Goal: Transaction & Acquisition: Purchase product/service

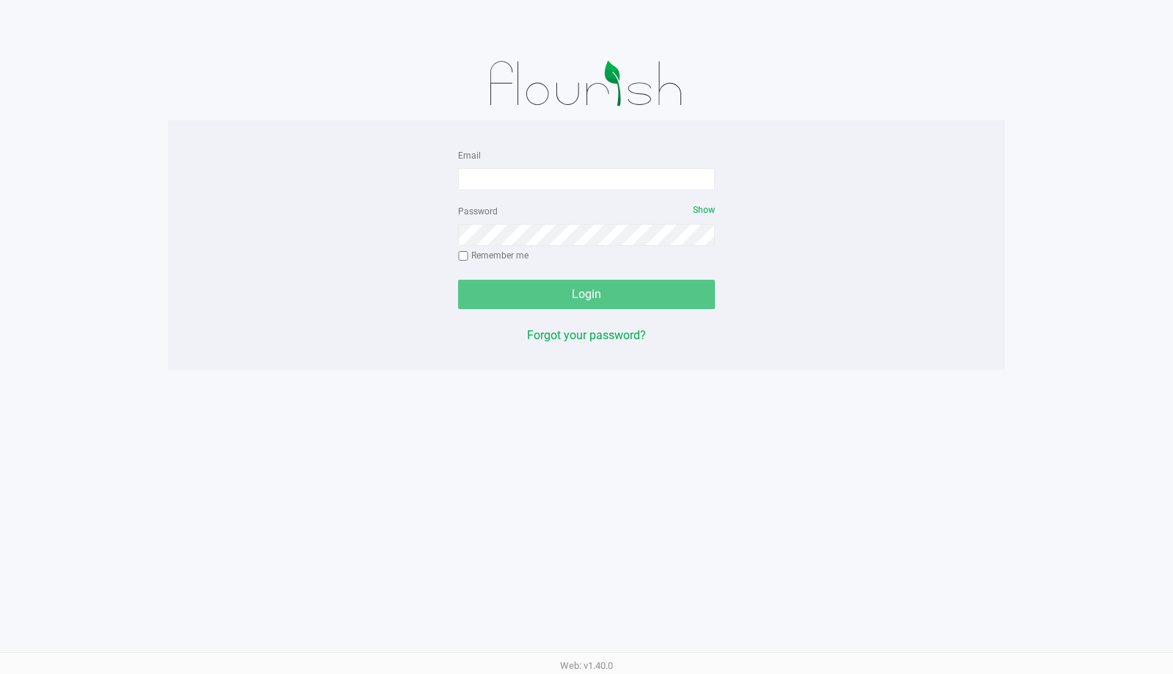
click at [1106, 305] on app-pos-login-wrapper "Email Password Show Remember me Login Forgot your password?" at bounding box center [586, 185] width 1173 height 370
click at [485, 181] on input "Email" at bounding box center [586, 179] width 257 height 22
type input "[EMAIL_ADDRESS][DOMAIN_NAME]"
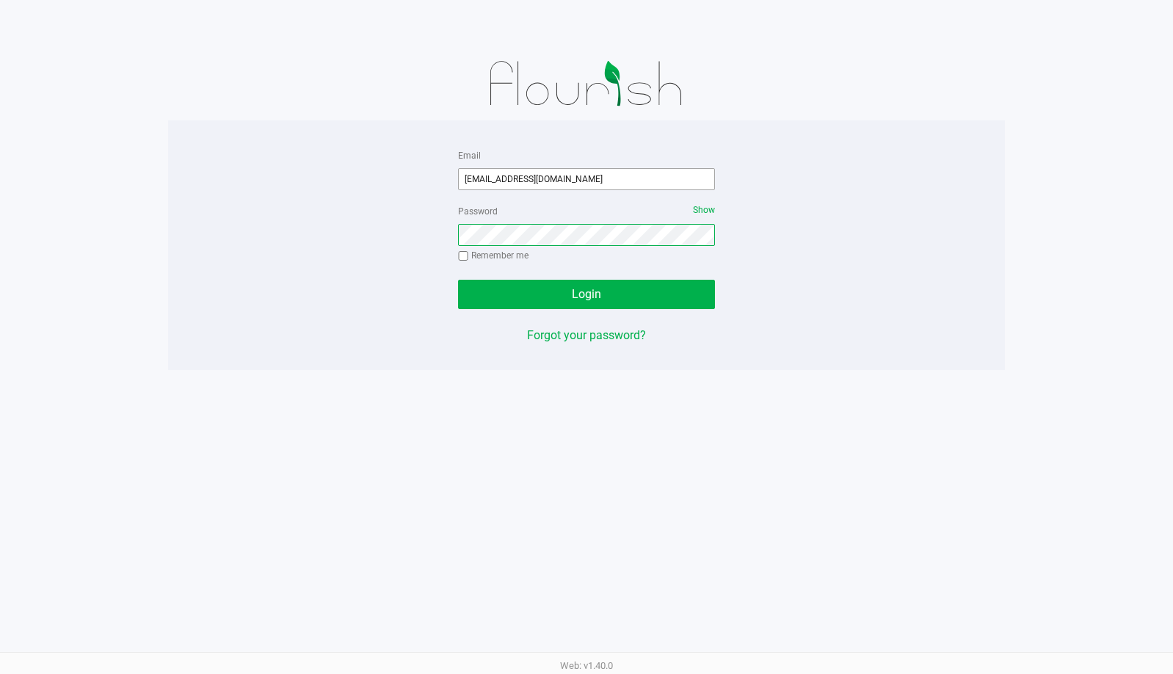
click at [458, 280] on button "Login" at bounding box center [586, 294] width 257 height 29
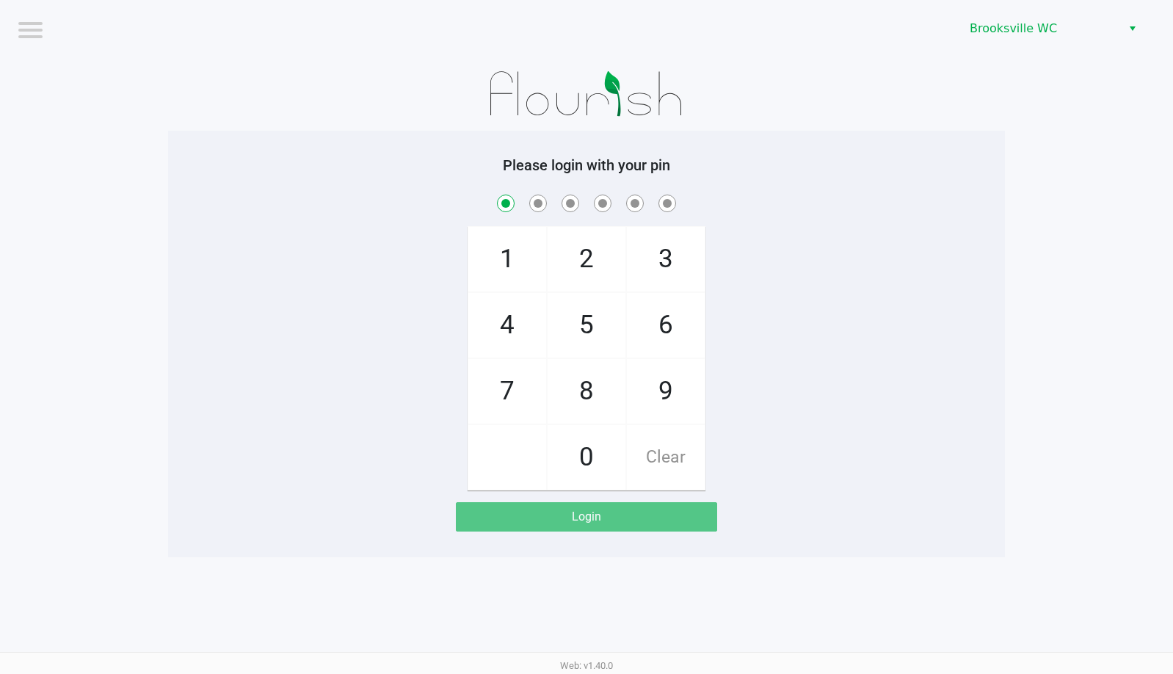
checkbox input "true"
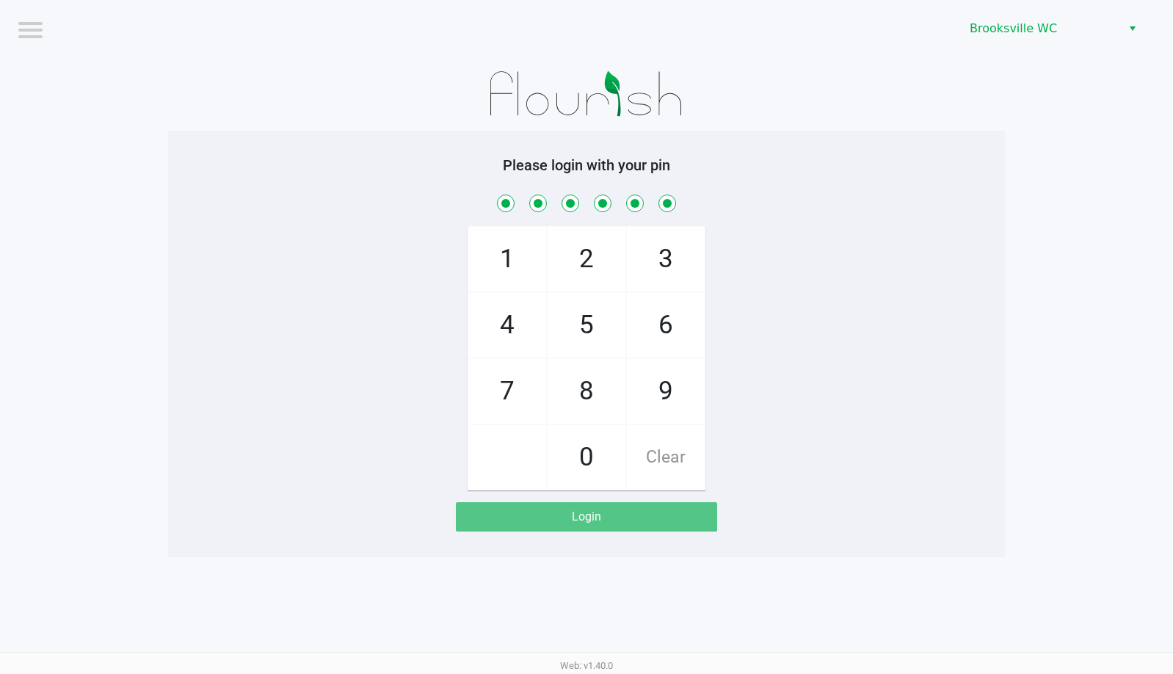
checkbox input "true"
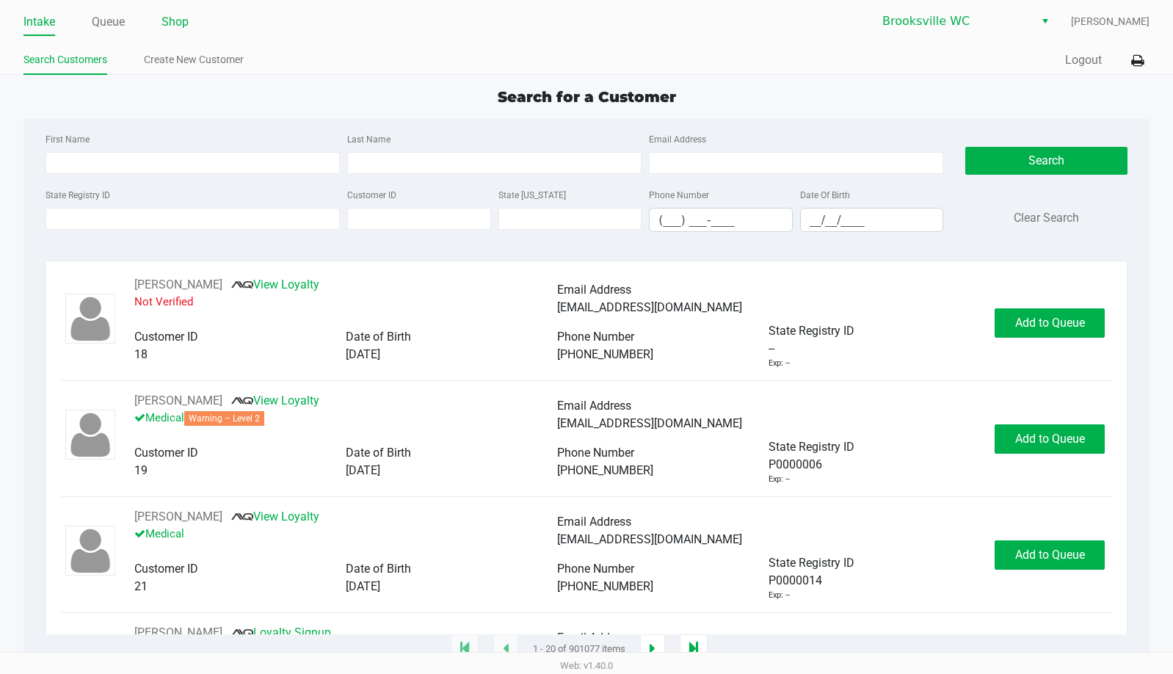
click at [189, 20] on ul "Intake Queue Shop" at bounding box center [304, 22] width 563 height 25
click at [178, 20] on link "Shop" at bounding box center [175, 22] width 27 height 21
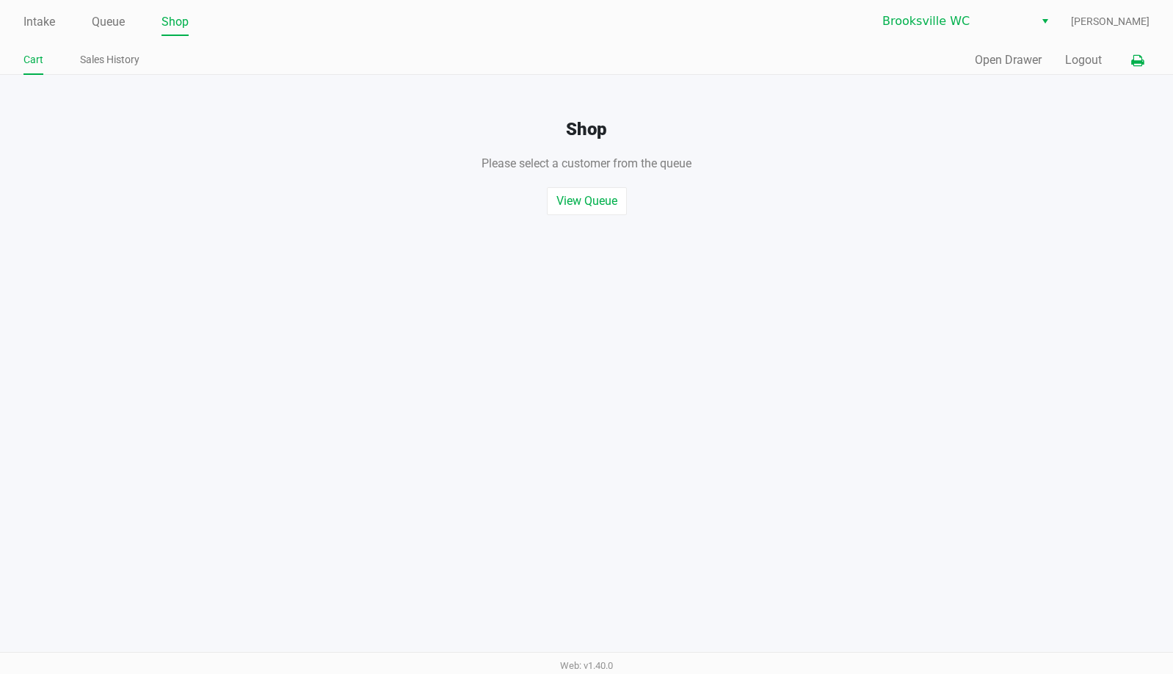
click at [1134, 56] on icon at bounding box center [1137, 61] width 12 height 10
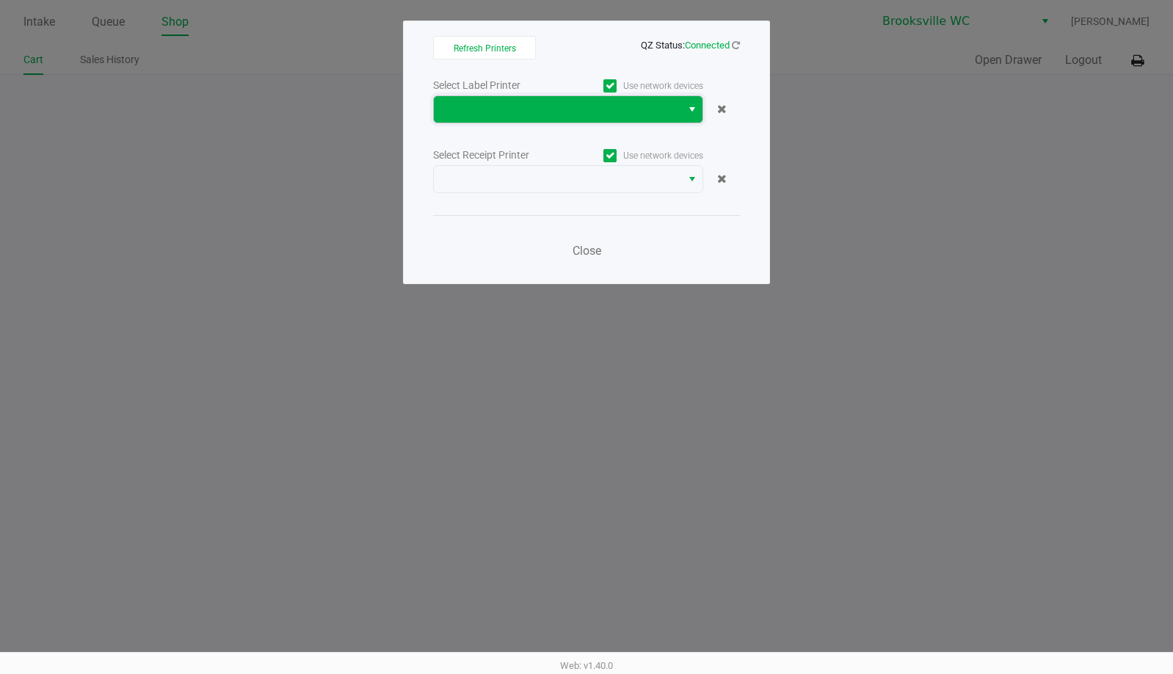
click at [573, 115] on span at bounding box center [558, 110] width 230 height 18
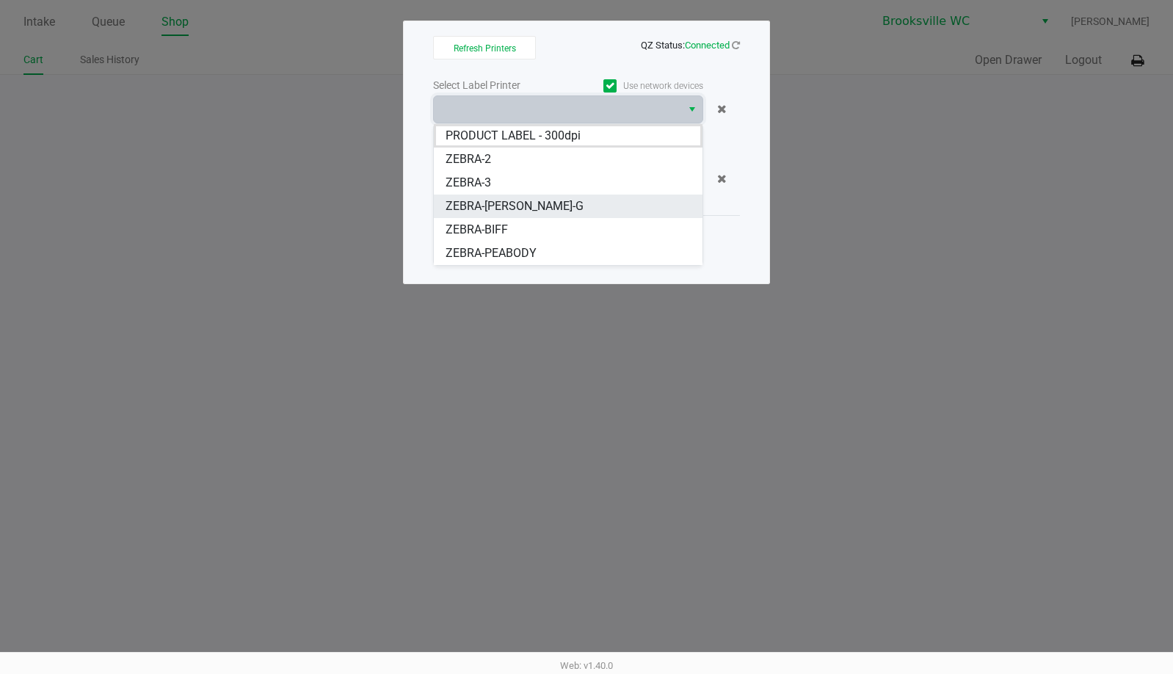
click at [501, 208] on span "ZEBRA-[PERSON_NAME]-G" at bounding box center [515, 206] width 138 height 18
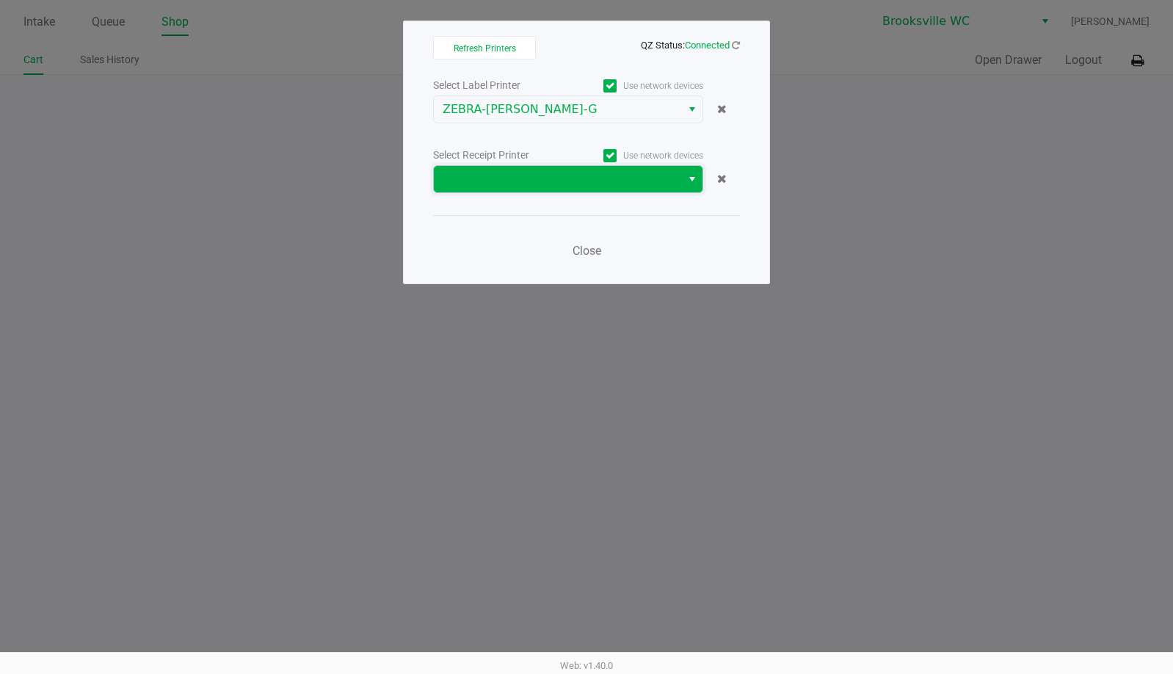
click at [512, 184] on span at bounding box center [558, 179] width 230 height 18
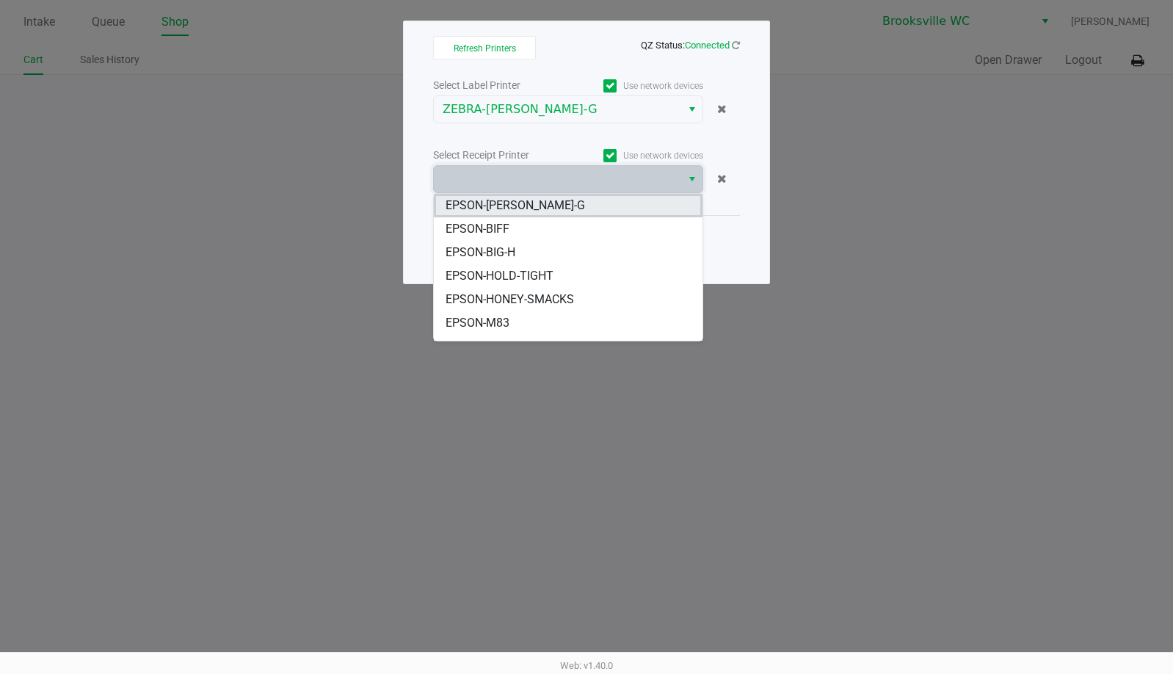
click at [530, 203] on span "EPSON-[PERSON_NAME]-G" at bounding box center [515, 206] width 139 height 18
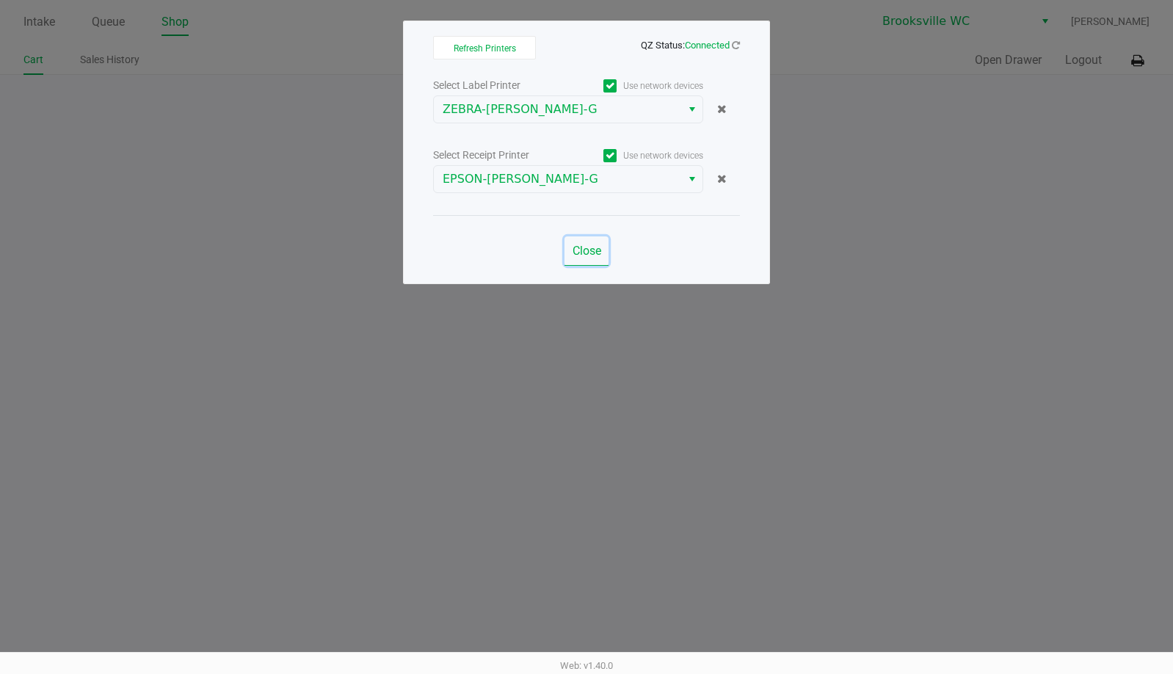
click at [579, 247] on span "Close" at bounding box center [587, 251] width 29 height 14
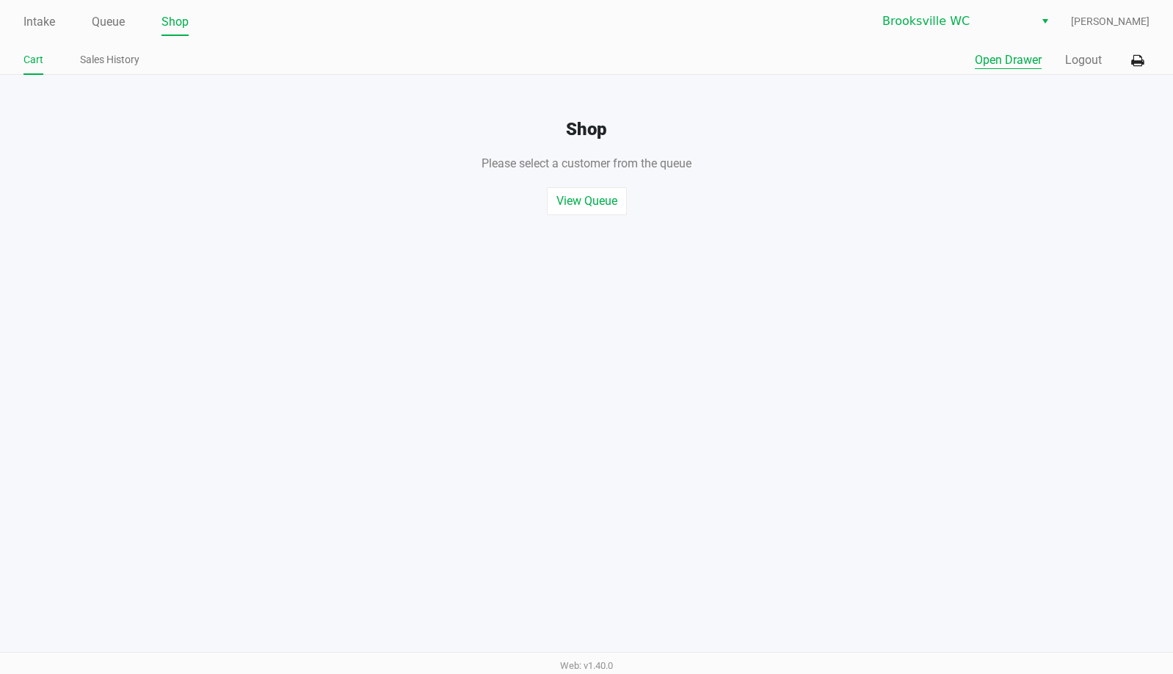
click at [1002, 67] on button "Open Drawer" at bounding box center [1008, 60] width 67 height 18
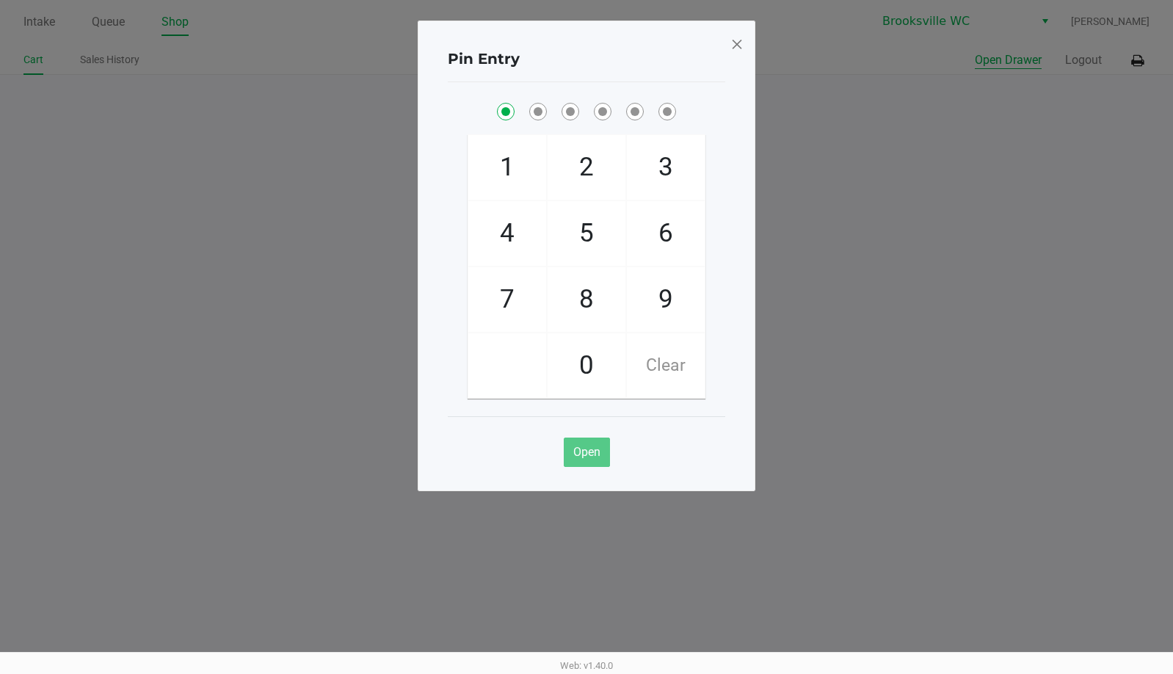
checkbox input "true"
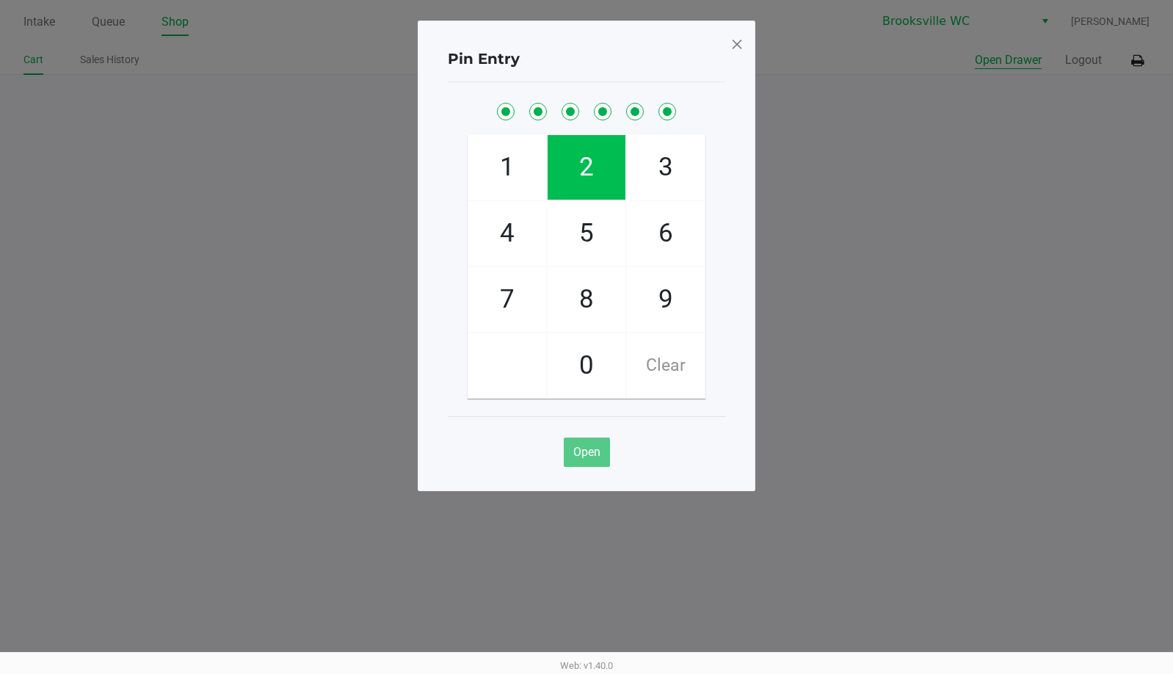
checkbox input "true"
click at [734, 45] on span at bounding box center [737, 43] width 13 height 23
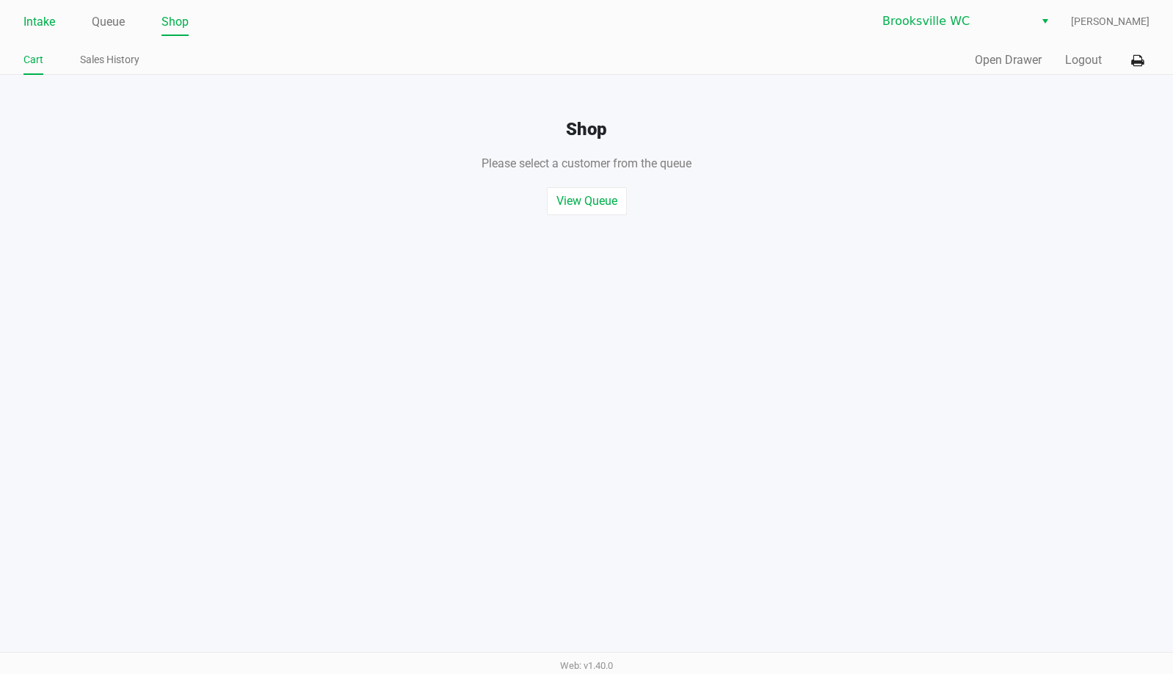
click at [38, 15] on link "Intake" at bounding box center [39, 22] width 32 height 21
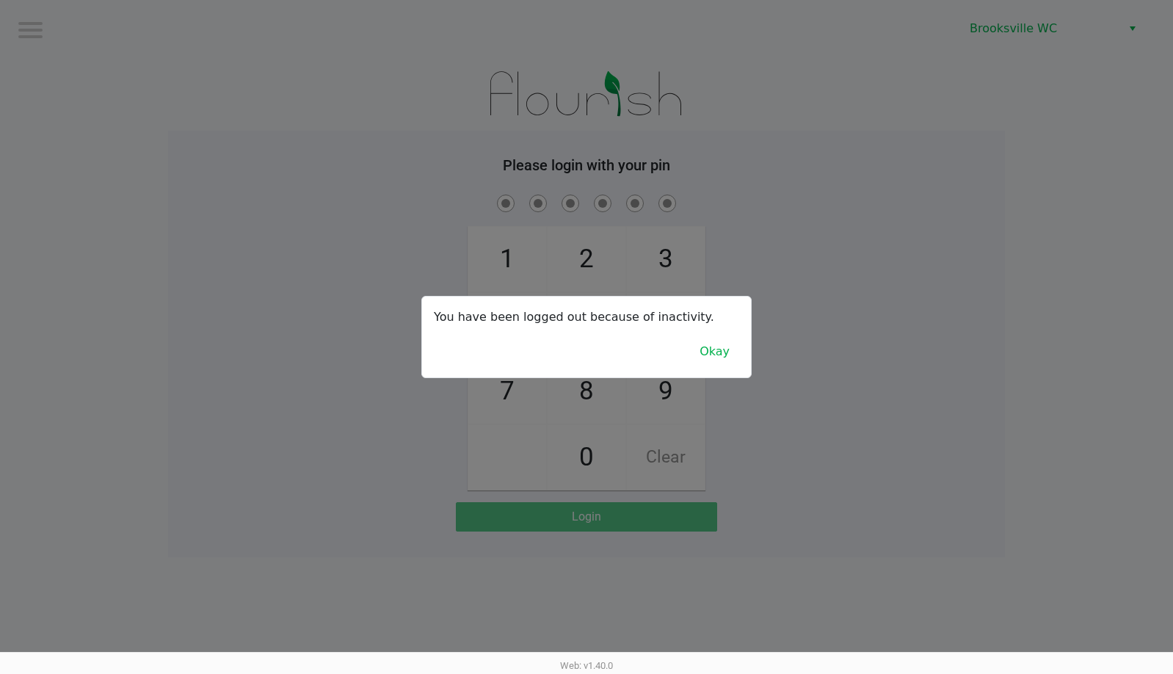
click at [1045, 93] on div at bounding box center [586, 337] width 1173 height 674
checkbox input "true"
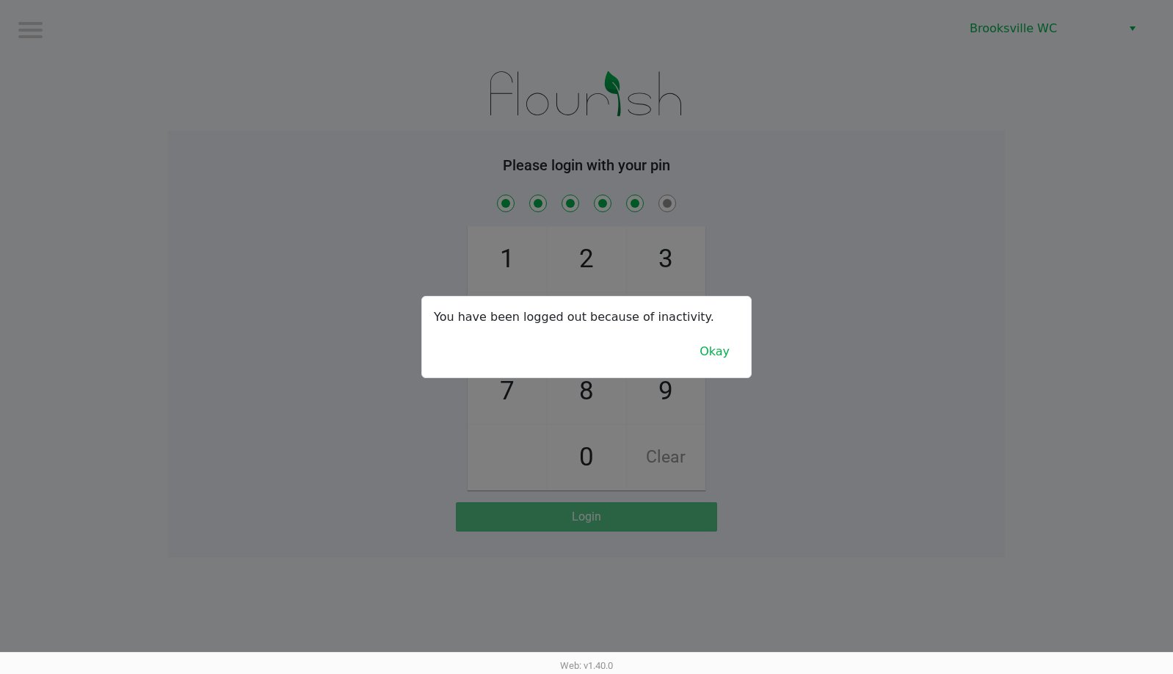
checkbox input "true"
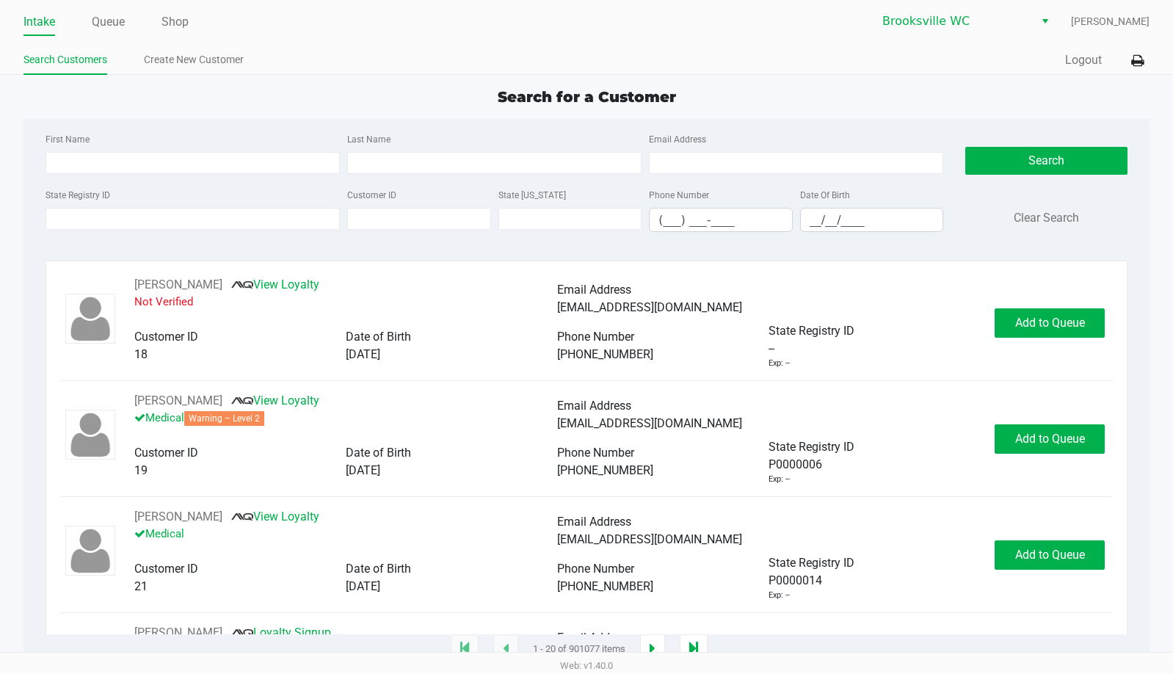
click at [370, 110] on div "Search for a Customer First Name Last Name Email Address State Registry ID Cust…" at bounding box center [586, 368] width 1126 height 564
type input "[PERSON_NAME]"
type input "[DATE]"
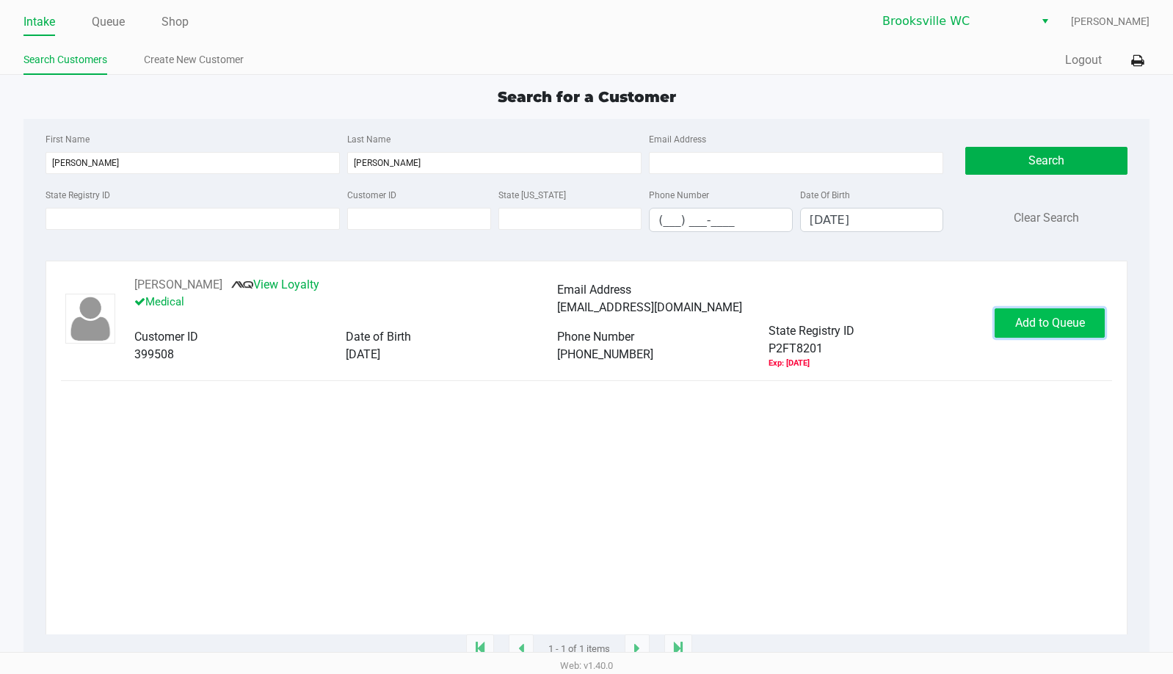
click at [1062, 322] on span "Add to Queue" at bounding box center [1050, 323] width 70 height 14
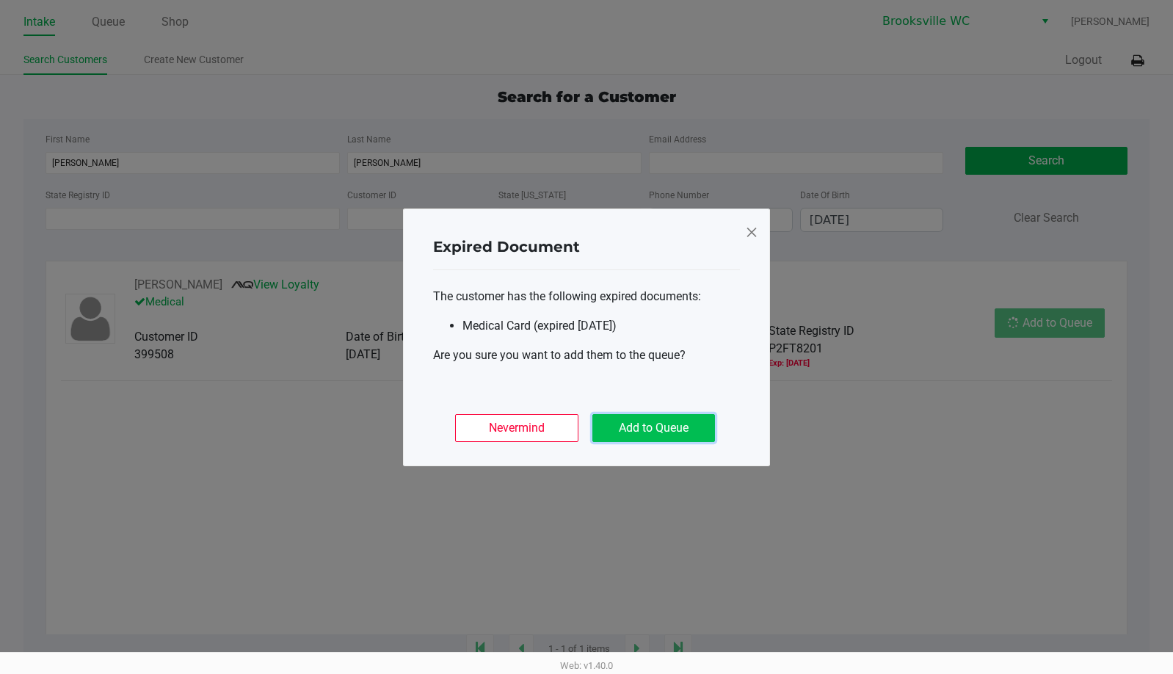
click at [642, 435] on button "Add to Queue" at bounding box center [653, 428] width 123 height 28
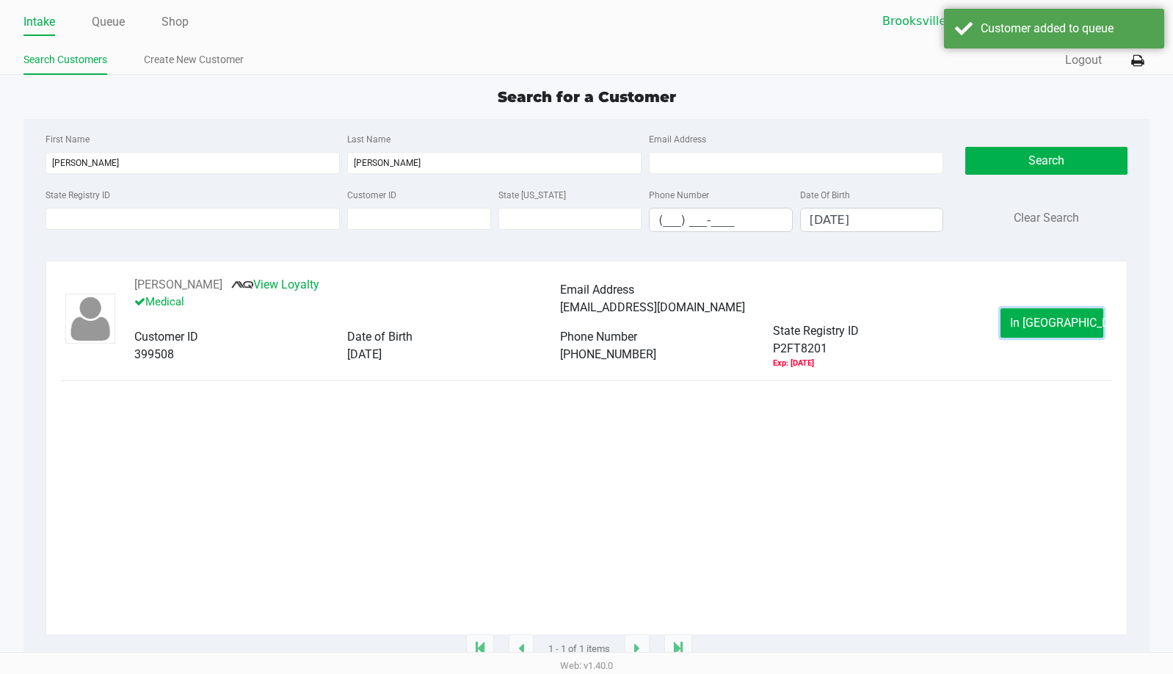
click at [1071, 317] on span "In [GEOGRAPHIC_DATA]" at bounding box center [1071, 323] width 123 height 14
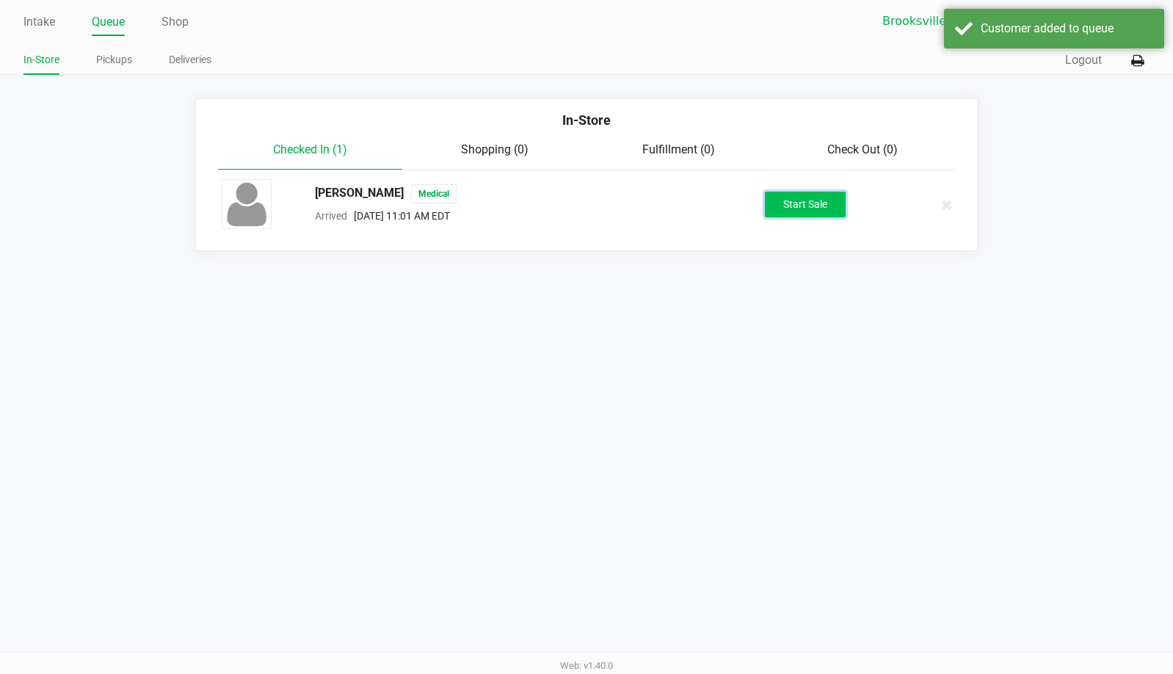
click at [816, 204] on button "Start Sale" at bounding box center [805, 205] width 81 height 26
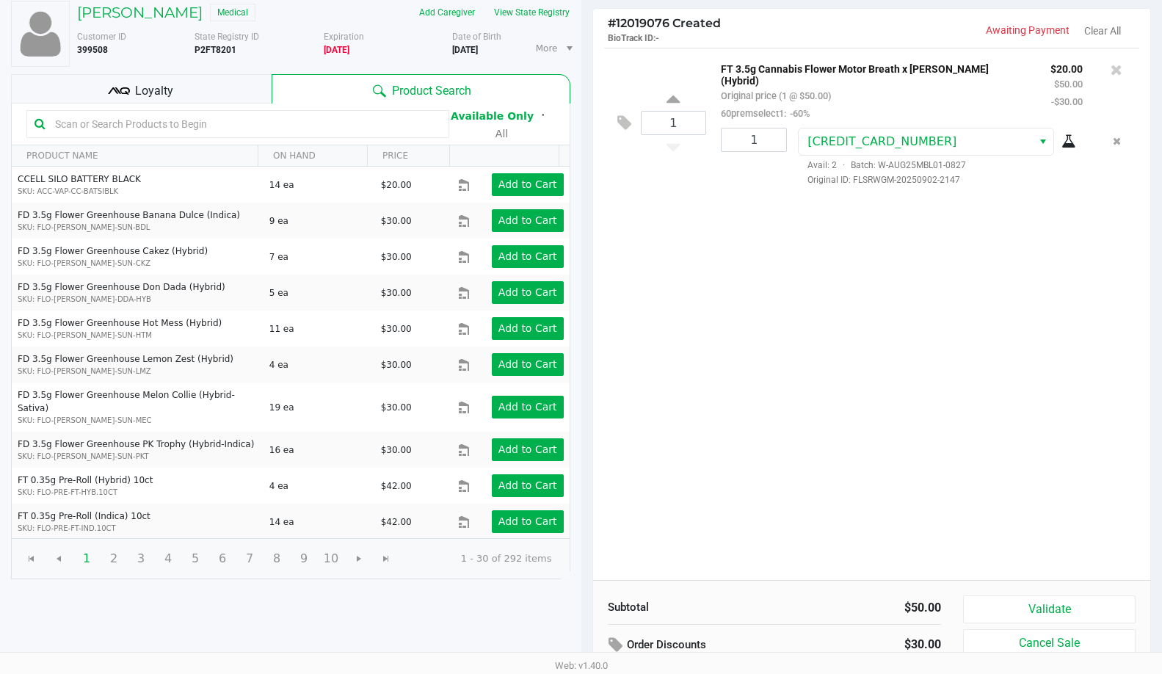
scroll to position [151, 0]
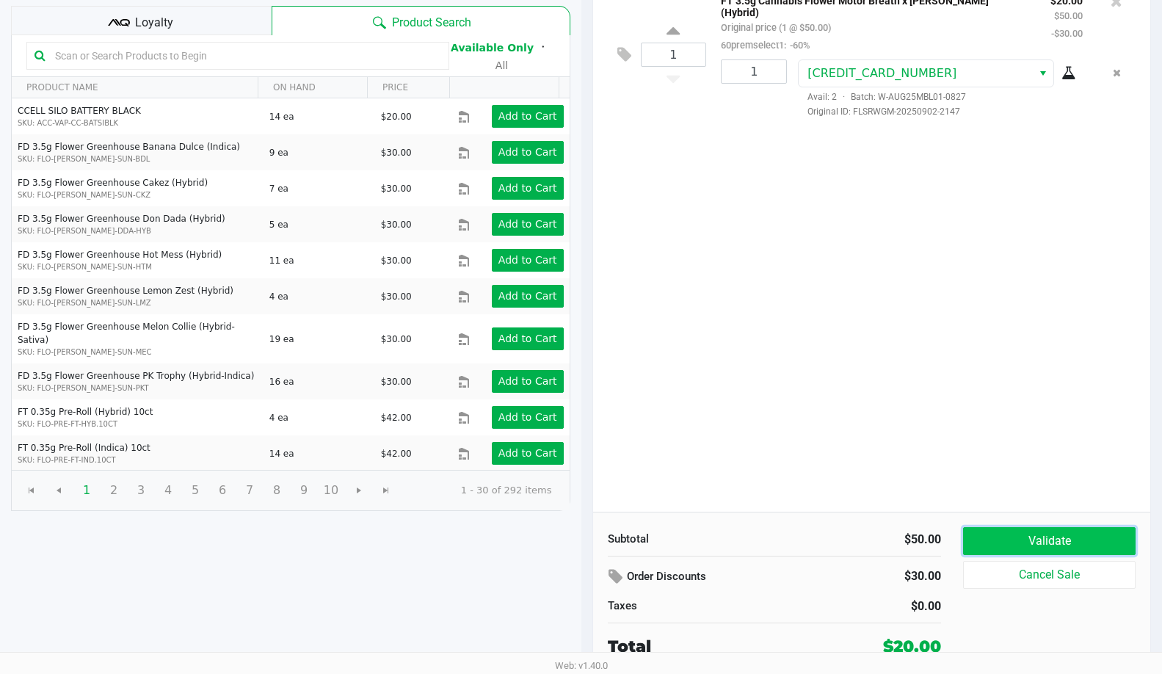
click at [1043, 549] on button "Validate" at bounding box center [1049, 541] width 173 height 28
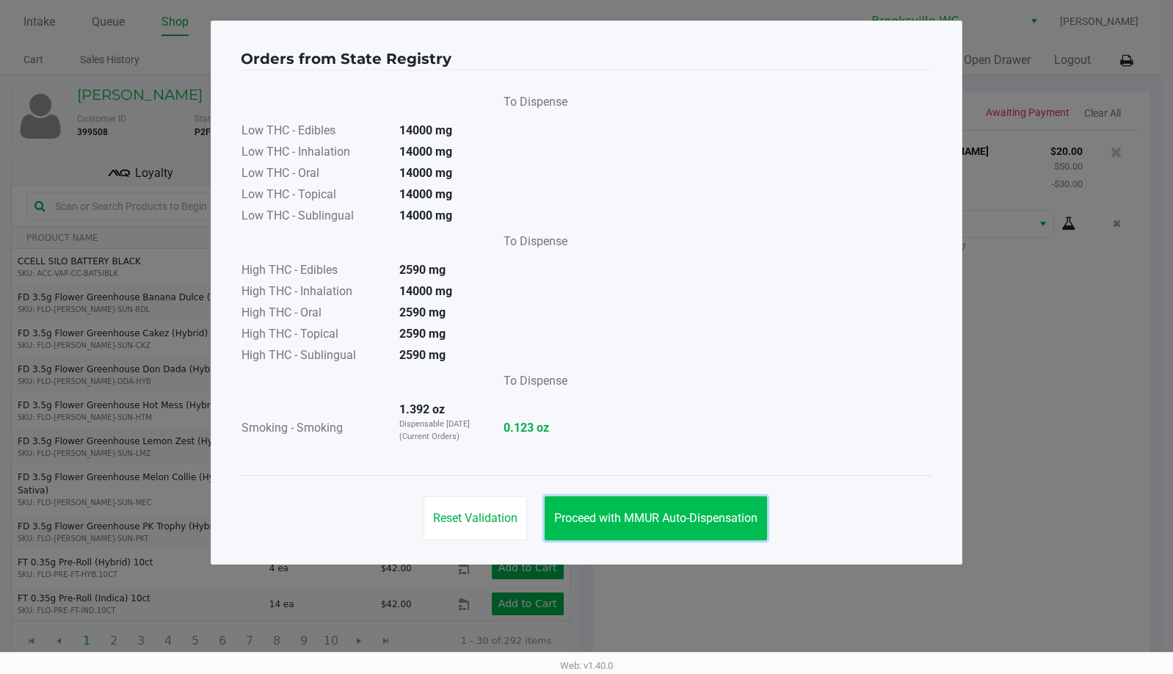
click at [686, 536] on button "Proceed with MMUR Auto-Dispensation" at bounding box center [656, 518] width 222 height 44
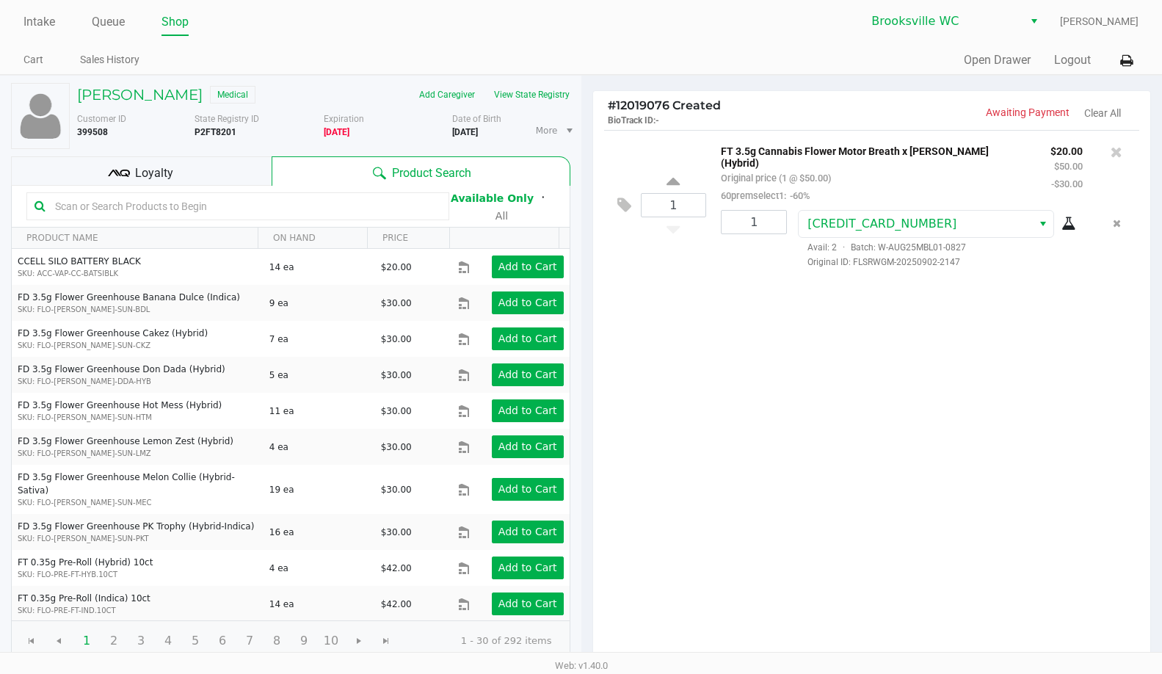
scroll to position [151, 0]
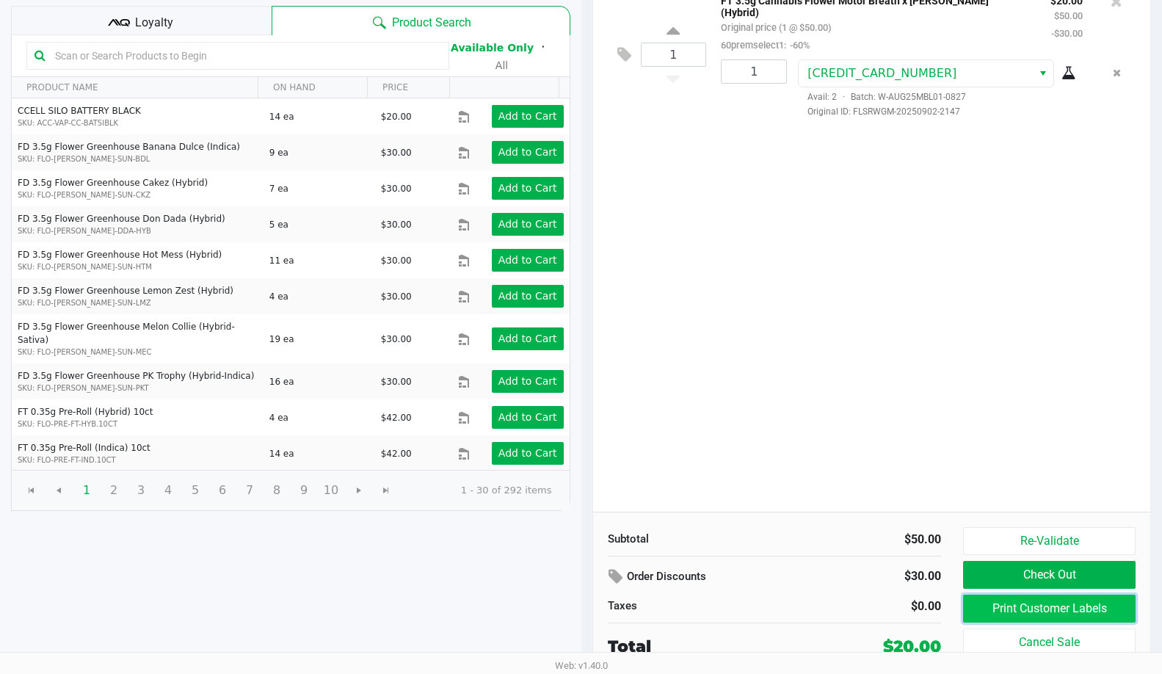
click at [1018, 612] on button "Print Customer Labels" at bounding box center [1049, 609] width 173 height 28
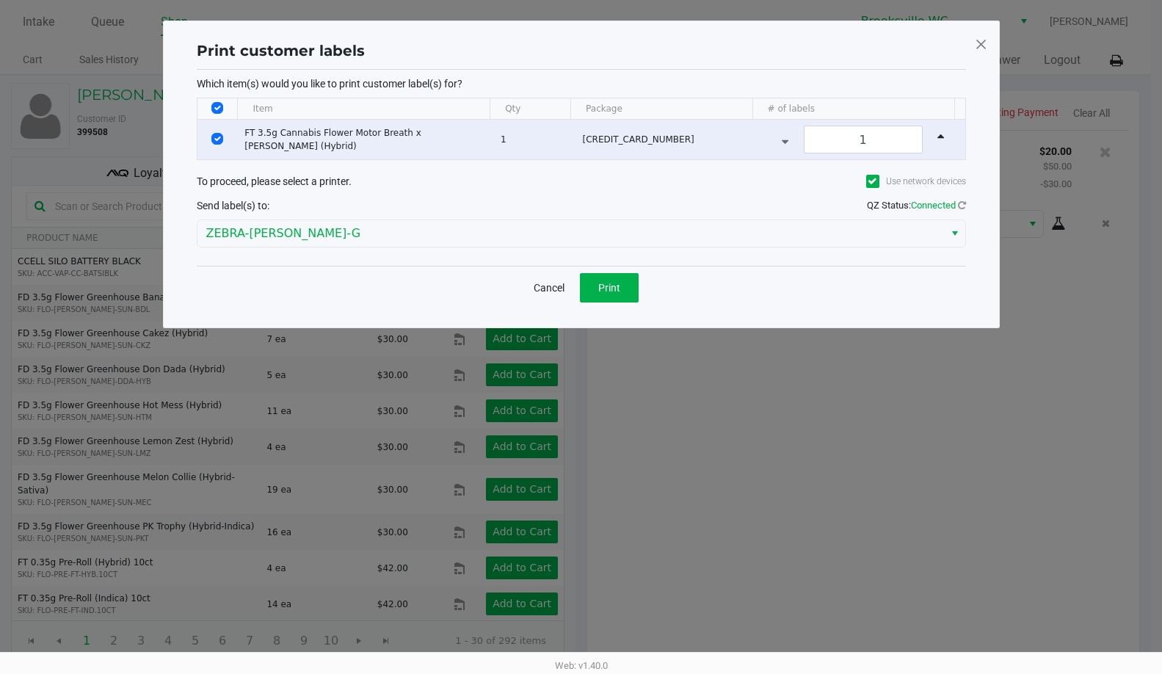
scroll to position [0, 0]
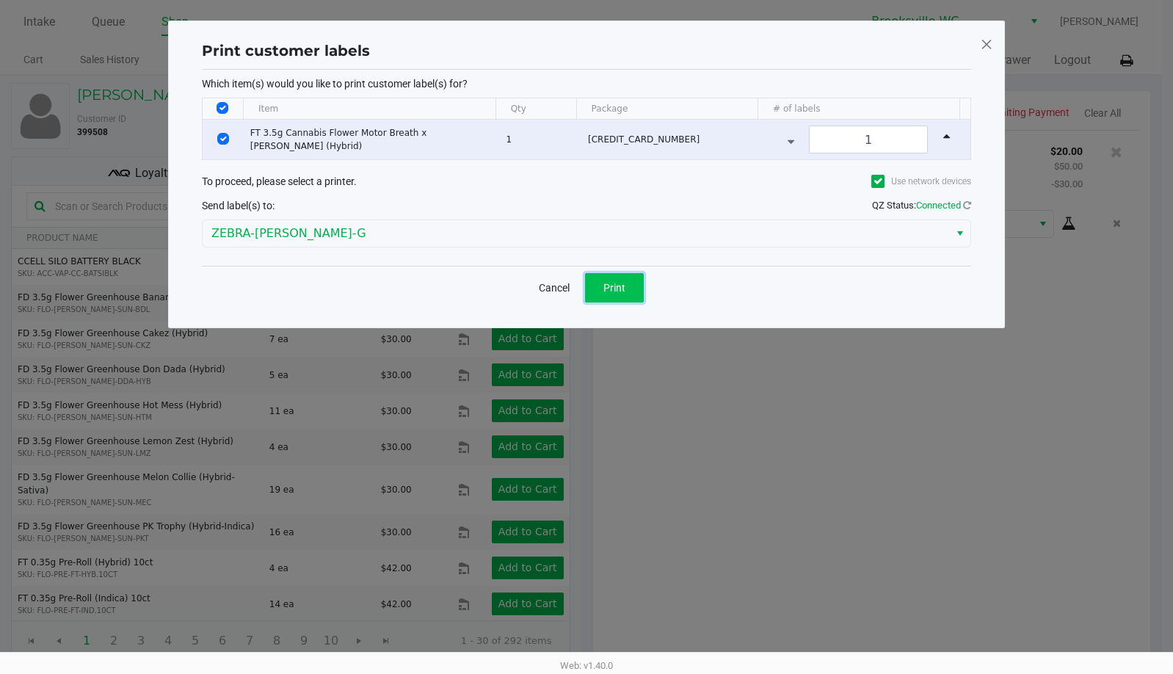
click at [612, 282] on span "Print" at bounding box center [614, 288] width 22 height 12
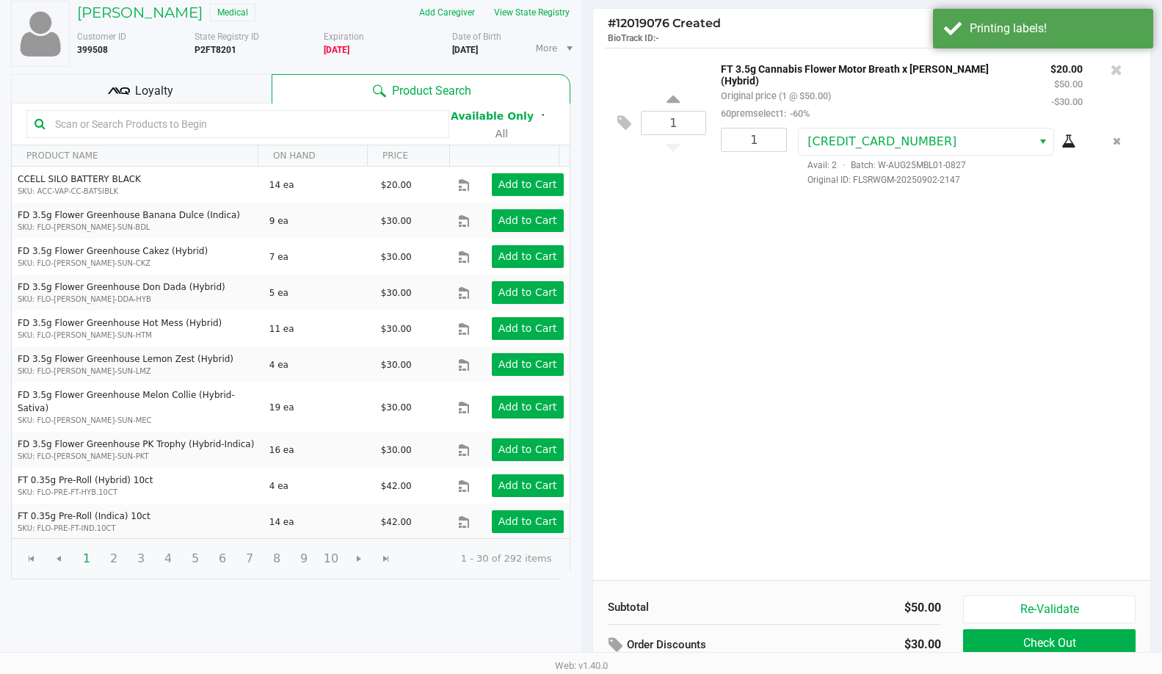
scroll to position [151, 0]
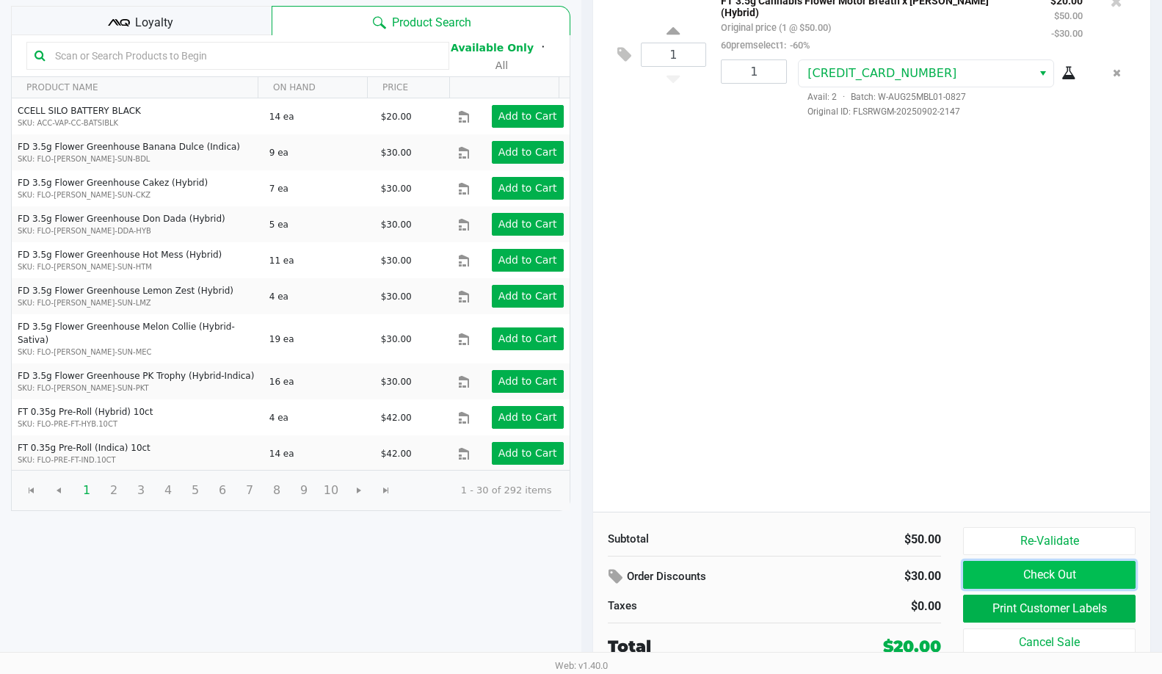
click at [1049, 571] on button "Check Out" at bounding box center [1049, 575] width 173 height 28
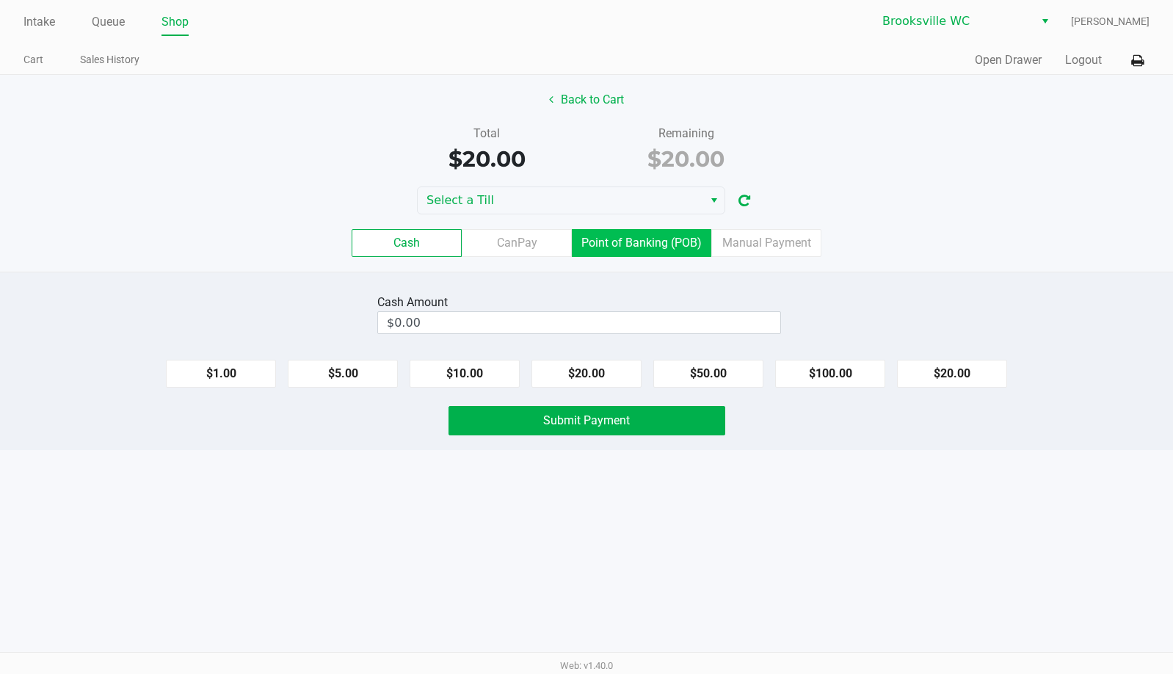
click at [643, 236] on label "Point of Banking (POB)" at bounding box center [641, 243] width 139 height 28
click at [0, 0] on 7 "Point of Banking (POB)" at bounding box center [0, 0] width 0 height 0
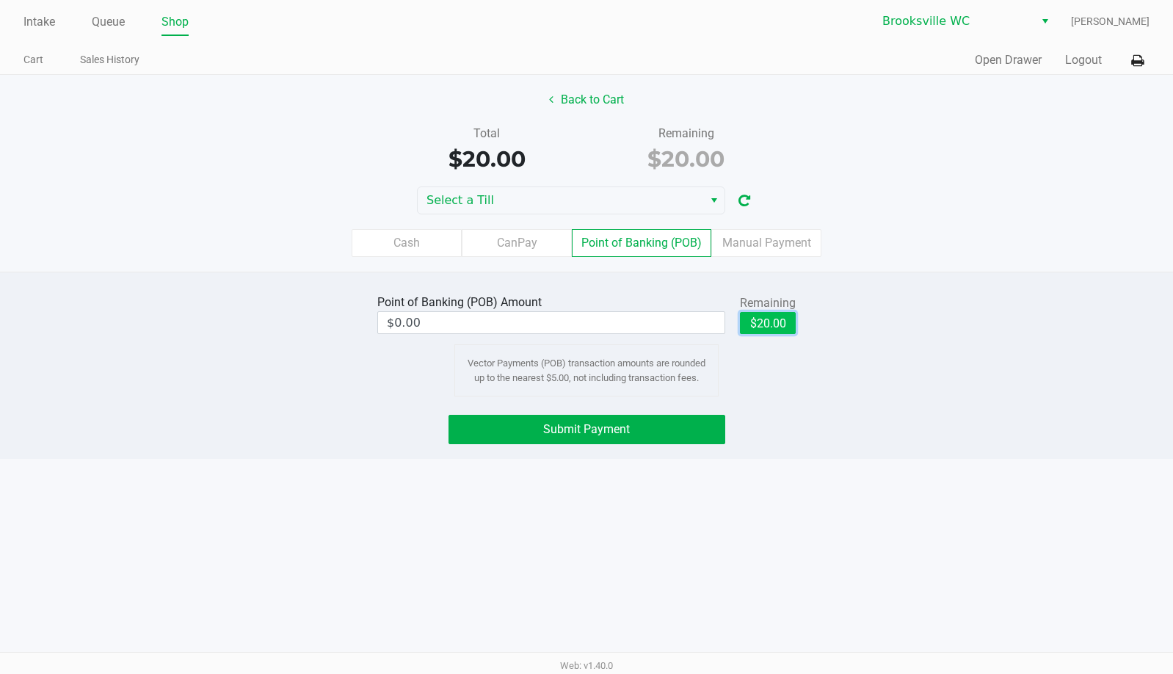
click at [764, 324] on button "$20.00" at bounding box center [768, 323] width 56 height 22
type input "$20.00"
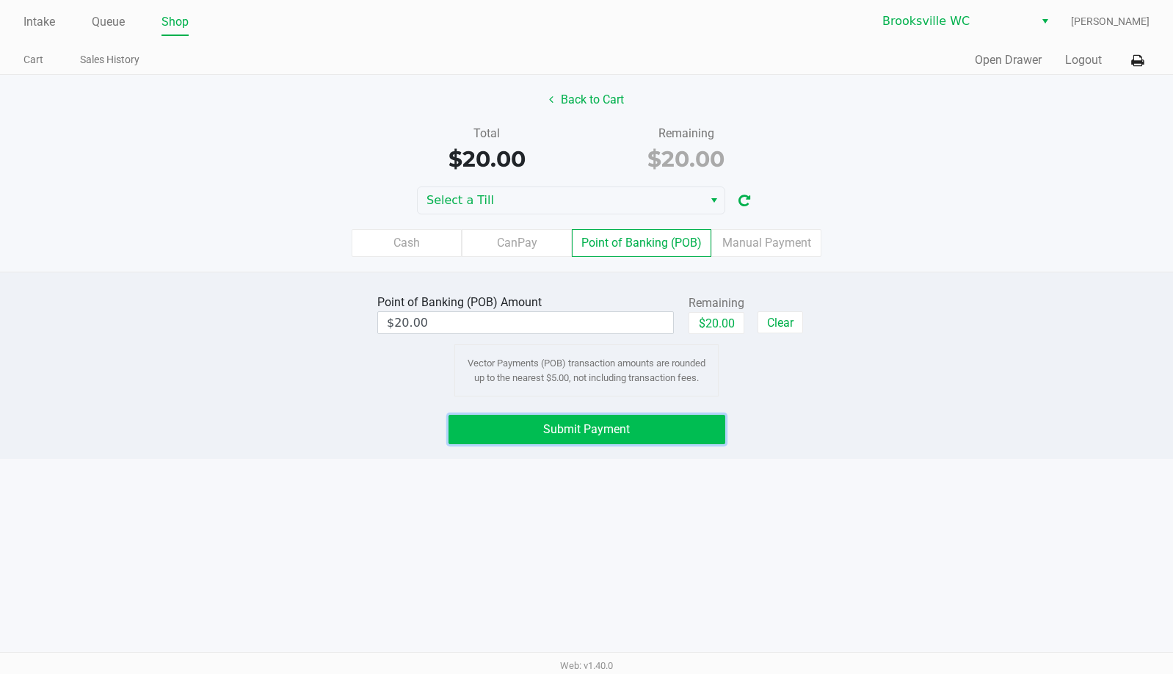
click at [600, 436] on button "Submit Payment" at bounding box center [587, 429] width 277 height 29
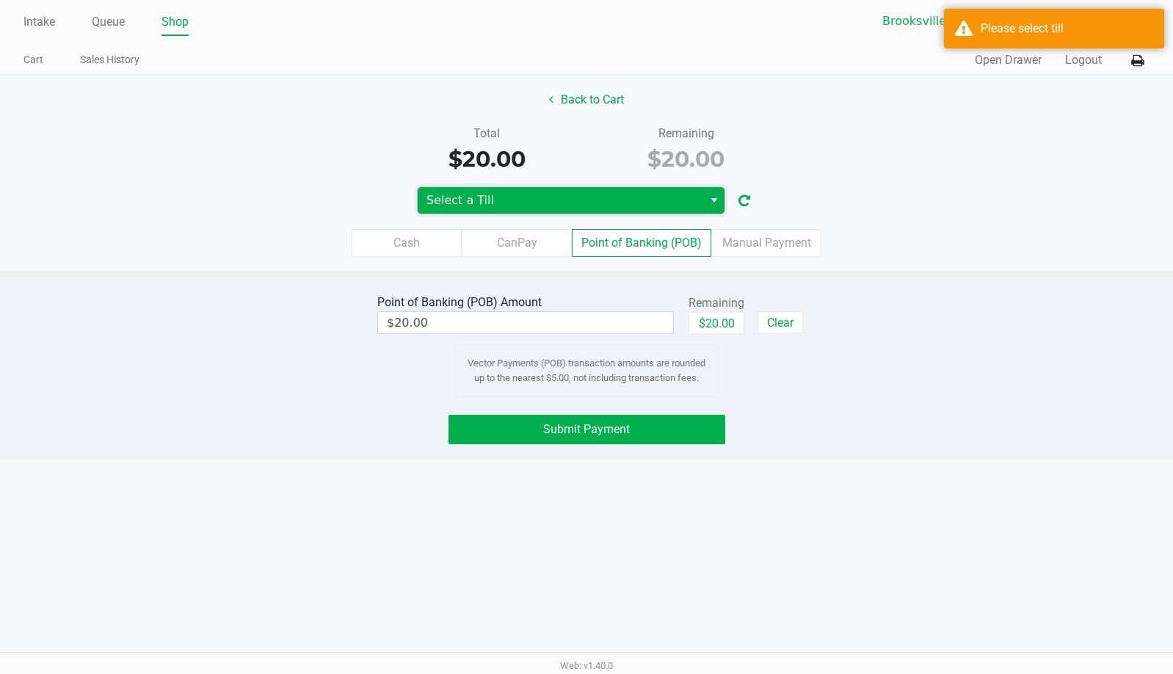
click at [499, 190] on span "Select a Till" at bounding box center [561, 200] width 286 height 26
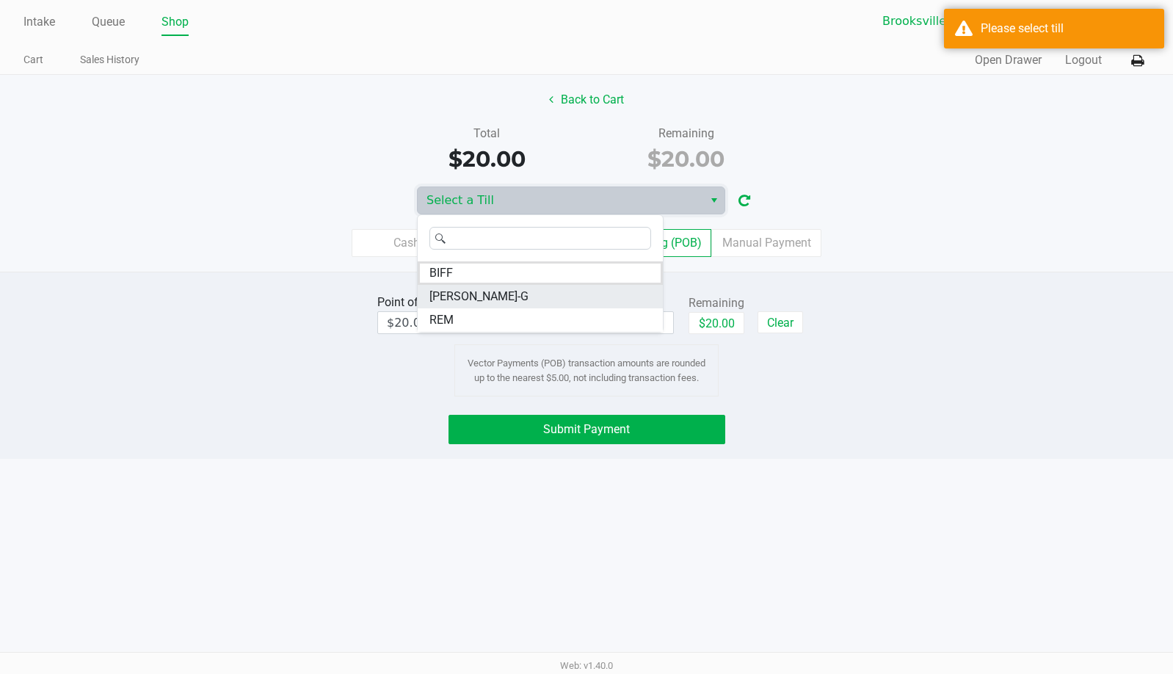
click at [459, 290] on span "[PERSON_NAME]-G" at bounding box center [478, 297] width 99 height 18
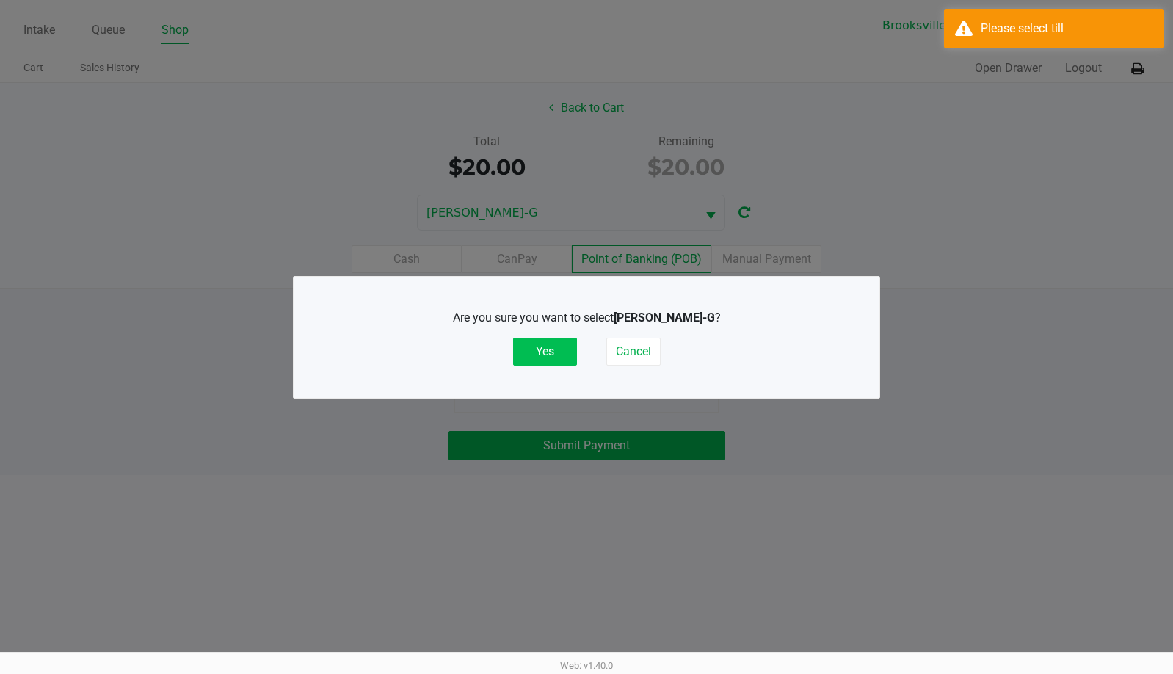
click at [527, 344] on button "Yes" at bounding box center [545, 352] width 64 height 28
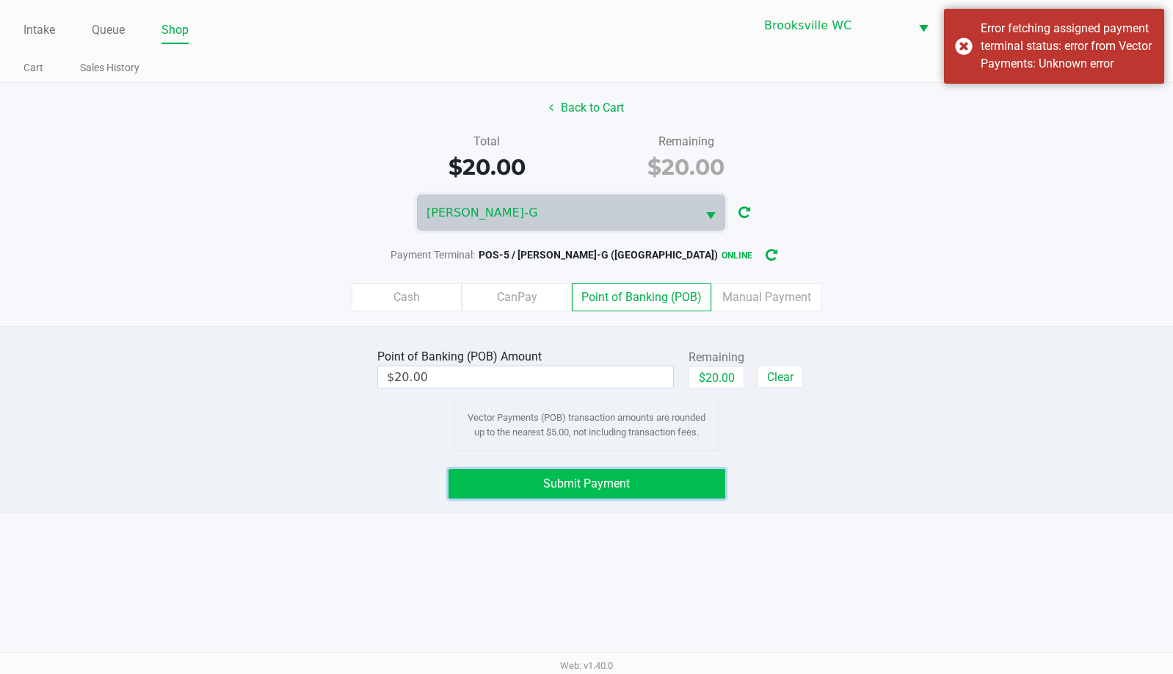
click at [576, 482] on span "Submit Payment" at bounding box center [586, 483] width 87 height 14
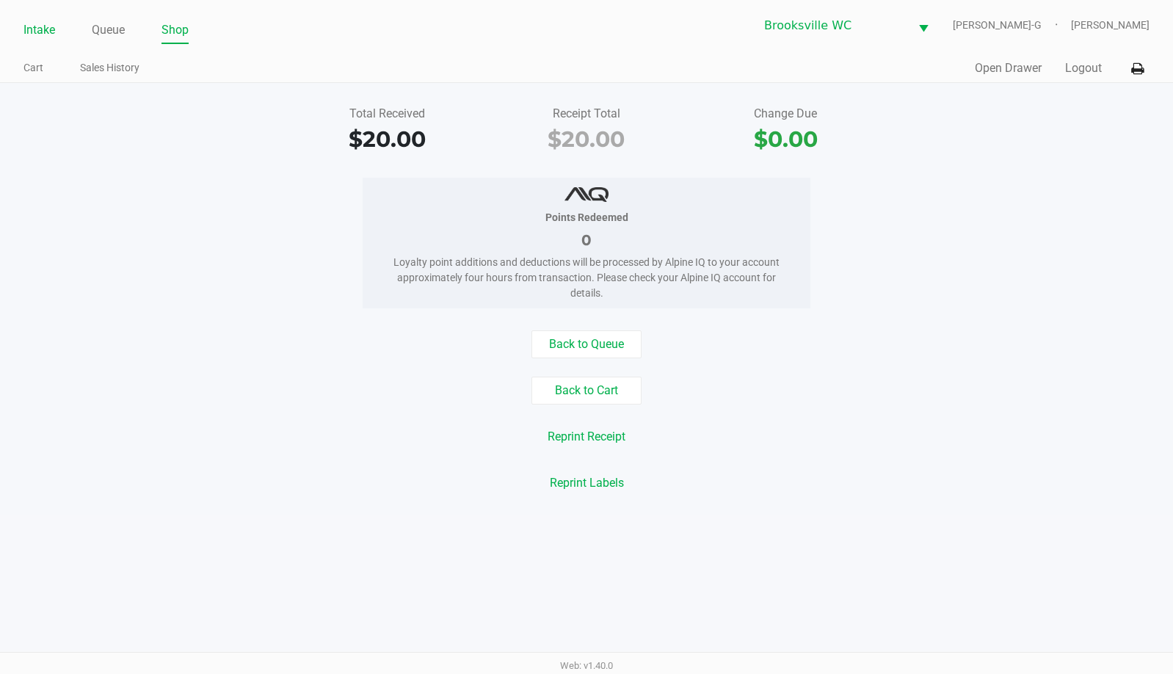
click at [37, 29] on link "Intake" at bounding box center [39, 30] width 32 height 21
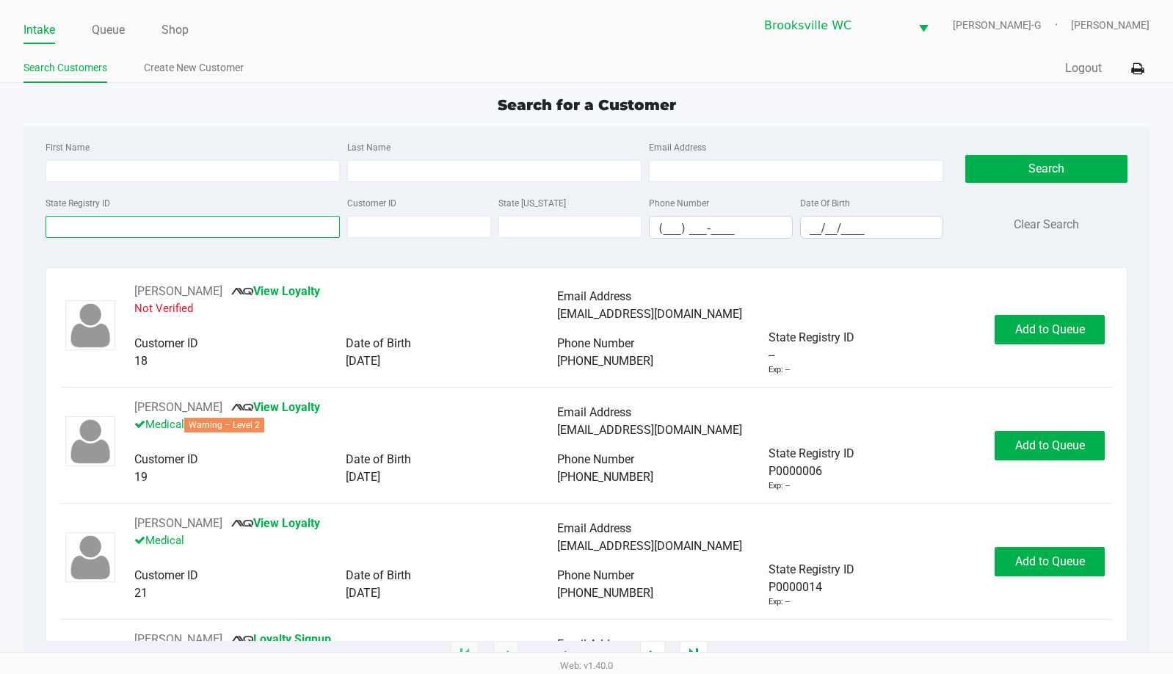
click at [137, 228] on input "State Registry ID" at bounding box center [193, 227] width 294 height 22
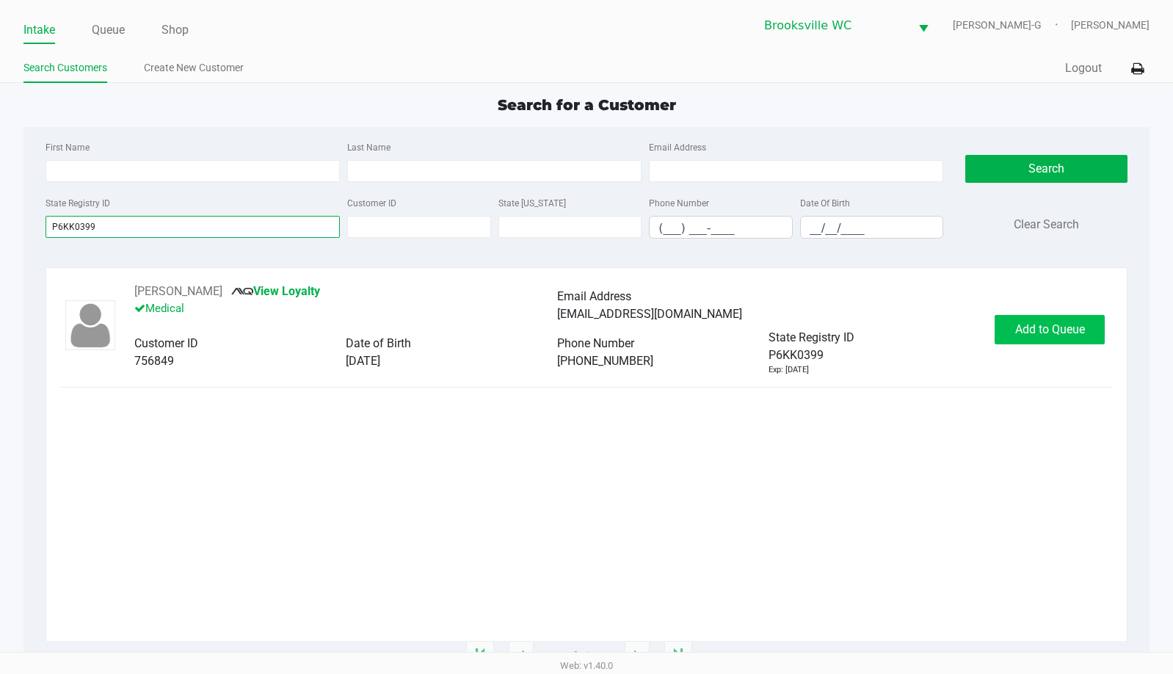
type input "P6KK0399"
click at [1031, 325] on span "Add to Queue" at bounding box center [1050, 329] width 70 height 14
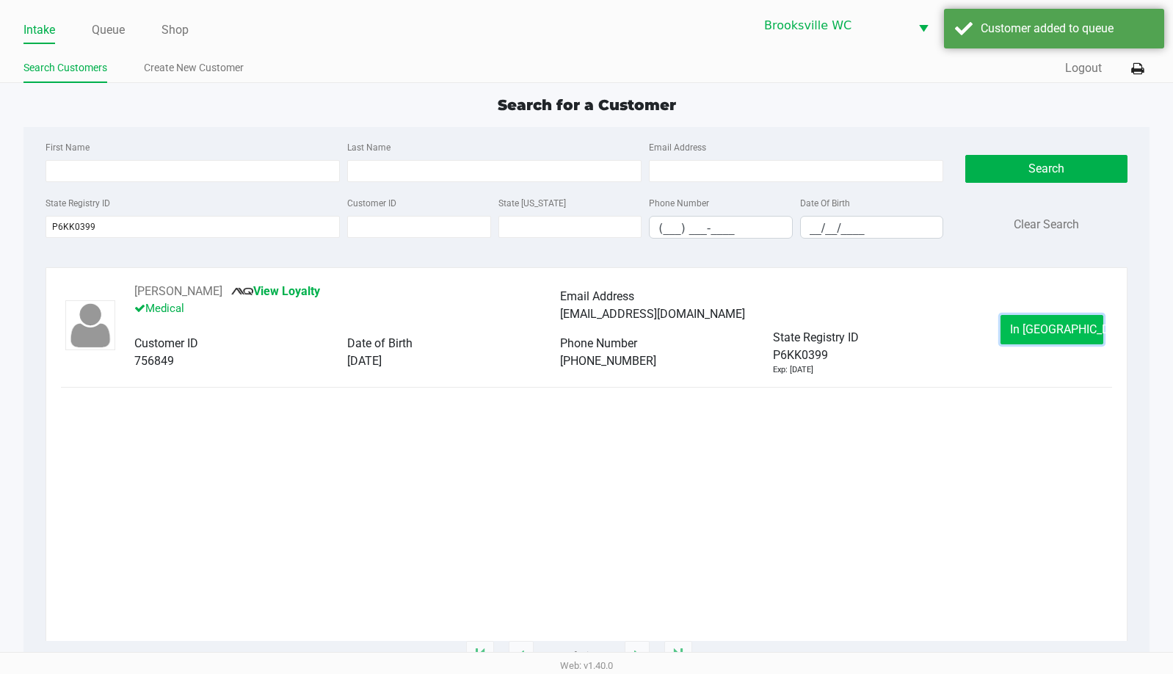
click at [1043, 330] on span "In [GEOGRAPHIC_DATA]" at bounding box center [1071, 329] width 123 height 14
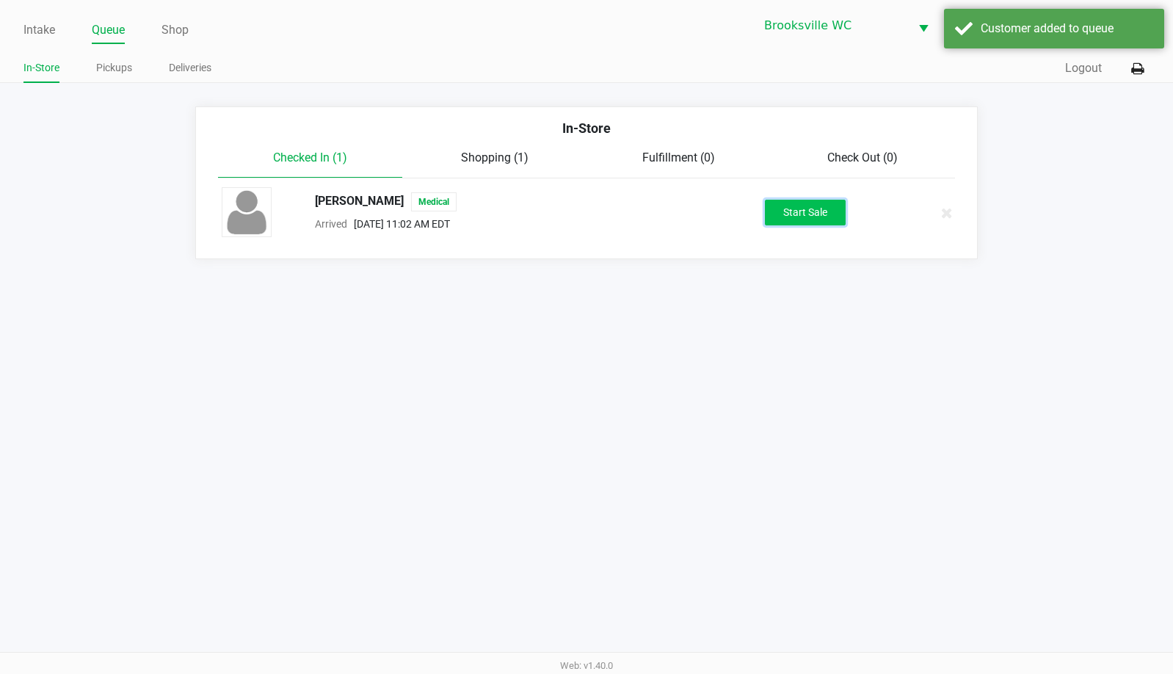
click at [801, 213] on button "Start Sale" at bounding box center [805, 213] width 81 height 26
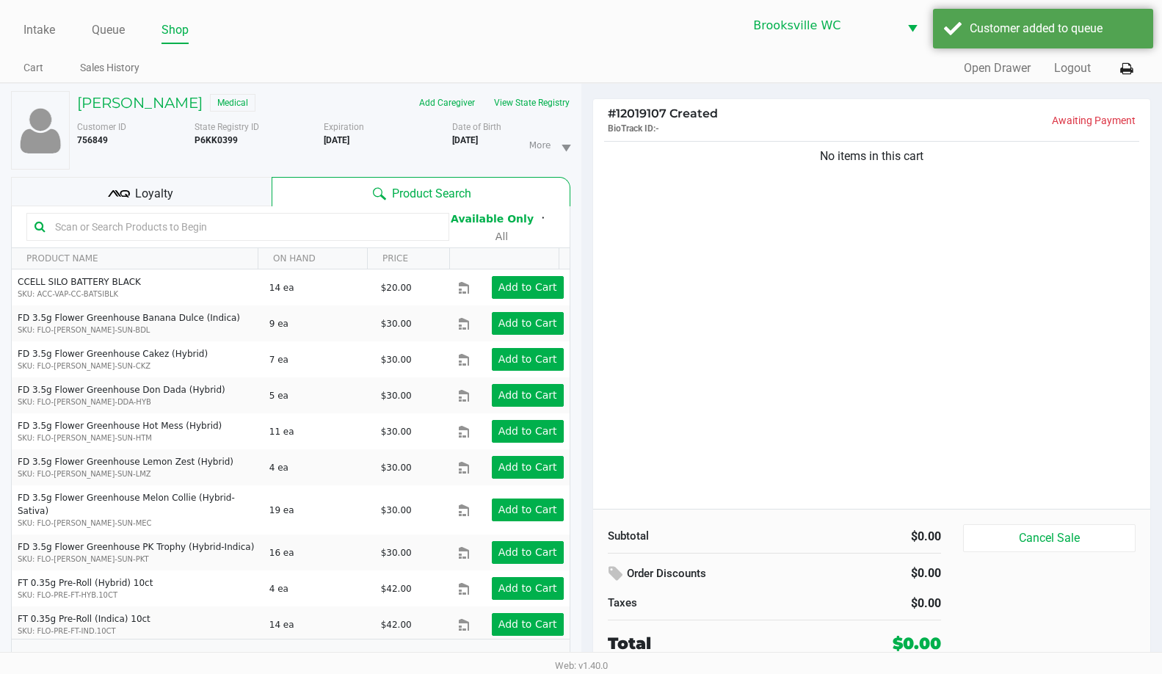
click at [871, 368] on div "No items in this cart" at bounding box center [872, 323] width 558 height 371
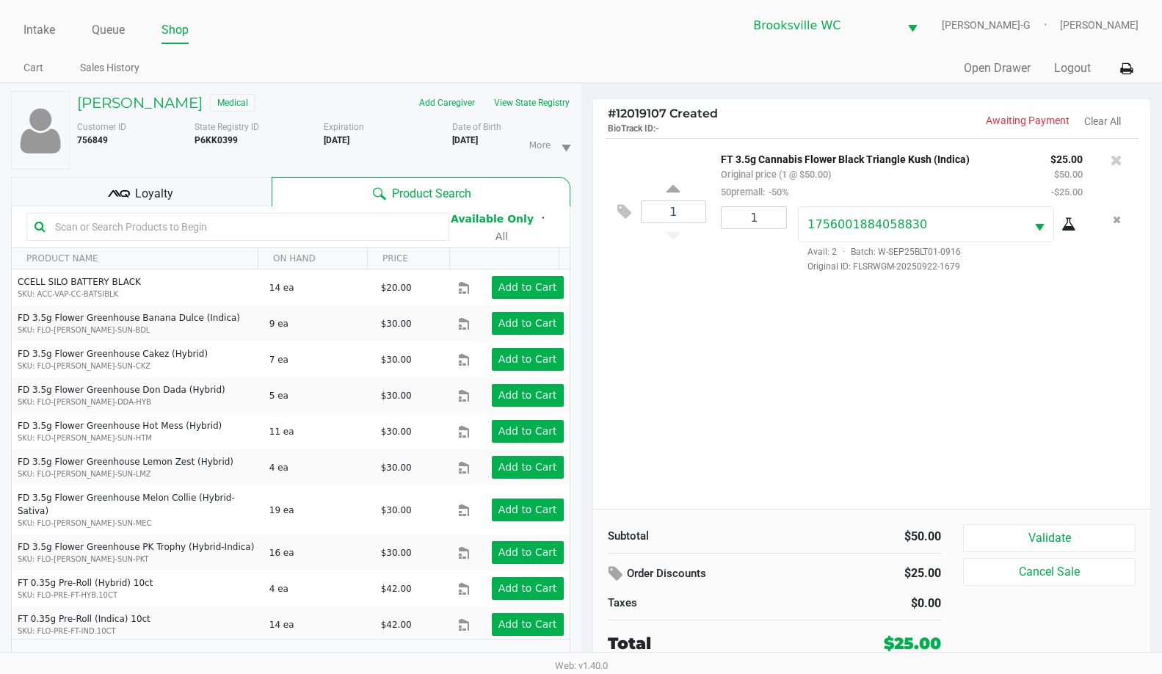
click at [99, 231] on input "text" at bounding box center [245, 227] width 392 height 22
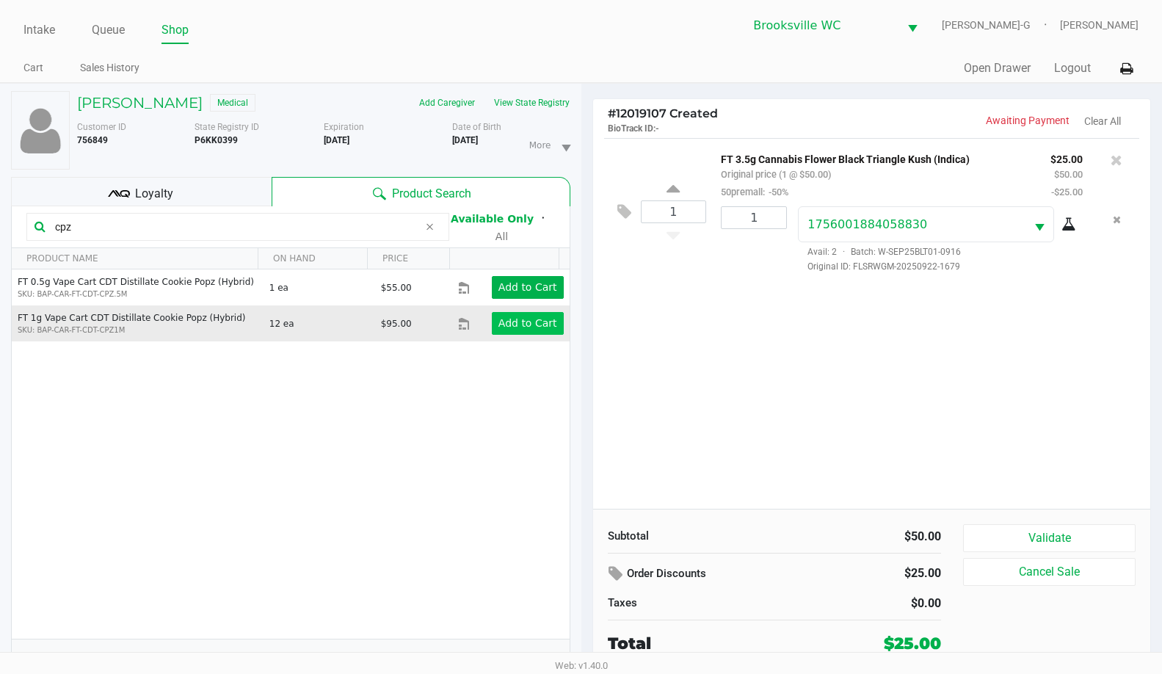
type input "cpz"
click at [492, 321] on button "Add to Cart" at bounding box center [528, 323] width 72 height 23
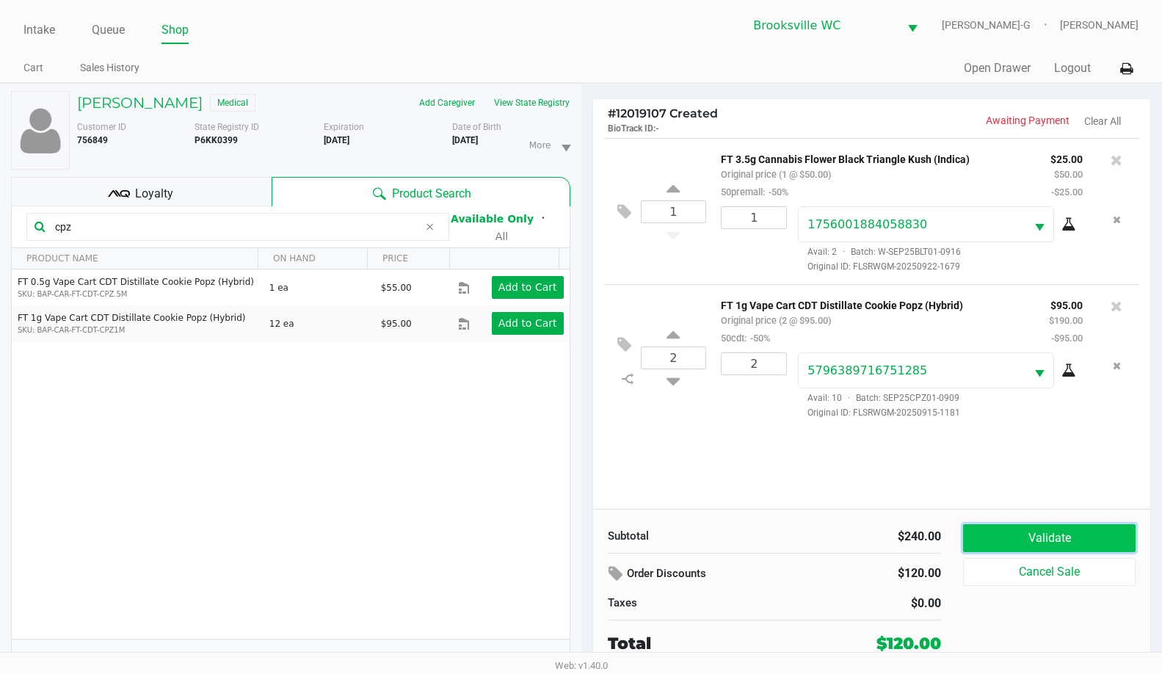
click at [1015, 543] on button "Validate" at bounding box center [1049, 538] width 173 height 28
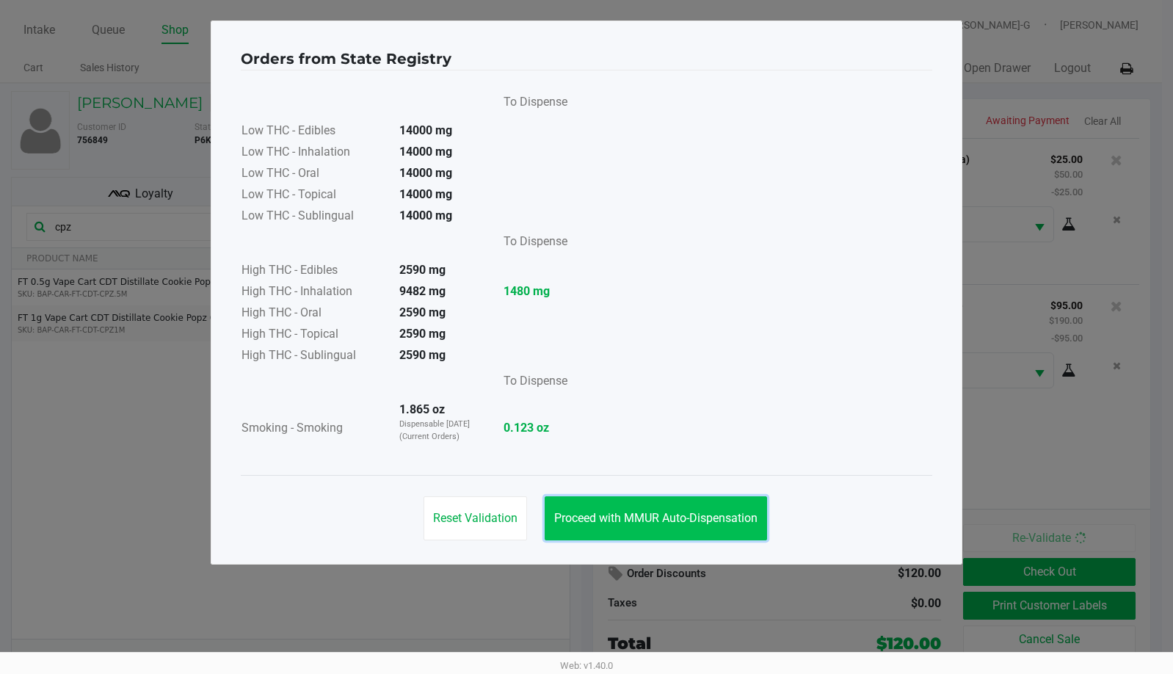
click at [681, 512] on span "Proceed with MMUR Auto-Dispensation" at bounding box center [655, 518] width 203 height 14
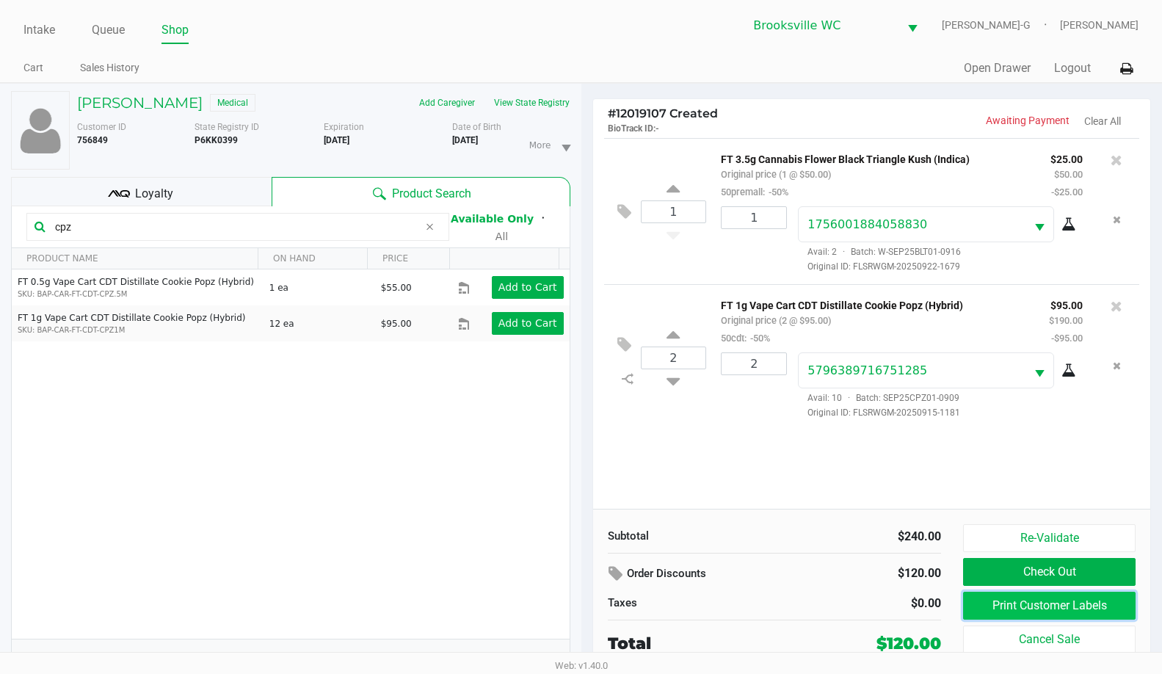
click at [1031, 607] on button "Print Customer Labels" at bounding box center [1049, 606] width 173 height 28
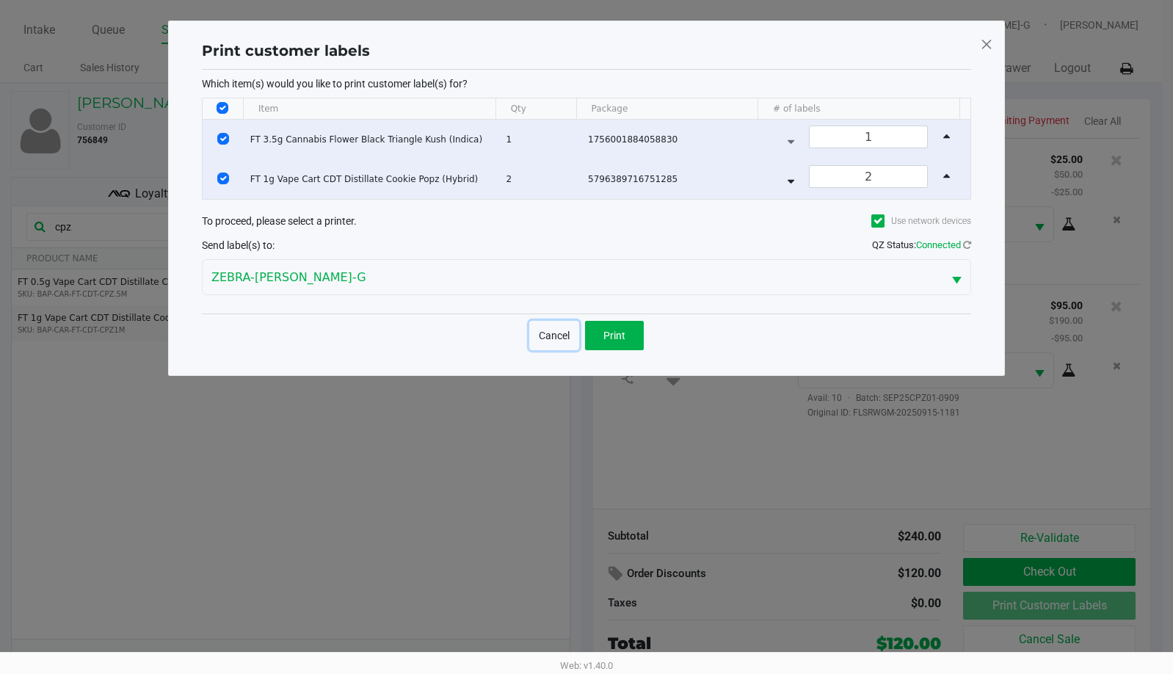
click at [535, 325] on button "Cancel" at bounding box center [554, 335] width 50 height 29
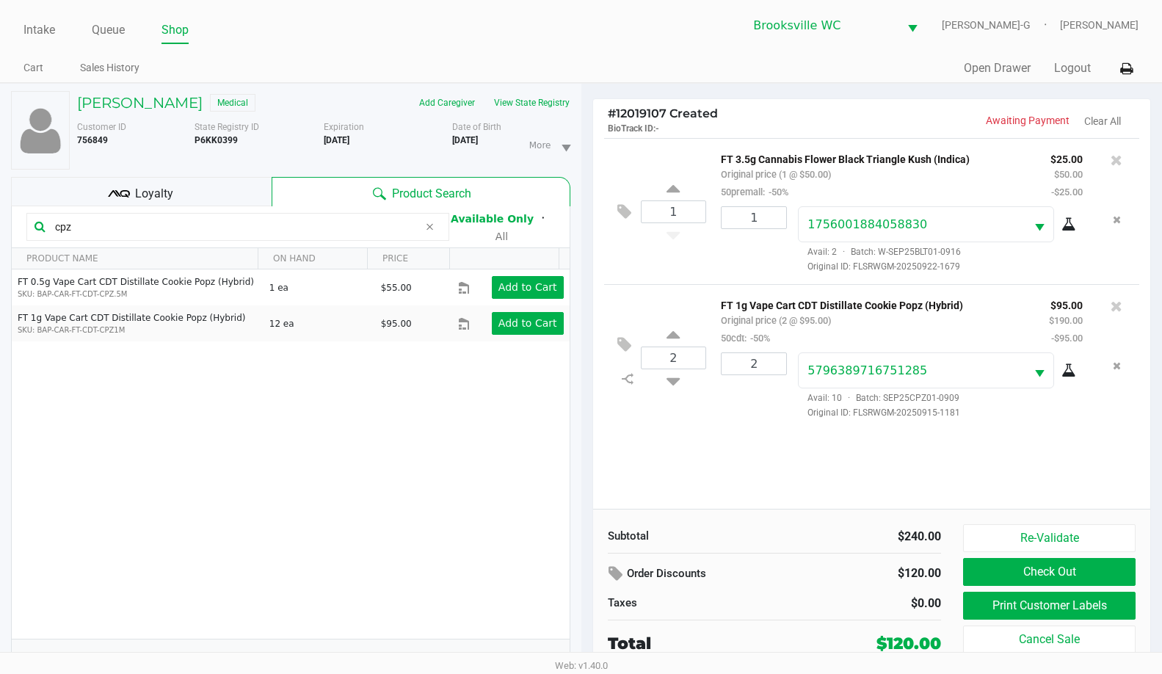
click at [700, 480] on div "1 FT 3.5g Cannabis Flower Black Triangle Kush (Indica) Original price (1 @ $50.…" at bounding box center [872, 323] width 558 height 371
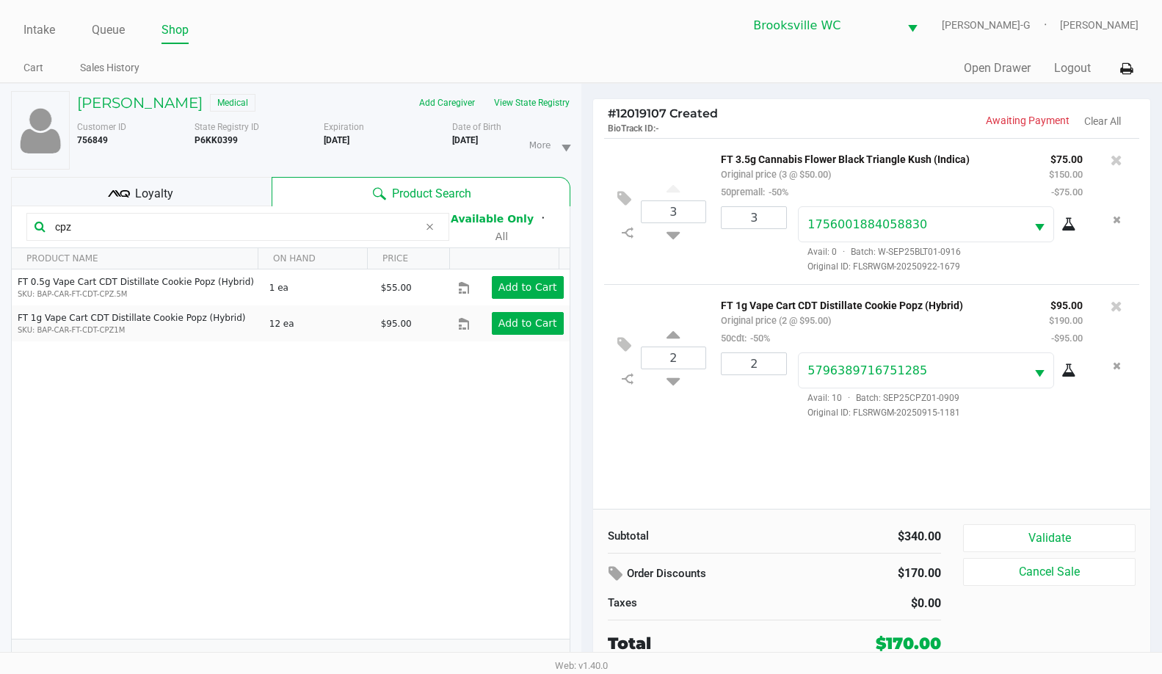
click at [1098, 461] on div "3 FT 3.5g Cannabis Flower Black Triangle Kush (Indica) Original price (3 @ $50.…" at bounding box center [872, 323] width 558 height 371
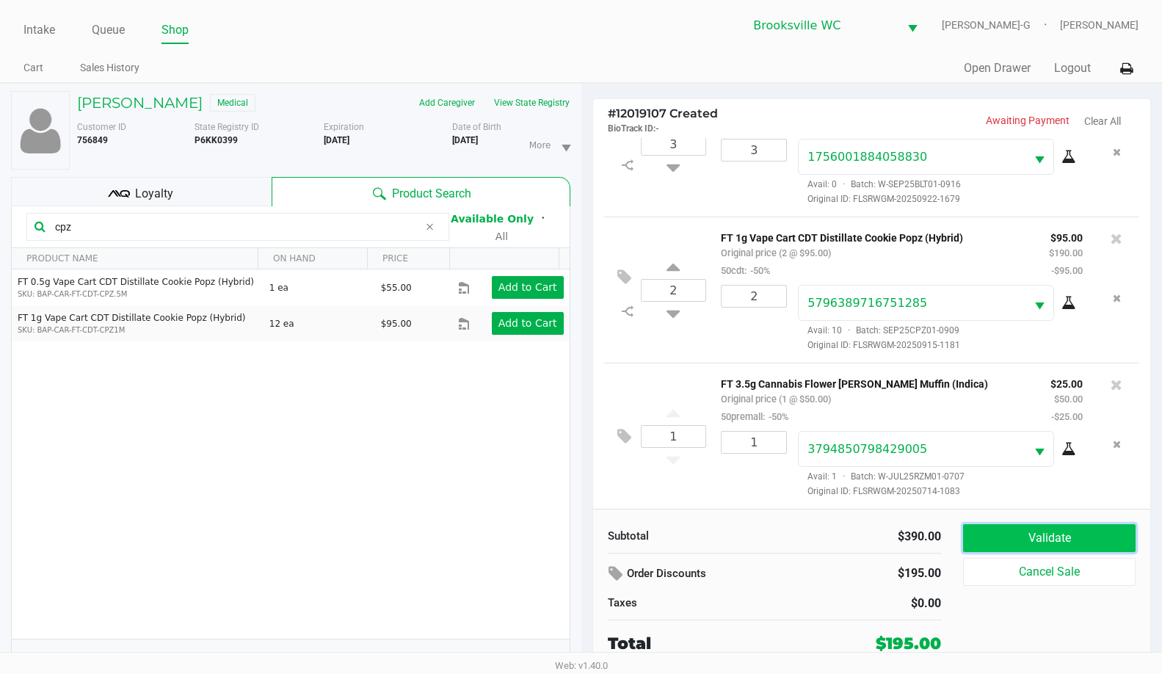
click at [1038, 540] on button "Validate" at bounding box center [1049, 538] width 173 height 28
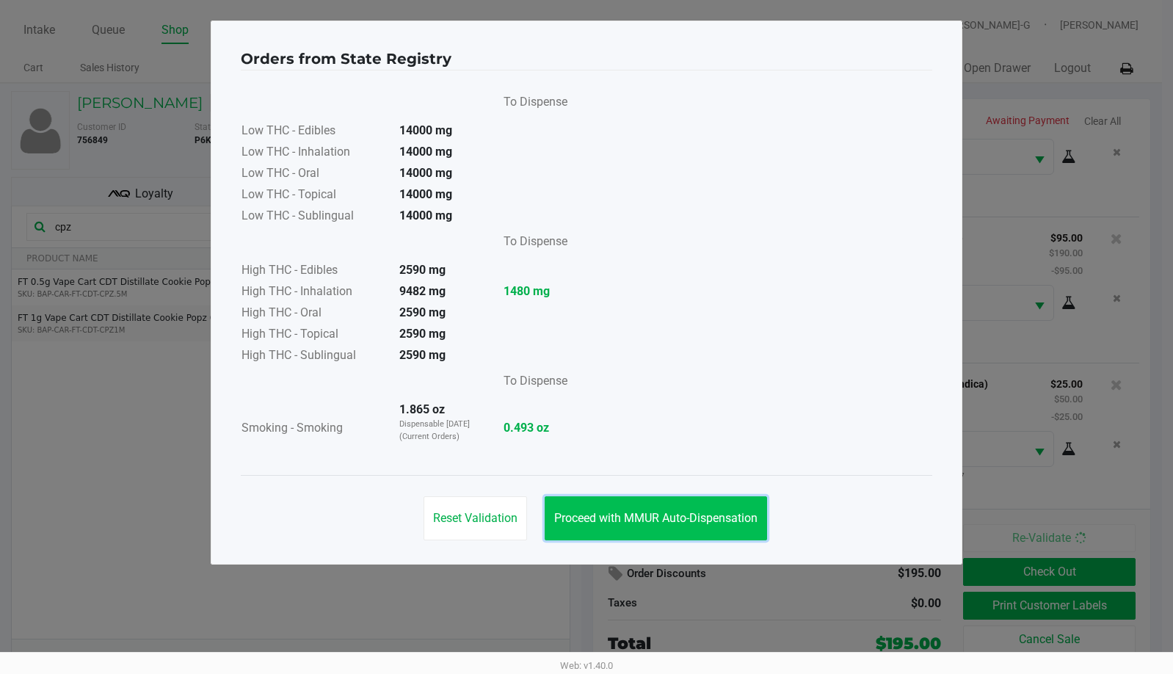
click at [699, 529] on button "Proceed with MMUR Auto-Dispensation" at bounding box center [656, 518] width 222 height 44
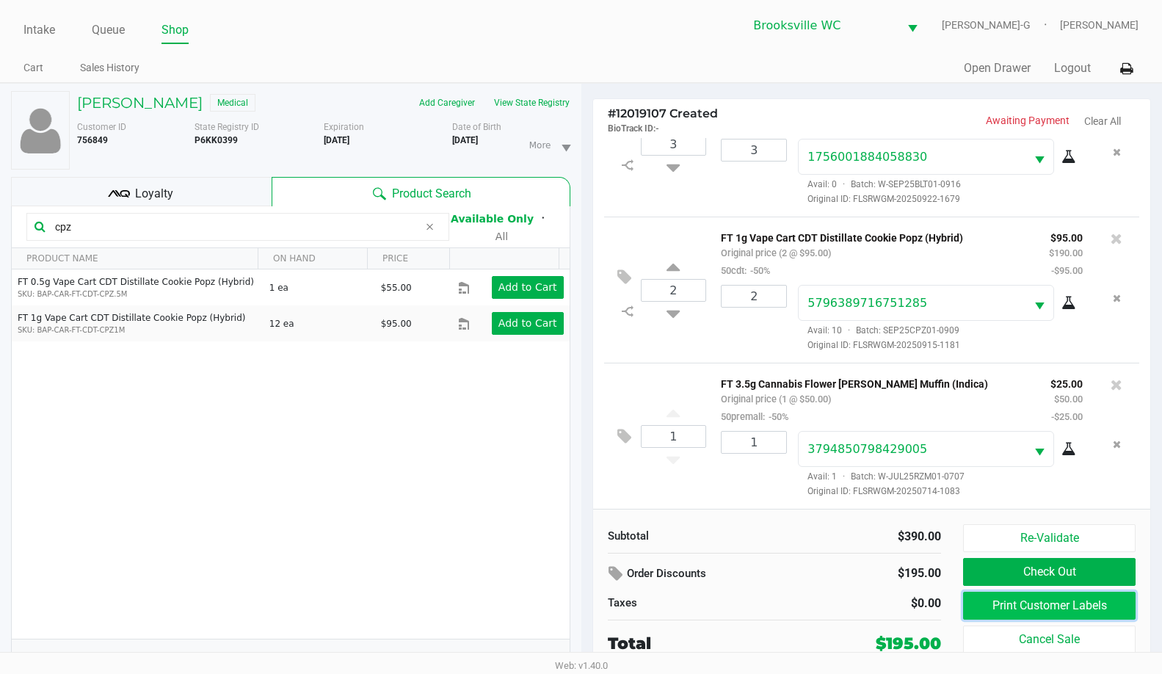
click at [1059, 605] on button "Print Customer Labels" at bounding box center [1049, 606] width 173 height 28
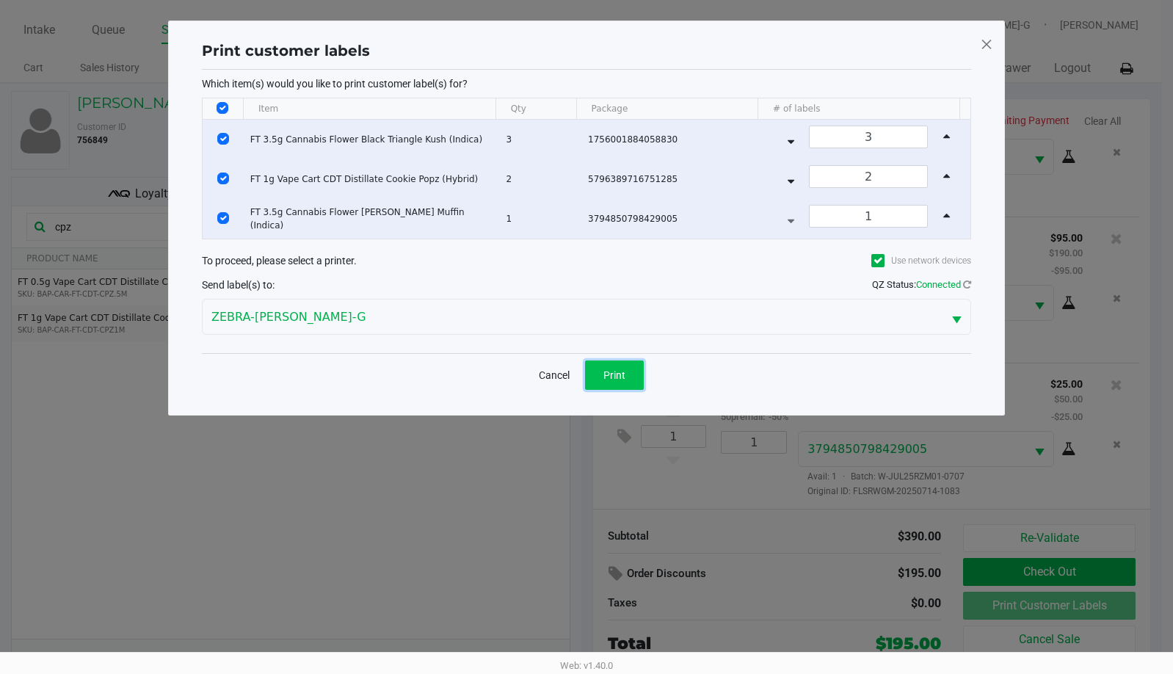
click at [624, 383] on button "Print" at bounding box center [614, 374] width 59 height 29
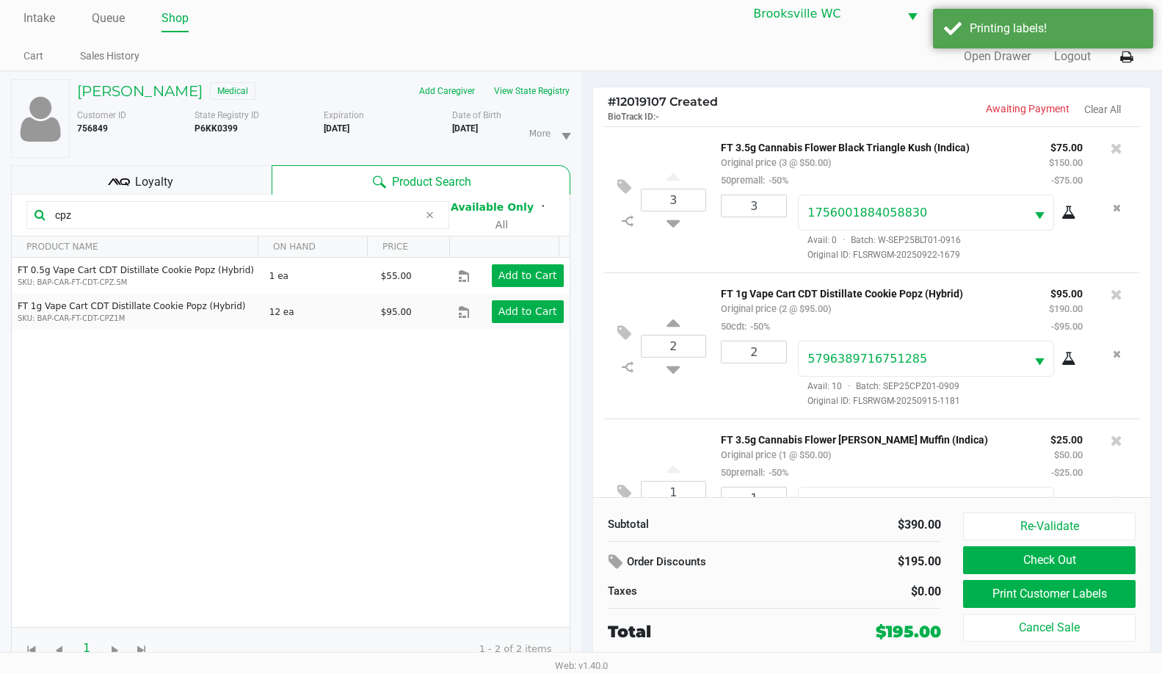
scroll to position [15, 0]
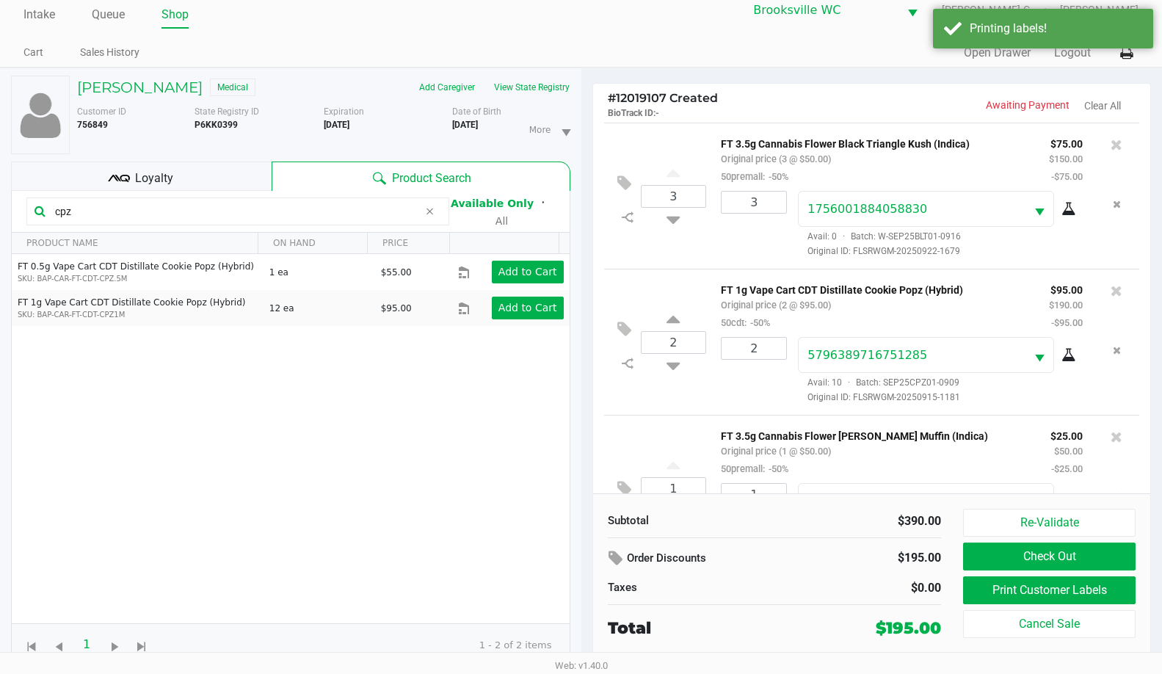
click at [201, 184] on div "Loyalty" at bounding box center [141, 176] width 261 height 29
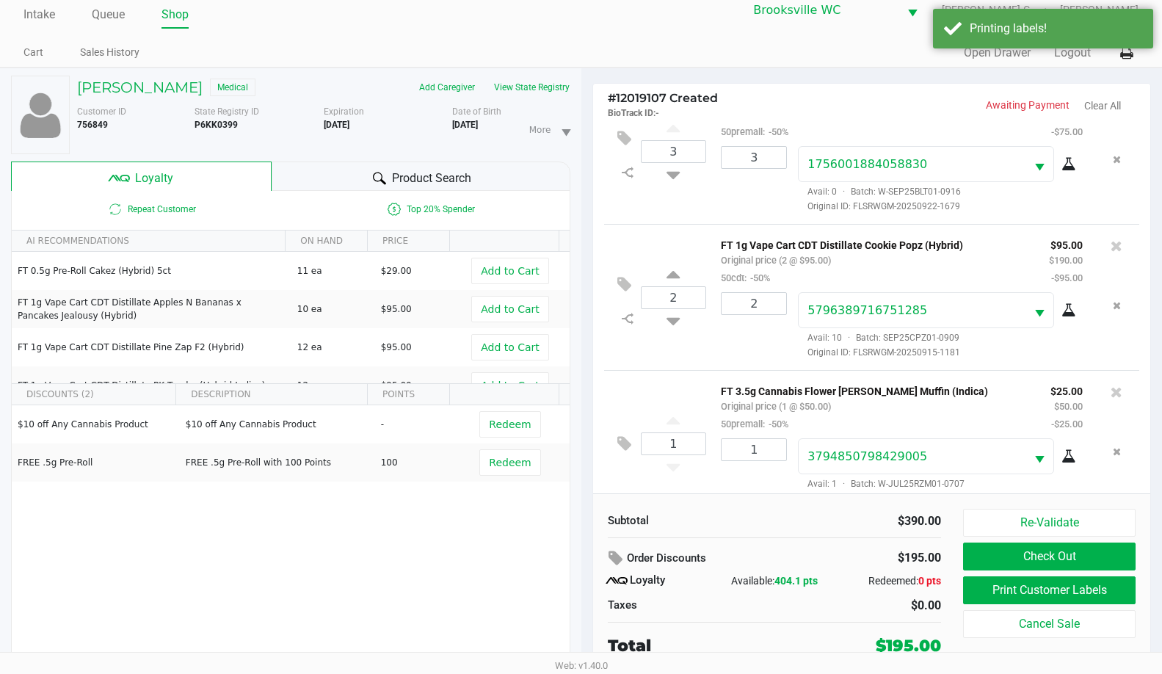
scroll to position [70, 0]
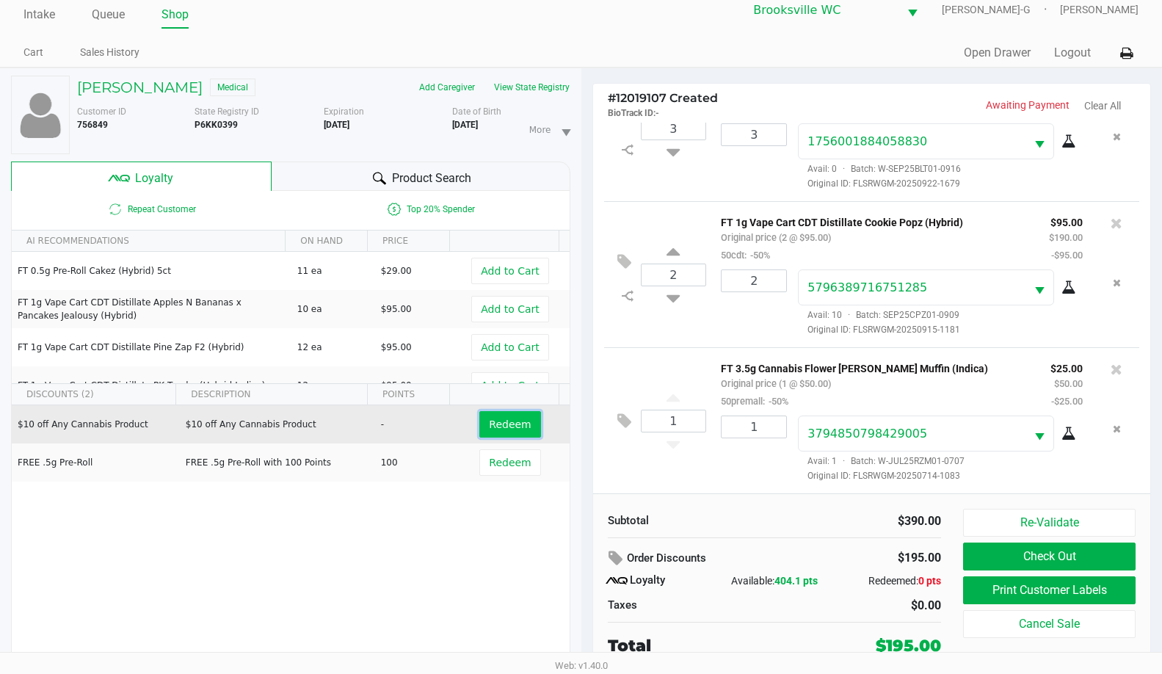
click at [496, 422] on span "Redeem" at bounding box center [510, 424] width 42 height 12
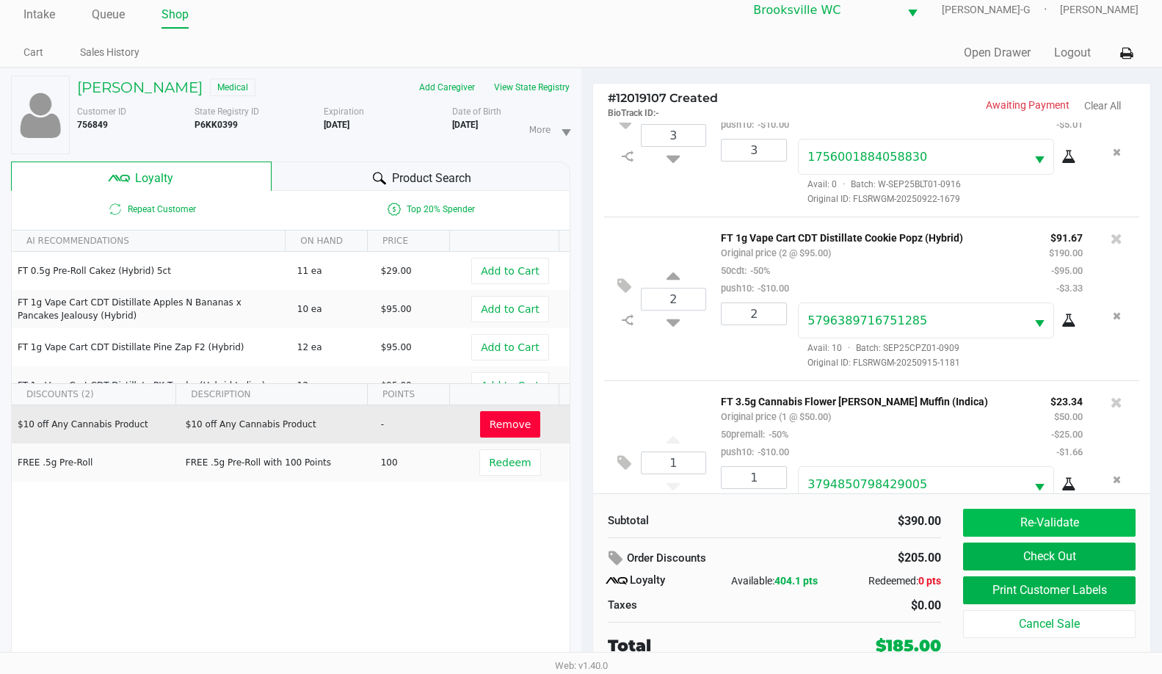
scroll to position [123, 0]
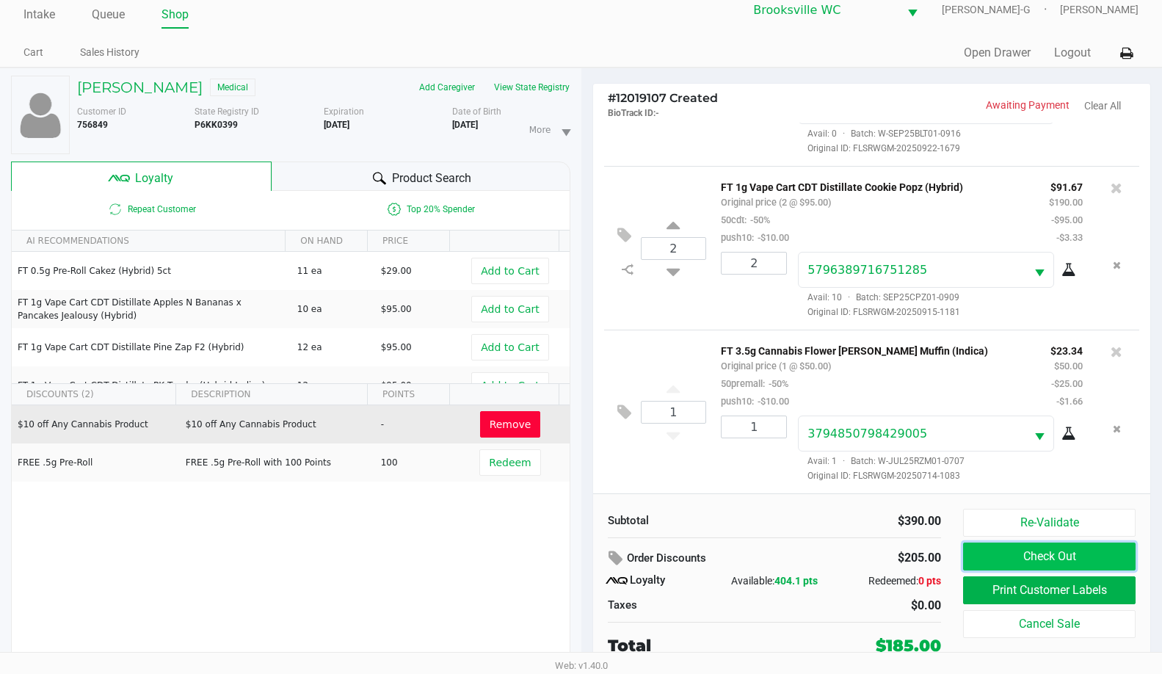
click at [996, 551] on button "Check Out" at bounding box center [1049, 557] width 173 height 28
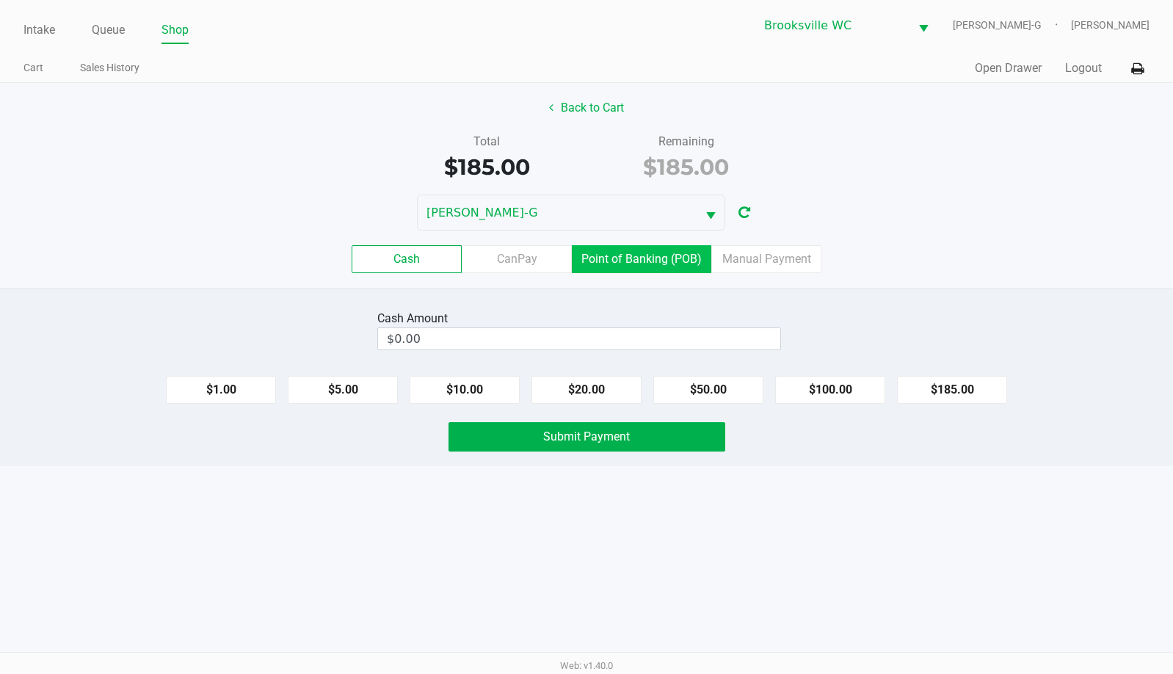
click at [658, 258] on label "Point of Banking (POB)" at bounding box center [641, 259] width 139 height 28
click at [0, 0] on 7 "Point of Banking (POB)" at bounding box center [0, 0] width 0 height 0
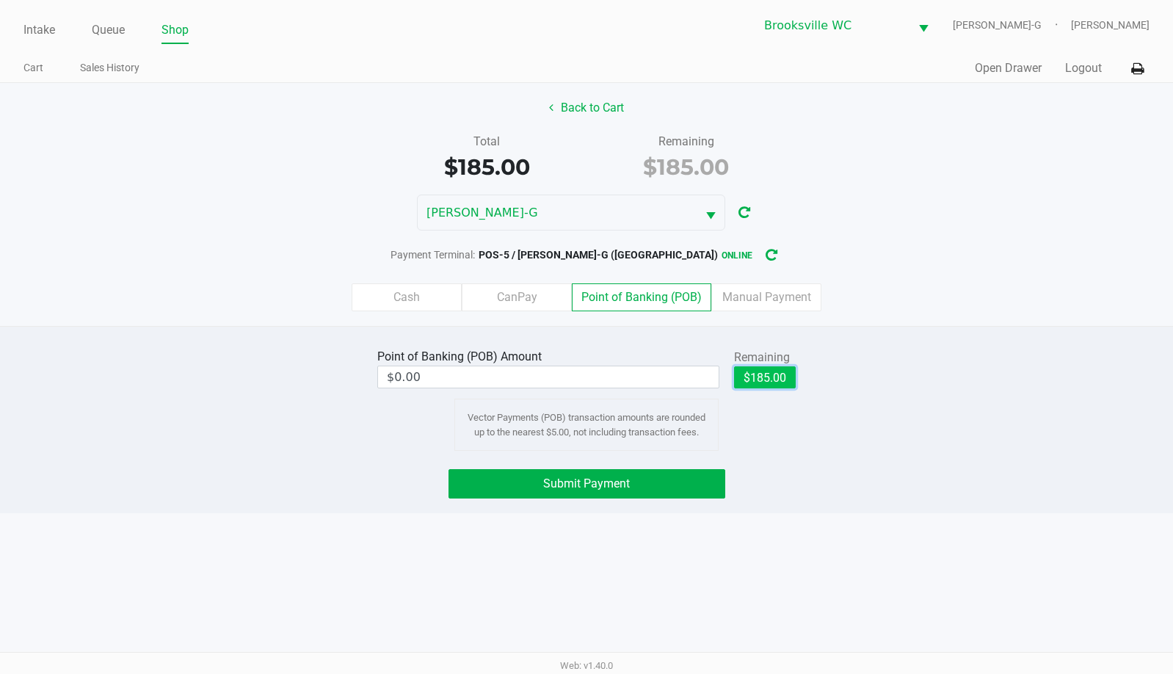
click at [761, 366] on button "$185.00" at bounding box center [765, 377] width 62 height 22
type input "$185.00"
click at [662, 474] on button "Submit Payment" at bounding box center [587, 483] width 277 height 29
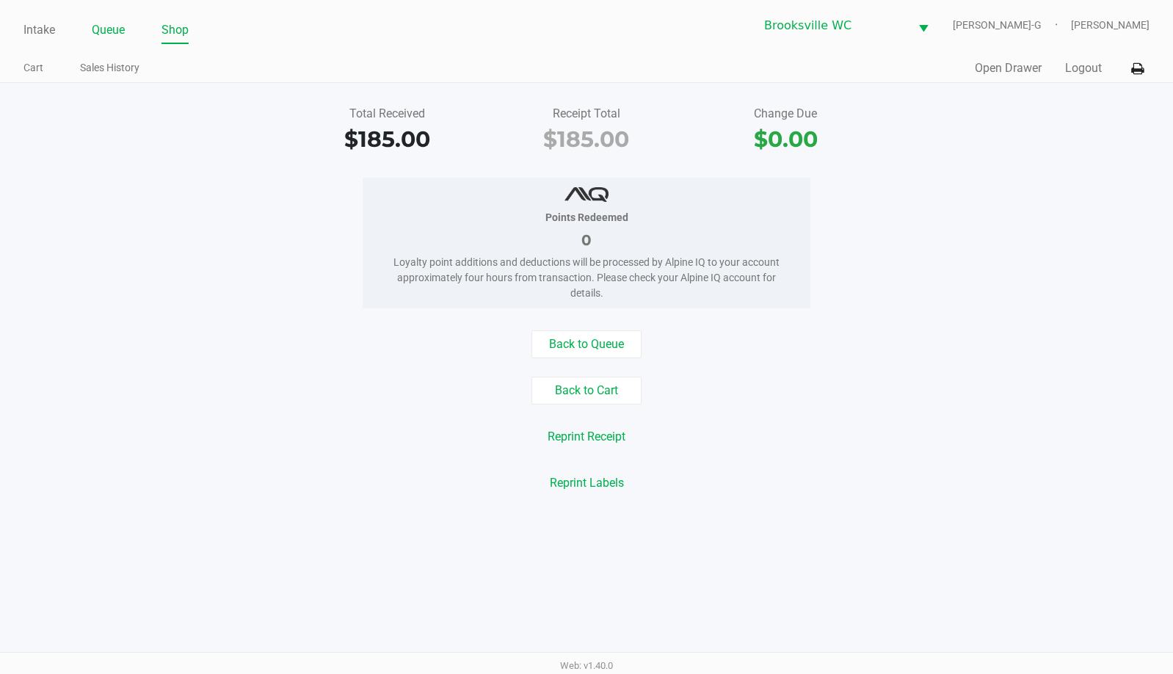
click at [101, 25] on link "Queue" at bounding box center [108, 30] width 33 height 21
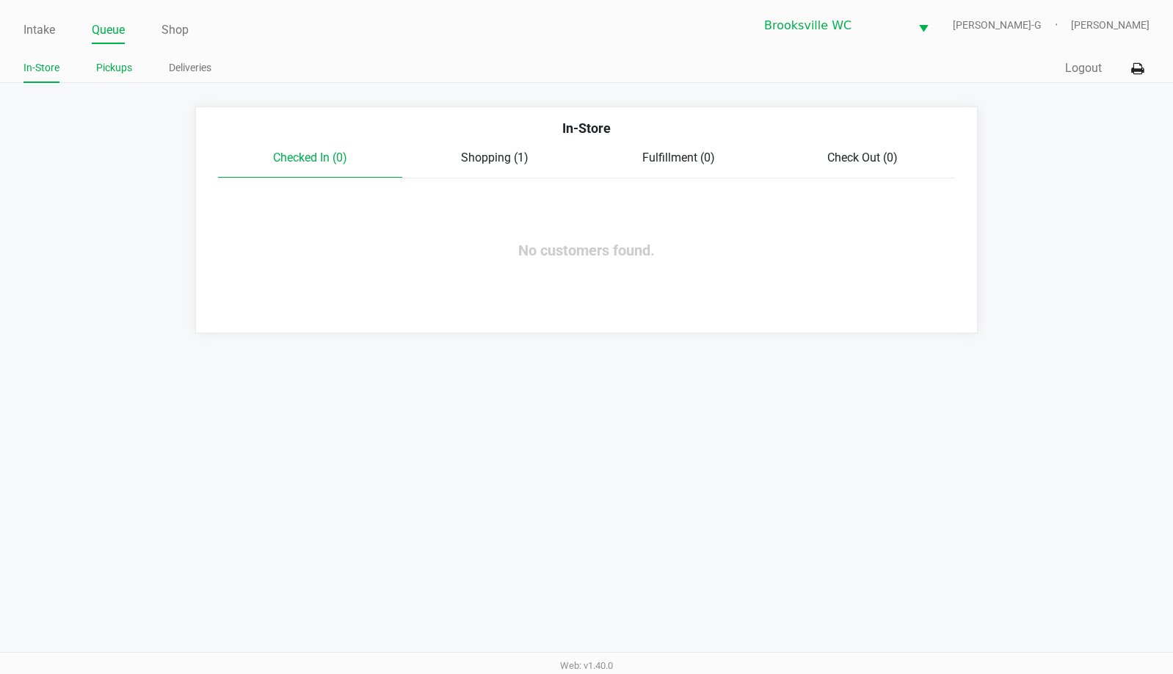
click at [110, 65] on link "Pickups" at bounding box center [114, 68] width 36 height 18
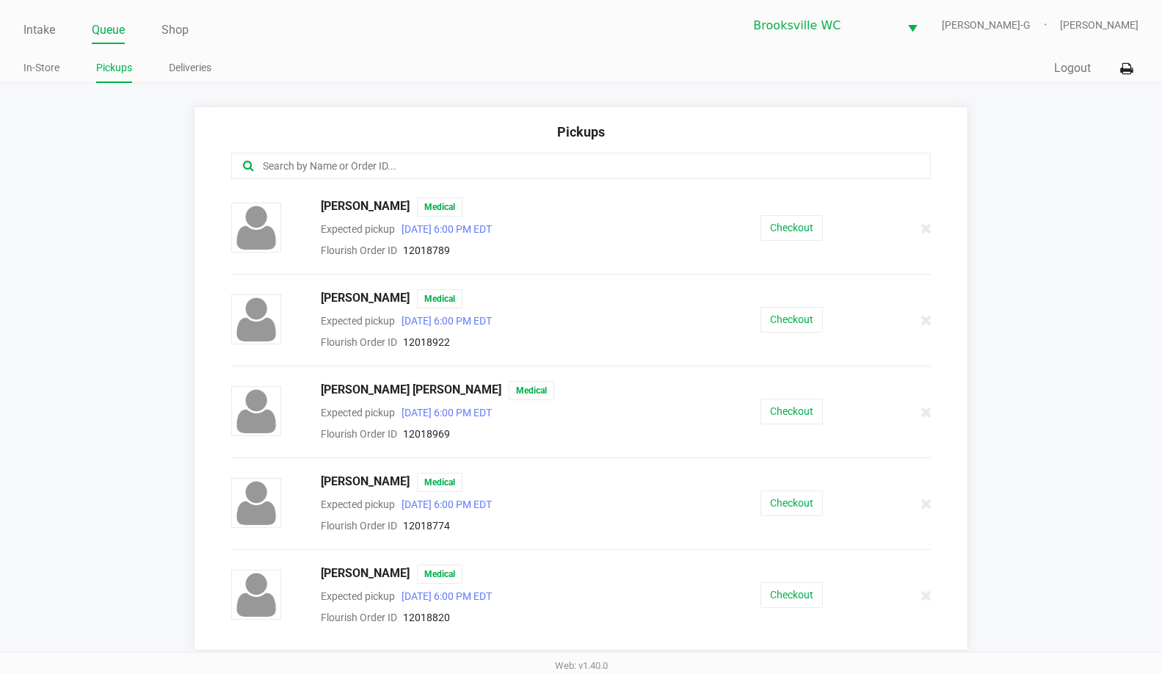
click at [322, 163] on input "text" at bounding box center [565, 166] width 609 height 17
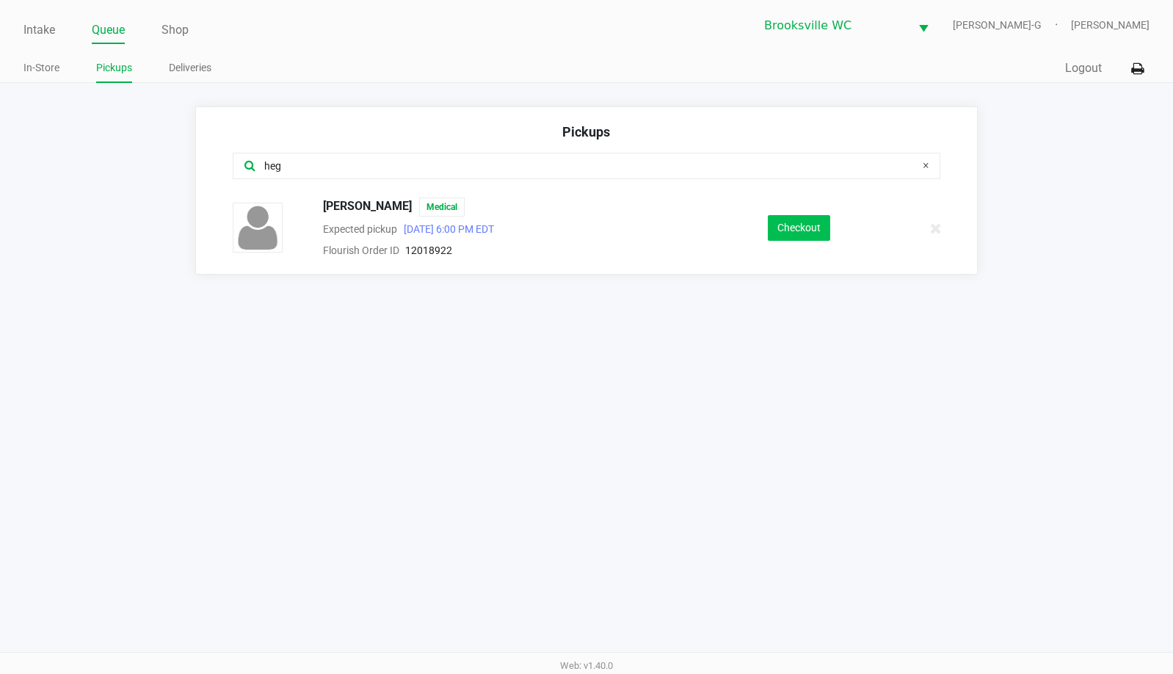
type input "heg"
click at [819, 217] on button "Checkout" at bounding box center [799, 228] width 62 height 26
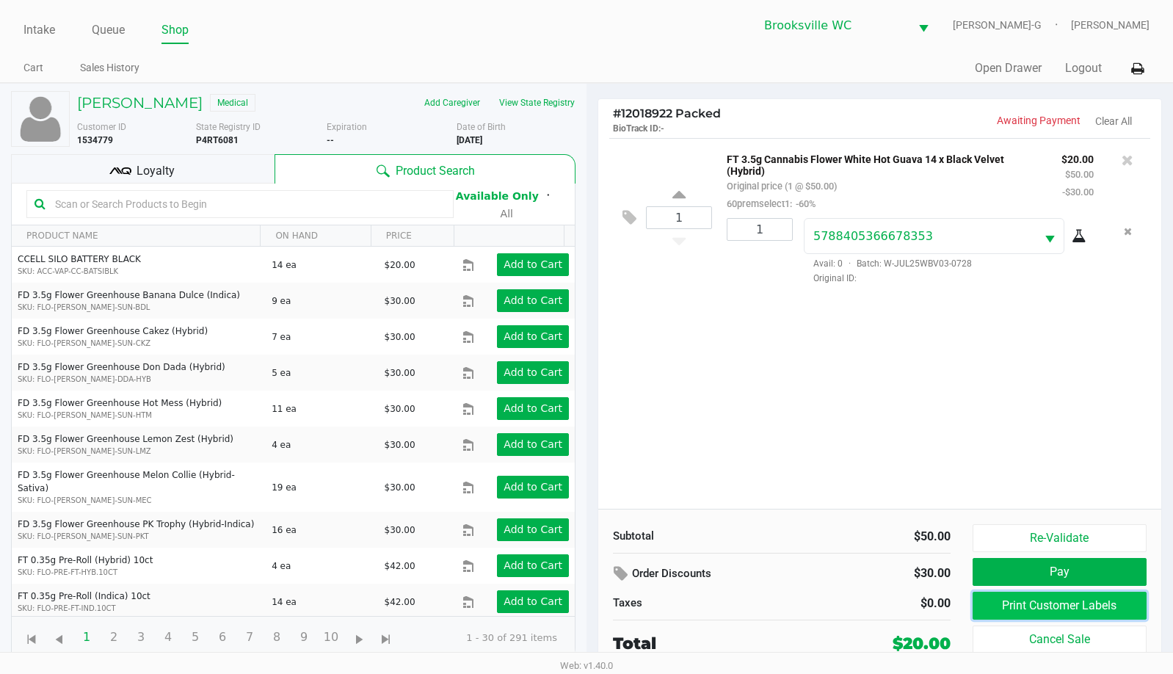
click at [1045, 604] on button "Print Customer Labels" at bounding box center [1060, 606] width 174 height 28
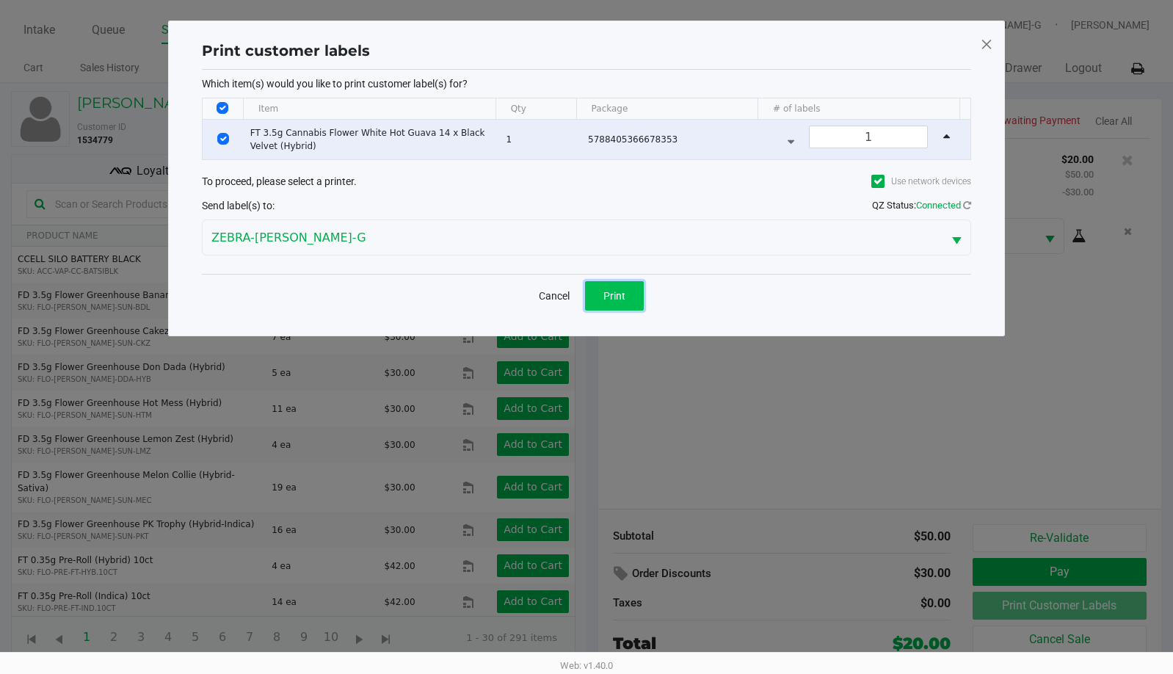
click at [630, 297] on button "Print" at bounding box center [614, 295] width 59 height 29
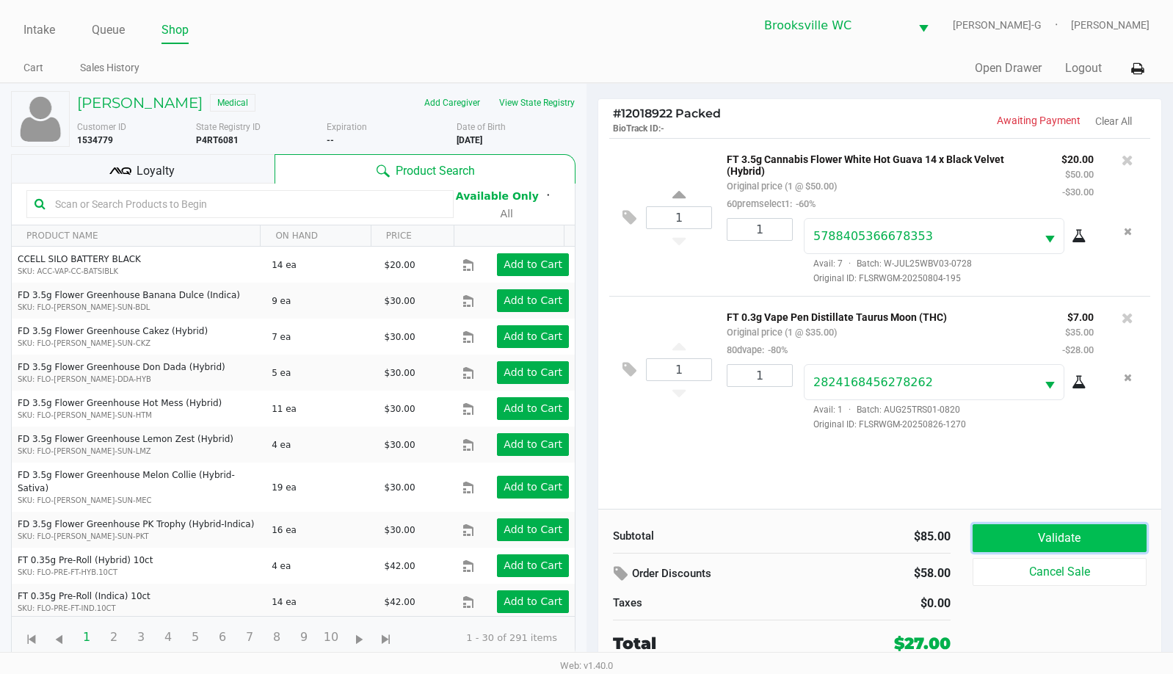
click at [1077, 530] on button "Validate" at bounding box center [1060, 538] width 174 height 28
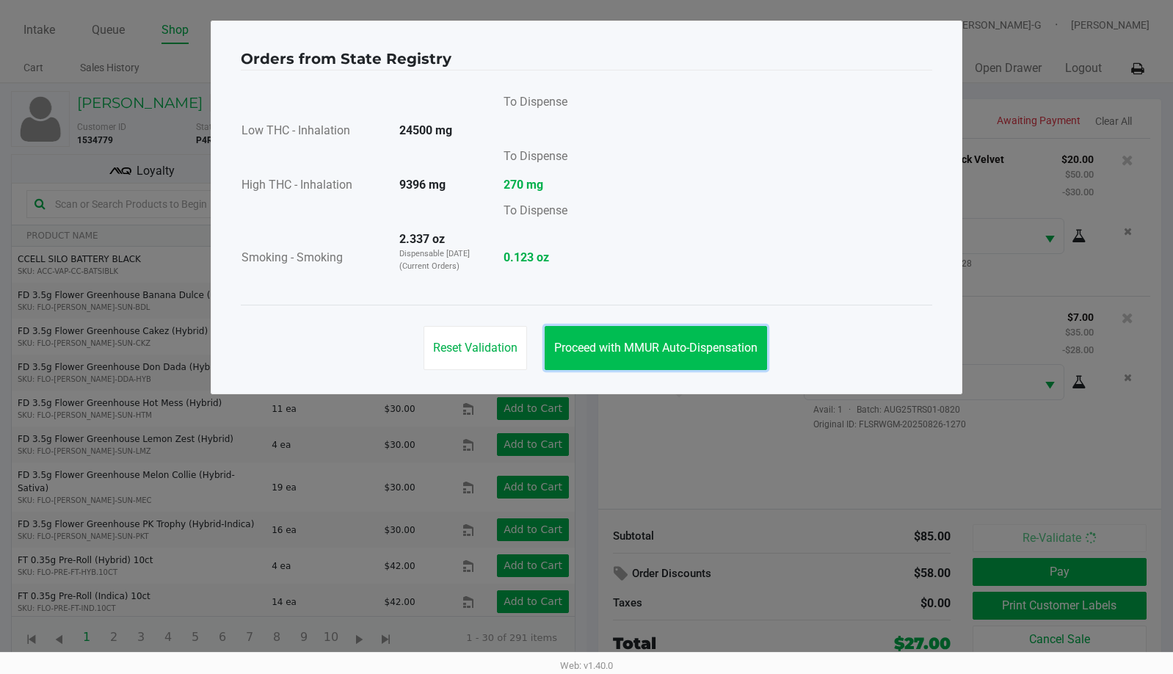
click at [657, 337] on button "Proceed with MMUR Auto-Dispensation" at bounding box center [656, 348] width 222 height 44
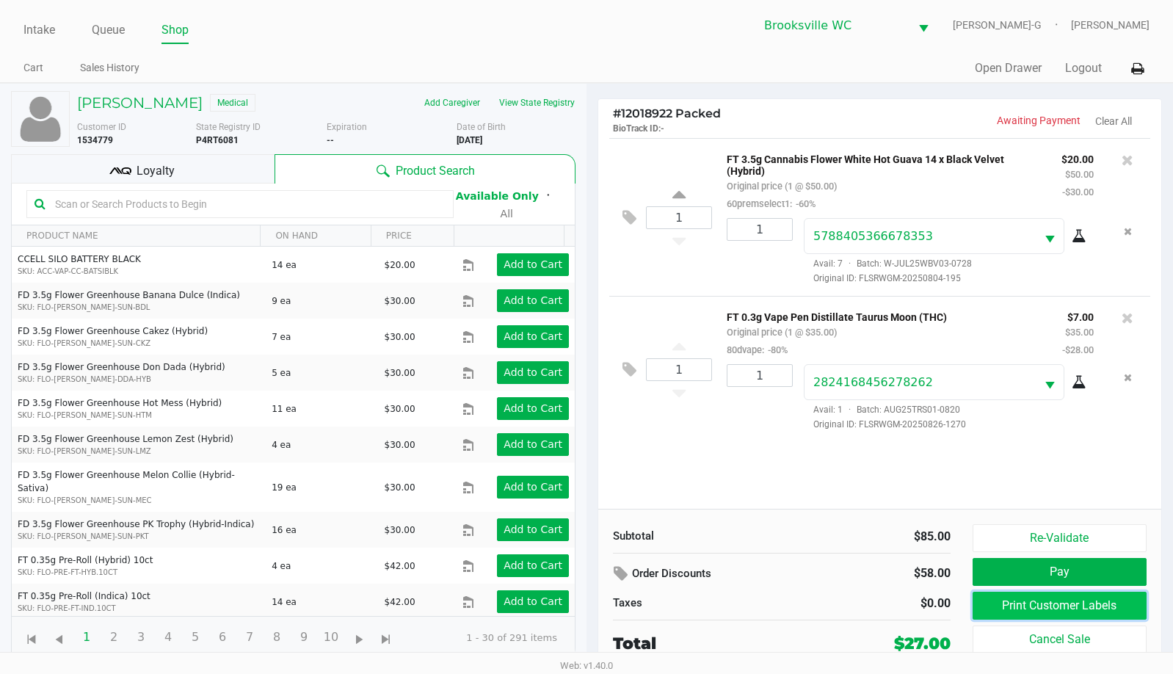
click at [1068, 604] on button "Print Customer Labels" at bounding box center [1060, 606] width 174 height 28
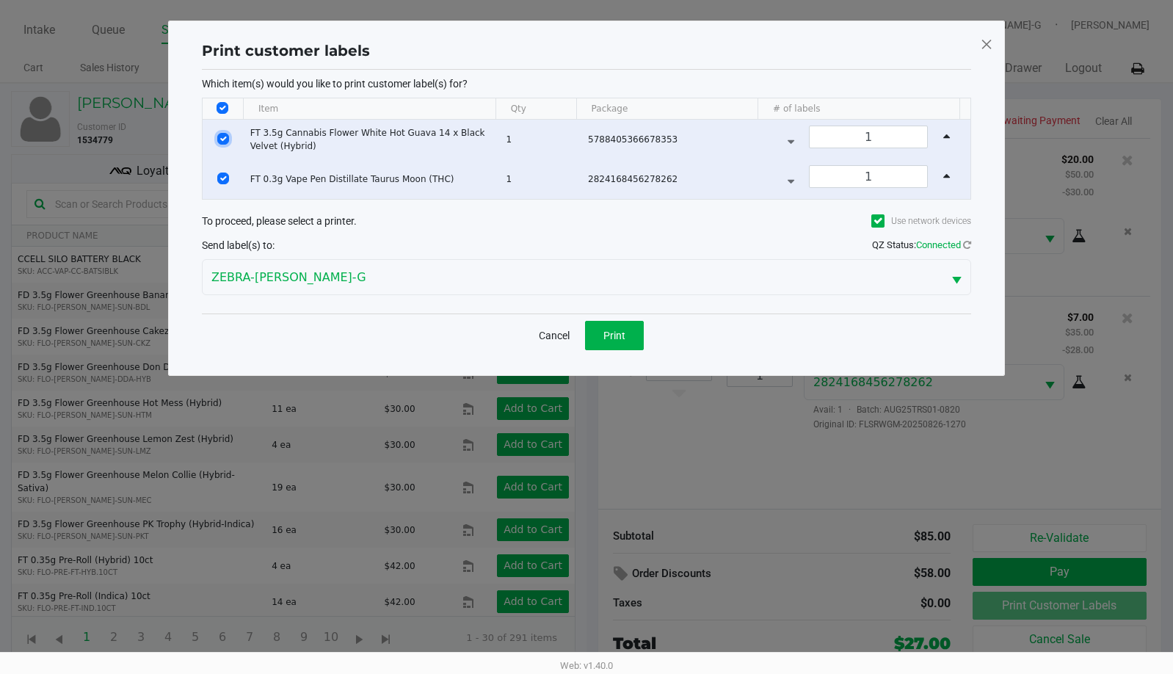
click at [227, 142] on input "Select Row" at bounding box center [223, 139] width 12 height 12
checkbox input "false"
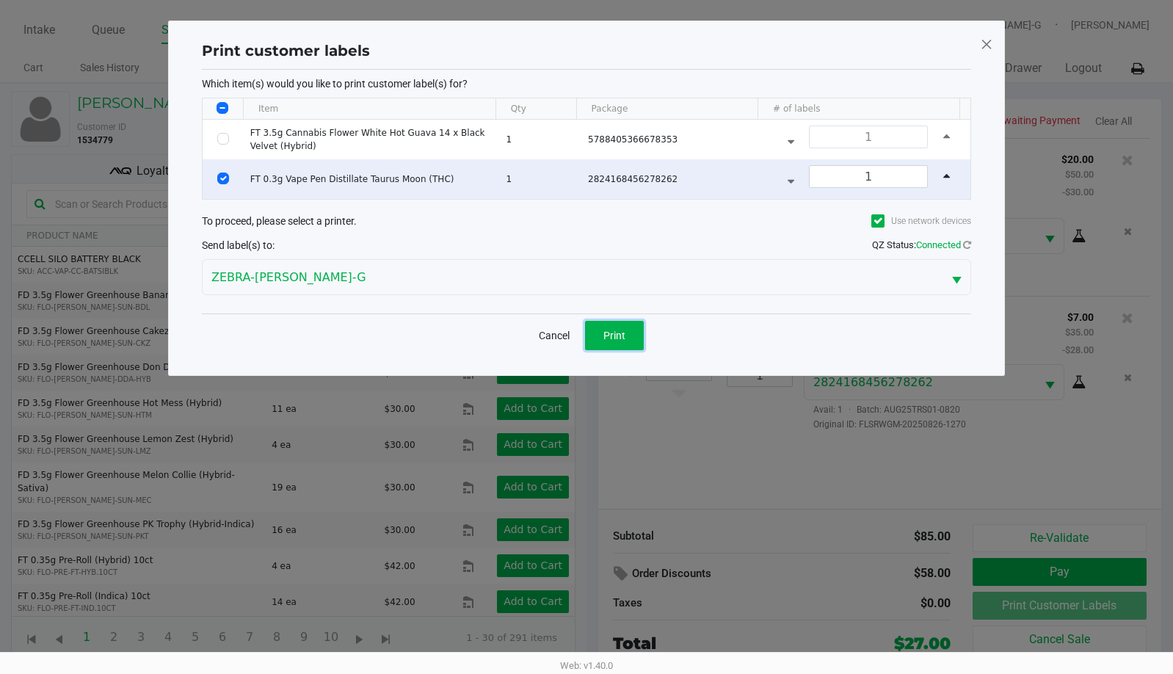
click at [613, 336] on span "Print" at bounding box center [614, 336] width 22 height 12
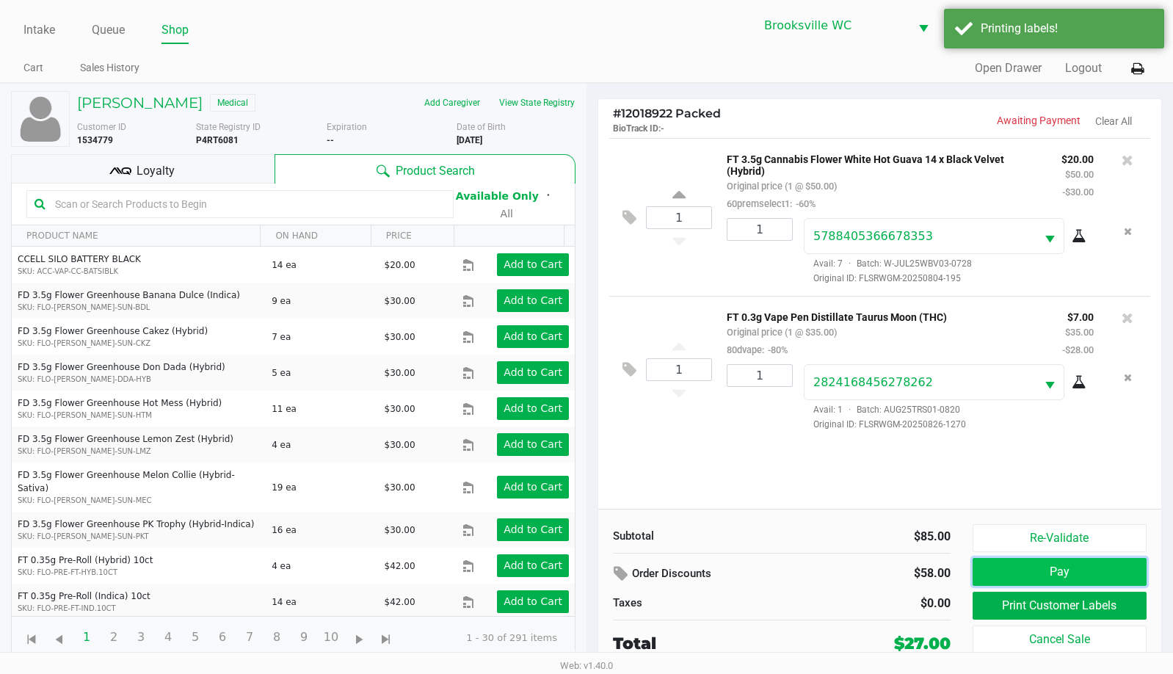
click at [1015, 570] on button "Pay" at bounding box center [1060, 572] width 174 height 28
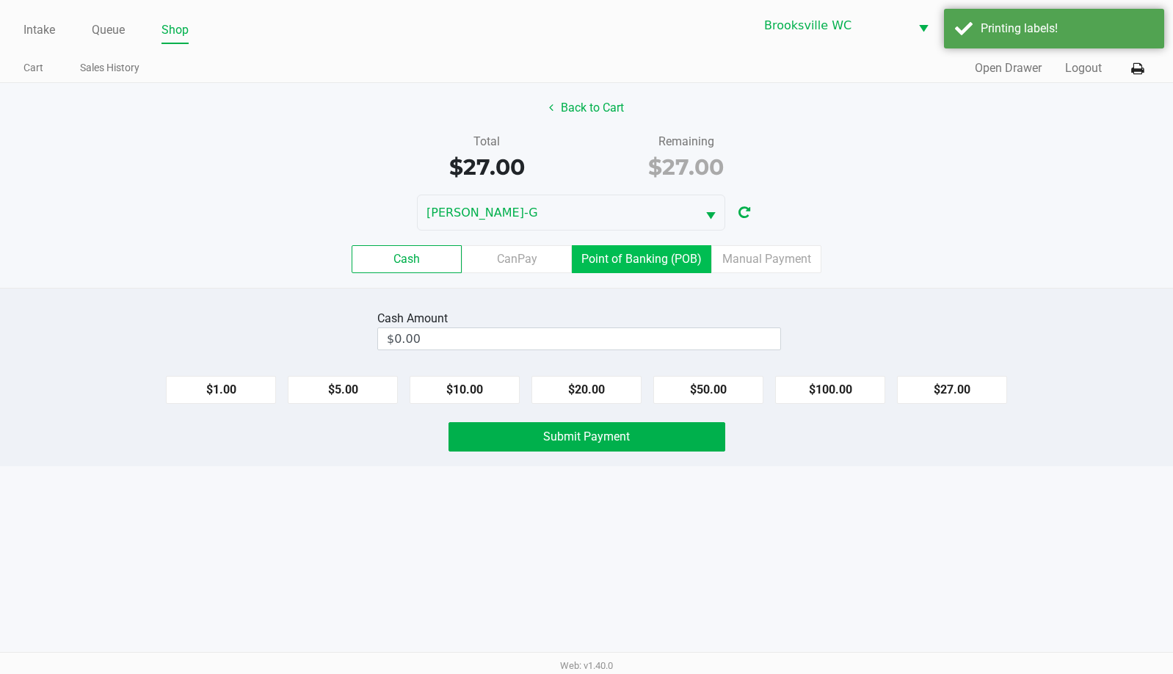
click at [637, 270] on label "Point of Banking (POB)" at bounding box center [641, 259] width 139 height 28
click at [0, 0] on 7 "Point of Banking (POB)" at bounding box center [0, 0] width 0 height 0
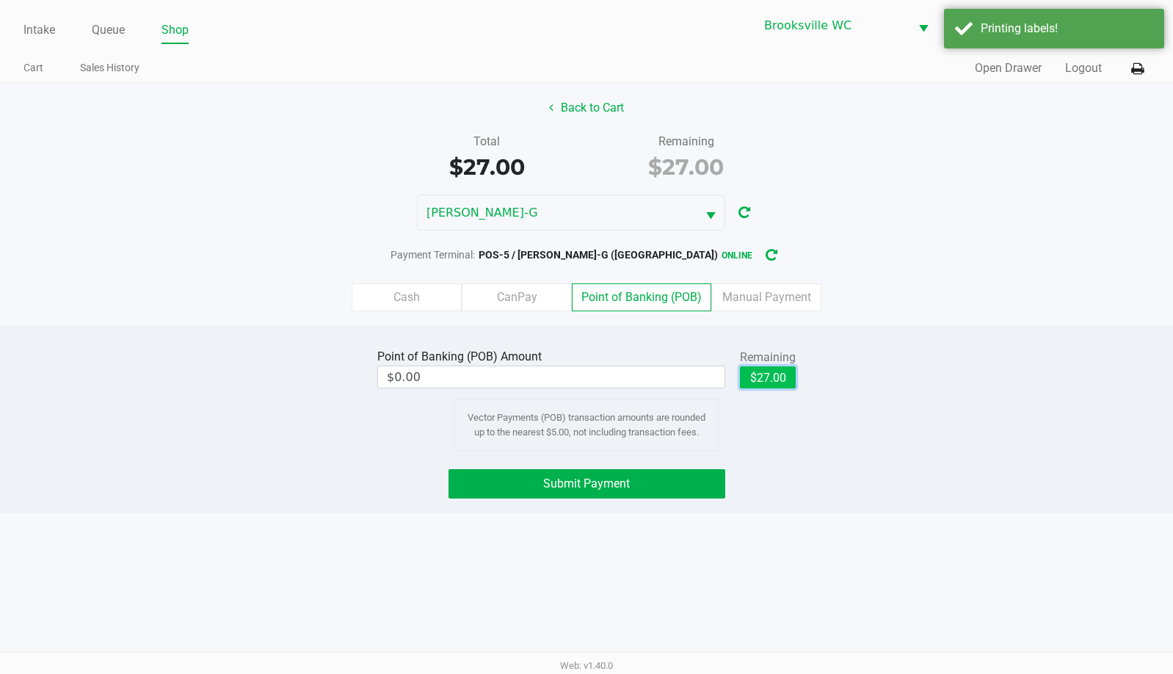
click at [776, 377] on button "$27.00" at bounding box center [768, 377] width 56 height 22
type input "$27.00"
click at [591, 483] on span "Submit Payment" at bounding box center [586, 483] width 87 height 14
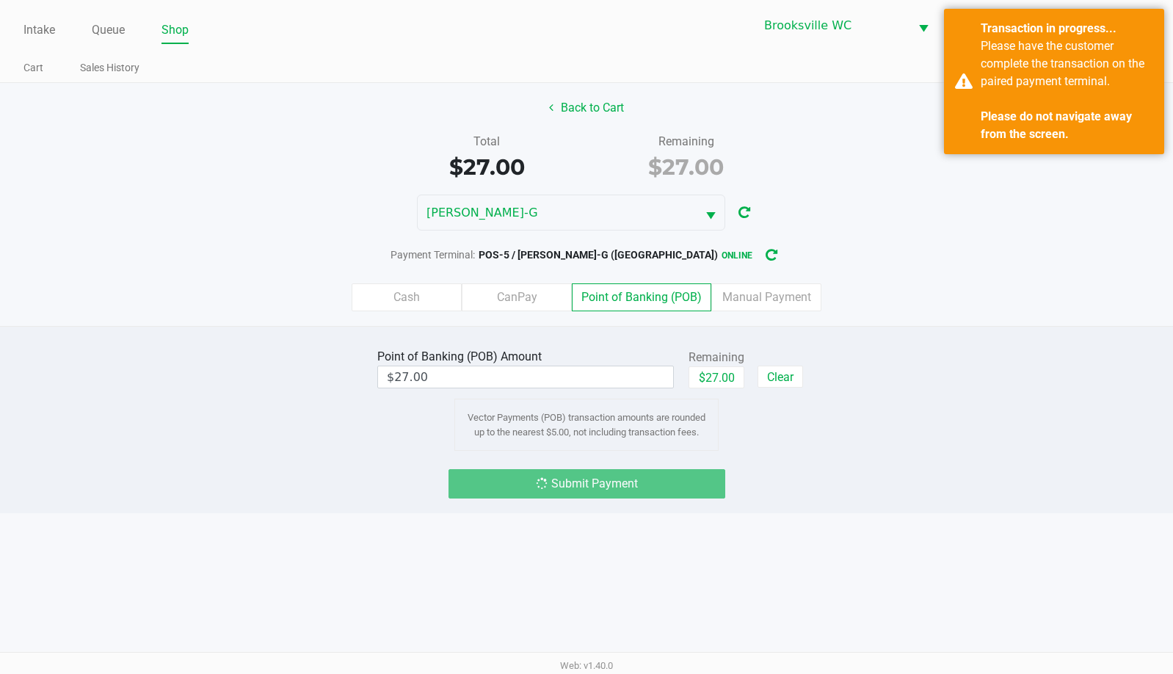
click at [1048, 438] on div "Point of Banking (POB) Amount $27.00 Remaining $27.00 Clear Vector Payments (PO…" at bounding box center [586, 398] width 1195 height 106
click at [1009, 423] on div "Point of Banking (POB) Amount $27.00 Remaining $27.00 Clear Vector Payments (PO…" at bounding box center [586, 398] width 1195 height 106
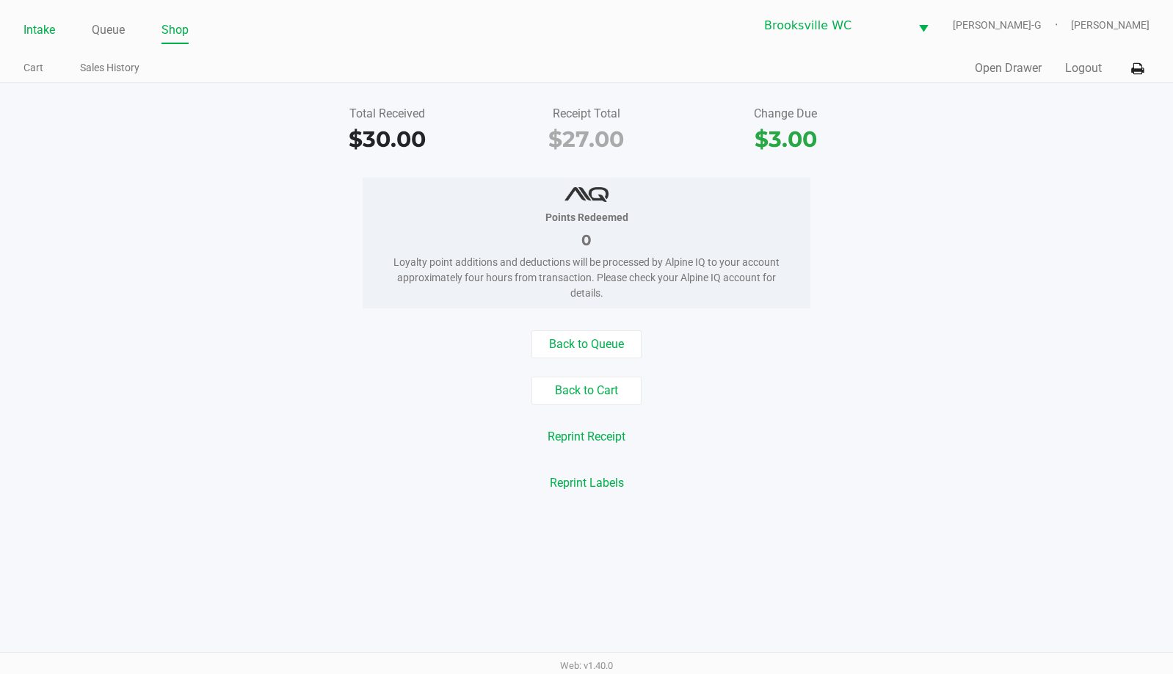
click at [35, 27] on link "Intake" at bounding box center [39, 30] width 32 height 21
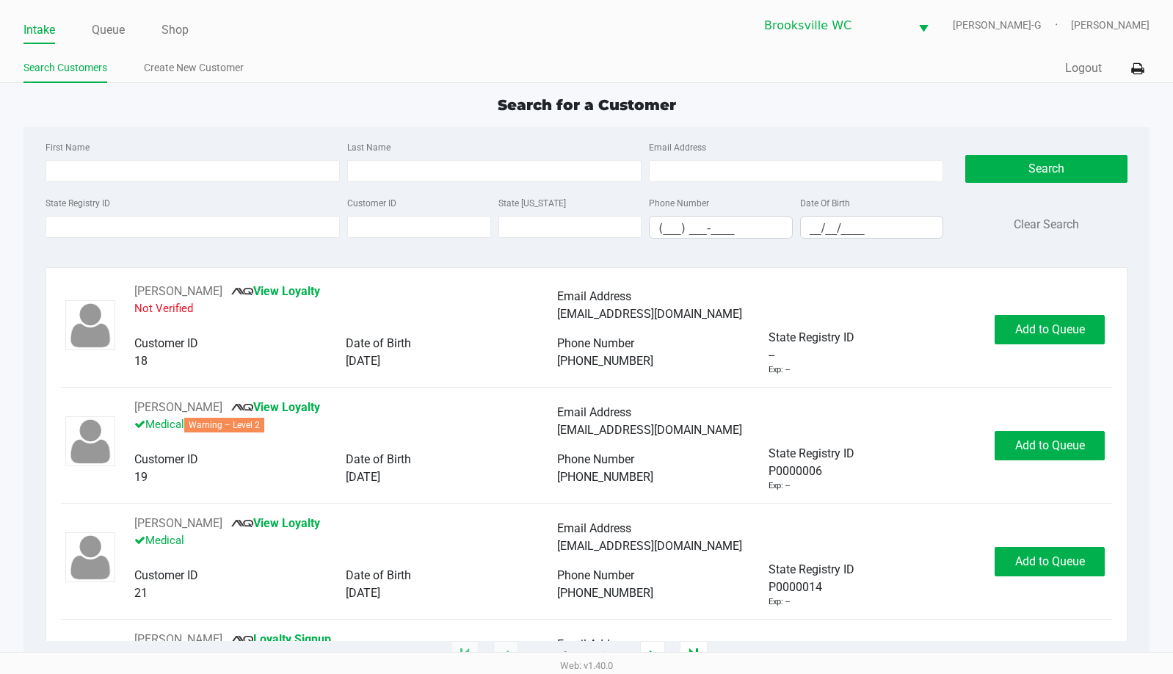
click at [206, 112] on div "Search for a Customer" at bounding box center [586, 105] width 1148 height 22
type input "[PERSON_NAME]"
type input "BRIDGES"
type input "[DATE]"
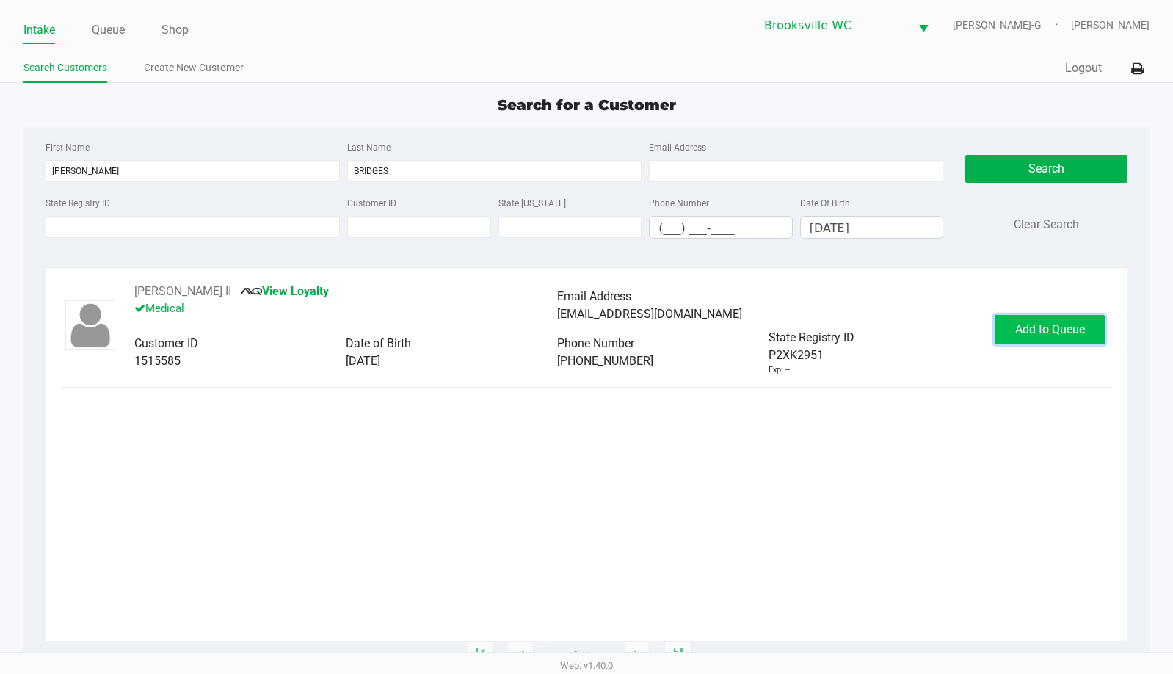
click at [1084, 325] on span "Add to Queue" at bounding box center [1050, 329] width 70 height 14
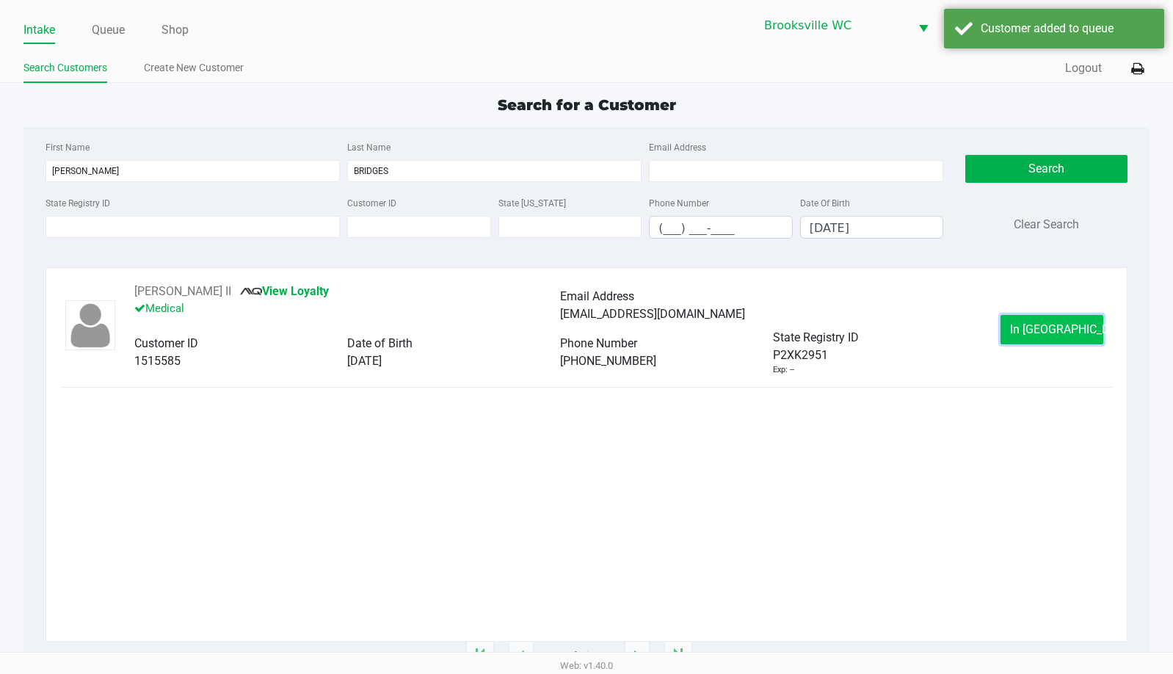
click at [1071, 328] on span "In [GEOGRAPHIC_DATA]" at bounding box center [1071, 329] width 123 height 14
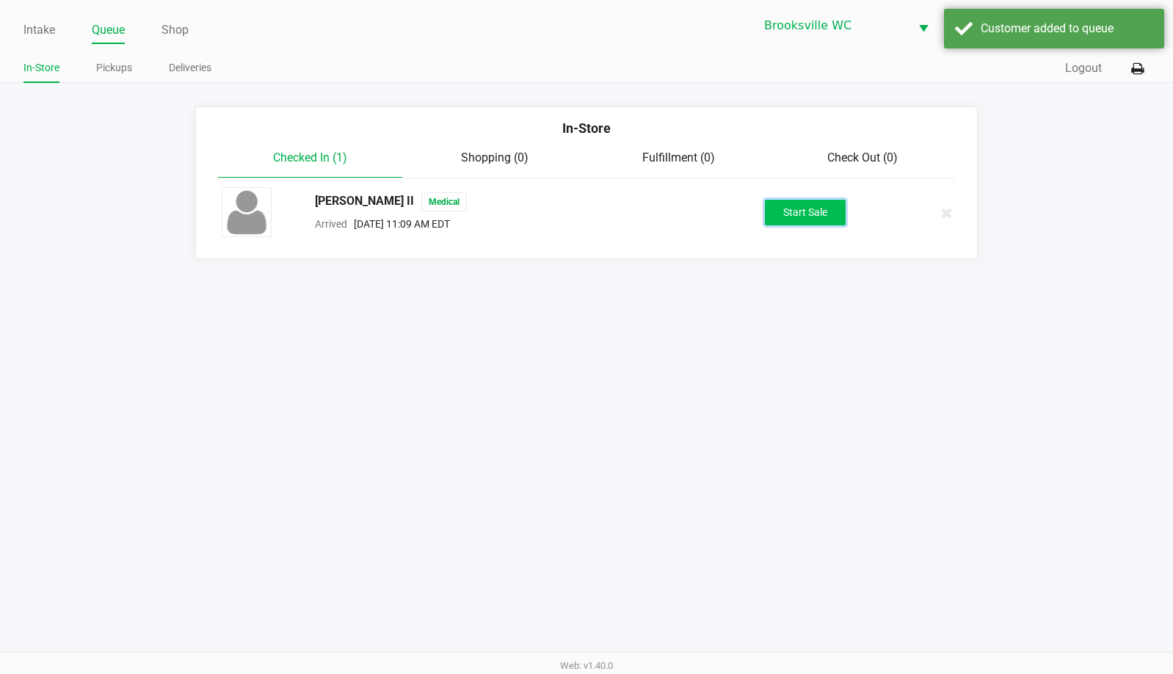
click at [794, 206] on button "Start Sale" at bounding box center [805, 213] width 81 height 26
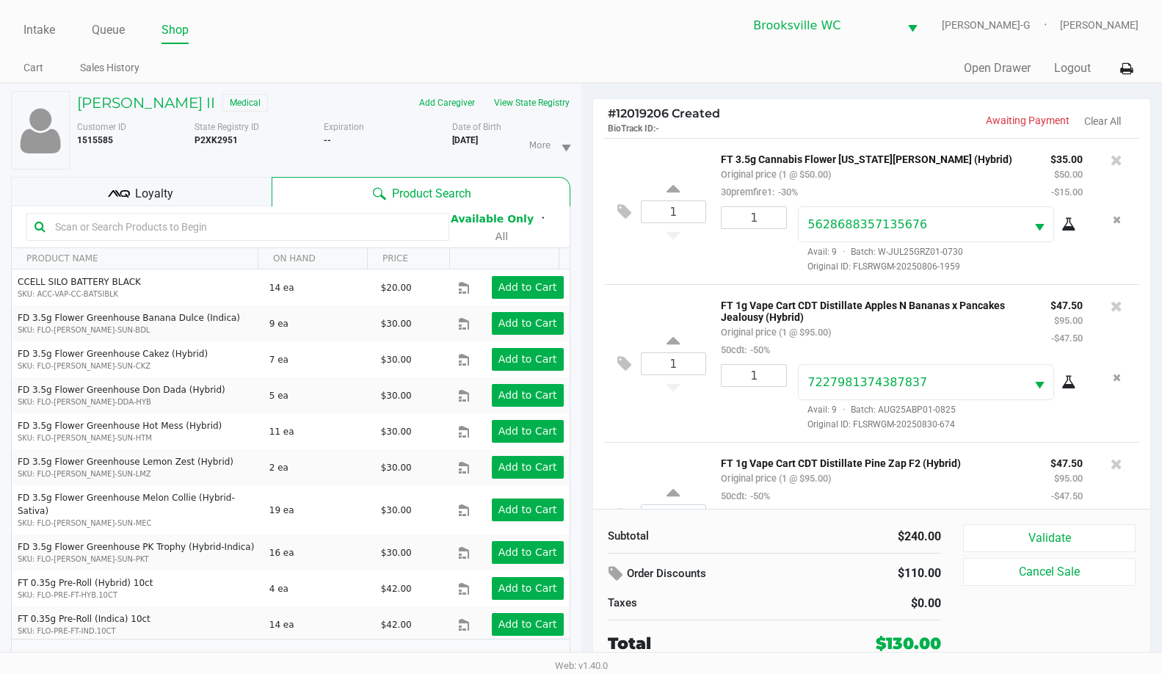
scroll to position [82, 0]
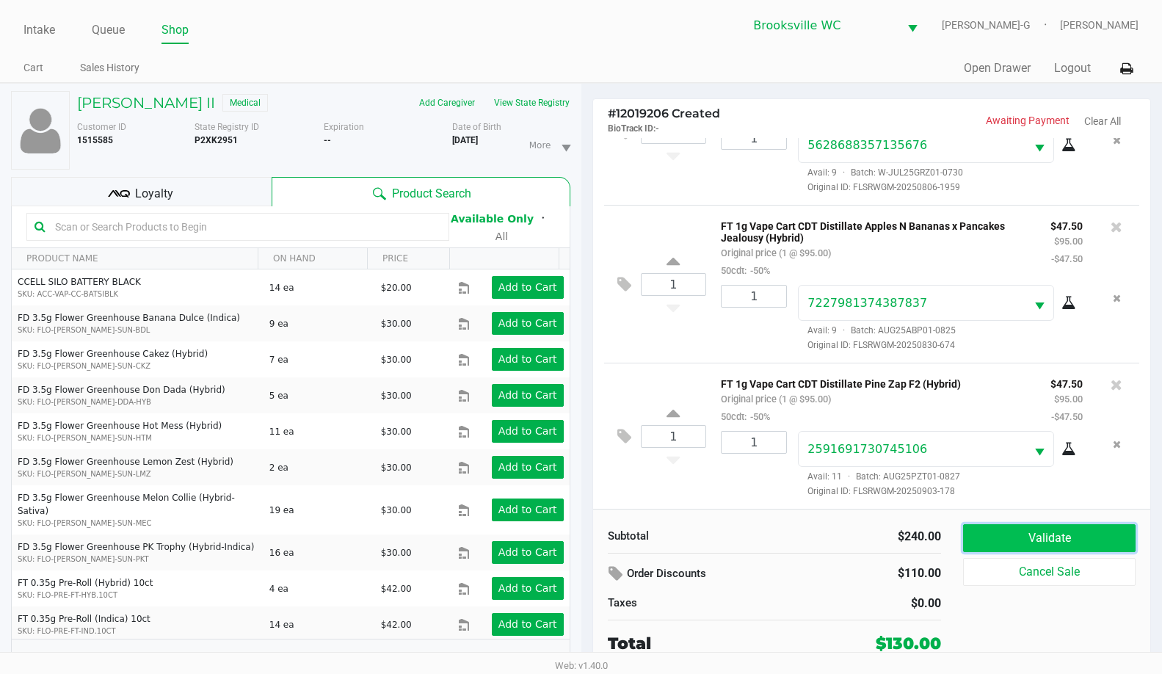
click at [1013, 529] on button "Validate" at bounding box center [1049, 538] width 173 height 28
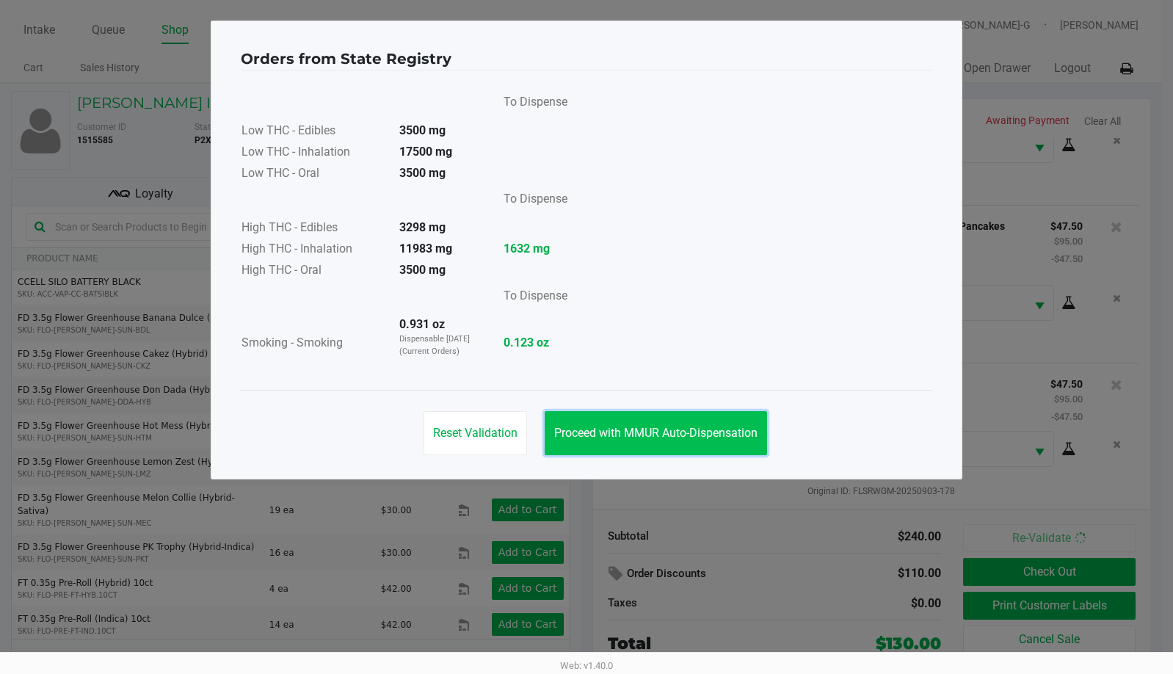
click at [663, 446] on button "Proceed with MMUR Auto-Dispensation" at bounding box center [656, 433] width 222 height 44
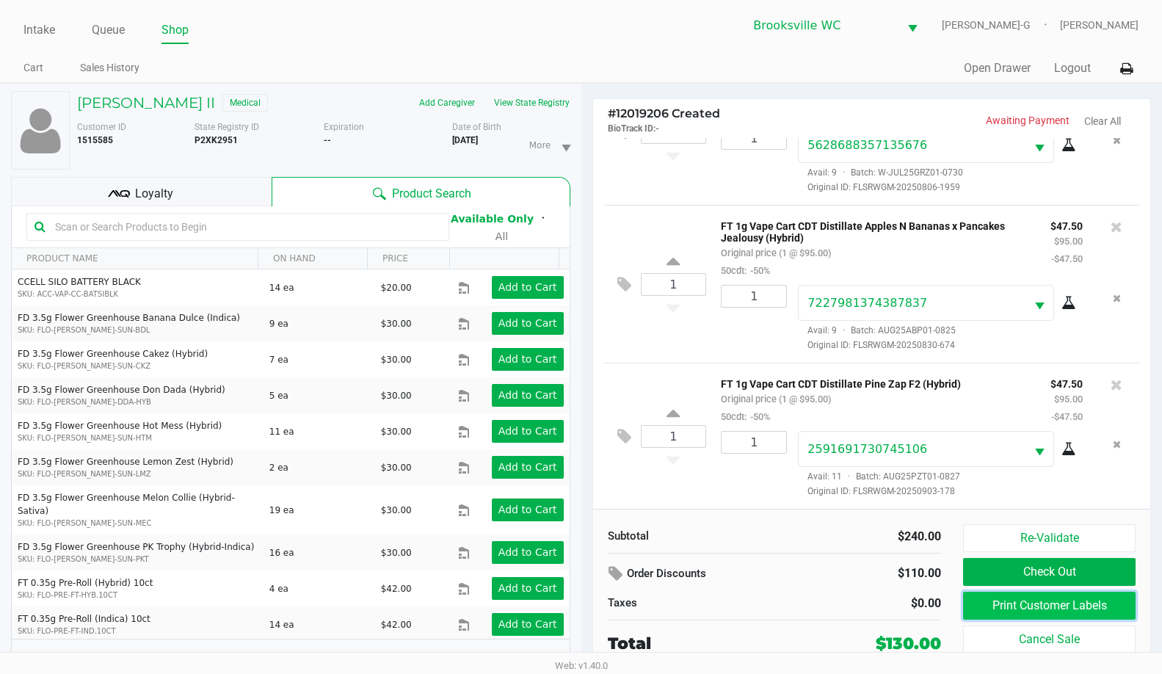
click at [1002, 608] on button "Print Customer Labels" at bounding box center [1049, 606] width 173 height 28
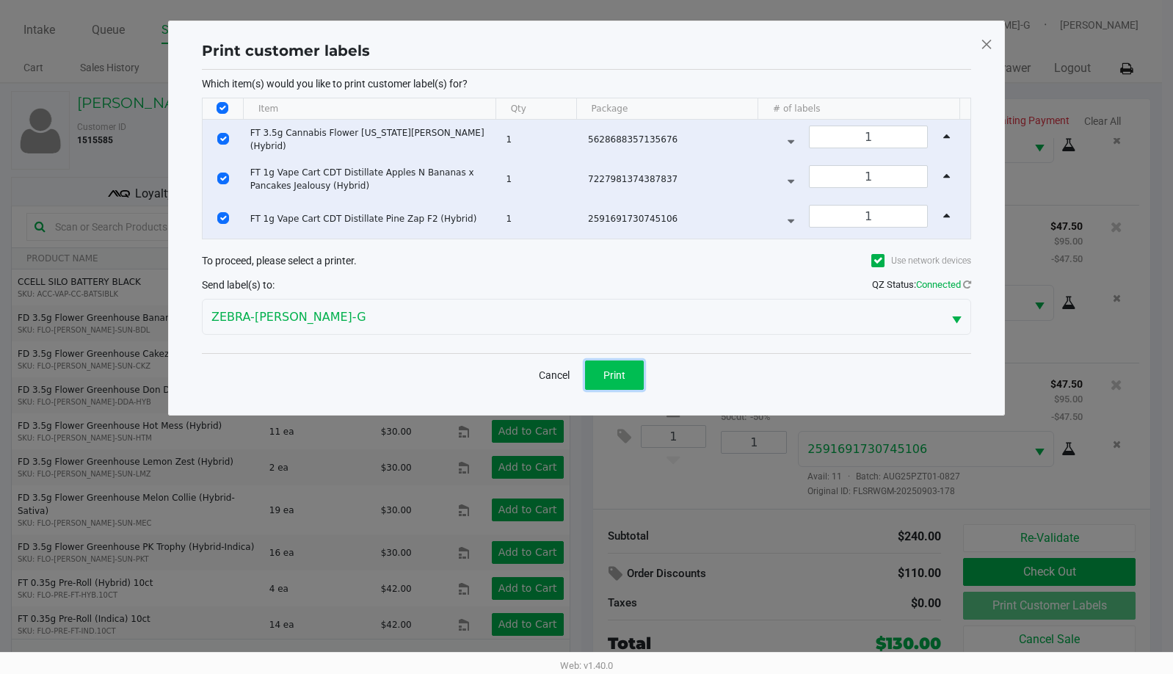
click at [613, 374] on span "Print" at bounding box center [614, 375] width 22 height 12
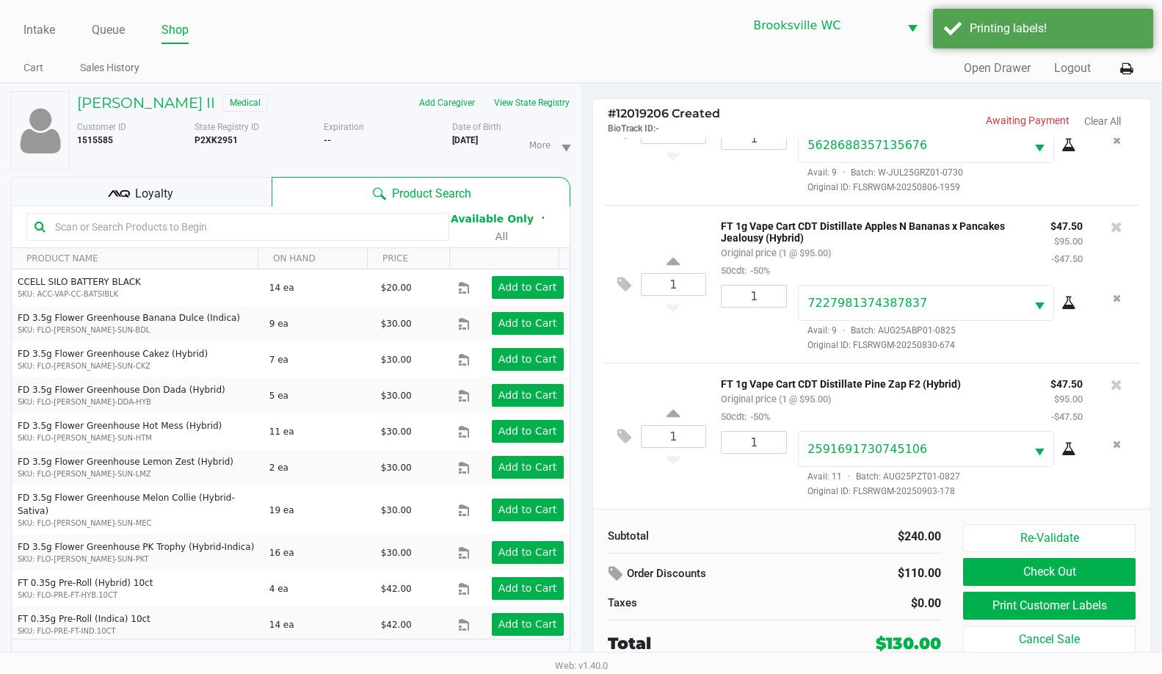
click at [214, 192] on div "Loyalty" at bounding box center [141, 191] width 261 height 29
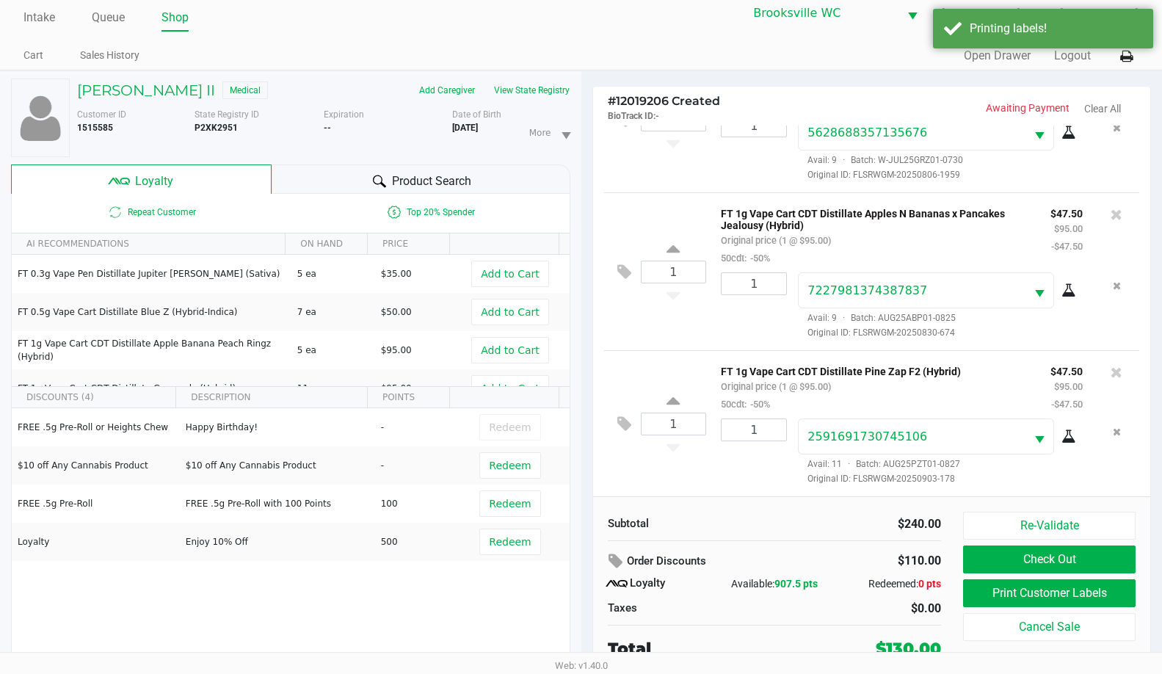
scroll to position [15, 0]
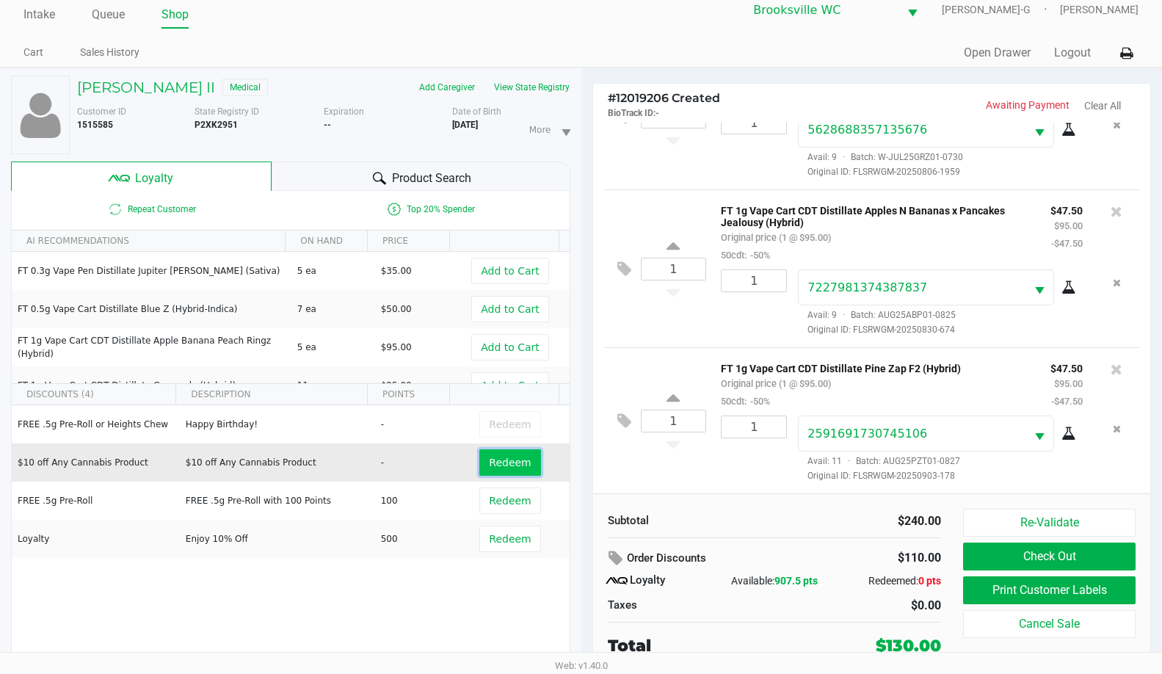
click at [511, 463] on span "Redeem" at bounding box center [510, 463] width 42 height 12
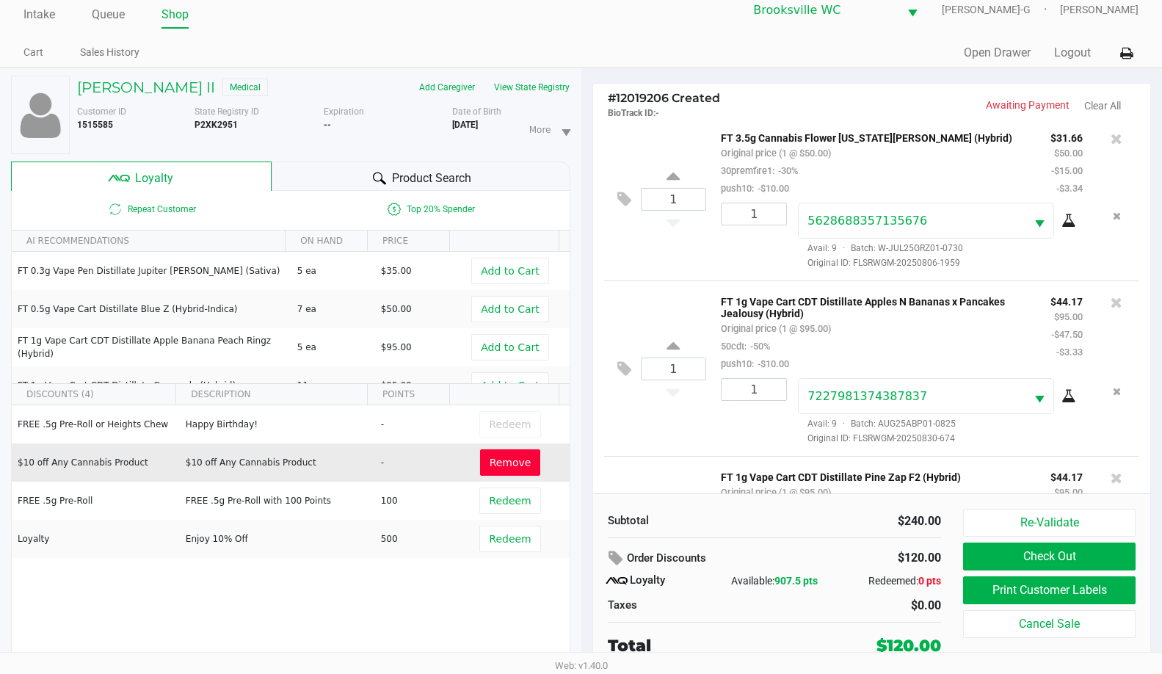
scroll to position [0, 0]
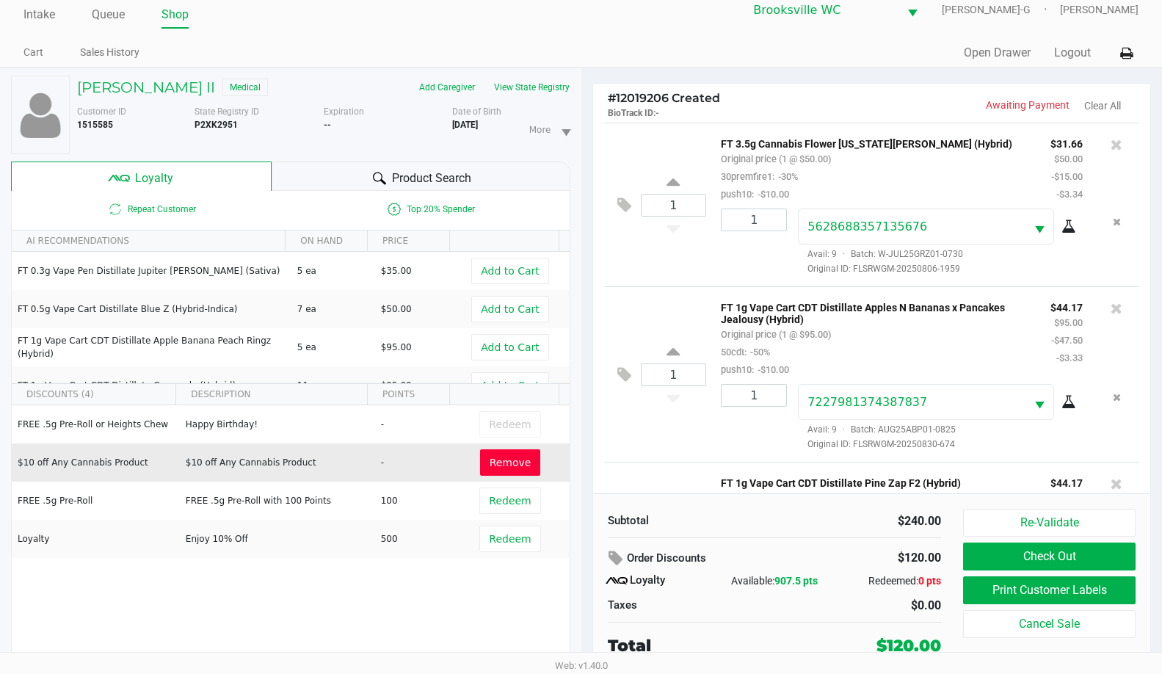
click at [363, 156] on div "[PERSON_NAME] II Medical Add Caregiver View State Registry Customer ID 1515585 …" at bounding box center [290, 371] width 559 height 606
click at [360, 166] on div "Product Search" at bounding box center [421, 176] width 298 height 29
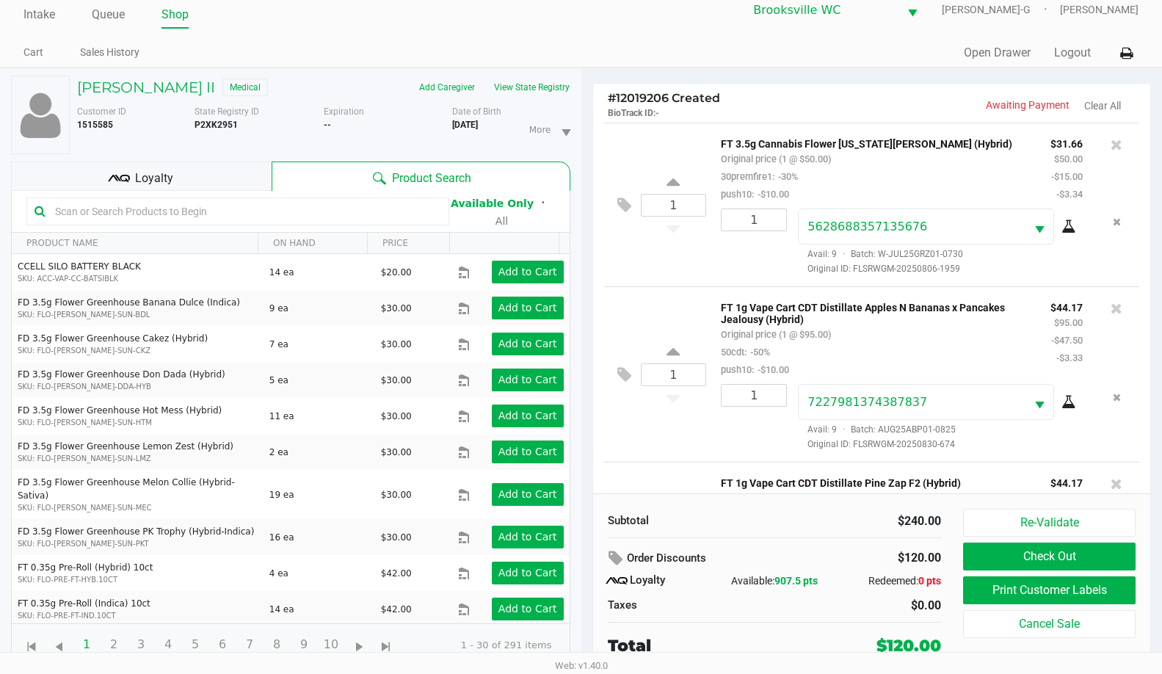
click at [92, 214] on input "text" at bounding box center [245, 211] width 392 height 22
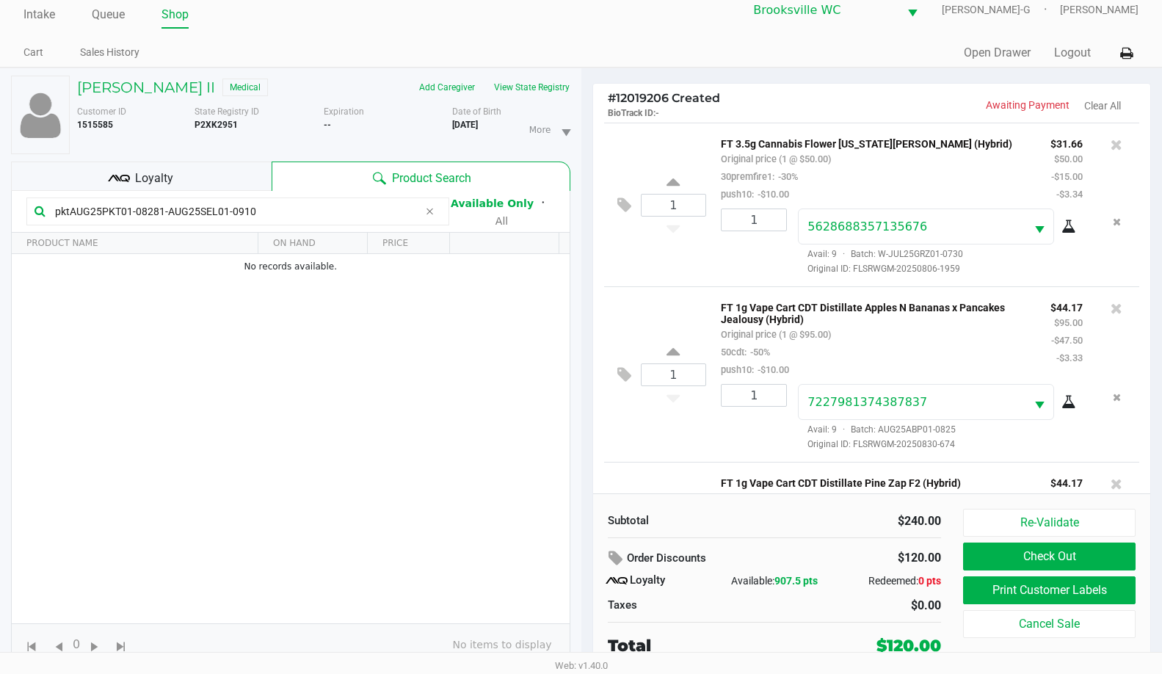
type input "pktAUG25PKT01-08281-AUG25SEL01-0910"
click at [809, 540] on div "Subtotal $240.00 Order Discounts $120.00 Loyalty Available: 907.5 pts Redeemed:…" at bounding box center [775, 583] width 356 height 149
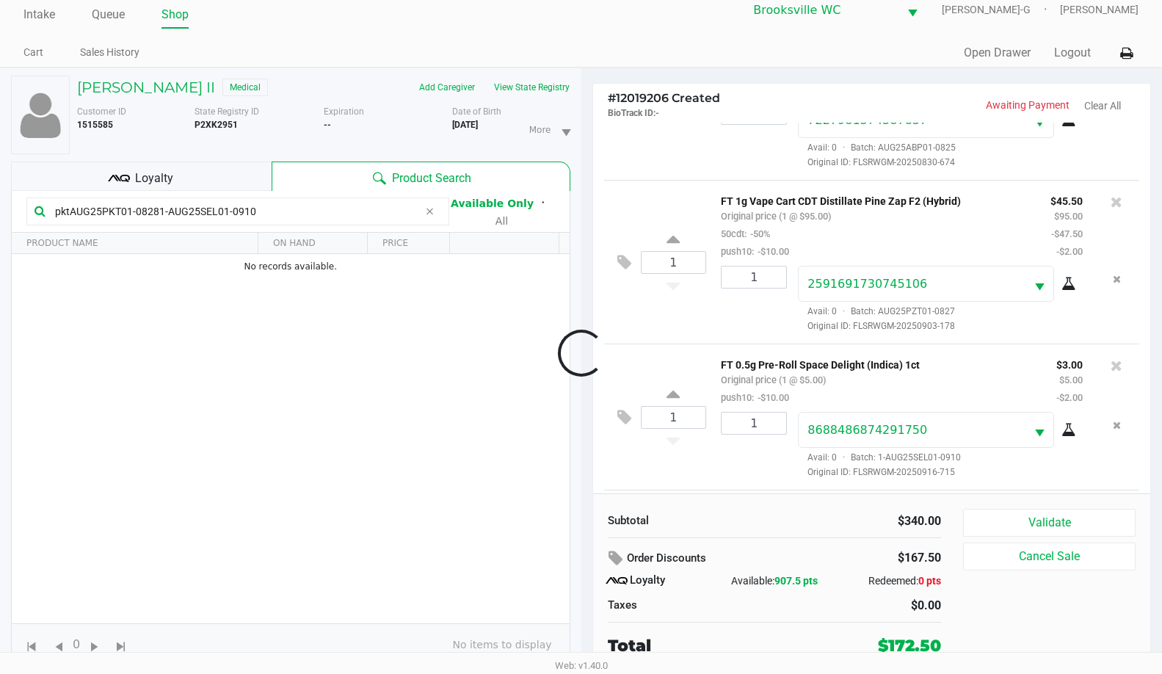
scroll to position [446, 0]
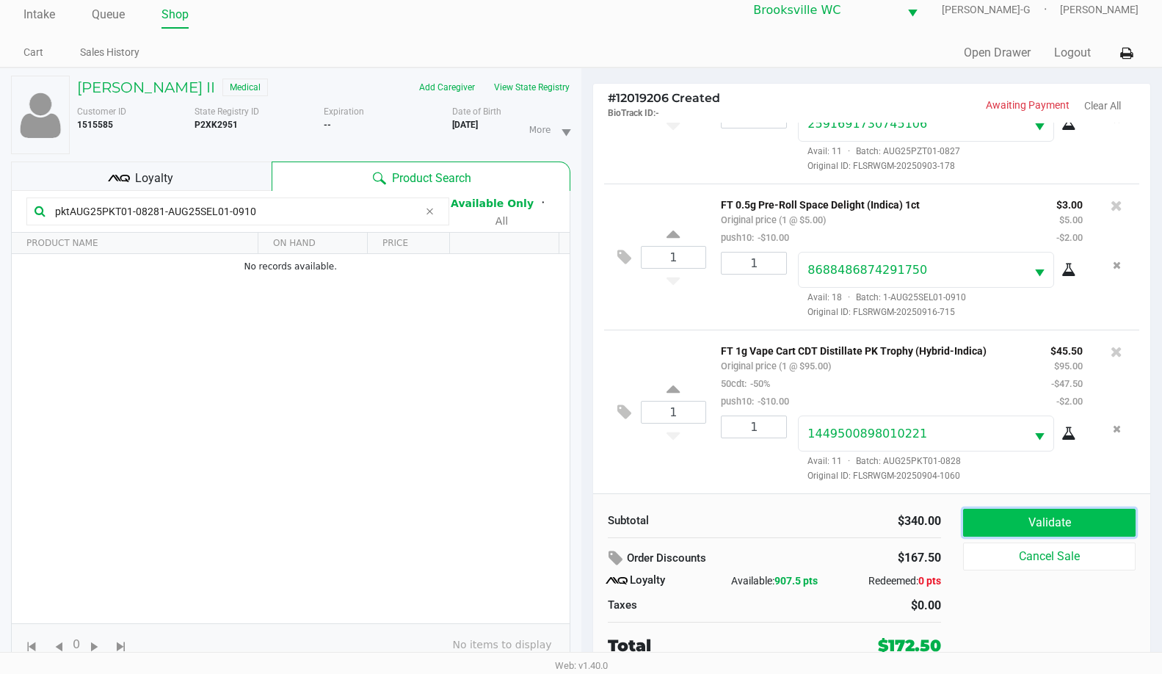
click at [1020, 530] on button "Validate" at bounding box center [1049, 523] width 173 height 28
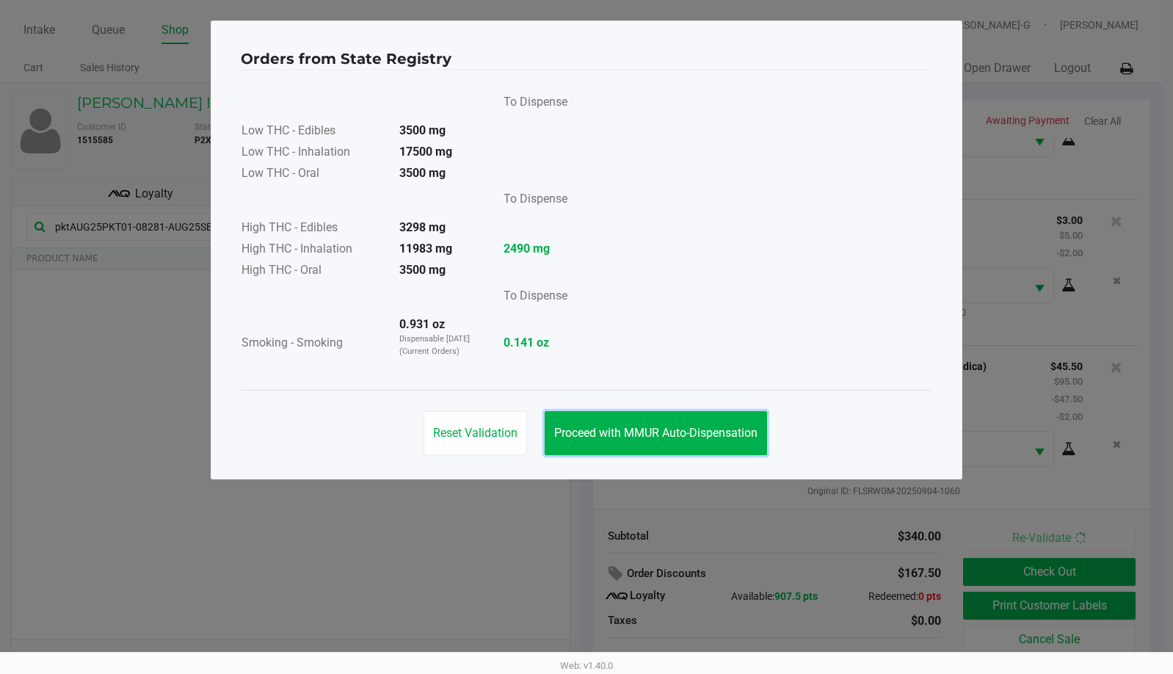
drag, startPoint x: 628, startPoint y: 427, endPoint x: 1140, endPoint y: 592, distance: 537.5
click at [641, 427] on span "Proceed with MMUR Auto-Dispensation" at bounding box center [655, 433] width 203 height 14
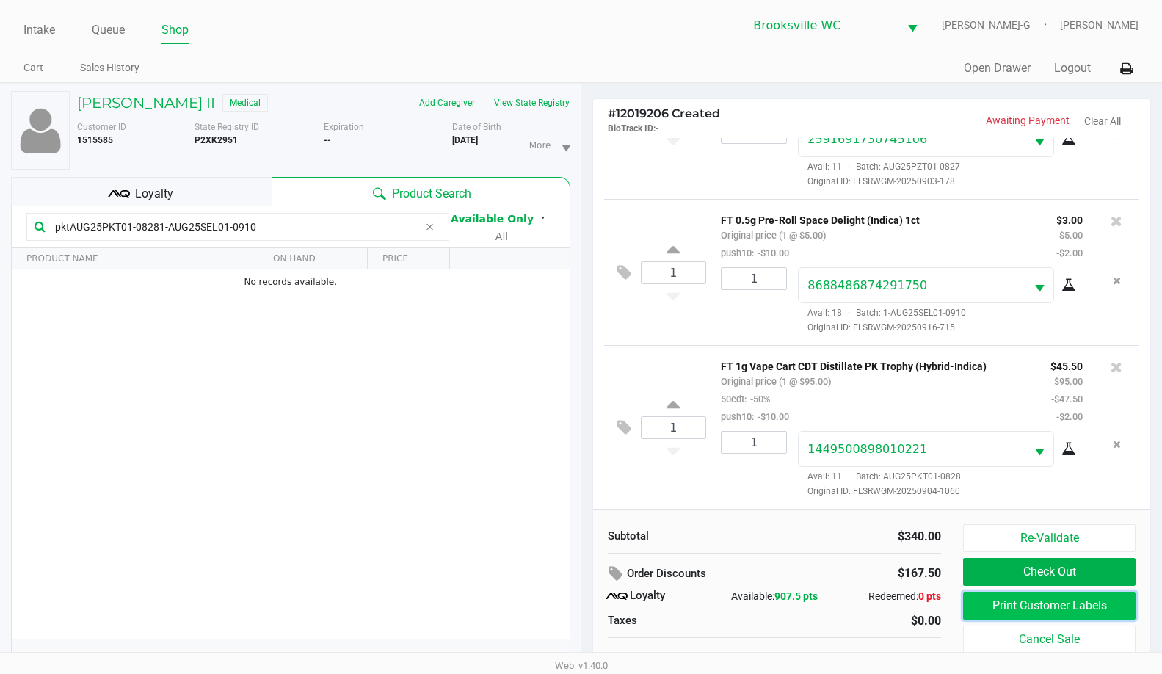
click at [1071, 600] on button "Print Customer Labels" at bounding box center [1049, 606] width 173 height 28
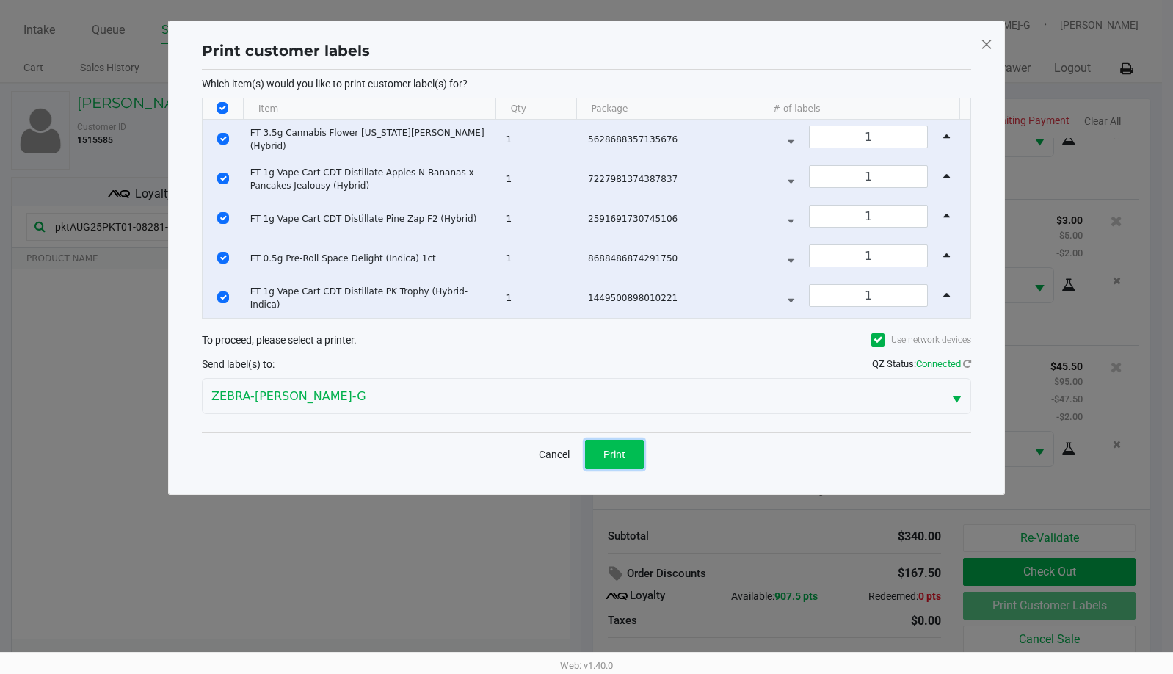
click at [626, 459] on button "Print" at bounding box center [614, 454] width 59 height 29
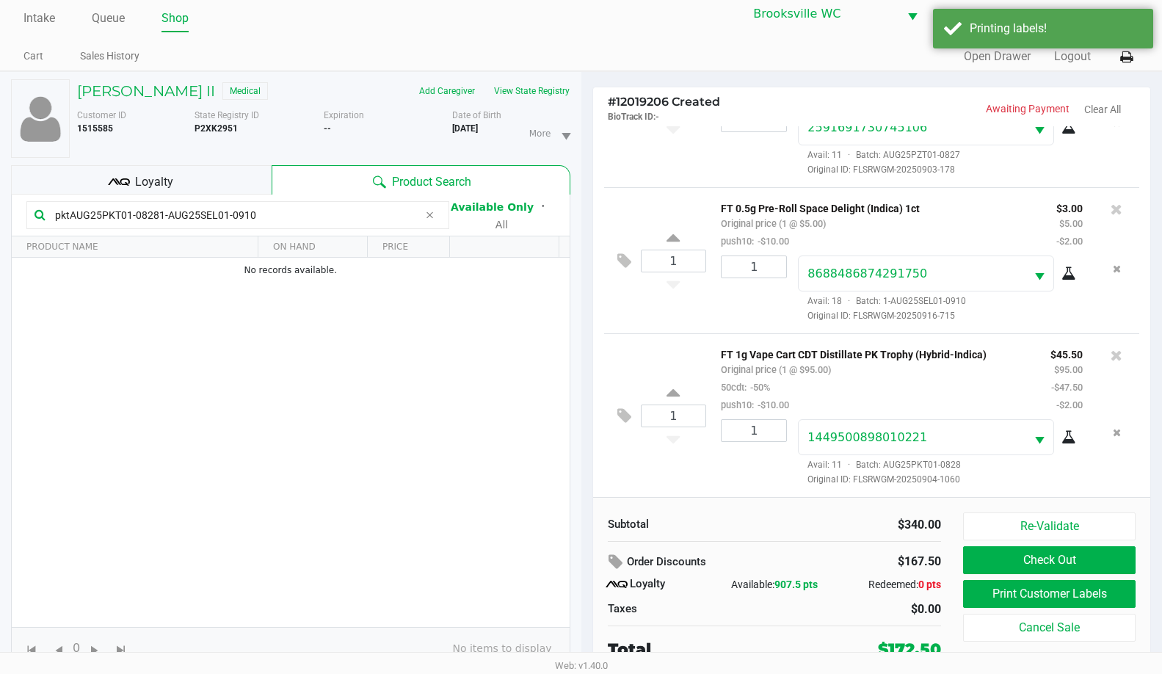
scroll to position [15, 0]
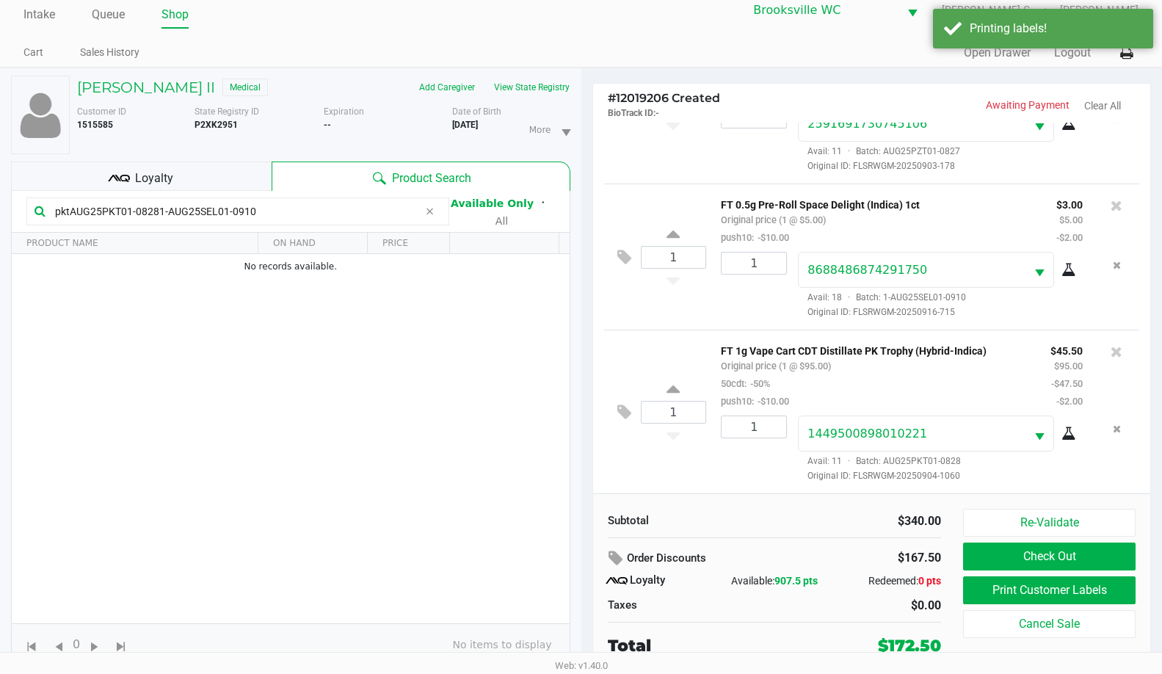
click at [131, 167] on div "Loyalty" at bounding box center [141, 176] width 261 height 29
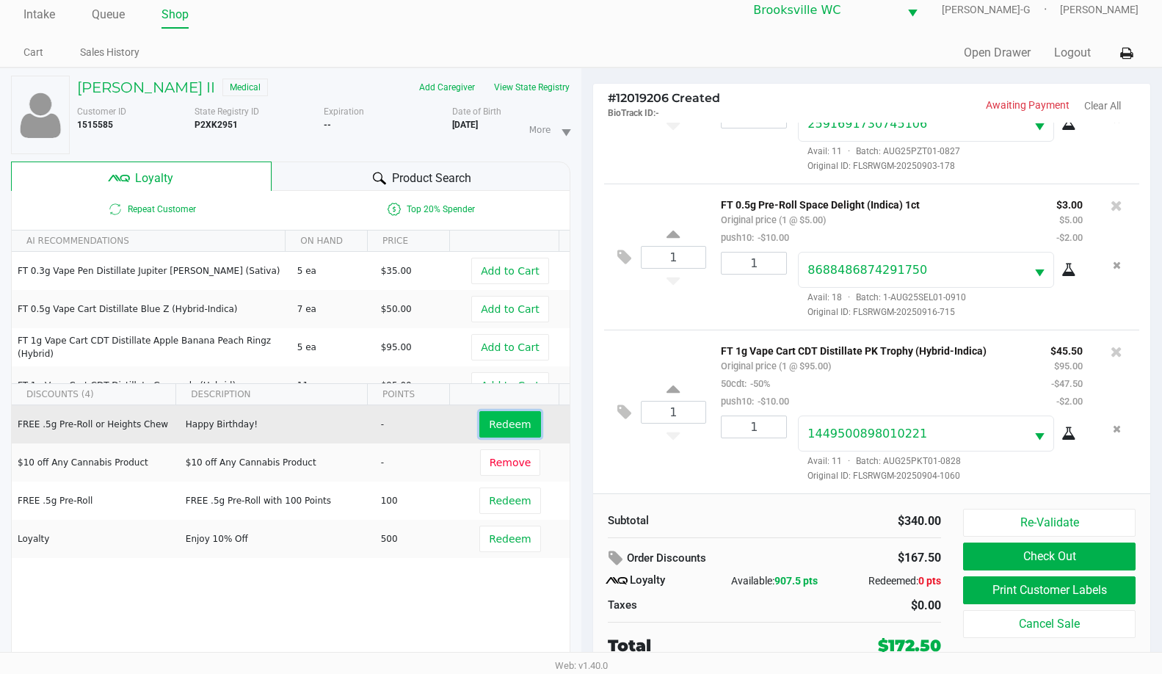
click at [495, 420] on span "Redeem" at bounding box center [510, 424] width 42 height 12
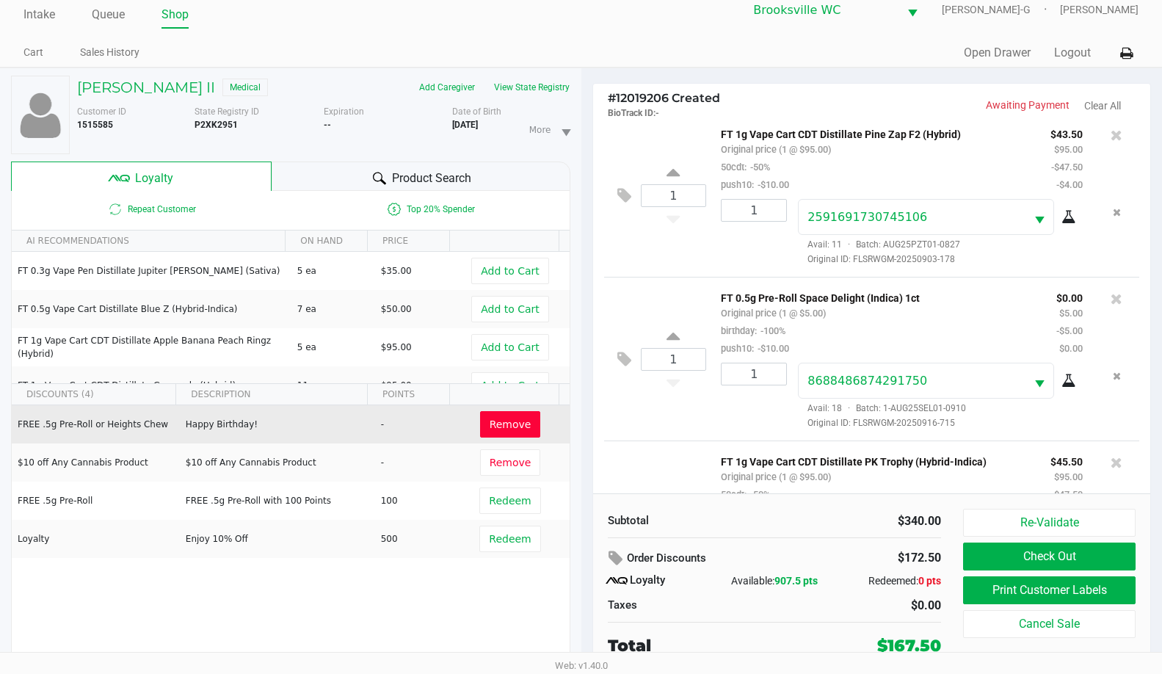
scroll to position [317, 0]
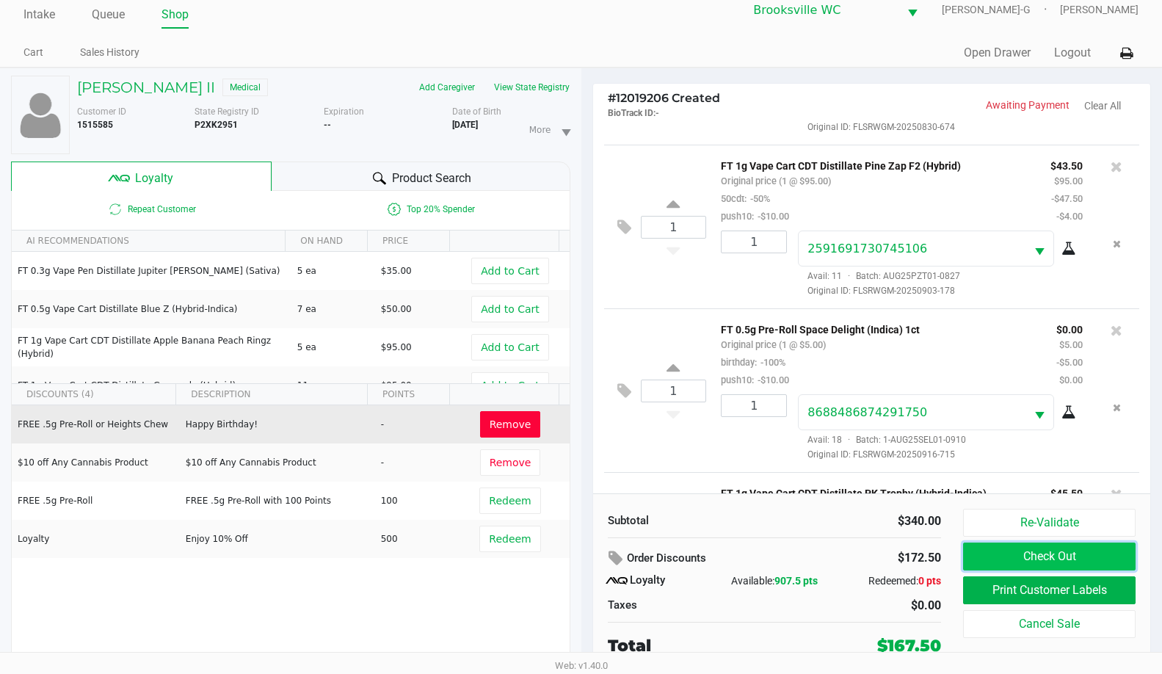
click at [1058, 557] on button "Check Out" at bounding box center [1049, 557] width 173 height 28
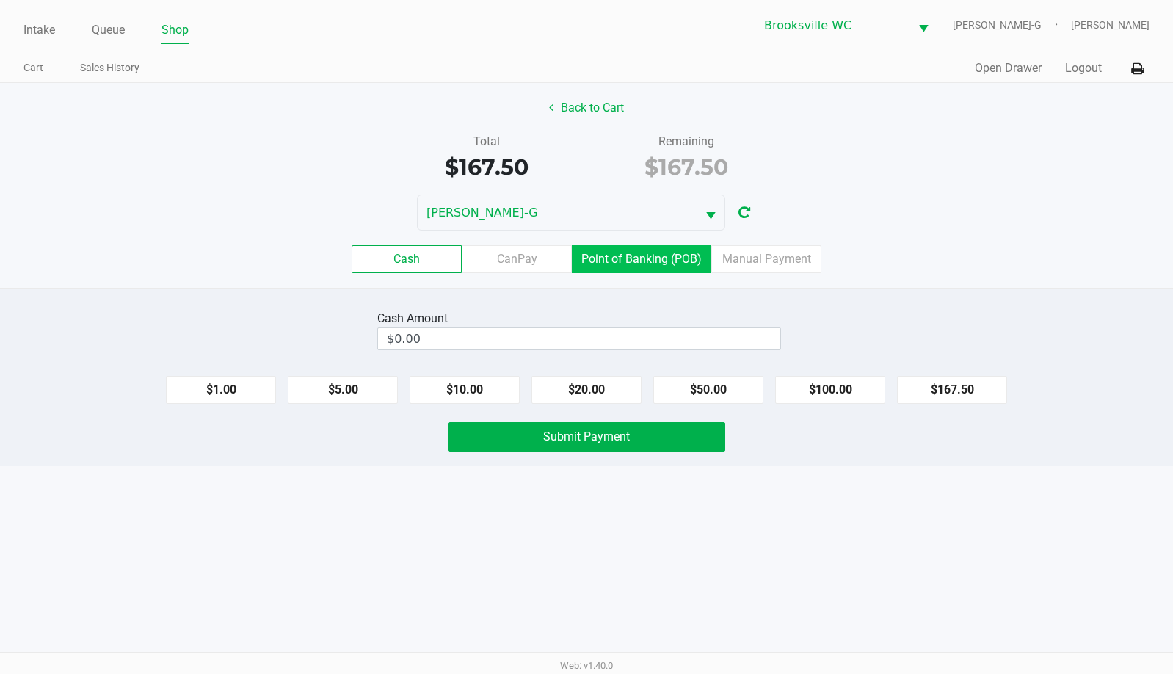
click at [642, 253] on label "Point of Banking (POB)" at bounding box center [641, 259] width 139 height 28
click at [0, 0] on 7 "Point of Banking (POB)" at bounding box center [0, 0] width 0 height 0
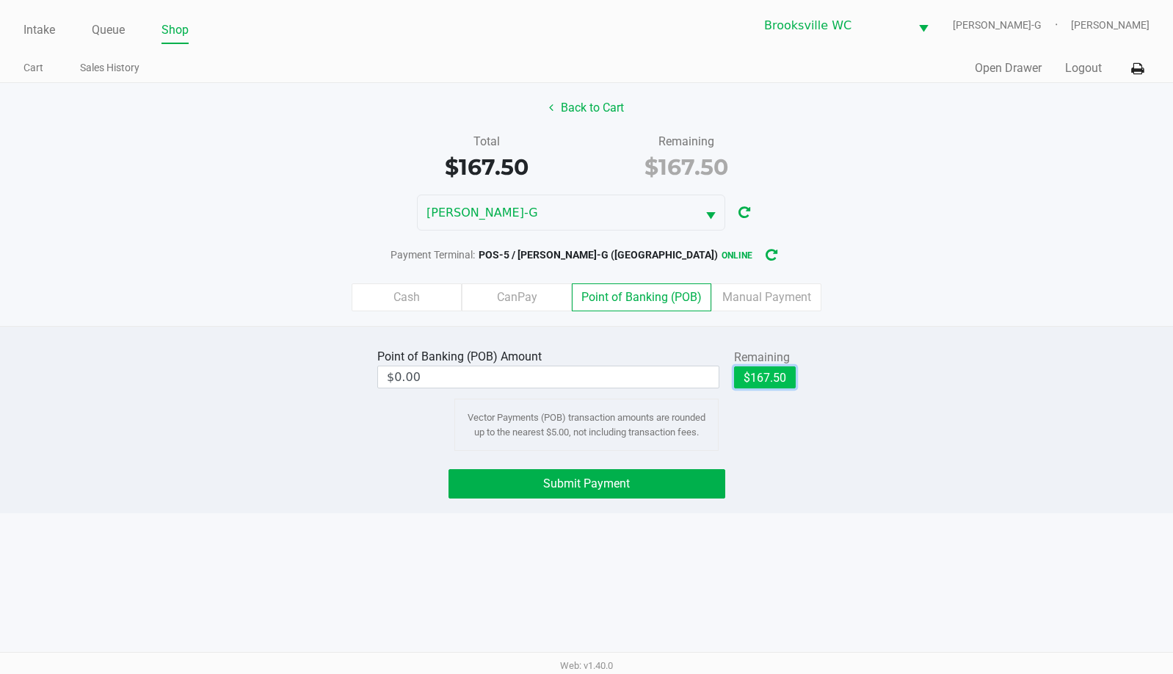
click at [773, 375] on button "$167.50" at bounding box center [765, 377] width 62 height 22
type input "$167.50"
click at [601, 471] on button "Submit Payment" at bounding box center [587, 483] width 277 height 29
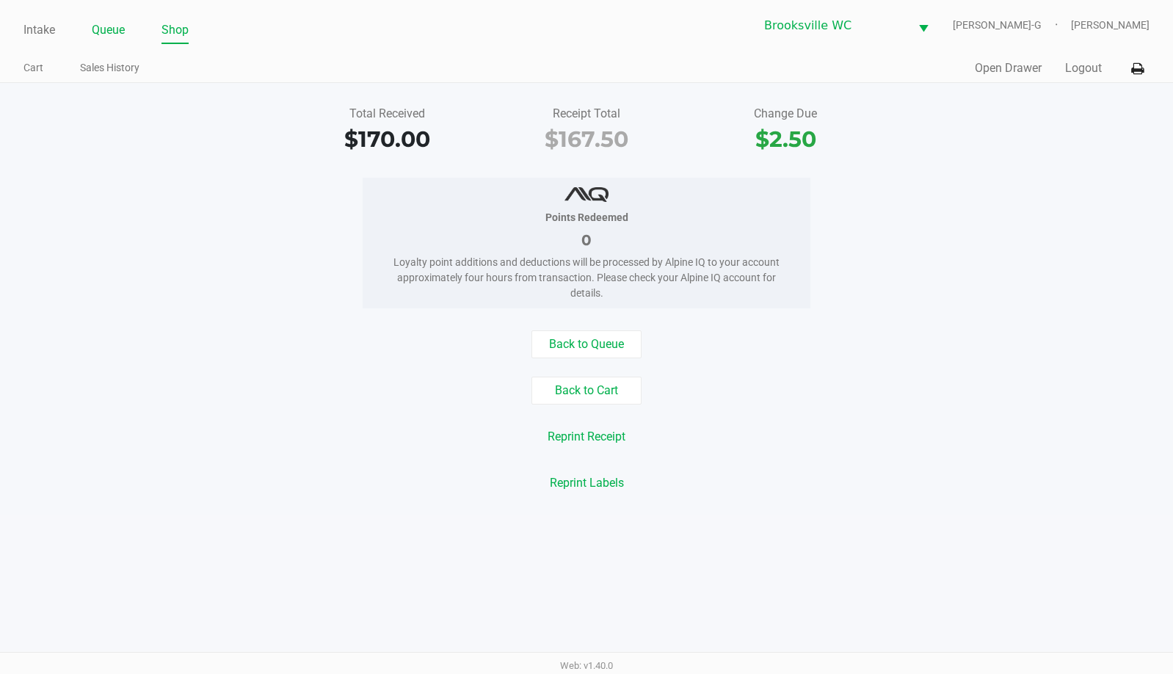
click at [106, 25] on link "Queue" at bounding box center [108, 30] width 33 height 21
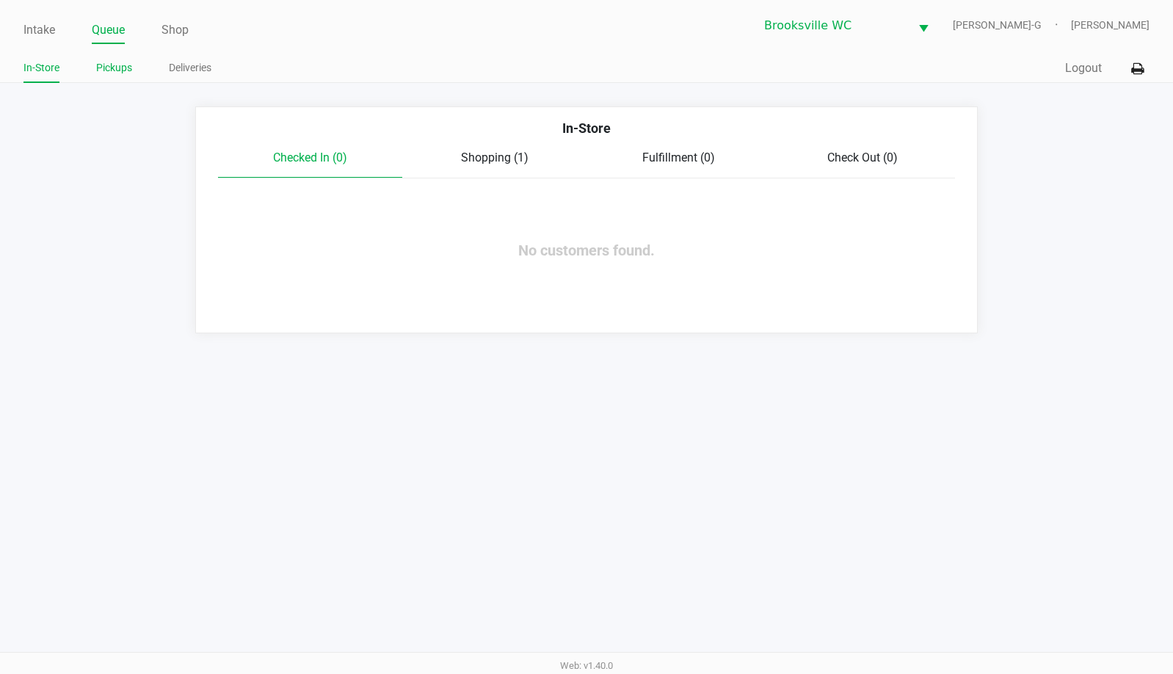
click at [109, 62] on link "Pickups" at bounding box center [114, 68] width 36 height 18
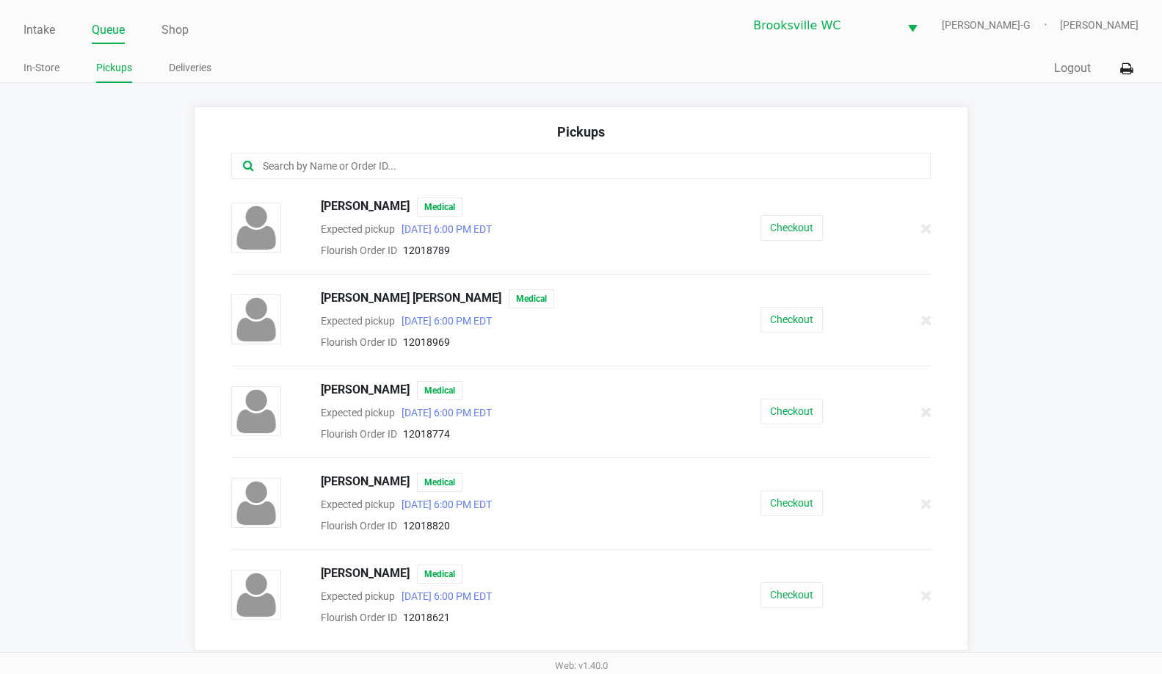
click at [386, 165] on input "text" at bounding box center [565, 166] width 609 height 17
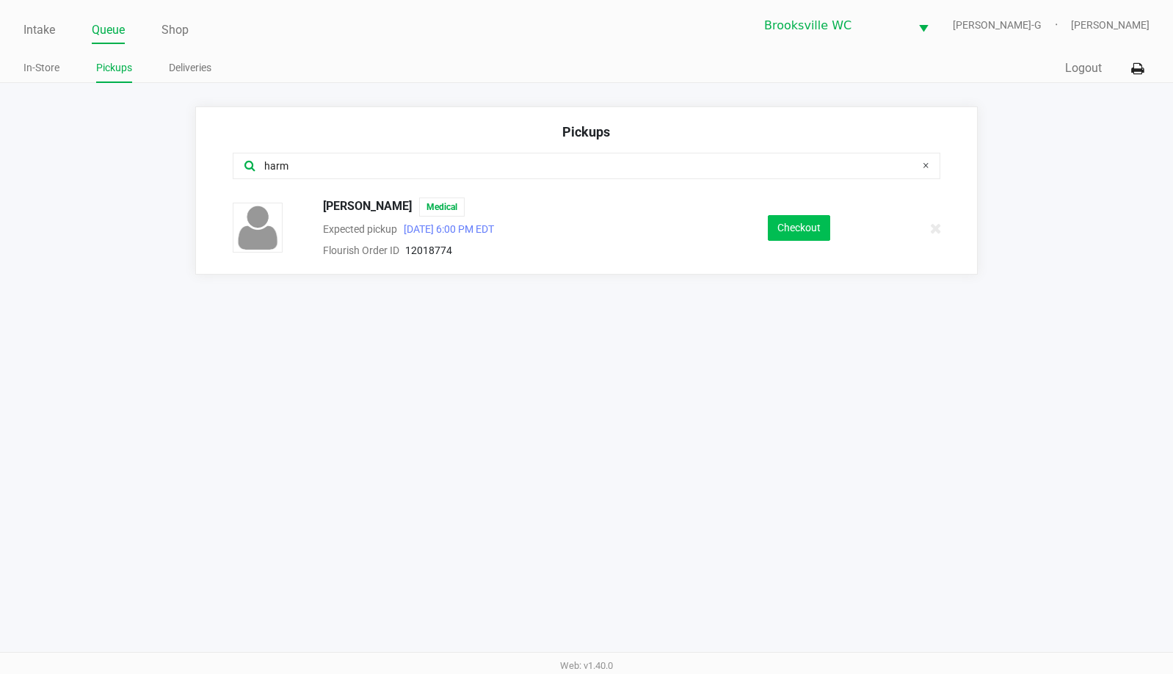
type input "harm"
click at [798, 222] on button "Checkout" at bounding box center [799, 228] width 62 height 26
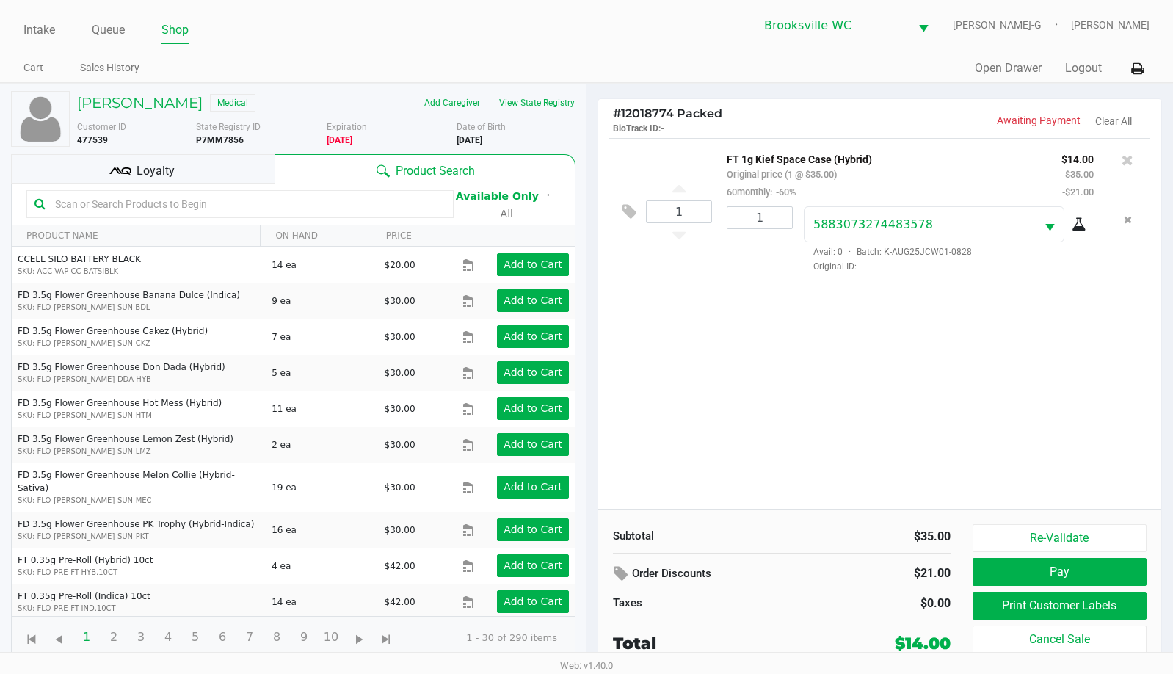
click at [210, 159] on div "Loyalty" at bounding box center [143, 168] width 264 height 29
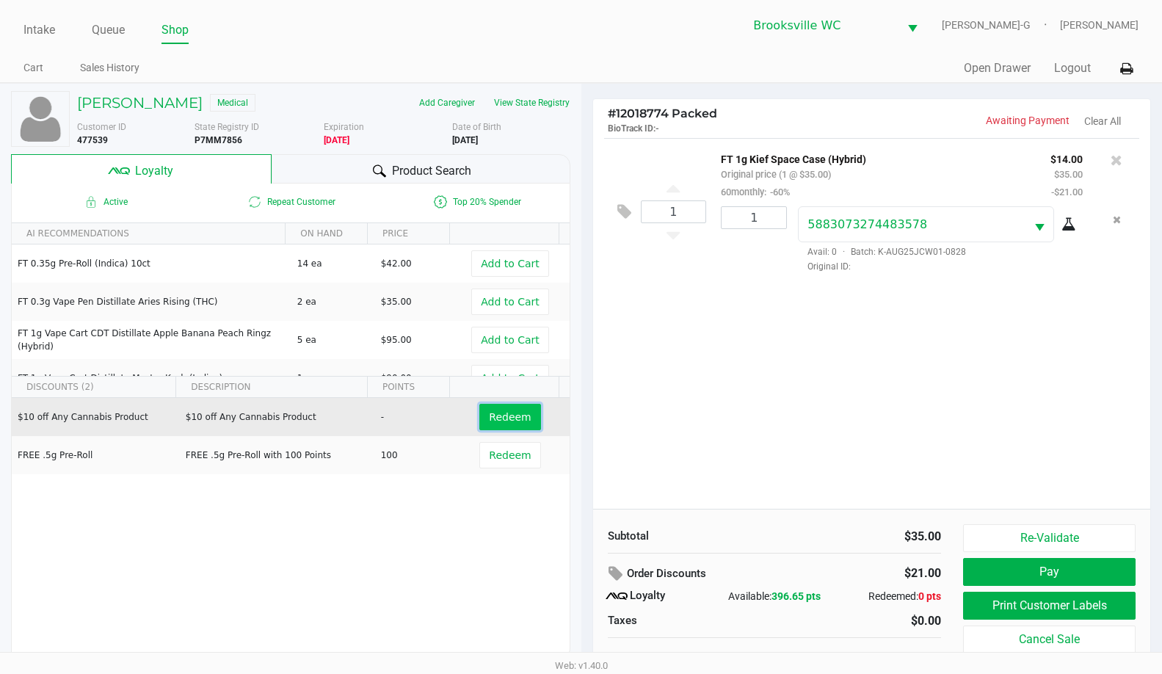
click at [496, 411] on span "Redeem" at bounding box center [510, 417] width 42 height 12
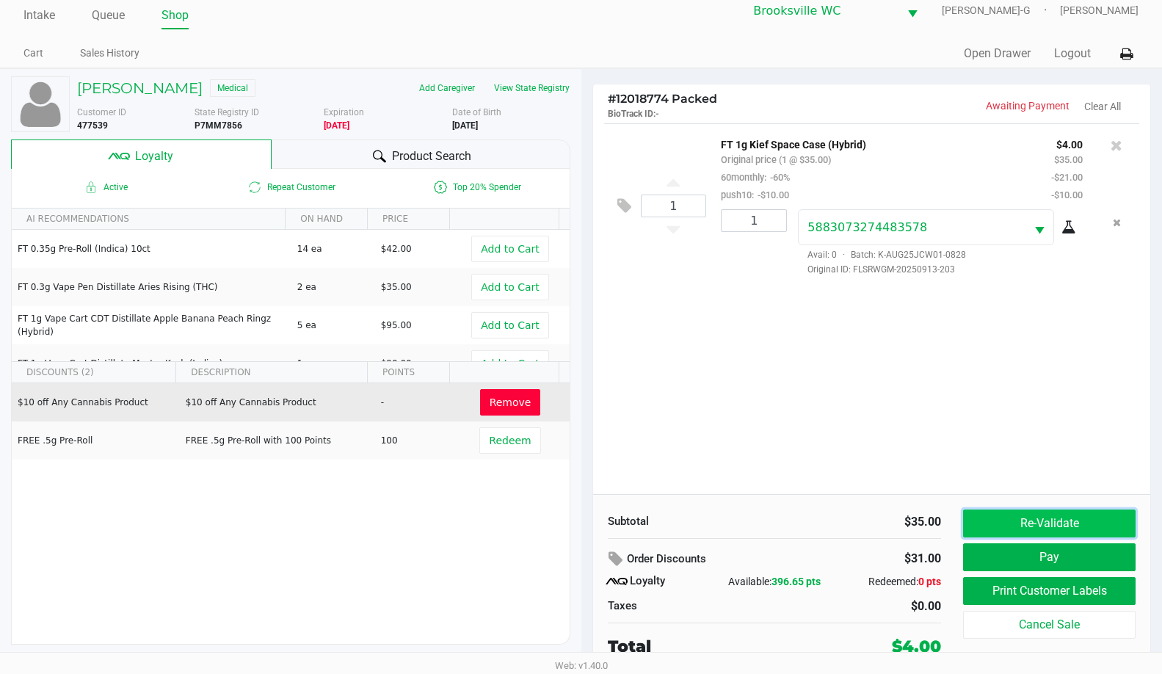
click at [1032, 512] on button "Re-Validate" at bounding box center [1049, 524] width 173 height 28
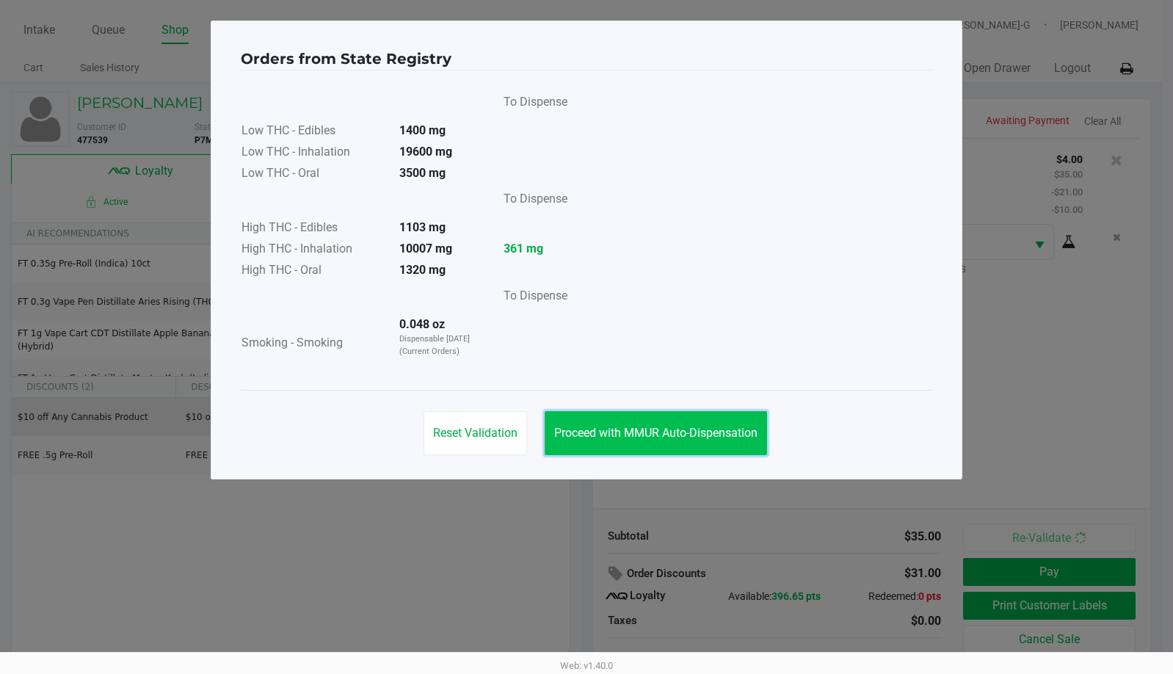
click at [601, 424] on button "Proceed with MMUR Auto-Dispensation" at bounding box center [656, 433] width 222 height 44
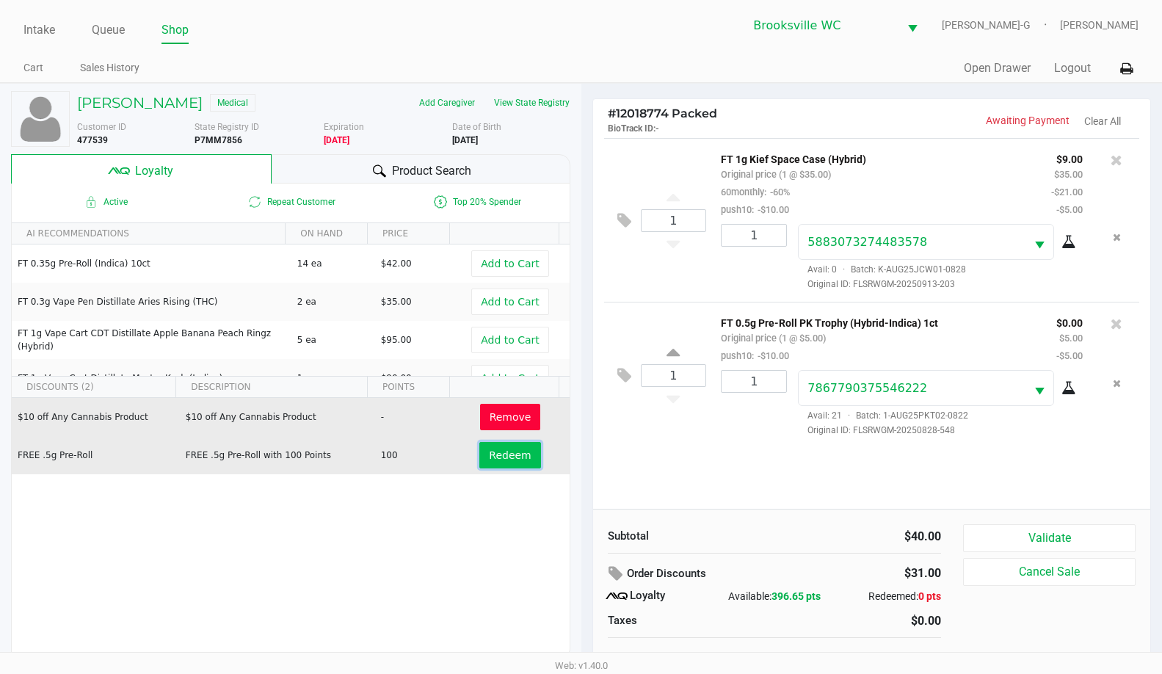
click at [502, 461] on span "Redeem" at bounding box center [510, 455] width 42 height 12
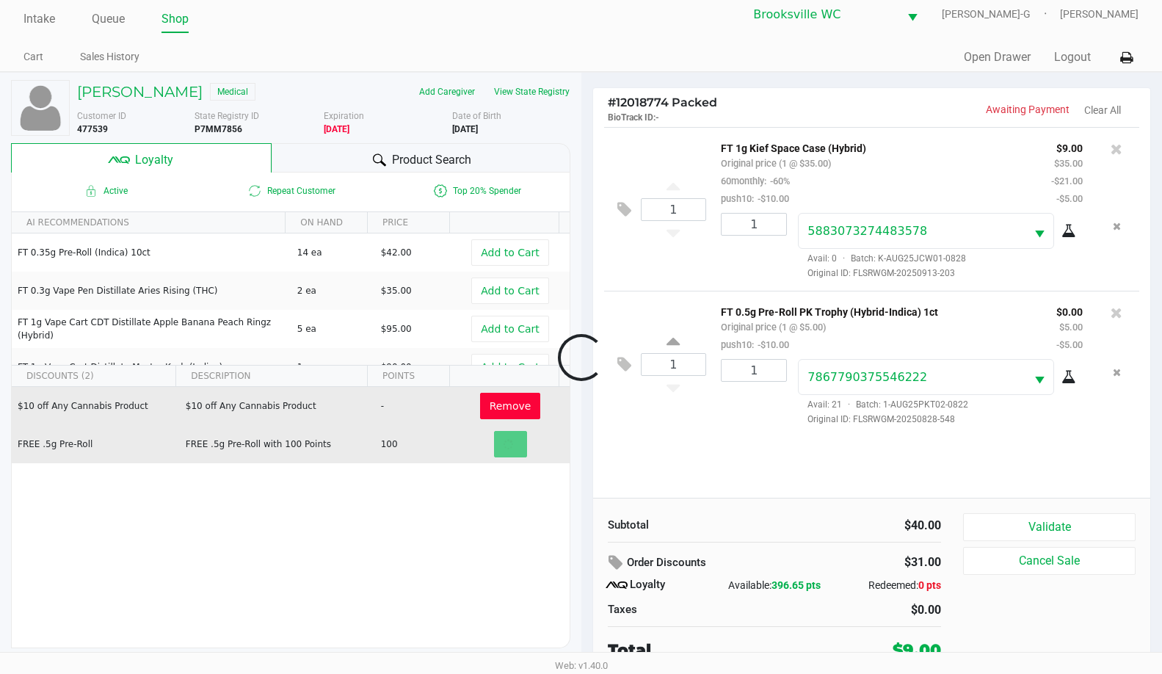
scroll to position [15, 0]
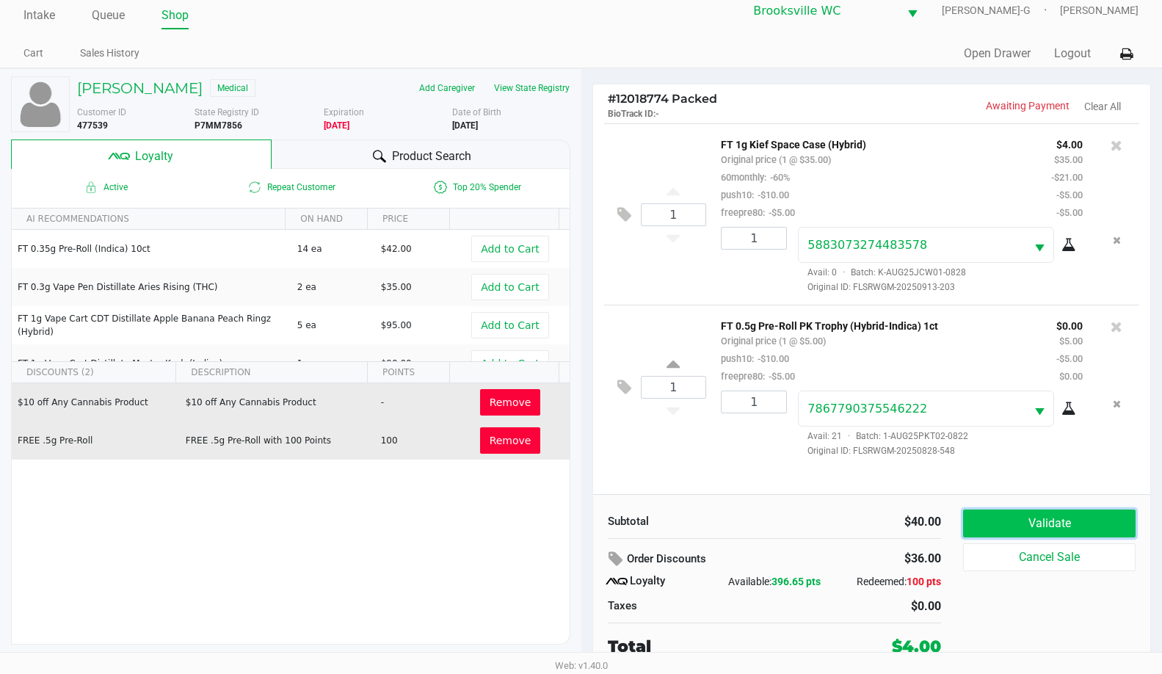
click at [1045, 516] on button "Validate" at bounding box center [1049, 524] width 173 height 28
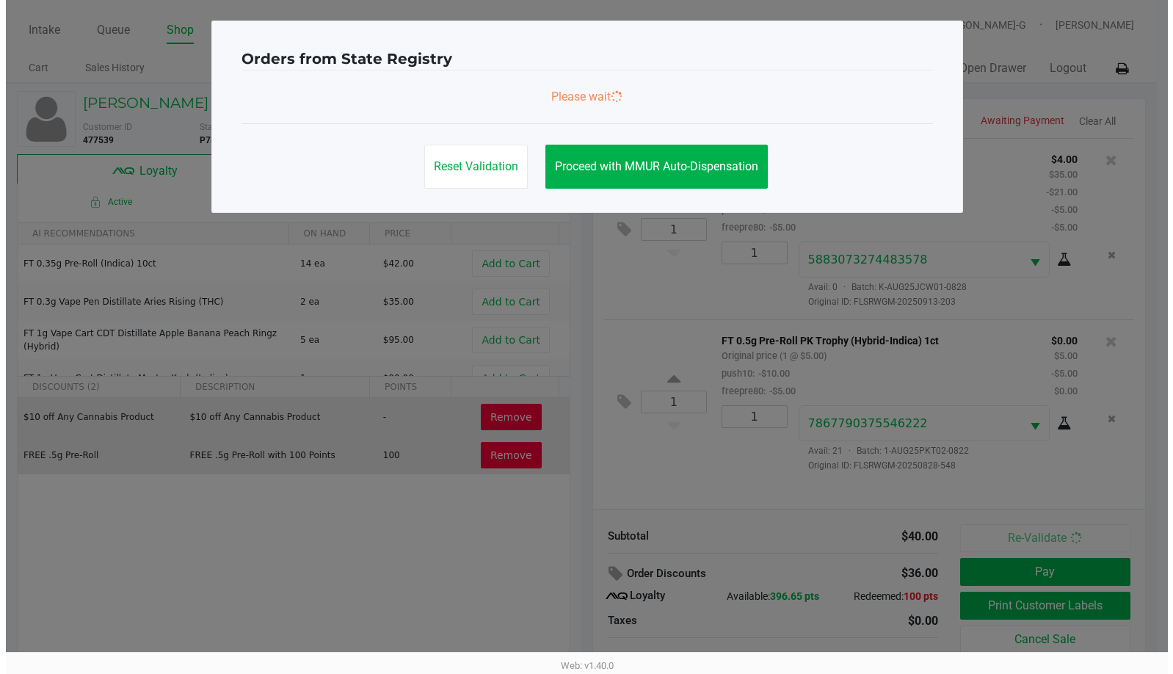
scroll to position [0, 0]
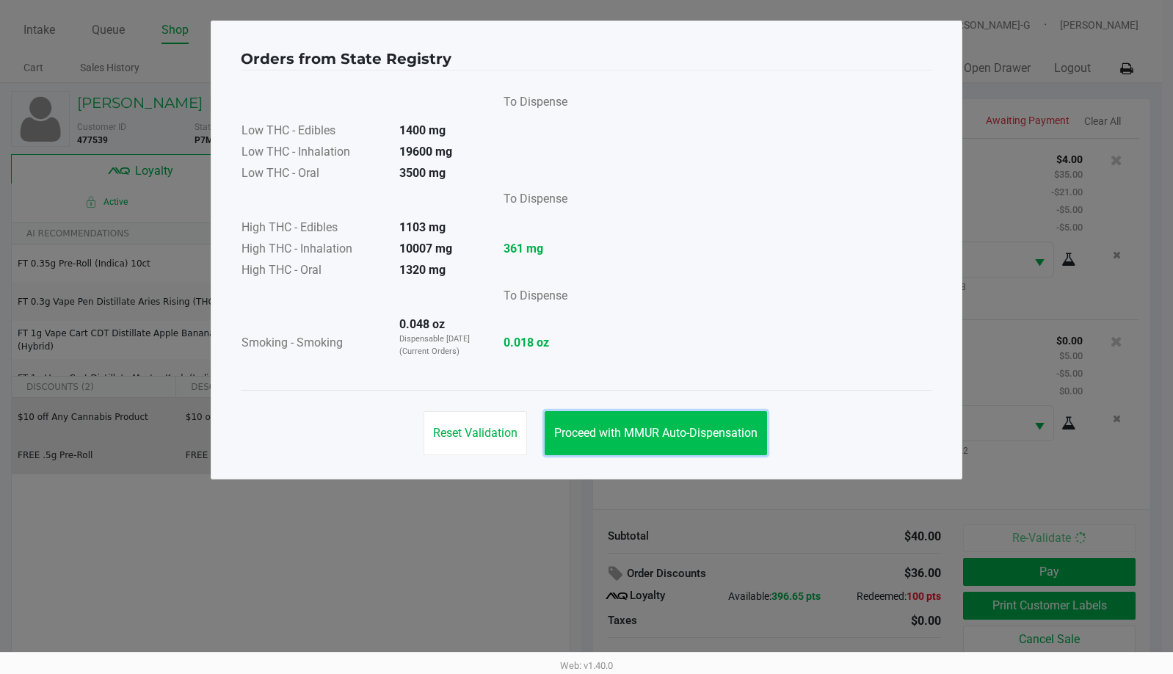
click at [659, 444] on button "Proceed with MMUR Auto-Dispensation" at bounding box center [656, 433] width 222 height 44
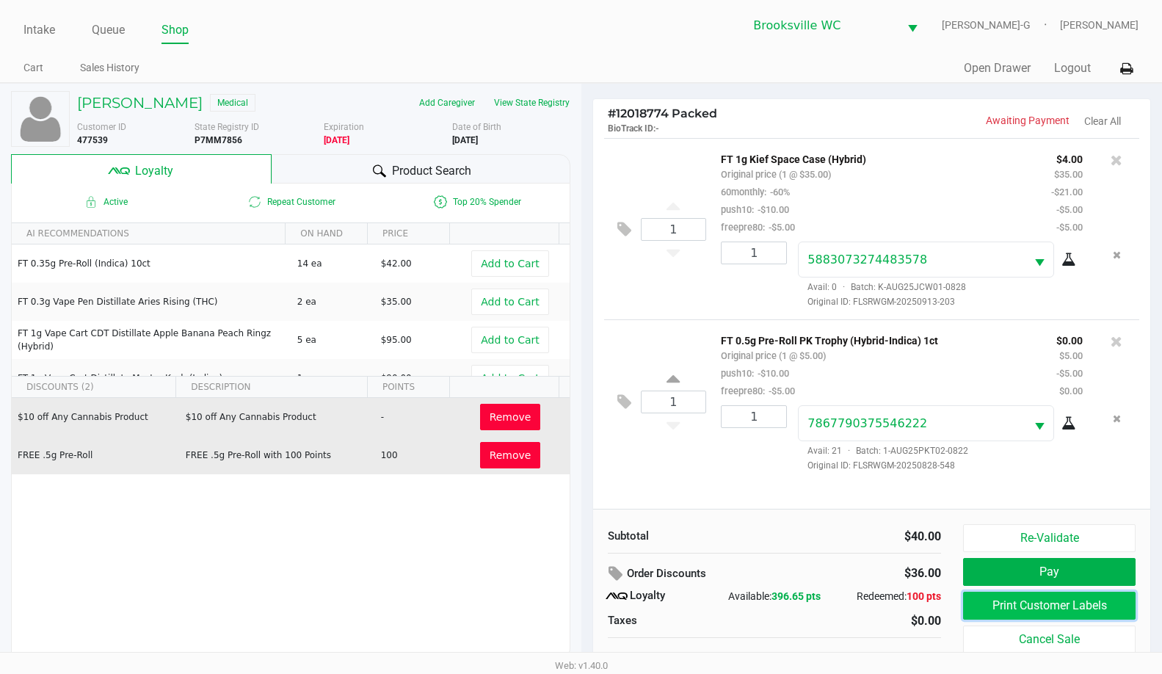
click at [1005, 599] on button "Print Customer Labels" at bounding box center [1049, 606] width 173 height 28
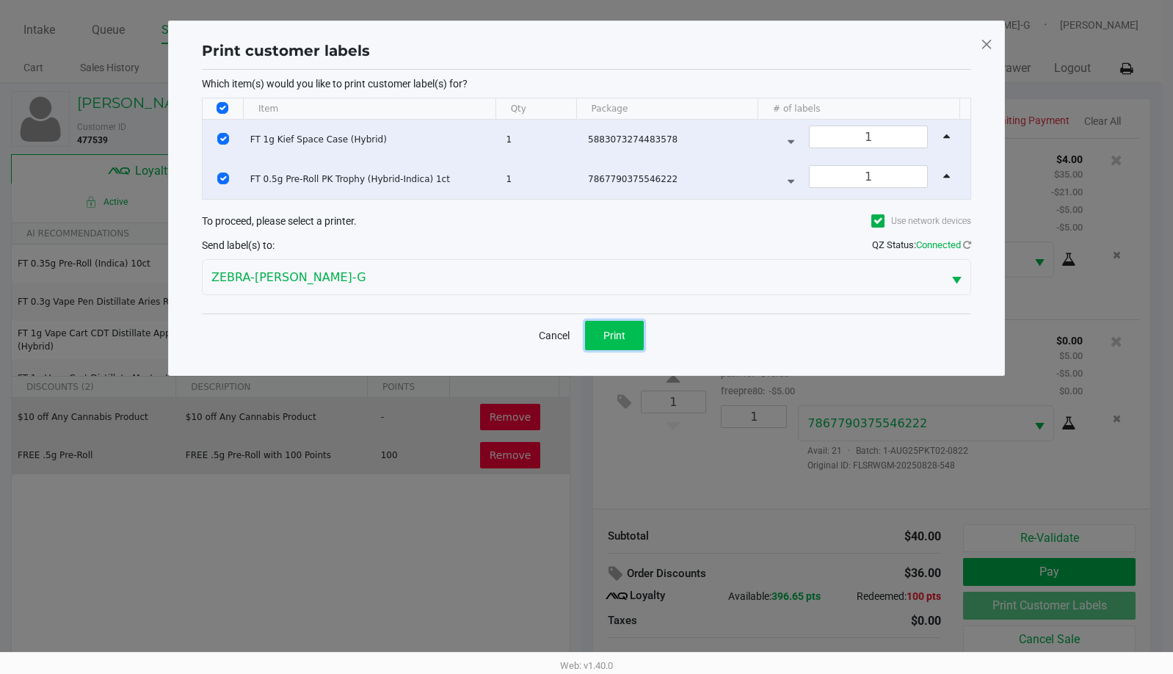
click at [614, 331] on span "Print" at bounding box center [614, 336] width 22 height 12
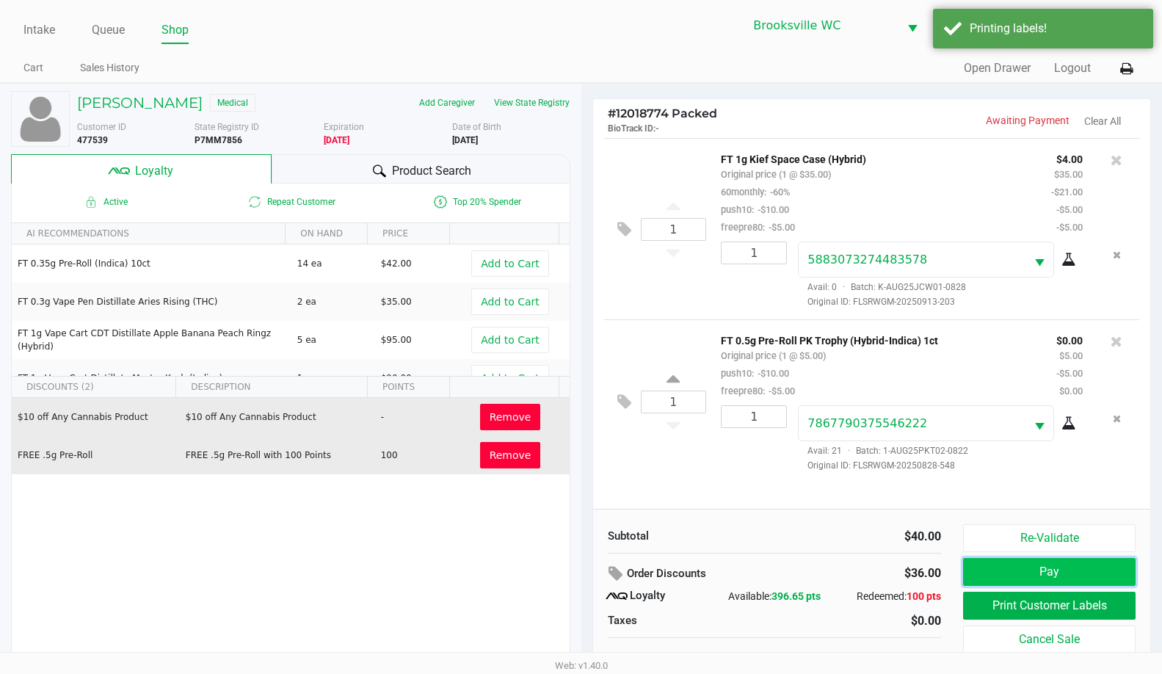
click at [1014, 570] on button "Pay" at bounding box center [1049, 572] width 173 height 28
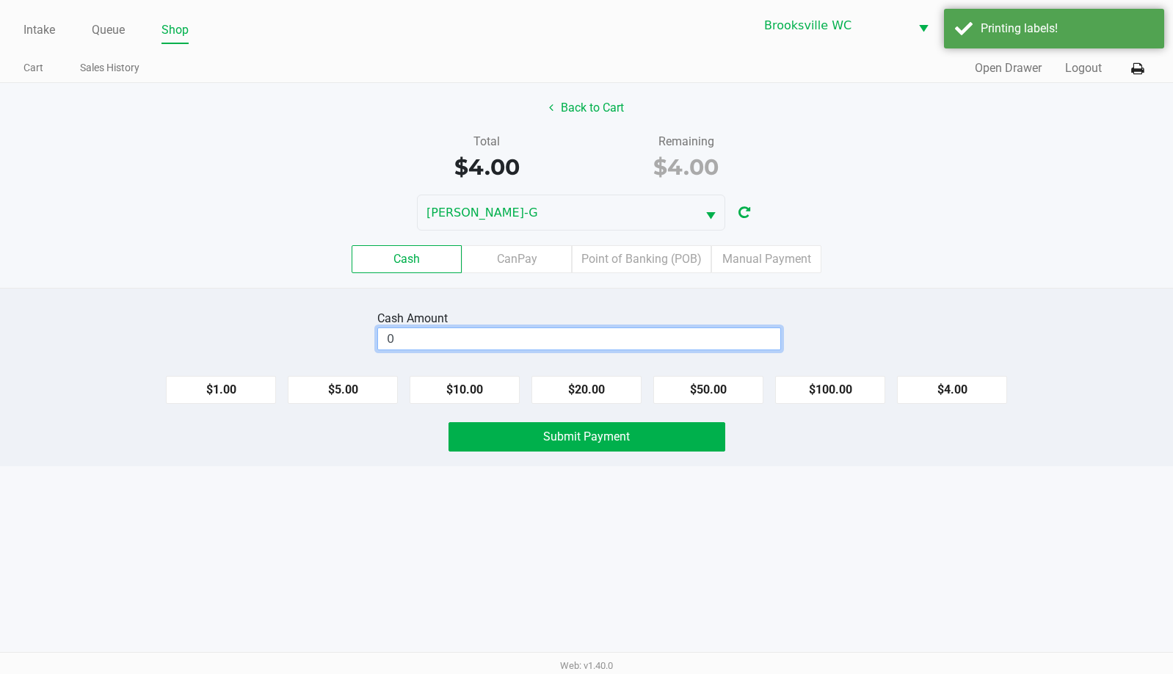
click at [599, 342] on input "0" at bounding box center [579, 338] width 402 height 21
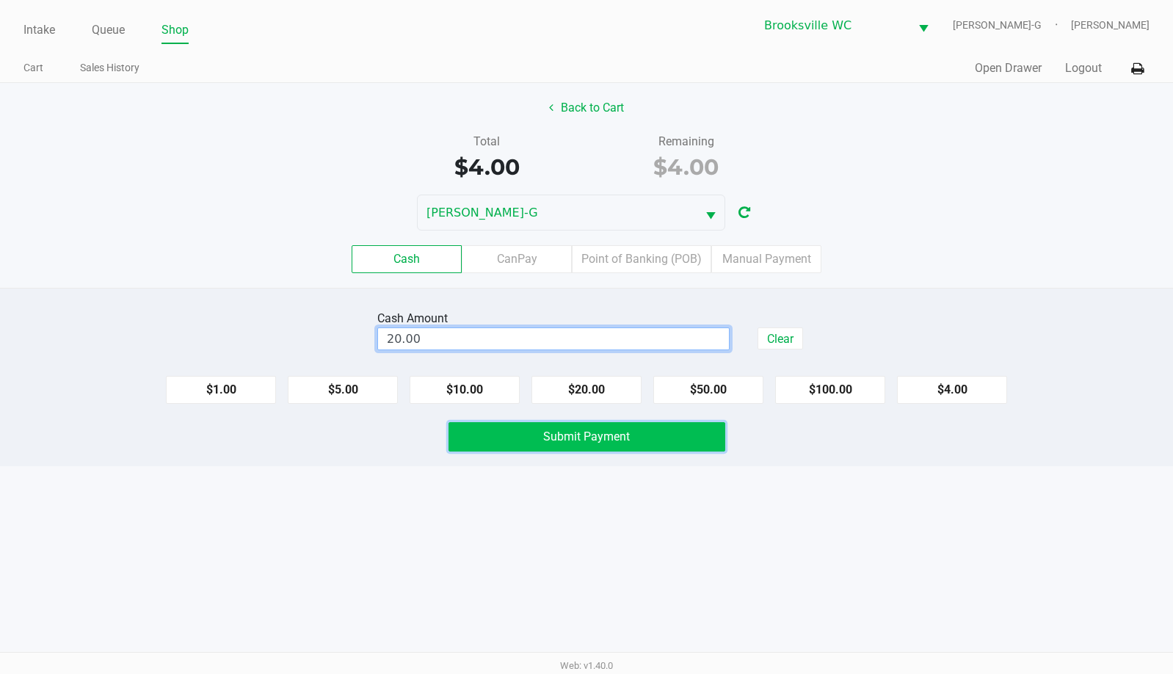
type input "$20.00"
click at [531, 438] on button "Submit Payment" at bounding box center [587, 436] width 277 height 29
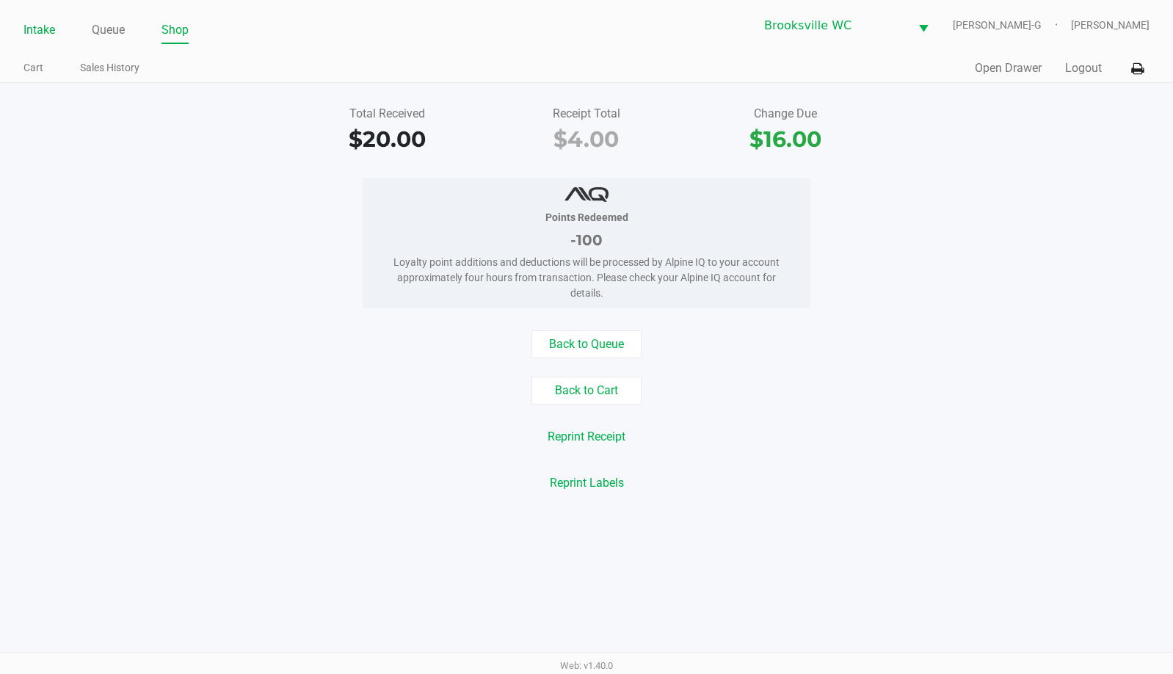
click at [32, 29] on link "Intake" at bounding box center [39, 30] width 32 height 21
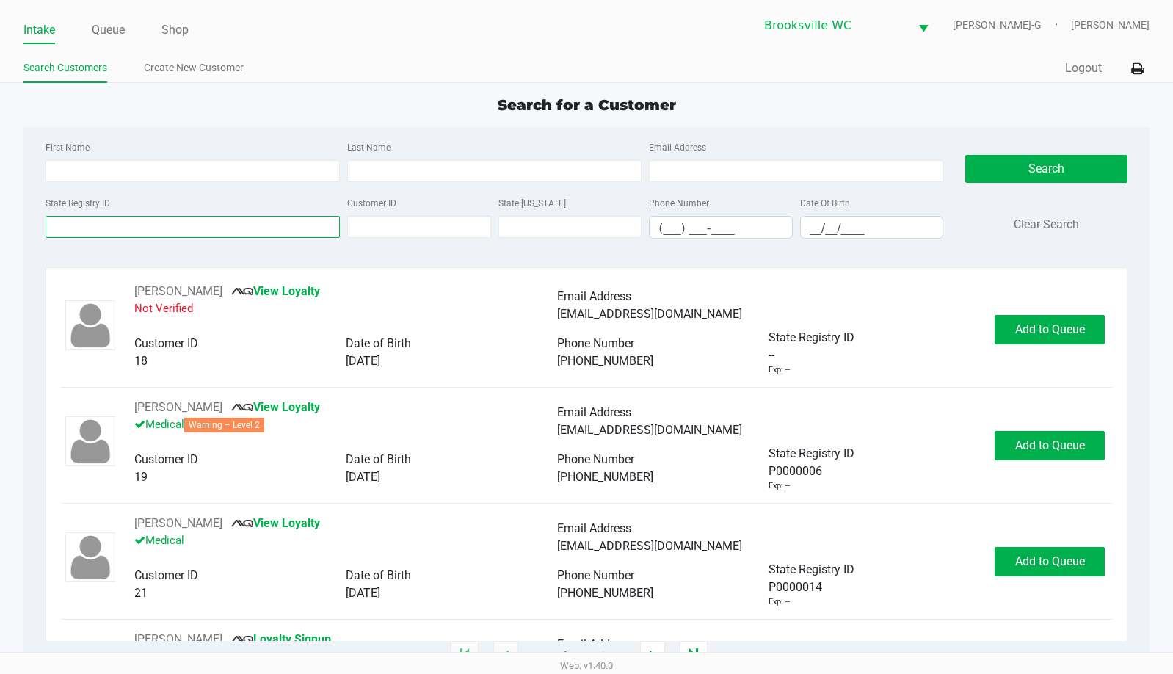
click at [97, 219] on input "State Registry ID" at bounding box center [193, 227] width 294 height 22
click at [98, 223] on input "State Registry ID" at bounding box center [193, 227] width 294 height 22
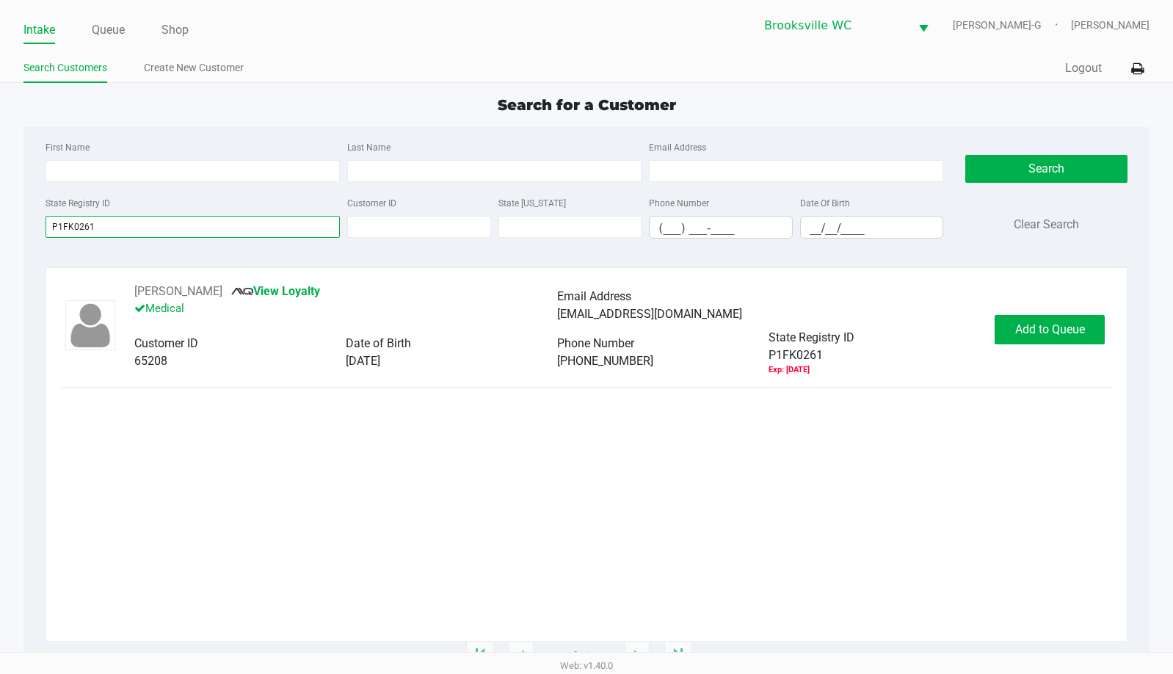
type input "P1FK0261"
click at [1053, 327] on span "Add to Queue" at bounding box center [1050, 329] width 70 height 14
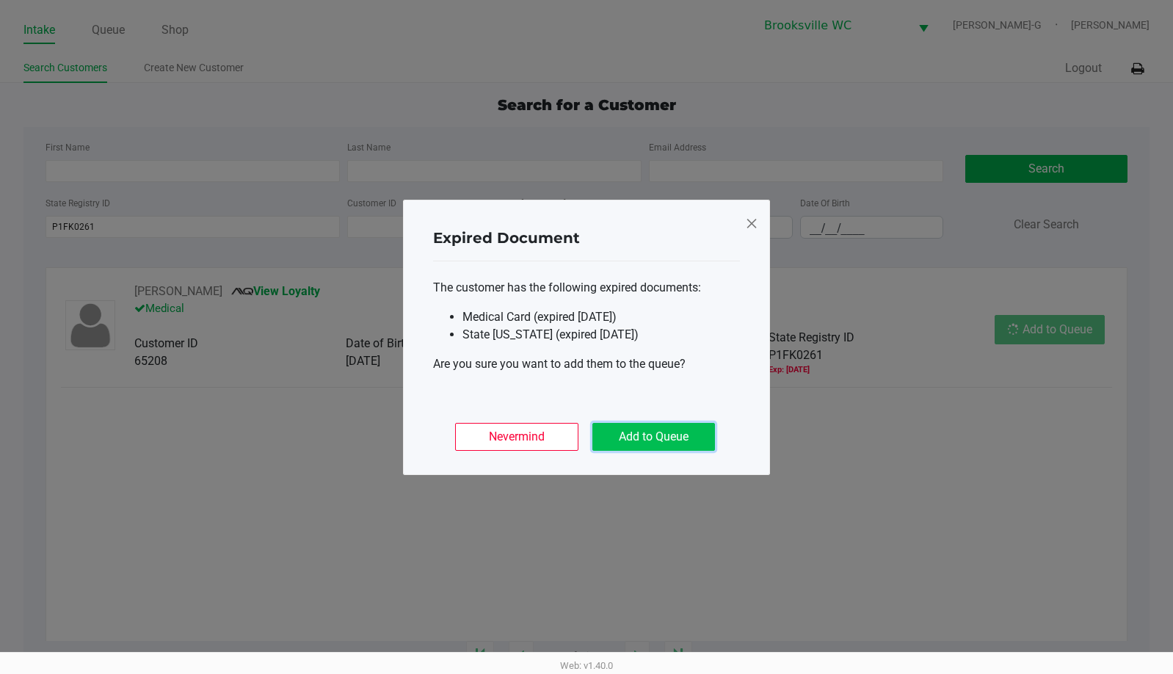
click at [696, 432] on button "Add to Queue" at bounding box center [653, 437] width 123 height 28
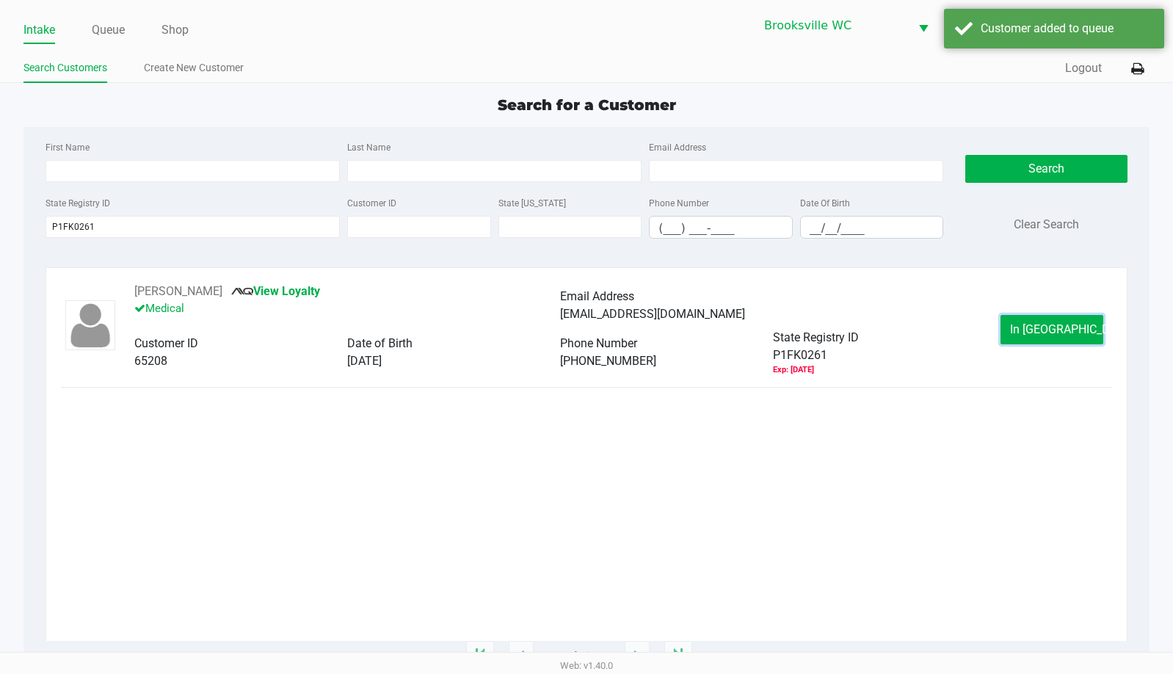
click at [1021, 338] on button "In [GEOGRAPHIC_DATA]" at bounding box center [1052, 329] width 103 height 29
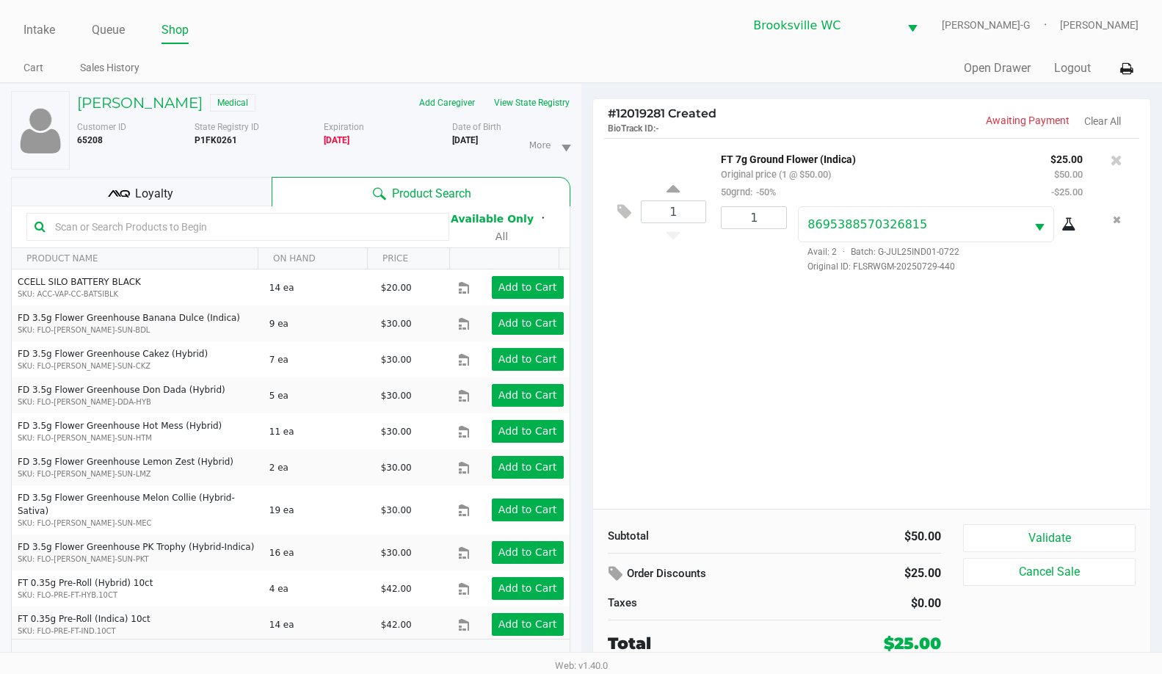
click at [114, 112] on div "[PERSON_NAME] Medical" at bounding box center [195, 102] width 258 height 23
click at [116, 110] on h5 "[PERSON_NAME]" at bounding box center [140, 103] width 126 height 18
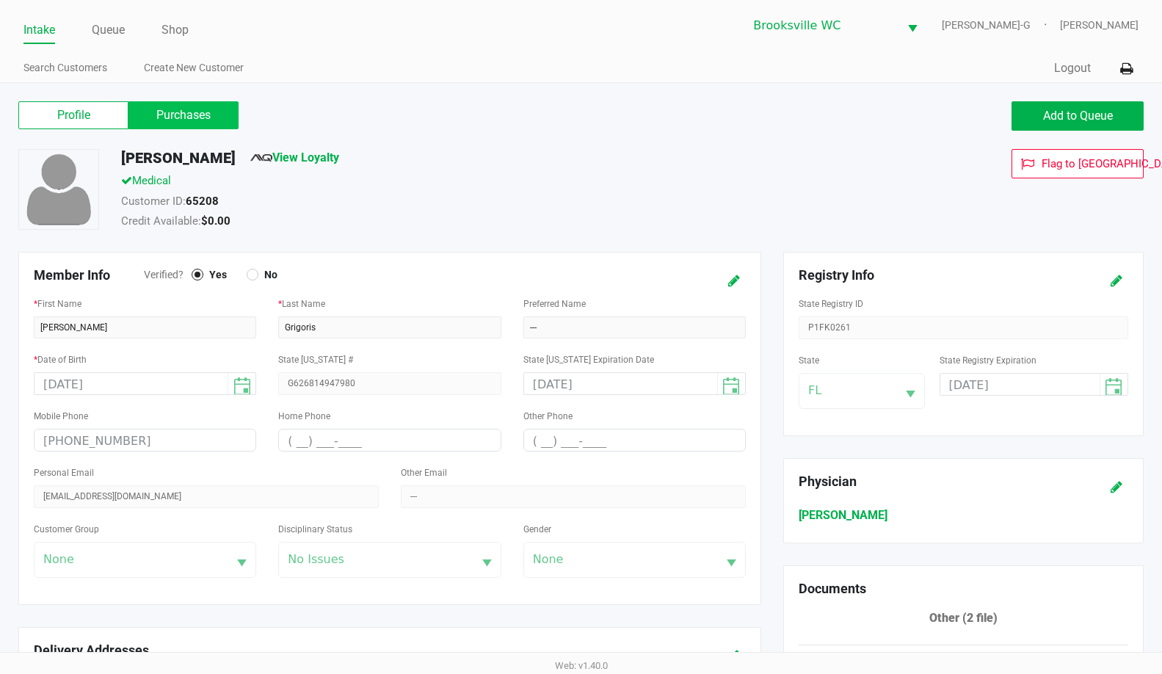
click at [162, 121] on label "Purchases" at bounding box center [183, 115] width 110 height 28
click at [0, 0] on 1 "Purchases" at bounding box center [0, 0] width 0 height 0
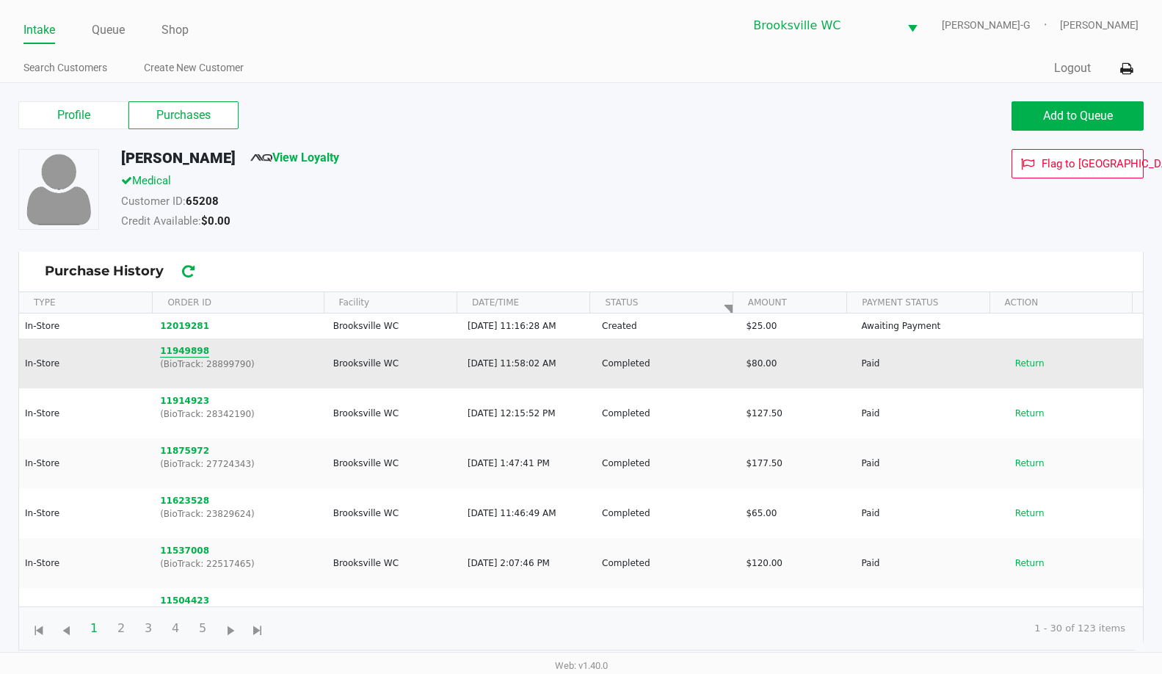
click at [194, 355] on button "11949898" at bounding box center [184, 350] width 49 height 13
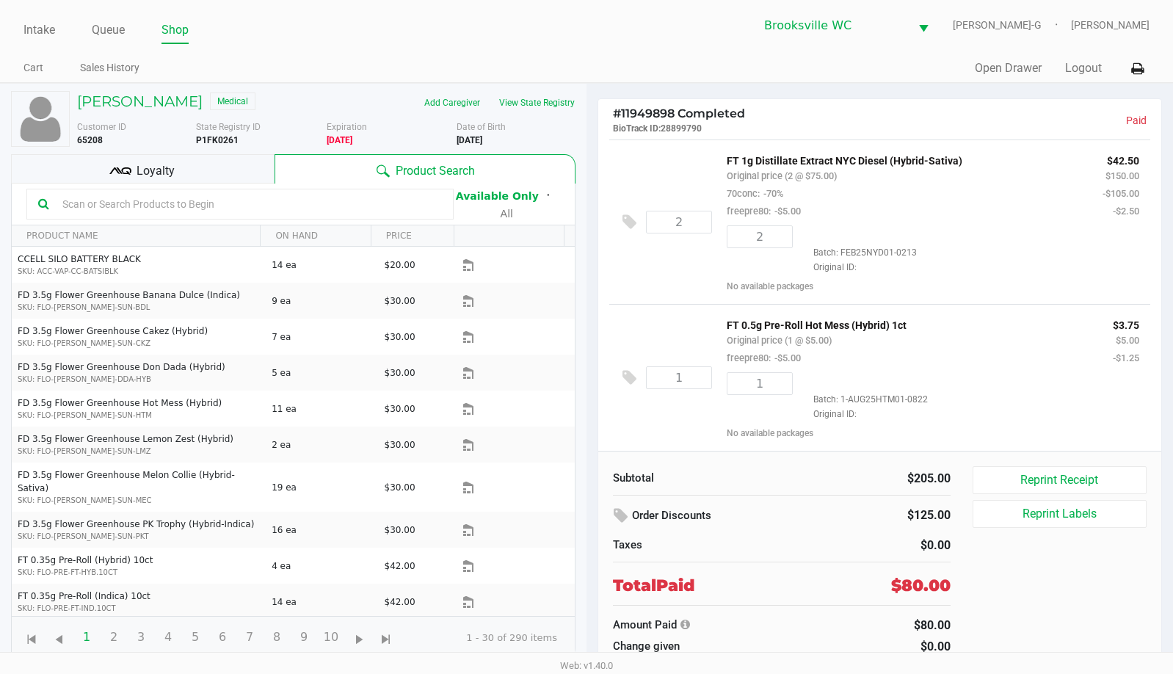
scroll to position [165, 0]
click at [115, 101] on h5 "[PERSON_NAME]" at bounding box center [140, 102] width 126 height 18
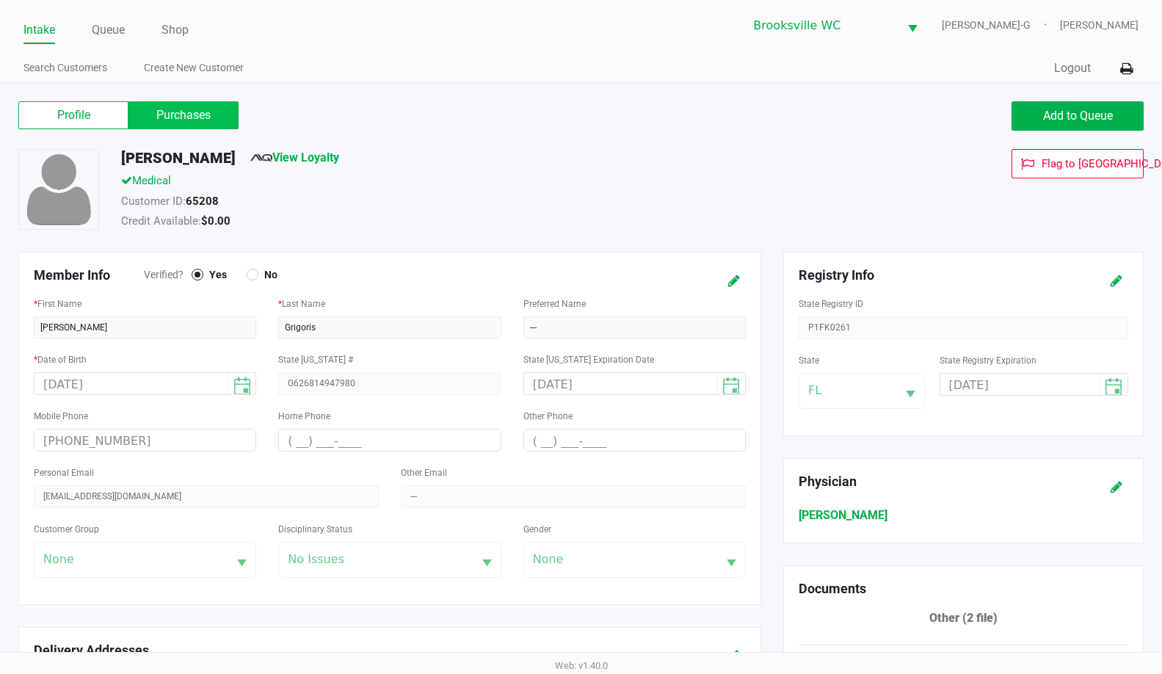
click at [211, 115] on label "Purchases" at bounding box center [183, 115] width 110 height 28
click at [0, 0] on 1 "Purchases" at bounding box center [0, 0] width 0 height 0
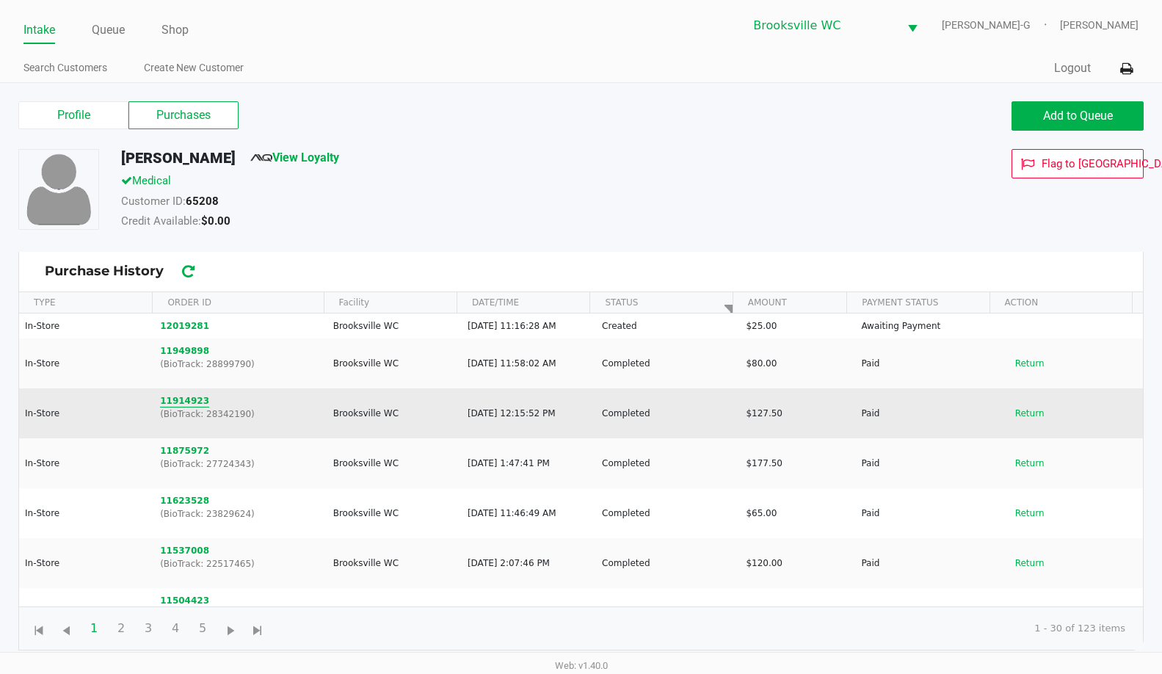
click at [184, 406] on button "11914923" at bounding box center [184, 400] width 49 height 13
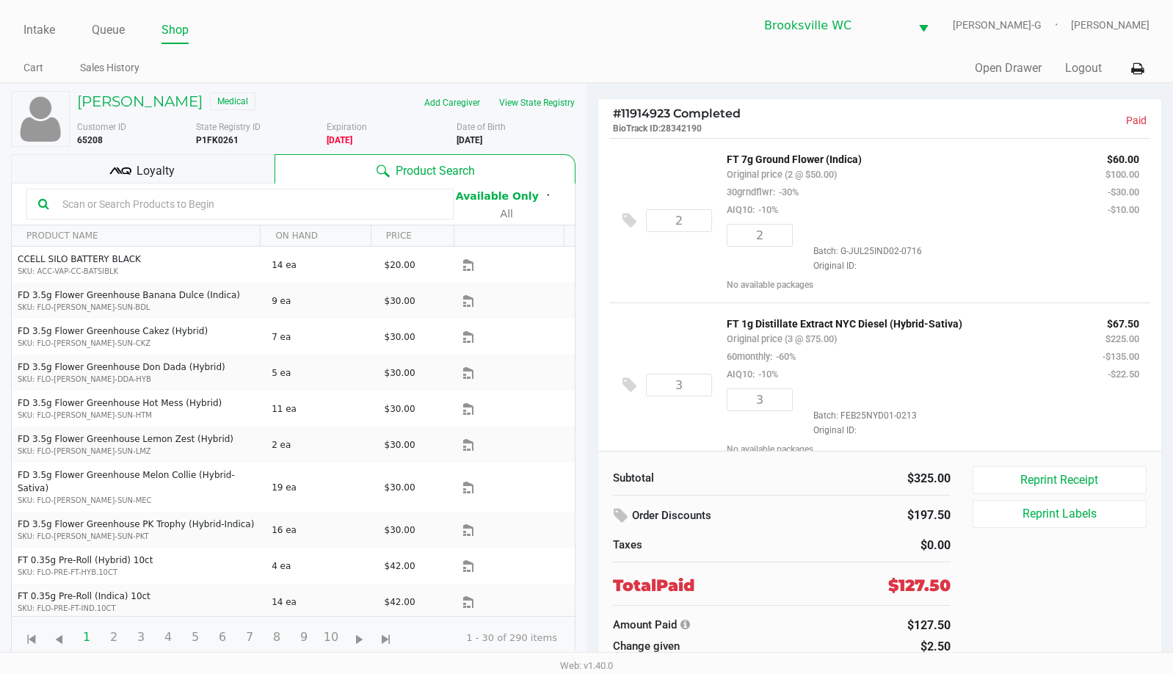
scroll to position [18, 0]
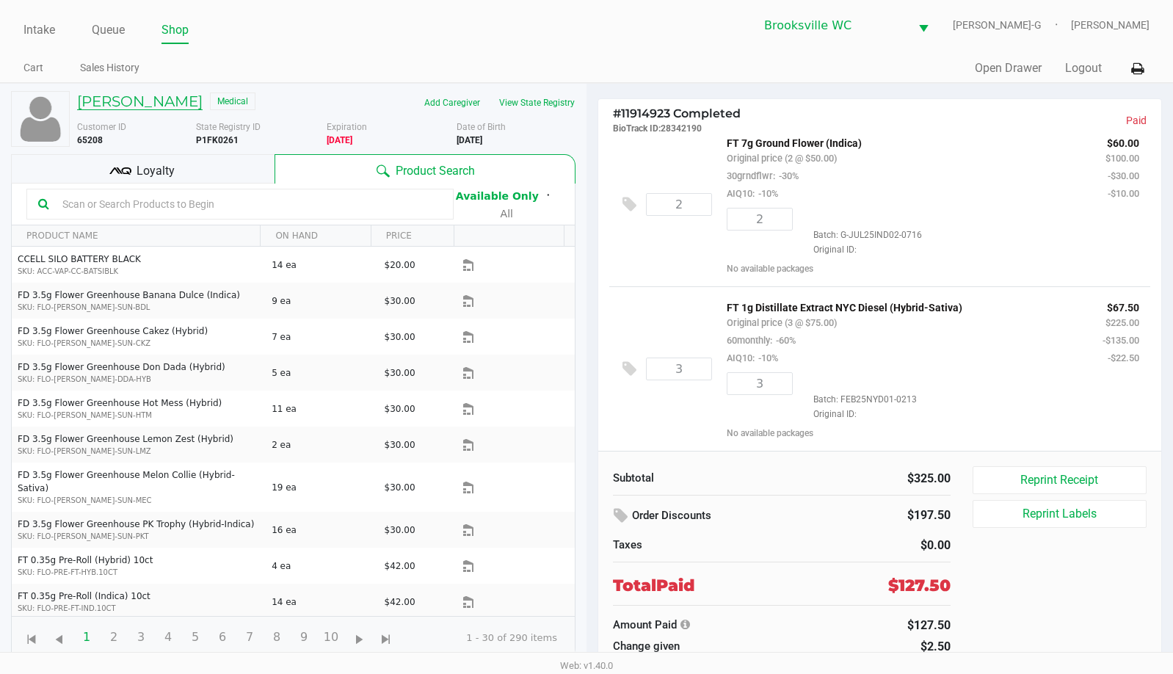
click at [165, 108] on h5 "[PERSON_NAME]" at bounding box center [140, 102] width 126 height 18
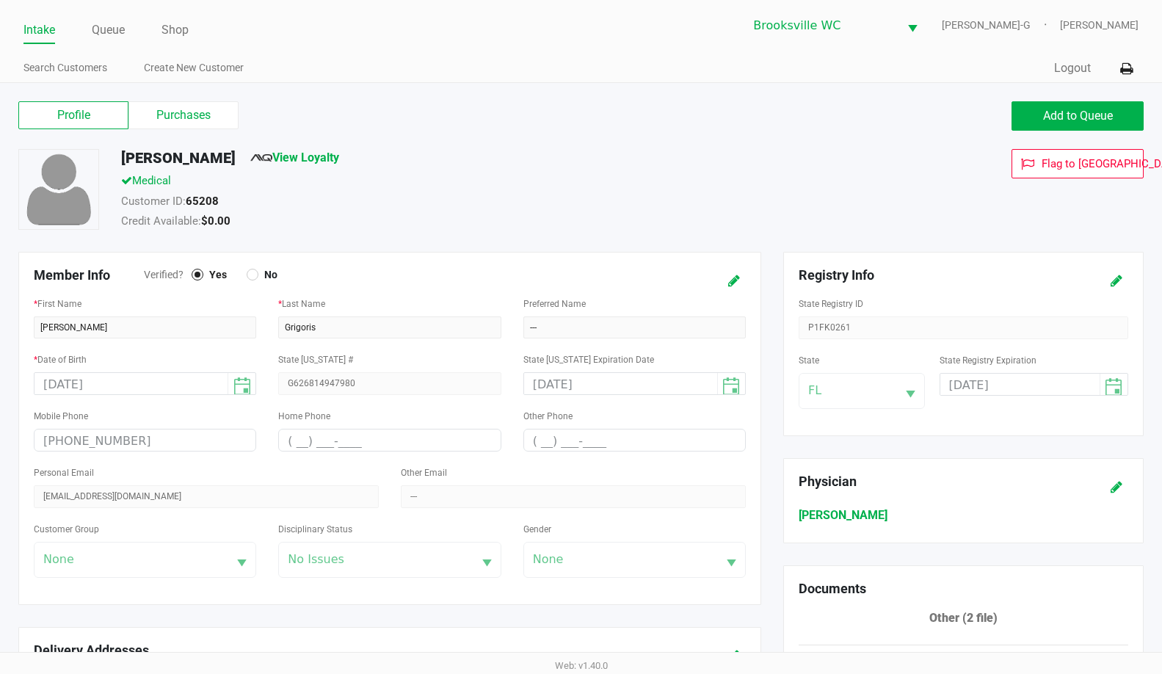
click at [184, 120] on label "Purchases" at bounding box center [183, 115] width 110 height 28
click at [0, 0] on 1 "Purchases" at bounding box center [0, 0] width 0 height 0
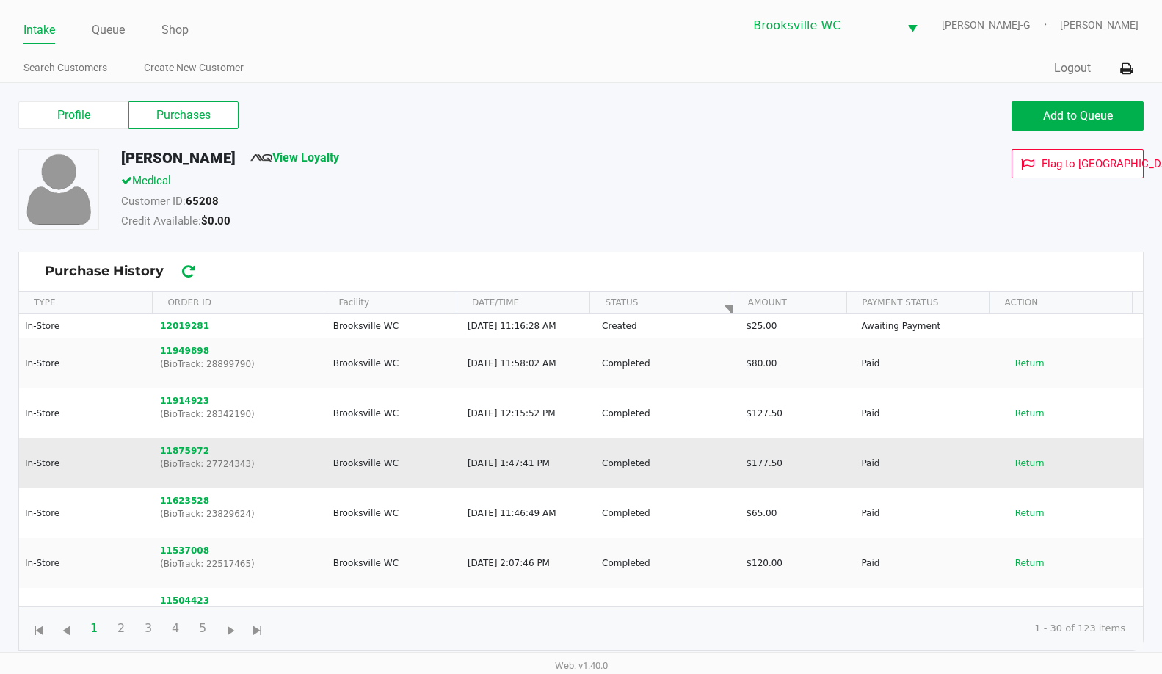
click at [186, 453] on button "11875972" at bounding box center [184, 450] width 49 height 13
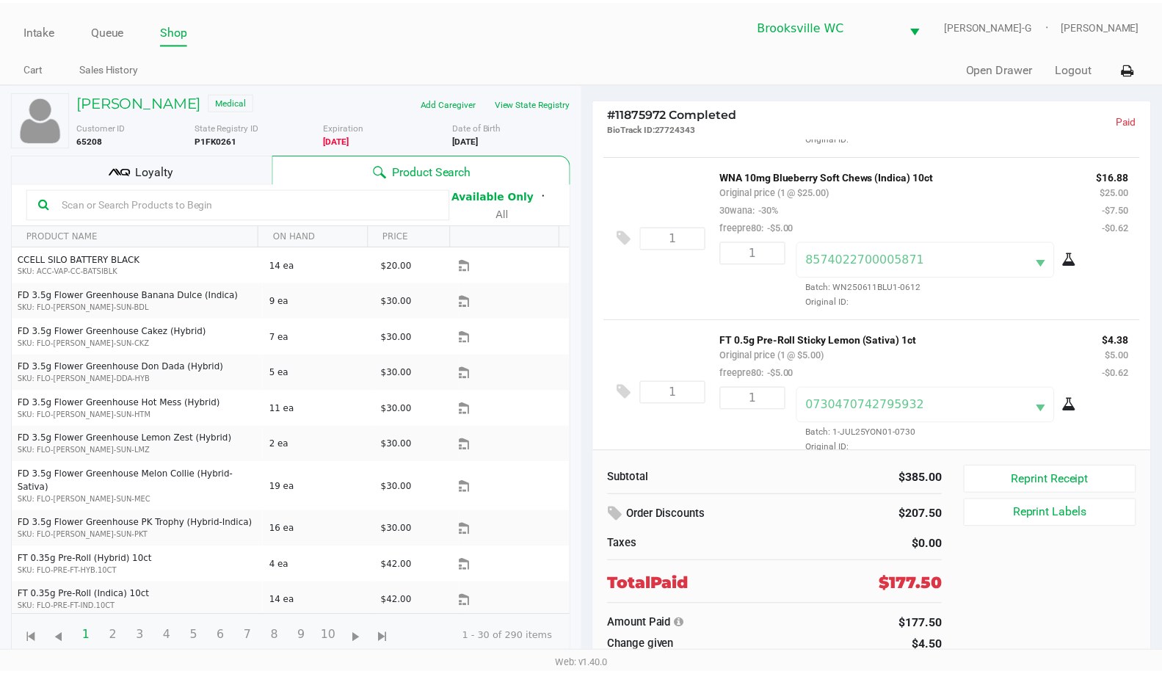
scroll to position [582, 0]
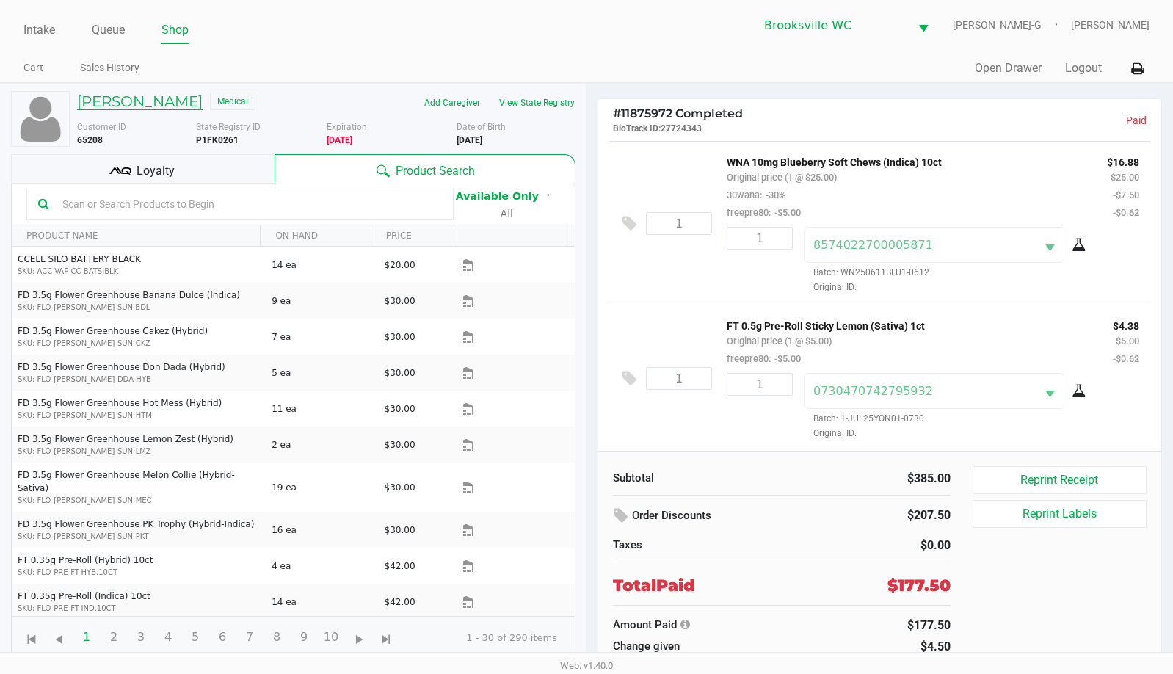
click at [128, 109] on h5 "[PERSON_NAME]" at bounding box center [140, 102] width 126 height 18
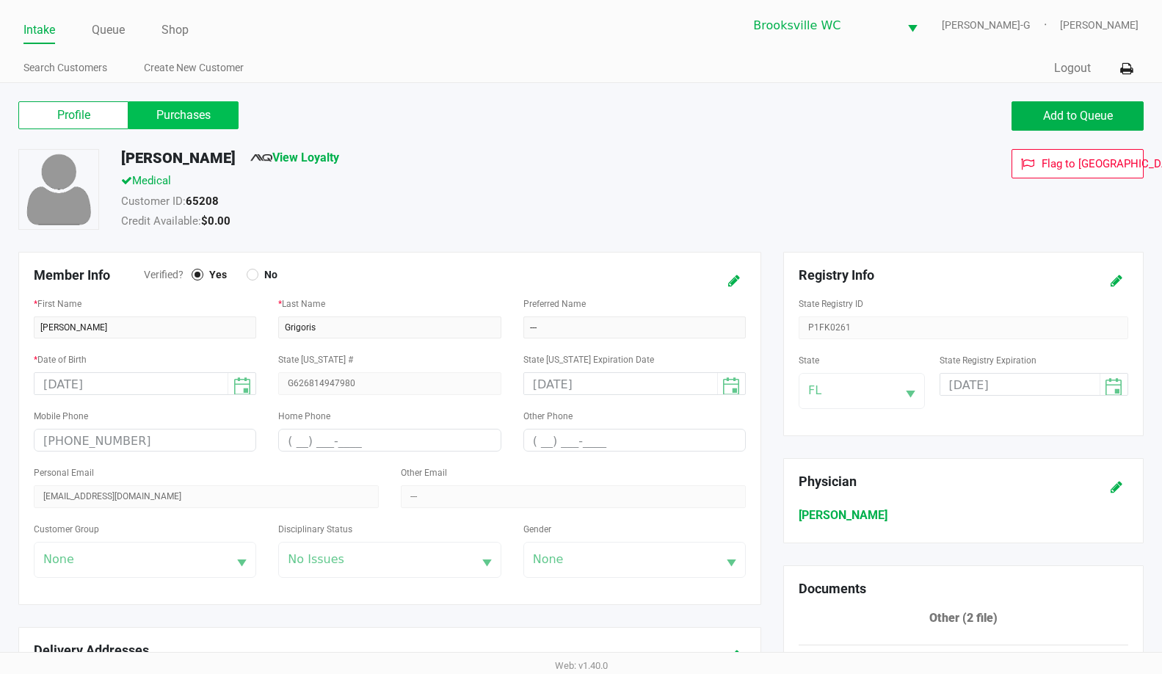
click at [182, 108] on label "Purchases" at bounding box center [183, 115] width 110 height 28
click at [0, 0] on 1 "Purchases" at bounding box center [0, 0] width 0 height 0
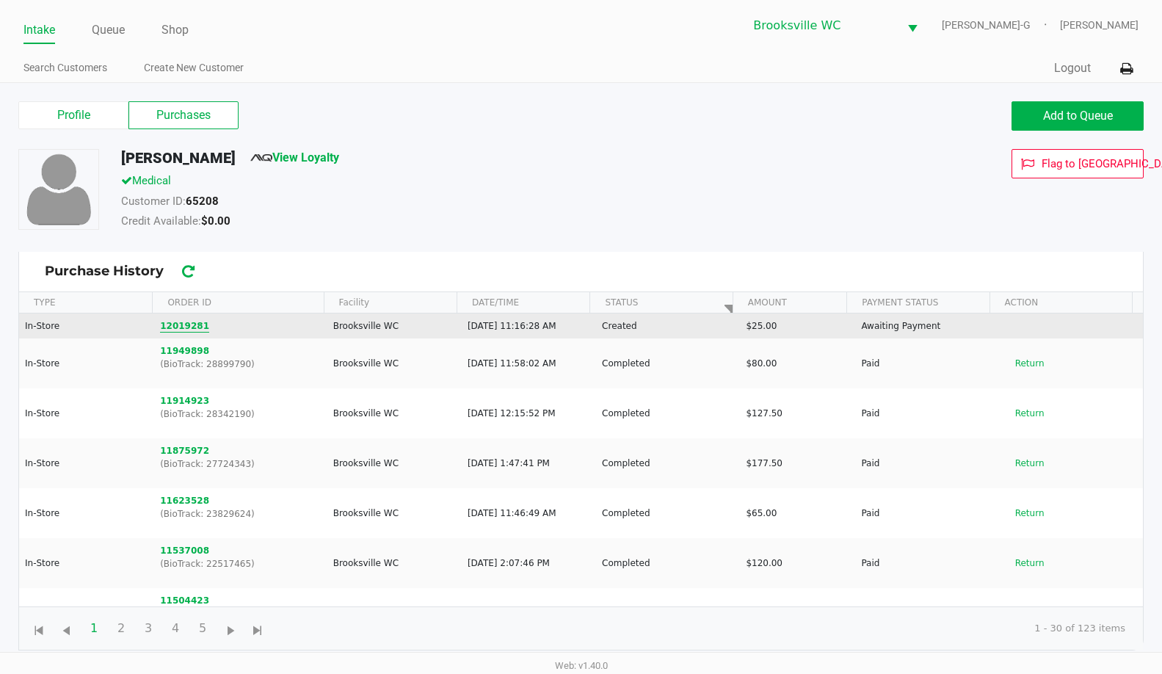
click at [183, 326] on button "12019281" at bounding box center [184, 325] width 49 height 13
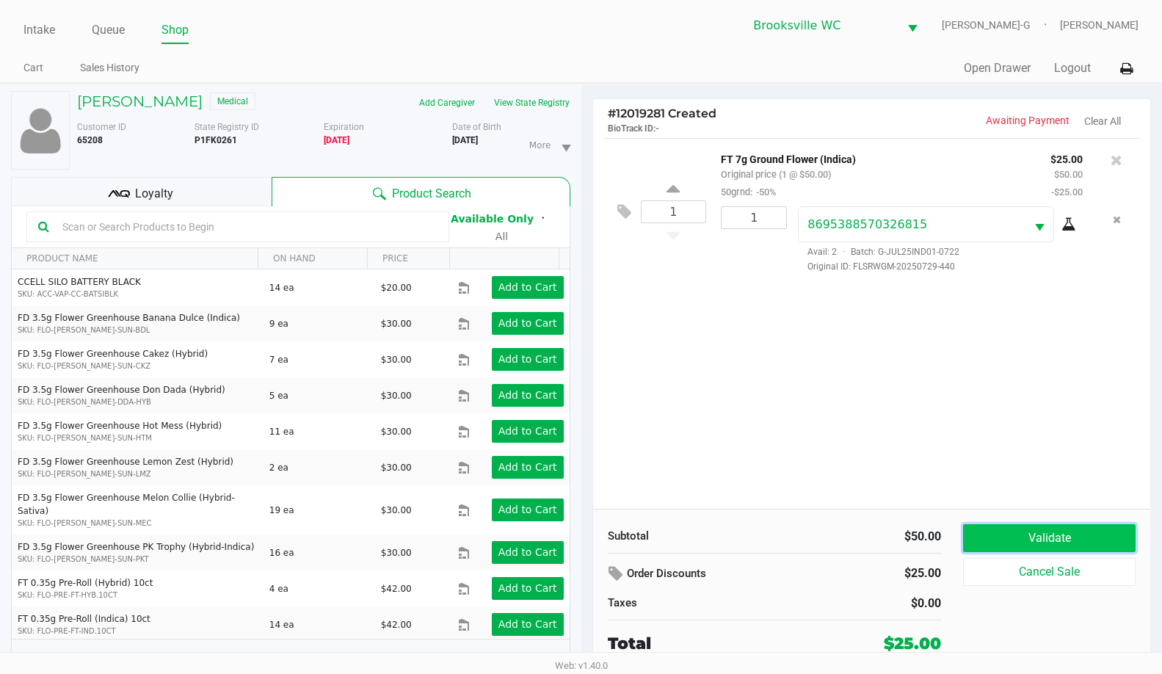
click at [1003, 541] on button "Validate" at bounding box center [1049, 538] width 173 height 28
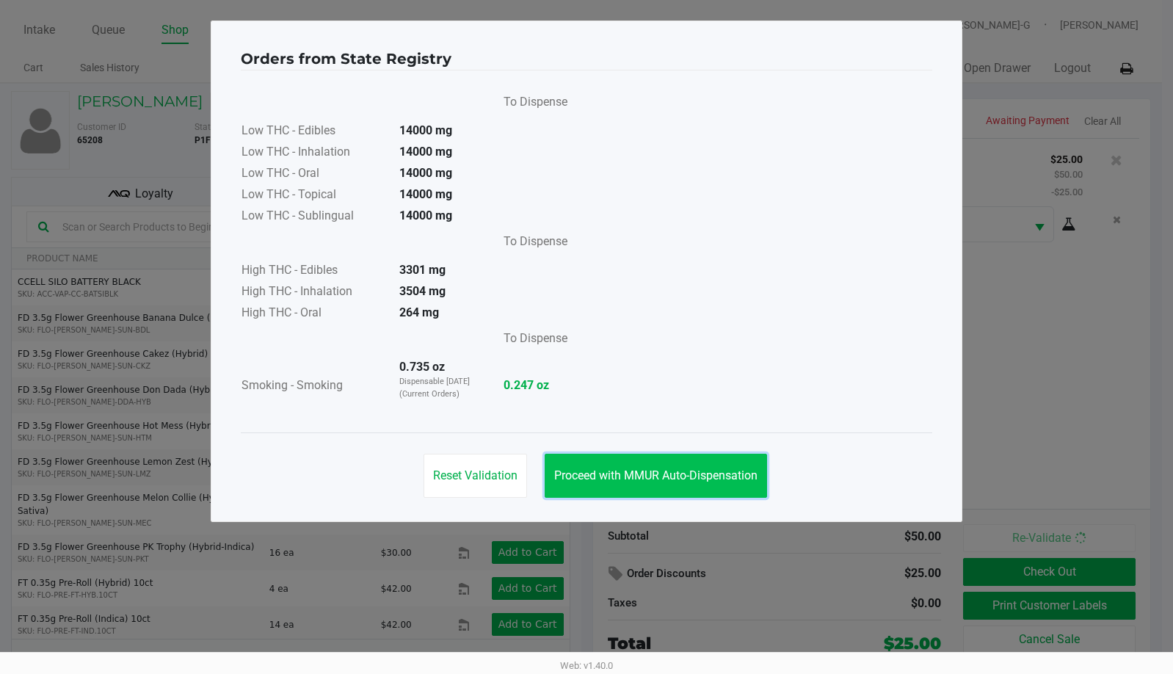
click at [622, 463] on button "Proceed with MMUR Auto-Dispensation" at bounding box center [656, 476] width 222 height 44
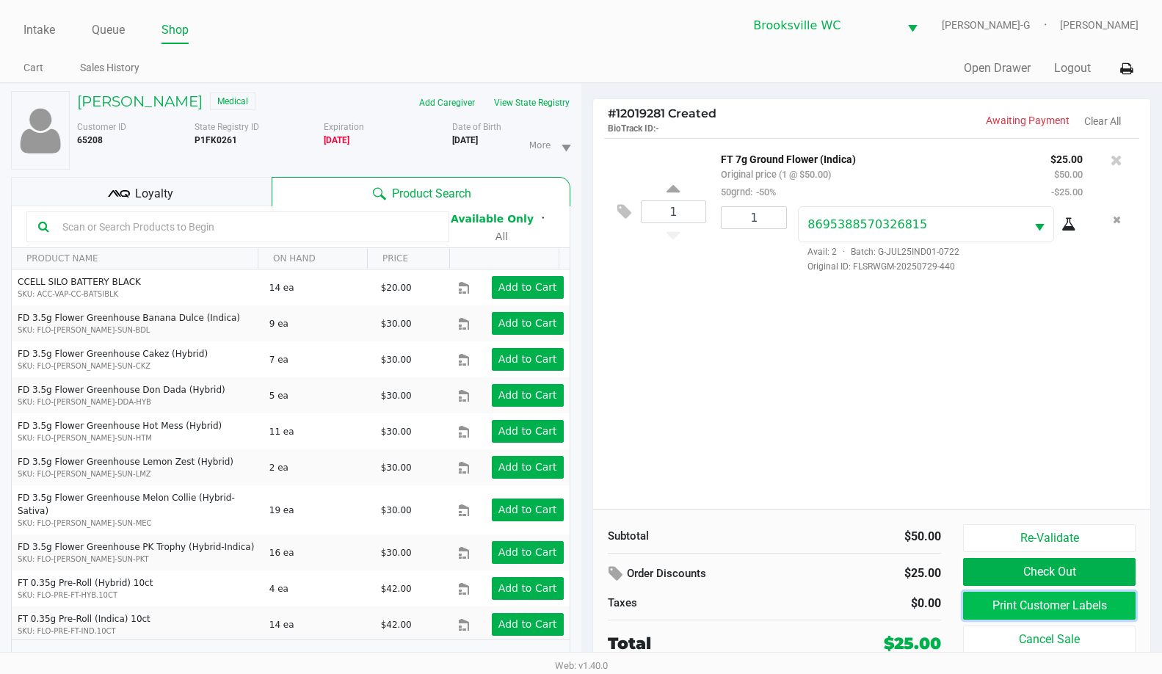
click at [1026, 598] on button "Print Customer Labels" at bounding box center [1049, 606] width 173 height 28
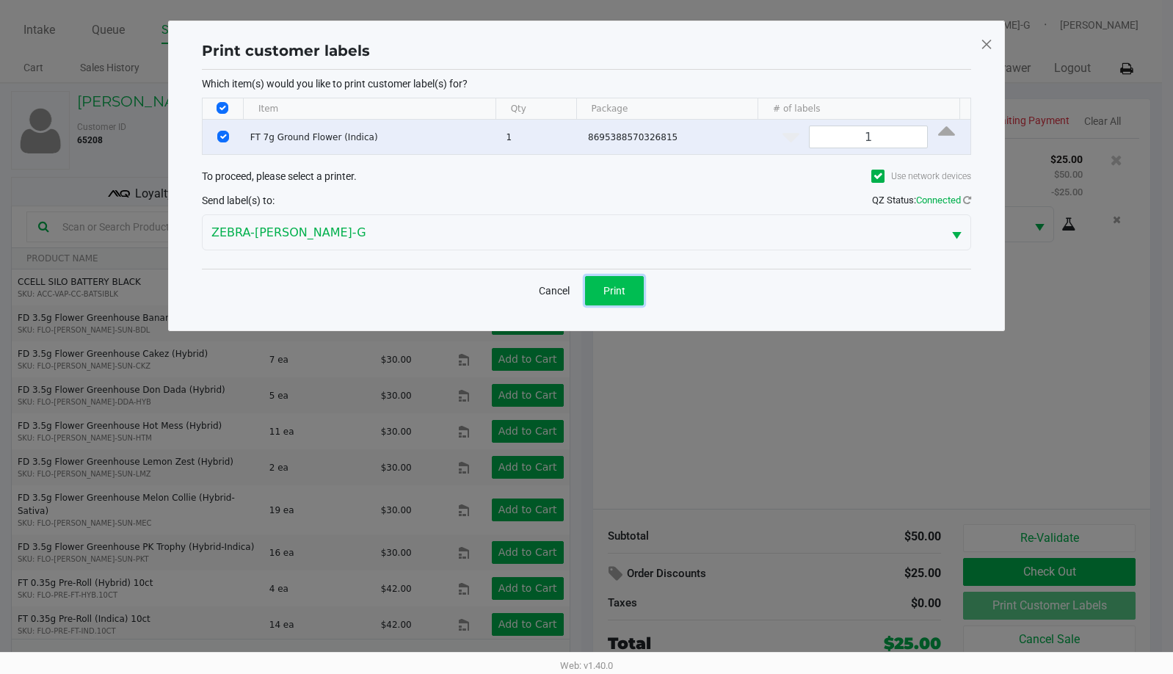
click at [620, 286] on span "Print" at bounding box center [614, 291] width 22 height 12
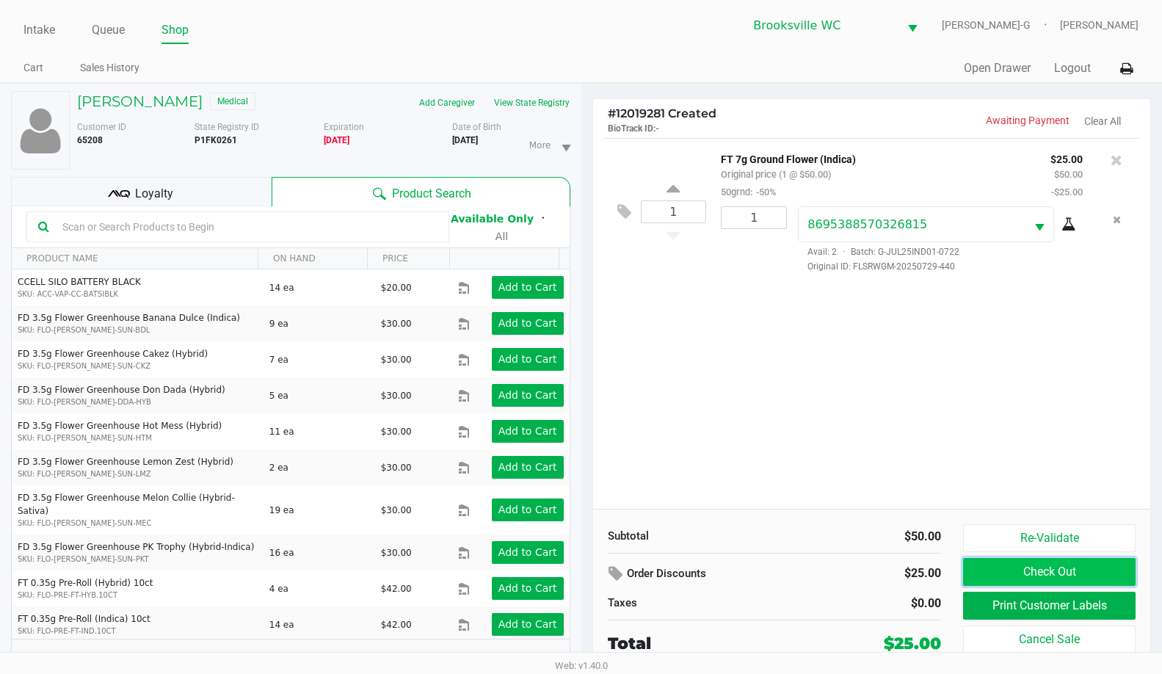
click at [1015, 576] on button "Check Out" at bounding box center [1049, 572] width 173 height 28
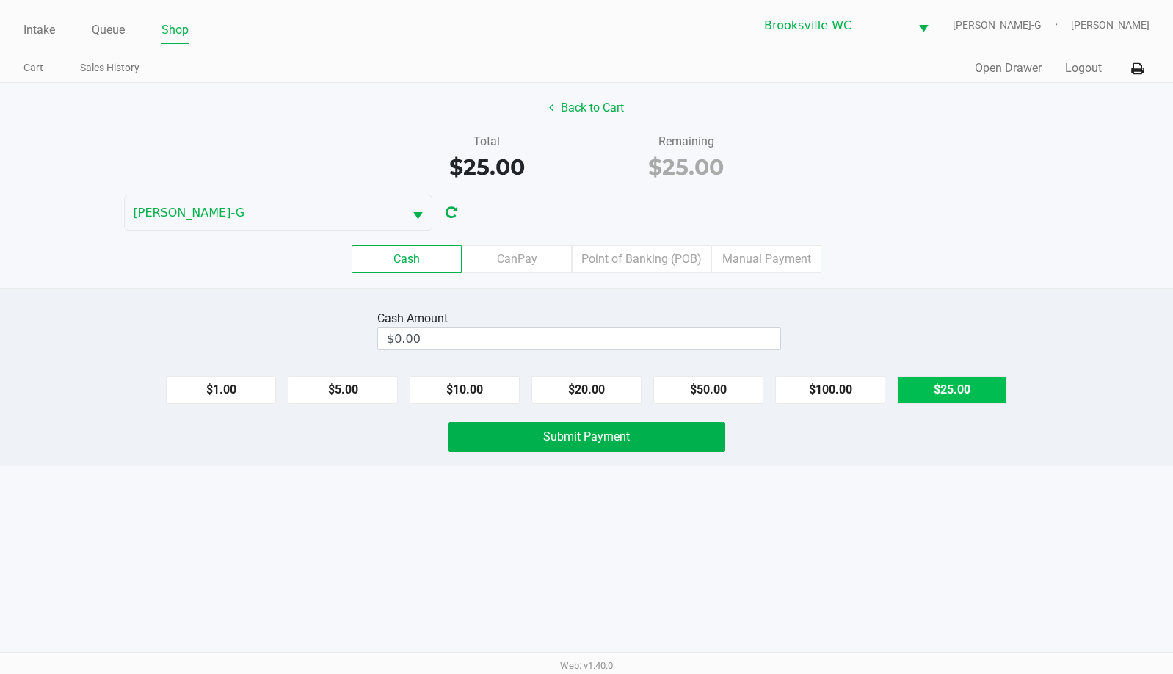
click at [960, 385] on button "$25.00" at bounding box center [952, 390] width 110 height 28
type input "$25.00"
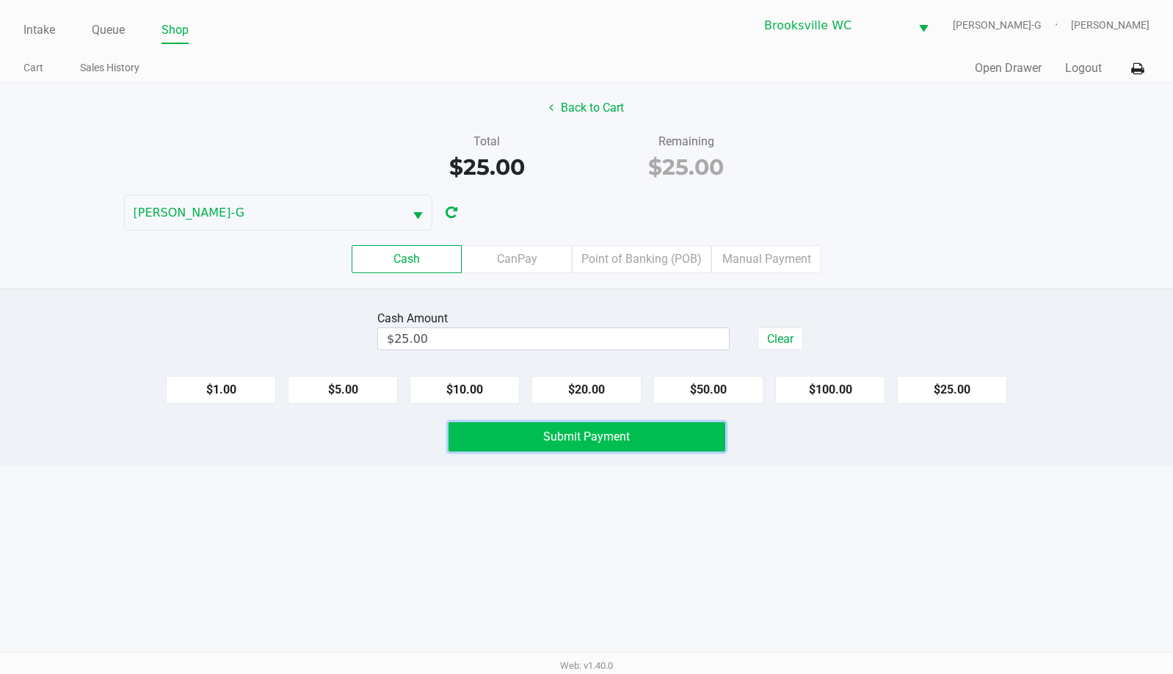
click at [503, 441] on button "Submit Payment" at bounding box center [587, 436] width 277 height 29
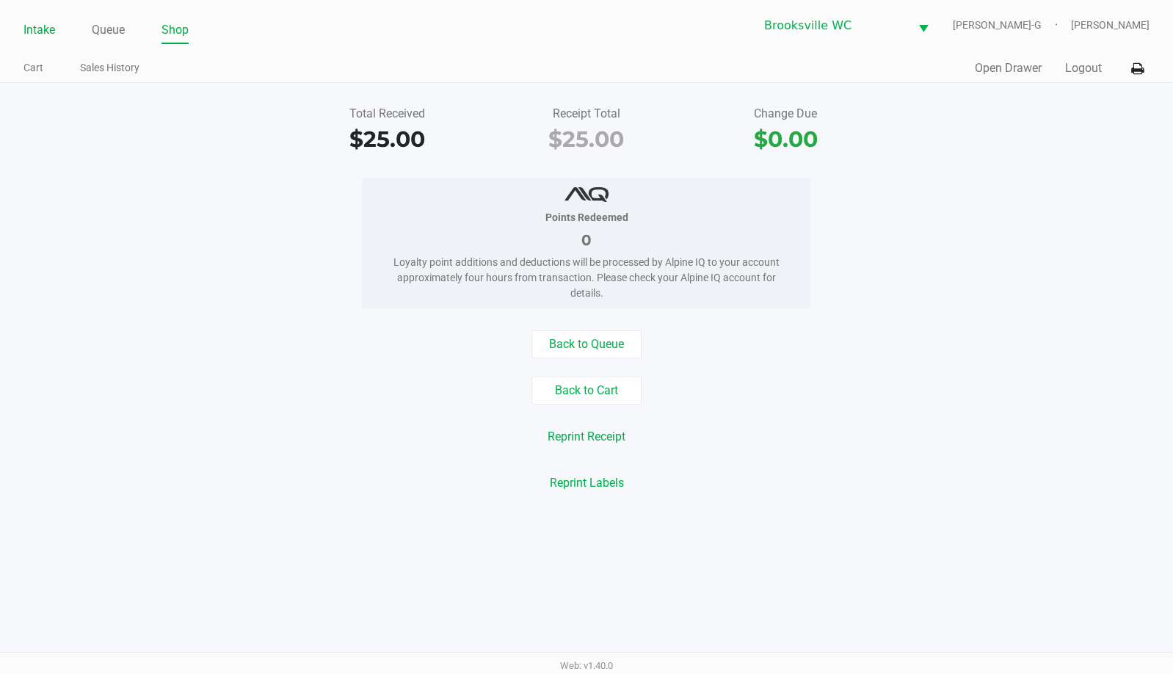
click at [39, 26] on link "Intake" at bounding box center [39, 30] width 32 height 21
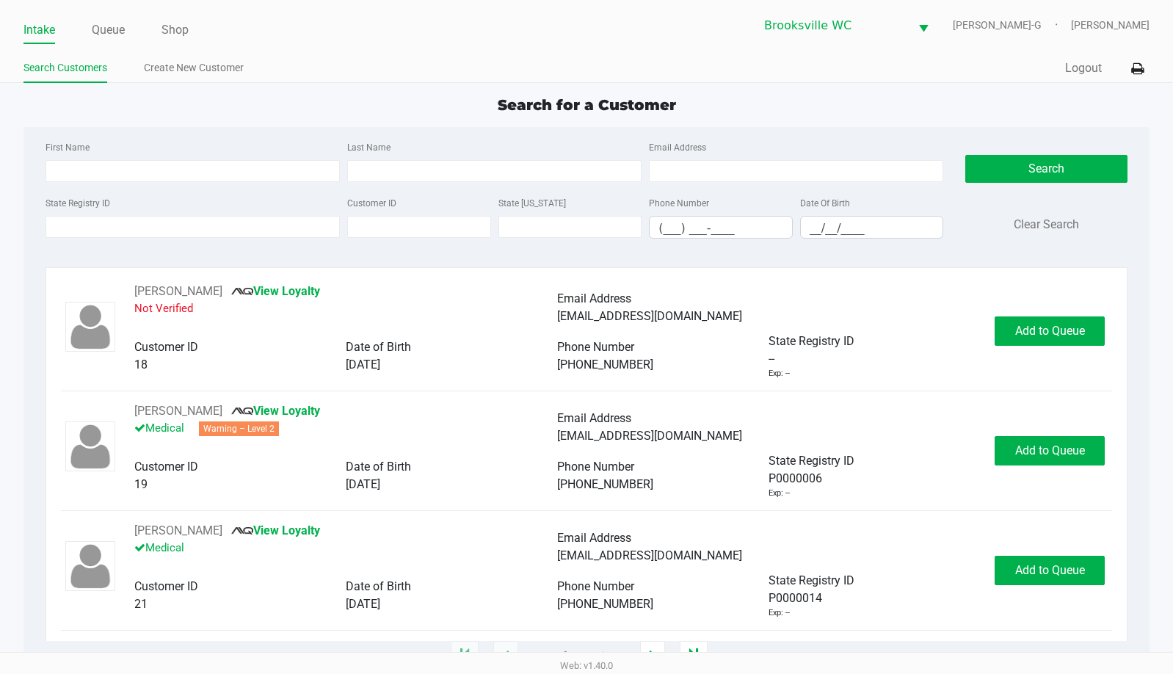
click at [1048, 113] on div "Search for a Customer" at bounding box center [586, 105] width 1148 height 22
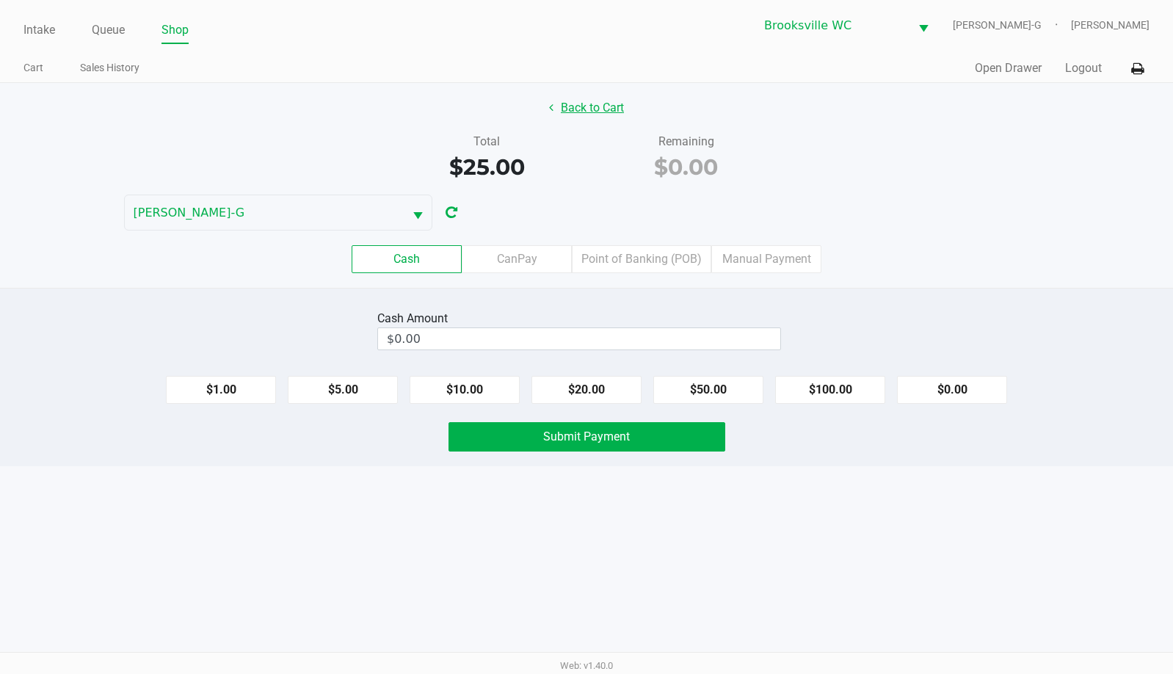
click at [586, 116] on button "Back to Cart" at bounding box center [587, 108] width 94 height 28
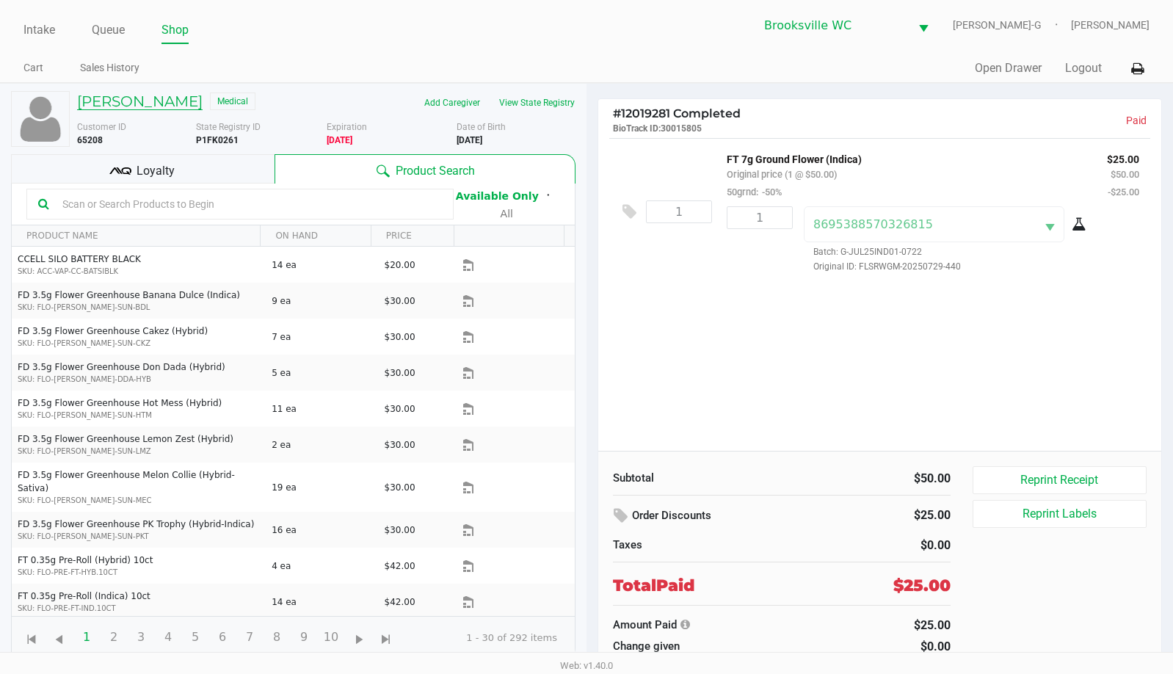
click at [108, 104] on h5 "[PERSON_NAME]" at bounding box center [140, 102] width 126 height 18
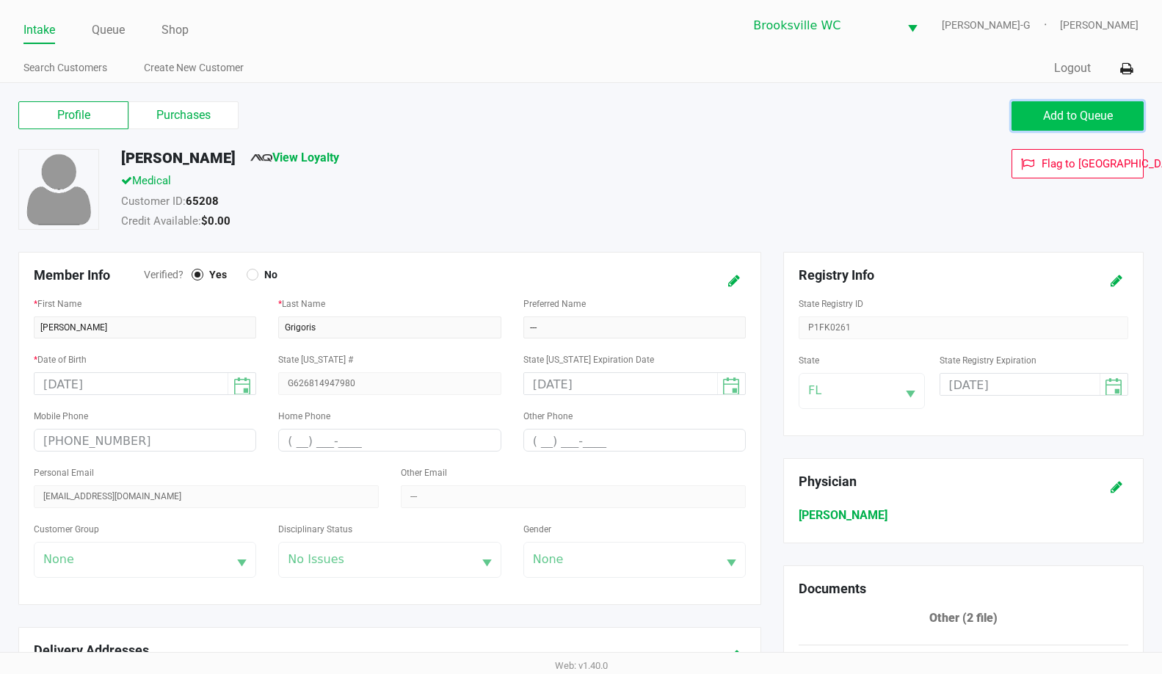
click at [1060, 116] on span "Add to Queue" at bounding box center [1078, 116] width 70 height 14
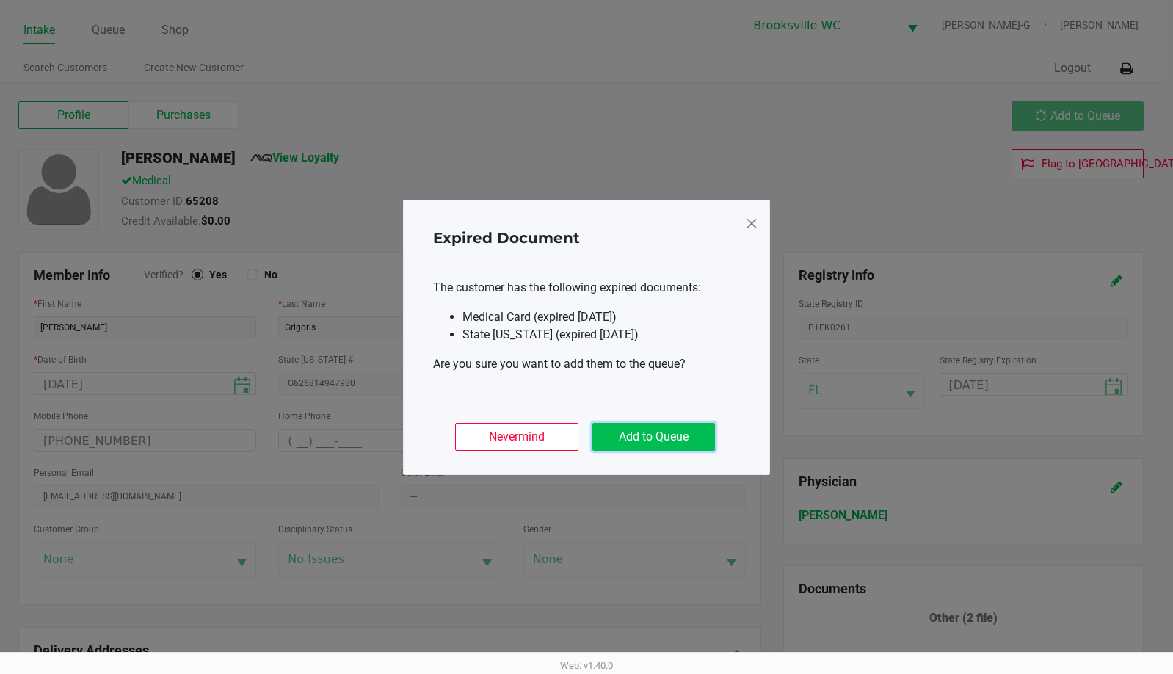
click at [666, 433] on button "Add to Queue" at bounding box center [653, 437] width 123 height 28
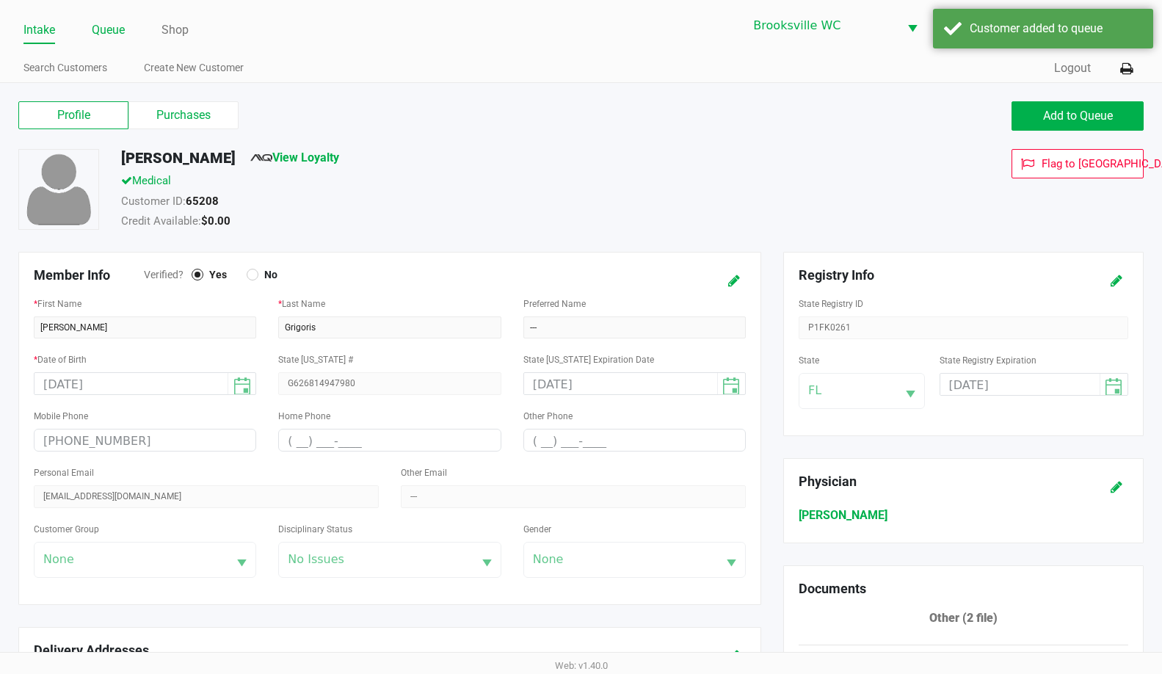
click at [106, 38] on link "Queue" at bounding box center [108, 30] width 33 height 21
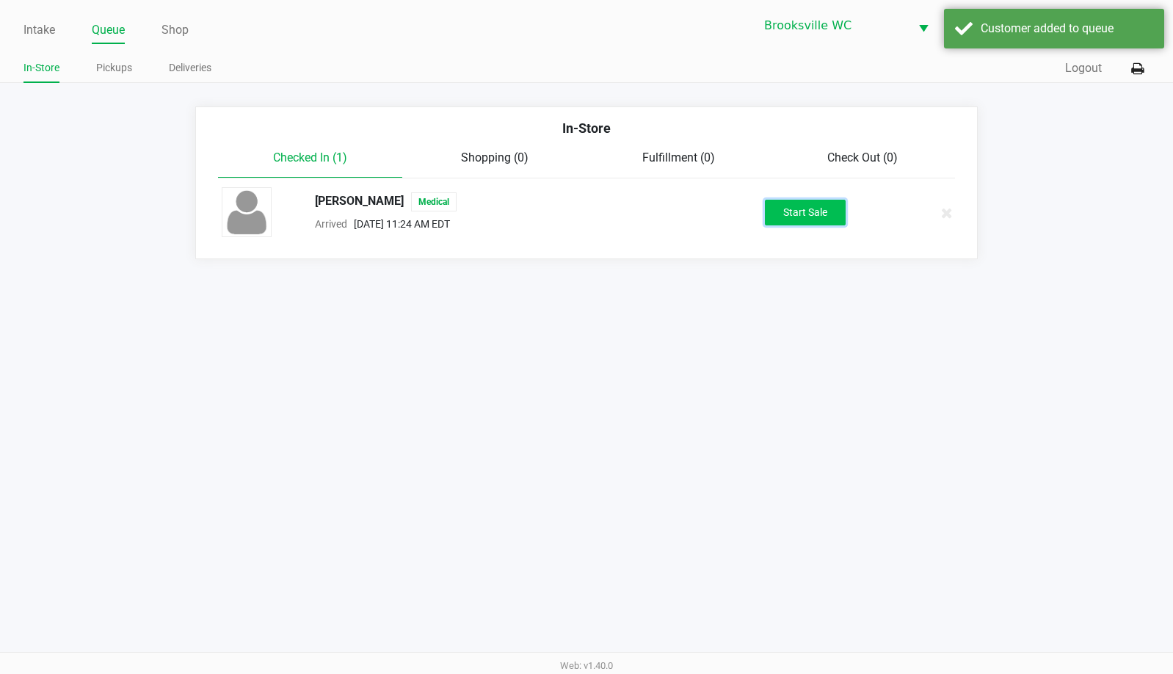
click at [815, 217] on button "Start Sale" at bounding box center [805, 213] width 81 height 26
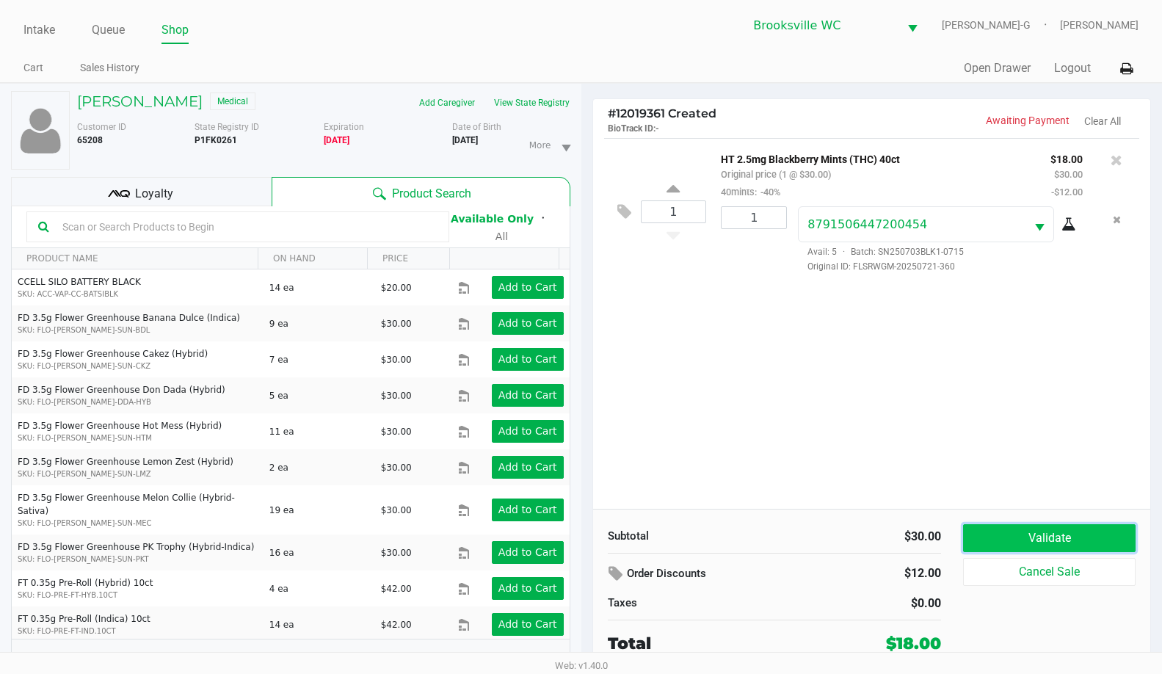
click at [1084, 541] on button "Validate" at bounding box center [1049, 538] width 173 height 28
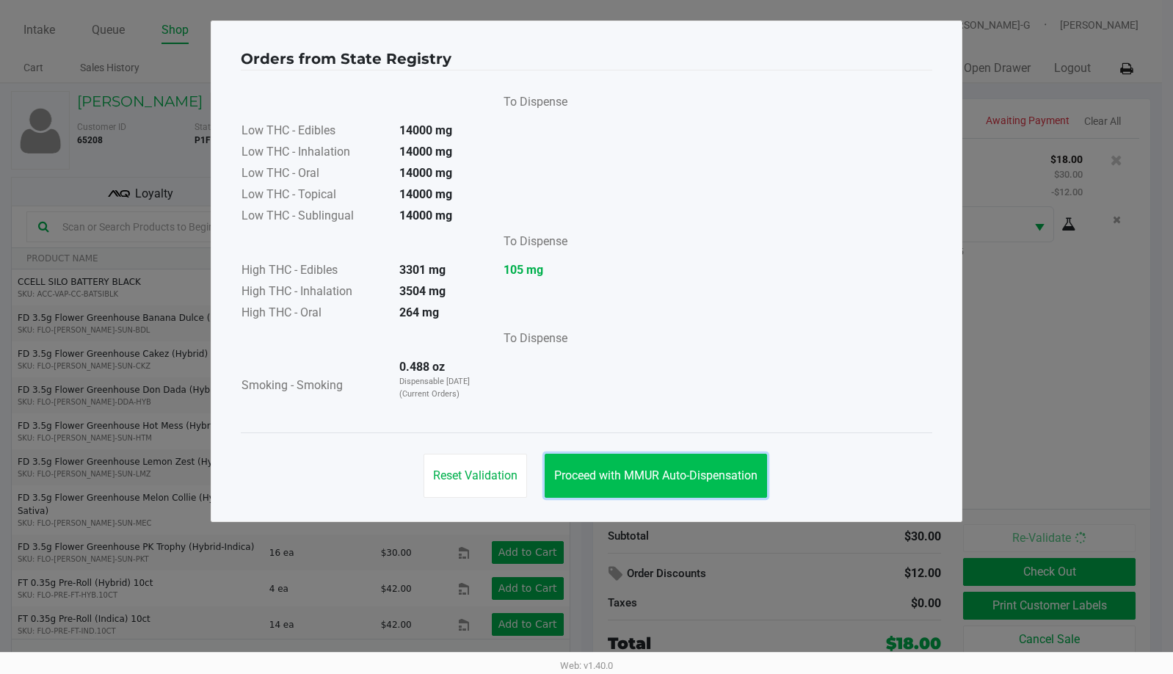
click at [632, 471] on span "Proceed with MMUR Auto-Dispensation" at bounding box center [655, 475] width 203 height 14
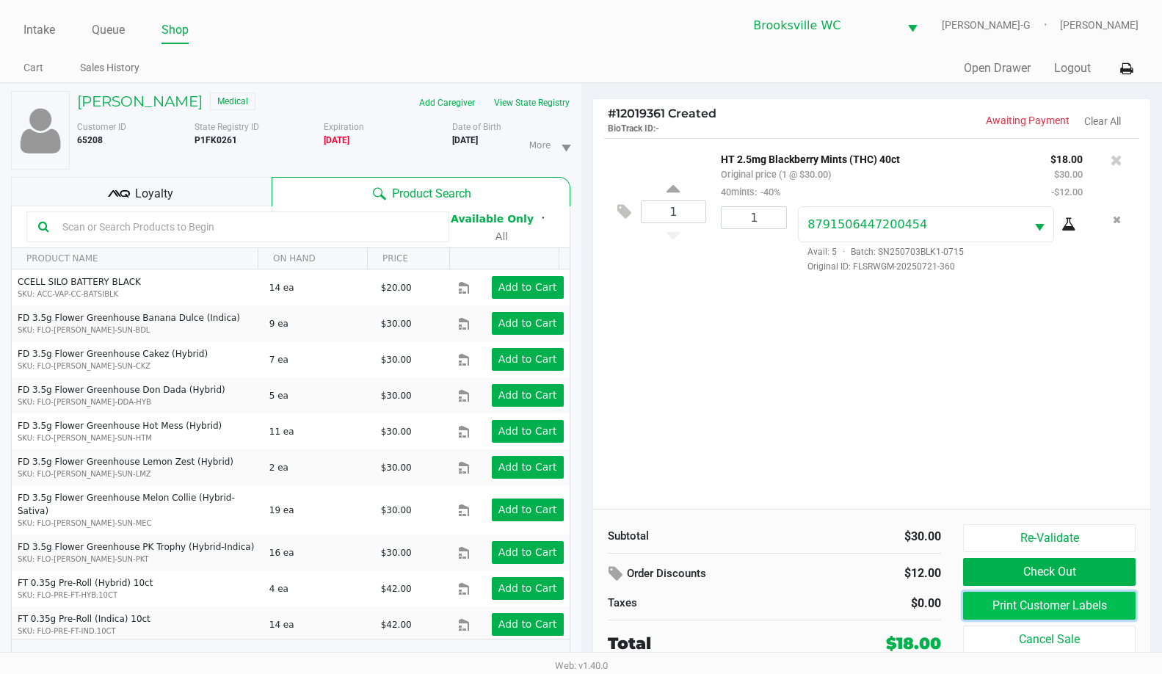
click at [984, 598] on button "Print Customer Labels" at bounding box center [1049, 606] width 173 height 28
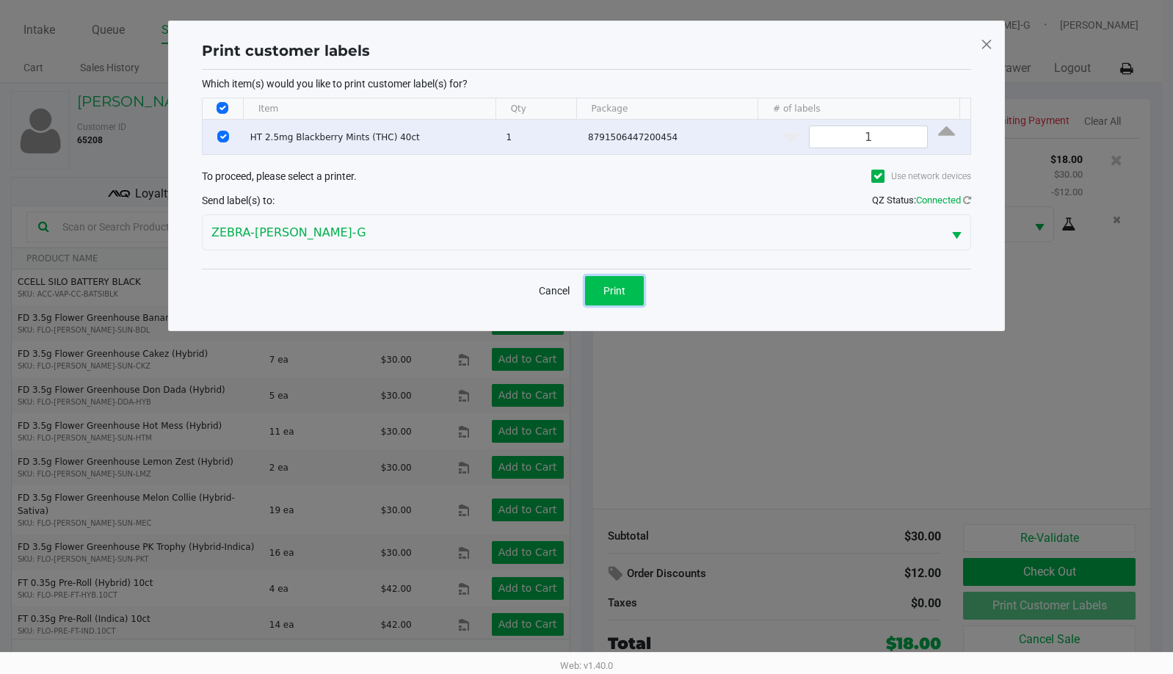
click at [599, 292] on button "Print" at bounding box center [614, 290] width 59 height 29
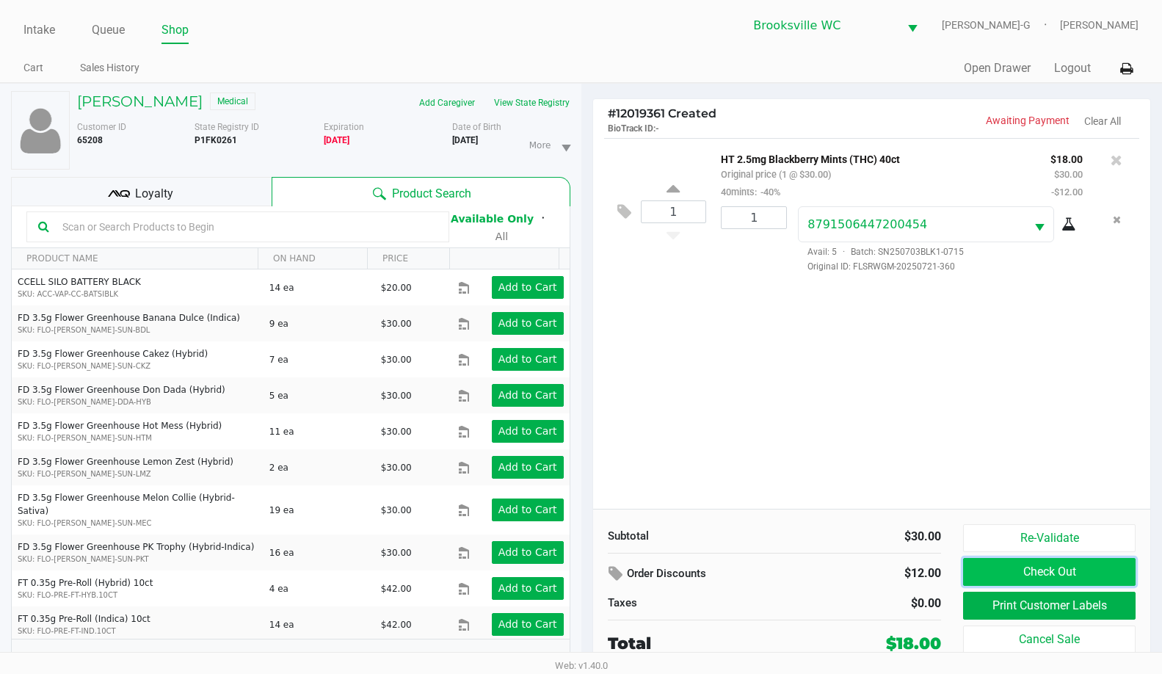
click at [1019, 569] on button "Check Out" at bounding box center [1049, 572] width 173 height 28
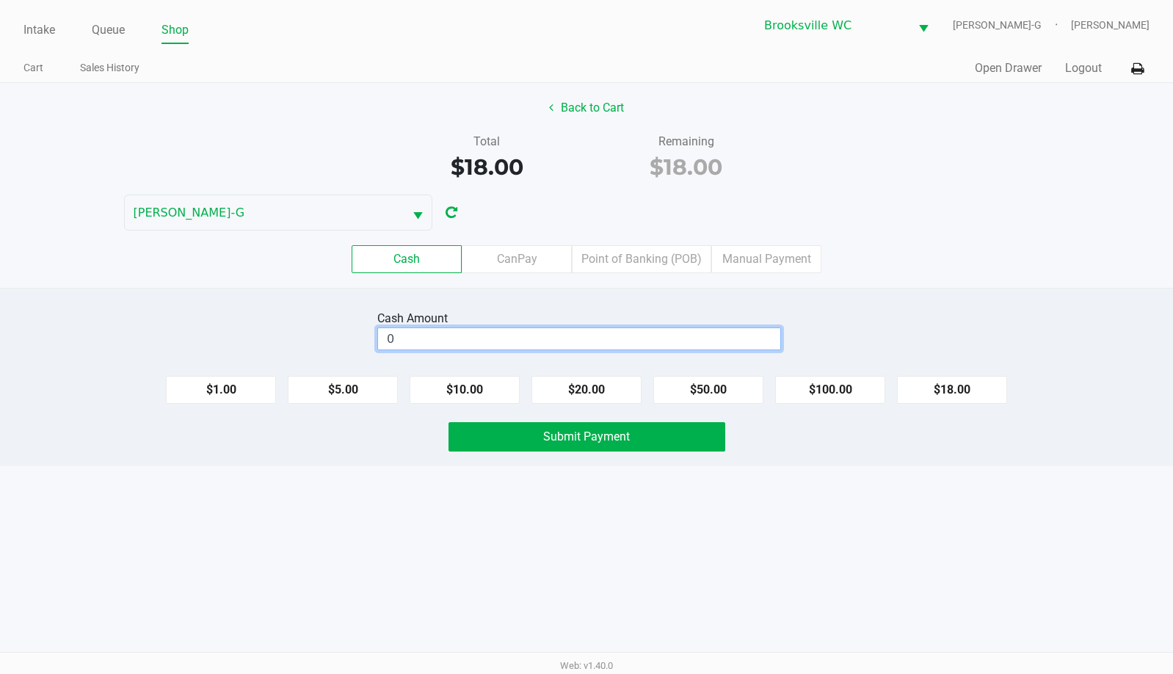
click at [713, 349] on input "0" at bounding box center [579, 338] width 402 height 21
type input "$18.00"
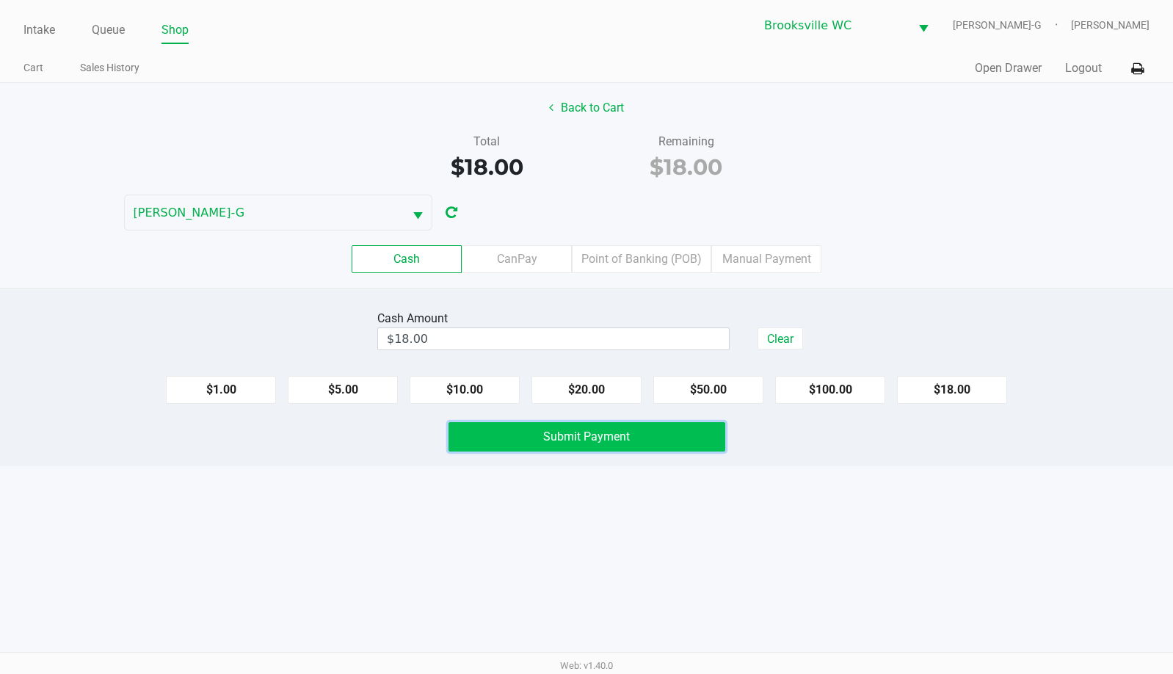
click at [621, 439] on span "Submit Payment" at bounding box center [586, 436] width 87 height 14
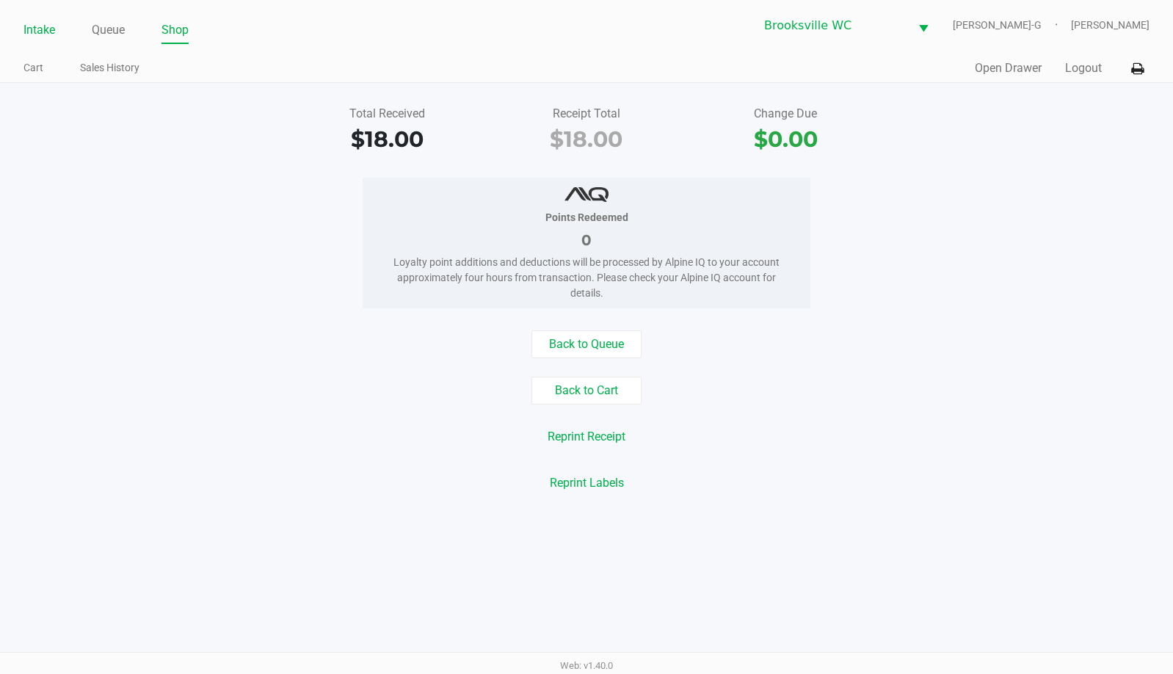
click at [52, 33] on link "Intake" at bounding box center [39, 30] width 32 height 21
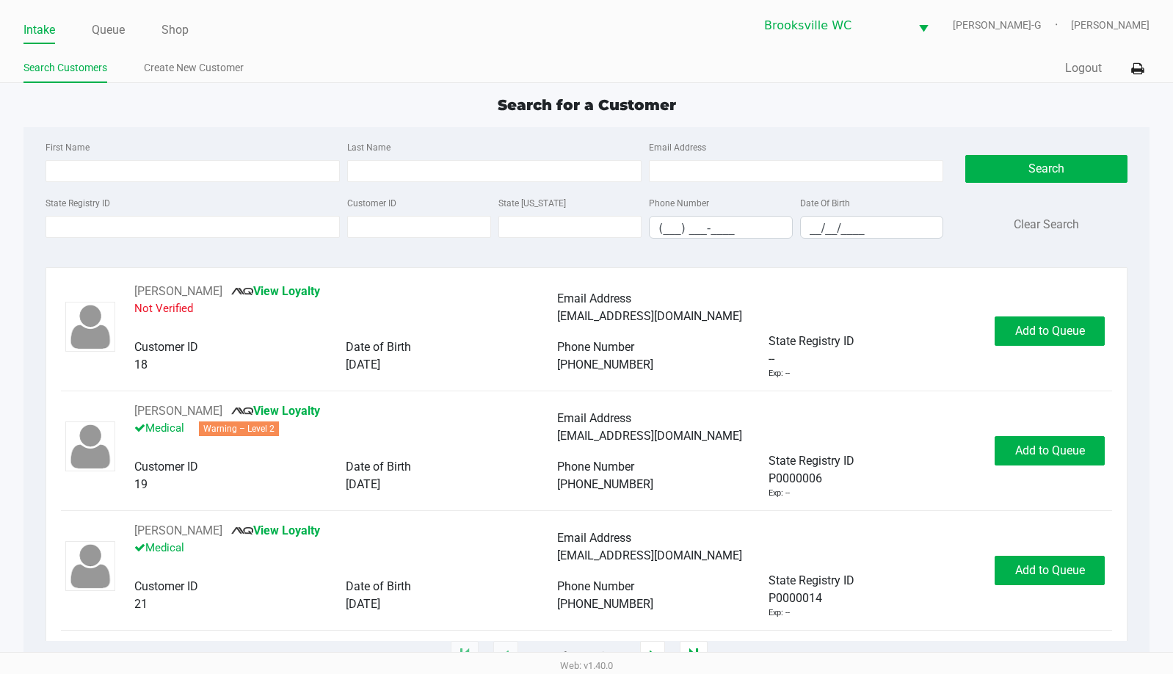
click at [990, 97] on div "Search for a Customer" at bounding box center [586, 105] width 1148 height 22
click at [262, 231] on input "State Registry ID" at bounding box center [193, 227] width 294 height 22
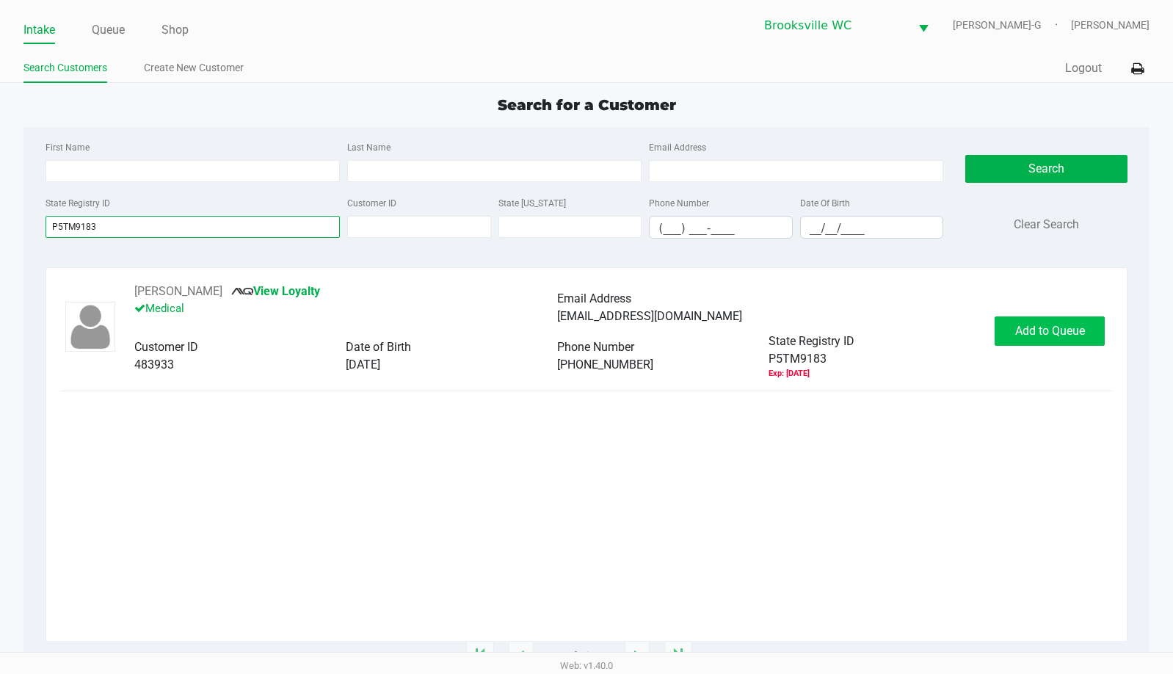
type input "P5TM9183"
click at [1031, 319] on button "Add to Queue" at bounding box center [1050, 330] width 110 height 29
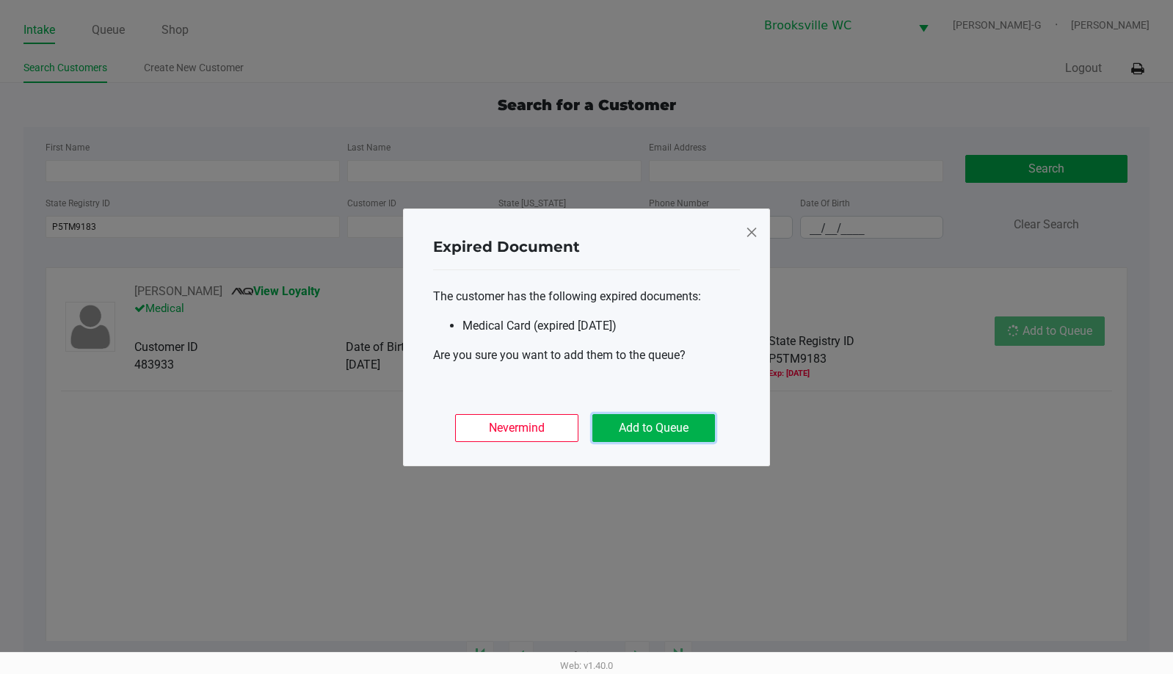
click at [626, 427] on button "Add to Queue" at bounding box center [653, 428] width 123 height 28
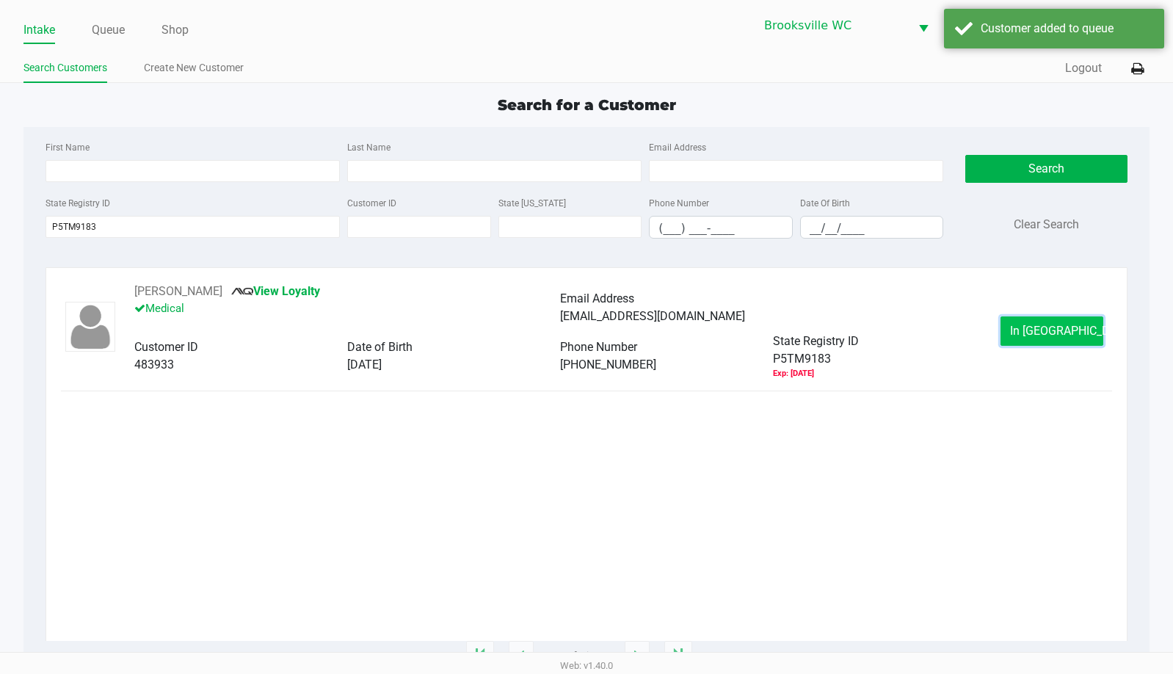
click at [1043, 336] on span "In [GEOGRAPHIC_DATA]" at bounding box center [1071, 331] width 123 height 14
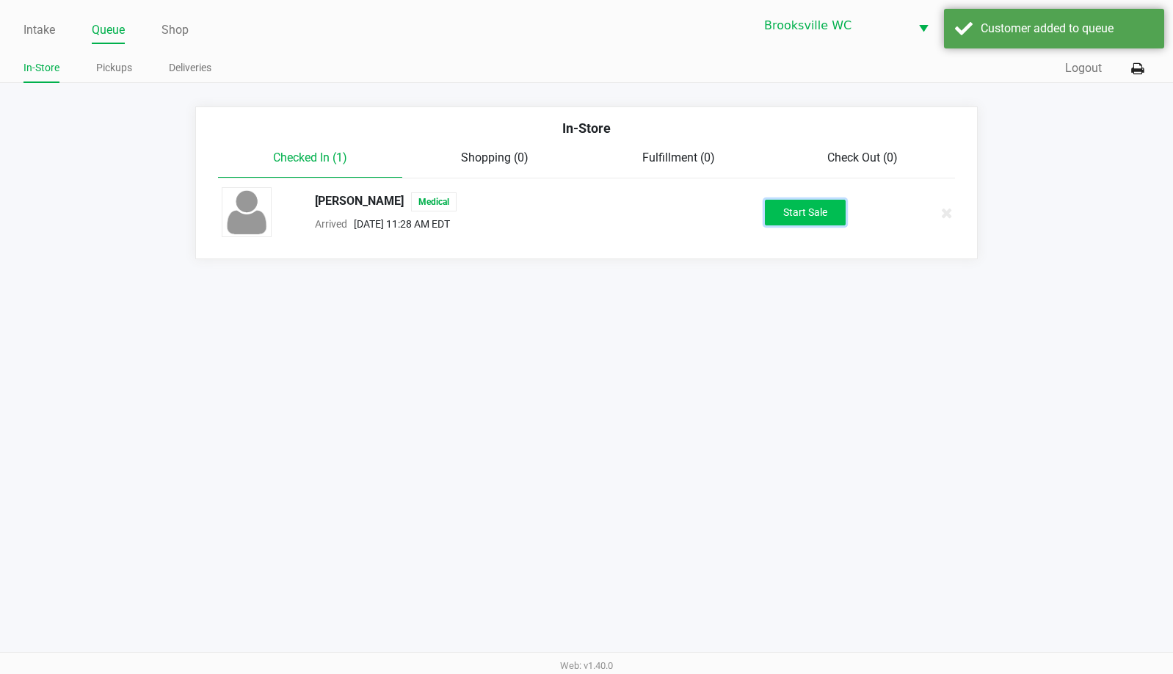
click at [789, 220] on button "Start Sale" at bounding box center [805, 213] width 81 height 26
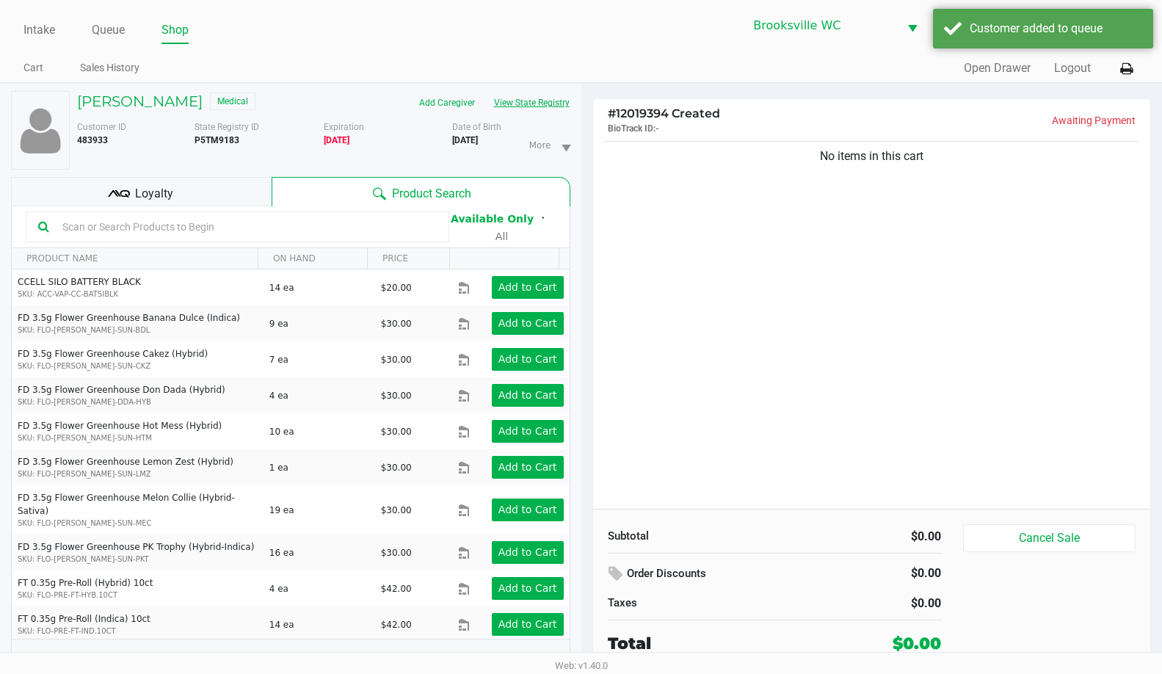
click at [546, 107] on button "View State Registry" at bounding box center [528, 102] width 86 height 23
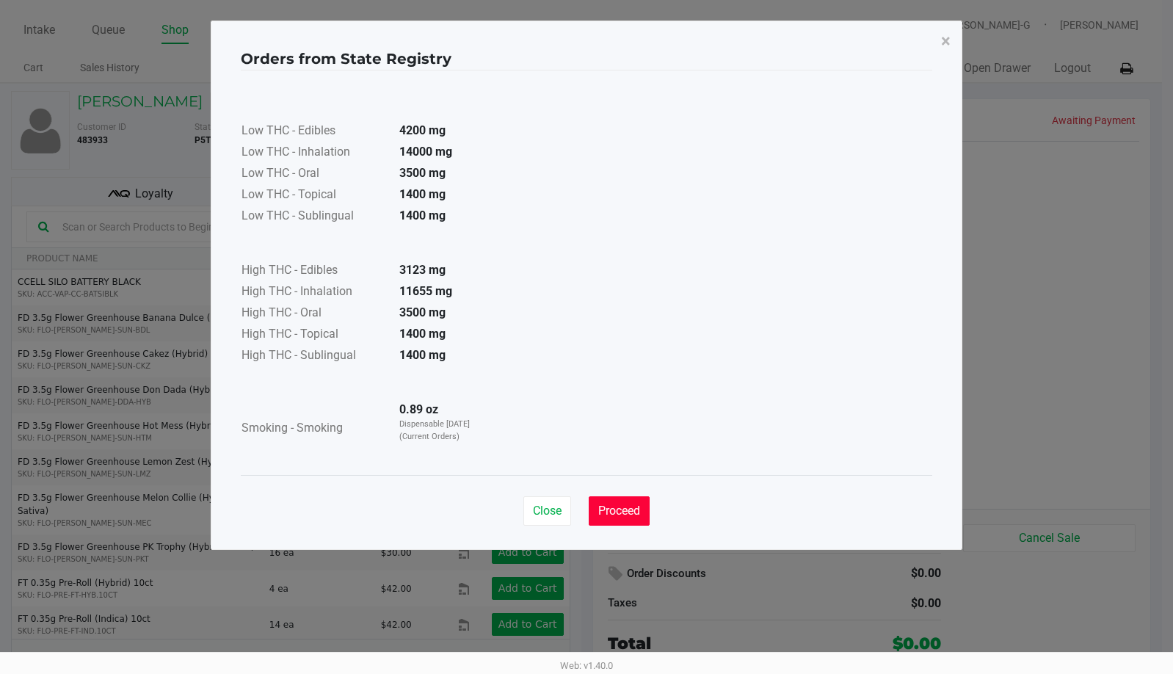
click at [621, 515] on span "Proceed" at bounding box center [619, 511] width 42 height 14
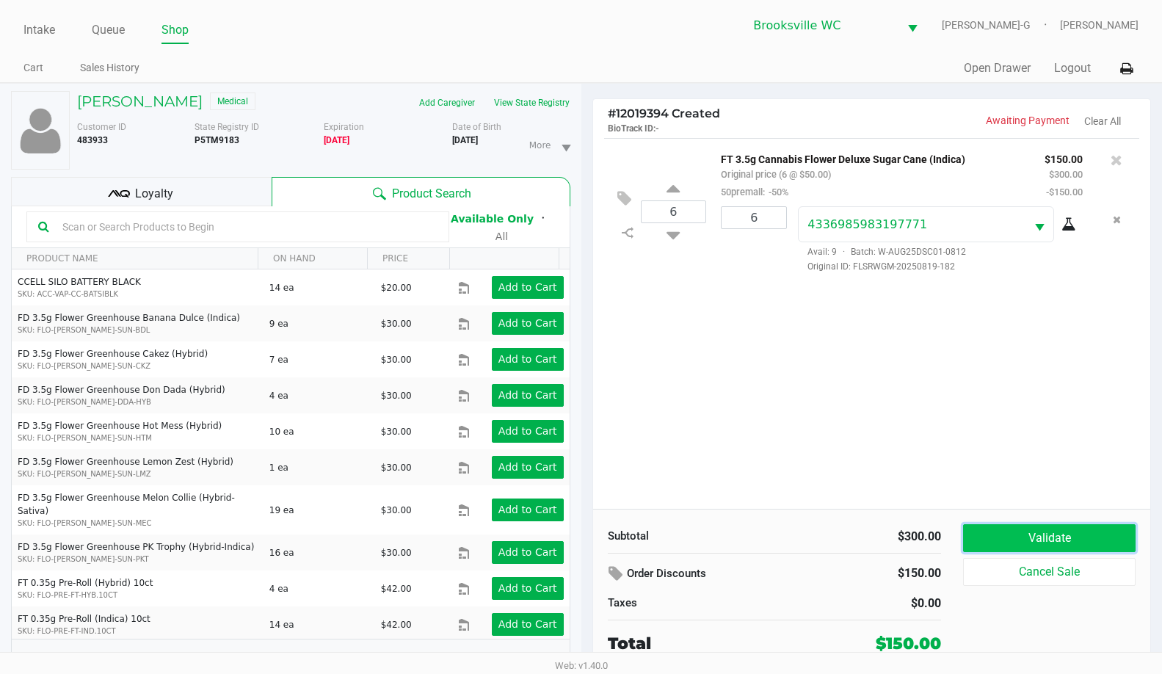
click at [1018, 526] on button "Validate" at bounding box center [1049, 538] width 173 height 28
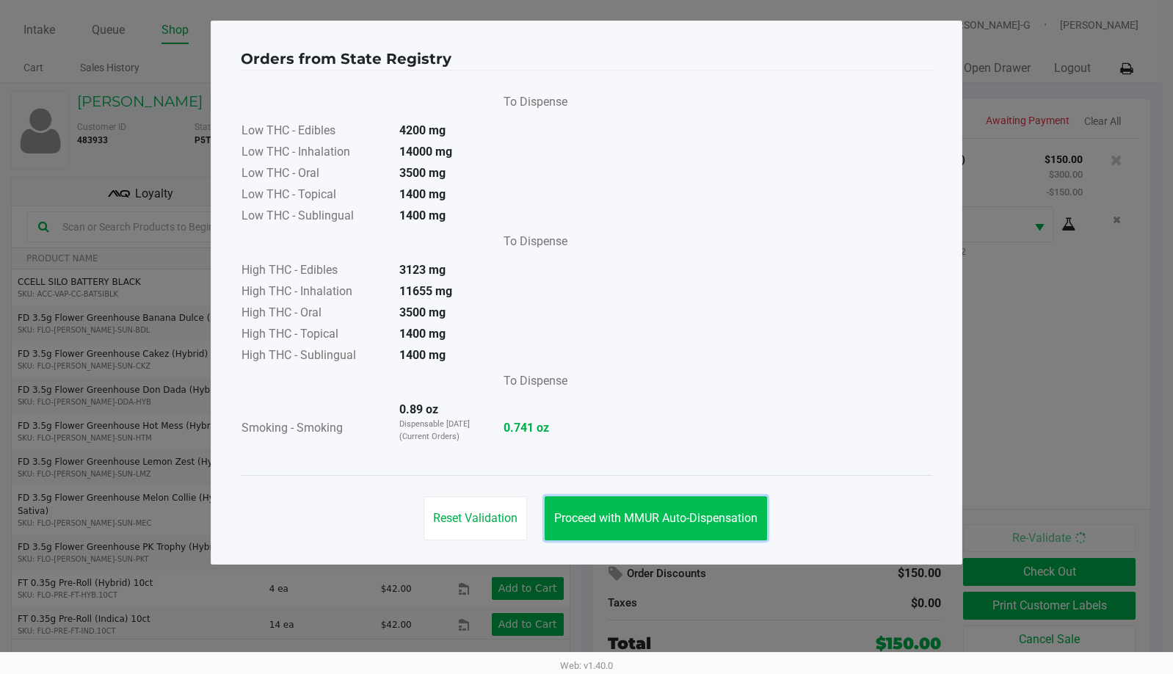
click at [630, 520] on span "Proceed with MMUR Auto-Dispensation" at bounding box center [655, 518] width 203 height 14
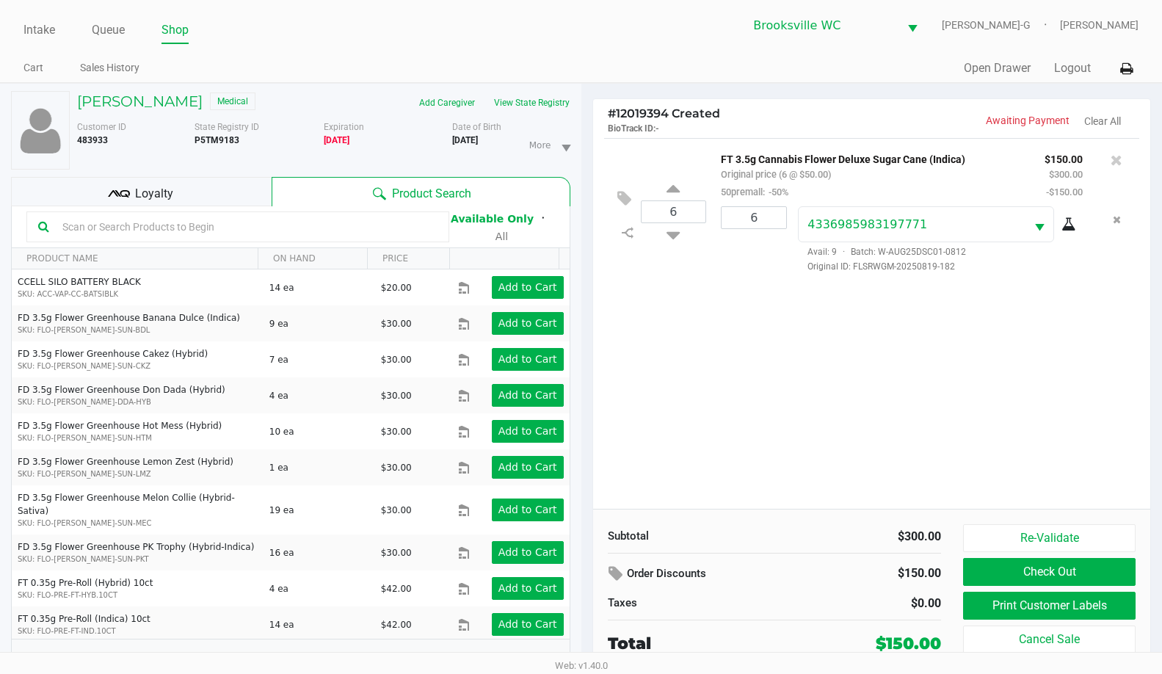
drag, startPoint x: 148, startPoint y: 184, endPoint x: 1012, endPoint y: 501, distance: 921.2
click at [148, 184] on div "Loyalty" at bounding box center [141, 191] width 261 height 29
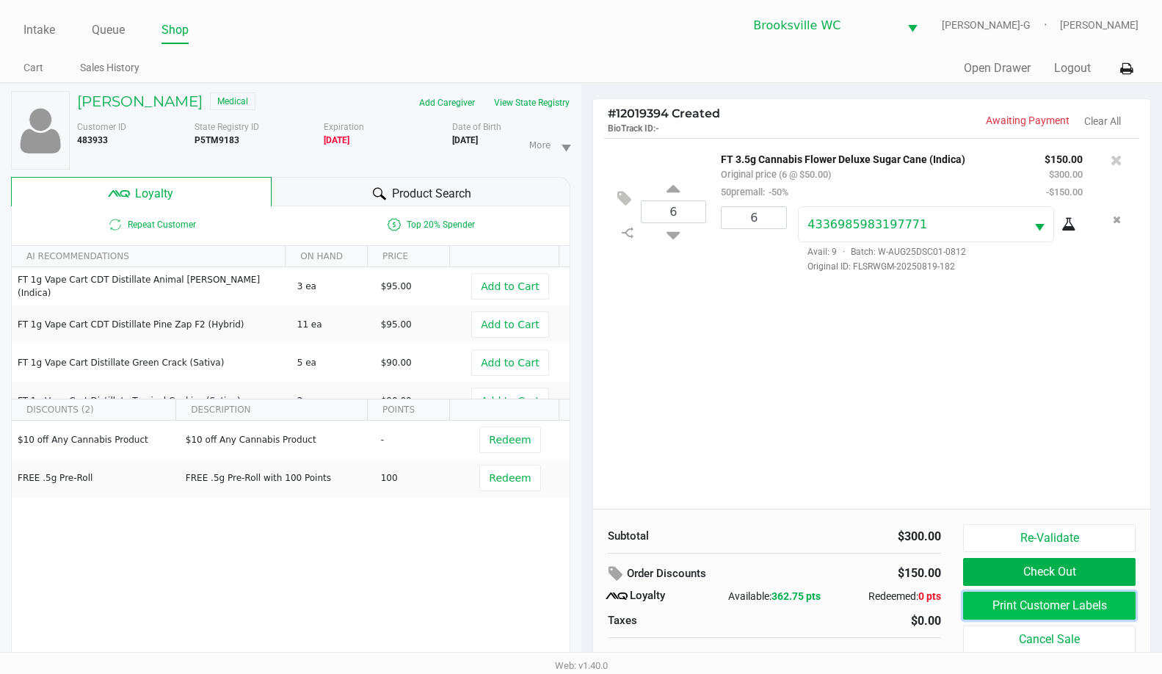
click at [1030, 603] on button "Print Customer Labels" at bounding box center [1049, 606] width 173 height 28
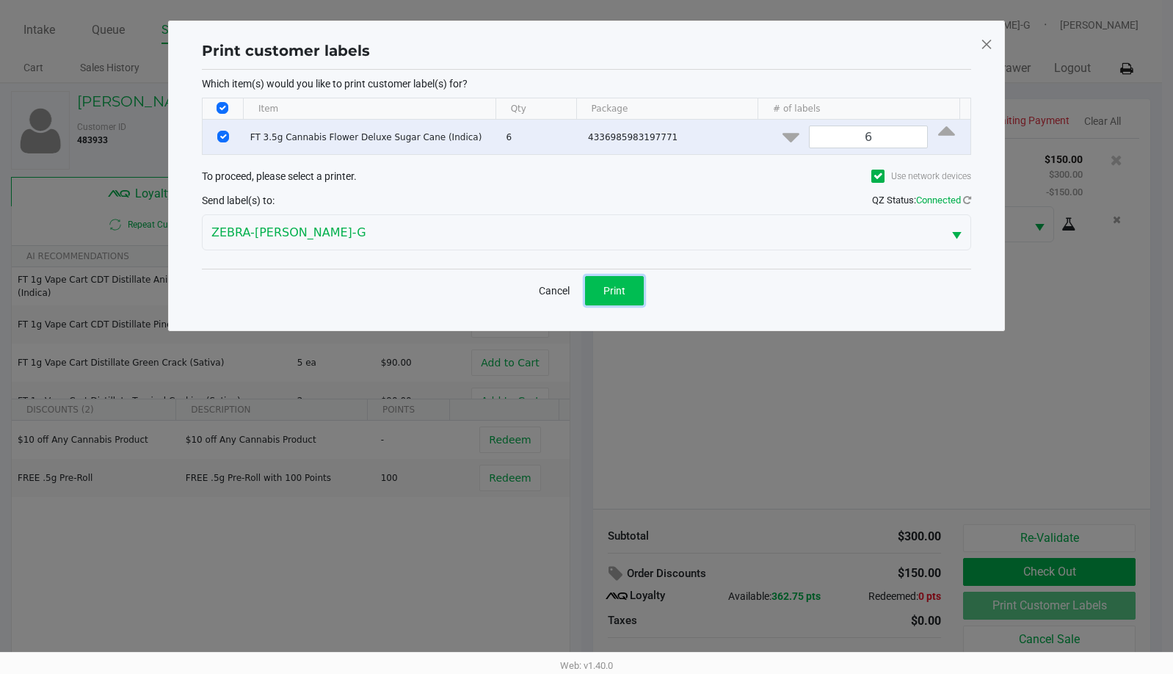
click at [606, 290] on span "Print" at bounding box center [614, 291] width 22 height 12
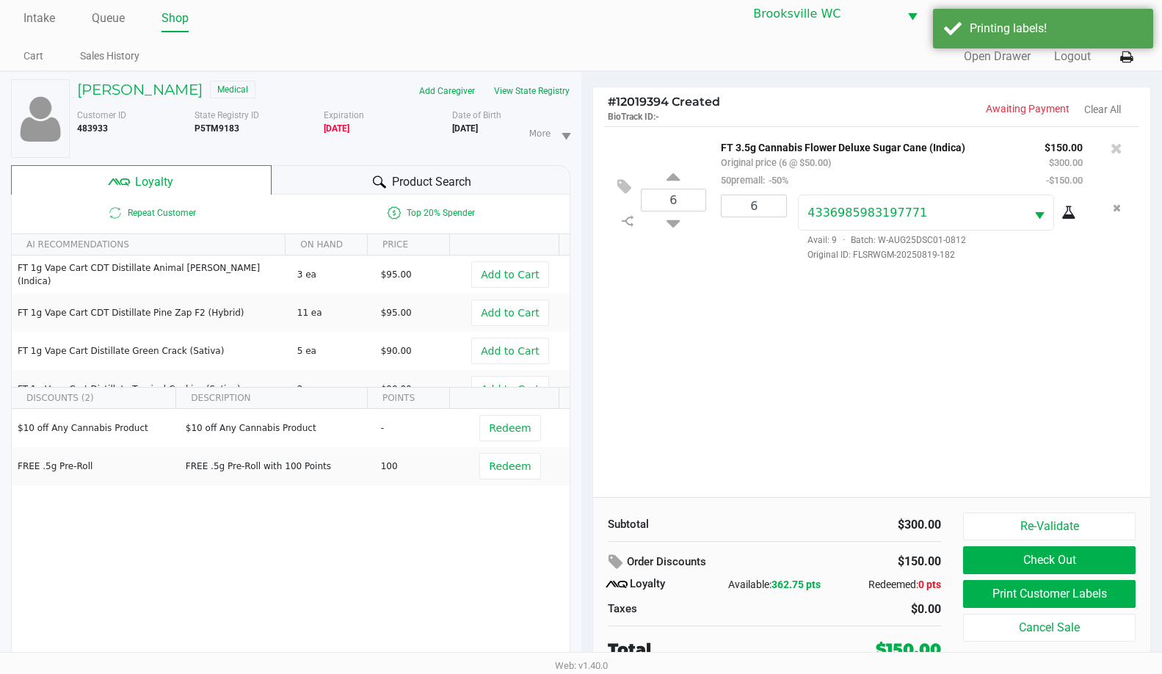
scroll to position [15, 0]
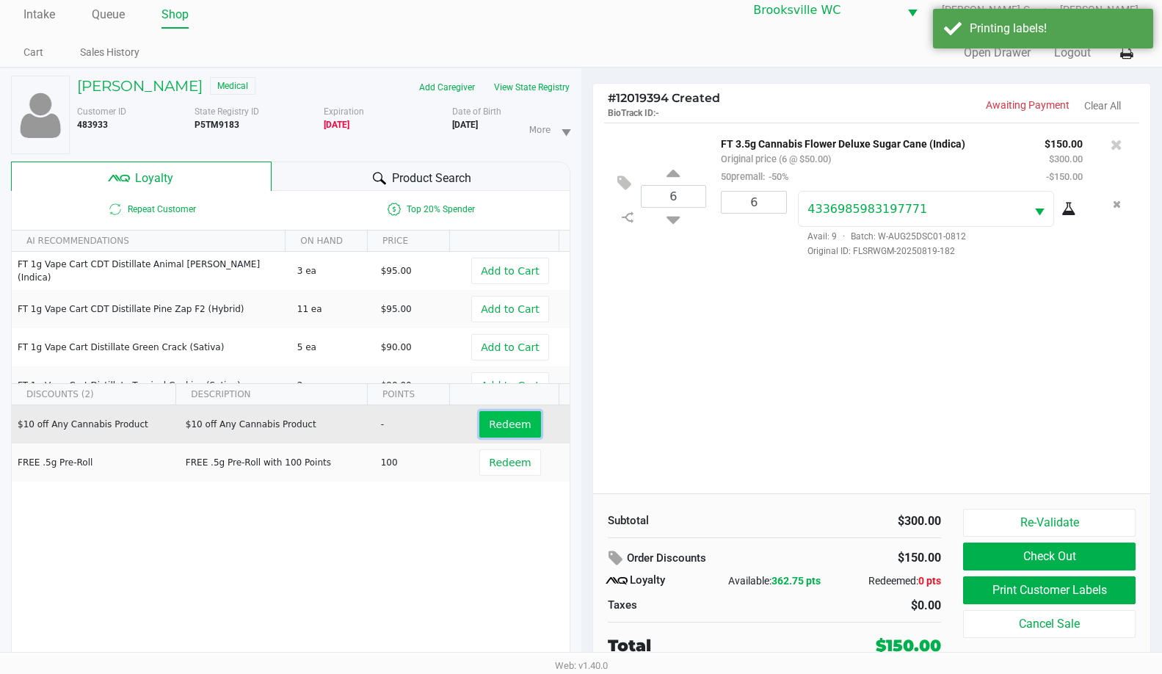
click at [518, 421] on span "Redeem" at bounding box center [510, 424] width 42 height 12
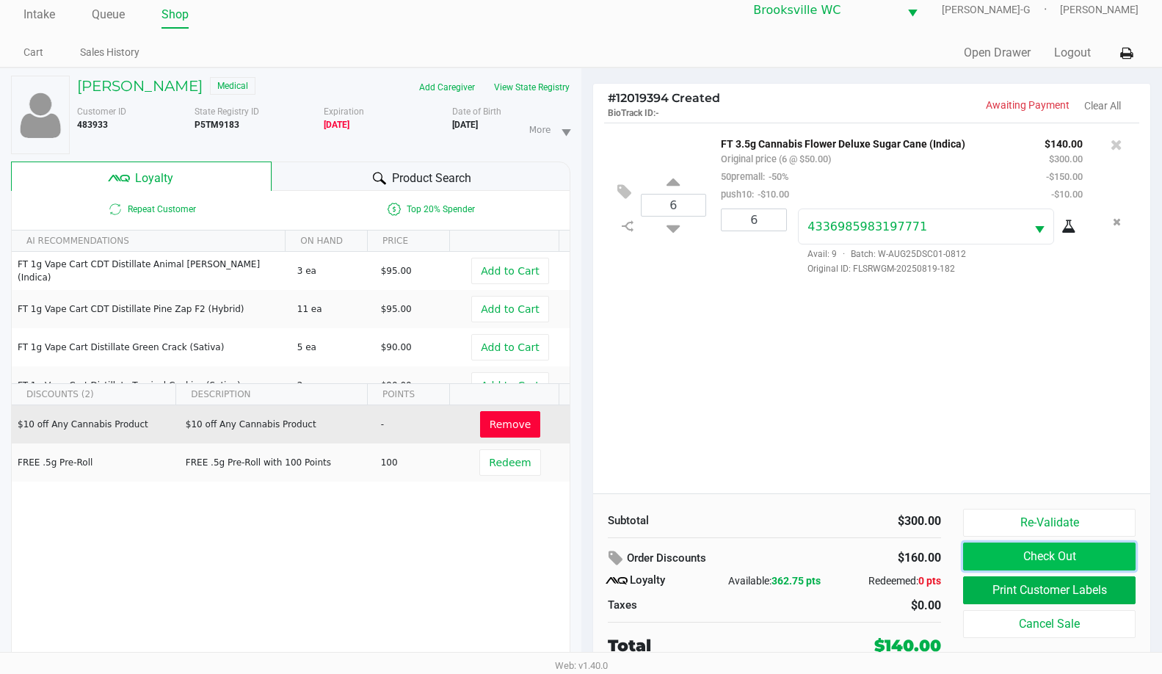
click at [1024, 555] on button "Check Out" at bounding box center [1049, 557] width 173 height 28
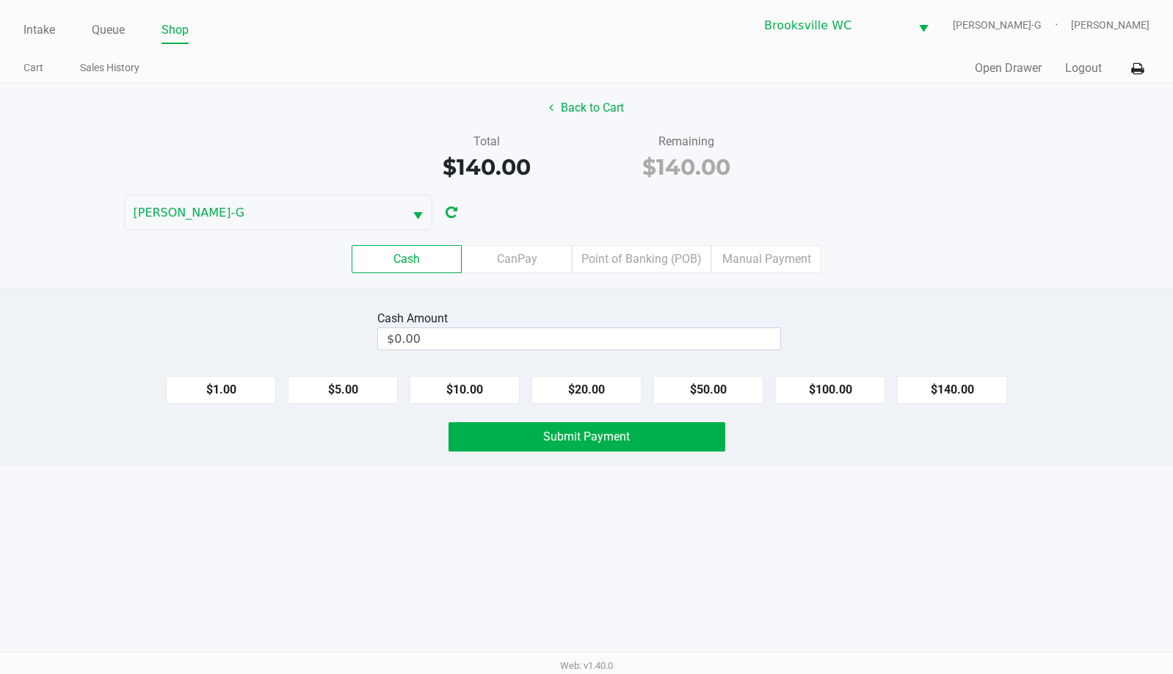
click at [670, 275] on div "Cash CanPay Point of Banking (POB) Manual Payment" at bounding box center [586, 259] width 1195 height 57
click at [668, 265] on label "Point of Banking (POB)" at bounding box center [641, 259] width 139 height 28
click at [0, 0] on 7 "Point of Banking (POB)" at bounding box center [0, 0] width 0 height 0
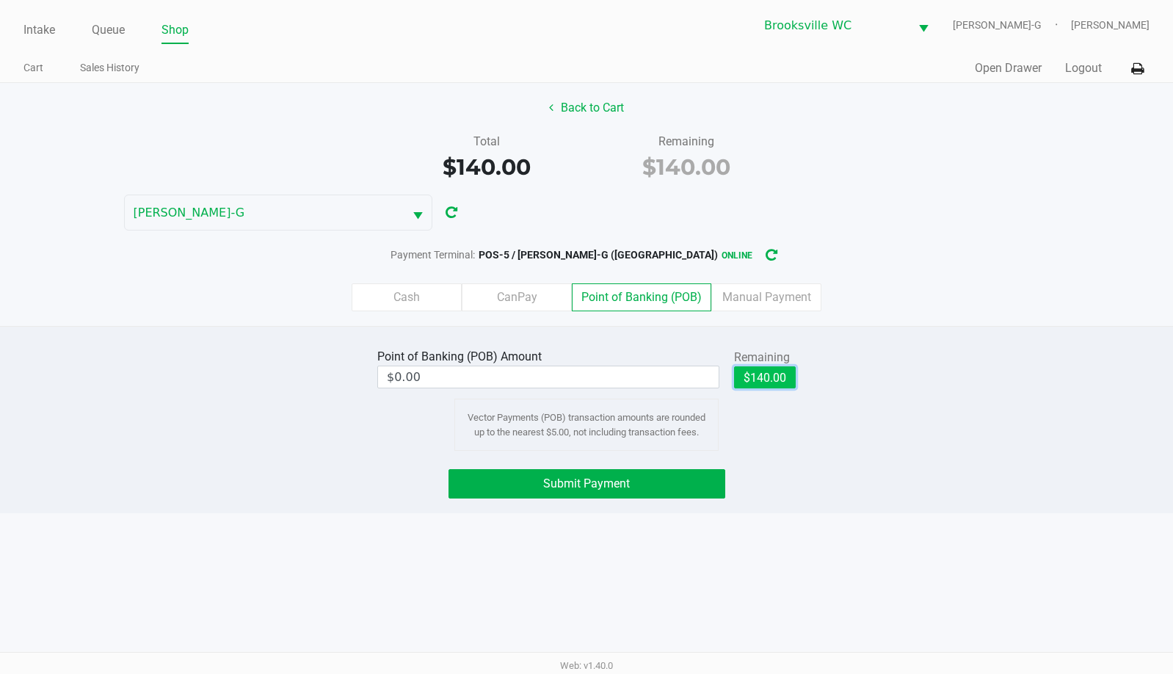
click at [755, 372] on button "$140.00" at bounding box center [765, 377] width 62 height 22
type input "$140.00"
click at [668, 471] on button "Submit Payment" at bounding box center [587, 483] width 277 height 29
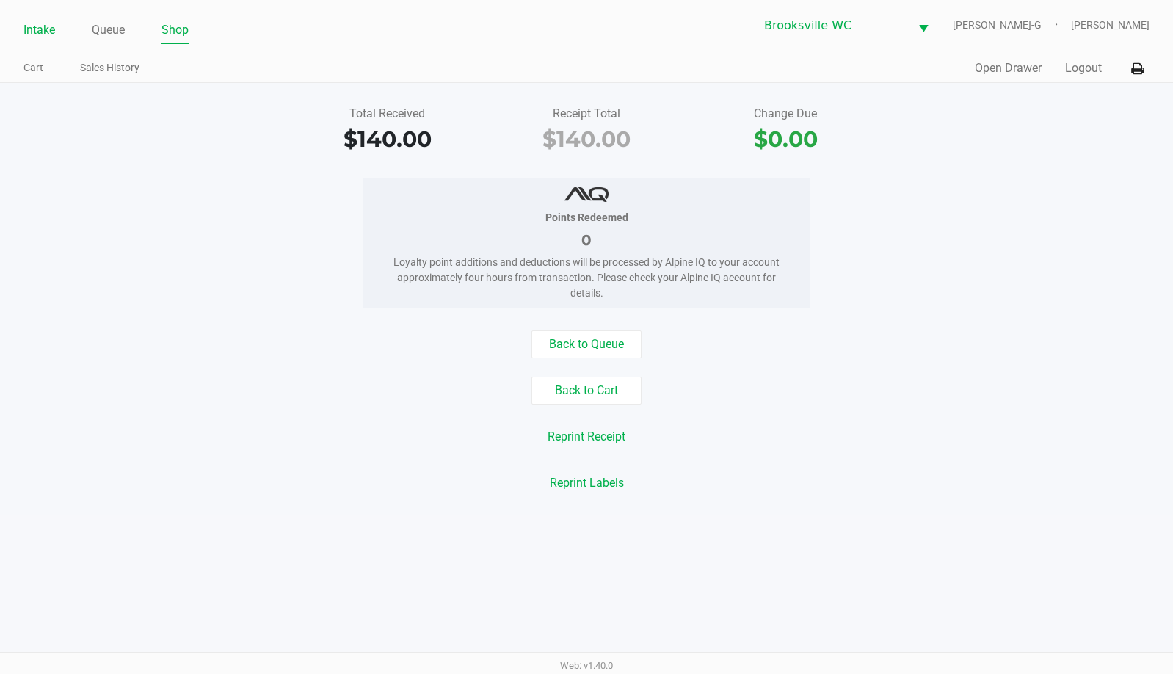
click at [40, 29] on link "Intake" at bounding box center [39, 30] width 32 height 21
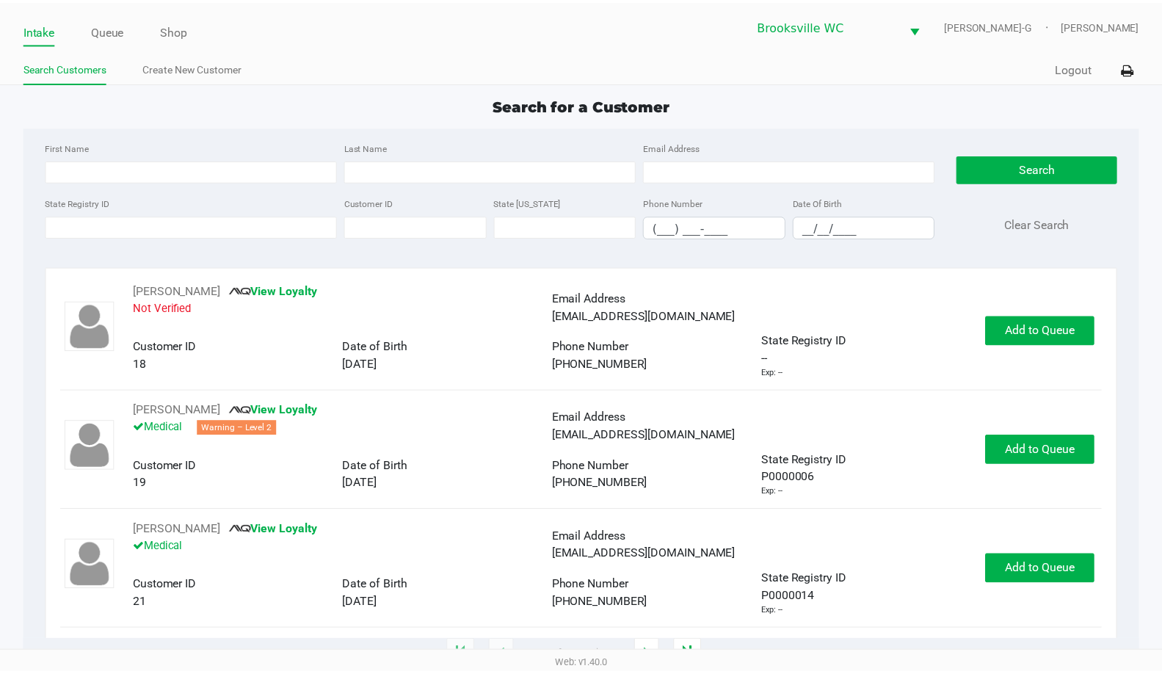
scroll to position [294, 0]
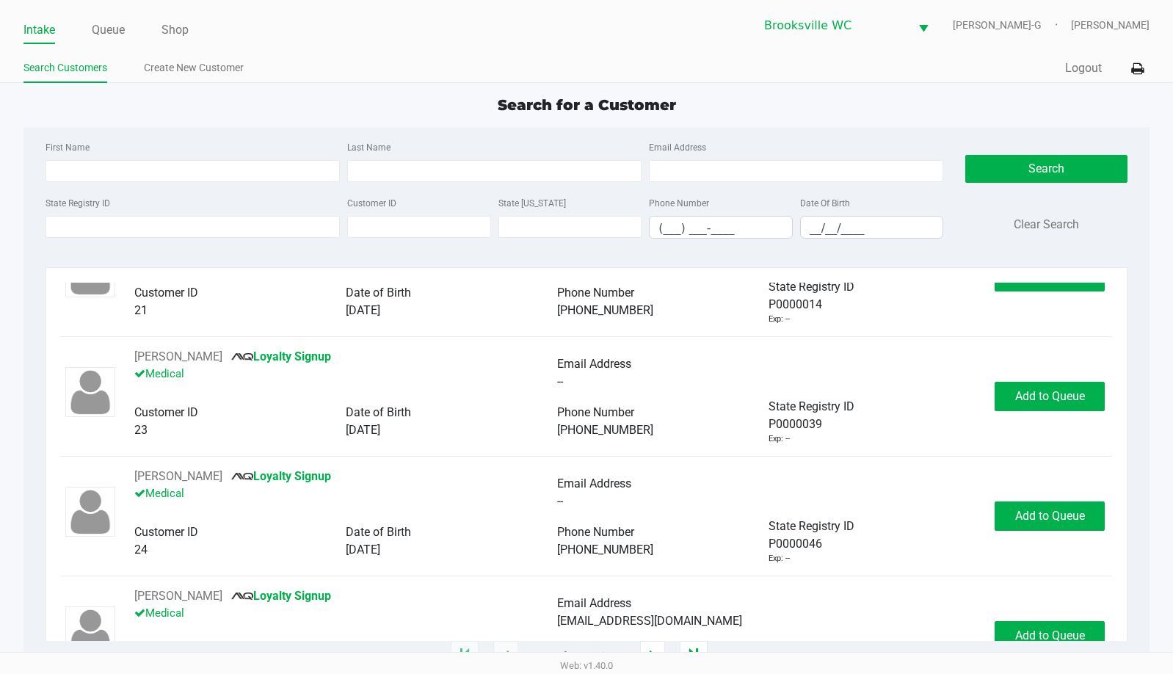
click at [979, 92] on app-point-of-sale "Intake Queue Shop [GEOGRAPHIC_DATA] WC [PERSON_NAME]-G [PERSON_NAME] Search Cus…" at bounding box center [586, 328] width 1173 height 656
click at [1076, 80] on div "Quick Sale Logout" at bounding box center [868, 68] width 563 height 27
click at [184, 229] on input "State Registry ID" at bounding box center [193, 227] width 294 height 22
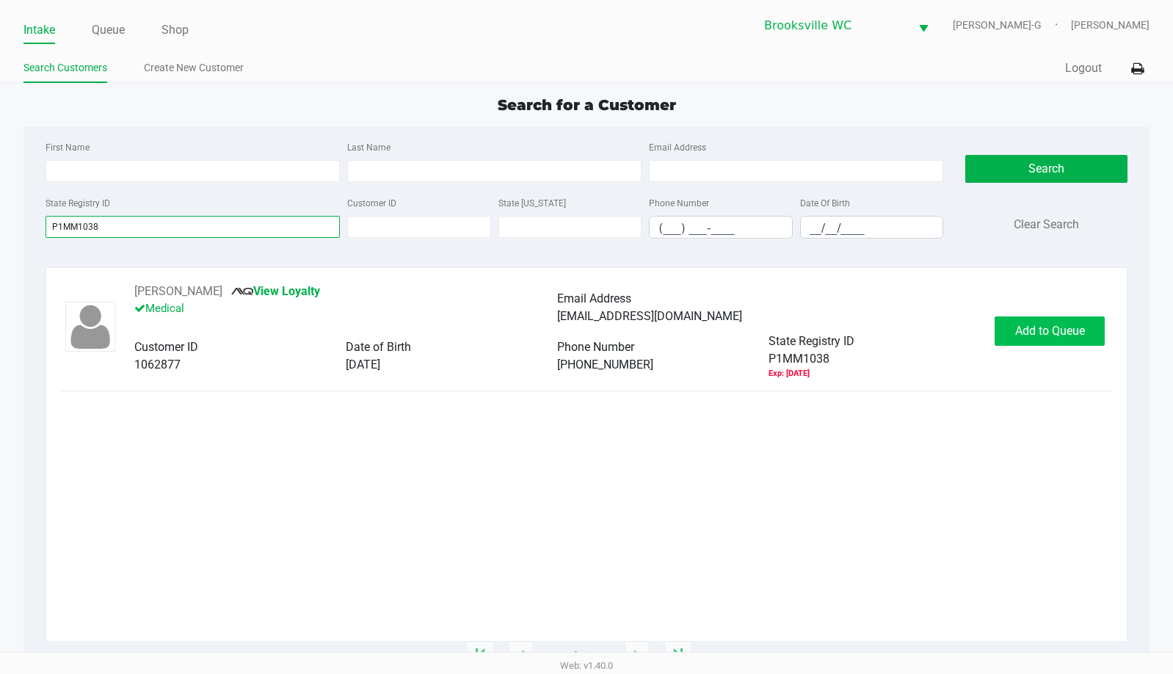
type input "P1MM1038"
click at [1035, 334] on span "Add to Queue" at bounding box center [1050, 331] width 70 height 14
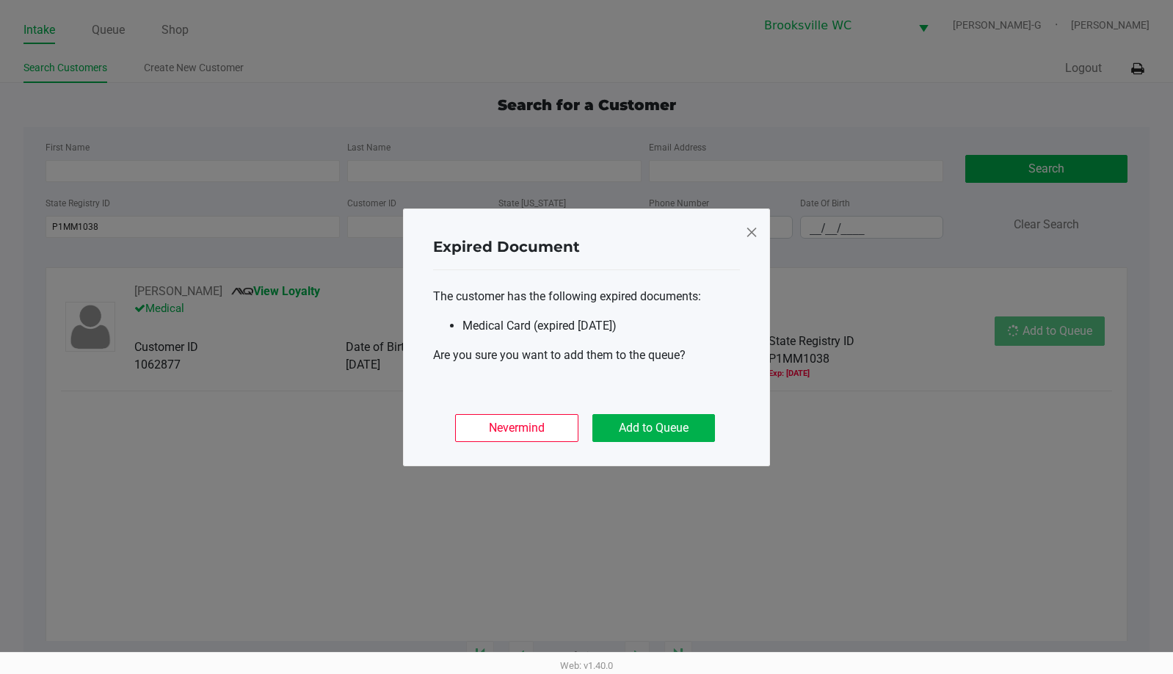
click at [673, 447] on div "Nevermind Add to Queue" at bounding box center [586, 422] width 307 height 57
drag, startPoint x: 683, startPoint y: 427, endPoint x: 852, endPoint y: 371, distance: 177.8
click at [684, 427] on button "Add to Queue" at bounding box center [653, 428] width 123 height 28
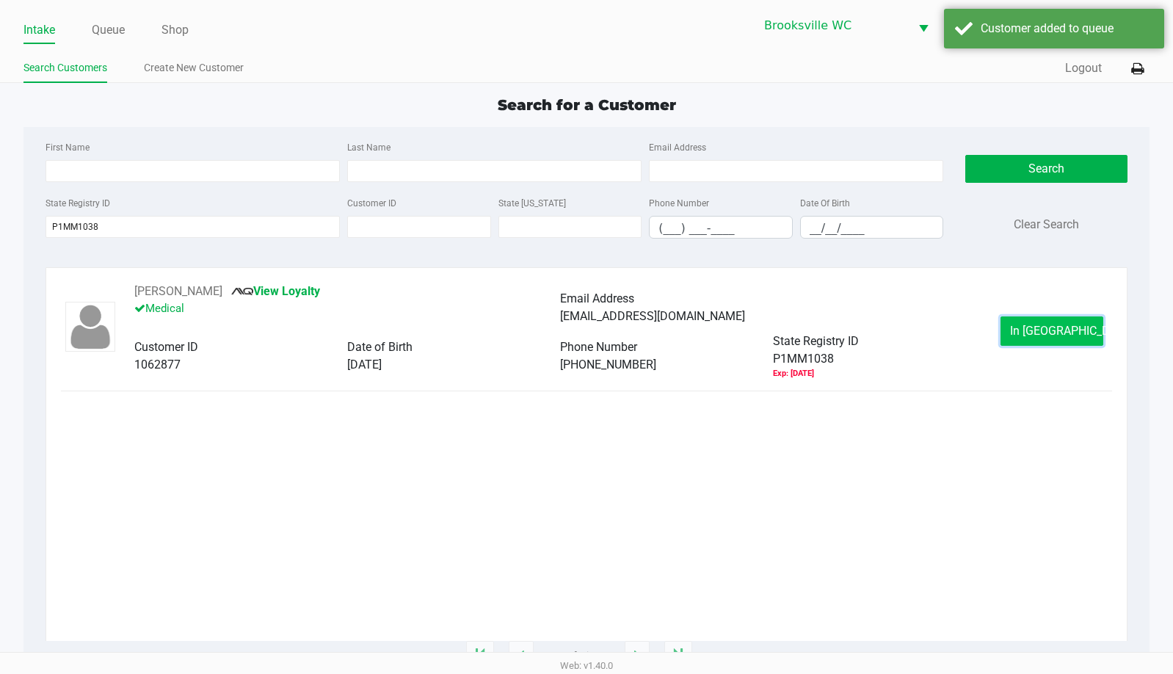
click at [1062, 333] on span "In [GEOGRAPHIC_DATA]" at bounding box center [1071, 331] width 123 height 14
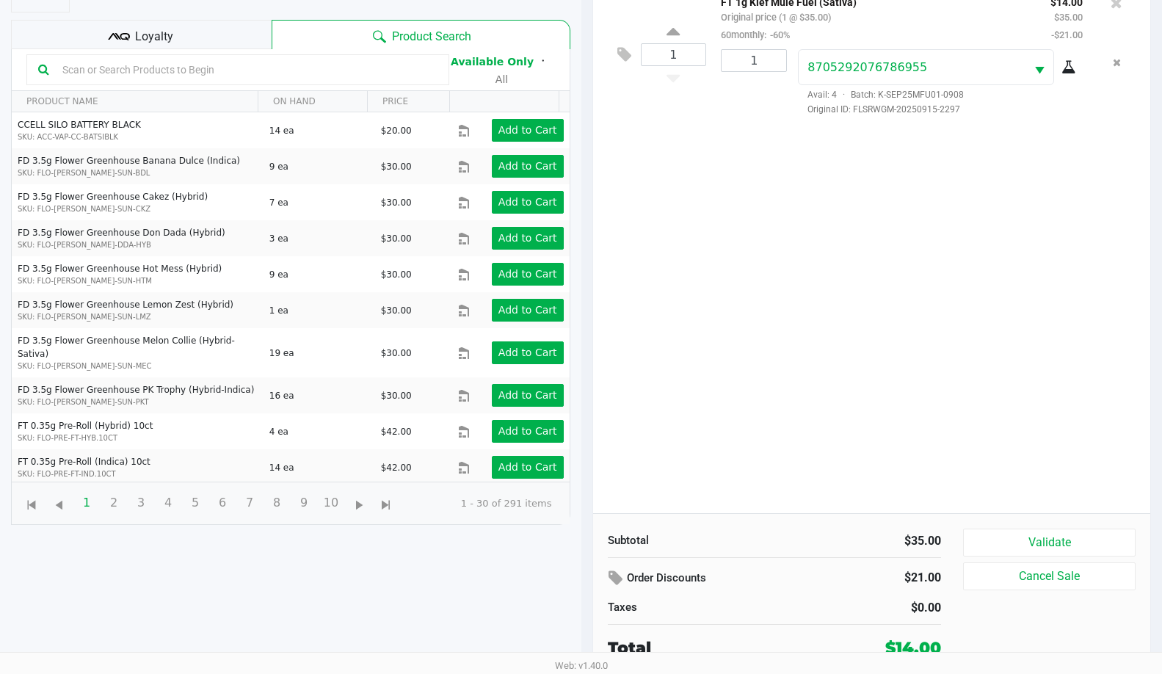
scroll to position [159, 0]
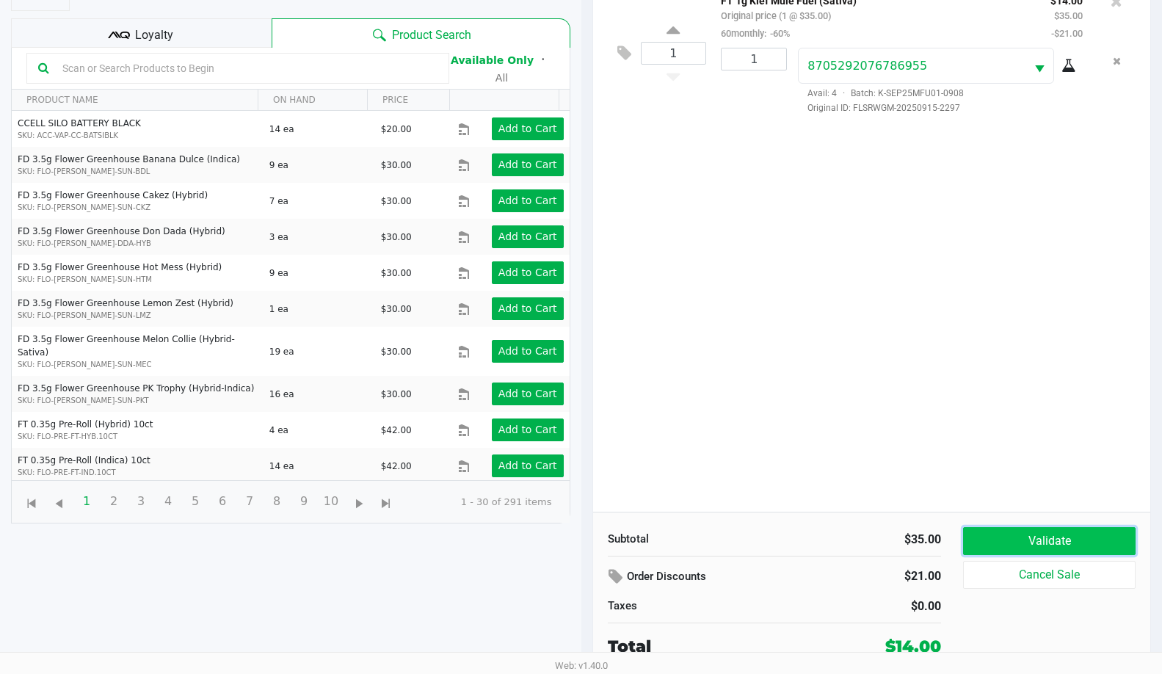
click at [1066, 545] on button "Validate" at bounding box center [1049, 541] width 173 height 28
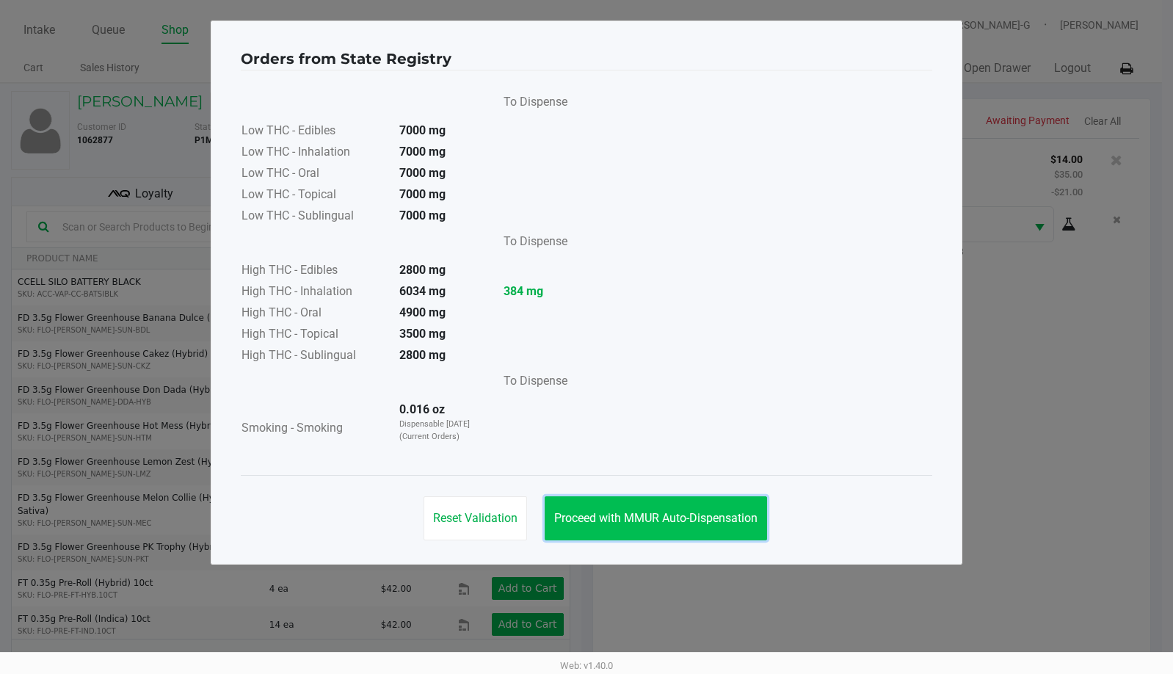
click at [663, 520] on span "Proceed with MMUR Auto-Dispensation" at bounding box center [655, 518] width 203 height 14
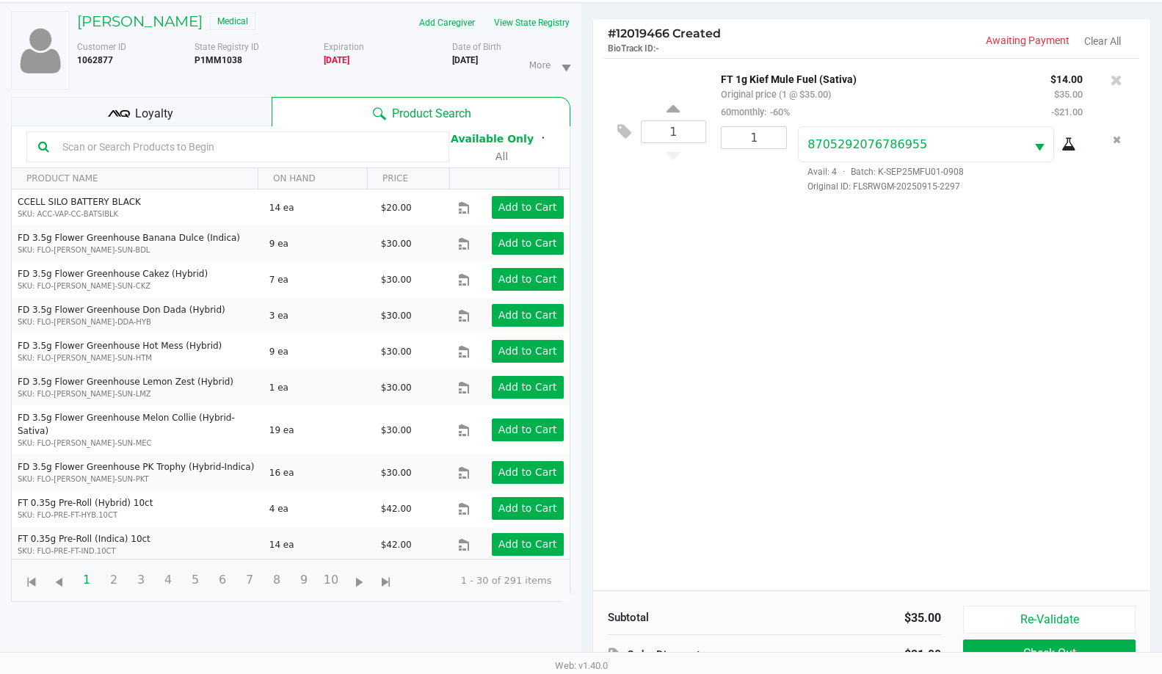
scroll to position [159, 0]
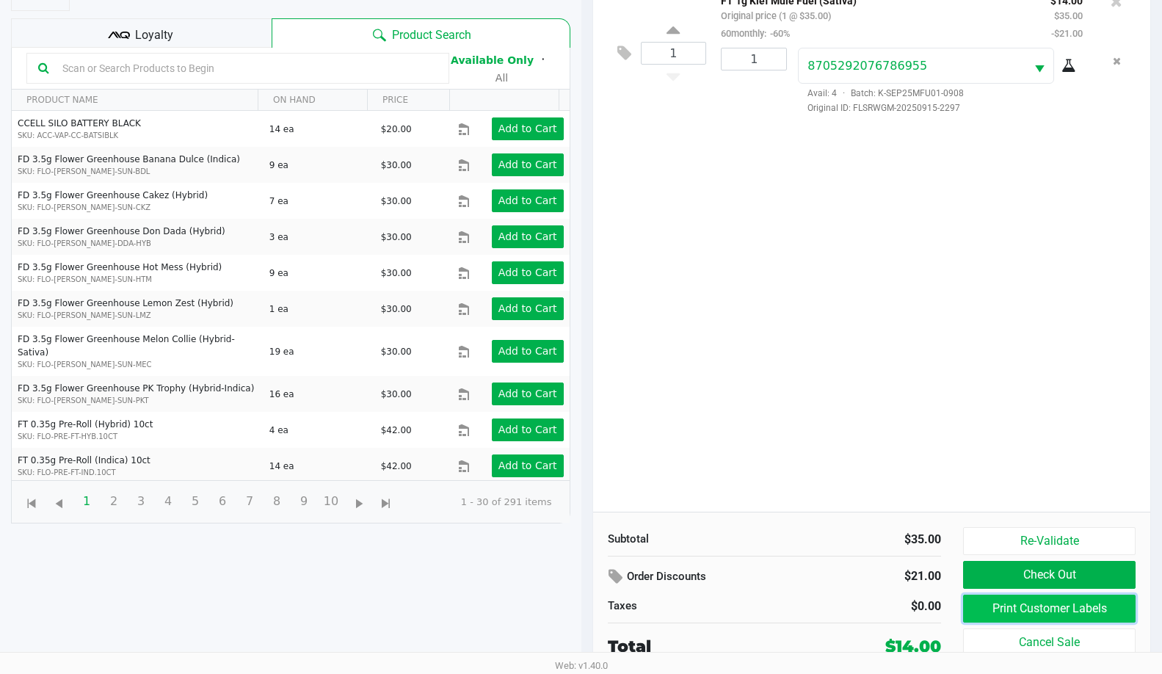
click at [968, 610] on button "Print Customer Labels" at bounding box center [1049, 609] width 173 height 28
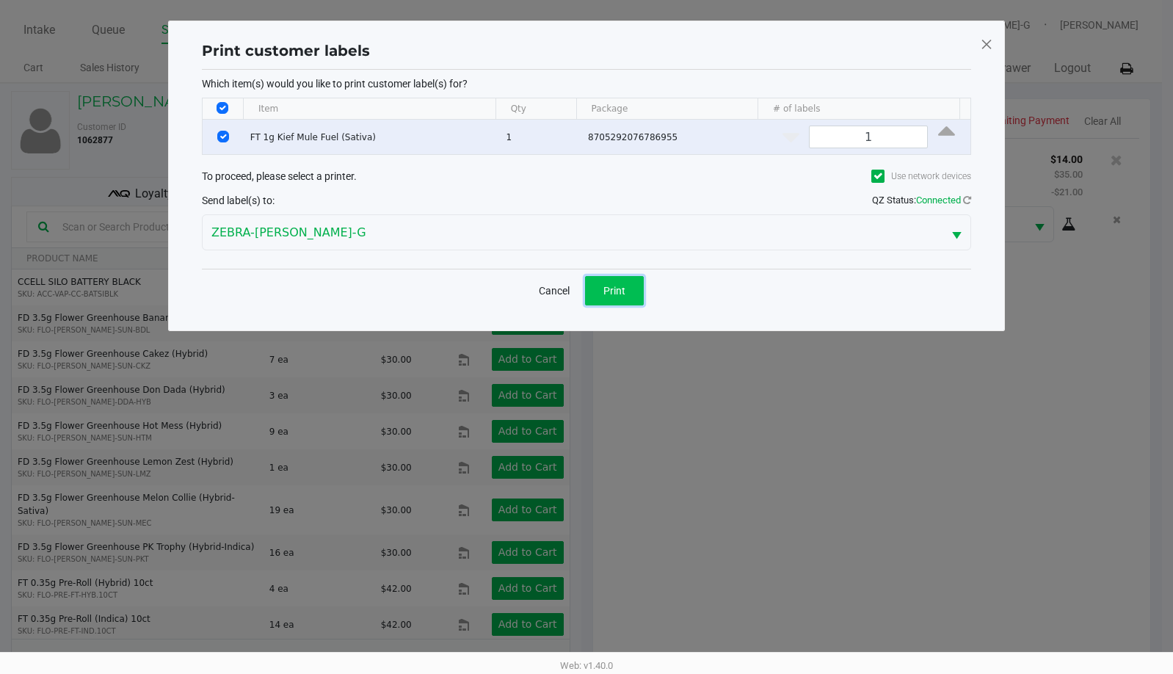
click at [604, 289] on span "Print" at bounding box center [614, 291] width 22 height 12
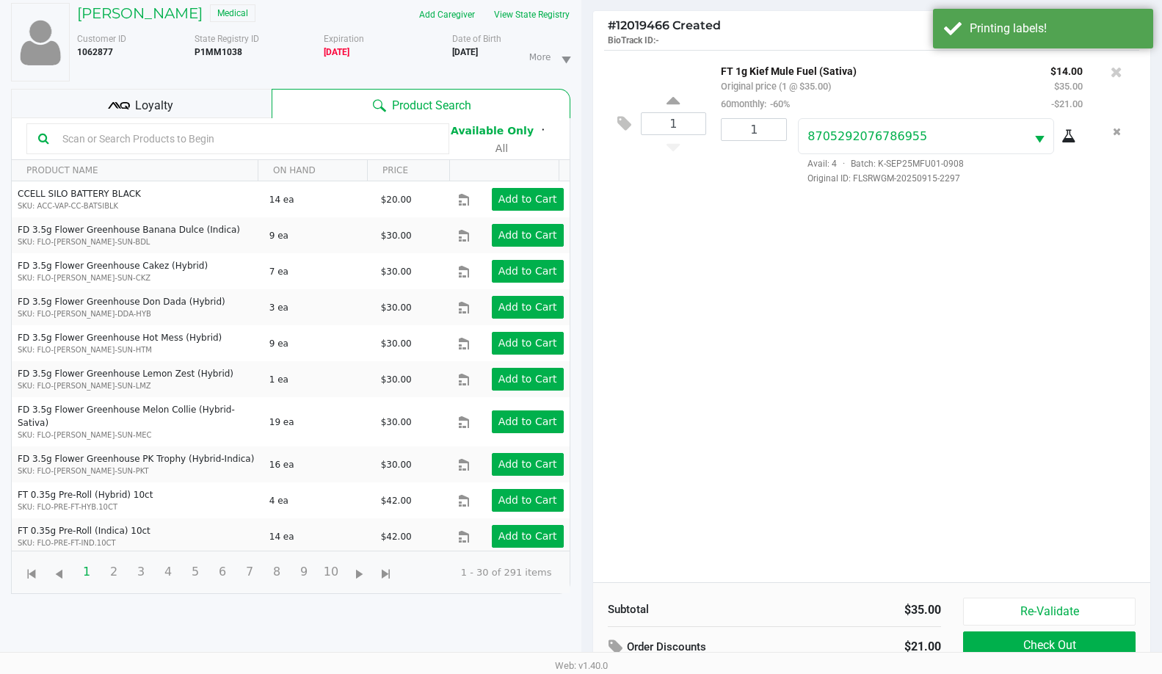
scroll to position [159, 0]
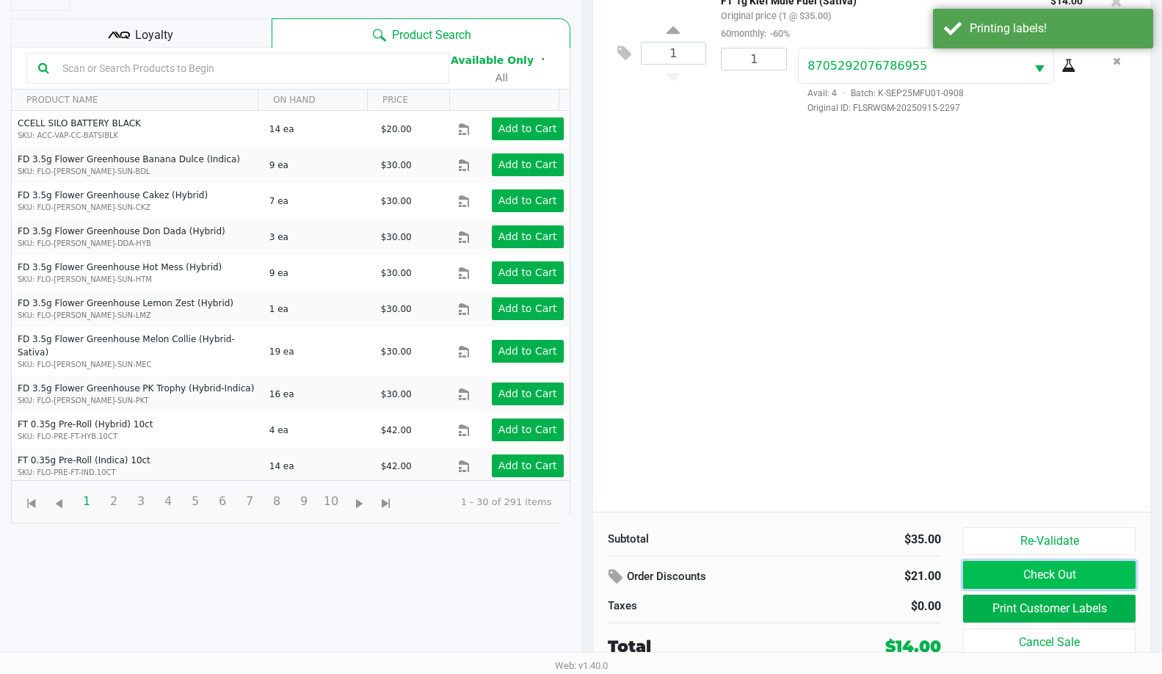
click at [982, 573] on button "Check Out" at bounding box center [1049, 575] width 173 height 28
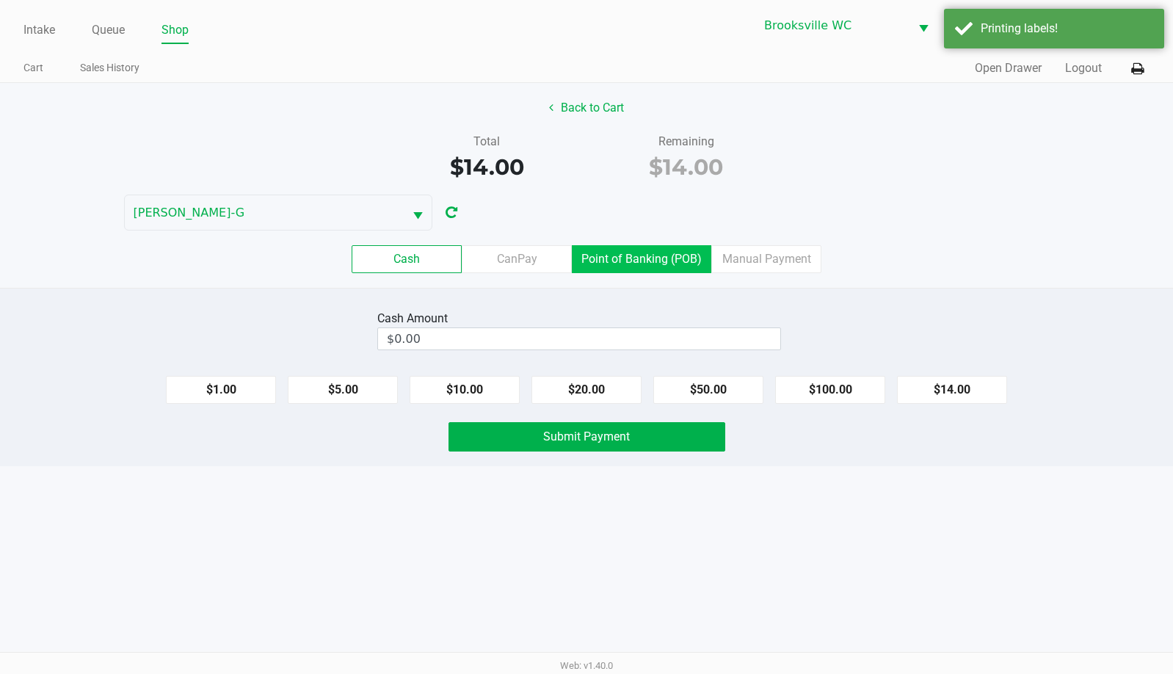
click at [653, 252] on label "Point of Banking (POB)" at bounding box center [641, 259] width 139 height 28
click at [0, 0] on 7 "Point of Banking (POB)" at bounding box center [0, 0] width 0 height 0
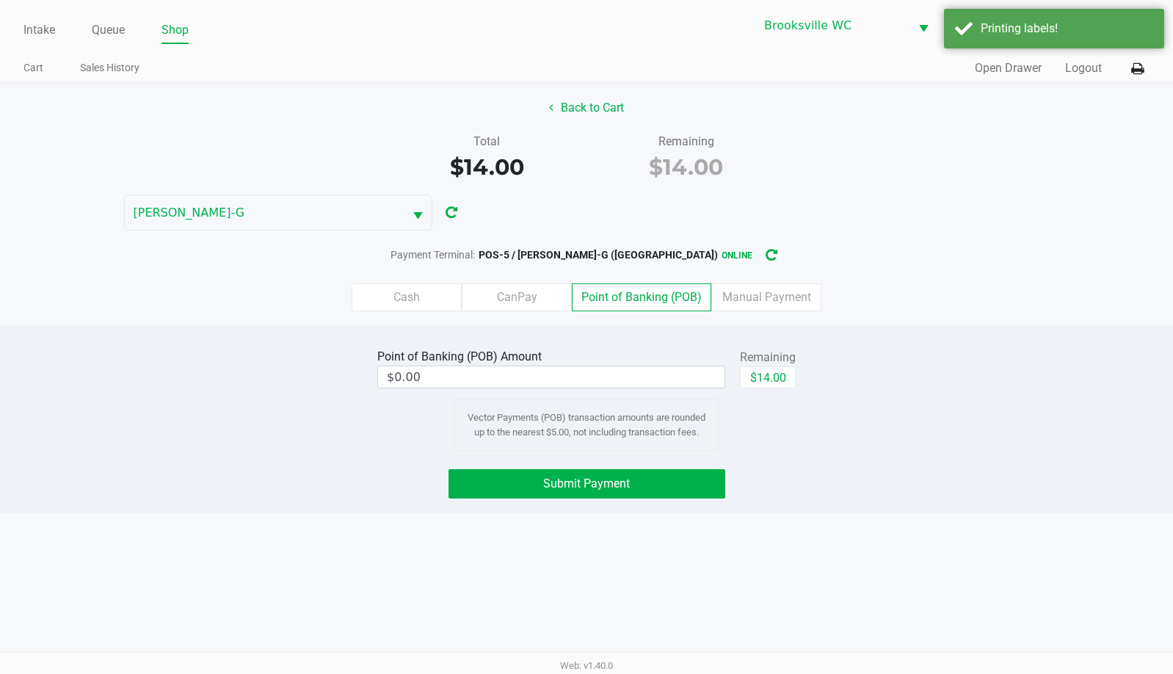
click at [758, 363] on div "Remaining" at bounding box center [768, 358] width 56 height 18
click at [761, 377] on button "$14.00" at bounding box center [768, 377] width 56 height 22
type input "$14.00"
click at [594, 494] on button "Submit Payment" at bounding box center [587, 483] width 277 height 29
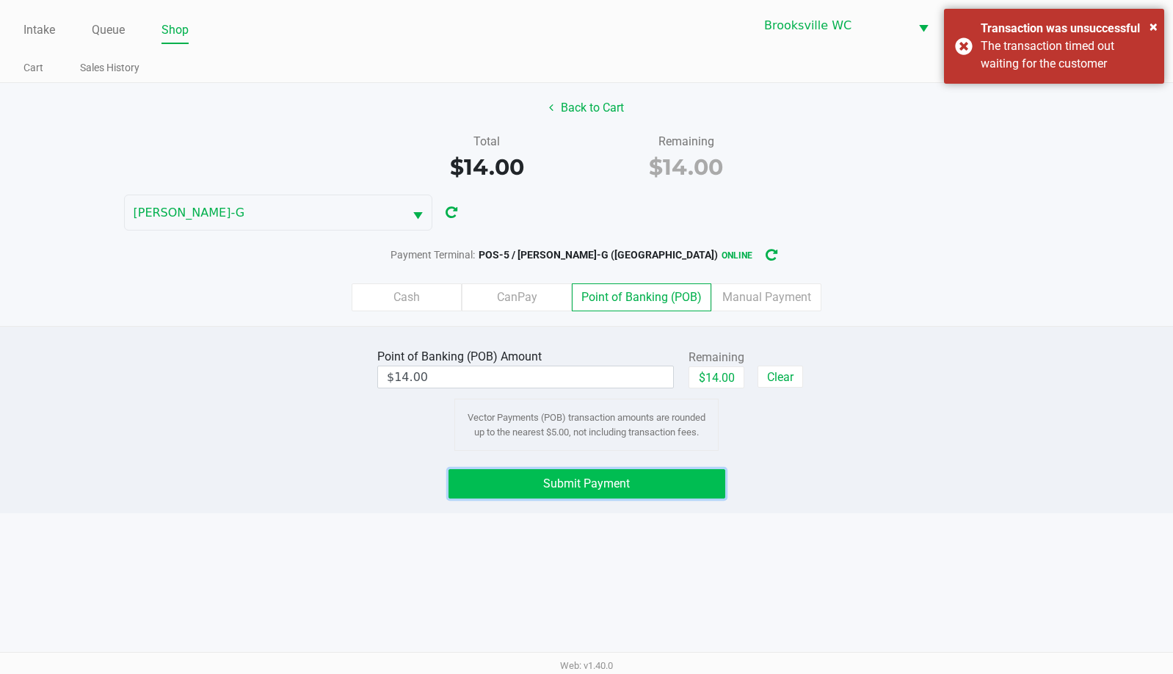
click at [592, 494] on button "Submit Payment" at bounding box center [587, 483] width 277 height 29
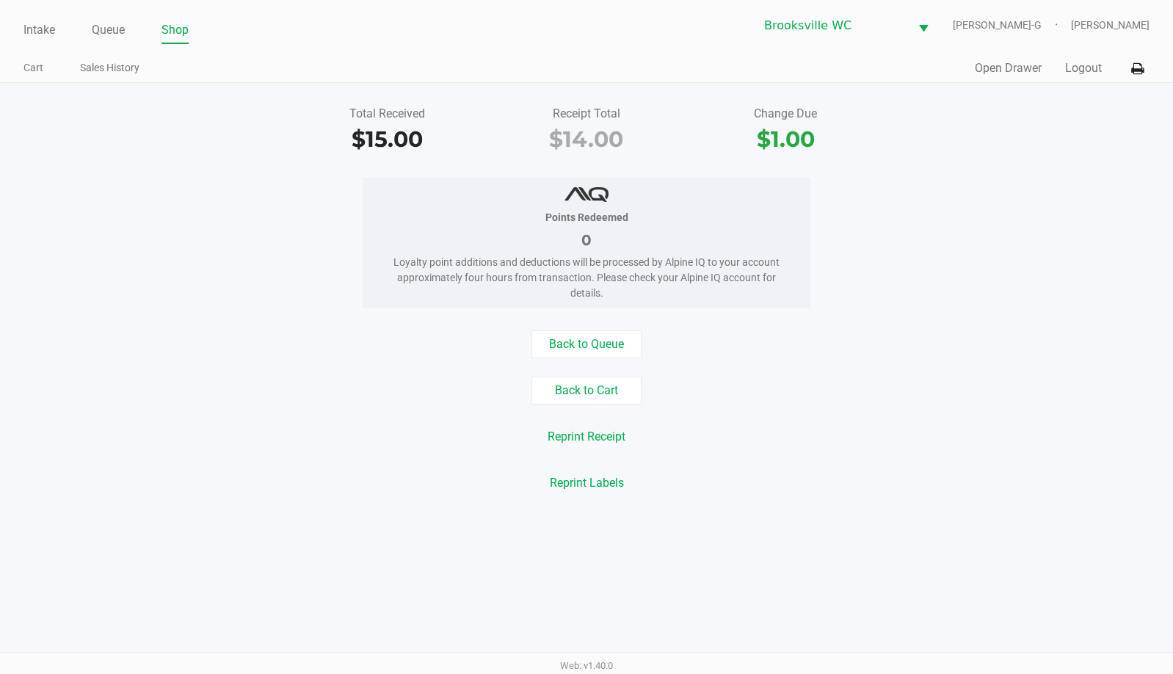
click at [90, 30] on ul "Intake Queue Shop" at bounding box center [304, 30] width 563 height 25
click at [105, 32] on link "Queue" at bounding box center [108, 30] width 33 height 21
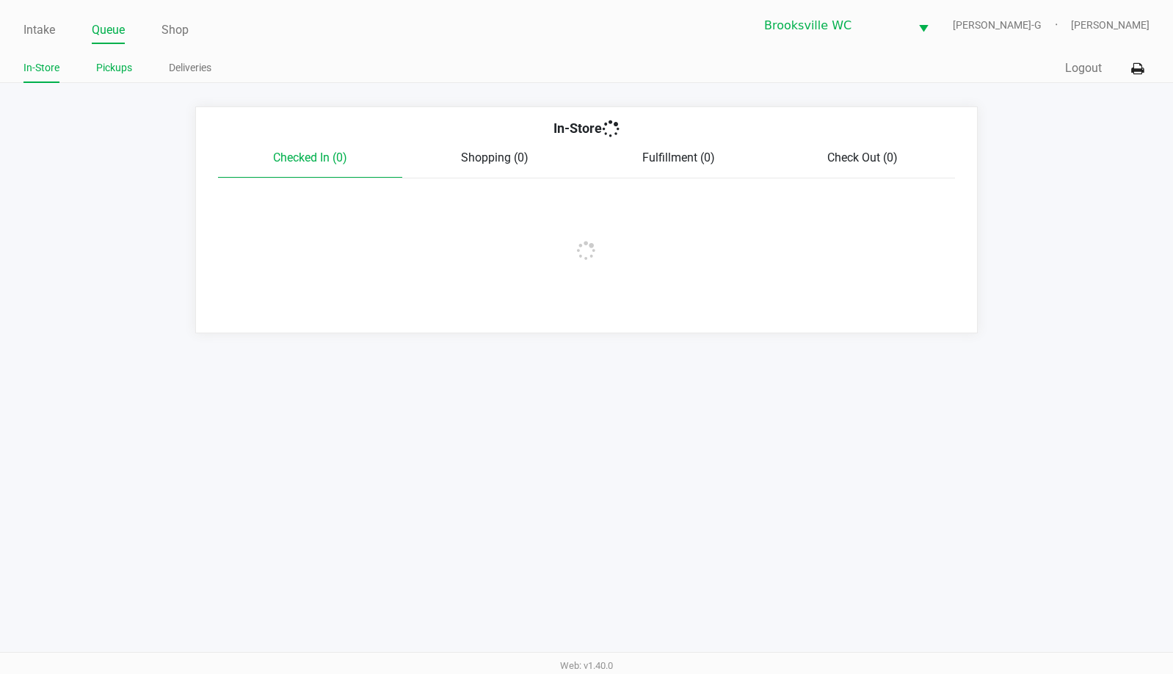
click at [115, 71] on link "Pickups" at bounding box center [114, 68] width 36 height 18
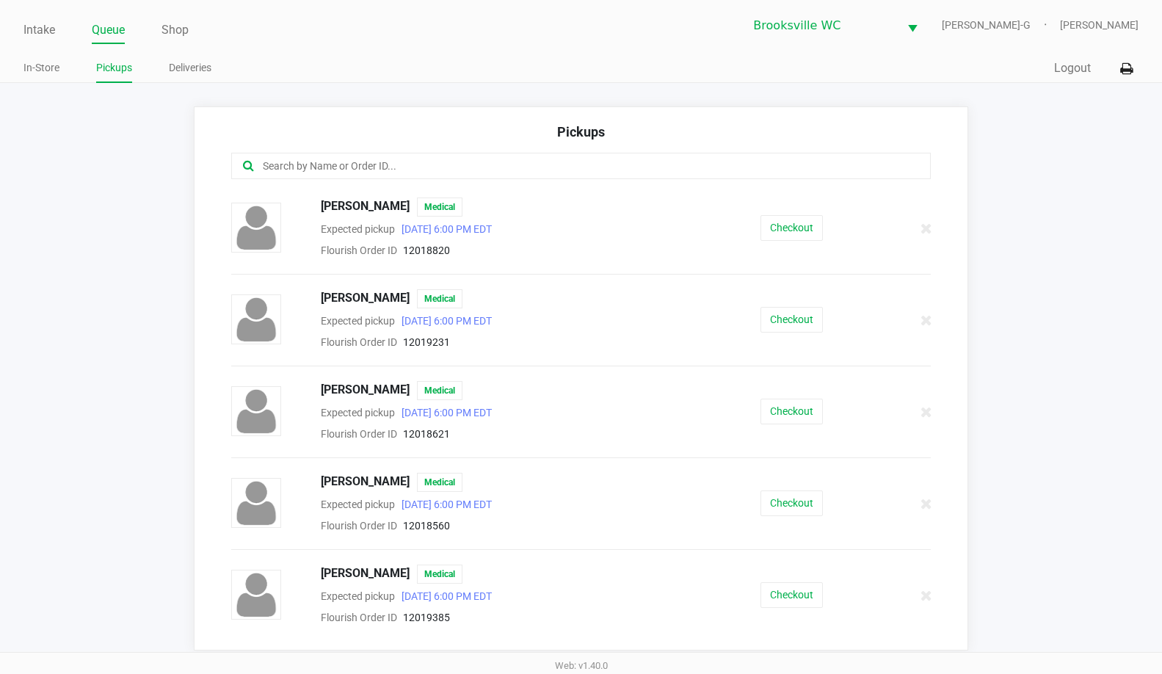
click at [385, 174] on input "text" at bounding box center [565, 166] width 609 height 17
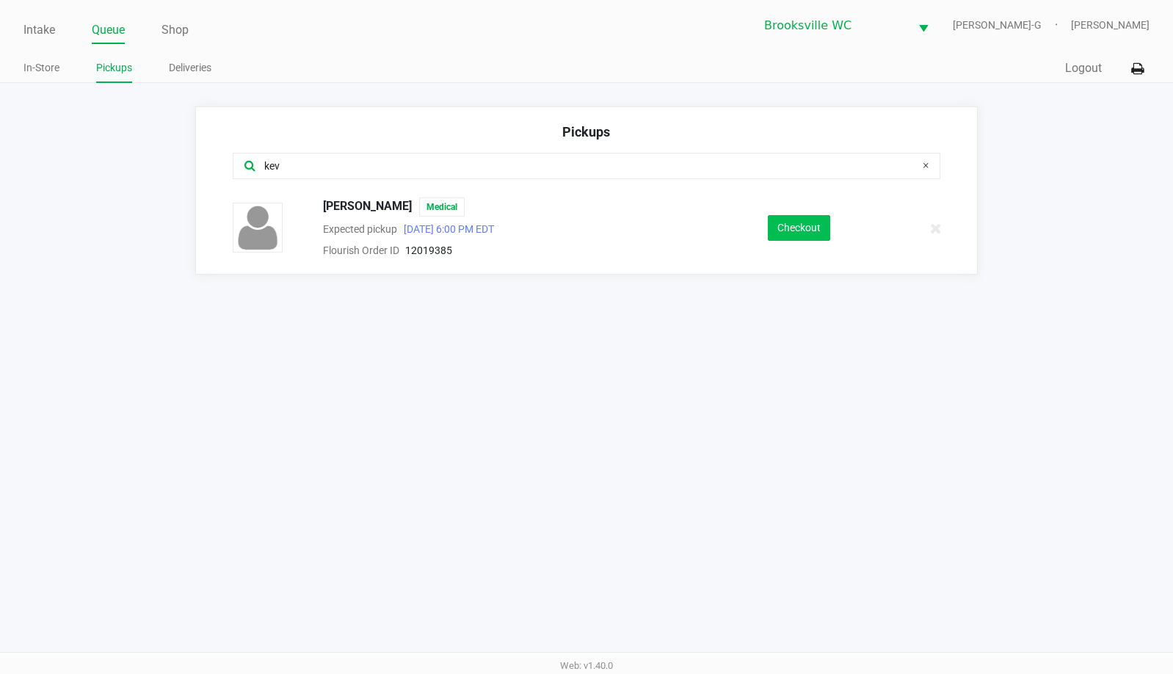
type input "kev"
click at [780, 231] on button "Checkout" at bounding box center [799, 228] width 62 height 26
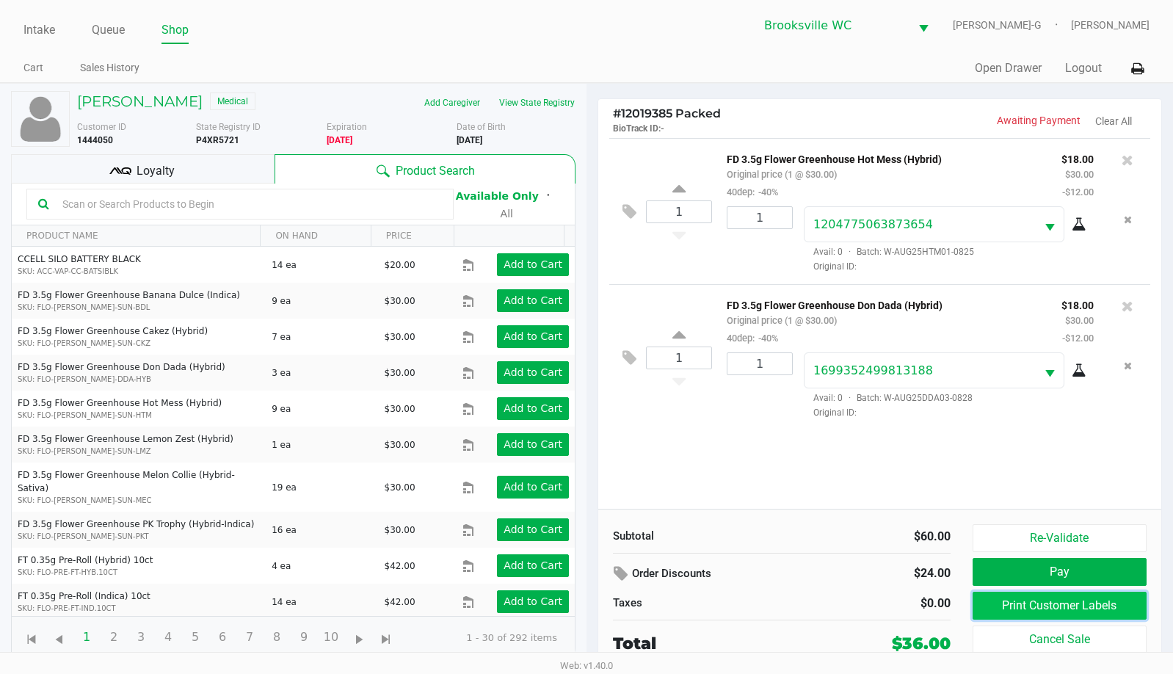
click at [1038, 603] on button "Print Customer Labels" at bounding box center [1060, 606] width 174 height 28
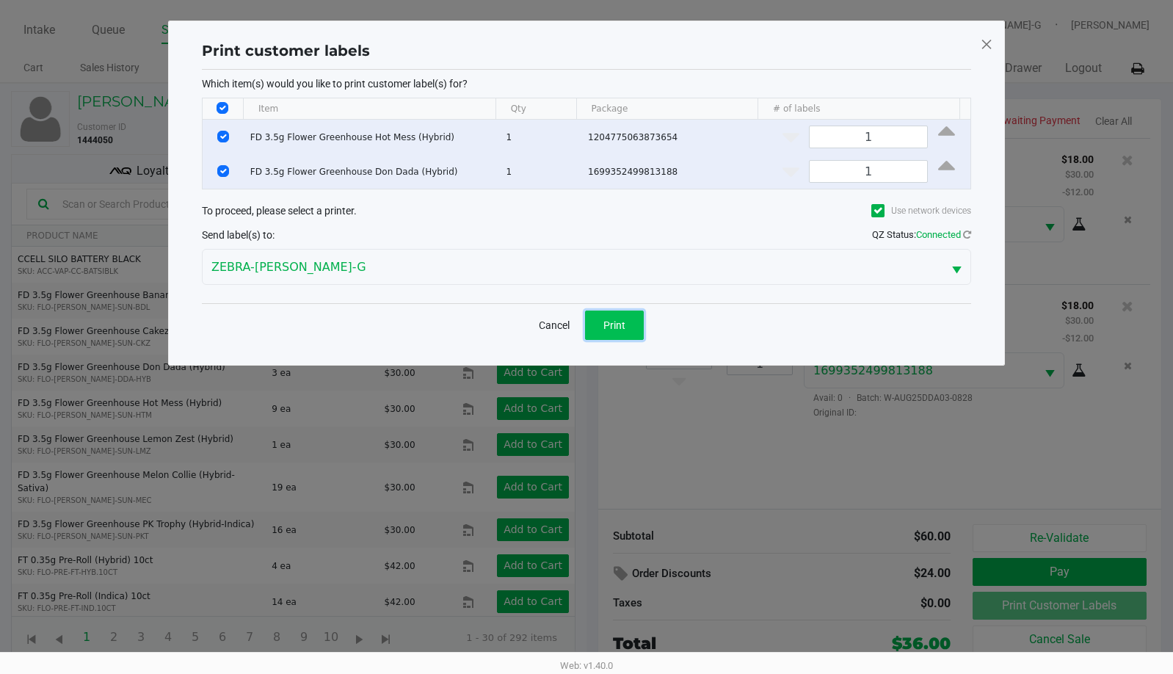
click at [627, 315] on button "Print" at bounding box center [614, 325] width 59 height 29
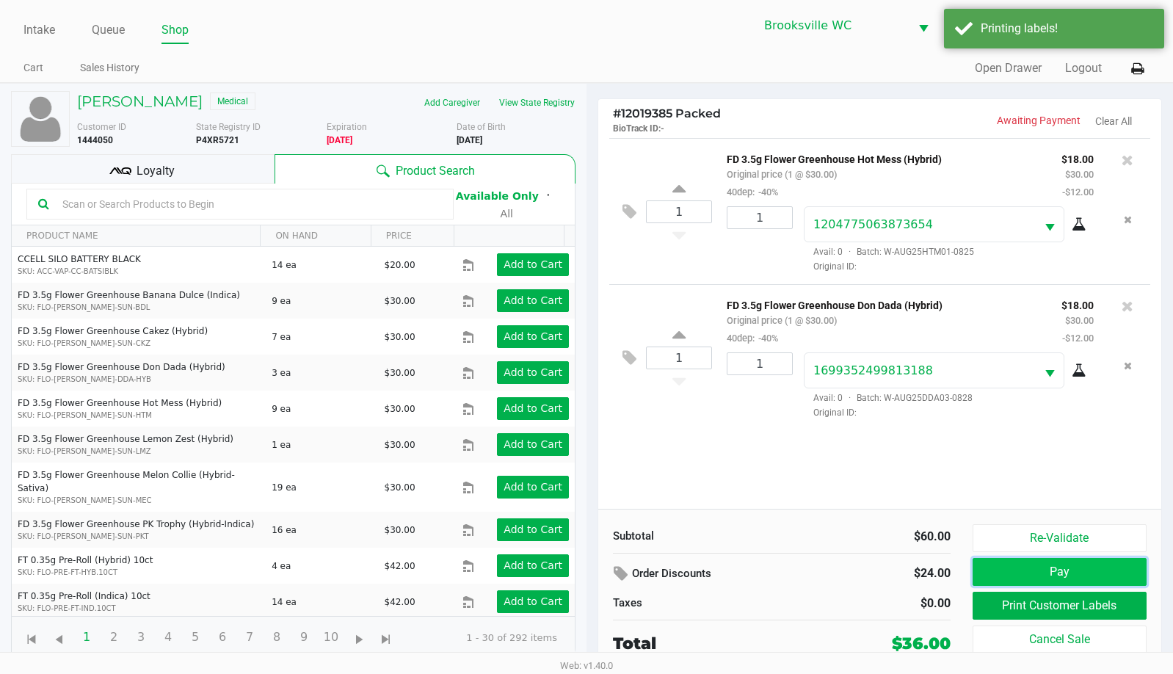
click at [1008, 573] on button "Pay" at bounding box center [1060, 572] width 174 height 28
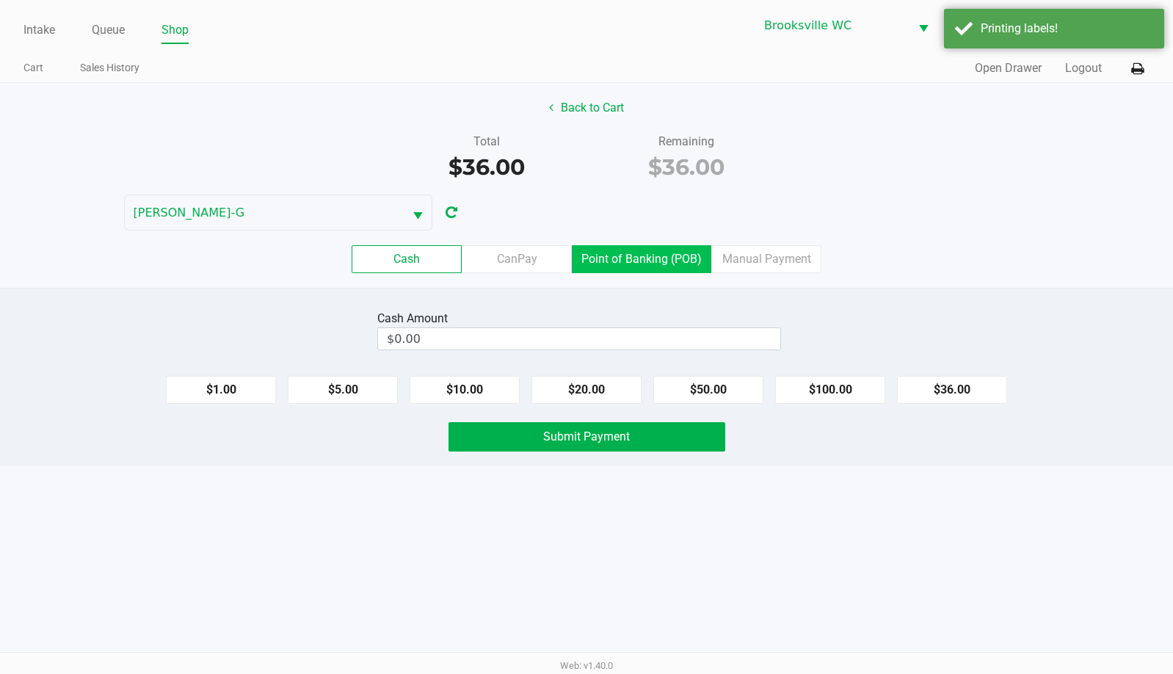
click at [624, 257] on label "Point of Banking (POB)" at bounding box center [641, 259] width 139 height 28
click at [0, 0] on 7 "Point of Banking (POB)" at bounding box center [0, 0] width 0 height 0
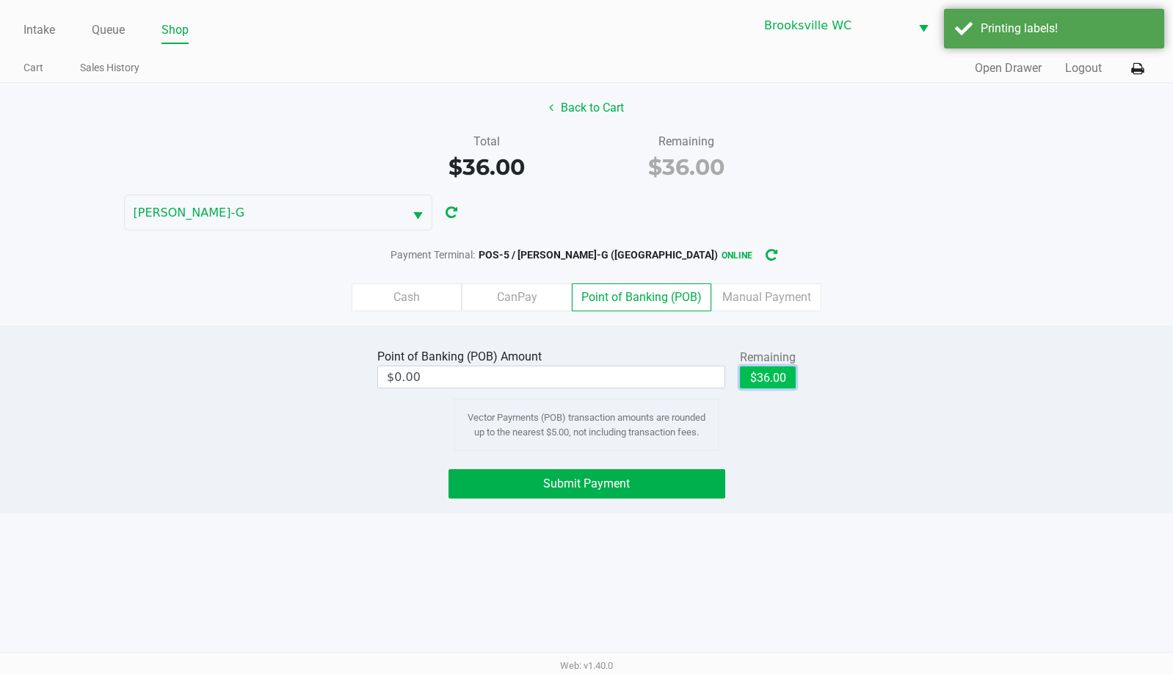
click at [757, 369] on button "$36.00" at bounding box center [768, 377] width 56 height 22
type input "$36.00"
click at [551, 476] on span "Submit Payment" at bounding box center [586, 483] width 87 height 14
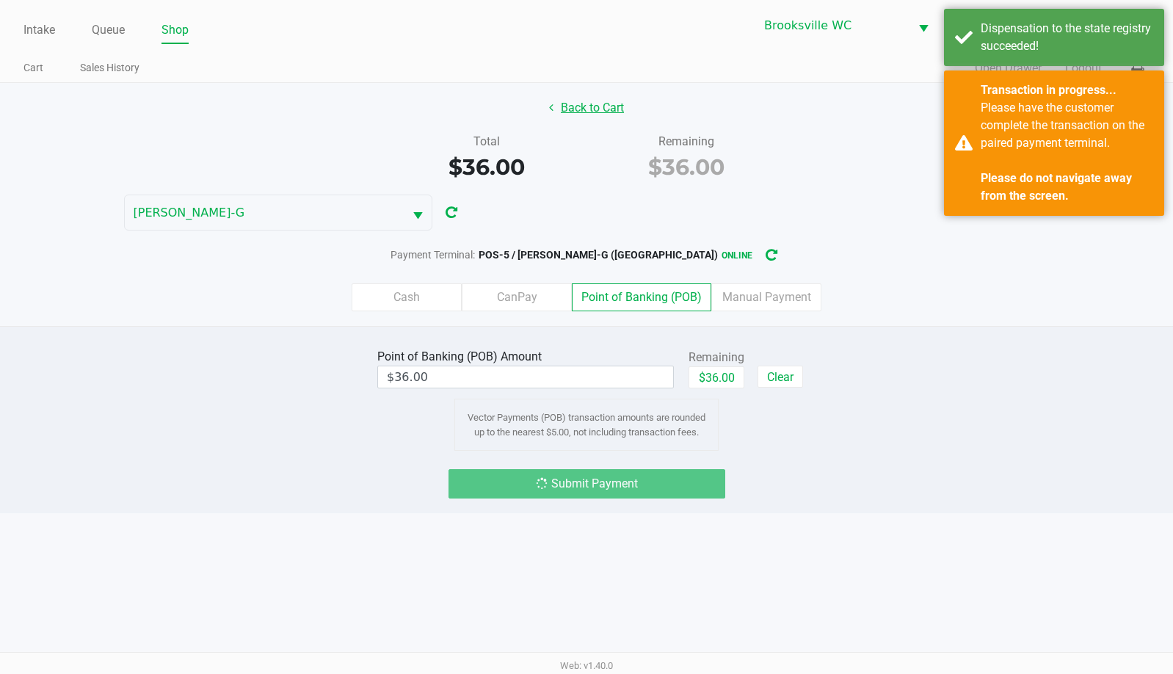
click at [596, 111] on button "Back to Cart" at bounding box center [587, 108] width 94 height 28
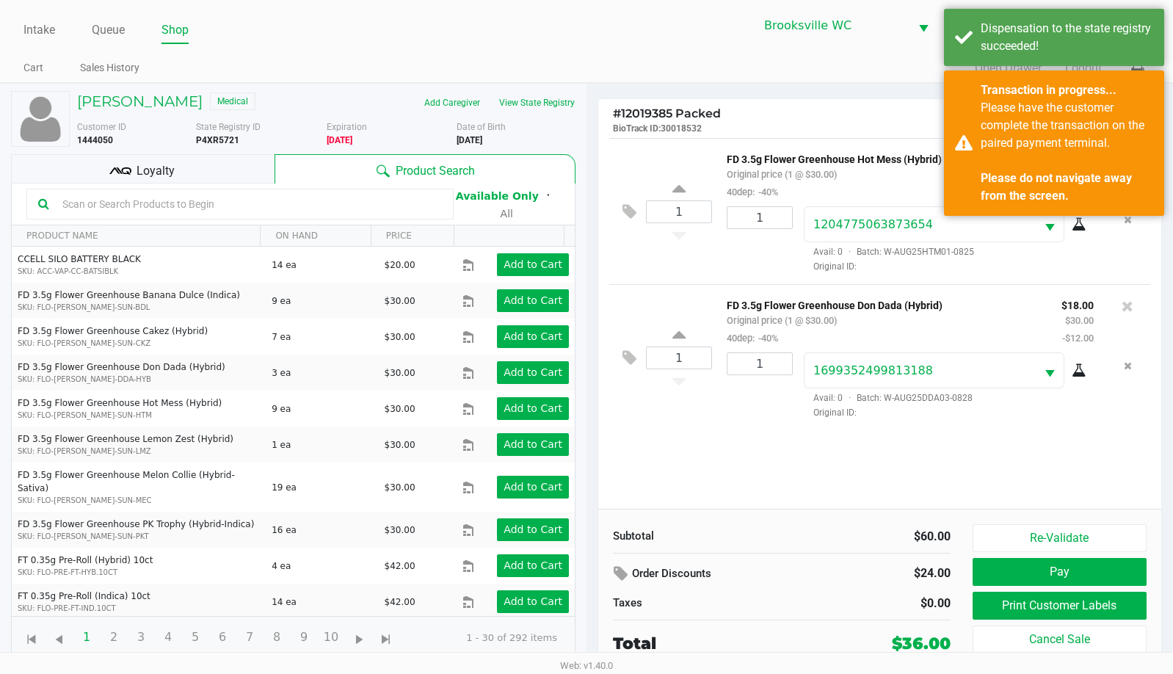
click at [195, 152] on div "[PERSON_NAME] Medical Add Caregiver View State Registry Customer ID 1444050 Sta…" at bounding box center [293, 375] width 565 height 583
click at [192, 161] on div "Loyalty" at bounding box center [143, 168] width 264 height 29
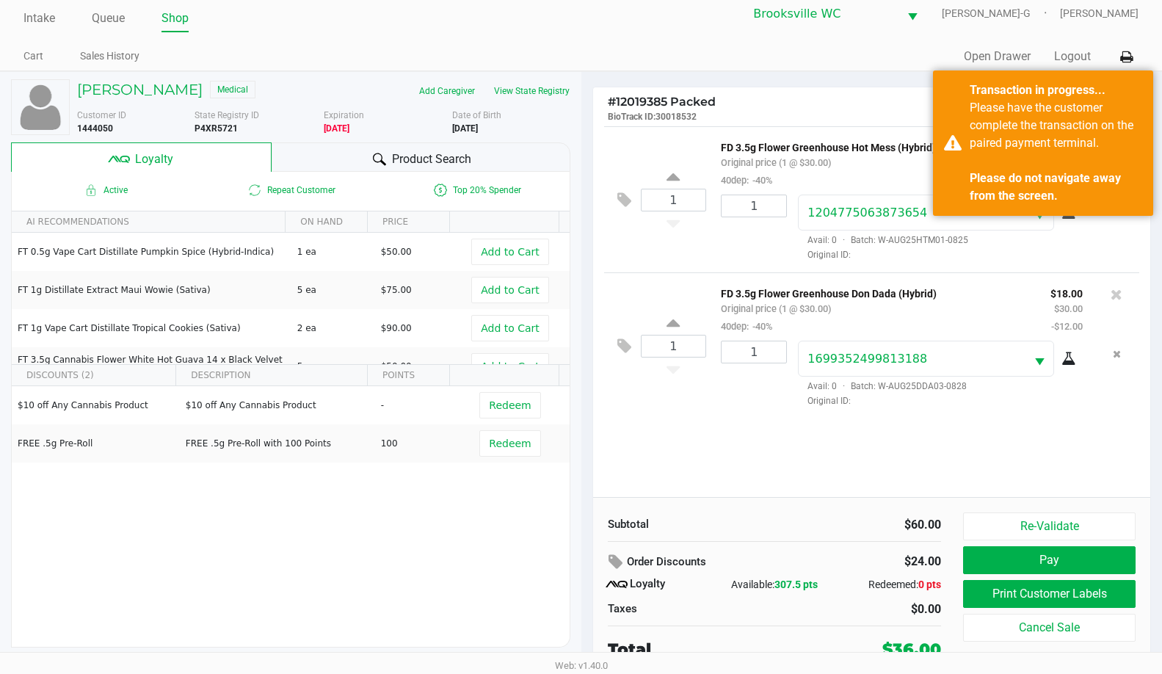
scroll to position [15, 0]
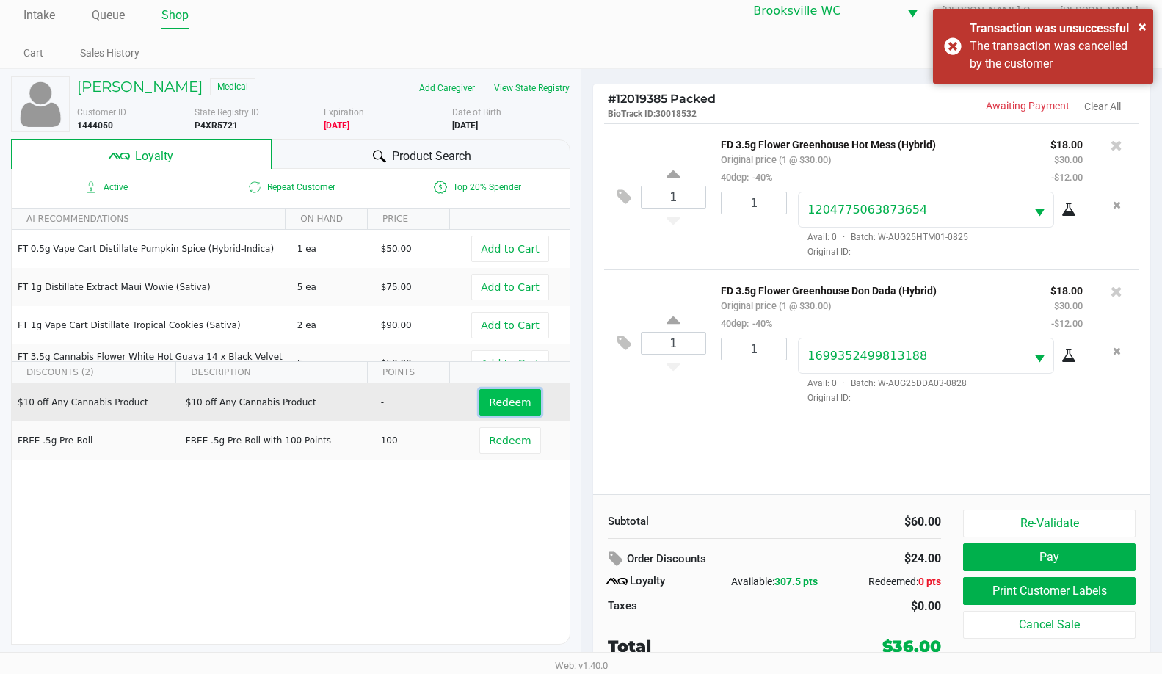
click at [501, 413] on button "Redeem" at bounding box center [509, 402] width 61 height 26
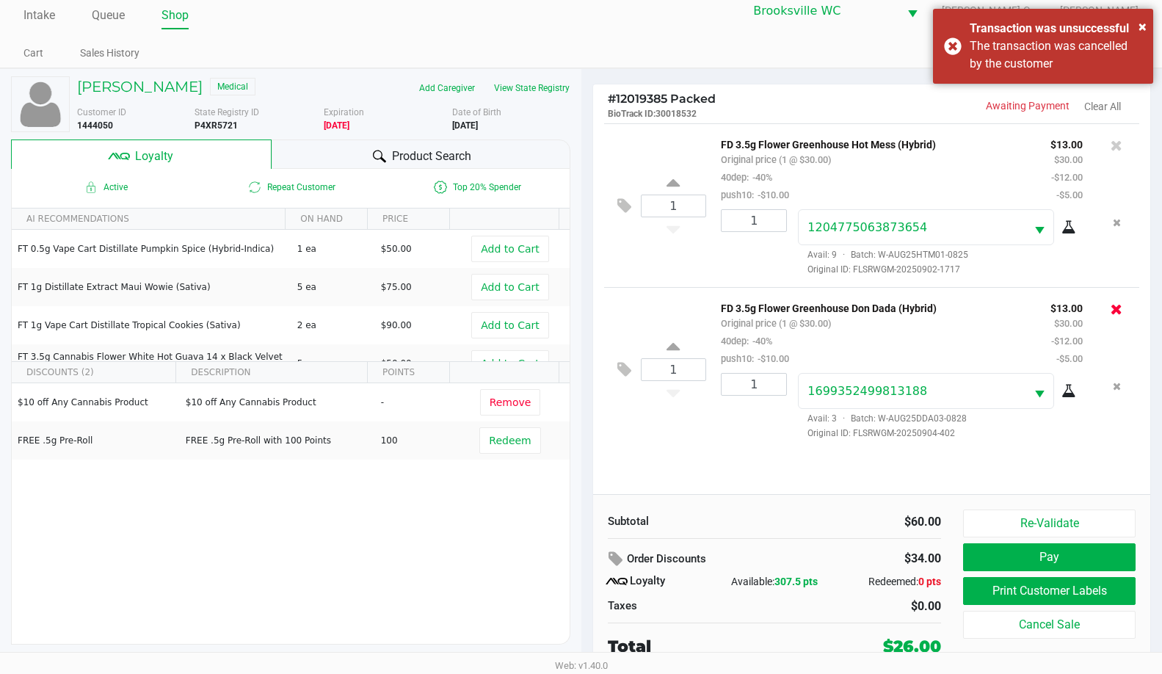
click at [1114, 313] on icon at bounding box center [1117, 309] width 12 height 15
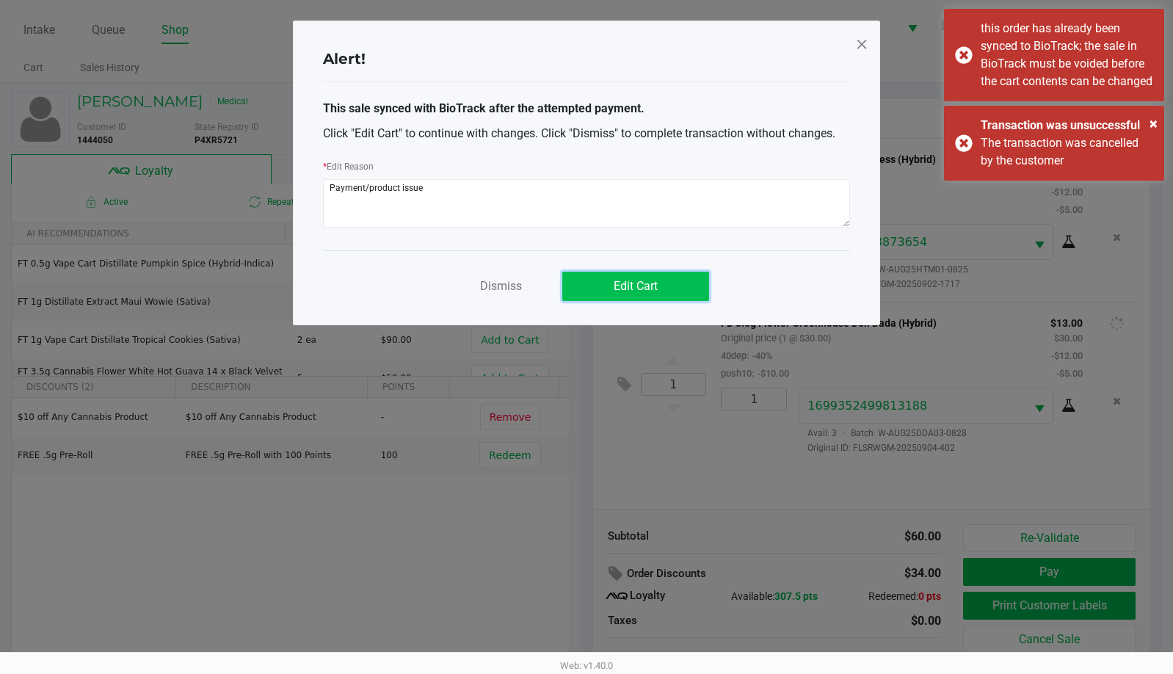
click at [638, 285] on span "Edit Cart" at bounding box center [636, 286] width 44 height 14
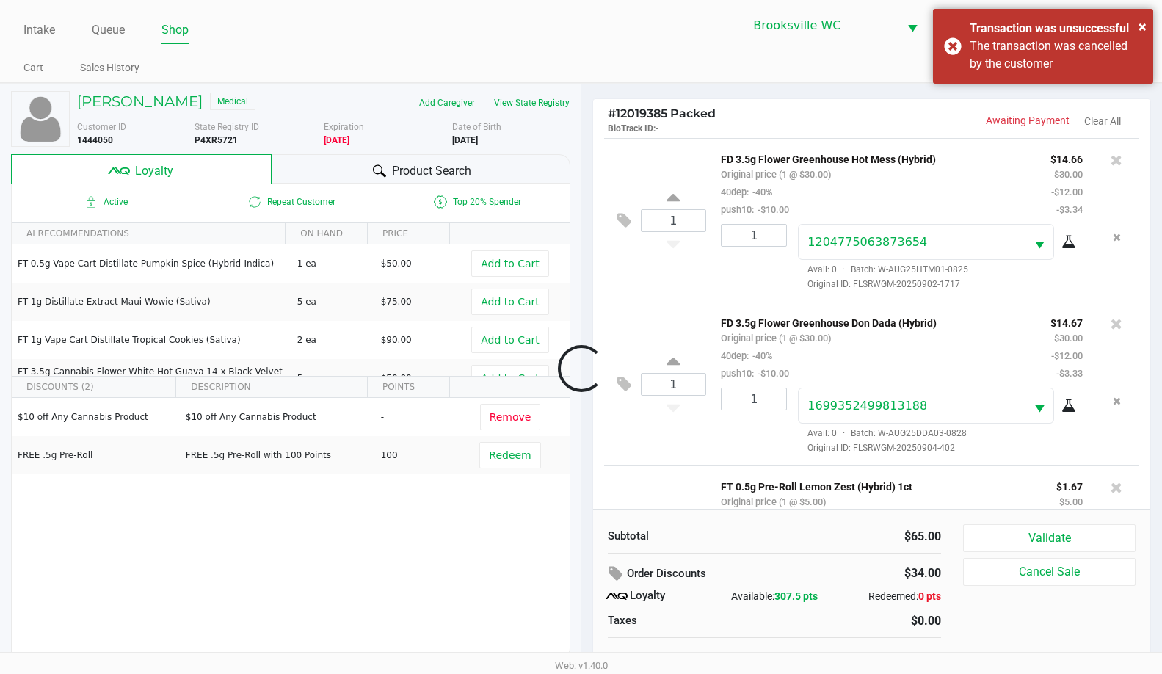
scroll to position [105, 0]
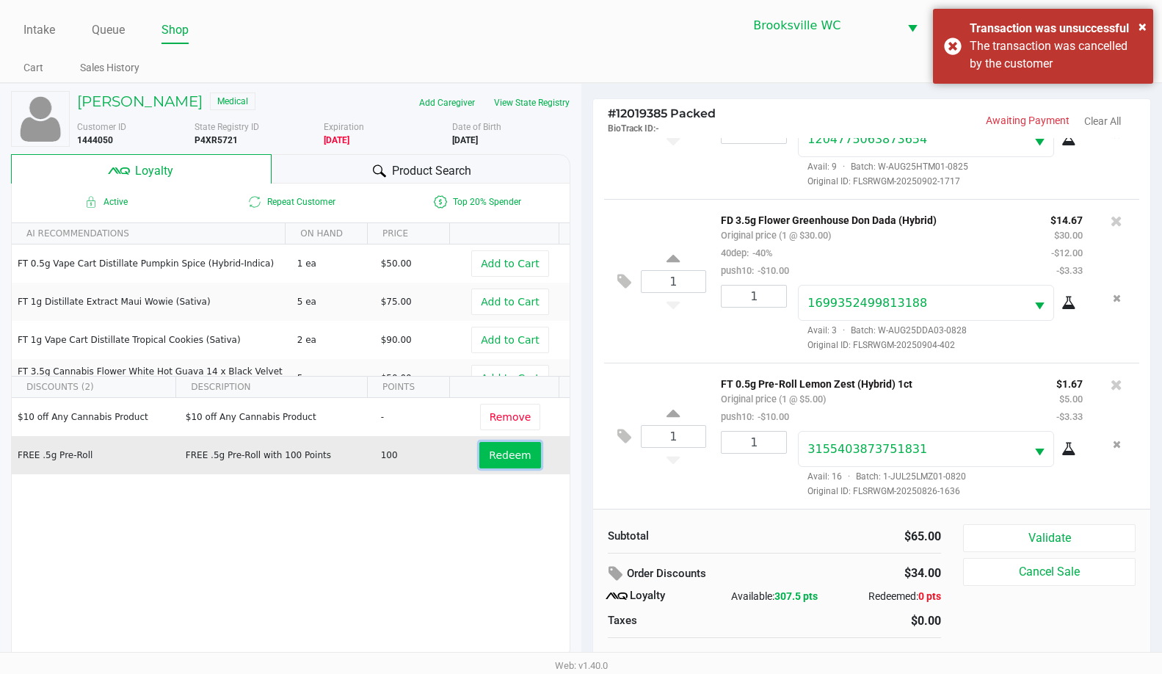
click at [493, 448] on button "Redeem" at bounding box center [509, 455] width 61 height 26
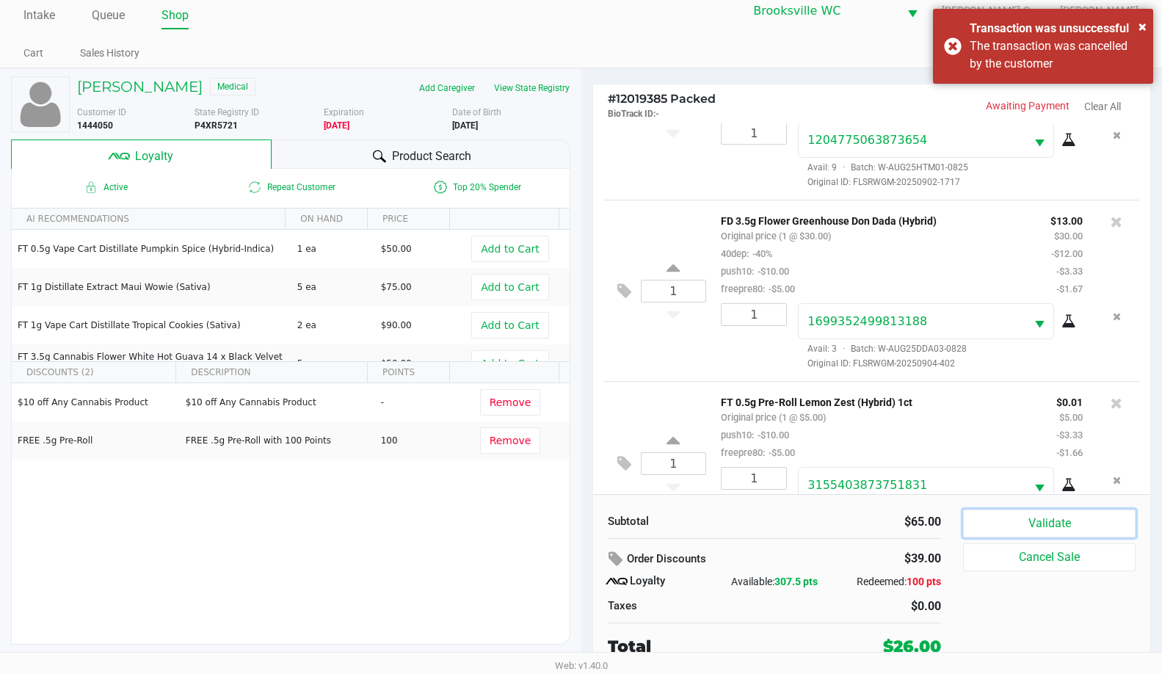
scroll to position [158, 0]
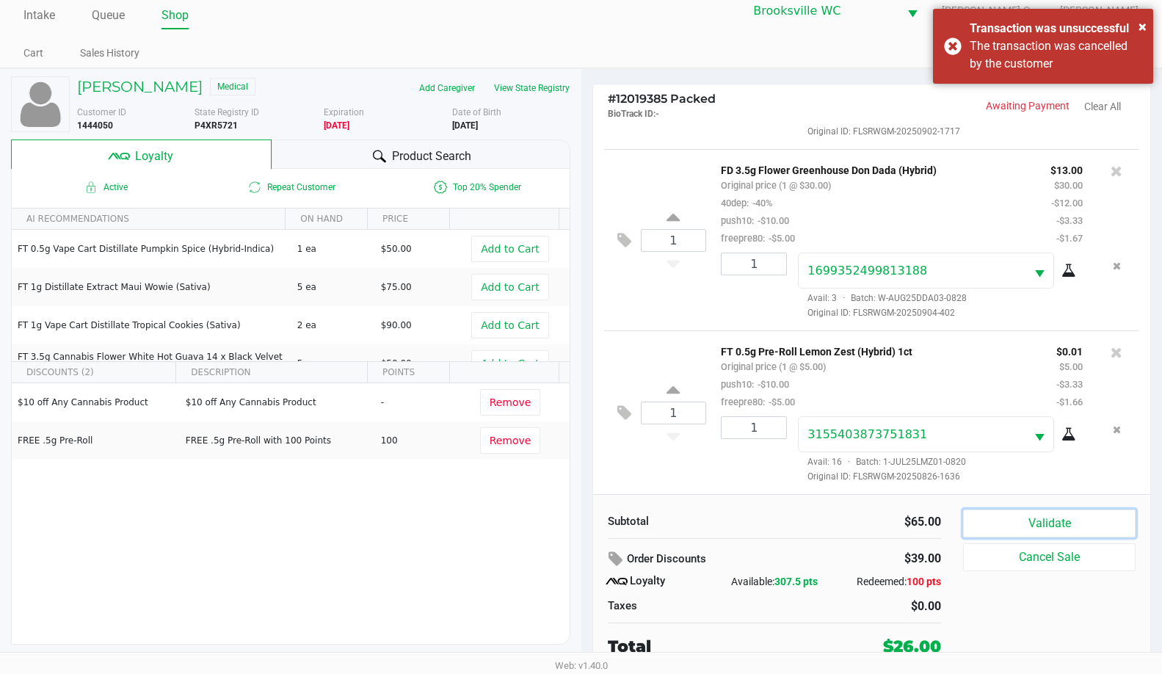
click at [1023, 519] on button "Validate" at bounding box center [1049, 524] width 173 height 28
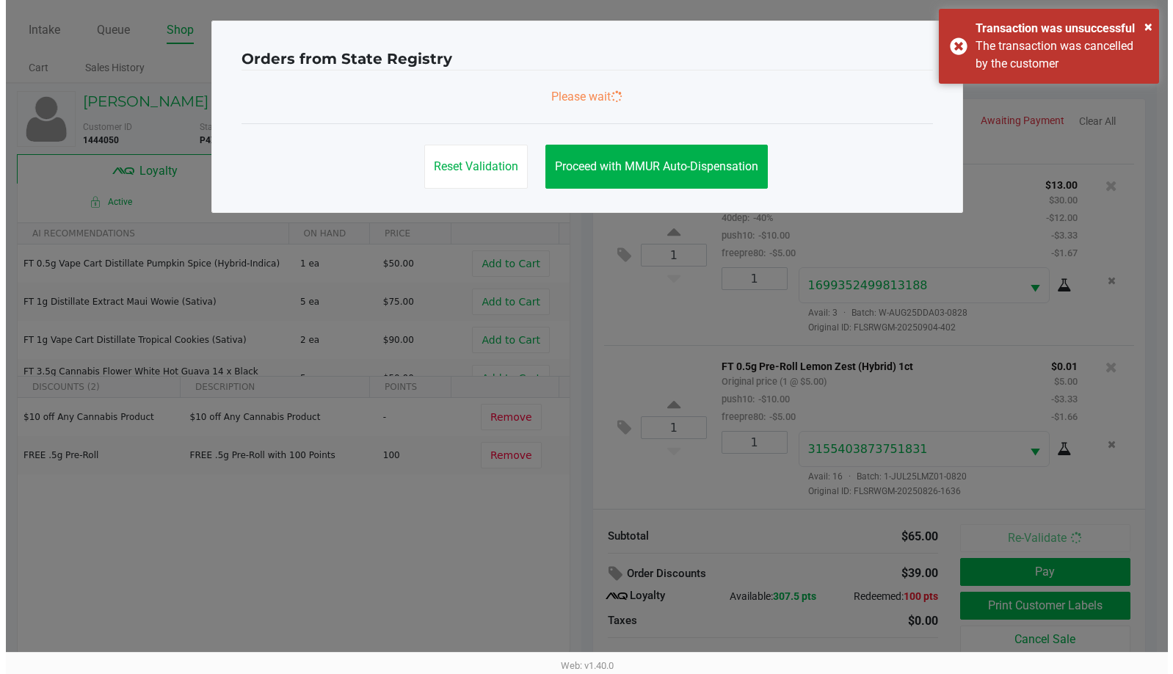
scroll to position [0, 0]
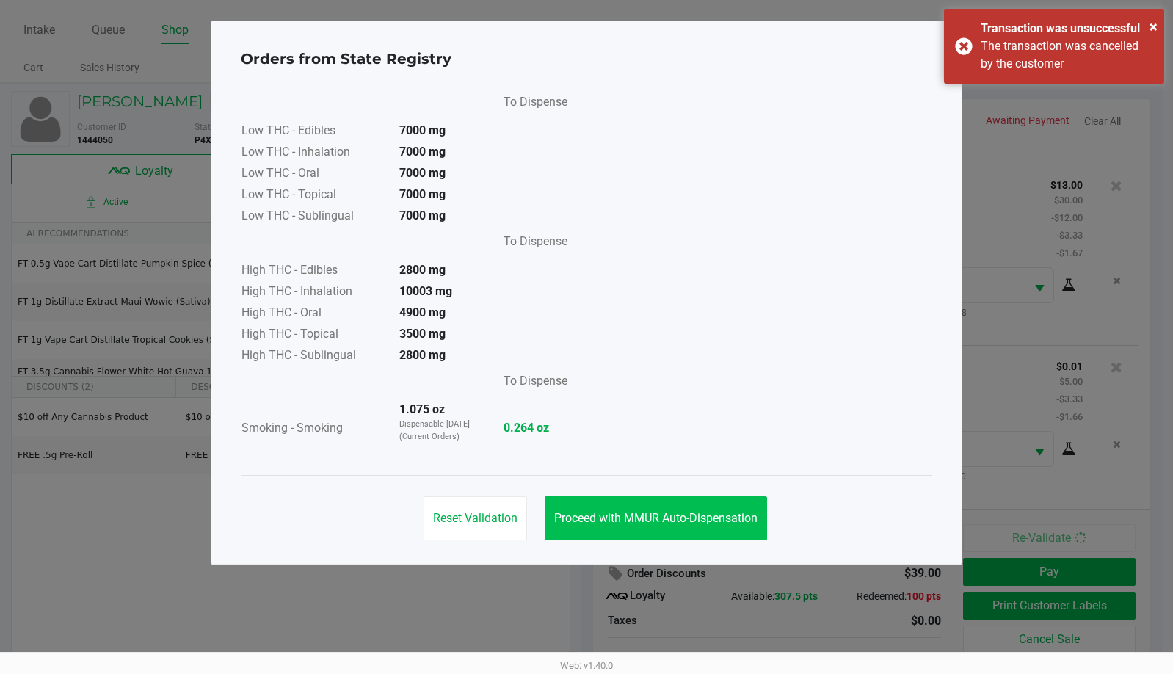
drag, startPoint x: 678, startPoint y: 565, endPoint x: 679, endPoint y: 537, distance: 27.9
click at [677, 559] on ngb-modal-window "Orders from State Registry To Dispense Low THC - Edibles 7000 mg Low THC - Inha…" at bounding box center [586, 337] width 1173 height 674
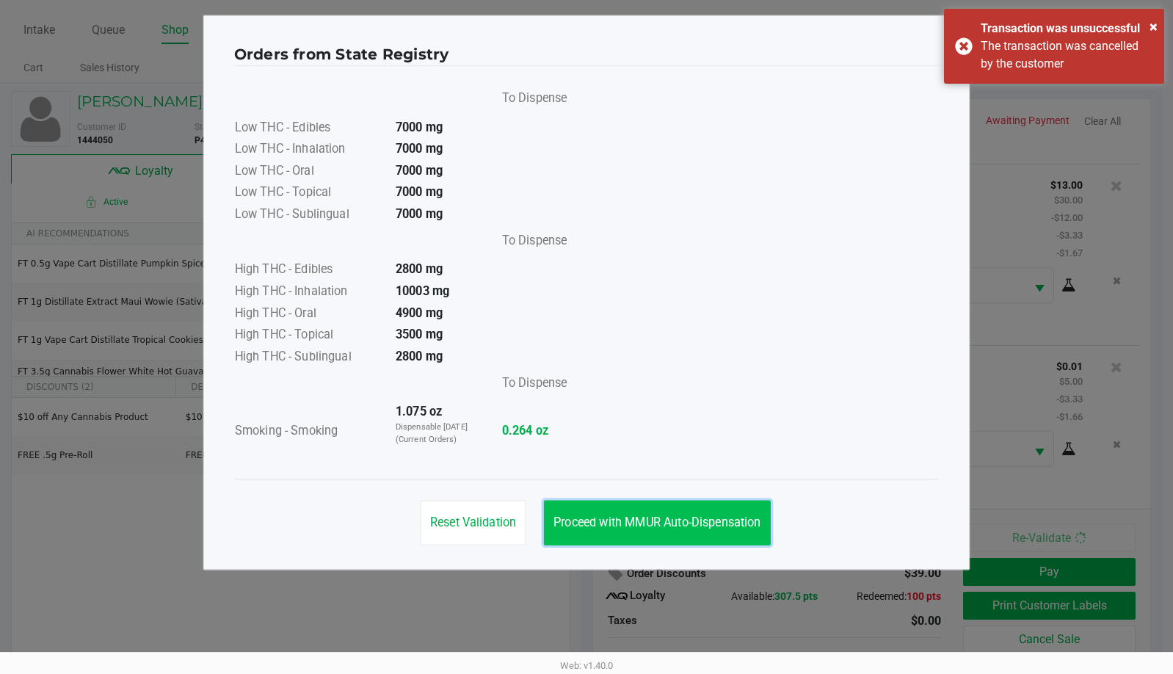
click at [679, 536] on button "Proceed with MMUR Auto-Dispensation" at bounding box center [657, 523] width 227 height 45
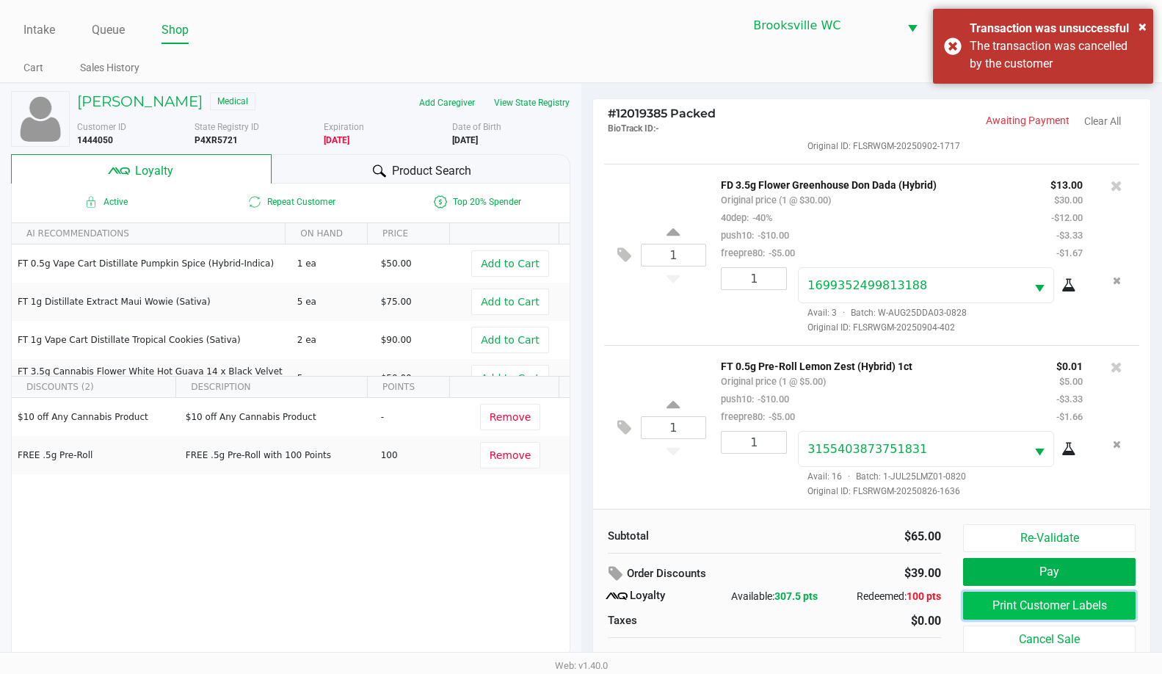
click at [1054, 606] on button "Print Customer Labels" at bounding box center [1049, 606] width 173 height 28
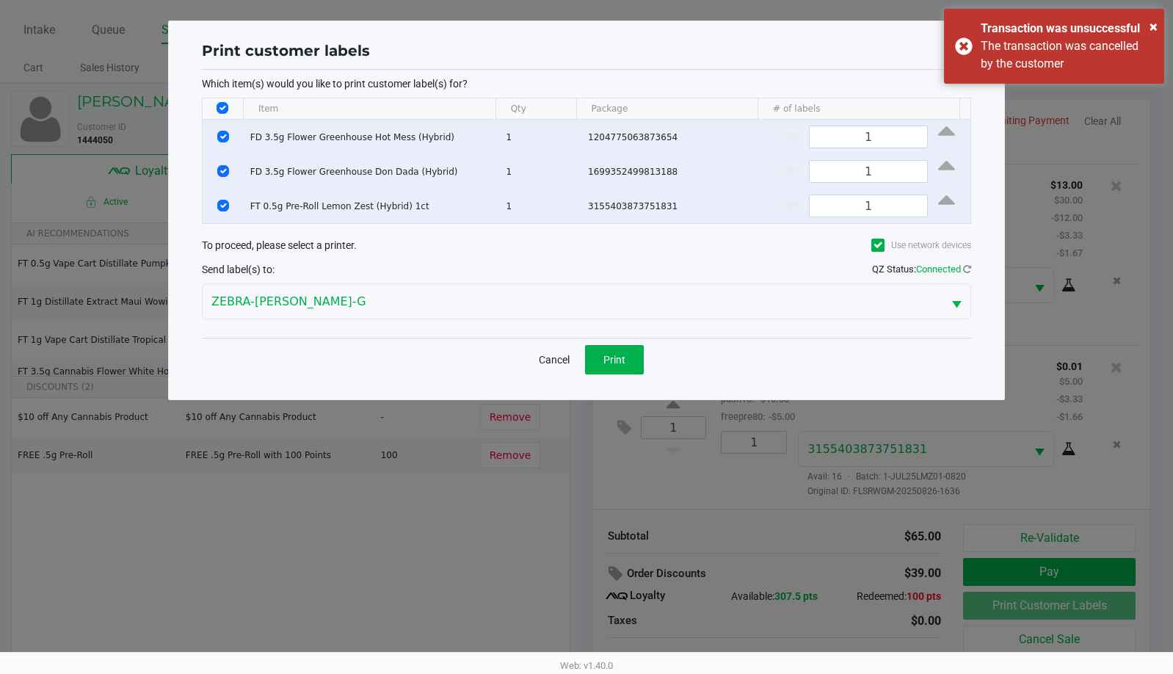
click at [219, 106] on input "Select All Rows" at bounding box center [223, 108] width 12 height 12
checkbox input "false"
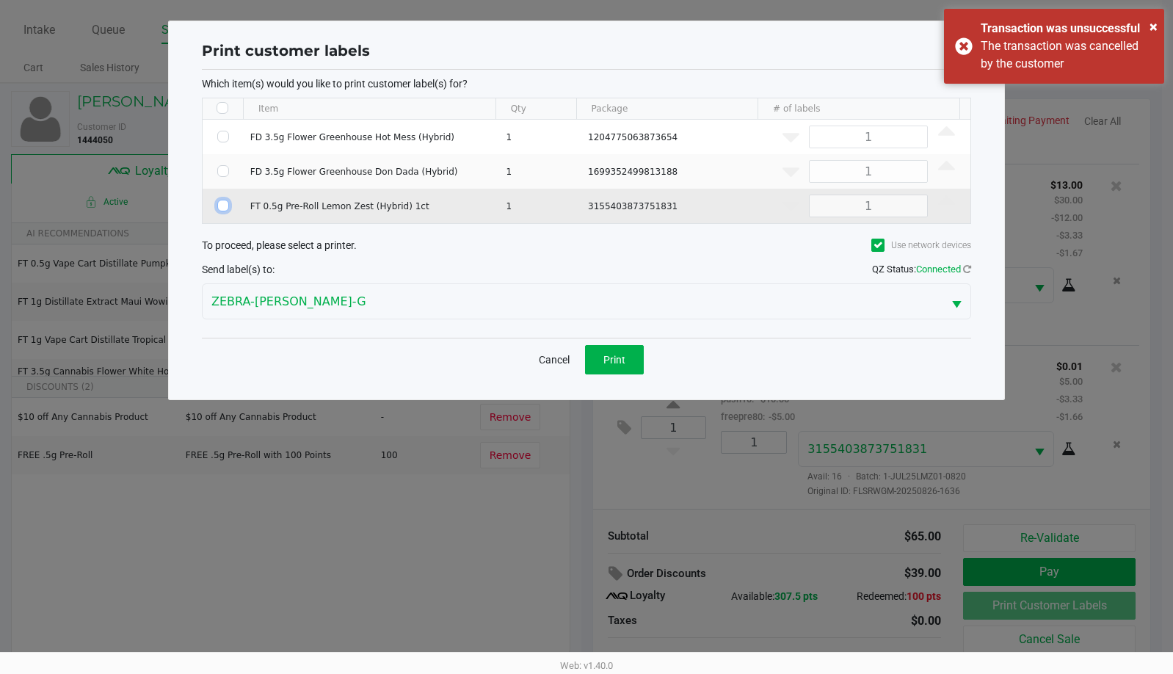
click at [228, 202] on input "Select Row" at bounding box center [223, 206] width 12 height 12
checkbox input "true"
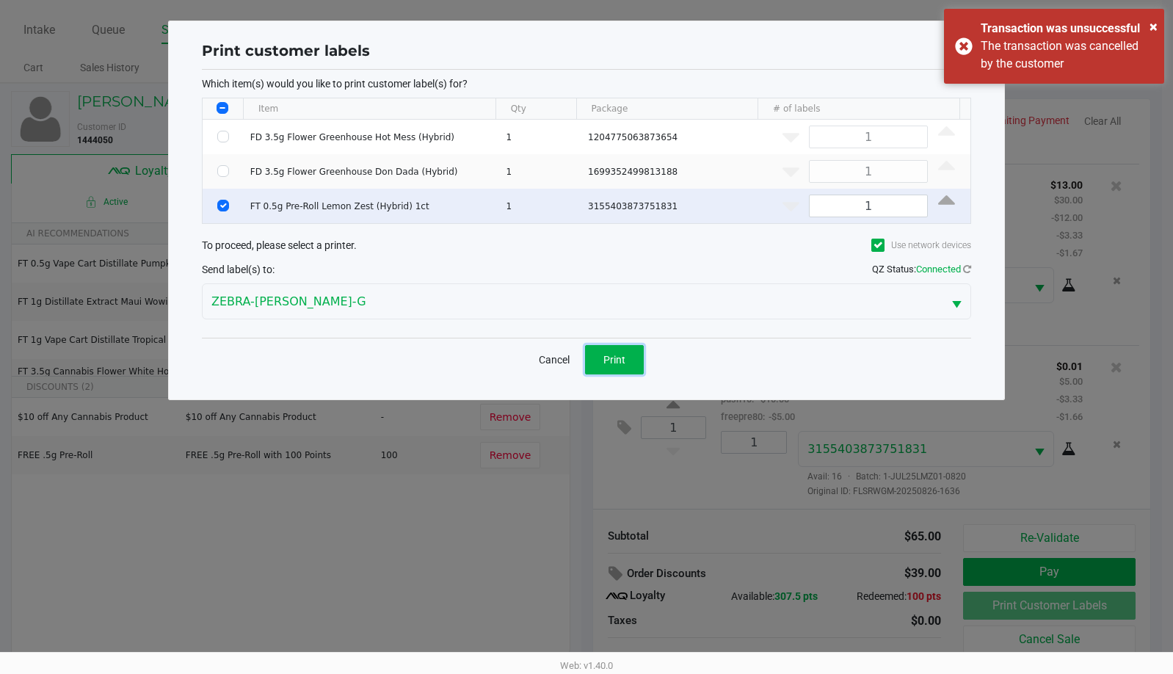
click at [627, 348] on button "Print" at bounding box center [614, 359] width 59 height 29
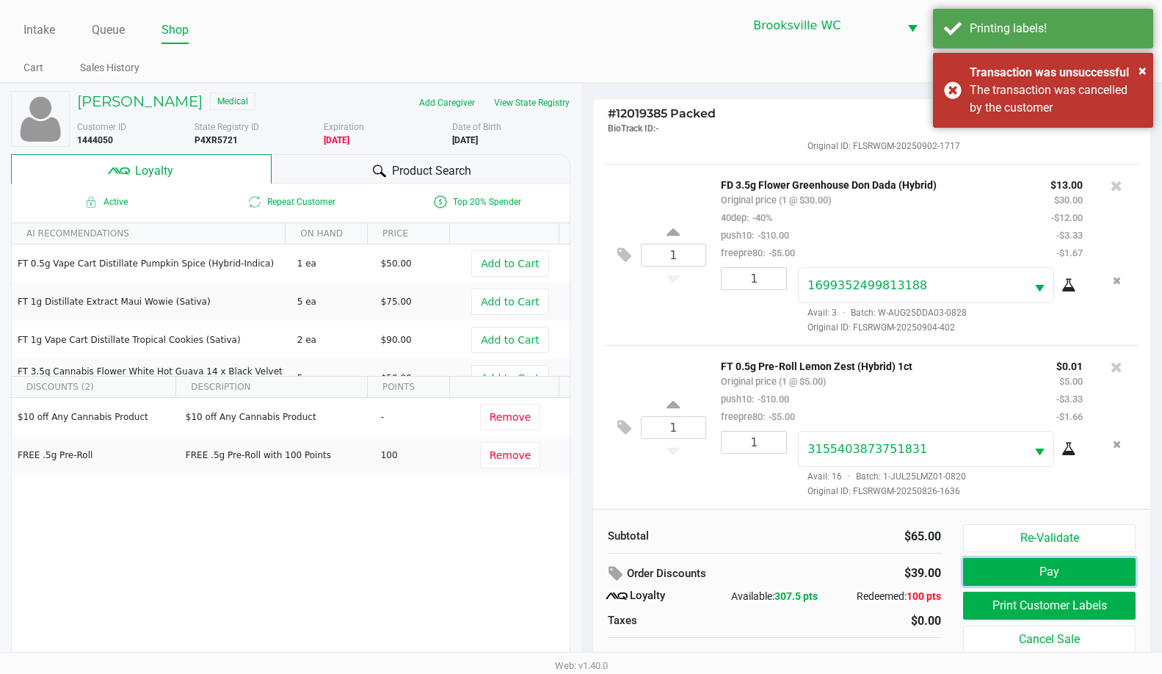
click at [1076, 573] on button "Pay" at bounding box center [1049, 572] width 173 height 28
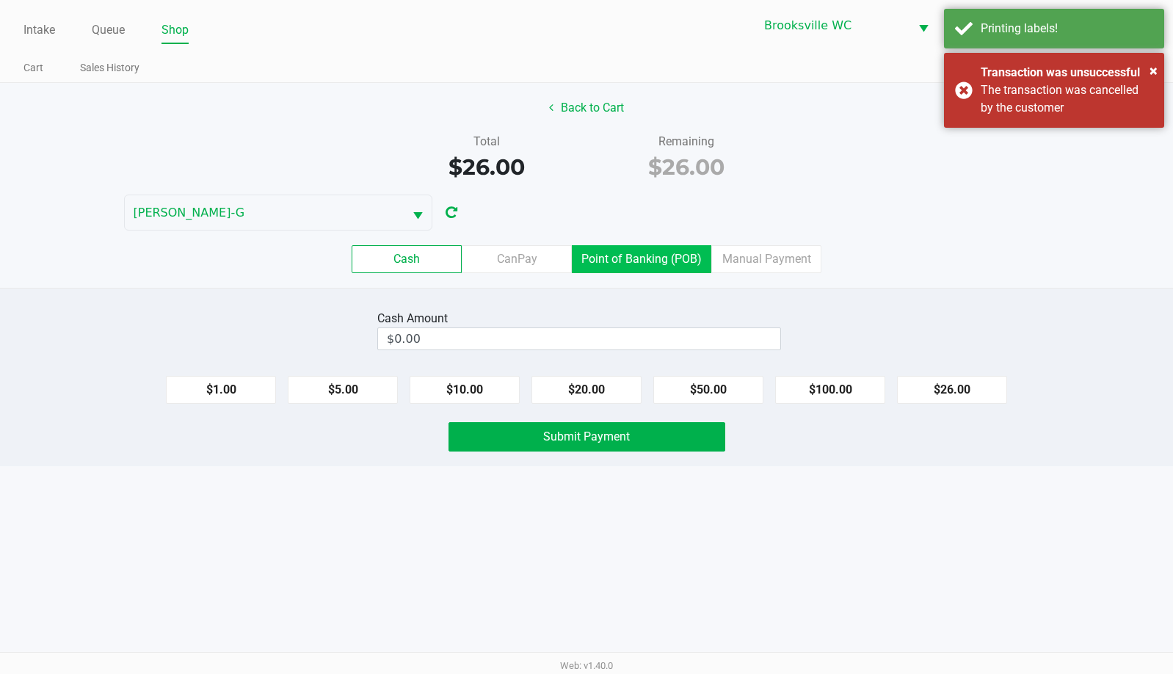
click at [670, 255] on label "Point of Banking (POB)" at bounding box center [641, 259] width 139 height 28
click at [0, 0] on 7 "Point of Banking (POB)" at bounding box center [0, 0] width 0 height 0
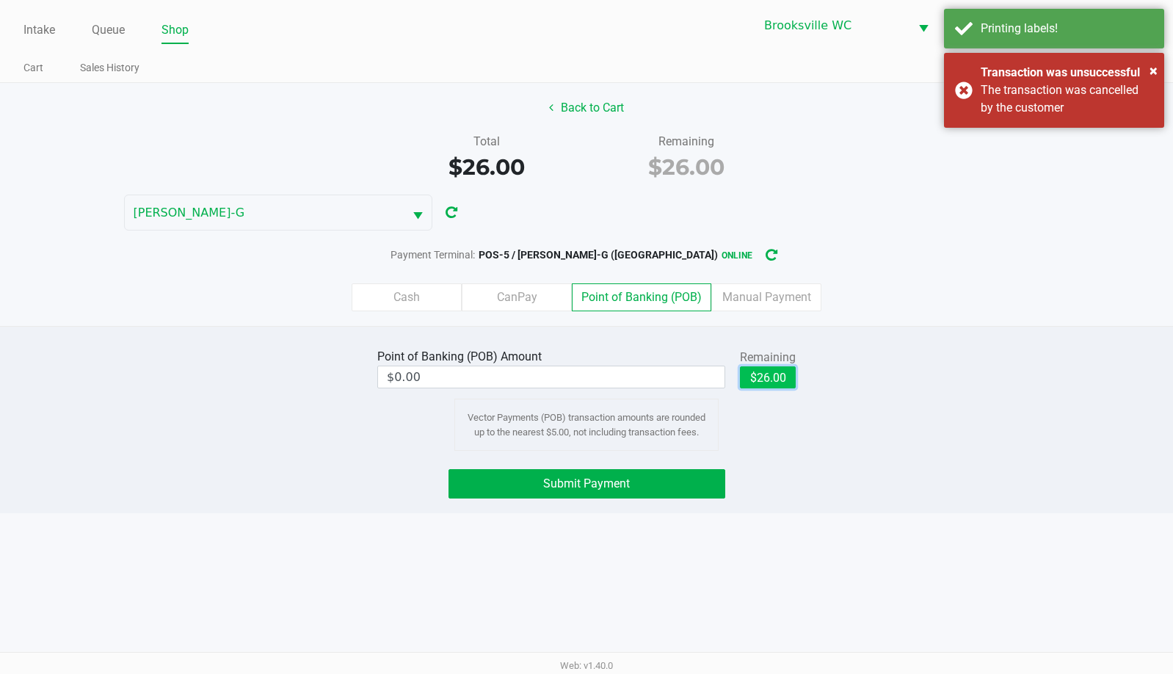
click at [778, 376] on button "$26.00" at bounding box center [768, 377] width 56 height 22
type input "$26.00"
click at [662, 474] on button "Submit Payment" at bounding box center [587, 483] width 277 height 29
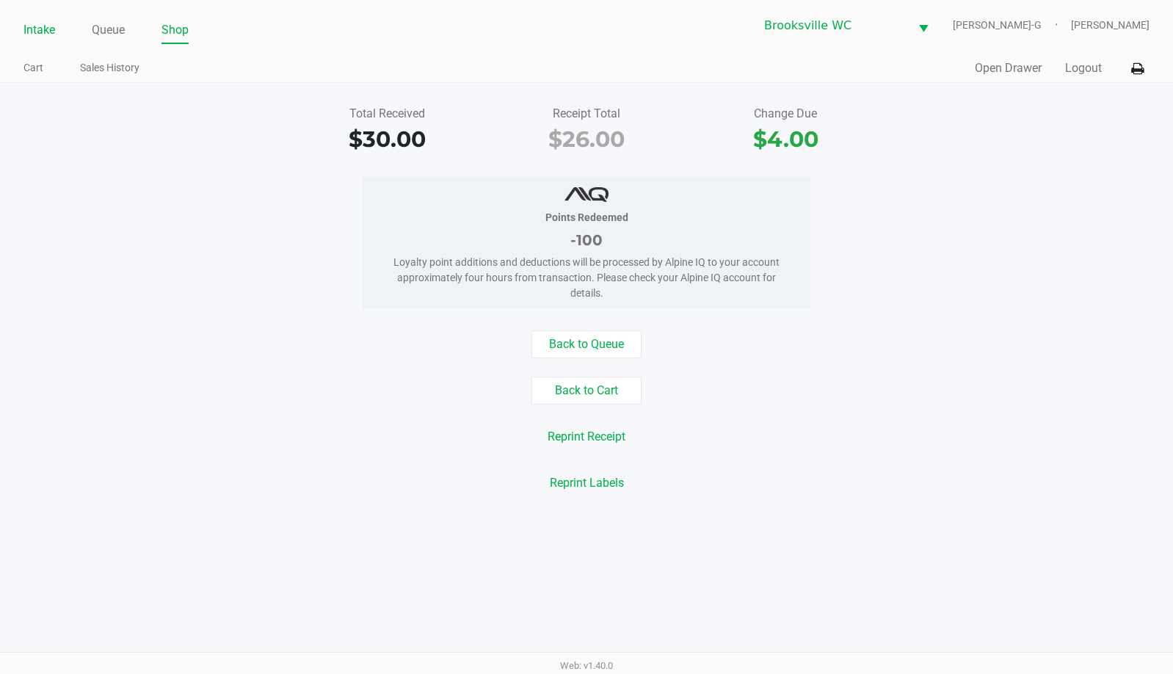
click at [47, 33] on link "Intake" at bounding box center [39, 30] width 32 height 21
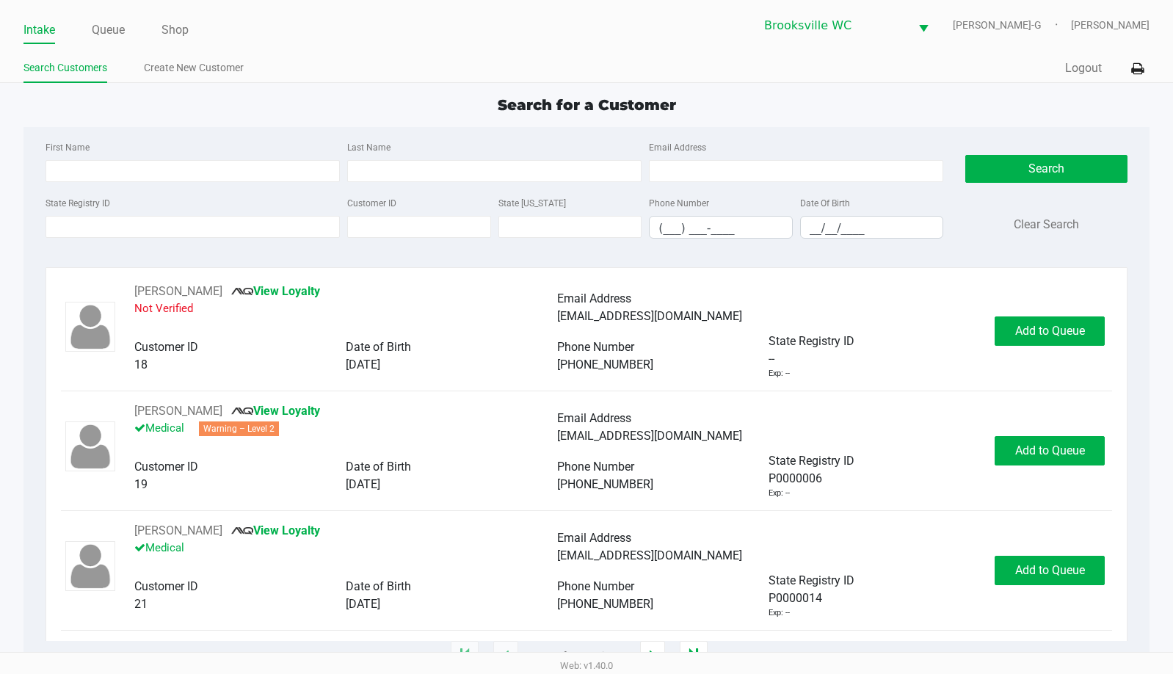
click at [126, 120] on div "Search for a Customer First Name Last Name Email Address State Registry ID Cust…" at bounding box center [586, 375] width 1126 height 562
click at [975, 110] on div "Search for a Customer" at bounding box center [586, 105] width 1148 height 22
click at [118, 29] on link "Queue" at bounding box center [108, 30] width 33 height 21
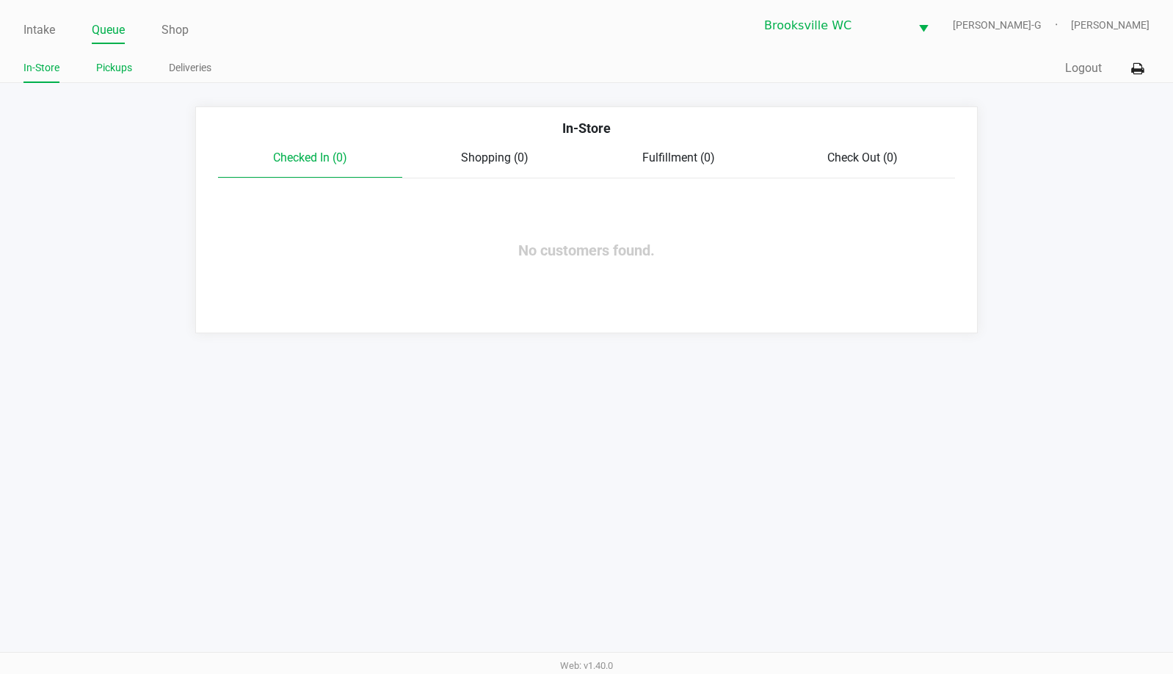
click at [117, 68] on link "Pickups" at bounding box center [114, 68] width 36 height 18
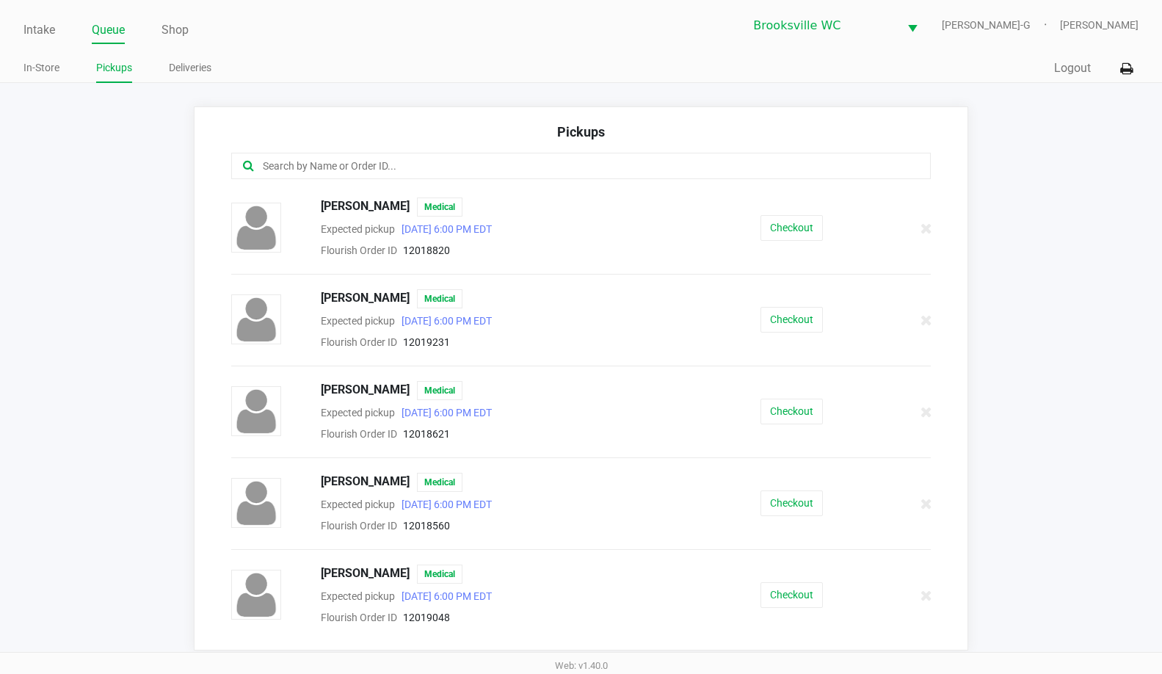
click at [366, 170] on input "text" at bounding box center [565, 166] width 609 height 17
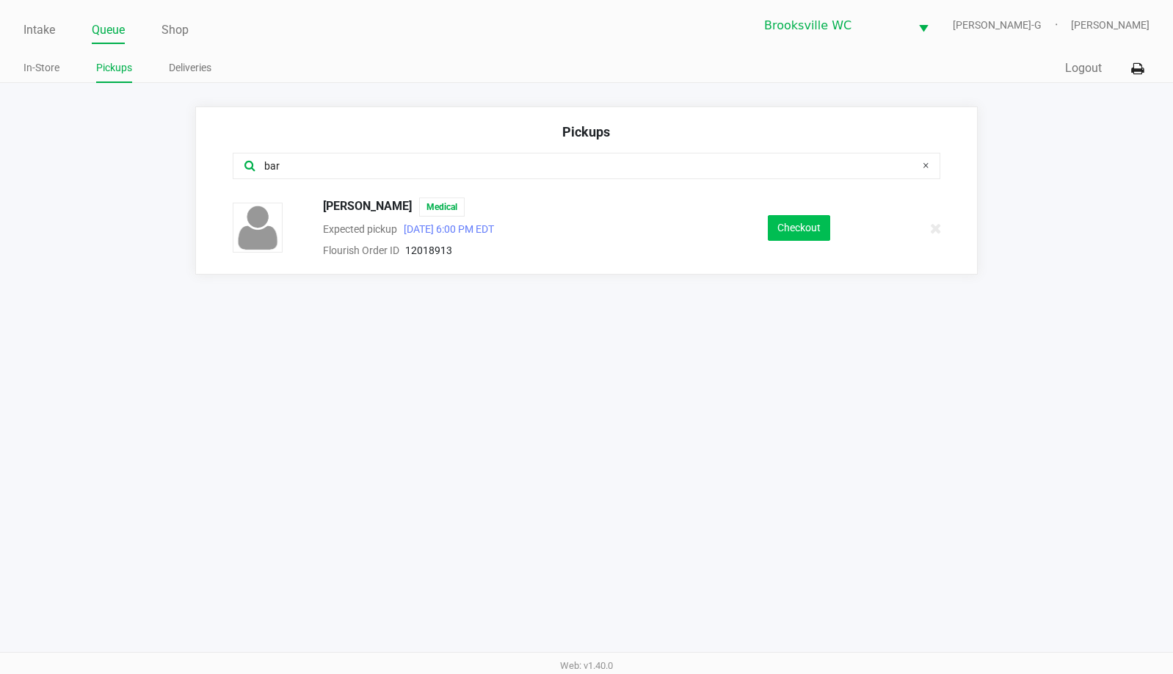
type input "bar"
click at [824, 225] on button "Checkout" at bounding box center [799, 228] width 62 height 26
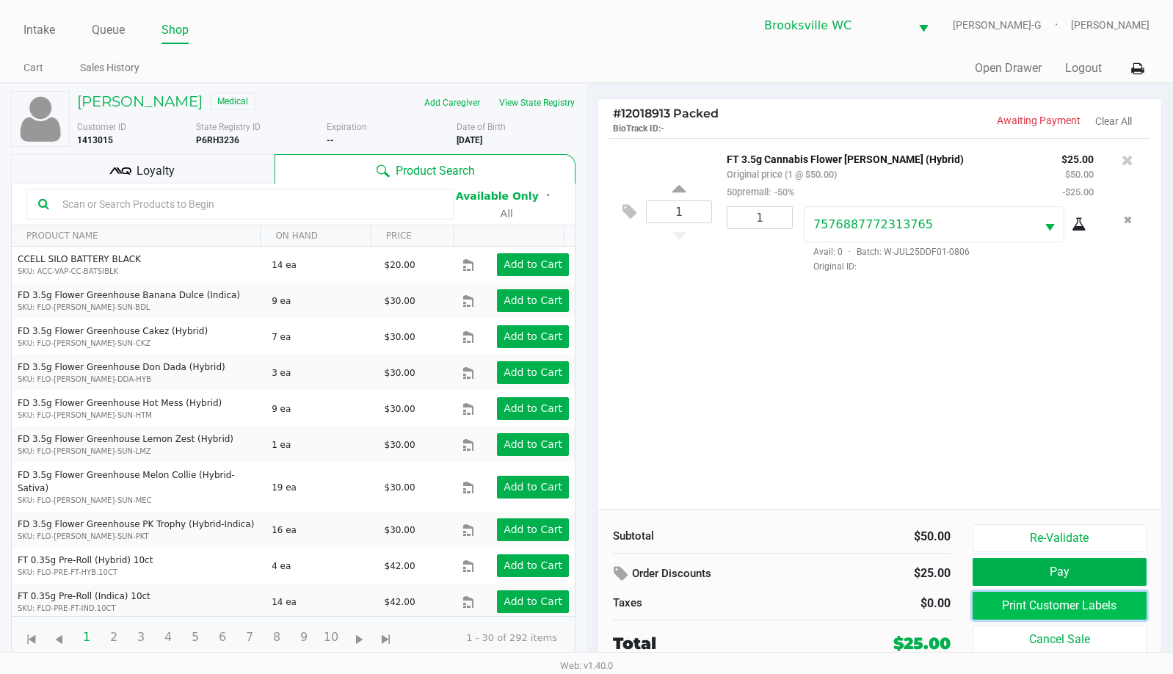
click at [1066, 608] on button "Print Customer Labels" at bounding box center [1060, 606] width 174 height 28
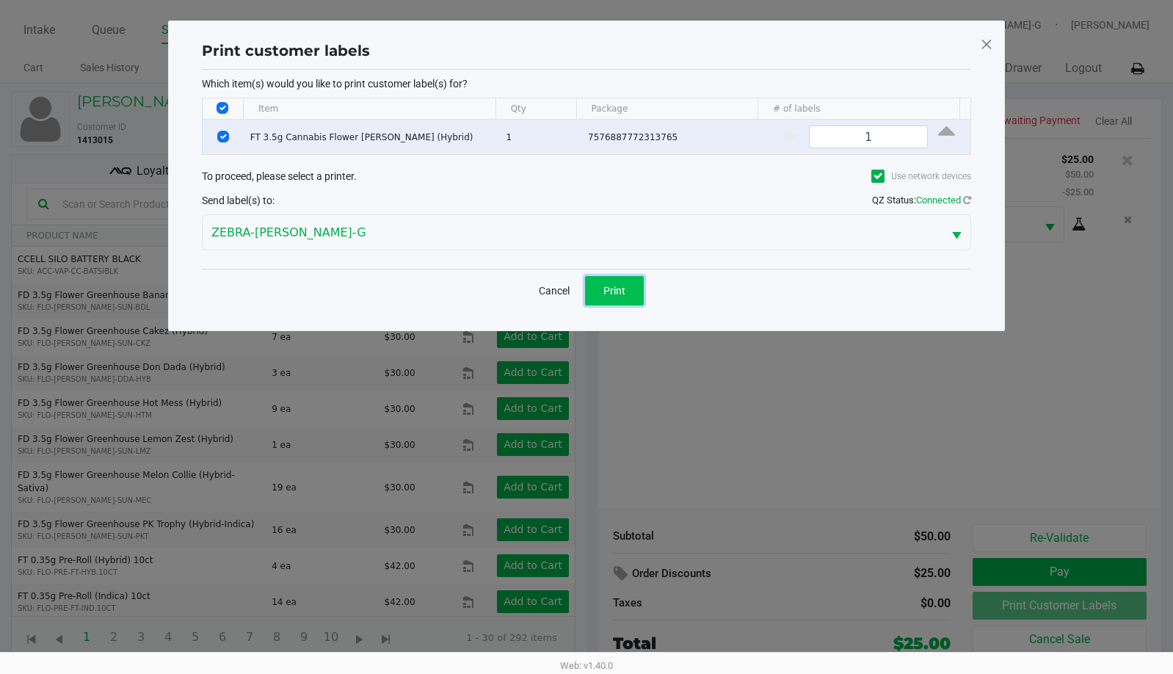
click at [615, 293] on span "Print" at bounding box center [614, 291] width 22 height 12
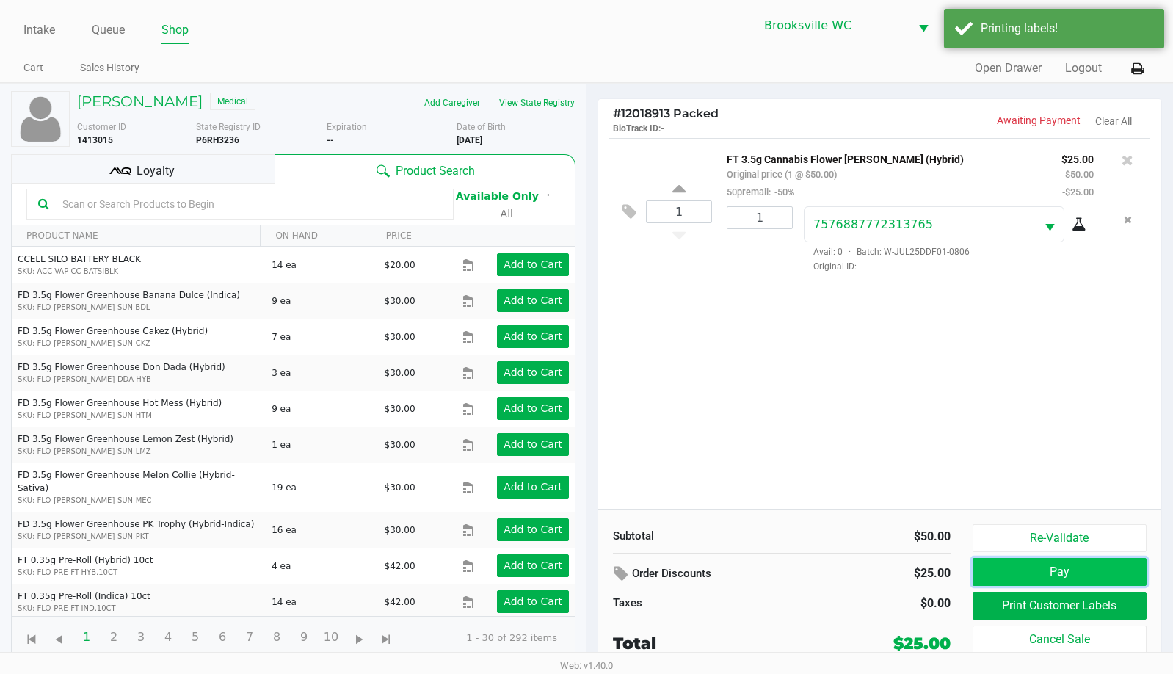
click at [1080, 576] on button "Pay" at bounding box center [1060, 572] width 174 height 28
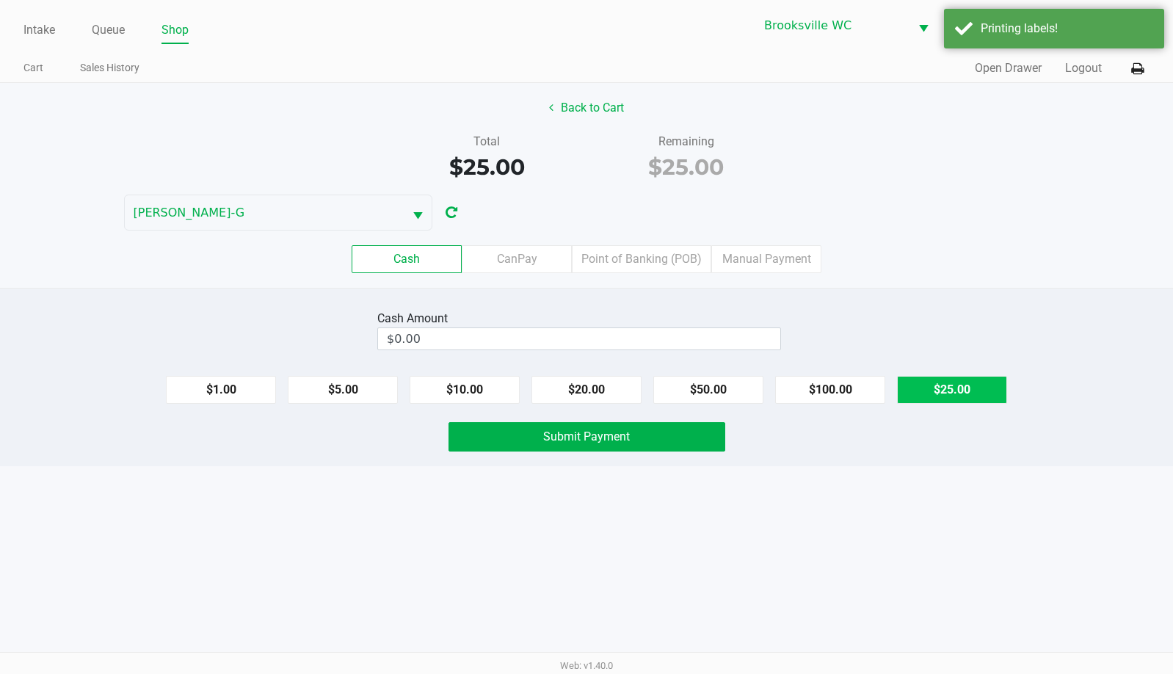
click at [924, 386] on button "$25.00" at bounding box center [952, 390] width 110 height 28
type input "$25.00"
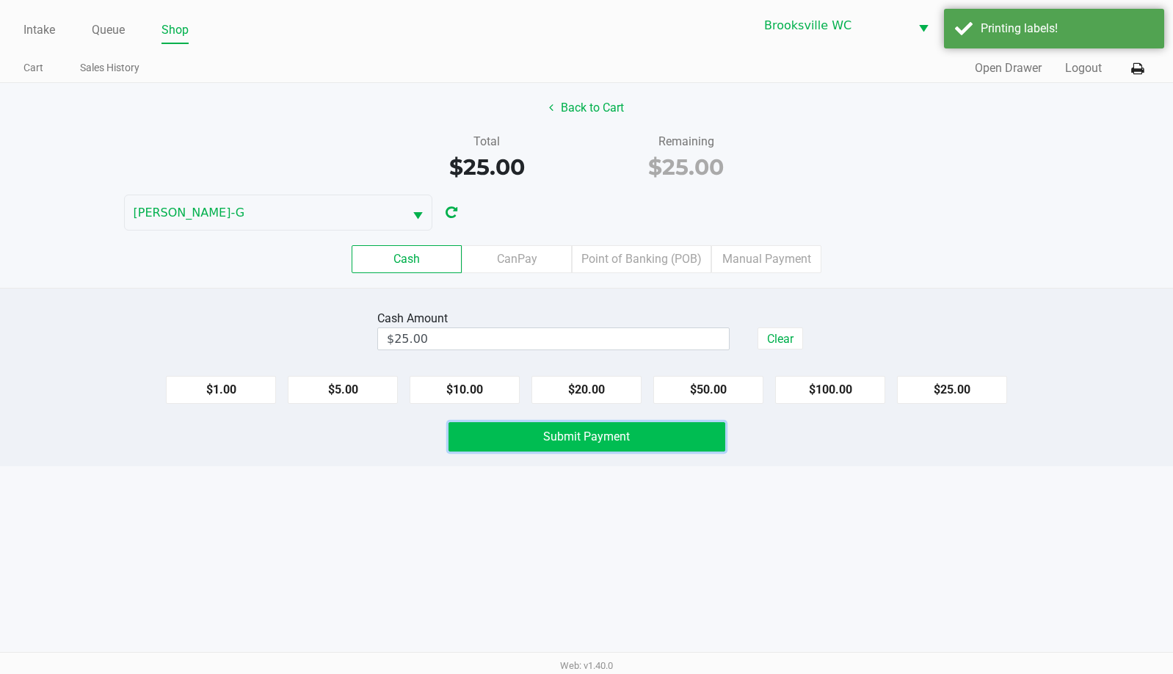
click at [655, 439] on button "Submit Payment" at bounding box center [587, 436] width 277 height 29
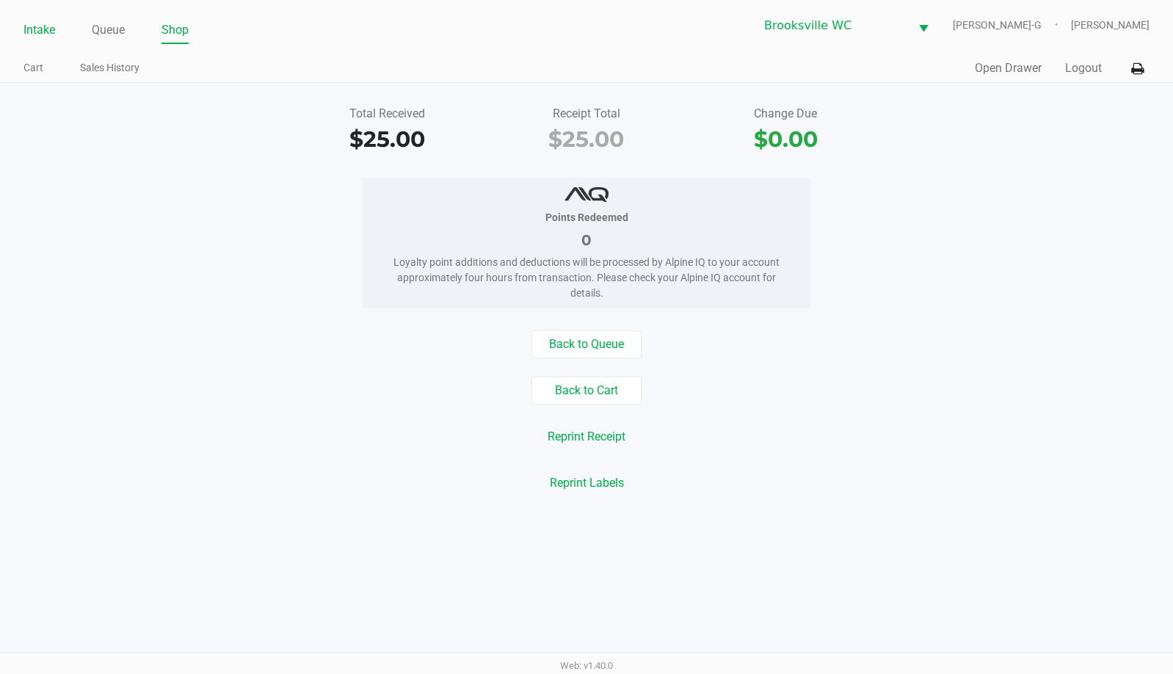
click at [41, 31] on link "Intake" at bounding box center [39, 30] width 32 height 21
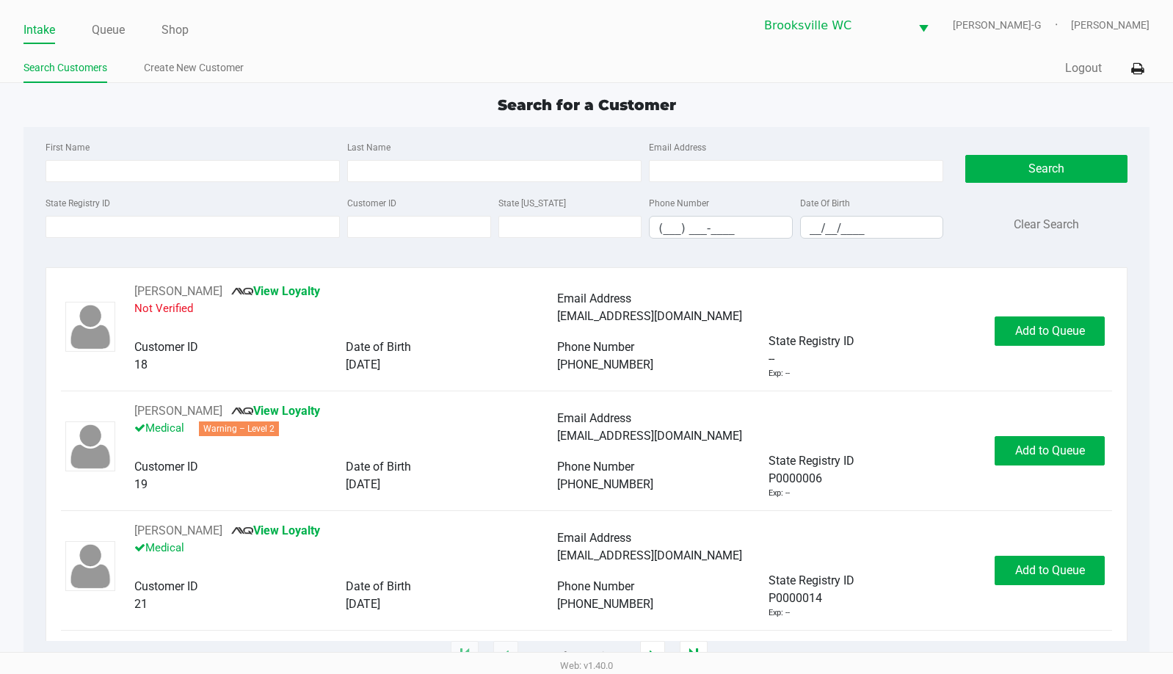
click at [252, 109] on div "Search for a Customer" at bounding box center [586, 105] width 1148 height 22
type input "[PERSON_NAME]"
type input "[DATE]"
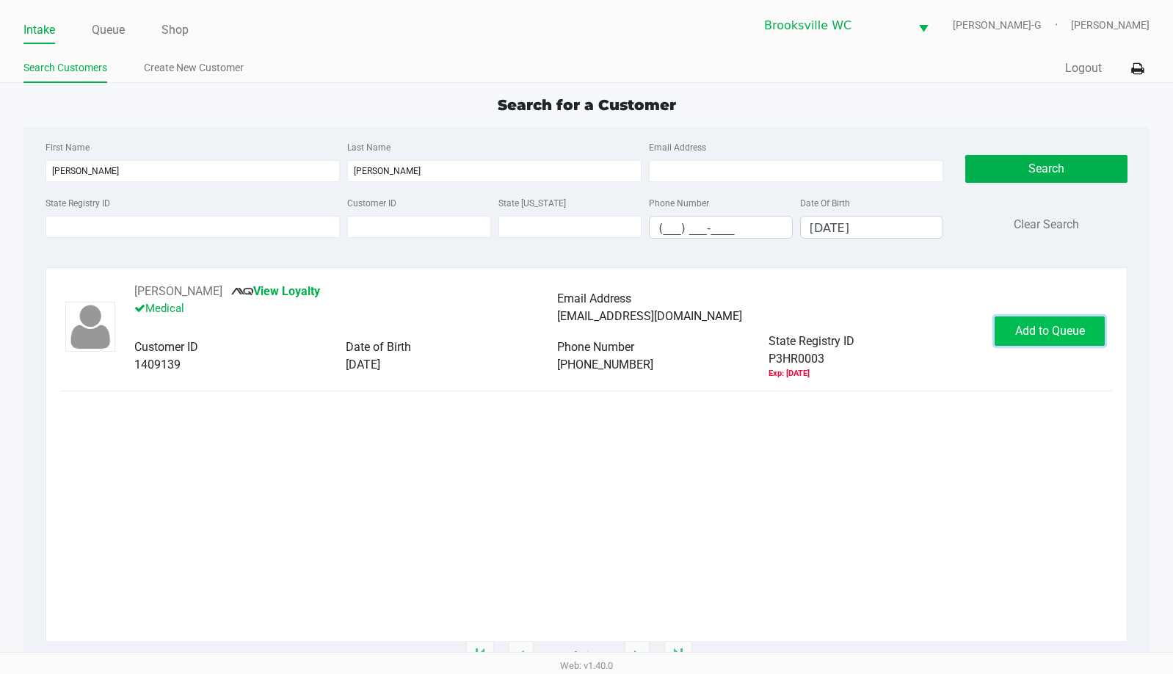
click at [1067, 327] on span "Add to Queue" at bounding box center [1050, 331] width 70 height 14
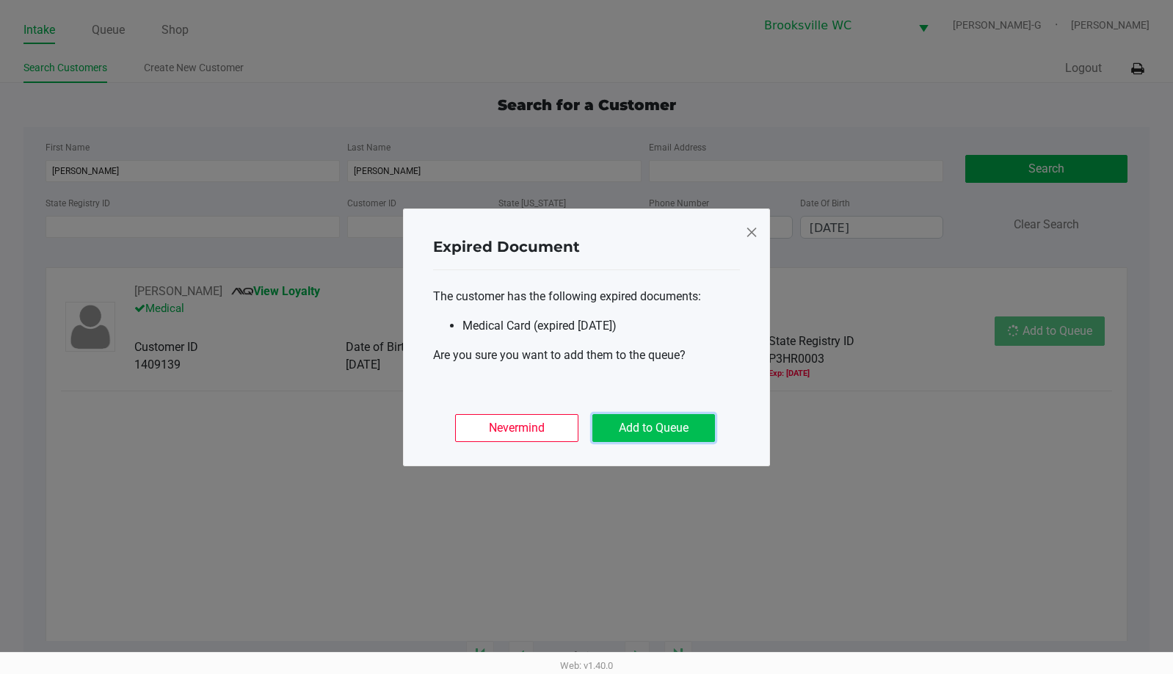
click at [622, 424] on button "Add to Queue" at bounding box center [653, 428] width 123 height 28
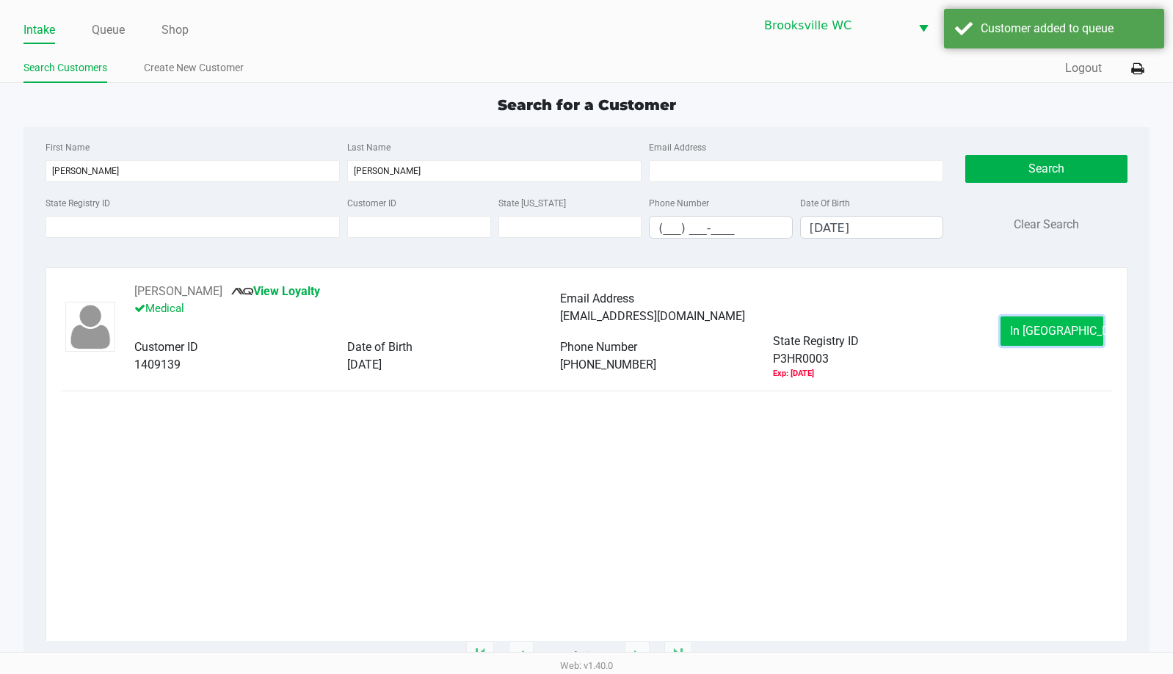
click at [1051, 337] on span "In [GEOGRAPHIC_DATA]" at bounding box center [1071, 331] width 123 height 14
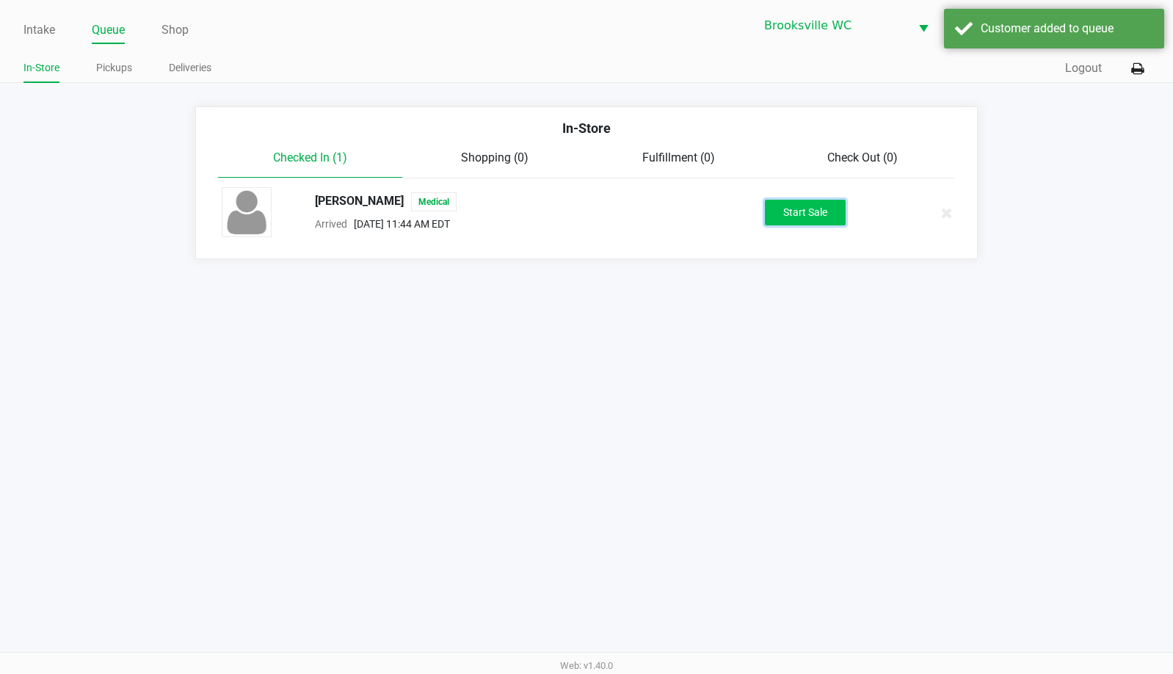
click at [786, 209] on button "Start Sale" at bounding box center [805, 213] width 81 height 26
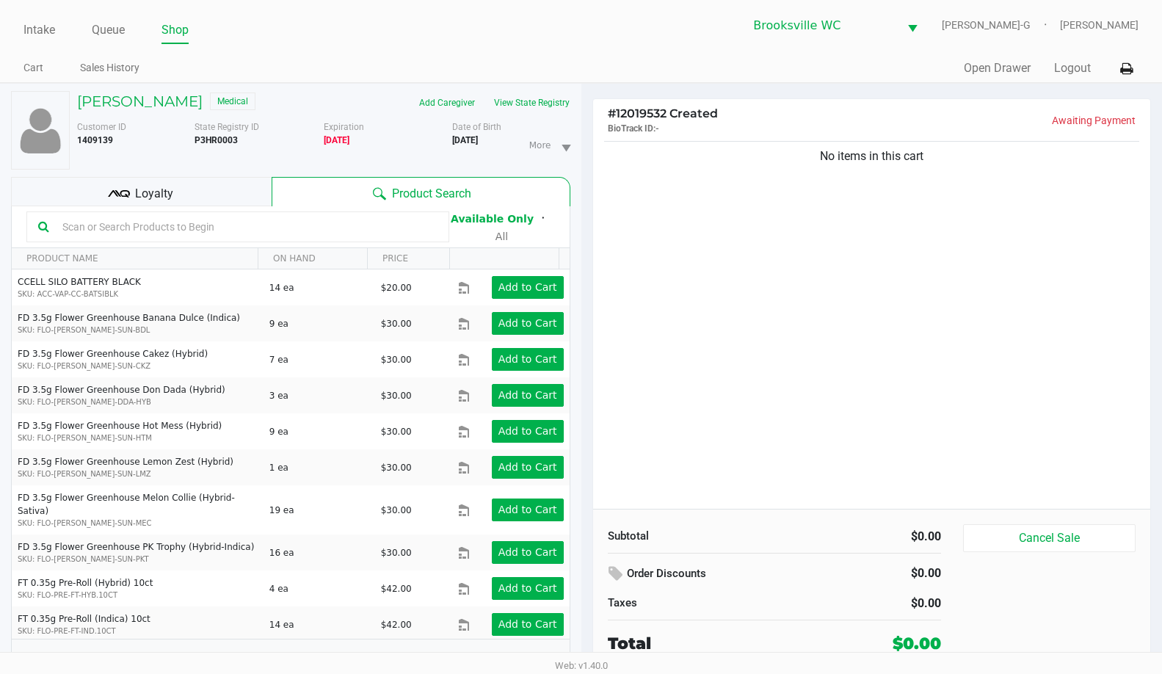
click at [142, 230] on input "text" at bounding box center [247, 227] width 381 height 22
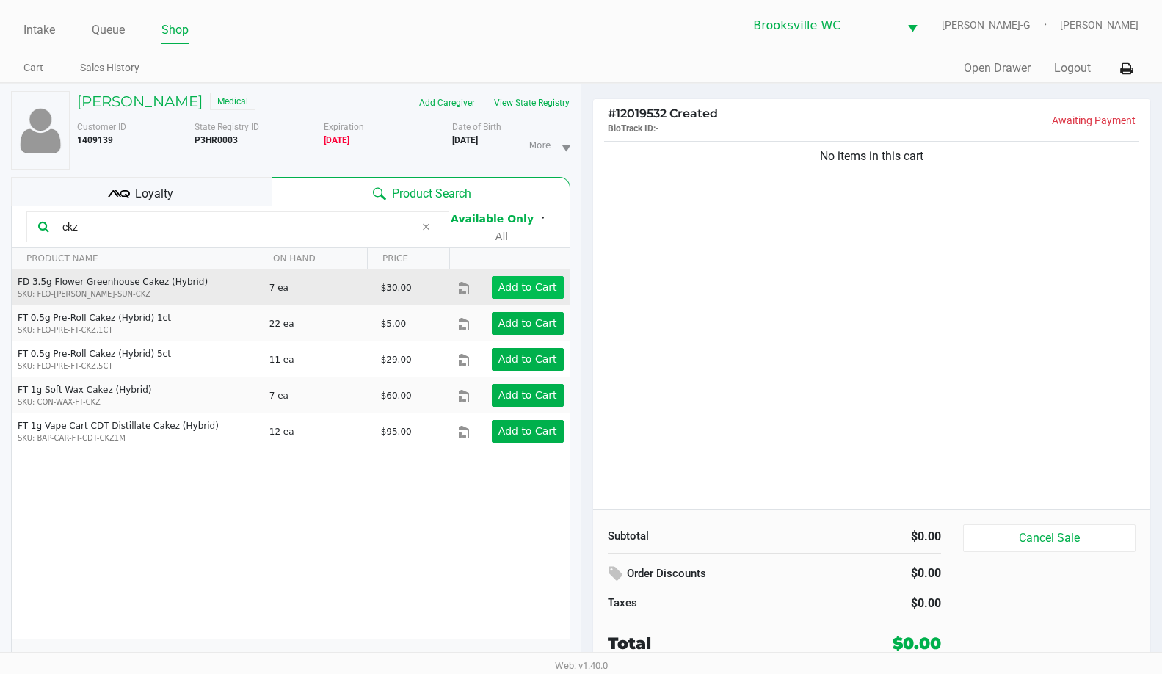
type input "ckz"
click at [501, 288] on app-button-loader "Add to Cart" at bounding box center [528, 287] width 59 height 12
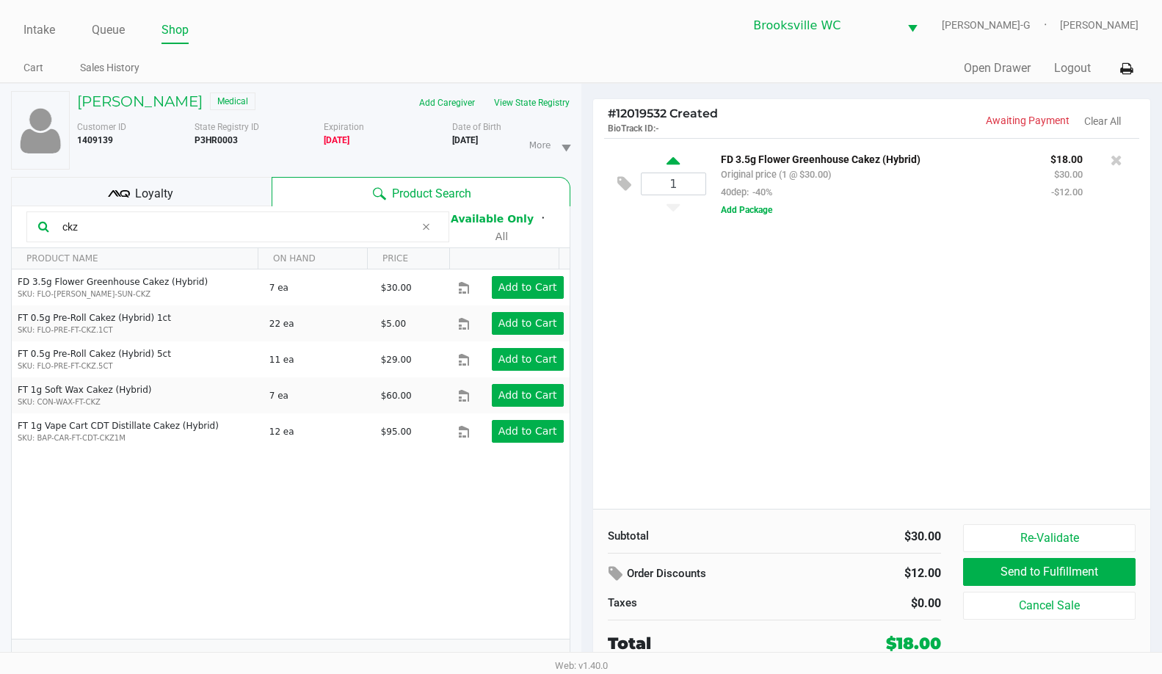
click at [667, 164] on icon at bounding box center [673, 163] width 13 height 18
type input "2"
click at [427, 228] on icon at bounding box center [426, 227] width 9 height 12
click at [356, 227] on input "text" at bounding box center [247, 227] width 381 height 22
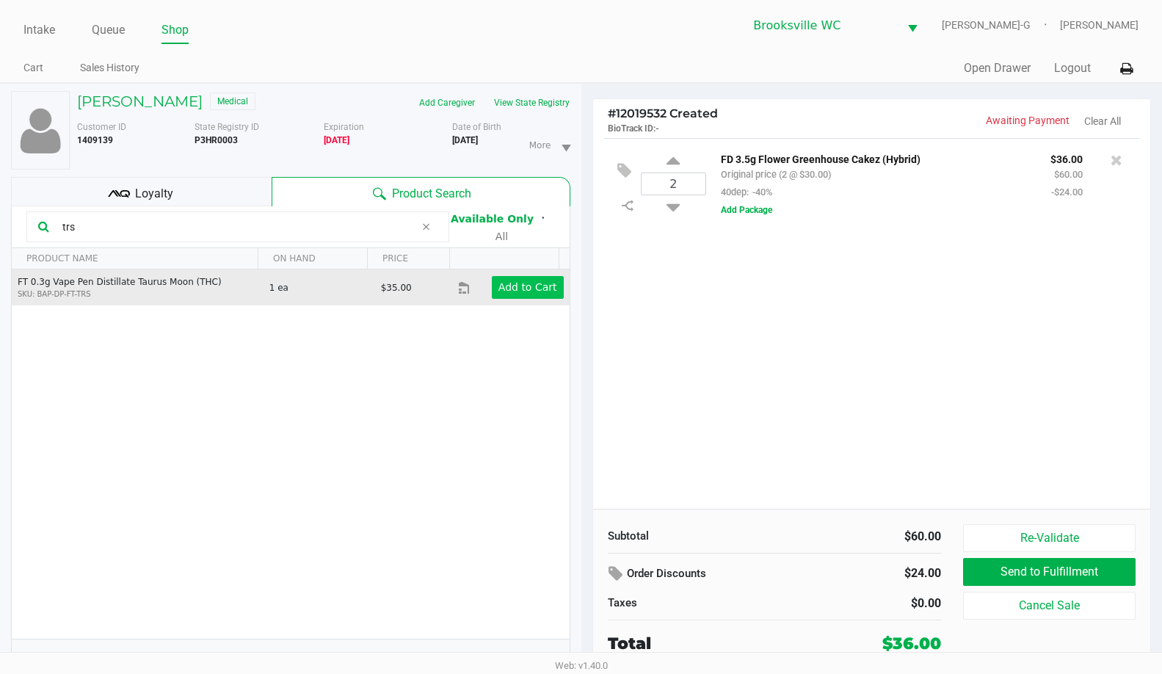
type input "trs"
click at [523, 294] on button "Add to Cart" at bounding box center [528, 287] width 72 height 23
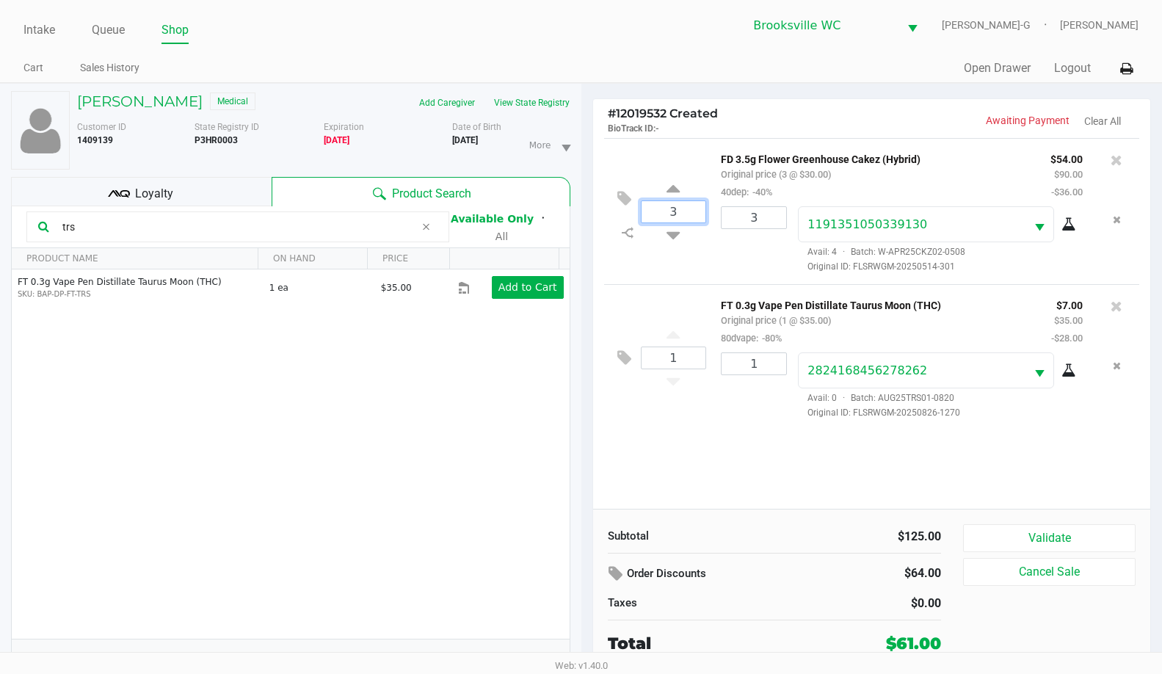
click at [683, 217] on input "3" at bounding box center [674, 211] width 65 height 21
click at [761, 220] on input "3" at bounding box center [754, 217] width 65 height 21
type input "2"
click at [780, 167] on div "Loading [PERSON_NAME] Medical Add Caregiver View State Registry Customer ID 140…" at bounding box center [581, 386] width 1162 height 606
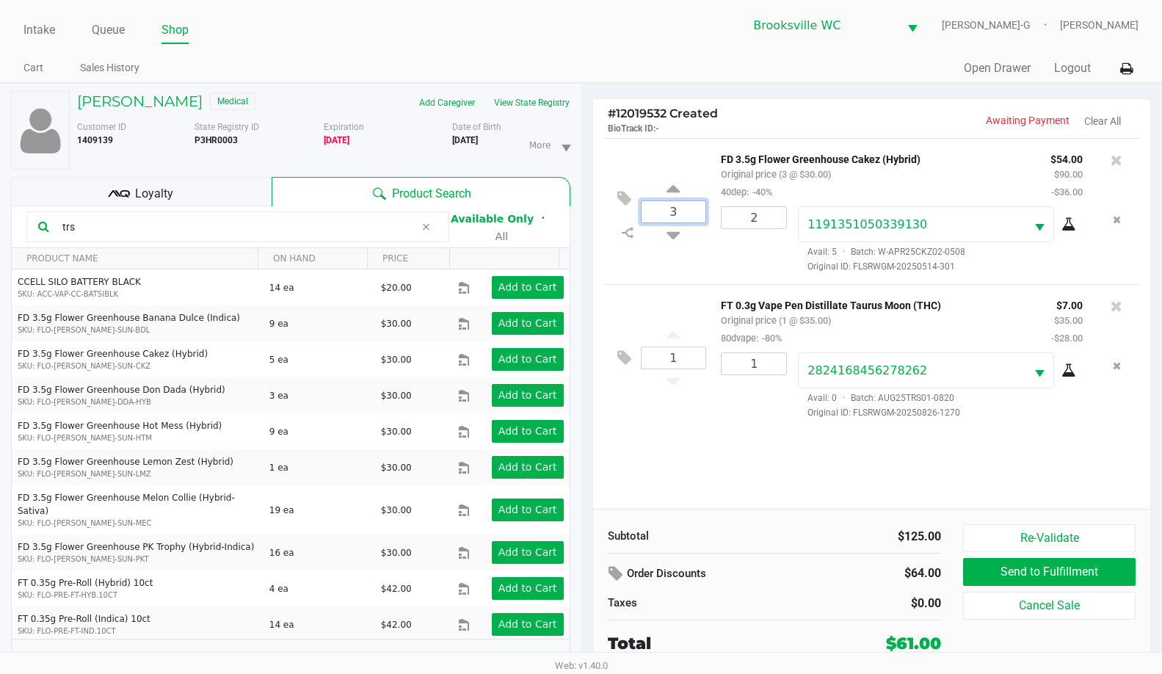
click at [688, 209] on input "3" at bounding box center [674, 211] width 65 height 21
type input "2"
click at [719, 499] on div "[PERSON_NAME] Medical Add Caregiver View State Registry Customer ID 1409139 Sta…" at bounding box center [581, 386] width 1162 height 606
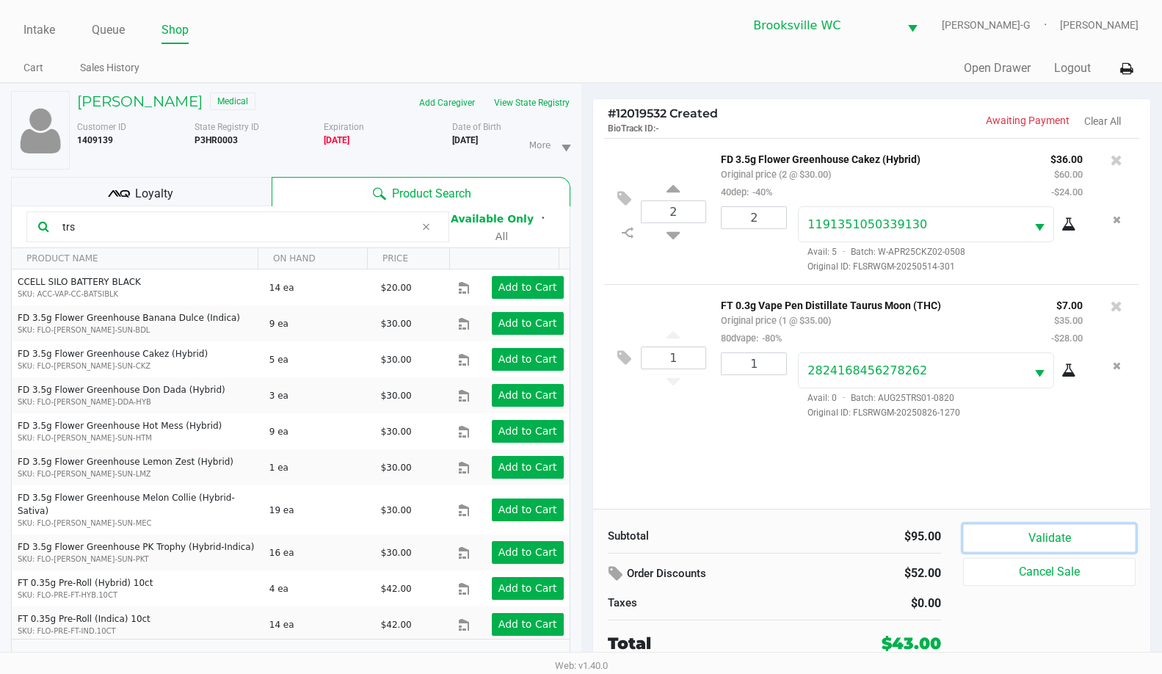
click at [1046, 533] on button "Validate" at bounding box center [1049, 538] width 173 height 28
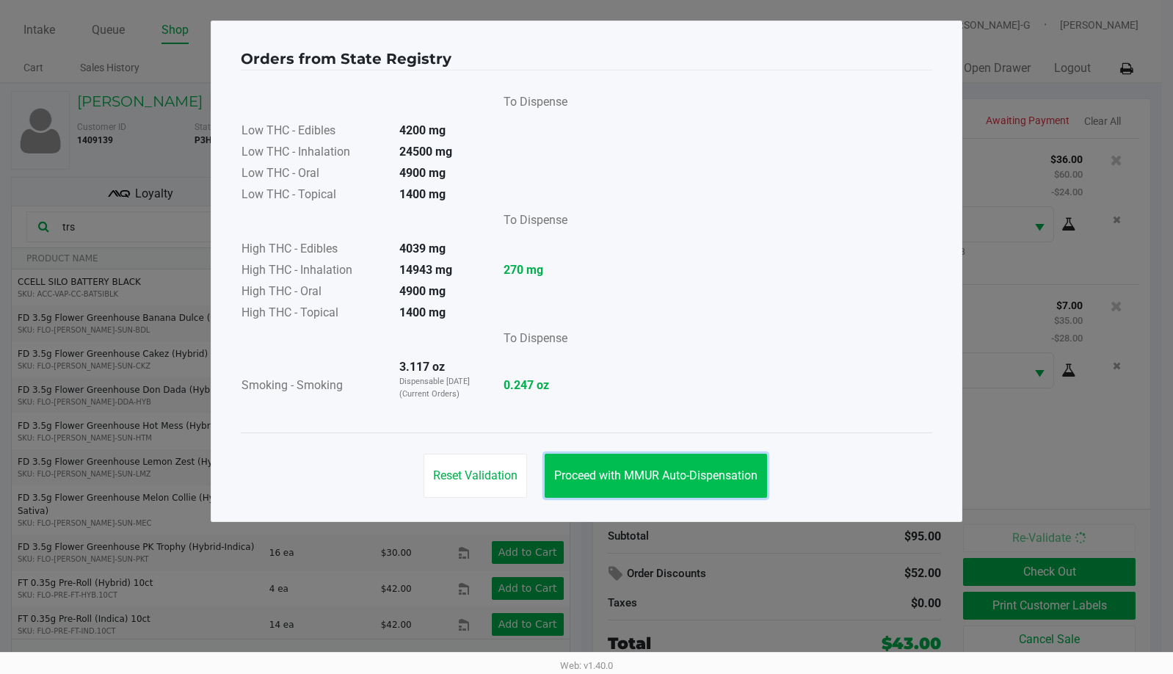
click at [673, 472] on span "Proceed with MMUR Auto-Dispensation" at bounding box center [655, 475] width 203 height 14
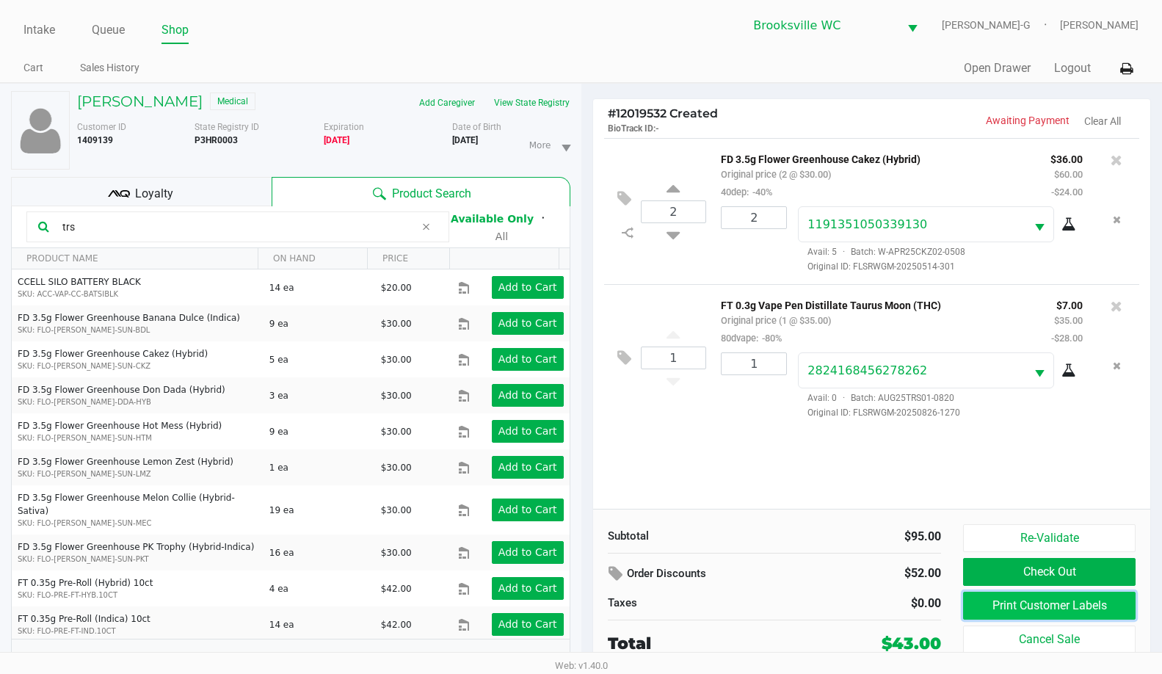
click at [1023, 603] on button "Print Customer Labels" at bounding box center [1049, 606] width 173 height 28
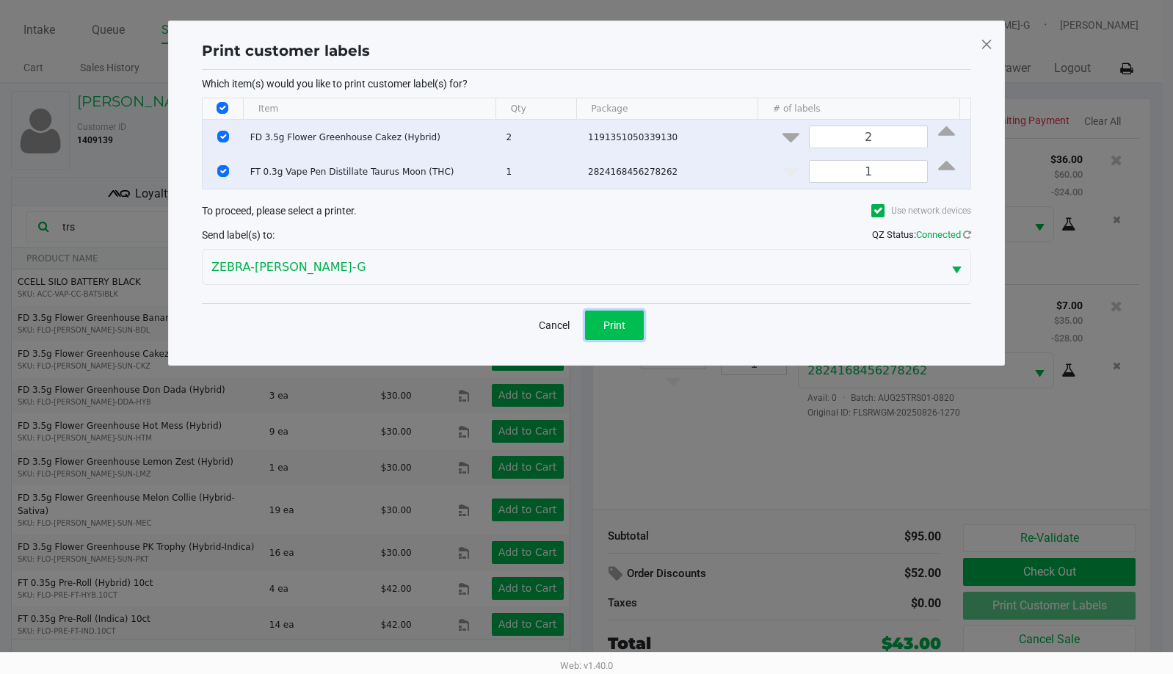
click at [601, 327] on button "Print" at bounding box center [614, 325] width 59 height 29
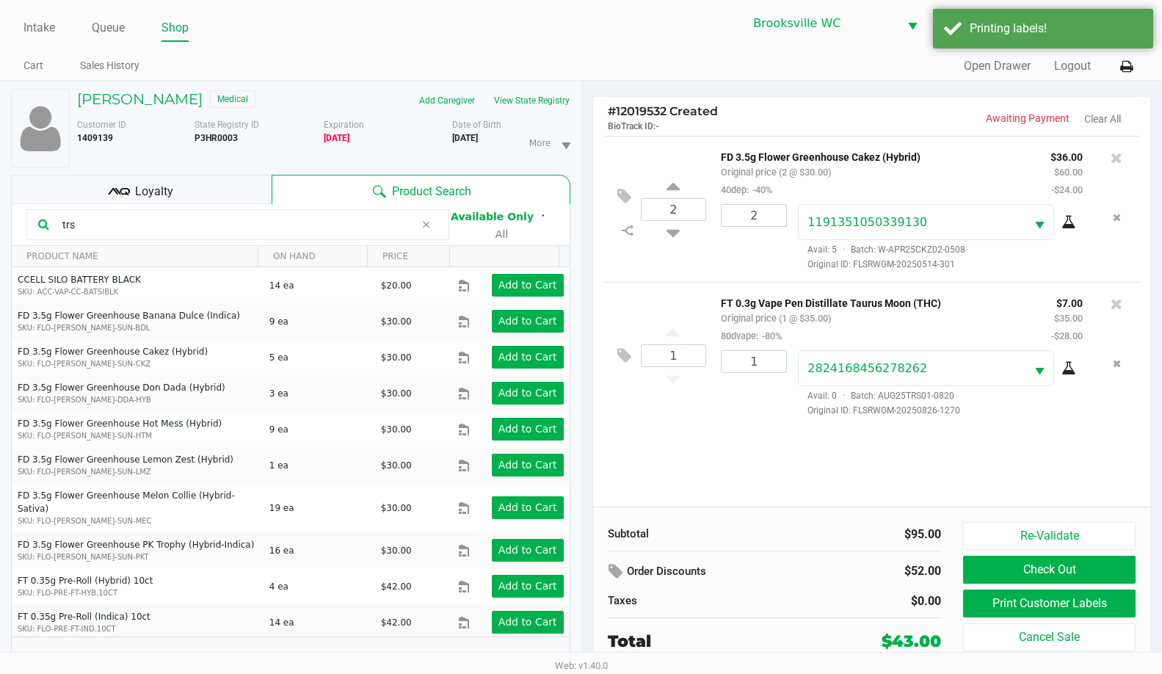
scroll to position [15, 0]
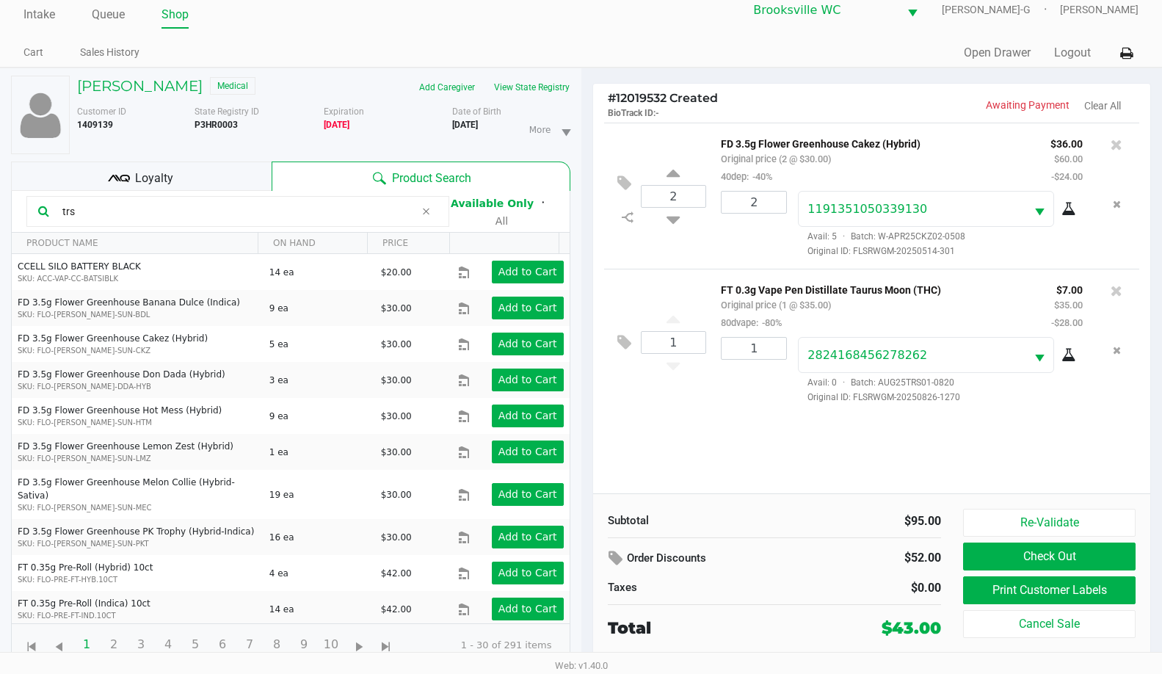
click at [204, 166] on div "Loyalty" at bounding box center [141, 176] width 261 height 29
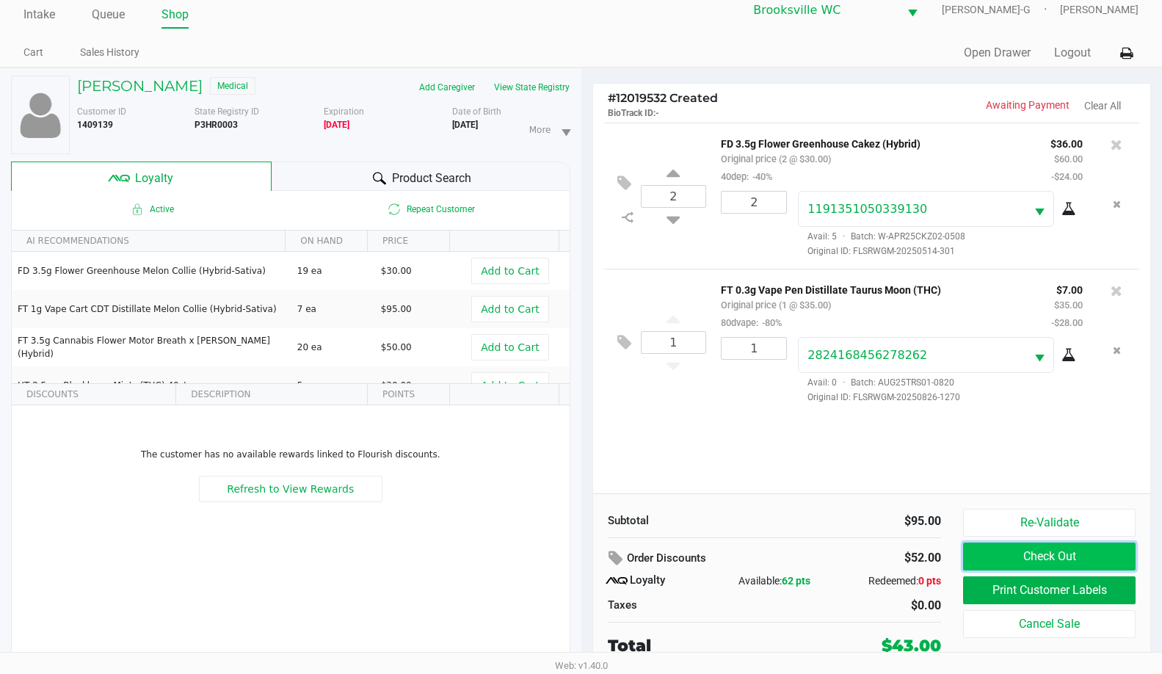
click at [1041, 558] on button "Check Out" at bounding box center [1049, 557] width 173 height 28
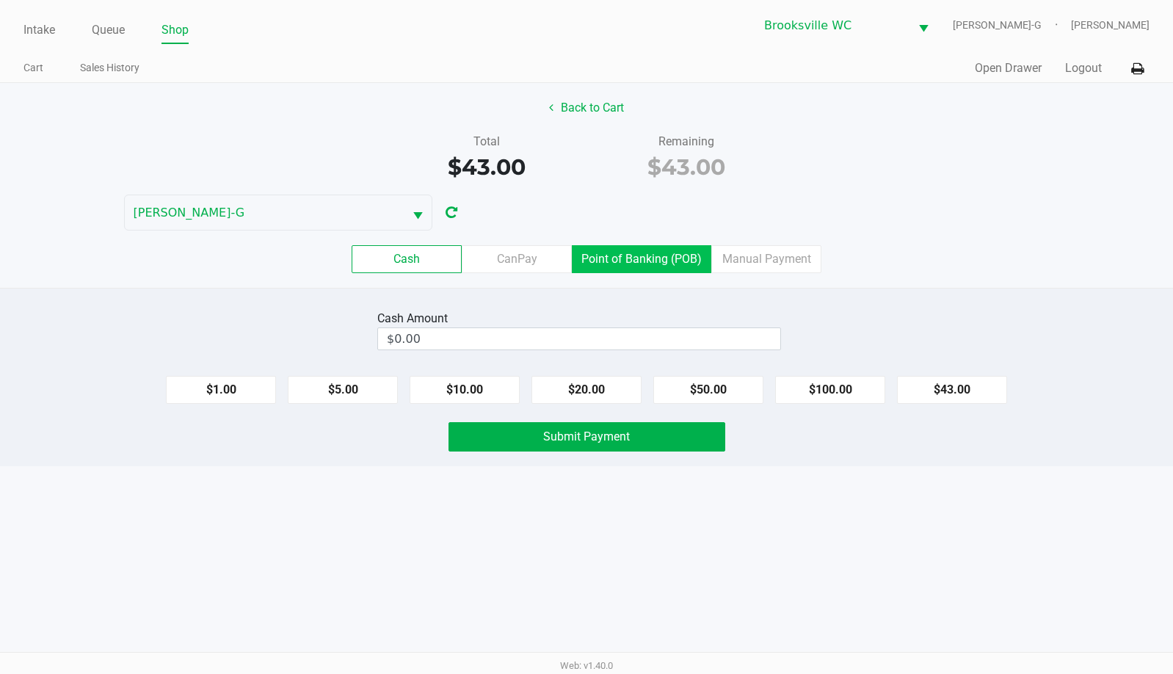
click at [634, 269] on label "Point of Banking (POB)" at bounding box center [641, 259] width 139 height 28
click at [0, 0] on 7 "Point of Banking (POB)" at bounding box center [0, 0] width 0 height 0
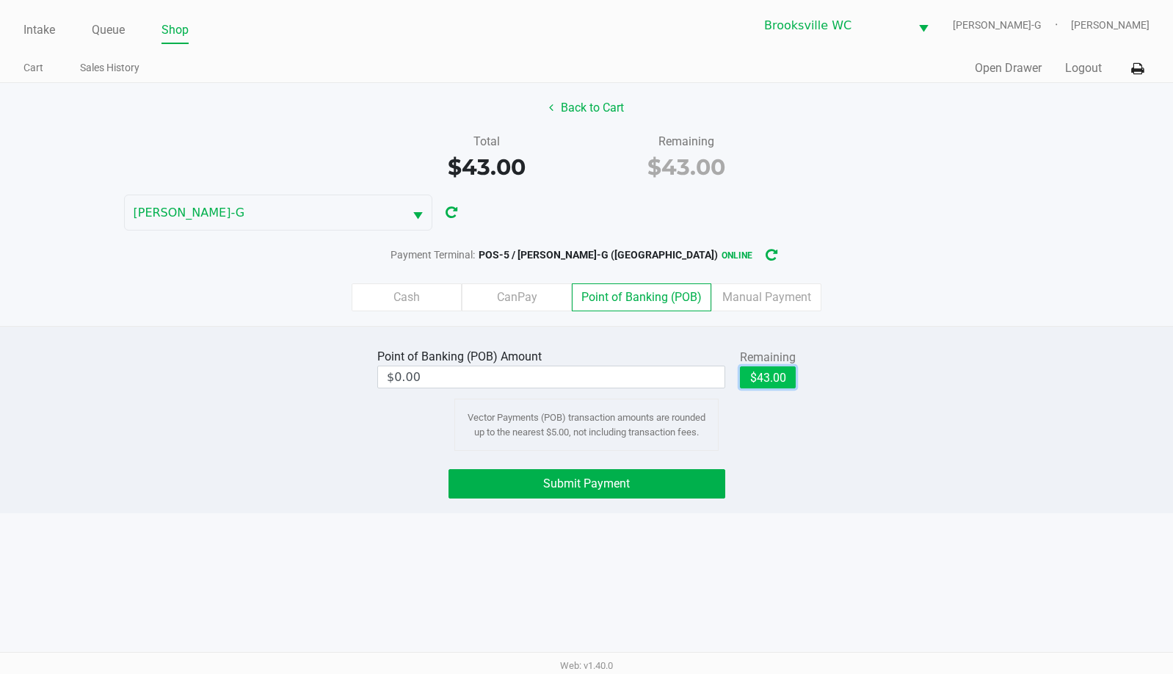
click at [764, 377] on button "$43.00" at bounding box center [768, 377] width 56 height 22
type input "$43.00"
click at [606, 492] on button "Submit Payment" at bounding box center [587, 483] width 277 height 29
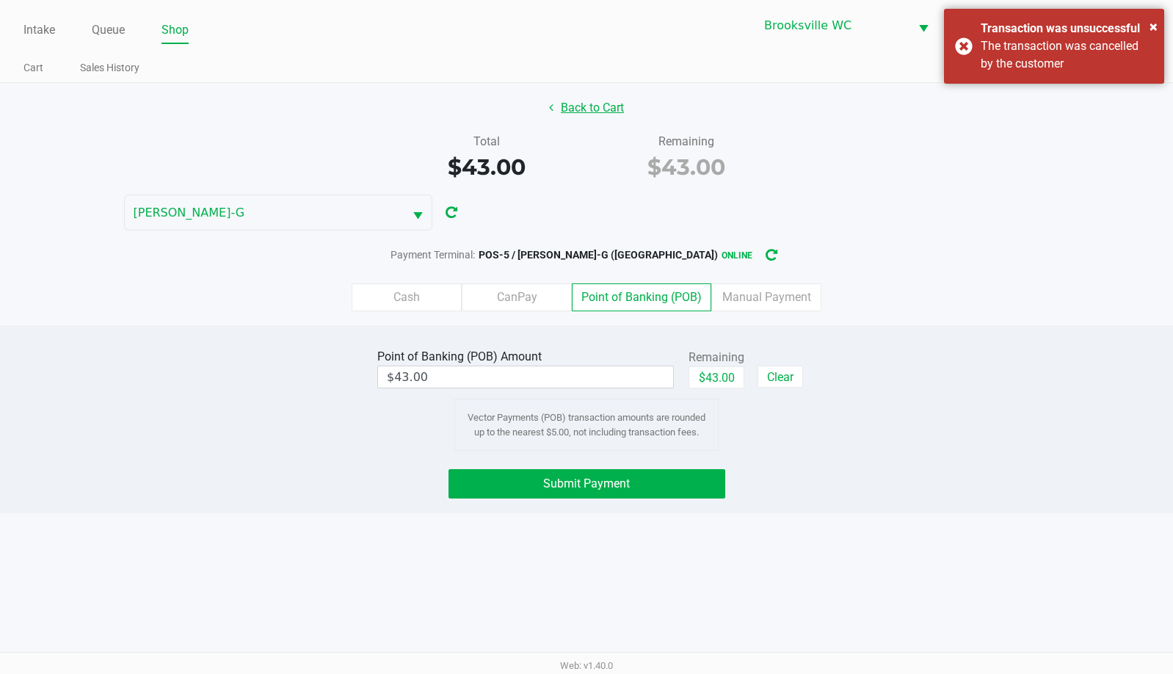
click at [602, 111] on button "Back to Cart" at bounding box center [587, 108] width 94 height 28
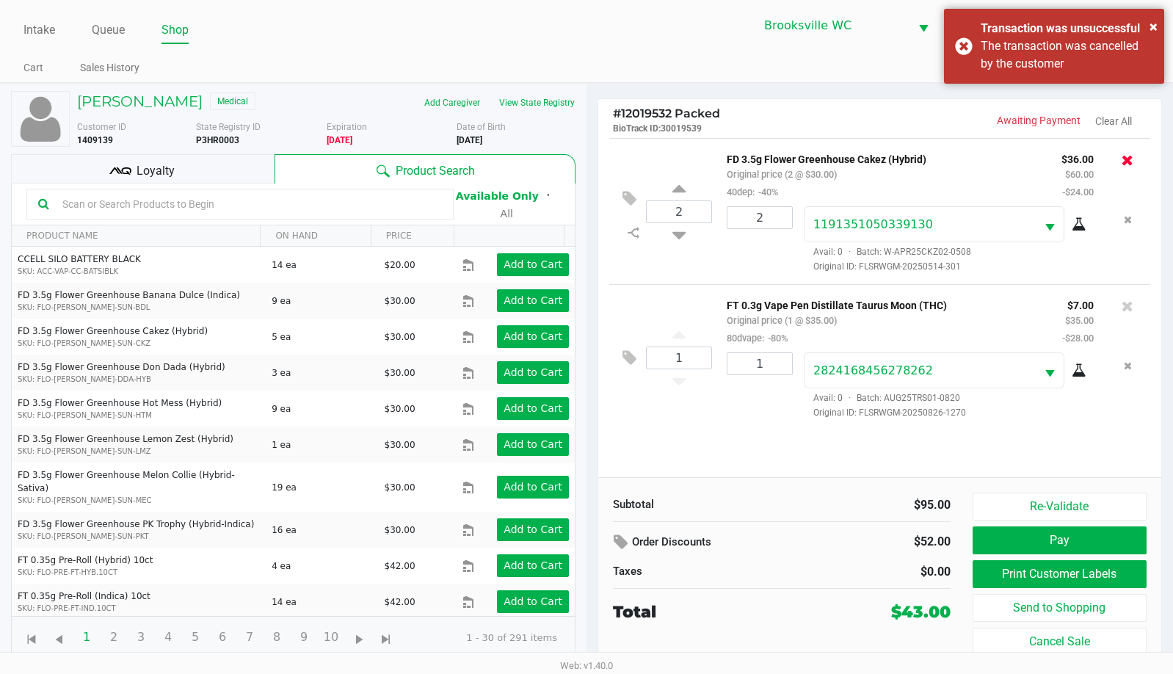
click at [1125, 161] on icon at bounding box center [1128, 160] width 12 height 15
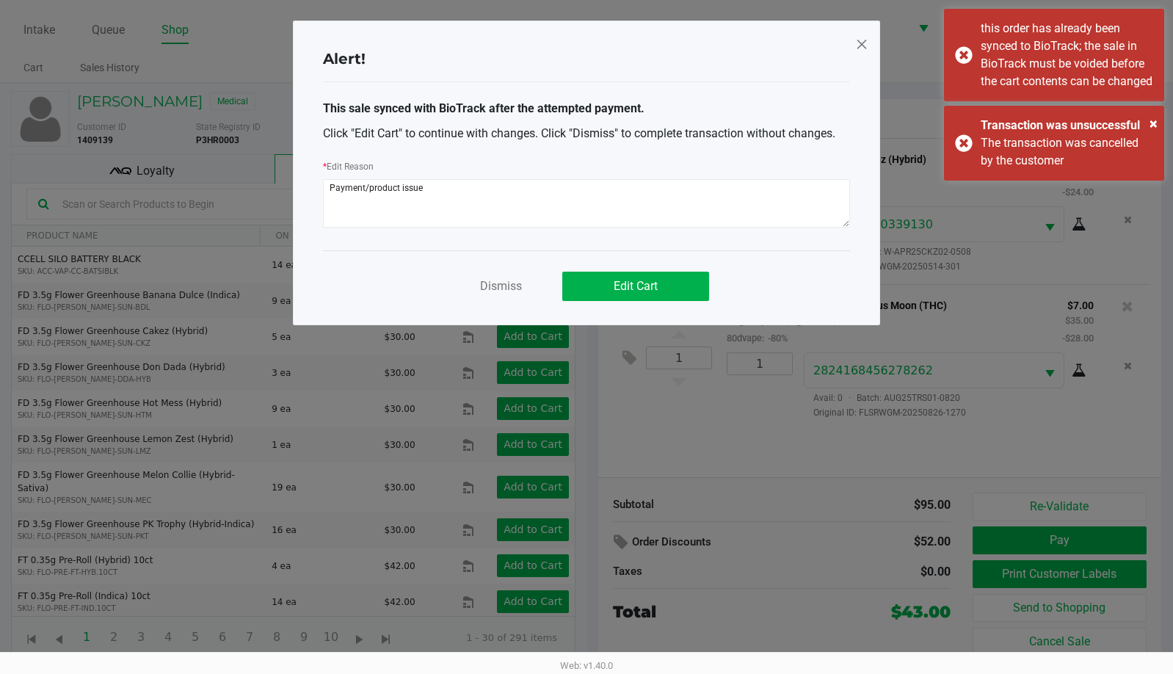
click at [661, 267] on div "Dismiss Edit Cart" at bounding box center [586, 279] width 527 height 59
click at [681, 280] on button "Edit Cart" at bounding box center [635, 286] width 147 height 29
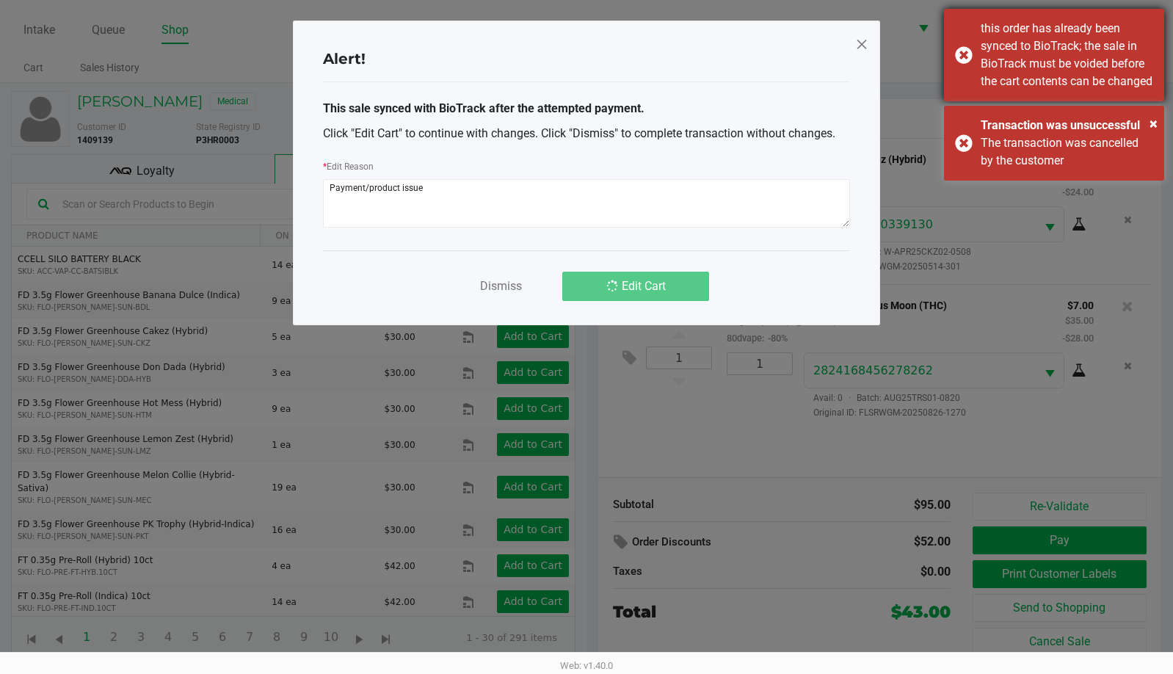
click at [1042, 90] on div "this order has already been synced to BioTrack; the sale in BioTrack must be vo…" at bounding box center [1067, 55] width 173 height 70
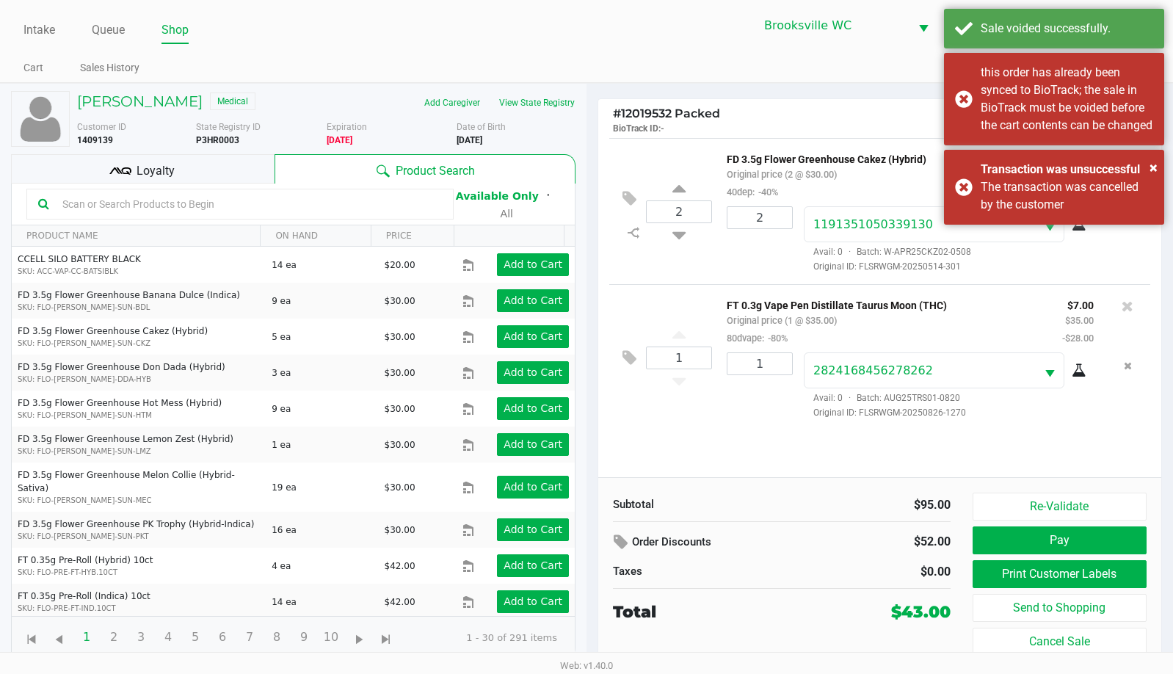
click at [1040, 142] on div "2 FD 3.5g Flower Greenhouse Cakez (Hybrid) Original price (2 @ $30.00) 40dep: -…" at bounding box center [879, 211] width 541 height 146
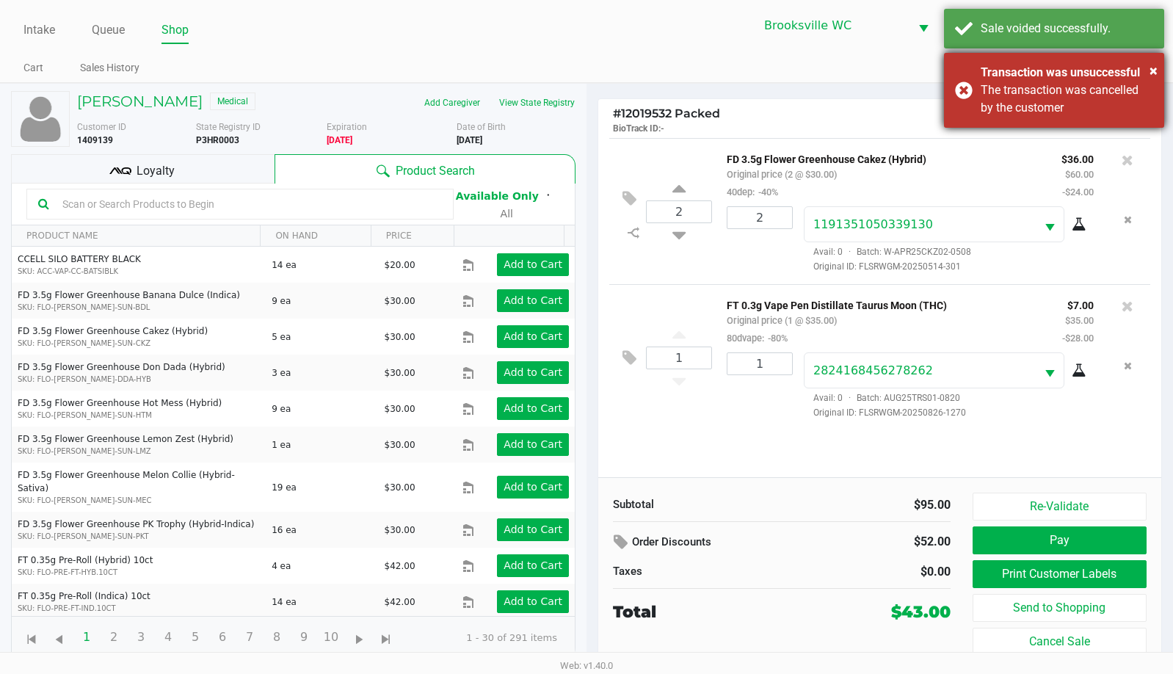
click at [1036, 79] on div "Transaction was unsuccessful" at bounding box center [1067, 73] width 173 height 18
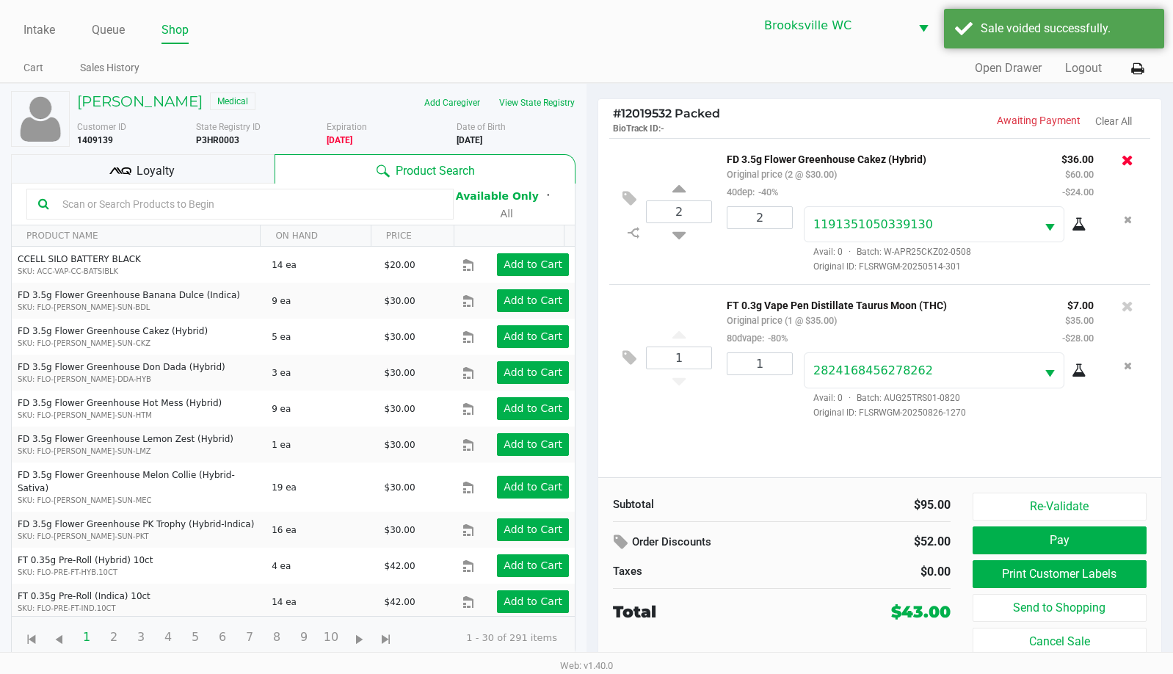
click at [1130, 158] on icon at bounding box center [1128, 160] width 12 height 15
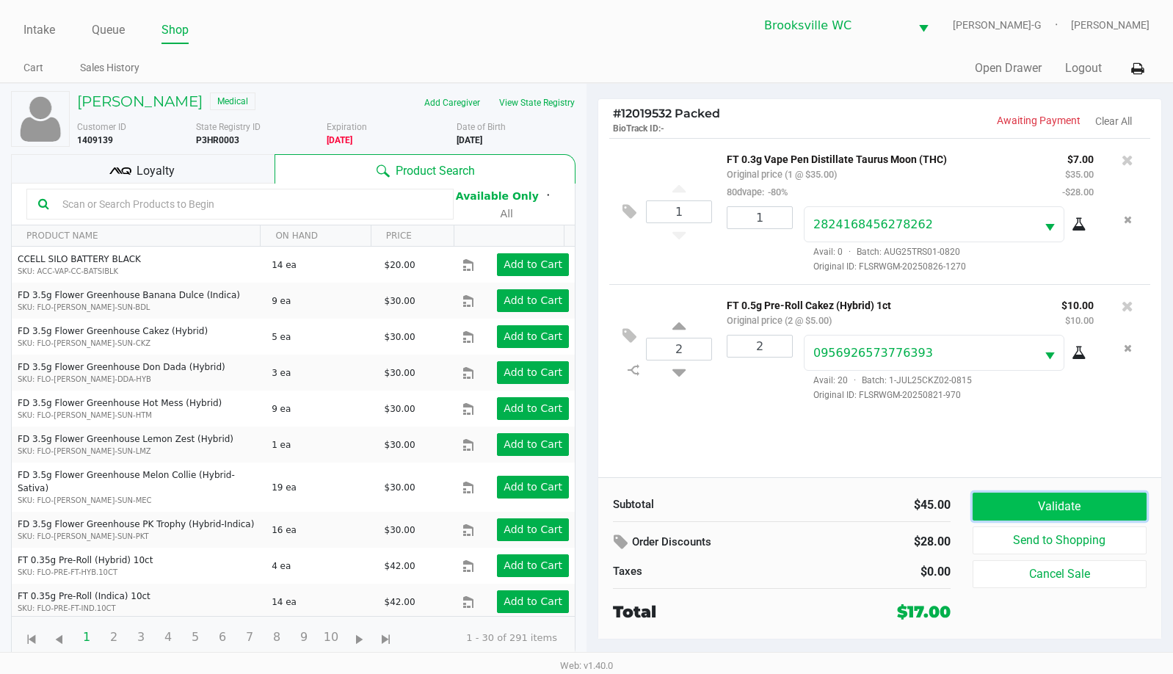
click at [1032, 510] on button "Validate" at bounding box center [1060, 507] width 174 height 28
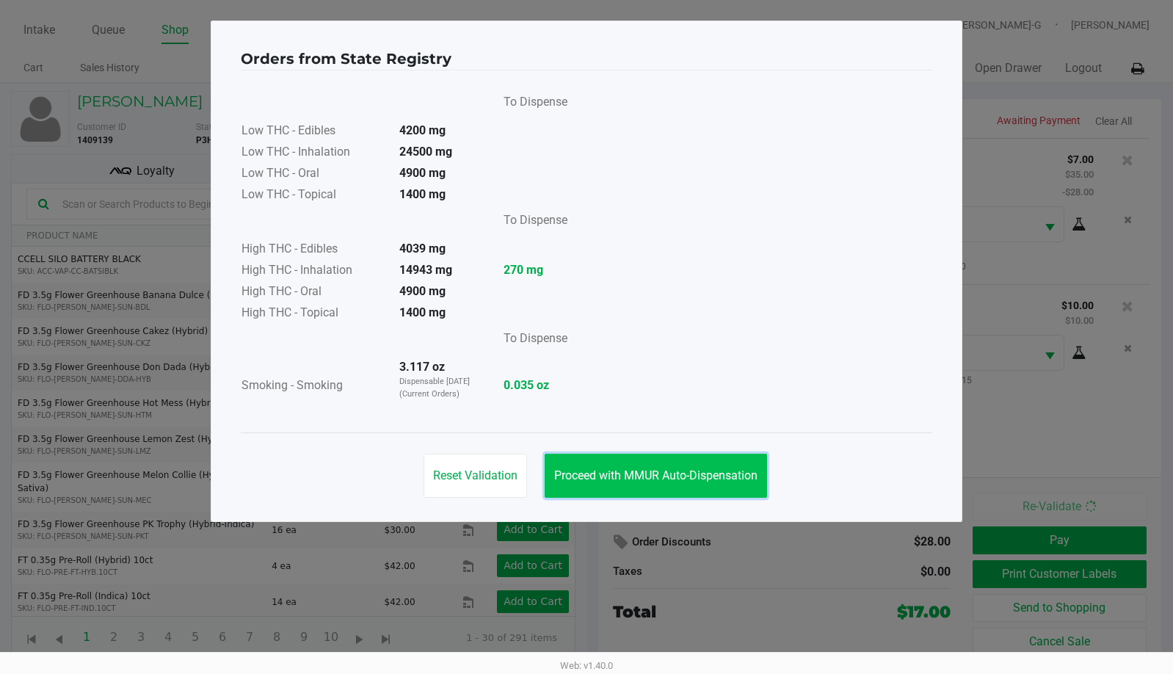
click at [696, 463] on button "Proceed with MMUR Auto-Dispensation" at bounding box center [656, 476] width 222 height 44
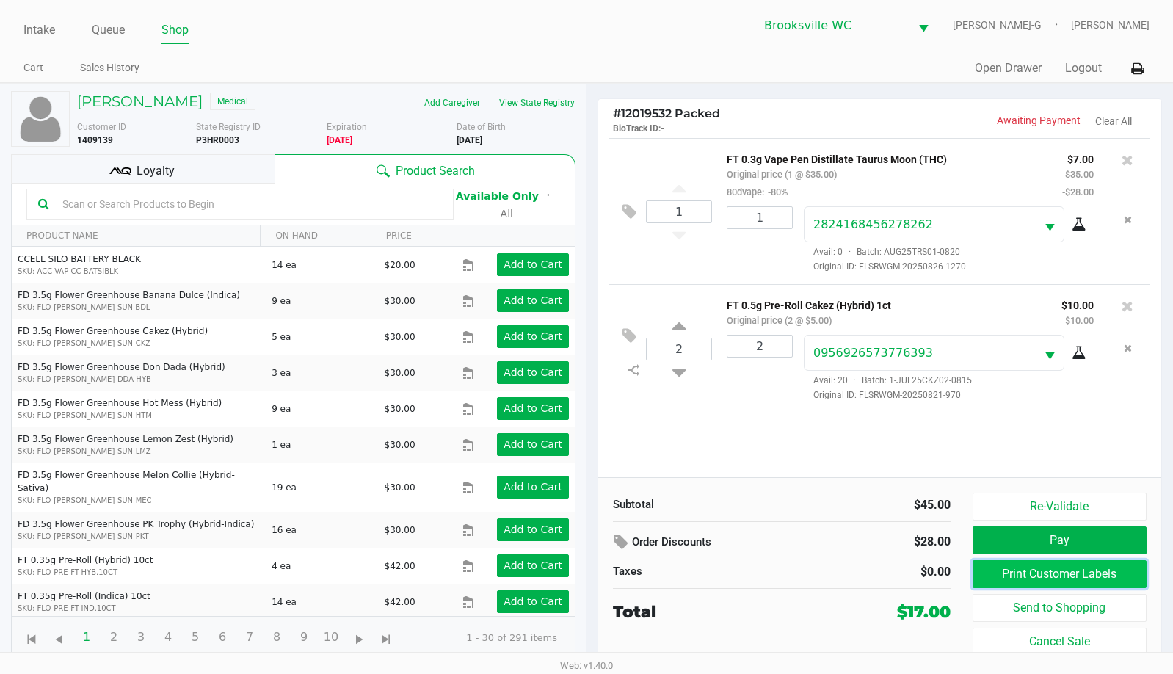
click at [1013, 571] on button "Print Customer Labels" at bounding box center [1060, 574] width 174 height 28
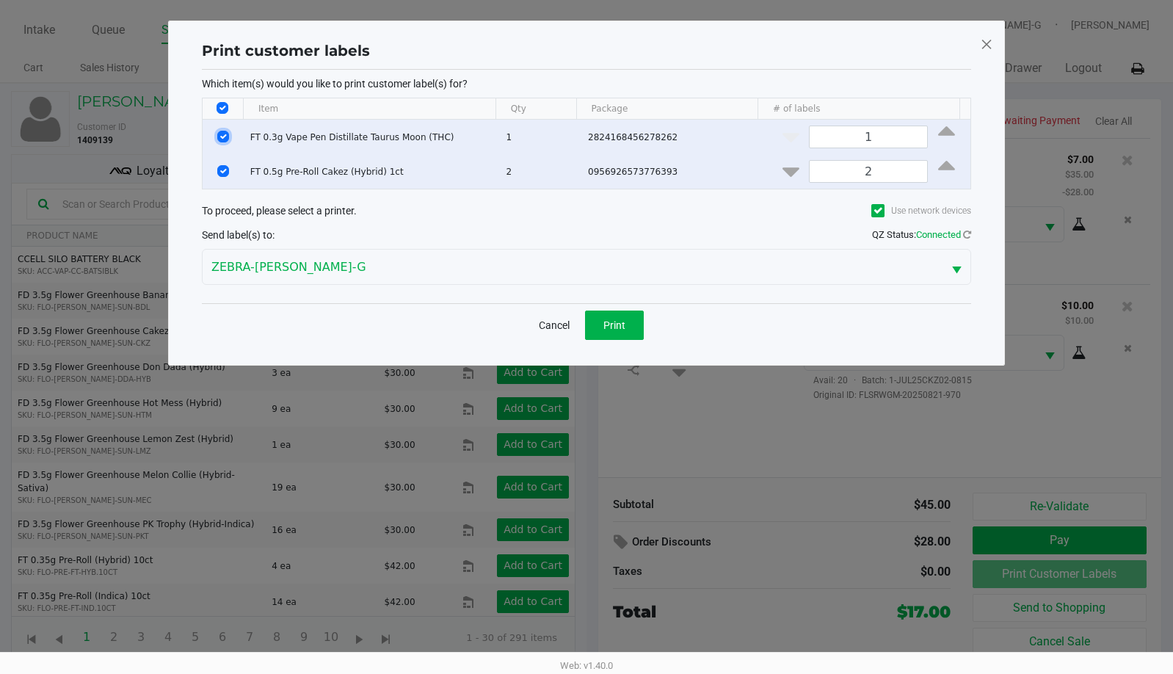
click at [225, 140] on input "Select Row" at bounding box center [223, 137] width 12 height 12
checkbox input "false"
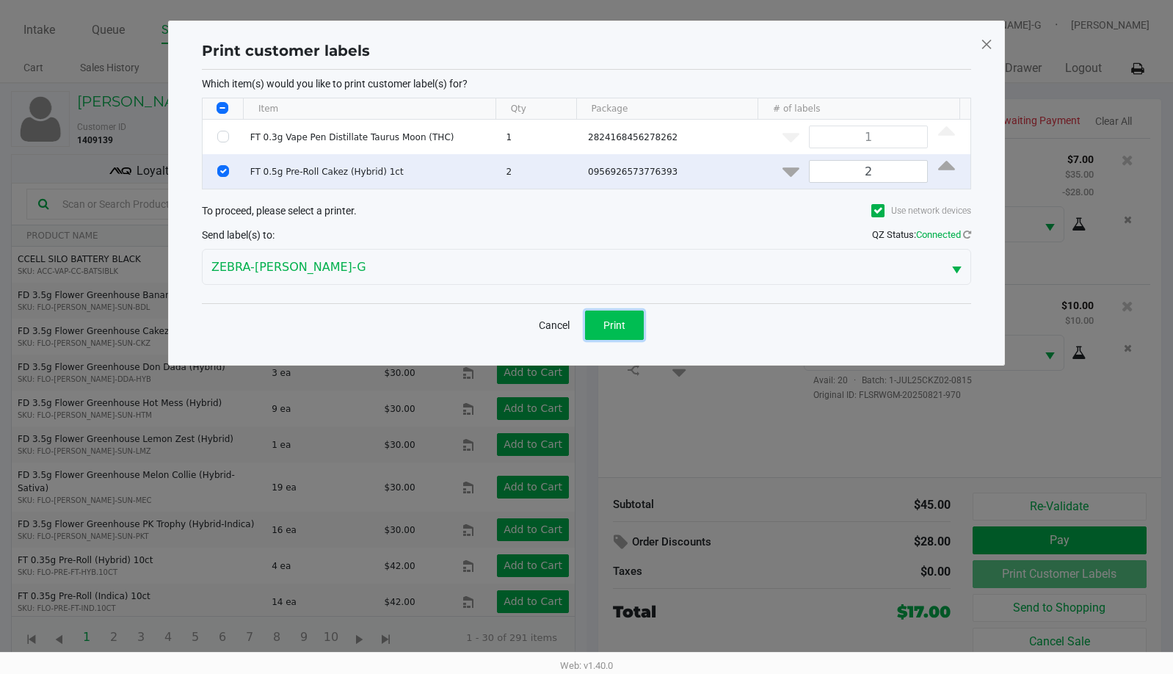
click at [613, 319] on span "Print" at bounding box center [614, 325] width 22 height 12
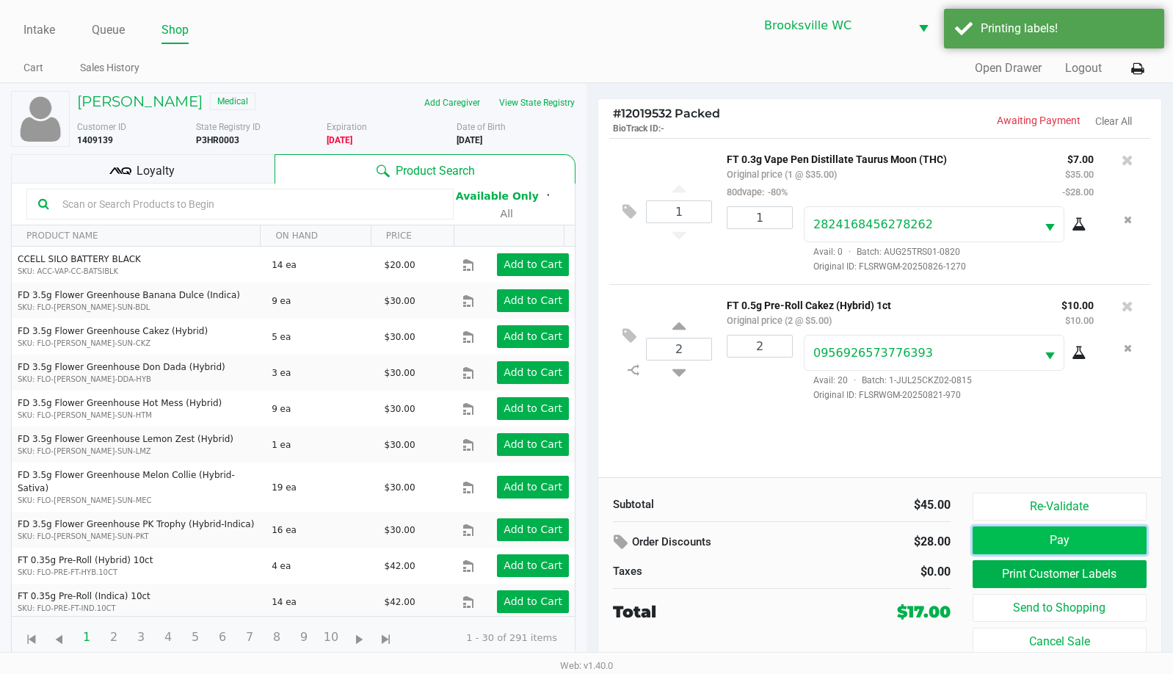
click at [1046, 532] on button "Pay" at bounding box center [1060, 540] width 174 height 28
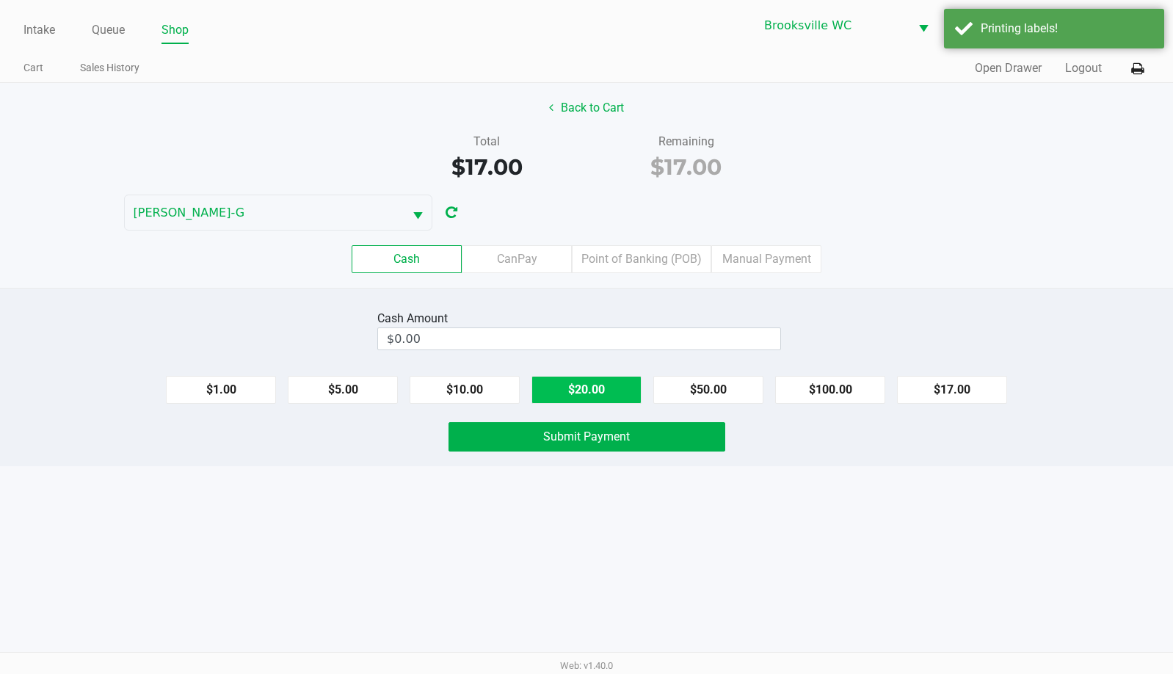
click at [598, 392] on button "$20.00" at bounding box center [587, 390] width 110 height 28
type input "$20.00"
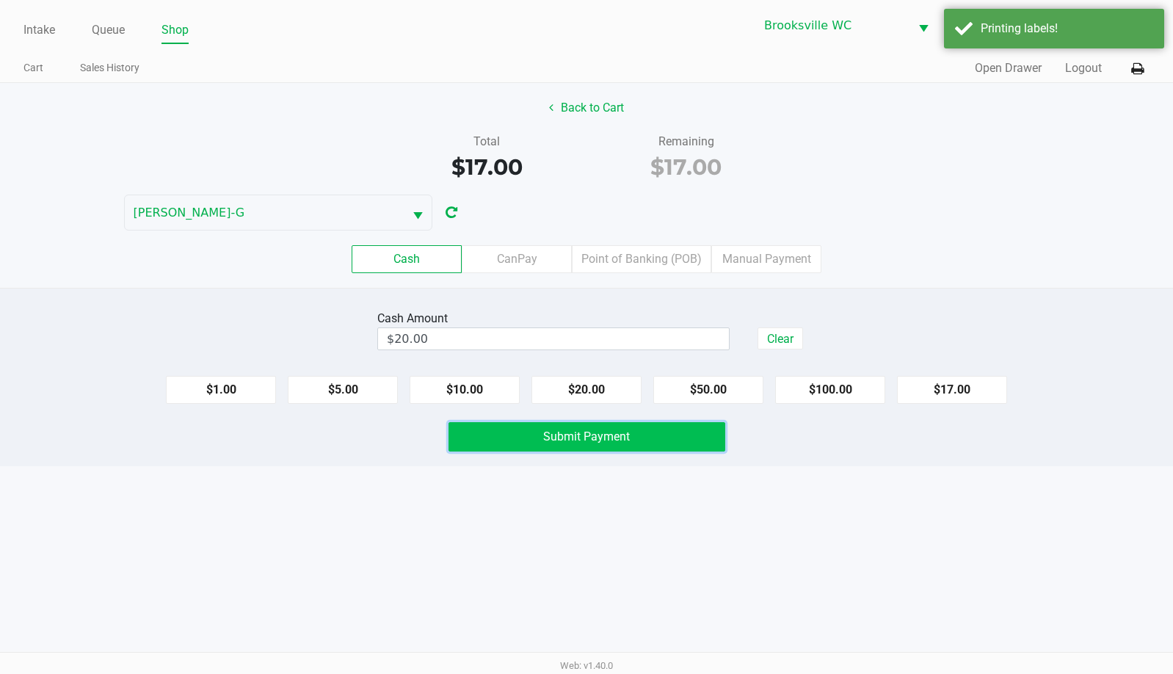
click at [529, 449] on button "Submit Payment" at bounding box center [587, 436] width 277 height 29
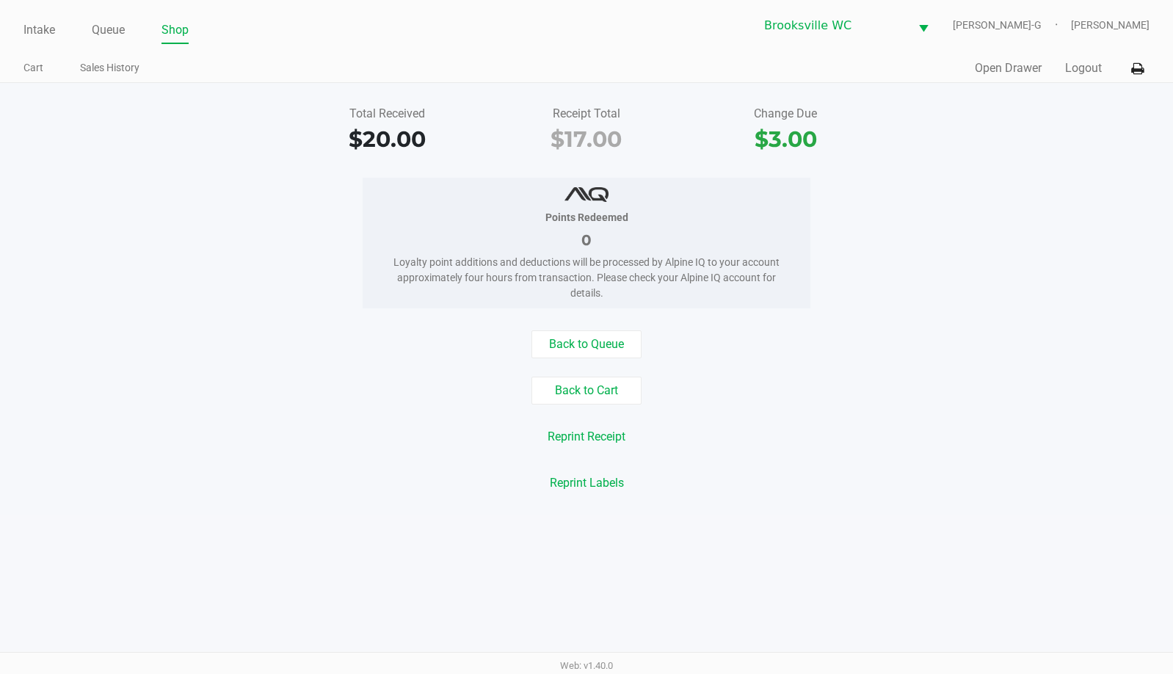
click at [1001, 341] on div "Back to Queue" at bounding box center [586, 344] width 1195 height 28
click at [40, 32] on link "Intake" at bounding box center [39, 30] width 32 height 21
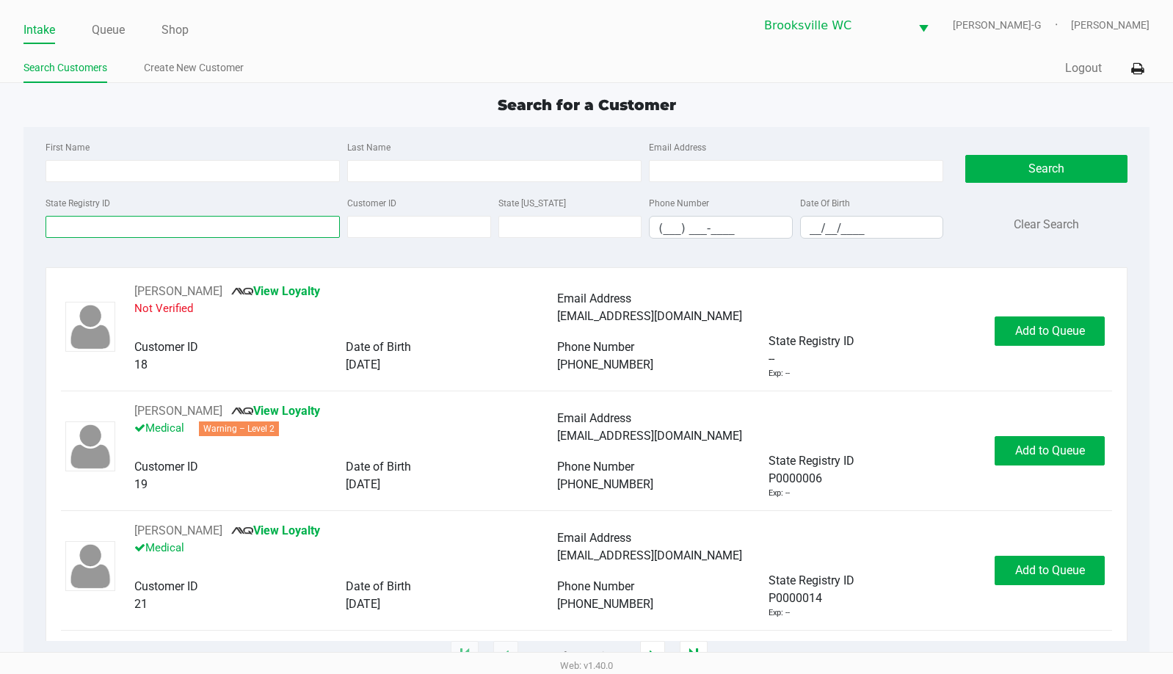
click at [80, 227] on input "State Registry ID" at bounding box center [193, 227] width 294 height 22
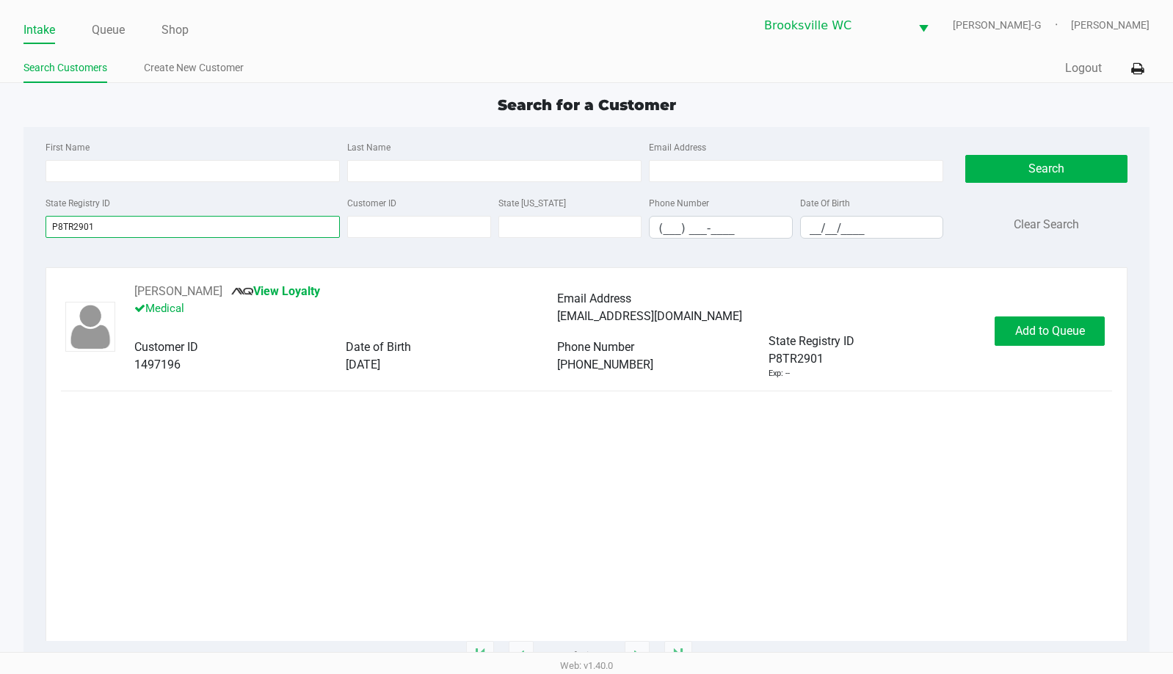
type input "P8TR2901"
click at [1051, 333] on span "Add to Queue" at bounding box center [1050, 331] width 70 height 14
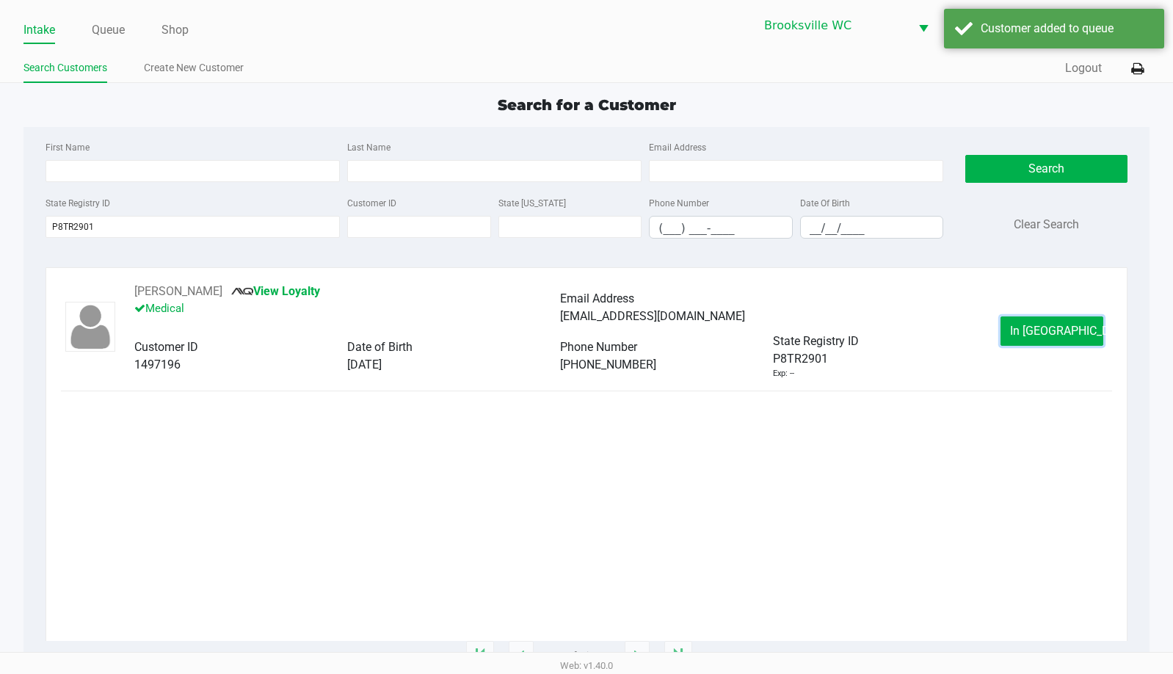
click at [1051, 333] on span "In [GEOGRAPHIC_DATA]" at bounding box center [1071, 331] width 123 height 14
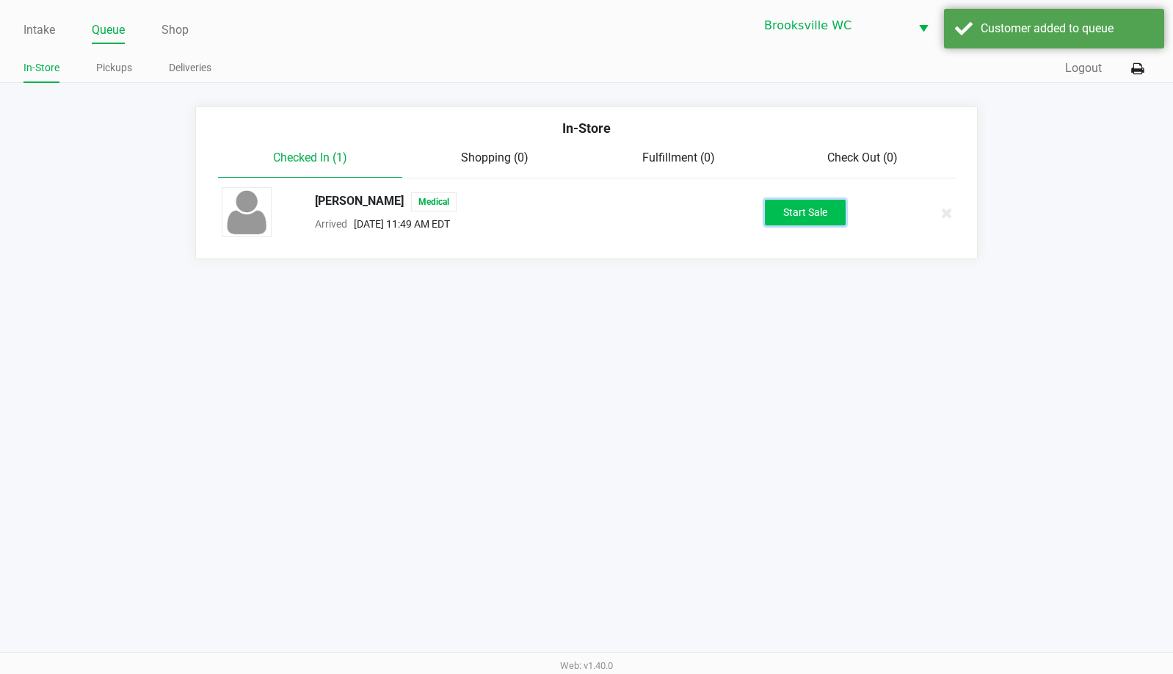
click at [834, 217] on button "Start Sale" at bounding box center [805, 213] width 81 height 26
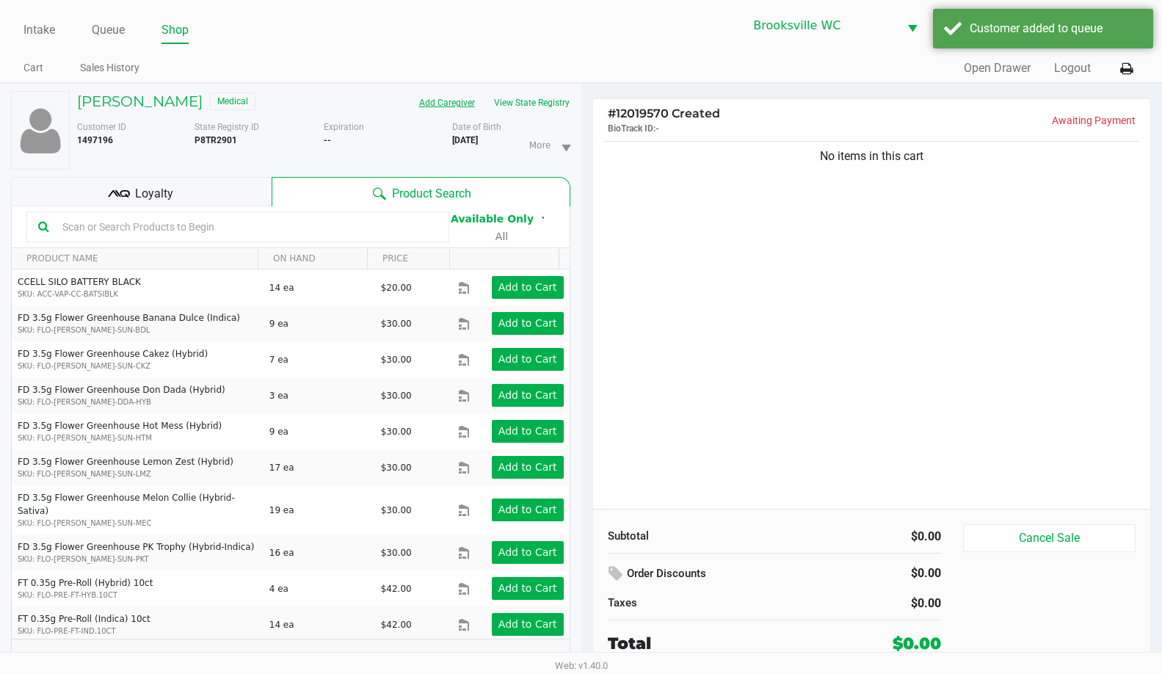
click at [435, 99] on button "Add Caregiver" at bounding box center [447, 102] width 75 height 23
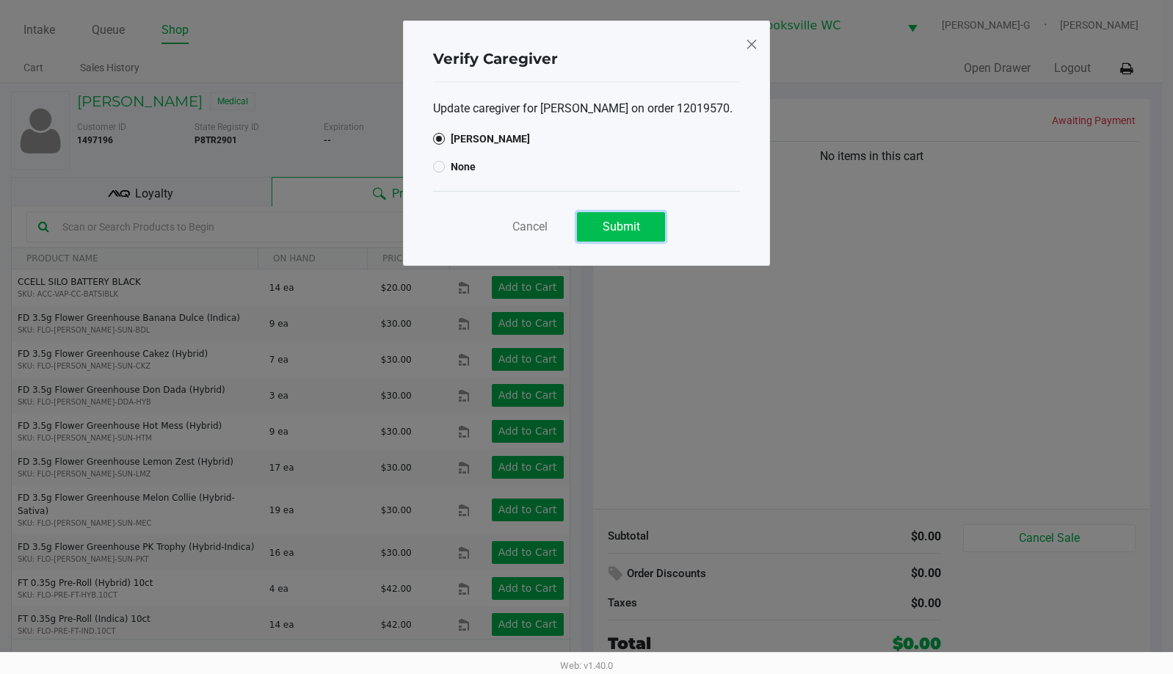
click at [600, 224] on button "Submit" at bounding box center [621, 226] width 88 height 29
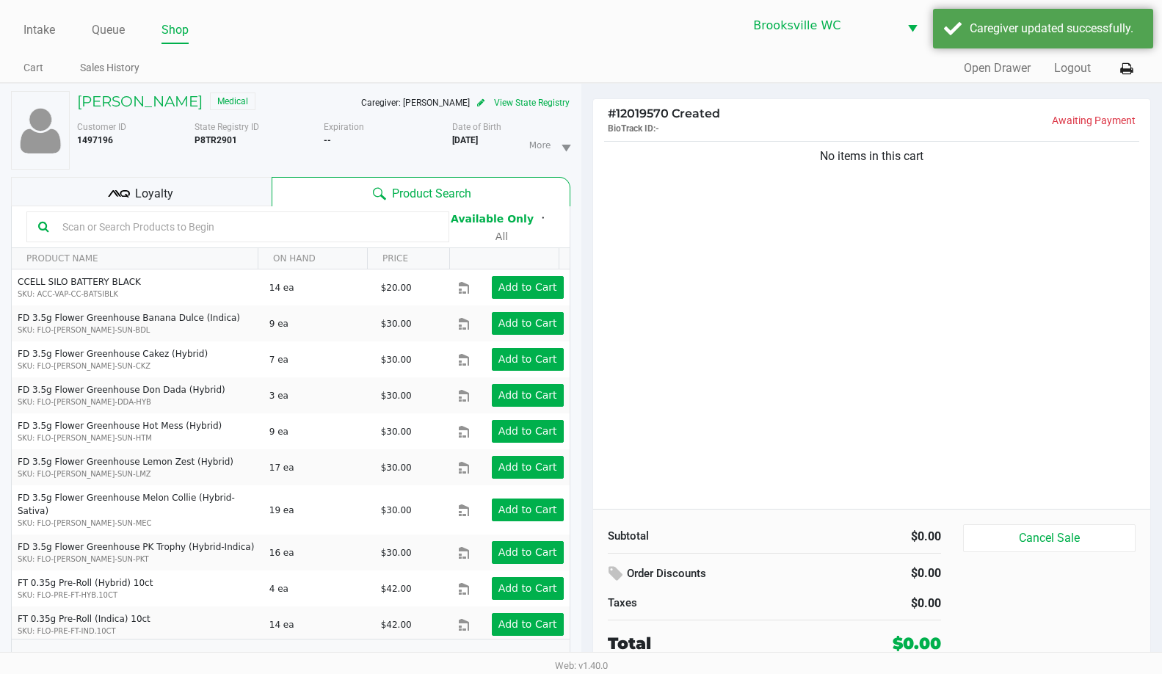
click at [863, 329] on div "No items in this cart" at bounding box center [872, 323] width 558 height 371
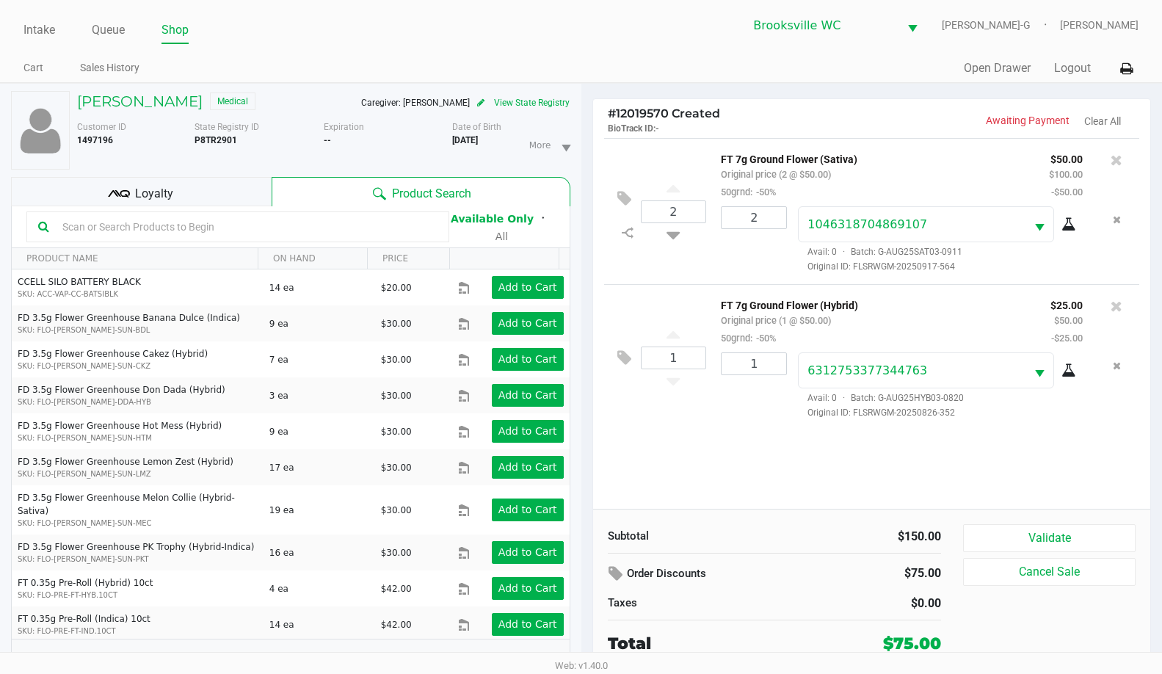
click at [1079, 441] on div "2 FT 7g Ground Flower (Sativa) Original price (2 @ $50.00) 50grnd: -50% $50.00 …" at bounding box center [872, 323] width 558 height 371
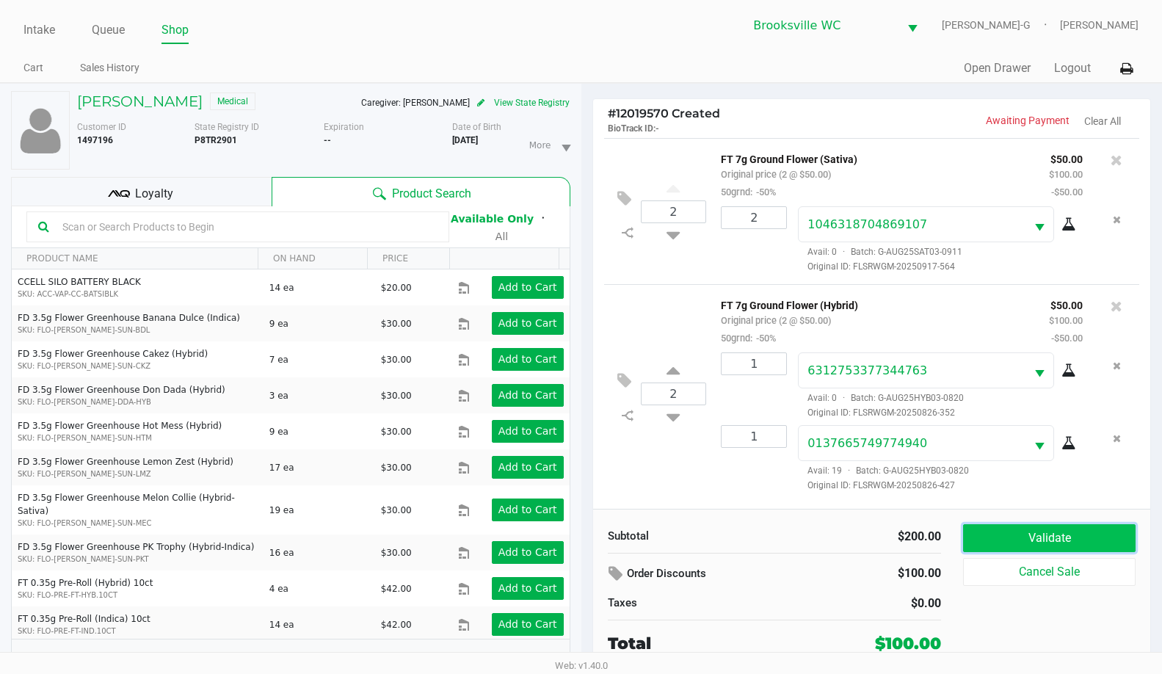
click at [1020, 529] on button "Validate" at bounding box center [1049, 538] width 173 height 28
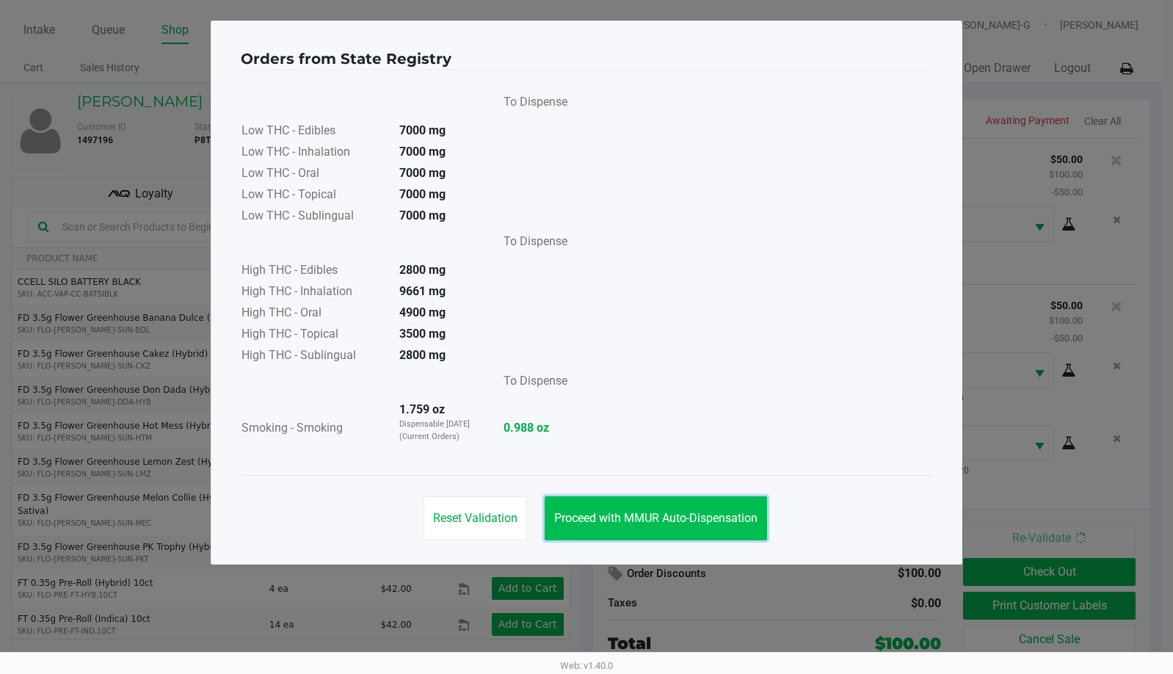
click at [702, 518] on span "Proceed with MMUR Auto-Dispensation" at bounding box center [655, 518] width 203 height 14
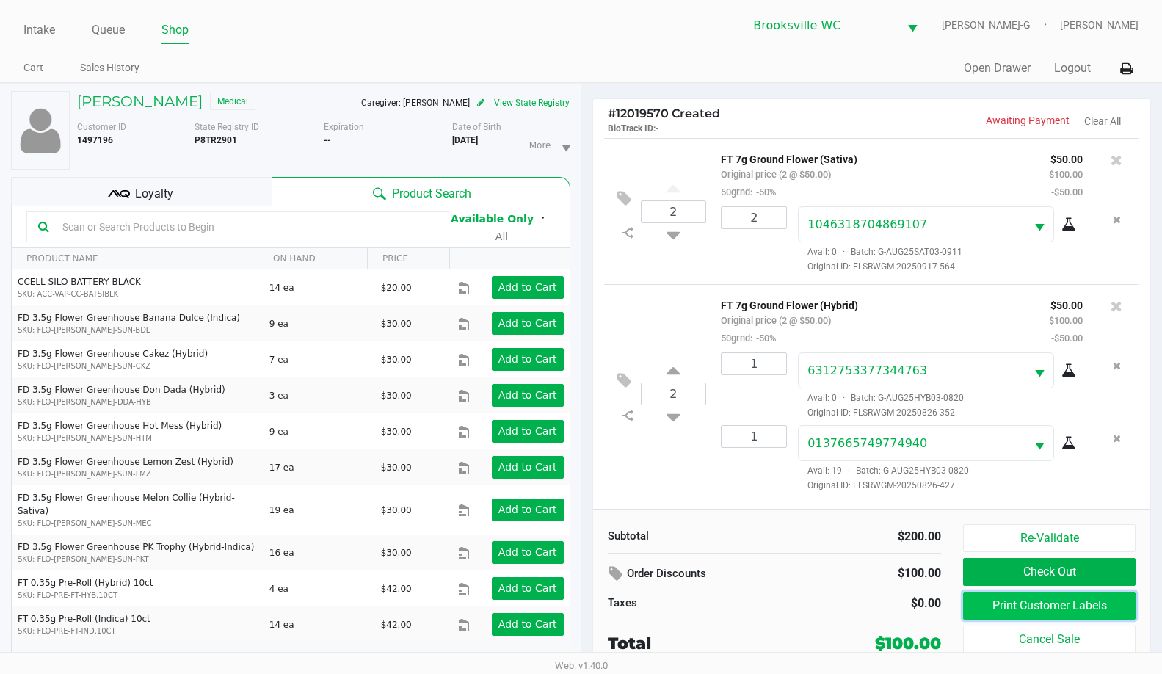
click at [1009, 601] on button "Print Customer Labels" at bounding box center [1049, 606] width 173 height 28
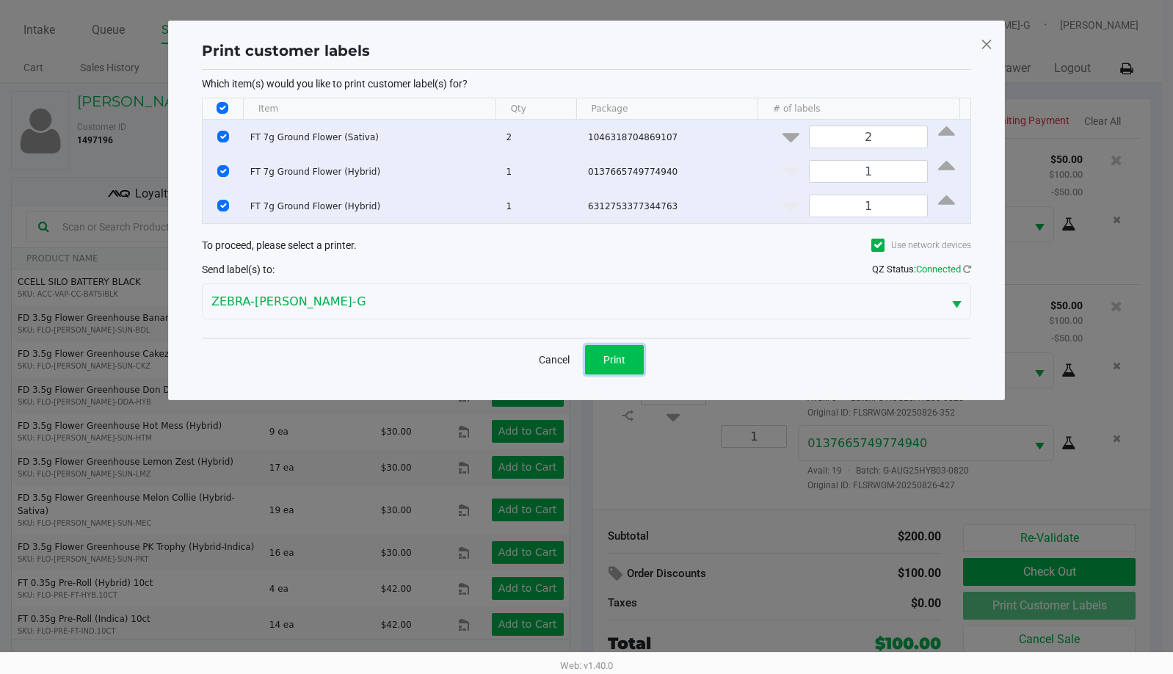
click at [606, 362] on span "Print" at bounding box center [614, 360] width 22 height 12
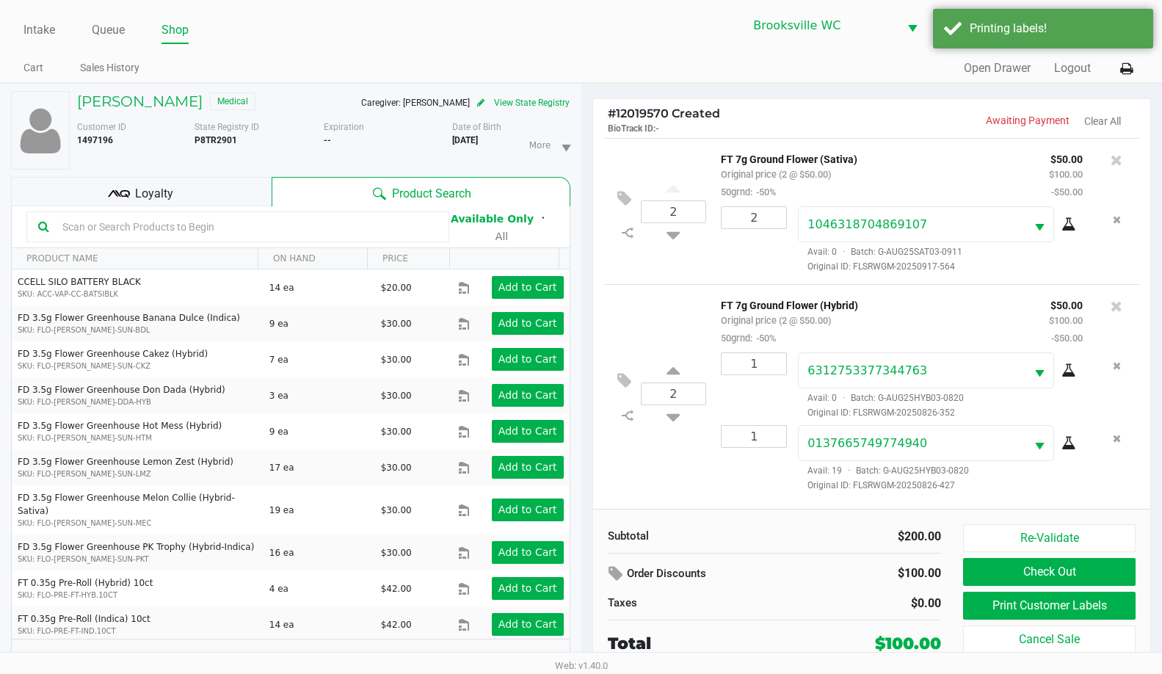
click at [122, 199] on icon at bounding box center [119, 194] width 22 height 22
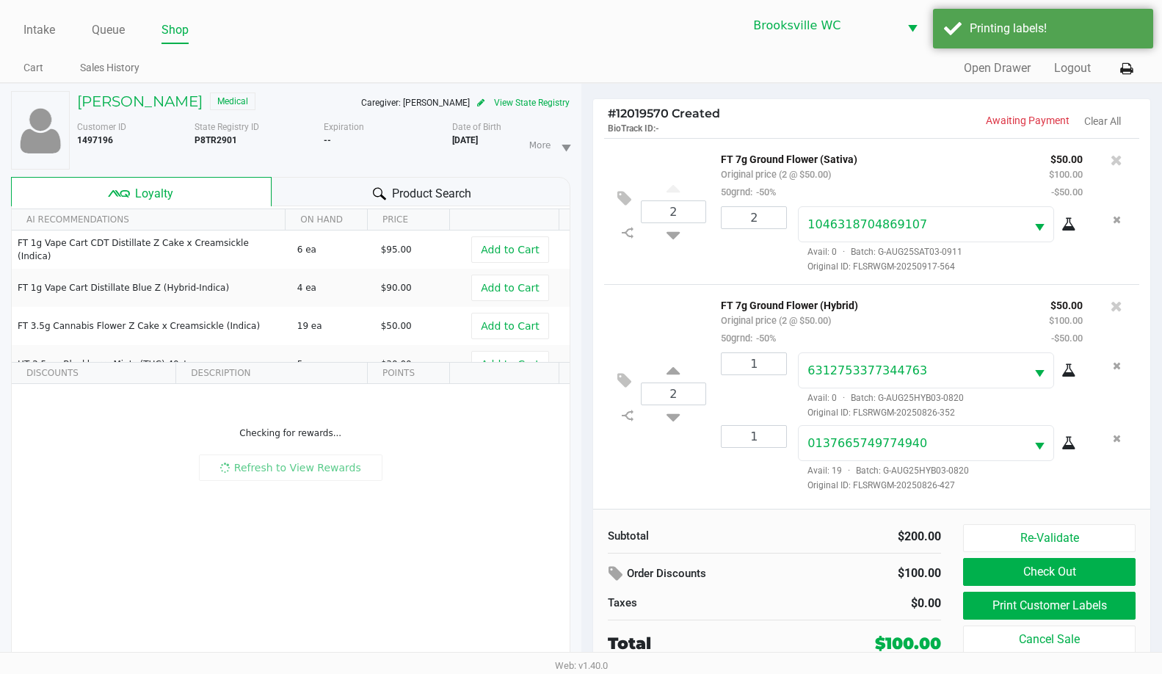
click at [816, 517] on div "Subtotal $200.00 Order Discounts $100.00 Taxes $0.00 Total $100.00 Re-Validate …" at bounding box center [872, 590] width 558 height 162
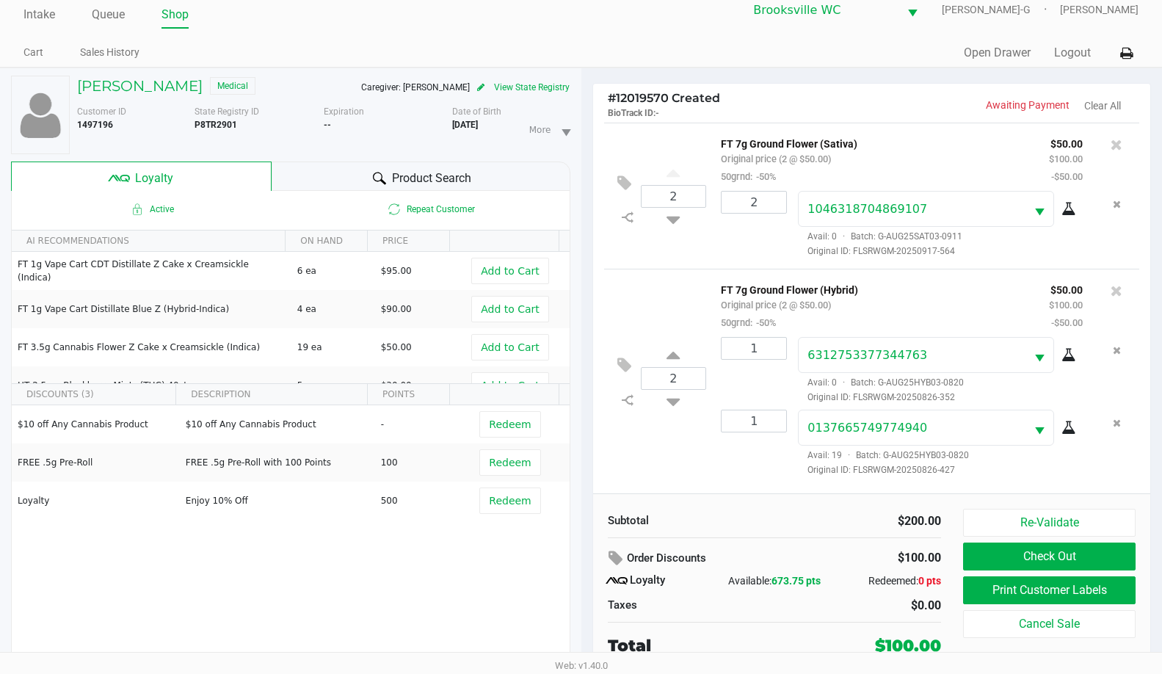
scroll to position [29, 0]
click at [1041, 551] on button "Check Out" at bounding box center [1049, 557] width 173 height 28
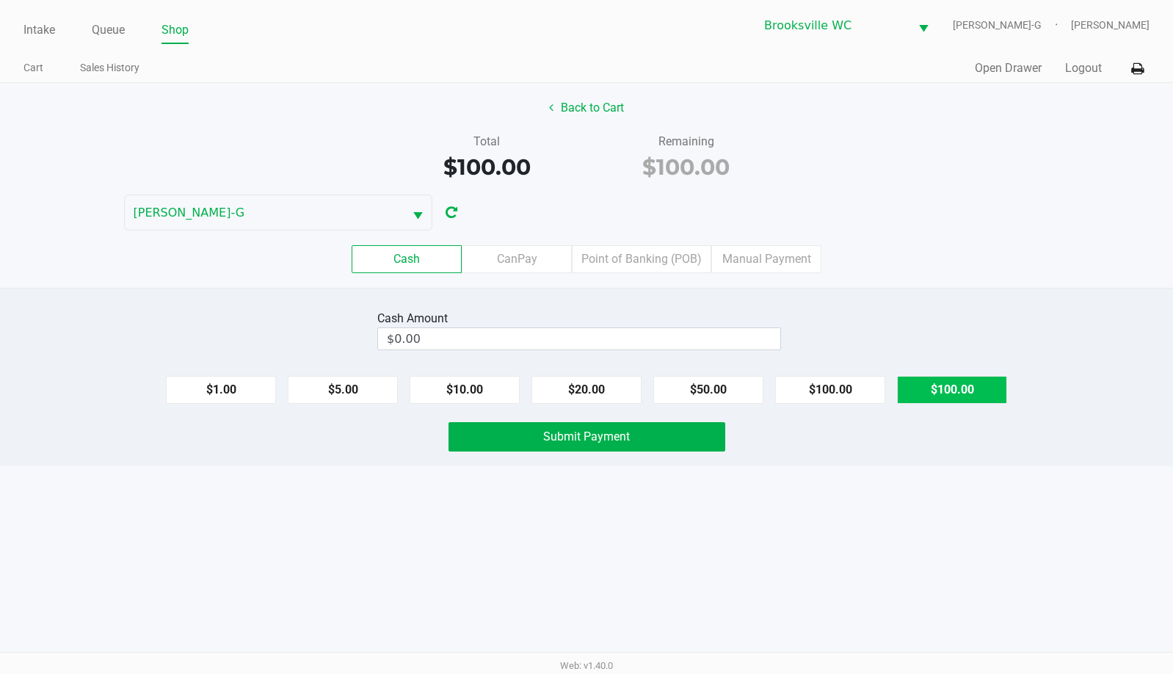
click at [951, 387] on button "$100.00" at bounding box center [952, 390] width 110 height 28
type input "$100.00"
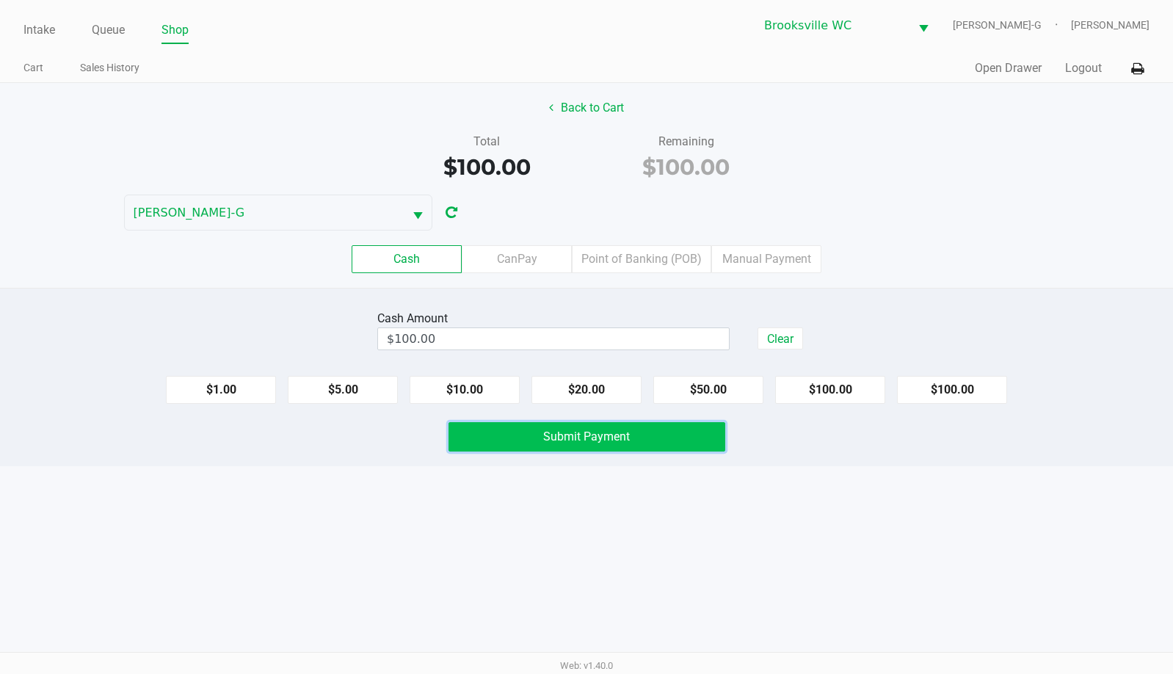
click at [570, 432] on span "Submit Payment" at bounding box center [586, 436] width 87 height 14
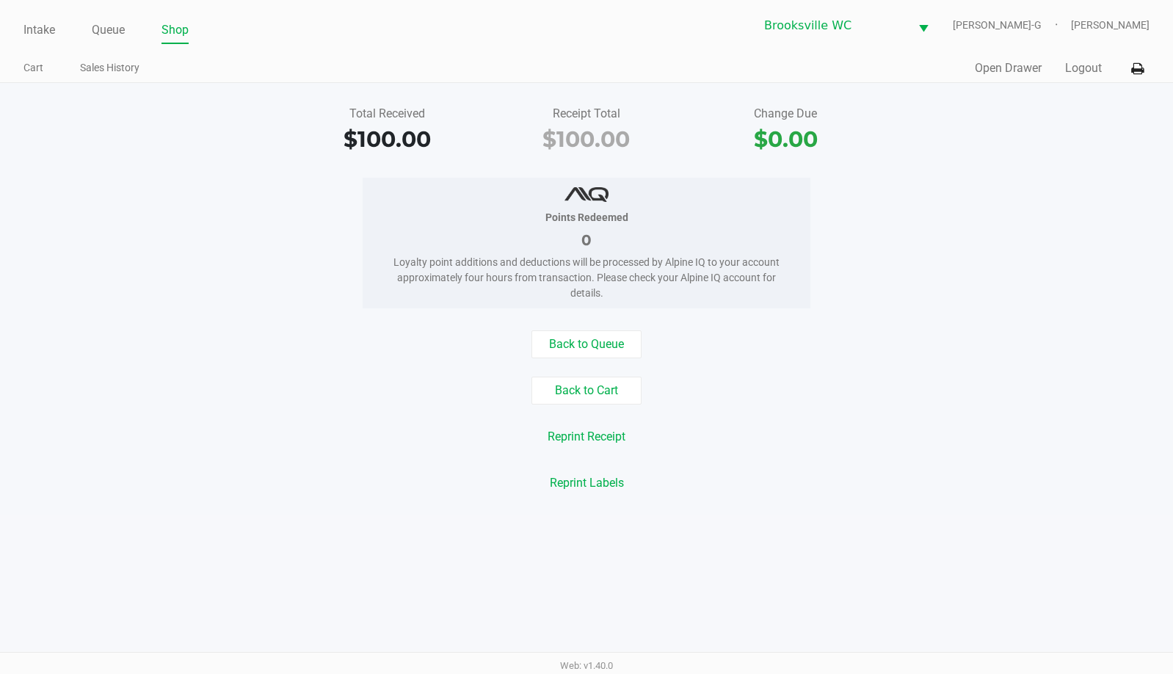
click at [1018, 307] on div "Points Redeemed 0 Loyalty point additions and deductions will be processed by A…" at bounding box center [586, 243] width 1195 height 131
click at [996, 386] on div "Back to Cart" at bounding box center [586, 391] width 1195 height 28
click at [109, 37] on link "Queue" at bounding box center [108, 30] width 33 height 21
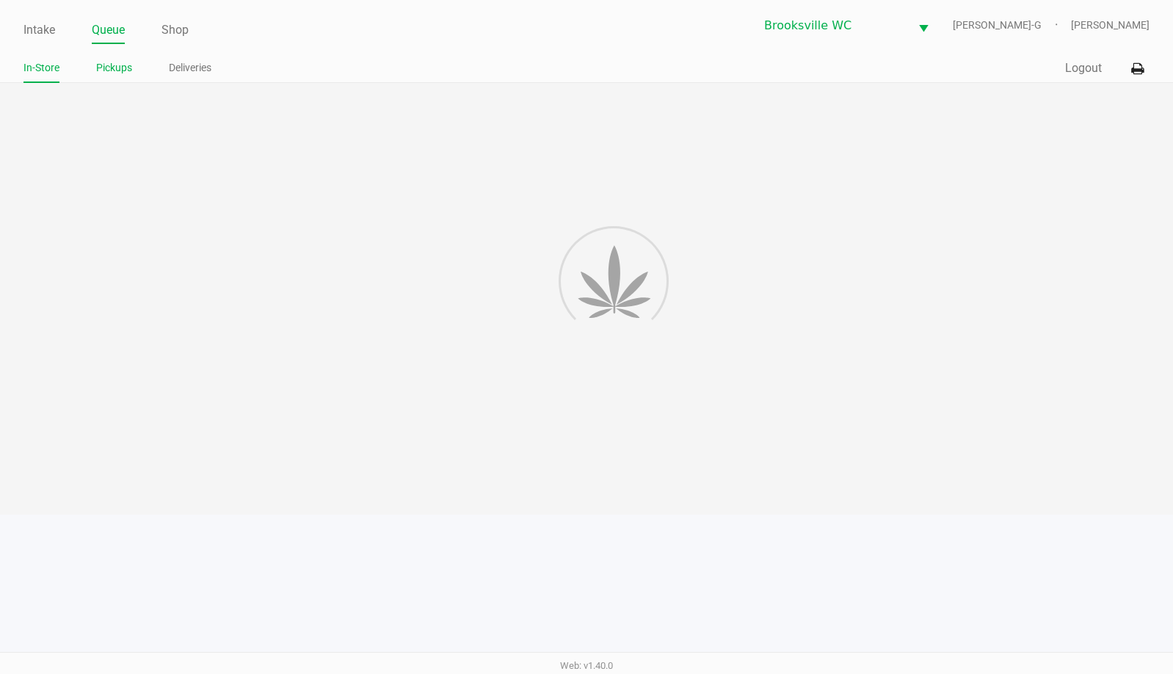
click at [114, 71] on link "Pickups" at bounding box center [114, 68] width 36 height 18
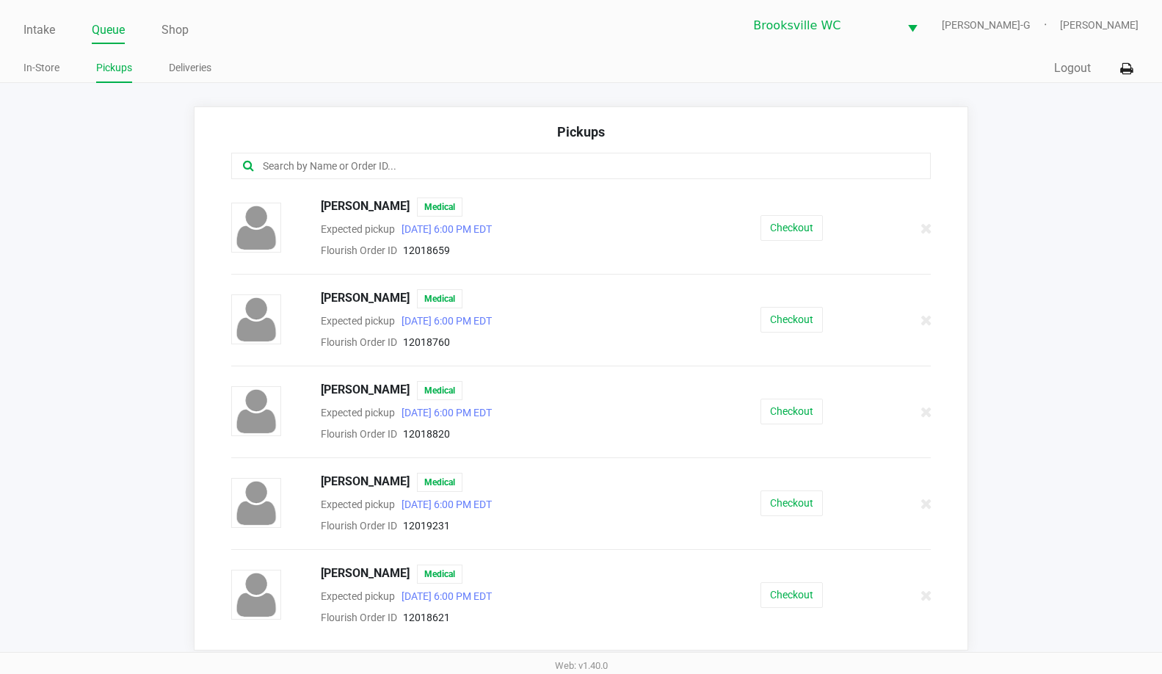
click at [320, 168] on input "text" at bounding box center [565, 166] width 609 height 17
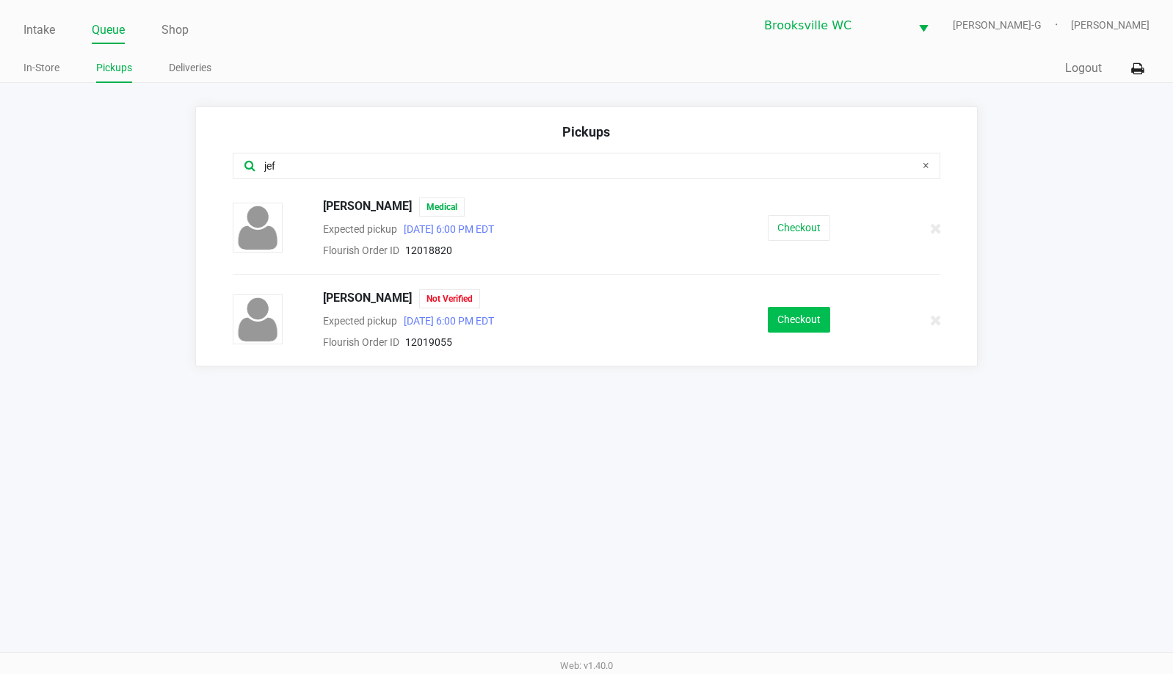
type input "jef"
click at [791, 316] on button "Checkout" at bounding box center [799, 320] width 62 height 26
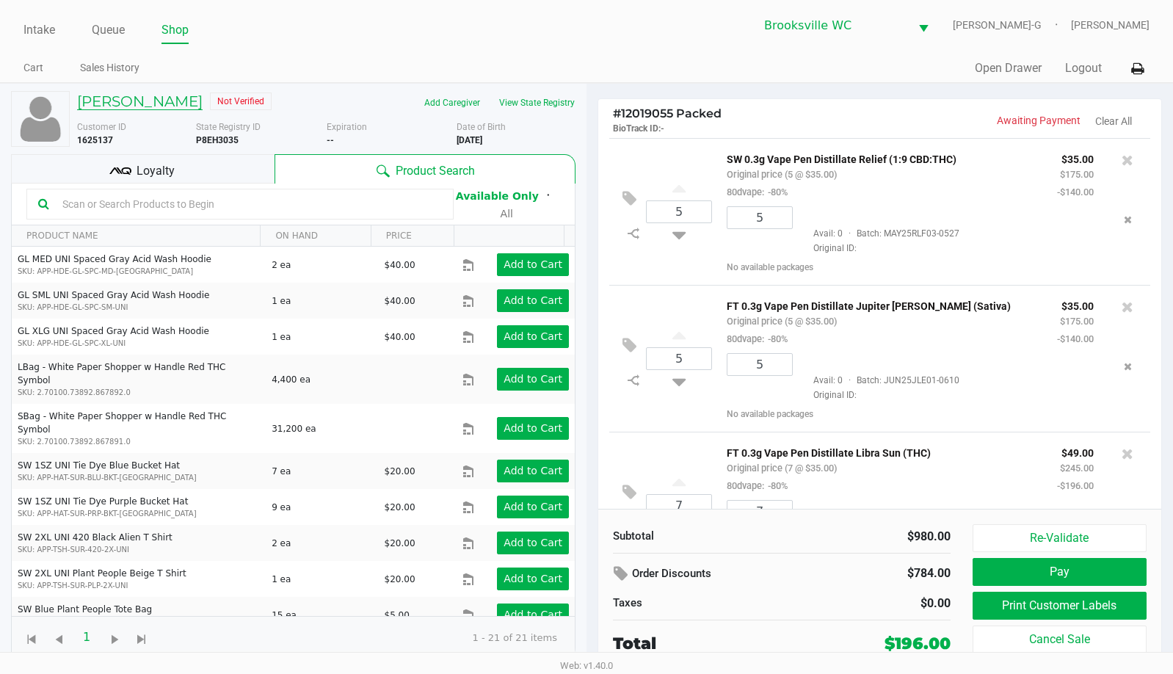
click at [142, 105] on h5 "[PERSON_NAME]" at bounding box center [140, 102] width 126 height 18
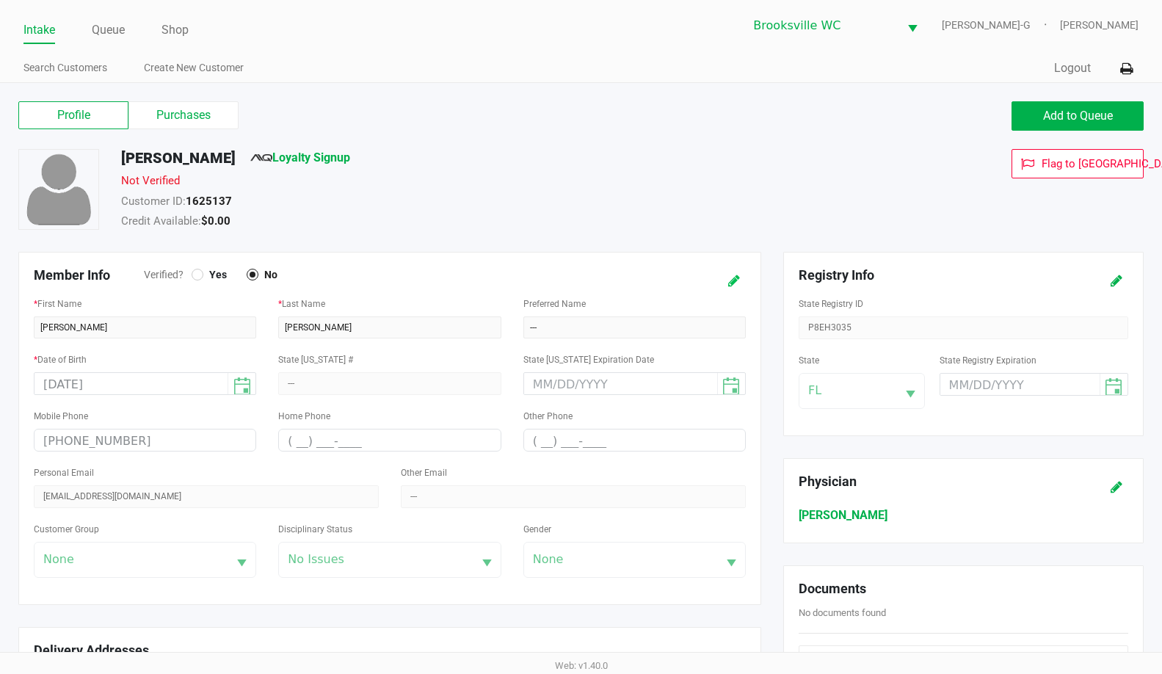
click at [730, 272] on button at bounding box center [733, 280] width 23 height 27
click at [203, 275] on div at bounding box center [198, 275] width 12 height 12
click at [716, 286] on icon at bounding box center [720, 281] width 12 height 10
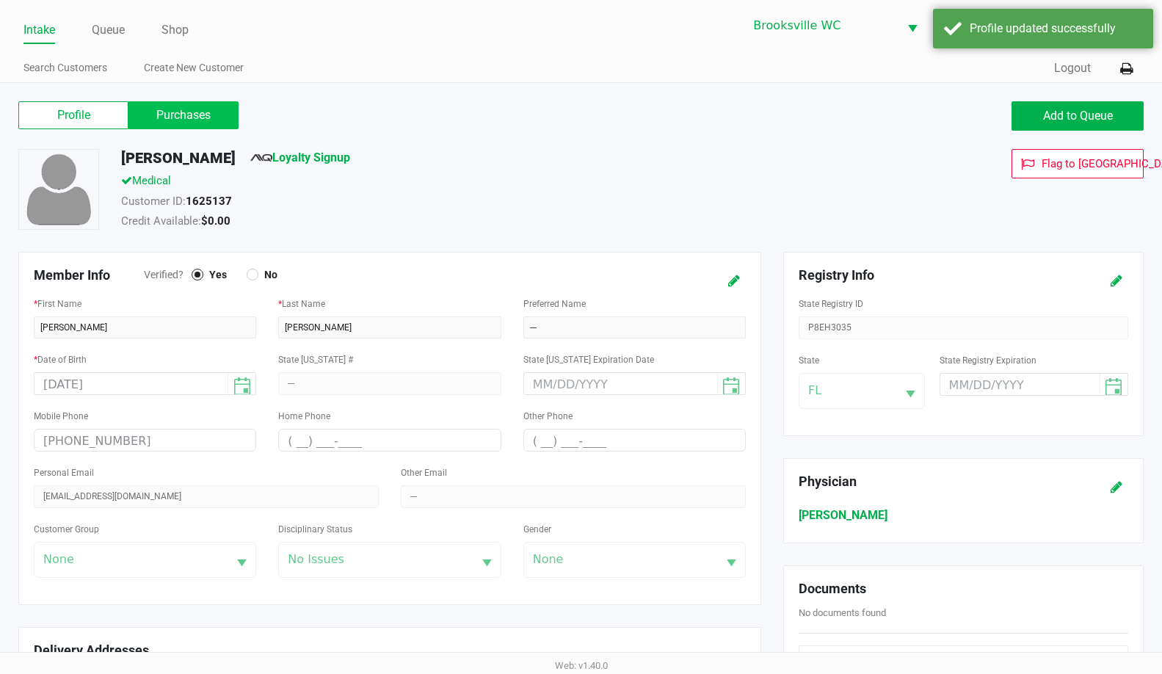
click at [156, 122] on label "Purchases" at bounding box center [183, 115] width 110 height 28
click at [0, 0] on 1 "Purchases" at bounding box center [0, 0] width 0 height 0
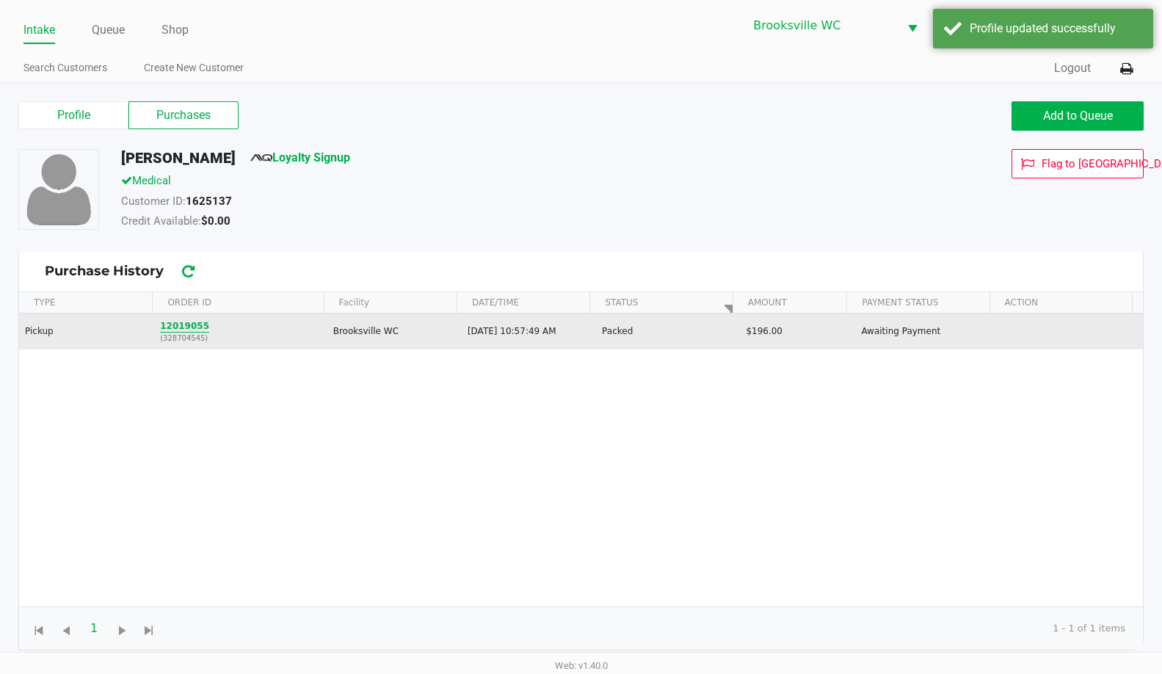
click at [184, 323] on button "12019055" at bounding box center [184, 325] width 49 height 13
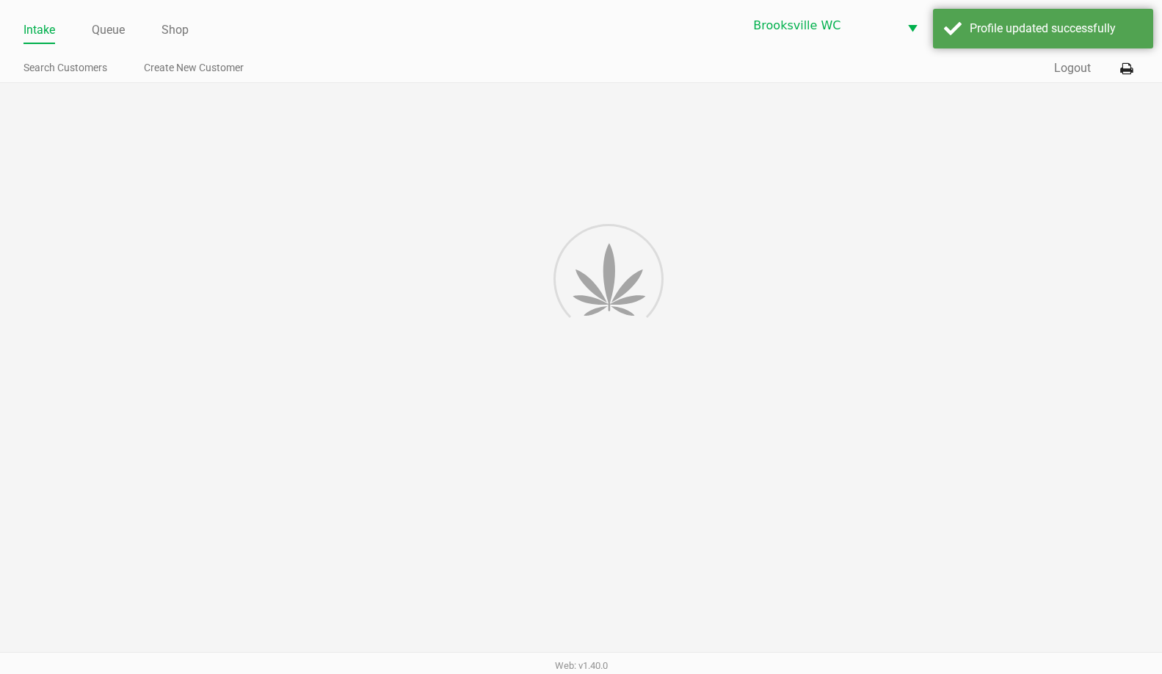
scroll to position [5, 0]
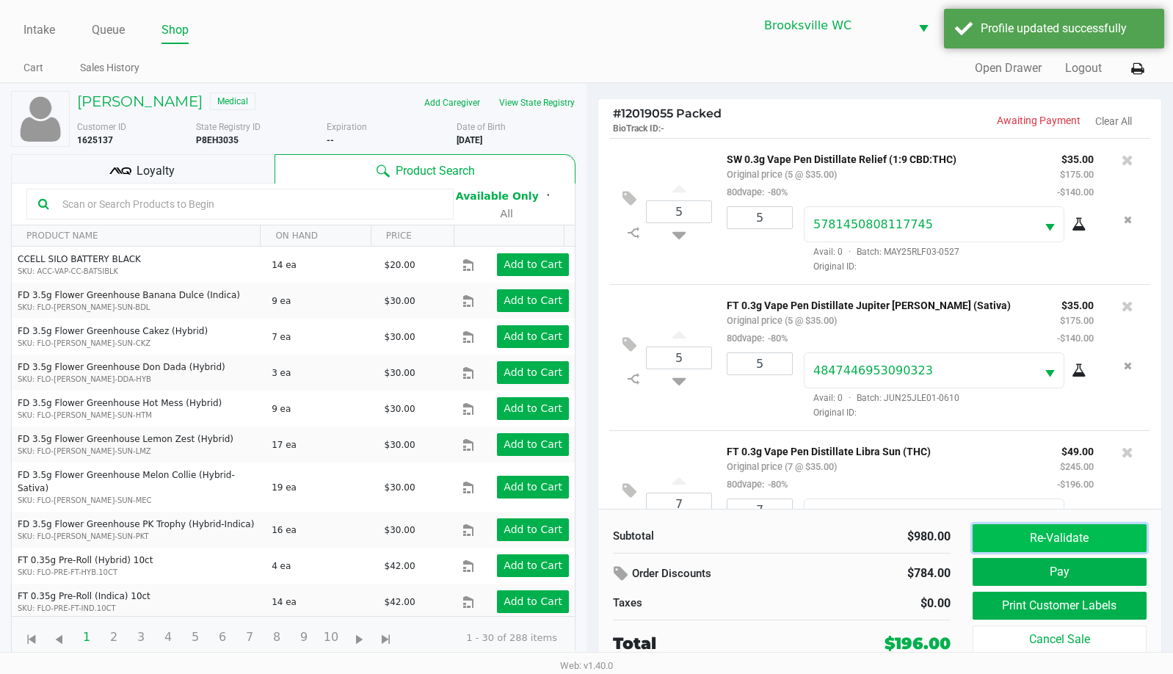
click at [1065, 534] on button "Re-Validate" at bounding box center [1060, 538] width 174 height 28
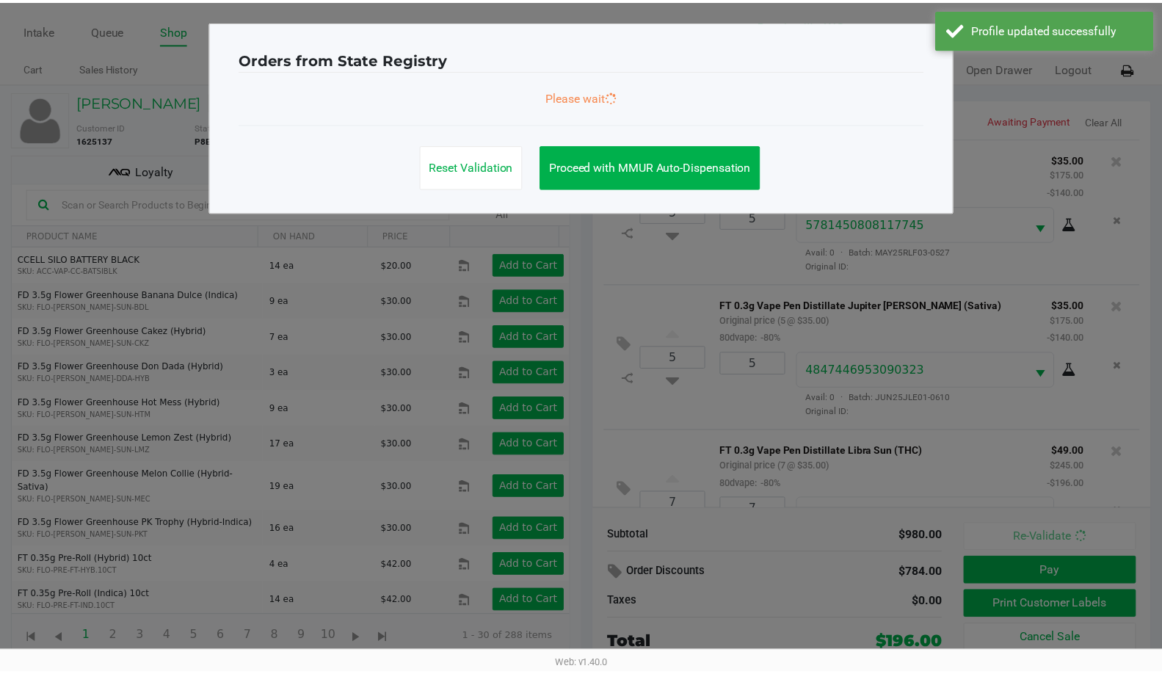
scroll to position [583, 0]
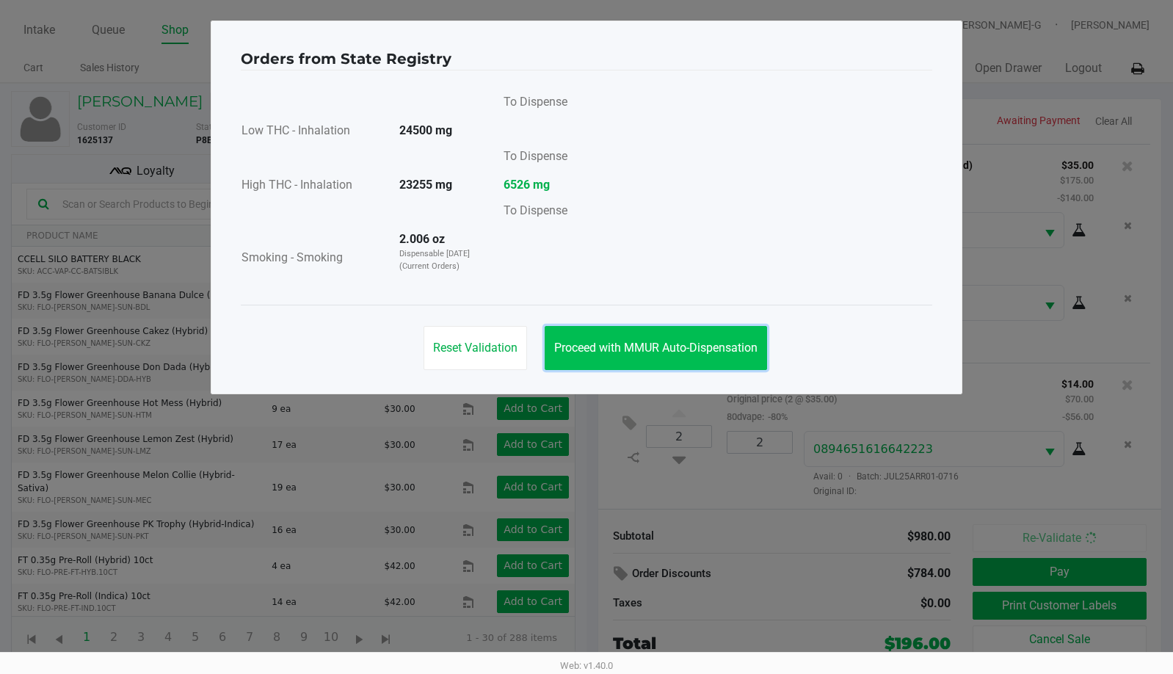
click at [631, 351] on span "Proceed with MMUR Auto-Dispensation" at bounding box center [655, 348] width 203 height 14
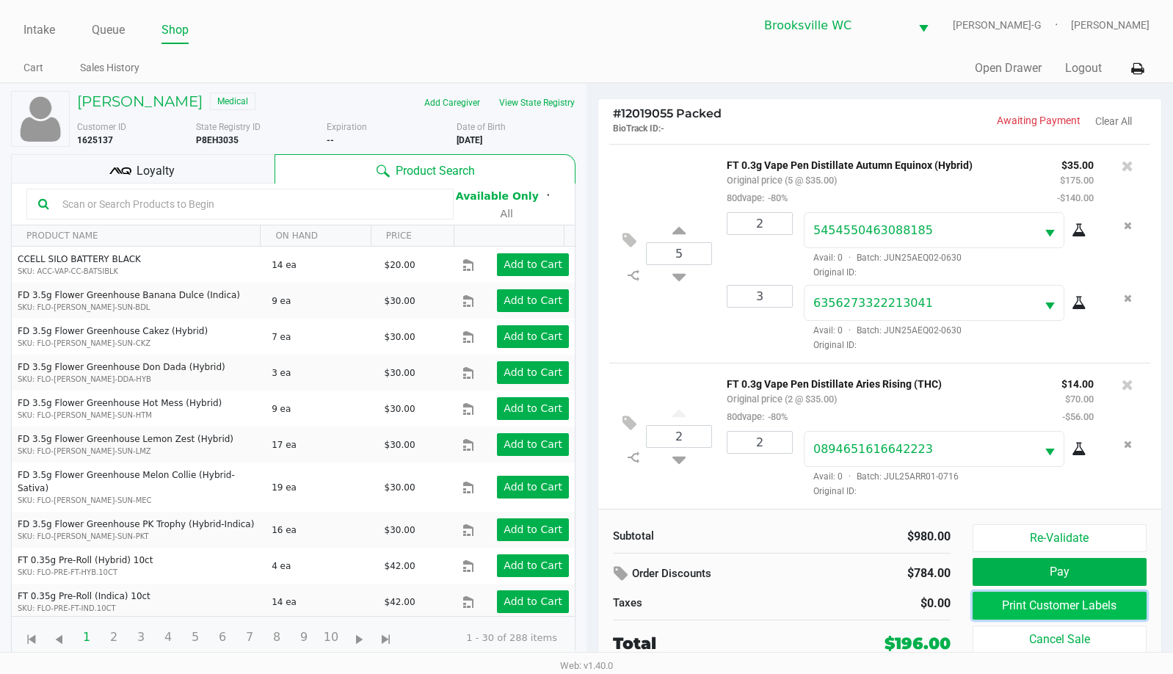
click at [1074, 604] on button "Print Customer Labels" at bounding box center [1060, 606] width 174 height 28
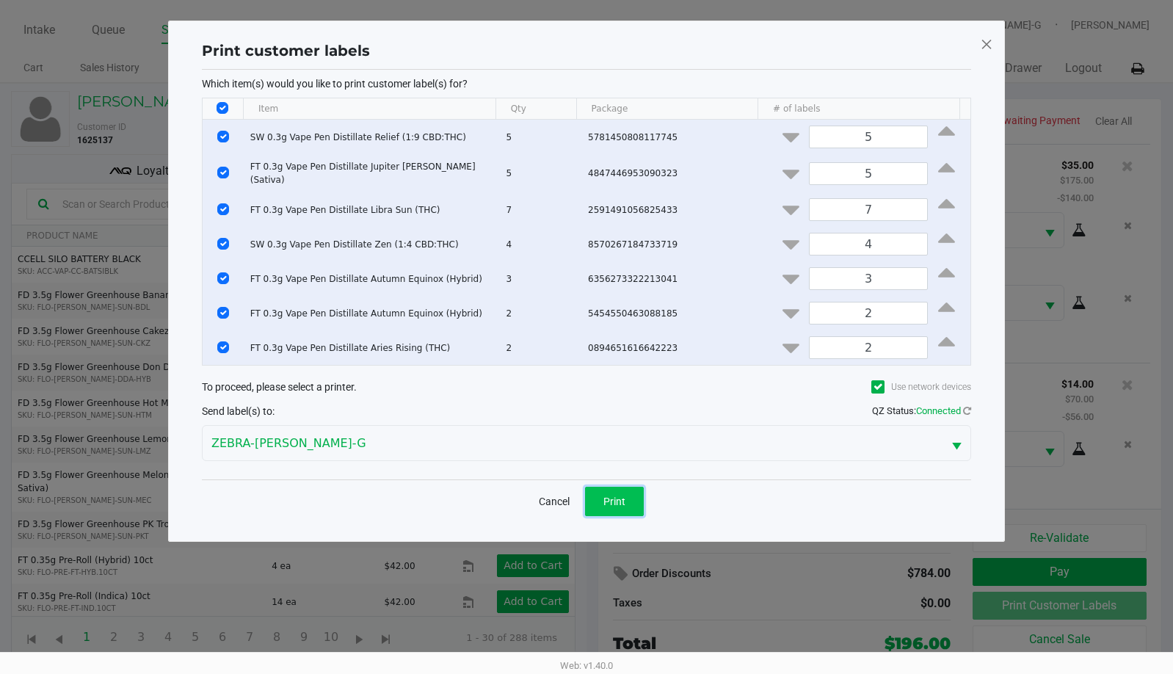
click at [626, 487] on button "Print" at bounding box center [614, 501] width 59 height 29
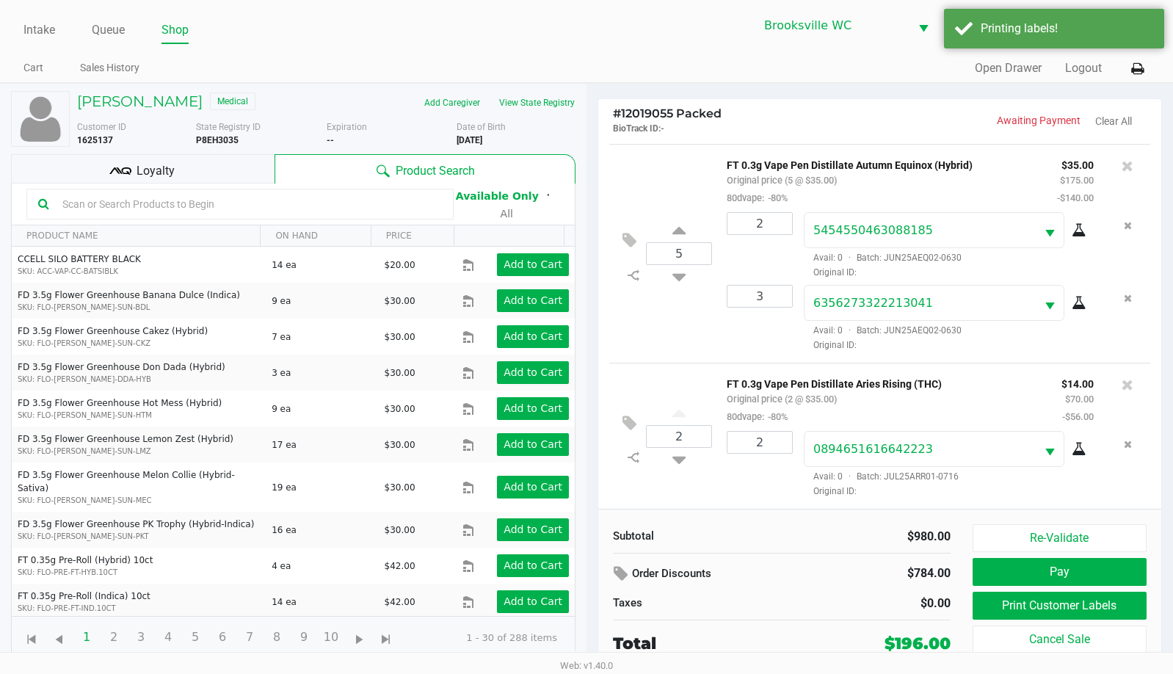
click at [126, 170] on icon at bounding box center [120, 171] width 22 height 22
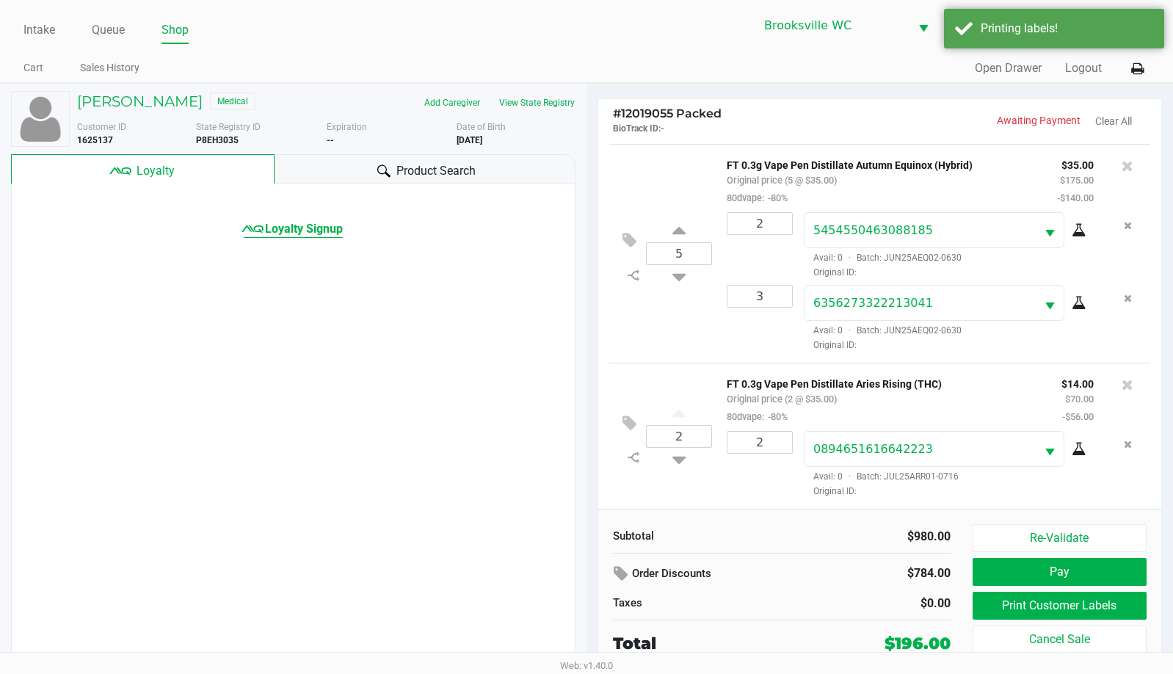
click at [269, 226] on span "Loyalty Signup" at bounding box center [304, 229] width 78 height 18
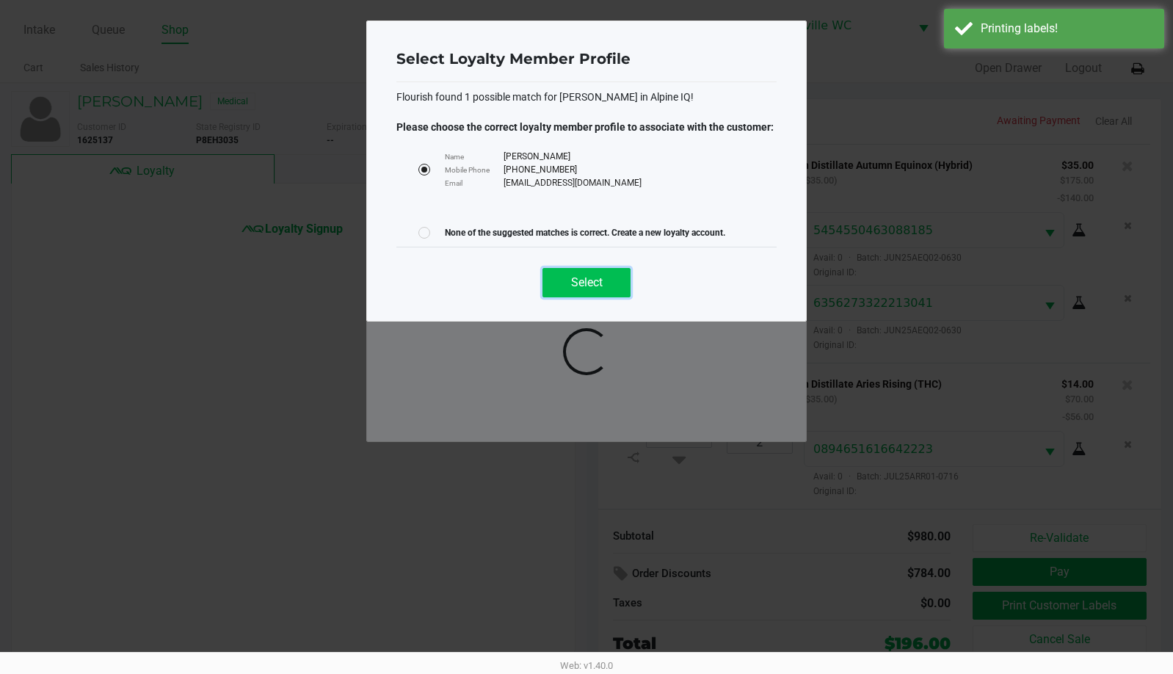
click at [579, 289] on span "Select" at bounding box center [587, 282] width 32 height 14
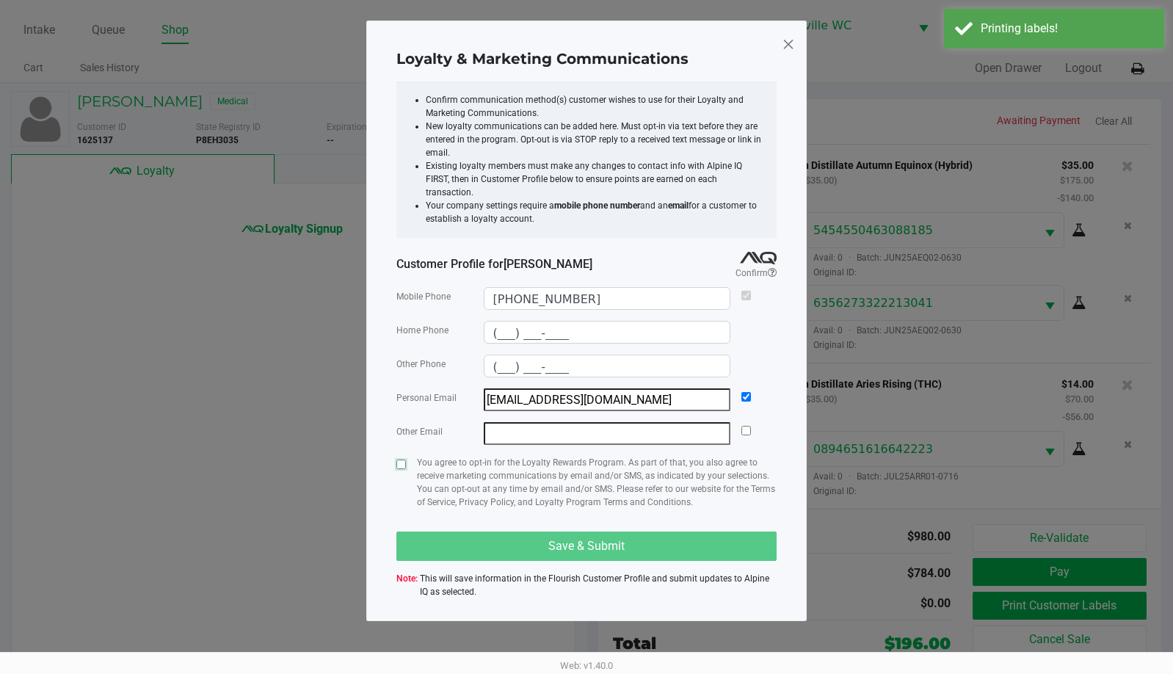
click at [402, 460] on input "checkbox" at bounding box center [401, 465] width 10 height 10
checkbox input "true"
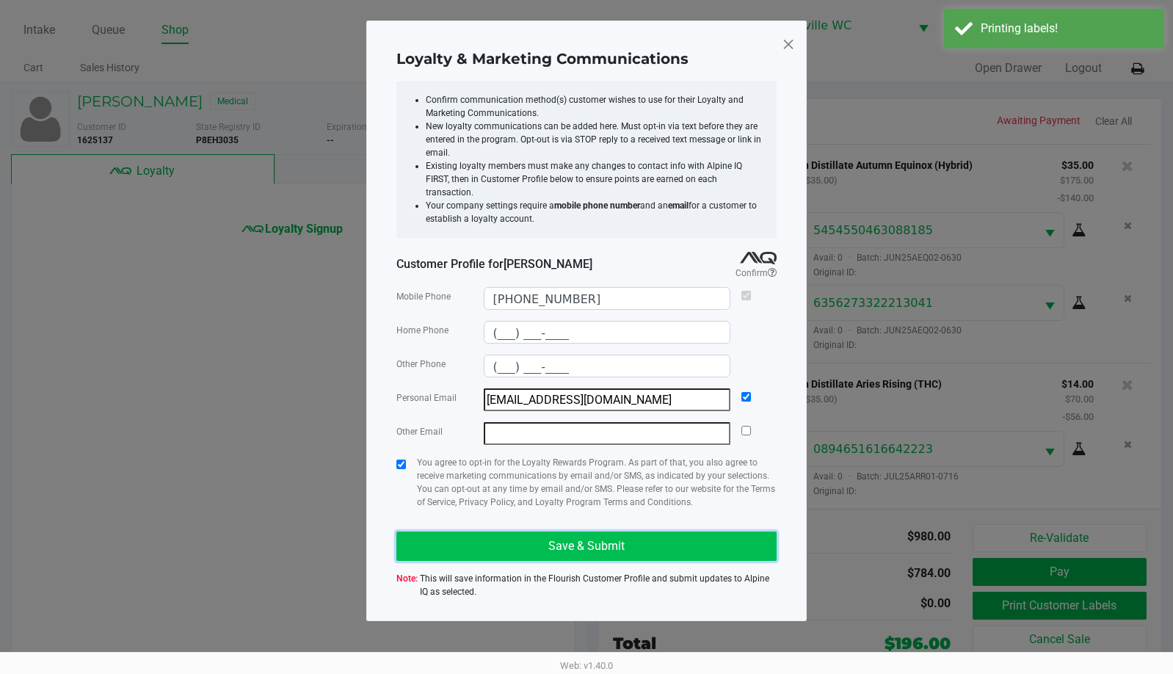
click at [592, 540] on button "Save & Submit" at bounding box center [586, 546] width 380 height 29
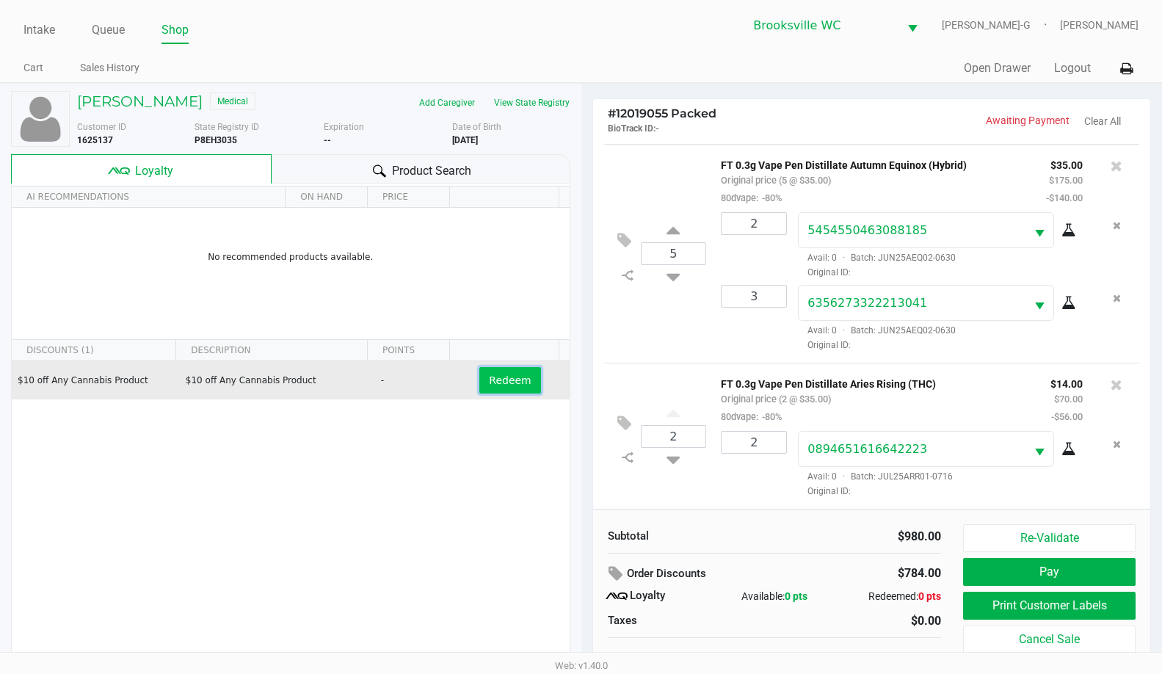
click at [507, 384] on span "Redeem" at bounding box center [510, 380] width 42 height 12
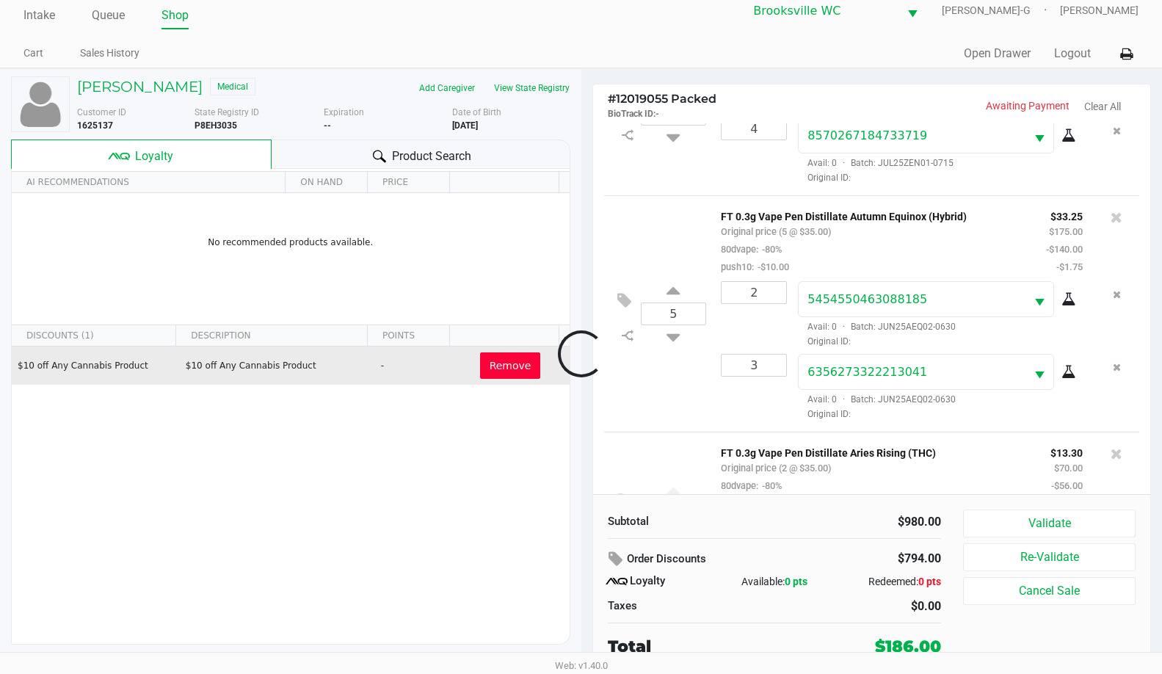
scroll to position [689, 0]
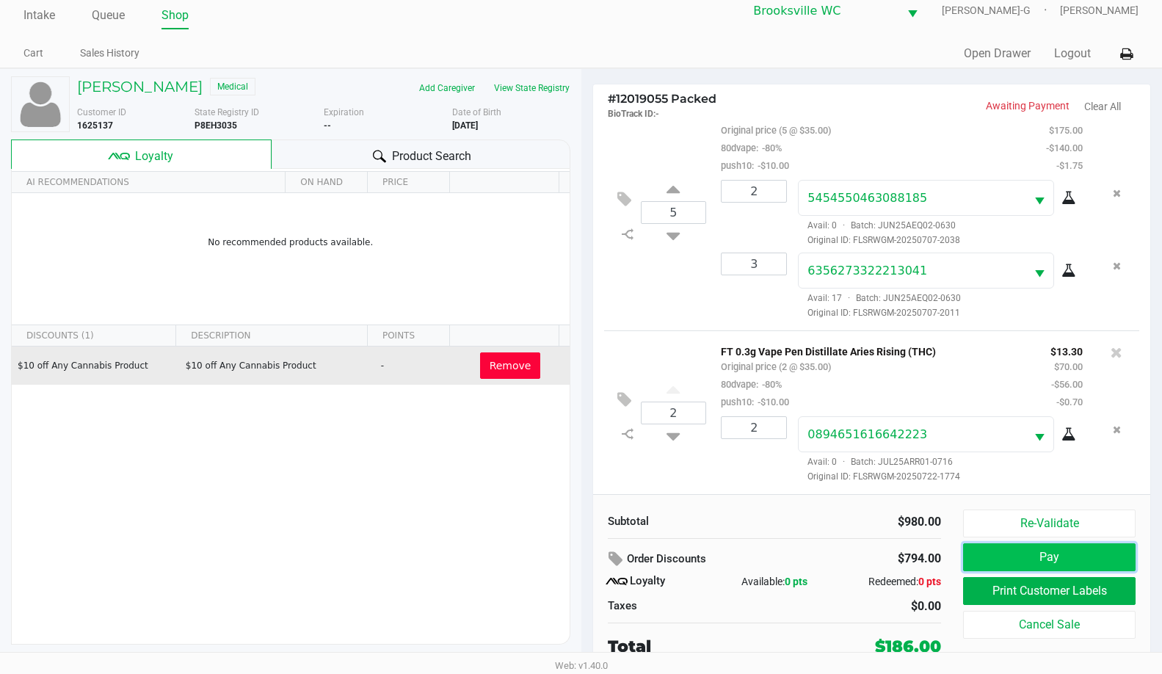
click at [963, 559] on button "Pay" at bounding box center [1049, 557] width 173 height 28
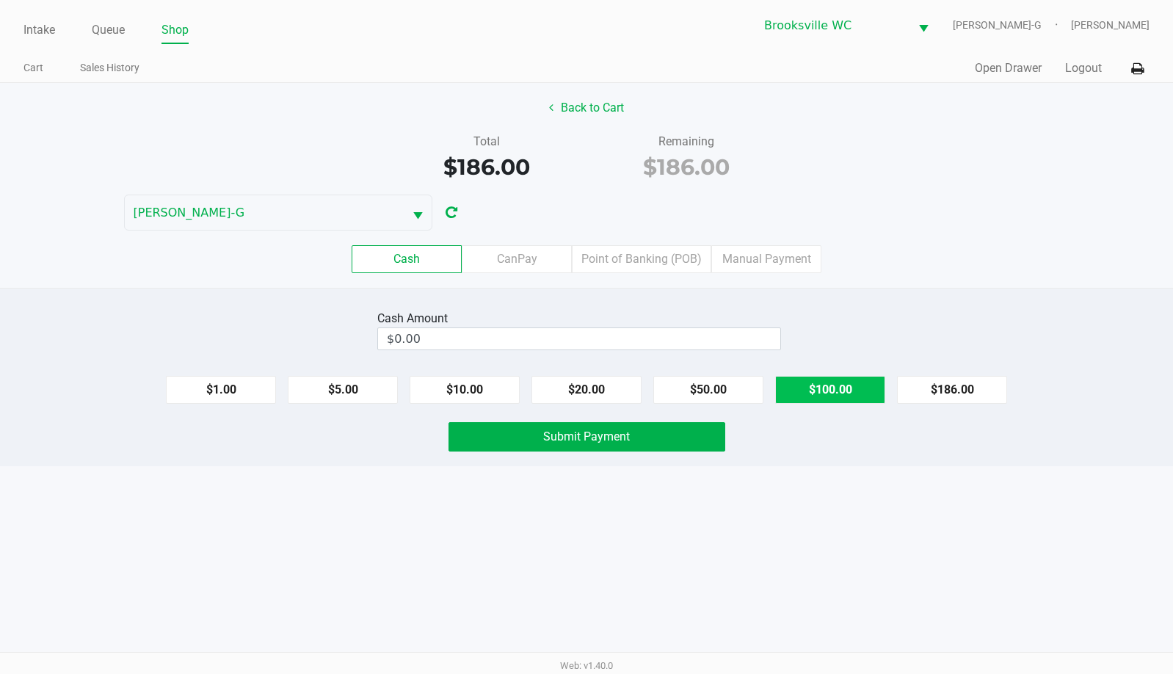
click at [823, 391] on button "$100.00" at bounding box center [830, 390] width 110 height 28
type input "$200.00"
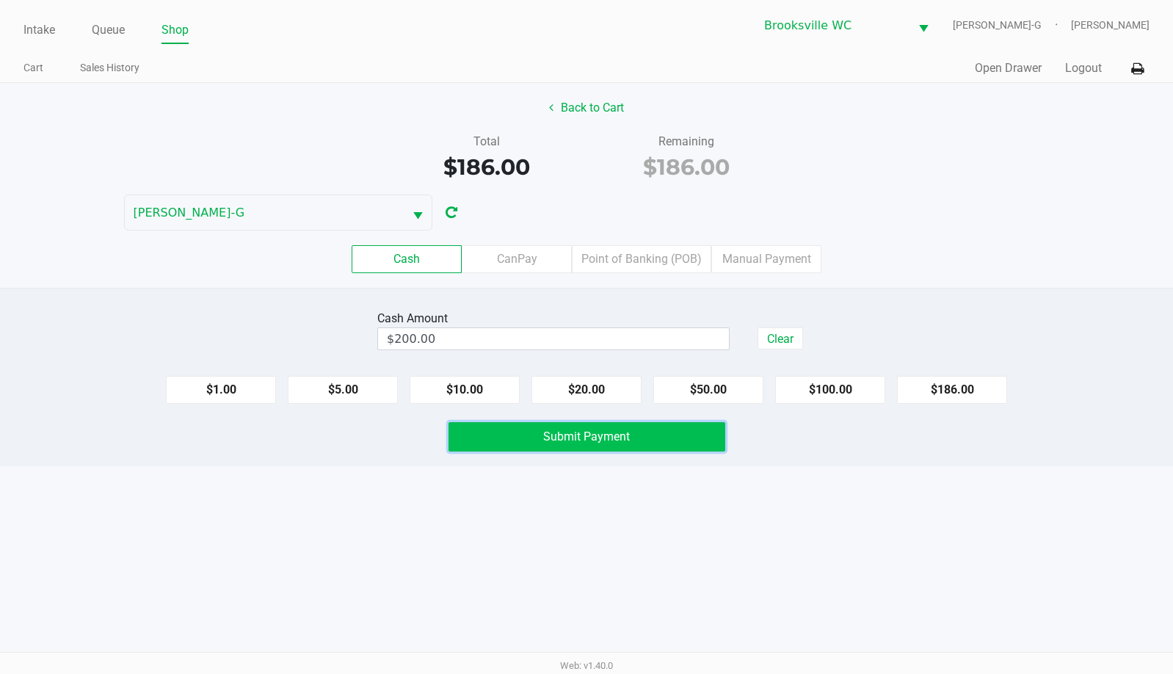
click at [610, 433] on span "Submit Payment" at bounding box center [586, 436] width 87 height 14
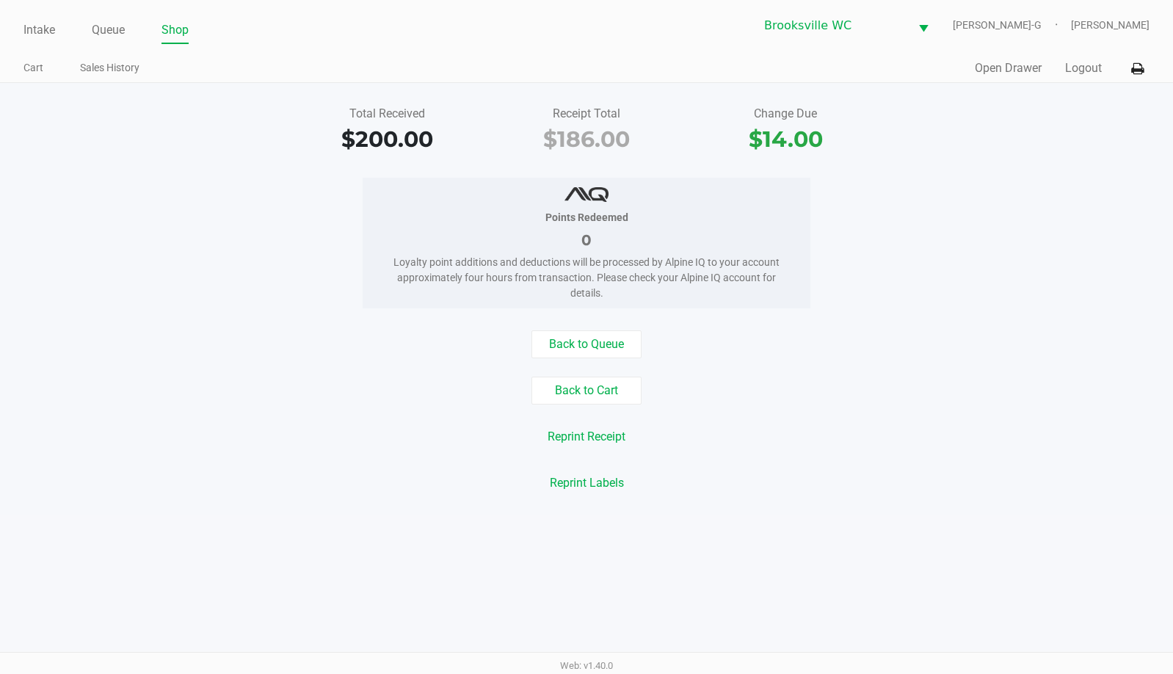
drag, startPoint x: 117, startPoint y: 36, endPoint x: 123, endPoint y: 51, distance: 15.6
click at [117, 36] on link "Queue" at bounding box center [108, 30] width 33 height 21
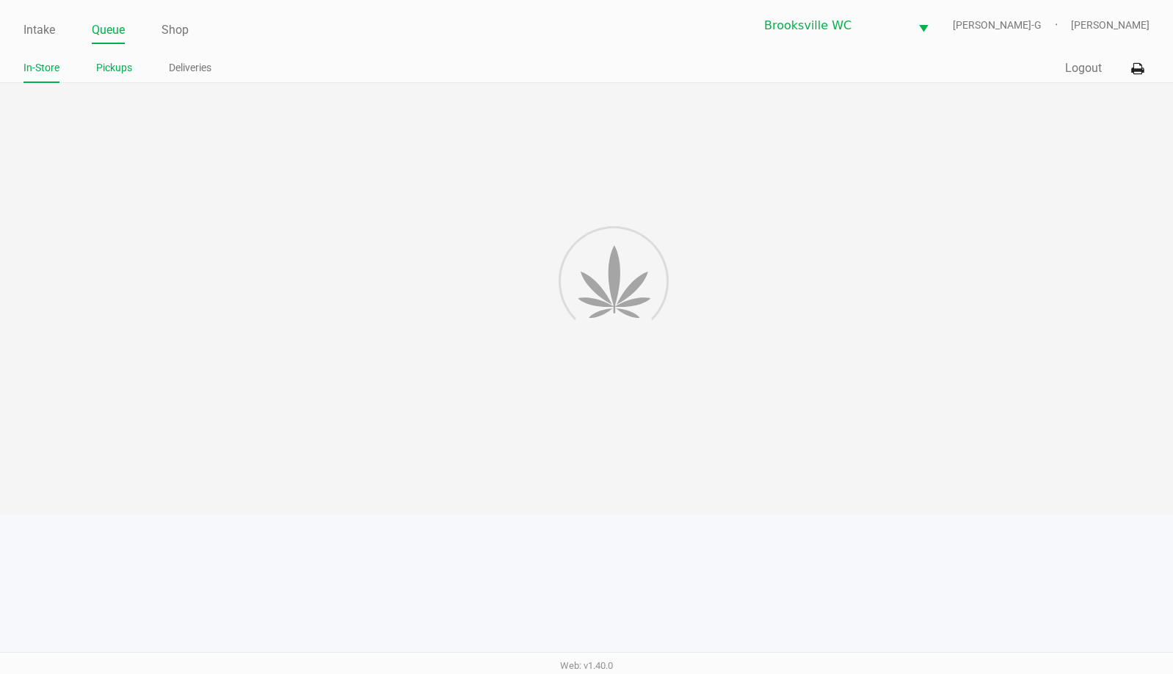
click at [126, 68] on link "Pickups" at bounding box center [114, 68] width 36 height 18
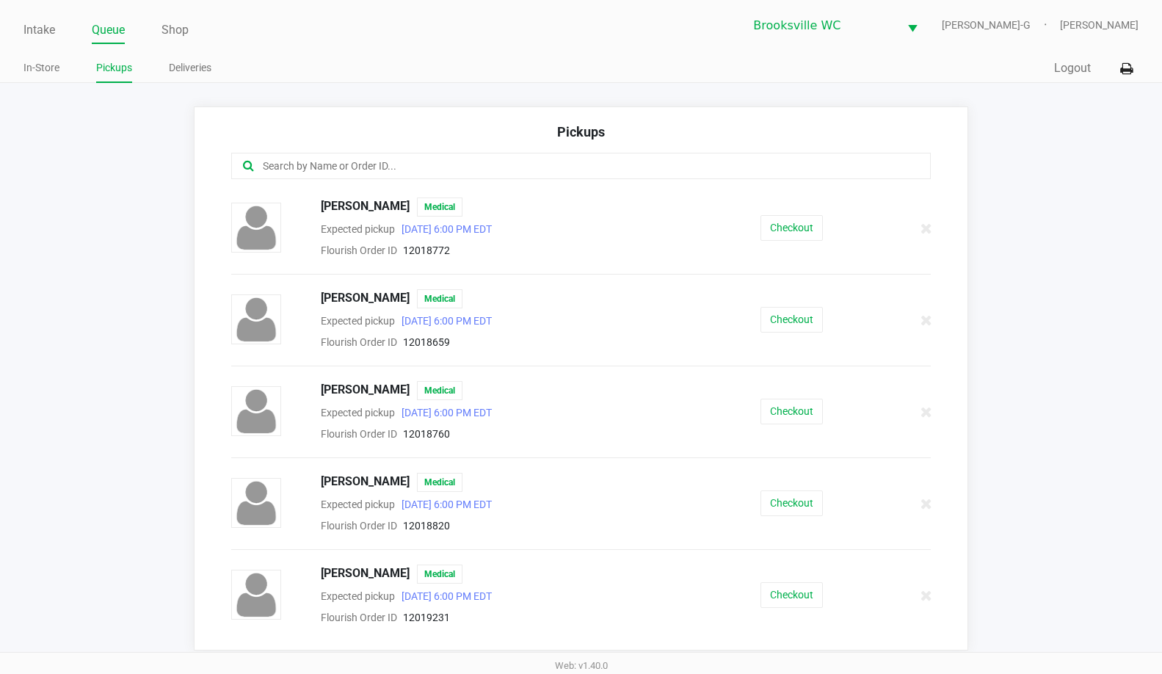
click at [352, 170] on input "text" at bounding box center [565, 166] width 609 height 17
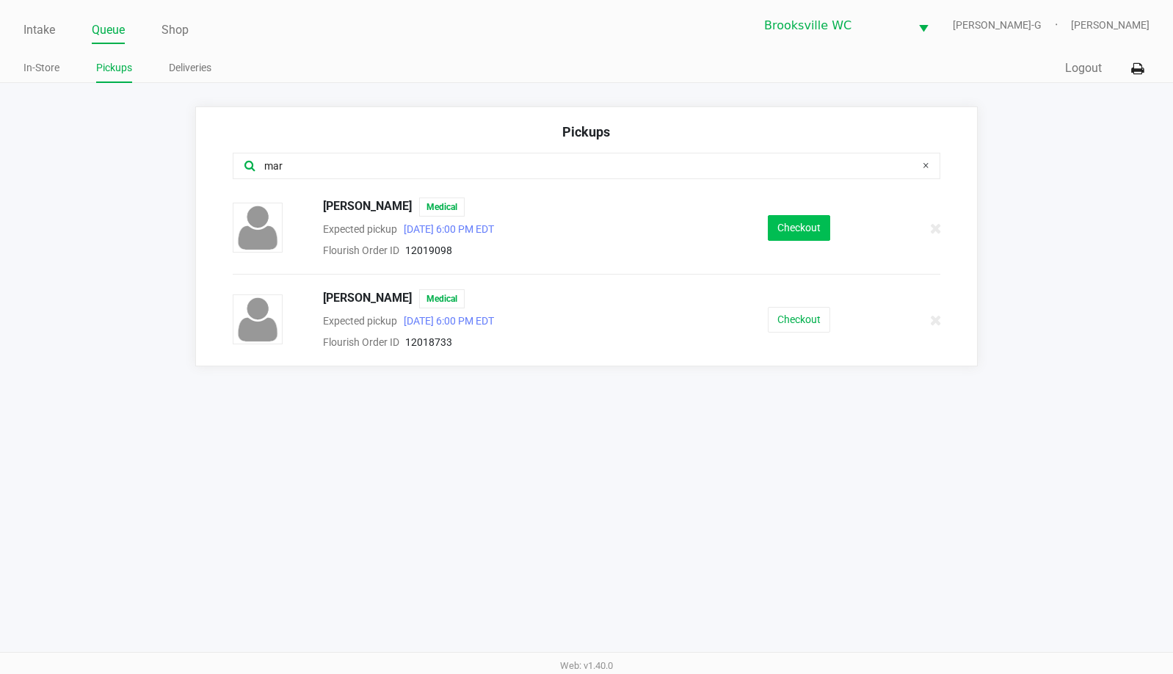
type input "mar"
click at [782, 234] on button "Checkout" at bounding box center [799, 228] width 62 height 26
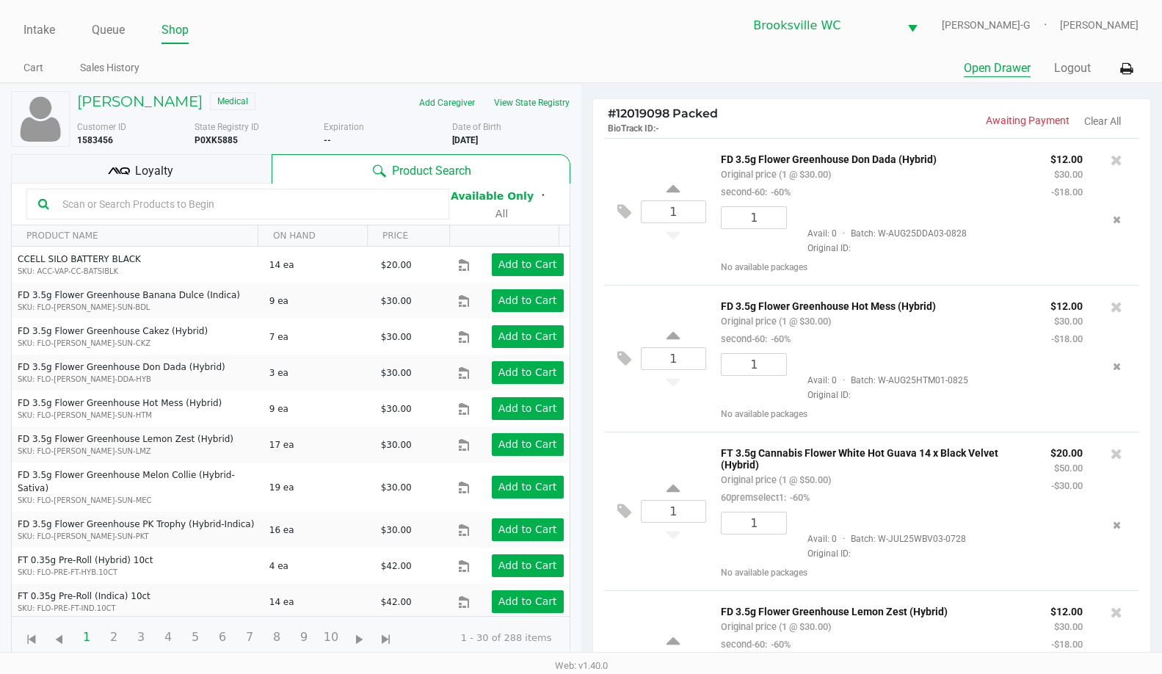
click at [1009, 70] on button "Open Drawer" at bounding box center [997, 68] width 67 height 18
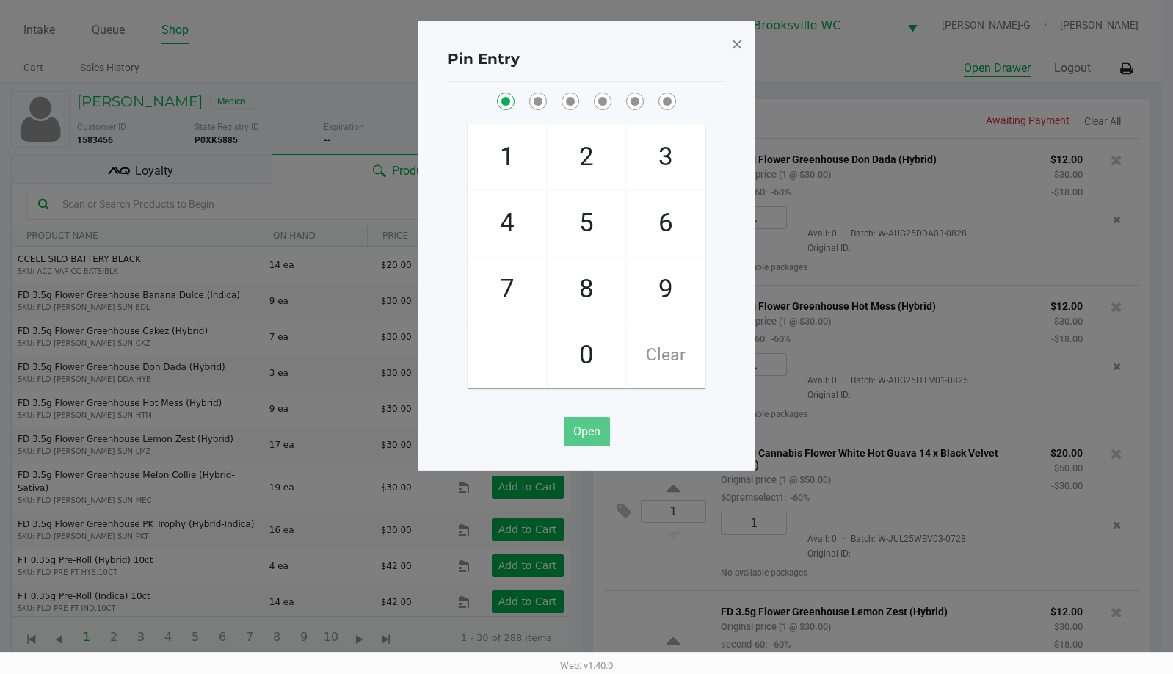
checkbox input "true"
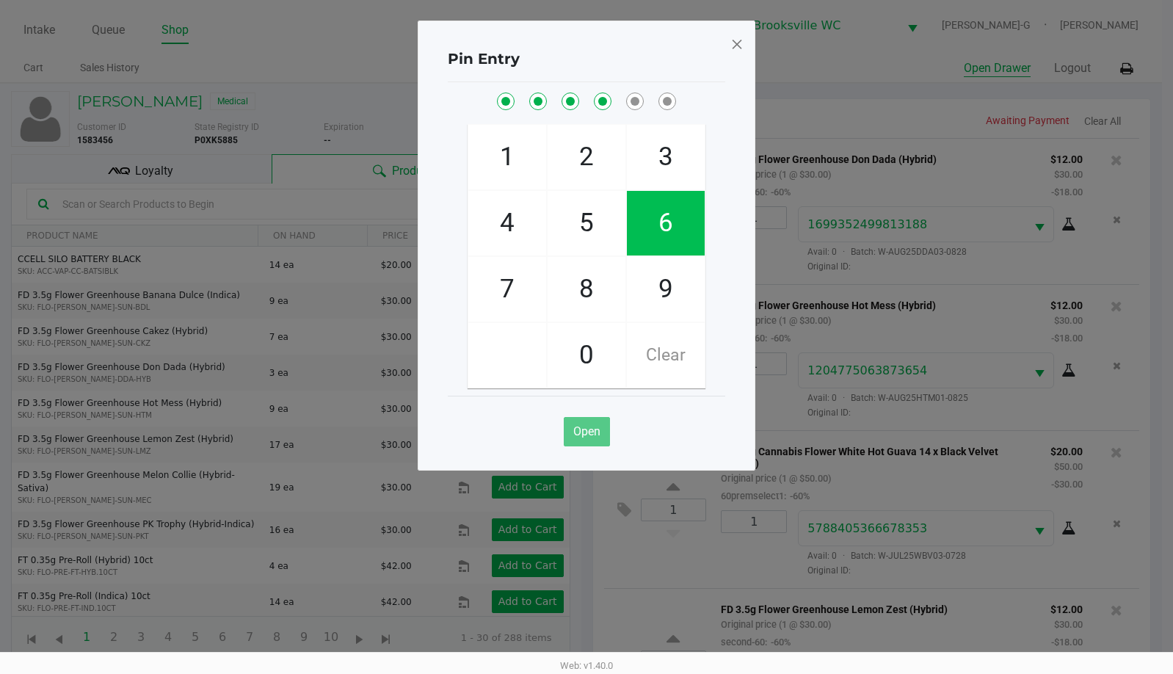
checkbox input "true"
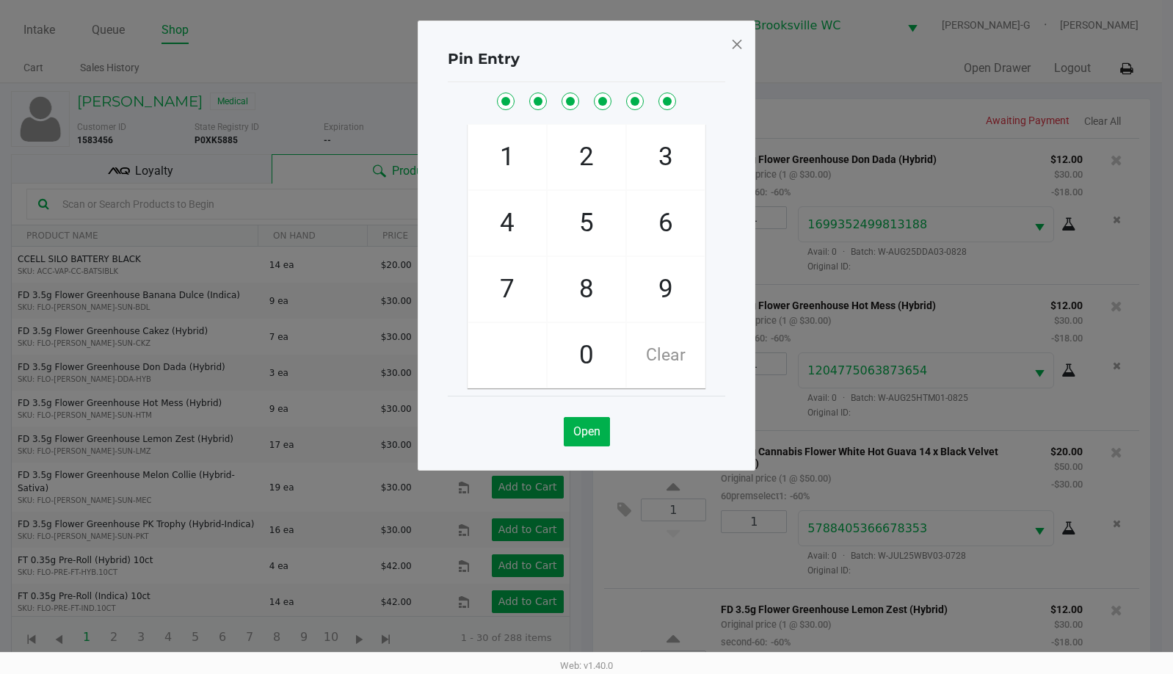
click at [738, 51] on span at bounding box center [737, 43] width 13 height 23
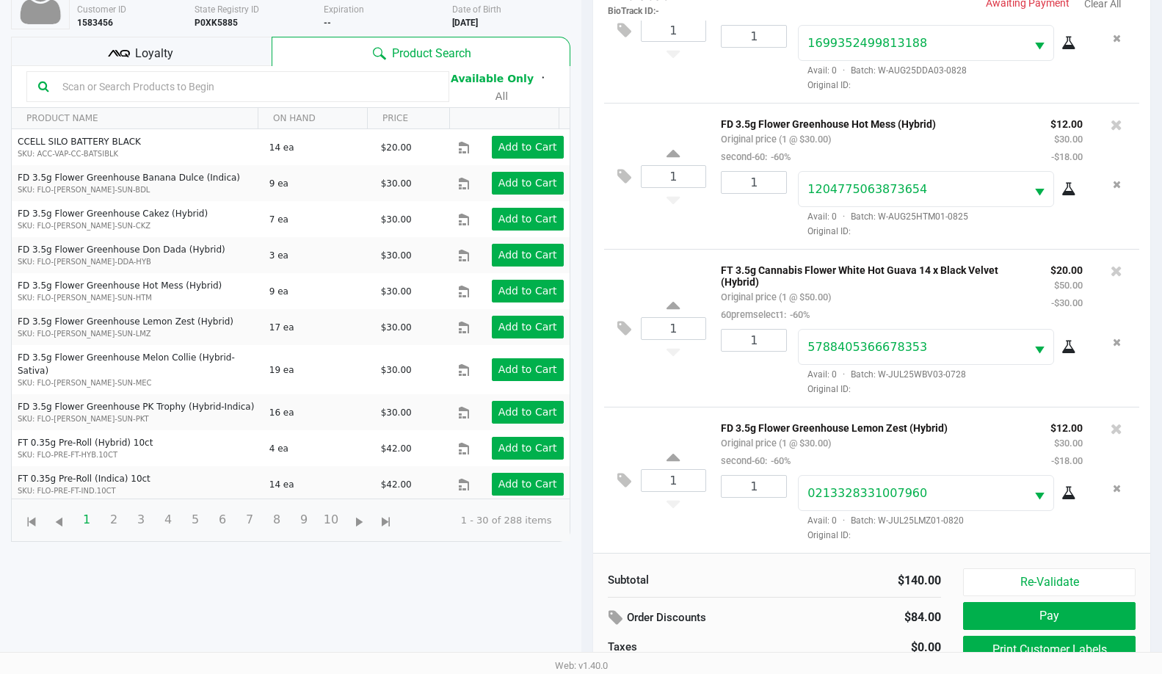
scroll to position [159, 0]
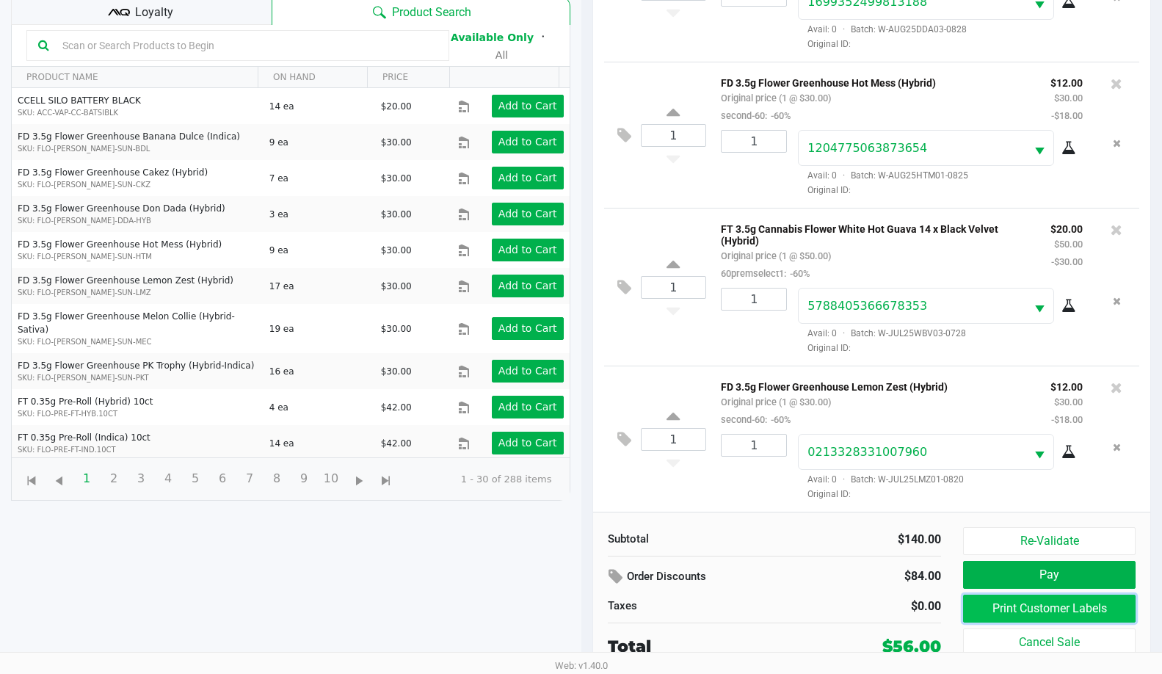
click at [1014, 601] on button "Print Customer Labels" at bounding box center [1049, 609] width 173 height 28
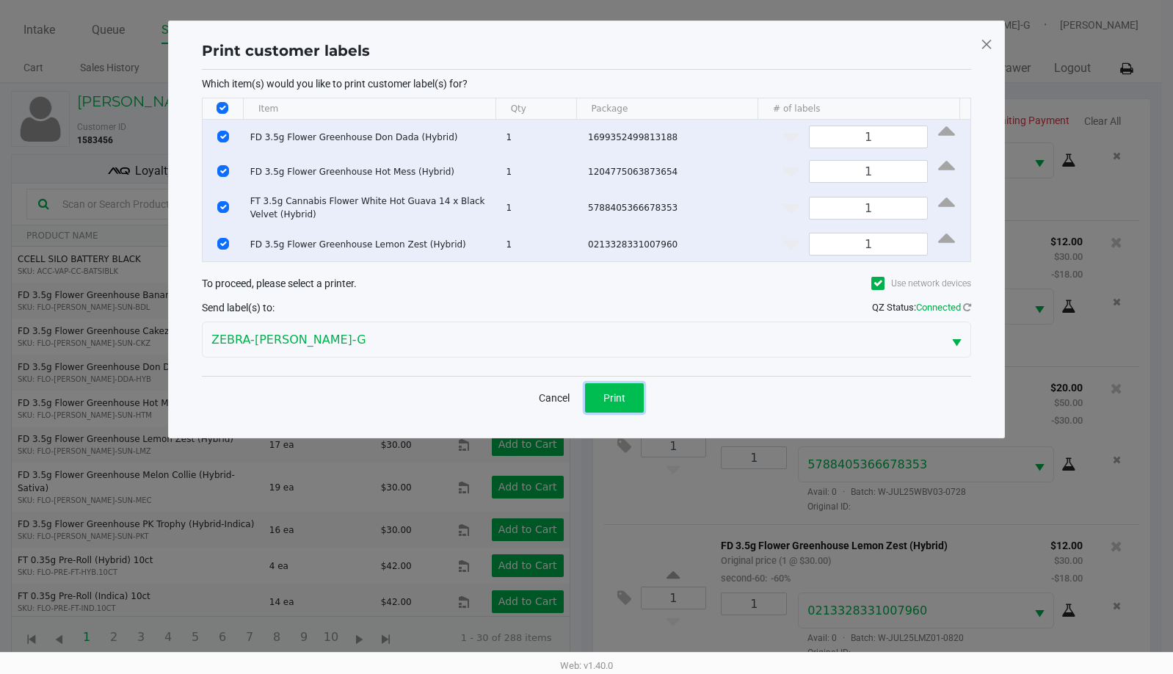
click at [625, 400] on span "Print" at bounding box center [614, 398] width 22 height 12
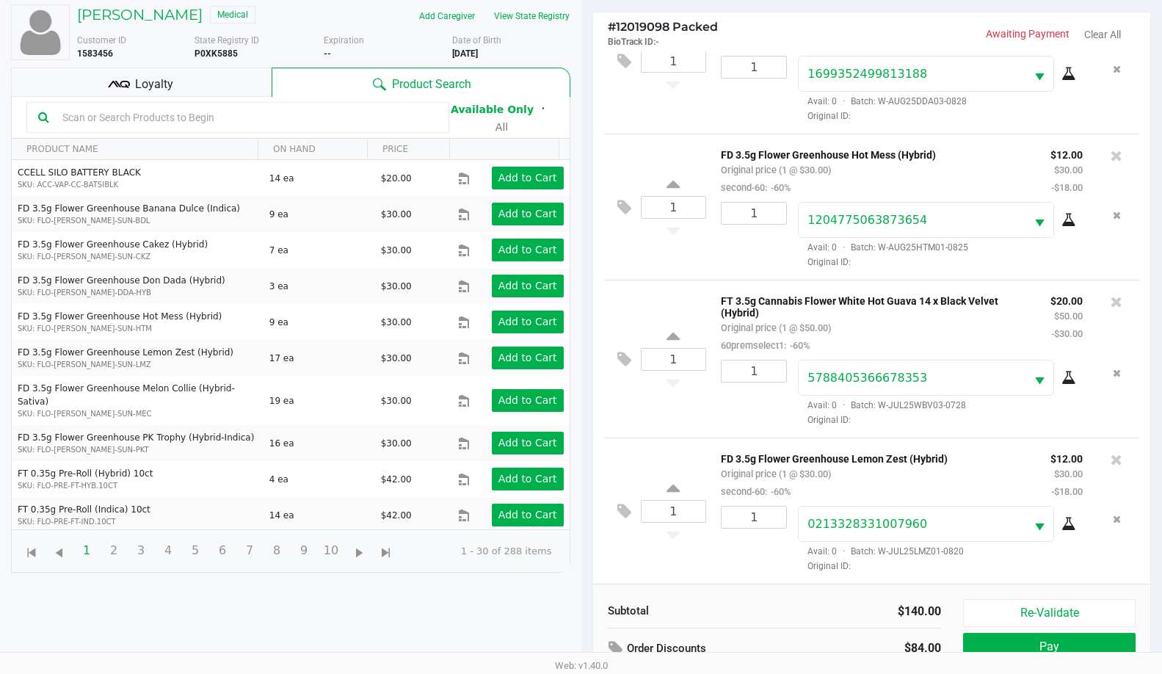
scroll to position [159, 0]
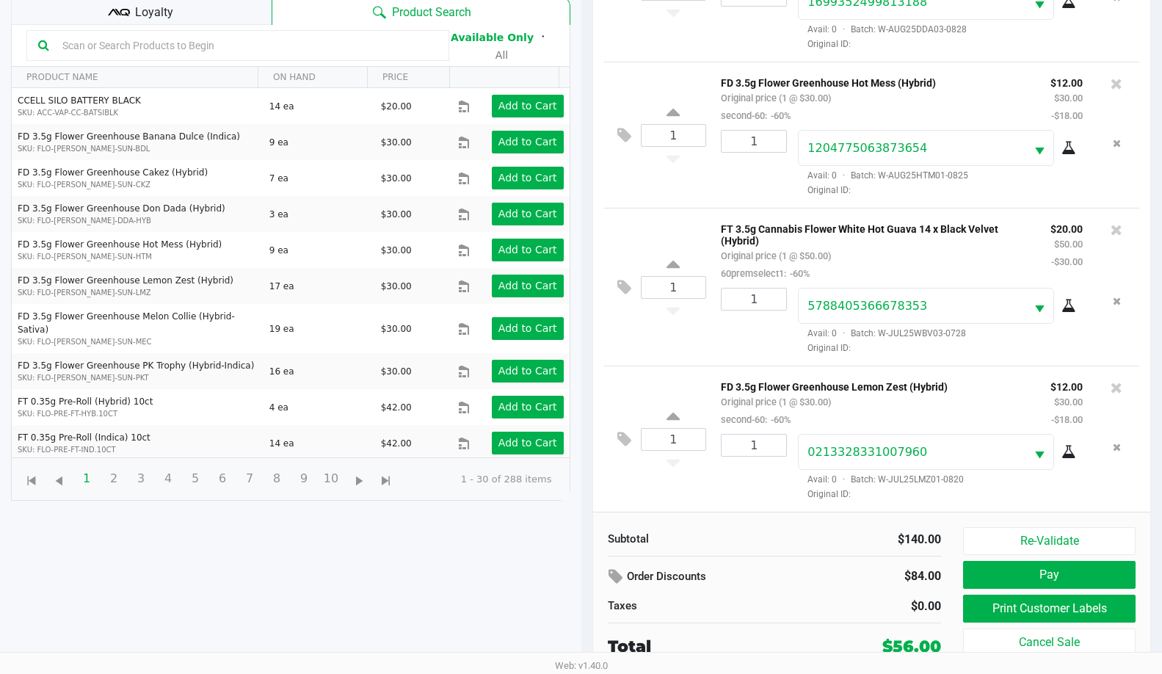
click at [175, 21] on div "Loyalty" at bounding box center [141, 10] width 261 height 29
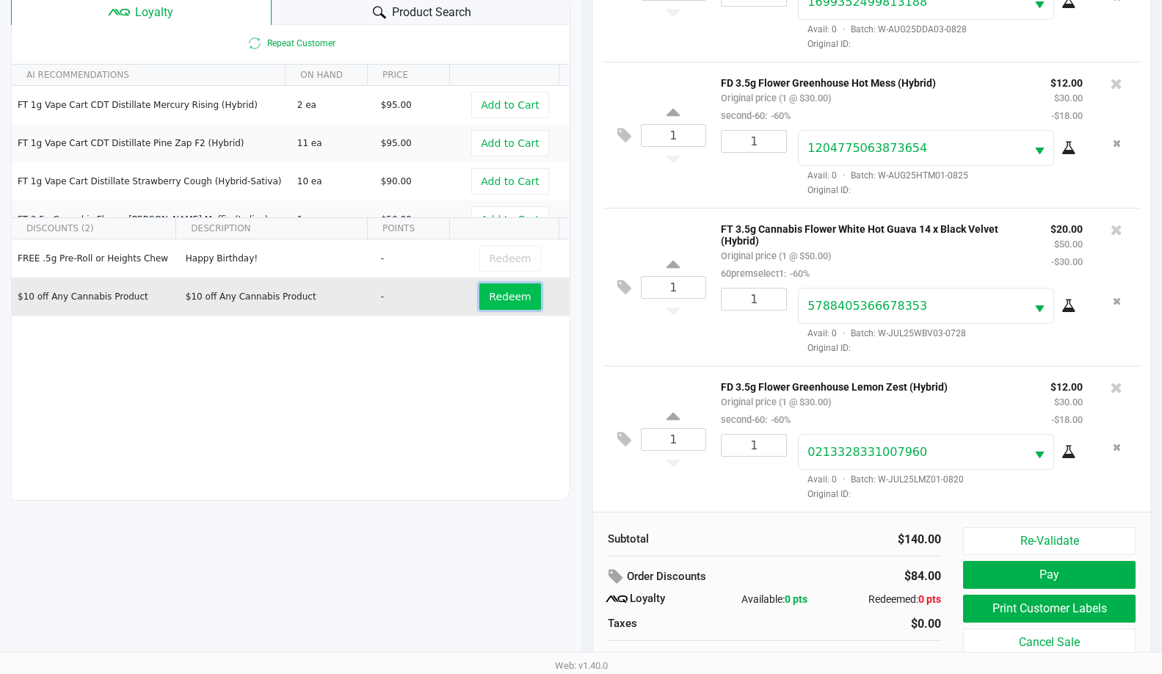
click at [490, 286] on button "Redeem" at bounding box center [509, 296] width 61 height 26
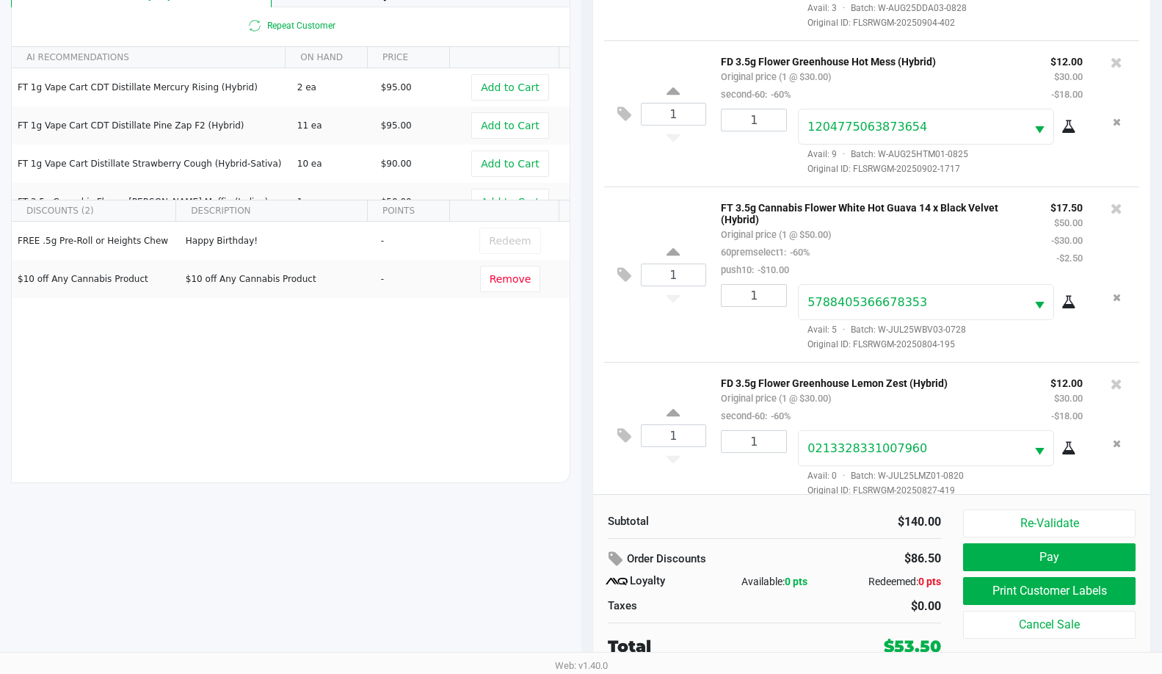
scroll to position [85, 0]
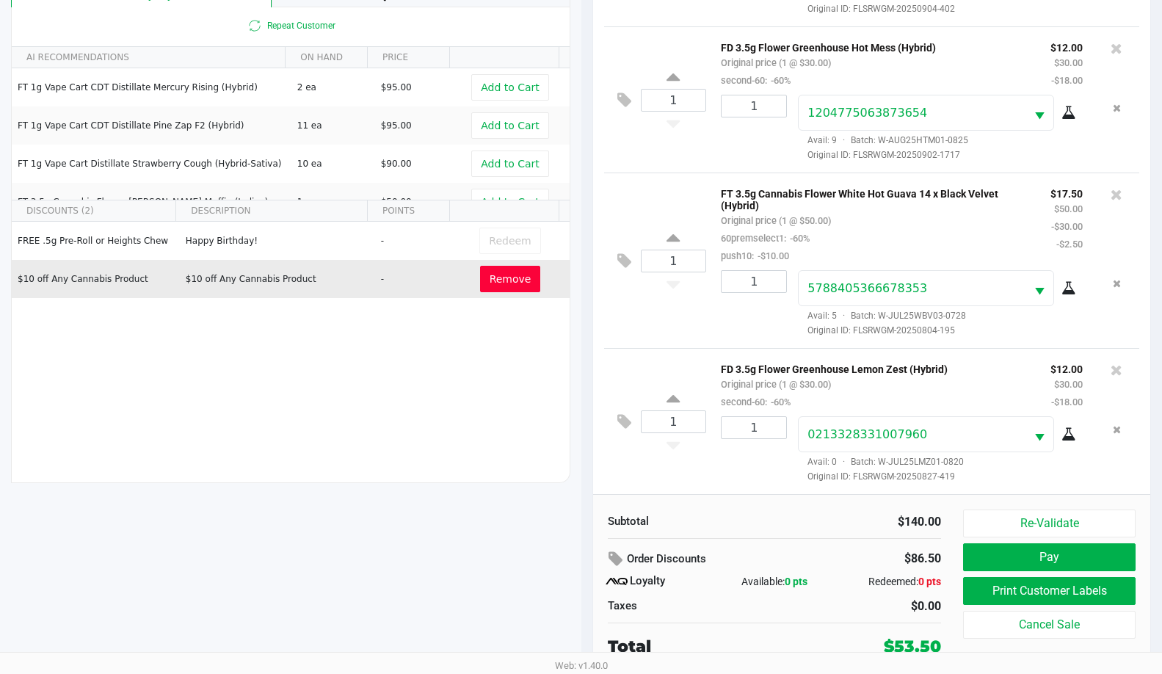
click at [514, 280] on span "Remove" at bounding box center [511, 279] width 42 height 12
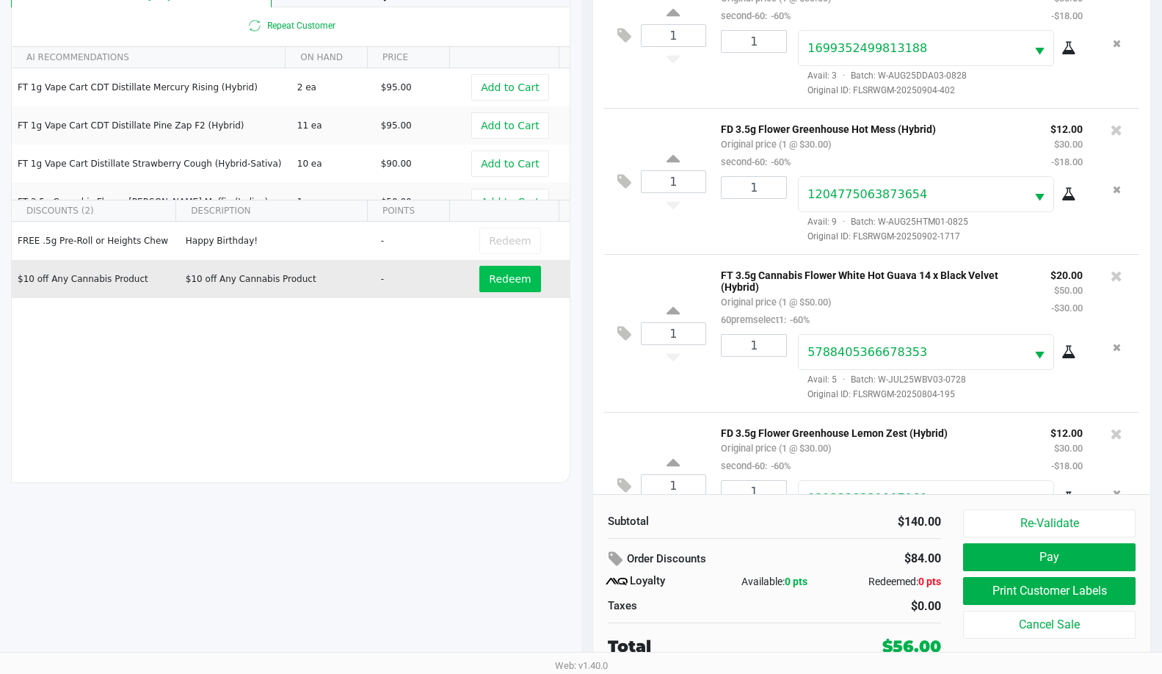
scroll to position [103, 0]
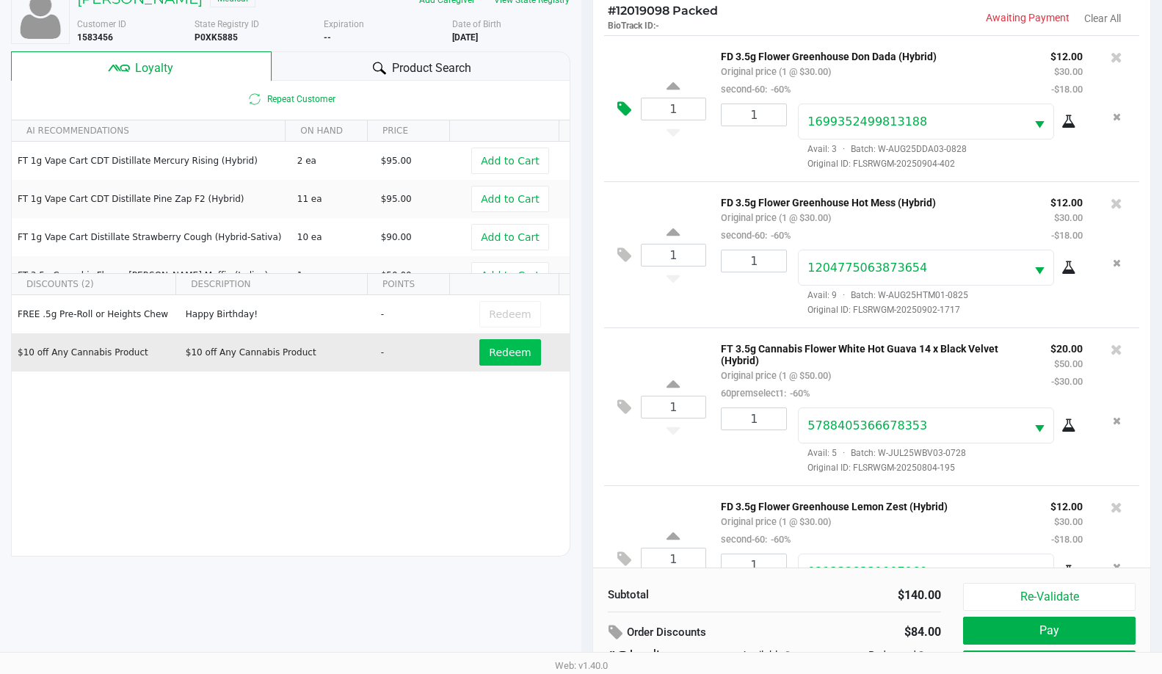
click at [624, 113] on icon at bounding box center [624, 109] width 14 height 17
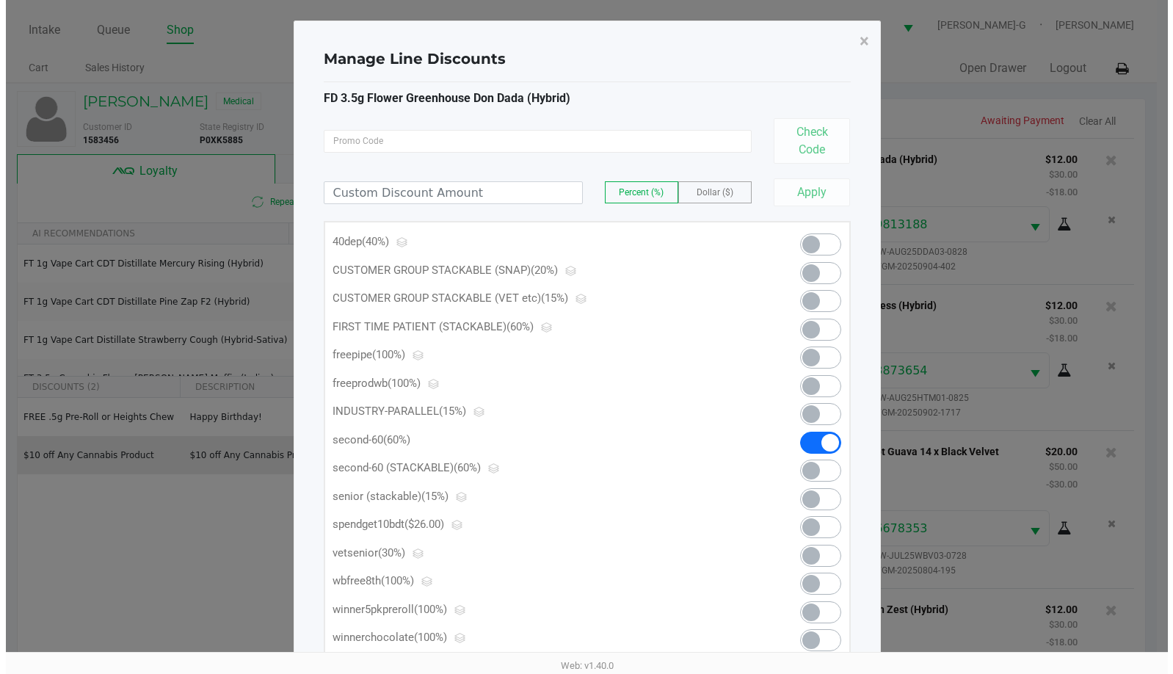
scroll to position [0, 0]
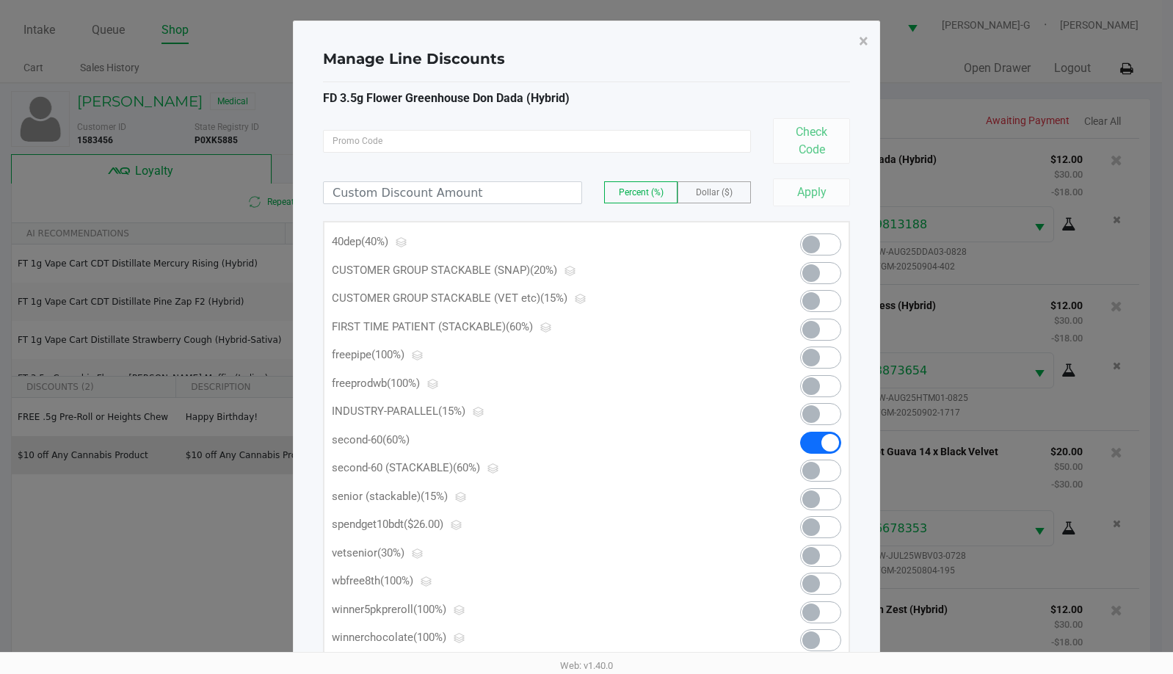
click at [827, 471] on span at bounding box center [820, 471] width 41 height 22
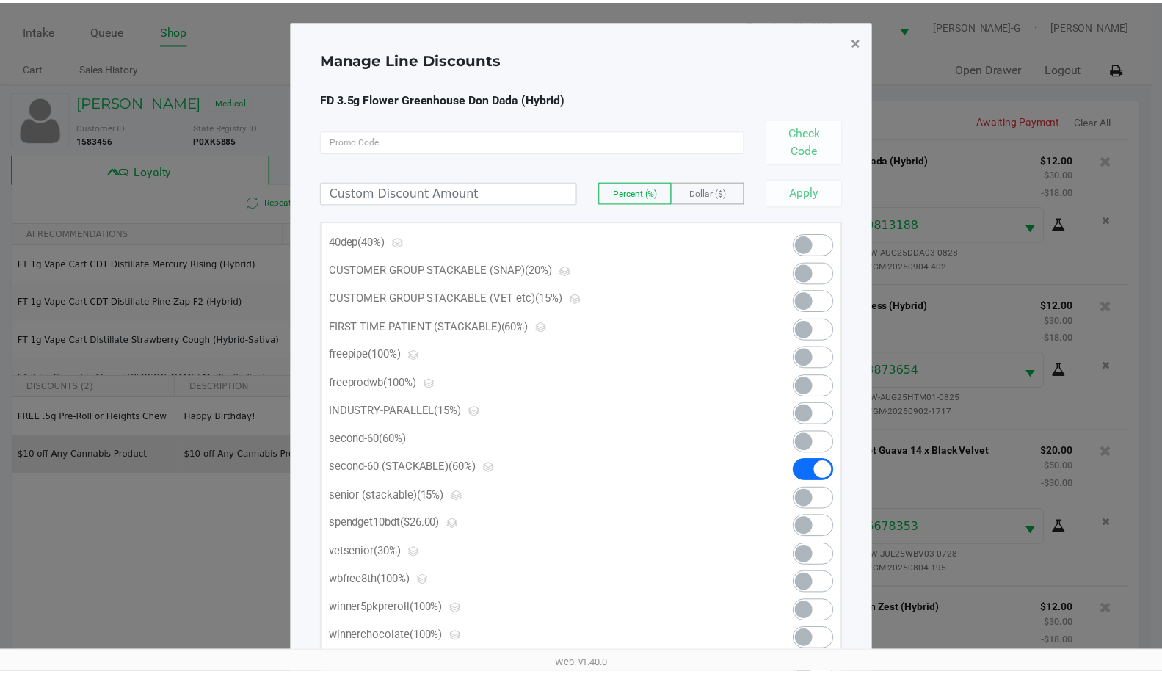
scroll to position [68, 0]
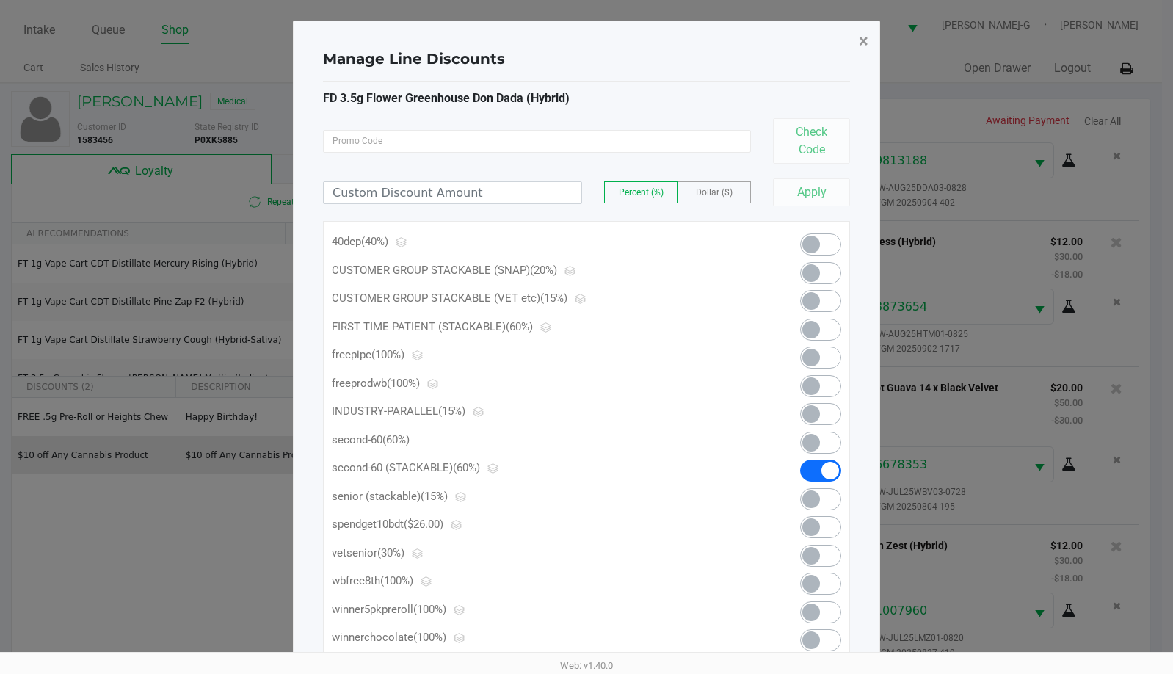
click at [863, 46] on span "×" at bounding box center [864, 41] width 10 height 21
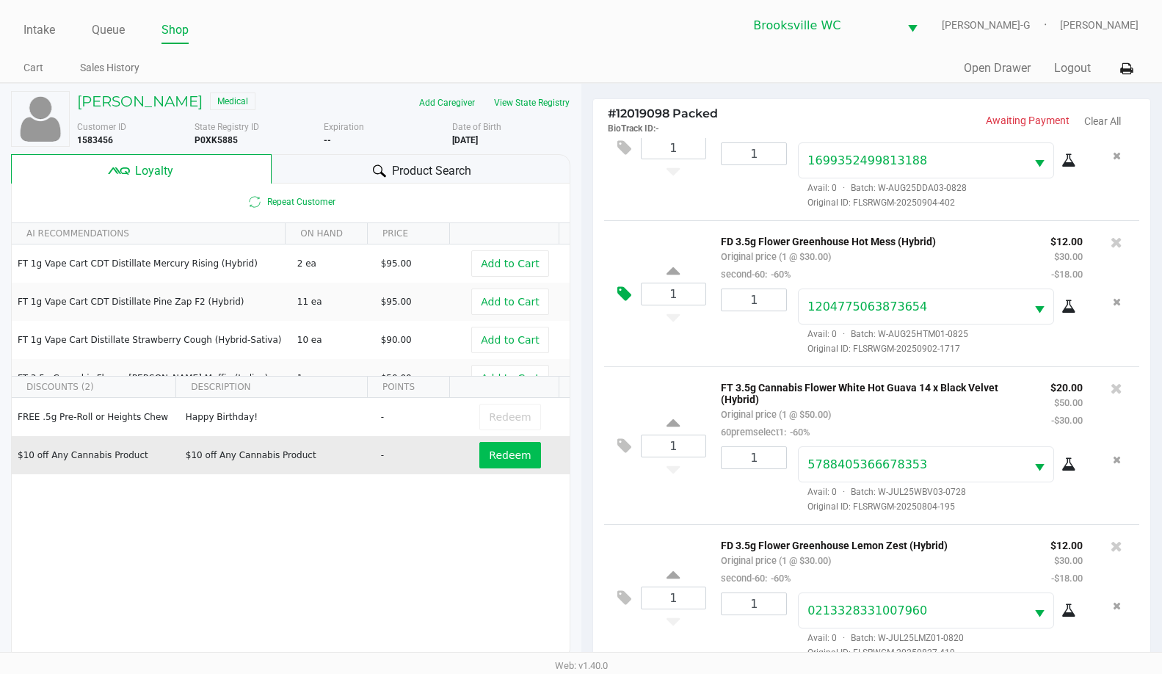
click at [623, 278] on button at bounding box center [628, 294] width 26 height 35
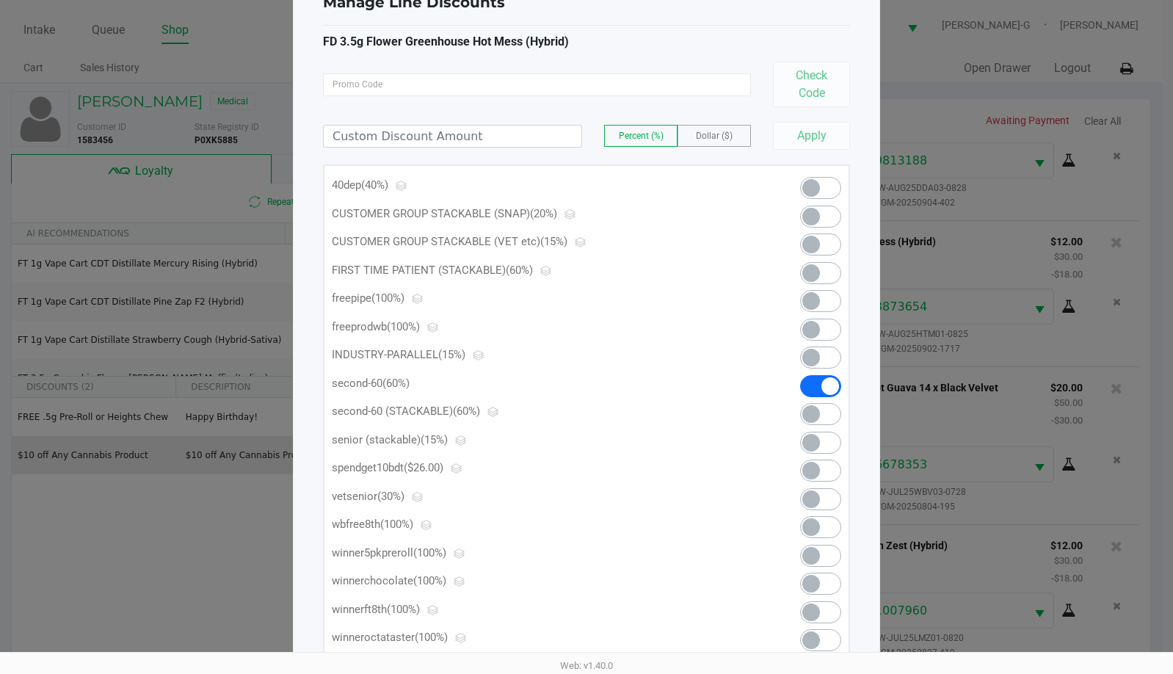
scroll to position [73, 0]
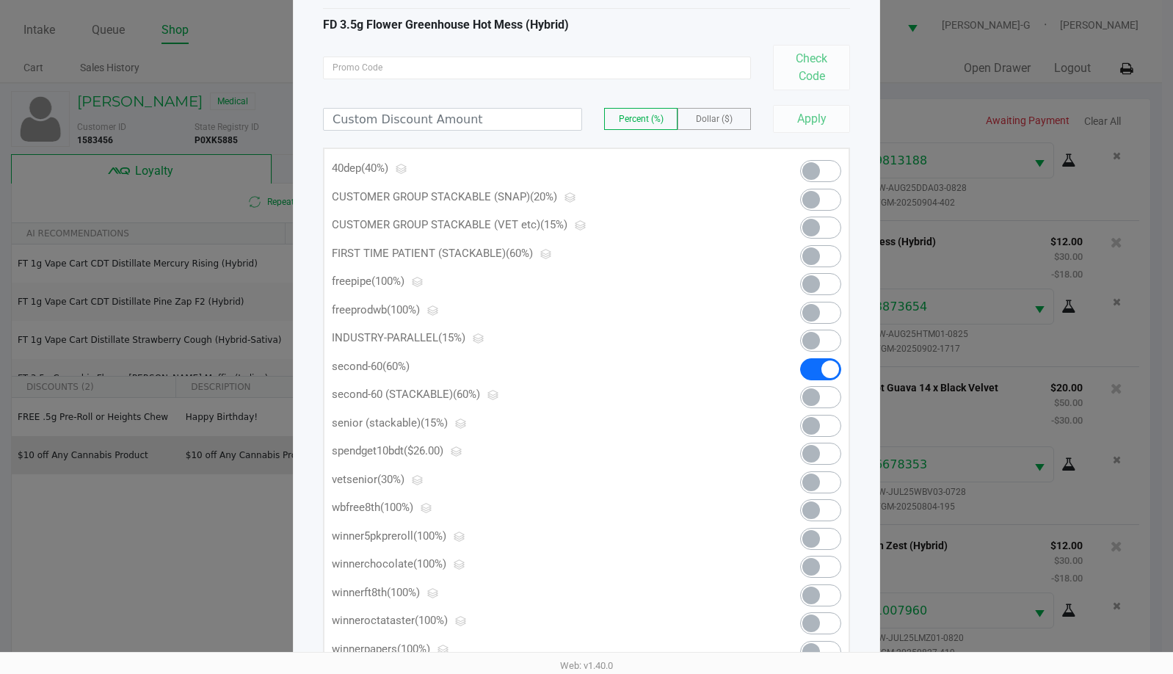
click at [821, 398] on span at bounding box center [820, 397] width 41 height 22
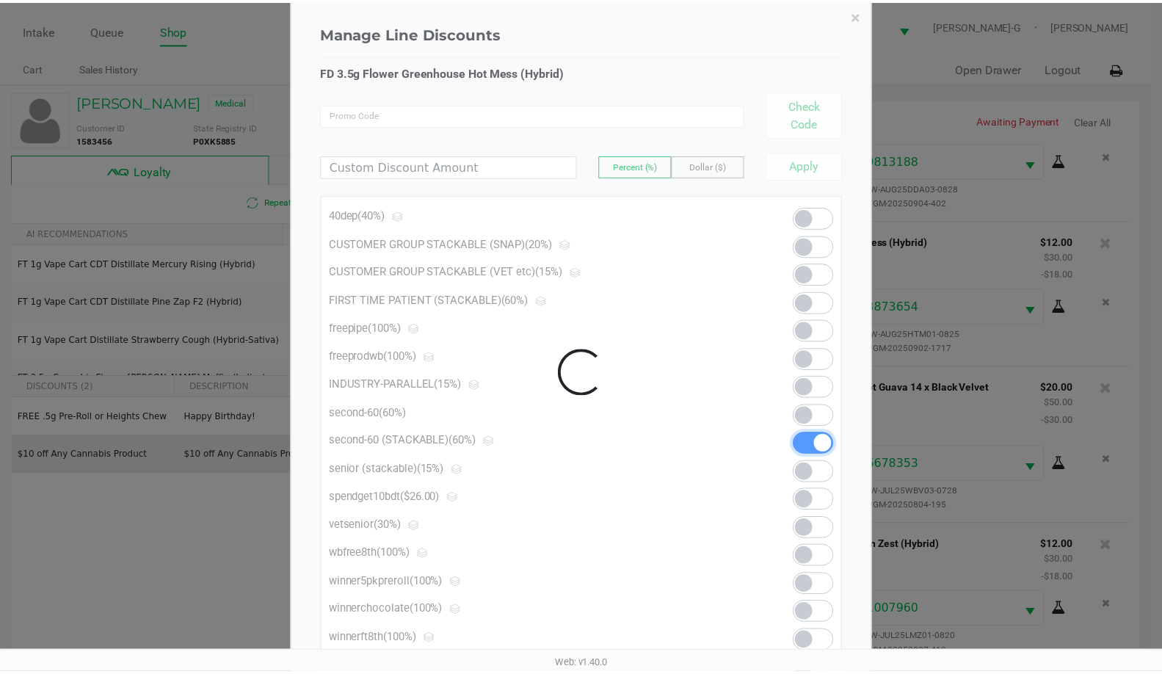
scroll to position [0, 0]
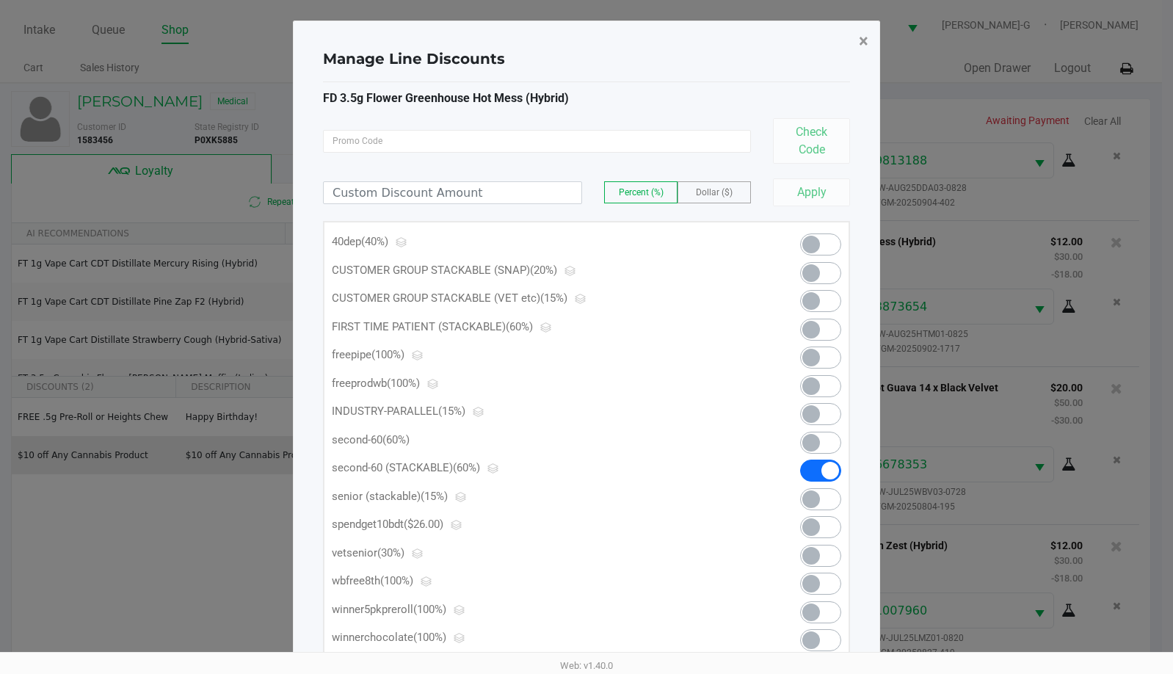
click at [865, 46] on span "×" at bounding box center [864, 41] width 10 height 21
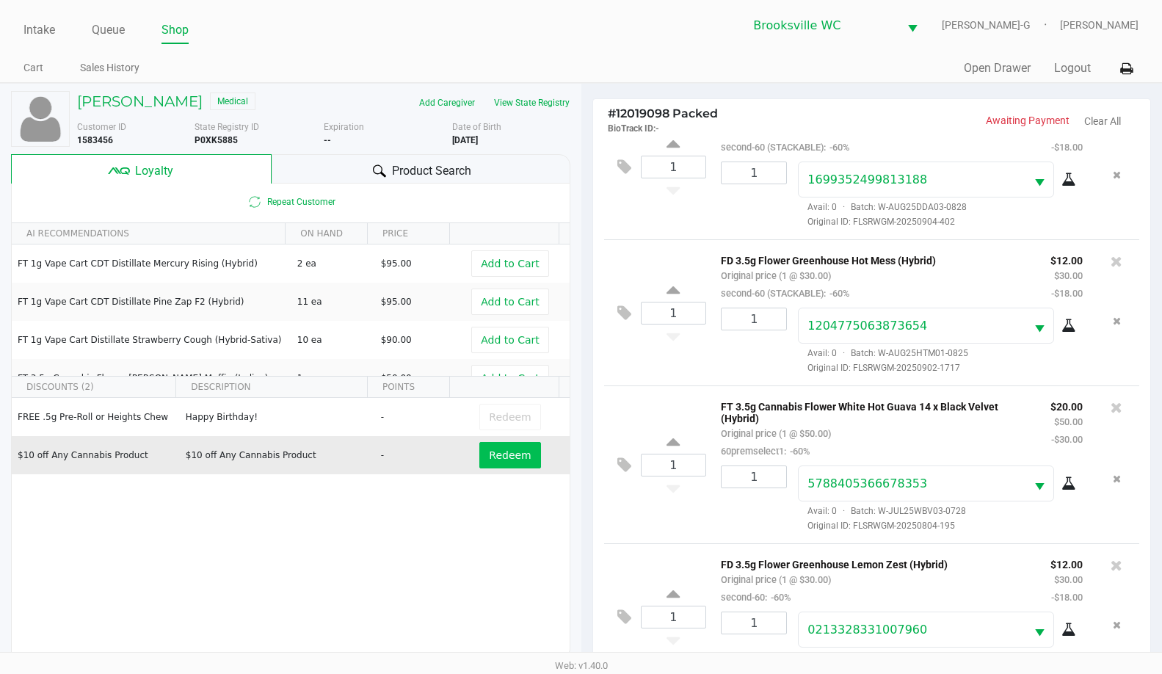
scroll to position [68, 0]
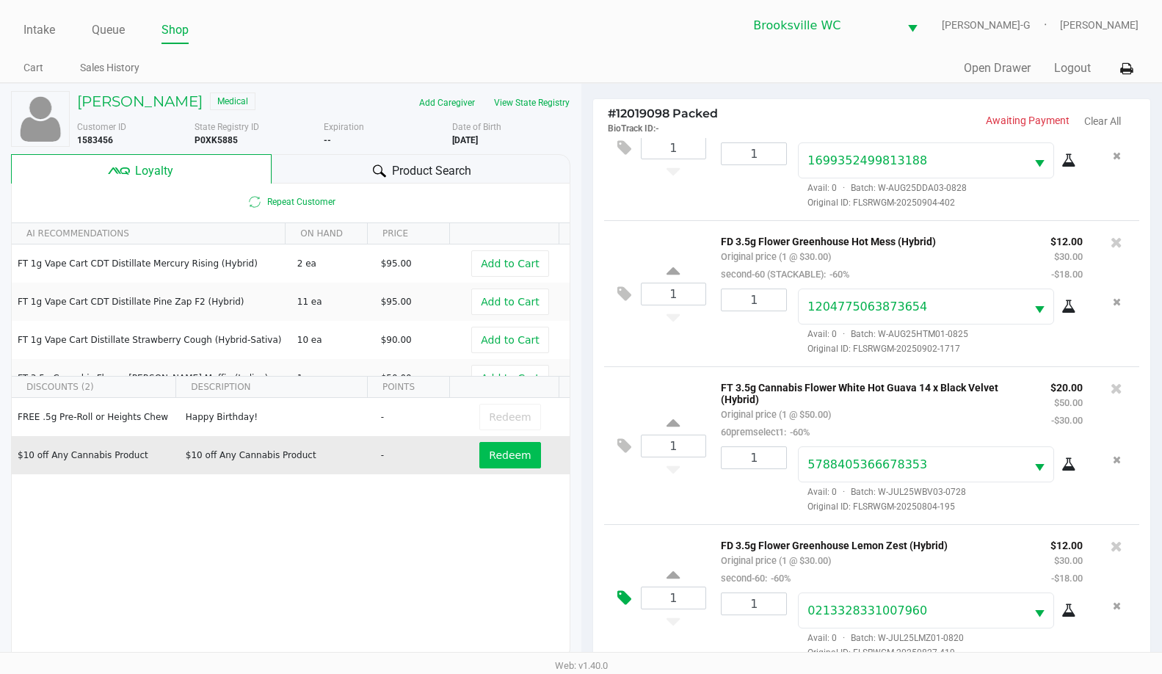
click at [620, 595] on icon at bounding box center [624, 598] width 14 height 17
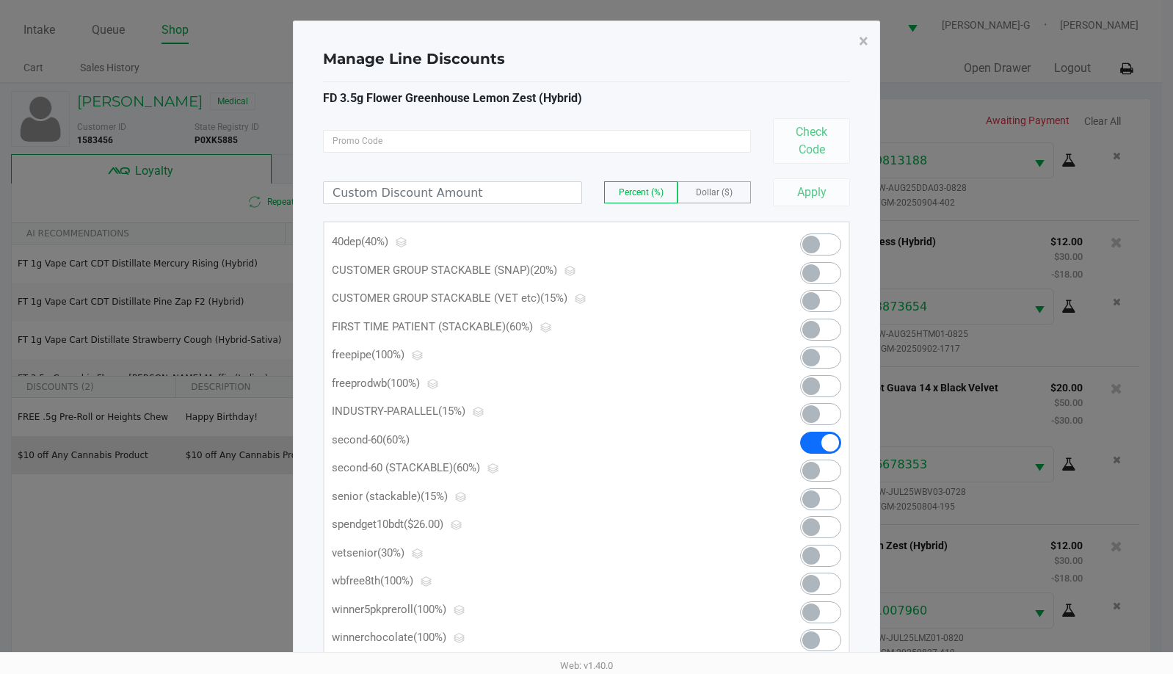
click at [827, 474] on span at bounding box center [820, 471] width 41 height 22
click at [862, 40] on span "×" at bounding box center [864, 41] width 10 height 21
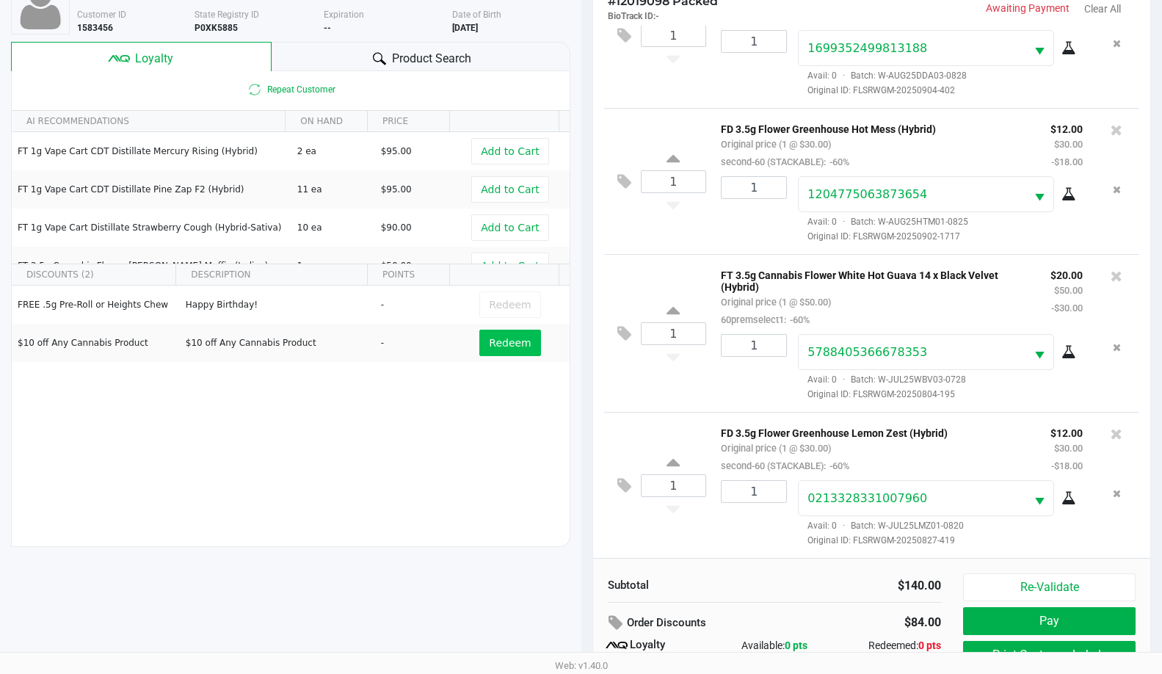
scroll to position [176, 0]
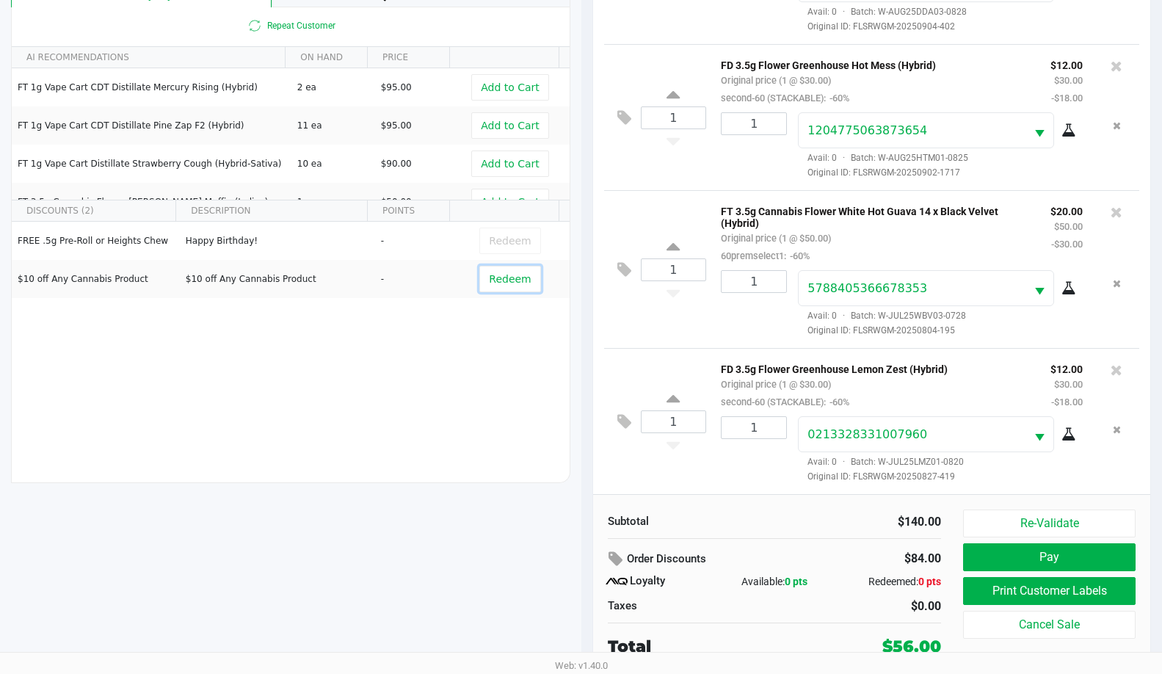
click at [499, 285] on span "Redeem" at bounding box center [510, 279] width 42 height 12
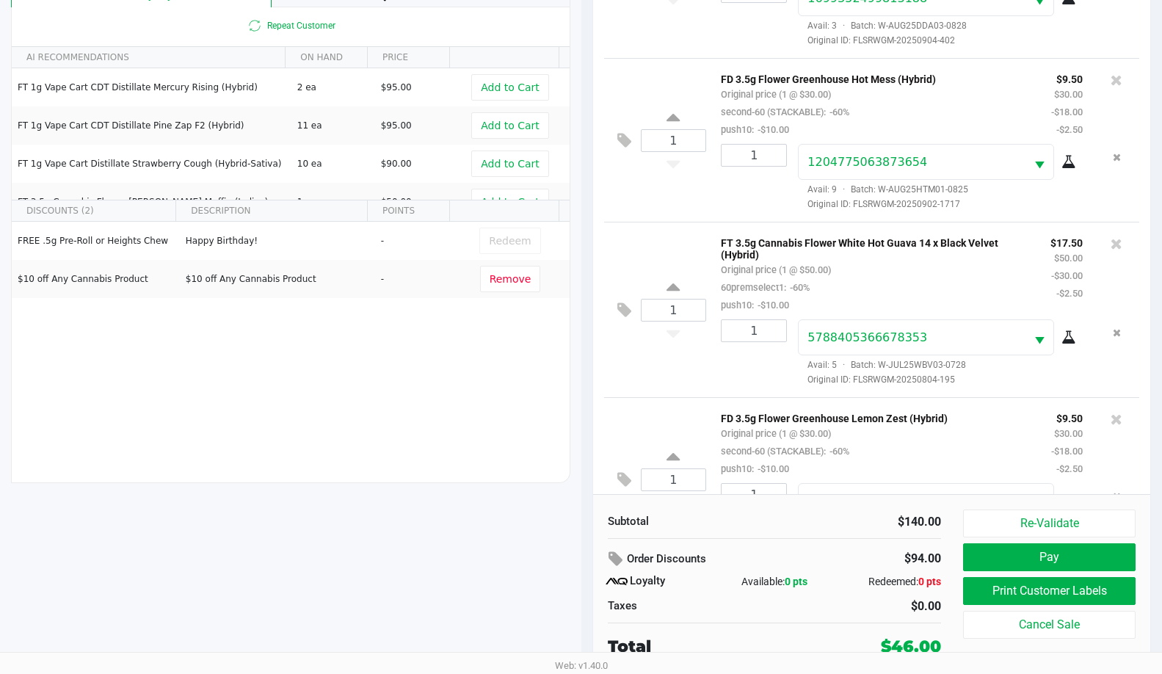
scroll to position [138, 0]
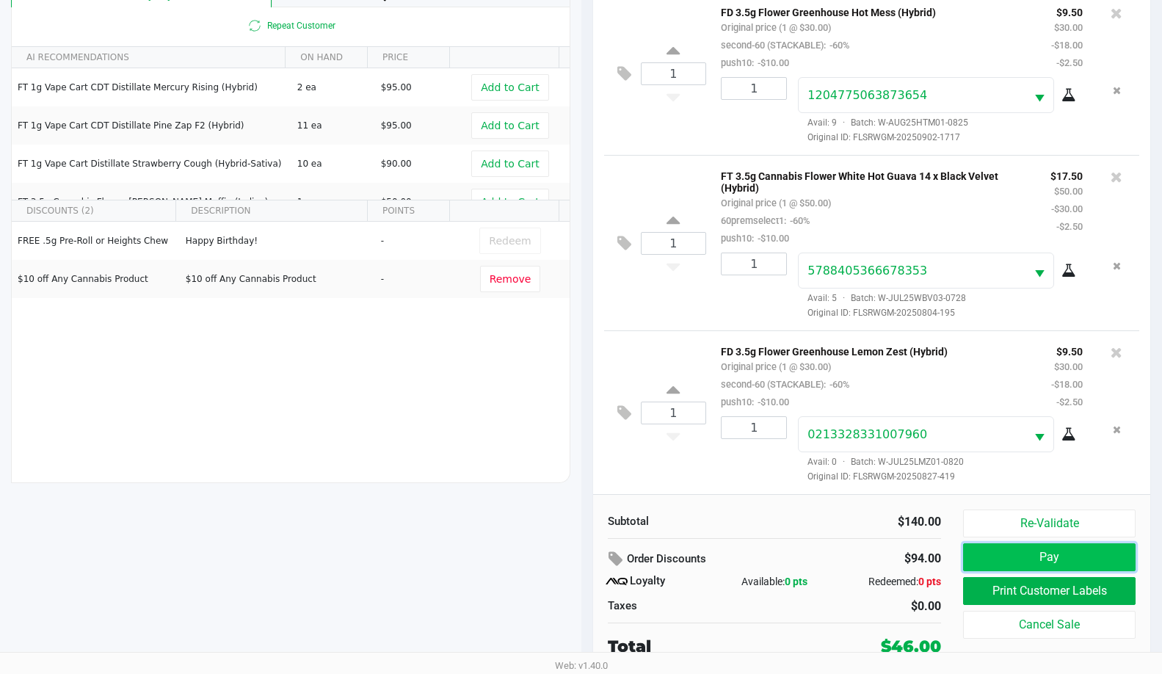
click at [991, 554] on button "Pay" at bounding box center [1049, 557] width 173 height 28
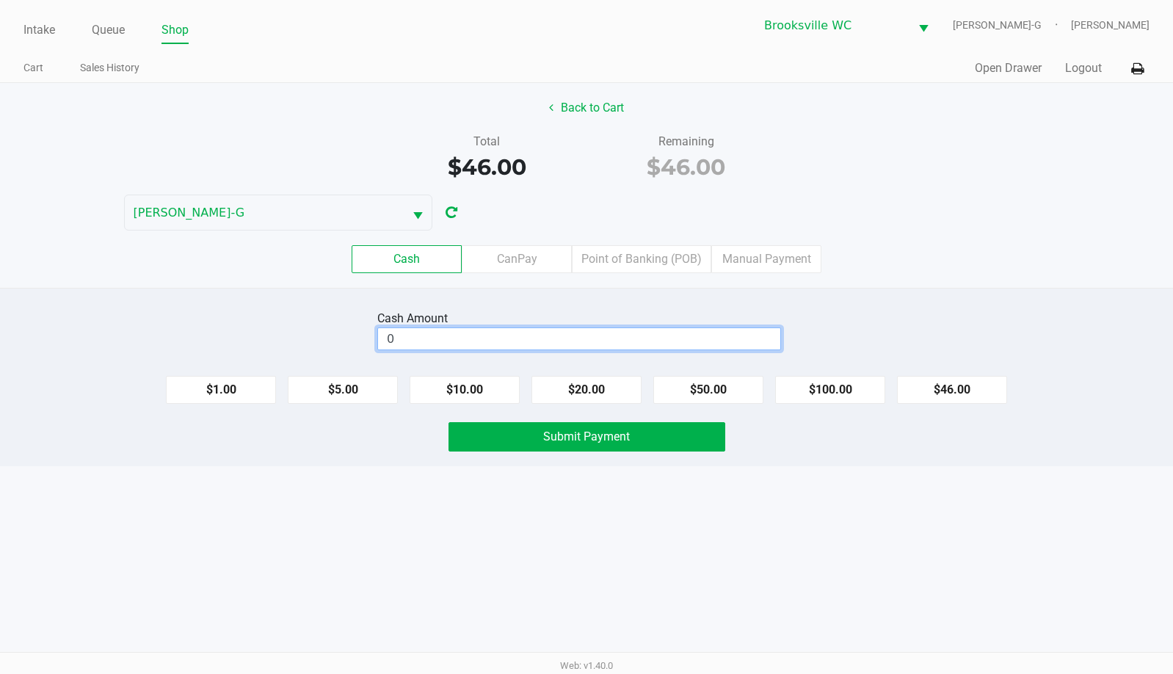
click at [612, 337] on input "0" at bounding box center [579, 338] width 402 height 21
type input "$60.00"
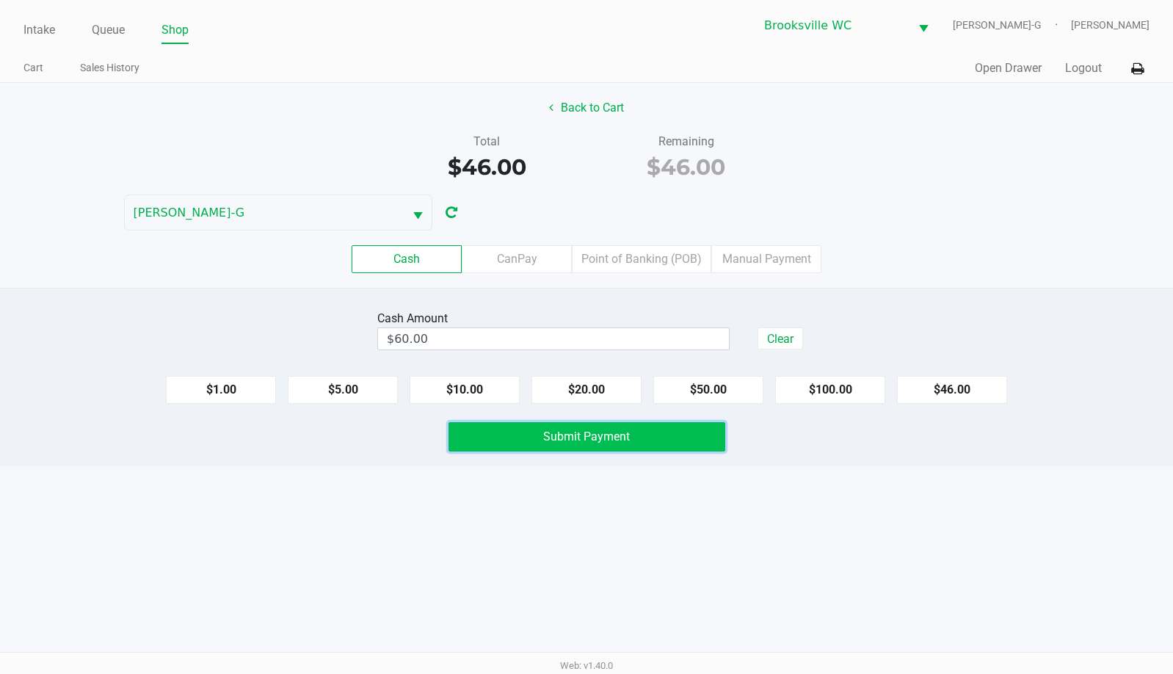
click at [571, 443] on button "Submit Payment" at bounding box center [587, 436] width 277 height 29
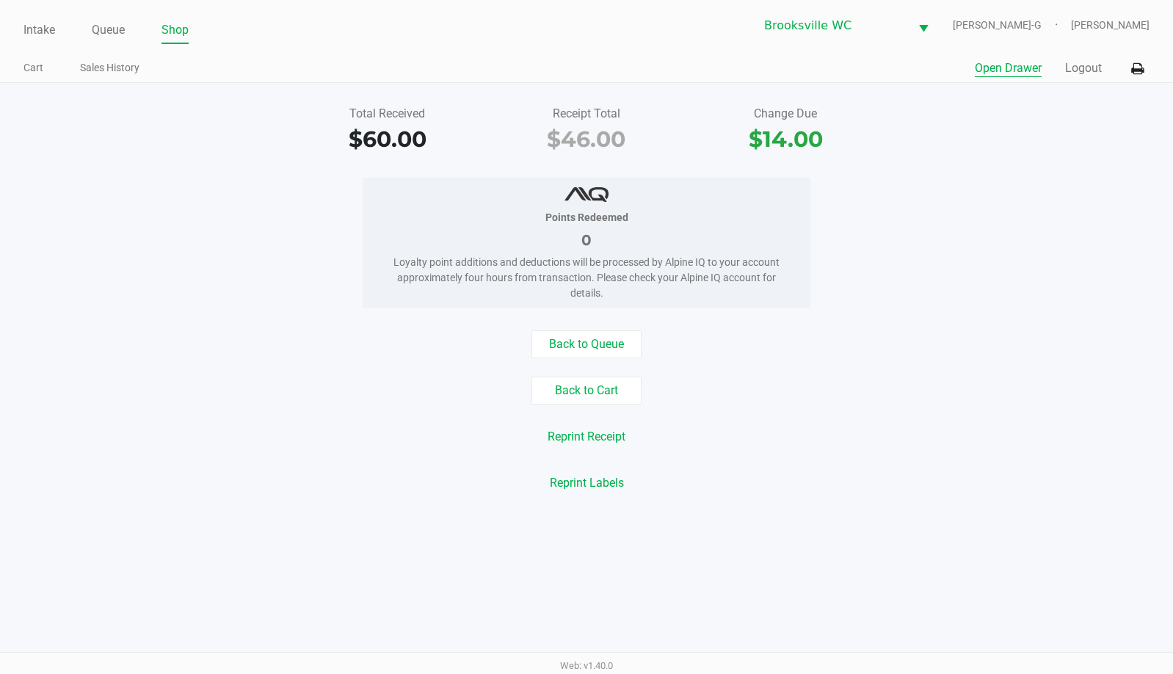
click at [1005, 63] on button "Open Drawer" at bounding box center [1008, 68] width 67 height 18
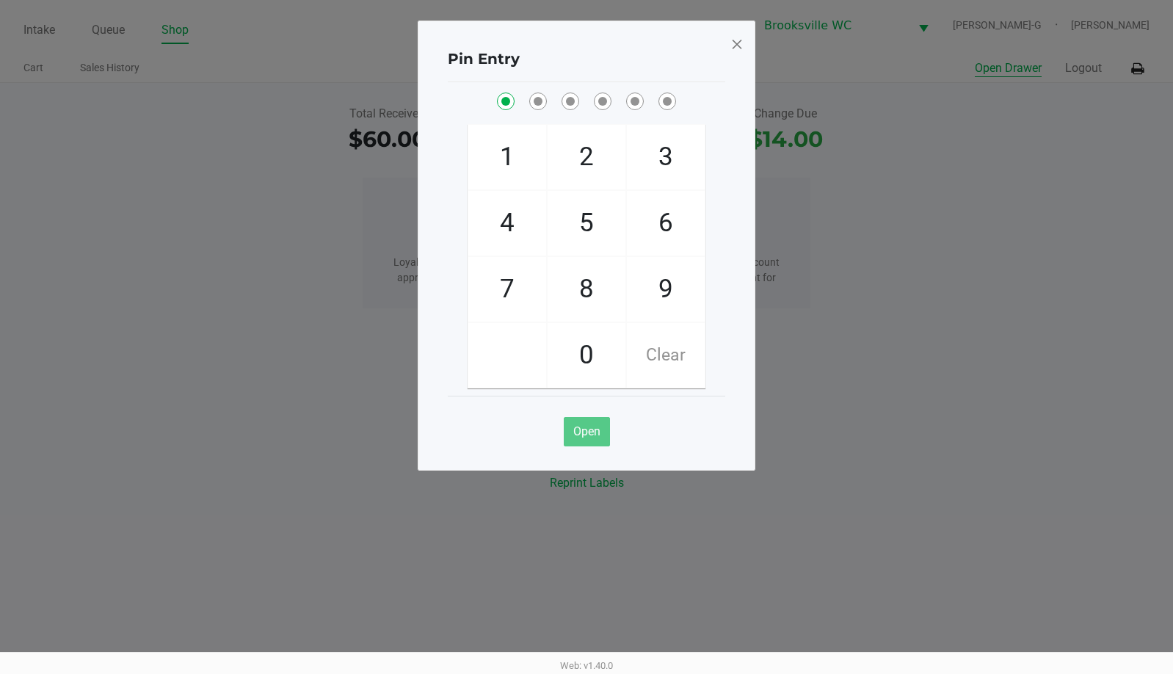
checkbox input "true"
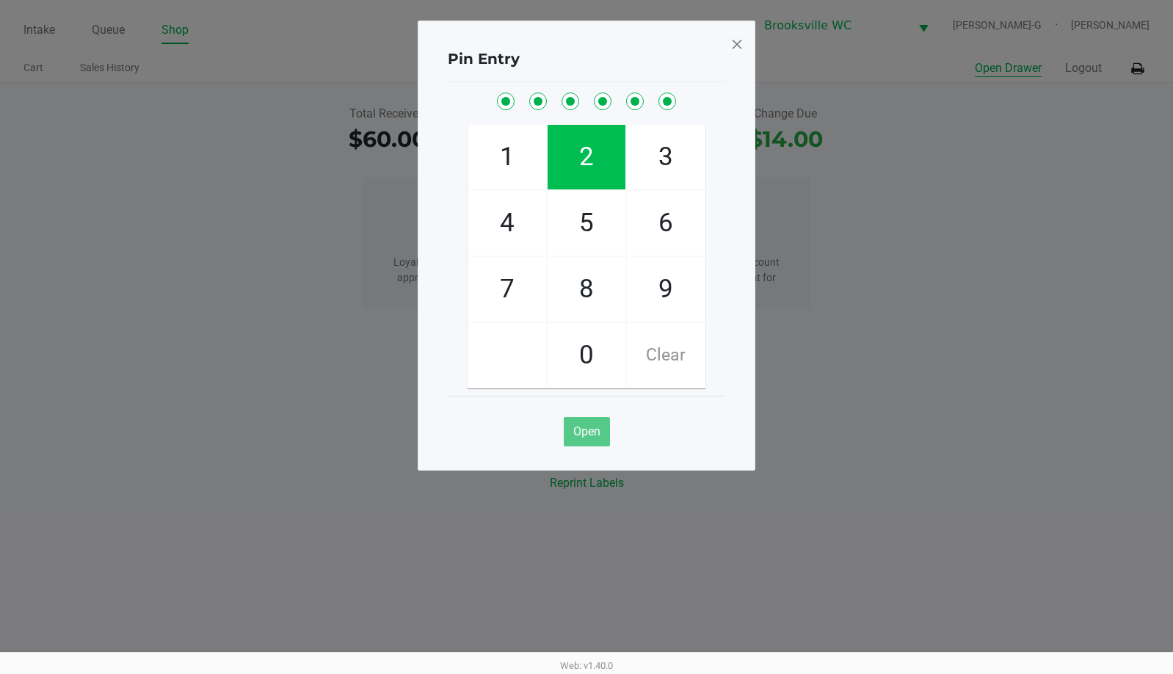
checkbox input "true"
click at [743, 43] on span at bounding box center [737, 43] width 13 height 23
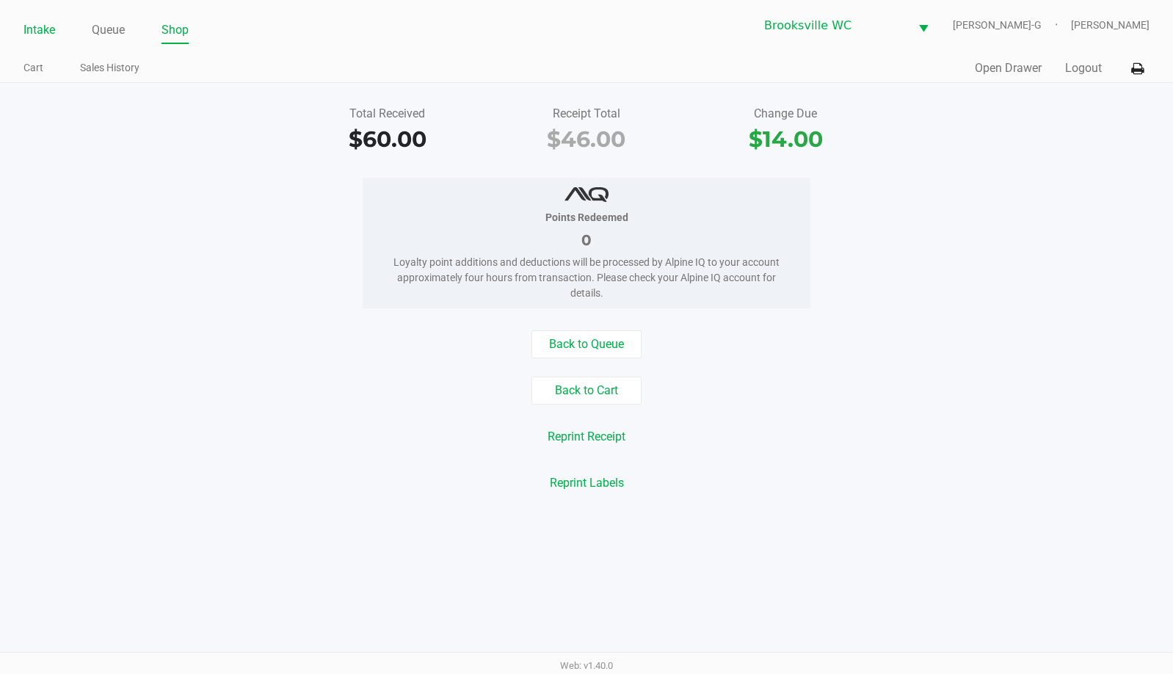
click at [45, 33] on link "Intake" at bounding box center [39, 30] width 32 height 21
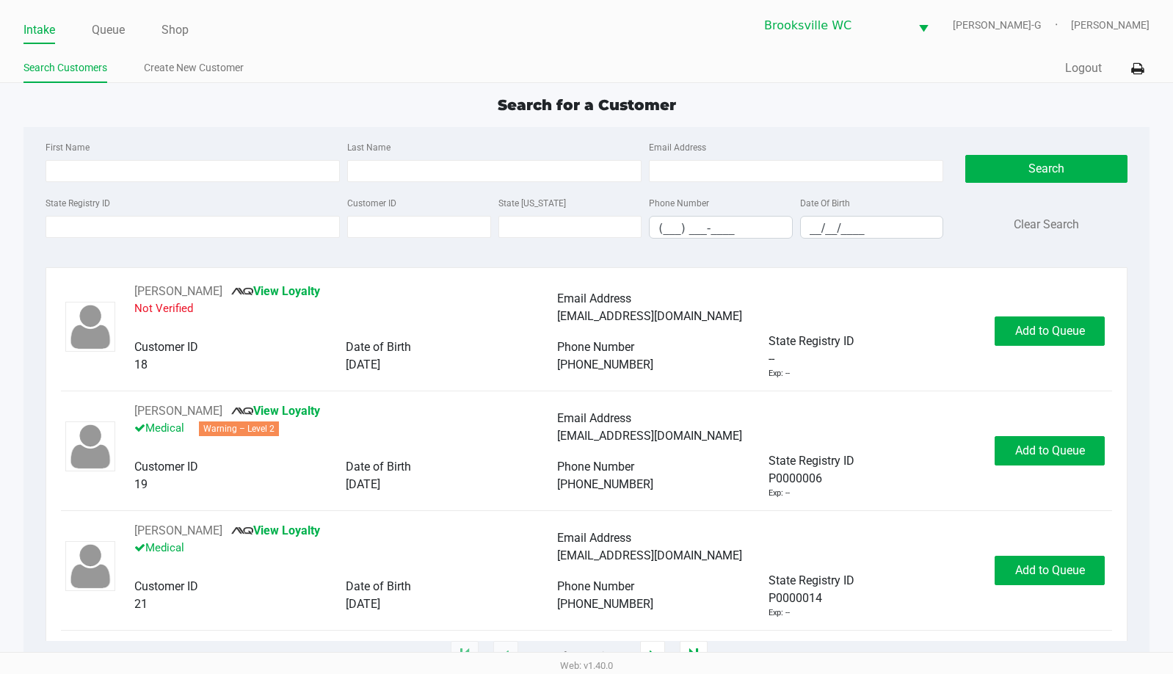
drag, startPoint x: 193, startPoint y: 203, endPoint x: 186, endPoint y: 213, distance: 12.0
click at [192, 203] on div "State Registry ID" at bounding box center [193, 216] width 302 height 45
click at [179, 227] on input "State Registry ID" at bounding box center [193, 227] width 294 height 22
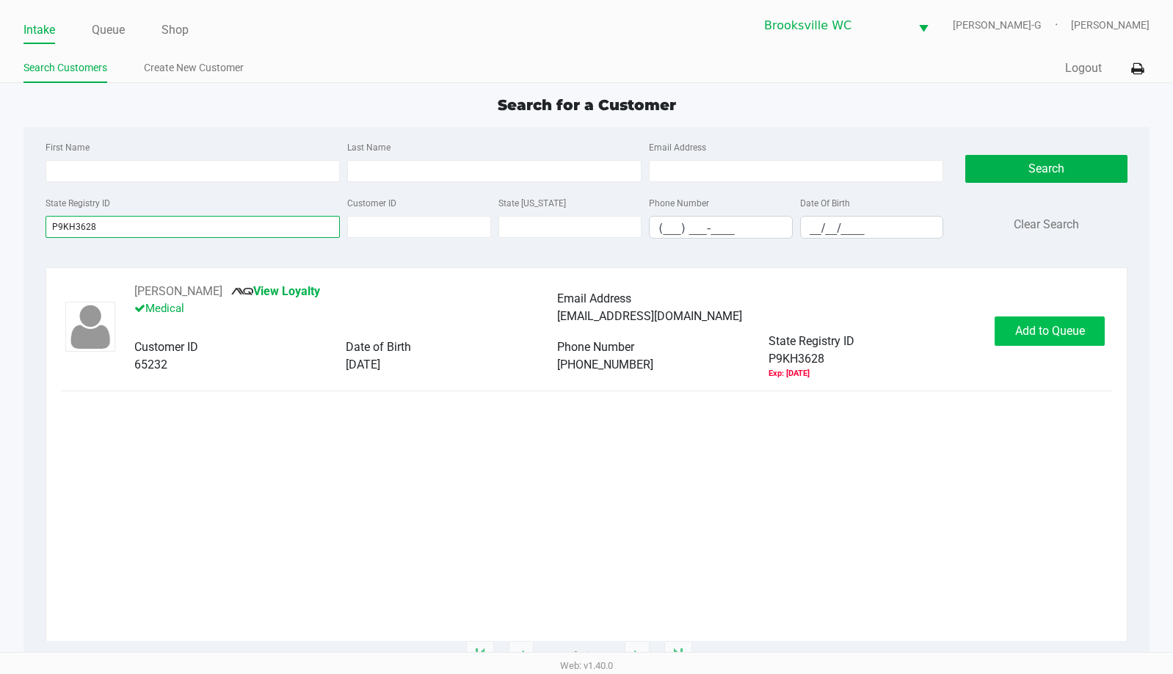
type input "P9KH3628"
click at [1020, 328] on span "Add to Queue" at bounding box center [1050, 331] width 70 height 14
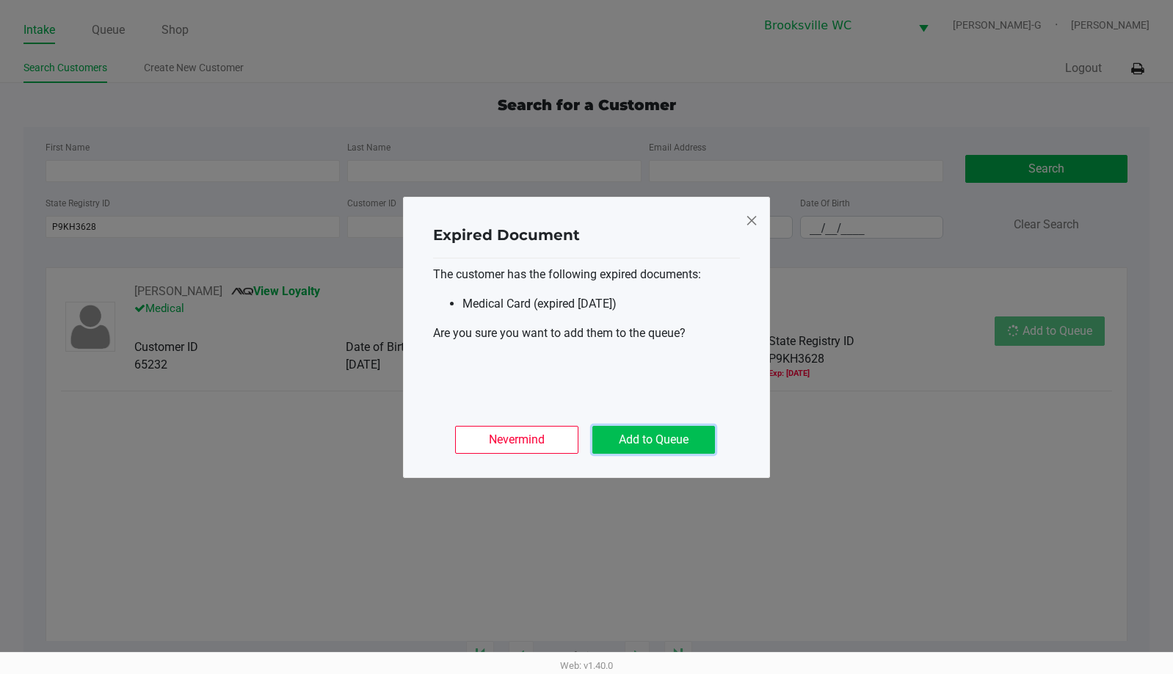
click at [667, 431] on button "Add to Queue" at bounding box center [653, 440] width 123 height 28
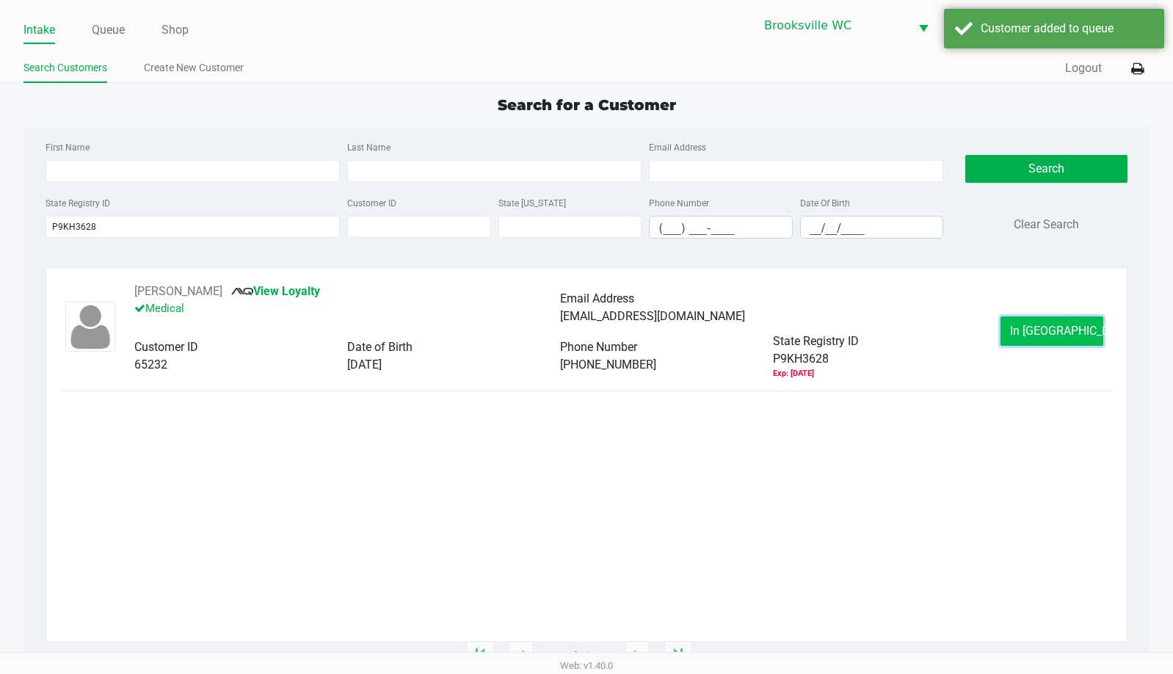
click at [1029, 331] on span "In [GEOGRAPHIC_DATA]" at bounding box center [1071, 331] width 123 height 14
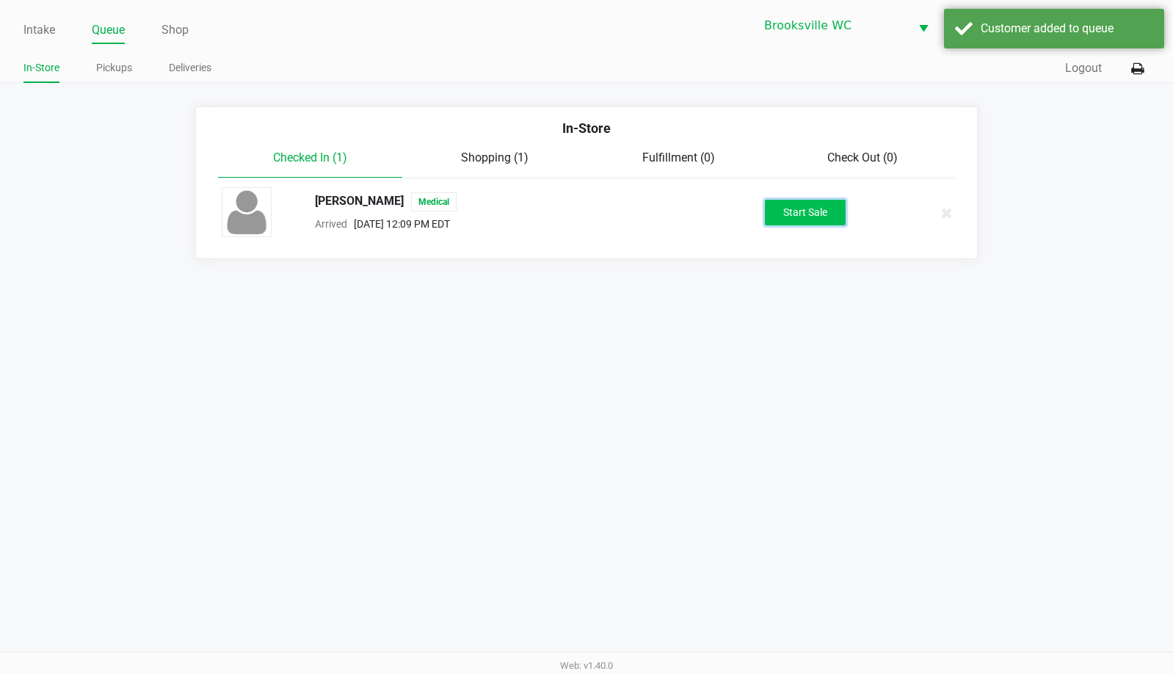
click at [804, 209] on button "Start Sale" at bounding box center [805, 213] width 81 height 26
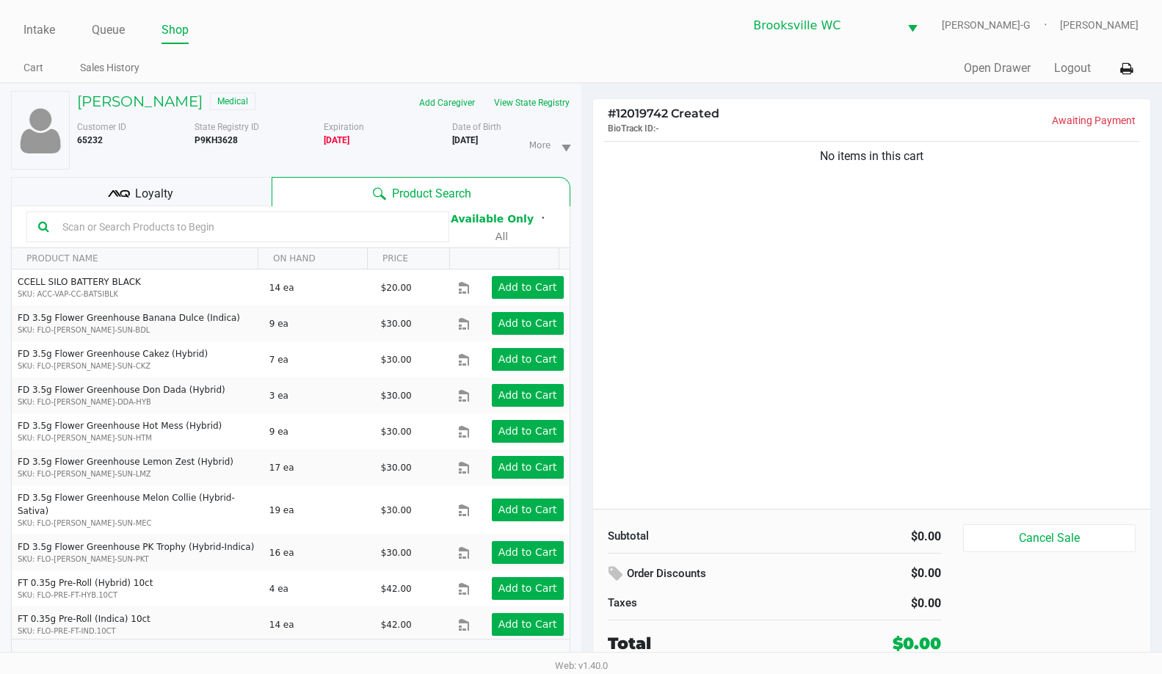
click at [208, 236] on div at bounding box center [237, 226] width 423 height 31
click at [204, 231] on input "text" at bounding box center [247, 227] width 381 height 22
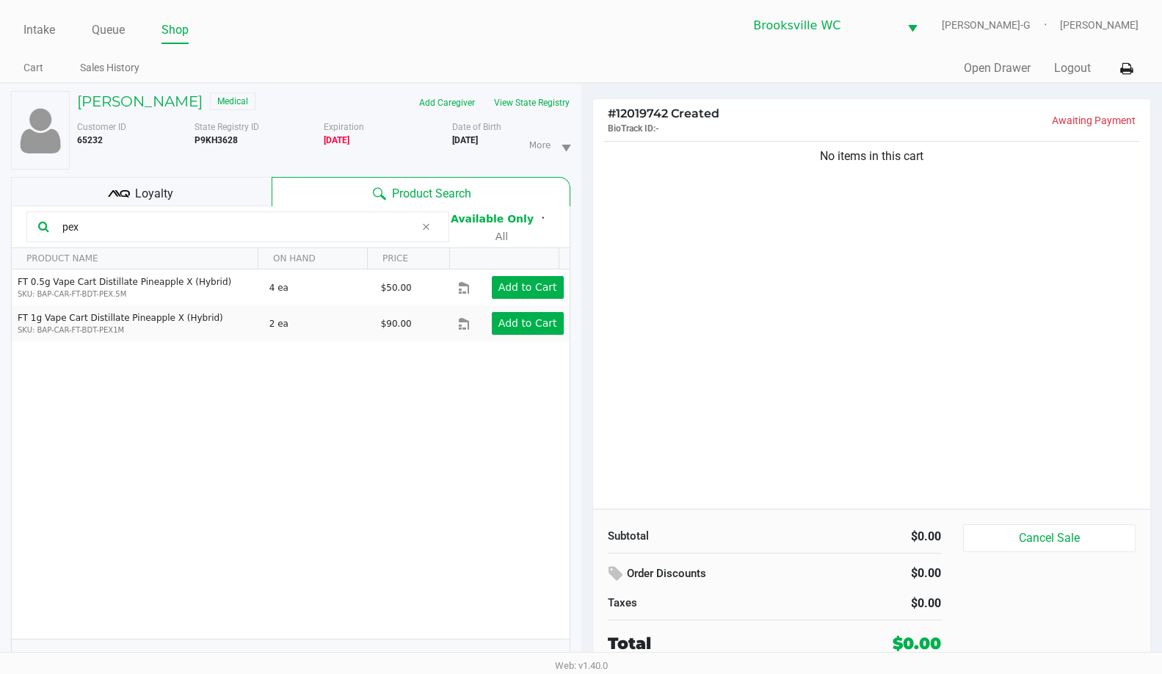
click at [230, 226] on input "pex" at bounding box center [236, 227] width 359 height 22
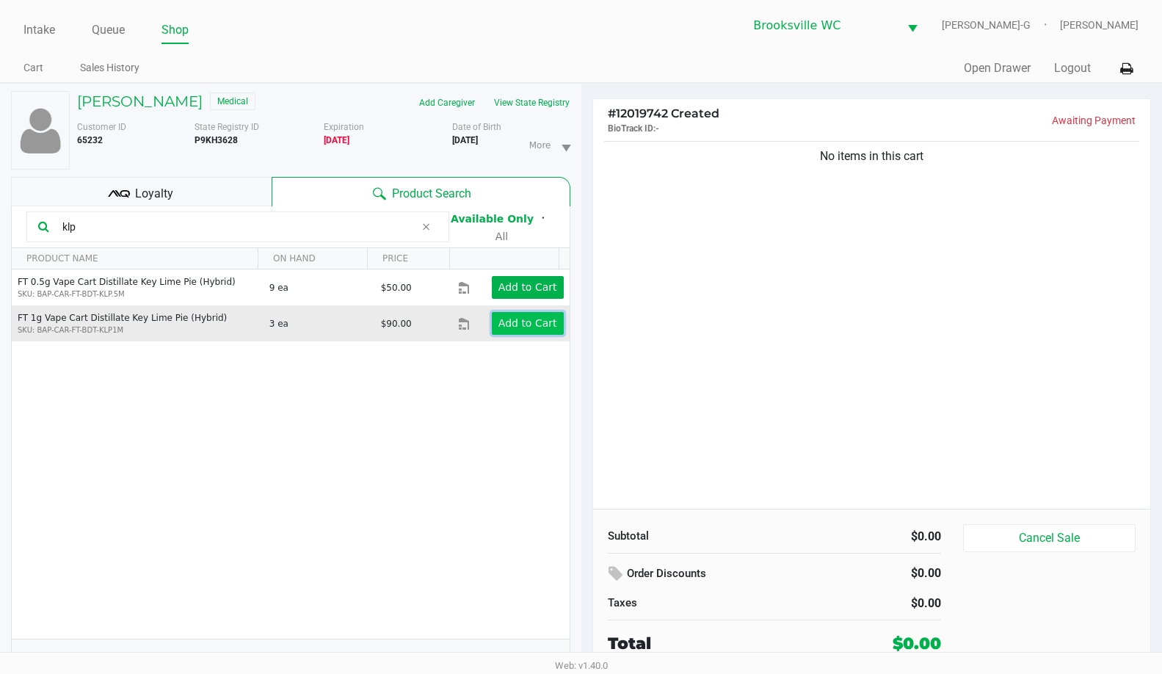
click at [501, 322] on app-button-loader "Add to Cart" at bounding box center [528, 323] width 59 height 12
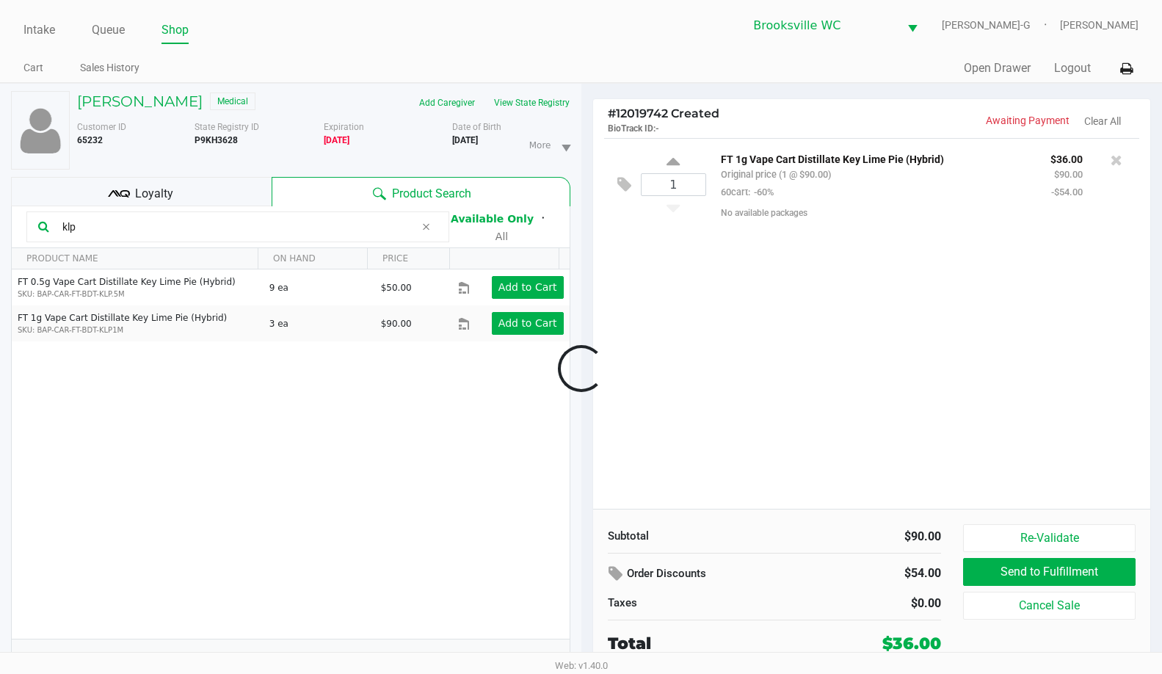
click at [157, 231] on input "klp" at bounding box center [236, 227] width 359 height 22
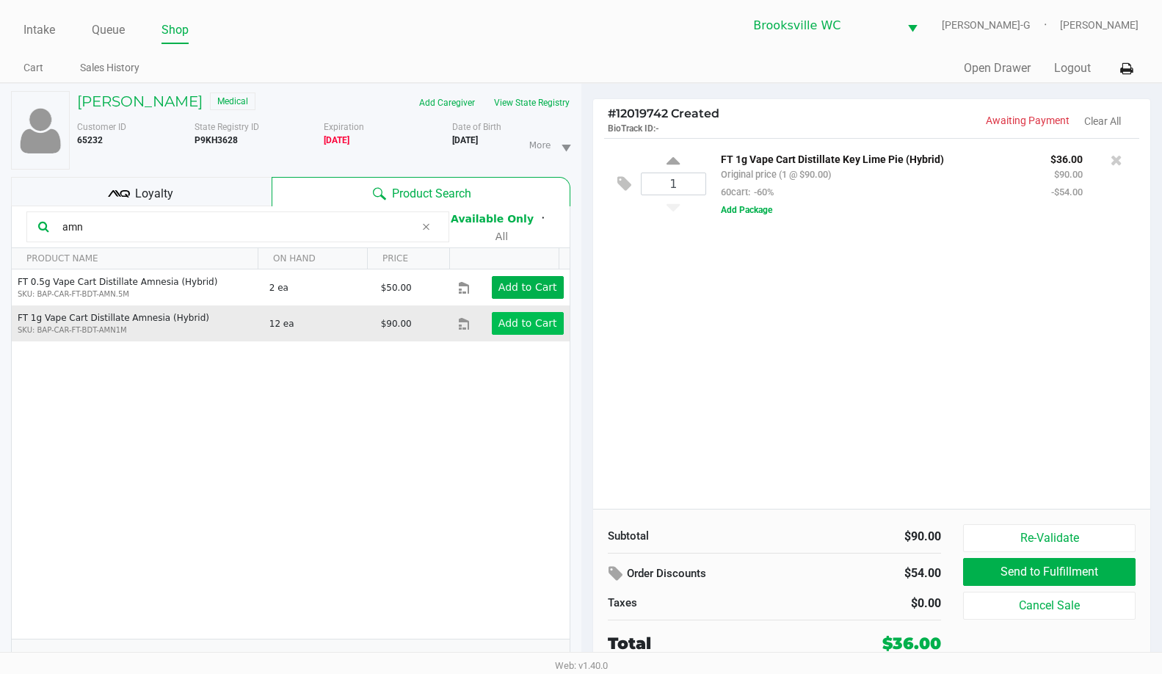
type input "amn"
click at [506, 326] on app-button-loader "Add to Cart" at bounding box center [528, 323] width 59 height 12
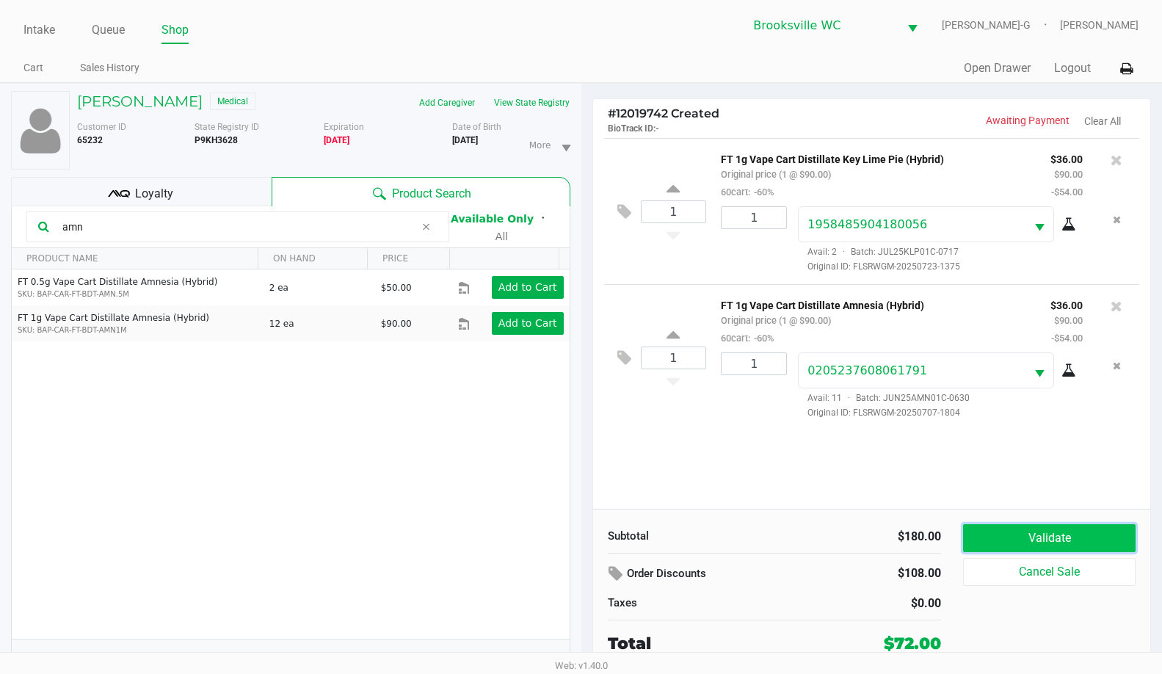
click at [1001, 546] on button "Validate" at bounding box center [1049, 538] width 173 height 28
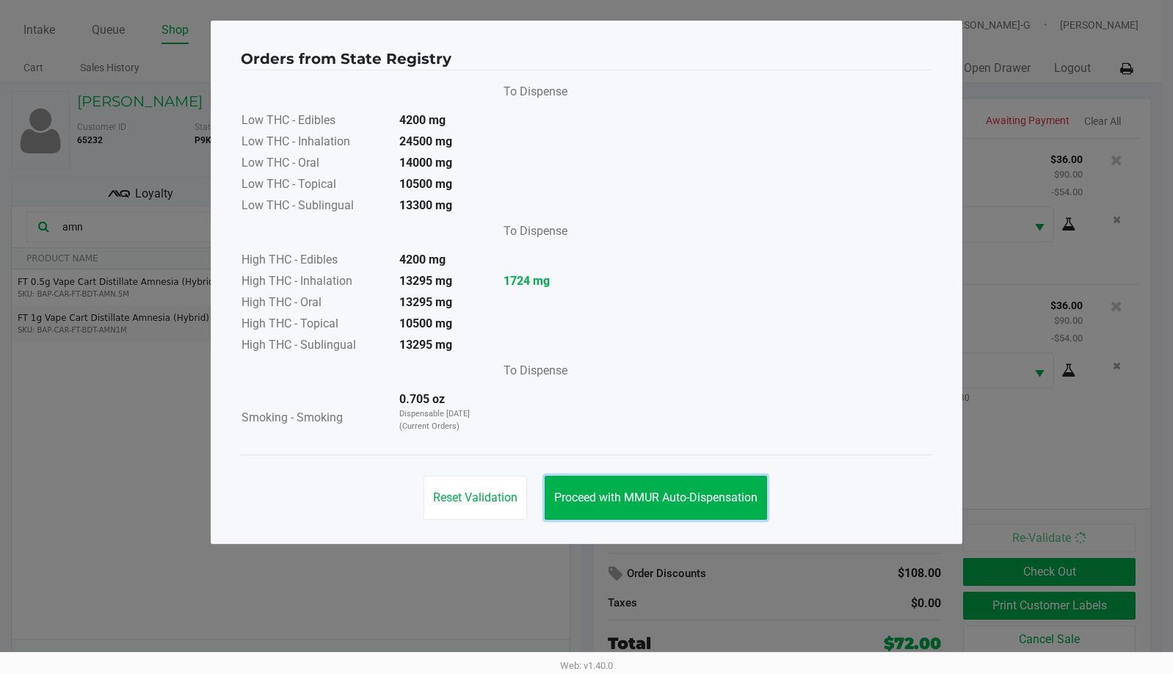
drag, startPoint x: 646, startPoint y: 479, endPoint x: 838, endPoint y: 534, distance: 200.1
click at [648, 480] on button "Proceed with MMUR Auto-Dispensation" at bounding box center [656, 498] width 222 height 44
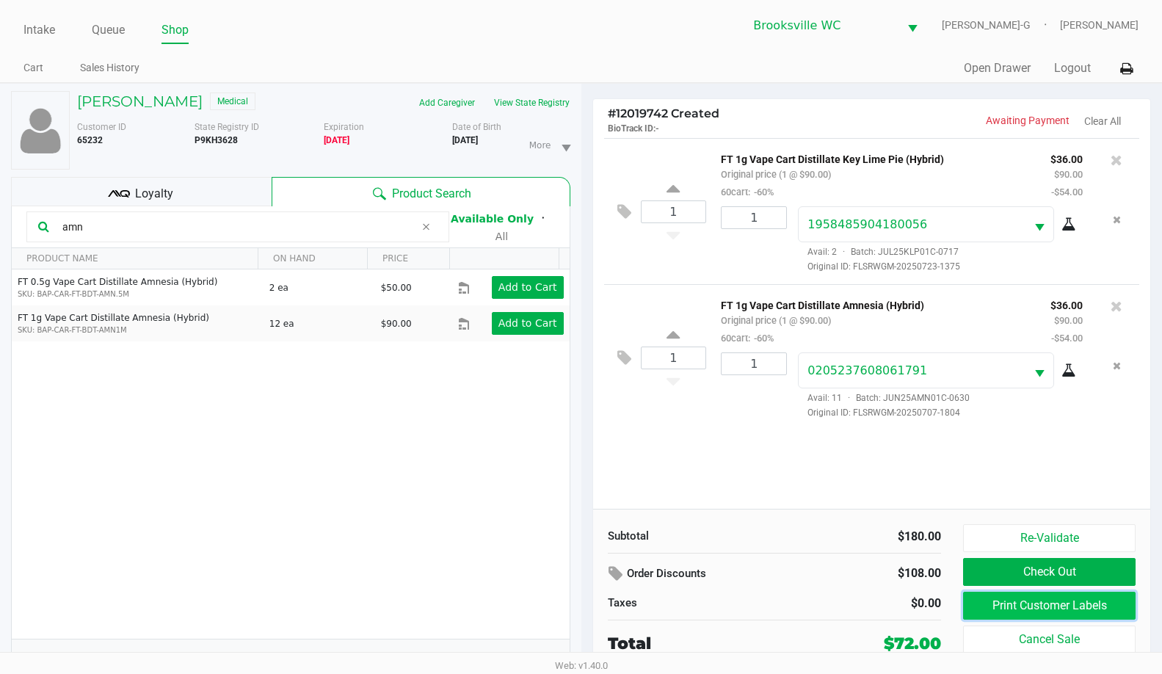
click at [993, 598] on button "Print Customer Labels" at bounding box center [1049, 606] width 173 height 28
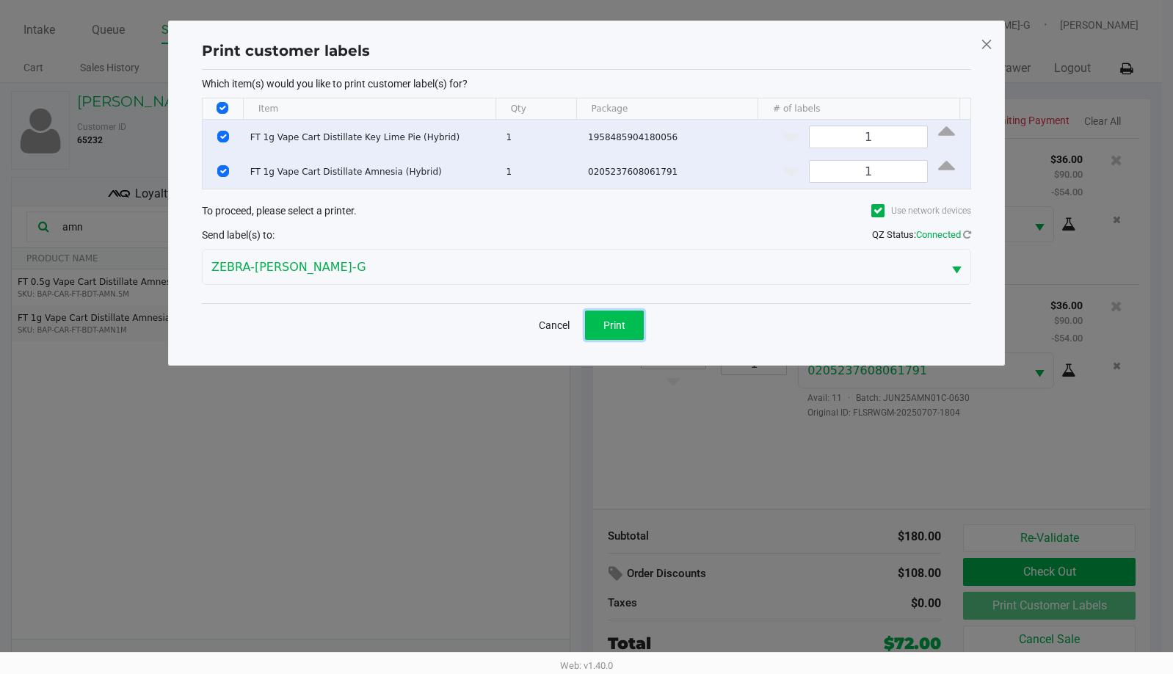
click at [605, 311] on button "Print" at bounding box center [614, 325] width 59 height 29
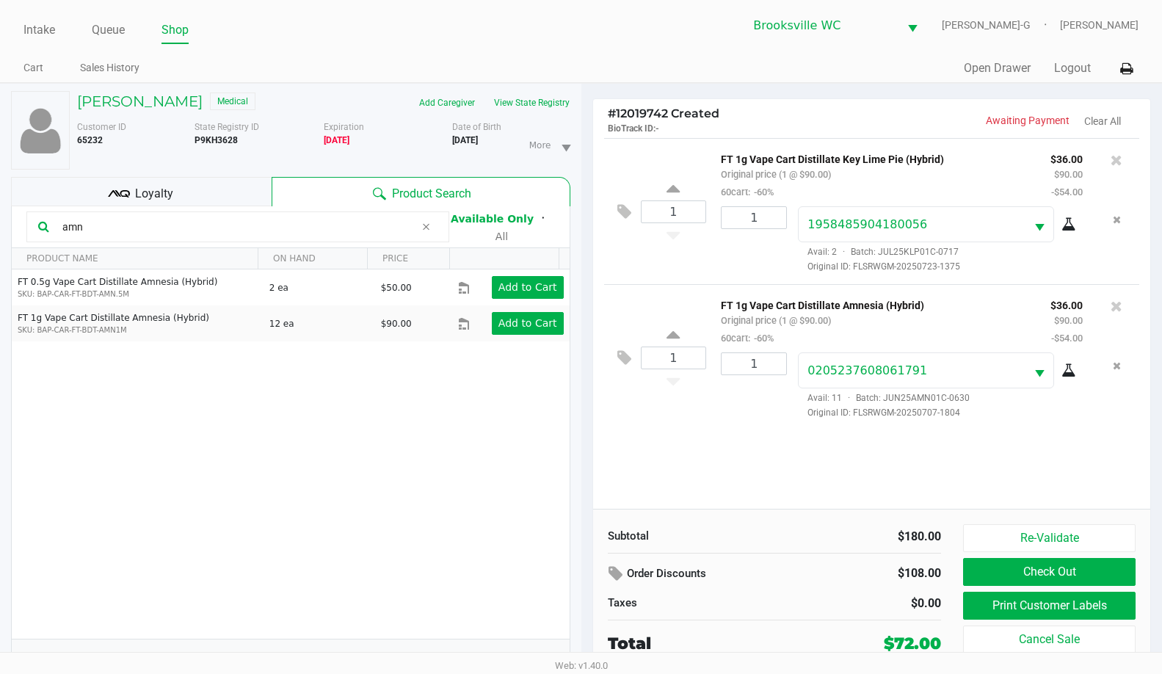
drag, startPoint x: 183, startPoint y: 162, endPoint x: 180, endPoint y: 177, distance: 15.7
click at [183, 162] on div "Customer ID 65232" at bounding box center [130, 144] width 128 height 49
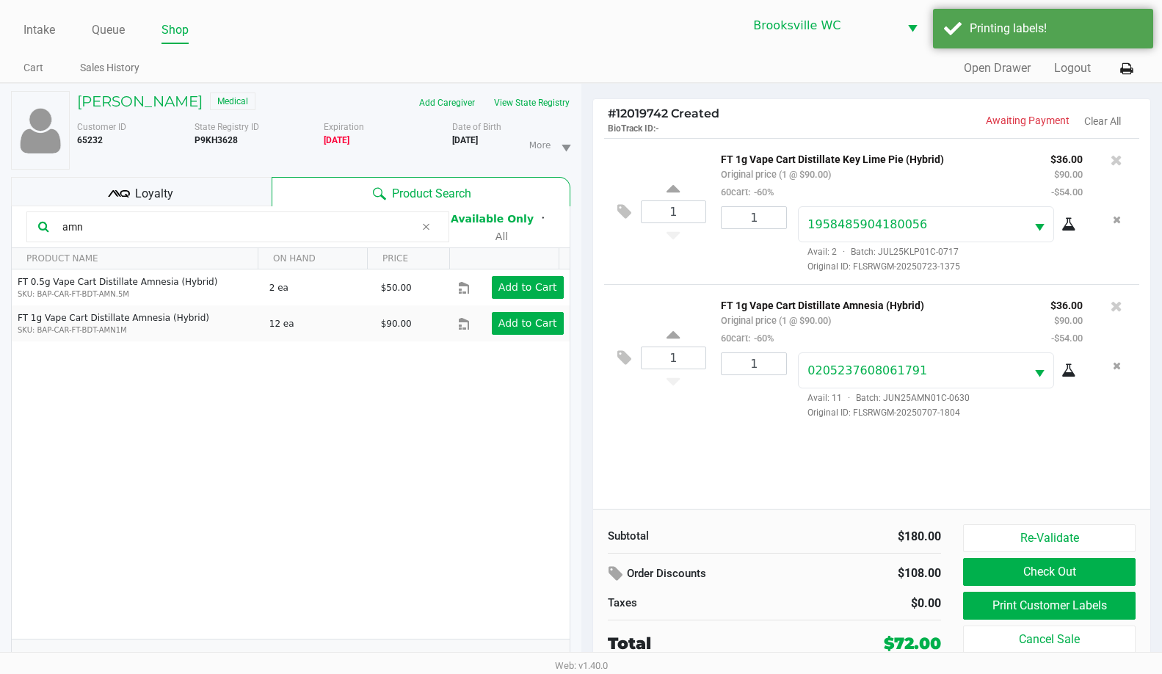
click at [174, 202] on div "Loyalty" at bounding box center [141, 191] width 261 height 29
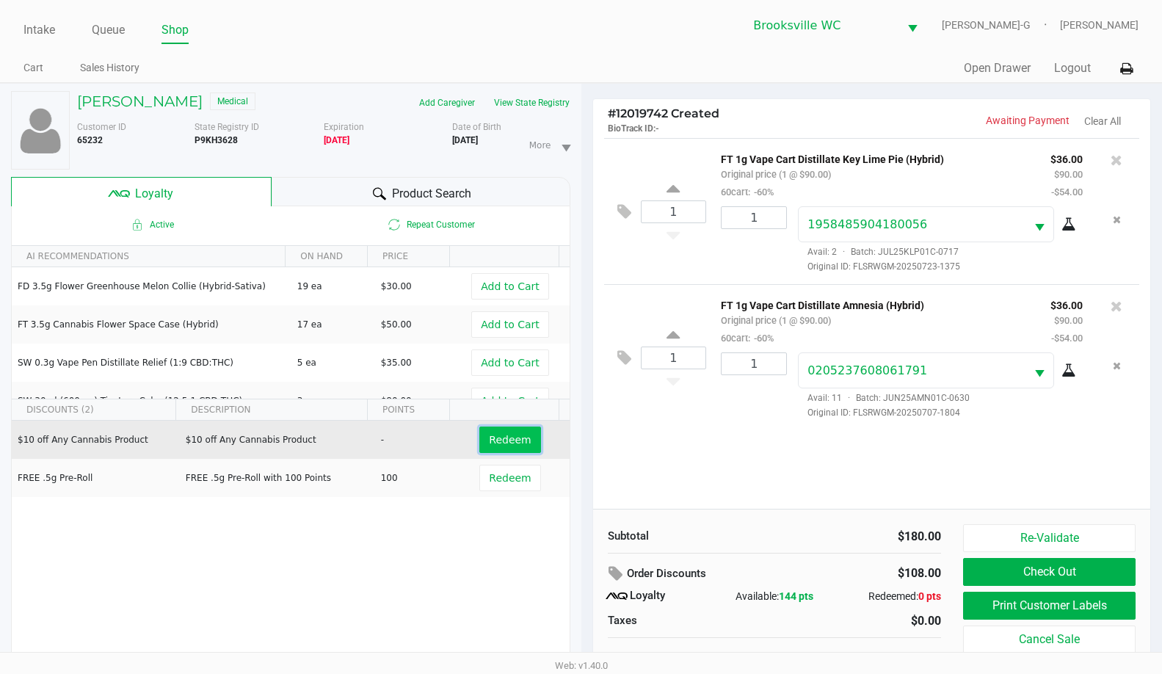
click at [494, 438] on span "Redeem" at bounding box center [510, 440] width 42 height 12
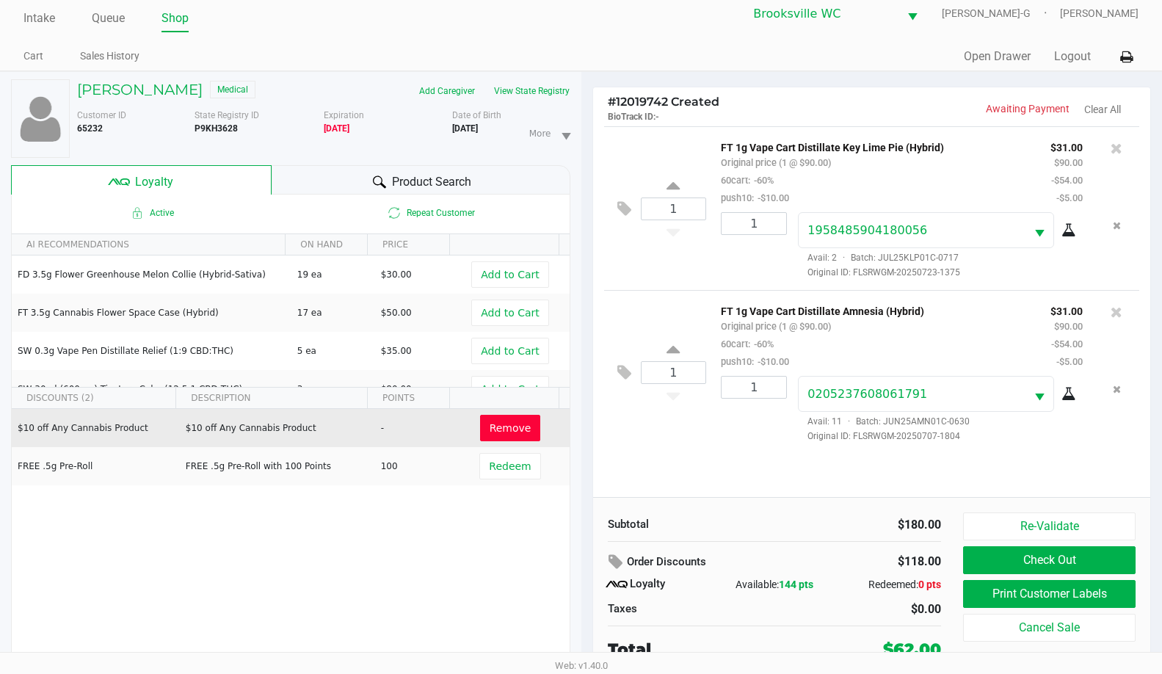
scroll to position [15, 0]
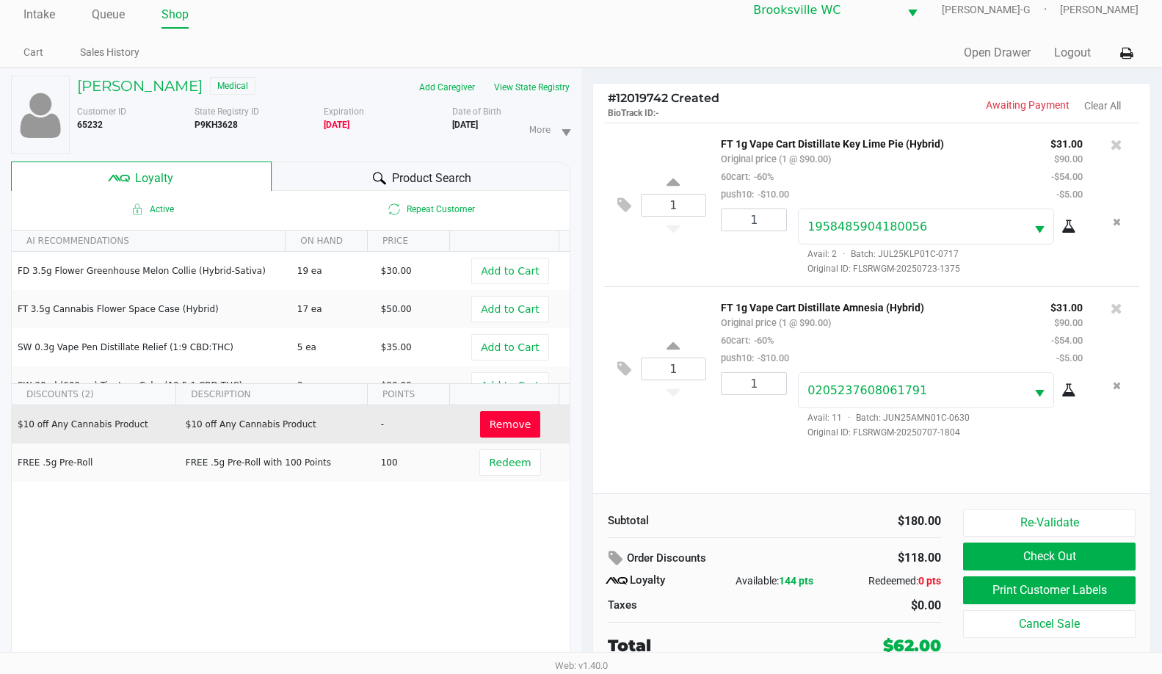
click at [380, 179] on icon at bounding box center [379, 178] width 13 height 12
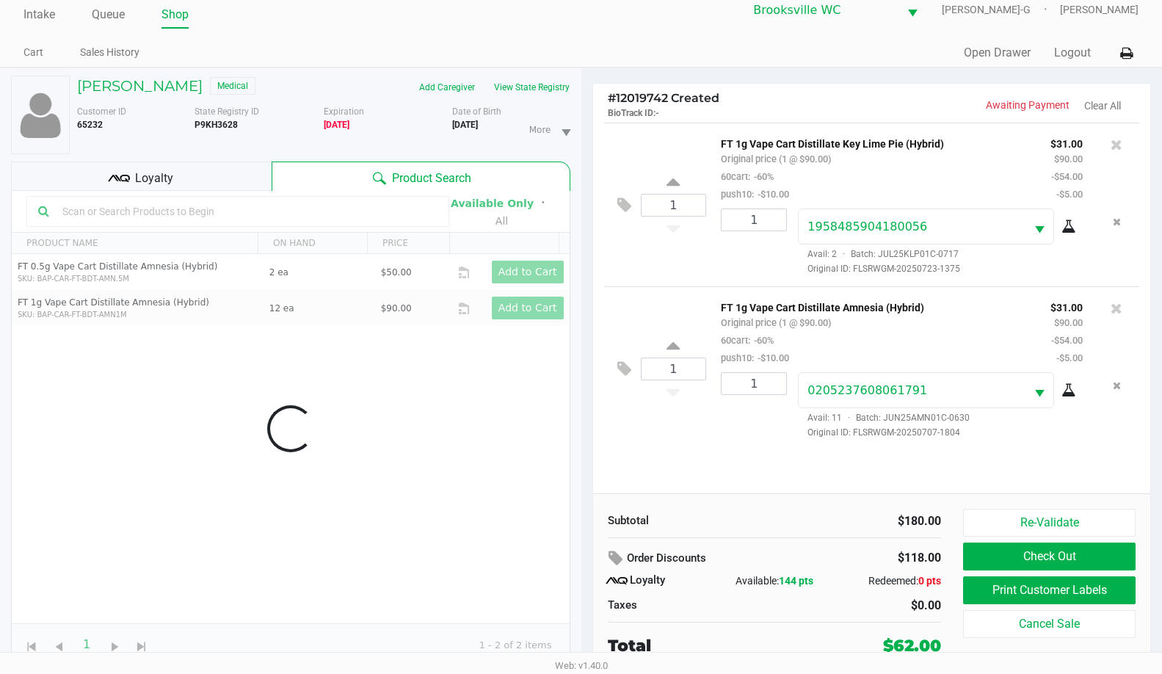
click at [264, 213] on div "Data table" at bounding box center [291, 428] width 558 height 475
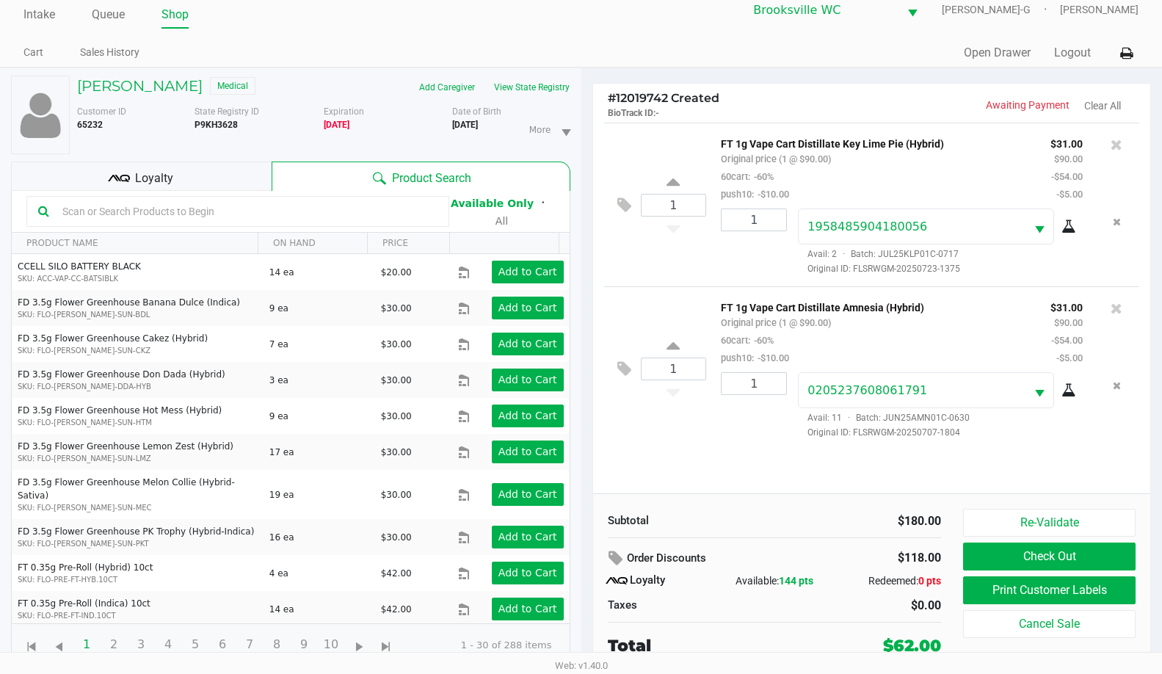
click at [251, 210] on input "text" at bounding box center [247, 211] width 381 height 22
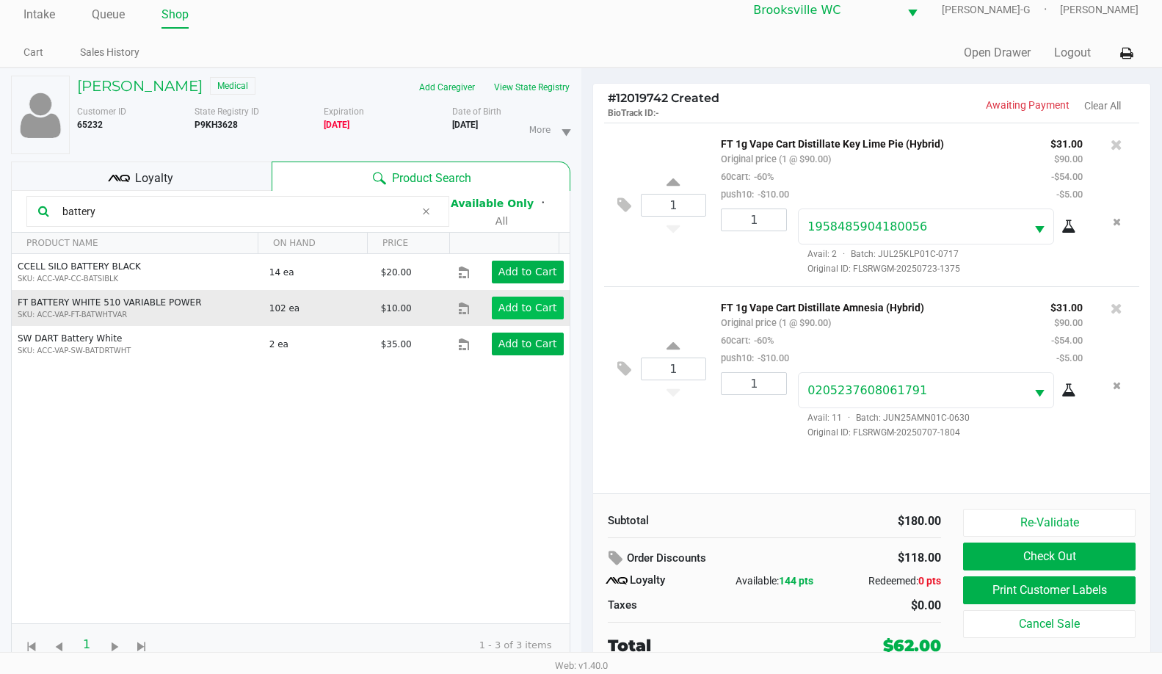
type input "battery"
click at [519, 307] on app-button-loader "Add to Cart" at bounding box center [528, 308] width 59 height 12
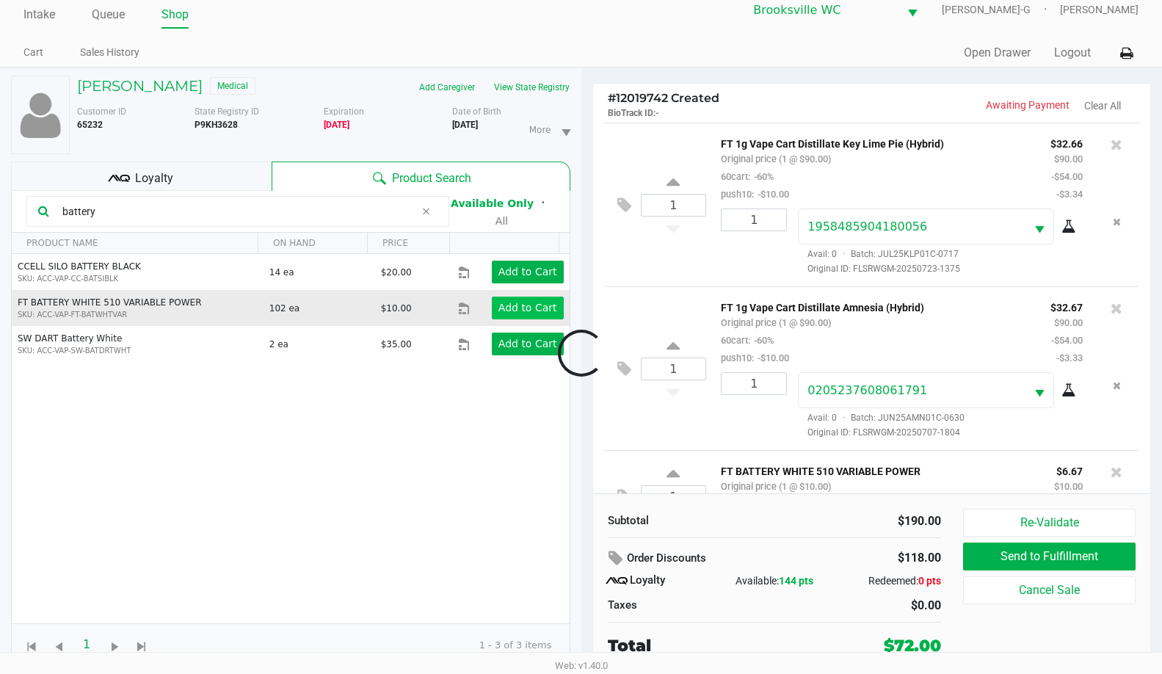
scroll to position [50, 0]
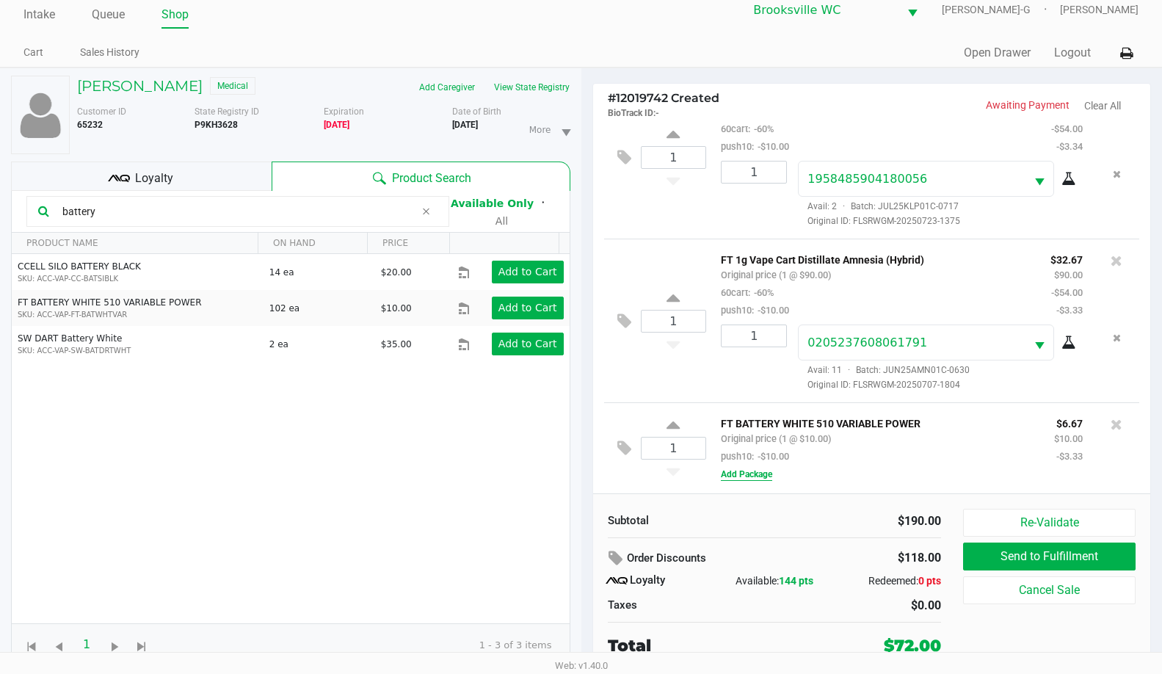
click at [769, 472] on button "Add Package" at bounding box center [746, 474] width 51 height 13
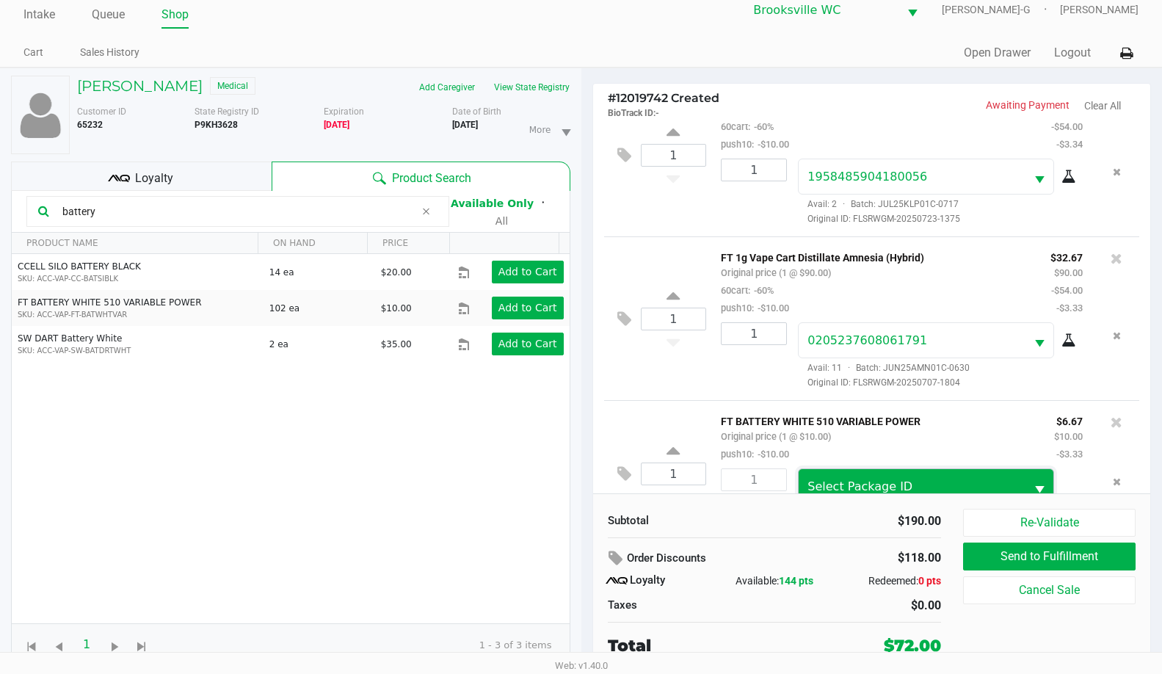
click at [858, 490] on span "Select Package ID" at bounding box center [860, 486] width 105 height 14
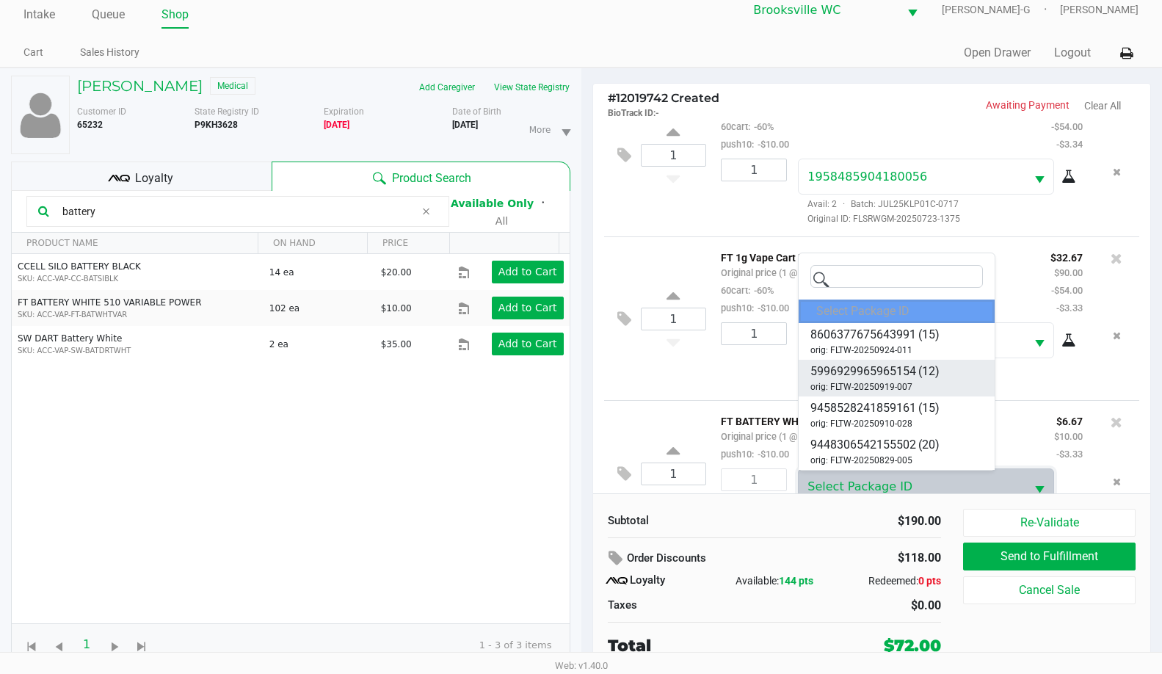
click at [939, 374] on span "(12)" at bounding box center [928, 372] width 21 height 18
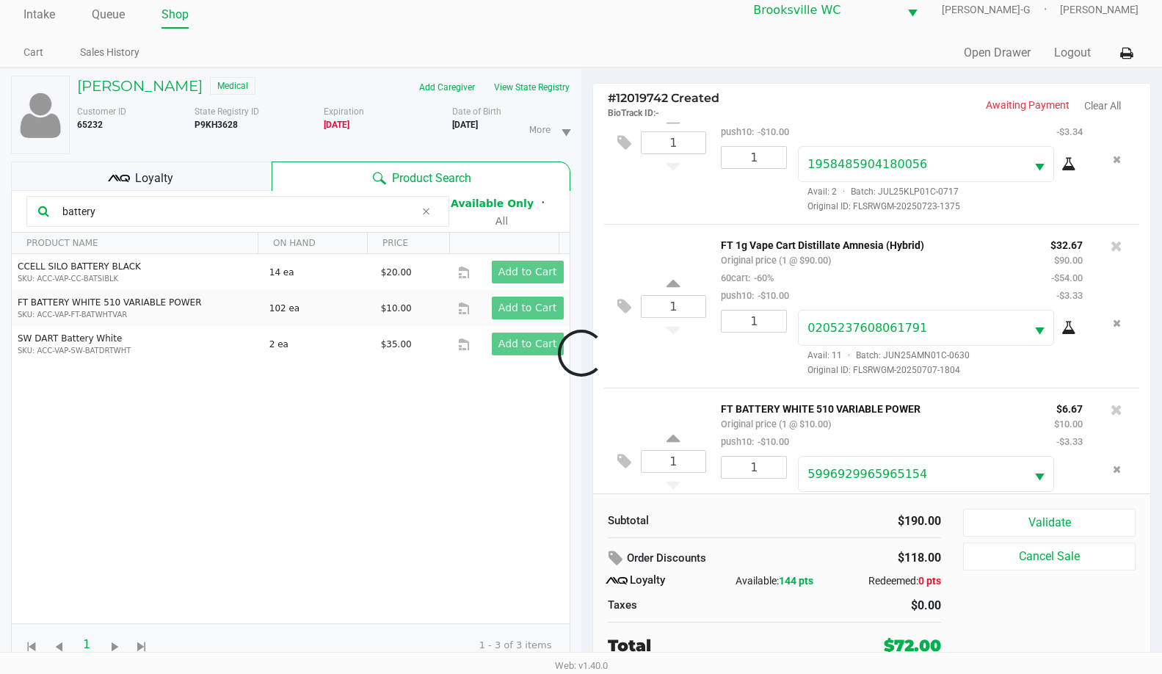
scroll to position [105, 0]
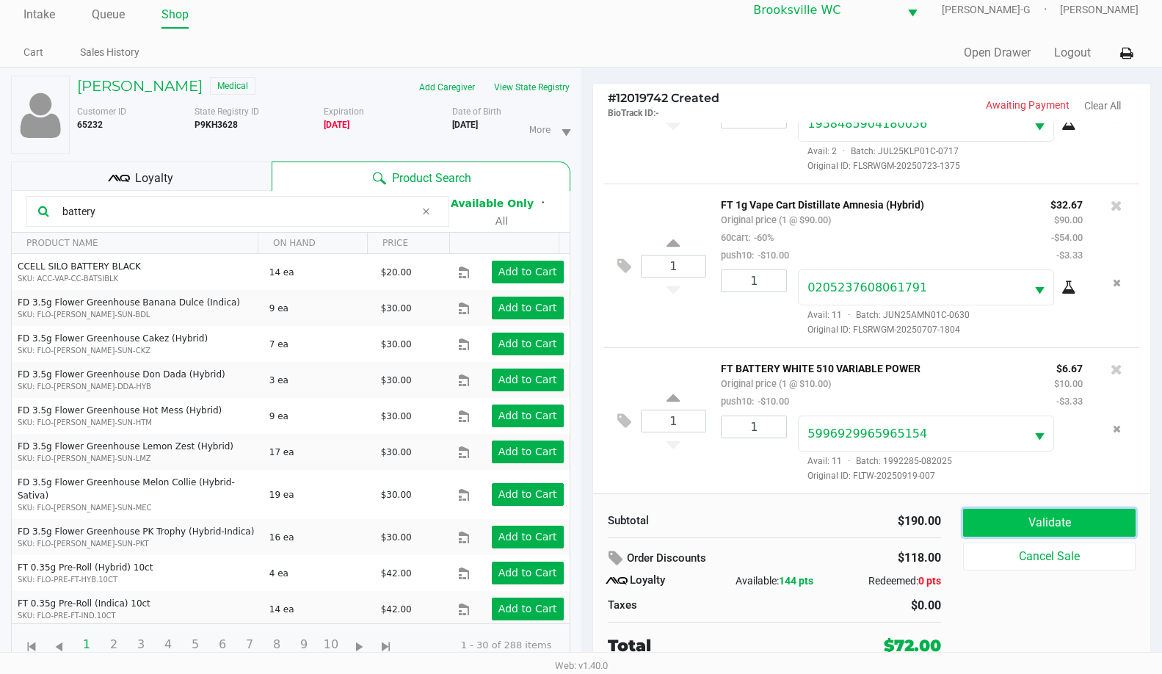
click at [1026, 536] on button "Validate" at bounding box center [1049, 523] width 173 height 28
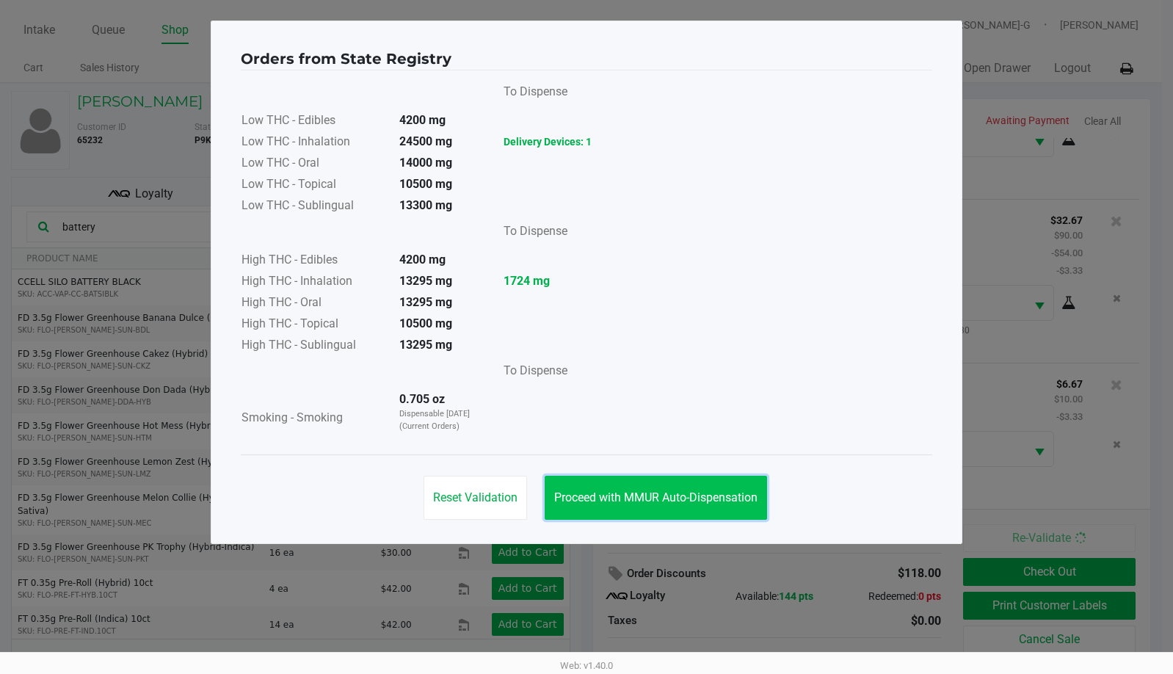
click at [730, 509] on button "Proceed with MMUR Auto-Dispensation" at bounding box center [656, 498] width 222 height 44
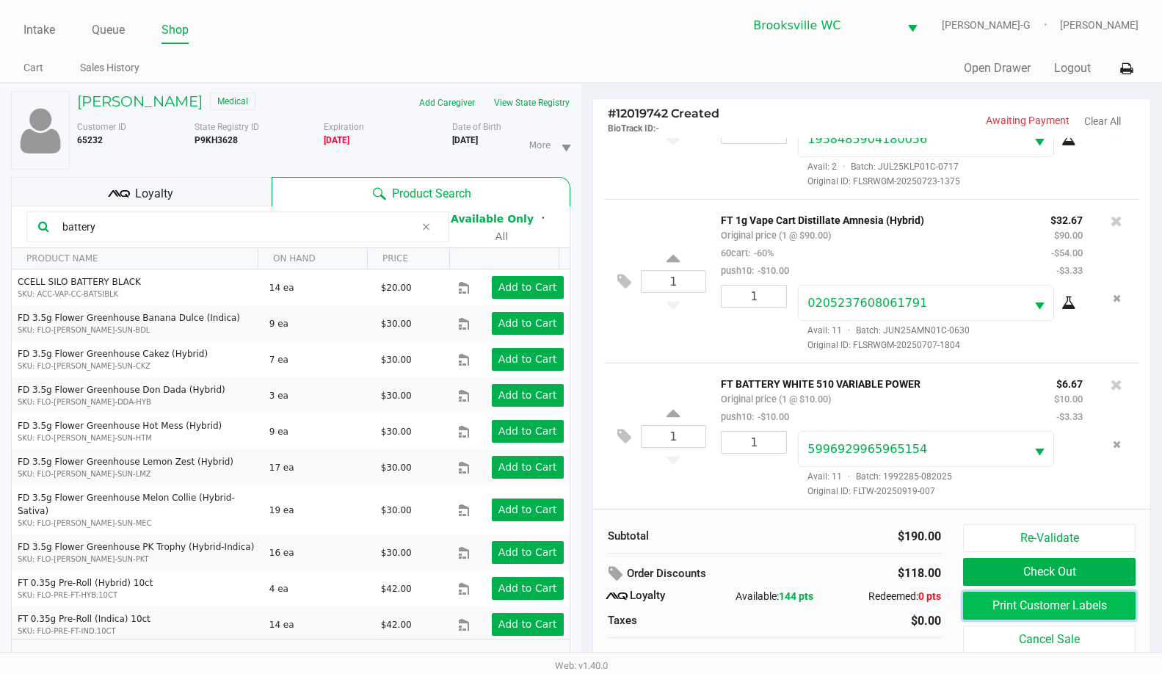
click at [996, 604] on button "Print Customer Labels" at bounding box center [1049, 606] width 173 height 28
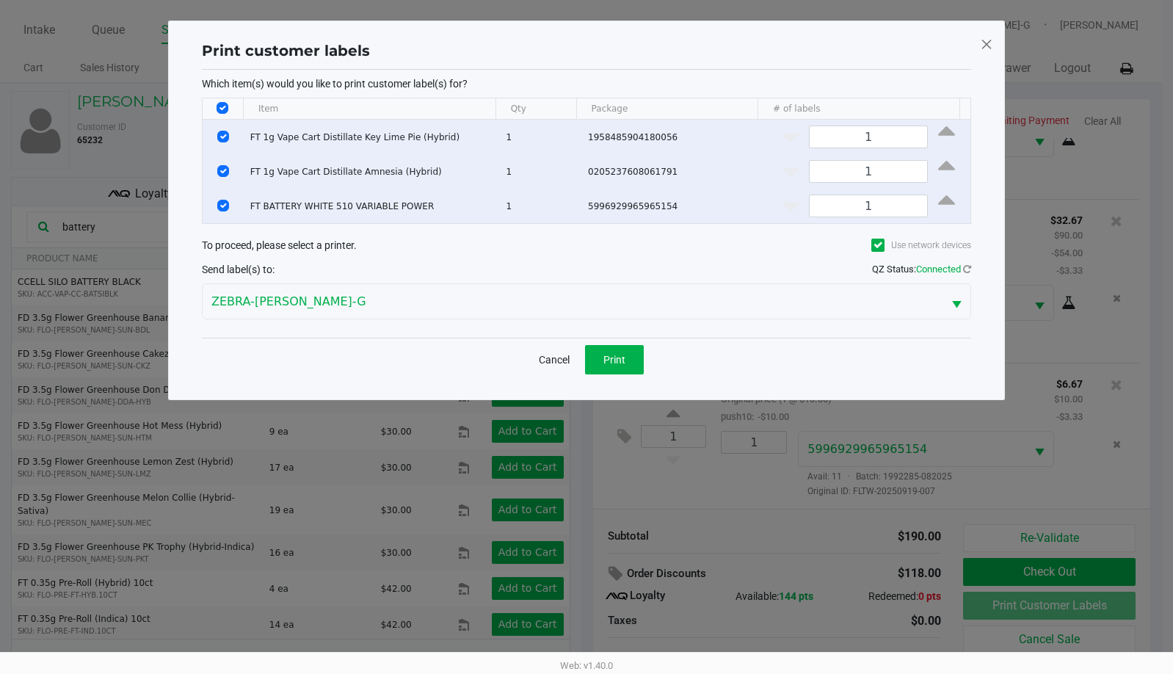
click at [220, 104] on input "Select All Rows" at bounding box center [223, 108] width 12 height 12
checkbox input "false"
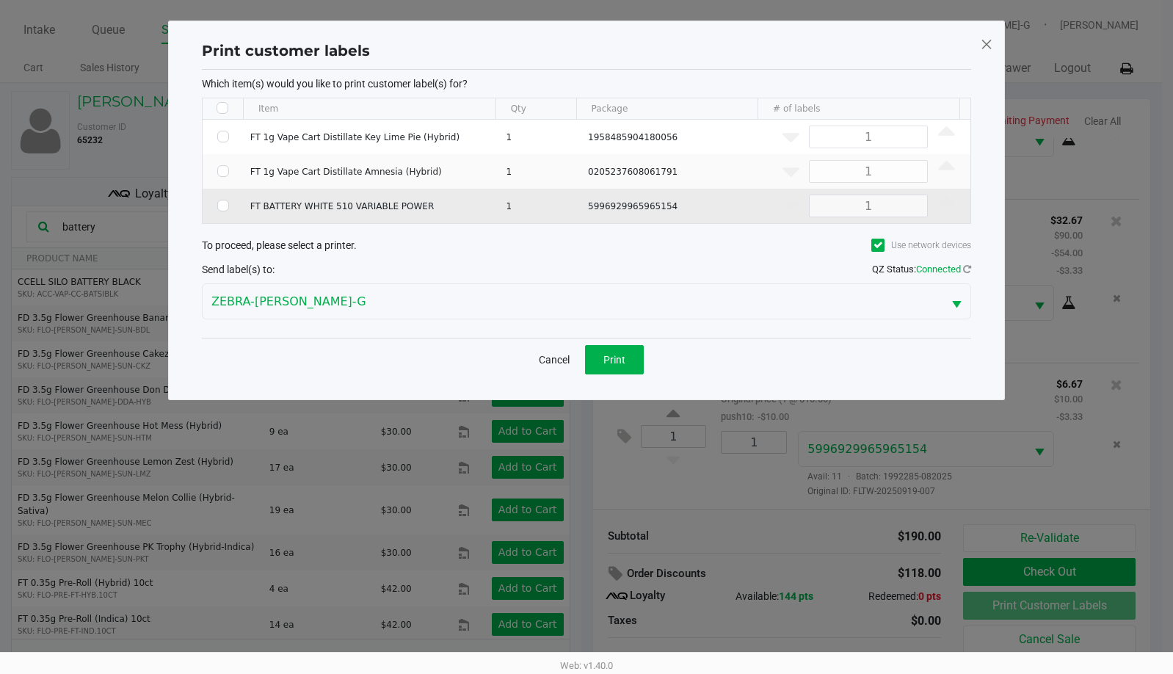
click at [216, 206] on td "Data table" at bounding box center [223, 206] width 41 height 35
click at [221, 204] on input "Select Row" at bounding box center [223, 206] width 12 height 12
checkbox input "true"
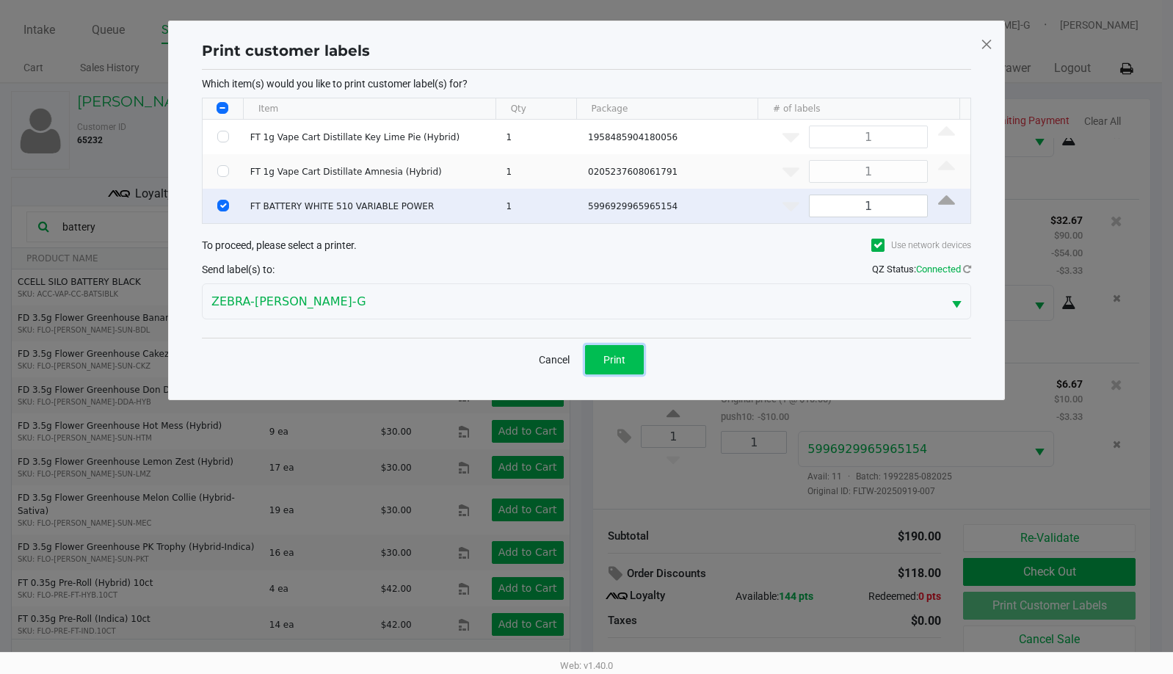
click at [620, 360] on span "Print" at bounding box center [614, 360] width 22 height 12
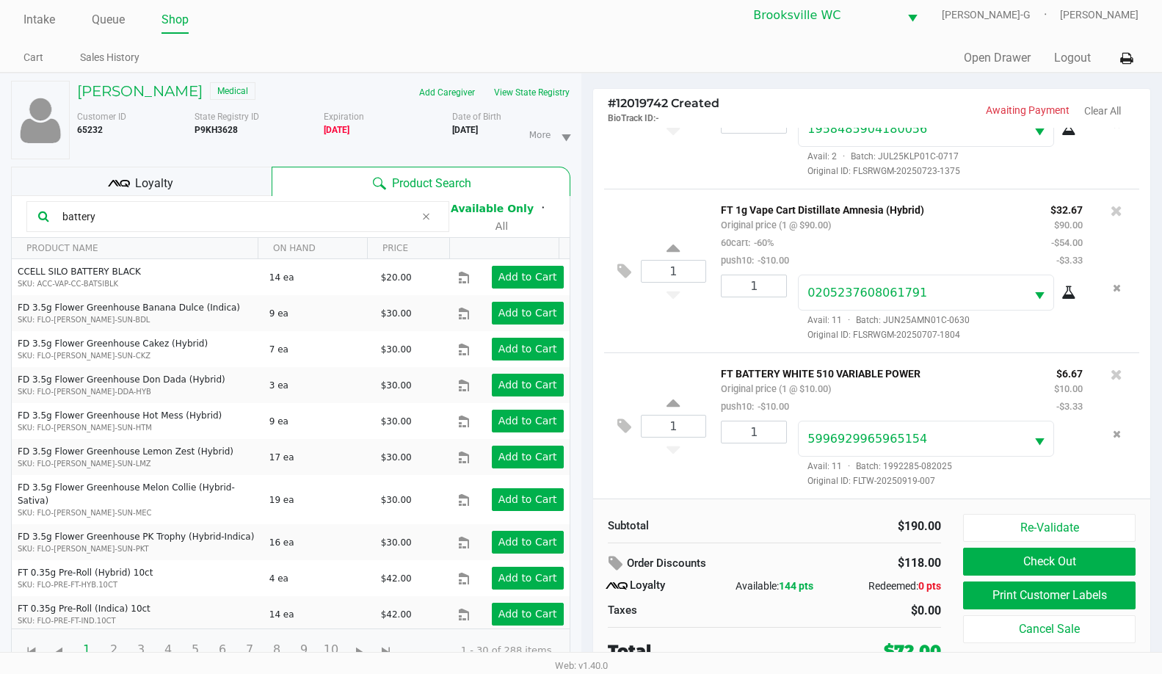
scroll to position [15, 0]
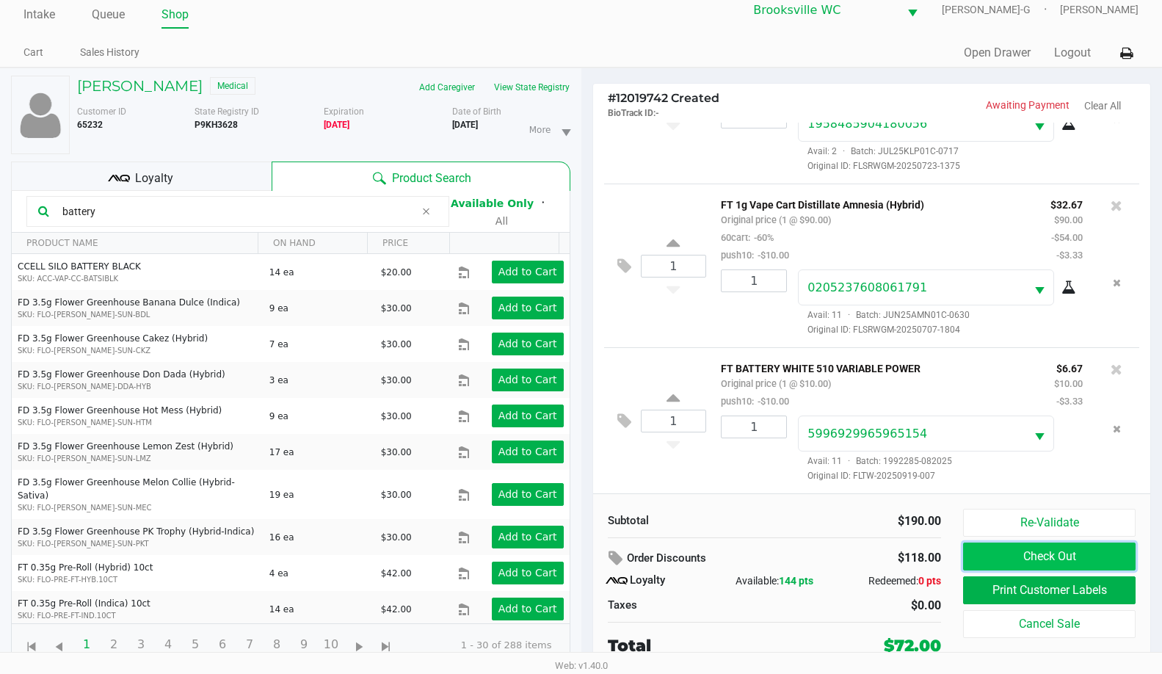
click at [1001, 549] on button "Check Out" at bounding box center [1049, 557] width 173 height 28
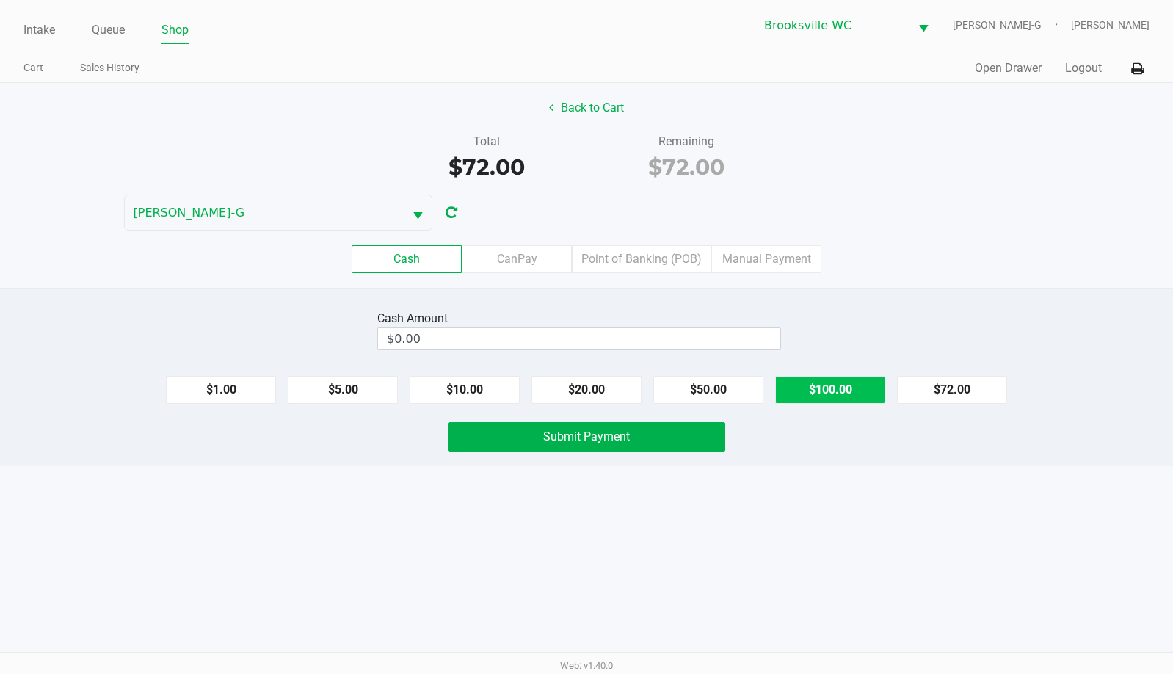
click at [822, 387] on button "$100.00" at bounding box center [830, 390] width 110 height 28
type input "$100.00"
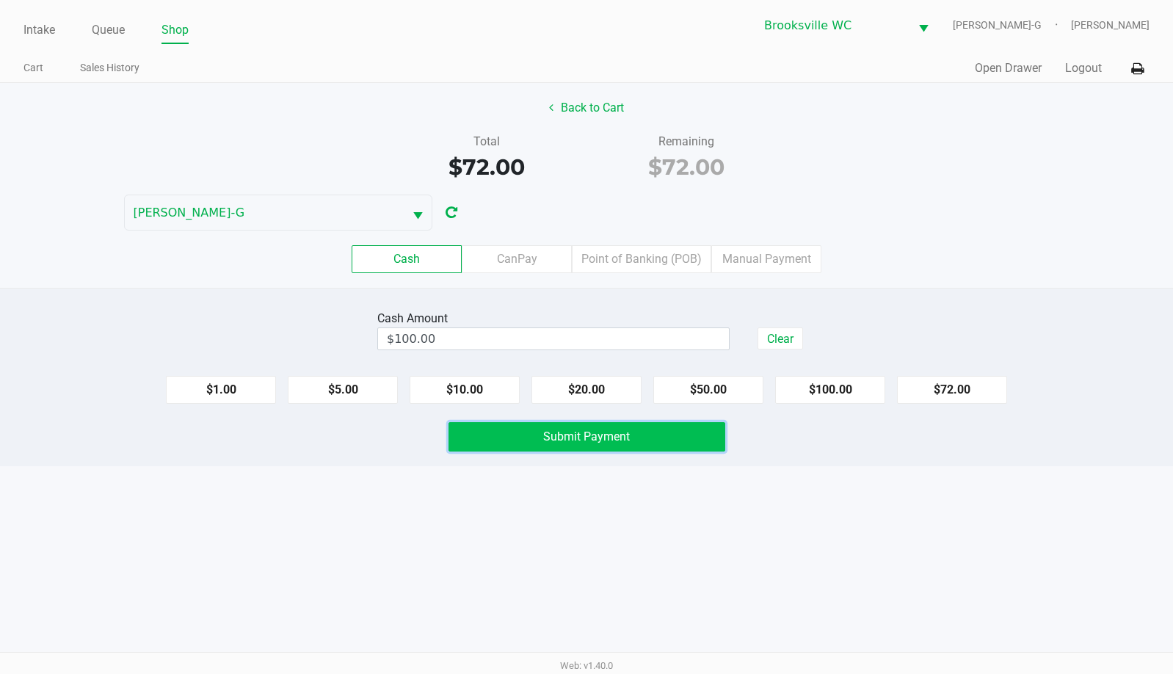
click at [639, 440] on button "Submit Payment" at bounding box center [587, 436] width 277 height 29
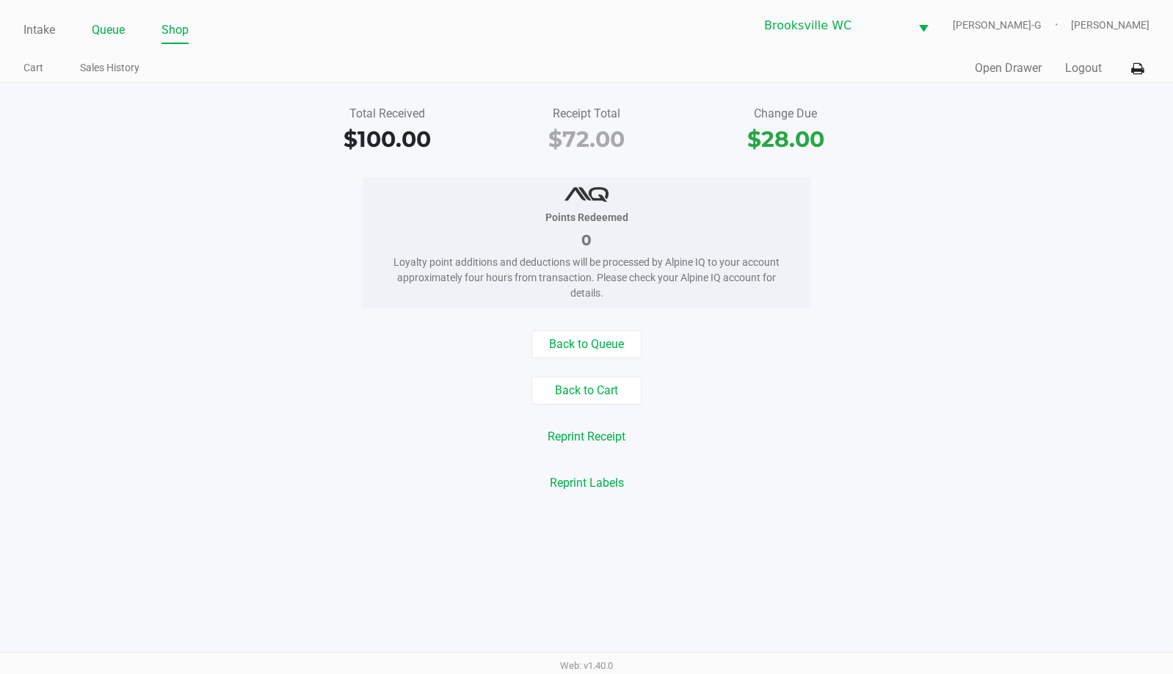
click at [118, 42] on li "Queue" at bounding box center [108, 31] width 33 height 26
click at [115, 30] on link "Queue" at bounding box center [108, 30] width 33 height 21
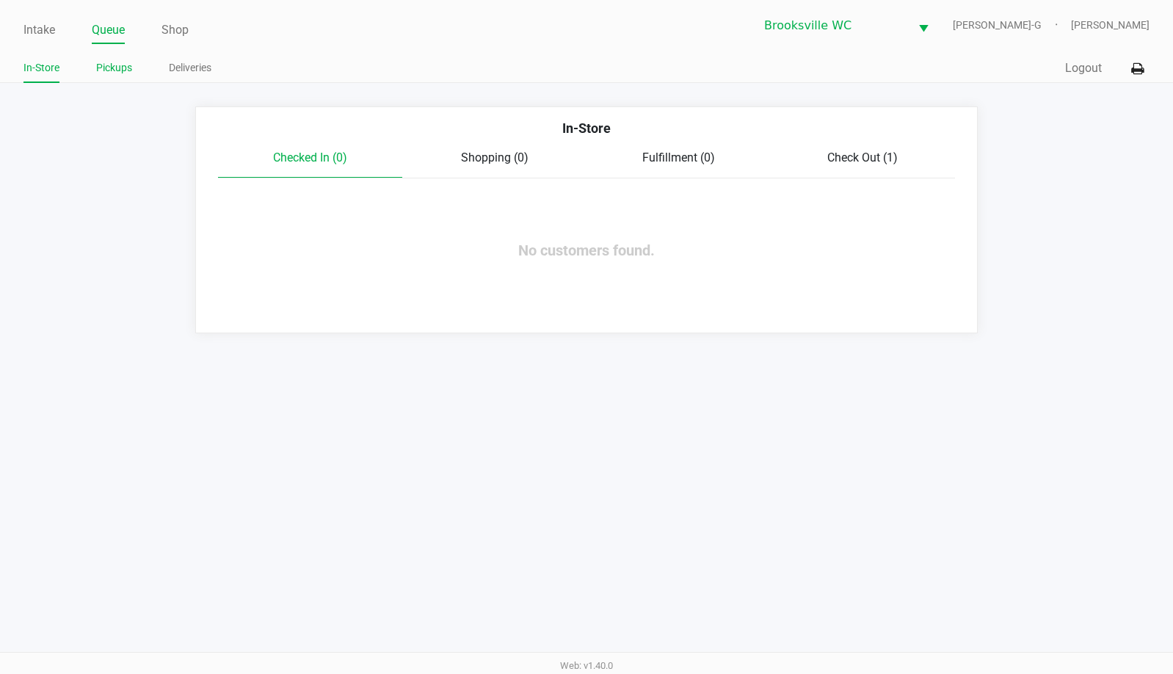
click at [123, 65] on link "Pickups" at bounding box center [114, 68] width 36 height 18
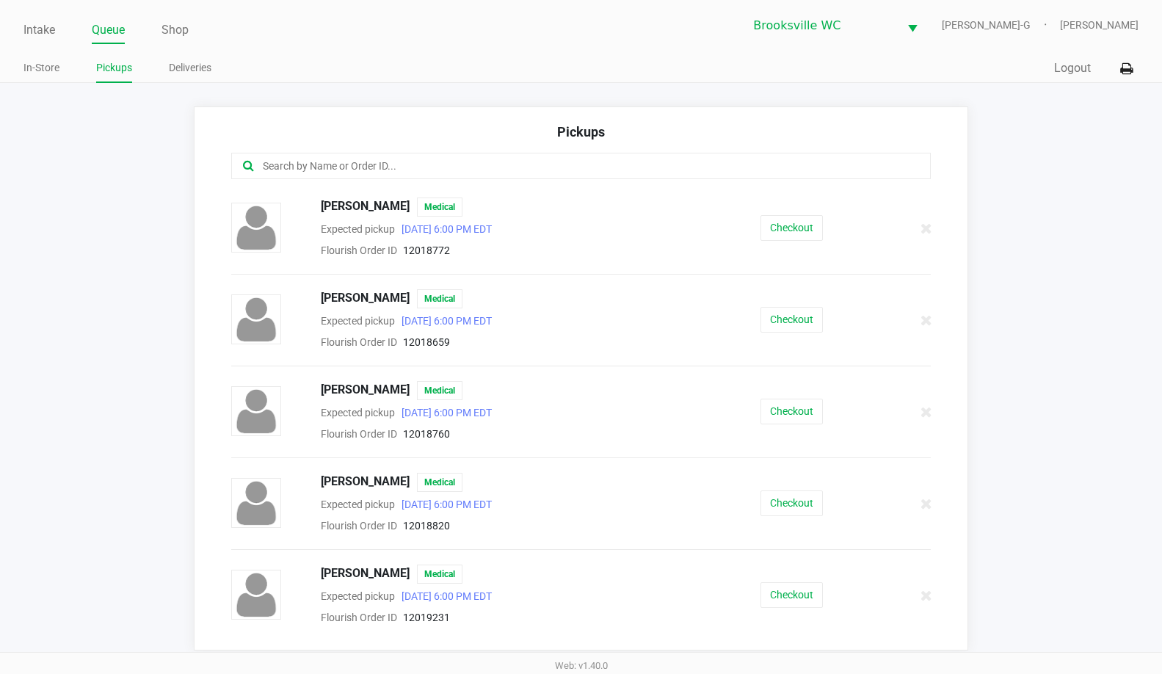
click at [391, 172] on input "text" at bounding box center [565, 166] width 609 height 17
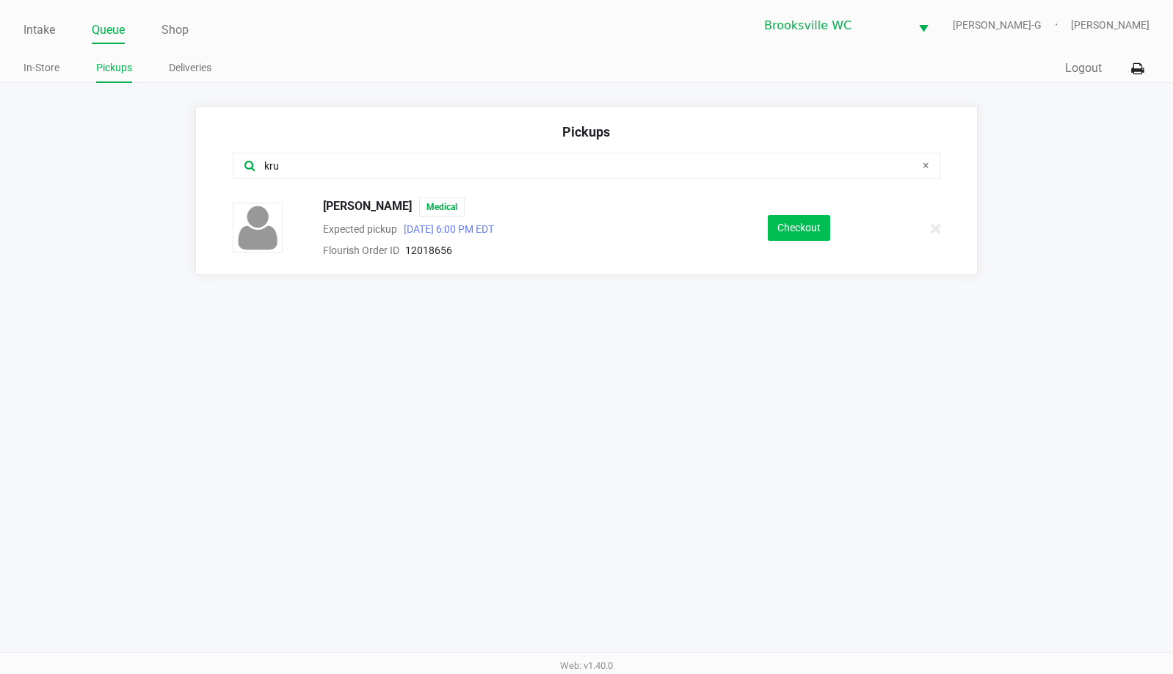
type input "kru"
click at [824, 228] on button "Checkout" at bounding box center [799, 228] width 62 height 26
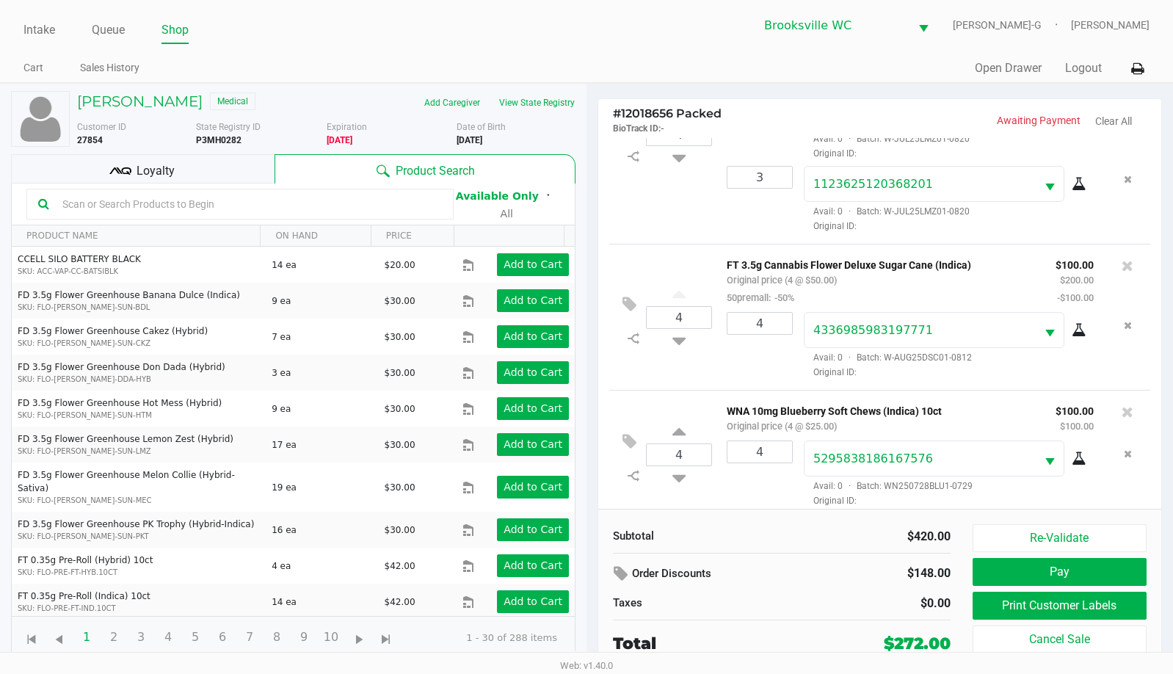
scroll to position [125, 0]
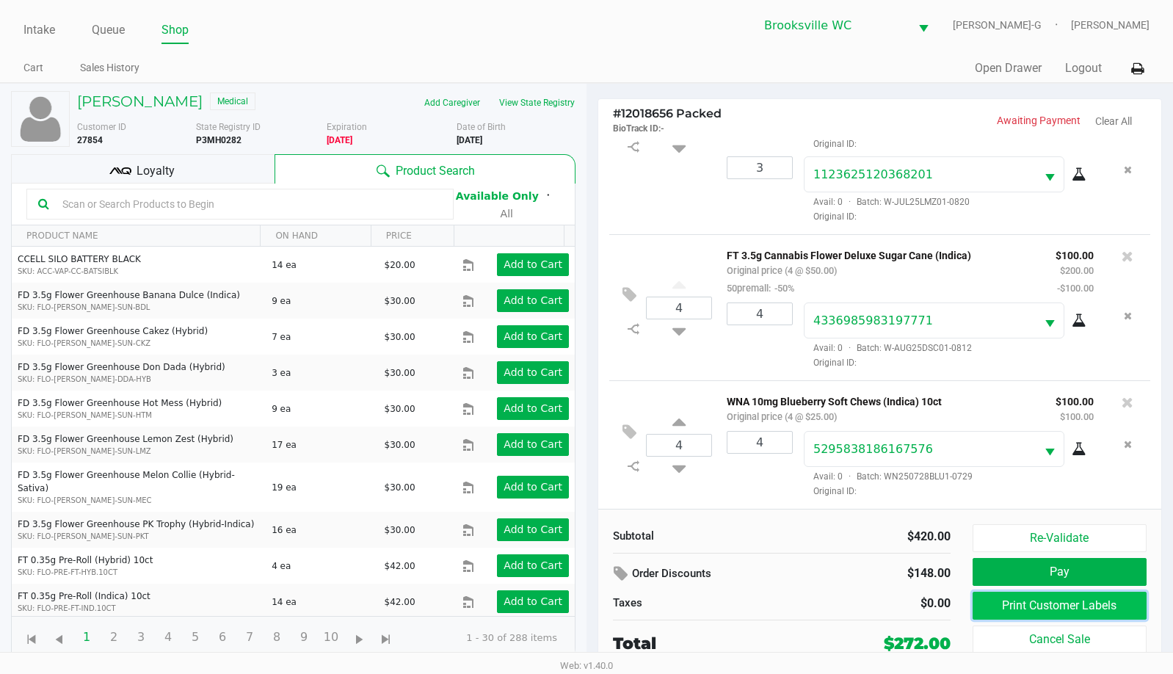
click at [1016, 598] on button "Print Customer Labels" at bounding box center [1060, 606] width 174 height 28
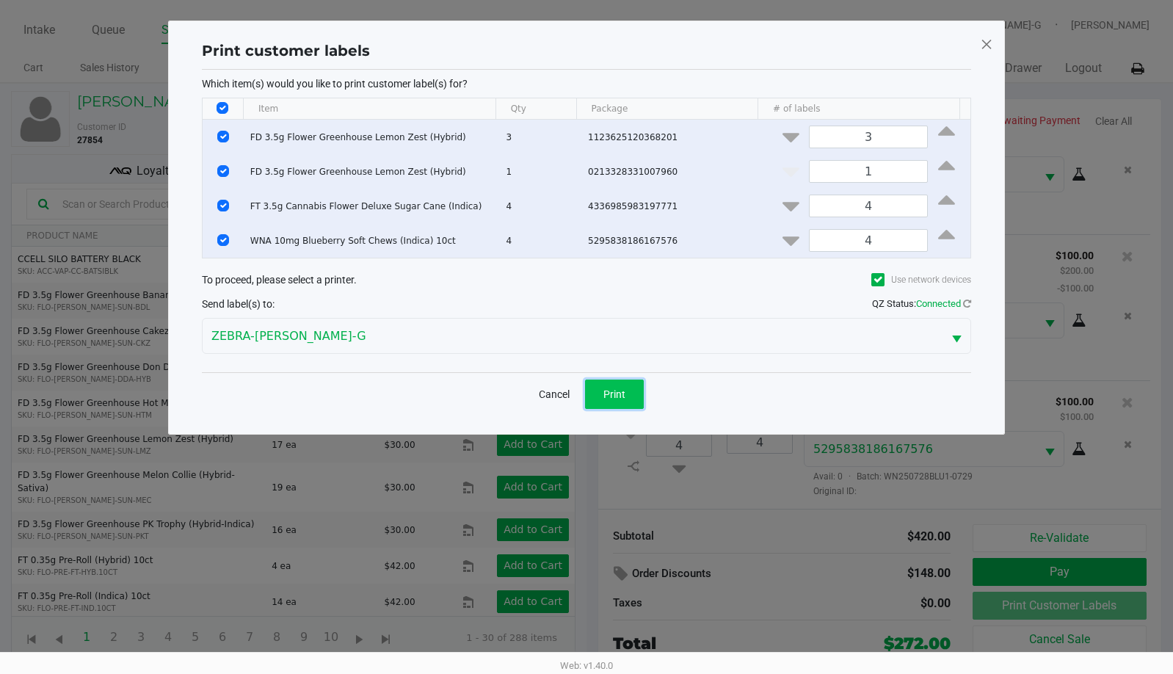
click at [620, 396] on span "Print" at bounding box center [614, 394] width 22 height 12
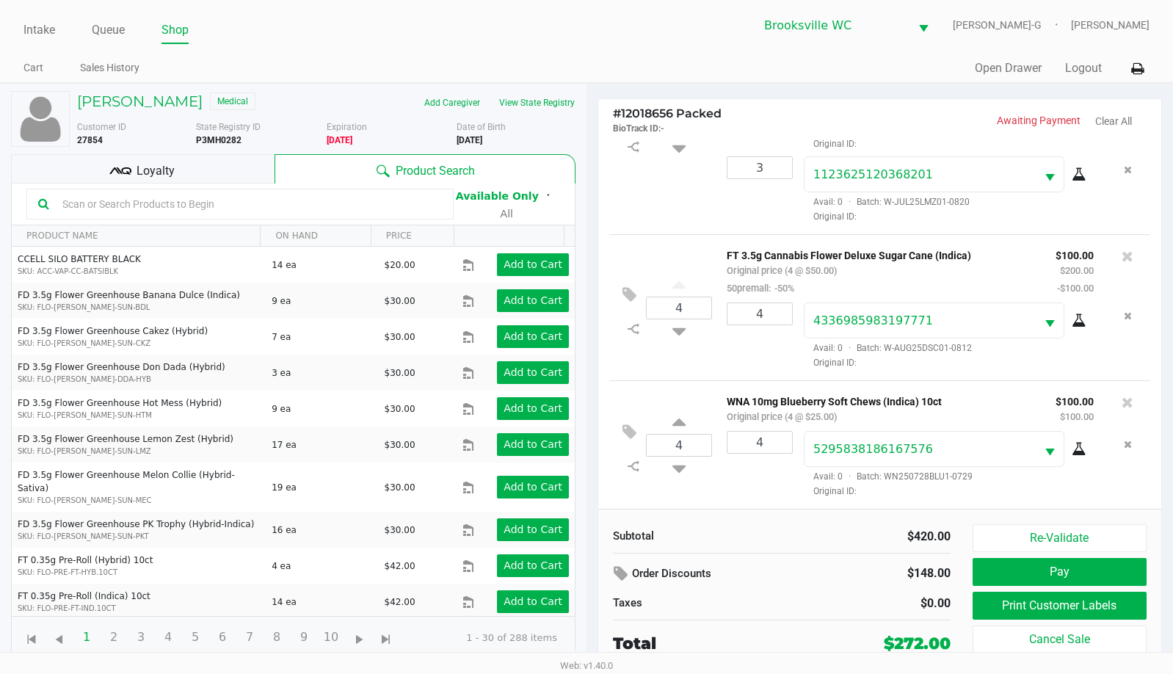
click at [83, 168] on div "Loyalty" at bounding box center [143, 168] width 264 height 29
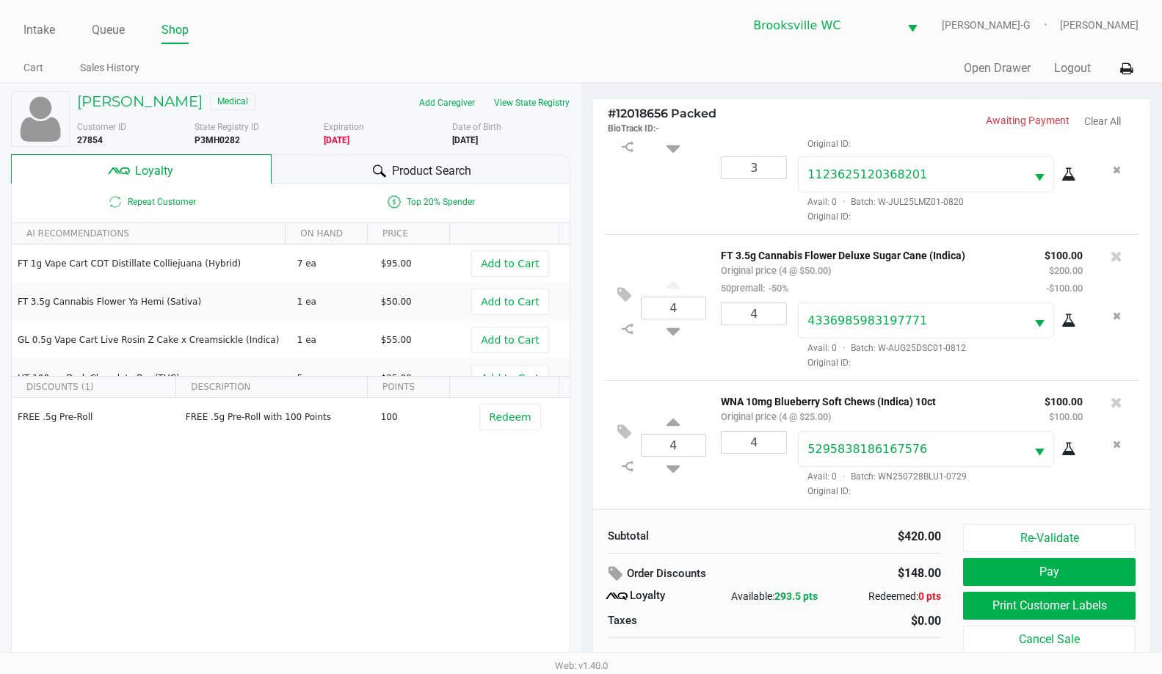
click at [950, 523] on div "Subtotal $420.00 Order Discounts $148.00 Loyalty Available: 293.5 pts Redeemed:…" at bounding box center [872, 598] width 558 height 179
click at [611, 575] on icon at bounding box center [618, 573] width 18 height 17
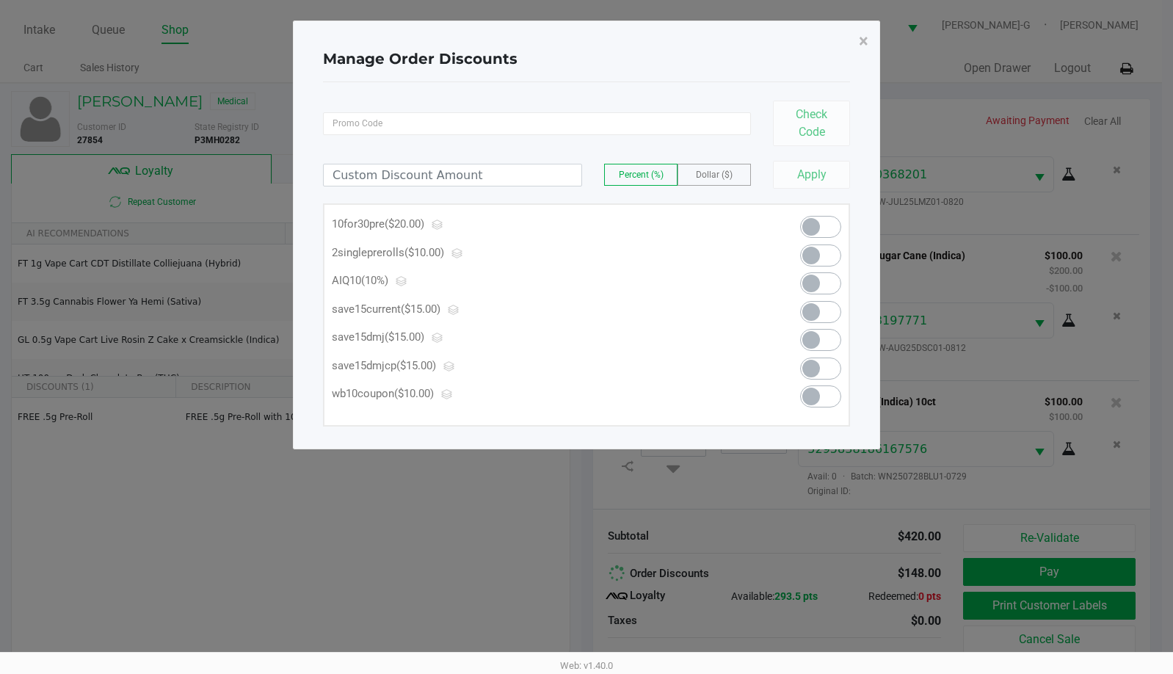
click at [711, 178] on span "Dollar ($)" at bounding box center [714, 175] width 37 height 10
click at [476, 186] on kendo-numerictextbox at bounding box center [452, 175] width 259 height 23
click at [476, 178] on input at bounding box center [453, 174] width 258 height 21
type input "10.00"
click at [642, 145] on div "Check Code" at bounding box center [586, 118] width 527 height 57
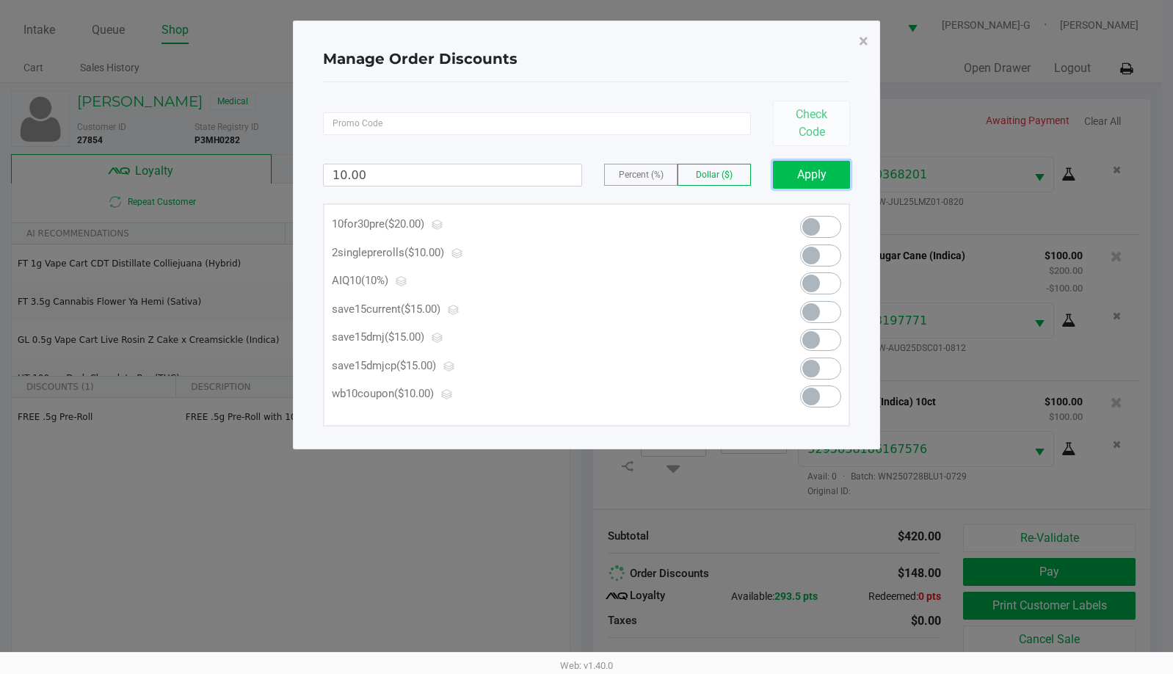
click at [818, 178] on button "Apply" at bounding box center [811, 175] width 77 height 28
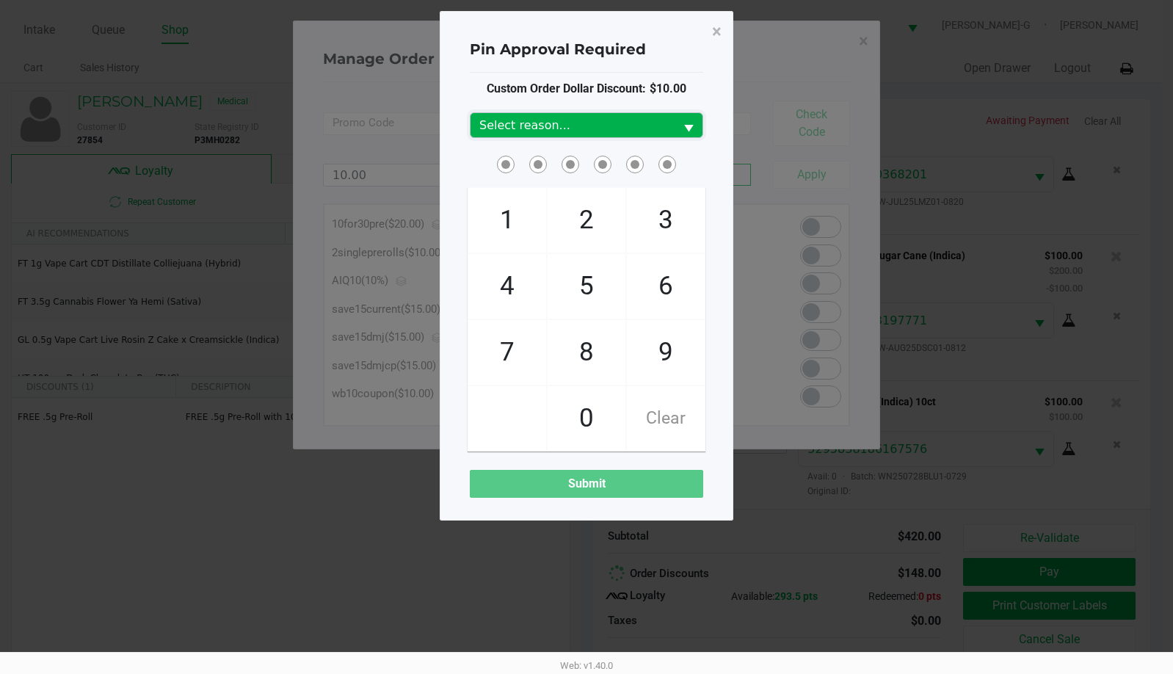
click at [551, 135] on span "Select reason..." at bounding box center [573, 125] width 204 height 24
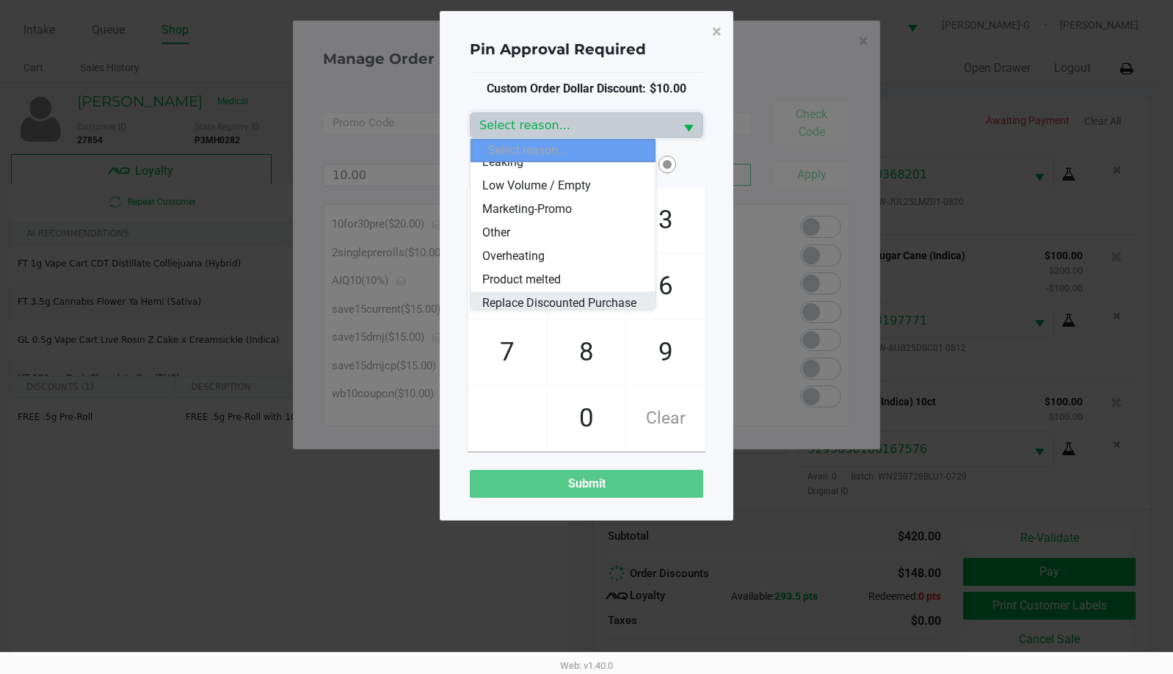
scroll to position [103, 0]
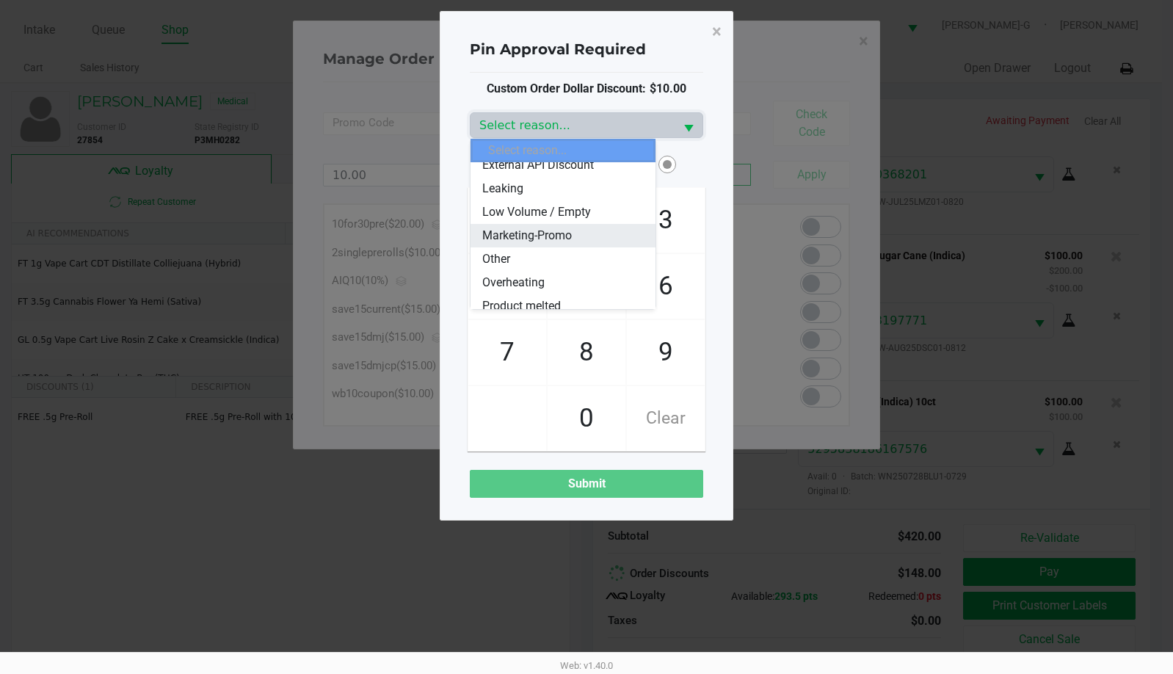
click at [537, 236] on span "Marketing-Promo" at bounding box center [527, 236] width 90 height 18
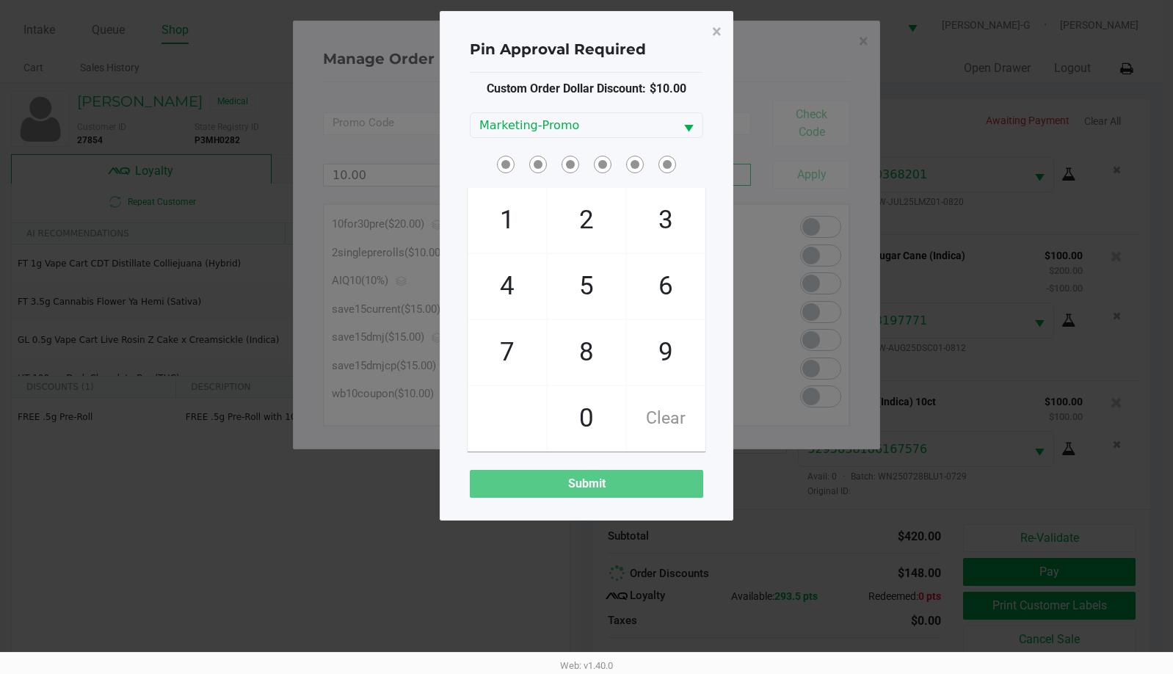
click at [591, 87] on span "Custom Order Dollar Discount: $10.00" at bounding box center [587, 89] width 200 height 18
checkbox input "true"
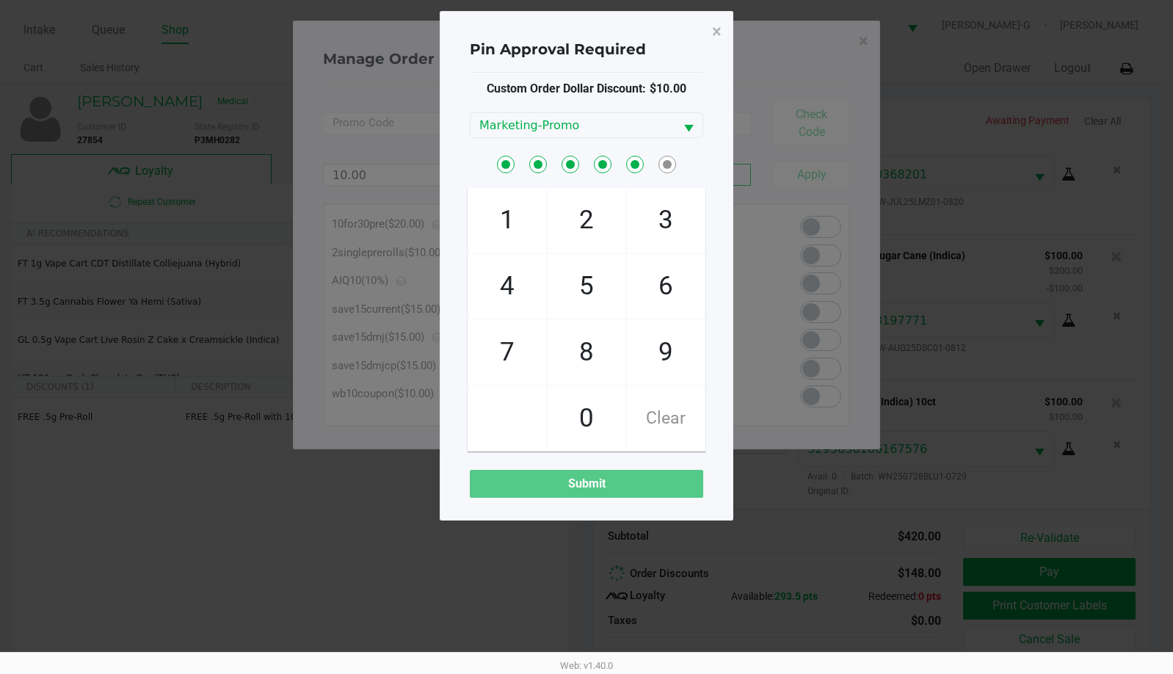
checkbox input "true"
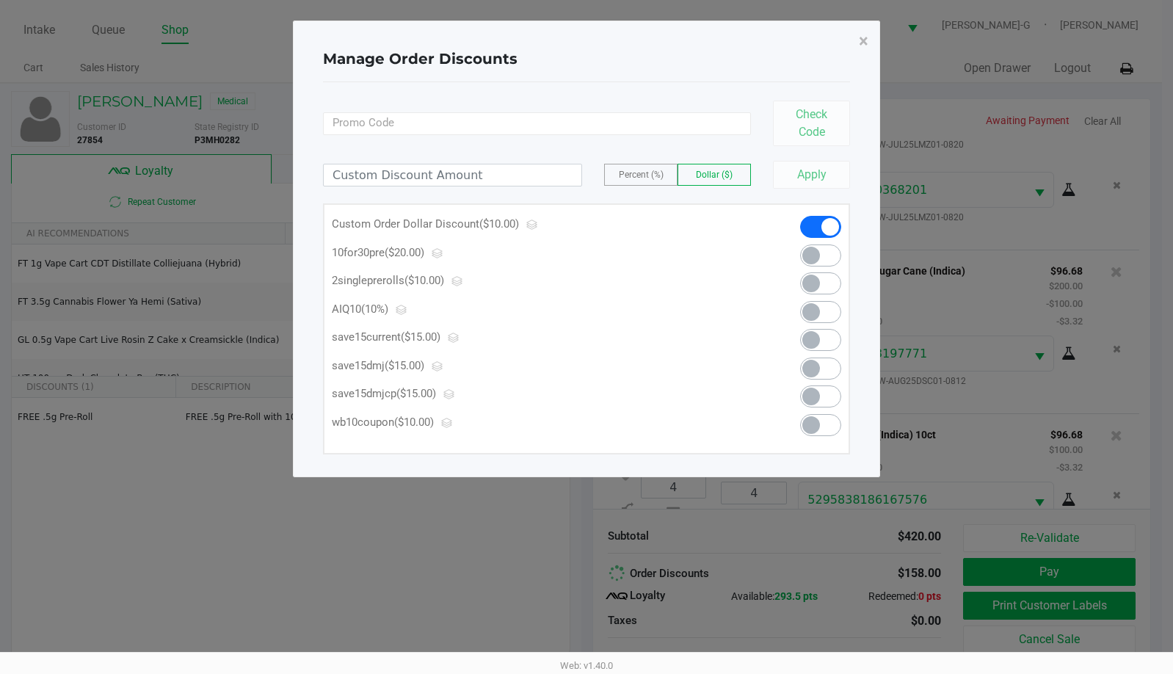
click at [1055, 433] on ngb-modal-window "Manage Order Discounts × Check Code Percent (%) Dollar ($) Apply Custom Order D…" at bounding box center [586, 337] width 1173 height 674
click at [855, 41] on button "×" at bounding box center [863, 41] width 33 height 41
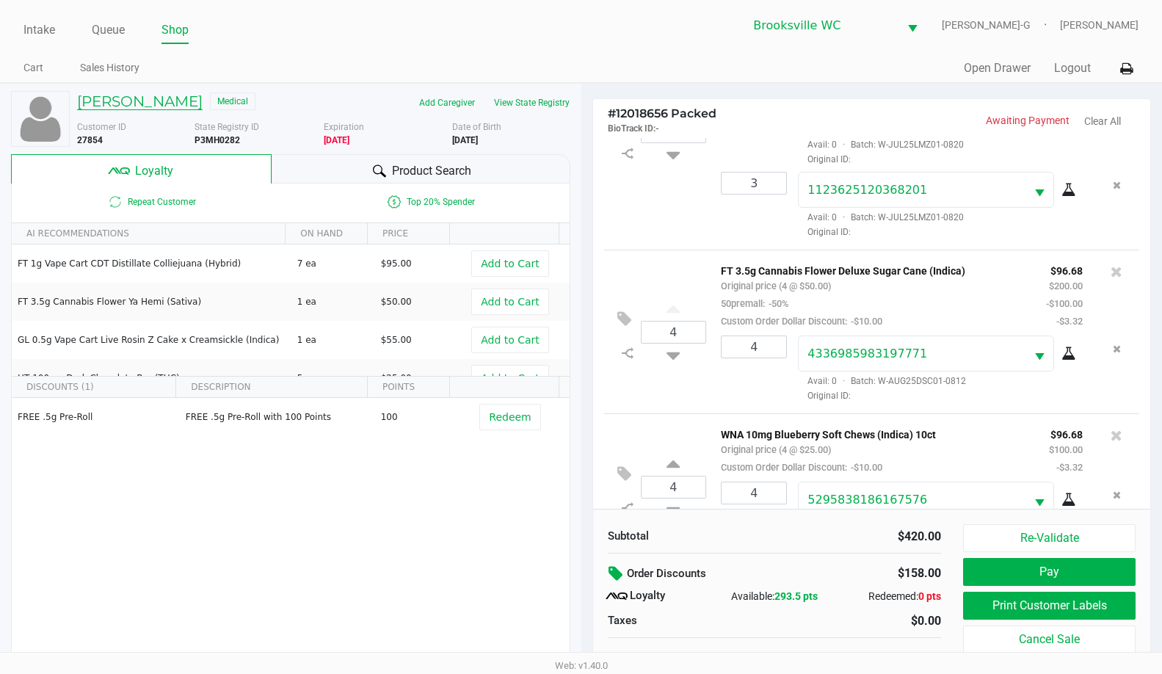
click at [104, 95] on h5 "[PERSON_NAME]" at bounding box center [140, 102] width 126 height 18
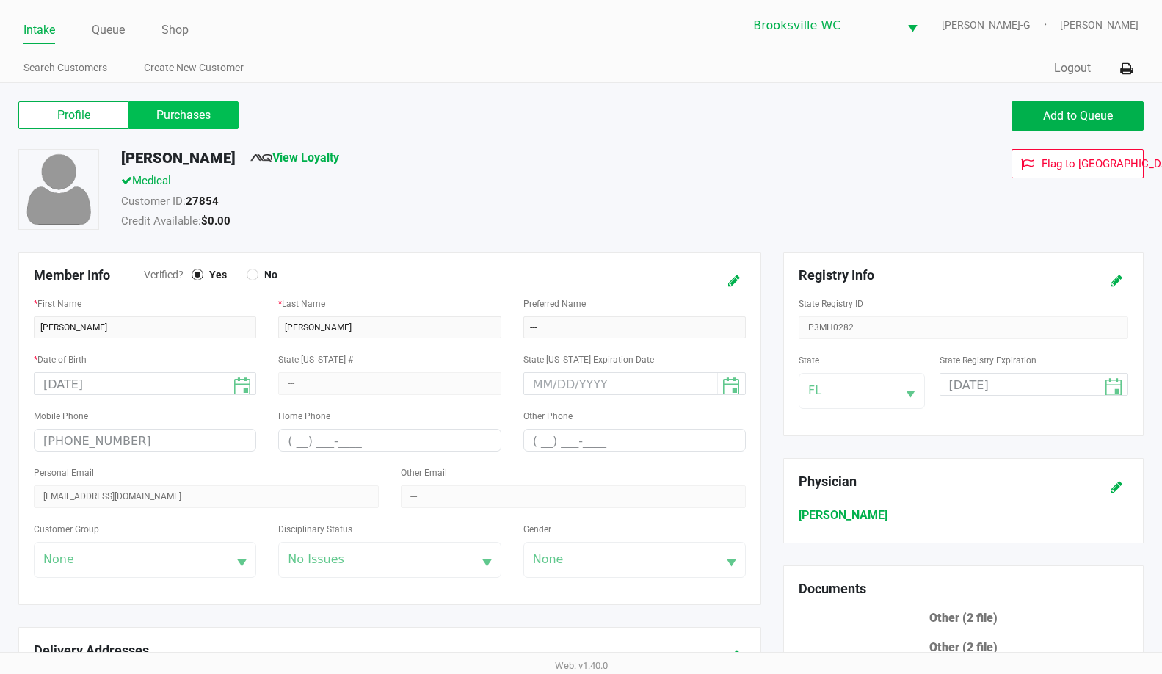
click at [158, 119] on label "Purchases" at bounding box center [183, 115] width 110 height 28
click at [0, 0] on 1 "Purchases" at bounding box center [0, 0] width 0 height 0
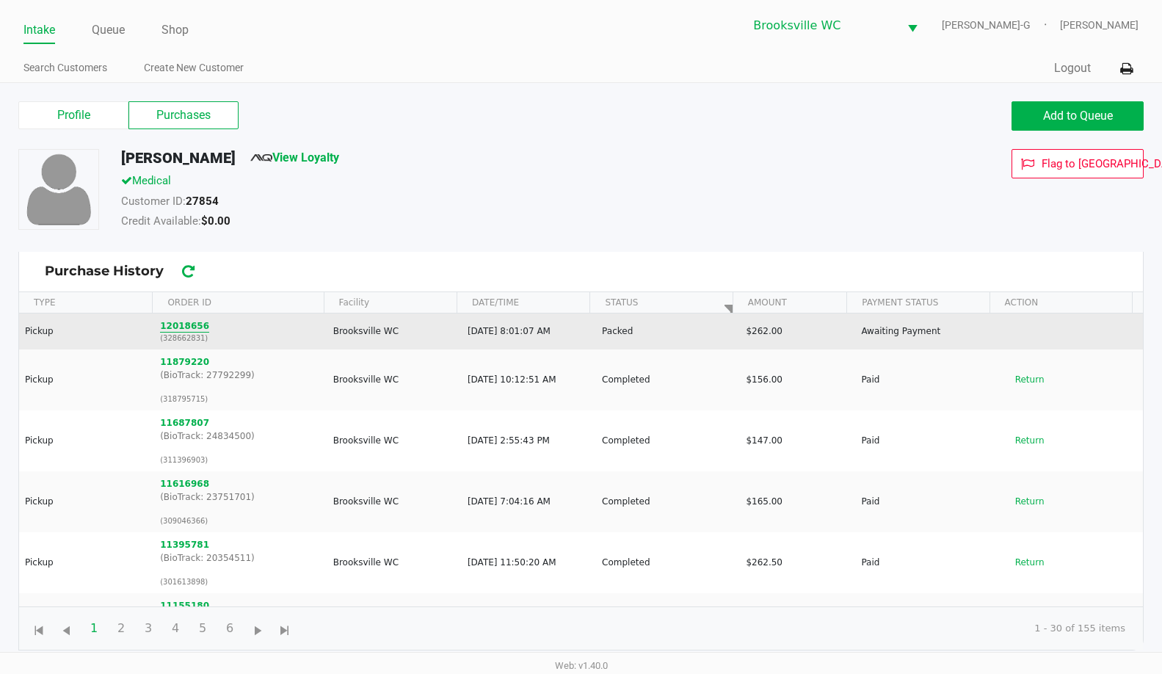
click at [171, 329] on button "12018656" at bounding box center [184, 325] width 49 height 13
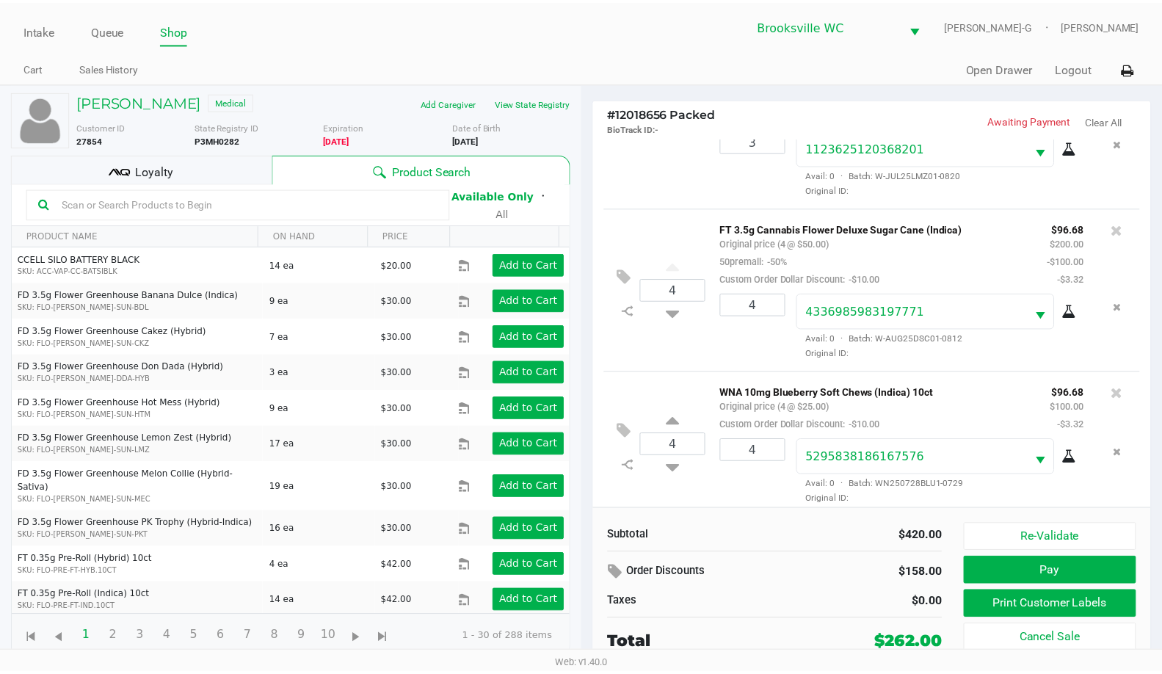
scroll to position [178, 0]
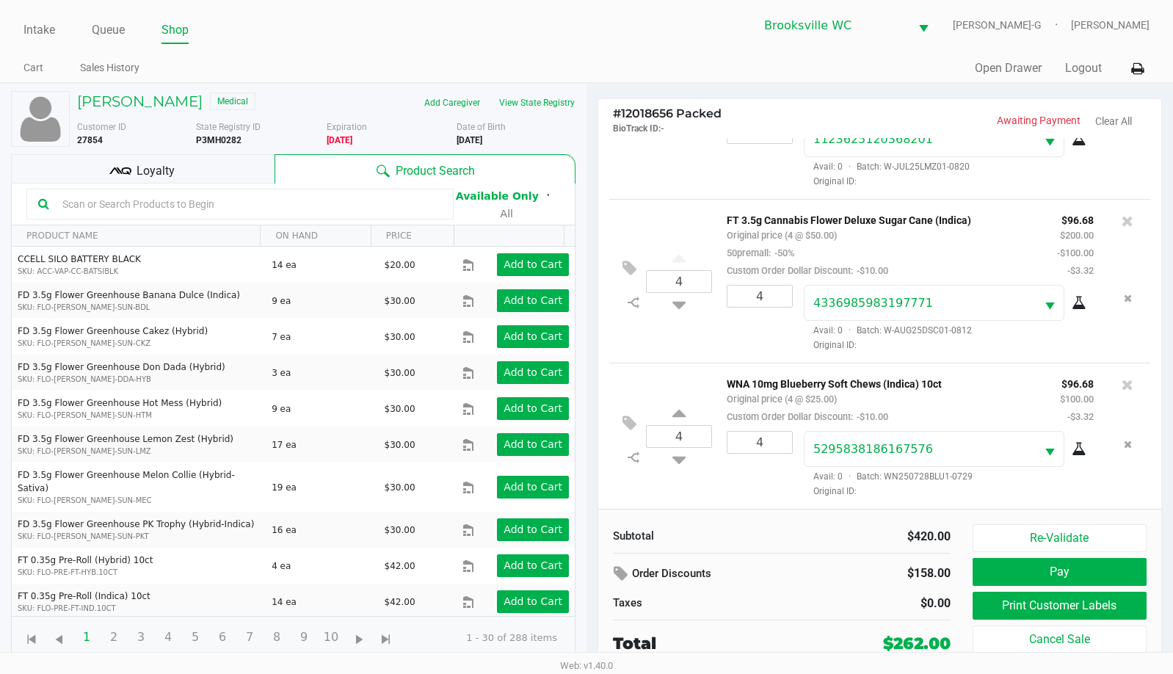
click at [877, 567] on div "$158.00" at bounding box center [901, 573] width 98 height 25
click at [1001, 570] on button "Pay" at bounding box center [1060, 572] width 174 height 28
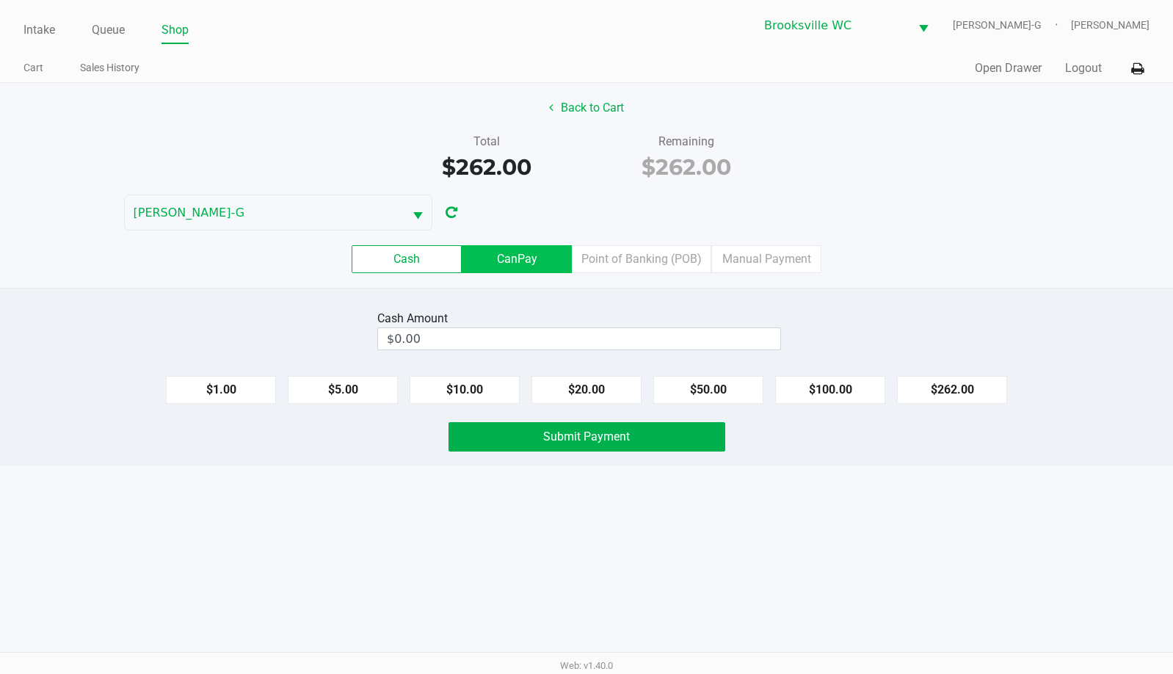
click at [525, 258] on label "CanPay" at bounding box center [517, 259] width 110 height 28
click at [0, 0] on 2 "CanPay" at bounding box center [0, 0] width 0 height 0
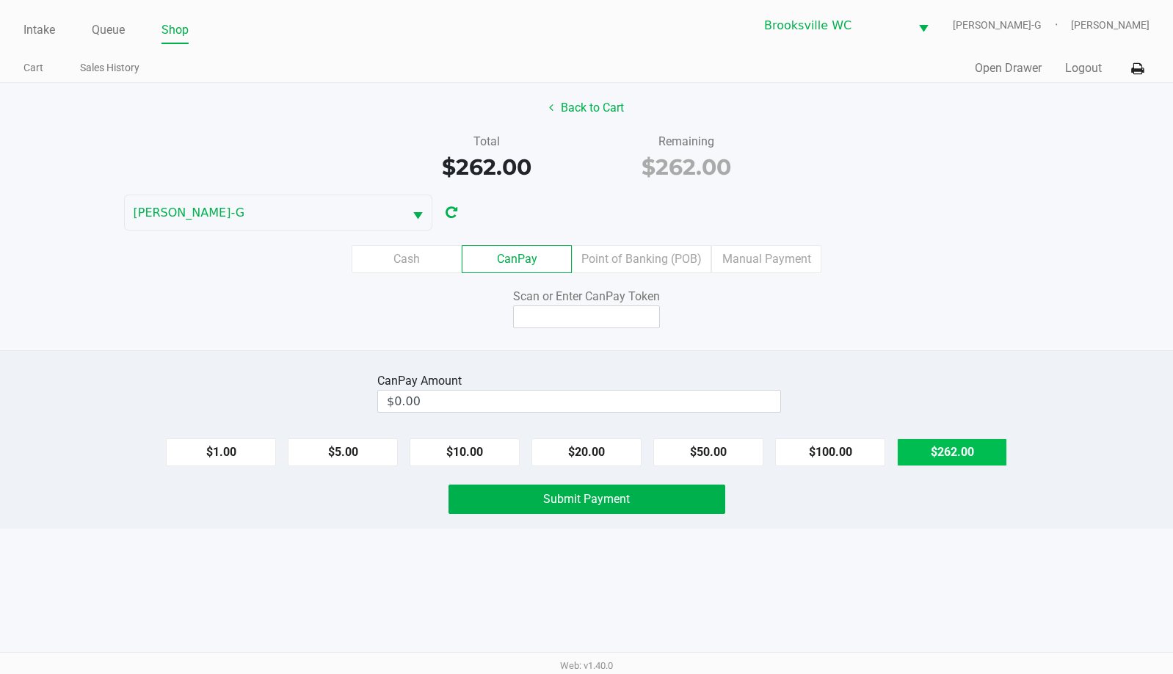
drag, startPoint x: 977, startPoint y: 453, endPoint x: 666, endPoint y: 367, distance: 322.9
click at [976, 453] on button "$262.00" at bounding box center [952, 452] width 110 height 28
type input "$262.00"
click at [603, 307] on input at bounding box center [586, 316] width 147 height 23
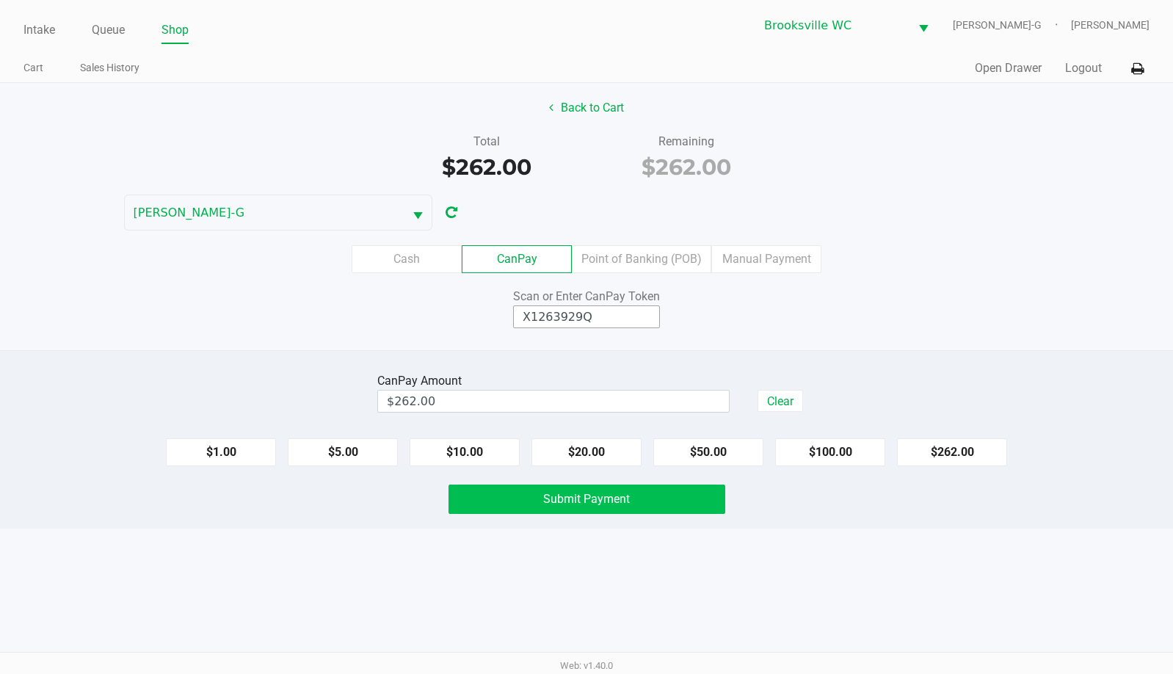
type input "X1263929Q"
click at [609, 504] on span "Submit Payment" at bounding box center [586, 499] width 87 height 14
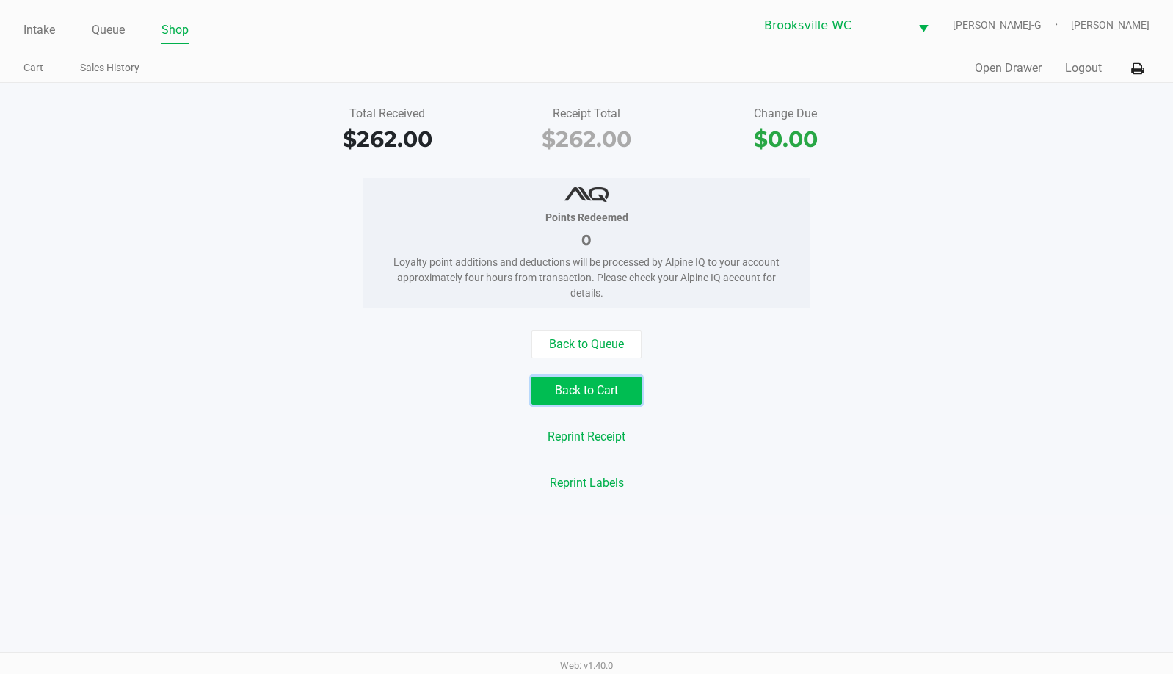
click at [606, 394] on button "Back to Cart" at bounding box center [587, 391] width 110 height 28
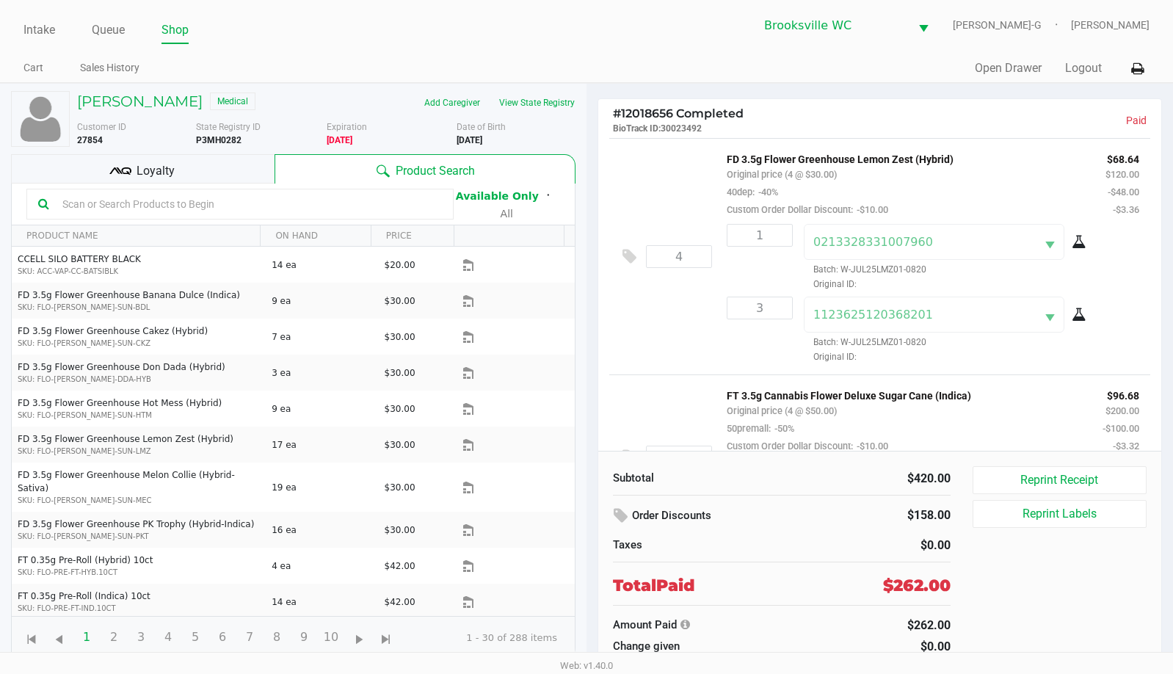
click at [111, 90] on div "[PERSON_NAME] Medical Add Caregiver View State Registry Customer ID 27854 State…" at bounding box center [293, 375] width 565 height 583
click at [109, 100] on h5 "[PERSON_NAME]" at bounding box center [140, 102] width 126 height 18
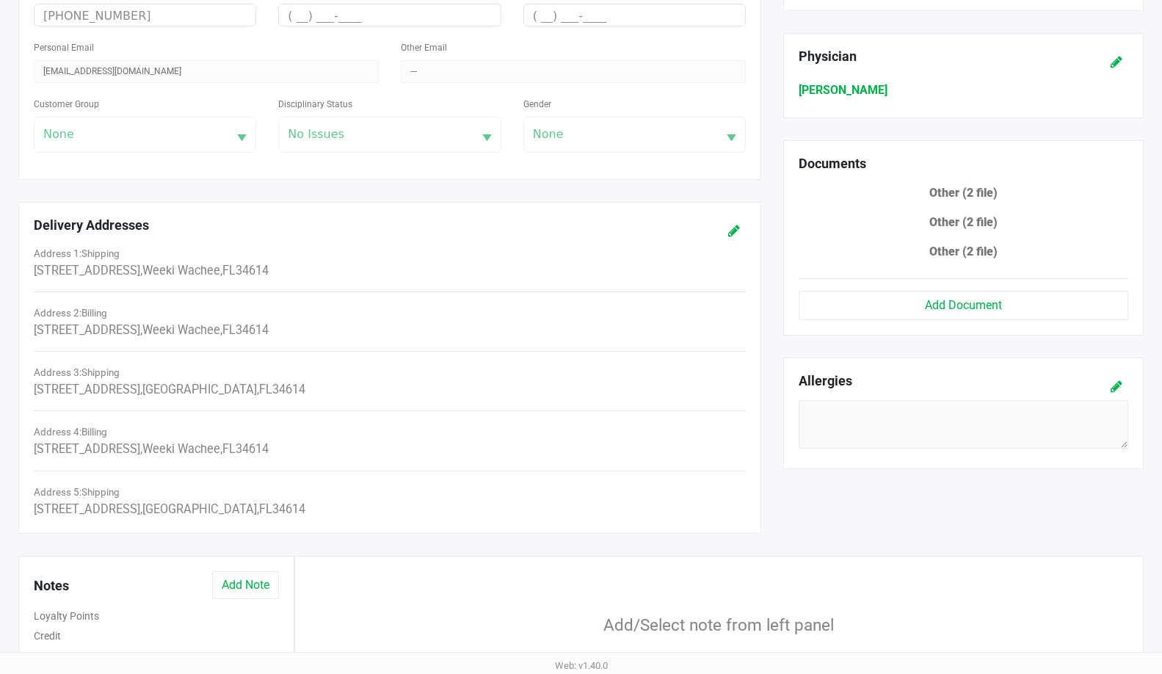
scroll to position [441, 0]
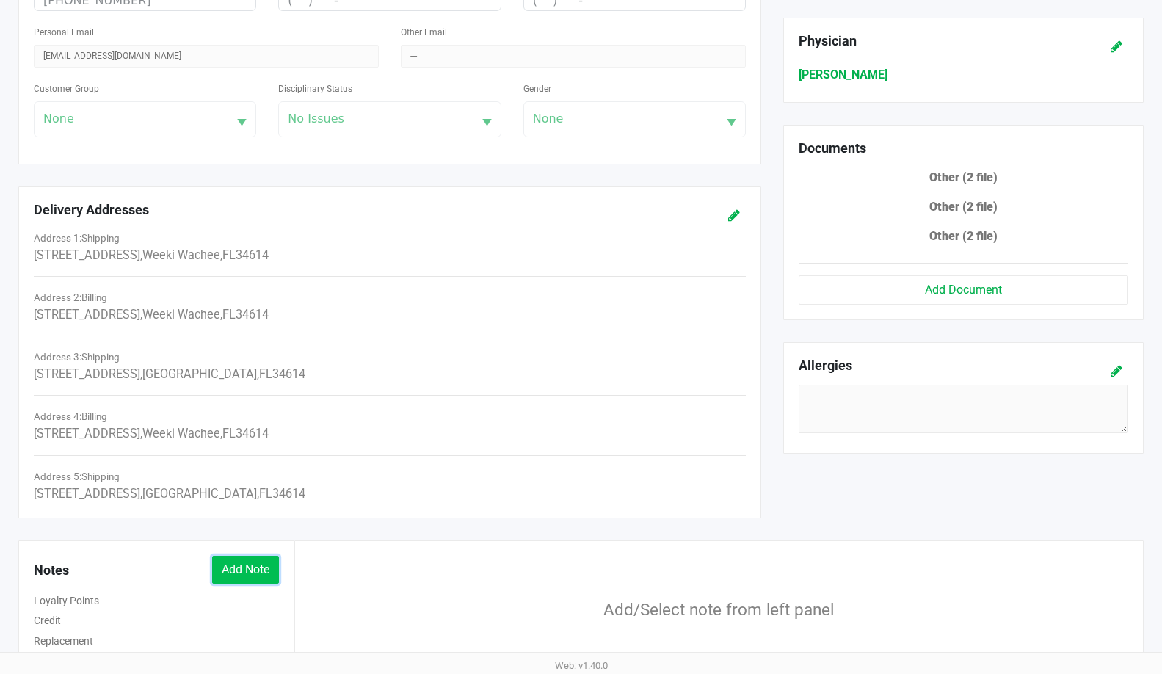
click at [231, 559] on button "Add Note" at bounding box center [245, 570] width 67 height 28
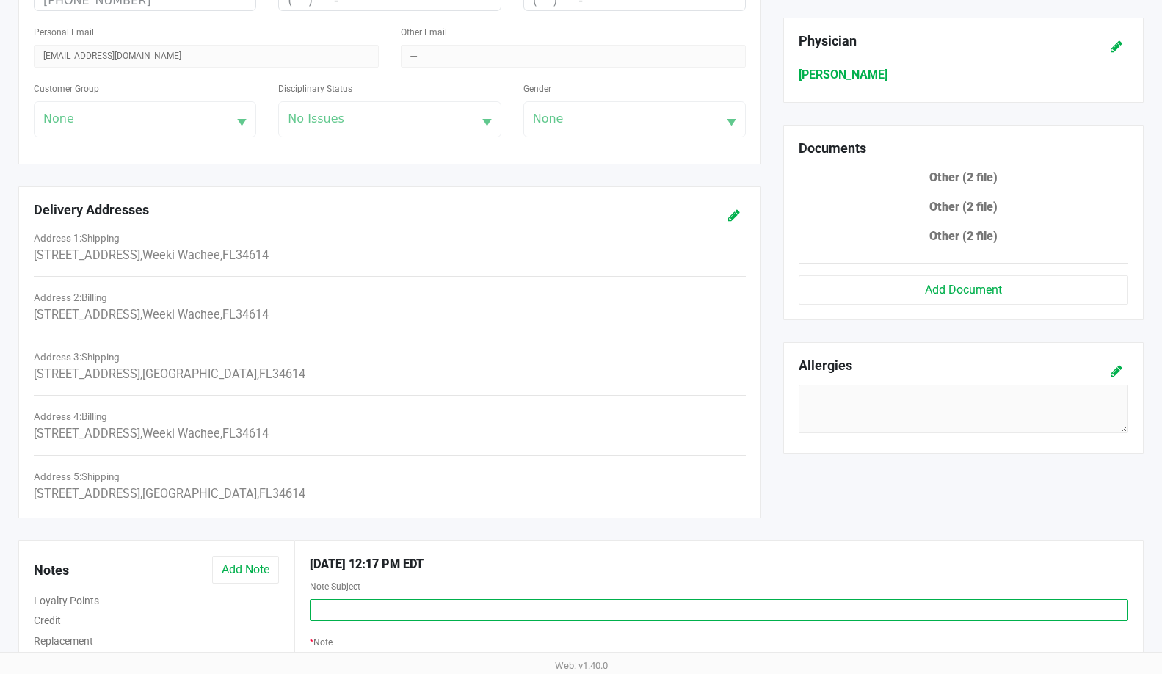
click at [366, 606] on input "text" at bounding box center [719, 610] width 819 height 22
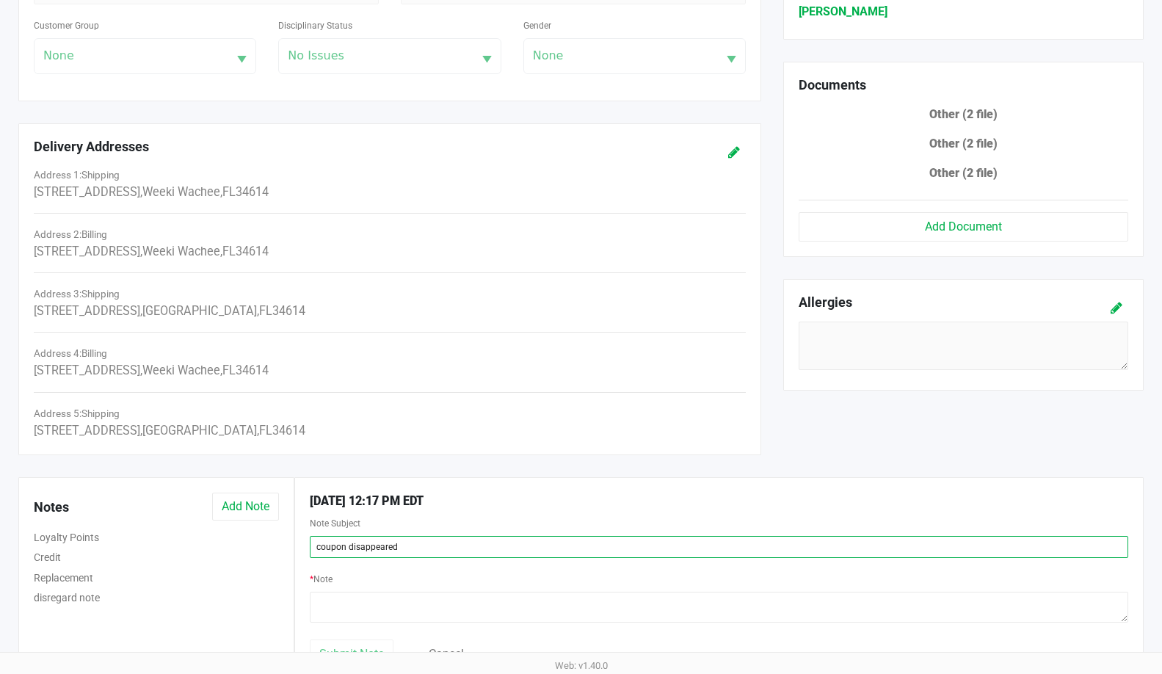
scroll to position [595, 0]
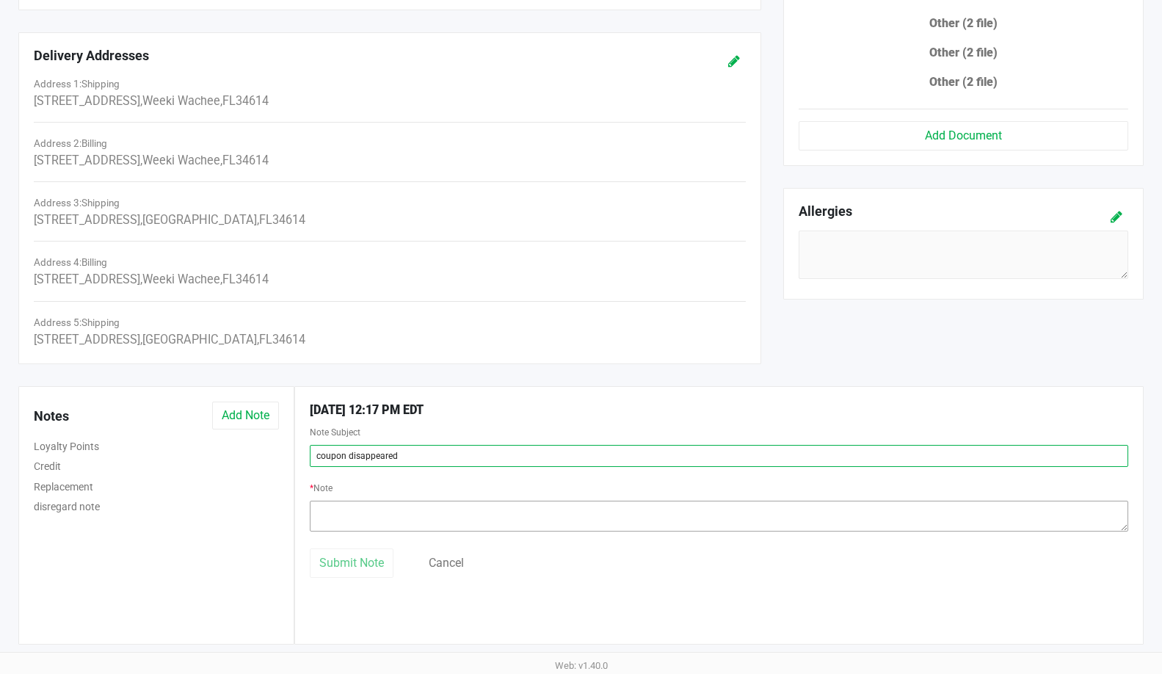
type input "coupon disappeared"
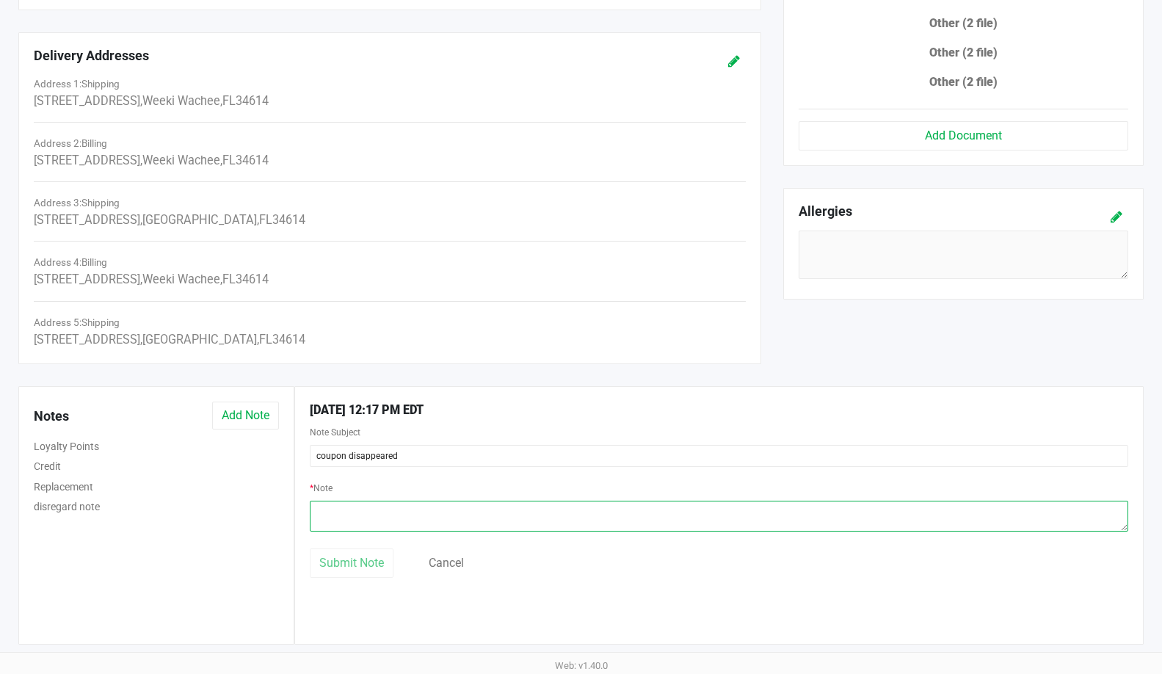
click at [375, 510] on textarea at bounding box center [719, 516] width 819 height 31
type textarea "manually gave a 10 dollar off coupon on [DATE] since the customer redeemed one …"
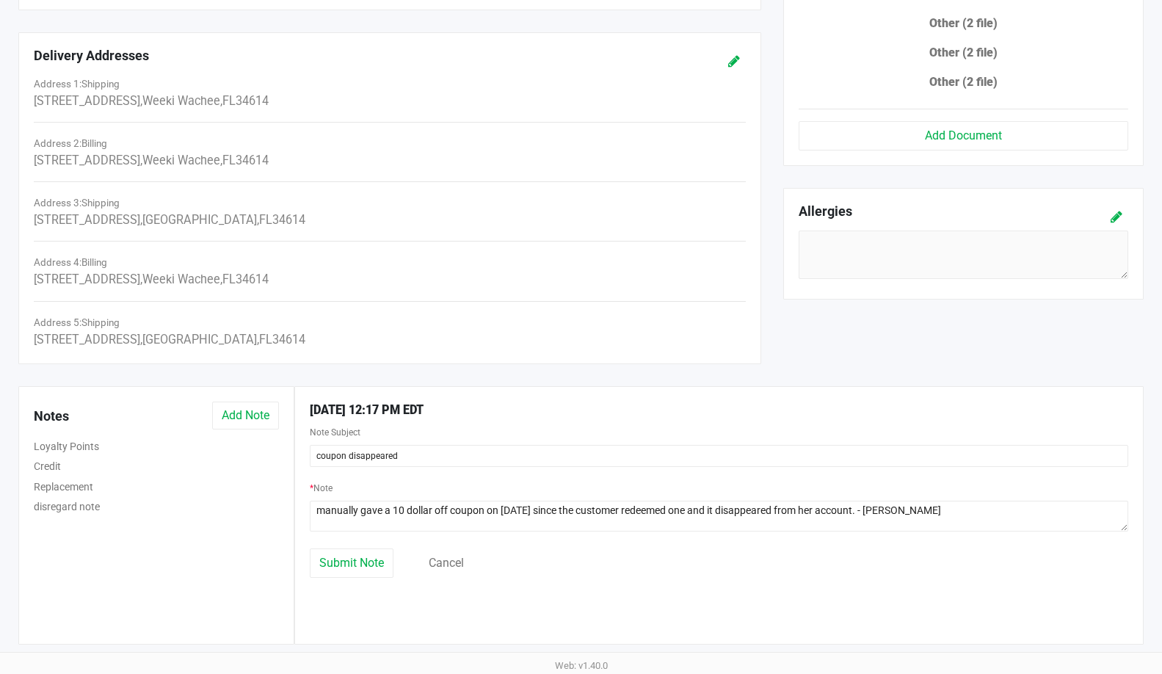
click at [789, 573] on div "Submit Note Cancel" at bounding box center [719, 562] width 841 height 29
click at [341, 548] on div "* Note" at bounding box center [719, 514] width 841 height 70
click at [344, 561] on span "Submit Note" at bounding box center [351, 563] width 65 height 14
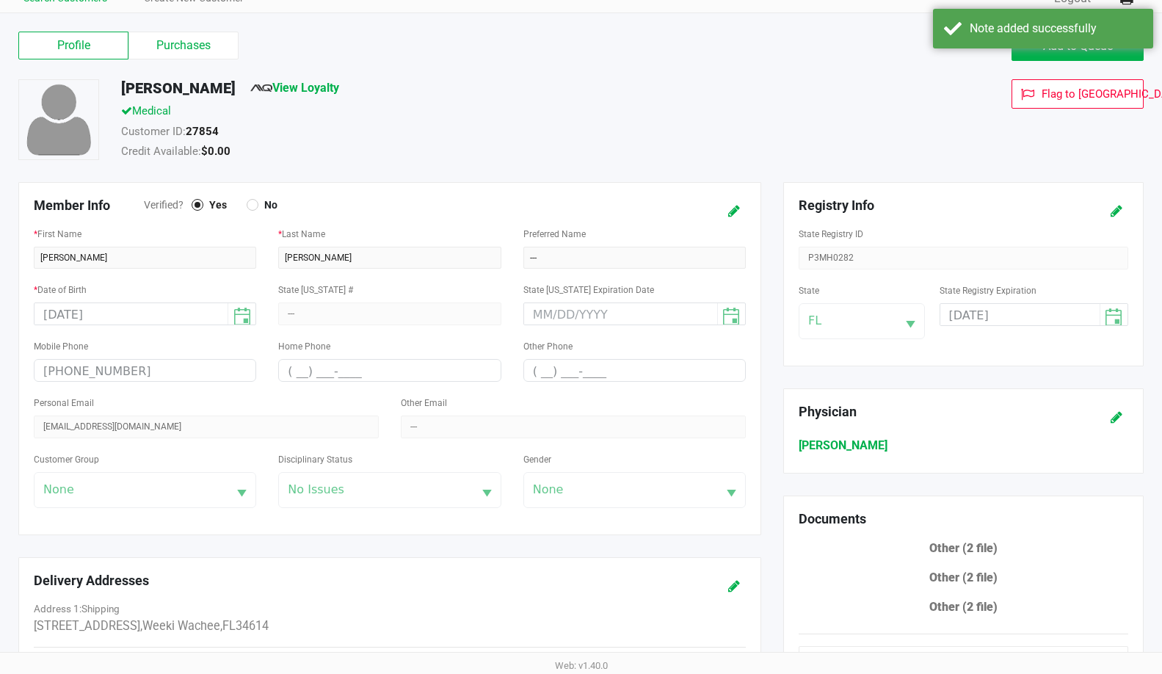
scroll to position [0, 0]
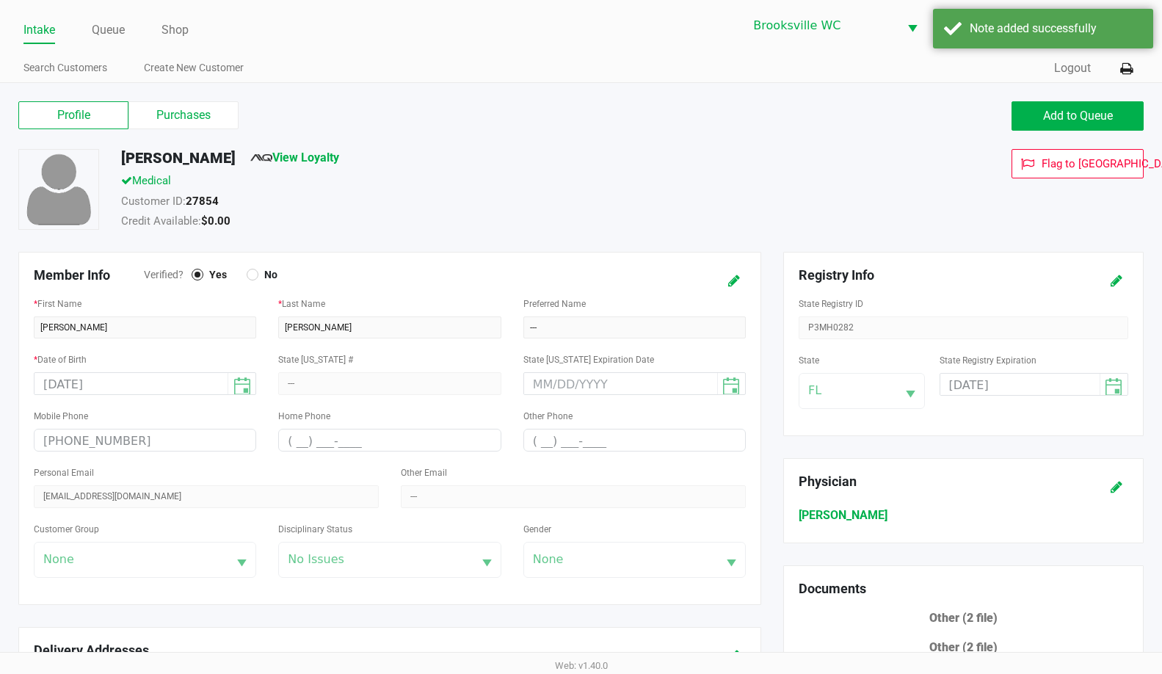
click at [46, 37] on link "Intake" at bounding box center [39, 30] width 32 height 21
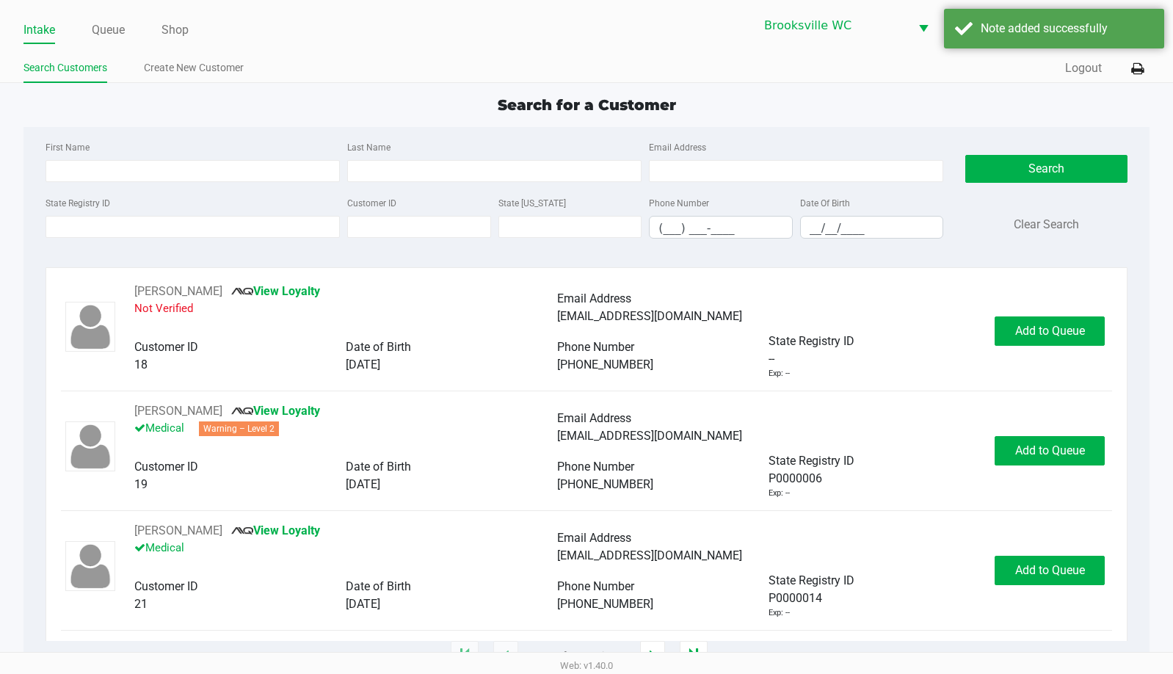
click at [204, 117] on div "Search for a Customer First Name Last Name Email Address State Registry ID Cust…" at bounding box center [586, 375] width 1126 height 562
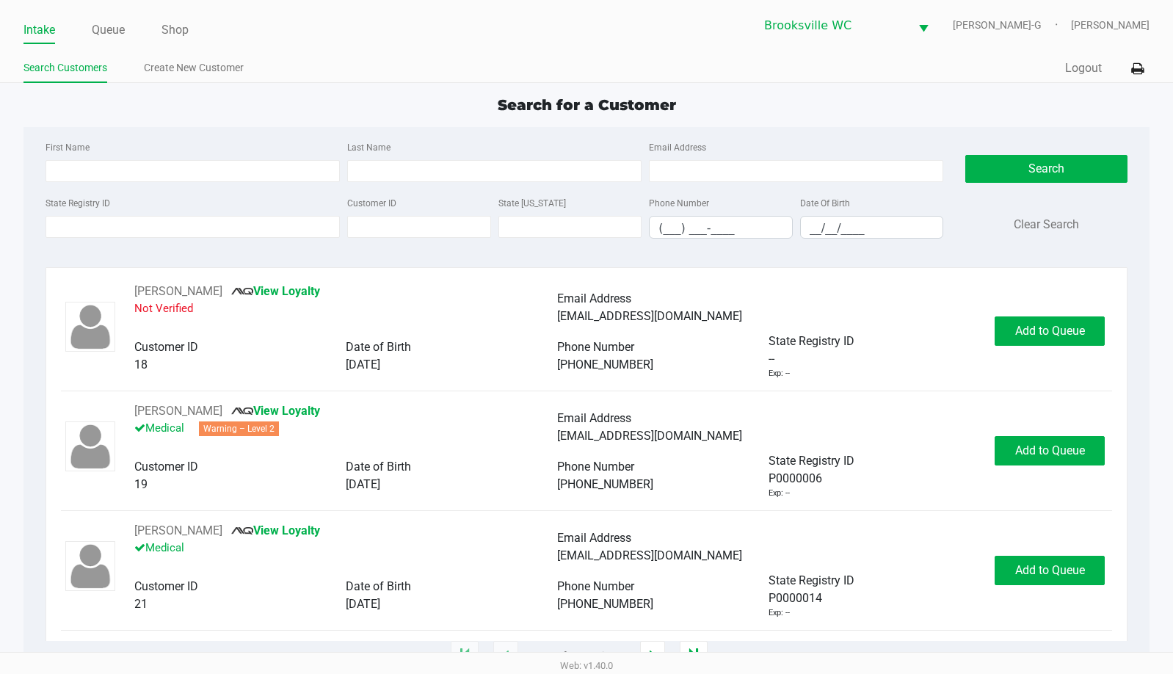
drag, startPoint x: 1044, startPoint y: 106, endPoint x: 217, endPoint y: 148, distance: 828.5
click at [1044, 107] on div "Search for a Customer" at bounding box center [586, 105] width 1148 height 22
click at [201, 225] on input "State Registry ID" at bounding box center [193, 227] width 294 height 22
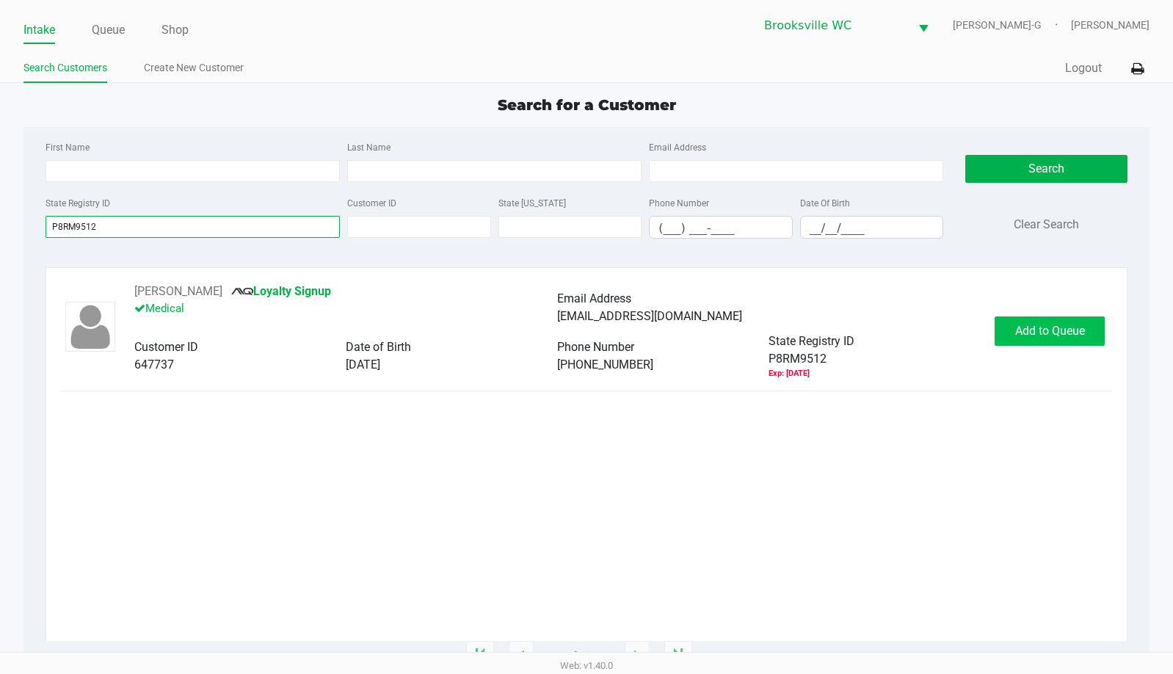
type input "P8RM9512"
click at [1039, 327] on span "Add to Queue" at bounding box center [1050, 331] width 70 height 14
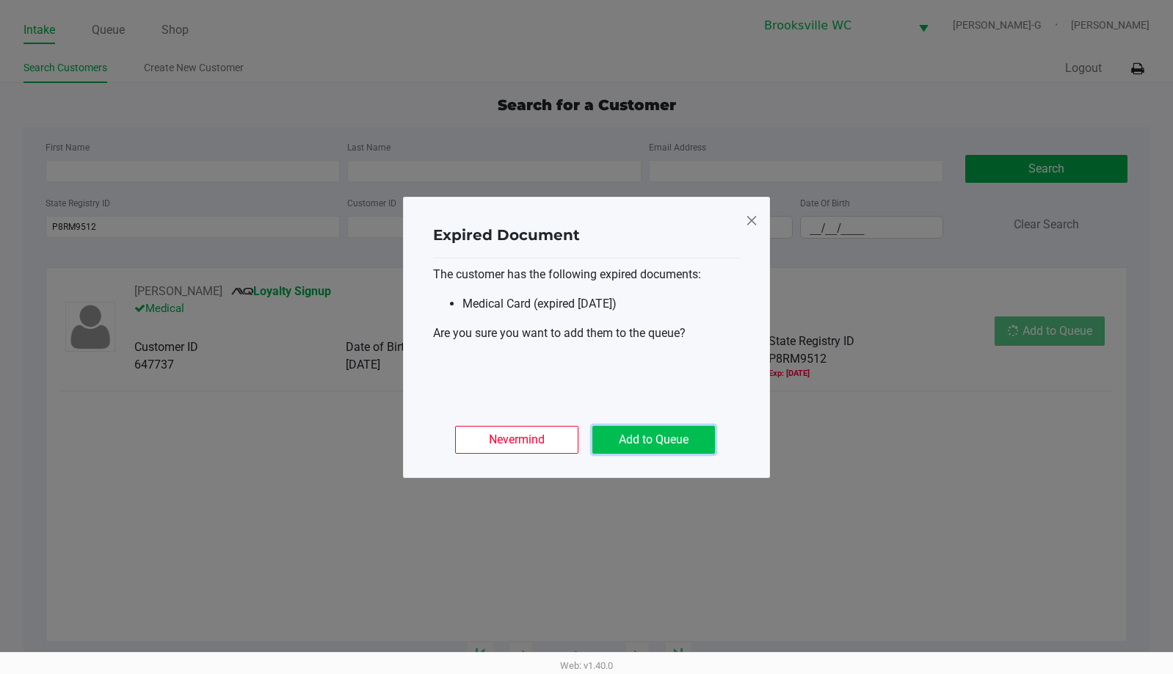
click at [676, 433] on button "Add to Queue" at bounding box center [653, 440] width 123 height 28
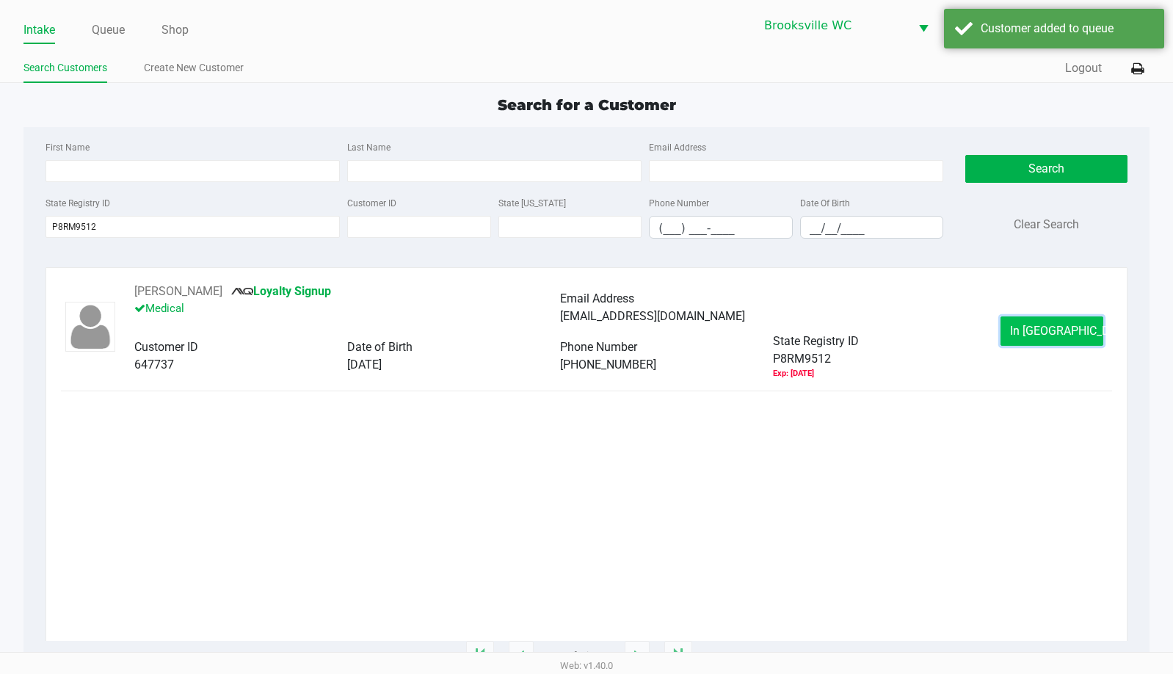
click at [1065, 330] on span "In [GEOGRAPHIC_DATA]" at bounding box center [1071, 331] width 123 height 14
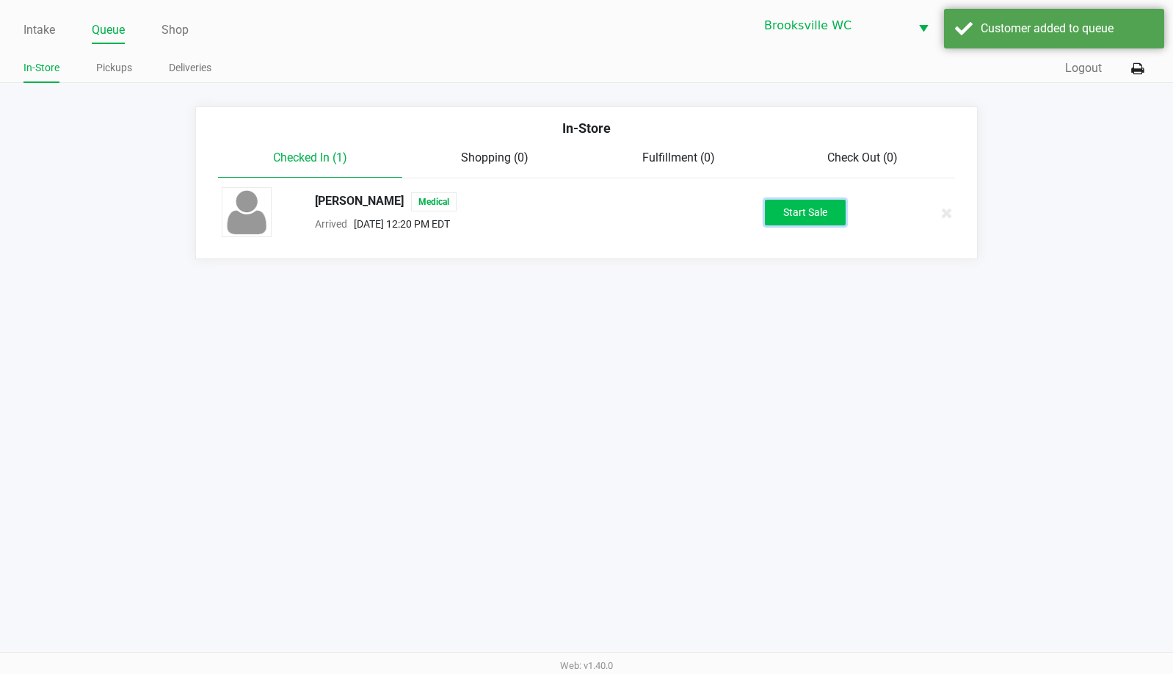
click at [826, 219] on button "Start Sale" at bounding box center [805, 213] width 81 height 26
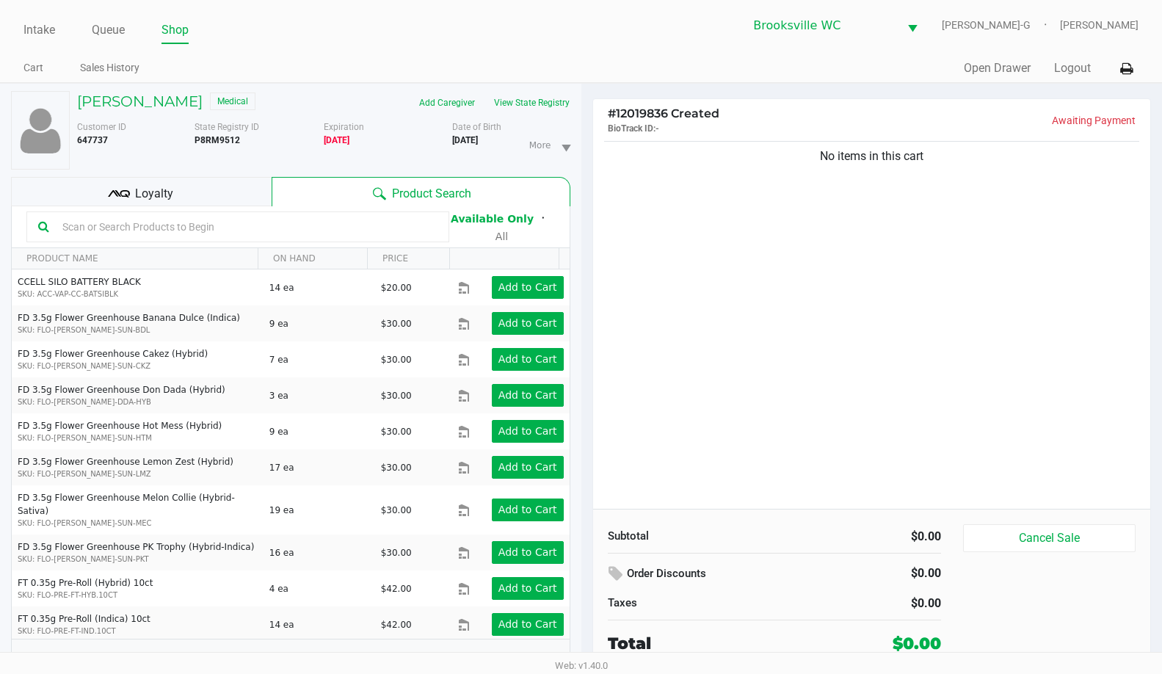
click at [874, 285] on div "No items in this cart" at bounding box center [872, 323] width 558 height 371
click at [757, 313] on div "No items in this cart" at bounding box center [872, 323] width 558 height 371
click at [222, 226] on input "text" at bounding box center [247, 227] width 381 height 22
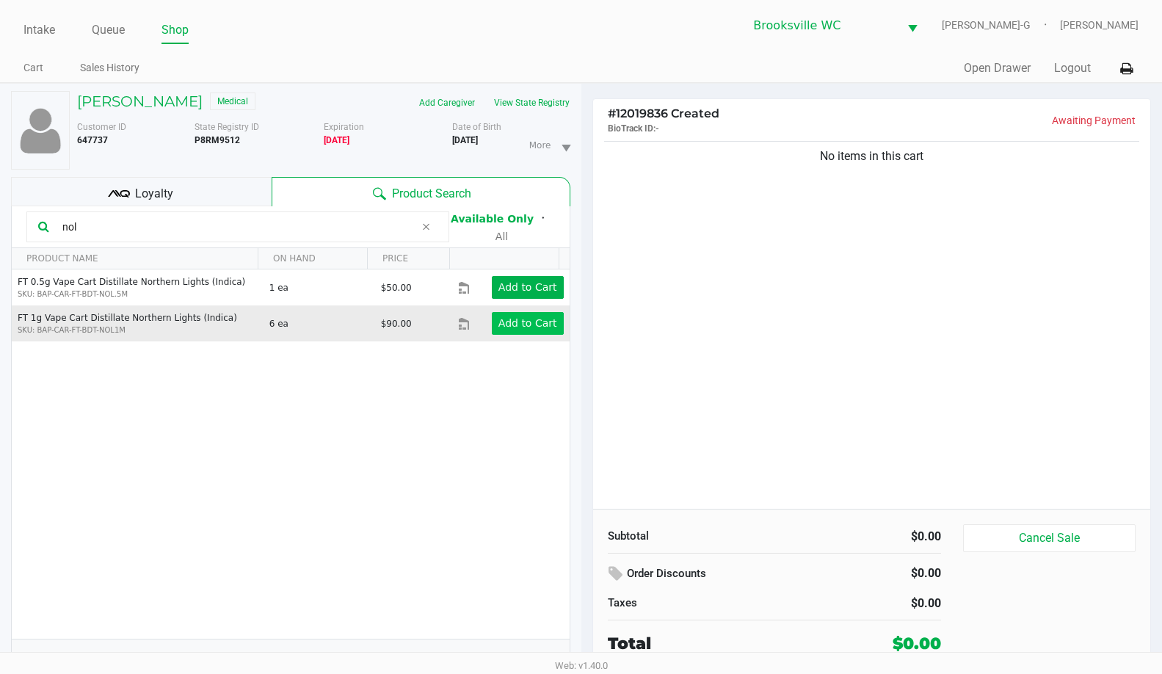
type input "nol"
click at [511, 330] on button "Add to Cart" at bounding box center [528, 323] width 72 height 23
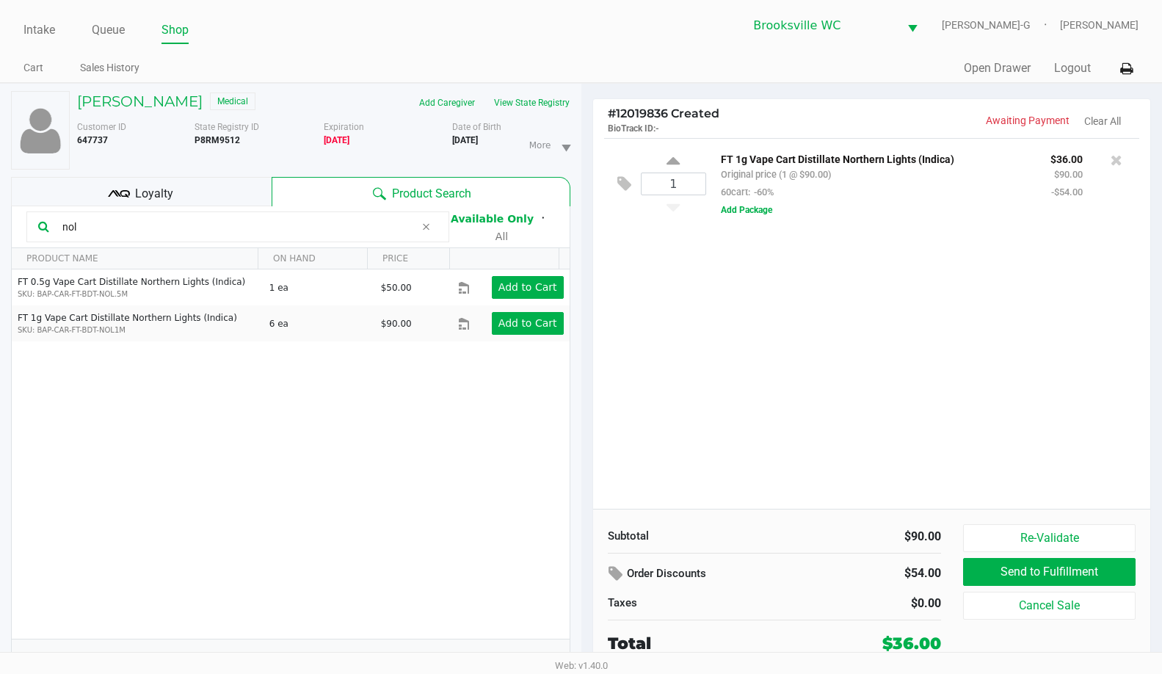
click at [426, 230] on icon at bounding box center [426, 227] width 9 height 12
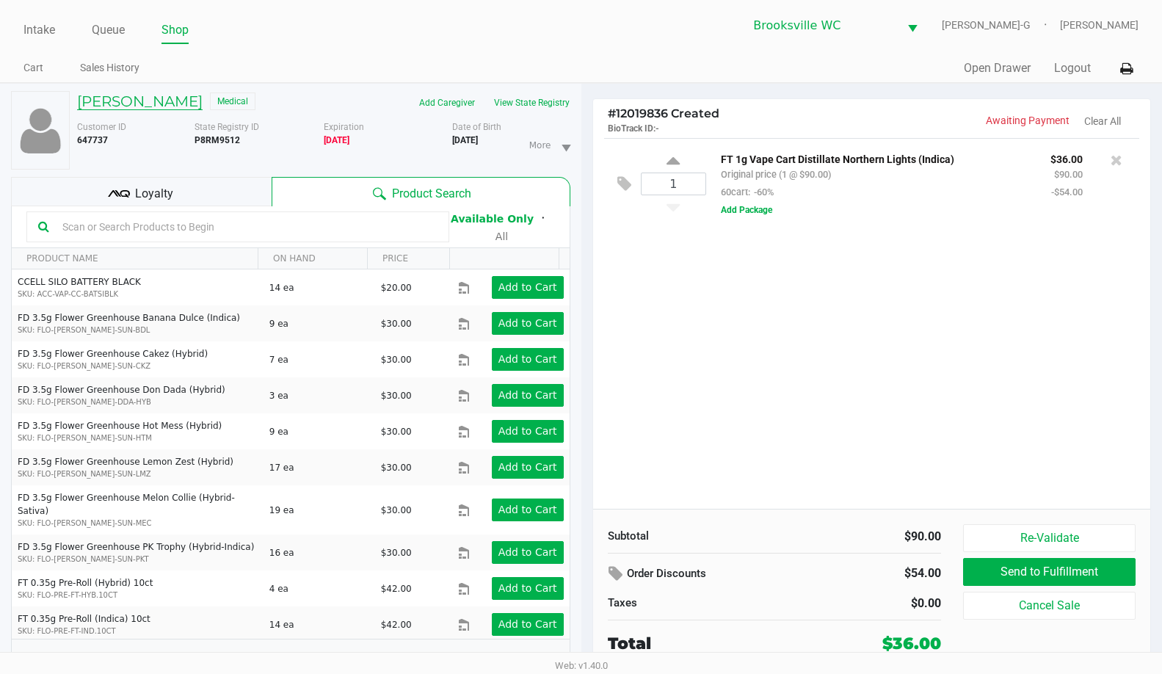
click at [135, 104] on h5 "[PERSON_NAME]" at bounding box center [140, 102] width 126 height 18
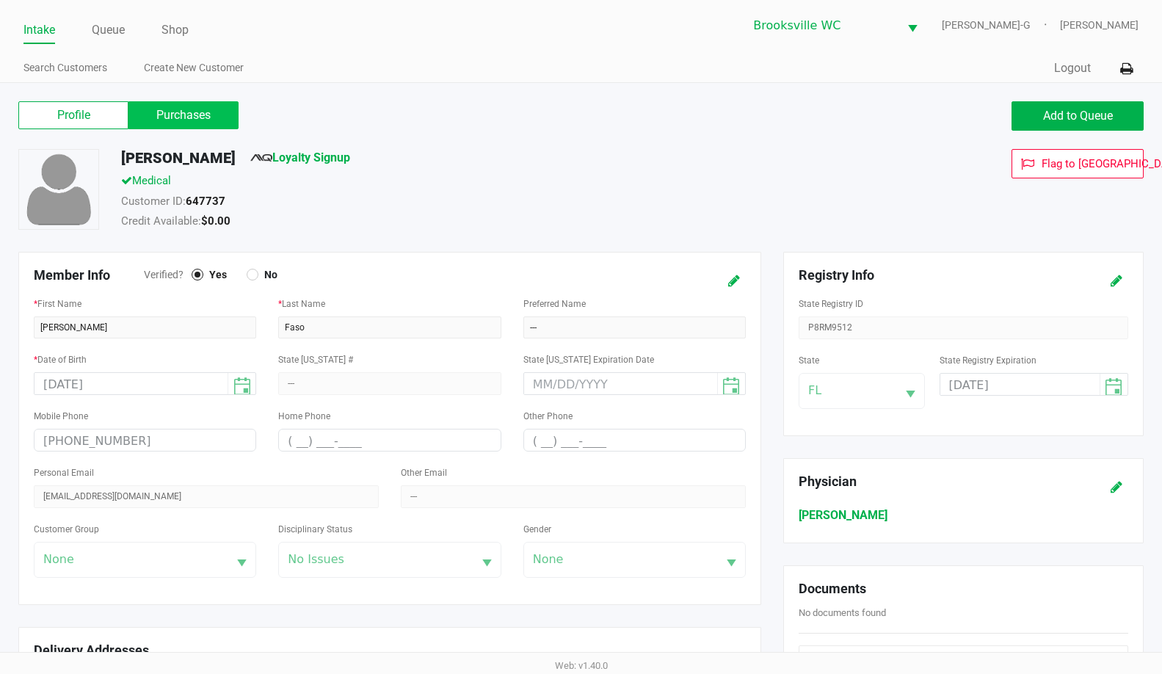
click at [194, 117] on label "Purchases" at bounding box center [183, 115] width 110 height 28
click at [0, 0] on 1 "Purchases" at bounding box center [0, 0] width 0 height 0
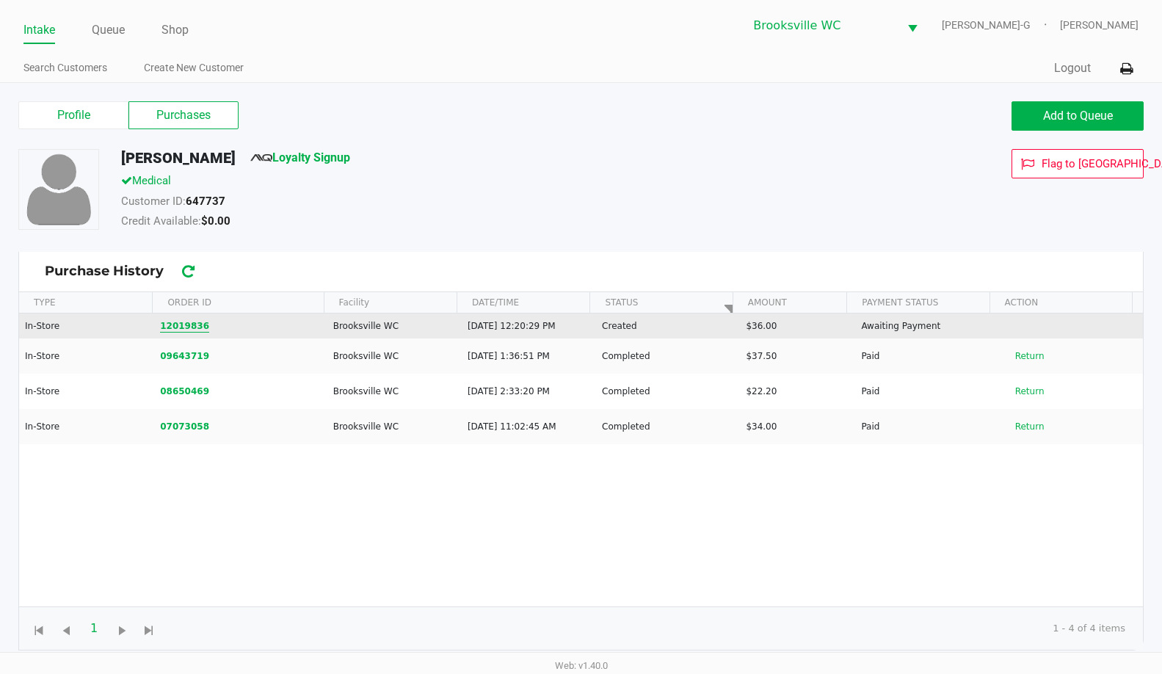
click at [178, 324] on button "12019836" at bounding box center [184, 325] width 49 height 13
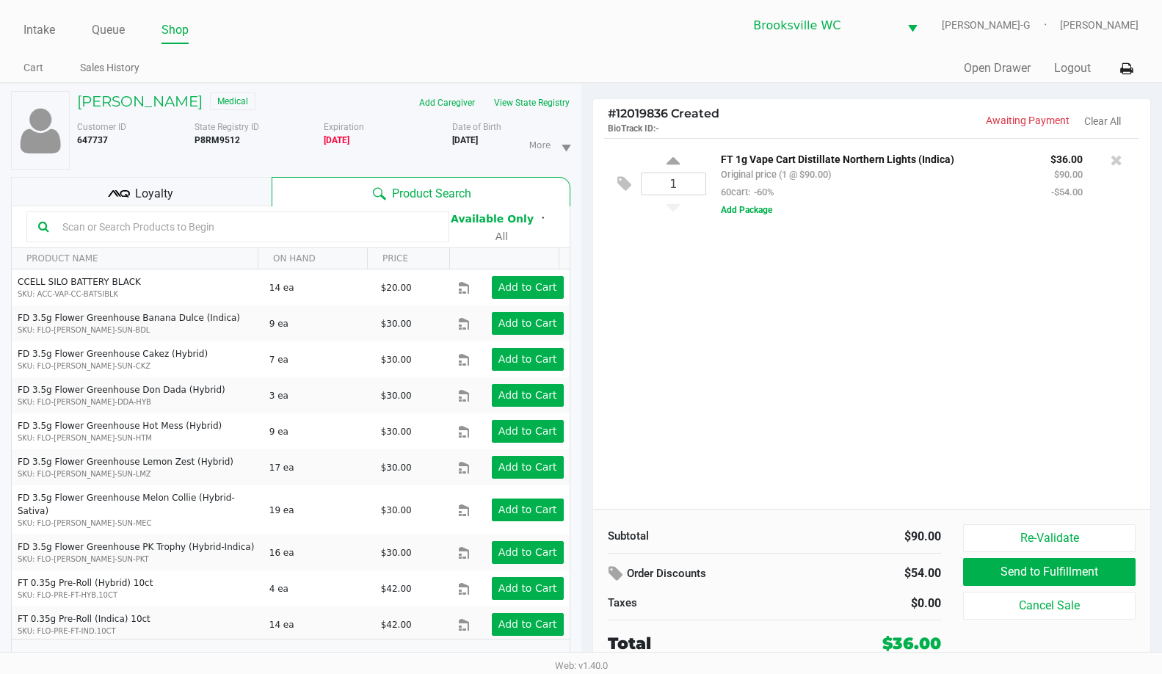
click at [139, 233] on input "text" at bounding box center [247, 227] width 381 height 22
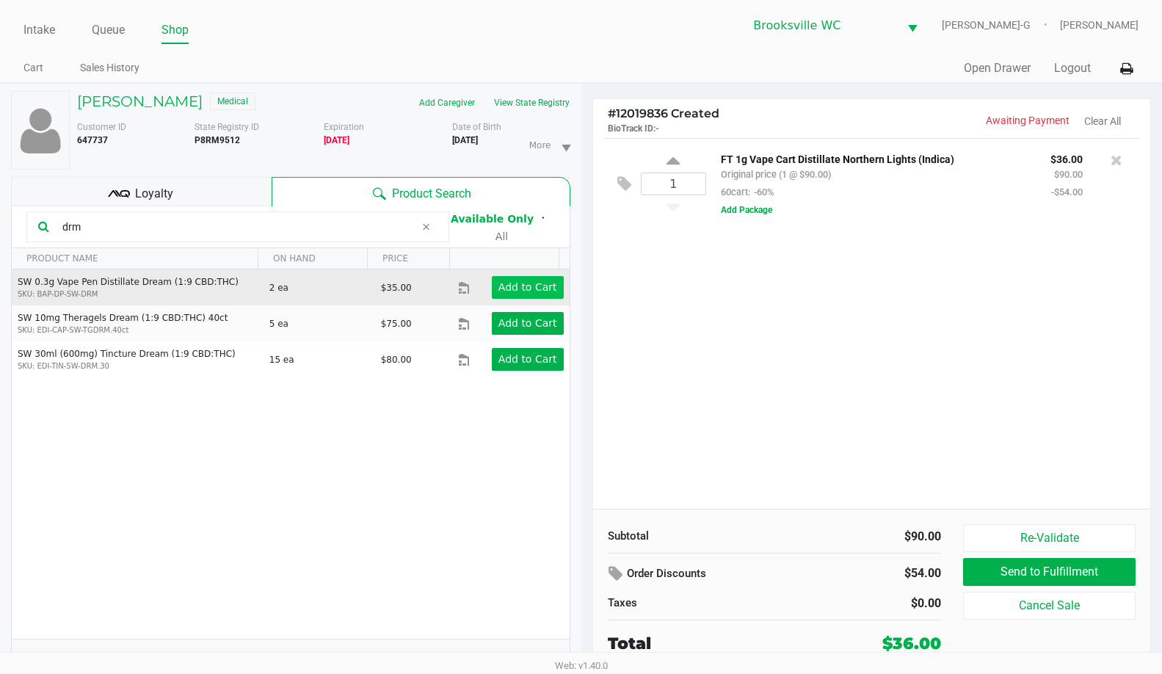
type input "drm"
click at [499, 285] on app-button-loader "Add to Cart" at bounding box center [528, 287] width 59 height 12
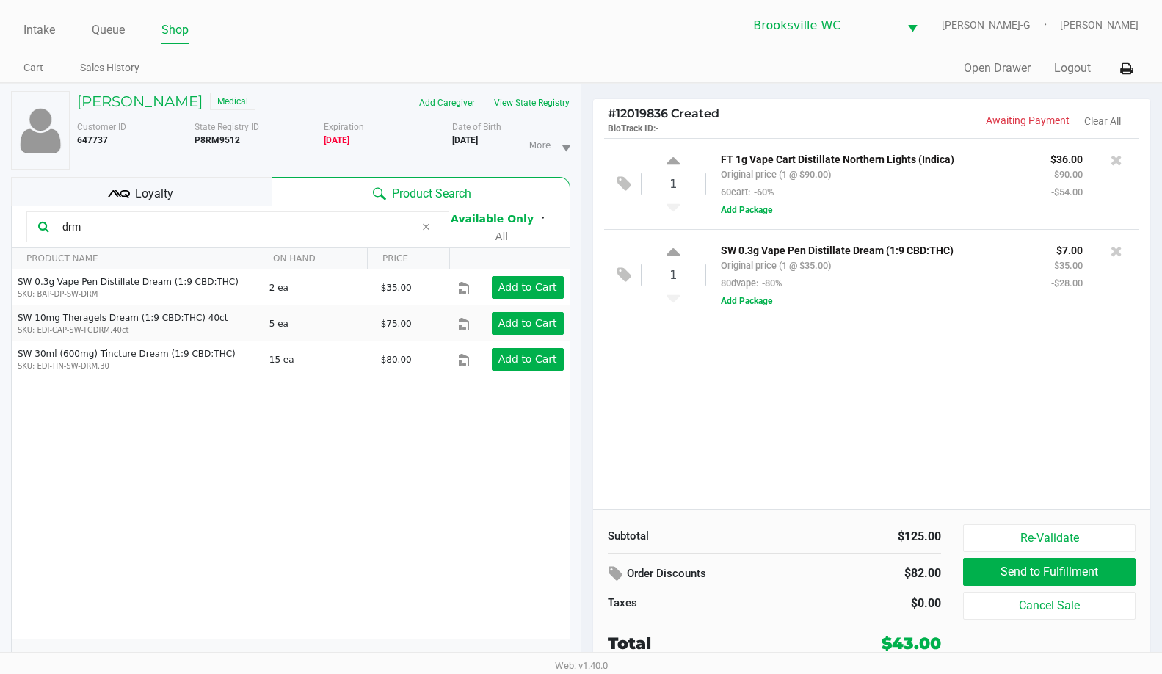
click at [425, 223] on icon at bounding box center [426, 227] width 9 height 12
click at [327, 236] on input "text" at bounding box center [247, 227] width 381 height 22
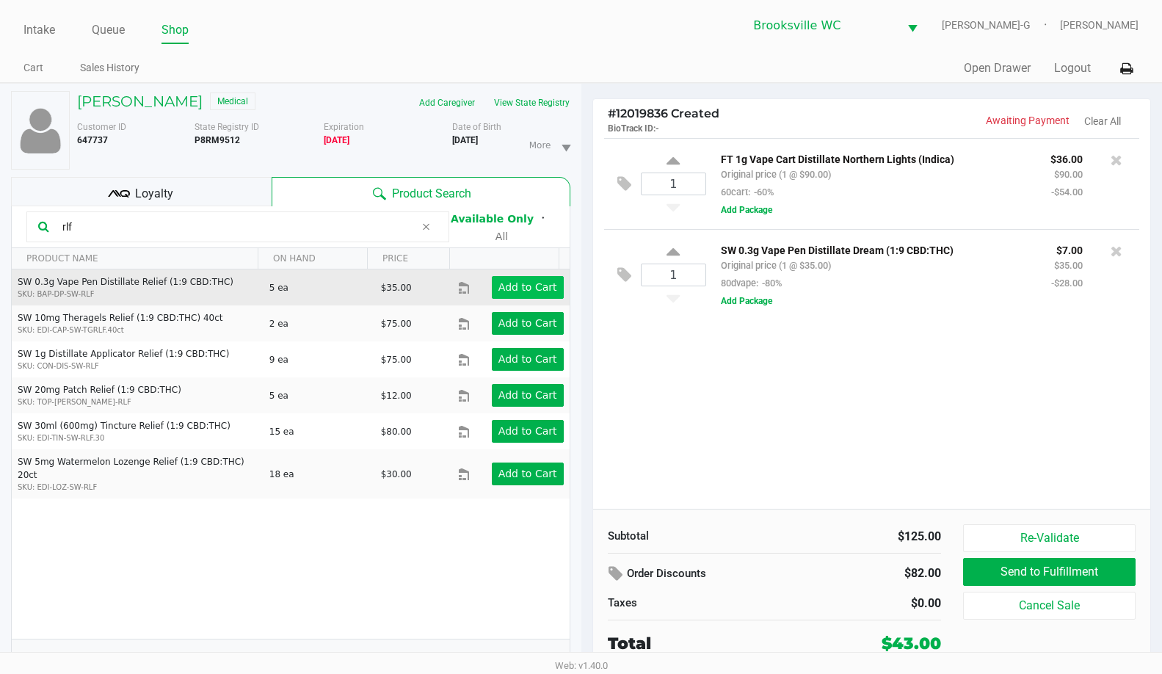
type input "rlf"
click at [499, 289] on app-button-loader "Add to Cart" at bounding box center [528, 287] width 59 height 12
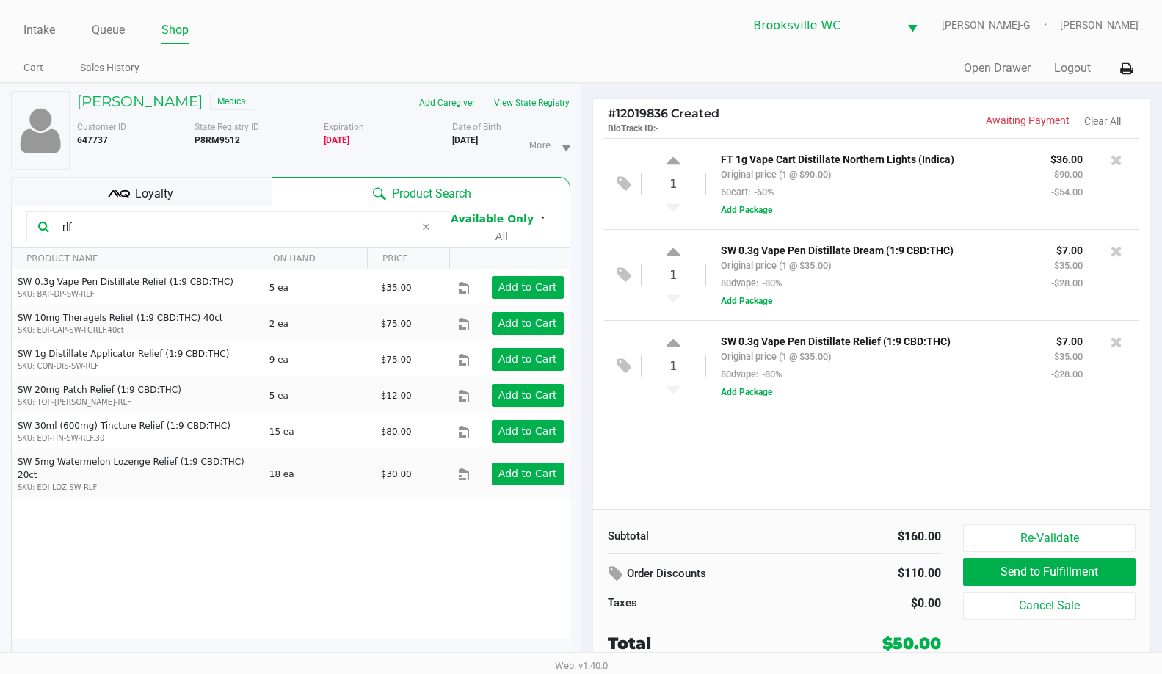
click at [304, 227] on input "rlf" at bounding box center [236, 227] width 359 height 22
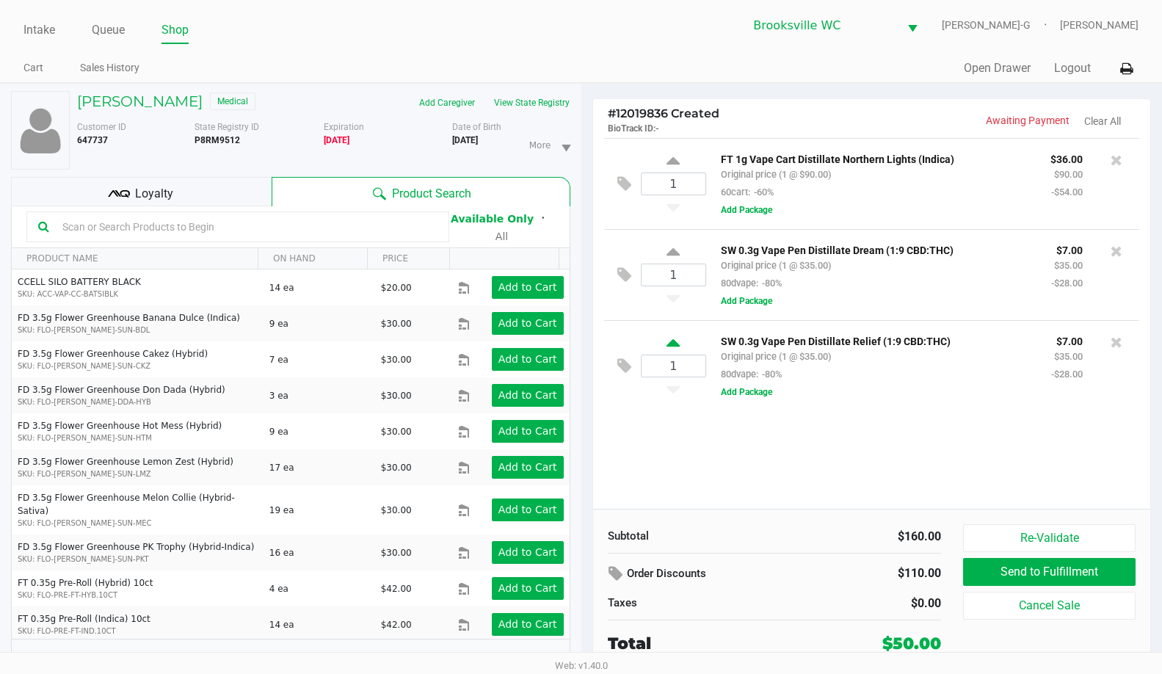
click at [680, 349] on icon at bounding box center [673, 345] width 13 height 18
type input "2"
click at [108, 87] on div "[PERSON_NAME] Medical Add Caregiver View State Registry Customer ID 647737 Stat…" at bounding box center [290, 387] width 559 height 606
click at [109, 99] on h5 "[PERSON_NAME]" at bounding box center [140, 102] width 126 height 18
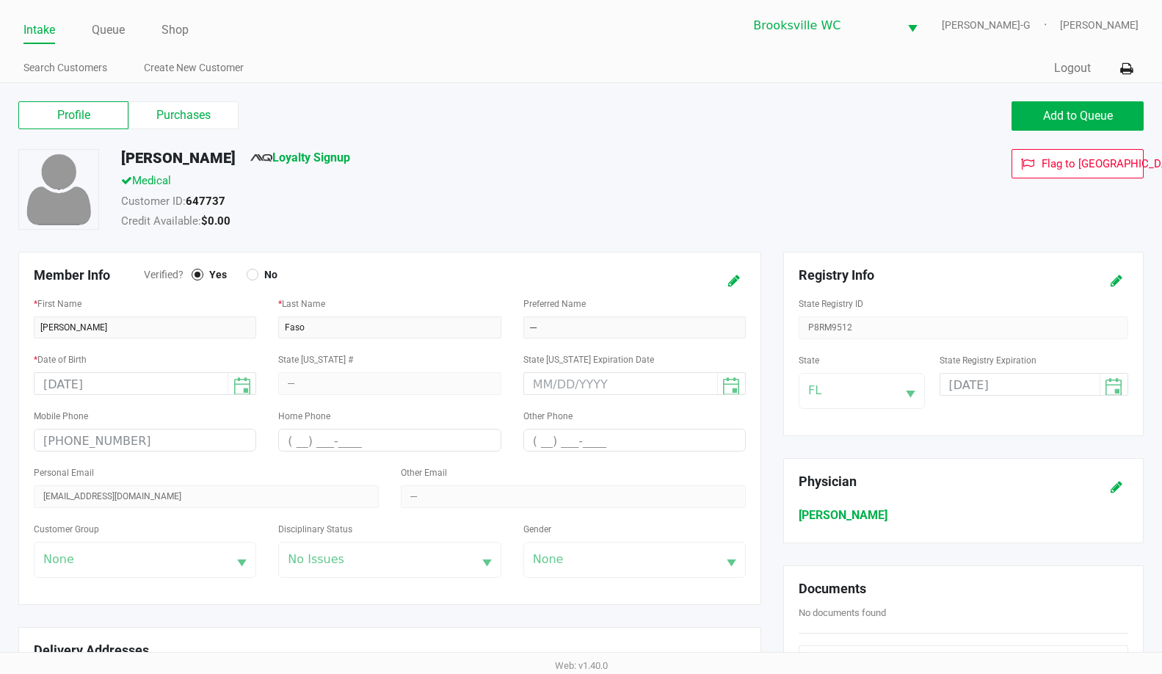
click at [174, 120] on label "Purchases" at bounding box center [183, 115] width 110 height 28
click at [0, 0] on 1 "Purchases" at bounding box center [0, 0] width 0 height 0
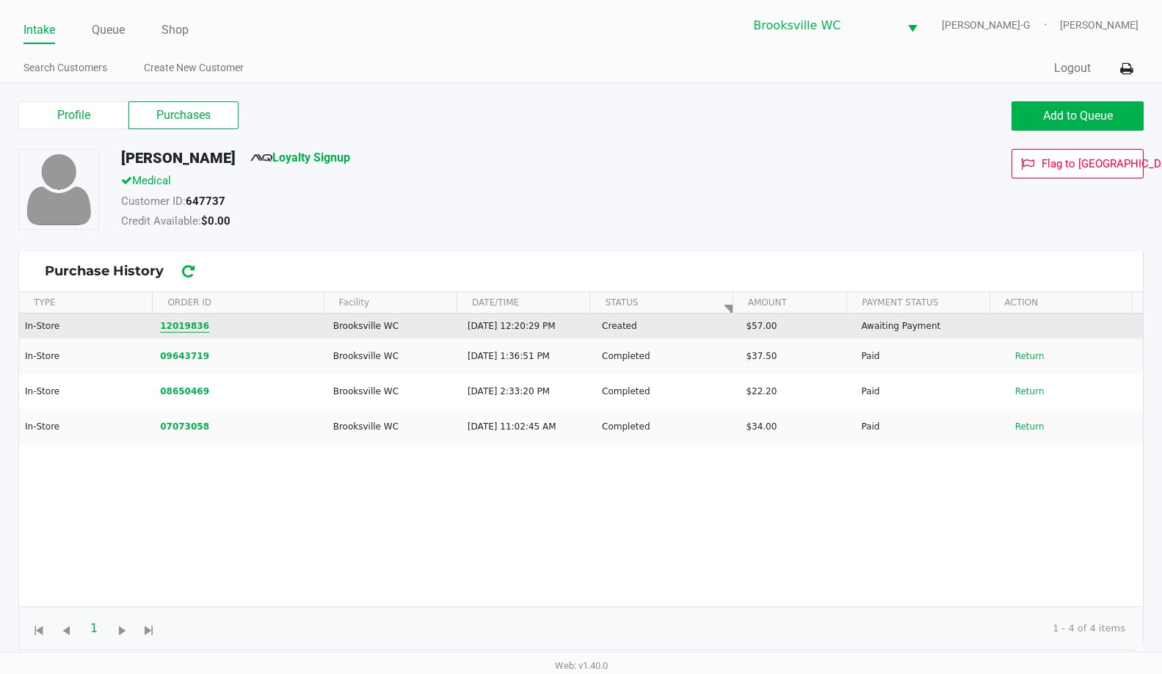
click at [188, 329] on button "12019836" at bounding box center [184, 325] width 49 height 13
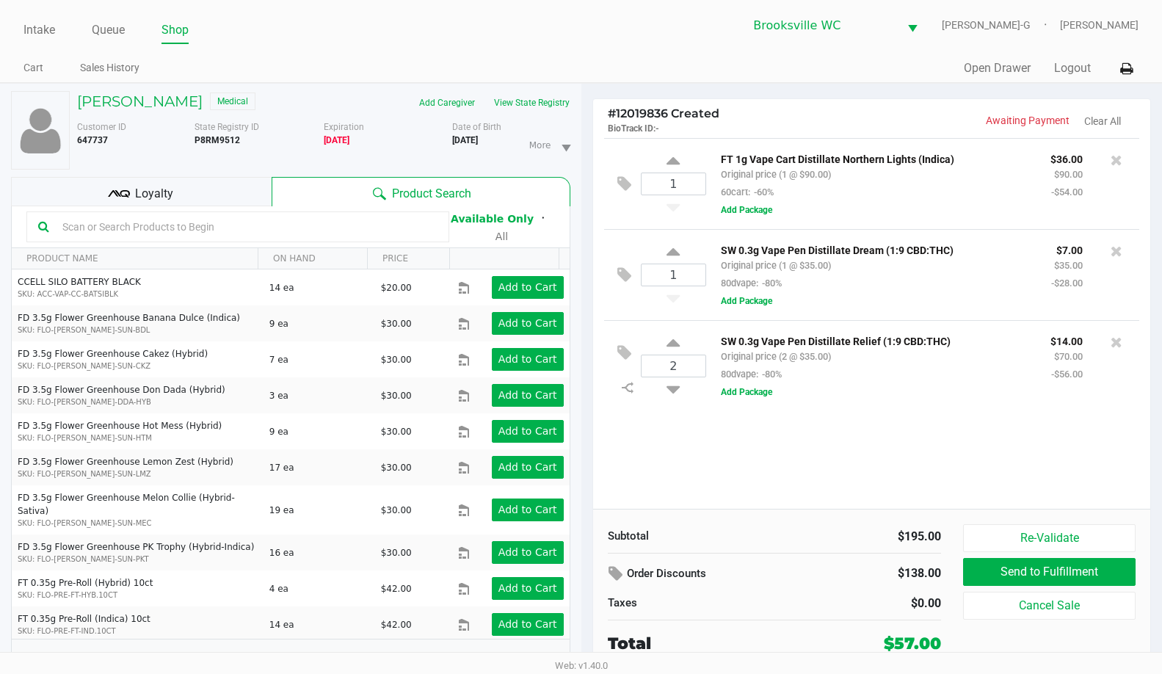
click at [156, 185] on span "Loyalty" at bounding box center [154, 194] width 38 height 18
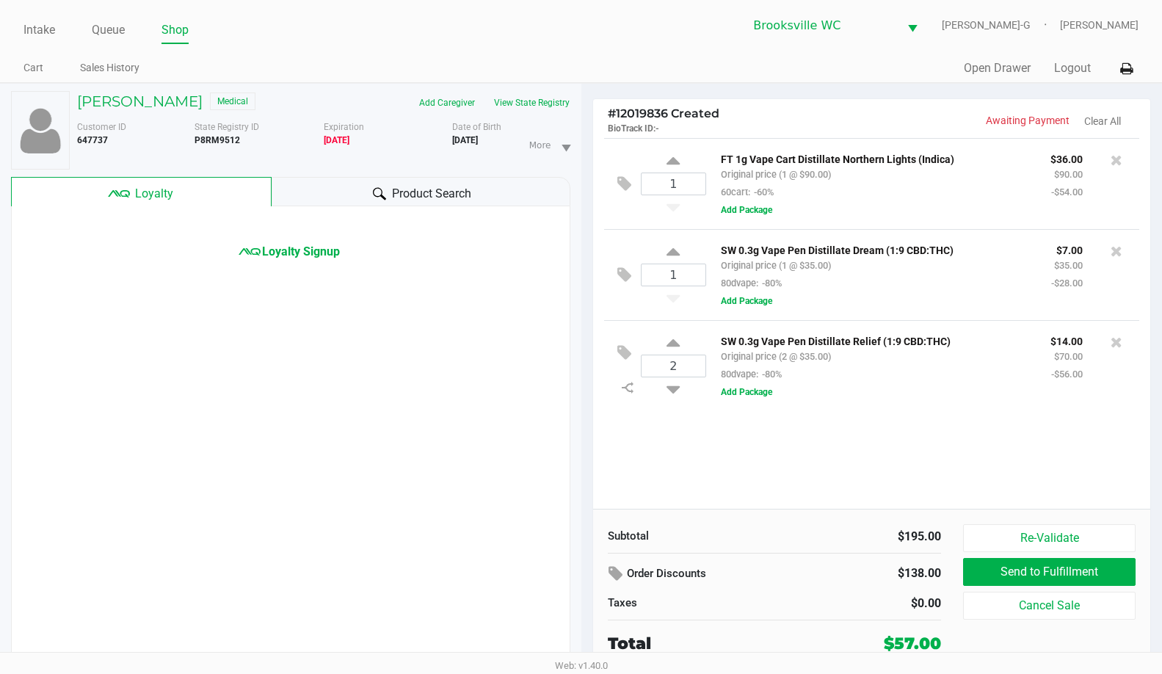
click at [322, 264] on div "Loyalty Signup" at bounding box center [290, 444] width 559 height 476
click at [319, 255] on span "Loyalty Signup" at bounding box center [301, 252] width 78 height 18
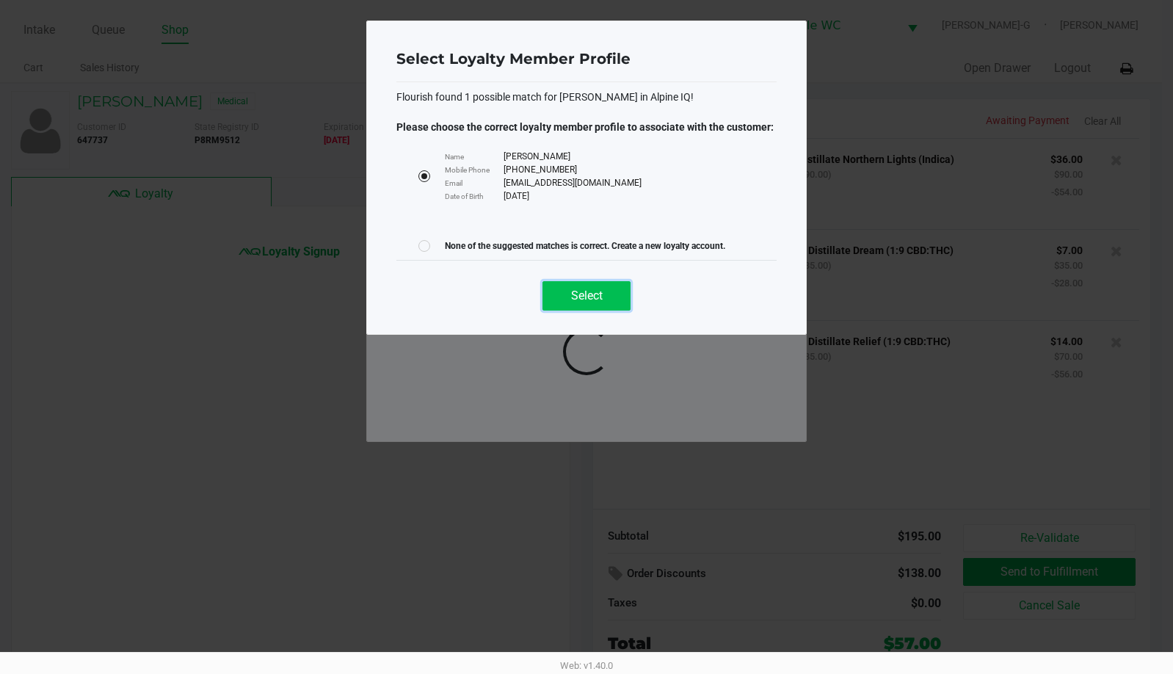
click at [609, 308] on button "Select" at bounding box center [587, 295] width 88 height 29
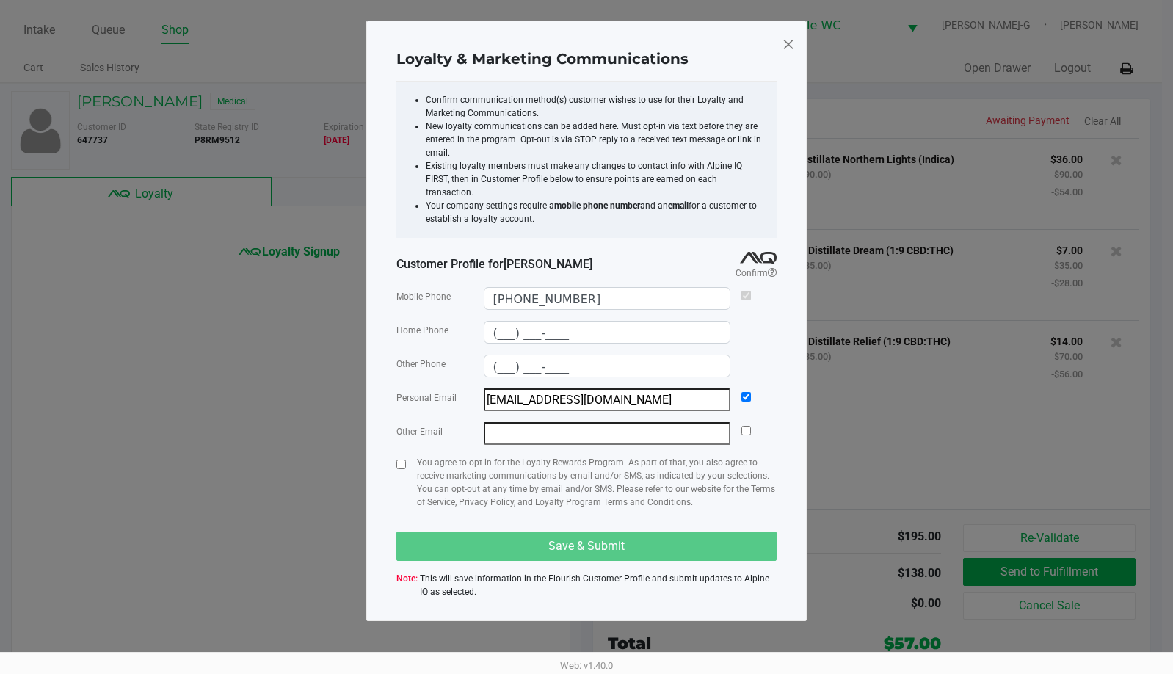
click at [407, 456] on div "You agree to opt-in for the Loyalty Rewards Program. As part of that, you also …" at bounding box center [586, 488] width 380 height 65
click at [395, 452] on div "Loyalty & Marketing Communications Confirm communication method(s) customer wis…" at bounding box center [586, 321] width 441 height 601
click at [402, 460] on input "checkbox" at bounding box center [401, 465] width 10 height 10
checkbox input "true"
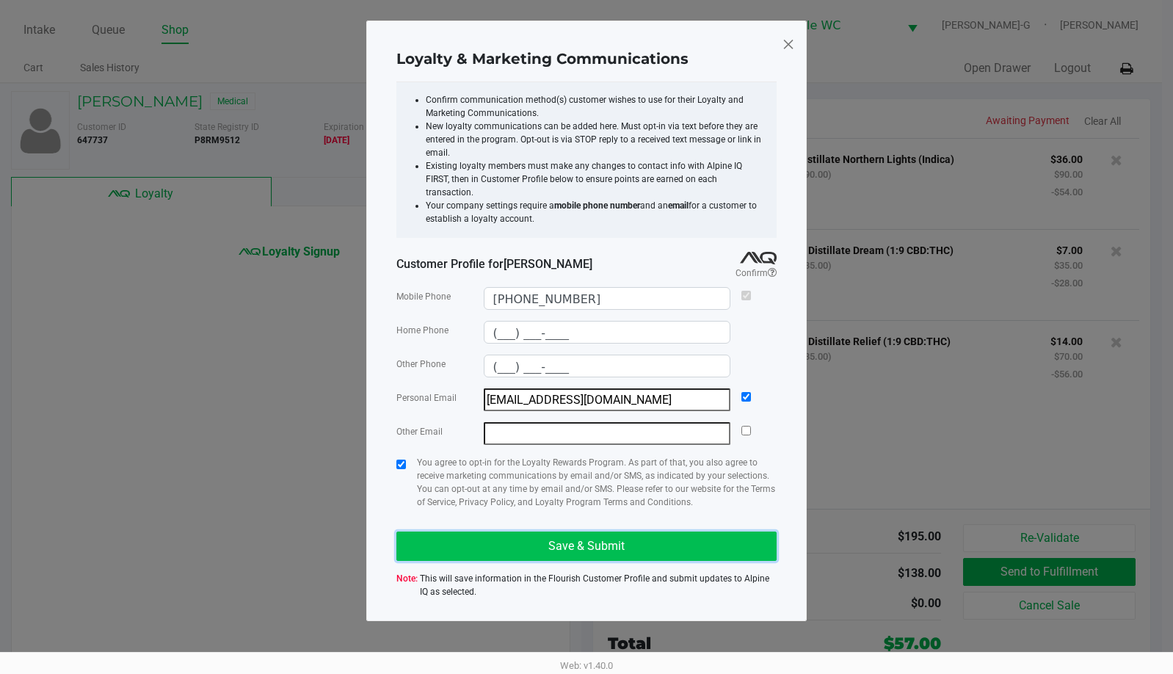
click at [498, 532] on button "Save & Submit" at bounding box center [586, 546] width 380 height 29
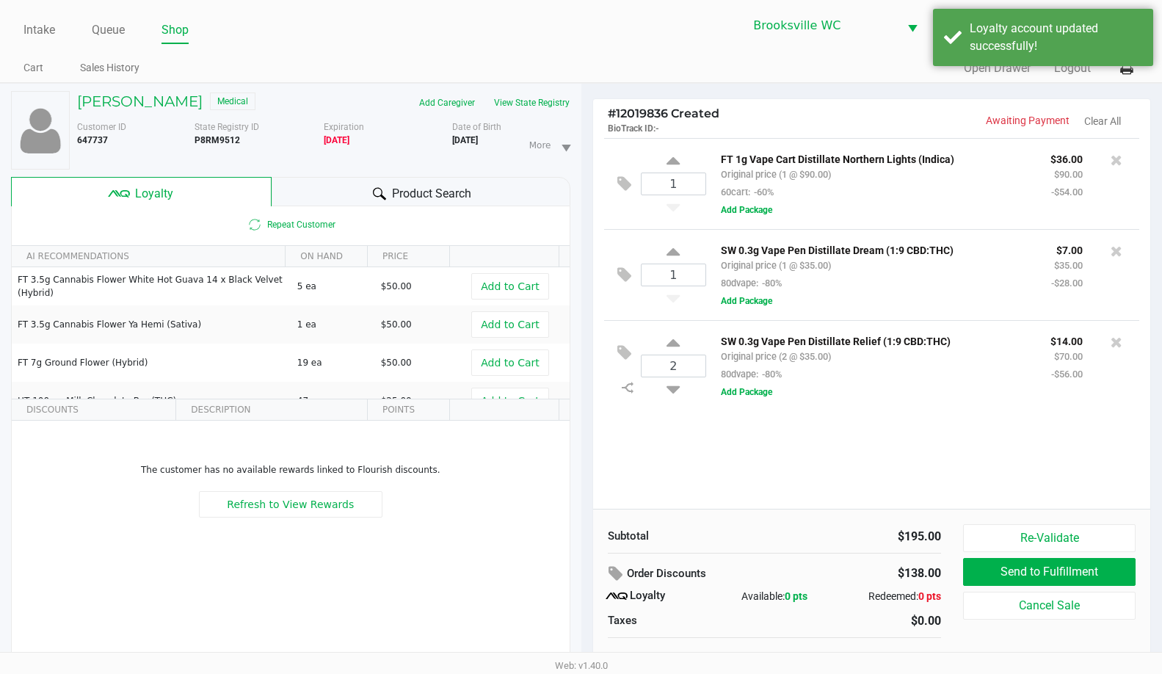
click at [727, 451] on div "1 FT 1g Vape Cart Distillate Northern Lights (Indica) Original price (1 @ $90.0…" at bounding box center [872, 323] width 558 height 371
click at [407, 188] on span "Product Search" at bounding box center [431, 194] width 79 height 18
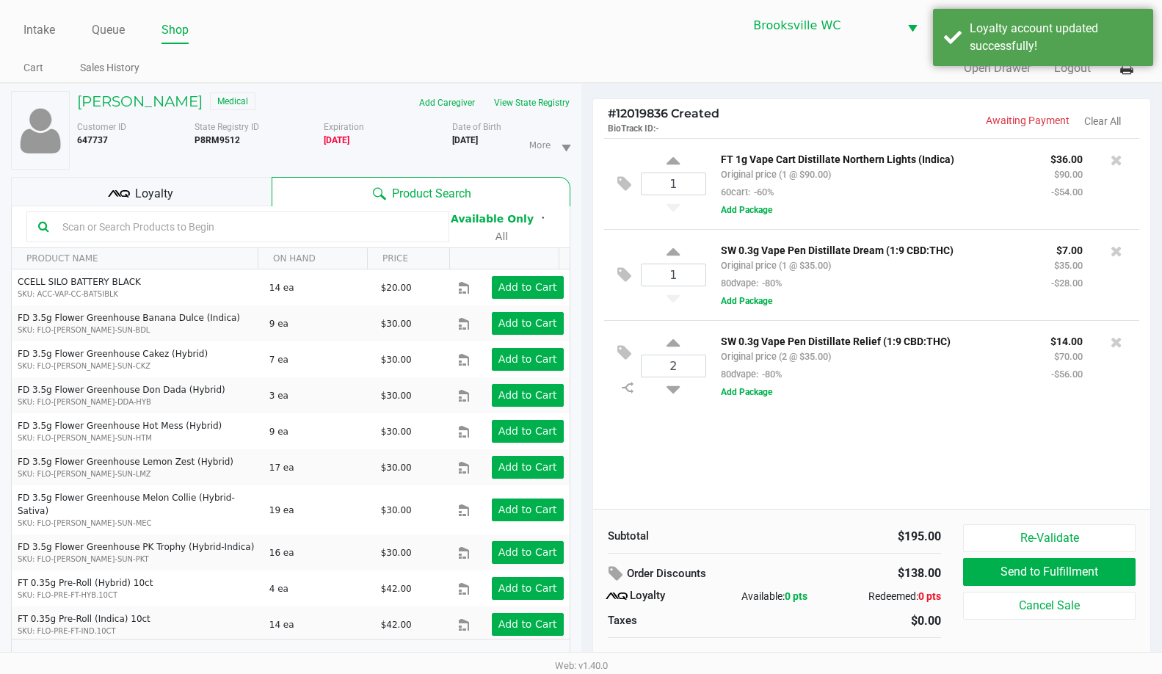
click at [186, 179] on div "Loyalty" at bounding box center [141, 191] width 261 height 29
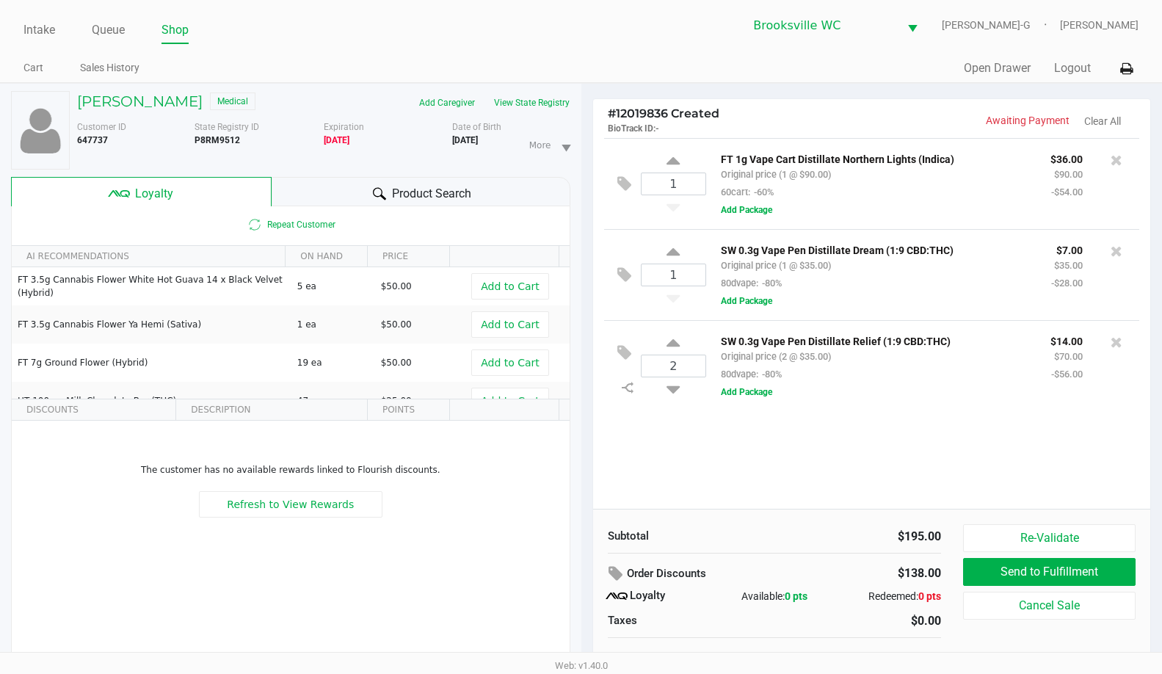
click at [742, 532] on div "Subtotal" at bounding box center [686, 536] width 156 height 17
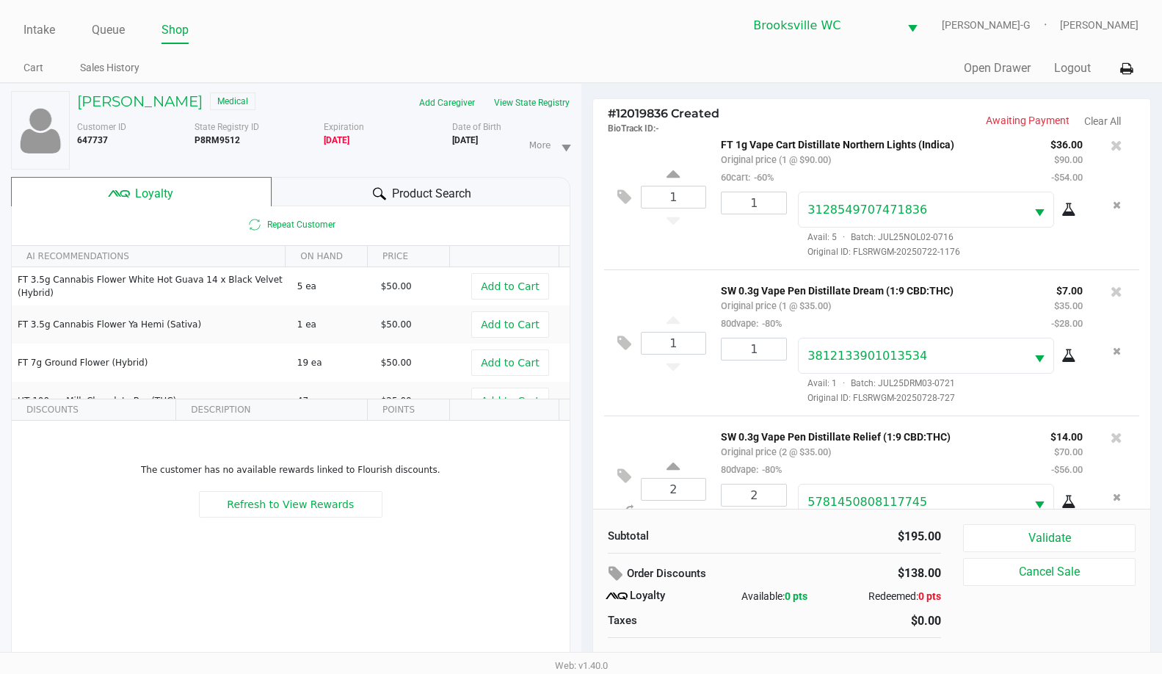
scroll to position [70, 0]
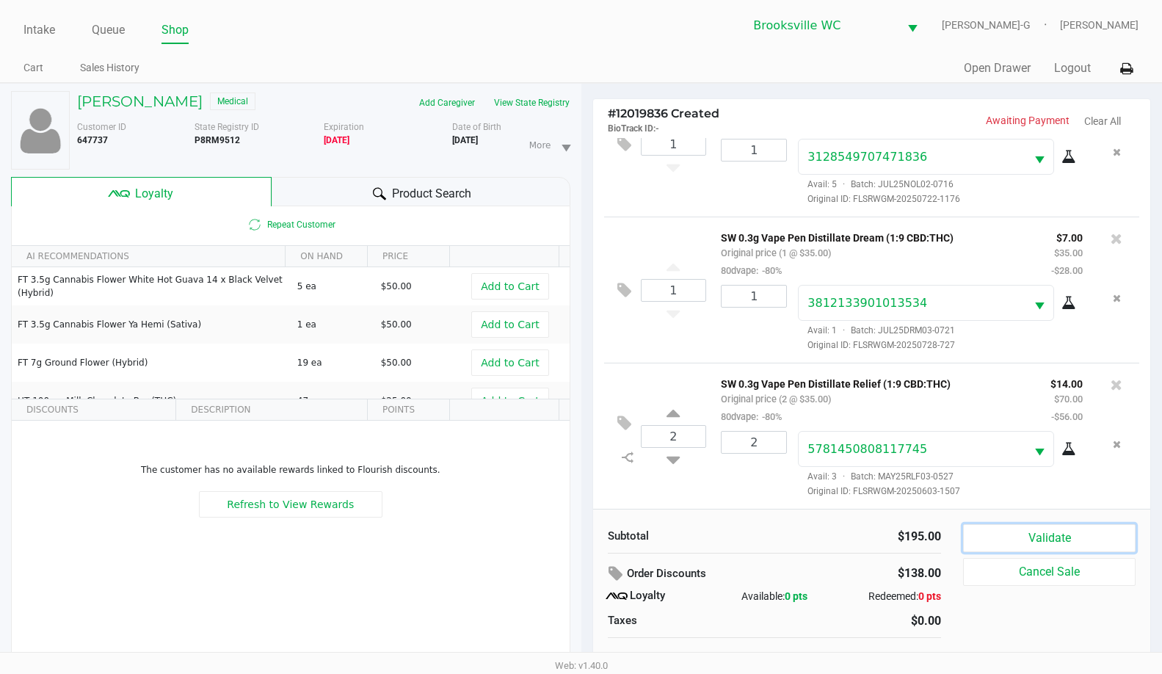
click at [1043, 542] on button "Validate" at bounding box center [1049, 538] width 173 height 28
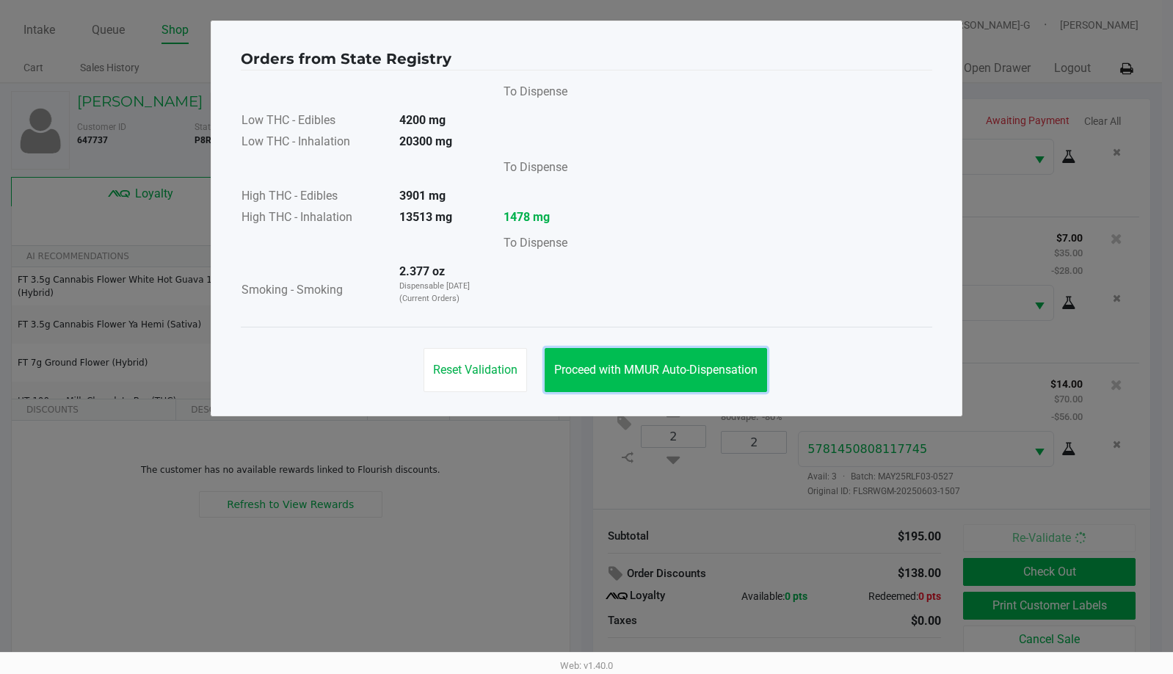
click at [674, 367] on span "Proceed with MMUR Auto-Dispensation" at bounding box center [655, 370] width 203 height 14
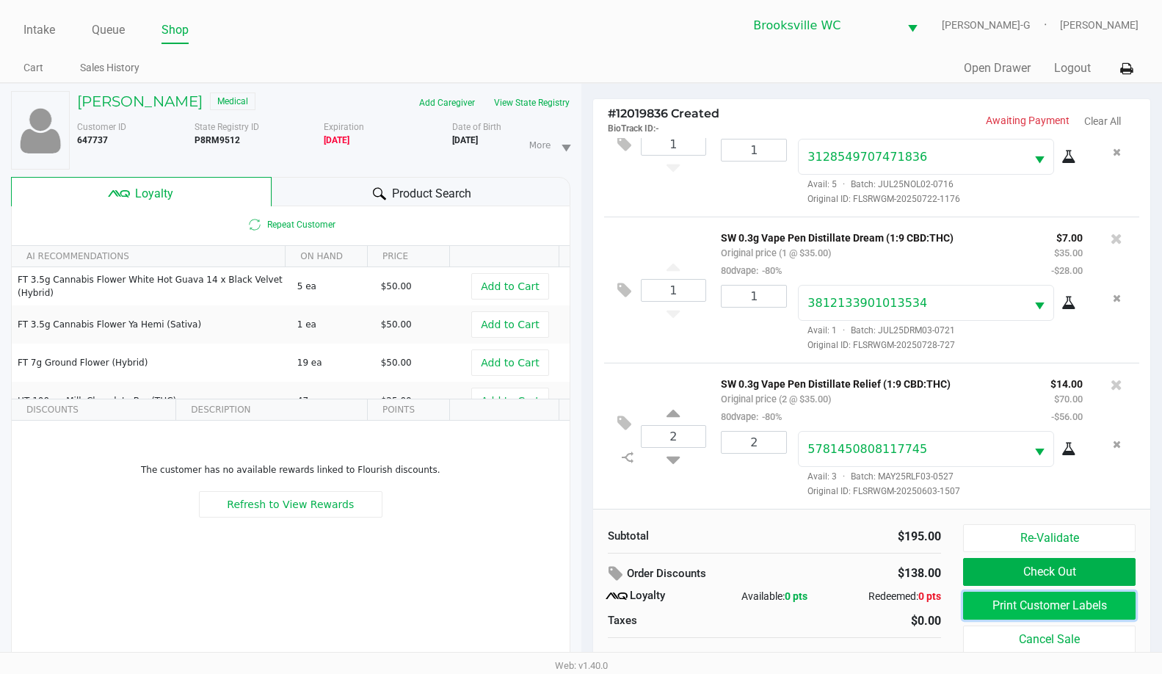
click at [1057, 608] on button "Print Customer Labels" at bounding box center [1049, 606] width 173 height 28
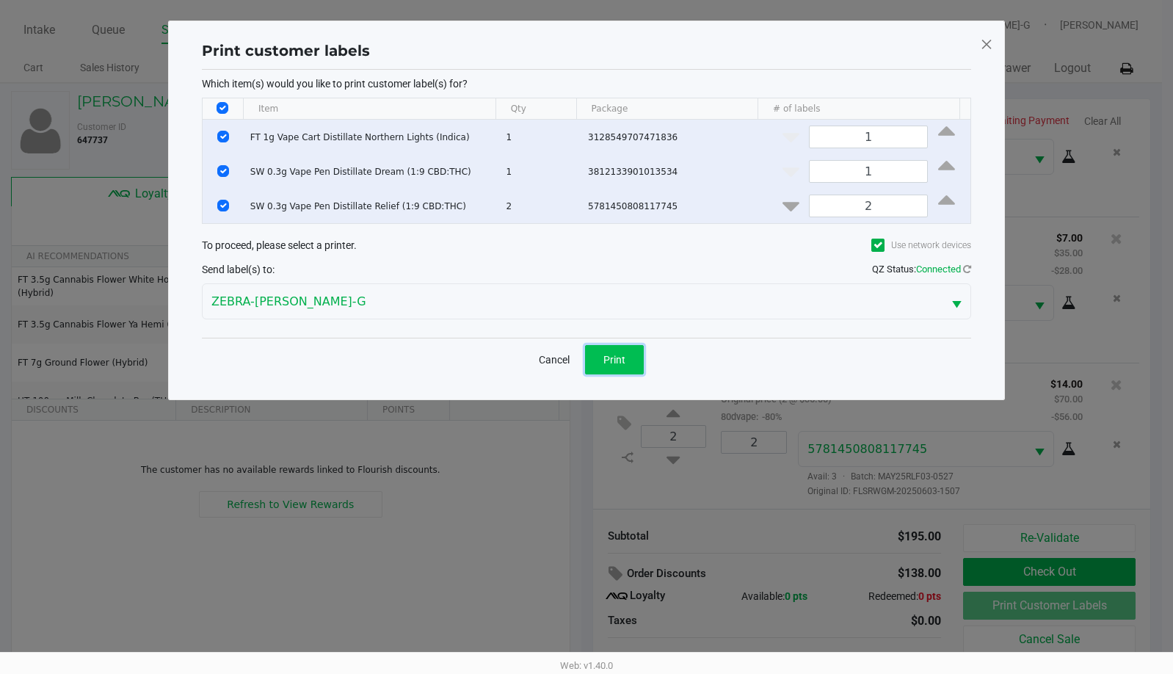
click at [618, 357] on span "Print" at bounding box center [614, 360] width 22 height 12
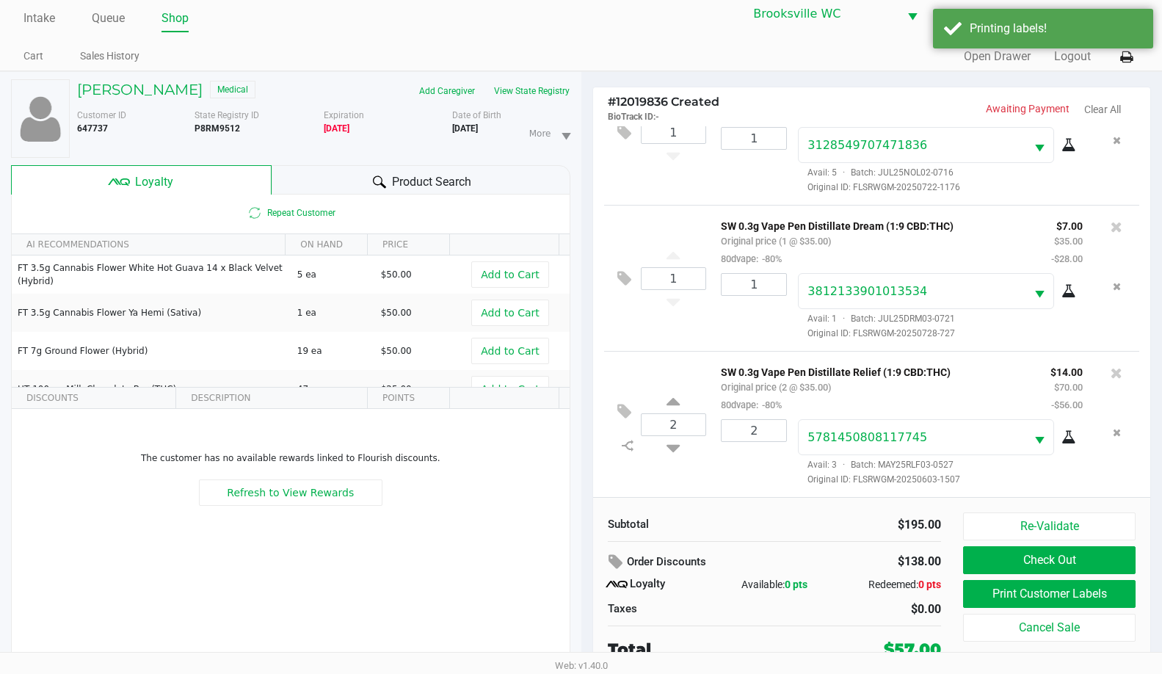
scroll to position [15, 0]
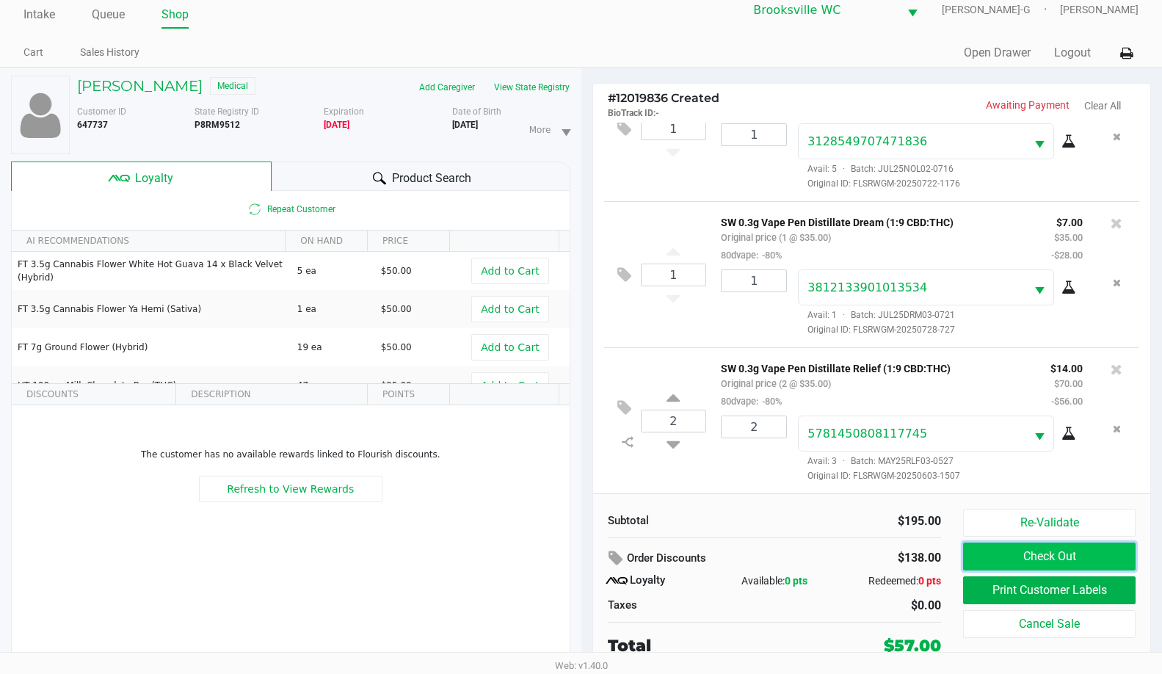
click at [1034, 548] on button "Check Out" at bounding box center [1049, 557] width 173 height 28
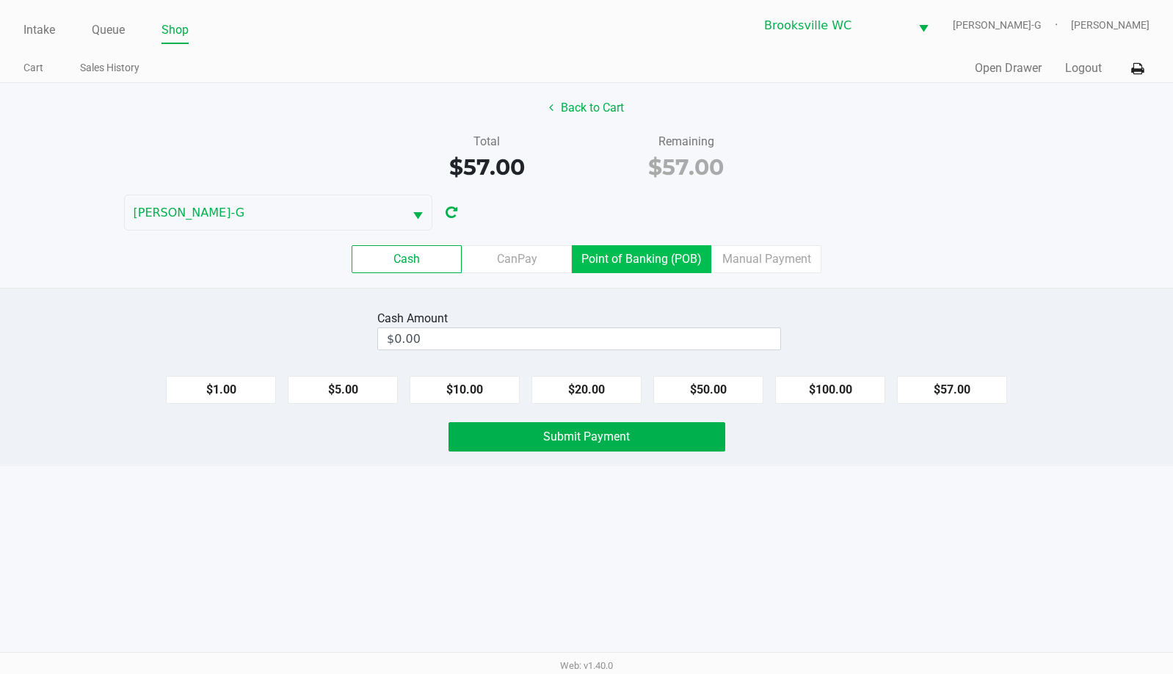
click at [648, 253] on label "Point of Banking (POB)" at bounding box center [641, 259] width 139 height 28
click at [0, 0] on 7 "Point of Banking (POB)" at bounding box center [0, 0] width 0 height 0
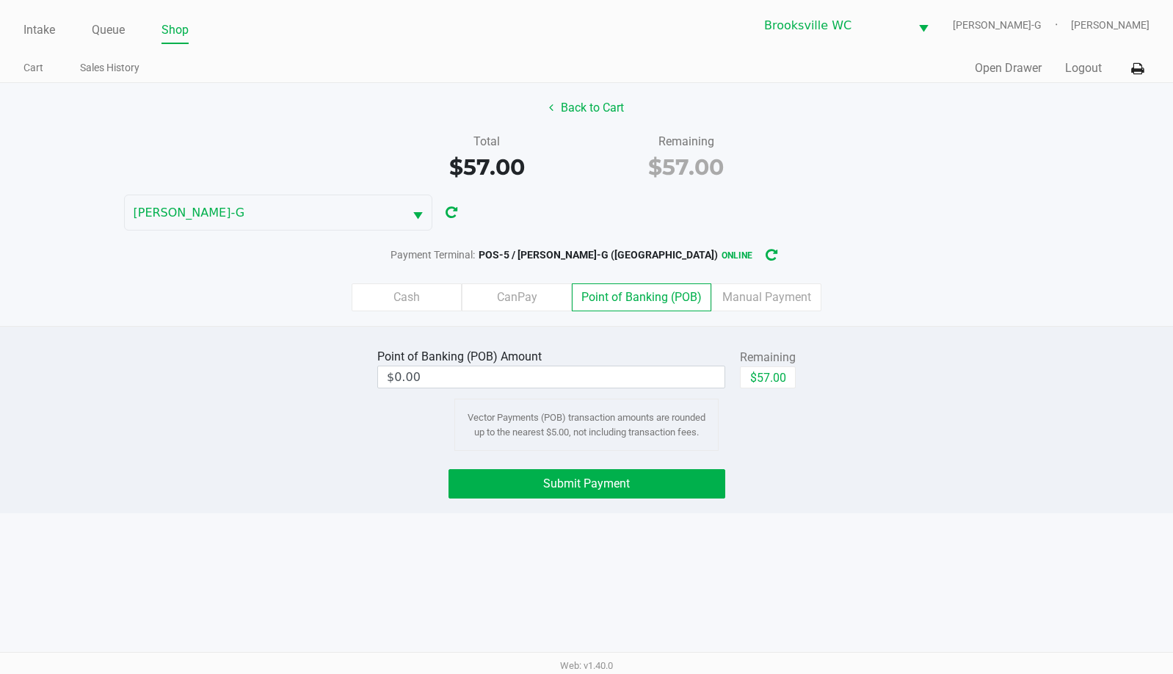
click at [771, 365] on div "Remaining" at bounding box center [768, 358] width 56 height 18
click at [761, 368] on button "$57.00" at bounding box center [768, 377] width 56 height 22
type input "$57.00"
click at [663, 469] on button "Submit Payment" at bounding box center [587, 483] width 277 height 29
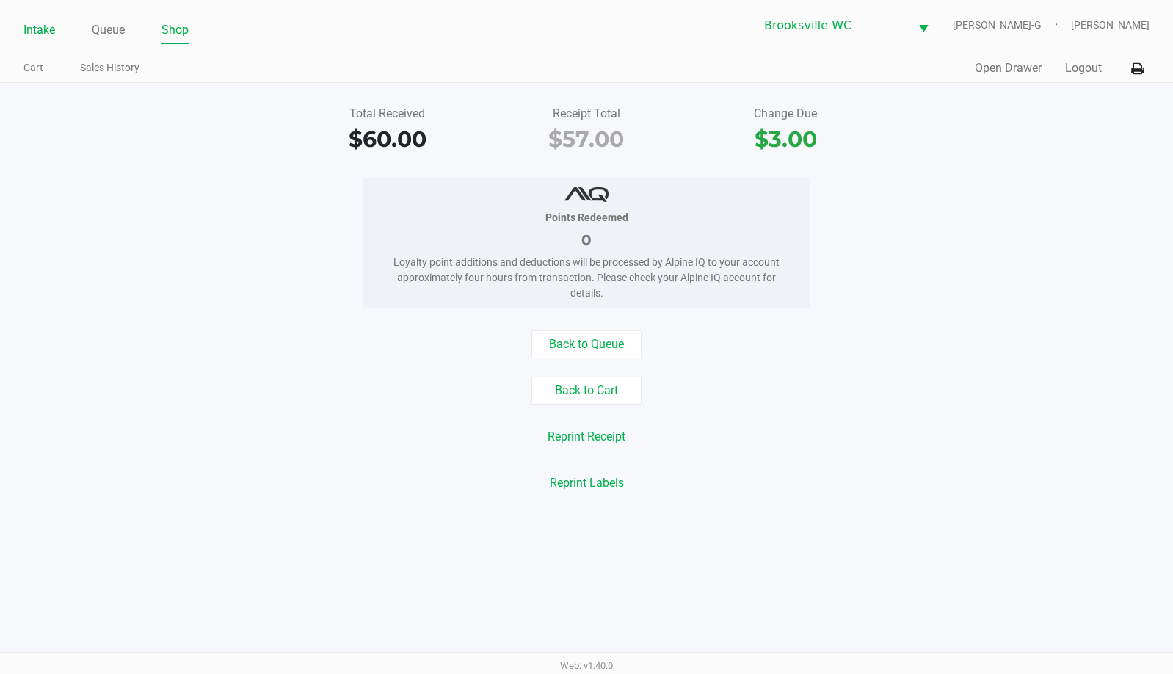
click at [33, 30] on link "Intake" at bounding box center [39, 30] width 32 height 21
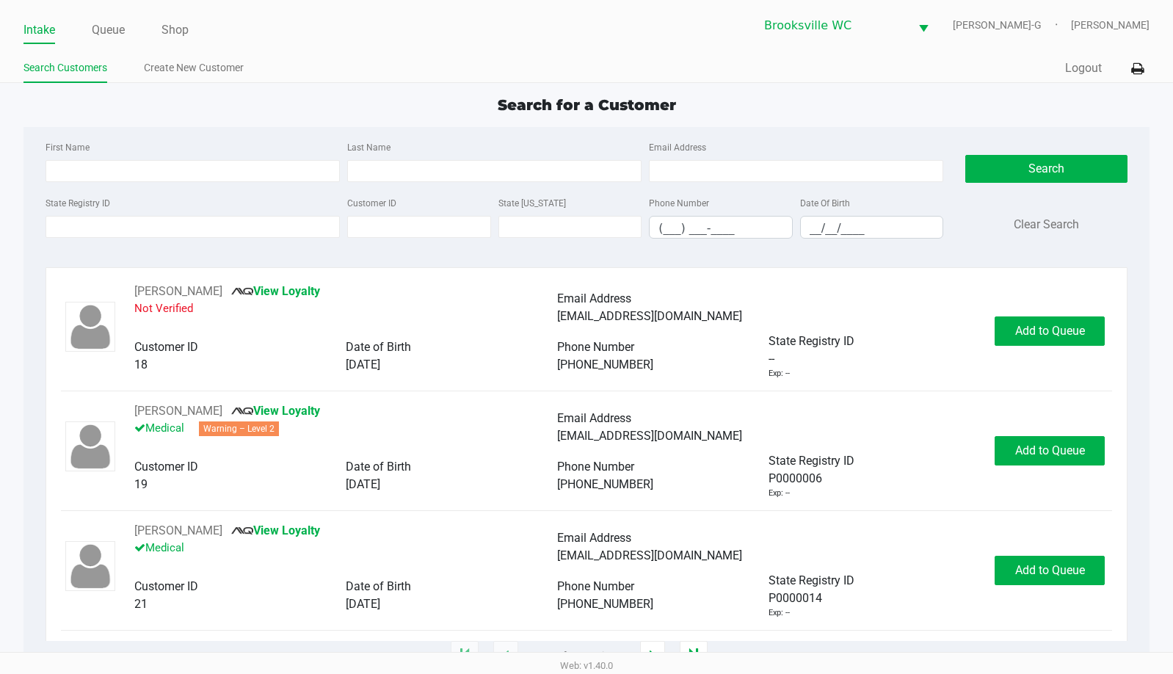
click at [210, 113] on div "Search for a Customer" at bounding box center [586, 105] width 1148 height 22
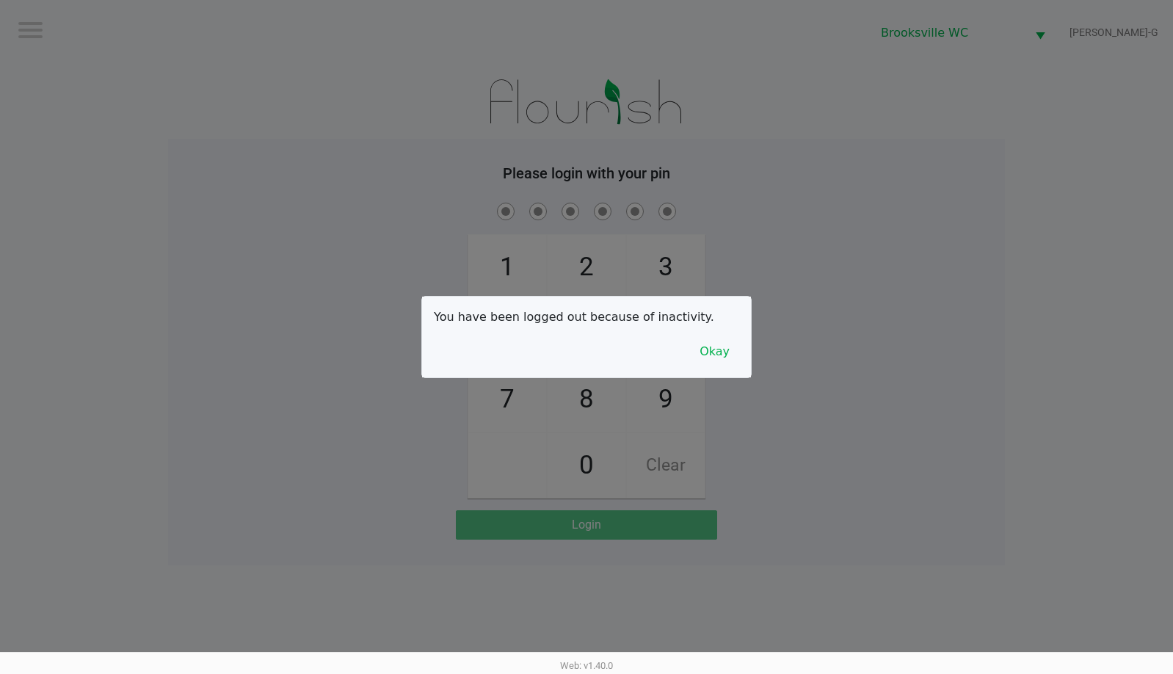
click at [1055, 215] on div at bounding box center [586, 337] width 1173 height 674
checkbox input "true"
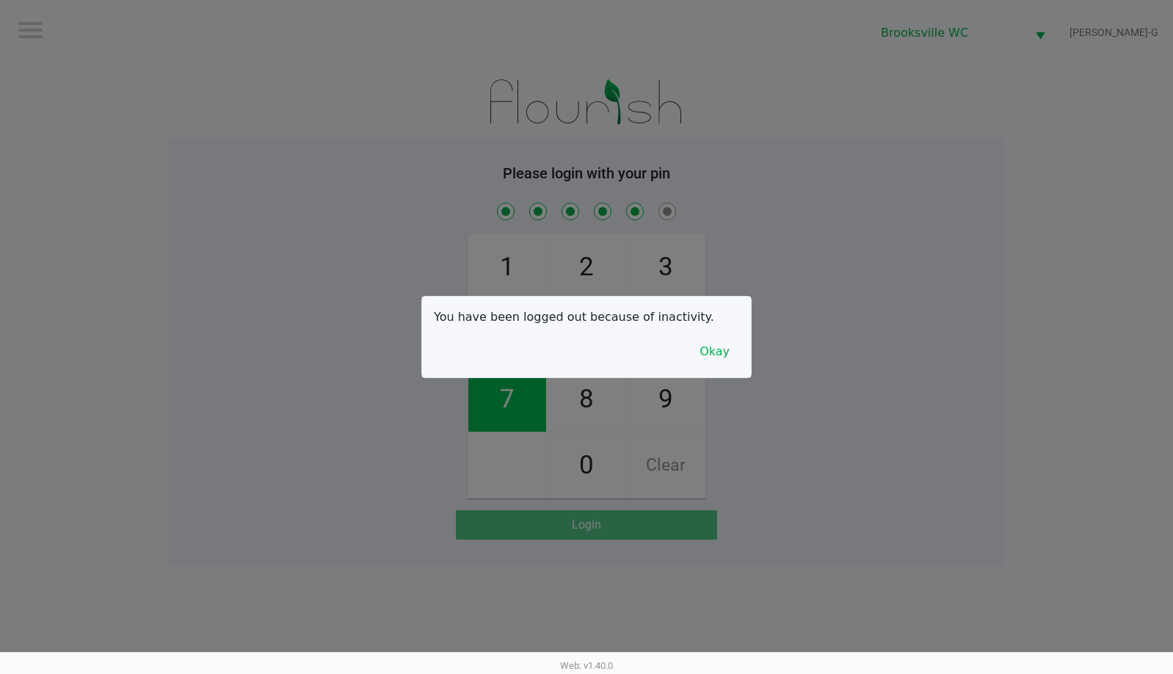
checkbox input "true"
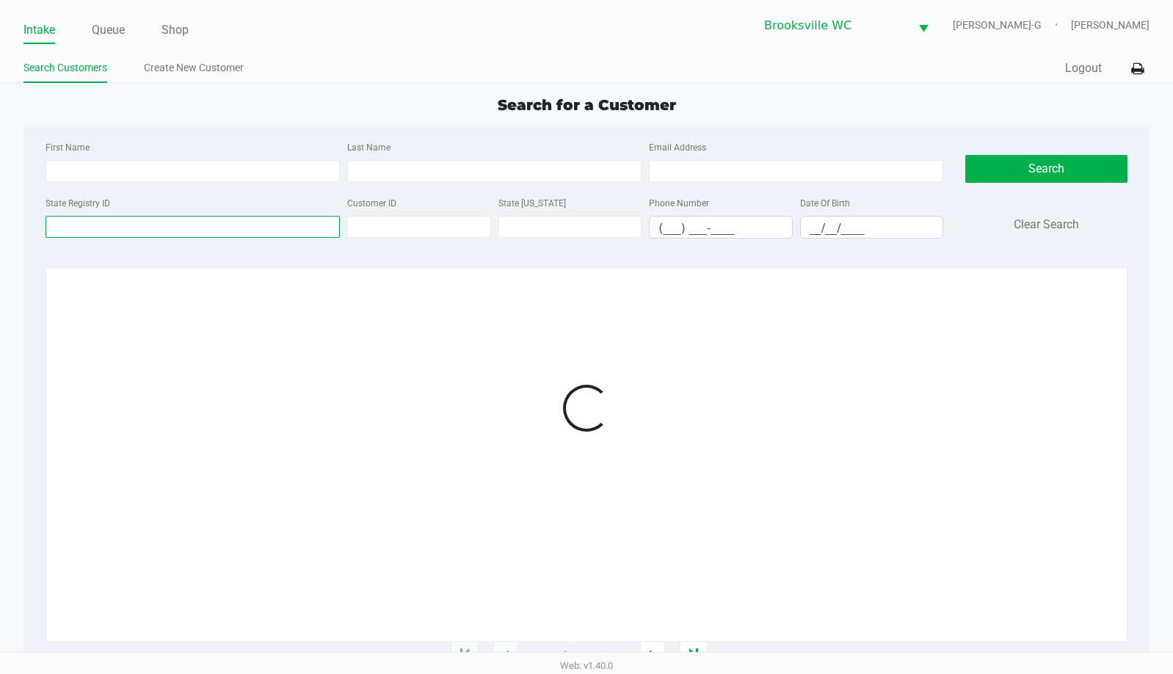
click at [198, 228] on input "State Registry ID" at bounding box center [193, 227] width 294 height 22
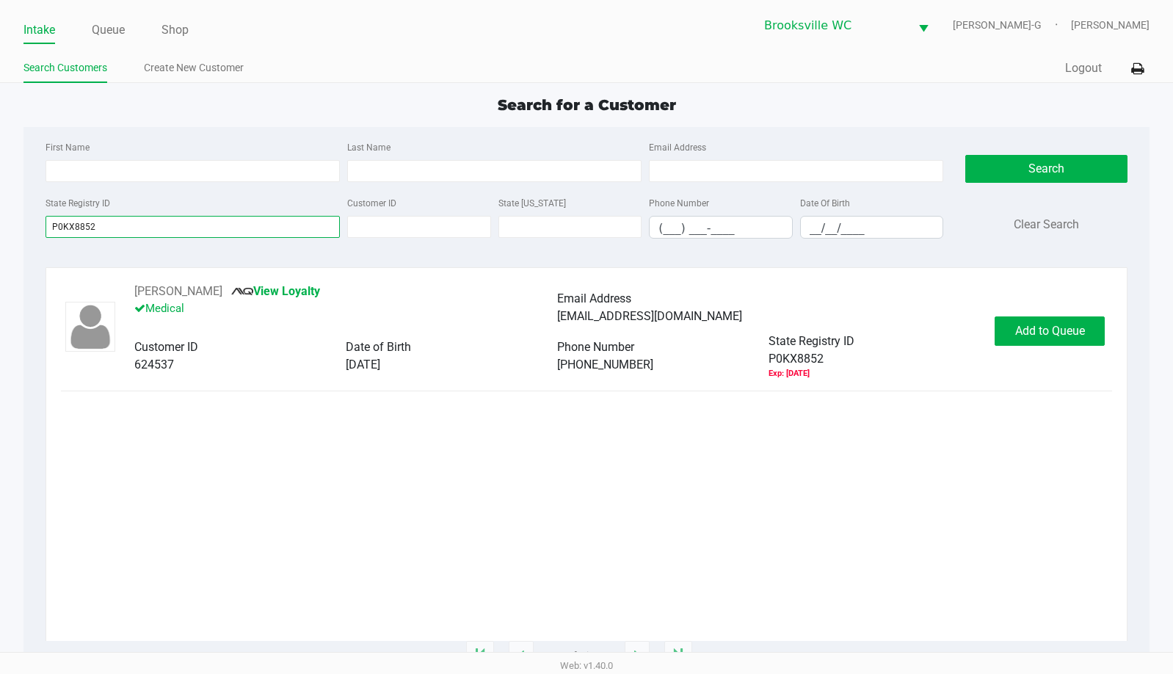
type input "P0KX8852"
click at [1026, 330] on span "Add to Queue" at bounding box center [1050, 331] width 70 height 14
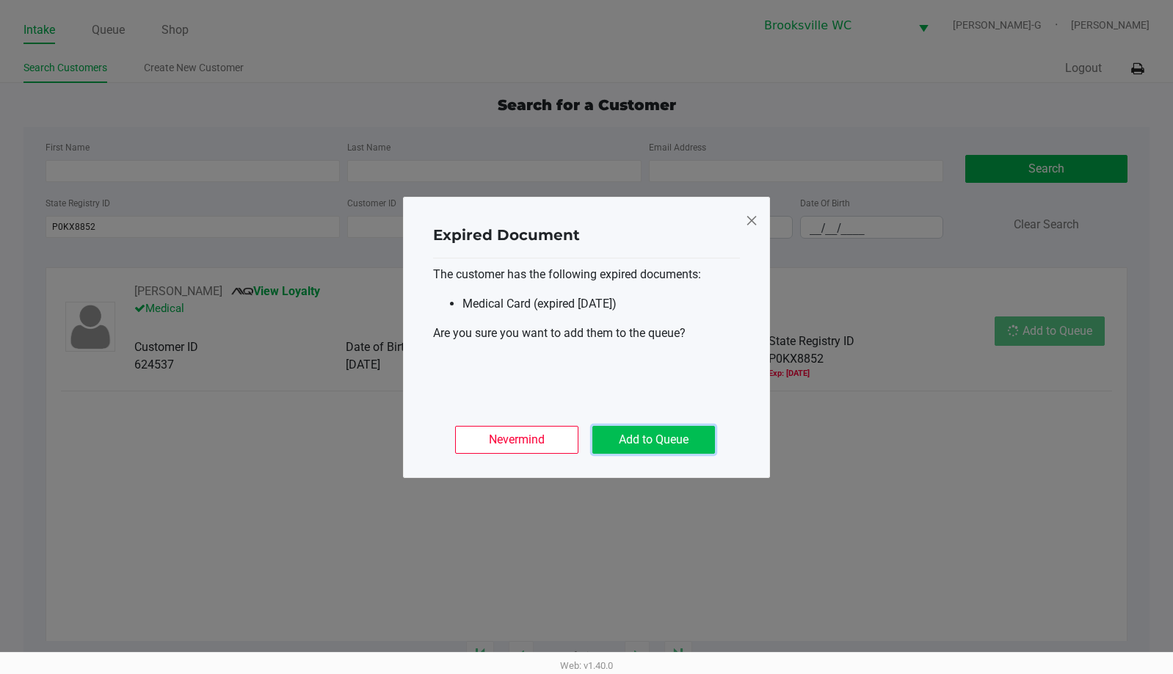
click at [639, 441] on button "Add to Queue" at bounding box center [653, 440] width 123 height 28
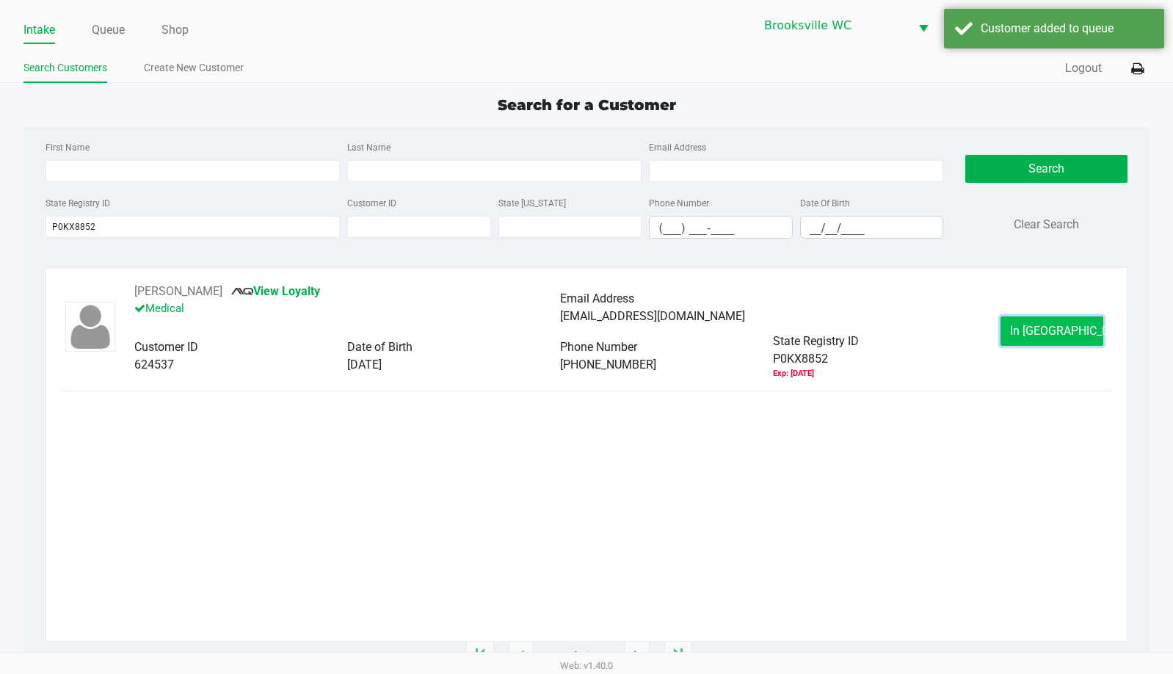
click at [1044, 334] on span "In [GEOGRAPHIC_DATA]" at bounding box center [1071, 331] width 123 height 14
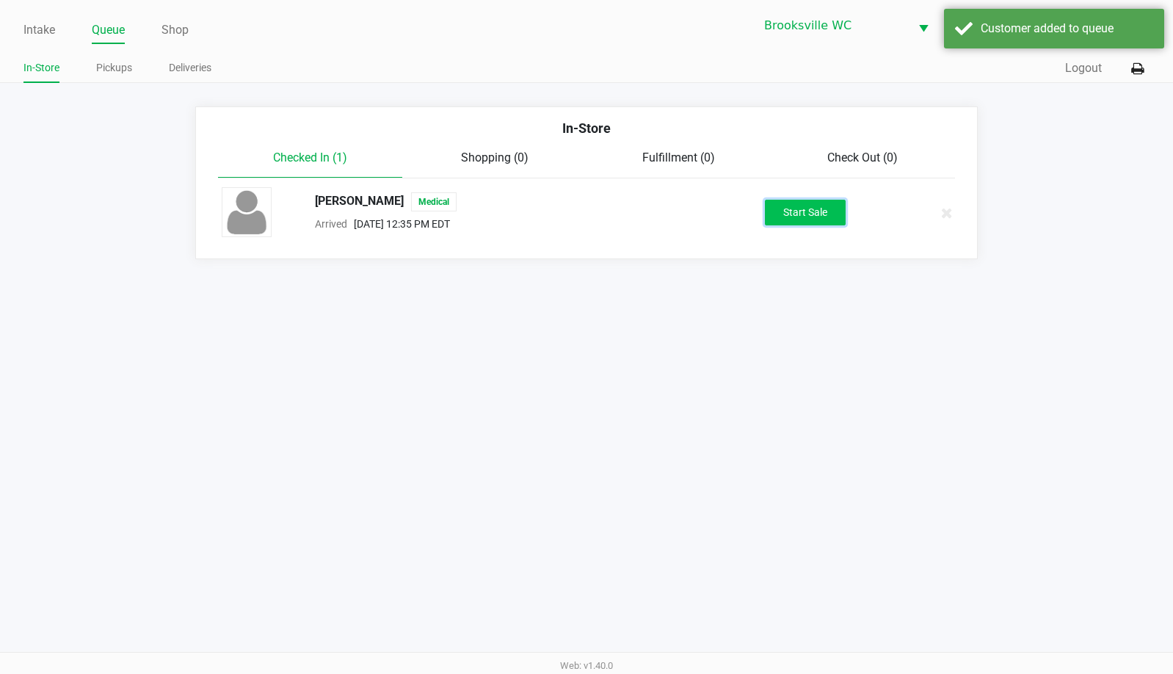
click at [786, 211] on button "Start Sale" at bounding box center [805, 213] width 81 height 26
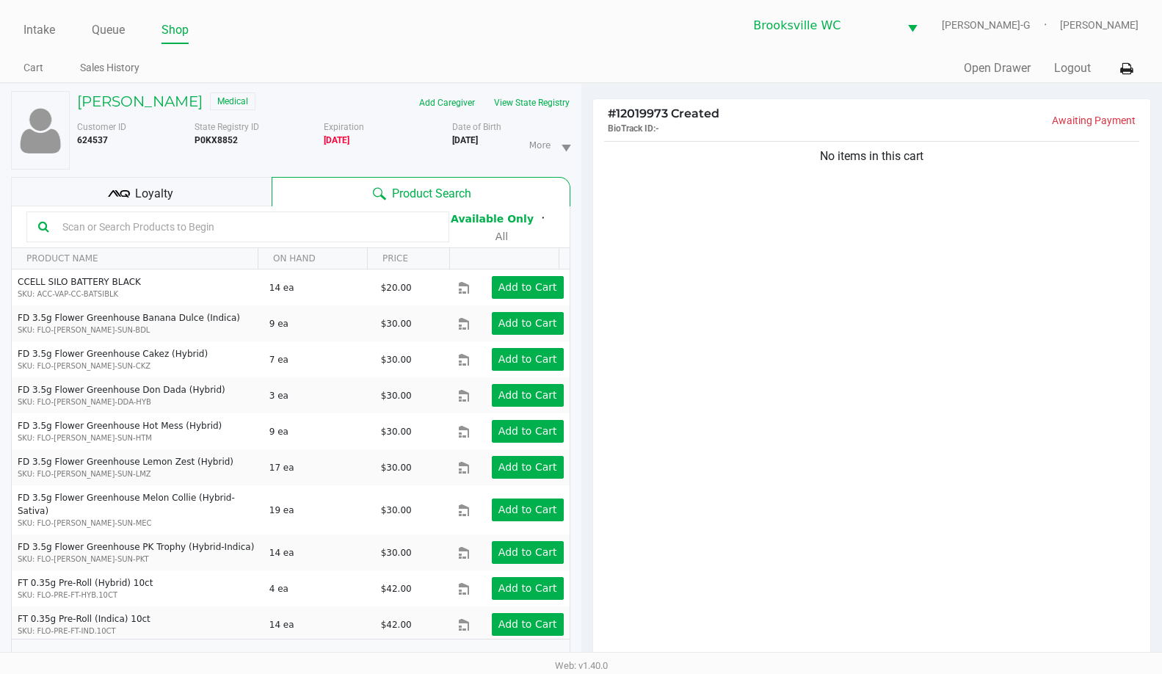
click at [87, 228] on input "text" at bounding box center [247, 227] width 381 height 22
type input "gumbo"
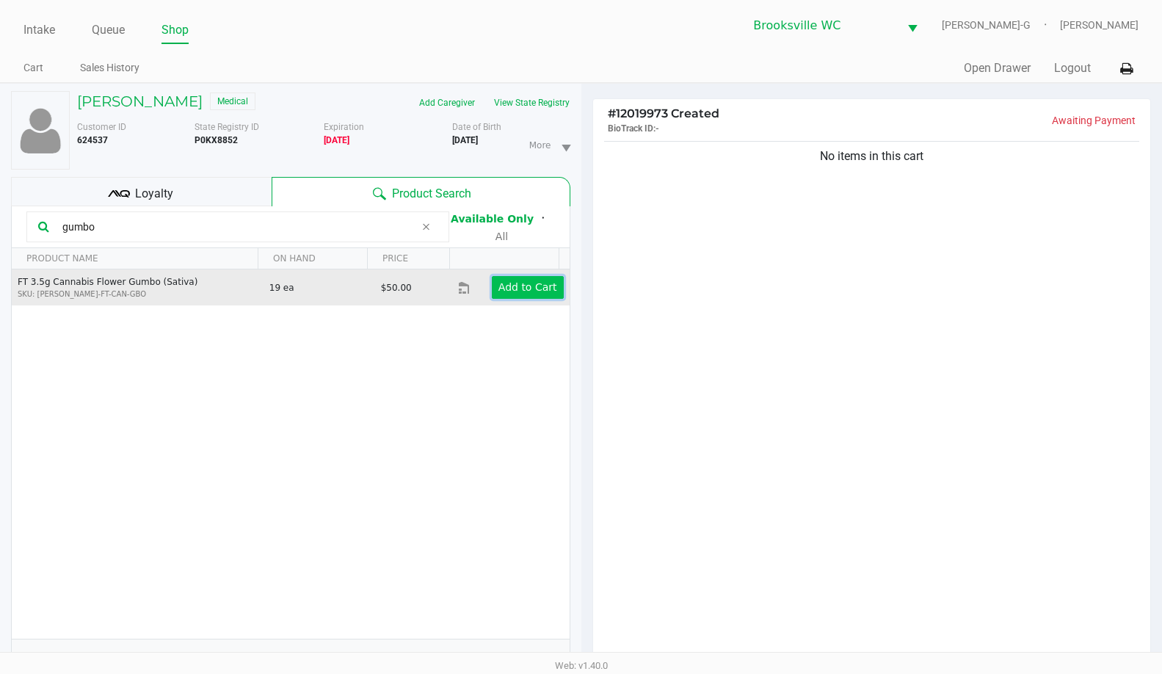
click at [533, 281] on app-button-loader "Add to Cart" at bounding box center [528, 287] width 59 height 12
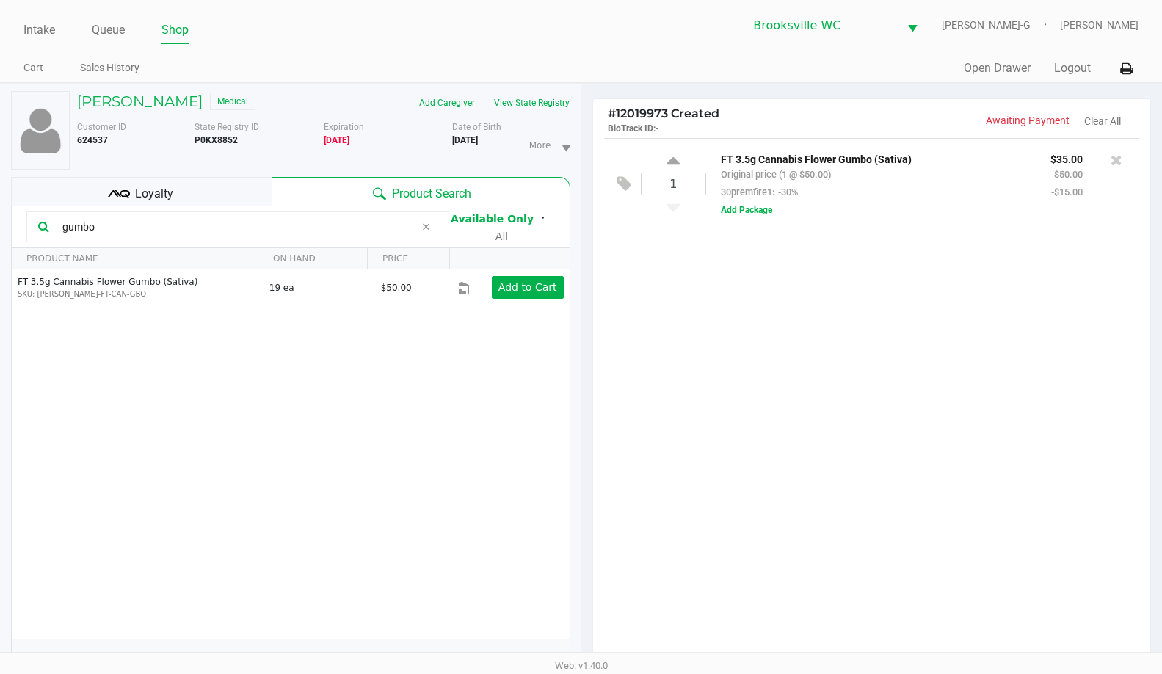
click at [424, 228] on icon at bounding box center [426, 227] width 9 height 12
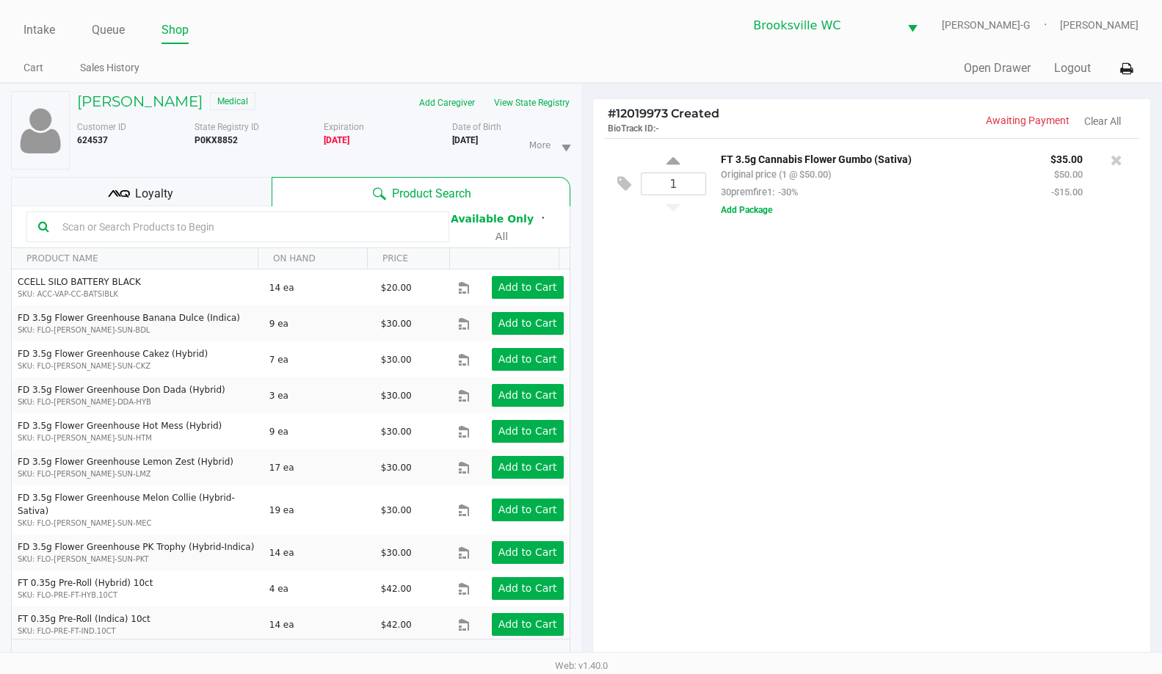
click at [253, 224] on input "text" at bounding box center [247, 227] width 381 height 22
type input "melon"
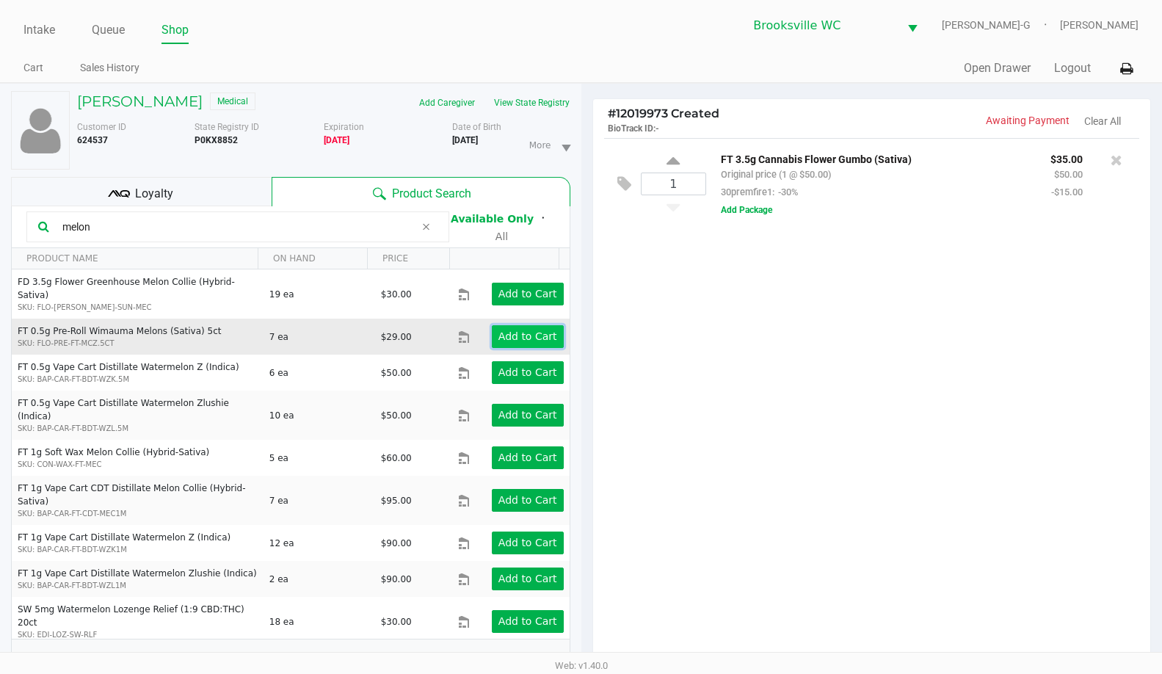
click at [501, 330] on app-button-loader "Add to Cart" at bounding box center [528, 336] width 59 height 12
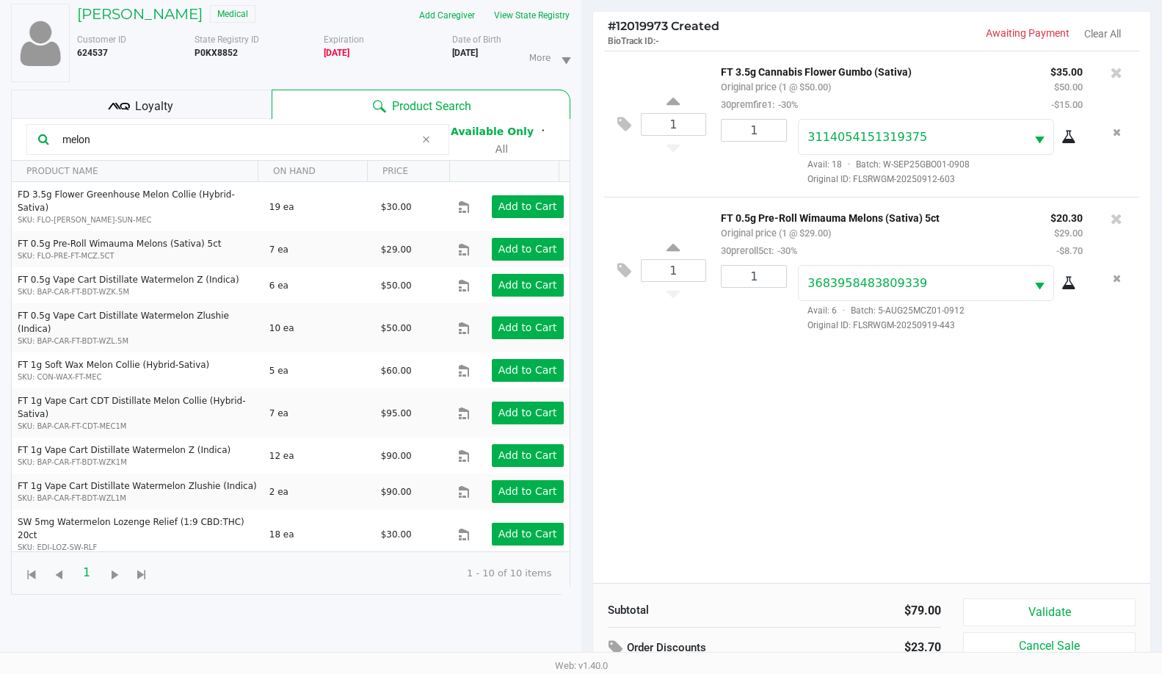
scroll to position [159, 0]
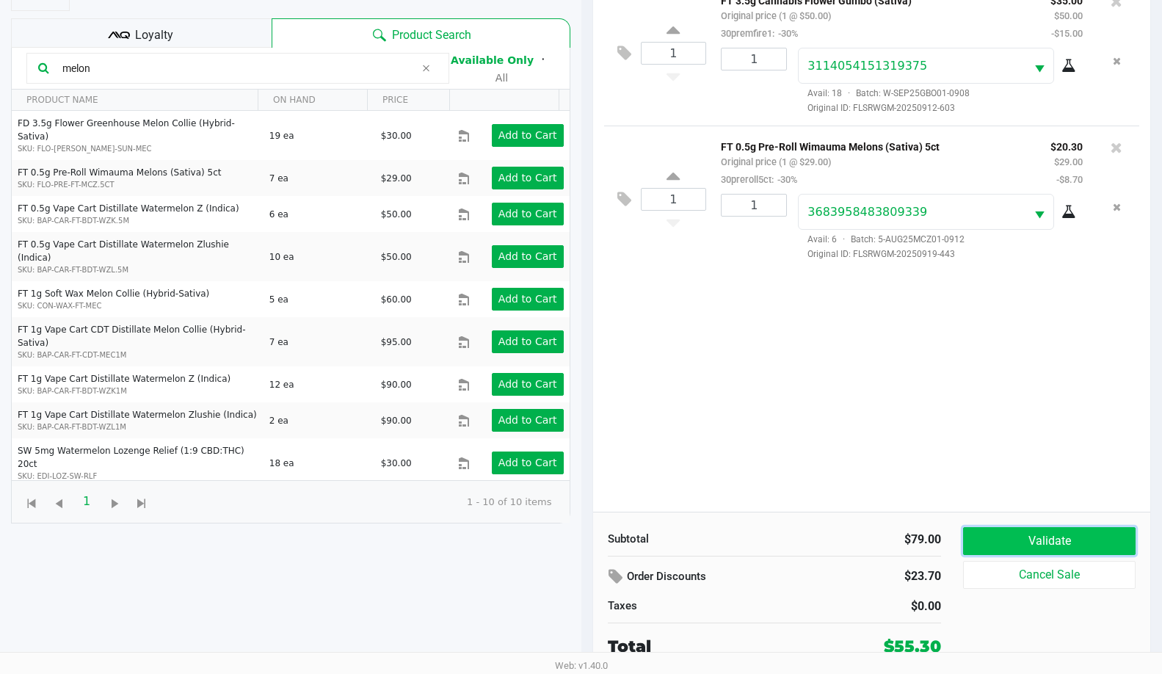
click at [1015, 533] on button "Validate" at bounding box center [1049, 541] width 173 height 28
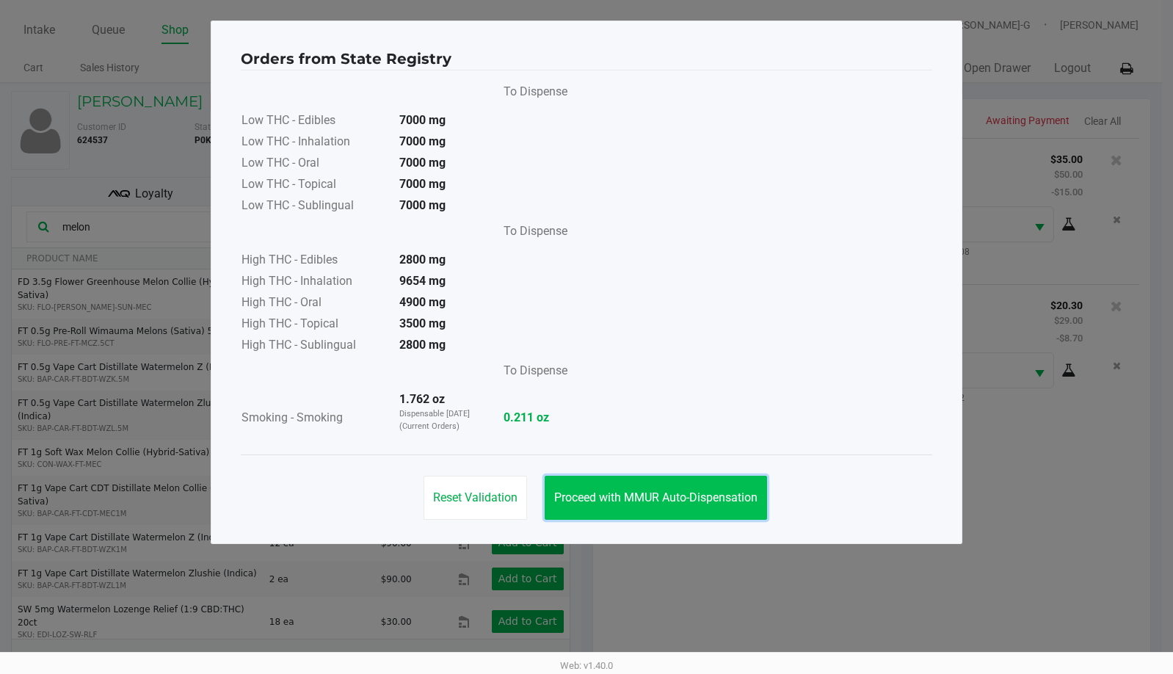
click at [632, 493] on span "Proceed with MMUR Auto-Dispensation" at bounding box center [655, 497] width 203 height 14
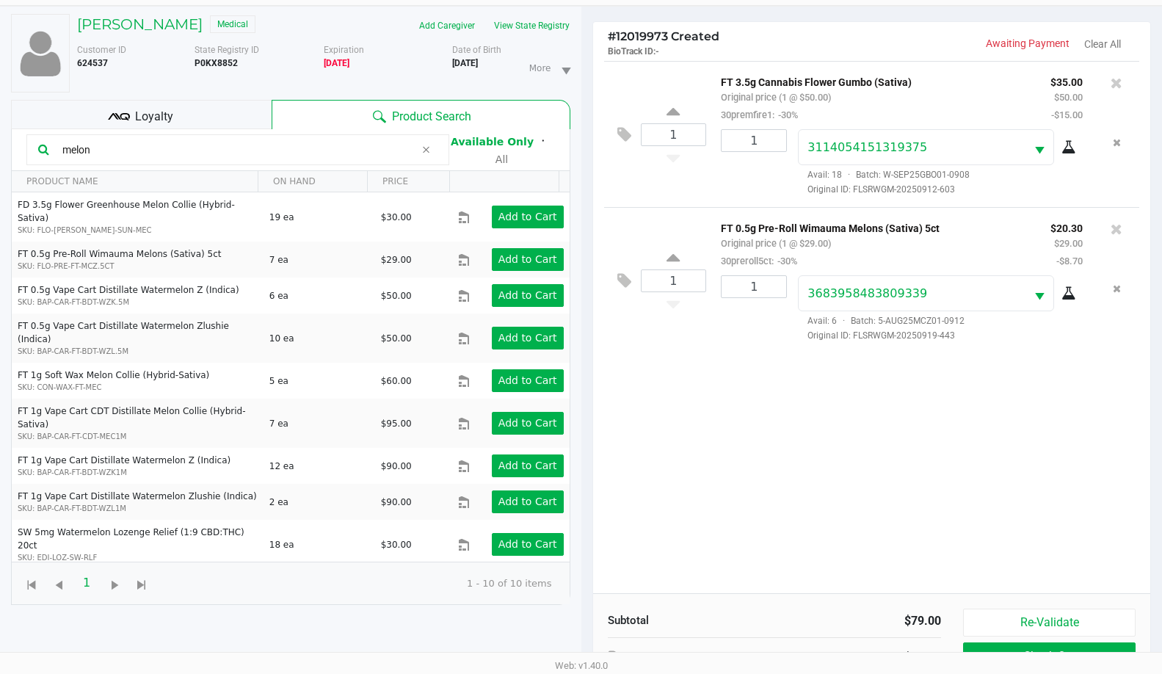
scroll to position [159, 0]
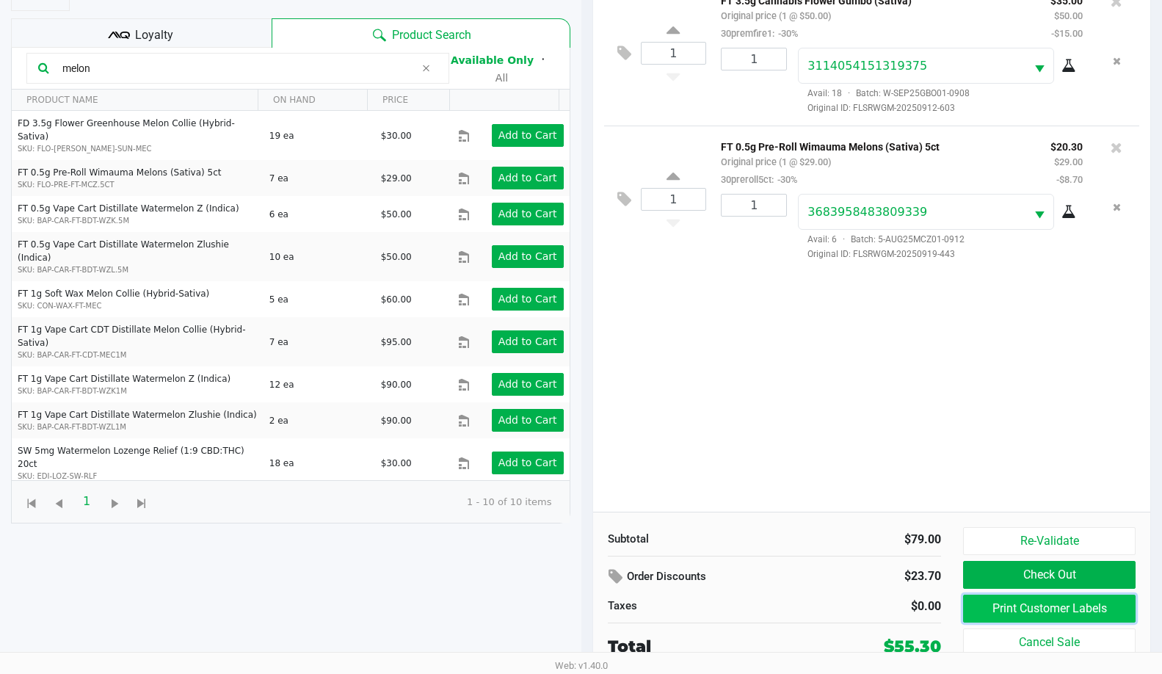
click at [1018, 612] on button "Print Customer Labels" at bounding box center [1049, 609] width 173 height 28
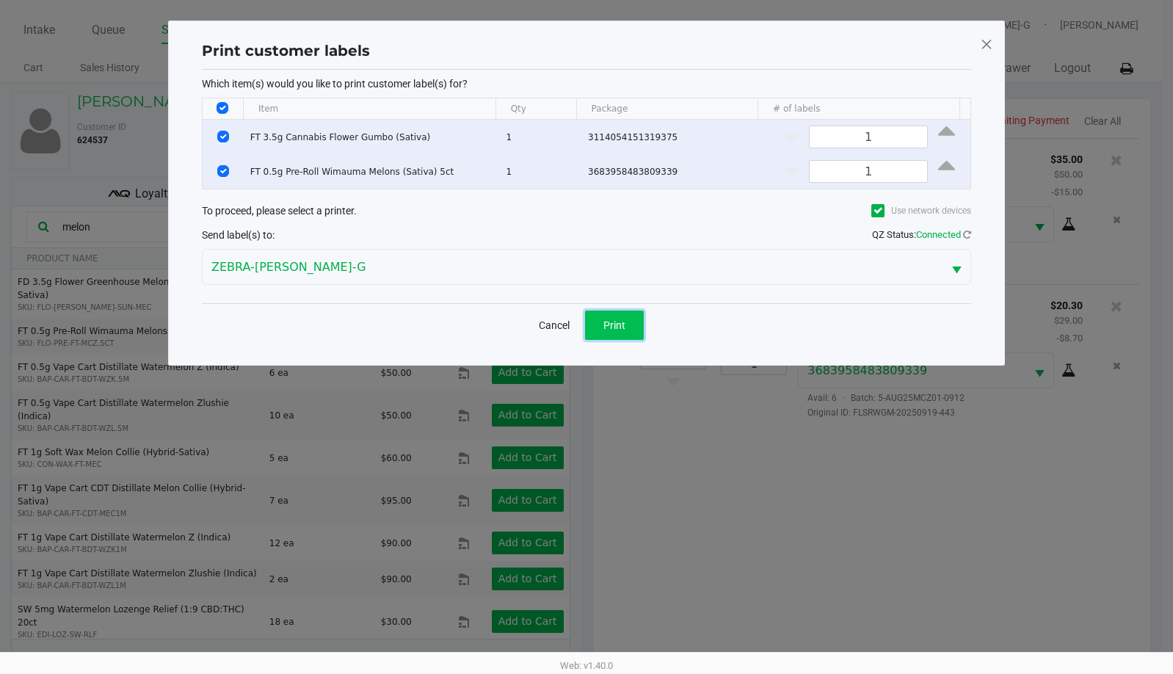
click at [612, 327] on span "Print" at bounding box center [614, 325] width 22 height 12
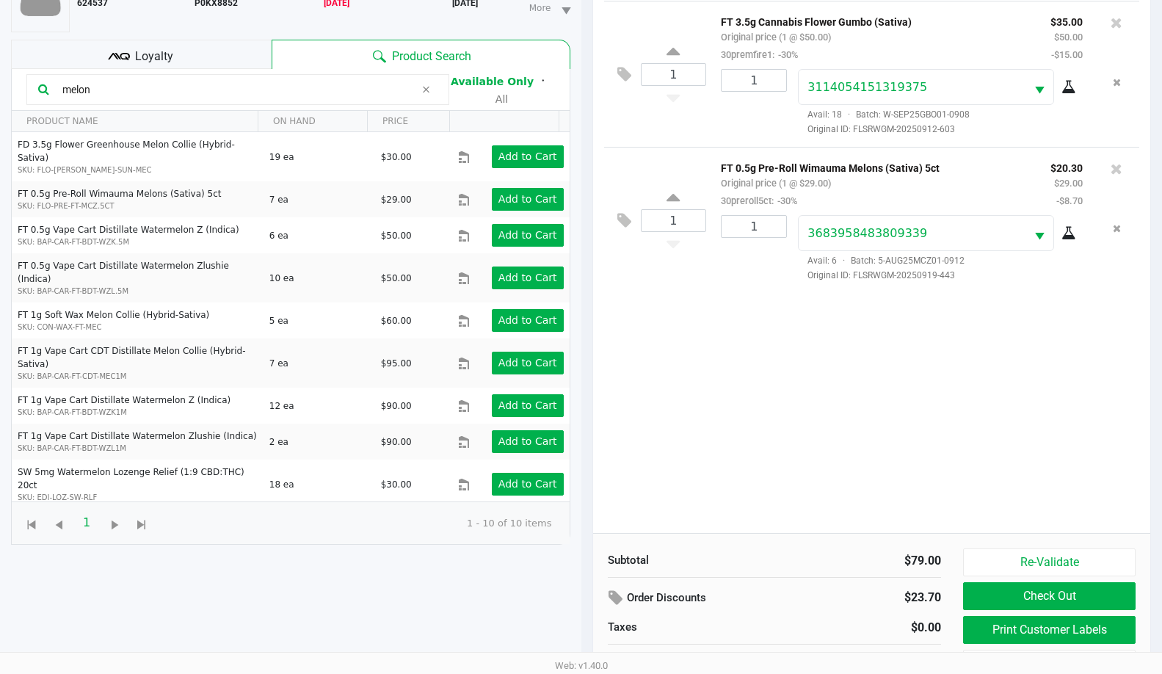
scroll to position [159, 0]
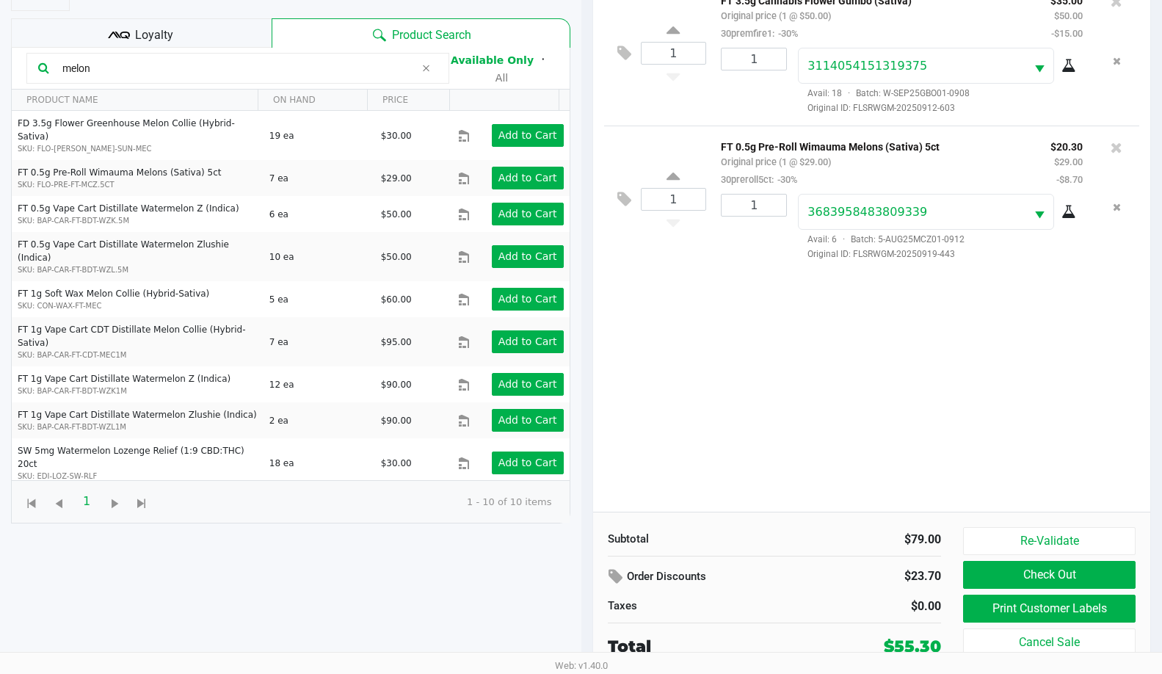
click at [181, 39] on div "Loyalty" at bounding box center [141, 32] width 261 height 29
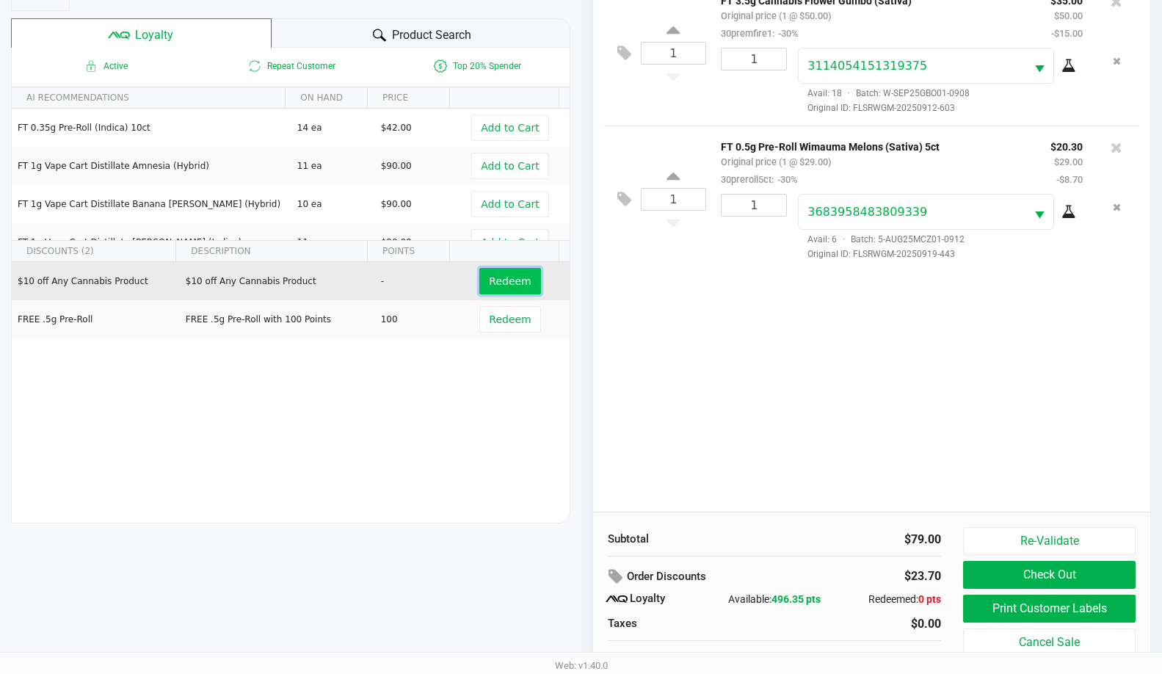
click at [500, 280] on span "Redeem" at bounding box center [510, 281] width 42 height 12
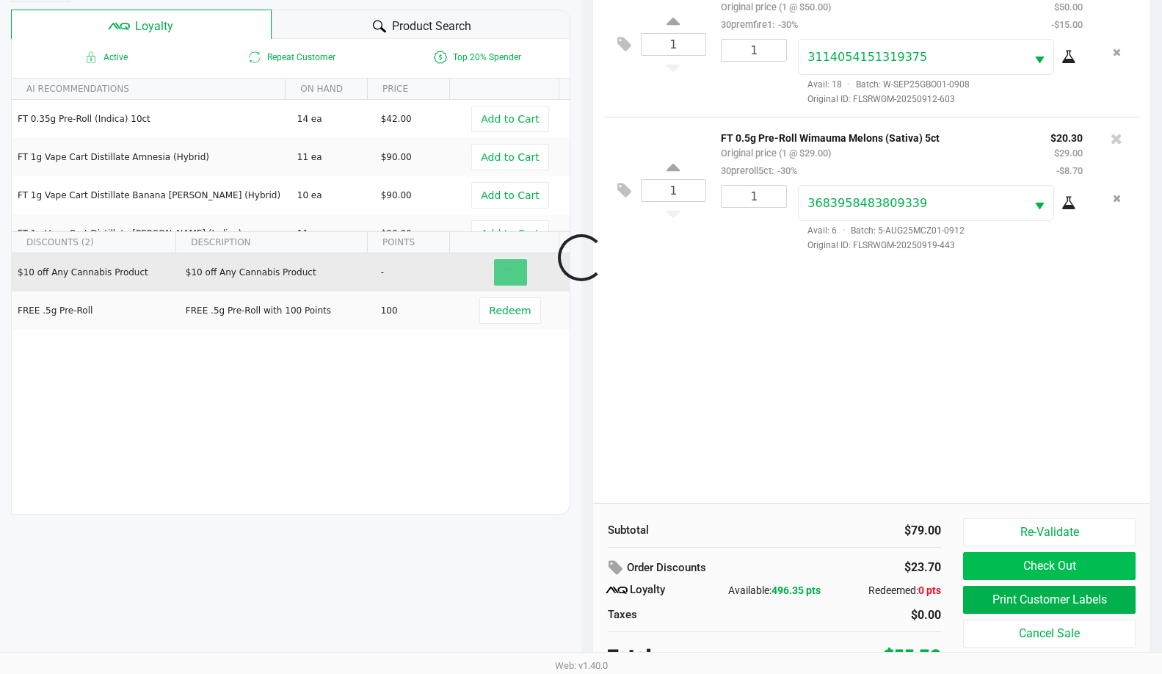
scroll to position [176, 0]
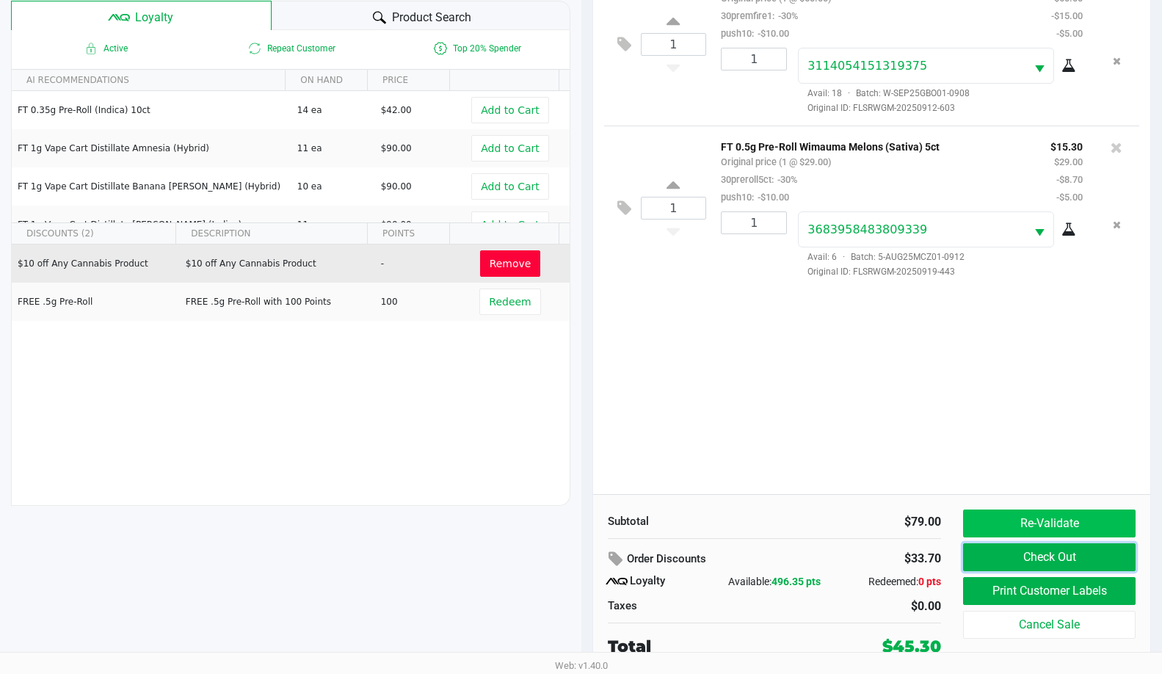
click at [1029, 549] on button "Check Out" at bounding box center [1049, 557] width 173 height 28
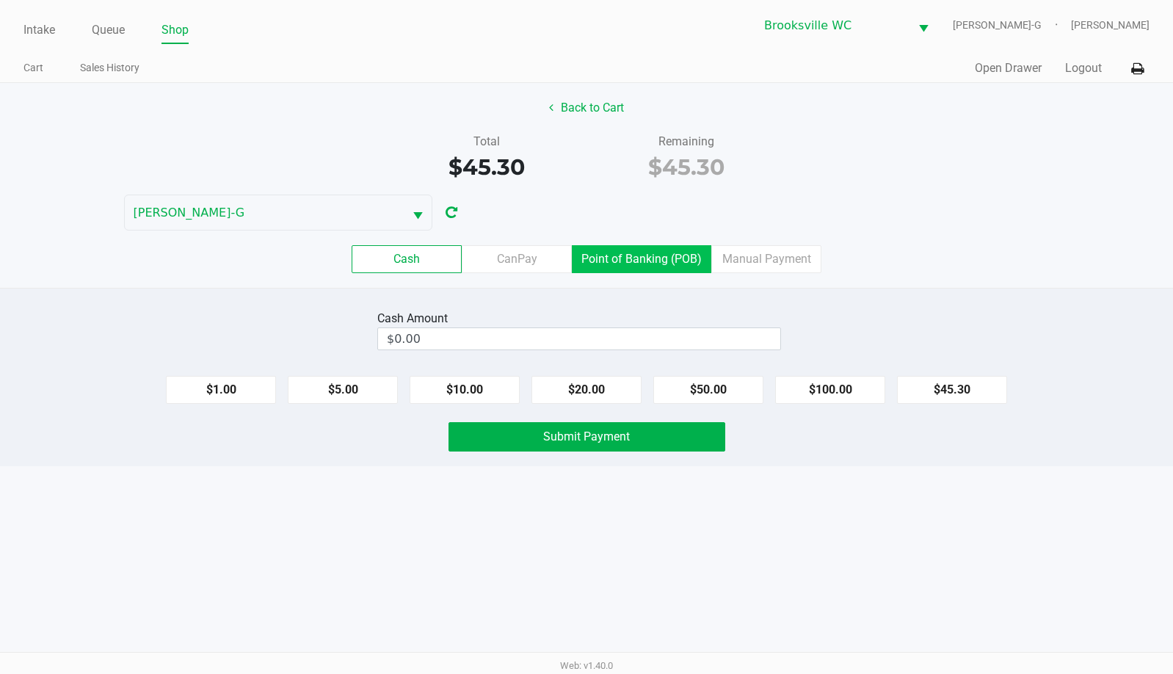
click at [664, 267] on label "Point of Banking (POB)" at bounding box center [641, 259] width 139 height 28
click at [0, 0] on 7 "Point of Banking (POB)" at bounding box center [0, 0] width 0 height 0
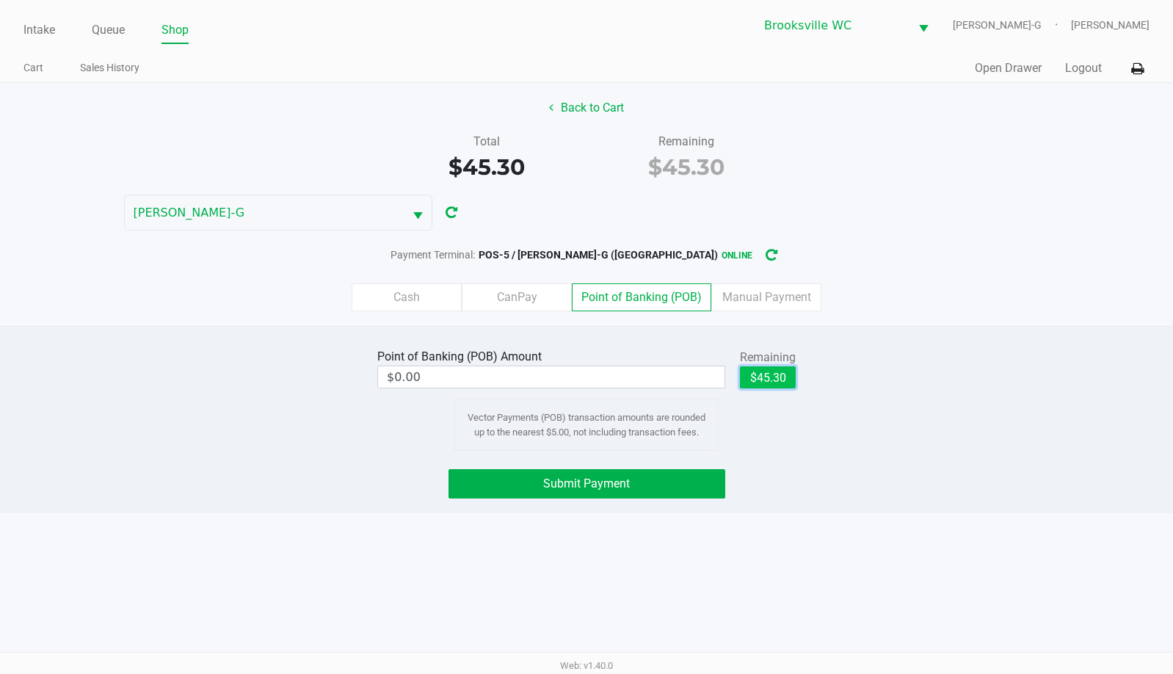
click at [774, 378] on button "$45.30" at bounding box center [768, 377] width 56 height 22
type input "$45.30"
click at [555, 496] on button "Submit Payment" at bounding box center [587, 483] width 277 height 29
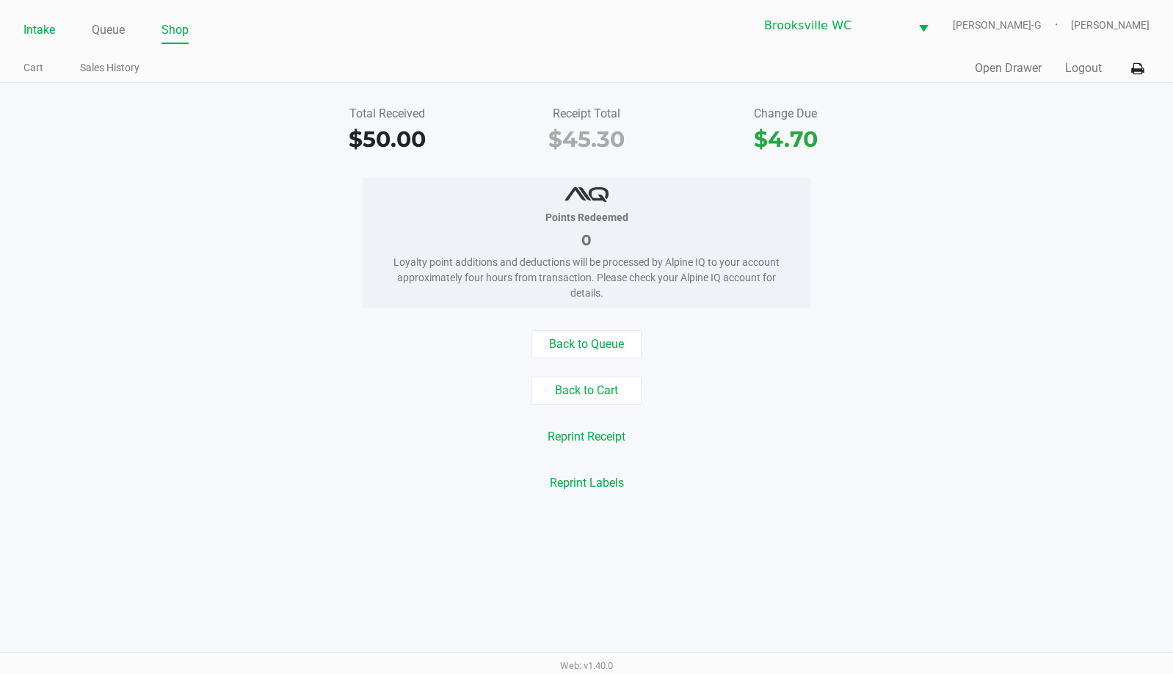
click at [43, 32] on link "Intake" at bounding box center [39, 30] width 32 height 21
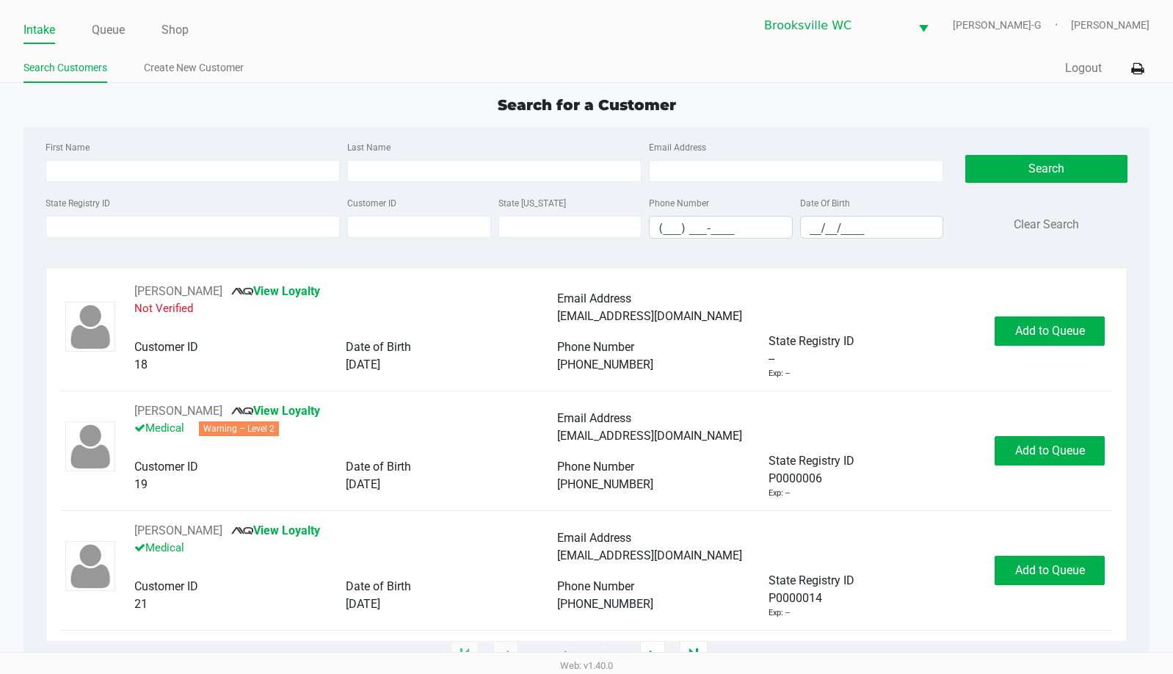
click at [35, 137] on div "First Name Last Name Email Address State Registry ID Customer ID State [US_STAT…" at bounding box center [587, 194] width 1104 height 134
click at [84, 244] on div "State Registry ID Customer ID State [US_STATE] Phone Number (___) ___-____ Date…" at bounding box center [494, 222] width 905 height 57
click at [84, 230] on input "State Registry ID" at bounding box center [193, 227] width 294 height 22
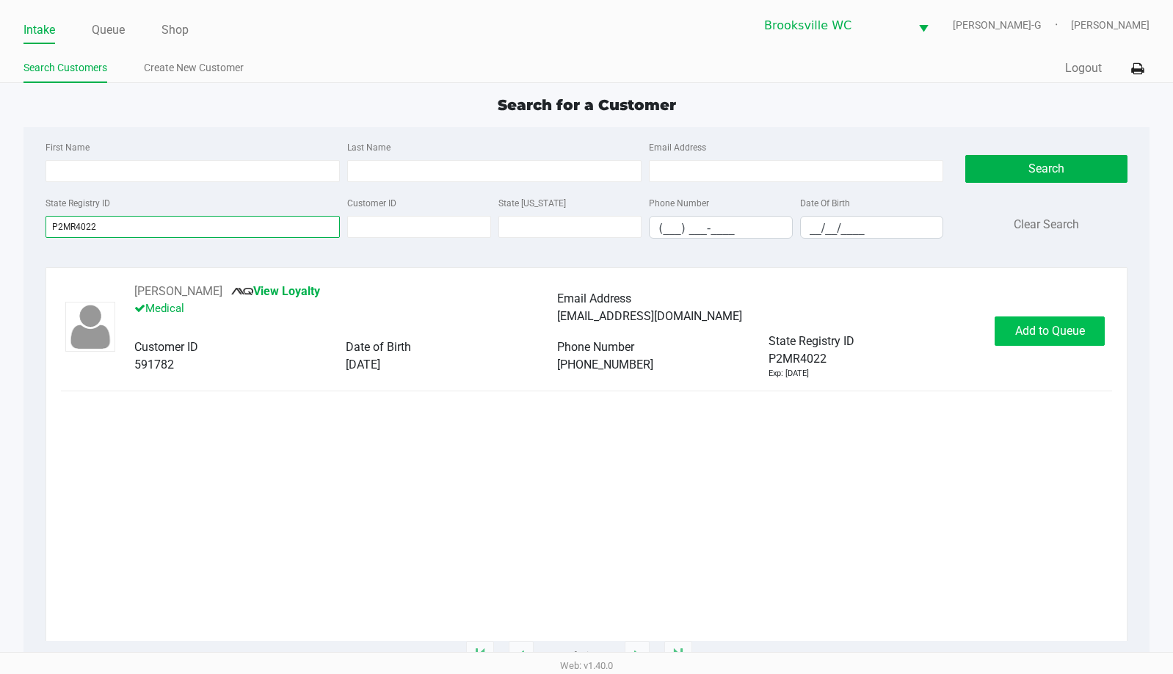
type input "P2MR4022"
click at [1029, 323] on button "Add to Queue" at bounding box center [1050, 330] width 110 height 29
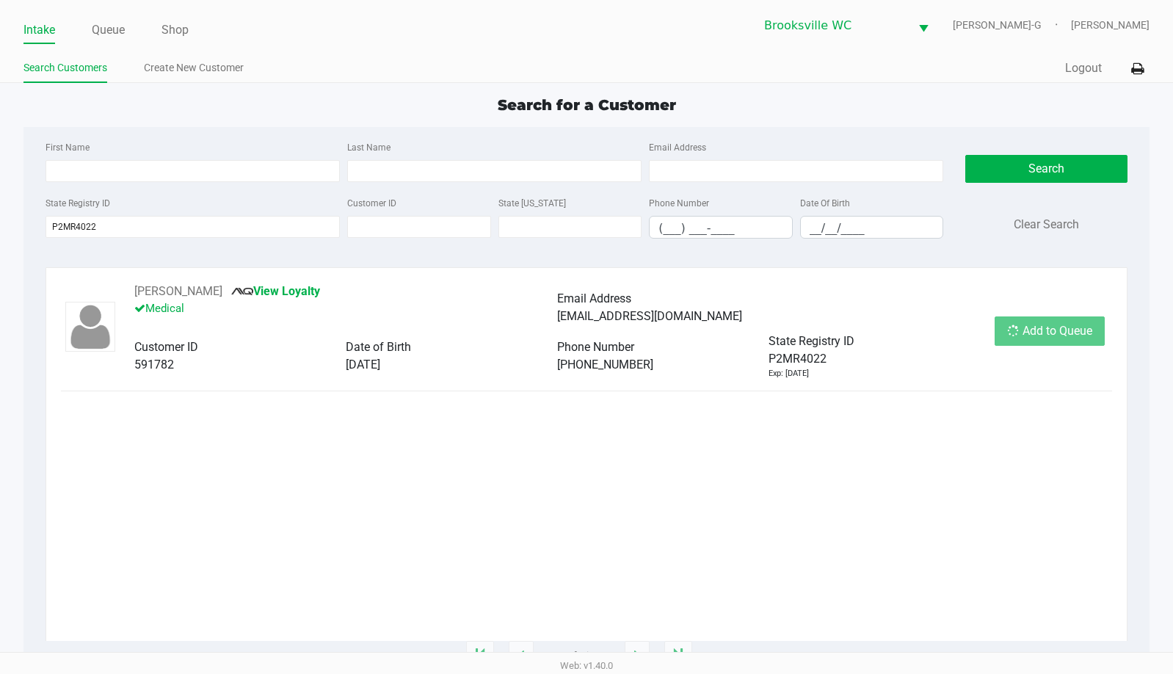
click at [1030, 323] on div "Add to Queue" at bounding box center [1050, 330] width 110 height 29
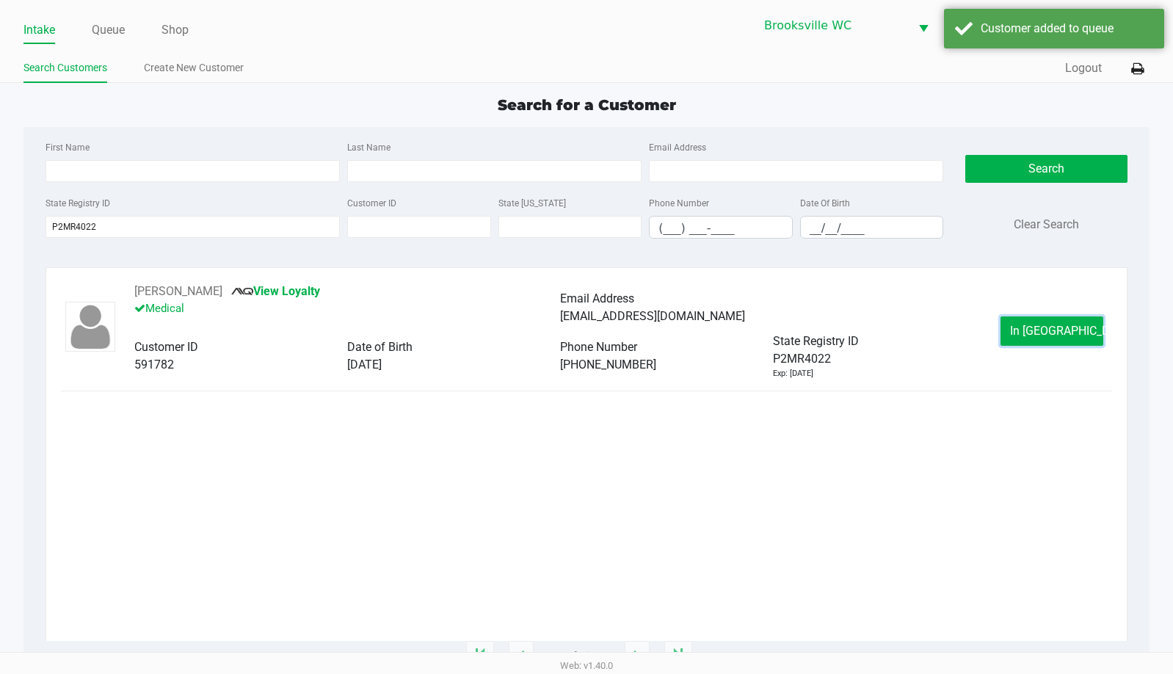
click at [1036, 331] on span "In [GEOGRAPHIC_DATA]" at bounding box center [1071, 331] width 123 height 14
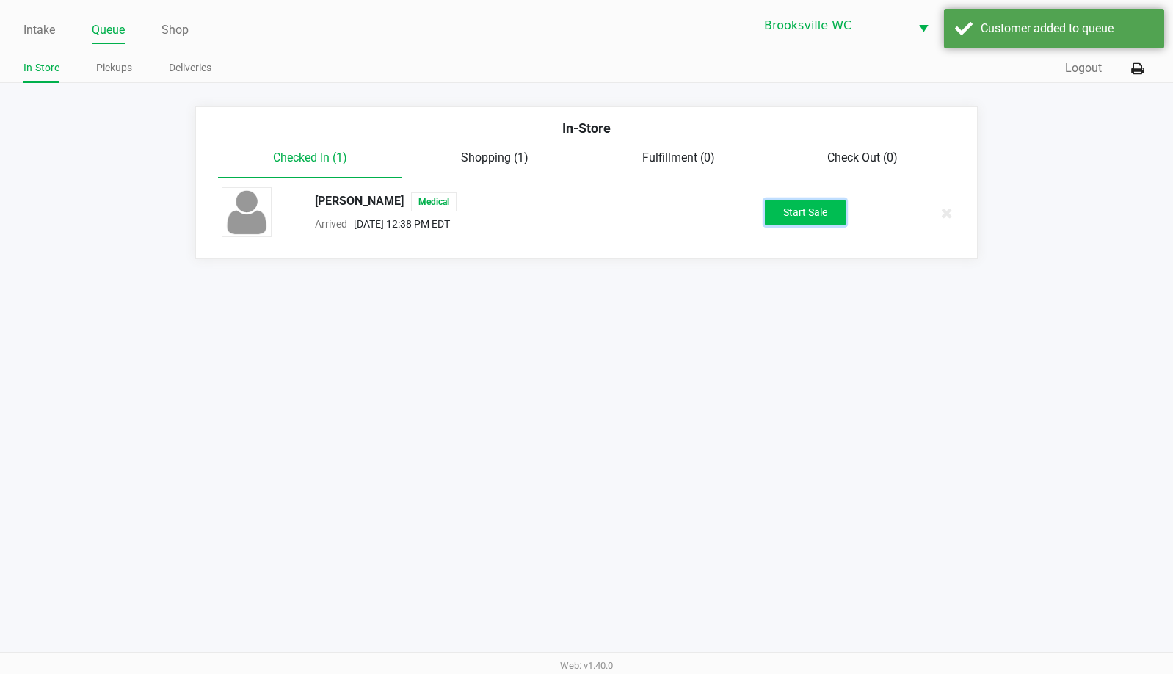
click at [791, 208] on button "Start Sale" at bounding box center [805, 213] width 81 height 26
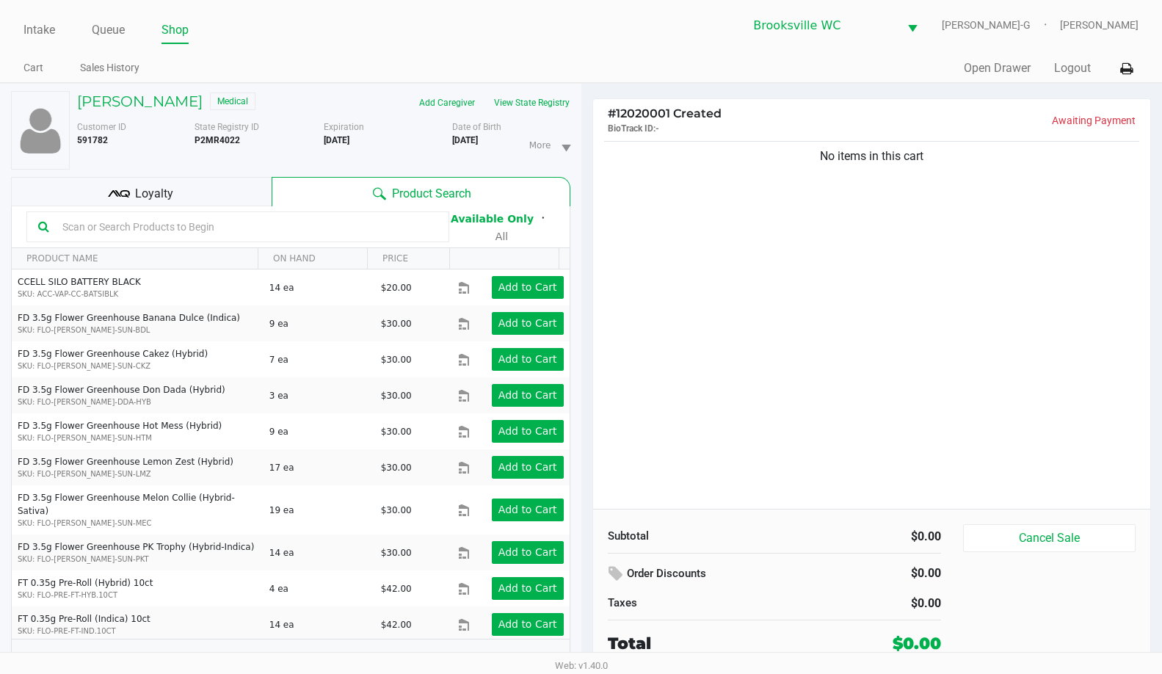
click at [95, 227] on input "text" at bounding box center [247, 227] width 381 height 22
type input "t"
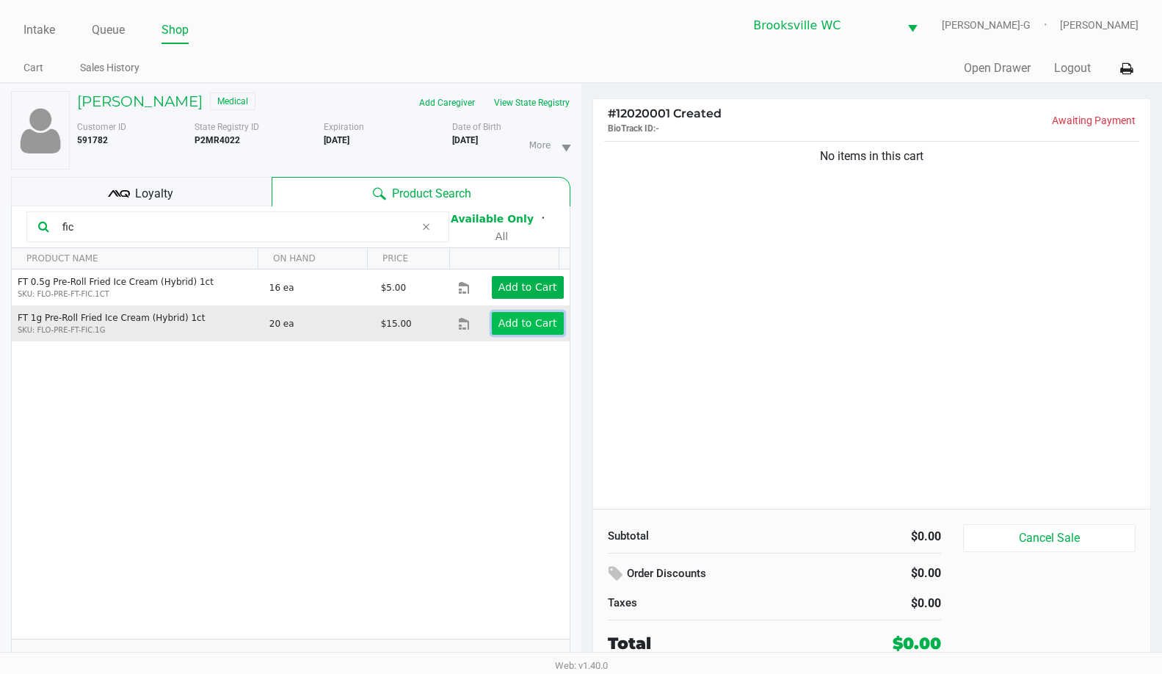
click at [501, 322] on app-button-loader "Add to Cart" at bounding box center [528, 323] width 59 height 12
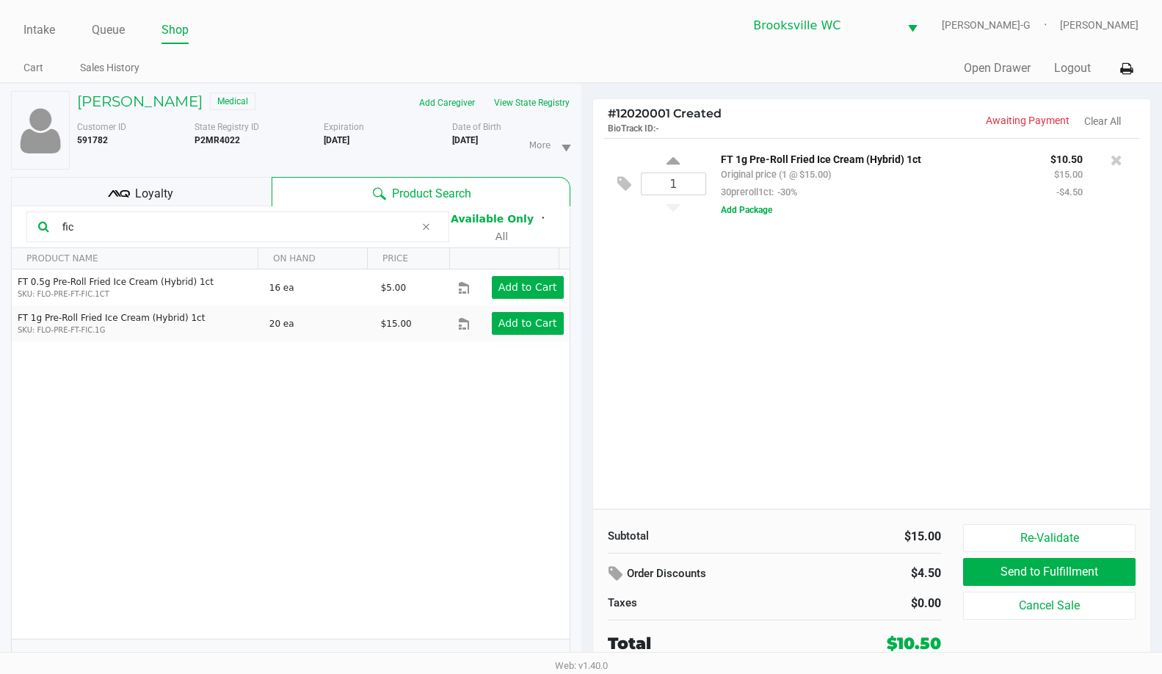
click at [355, 233] on input "fic" at bounding box center [236, 227] width 359 height 22
click at [1110, 163] on div at bounding box center [1116, 160] width 23 height 21
click at [1120, 159] on icon at bounding box center [1117, 160] width 12 height 15
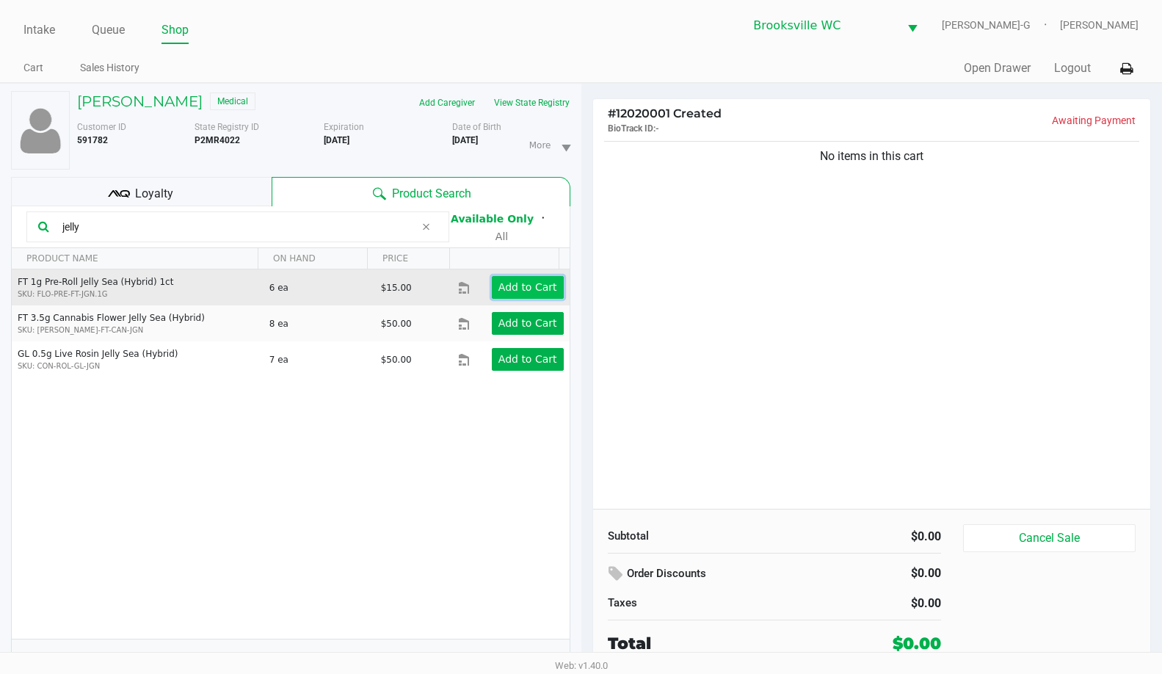
click at [518, 283] on app-button-loader "Add to Cart" at bounding box center [528, 287] width 59 height 12
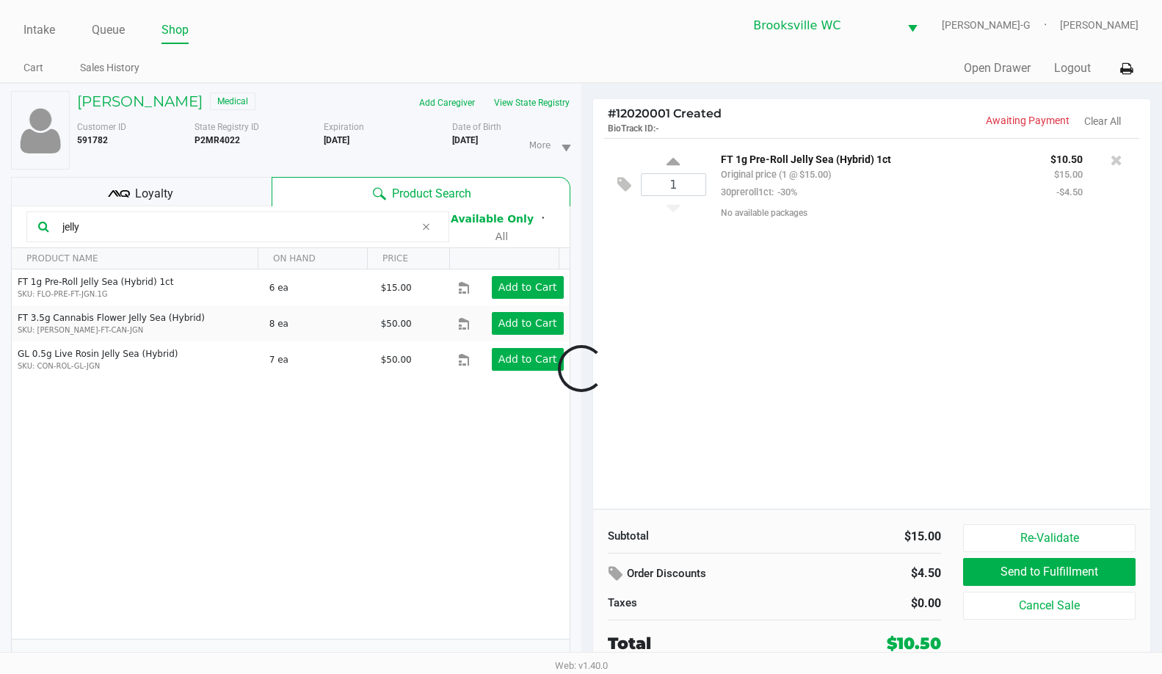
click at [131, 233] on input "jelly" at bounding box center [236, 227] width 359 height 22
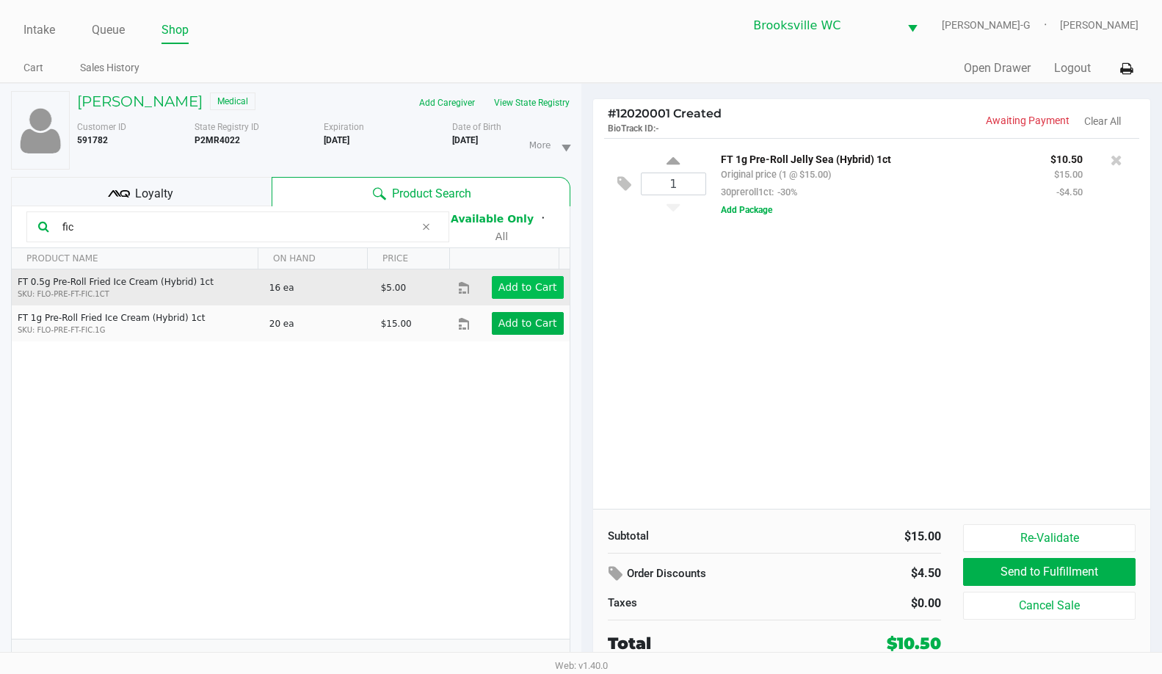
type input "fic"
click at [529, 290] on app-button-loader "Add to Cart" at bounding box center [528, 287] width 59 height 12
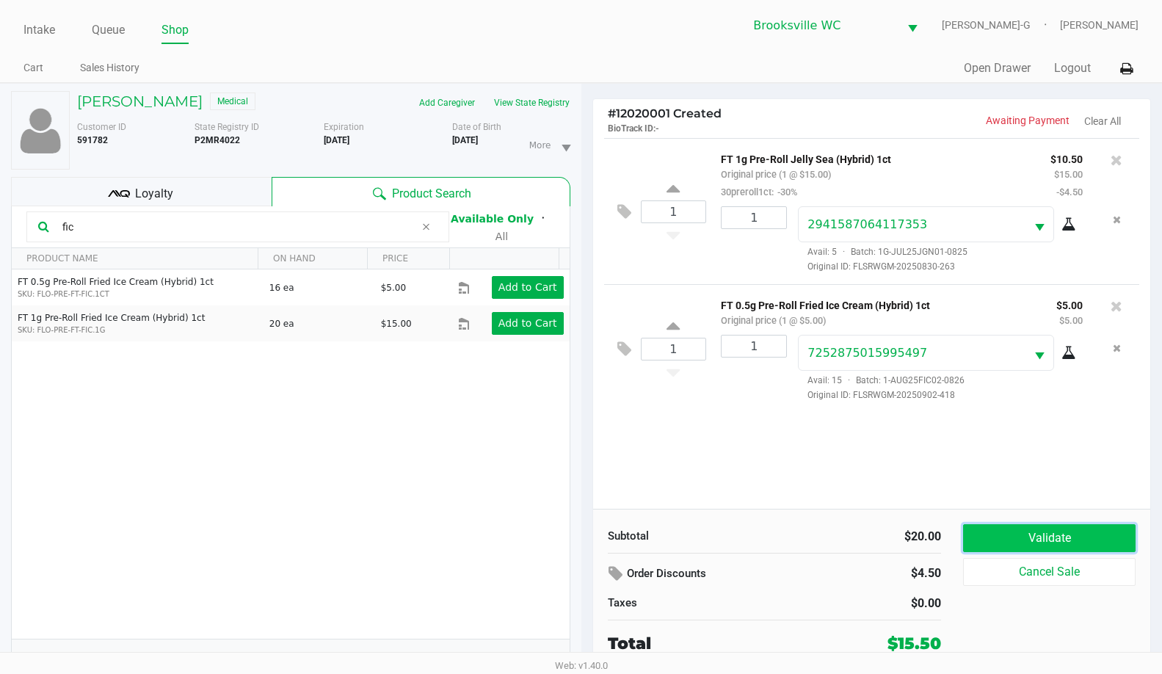
click at [1028, 541] on button "Validate" at bounding box center [1049, 538] width 173 height 28
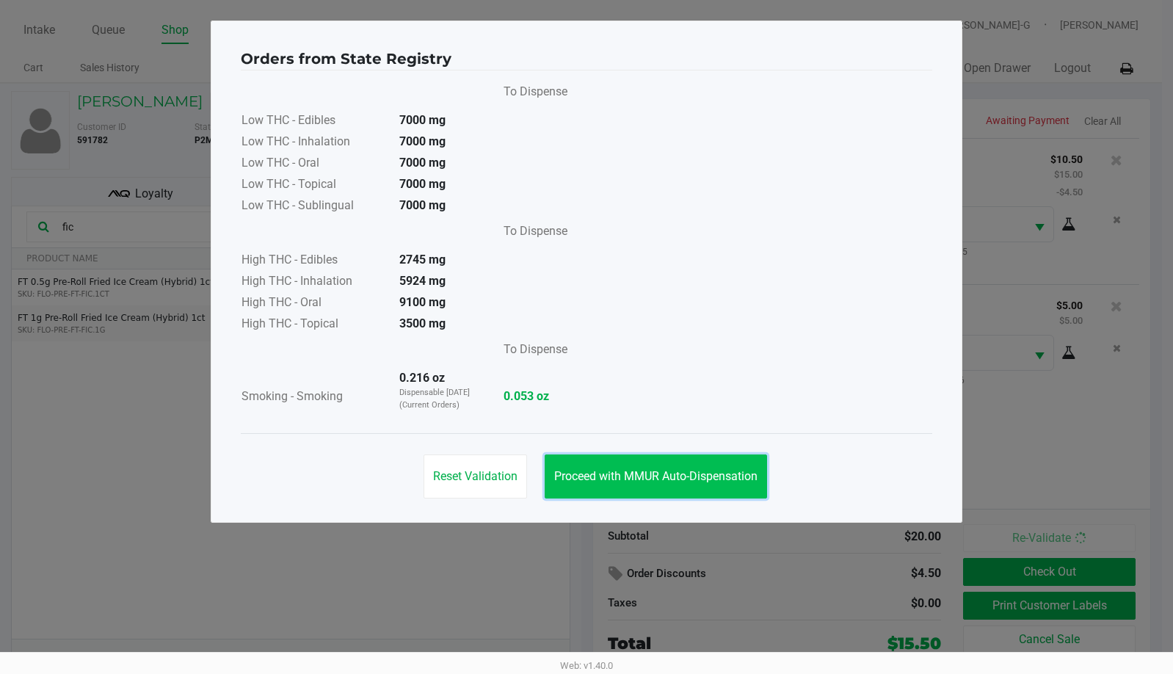
click at [662, 471] on span "Proceed with MMUR Auto-Dispensation" at bounding box center [655, 476] width 203 height 14
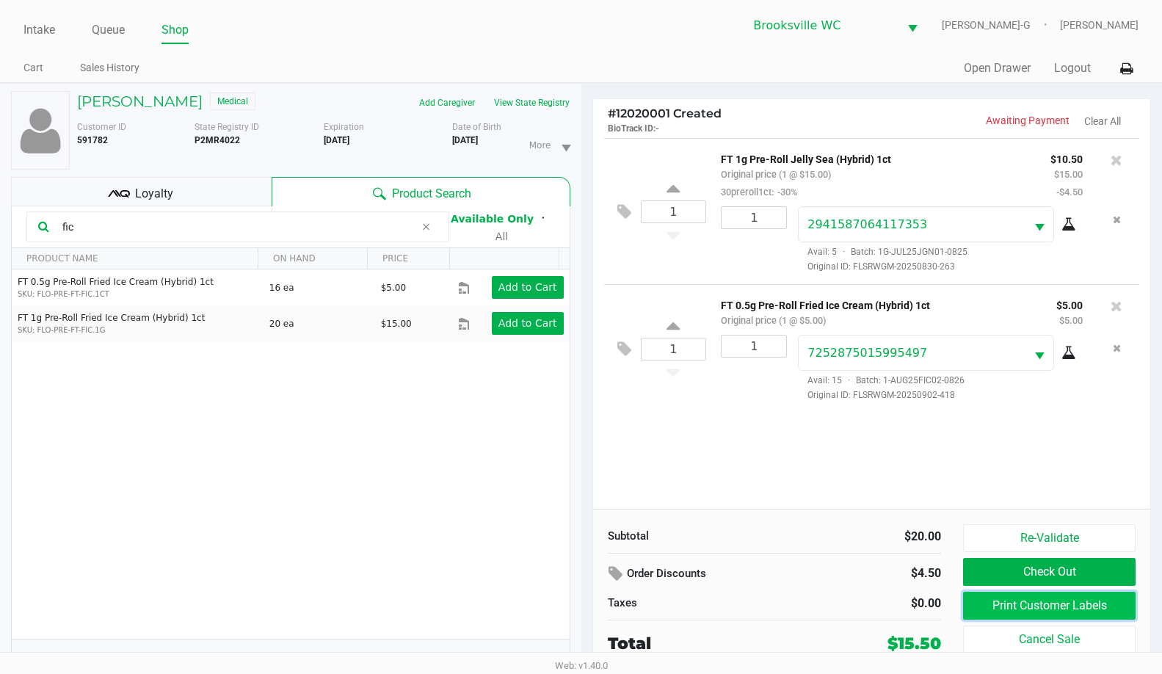
click at [1068, 608] on button "Print Customer Labels" at bounding box center [1049, 606] width 173 height 28
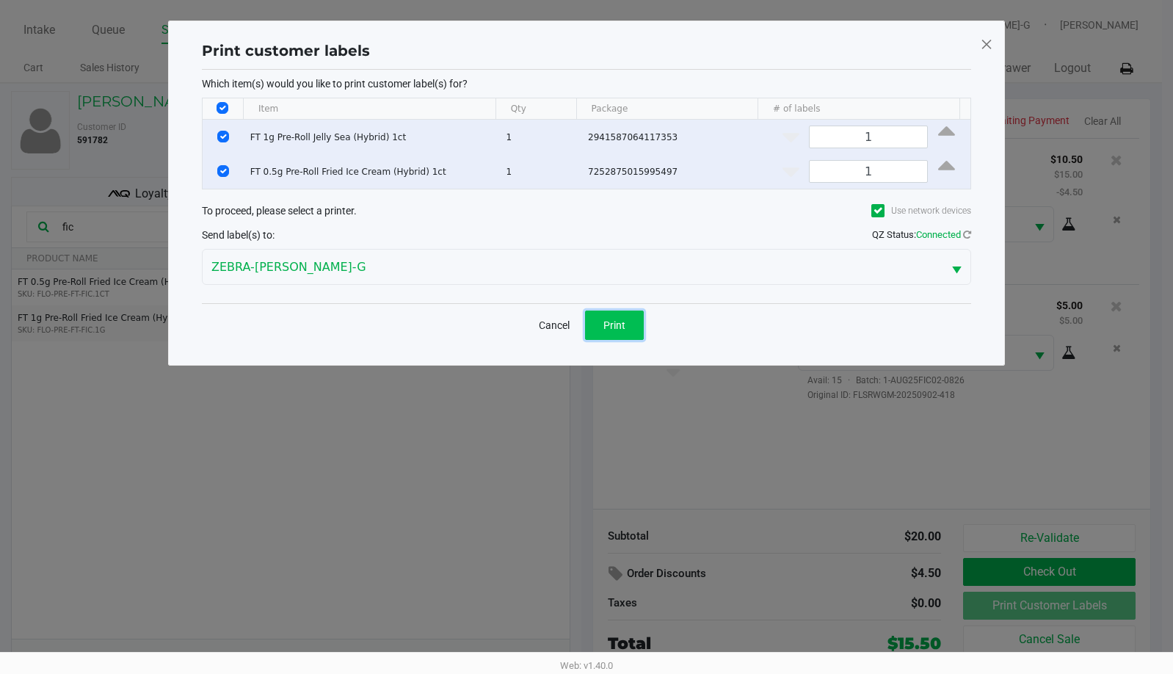
click at [616, 327] on span "Print" at bounding box center [614, 325] width 22 height 12
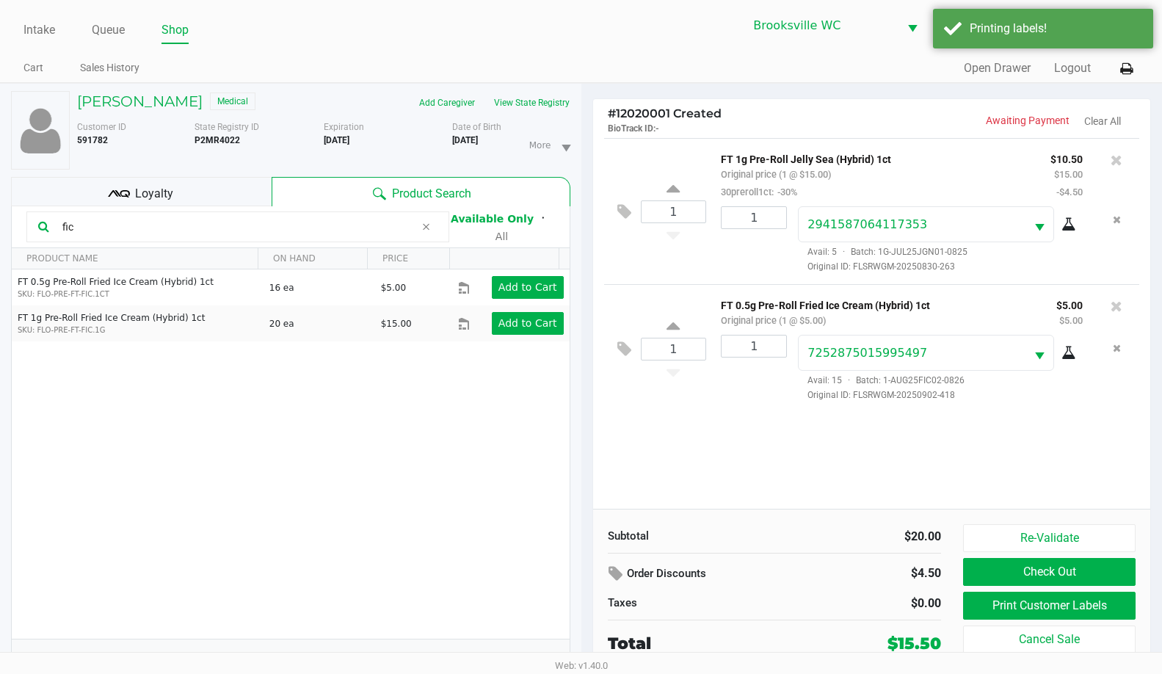
click at [155, 193] on span "Loyalty" at bounding box center [154, 194] width 38 height 18
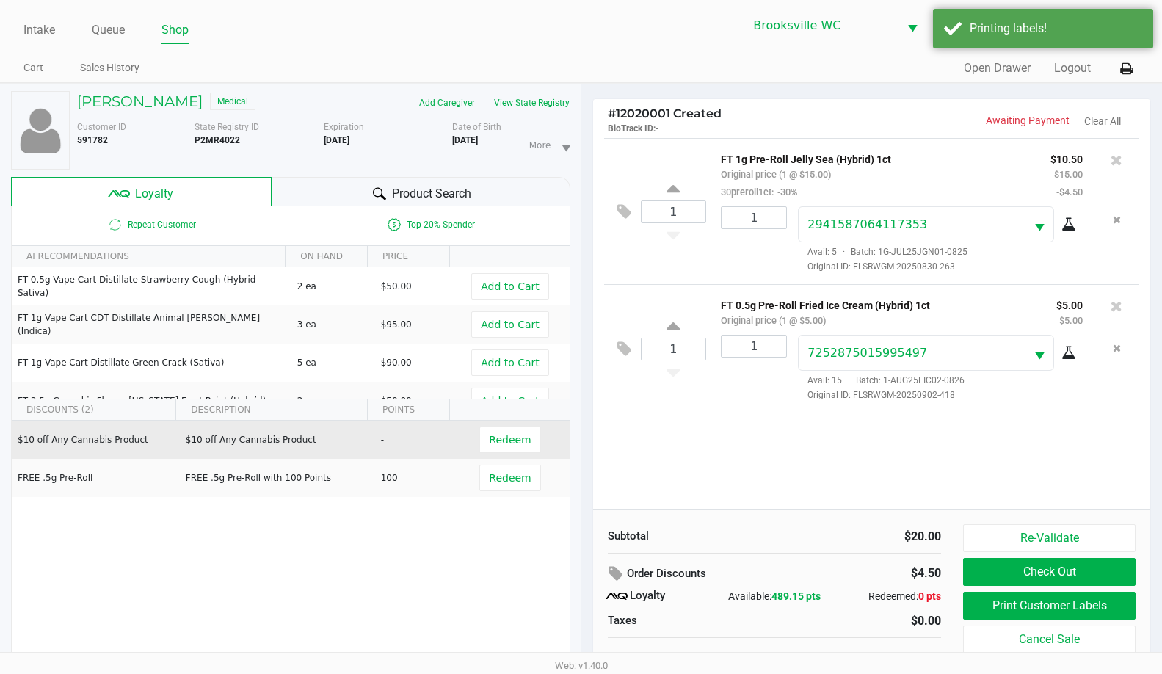
click at [470, 434] on td "Redeem" at bounding box center [514, 440] width 112 height 38
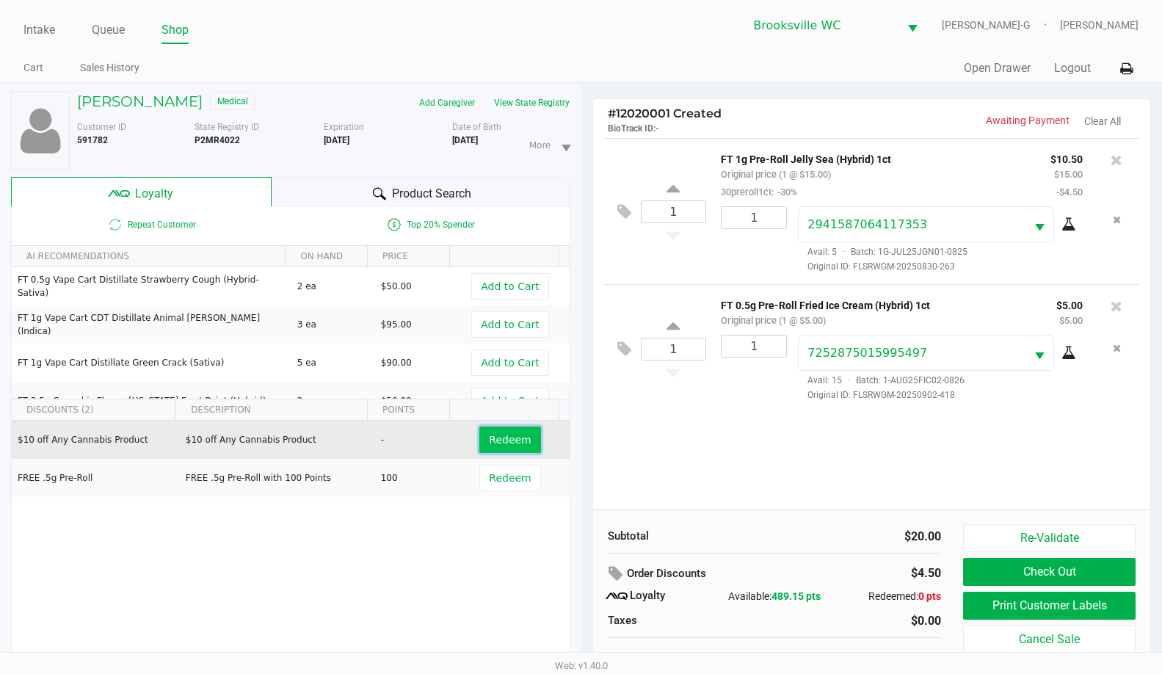
click at [489, 434] on span "Redeem" at bounding box center [510, 440] width 42 height 12
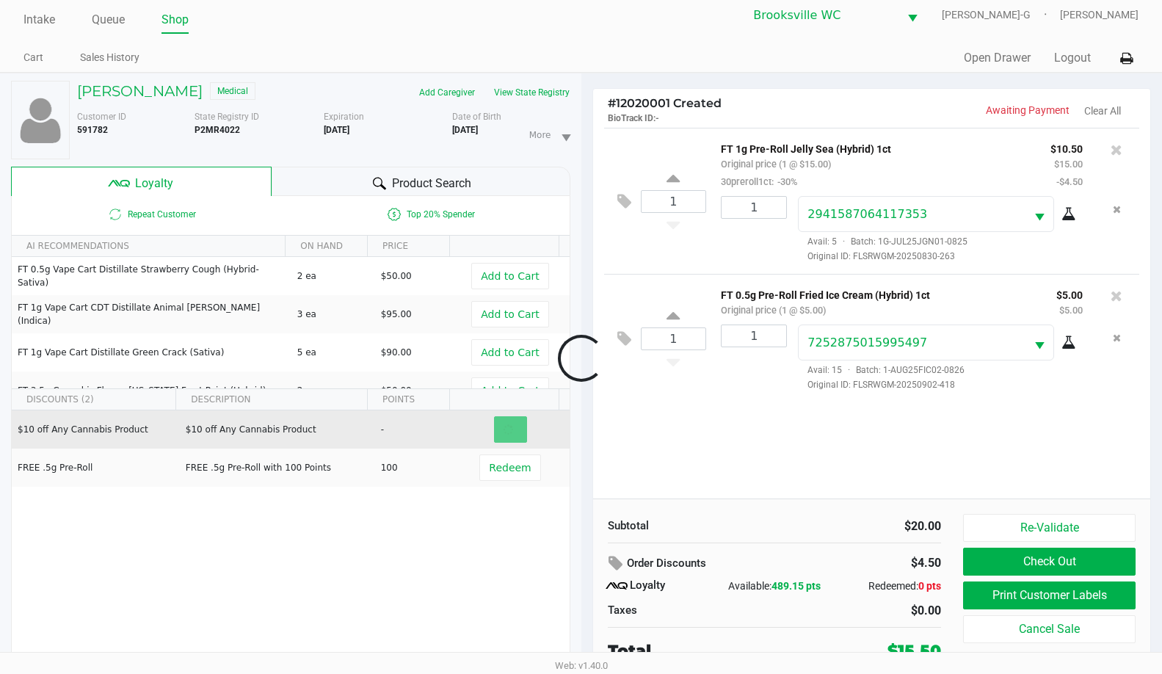
scroll to position [15, 0]
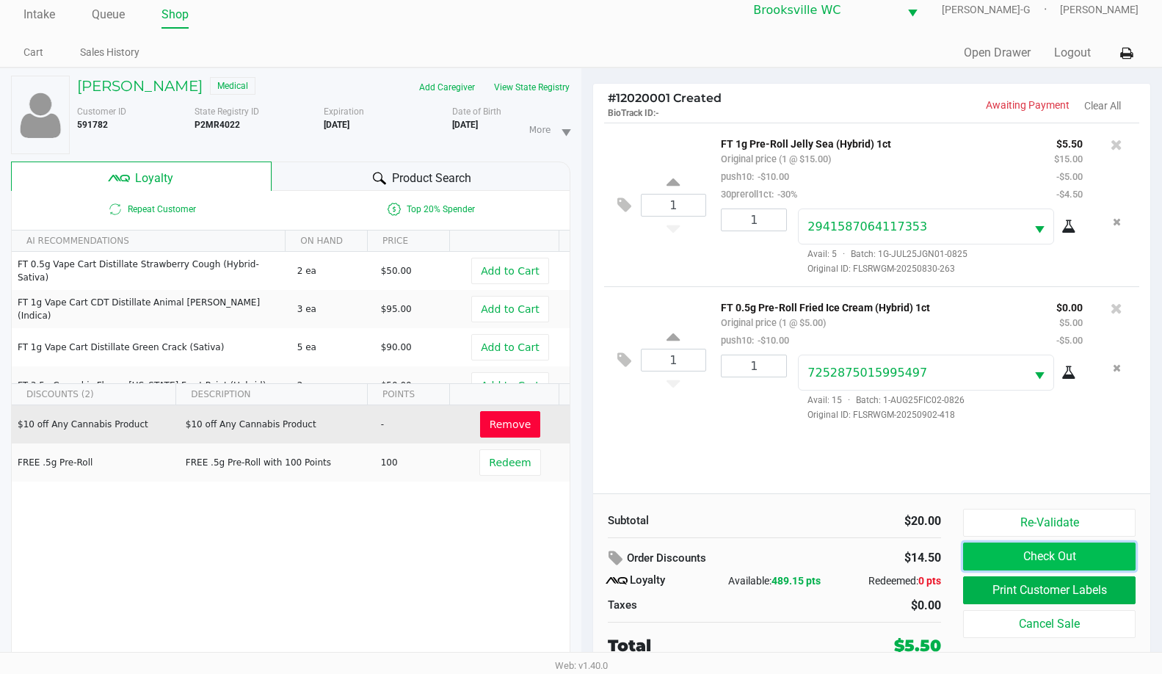
click at [1012, 552] on button "Check Out" at bounding box center [1049, 557] width 173 height 28
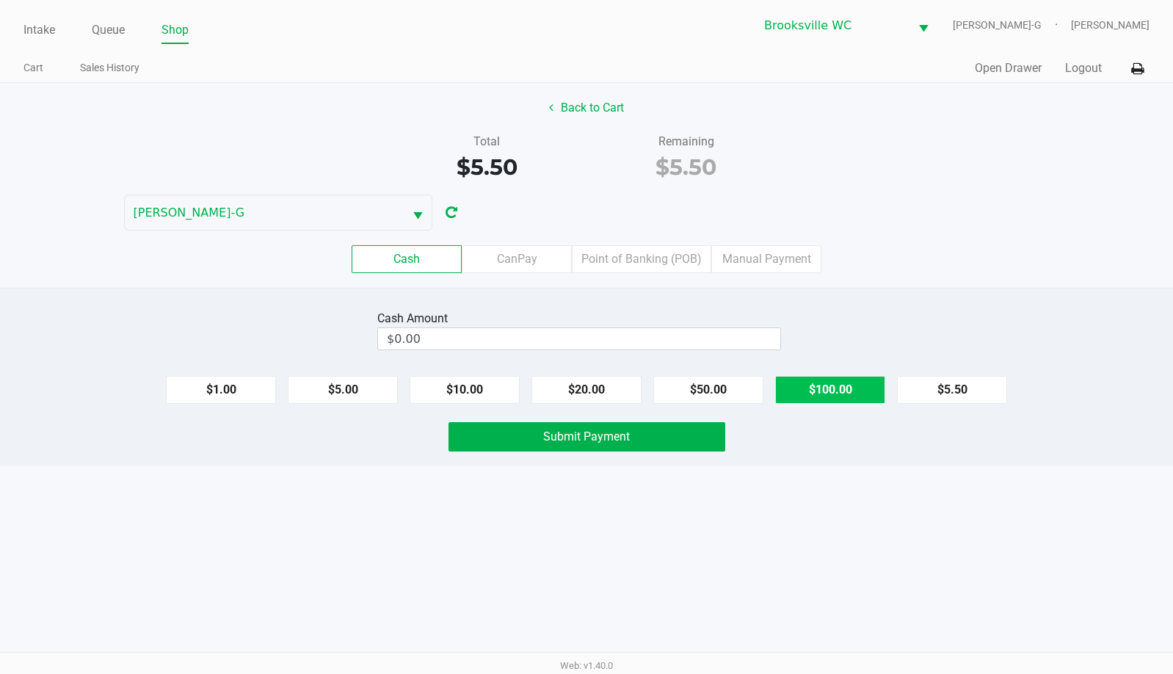
click at [776, 384] on button "$100.00" at bounding box center [830, 390] width 110 height 28
click at [782, 335] on button "Clear" at bounding box center [781, 338] width 46 height 22
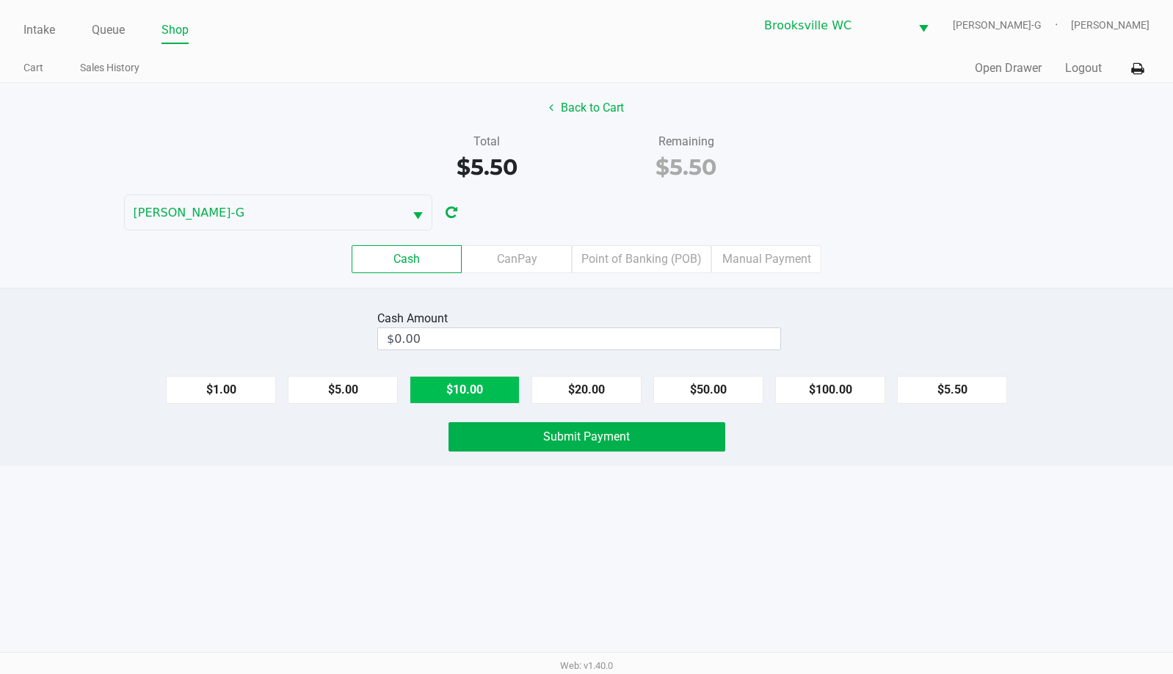
click at [492, 389] on button "$10.00" at bounding box center [465, 390] width 110 height 28
type input "$10.00"
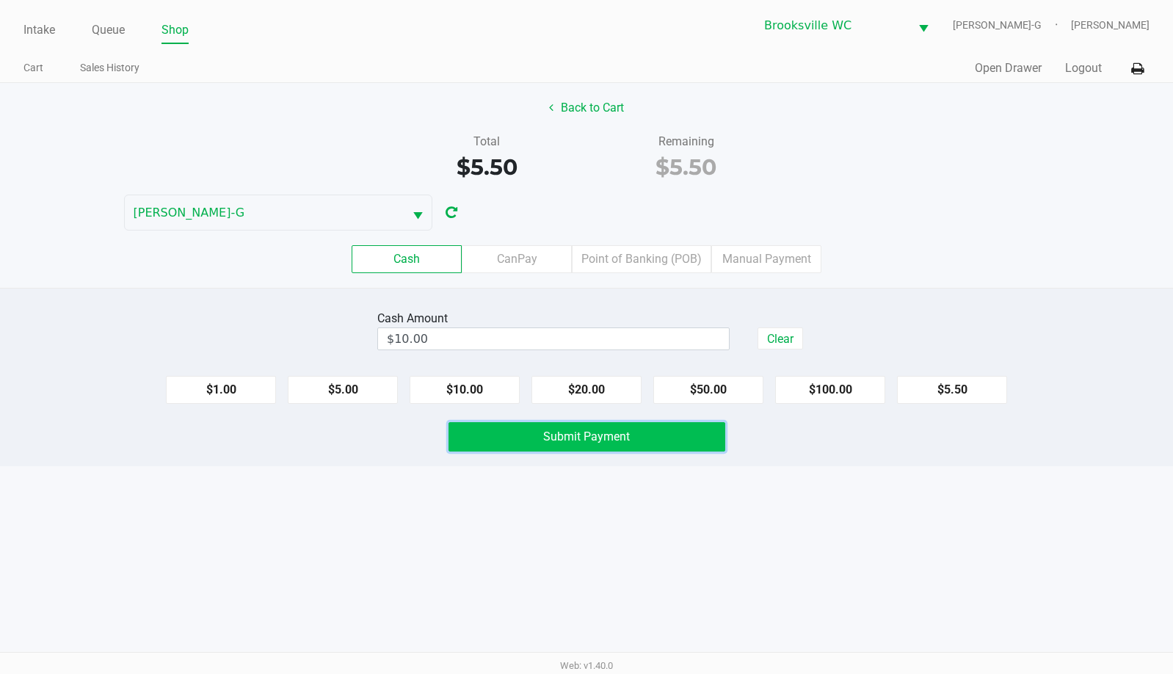
click at [571, 443] on button "Submit Payment" at bounding box center [587, 436] width 277 height 29
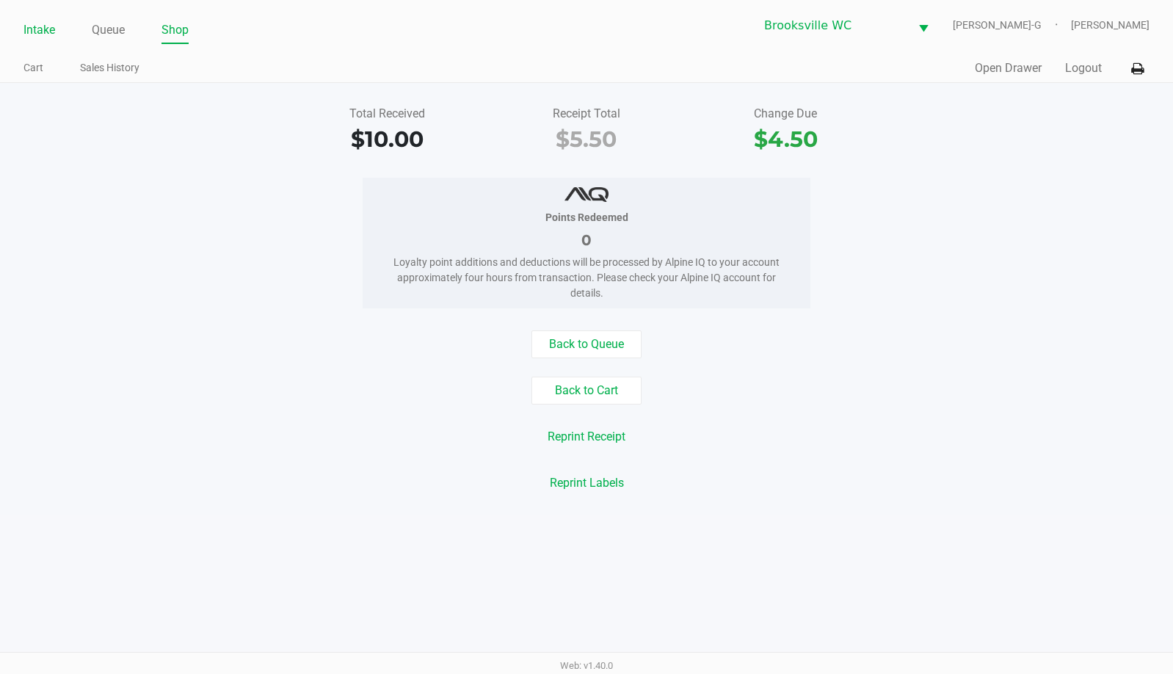
click at [50, 35] on link "Intake" at bounding box center [39, 30] width 32 height 21
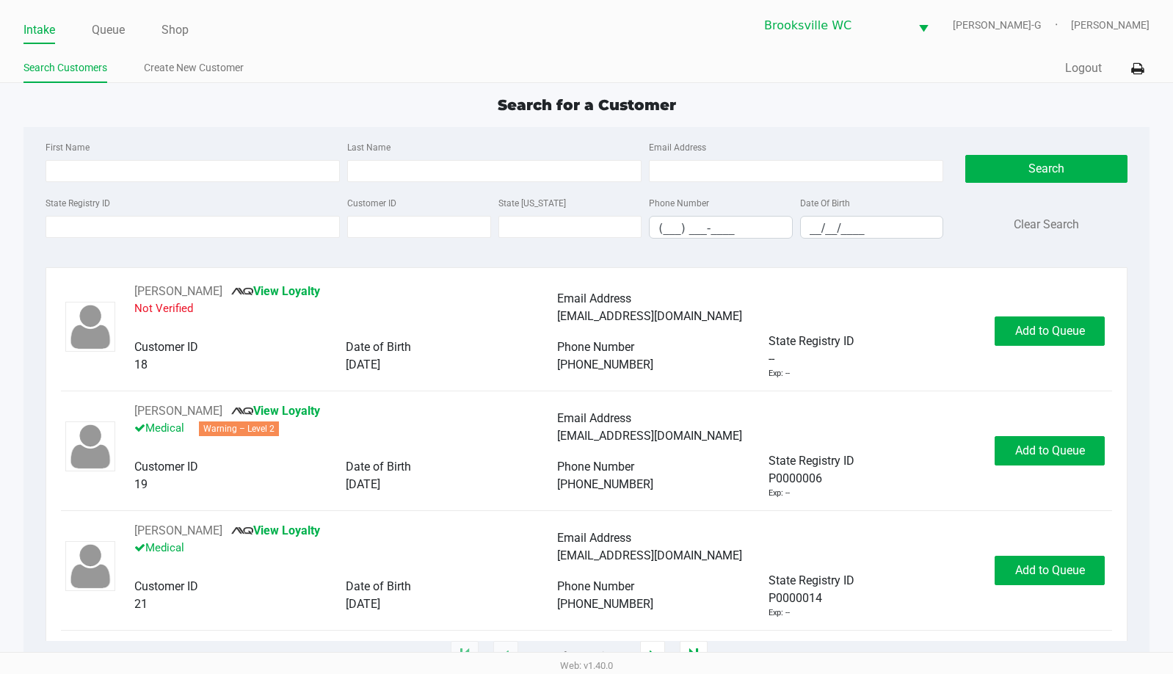
click at [133, 116] on div "Search for a Customer First Name Last Name Email Address State Registry ID Cust…" at bounding box center [586, 375] width 1126 height 562
click at [122, 229] on input "State Registry ID" at bounding box center [193, 227] width 294 height 22
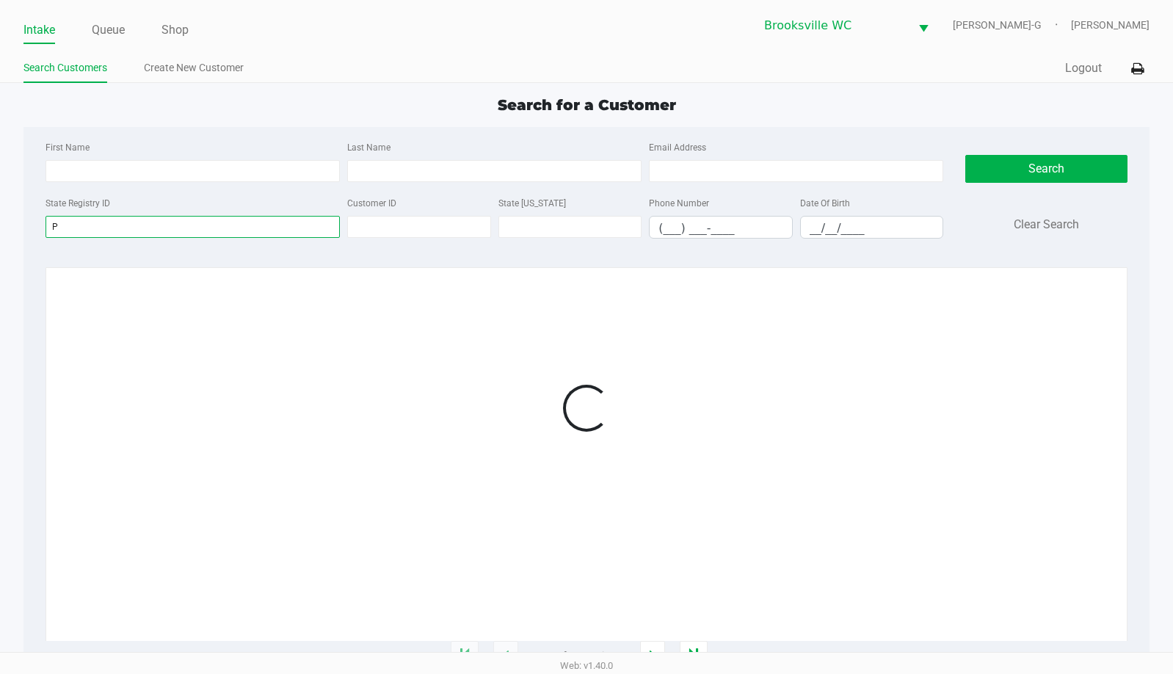
click at [128, 225] on input "P" at bounding box center [193, 227] width 294 height 22
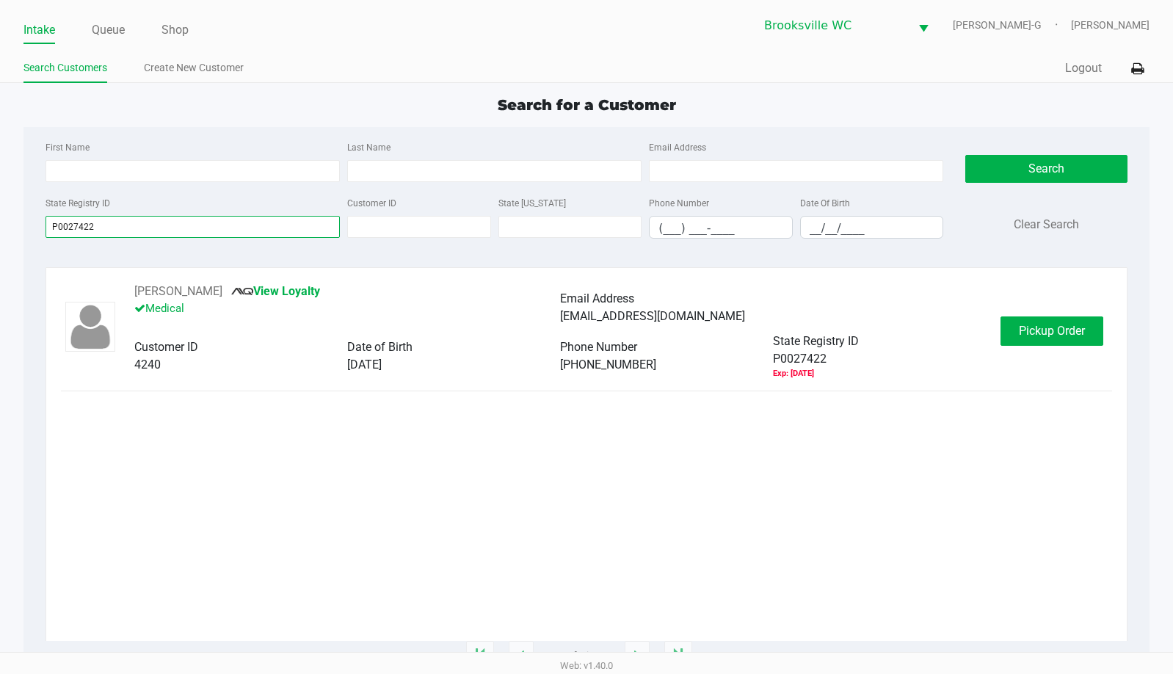
type input "P0027422"
click at [1072, 316] on div "[PERSON_NAME] View Loyalty Medical Email Address [EMAIL_ADDRESS][DOMAIN_NAME] C…" at bounding box center [586, 331] width 1051 height 97
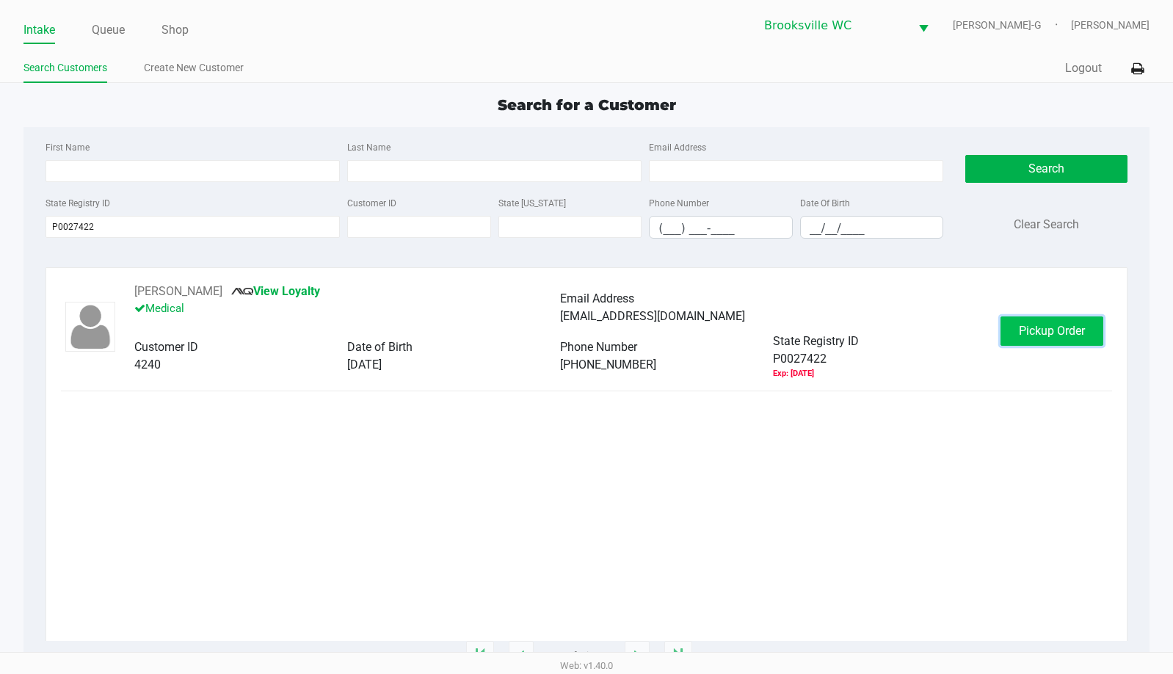
click at [1067, 334] on span "Pickup Order" at bounding box center [1052, 331] width 66 height 14
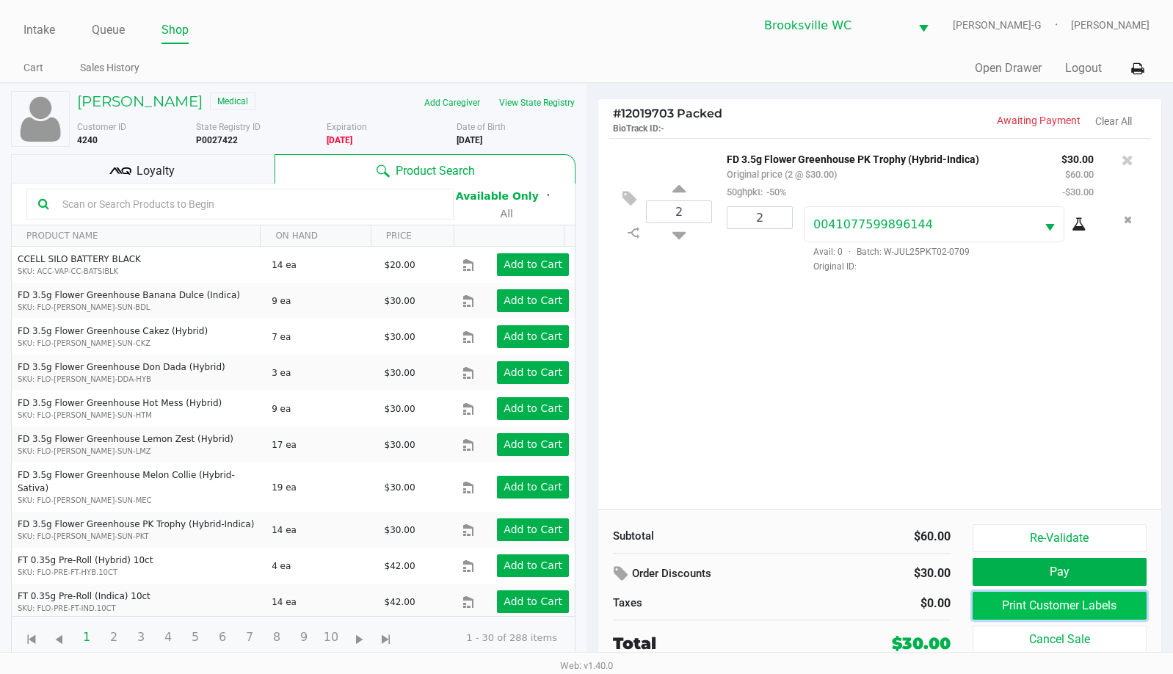
click at [1021, 604] on button "Print Customer Labels" at bounding box center [1060, 606] width 174 height 28
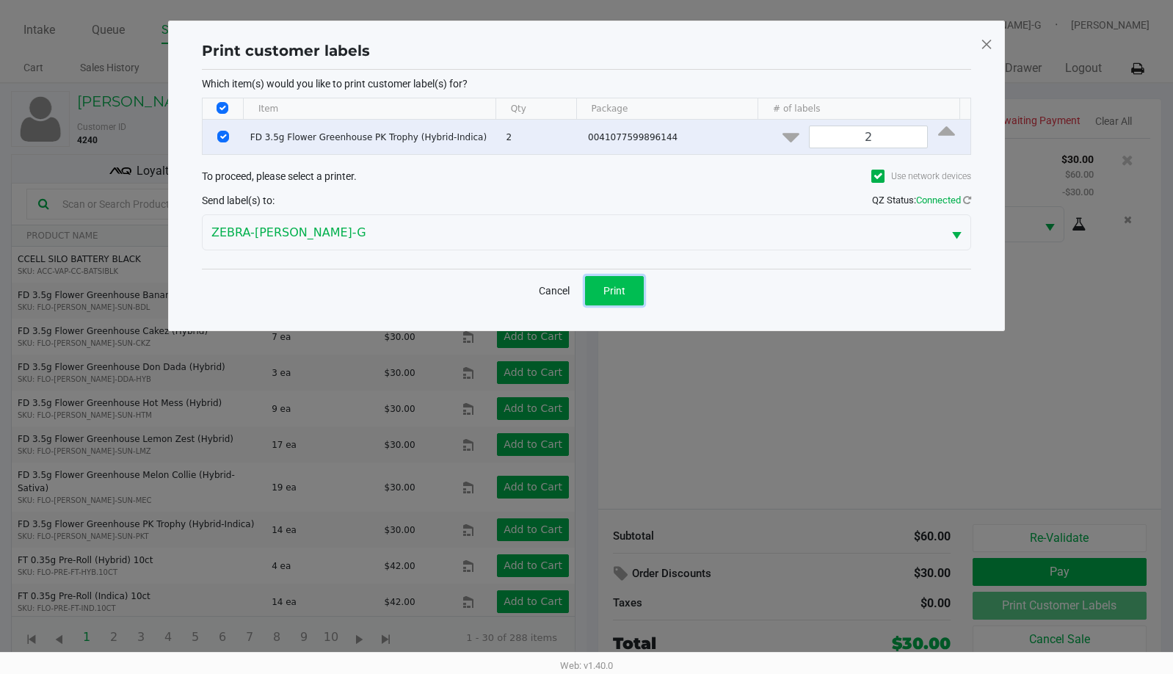
click at [615, 294] on span "Print" at bounding box center [614, 291] width 22 height 12
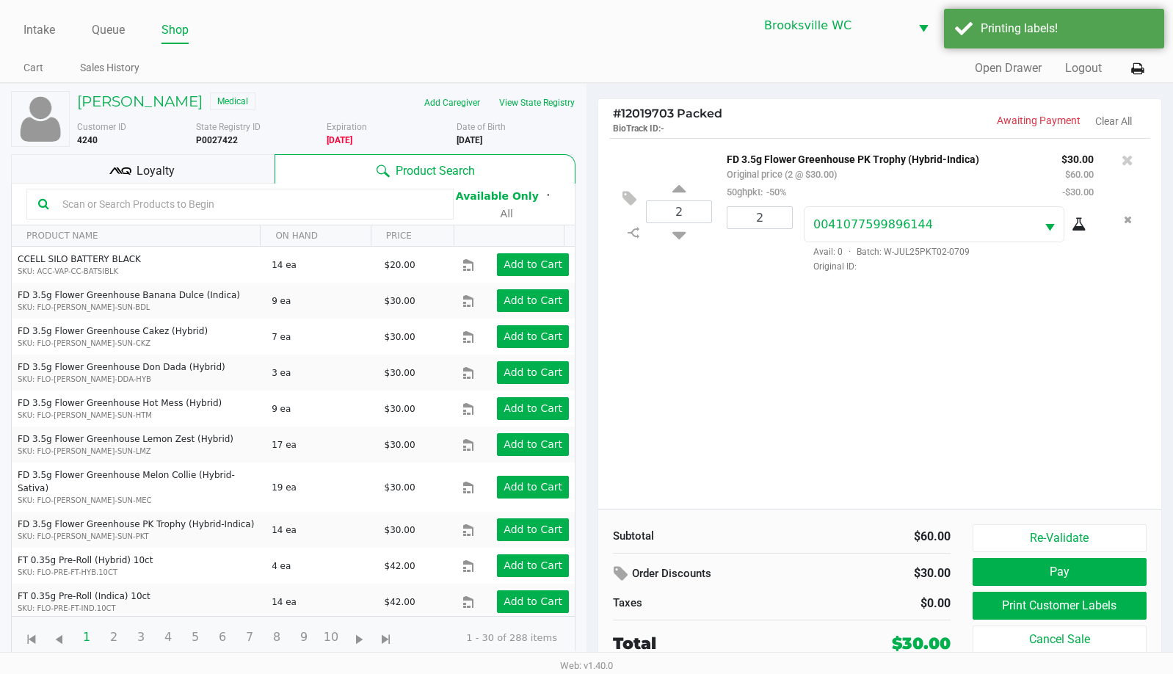
click at [156, 170] on span "Loyalty" at bounding box center [156, 171] width 38 height 18
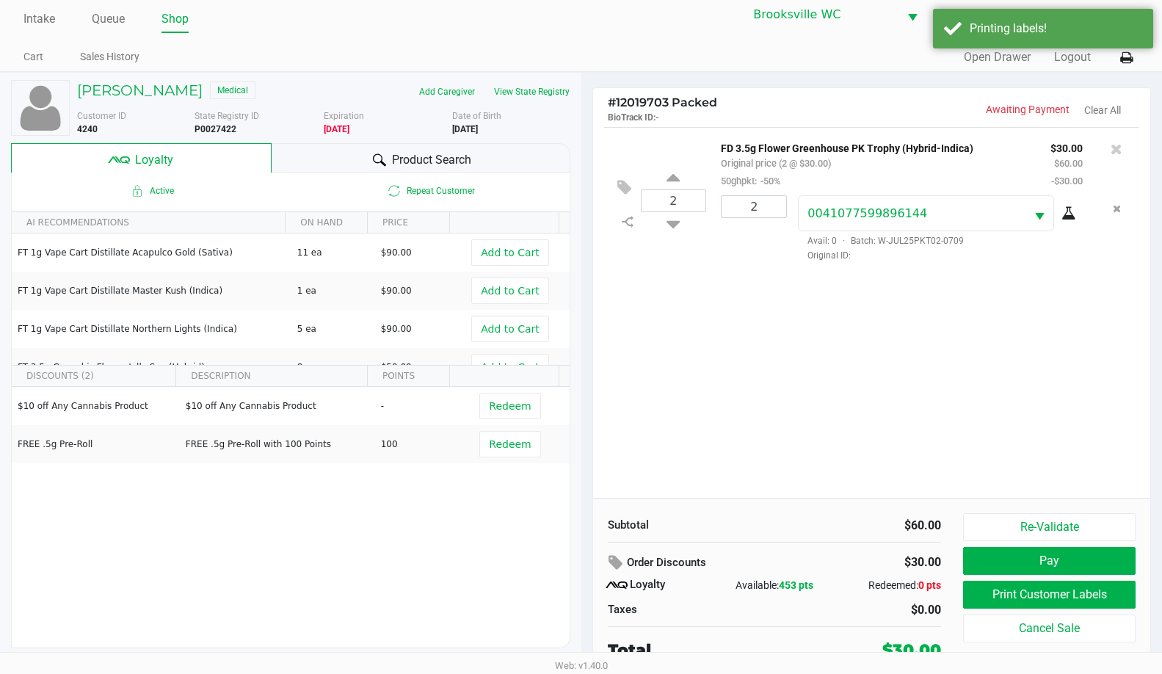
scroll to position [15, 0]
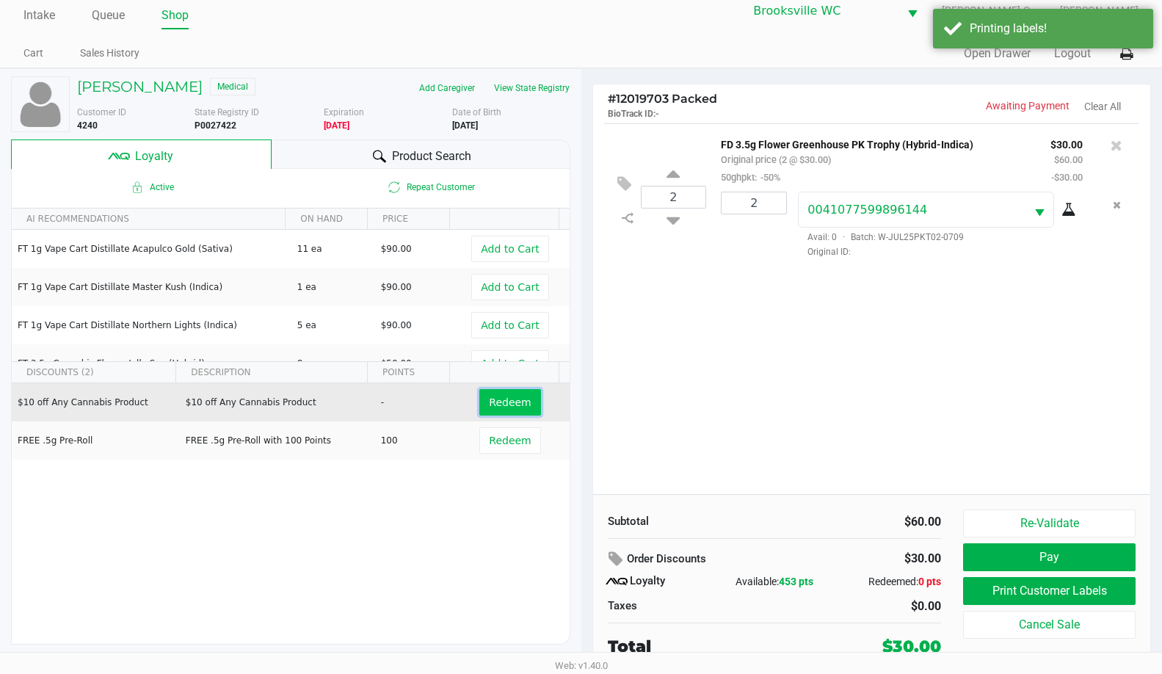
click at [519, 396] on button "Redeem" at bounding box center [509, 402] width 61 height 26
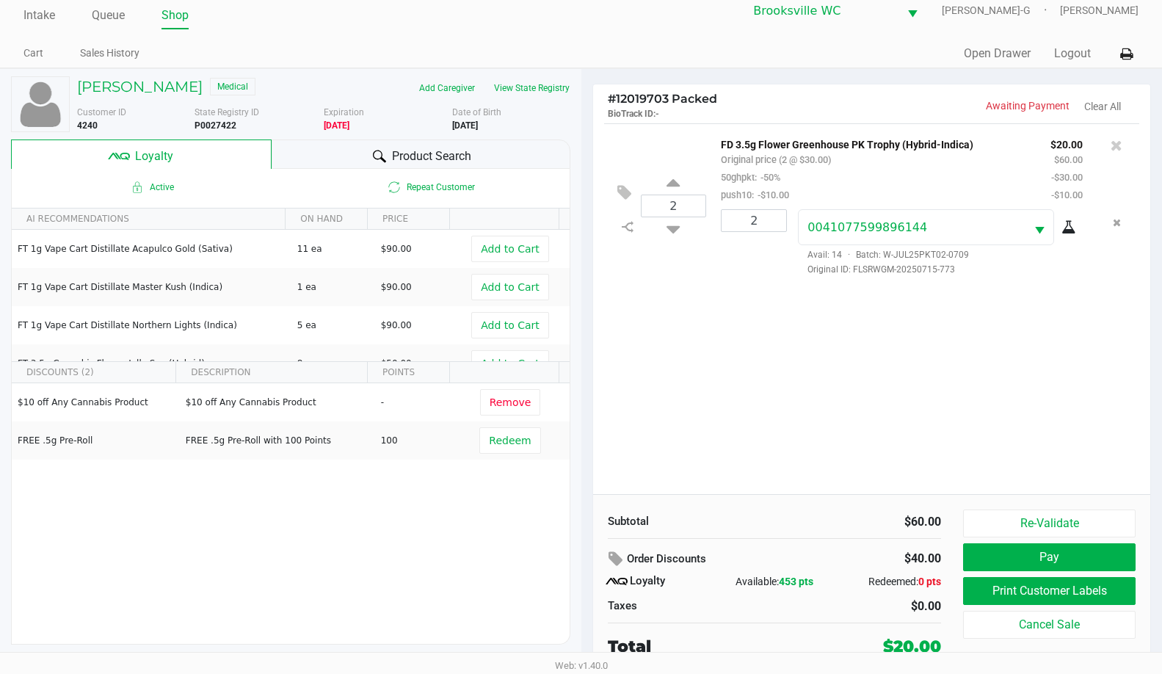
click at [1023, 572] on div "Re-Validate Pay Print Customer Labels Cancel Sale" at bounding box center [1055, 584] width 184 height 149
click at [1023, 562] on button "Pay" at bounding box center [1049, 557] width 173 height 28
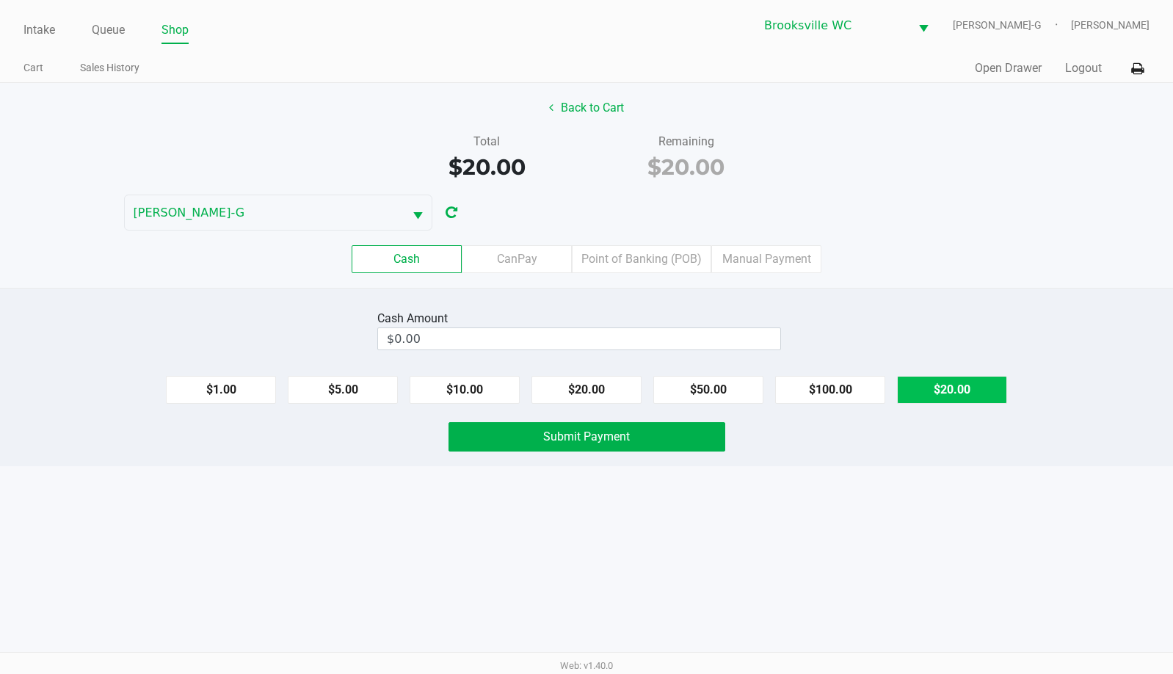
click at [910, 389] on button "$20.00" at bounding box center [952, 390] width 110 height 28
type input "$20.00"
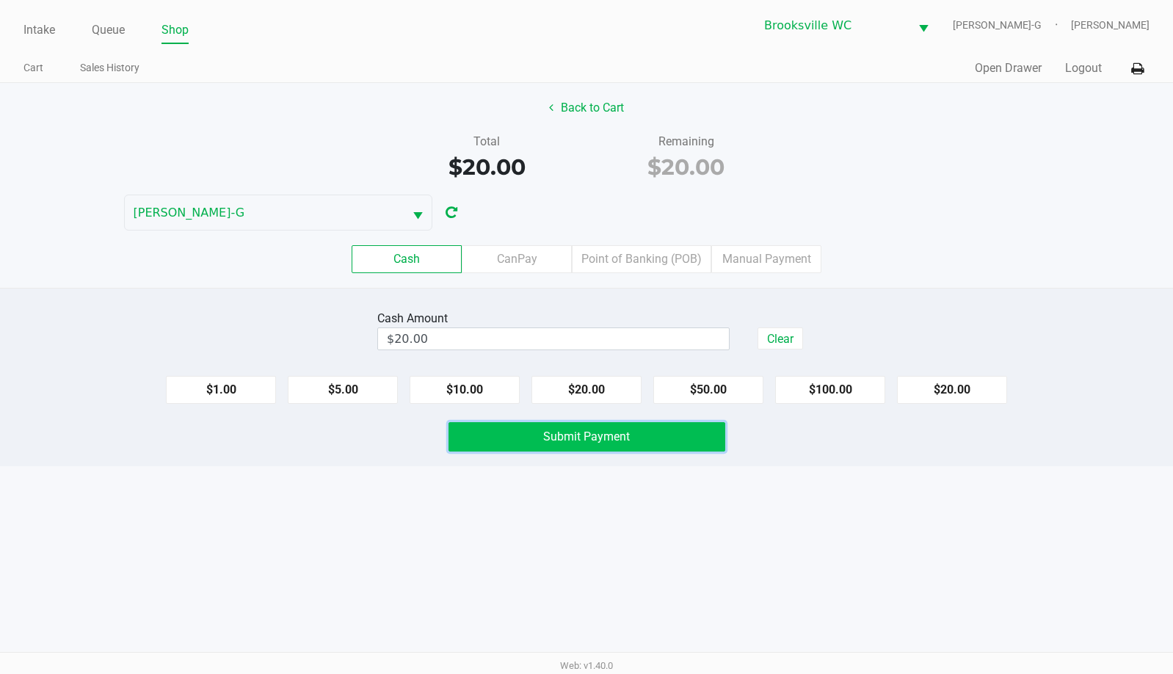
click at [603, 435] on span "Submit Payment" at bounding box center [586, 436] width 87 height 14
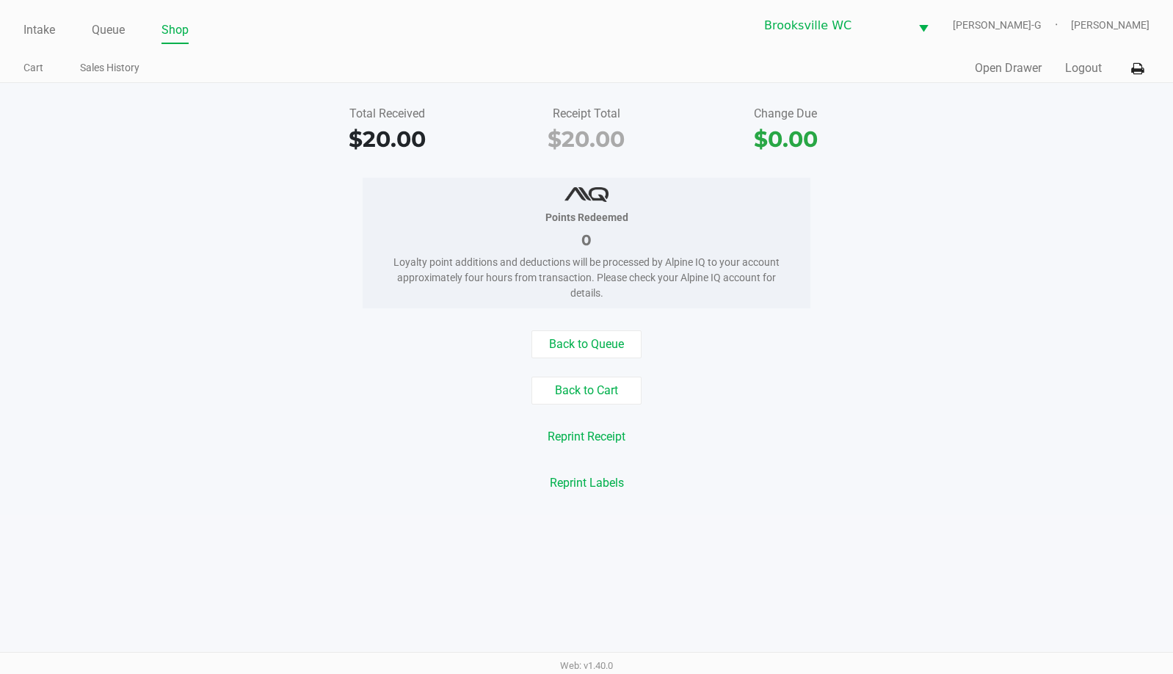
click at [1027, 328] on div "Total Received $20.00 Receipt Total $20.00 Change Due $0.00 Points Redeemed 0 L…" at bounding box center [586, 299] width 1173 height 432
click at [1067, 394] on div "Back to Cart" at bounding box center [586, 391] width 1195 height 28
click at [39, 33] on link "Intake" at bounding box center [39, 30] width 32 height 21
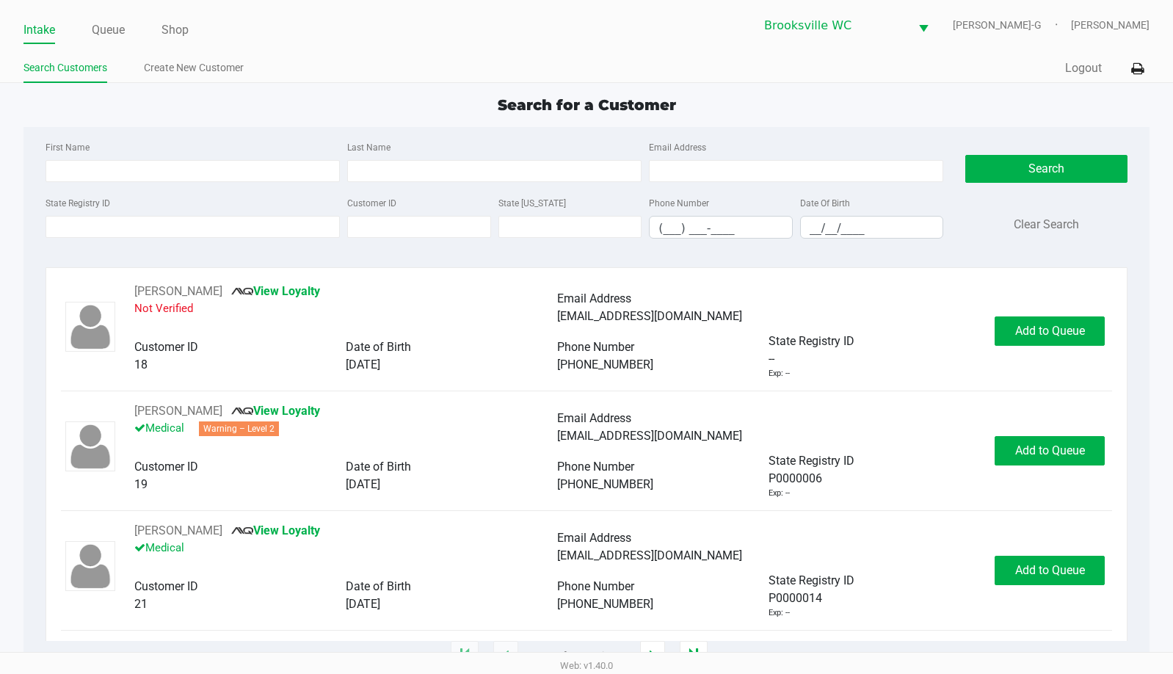
drag, startPoint x: 1059, startPoint y: 103, endPoint x: 100, endPoint y: 71, distance: 959.3
click at [1048, 101] on div "Search for a Customer" at bounding box center [586, 105] width 1148 height 22
click at [119, 27] on link "Queue" at bounding box center [108, 30] width 33 height 21
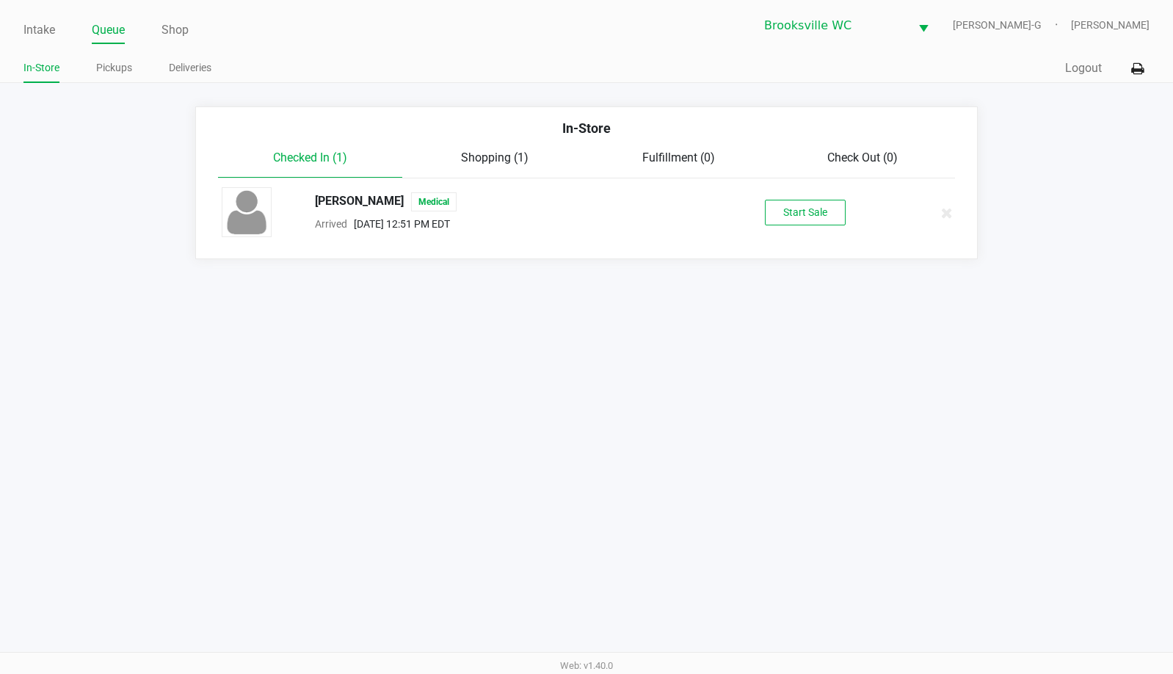
click at [348, 194] on div "[PERSON_NAME] Medical" at bounding box center [508, 201] width 408 height 19
click at [359, 202] on div "[PERSON_NAME] Medical" at bounding box center [508, 201] width 408 height 19
click at [333, 206] on div "[PERSON_NAME] Medical" at bounding box center [508, 201] width 408 height 19
click at [792, 200] on button "Start Sale" at bounding box center [805, 213] width 81 height 26
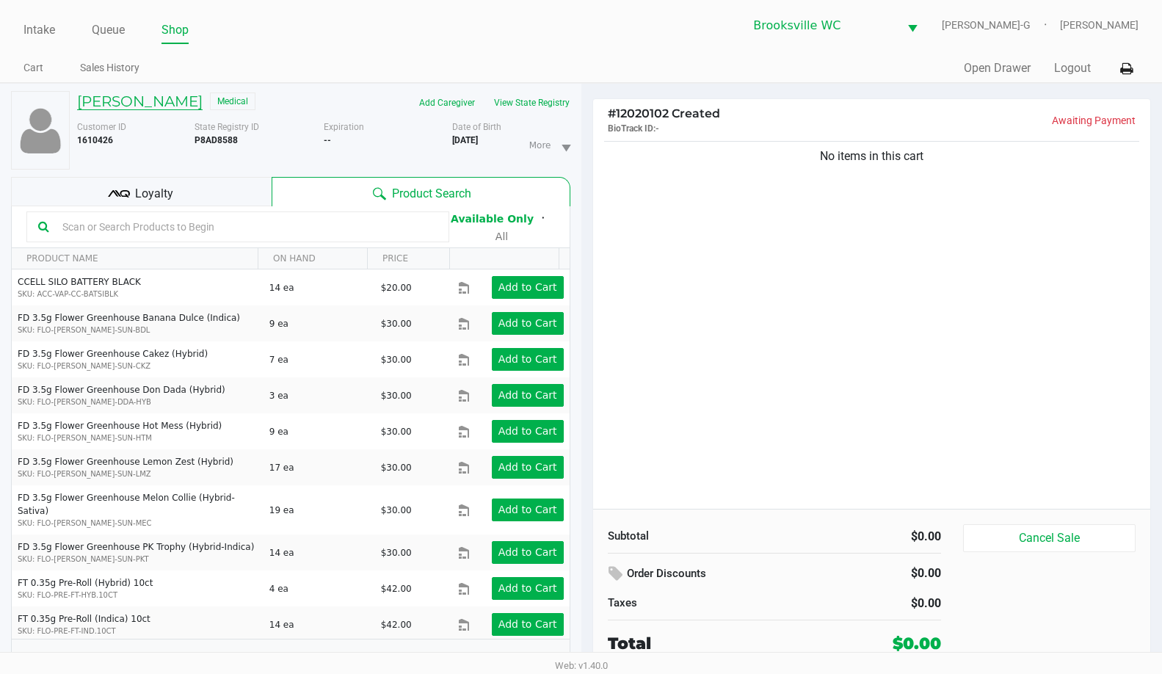
click at [127, 93] on h5 "[PERSON_NAME]" at bounding box center [140, 102] width 126 height 18
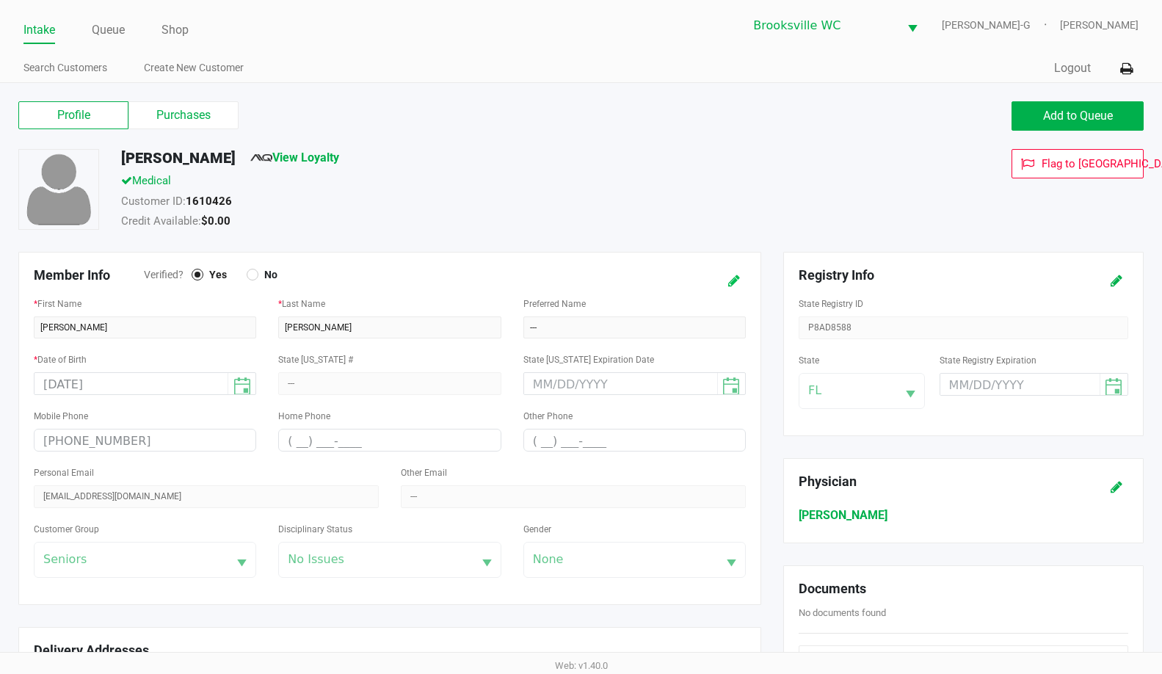
click at [729, 278] on icon at bounding box center [734, 281] width 12 height 10
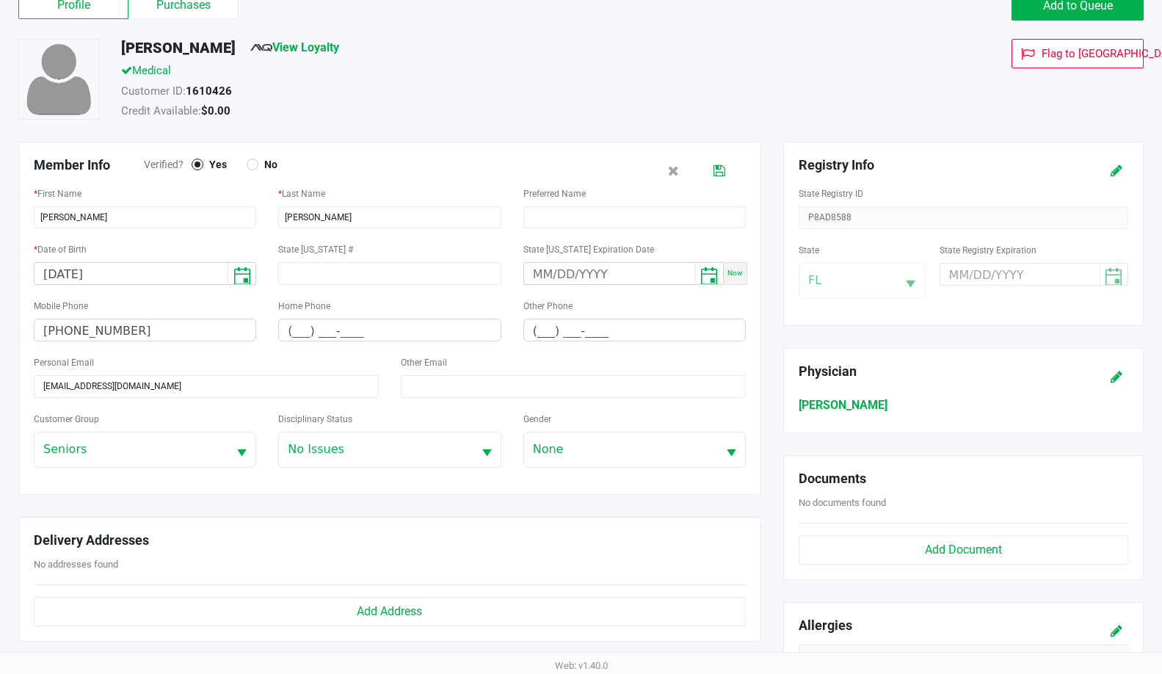
scroll to position [73, 0]
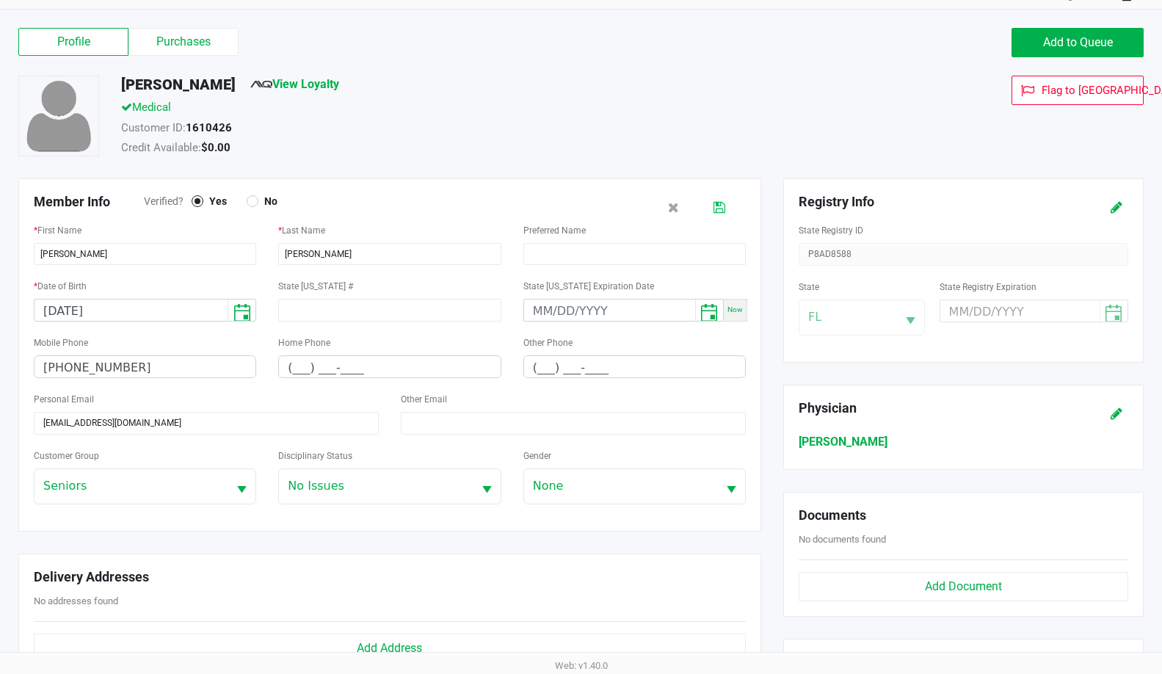
click at [723, 208] on icon at bounding box center [720, 208] width 12 height 10
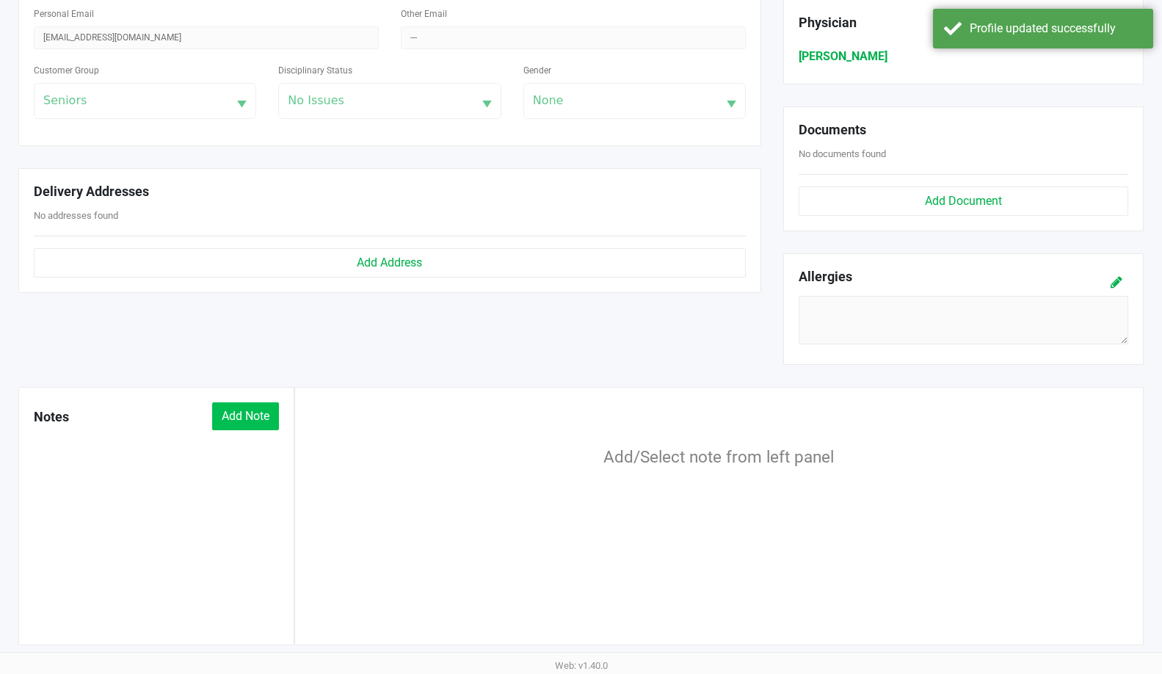
scroll to position [460, 0]
click at [227, 403] on button "Add Note" at bounding box center [245, 416] width 67 height 28
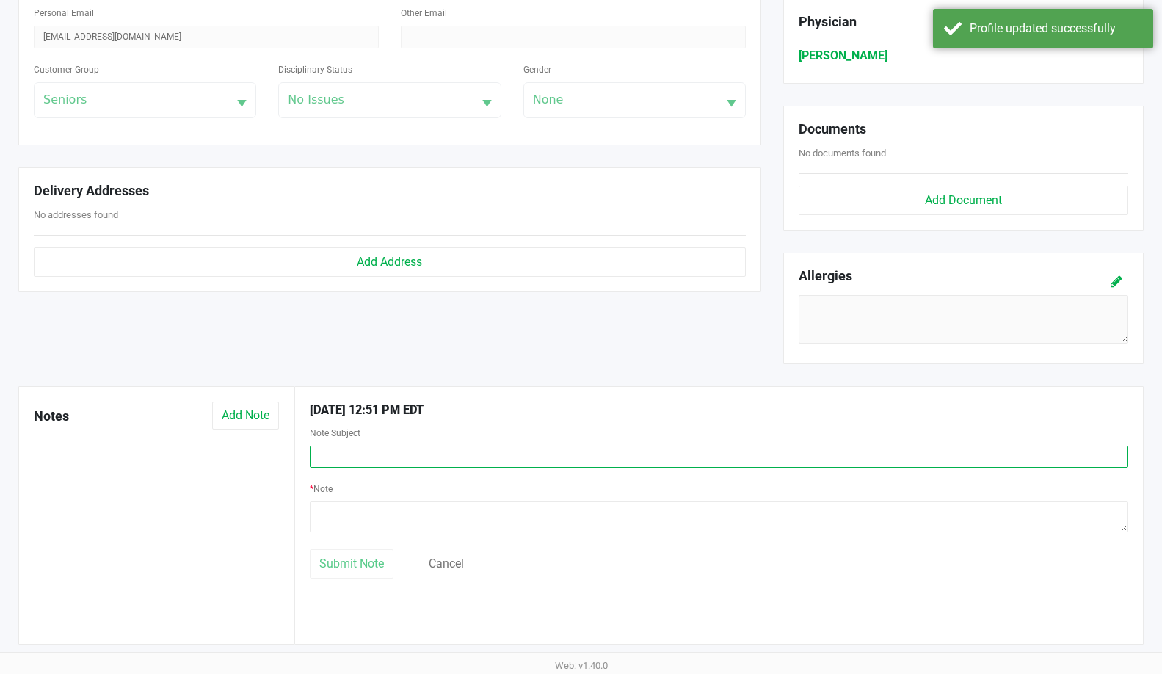
click at [363, 467] on input "text" at bounding box center [719, 457] width 819 height 22
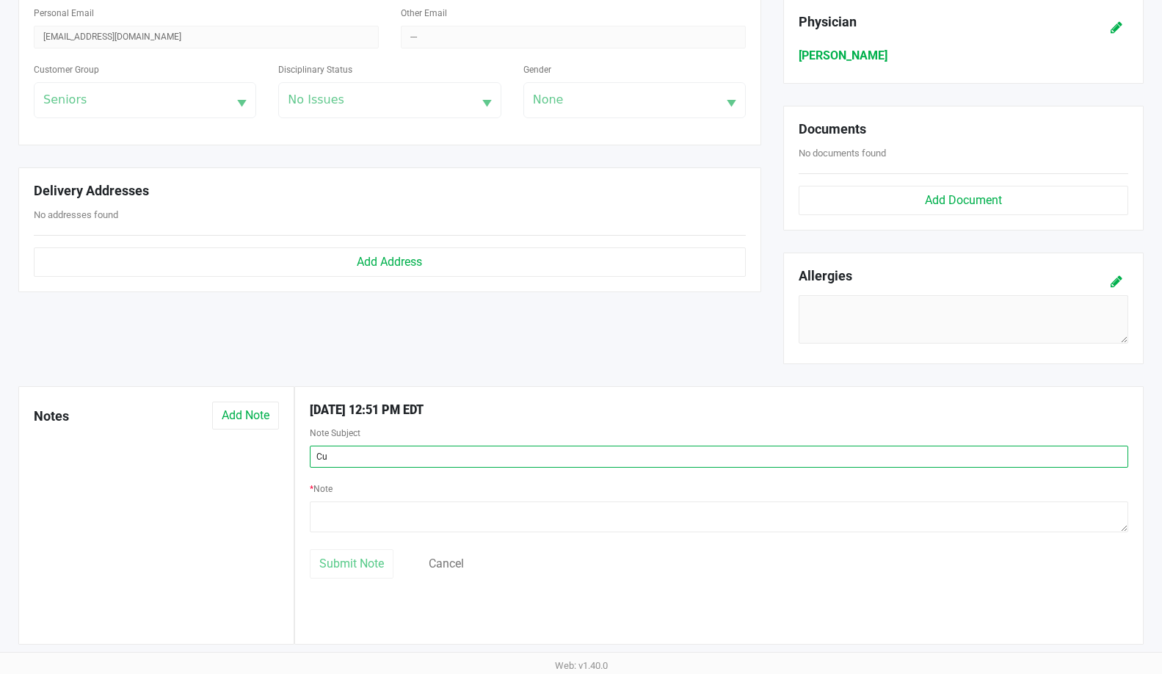
type input "C"
type input "Warning customer claims he shares his products with others"
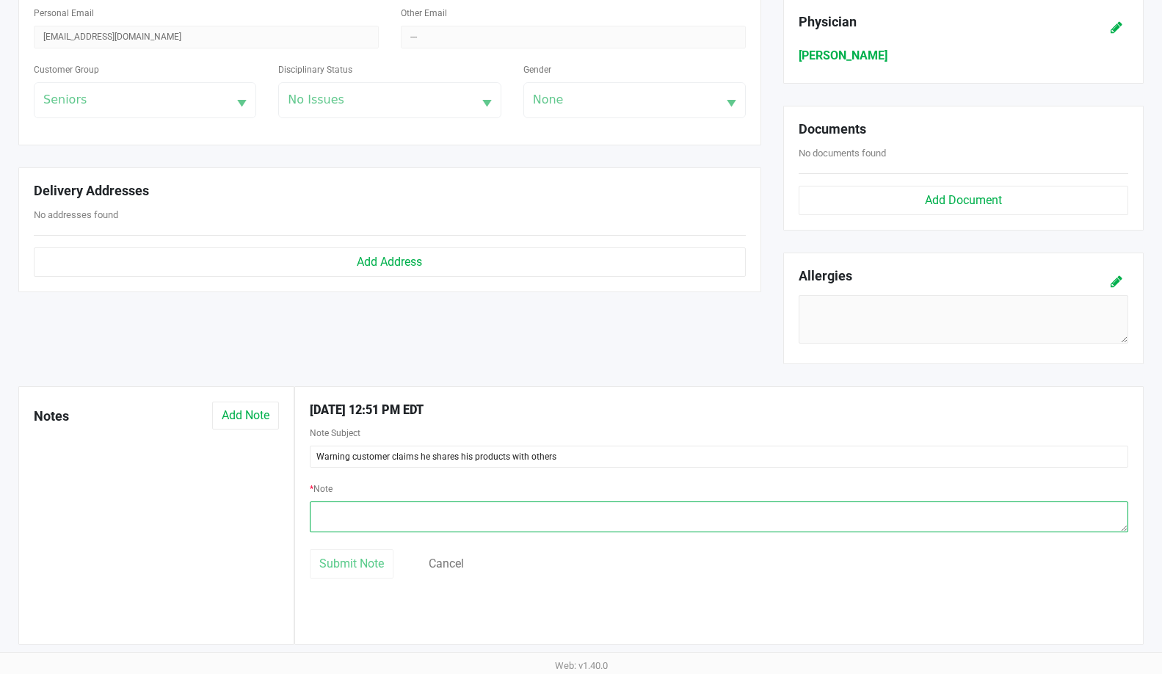
click at [380, 521] on textarea at bounding box center [719, 516] width 819 height 31
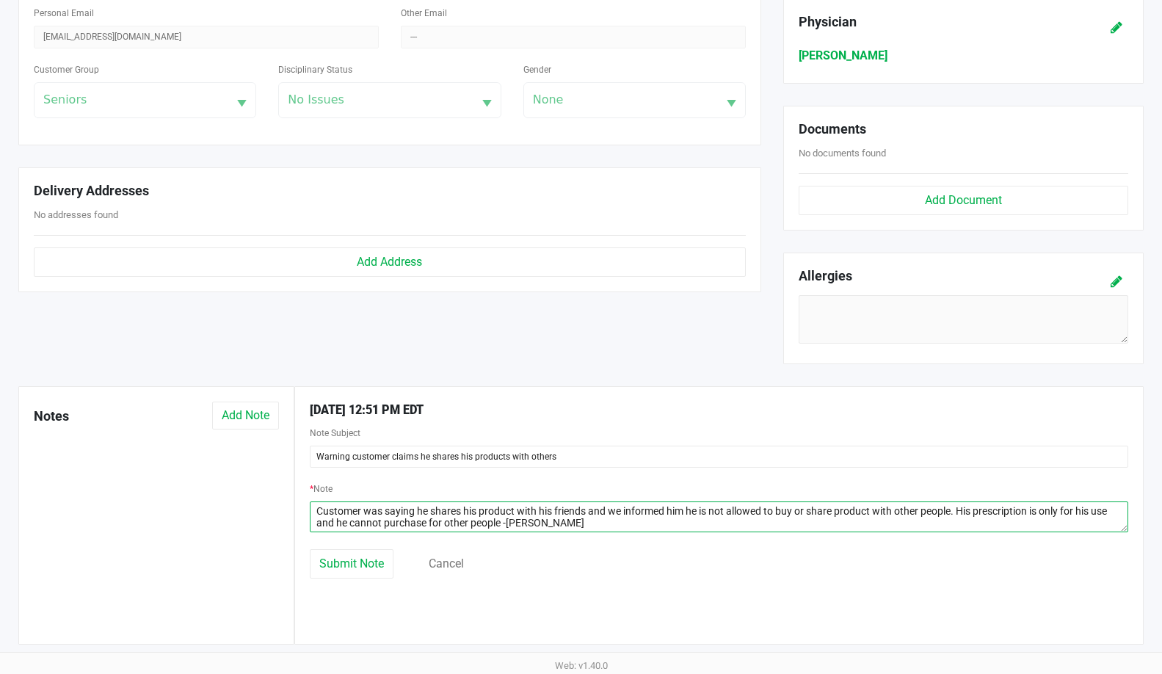
click at [505, 525] on textarea at bounding box center [719, 516] width 819 height 31
click at [649, 525] on textarea at bounding box center [719, 516] width 819 height 31
click at [620, 524] on textarea at bounding box center [719, 516] width 819 height 31
click at [675, 529] on textarea at bounding box center [719, 516] width 819 height 31
type textarea "Customer was saying he shares his product with his friends and we informed him …"
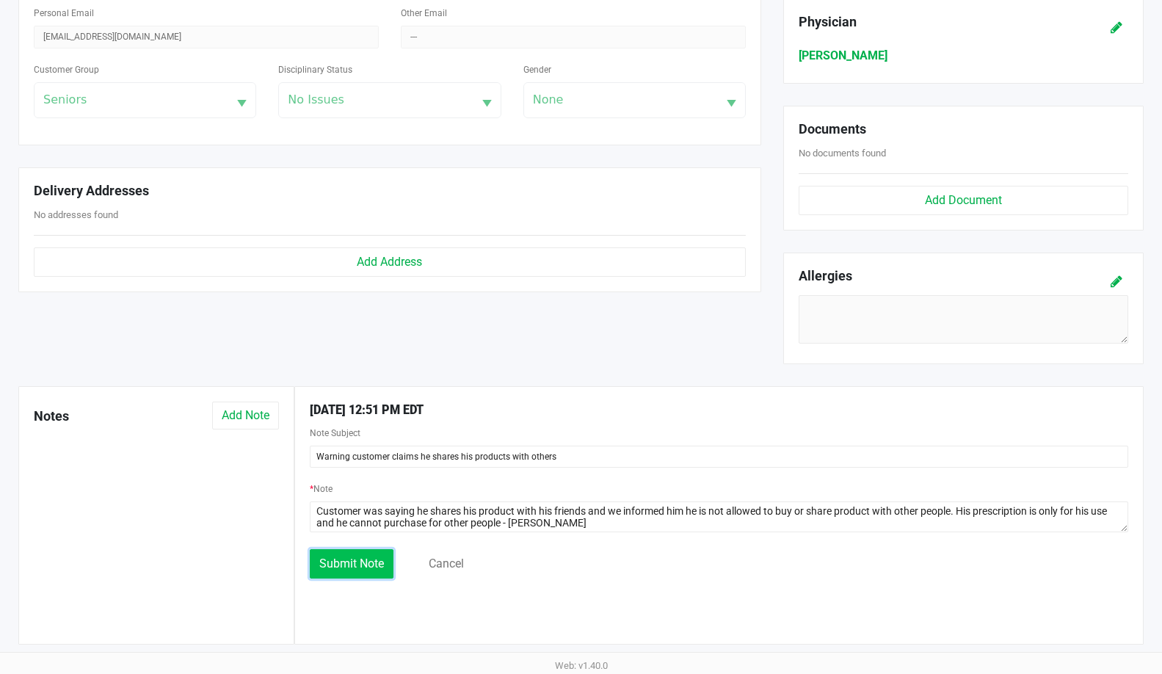
click at [359, 554] on button "Submit Note" at bounding box center [352, 563] width 84 height 29
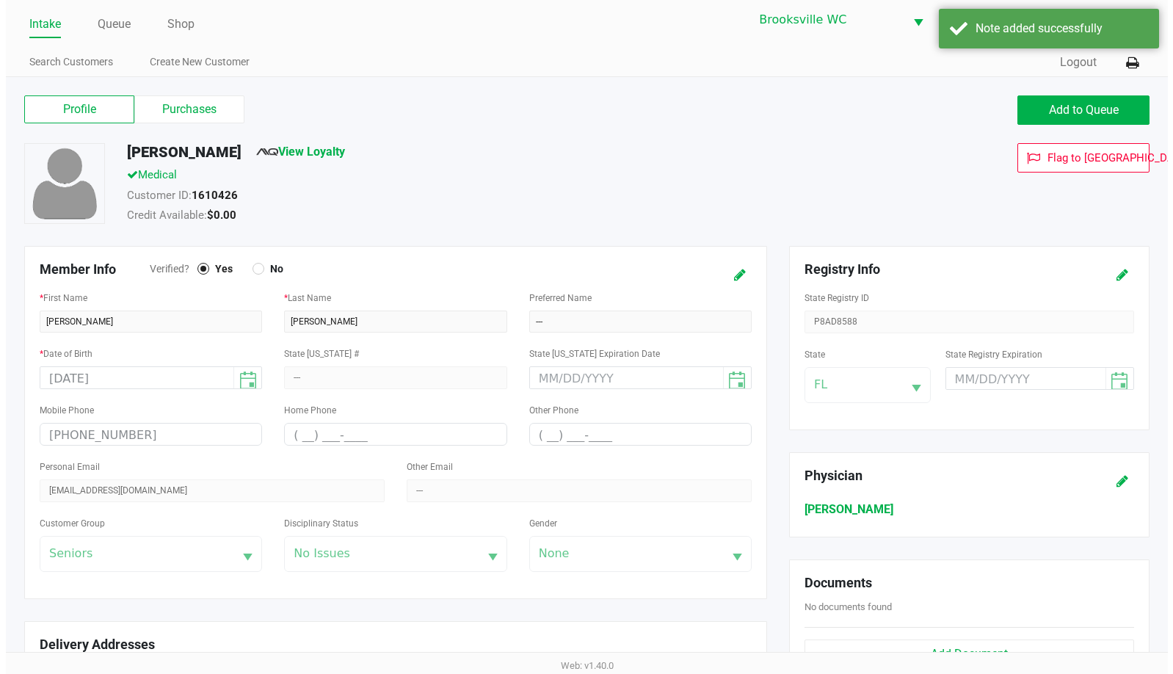
scroll to position [0, 0]
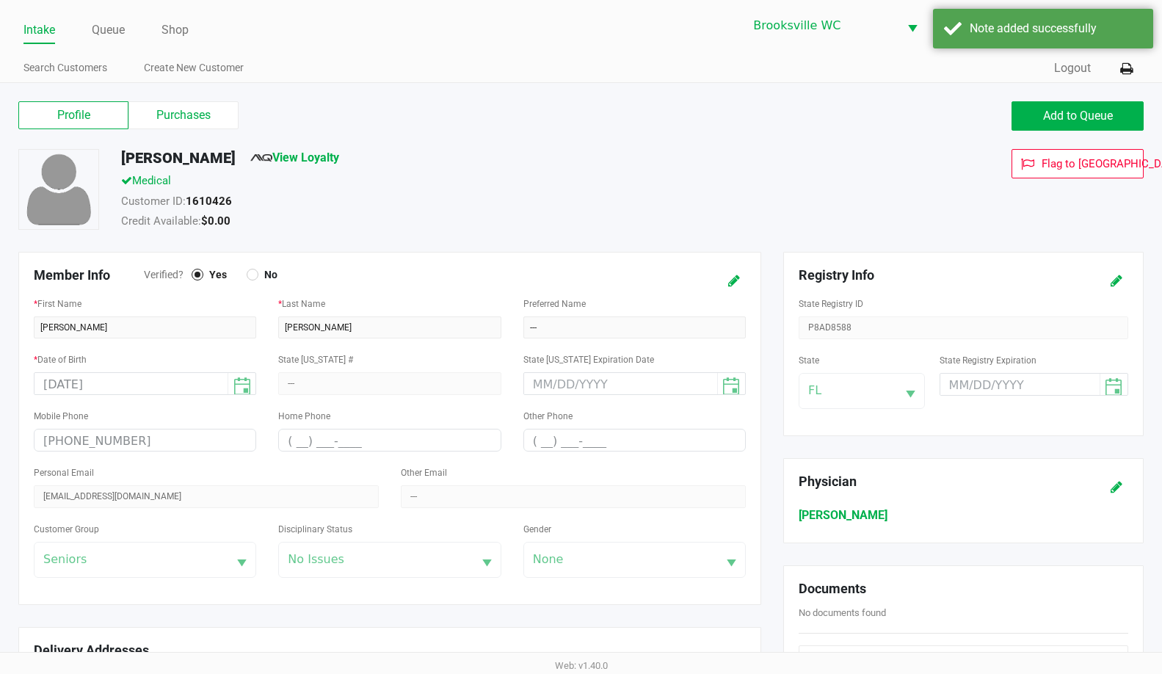
click at [42, 28] on link "Intake" at bounding box center [39, 30] width 32 height 21
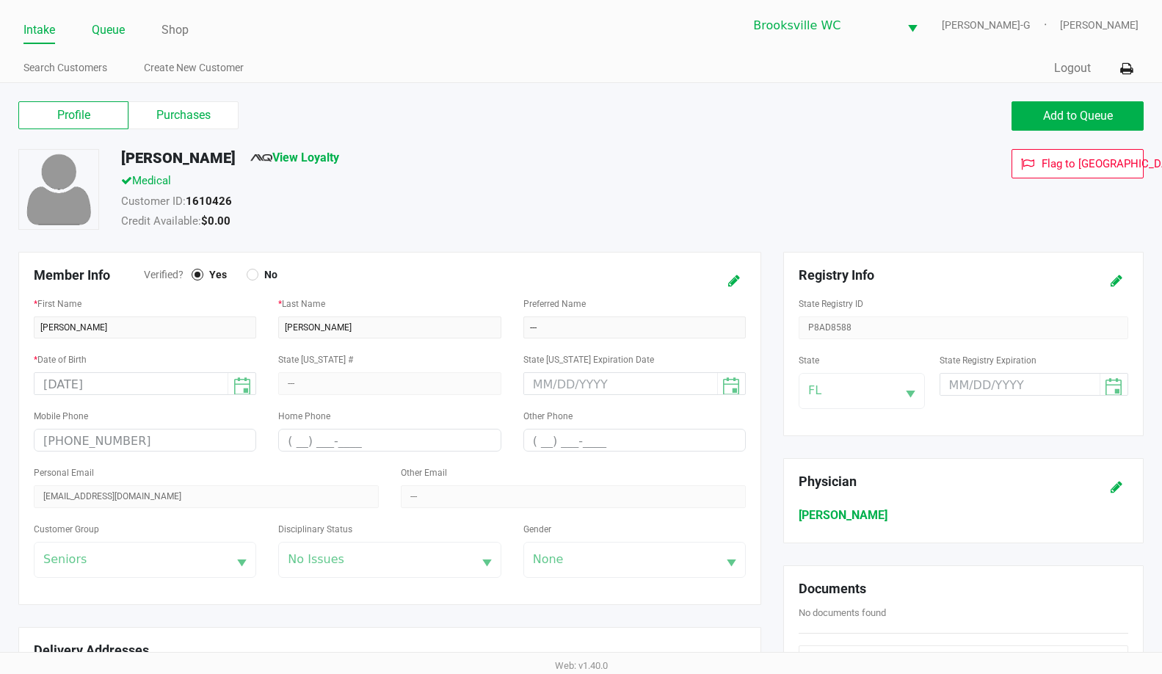
click at [116, 38] on link "Queue" at bounding box center [108, 30] width 33 height 21
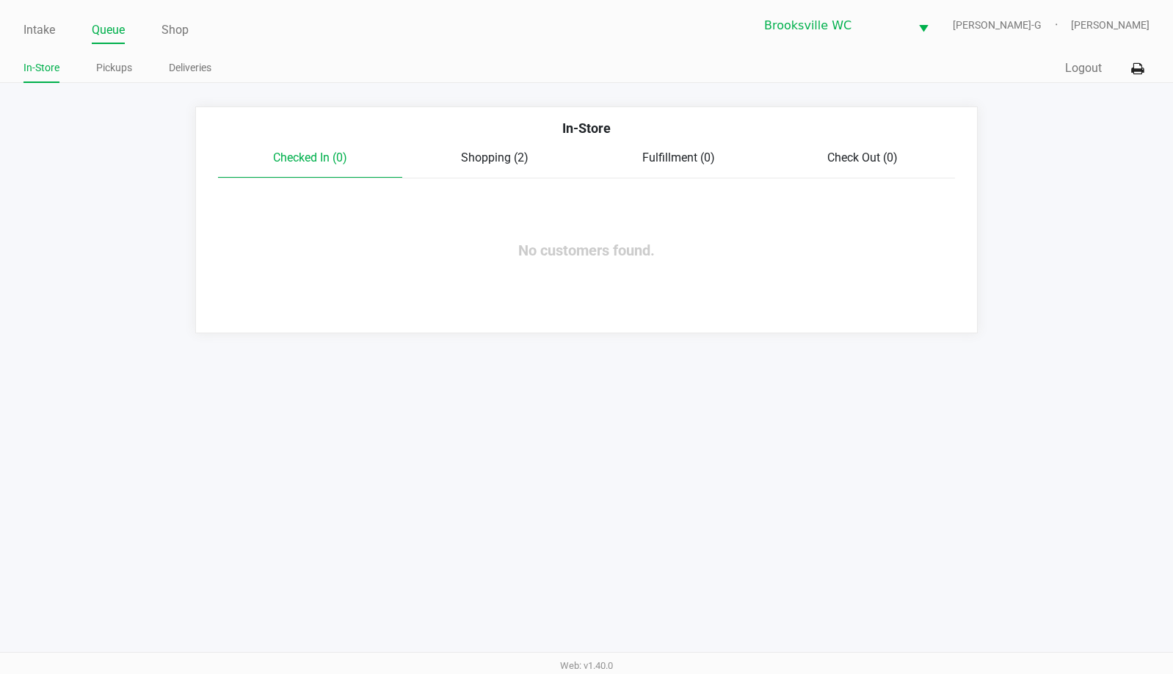
click at [503, 164] on div "Shopping (2)" at bounding box center [494, 158] width 184 height 18
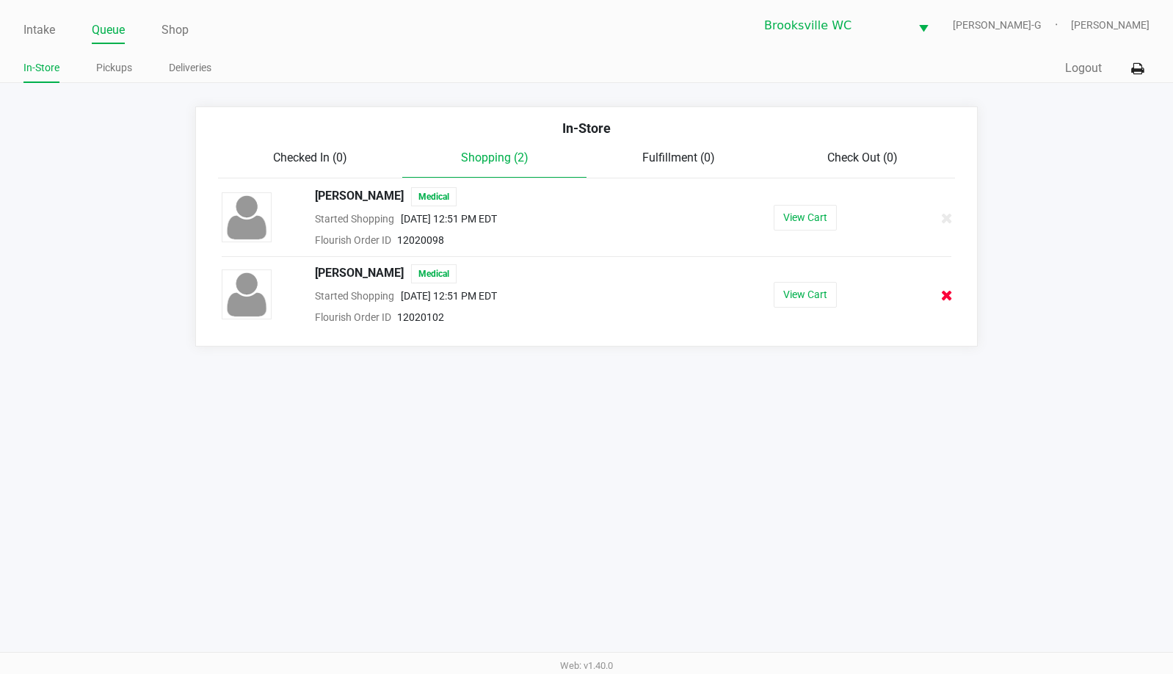
click at [948, 290] on icon at bounding box center [947, 295] width 12 height 11
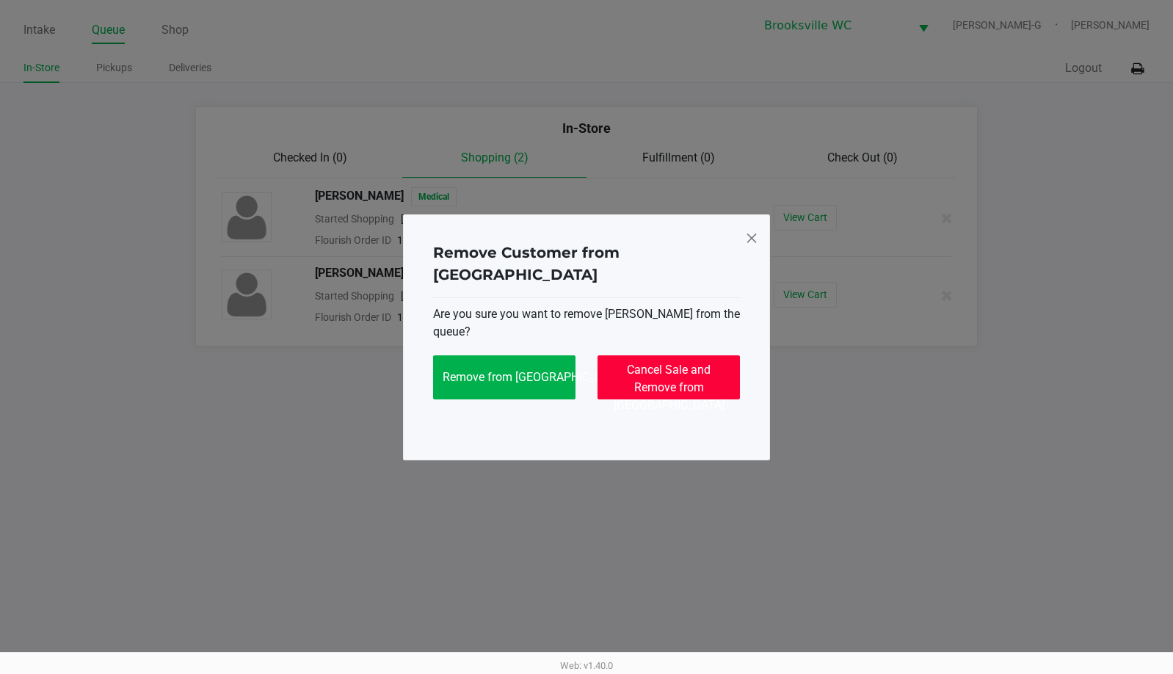
click at [661, 383] on span "Cancel Sale and Remove from [GEOGRAPHIC_DATA]" at bounding box center [669, 387] width 111 height 49
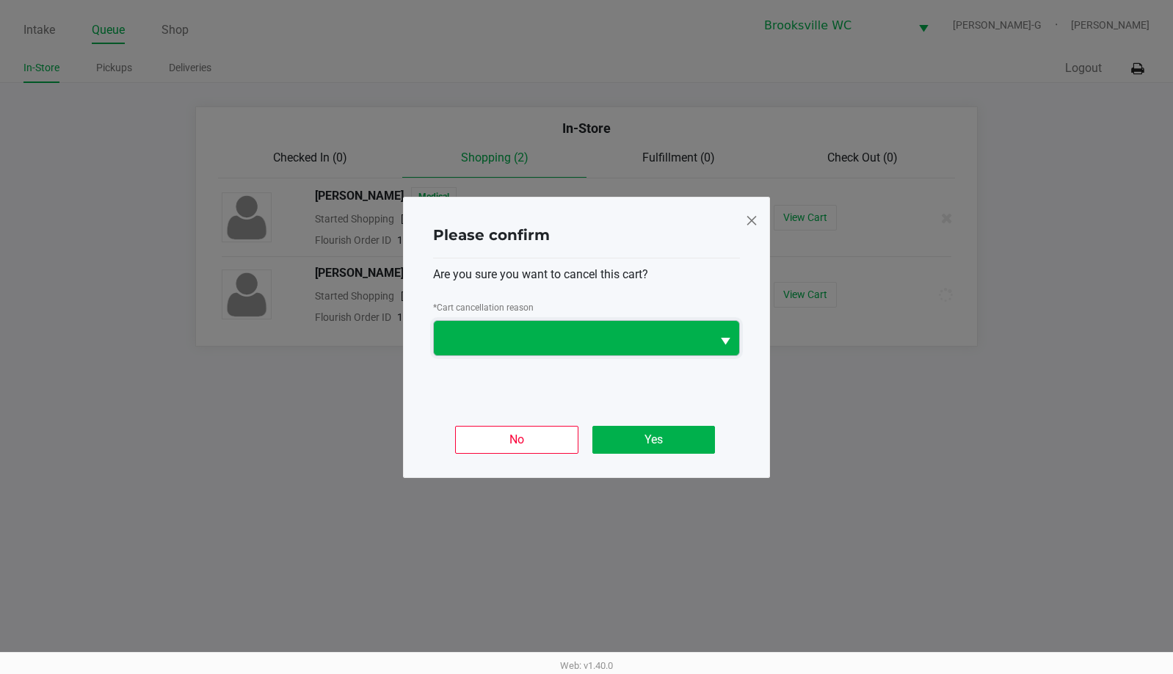
click at [508, 336] on span at bounding box center [573, 338] width 260 height 18
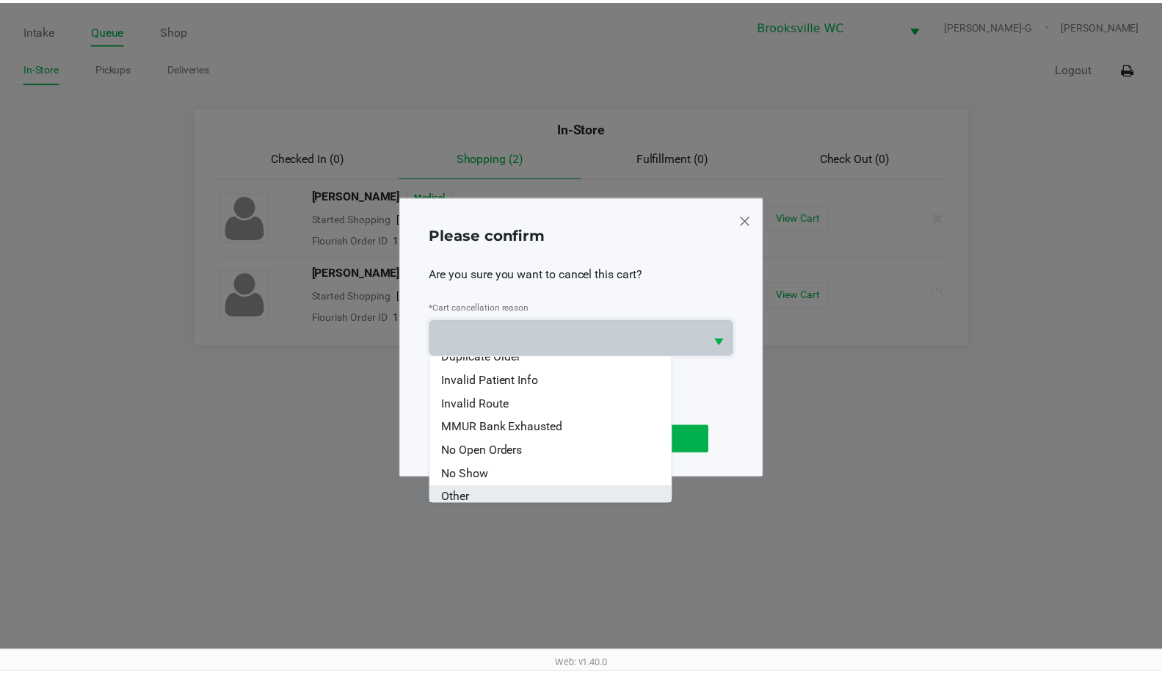
scroll to position [112, 0]
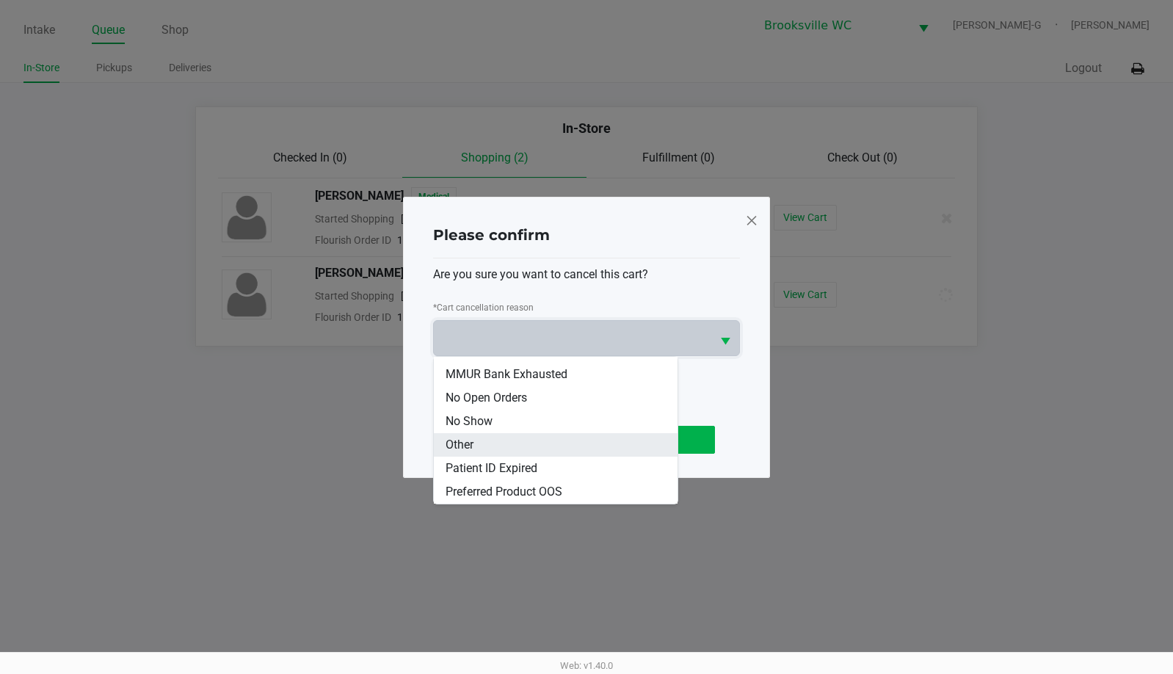
click at [499, 441] on li "Other" at bounding box center [556, 444] width 244 height 23
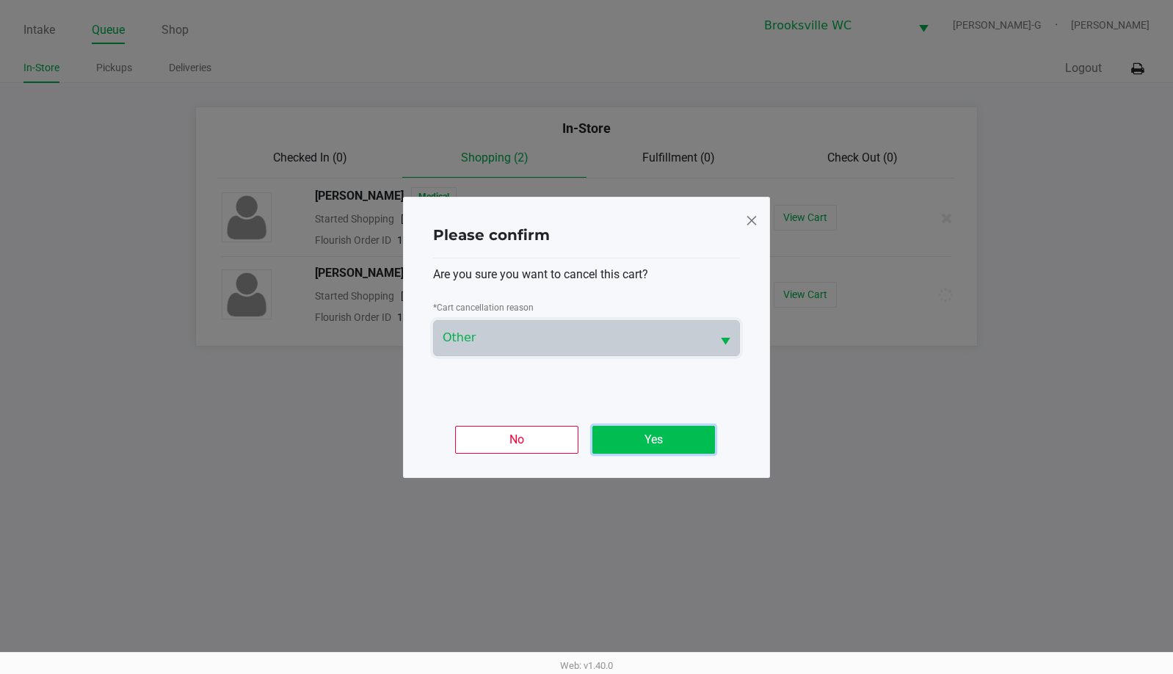
click at [662, 438] on button "Yes" at bounding box center [653, 440] width 123 height 28
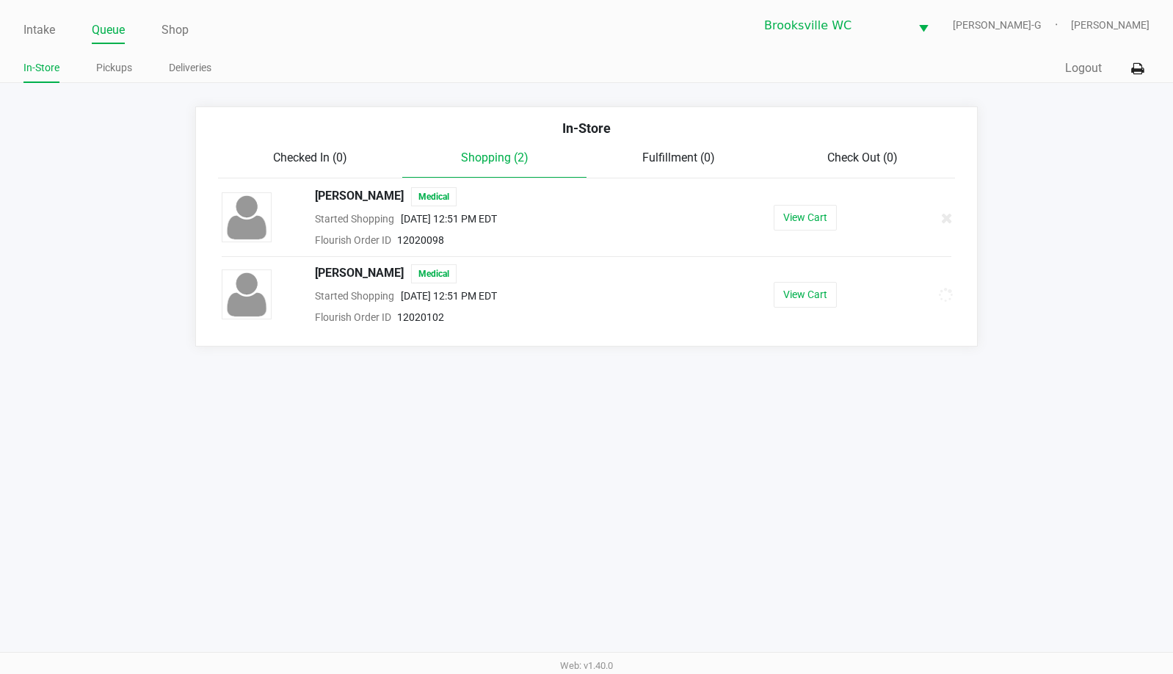
click at [360, 164] on div "Checked In (0)" at bounding box center [310, 158] width 184 height 18
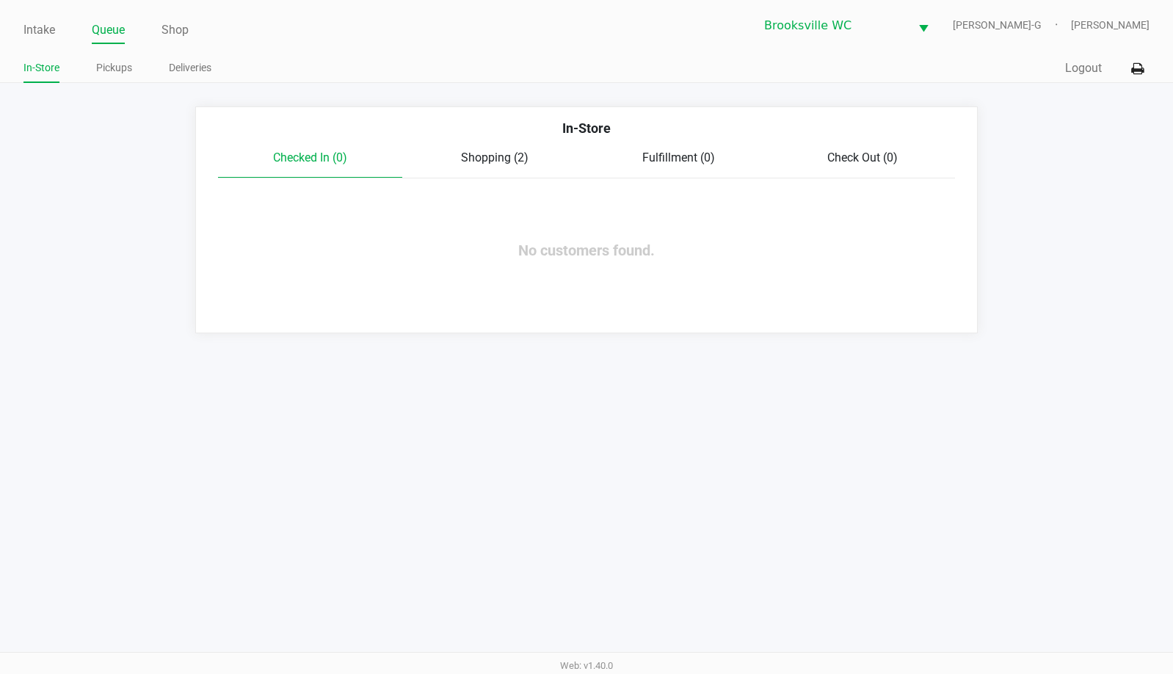
click at [432, 166] on div "Shopping (2)" at bounding box center [494, 158] width 184 height 18
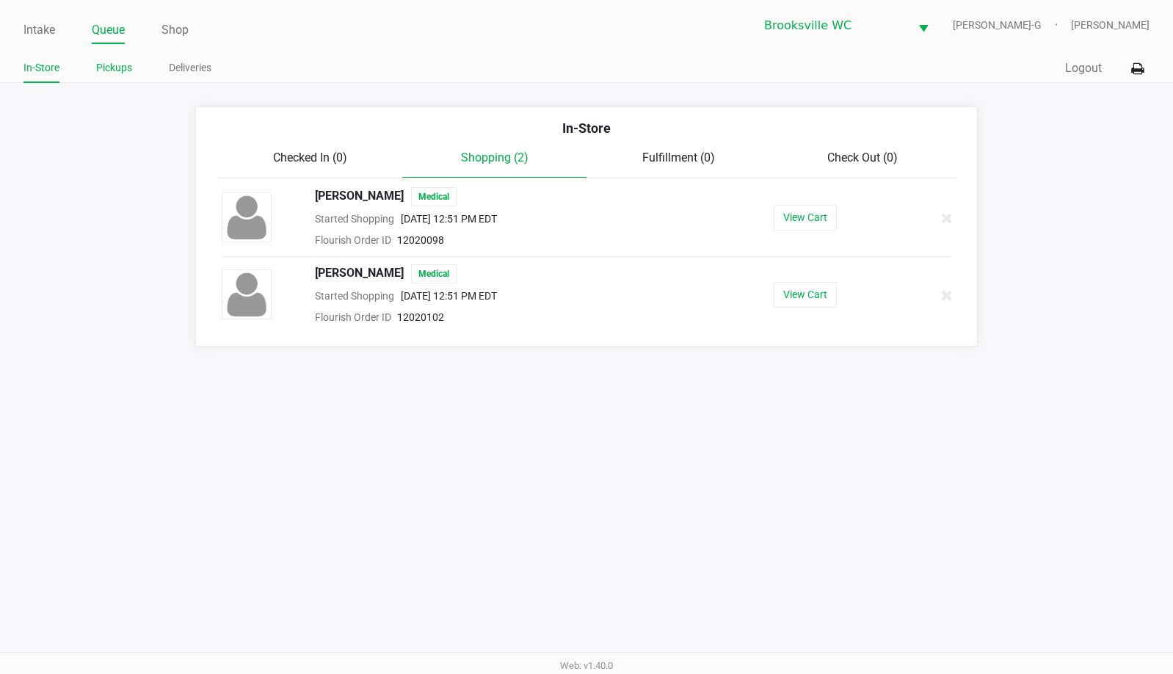
click at [111, 67] on link "Pickups" at bounding box center [114, 68] width 36 height 18
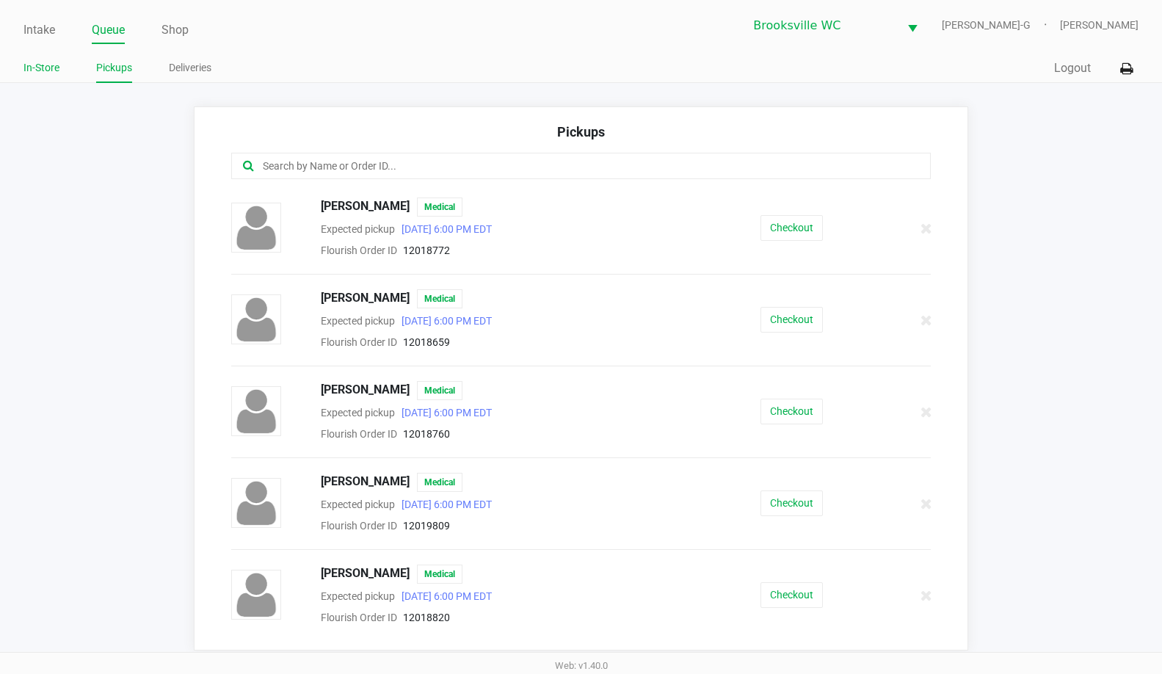
click at [45, 62] on link "In-Store" at bounding box center [41, 68] width 36 height 18
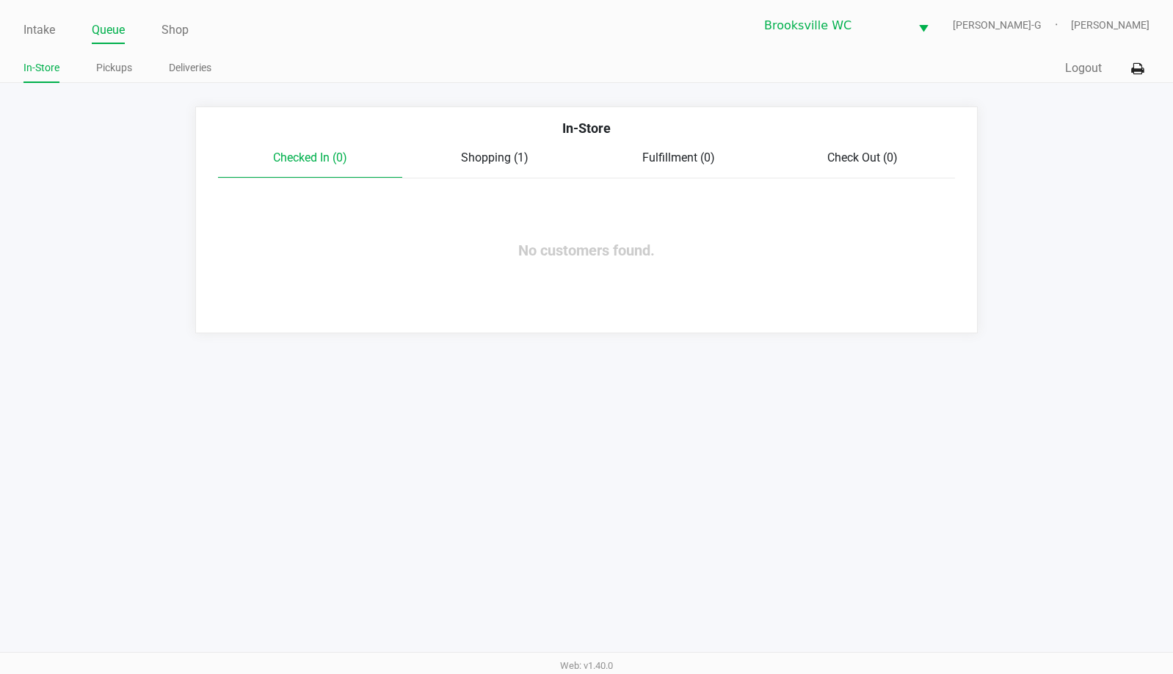
click at [460, 153] on div "Shopping (1)" at bounding box center [494, 158] width 184 height 18
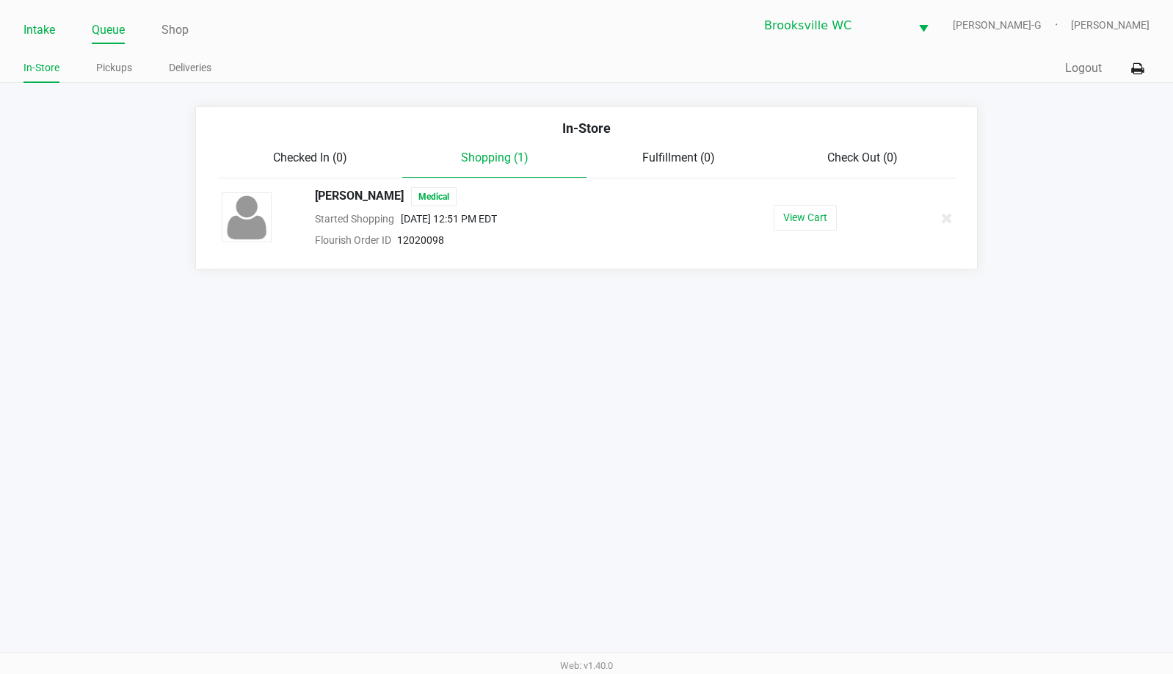
click at [41, 29] on link "Intake" at bounding box center [39, 30] width 32 height 21
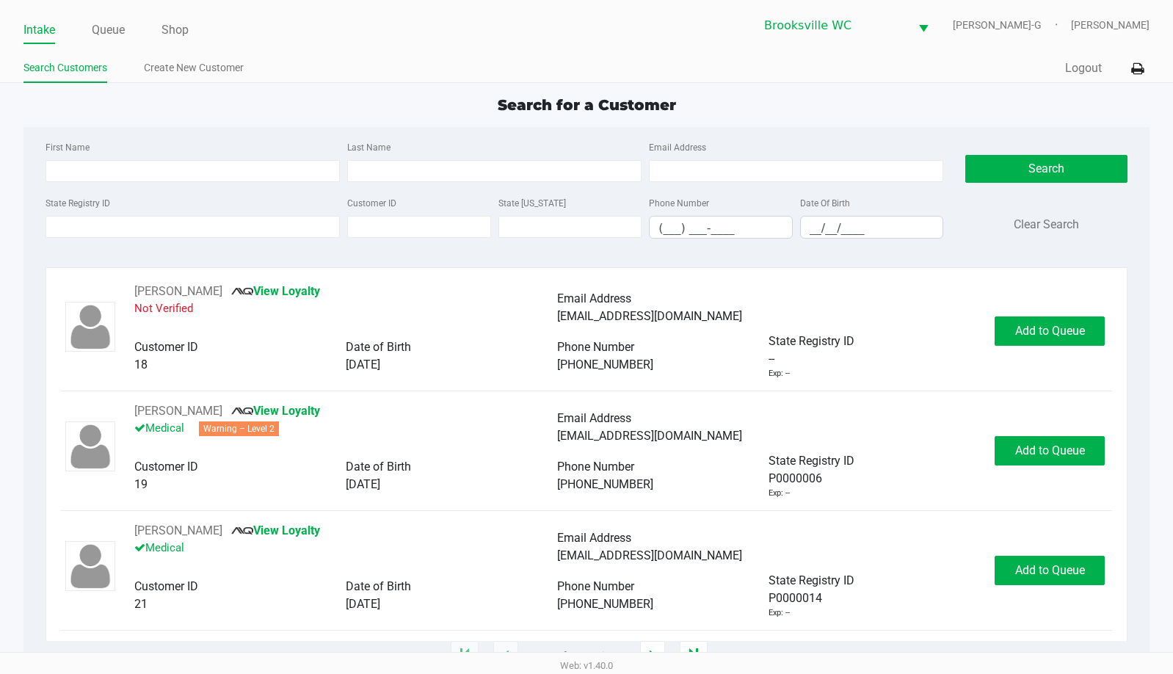
click at [463, 140] on div "Last Name" at bounding box center [495, 160] width 302 height 44
click at [120, 225] on input "State Registry ID" at bounding box center [193, 227] width 294 height 22
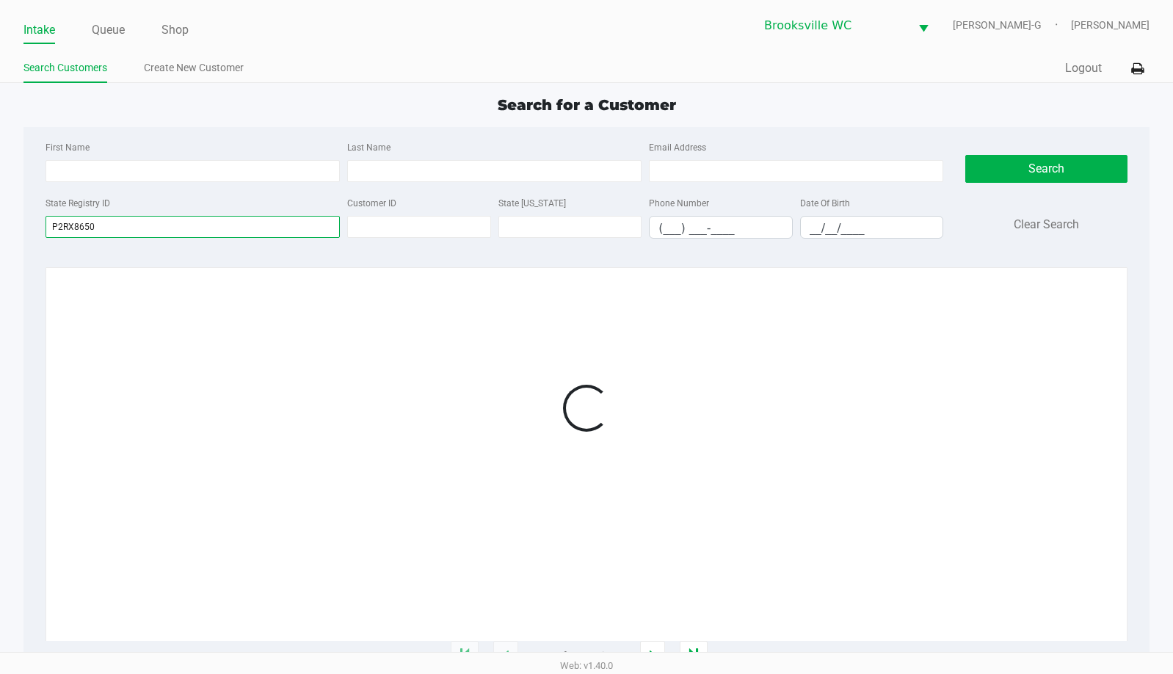
type input "P2RX8650"
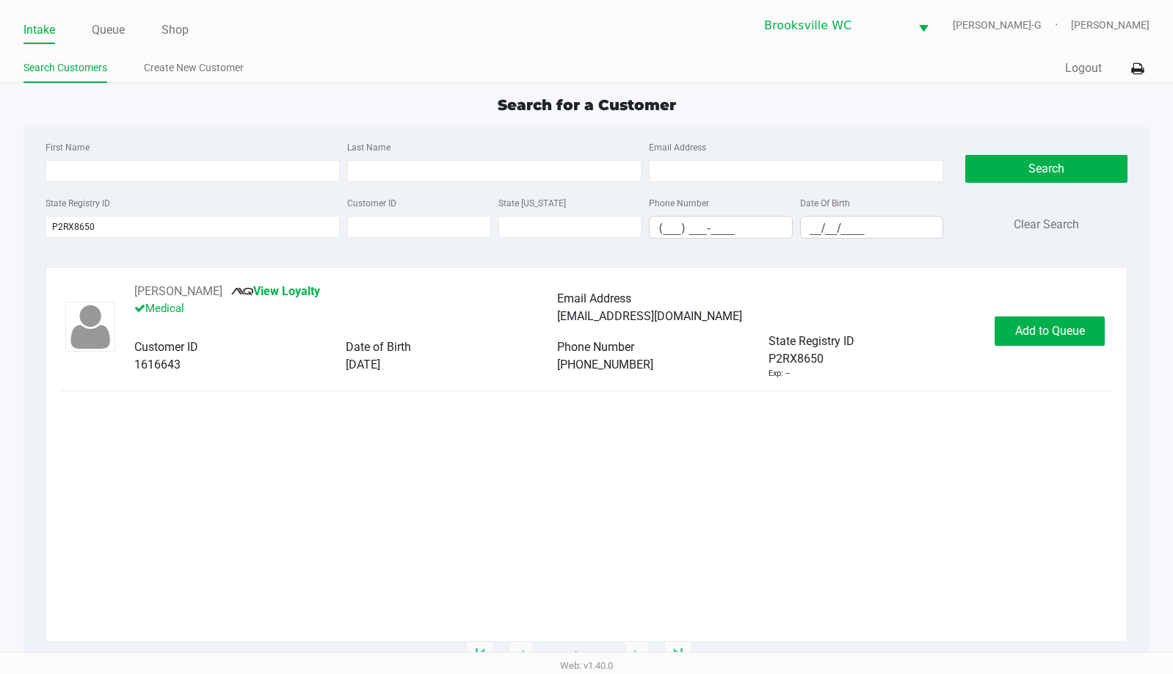
click at [1086, 412] on div "[PERSON_NAME] View Loyalty Medical Email Address [EMAIL_ADDRESS][DOMAIN_NAME] C…" at bounding box center [586, 462] width 1051 height 358
click at [1034, 331] on span "Add to Queue" at bounding box center [1050, 331] width 70 height 14
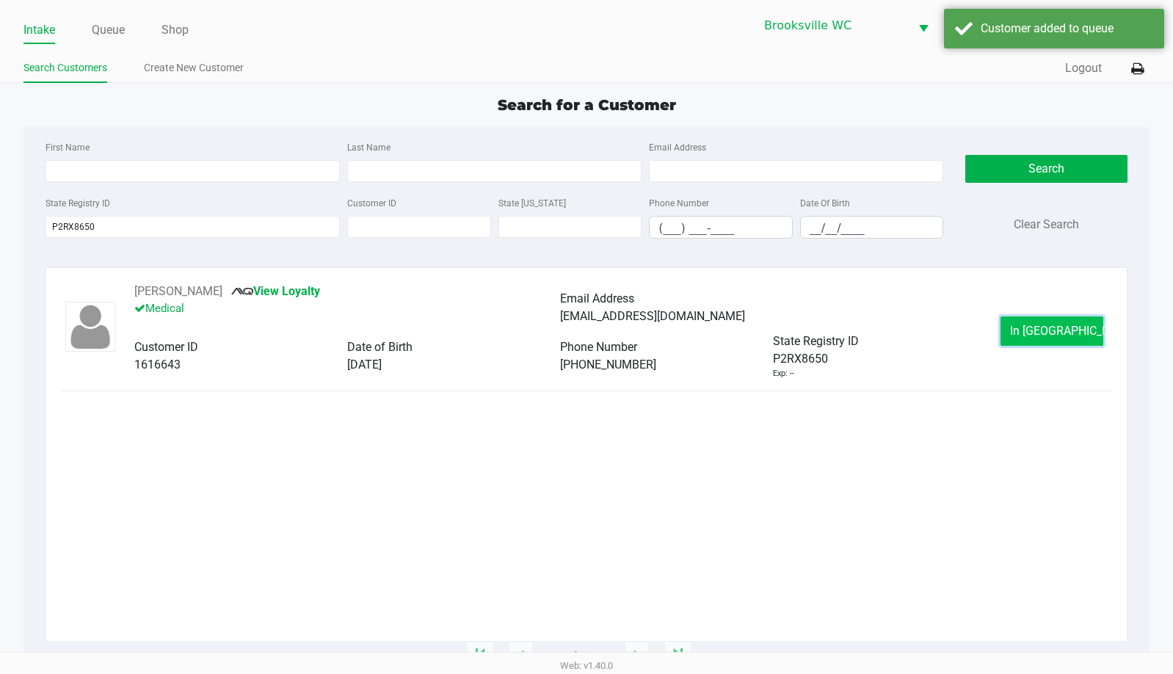
click at [1069, 325] on span "In [GEOGRAPHIC_DATA]" at bounding box center [1071, 331] width 123 height 14
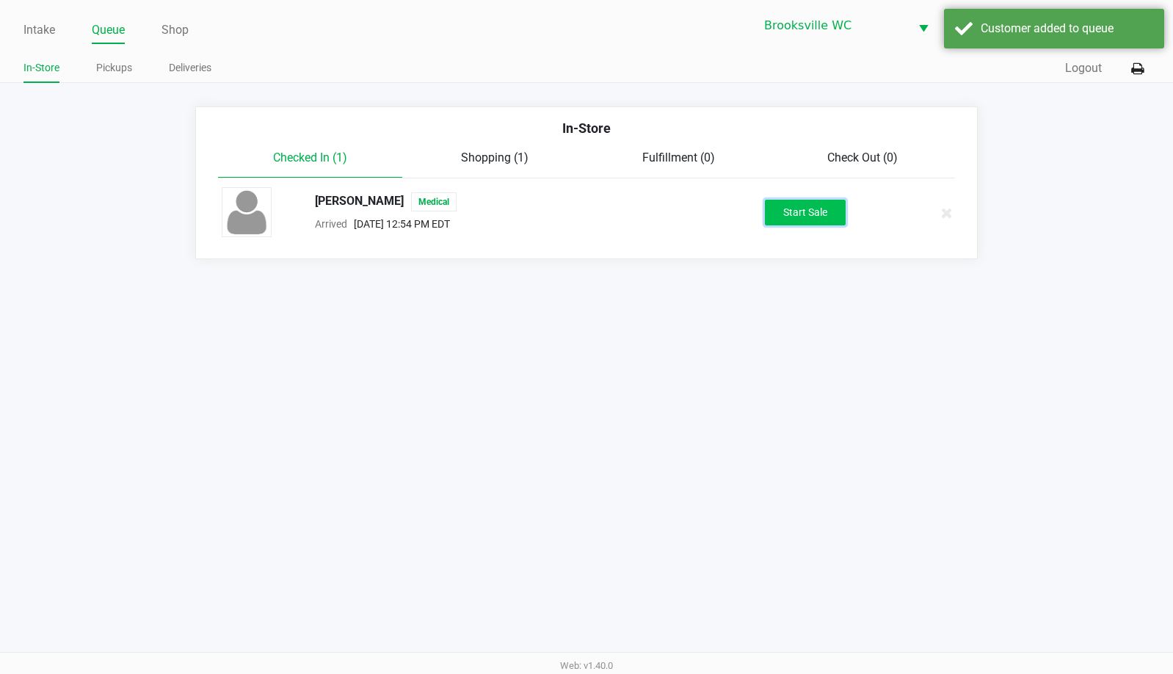
click at [783, 203] on button "Start Sale" at bounding box center [805, 213] width 81 height 26
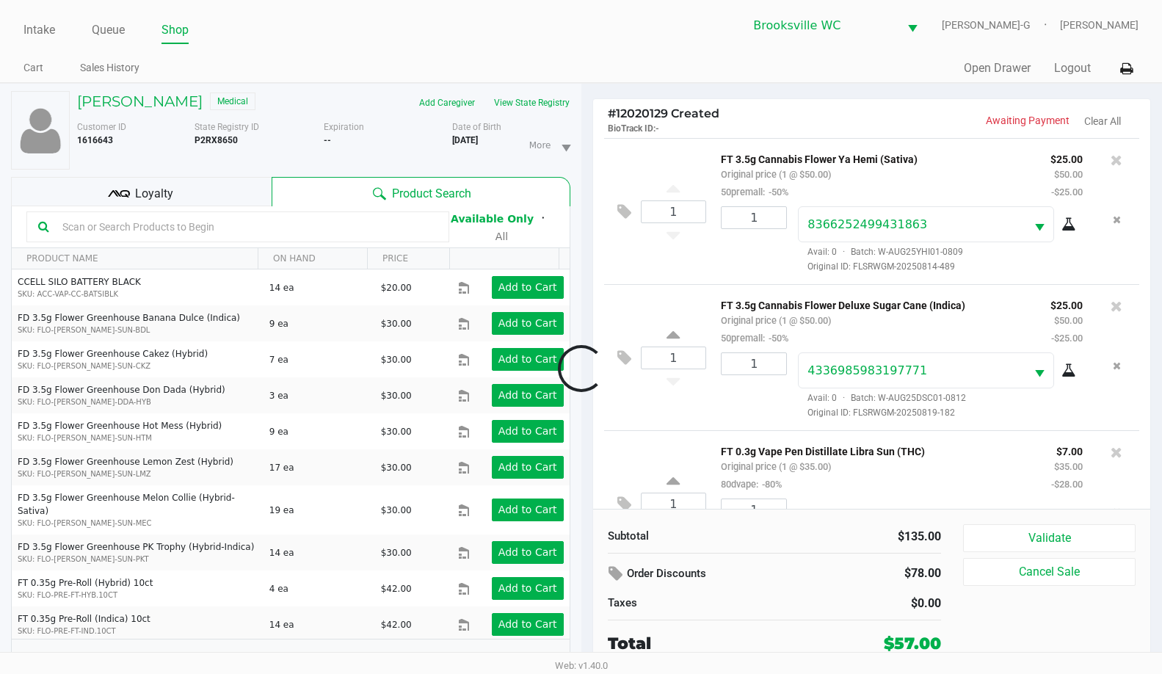
scroll to position [70, 0]
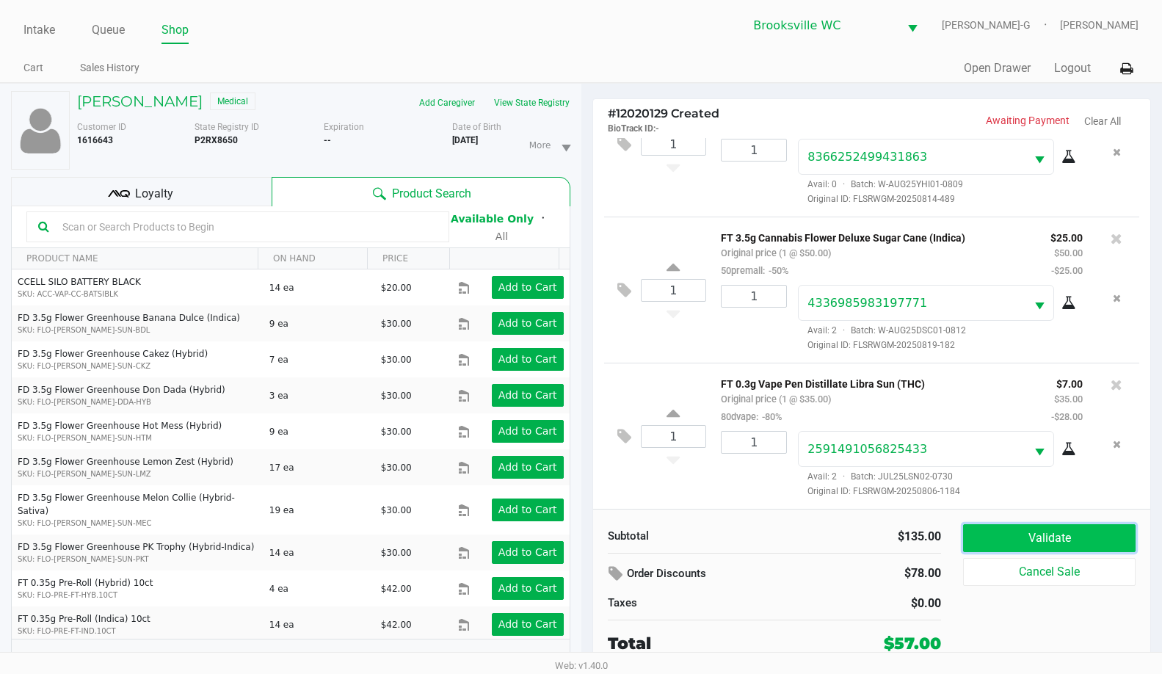
click at [1028, 545] on button "Validate" at bounding box center [1049, 538] width 173 height 28
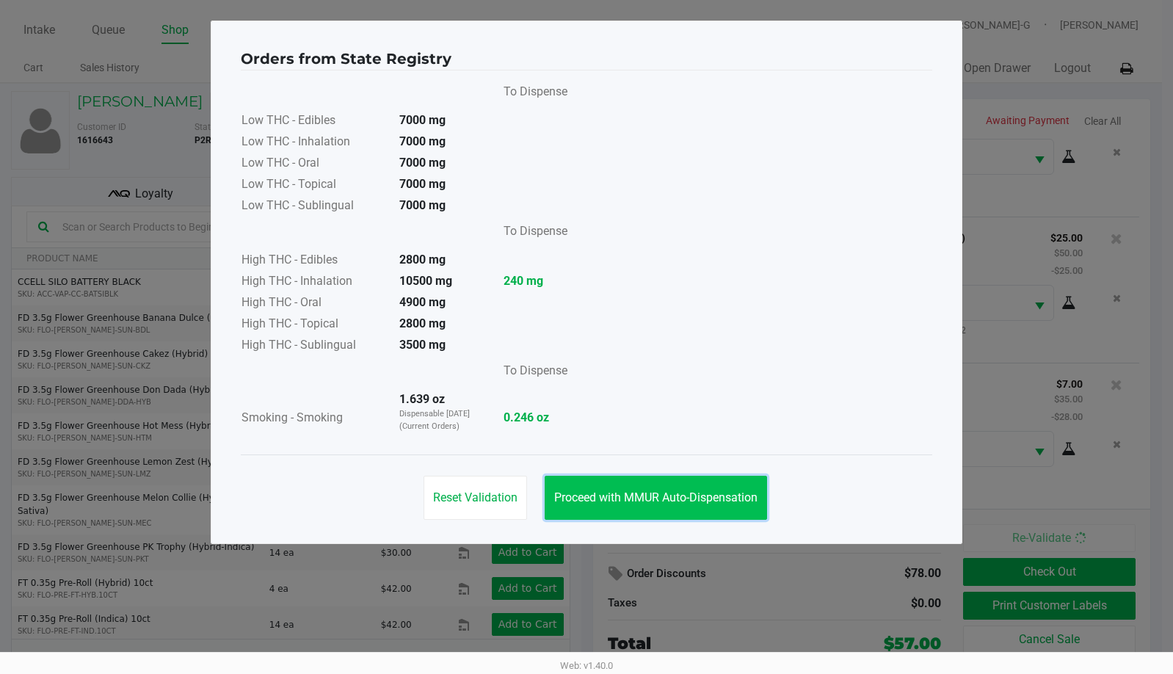
click at [647, 487] on button "Proceed with MMUR Auto-Dispensation" at bounding box center [656, 498] width 222 height 44
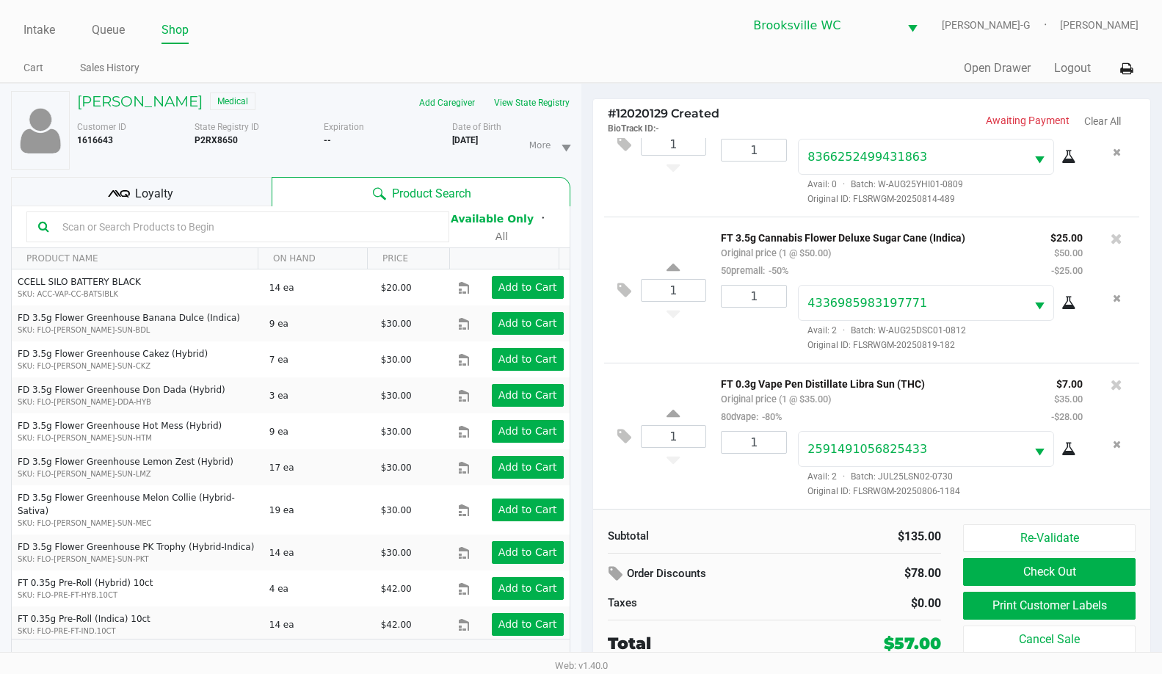
click at [147, 197] on span "Loyalty" at bounding box center [154, 194] width 38 height 18
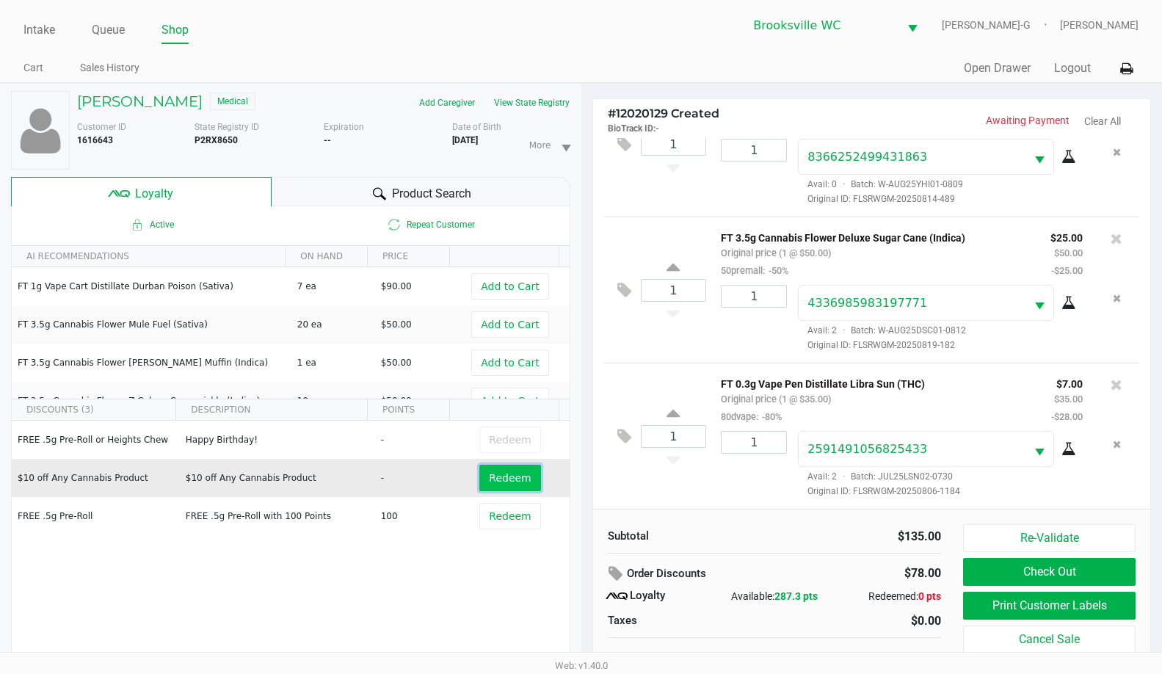
click at [519, 483] on button "Redeem" at bounding box center [509, 478] width 61 height 26
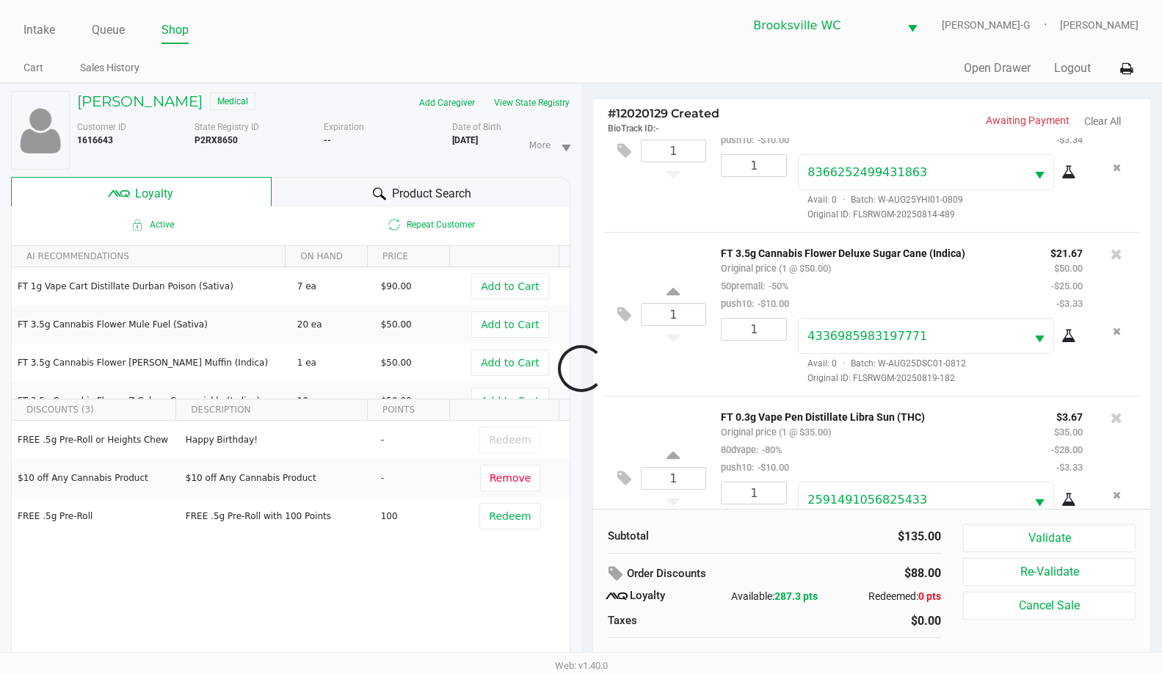
scroll to position [123, 0]
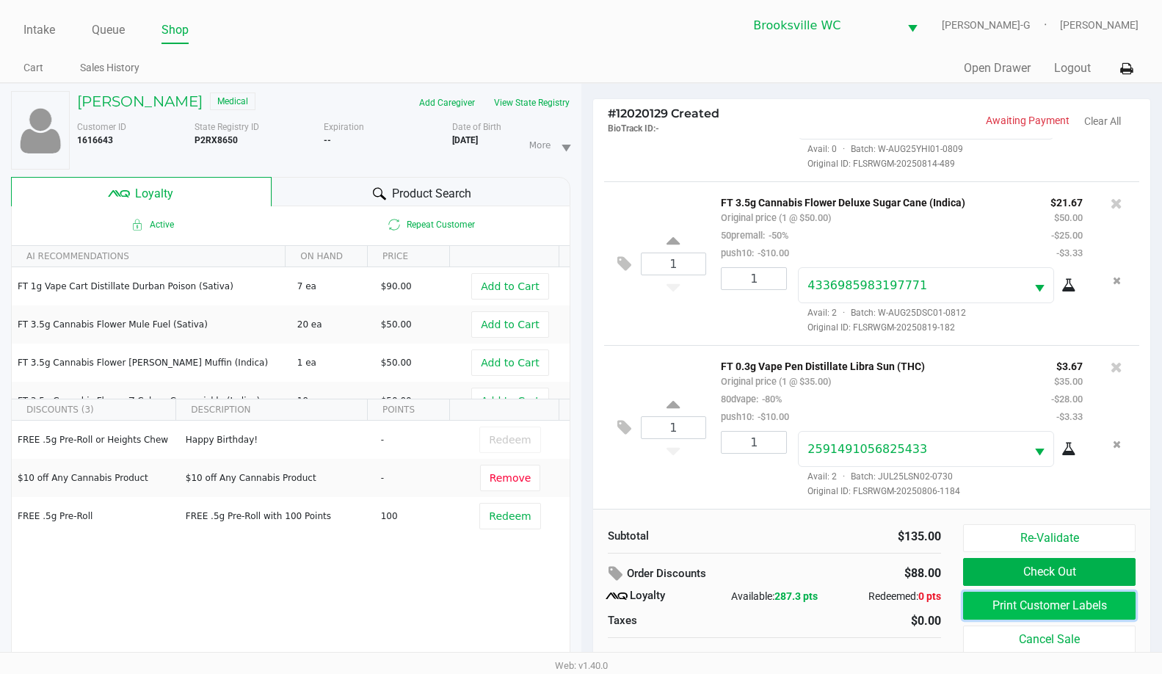
click at [1003, 606] on button "Print Customer Labels" at bounding box center [1049, 606] width 173 height 28
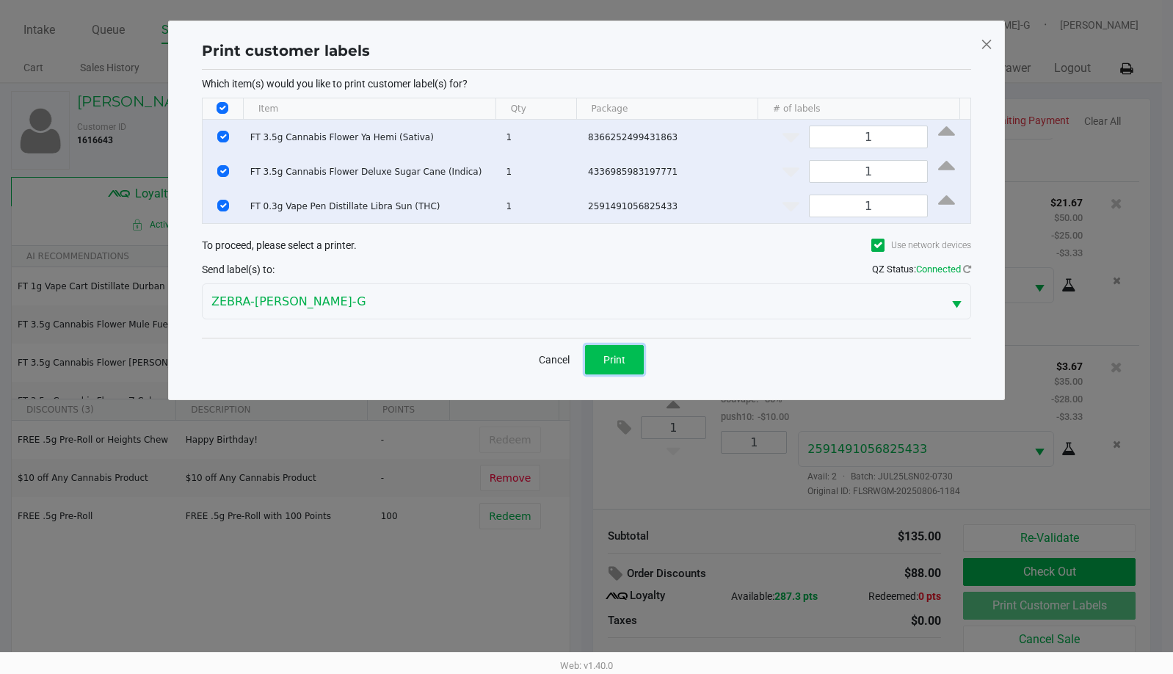
click at [606, 364] on span "Print" at bounding box center [614, 360] width 22 height 12
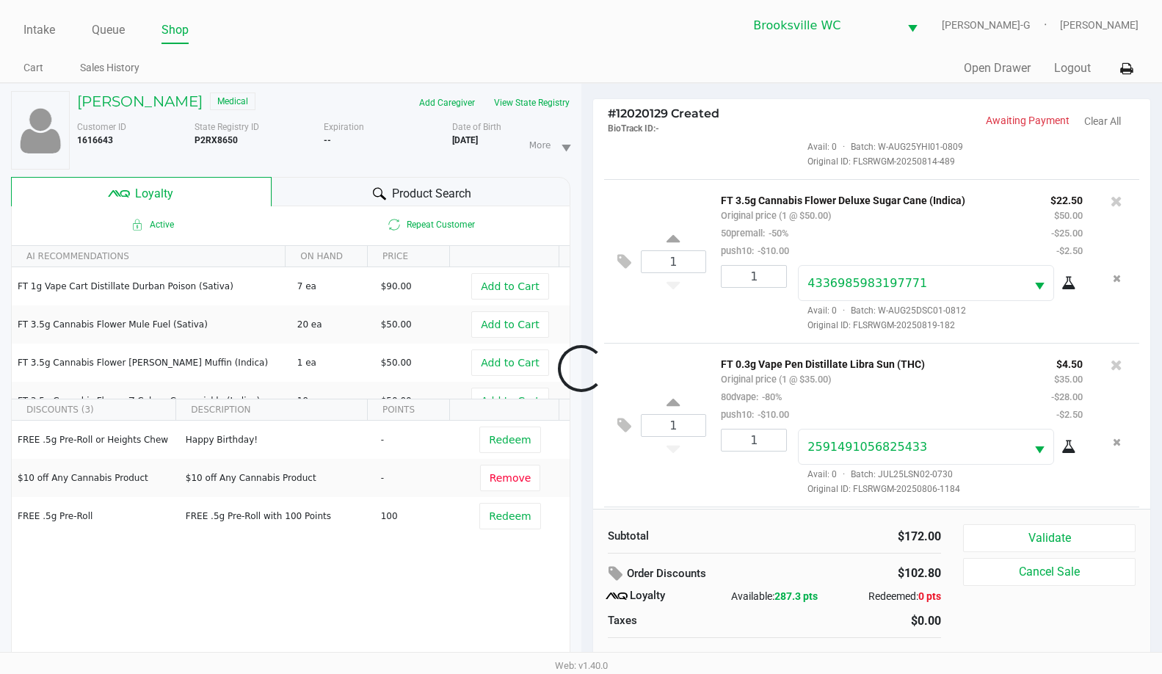
scroll to position [287, 0]
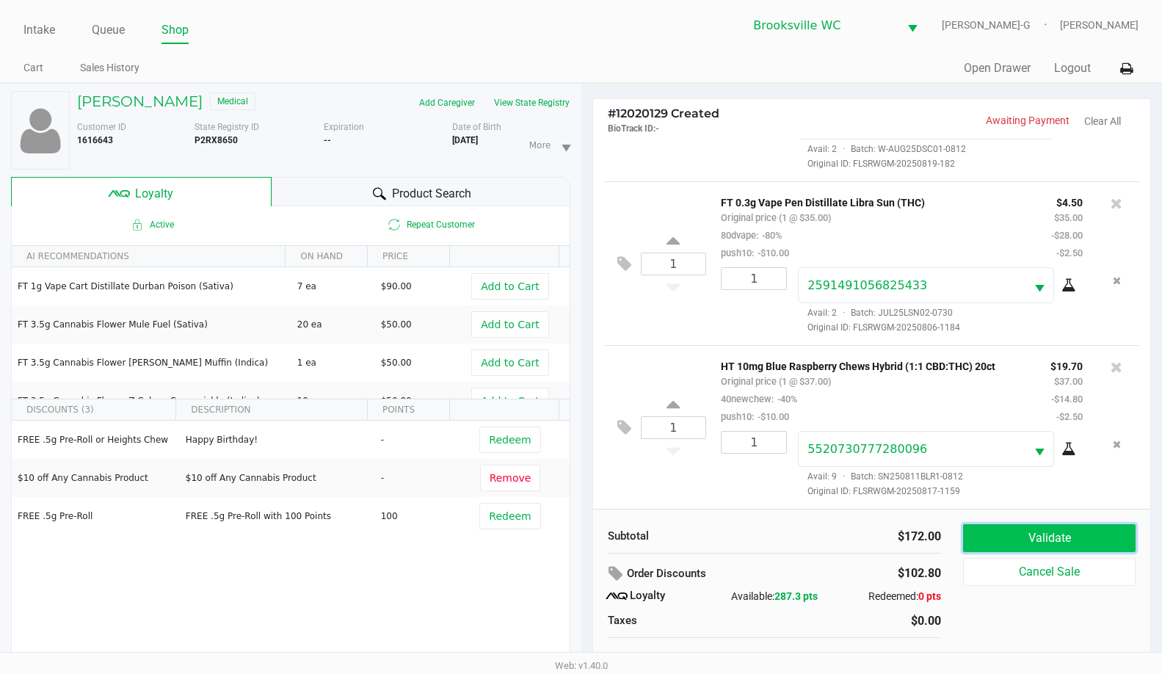
click at [1034, 528] on button "Validate" at bounding box center [1049, 538] width 173 height 28
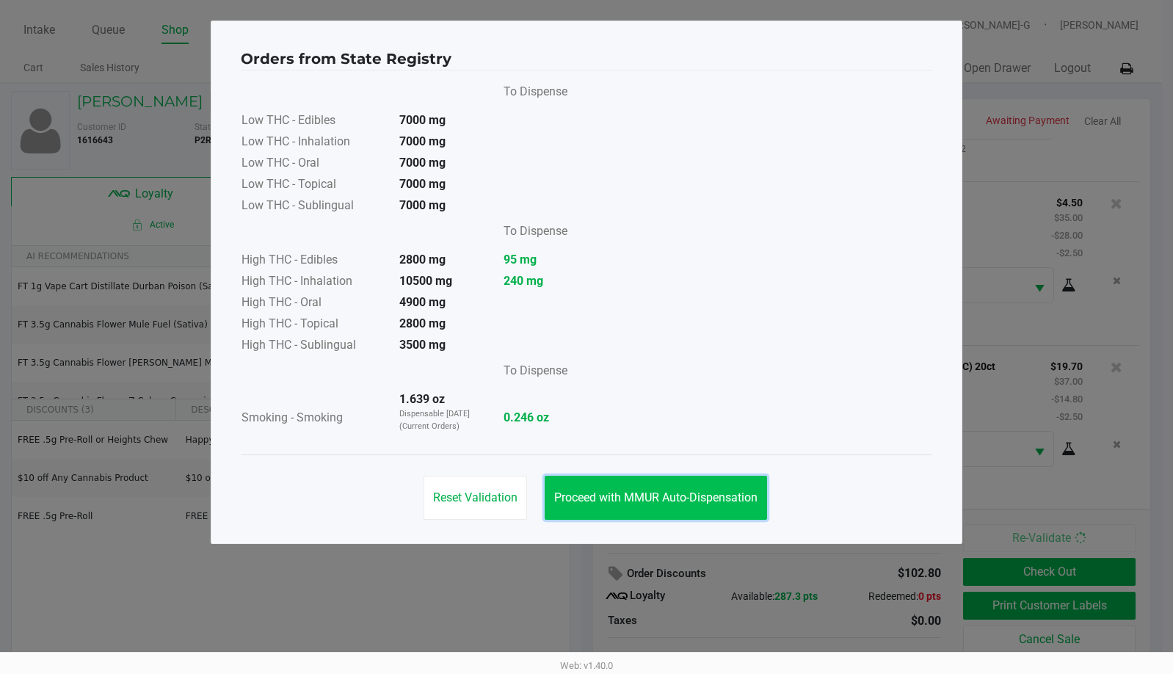
click at [592, 498] on span "Proceed with MMUR Auto-Dispensation" at bounding box center [655, 497] width 203 height 14
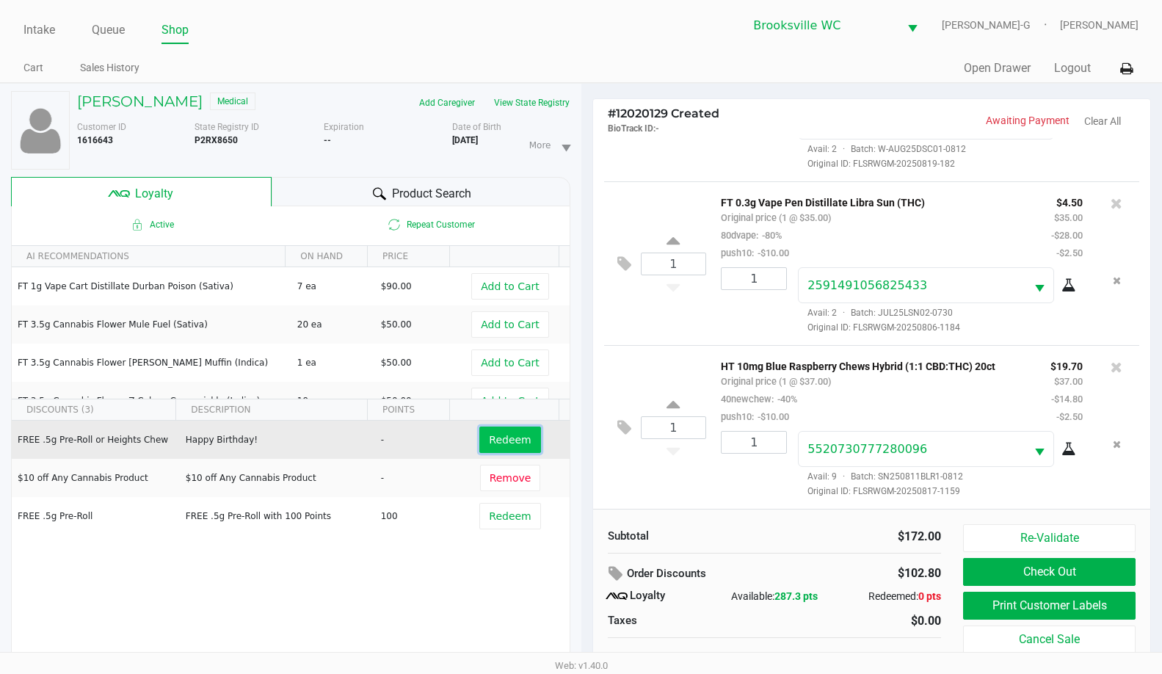
click at [494, 440] on span "Redeem" at bounding box center [510, 440] width 42 height 12
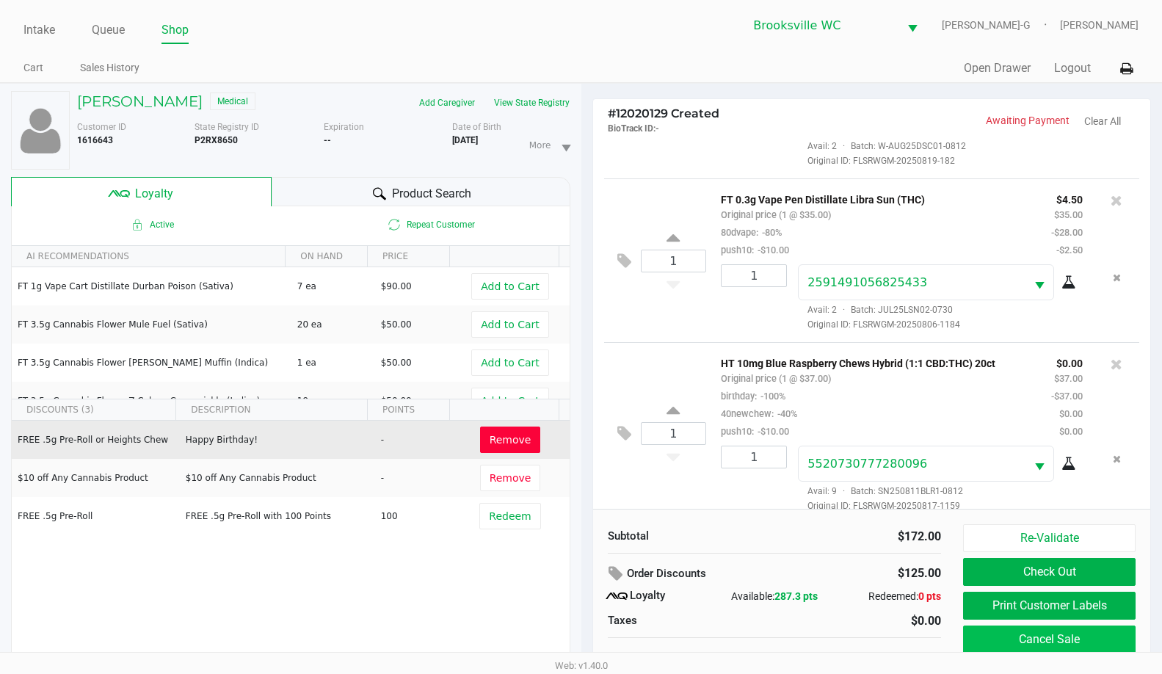
scroll to position [305, 0]
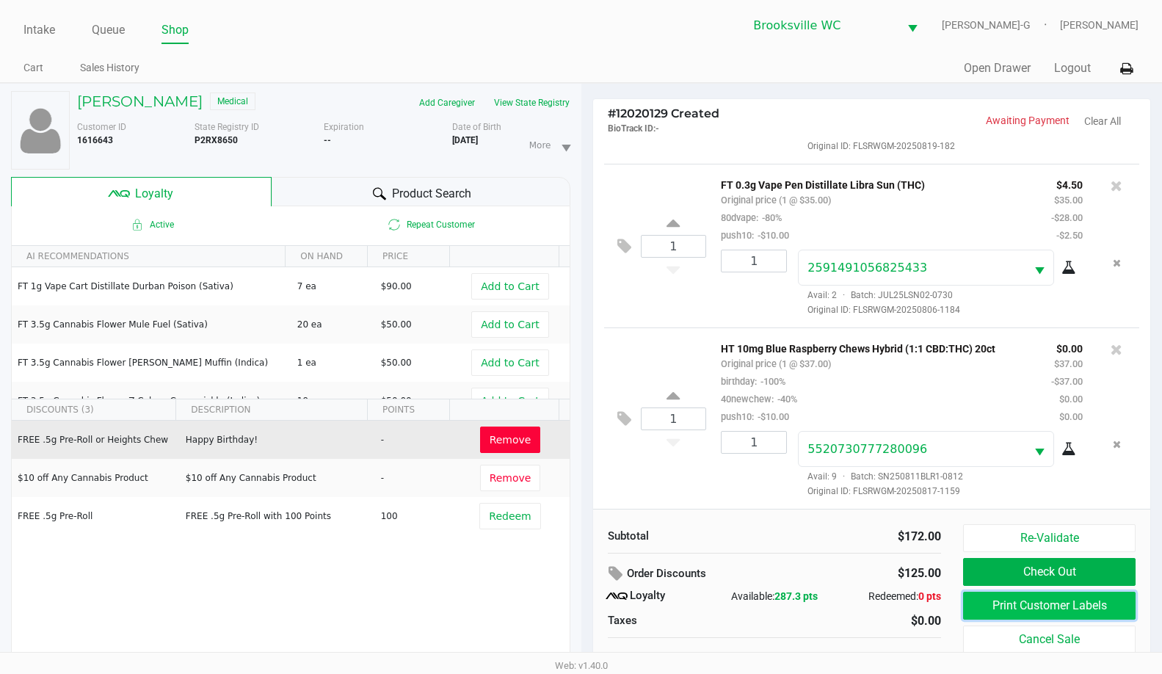
click at [1010, 601] on button "Print Customer Labels" at bounding box center [1049, 606] width 173 height 28
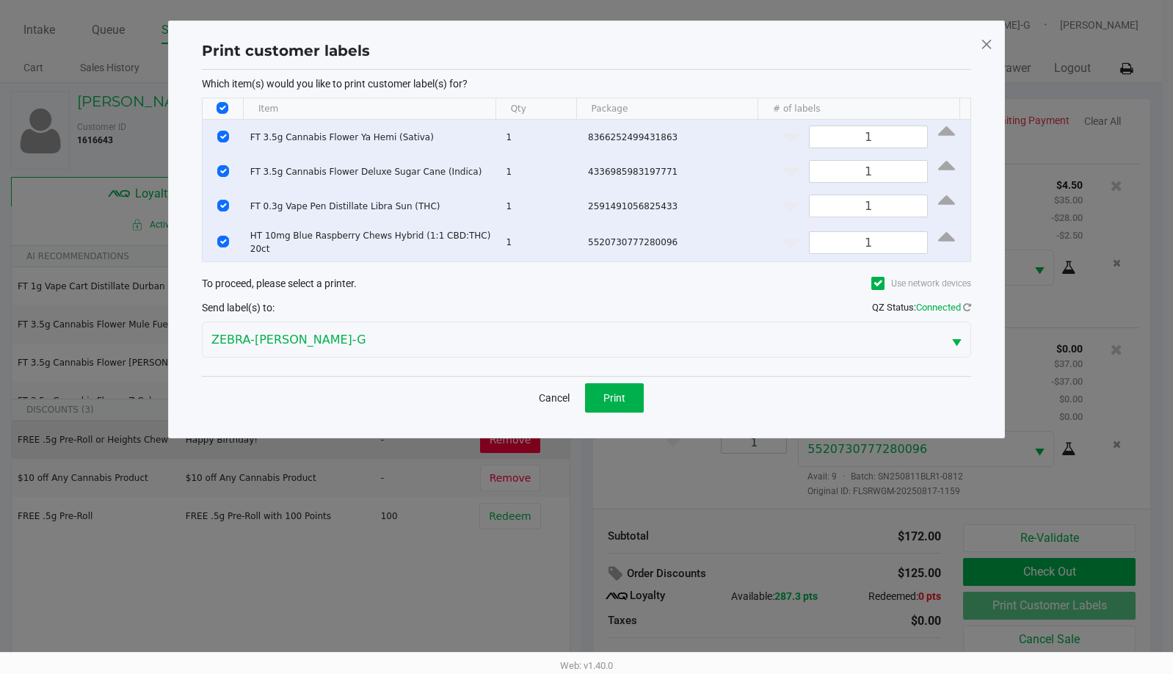
click at [223, 107] on input "Select All Rows" at bounding box center [223, 108] width 12 height 12
checkbox input "false"
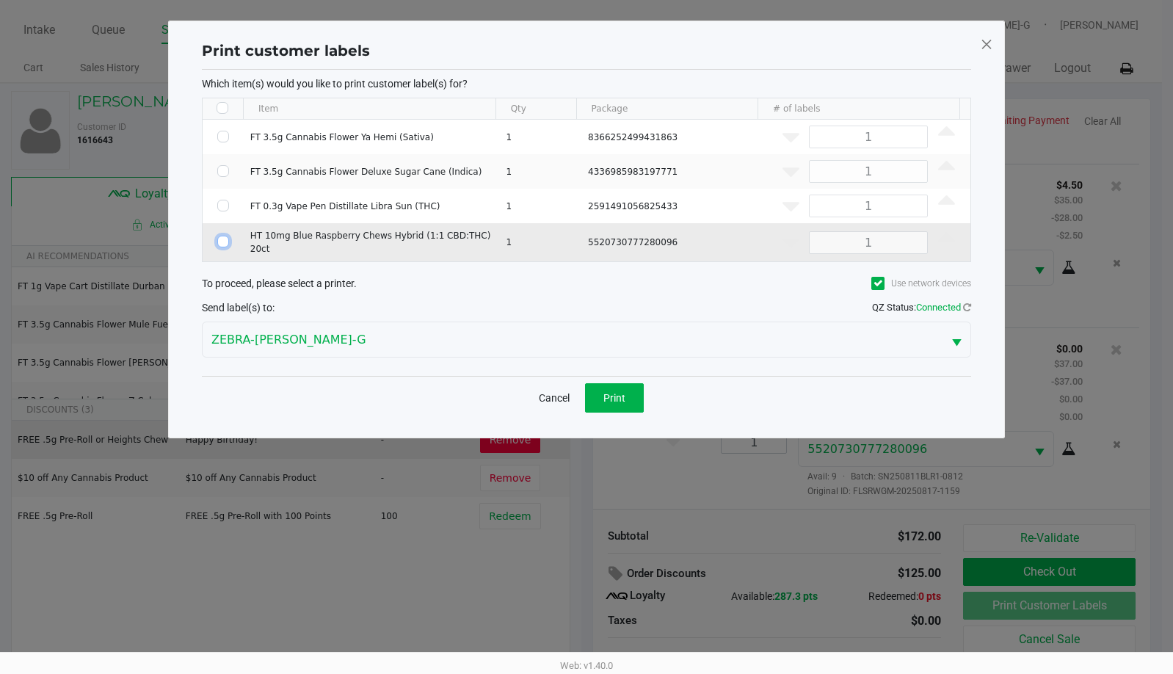
click at [222, 237] on input "Select Row" at bounding box center [223, 242] width 12 height 12
checkbox input "true"
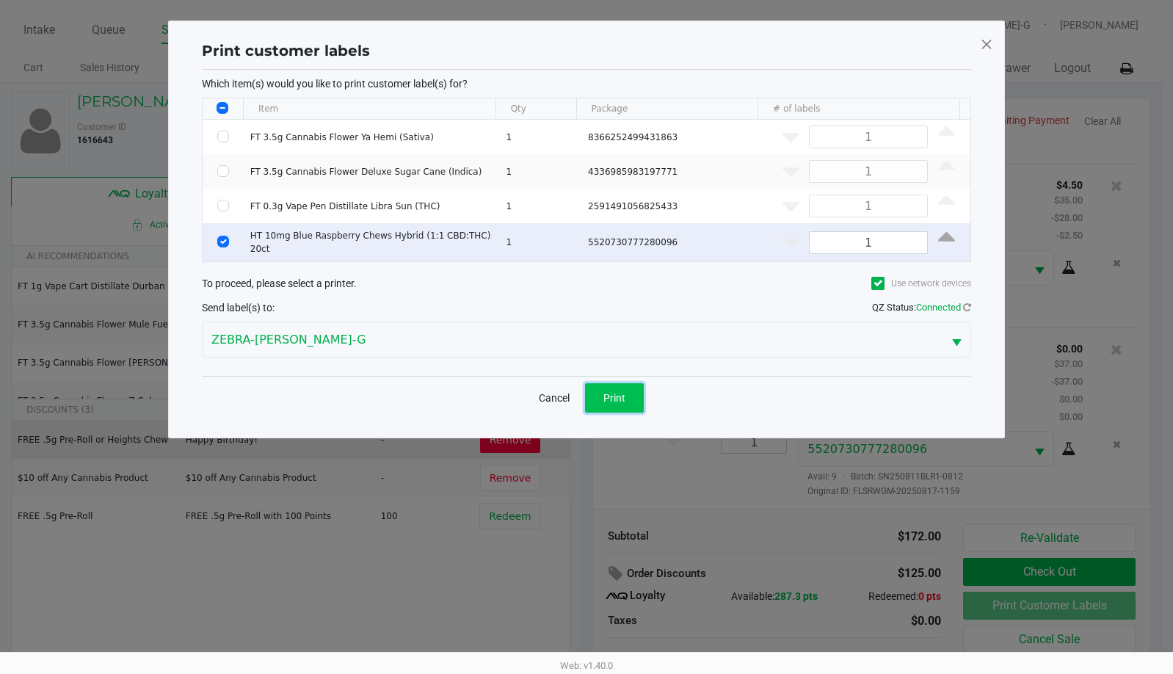
click at [607, 392] on span "Print" at bounding box center [614, 398] width 22 height 12
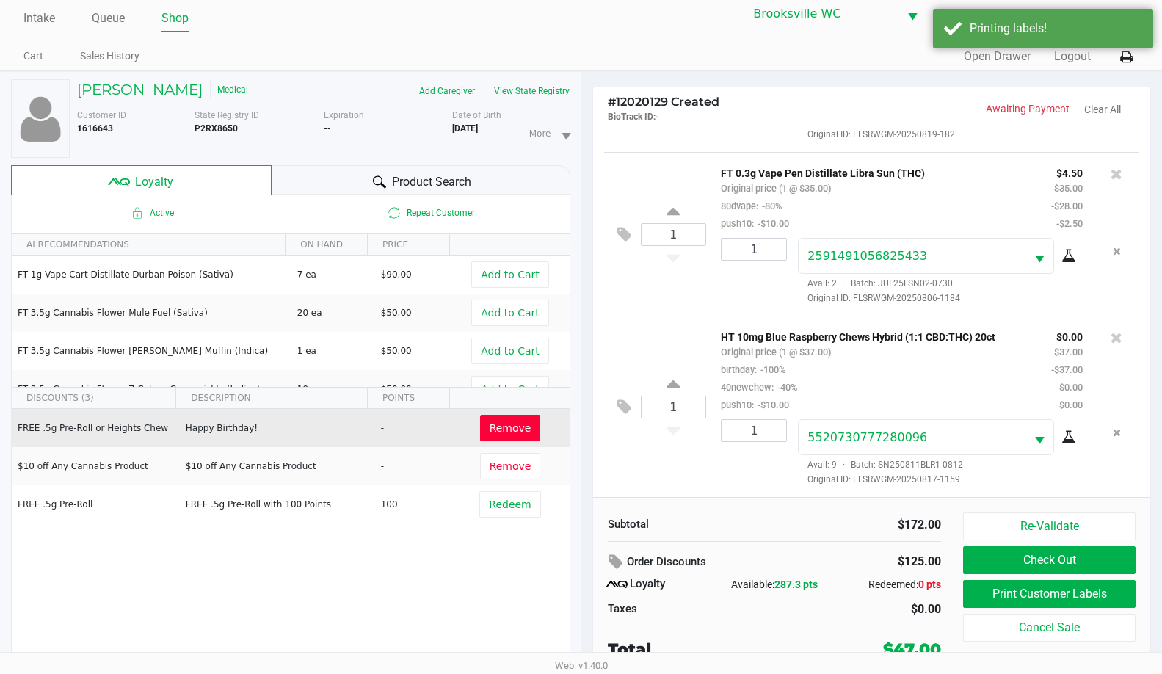
scroll to position [15, 0]
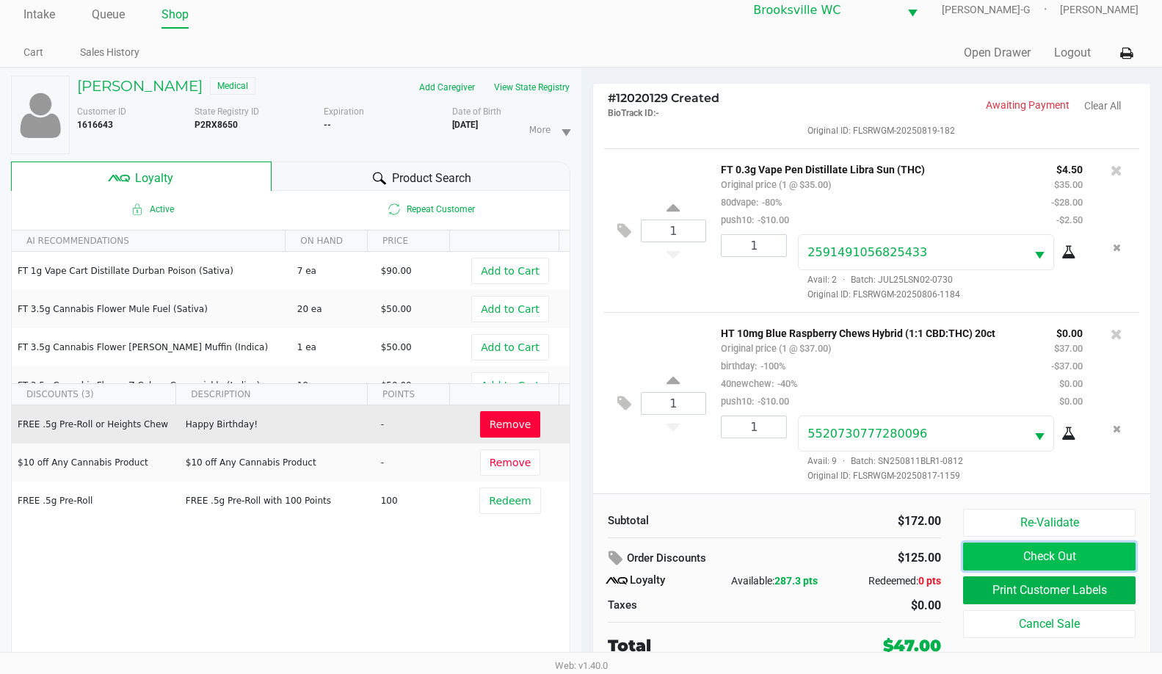
click at [1017, 560] on button "Check Out" at bounding box center [1049, 557] width 173 height 28
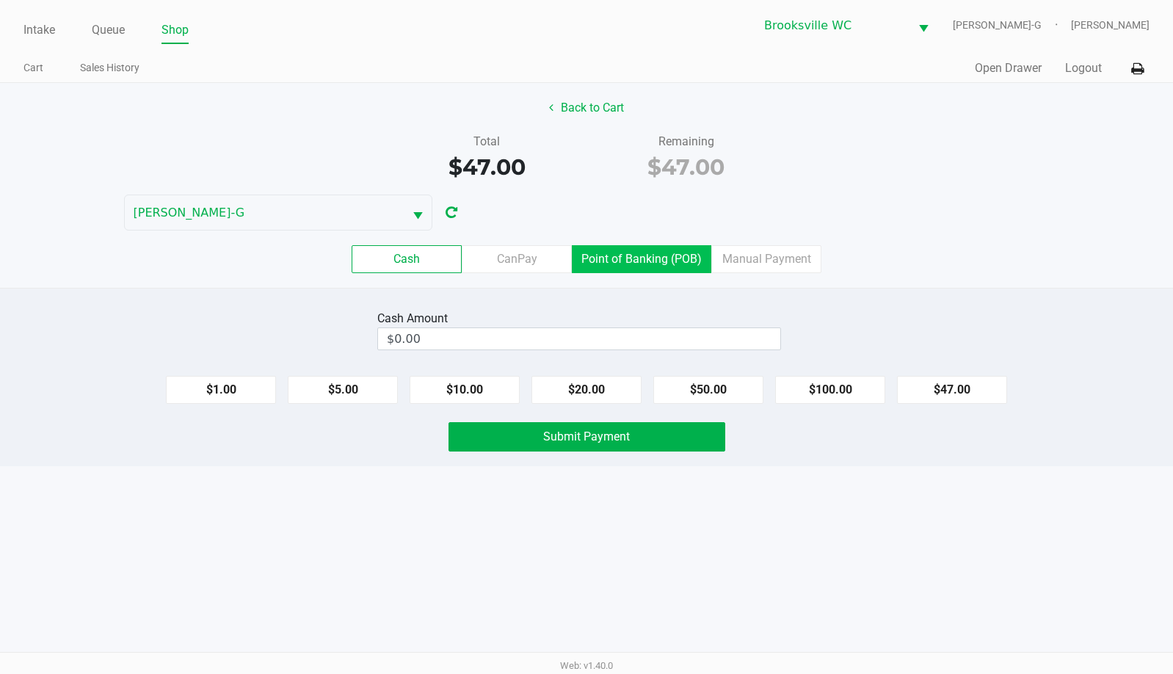
click at [616, 256] on label "Point of Banking (POB)" at bounding box center [641, 259] width 139 height 28
click at [0, 0] on 7 "Point of Banking (POB)" at bounding box center [0, 0] width 0 height 0
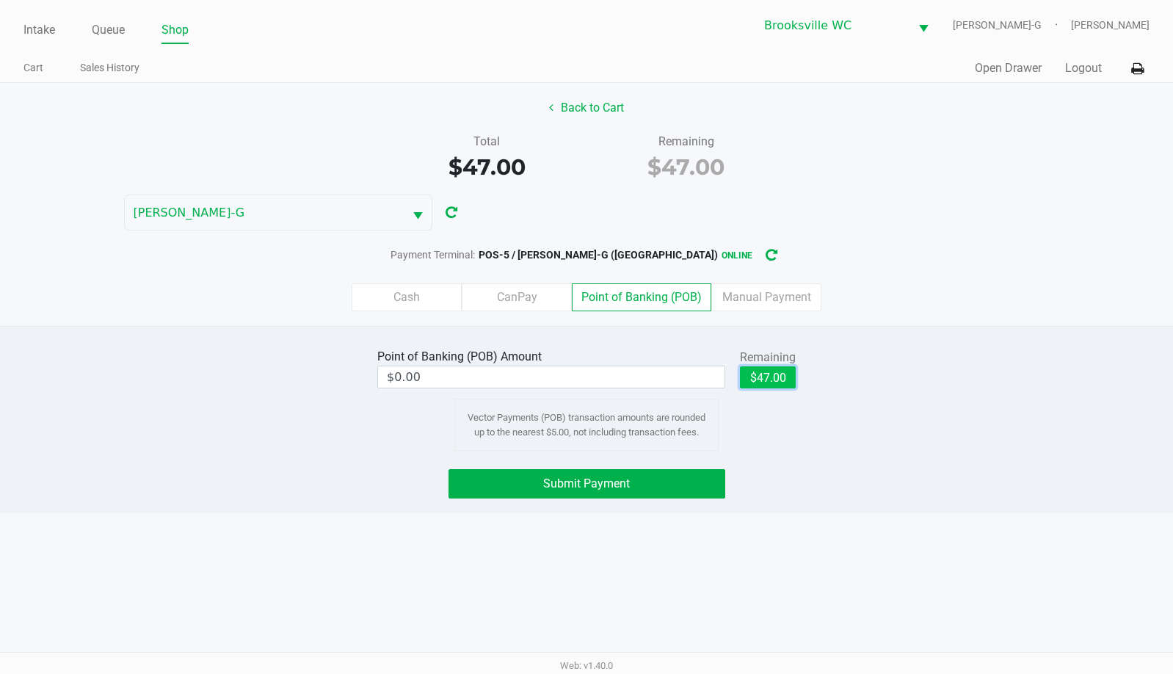
click at [756, 366] on button "$47.00" at bounding box center [768, 377] width 56 height 22
type input "$47.00"
click at [691, 478] on button "Submit Payment" at bounding box center [587, 483] width 277 height 29
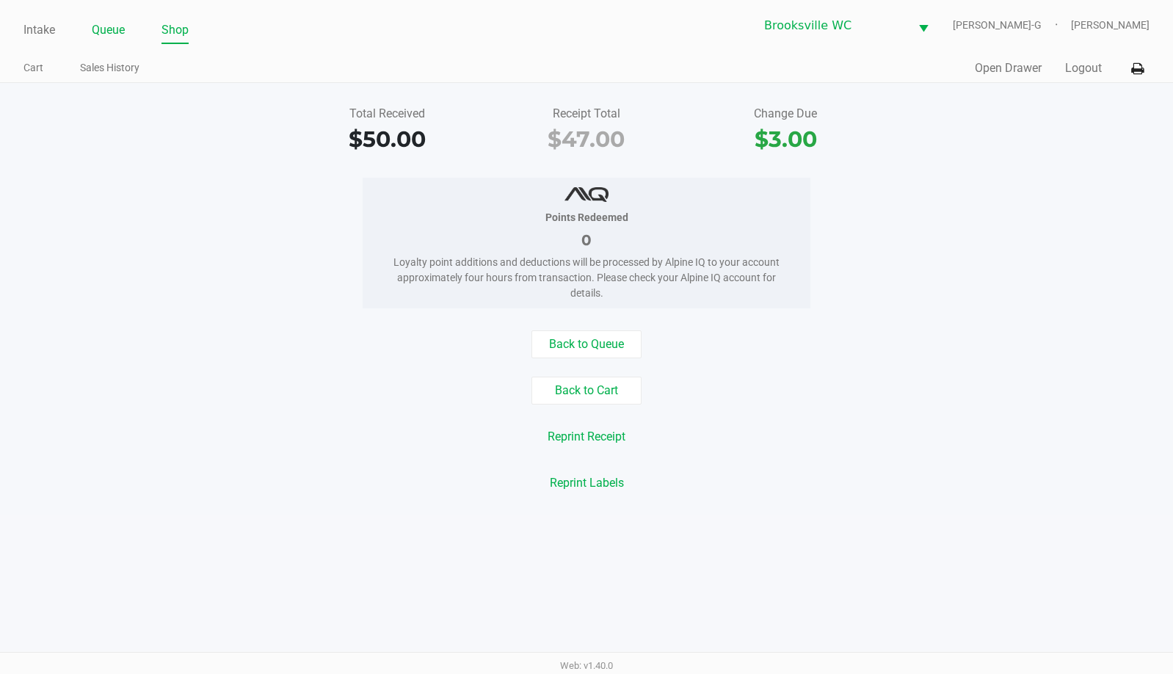
click at [112, 21] on link "Queue" at bounding box center [108, 30] width 33 height 21
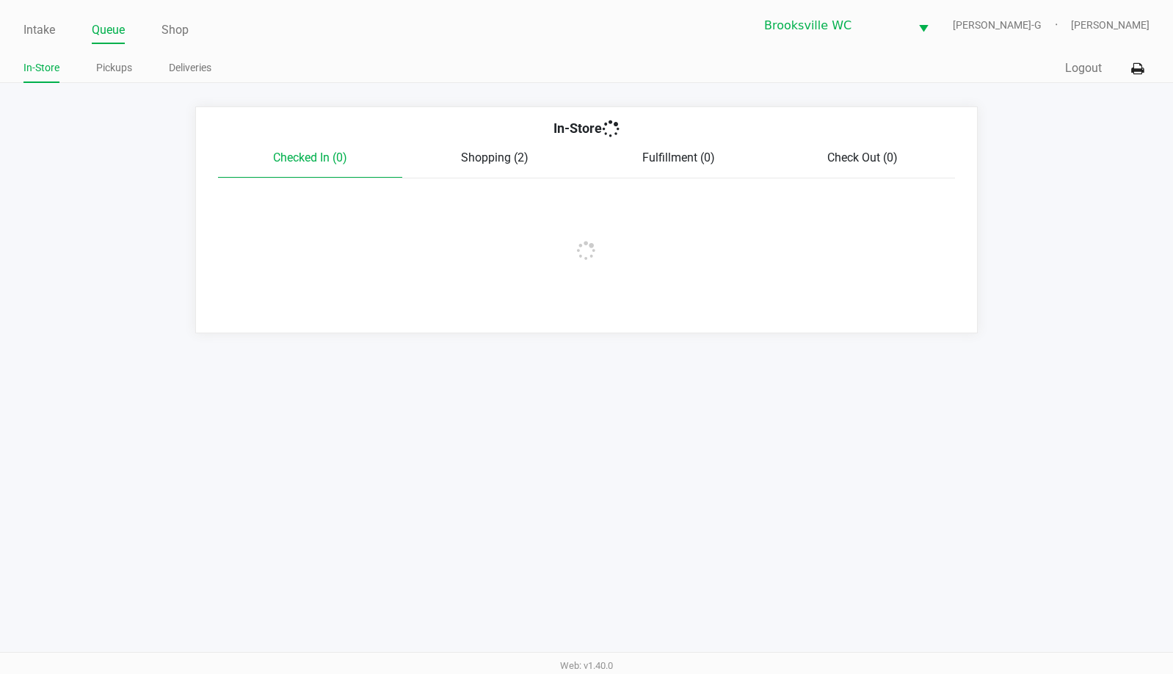
click at [107, 66] on link "Pickups" at bounding box center [114, 68] width 36 height 18
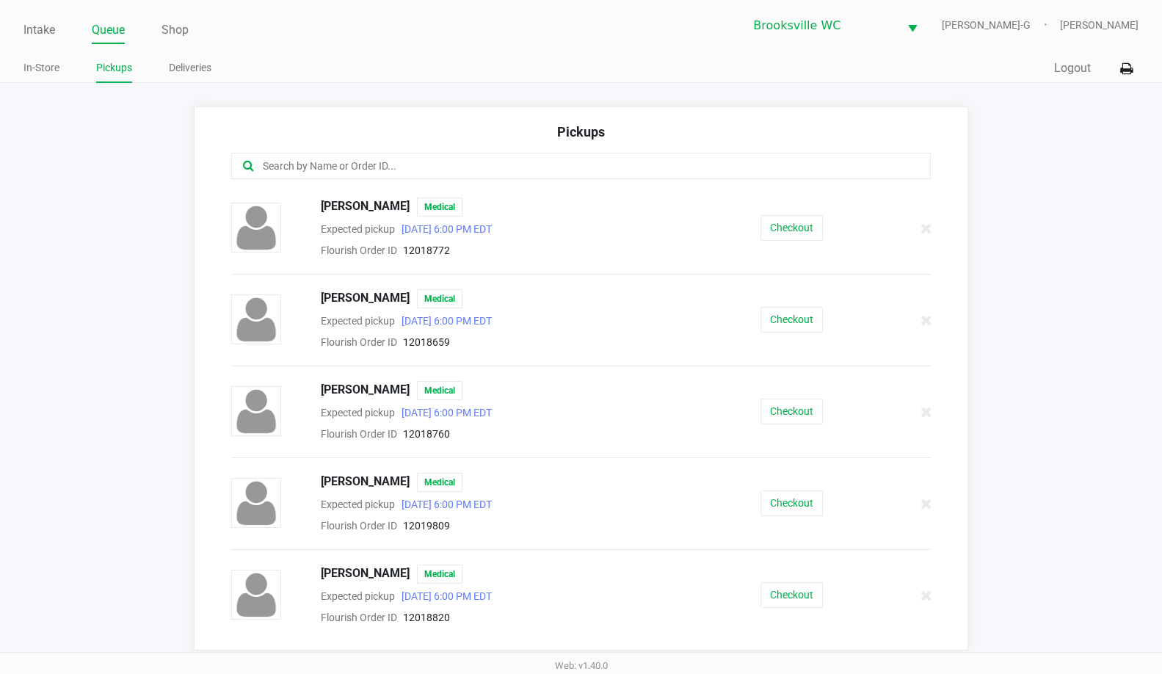
click at [452, 164] on input "text" at bounding box center [565, 166] width 609 height 17
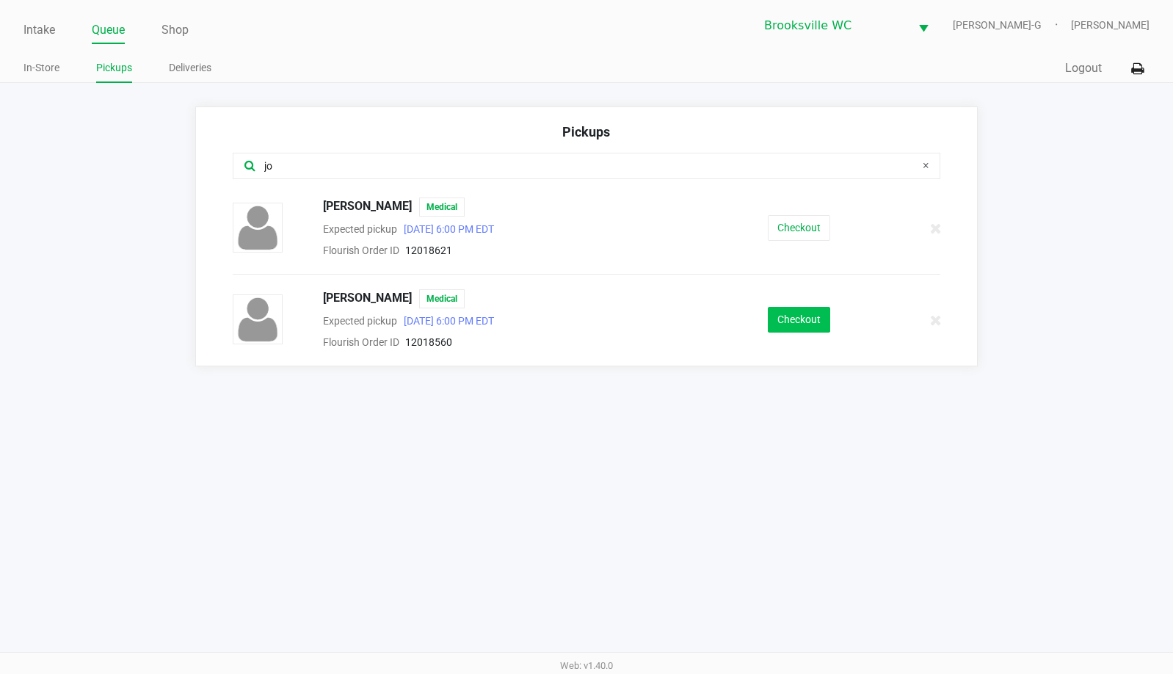
type input "jo"
click at [822, 321] on button "Checkout" at bounding box center [799, 320] width 62 height 26
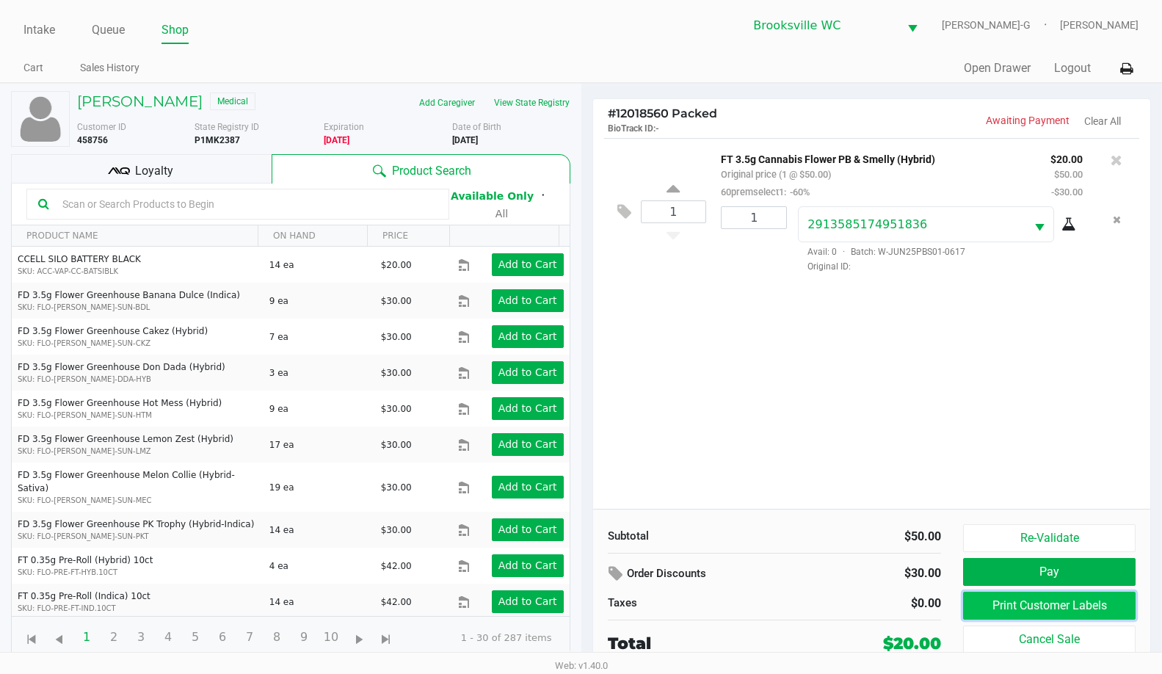
click at [994, 609] on button "Print Customer Labels" at bounding box center [1049, 606] width 173 height 28
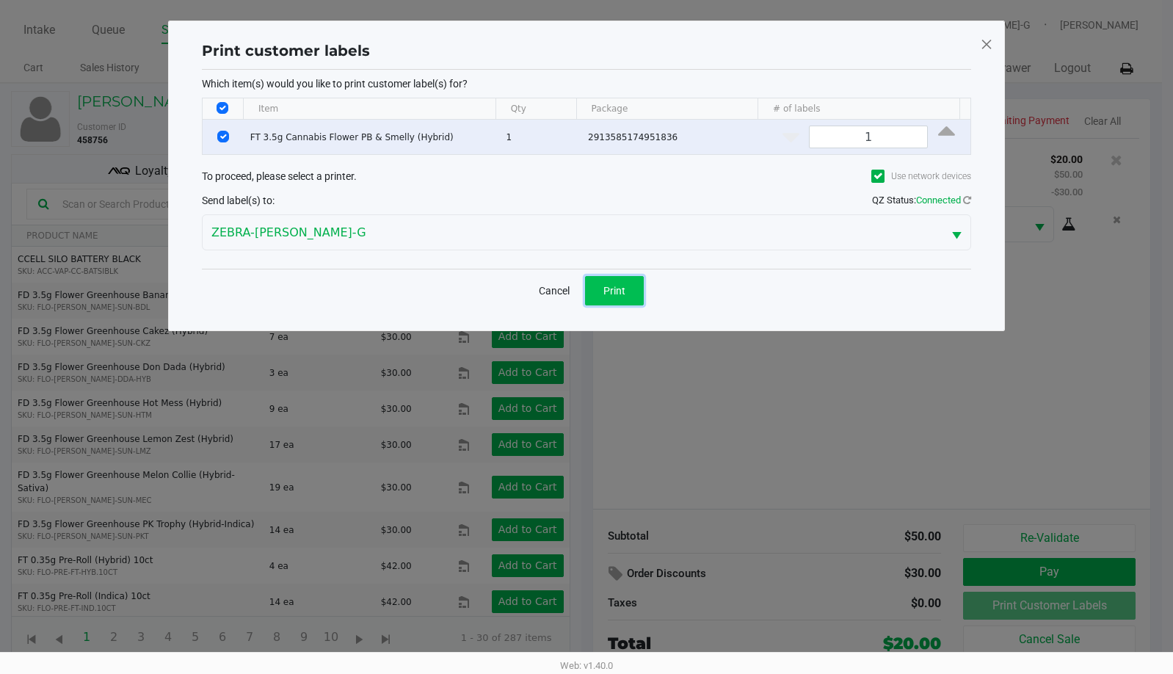
click at [603, 285] on button "Print" at bounding box center [614, 290] width 59 height 29
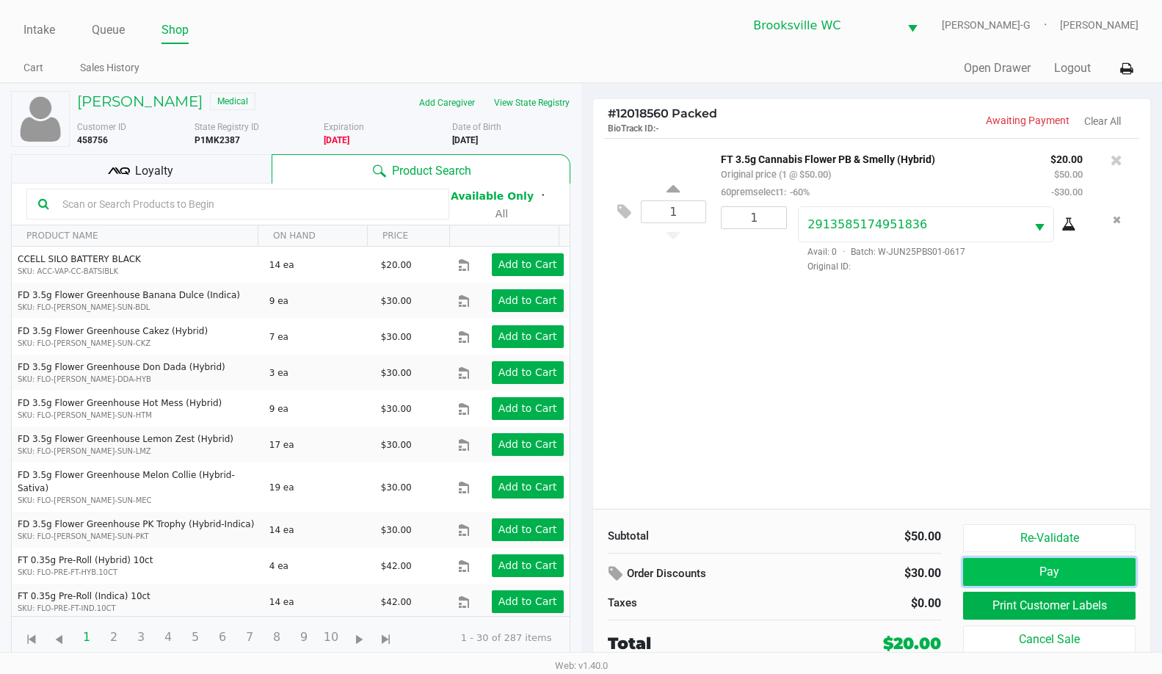
click at [1054, 565] on button "Pay" at bounding box center [1049, 572] width 173 height 28
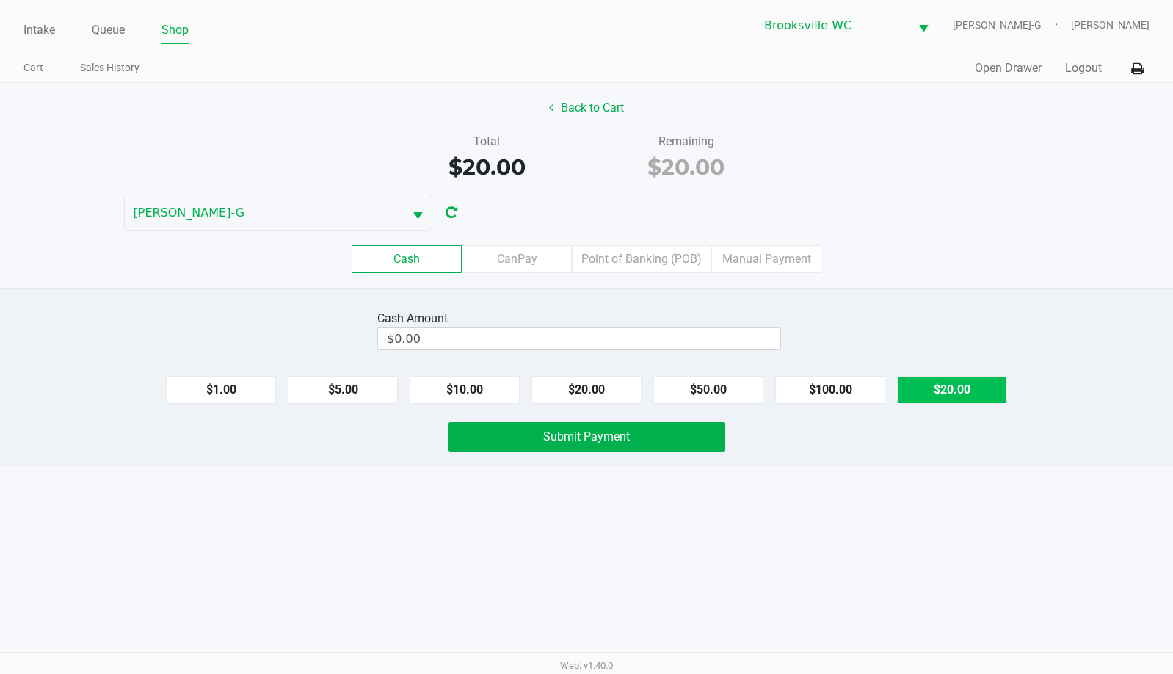
click at [935, 390] on button "$20.00" at bounding box center [952, 390] width 110 height 28
type input "$20.00"
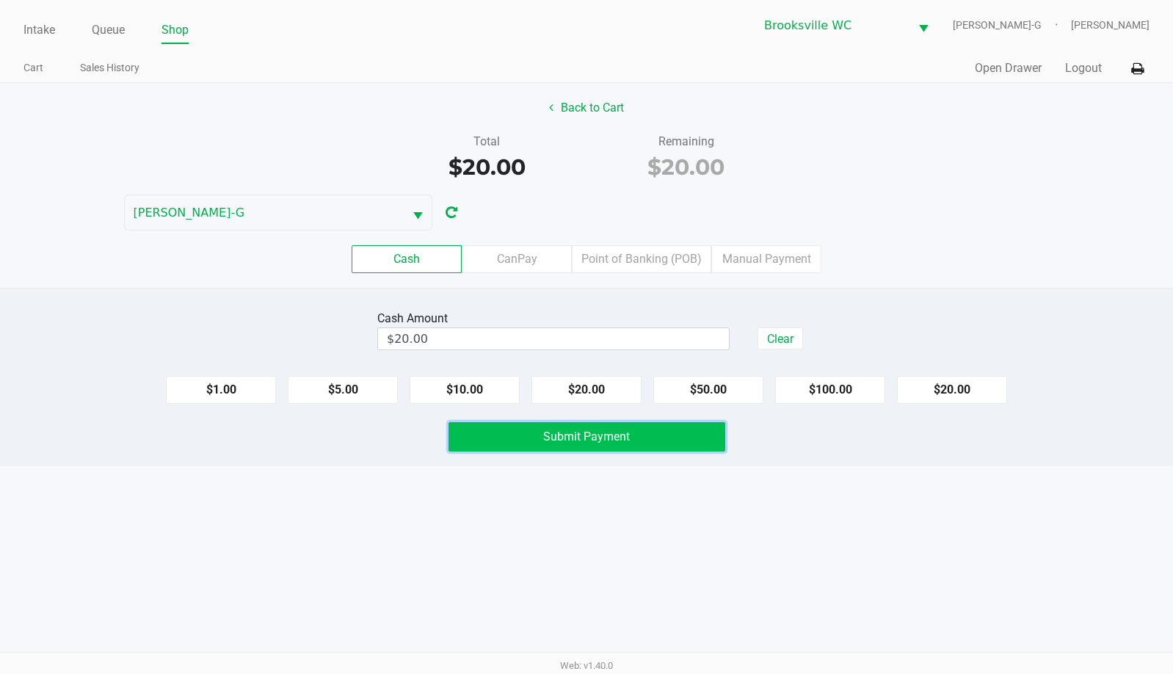
click at [636, 444] on button "Submit Payment" at bounding box center [587, 436] width 277 height 29
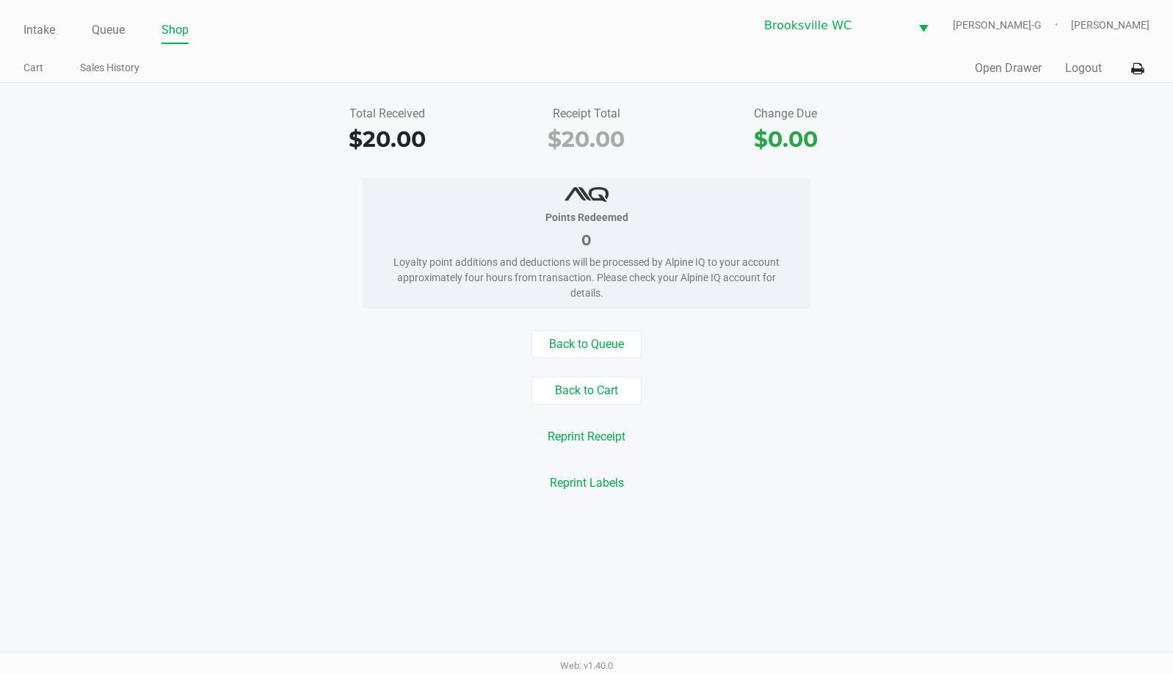
drag, startPoint x: 1170, startPoint y: 370, endPoint x: 921, endPoint y: 274, distance: 266.1
click at [1168, 370] on div "Back to Queue Back to Cart Reprint Receipt Reprint Labels" at bounding box center [586, 413] width 1195 height 167
click at [91, 23] on ul "Intake Queue Shop" at bounding box center [304, 30] width 563 height 25
click at [110, 33] on link "Queue" at bounding box center [108, 30] width 33 height 21
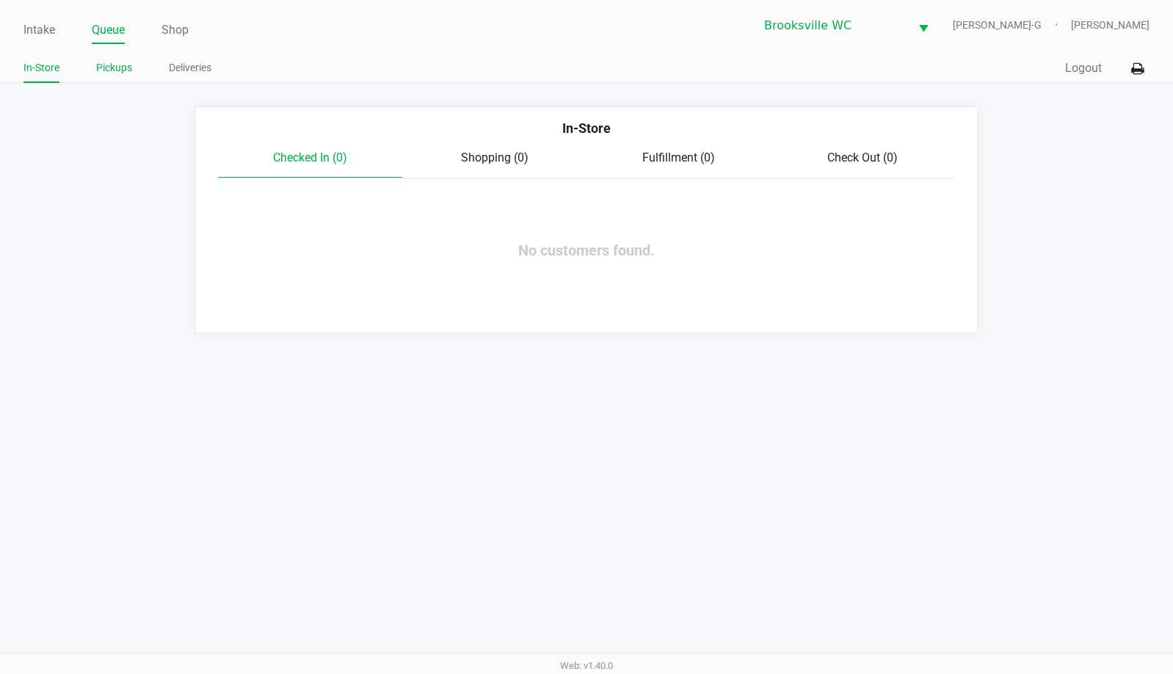
click at [115, 64] on link "Pickups" at bounding box center [114, 68] width 36 height 18
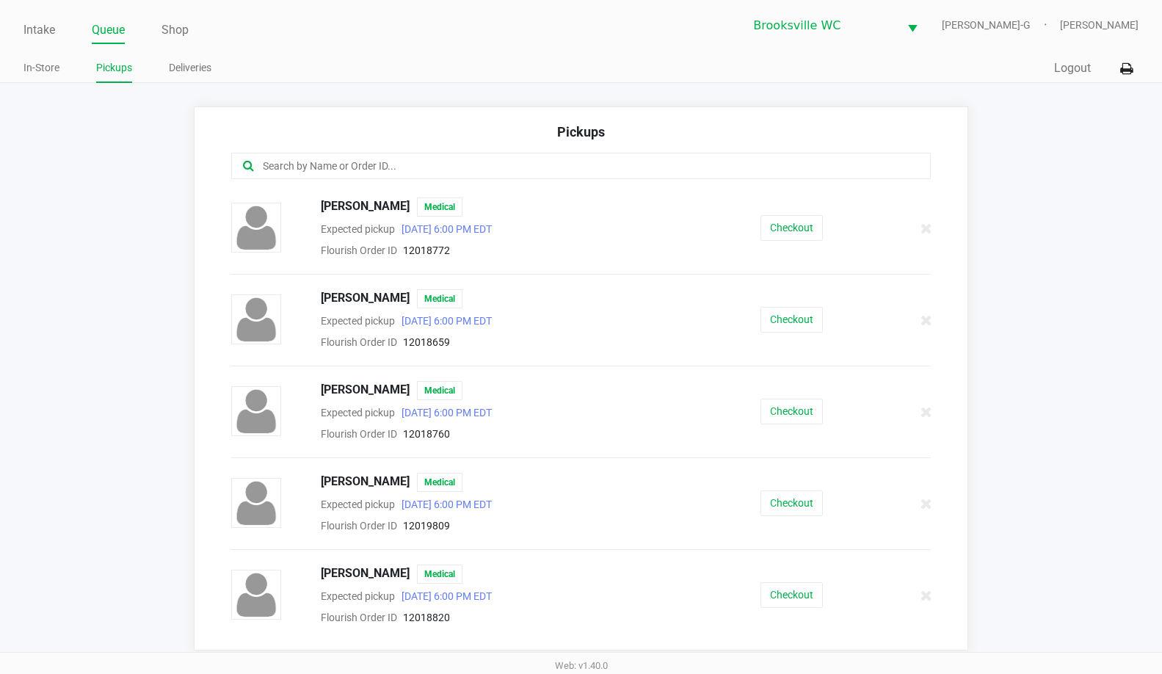
click at [376, 173] on input "text" at bounding box center [565, 166] width 609 height 17
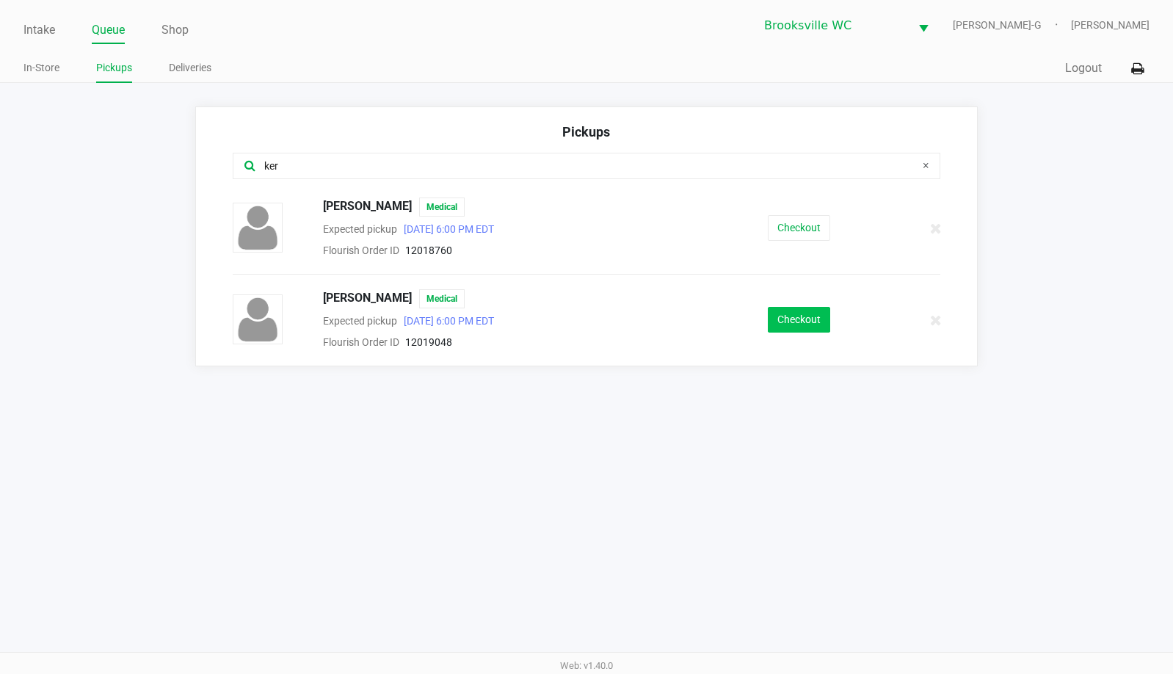
type input "ker"
click at [799, 322] on button "Checkout" at bounding box center [799, 320] width 62 height 26
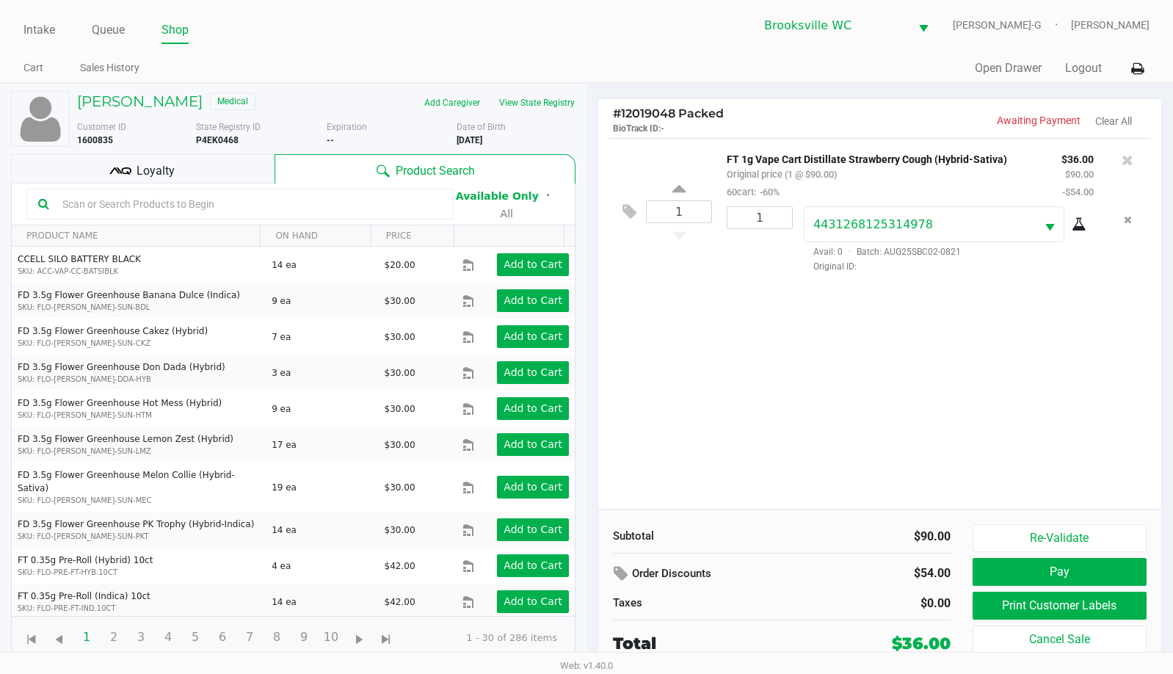
click at [181, 159] on div "Loyalty" at bounding box center [143, 168] width 264 height 29
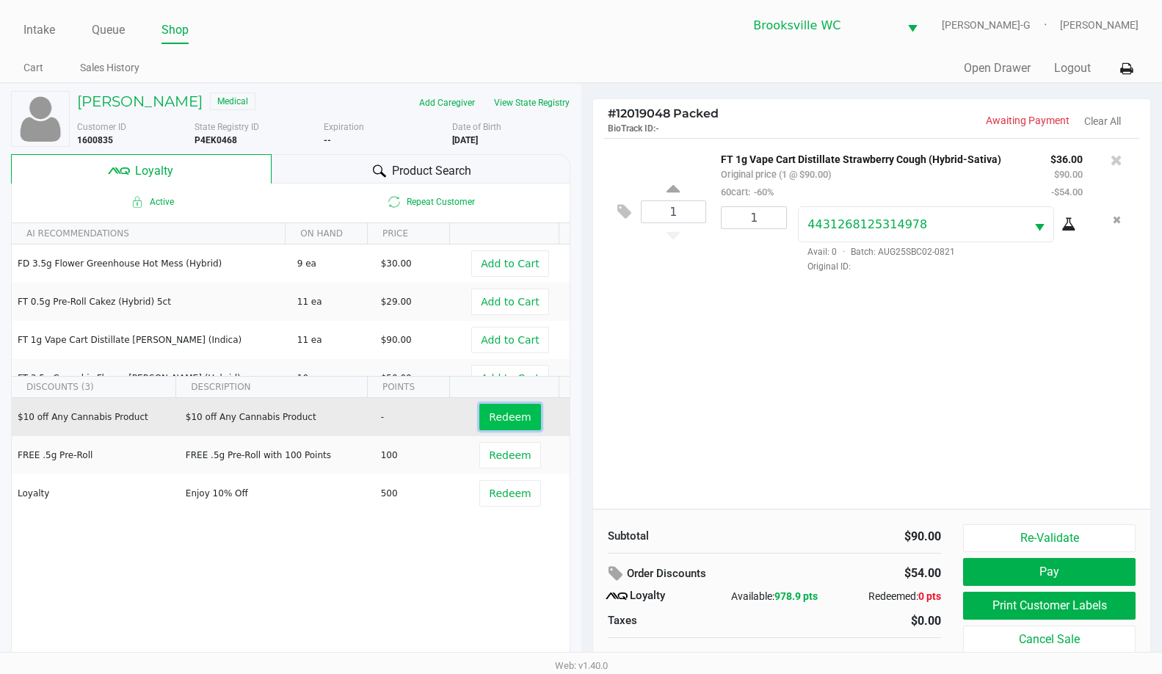
click at [514, 421] on span "Redeem" at bounding box center [510, 417] width 42 height 12
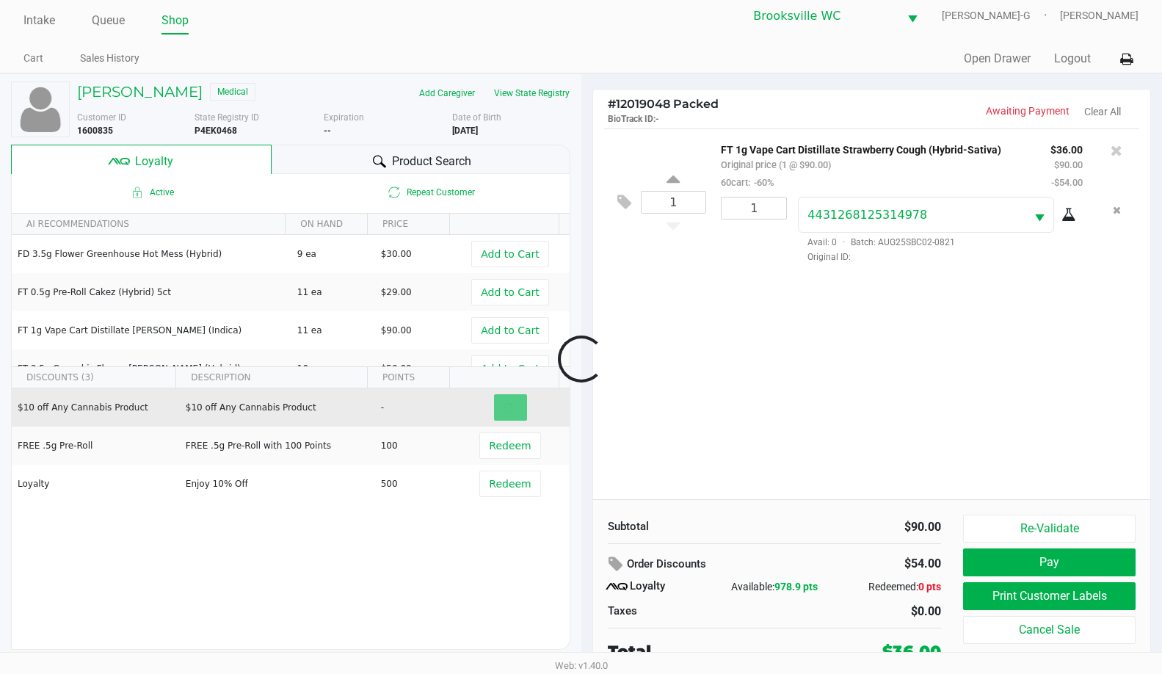
scroll to position [15, 0]
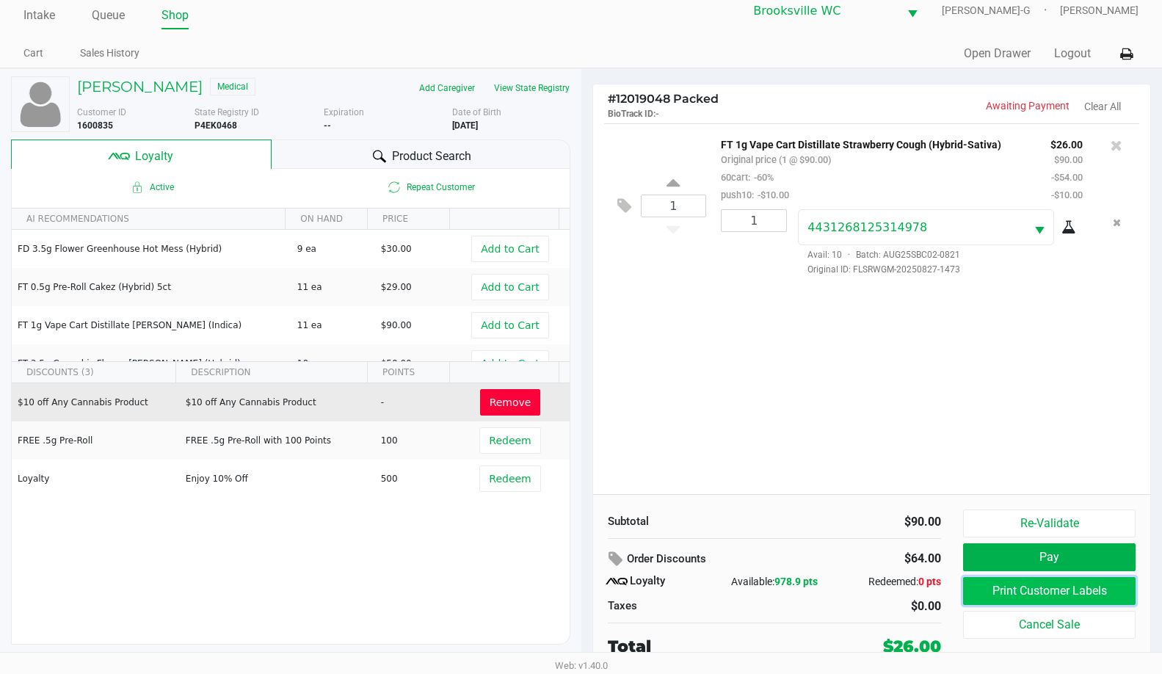
click at [1033, 582] on button "Print Customer Labels" at bounding box center [1049, 591] width 173 height 28
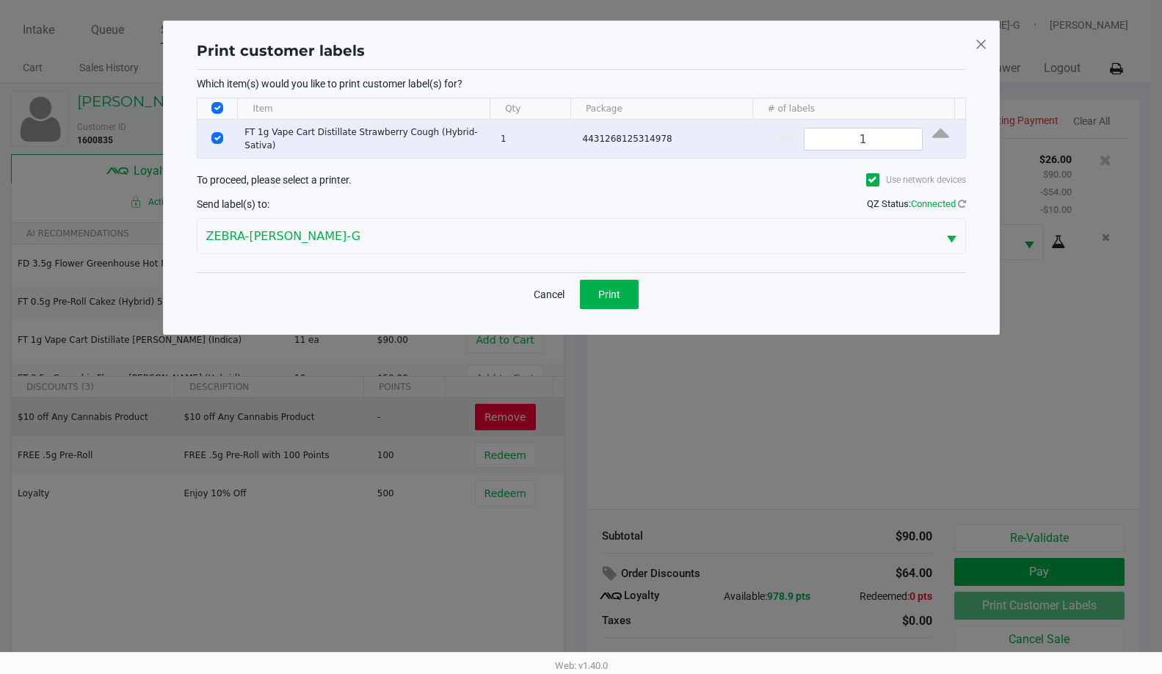
scroll to position [0, 0]
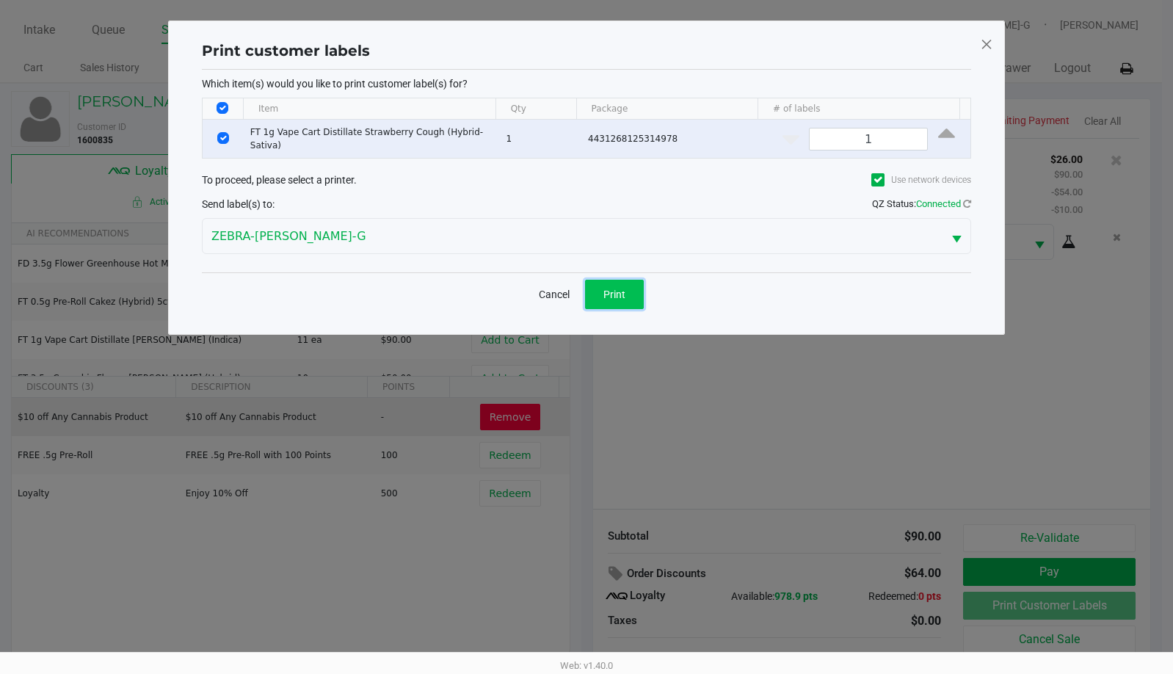
click at [615, 296] on span "Print" at bounding box center [614, 295] width 22 height 12
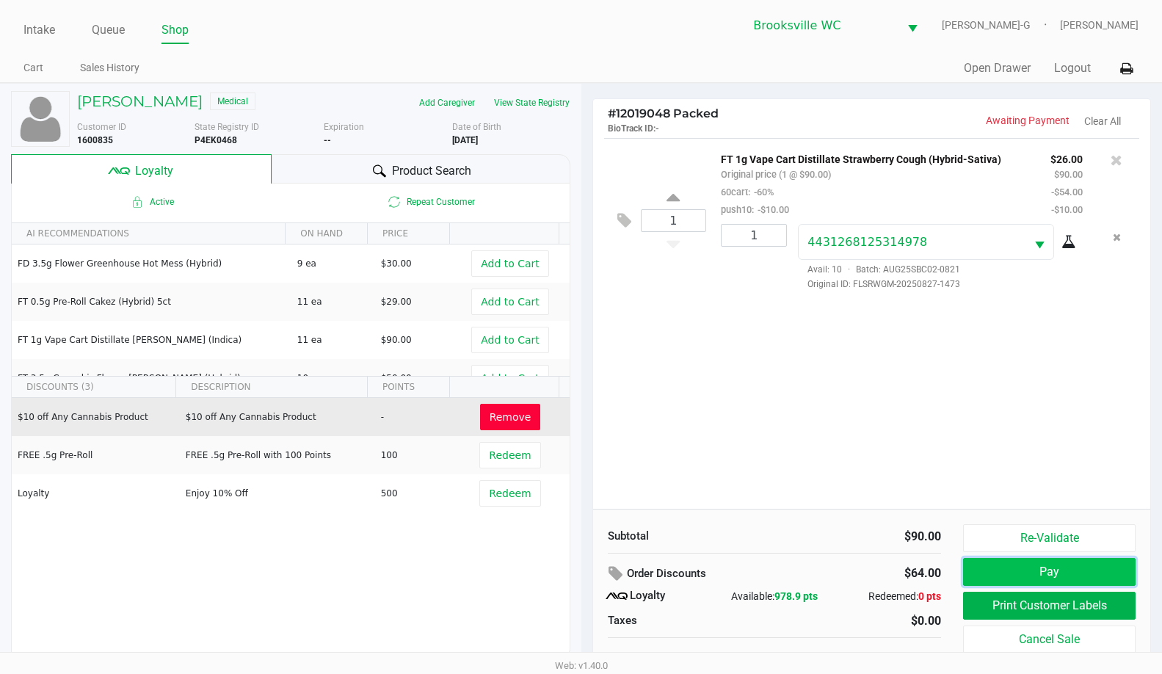
click at [1001, 568] on button "Pay" at bounding box center [1049, 572] width 173 height 28
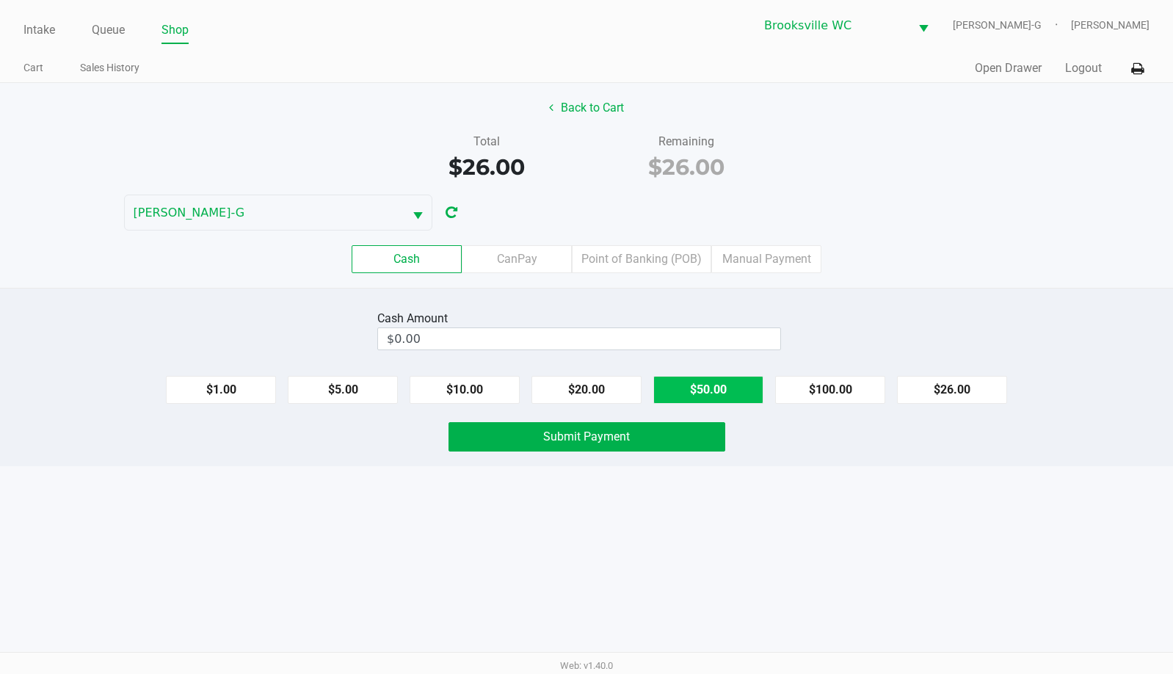
click at [713, 388] on button "$50.00" at bounding box center [708, 390] width 110 height 28
type input "$50.00"
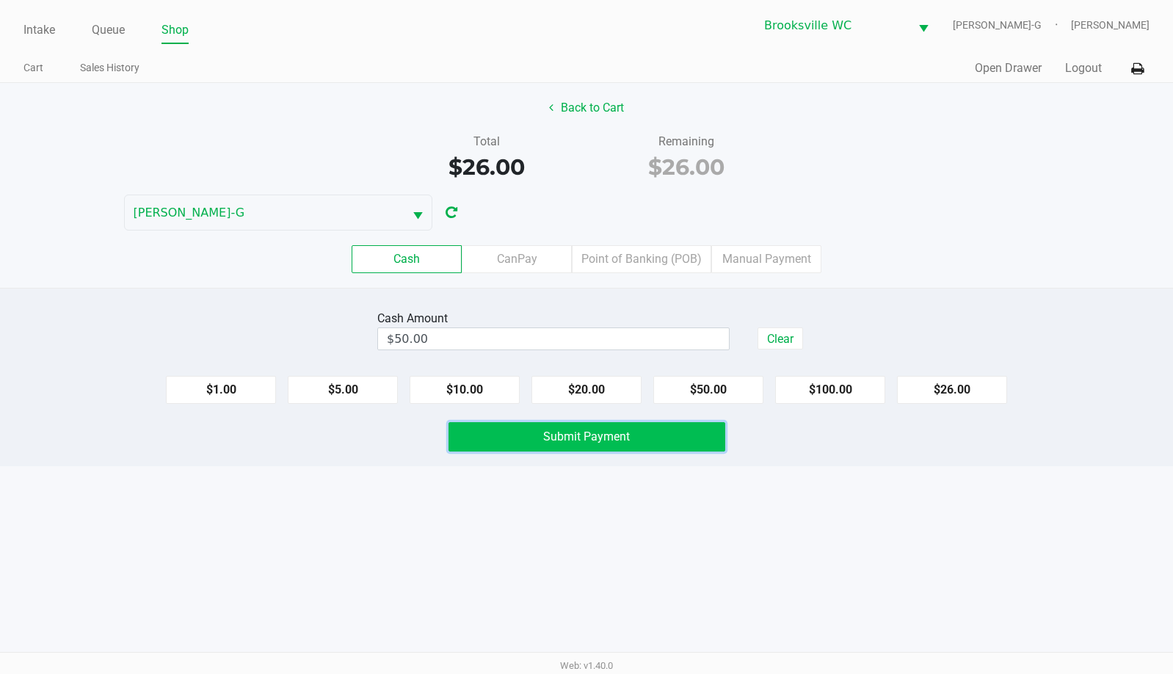
click at [575, 442] on span "Submit Payment" at bounding box center [586, 436] width 87 height 14
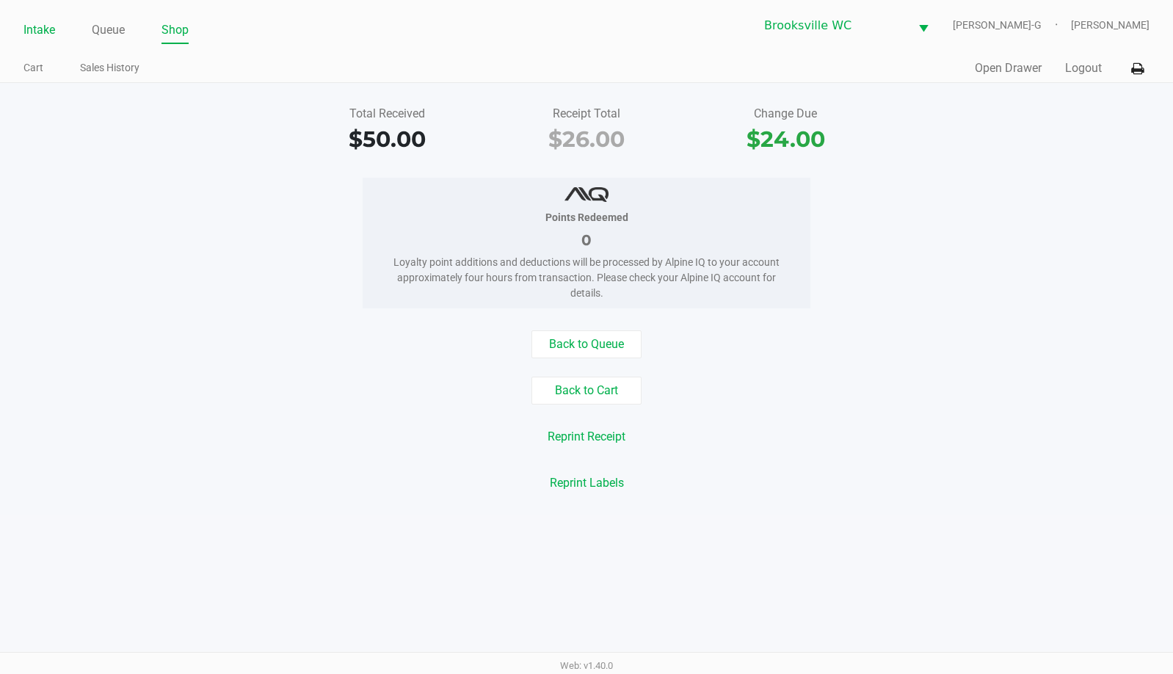
click at [36, 36] on link "Intake" at bounding box center [39, 30] width 32 height 21
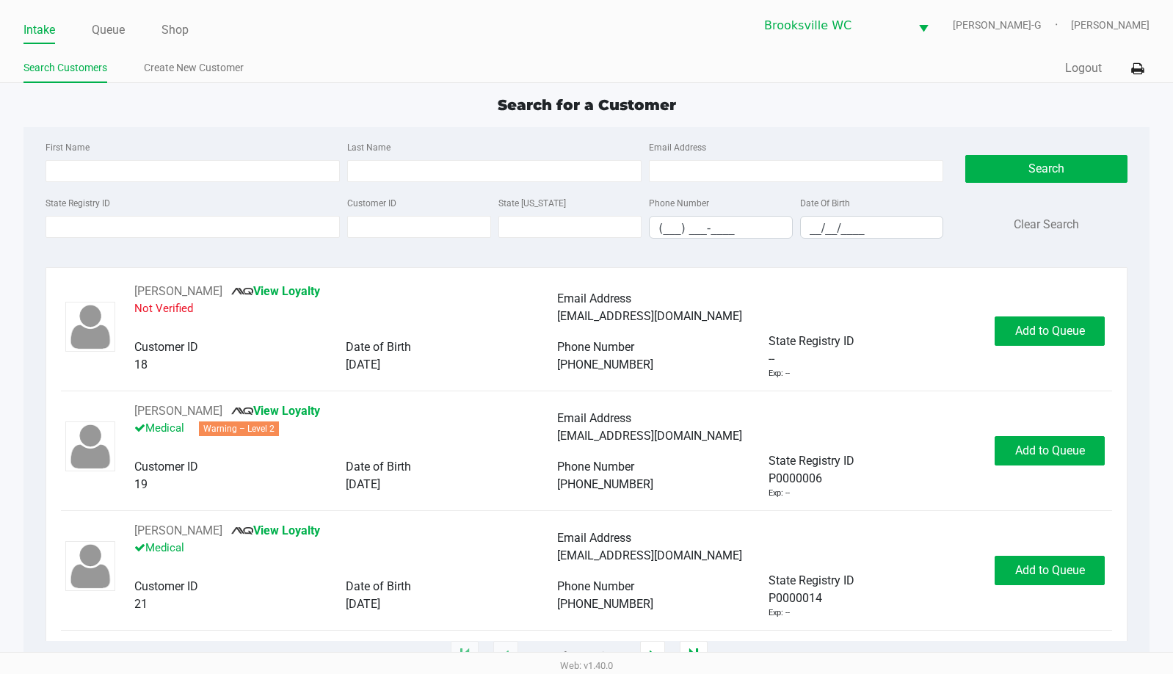
click at [1015, 117] on div "Search for a Customer First Name Last Name Email Address State Registry ID Cust…" at bounding box center [586, 375] width 1126 height 562
click at [1080, 112] on div "Search for a Customer" at bounding box center [586, 105] width 1148 height 22
click at [972, 94] on div "Search for a Customer" at bounding box center [586, 105] width 1148 height 22
click at [181, 31] on link "Shop" at bounding box center [175, 30] width 27 height 21
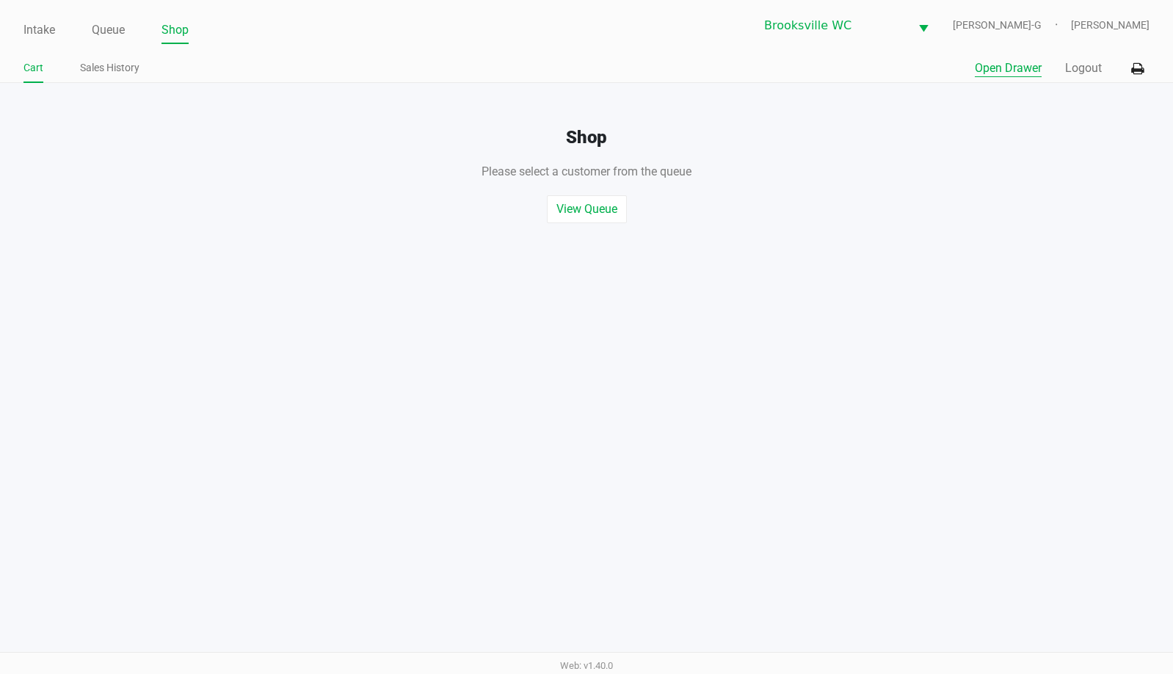
click at [998, 67] on button "Open Drawer" at bounding box center [1008, 68] width 67 height 18
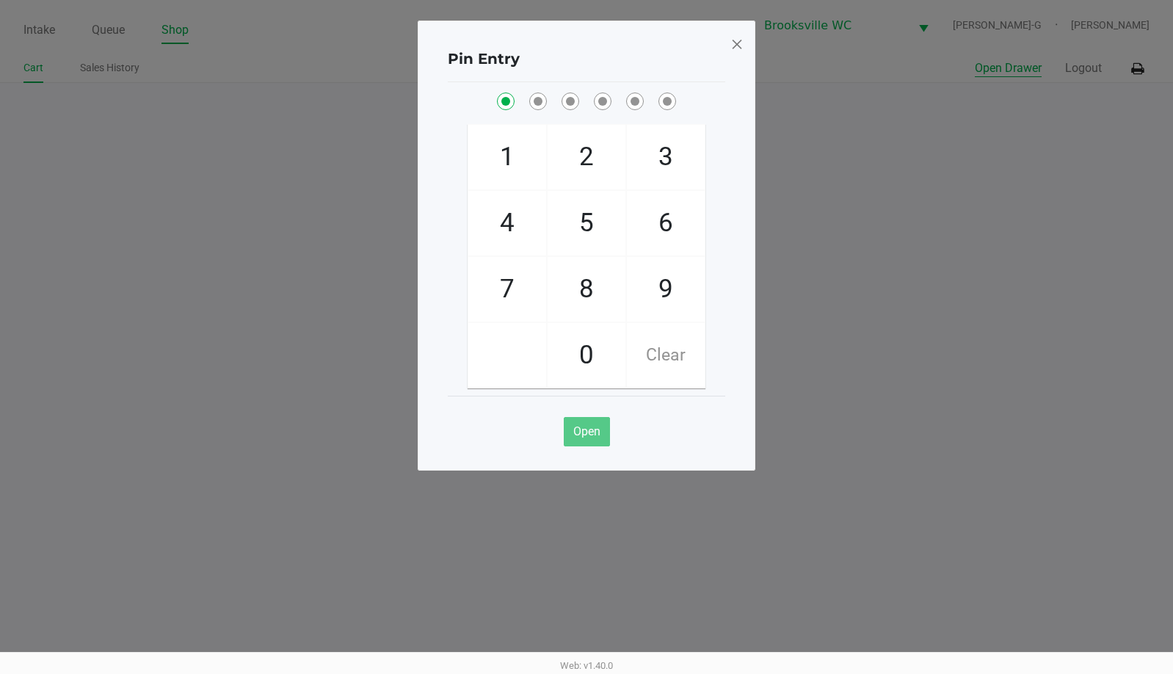
checkbox input "true"
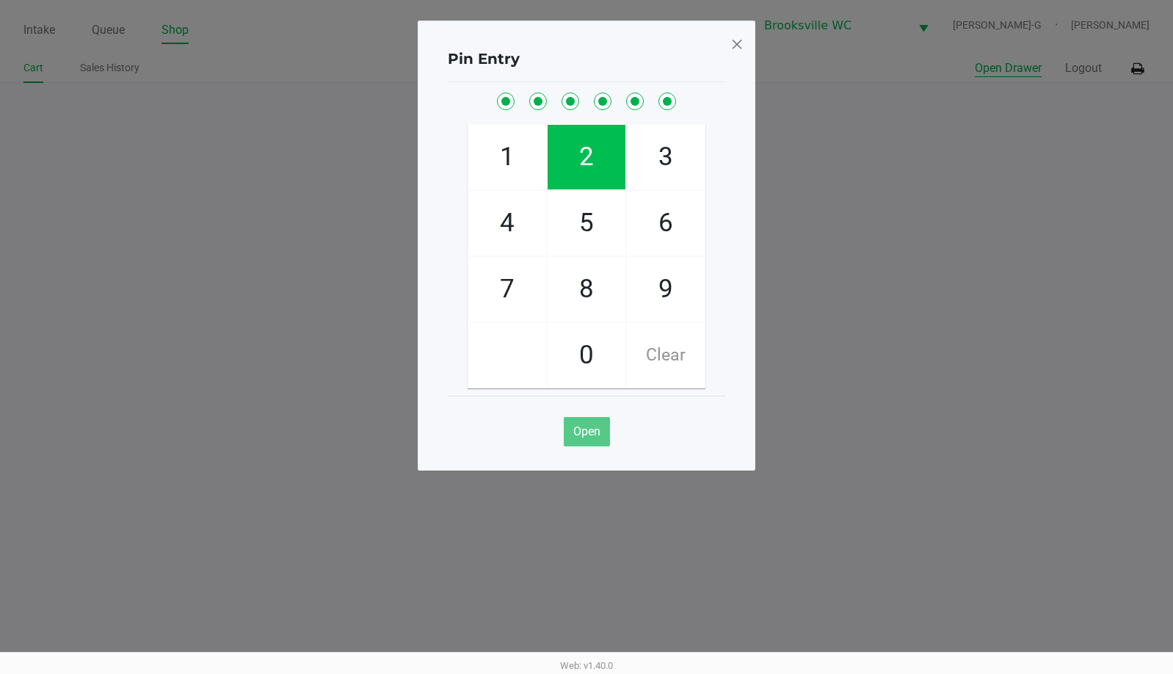
checkbox input "true"
click at [736, 43] on span at bounding box center [737, 43] width 13 height 23
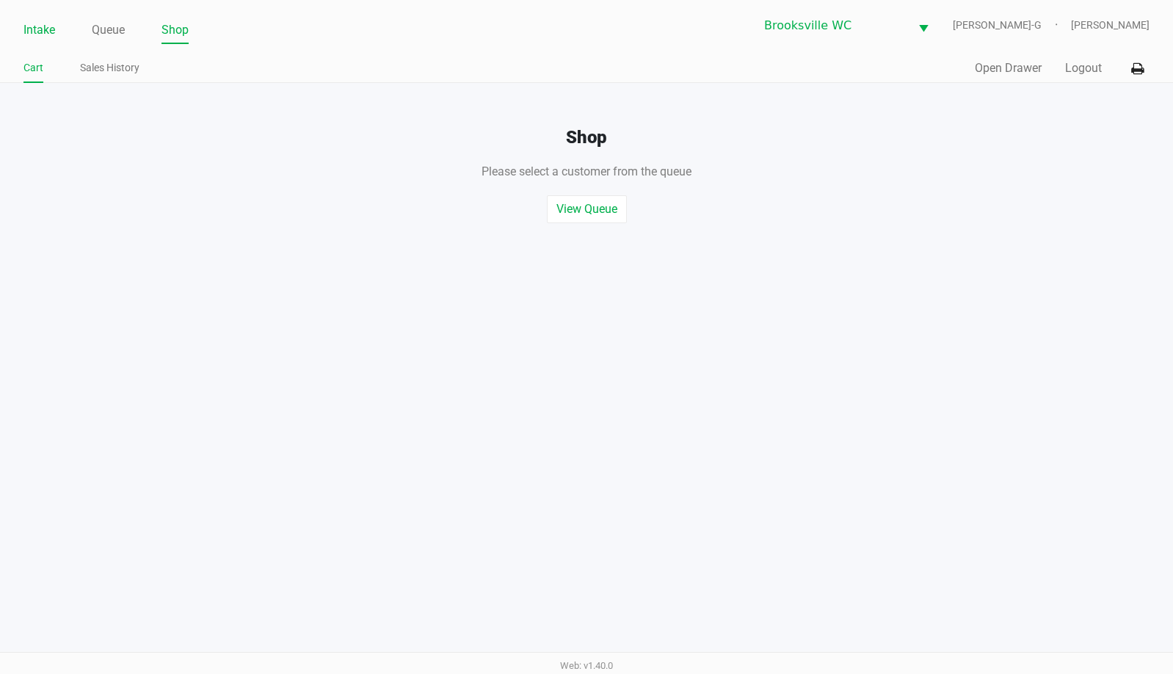
click at [40, 28] on link "Intake" at bounding box center [39, 30] width 32 height 21
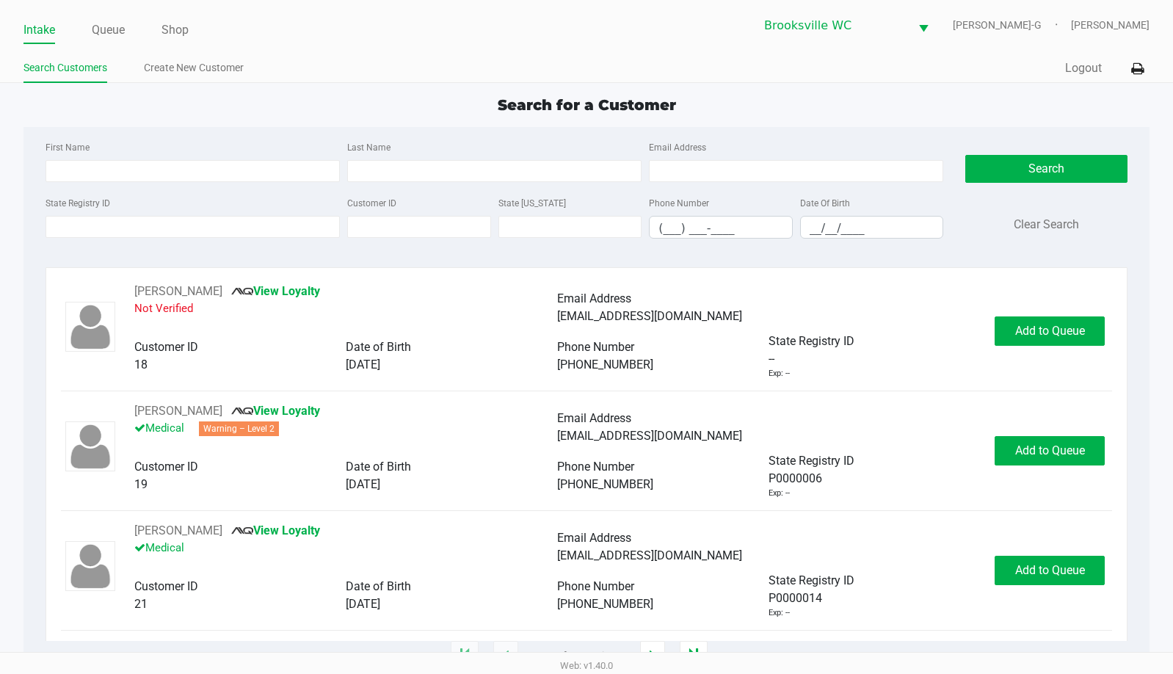
click at [84, 108] on div "Search for a Customer" at bounding box center [586, 105] width 1148 height 22
click at [977, 122] on div "Search for a Customer First Name Last Name Email Address State Registry ID Cust…" at bounding box center [586, 375] width 1126 height 562
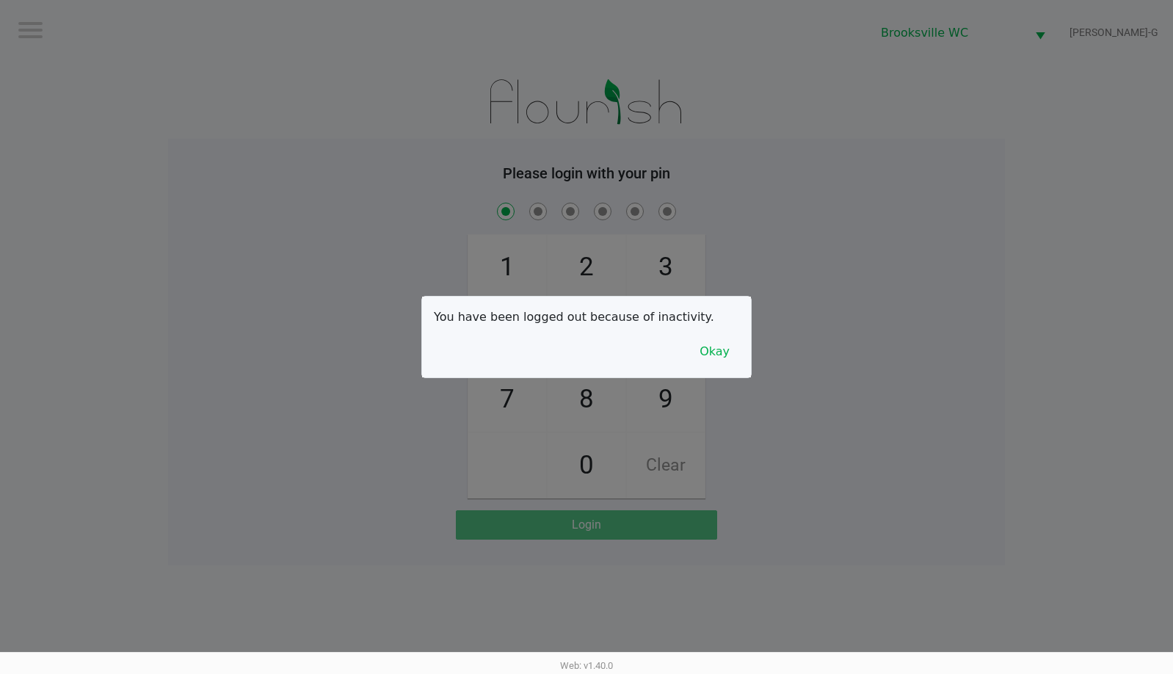
checkbox input "true"
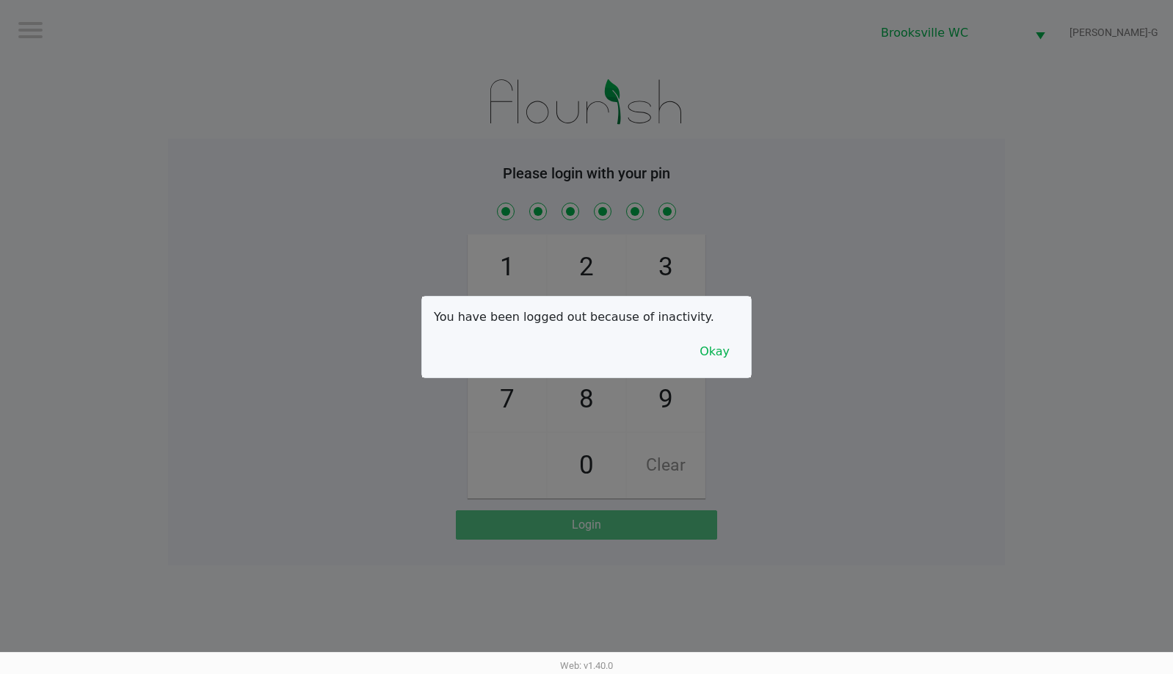
checkbox input "true"
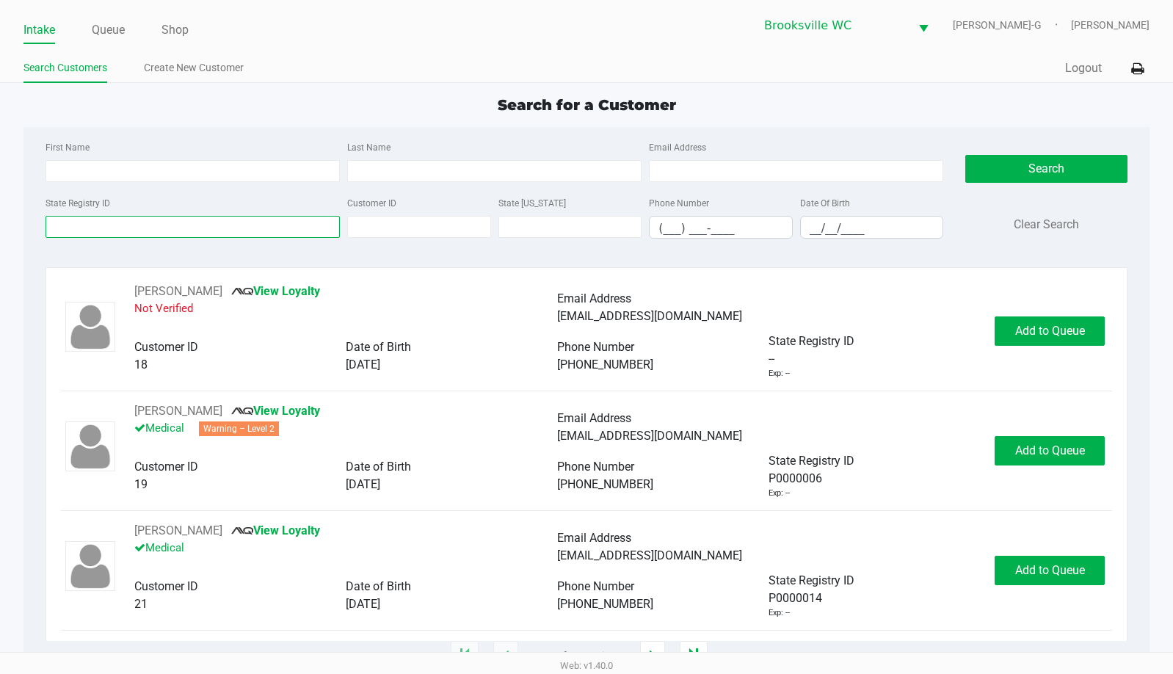
click at [133, 230] on input "State Registry ID" at bounding box center [193, 227] width 294 height 22
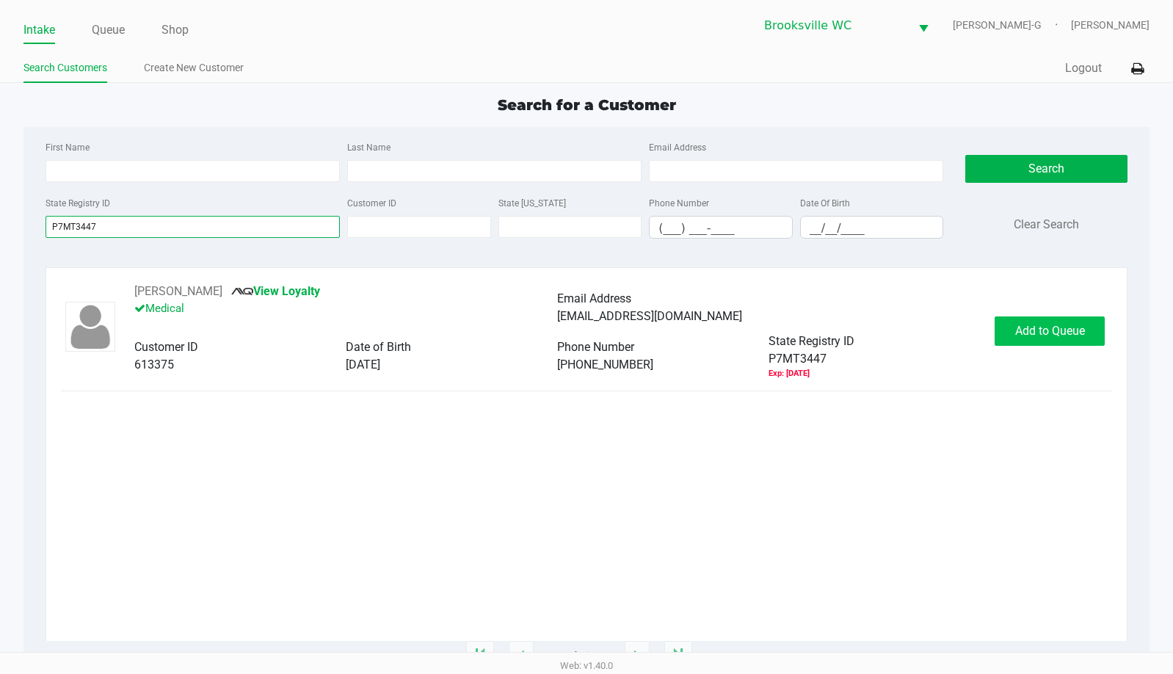
type input "P7MT3447"
click at [1026, 331] on span "Add to Queue" at bounding box center [1050, 331] width 70 height 14
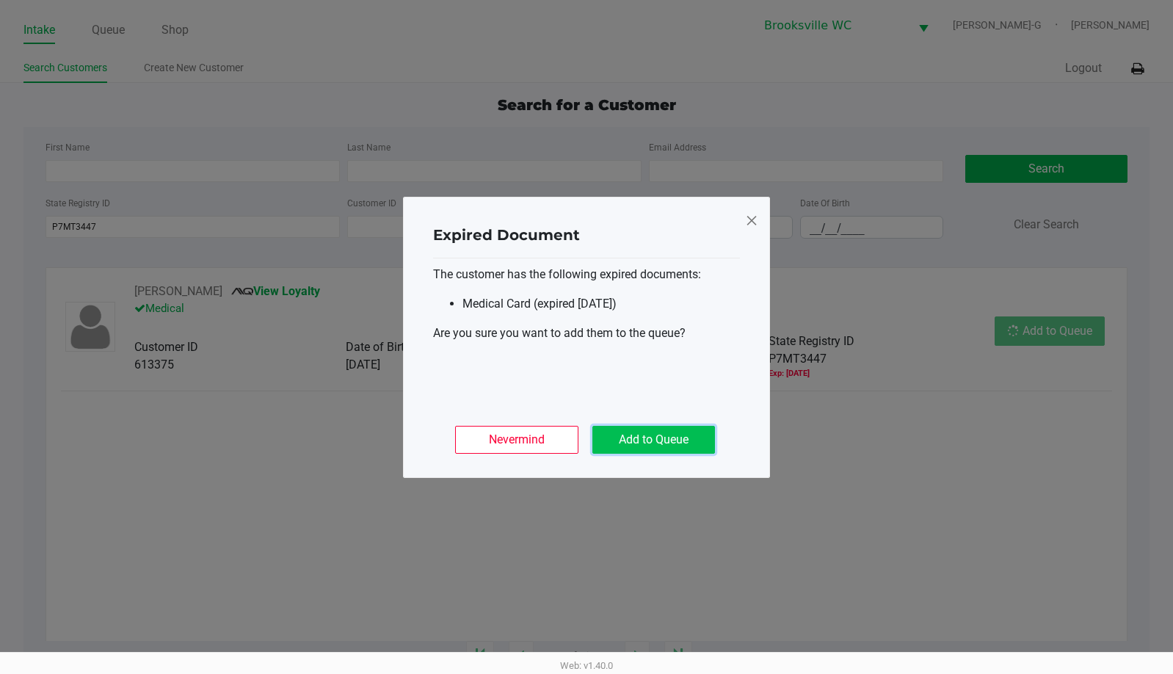
click at [637, 446] on button "Add to Queue" at bounding box center [653, 440] width 123 height 28
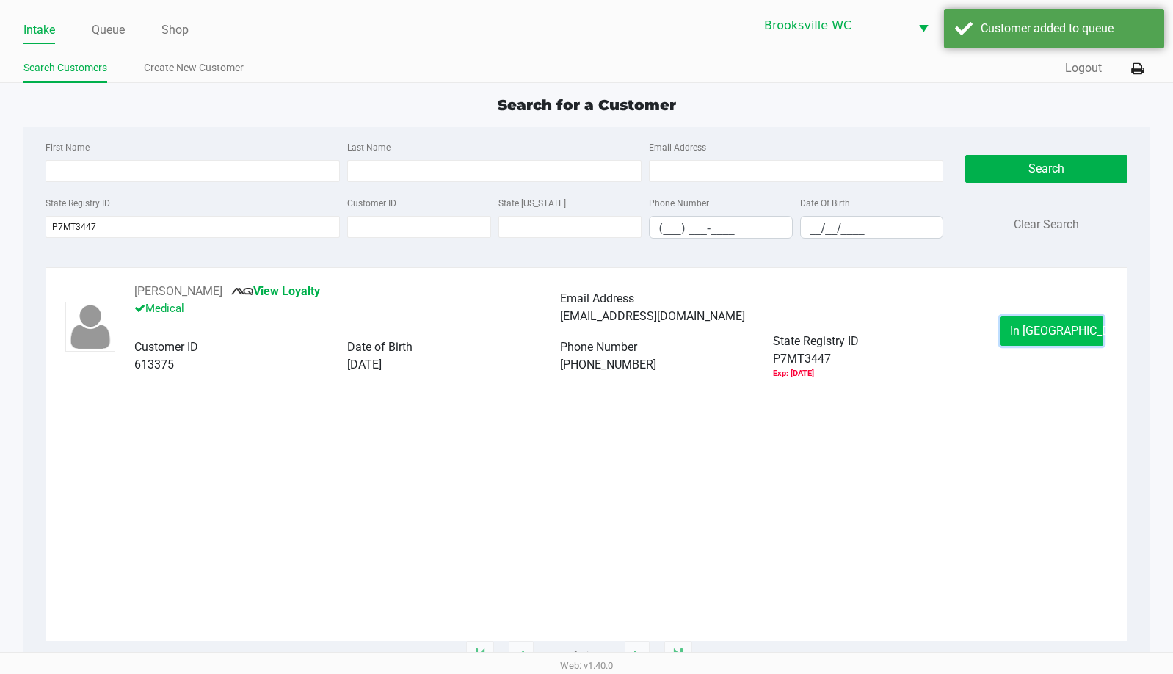
click at [1056, 330] on span "In [GEOGRAPHIC_DATA]" at bounding box center [1071, 331] width 123 height 14
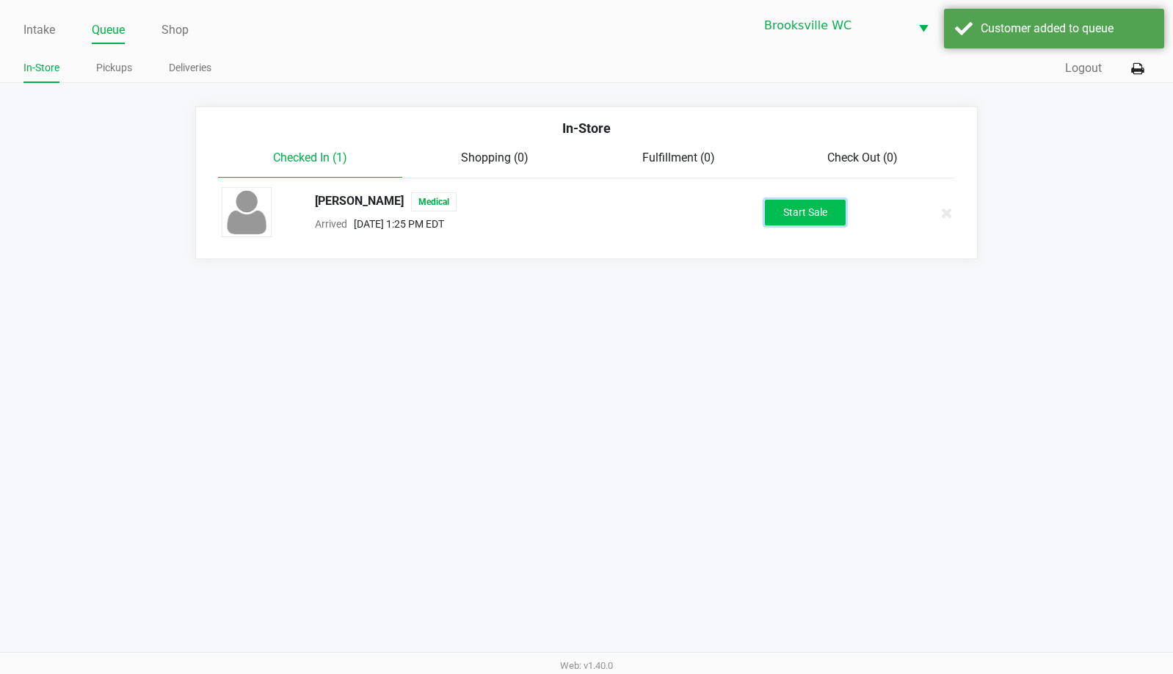
click at [805, 219] on button "Start Sale" at bounding box center [805, 213] width 81 height 26
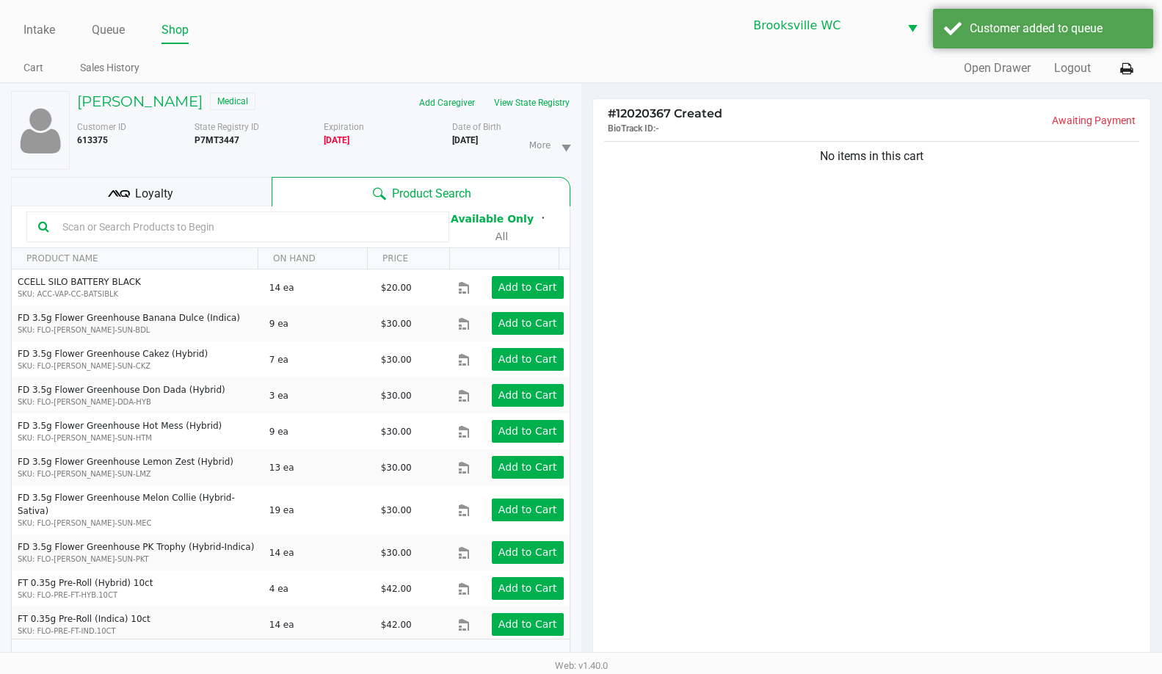
click at [769, 348] on div "No items in this cart" at bounding box center [872, 404] width 558 height 532
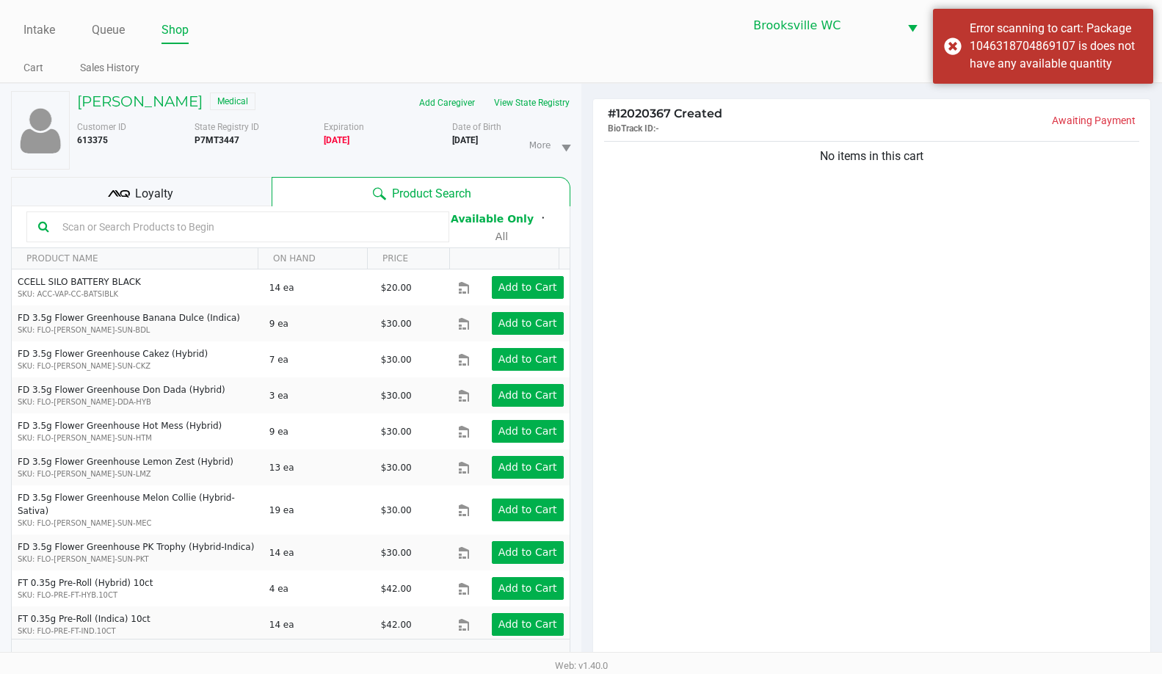
click at [209, 235] on input "text" at bounding box center [247, 227] width 381 height 22
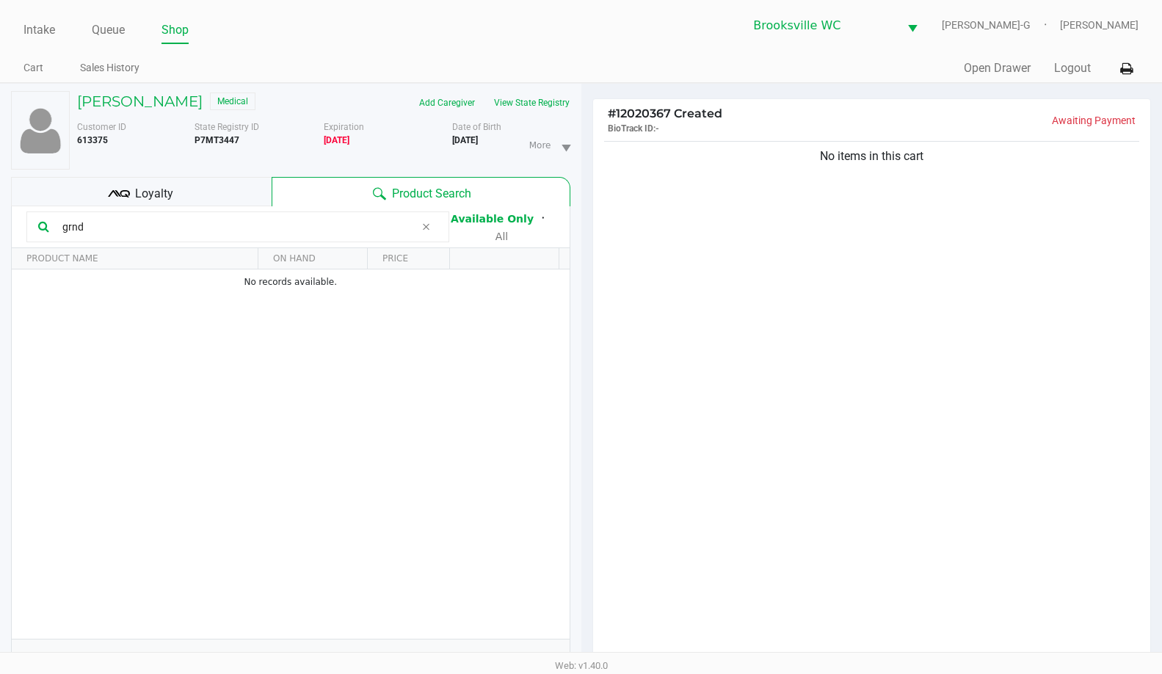
click at [209, 235] on input "grnd" at bounding box center [236, 227] width 359 height 22
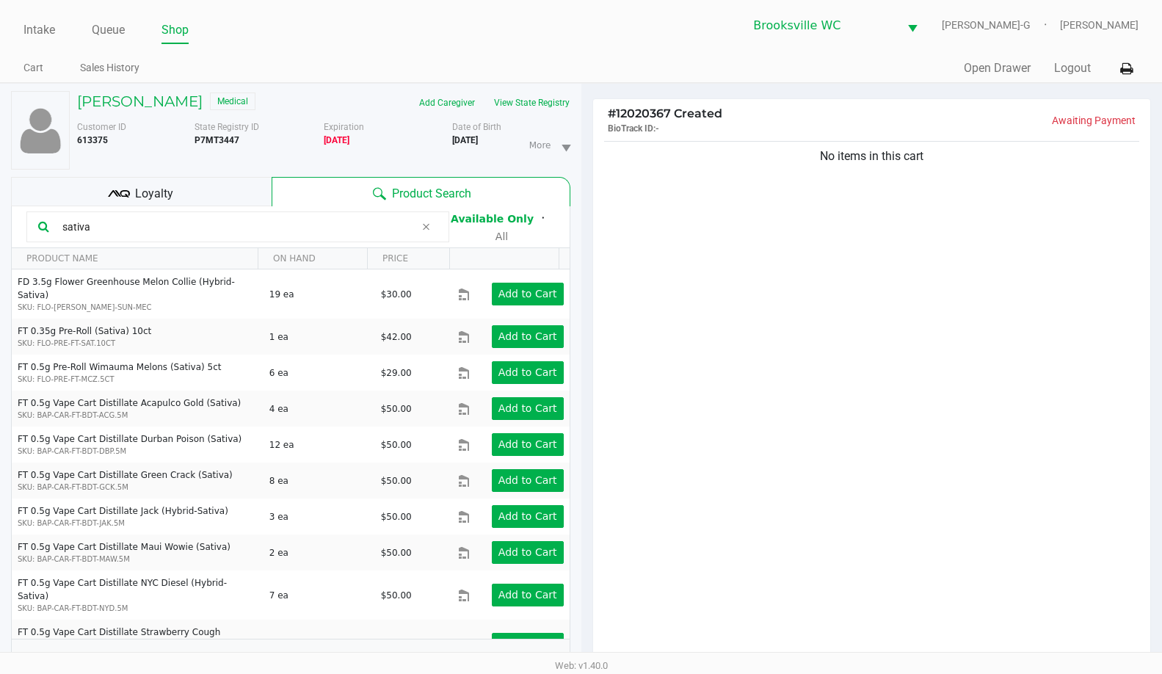
click at [209, 235] on input "sativa" at bounding box center [236, 227] width 359 height 22
type input "7g"
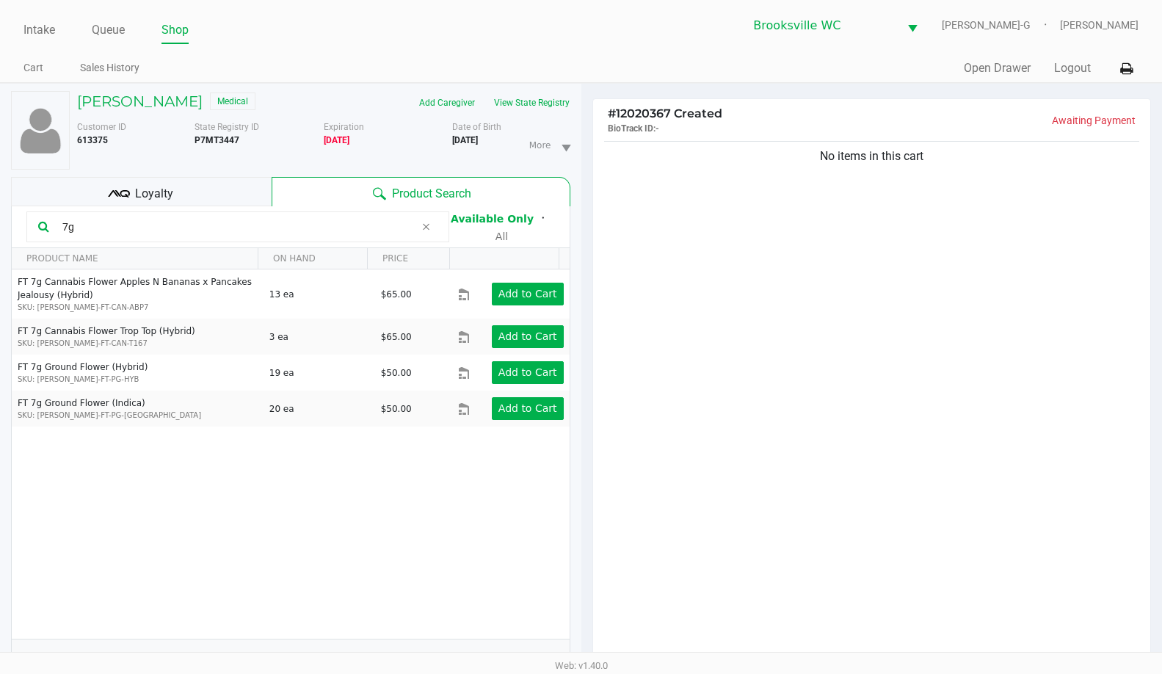
click at [834, 396] on div "No items in this cart" at bounding box center [872, 404] width 558 height 532
click at [975, 370] on div "No items in this cart" at bounding box center [872, 404] width 558 height 532
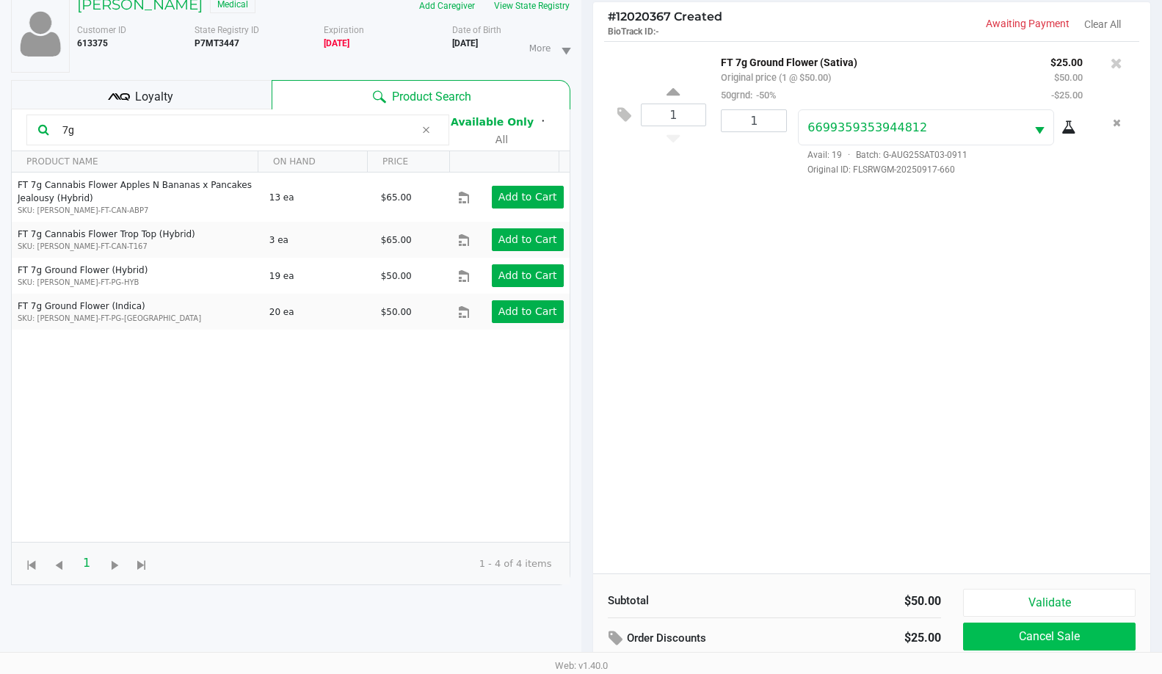
scroll to position [159, 0]
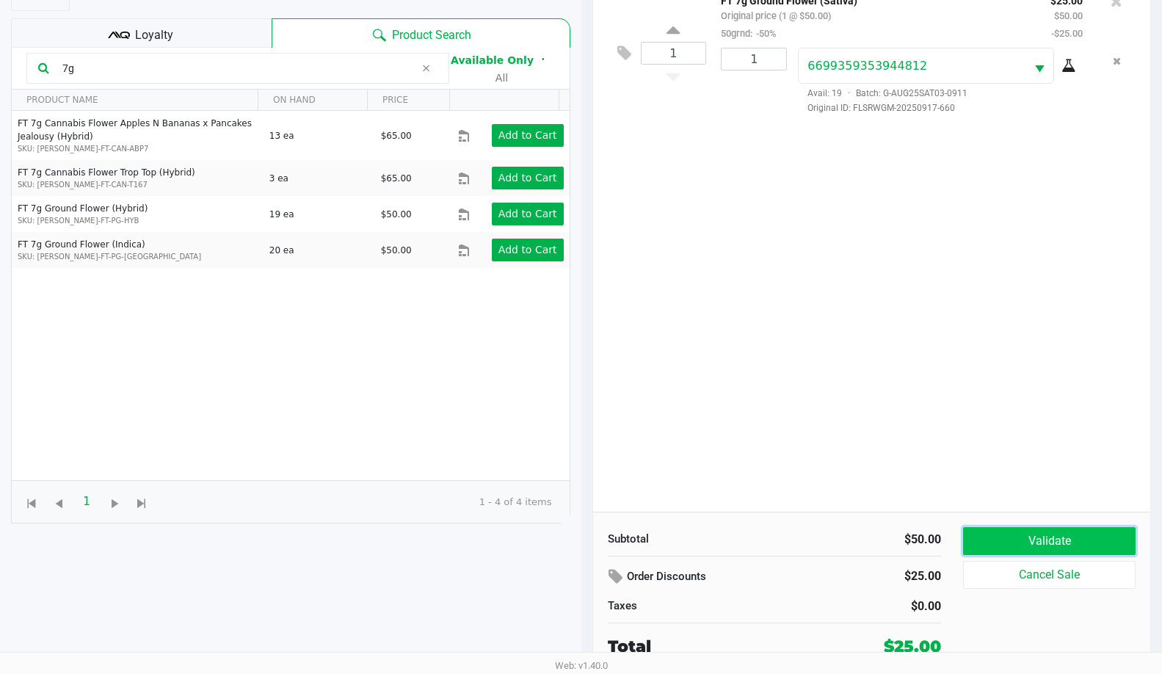
click at [1076, 550] on button "Validate" at bounding box center [1049, 541] width 173 height 28
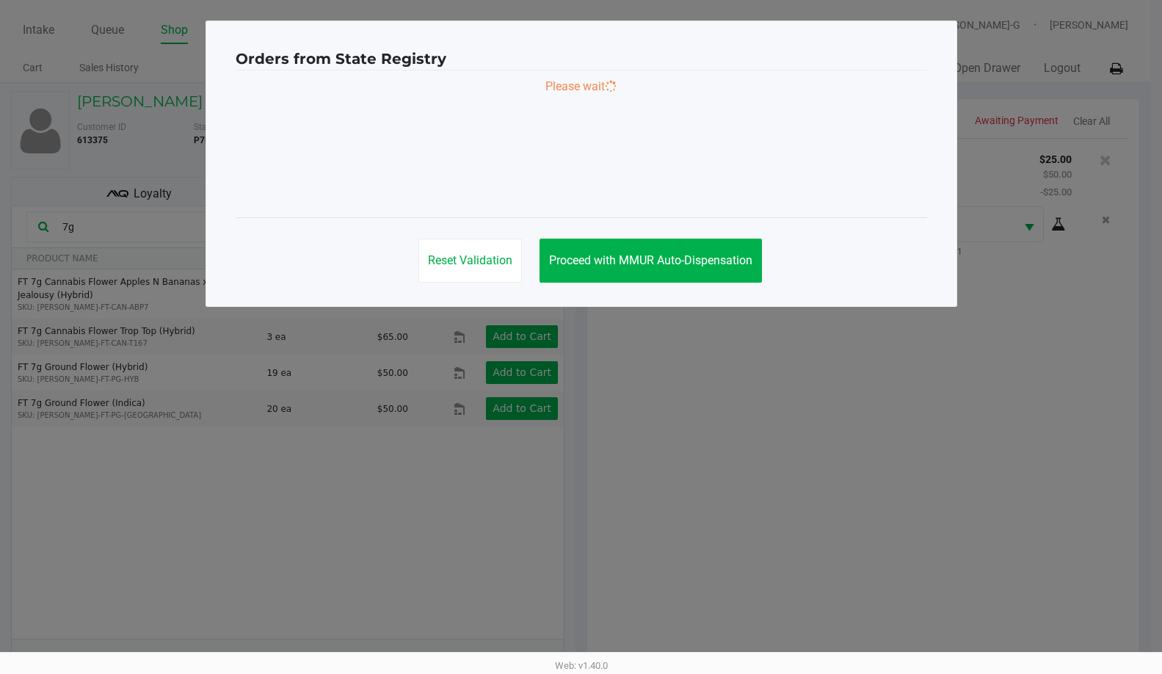
scroll to position [0, 0]
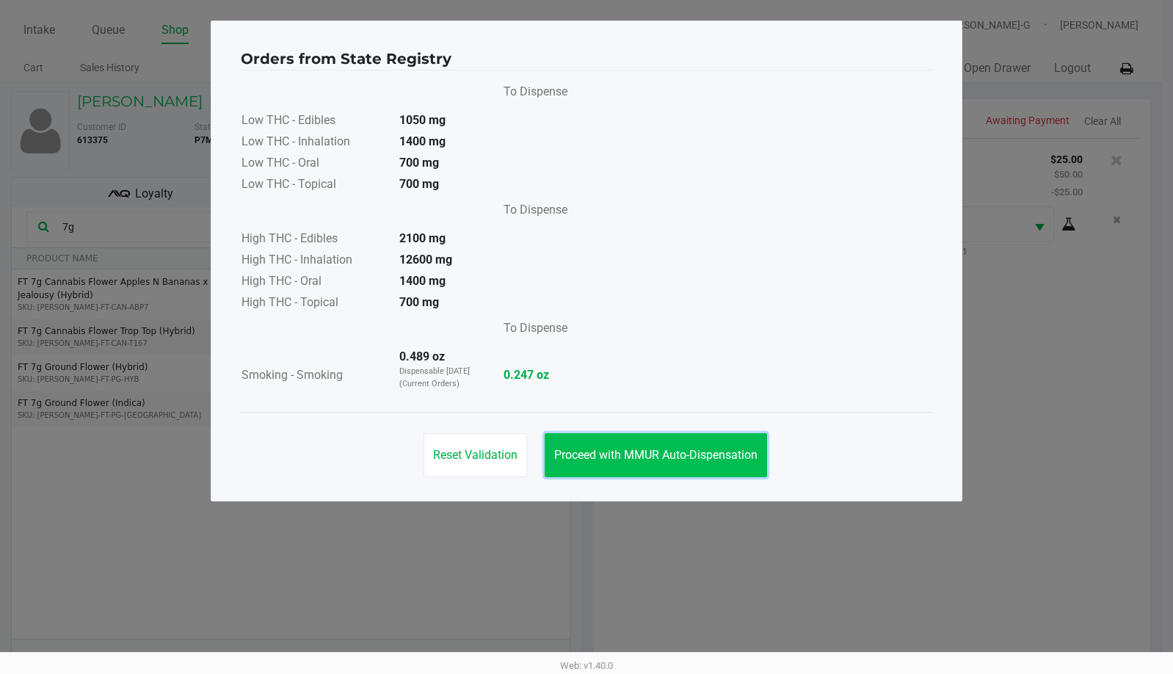
click at [604, 454] on span "Proceed with MMUR Auto-Dispensation" at bounding box center [655, 455] width 203 height 14
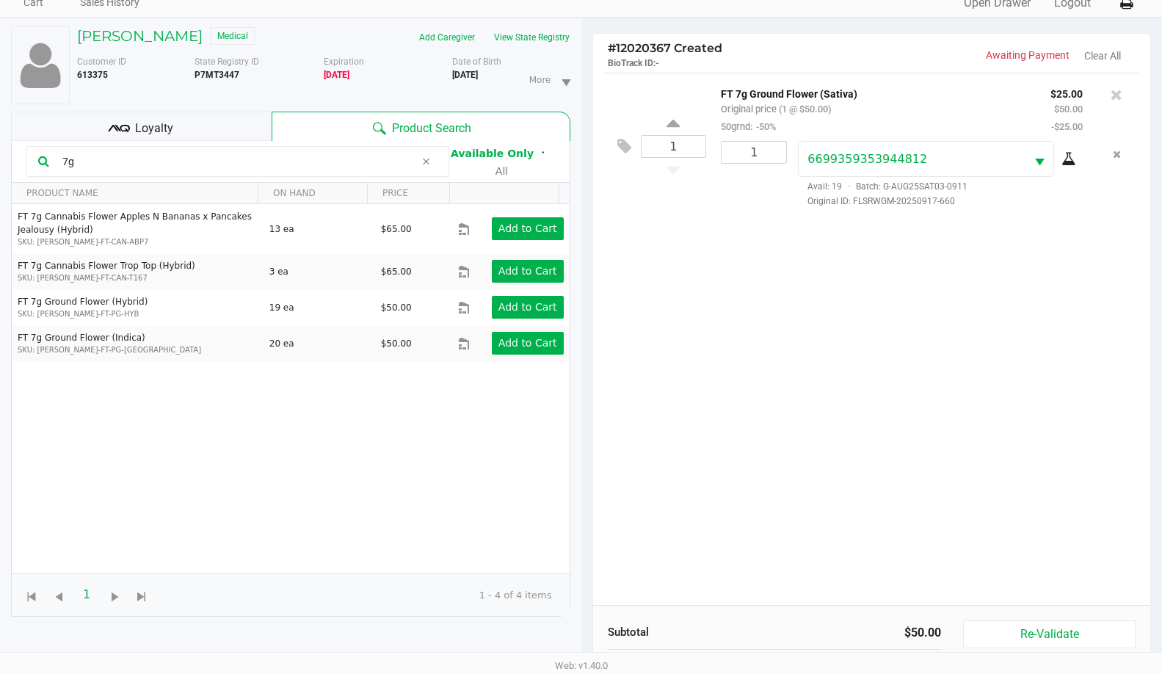
scroll to position [159, 0]
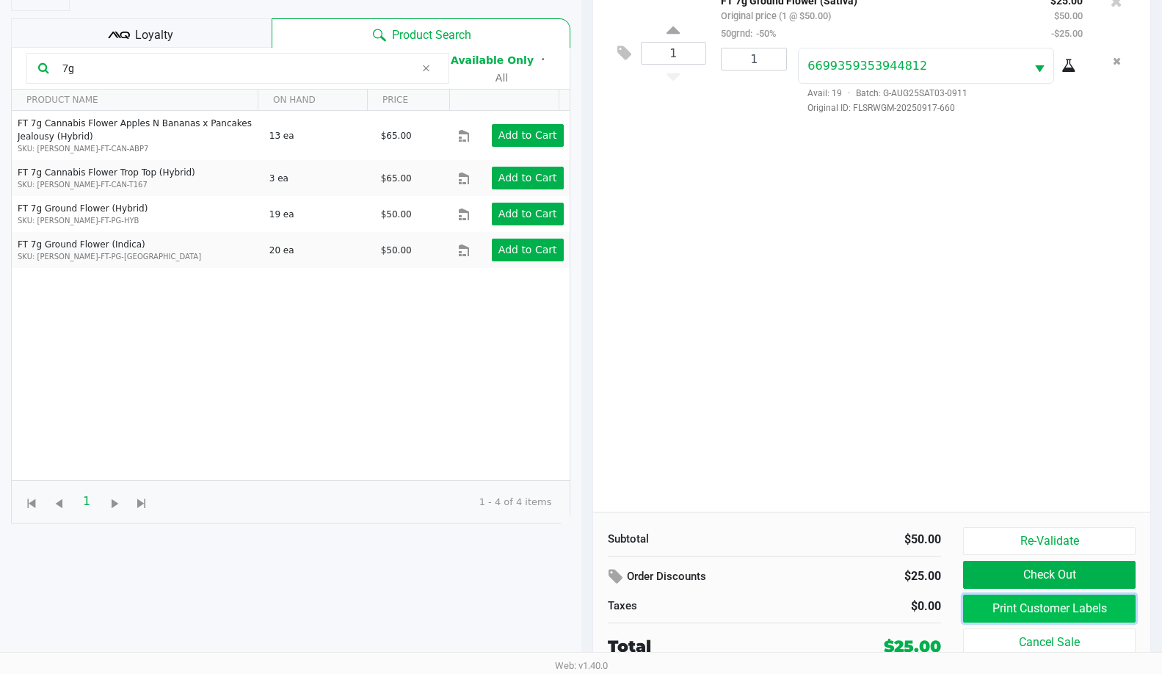
click at [1045, 611] on button "Print Customer Labels" at bounding box center [1049, 609] width 173 height 28
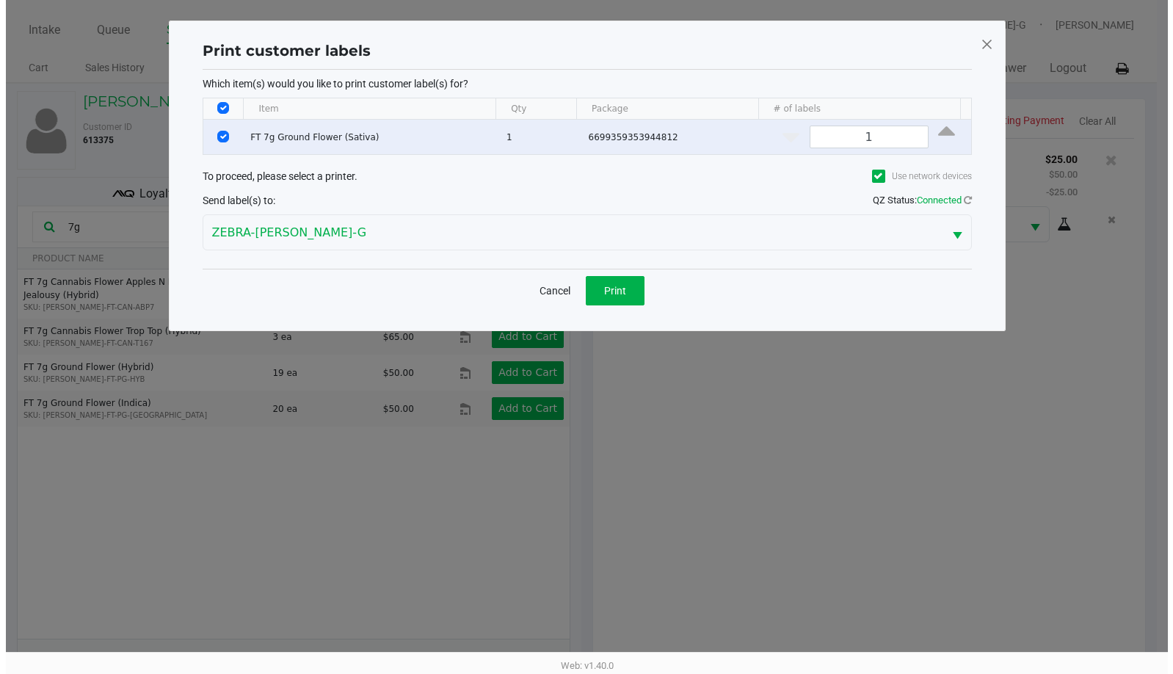
scroll to position [0, 0]
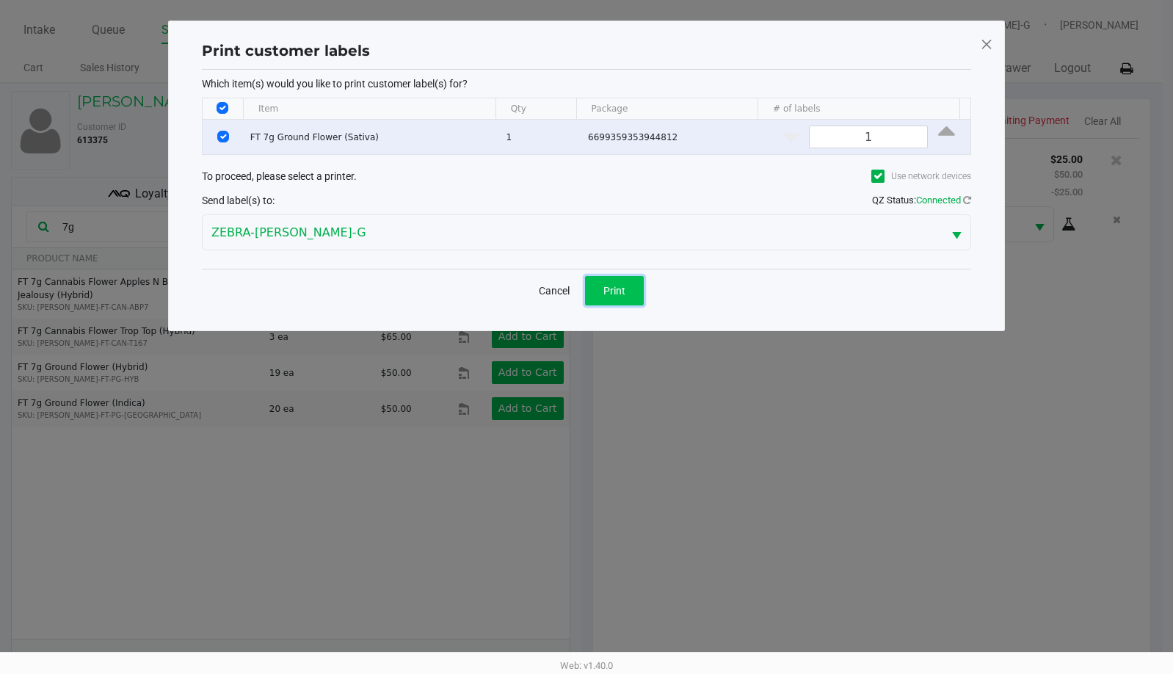
click at [618, 294] on span "Print" at bounding box center [614, 291] width 22 height 12
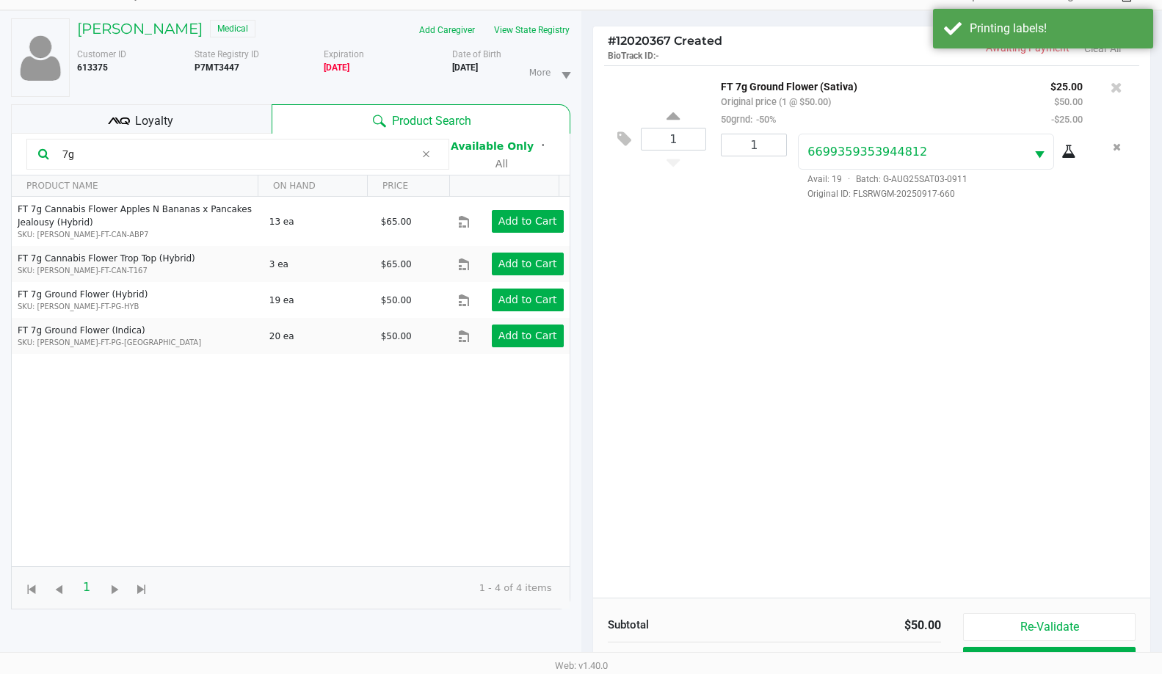
scroll to position [159, 0]
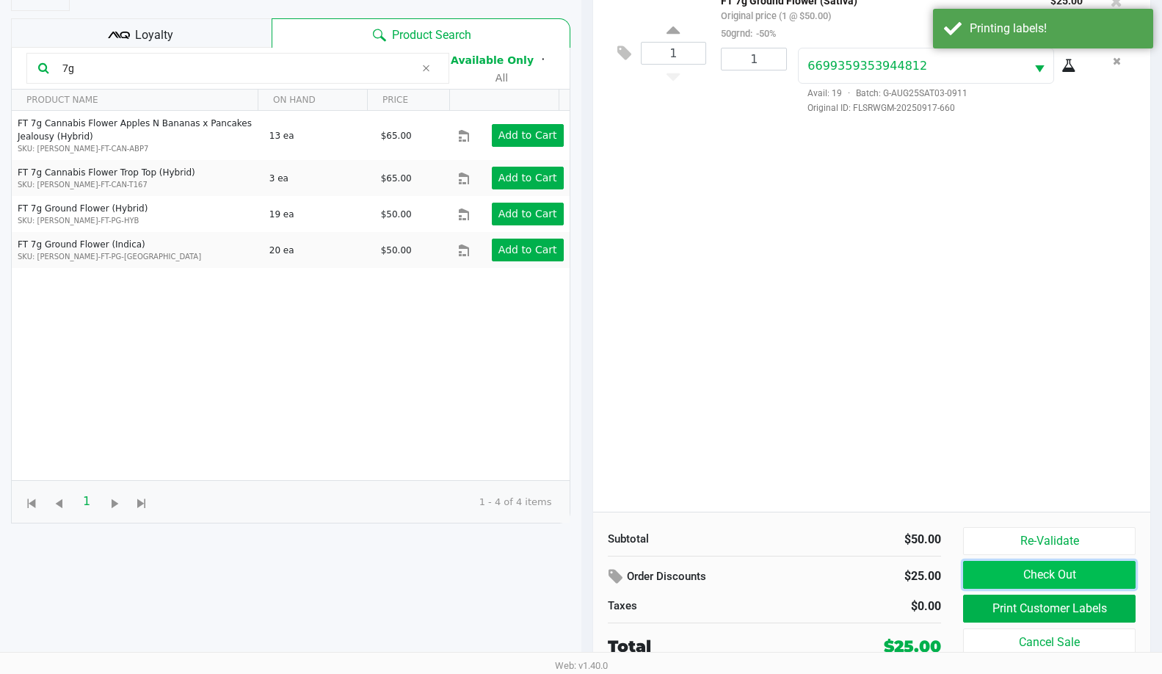
click at [974, 570] on button "Check Out" at bounding box center [1049, 575] width 173 height 28
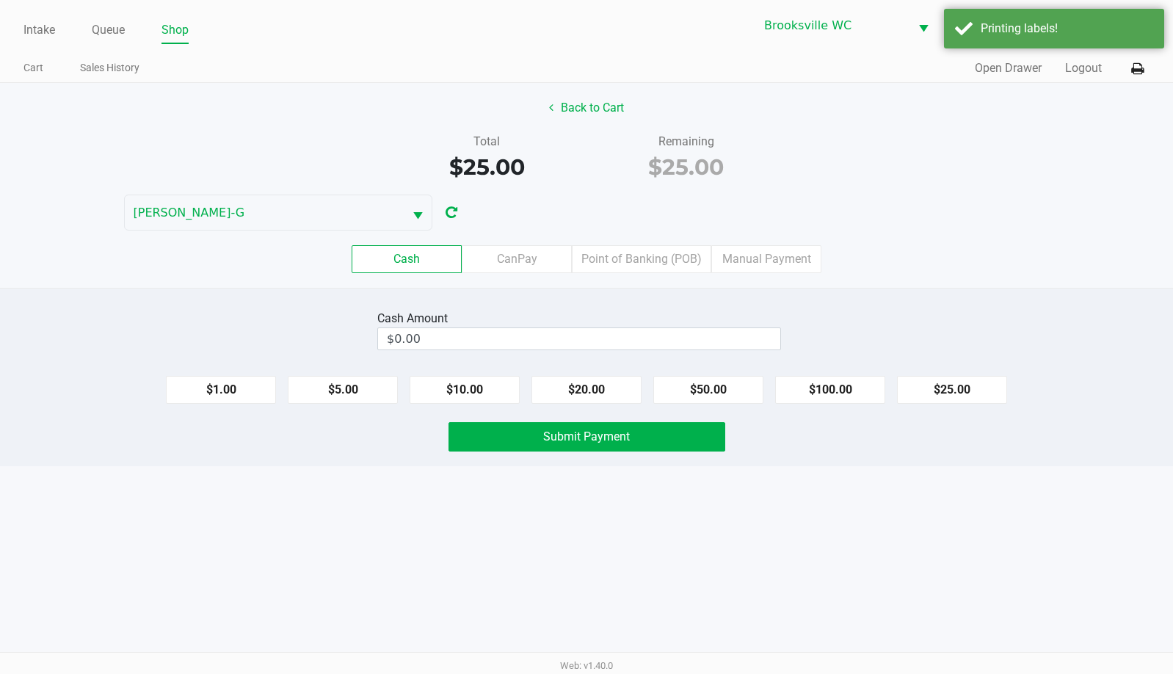
drag, startPoint x: 643, startPoint y: 264, endPoint x: 730, endPoint y: 349, distance: 121.5
click at [644, 258] on label "Point of Banking (POB)" at bounding box center [641, 259] width 139 height 28
click at [0, 0] on 7 "Point of Banking (POB)" at bounding box center [0, 0] width 0 height 0
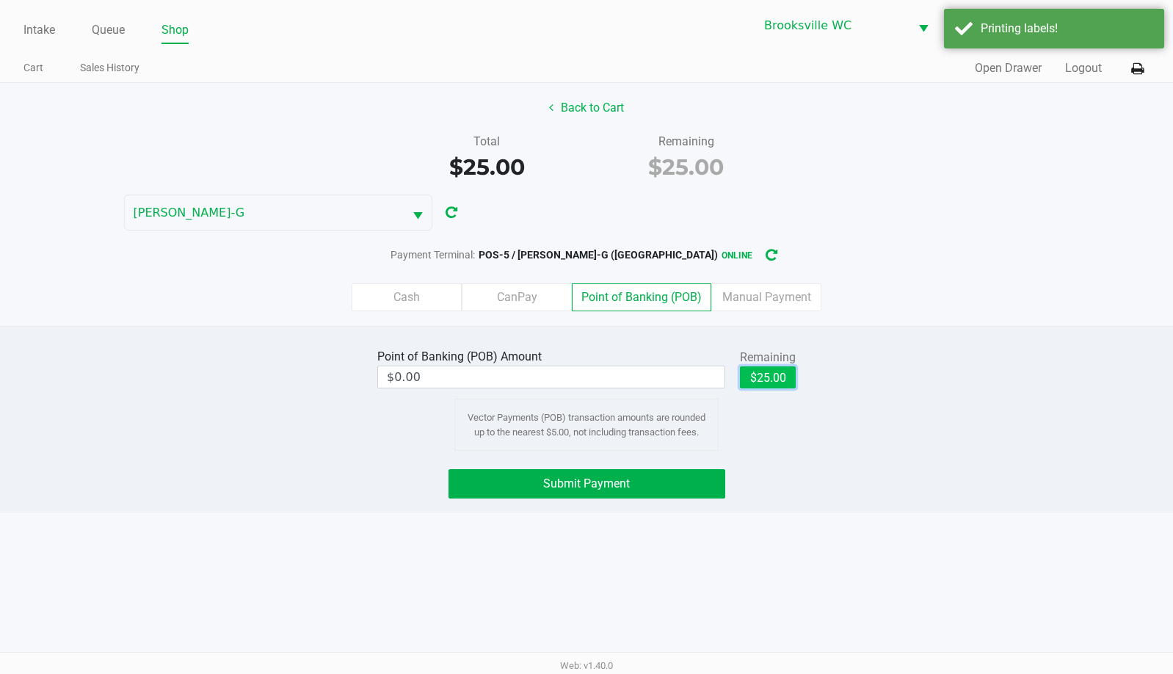
click at [756, 380] on button "$25.00" at bounding box center [768, 377] width 56 height 22
type input "$25.00"
click at [681, 468] on div "Point of Banking (POB) Amount $25.00 Remaining $25.00 Clear Vector Payments (PO…" at bounding box center [586, 419] width 1173 height 187
click at [675, 476] on button "Submit Payment" at bounding box center [587, 483] width 277 height 29
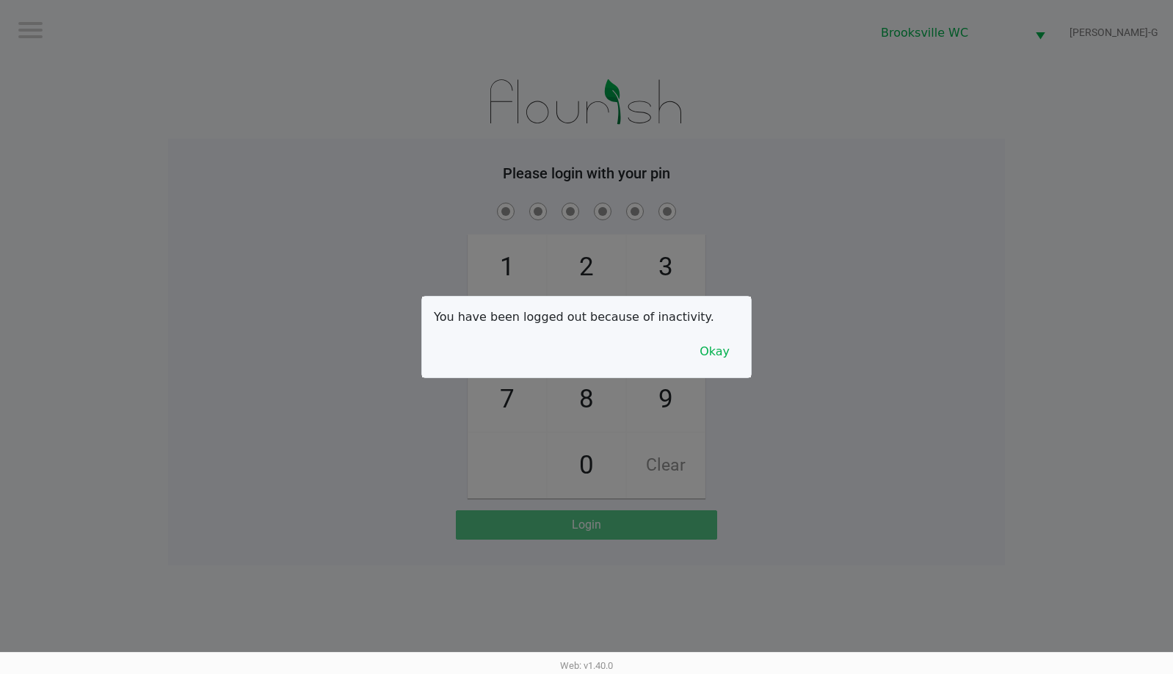
click at [1074, 162] on div at bounding box center [586, 337] width 1173 height 674
checkbox input "true"
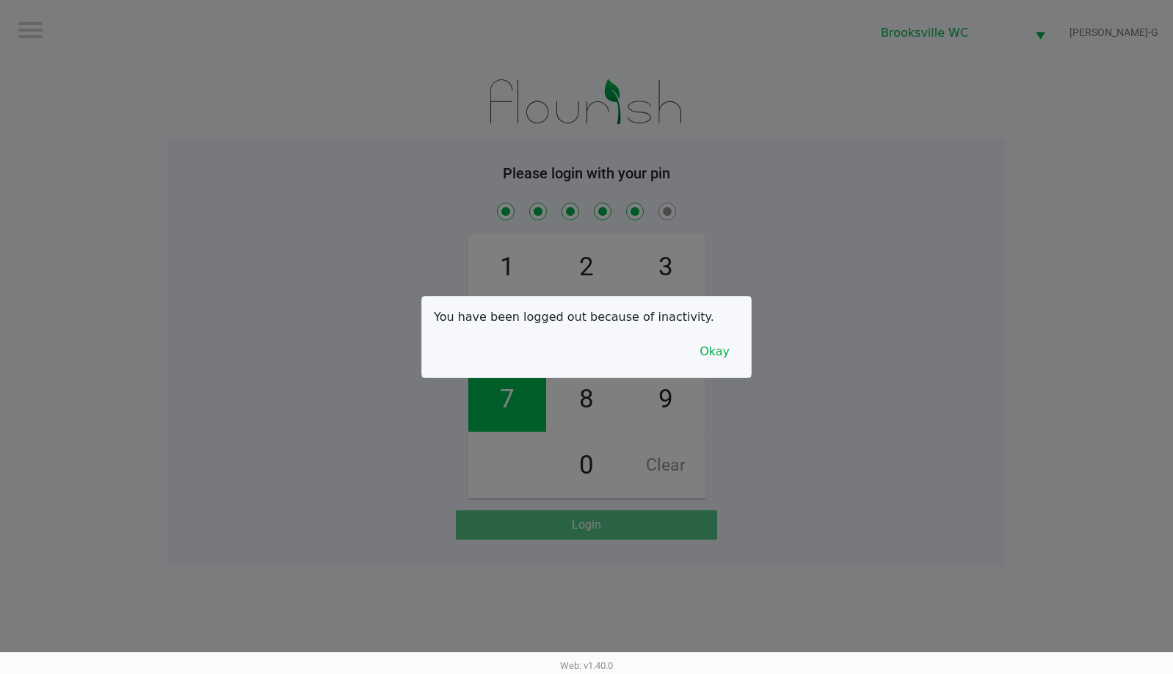
checkbox input "true"
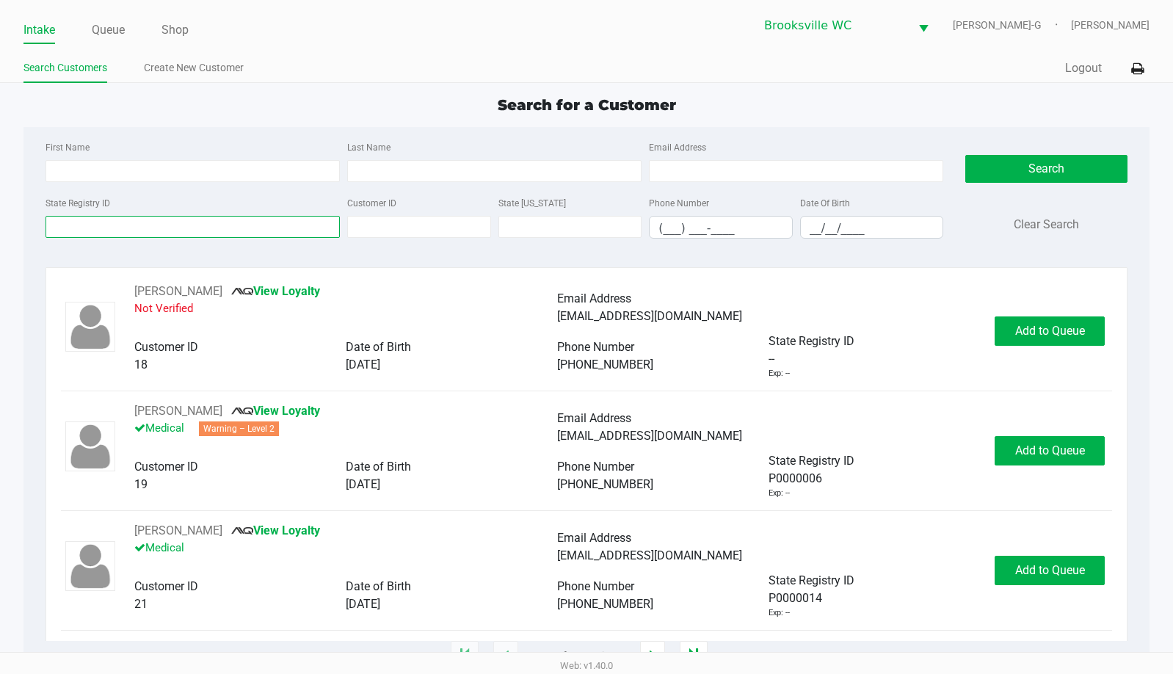
click at [87, 236] on input "State Registry ID" at bounding box center [193, 227] width 294 height 22
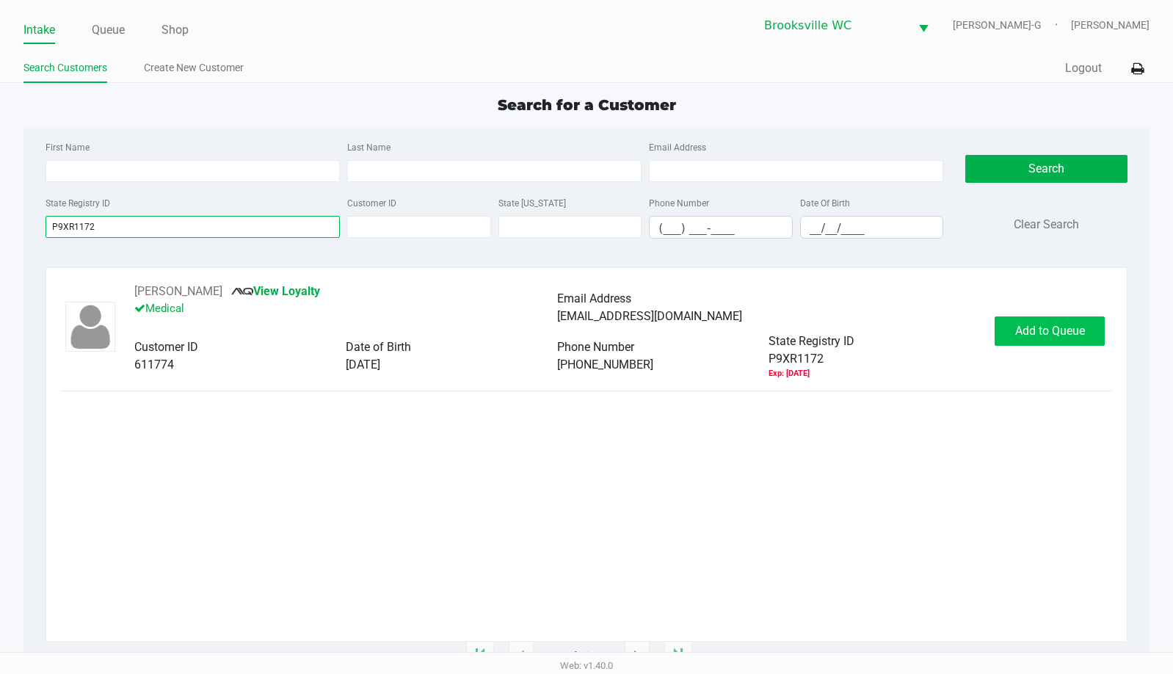
type input "P9XR1172"
click at [1056, 333] on span "Add to Queue" at bounding box center [1050, 331] width 70 height 14
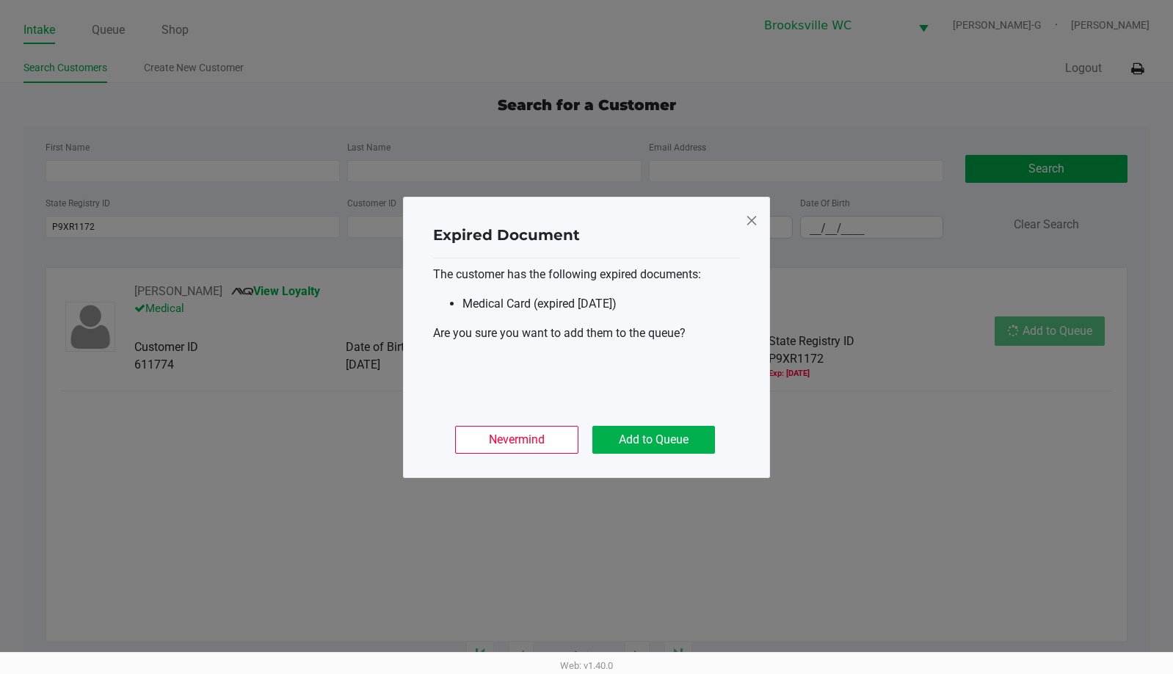
click at [663, 420] on div "Nevermind Add to Queue" at bounding box center [586, 433] width 307 height 57
click at [683, 441] on button "Add to Queue" at bounding box center [653, 440] width 123 height 28
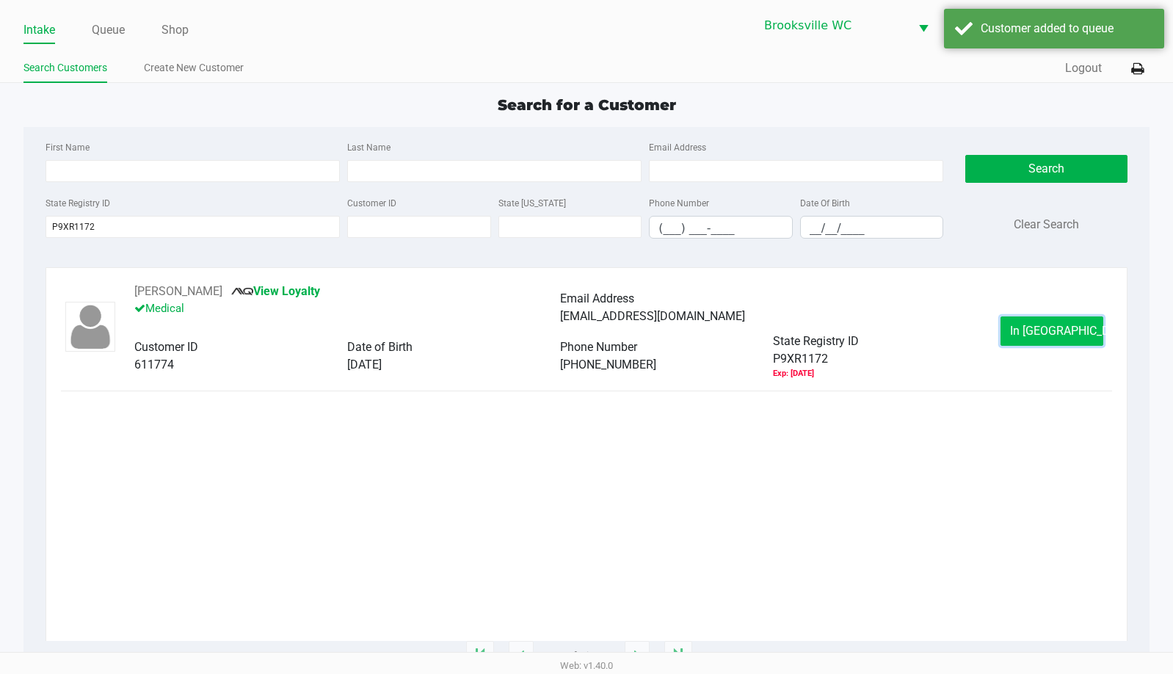
click at [1046, 333] on span "In [GEOGRAPHIC_DATA]" at bounding box center [1071, 331] width 123 height 14
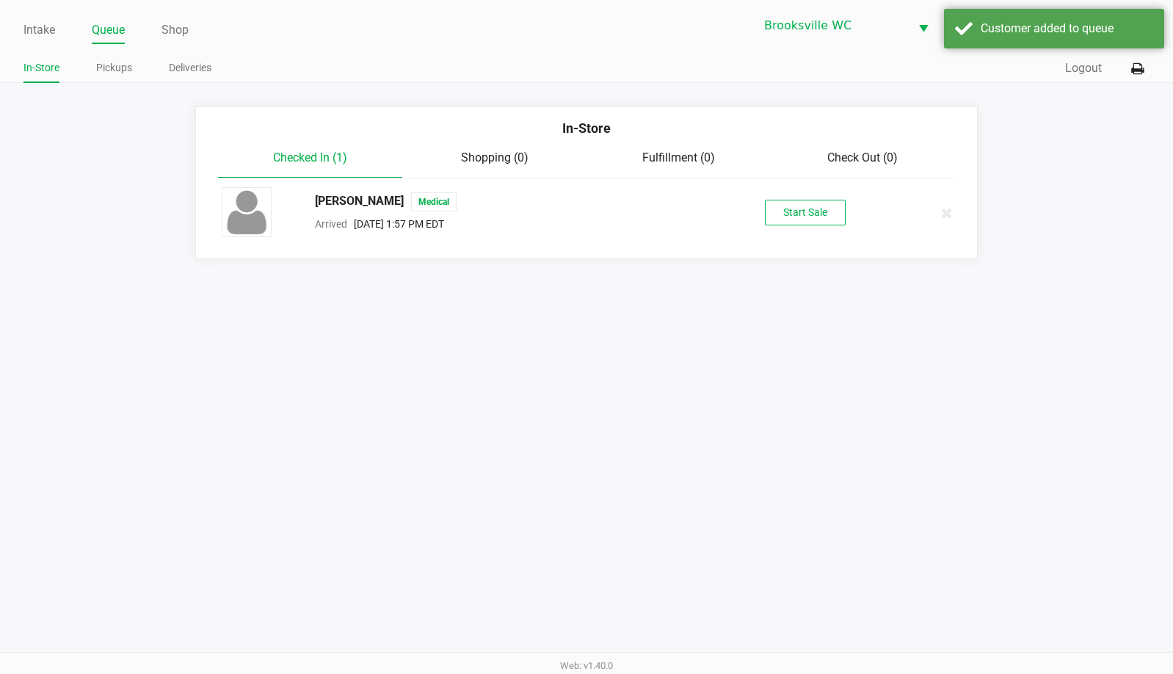
click at [777, 207] on button "Start Sale" at bounding box center [805, 213] width 81 height 26
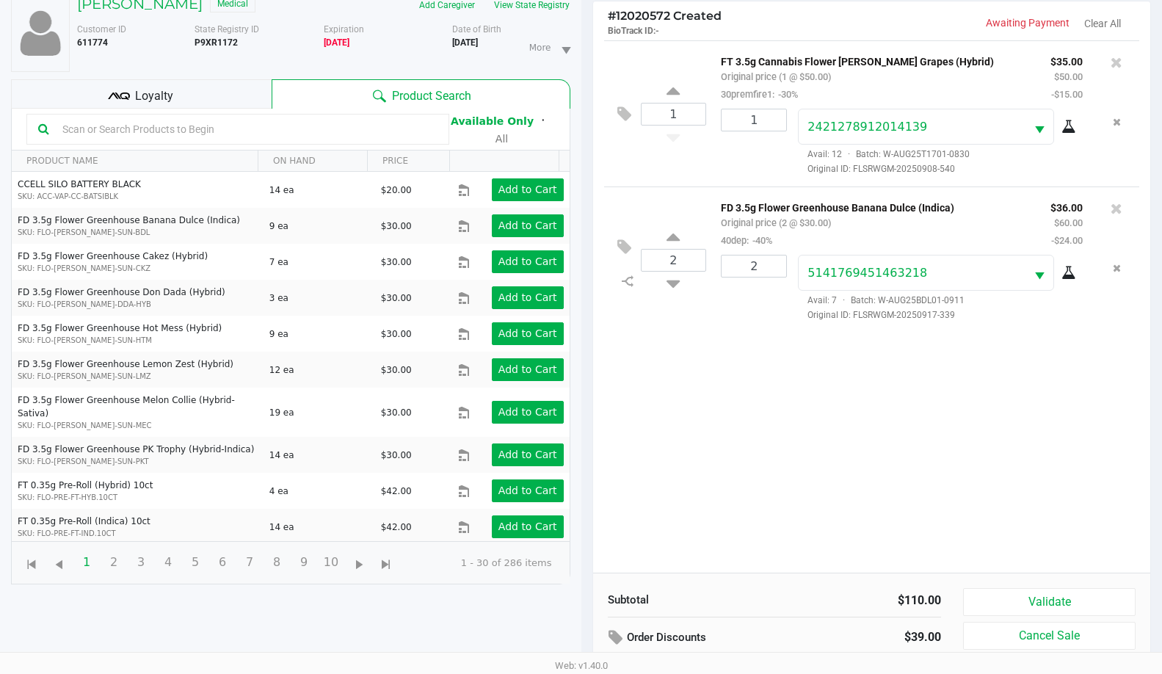
scroll to position [159, 0]
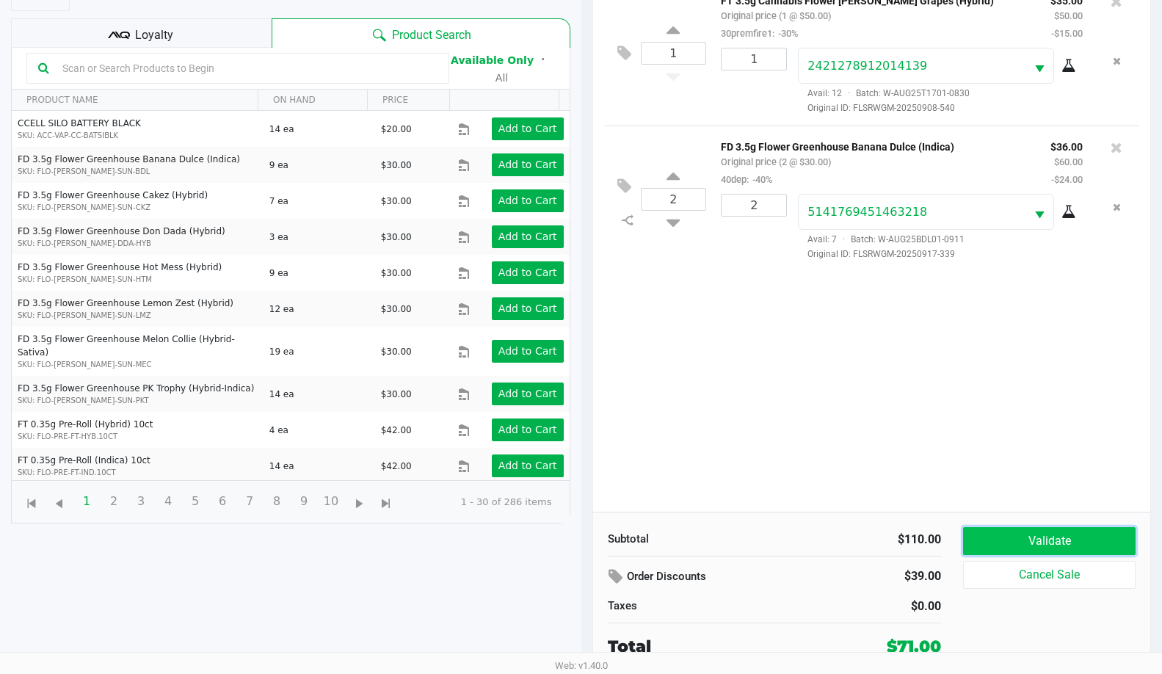
click at [1026, 534] on button "Validate" at bounding box center [1049, 541] width 173 height 28
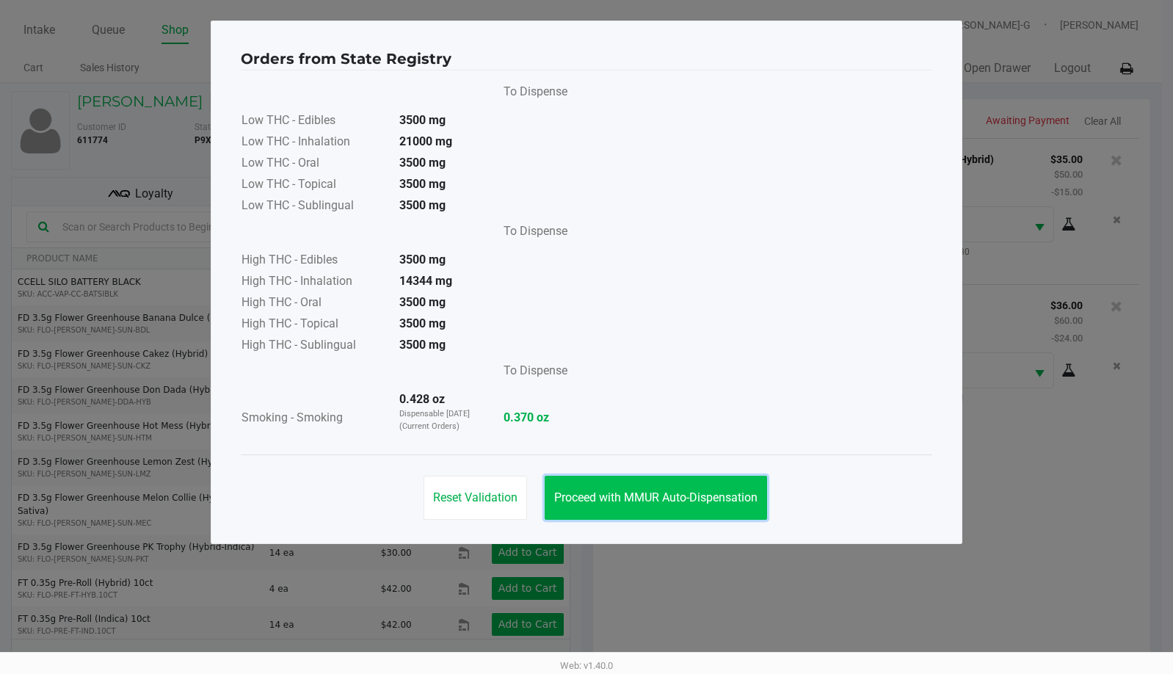
click at [635, 496] on span "Proceed with MMUR Auto-Dispensation" at bounding box center [655, 497] width 203 height 14
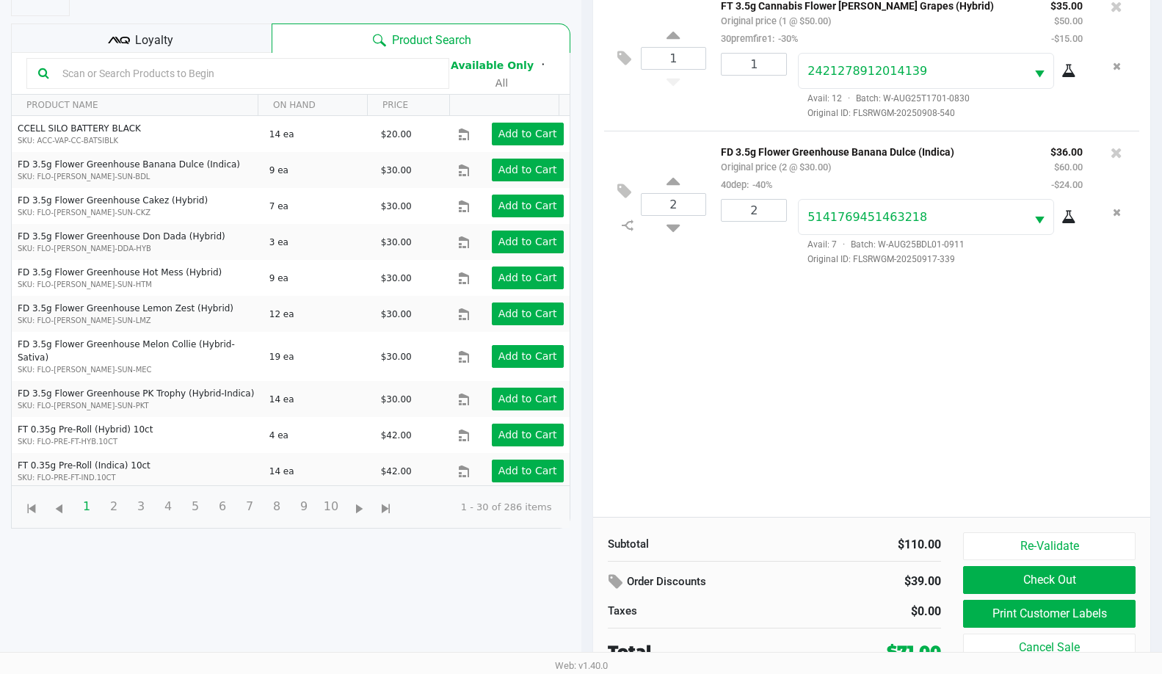
scroll to position [159, 0]
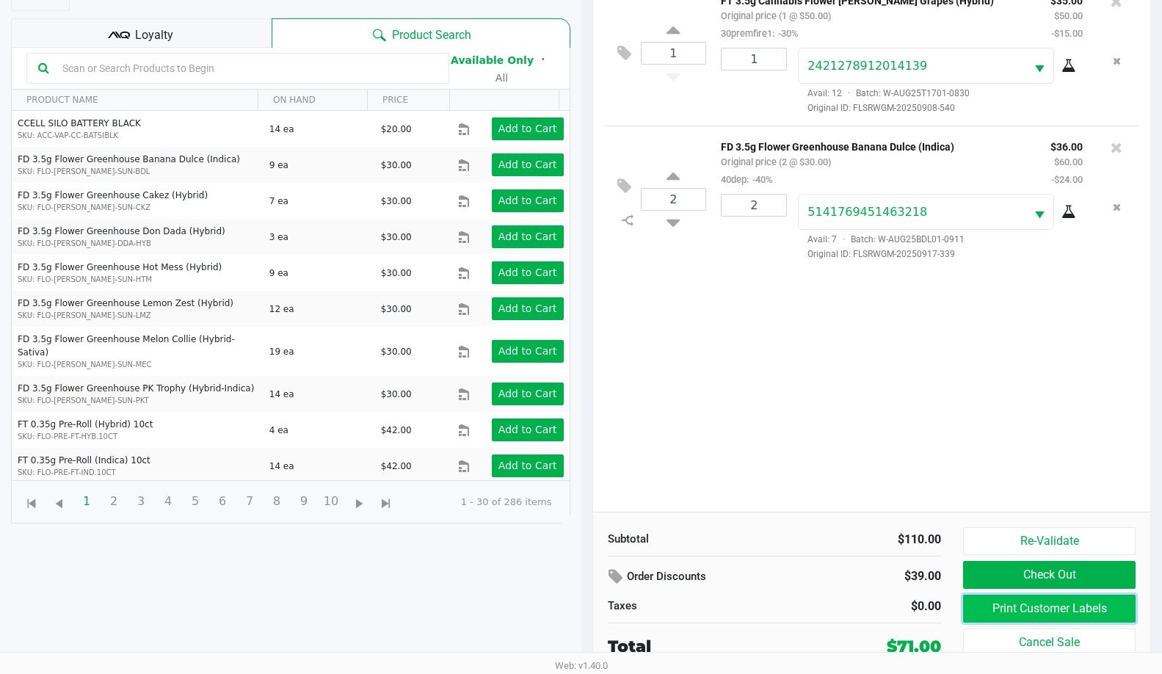
click at [1061, 615] on button "Print Customer Labels" at bounding box center [1049, 609] width 173 height 28
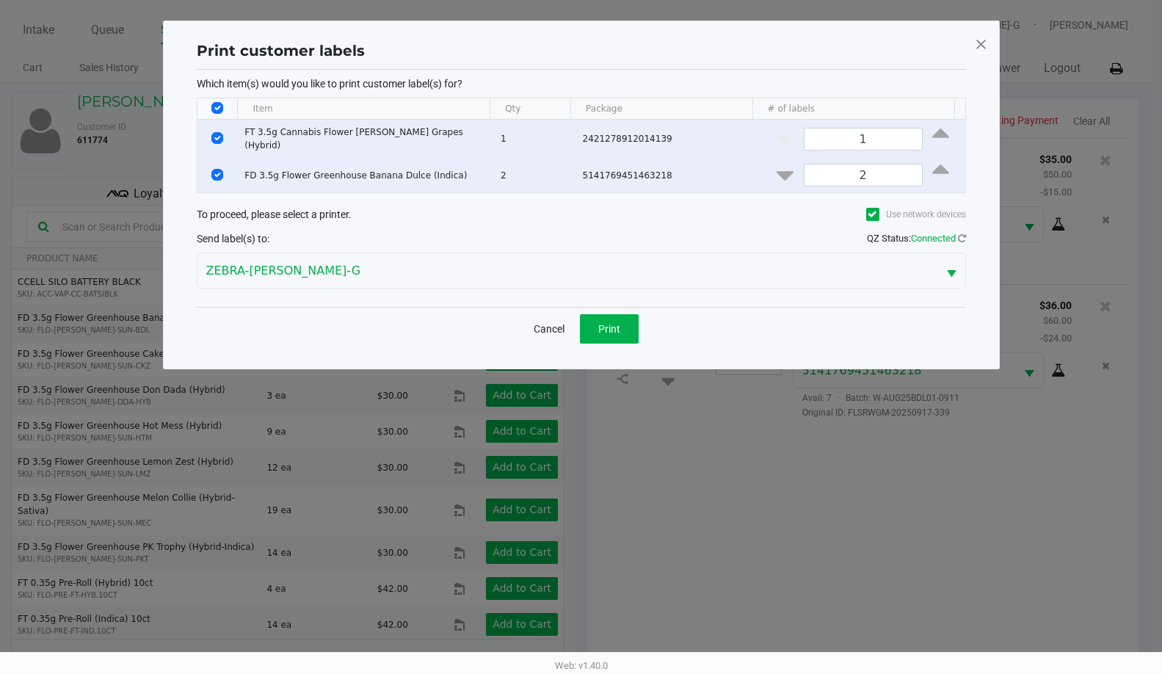
scroll to position [0, 0]
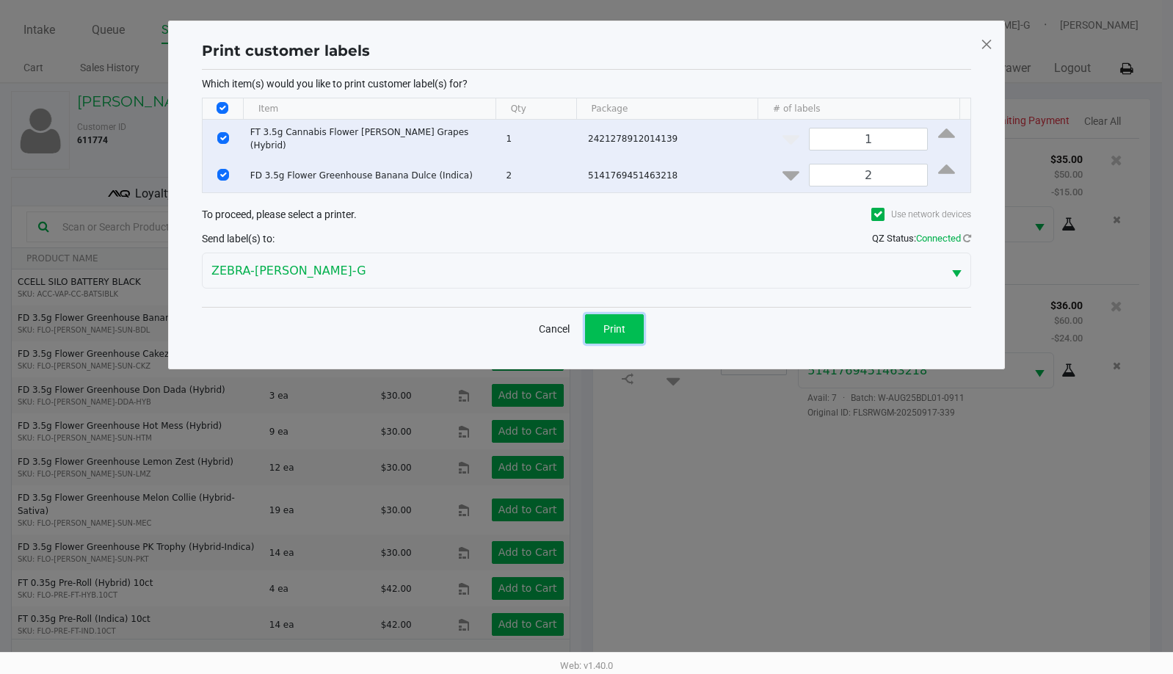
click at [639, 327] on button "Print" at bounding box center [614, 328] width 59 height 29
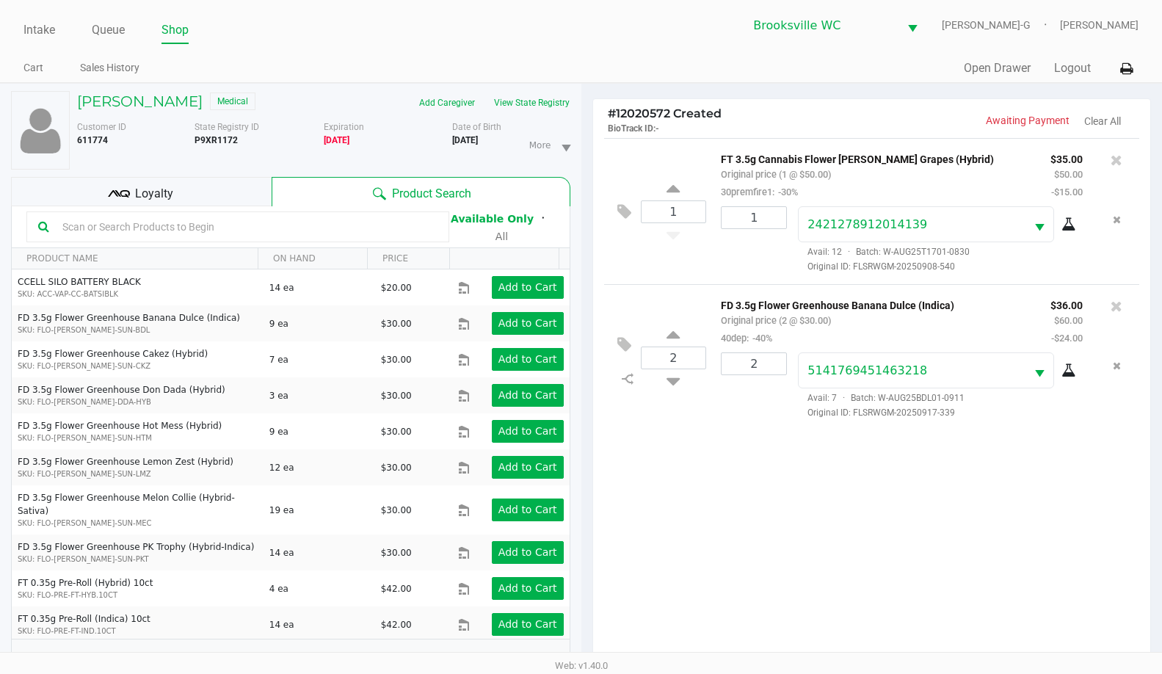
scroll to position [159, 0]
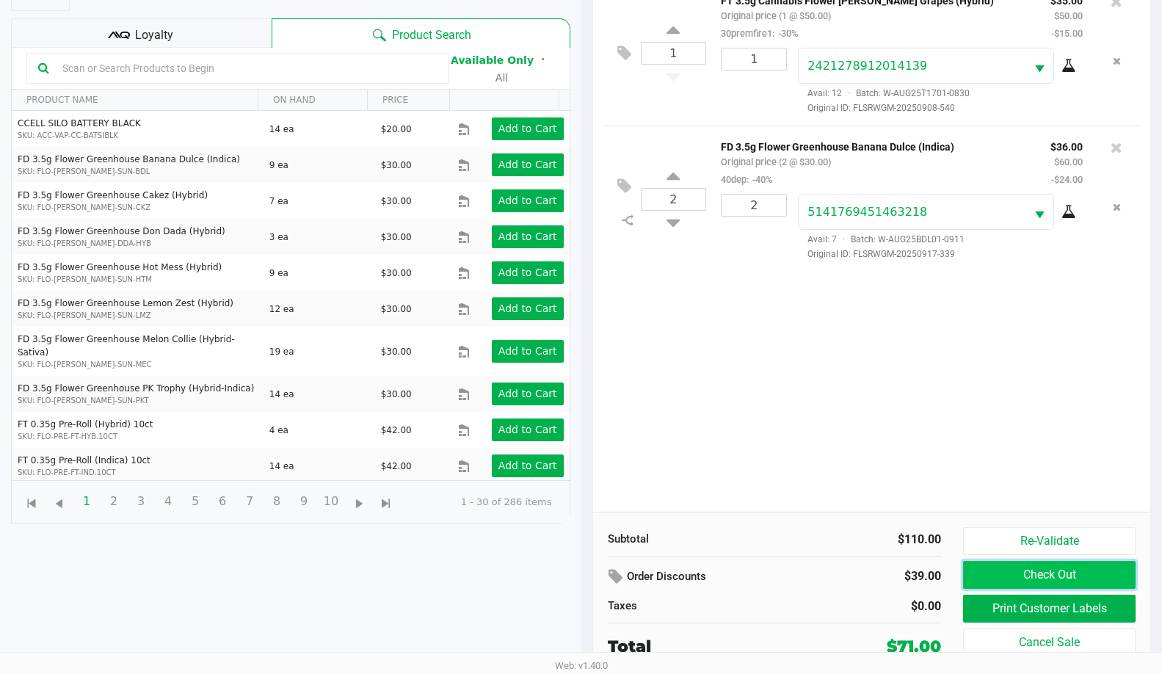
click at [987, 573] on button "Check Out" at bounding box center [1049, 575] width 173 height 28
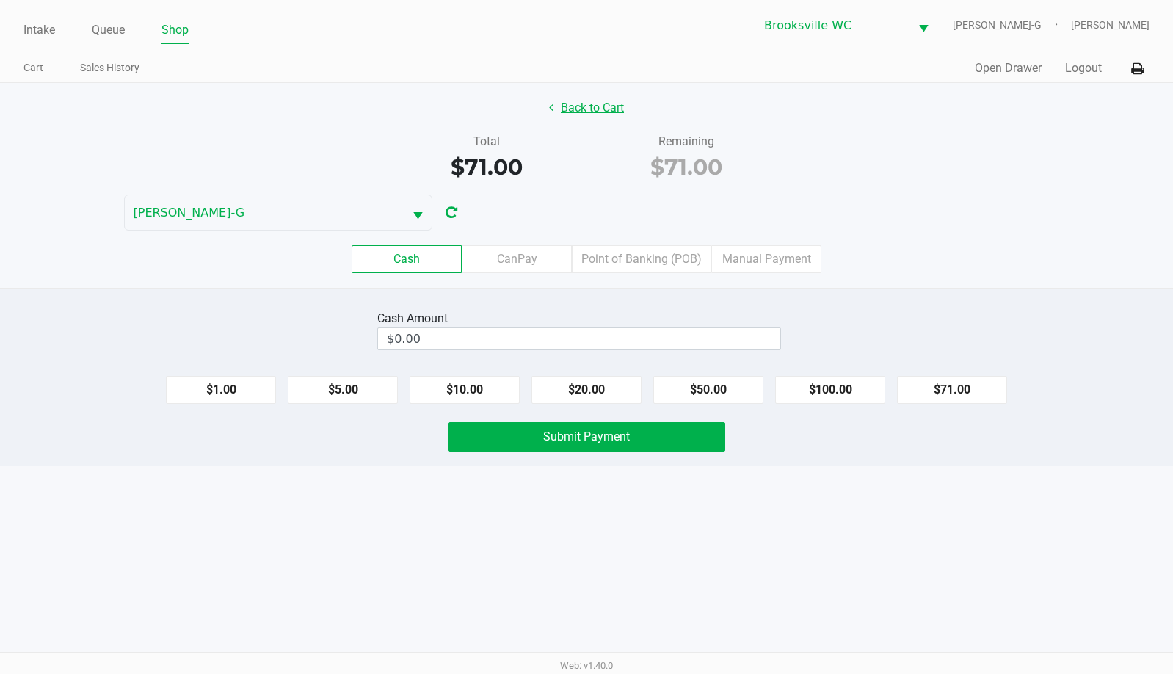
click at [580, 105] on button "Back to Cart" at bounding box center [587, 108] width 94 height 28
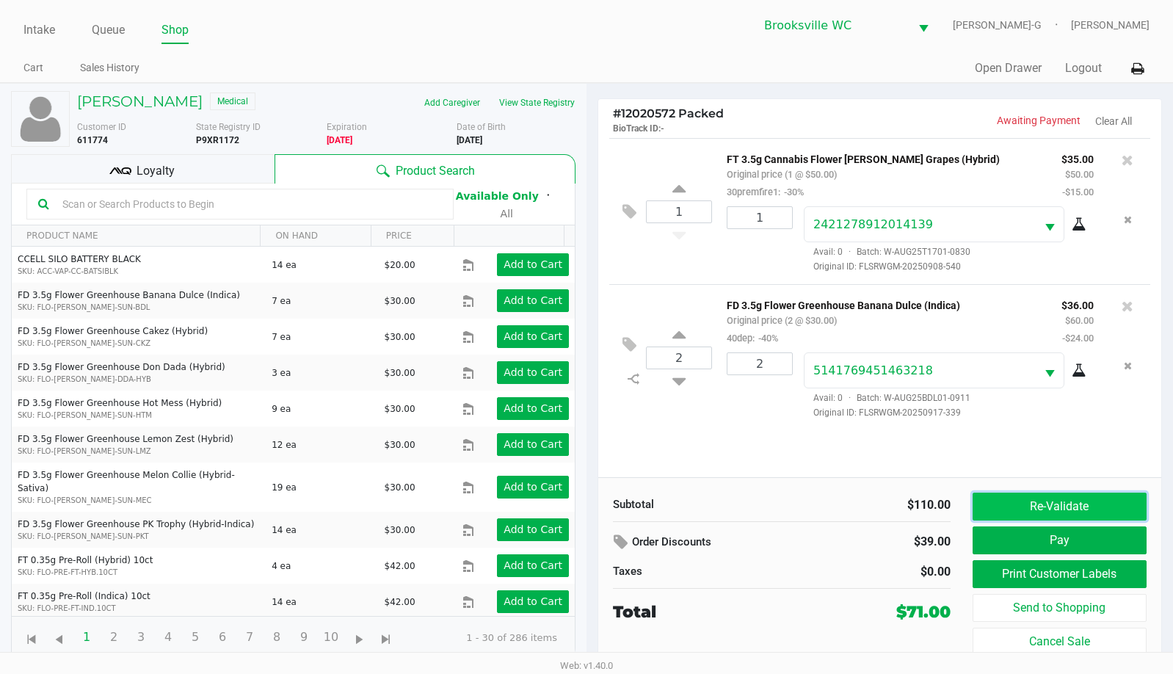
click at [1037, 504] on button "Re-Validate" at bounding box center [1060, 507] width 174 height 28
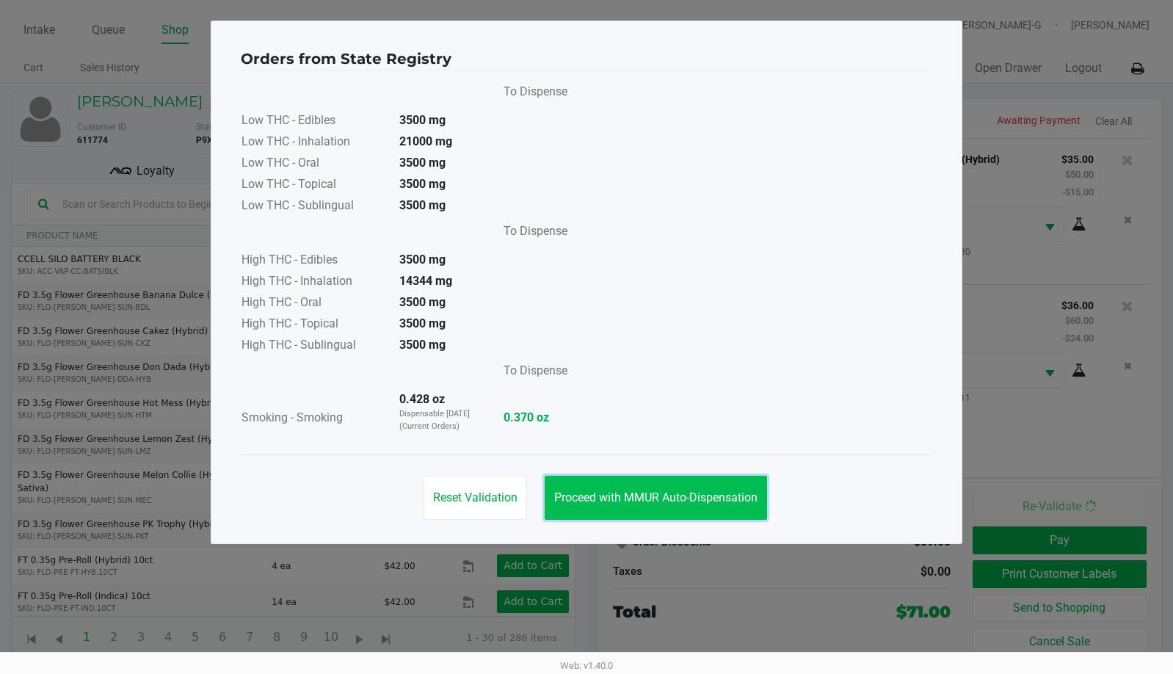
click at [649, 496] on span "Proceed with MMUR Auto-Dispensation" at bounding box center [655, 497] width 203 height 14
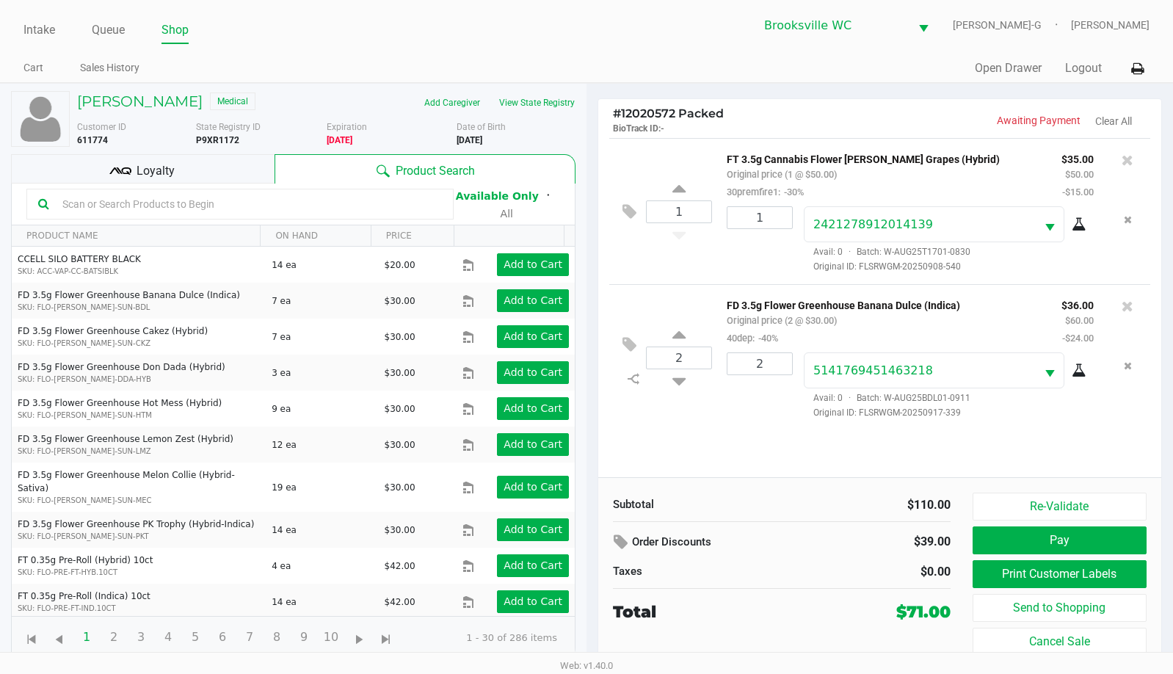
click at [170, 167] on span "Loyalty" at bounding box center [156, 171] width 38 height 18
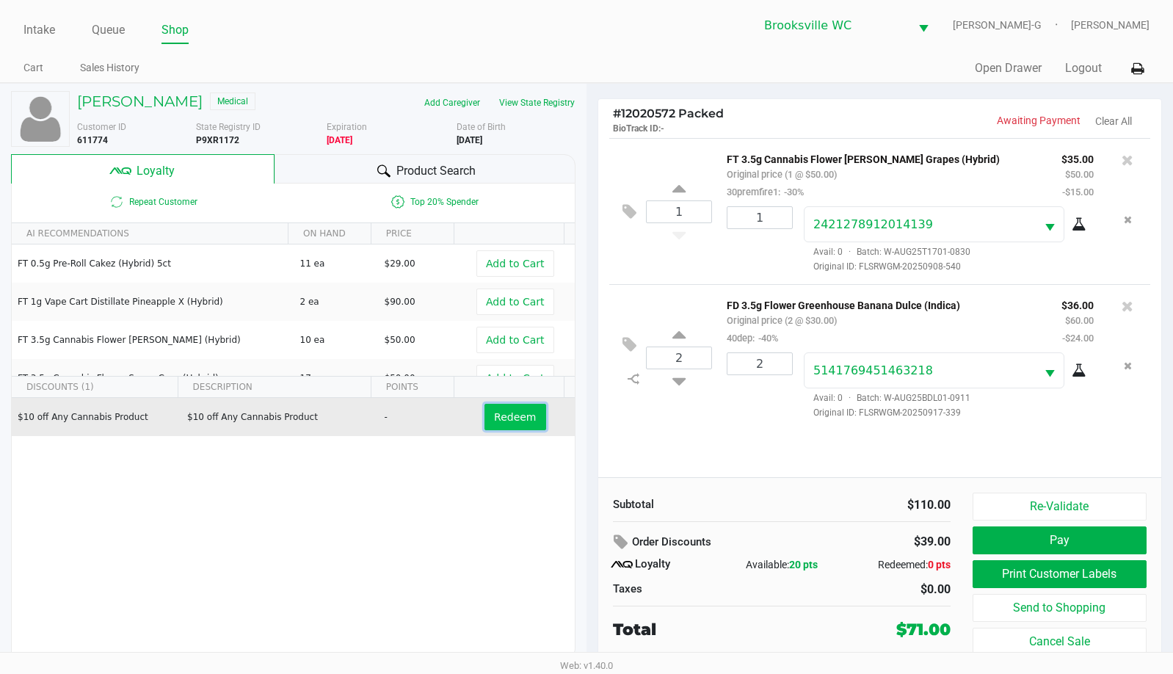
click at [514, 418] on span "Redeem" at bounding box center [515, 417] width 42 height 12
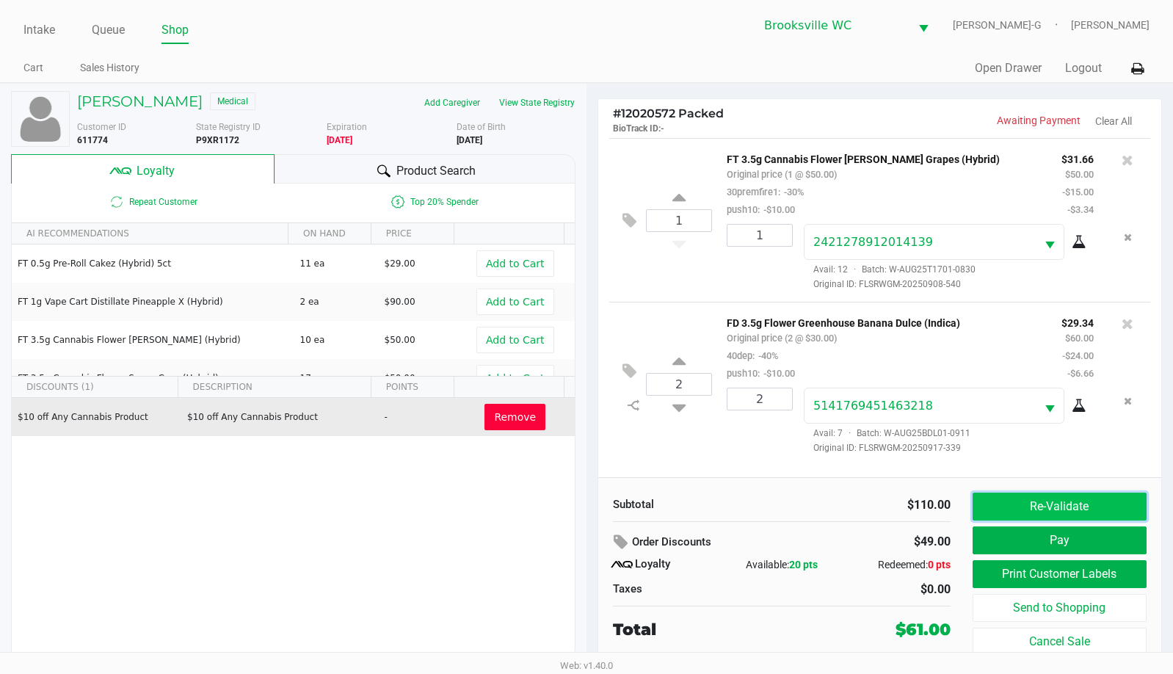
click at [1007, 507] on button "Re-Validate" at bounding box center [1060, 507] width 174 height 28
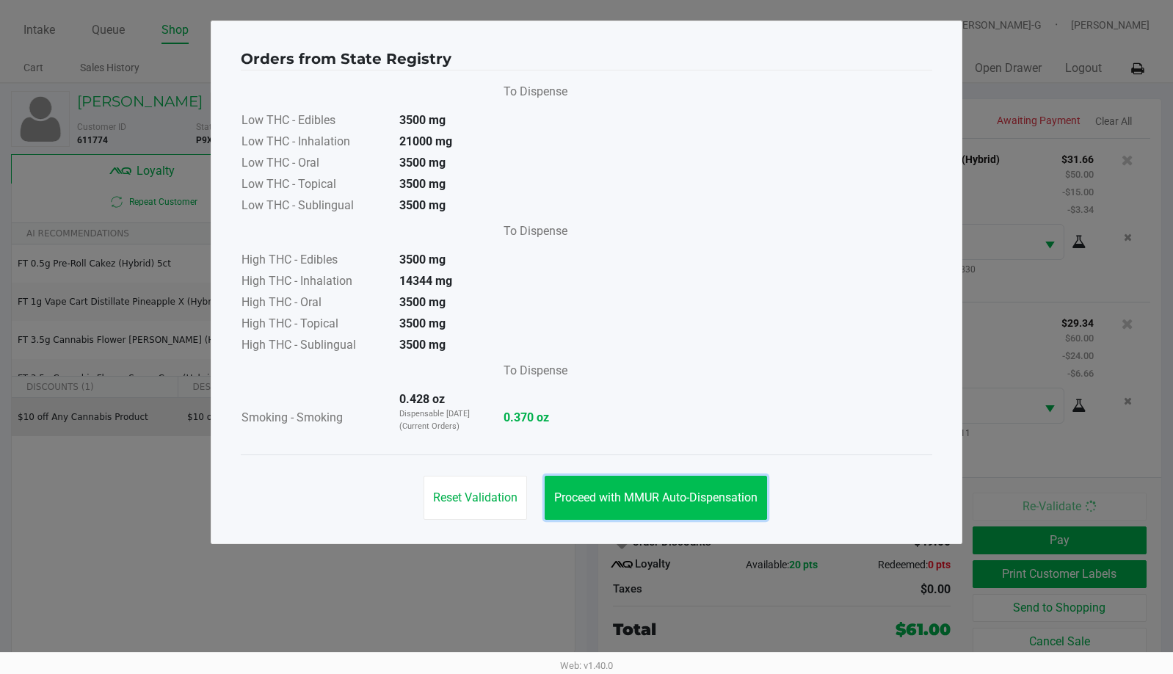
click at [653, 498] on span "Proceed with MMUR Auto-Dispensation" at bounding box center [655, 497] width 203 height 14
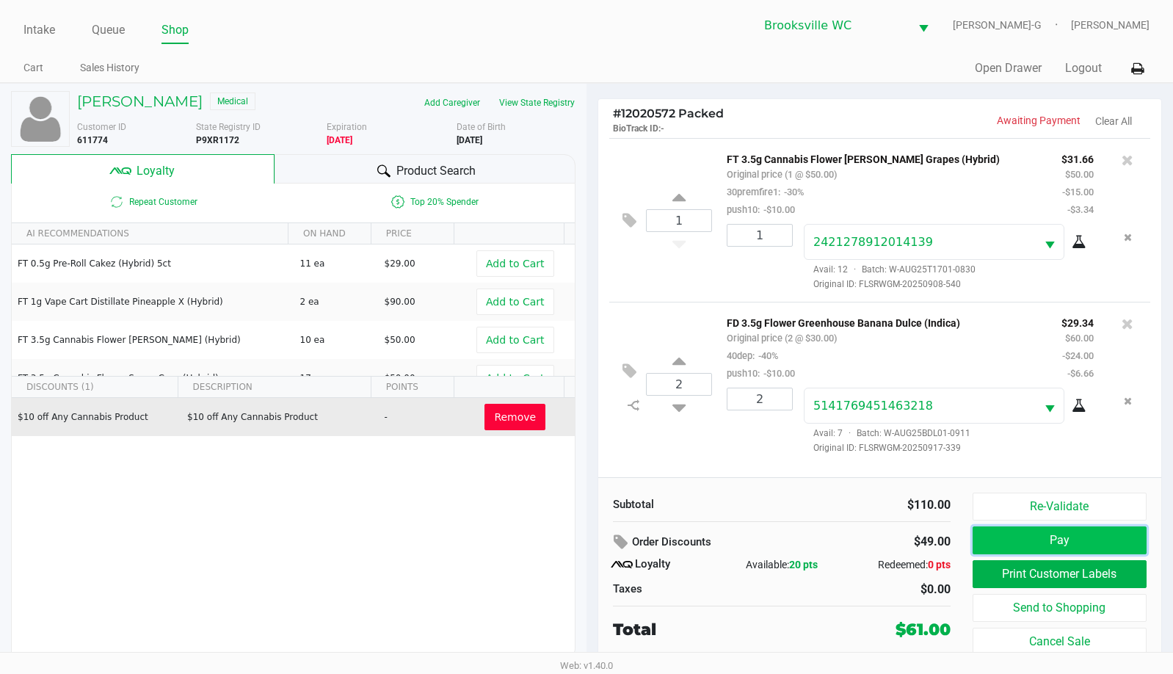
click at [1003, 541] on button "Pay" at bounding box center [1060, 540] width 174 height 28
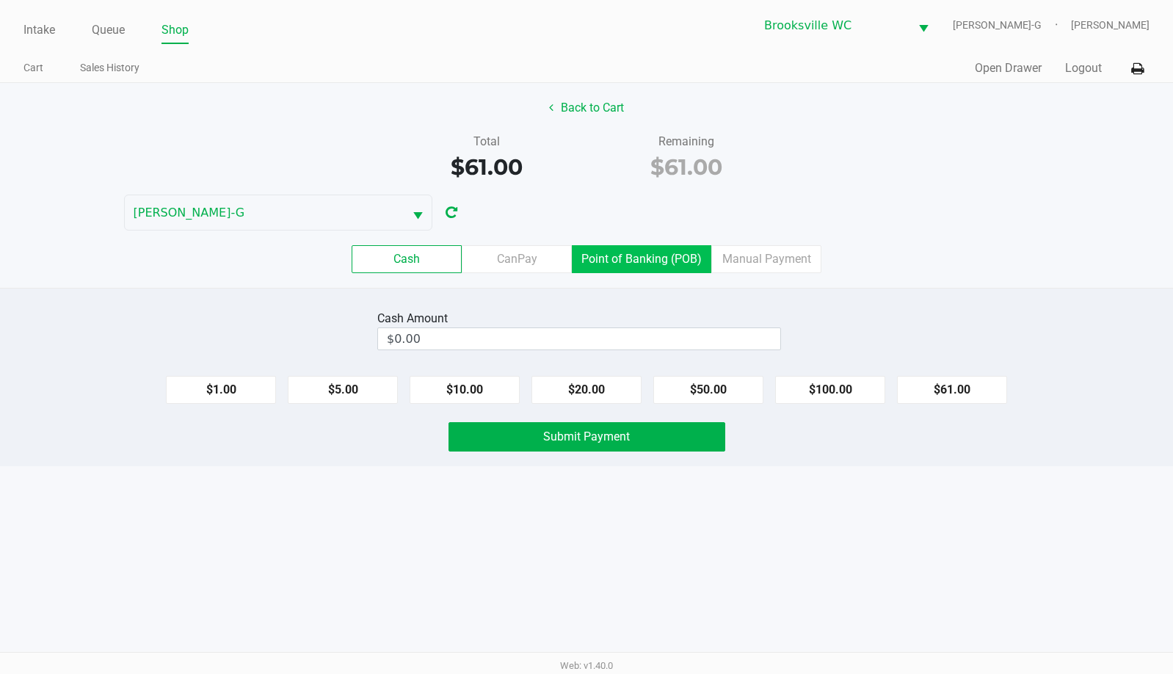
click at [692, 261] on label "Point of Banking (POB)" at bounding box center [641, 259] width 139 height 28
click at [0, 0] on 7 "Point of Banking (POB)" at bounding box center [0, 0] width 0 height 0
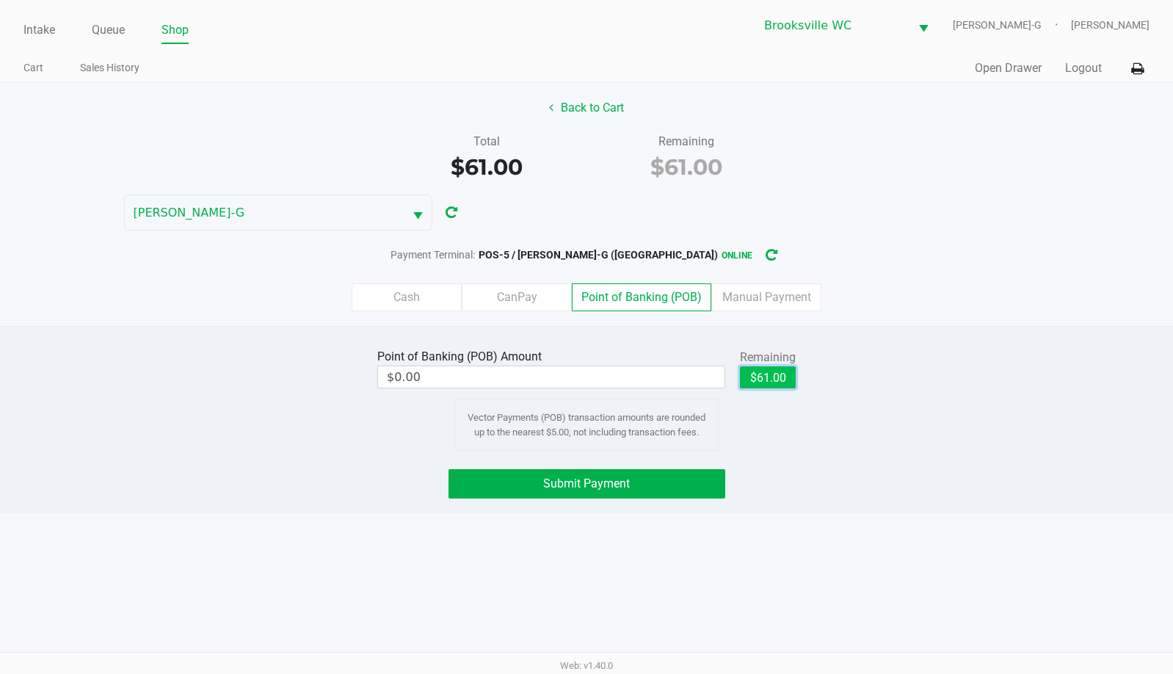
click at [770, 383] on button "$61.00" at bounding box center [768, 377] width 56 height 22
type input "$61.00"
click at [638, 483] on button "Submit Payment" at bounding box center [587, 483] width 277 height 29
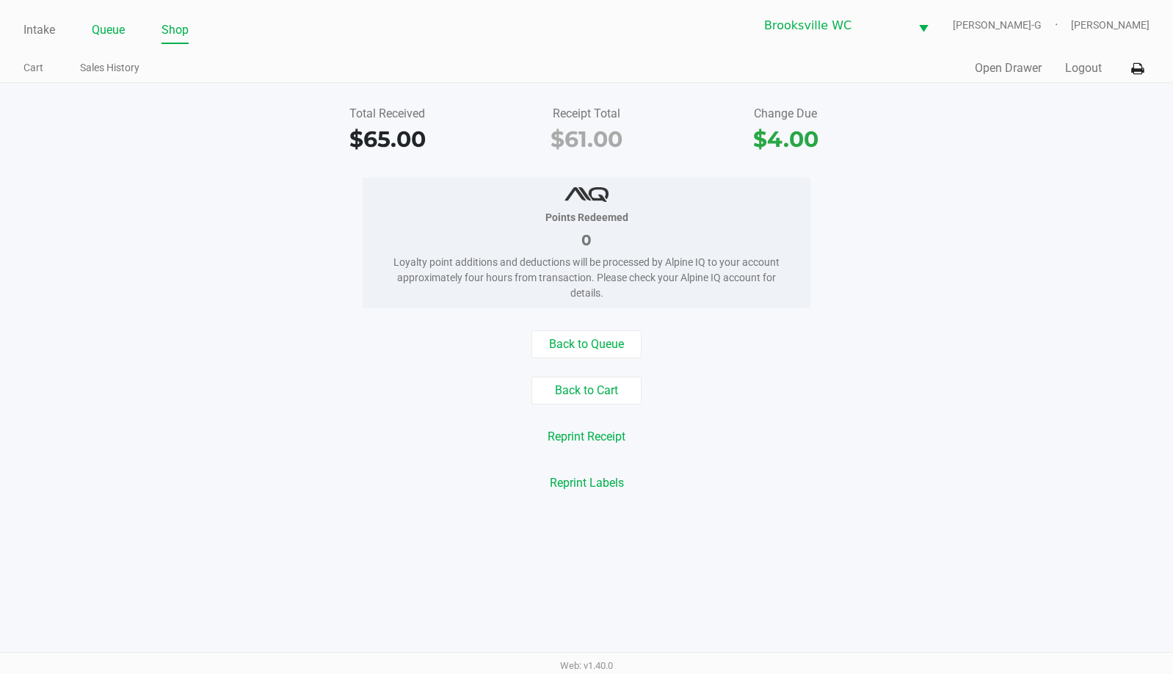
click at [115, 27] on link "Queue" at bounding box center [108, 30] width 33 height 21
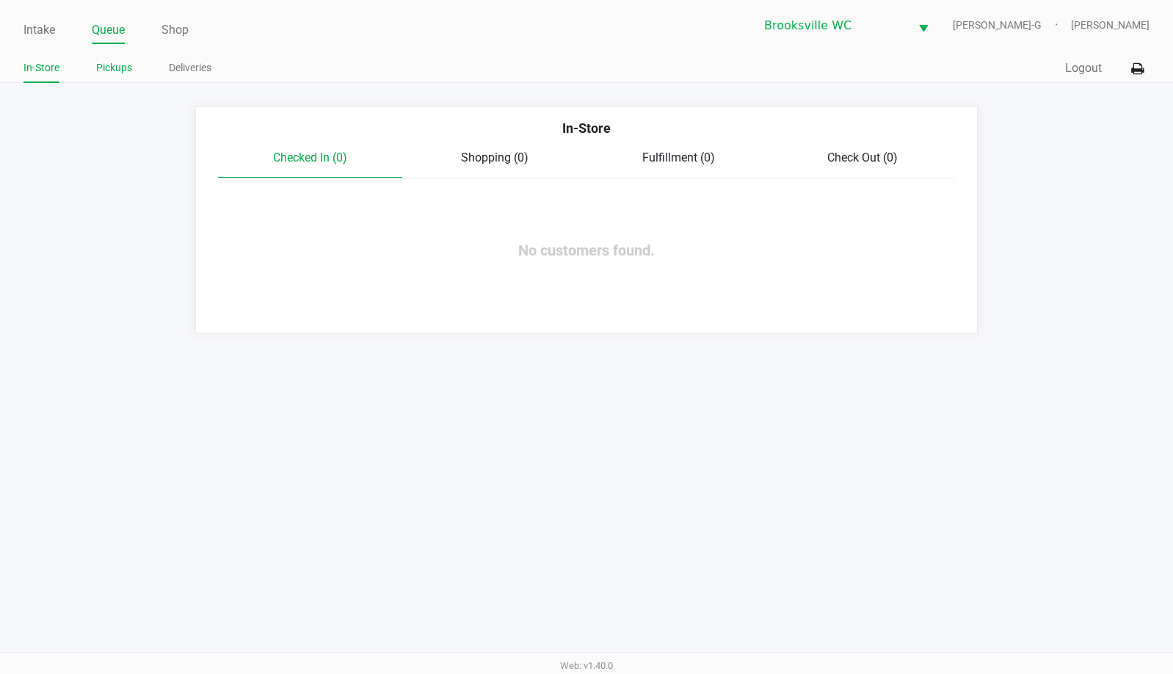
click at [117, 75] on link "Pickups" at bounding box center [114, 68] width 36 height 18
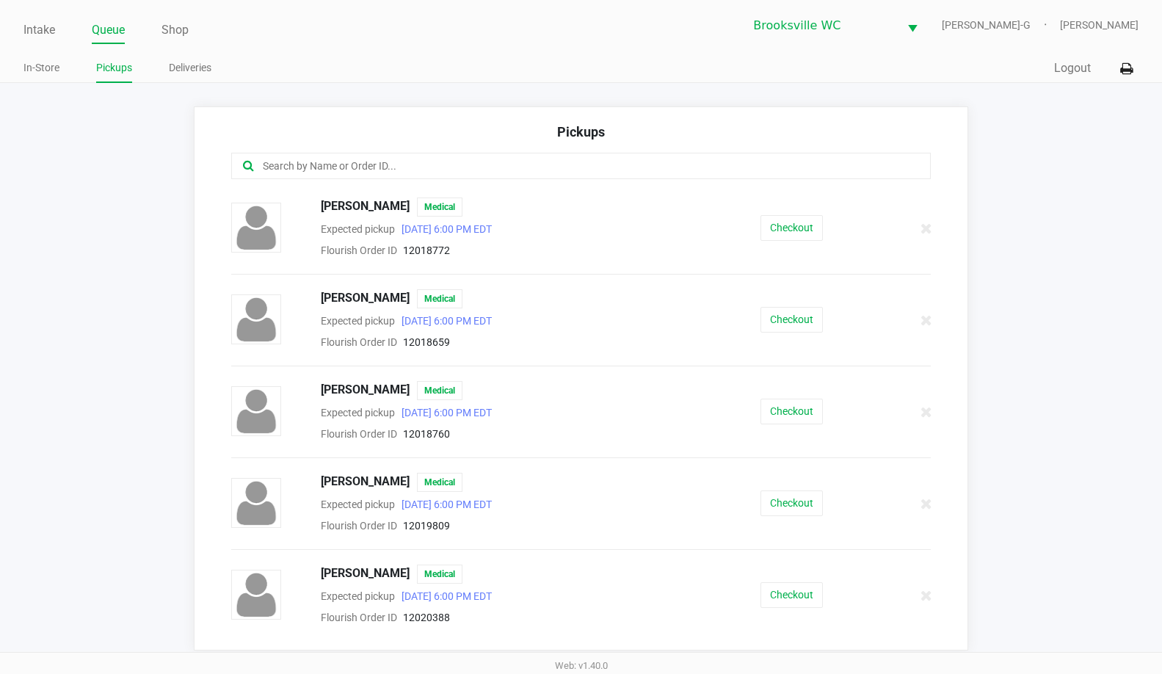
click at [427, 162] on input "text" at bounding box center [565, 166] width 609 height 17
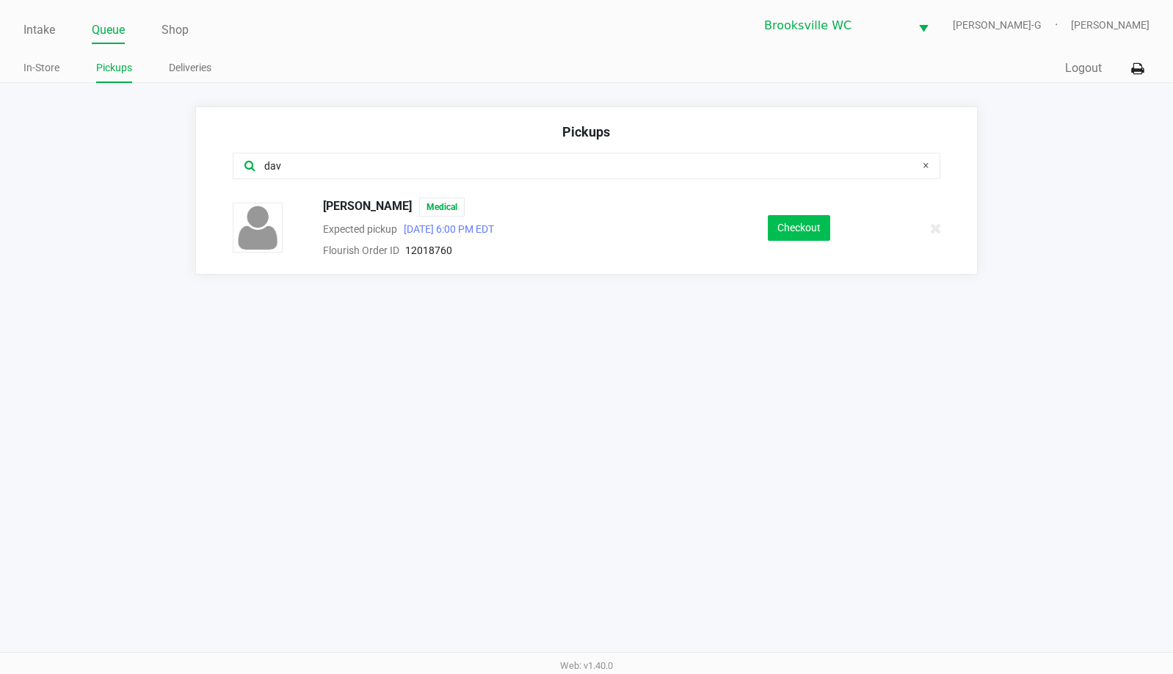
type input "dav"
click at [786, 234] on button "Checkout" at bounding box center [799, 228] width 62 height 26
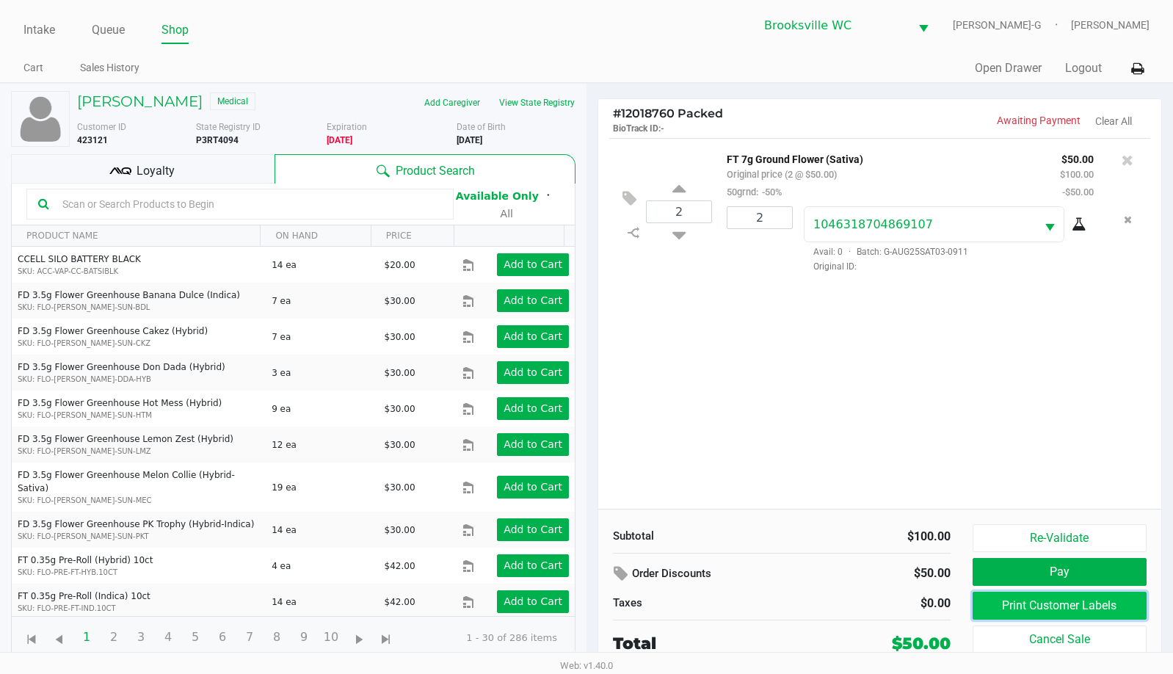
click at [1015, 606] on button "Print Customer Labels" at bounding box center [1060, 606] width 174 height 28
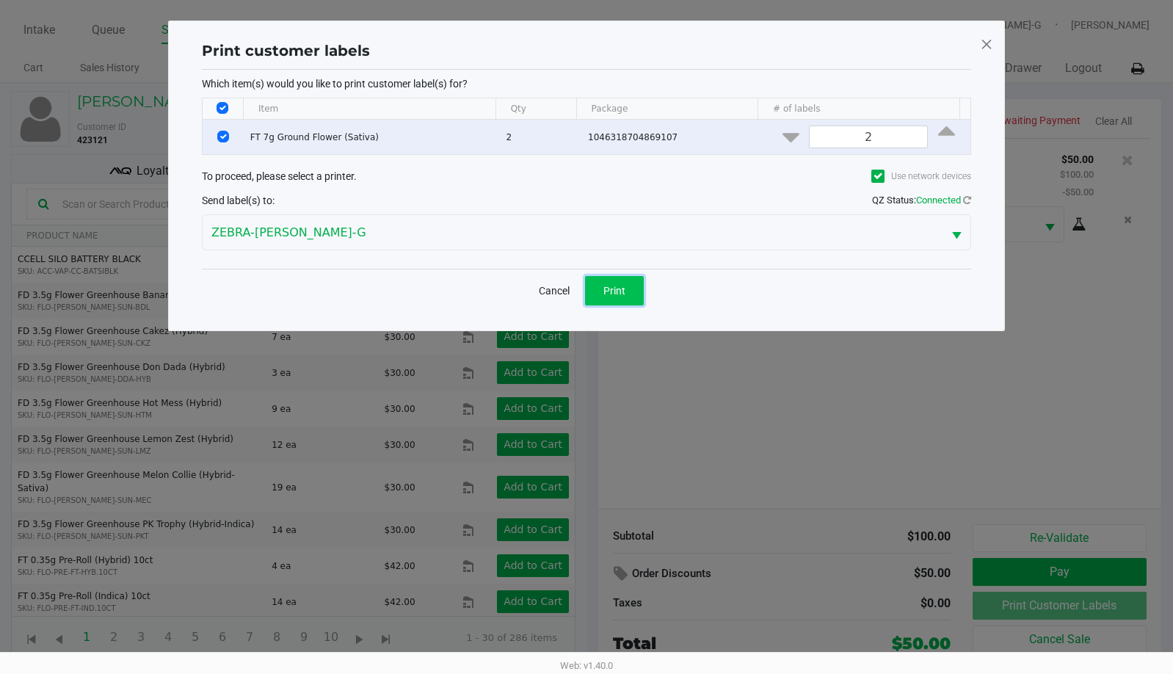
click at [616, 288] on span "Print" at bounding box center [614, 291] width 22 height 12
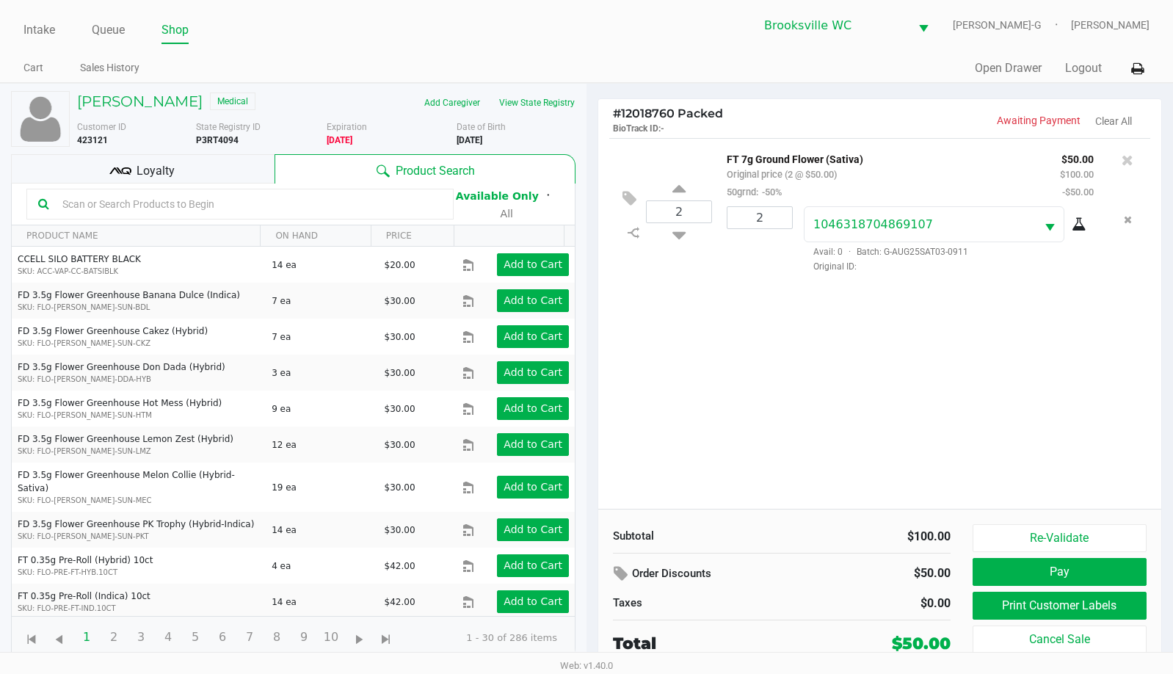
click at [177, 172] on div "Loyalty" at bounding box center [143, 168] width 264 height 29
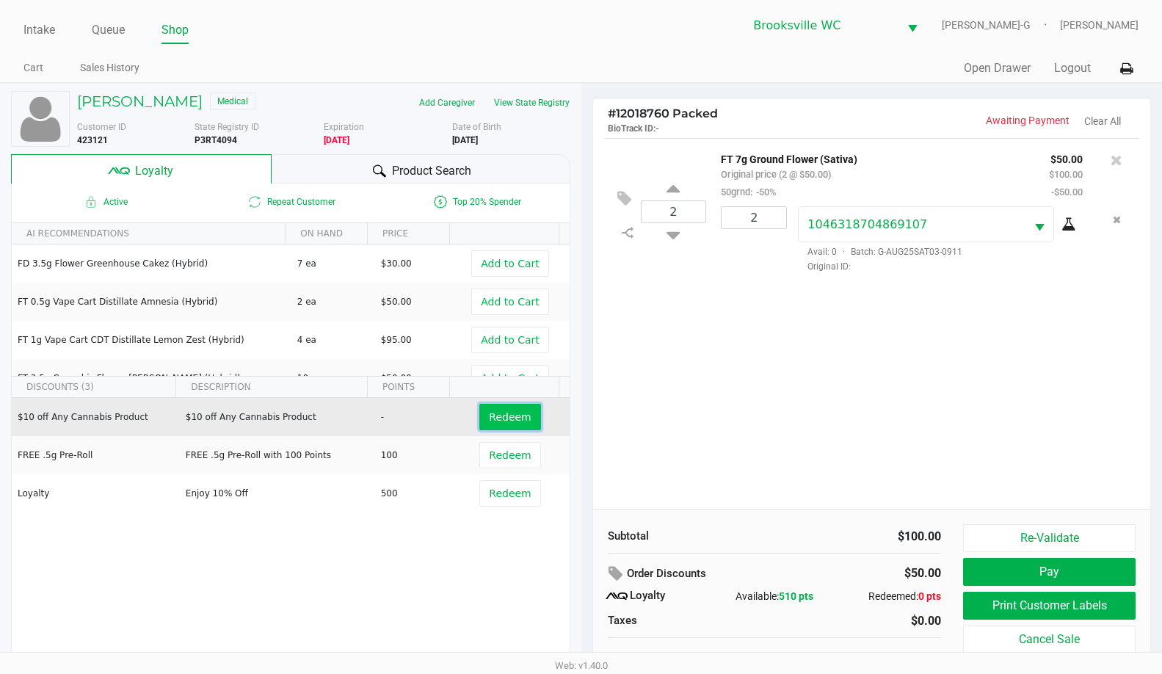
click at [501, 416] on span "Redeem" at bounding box center [510, 417] width 42 height 12
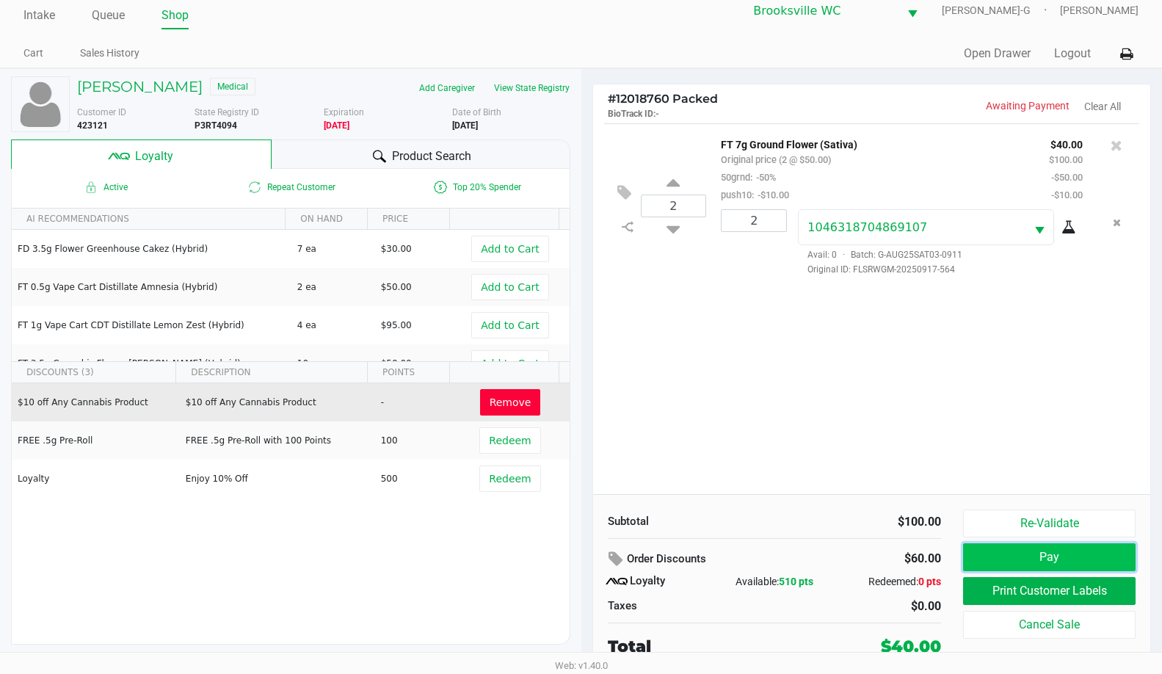
click at [1006, 552] on button "Pay" at bounding box center [1049, 557] width 173 height 28
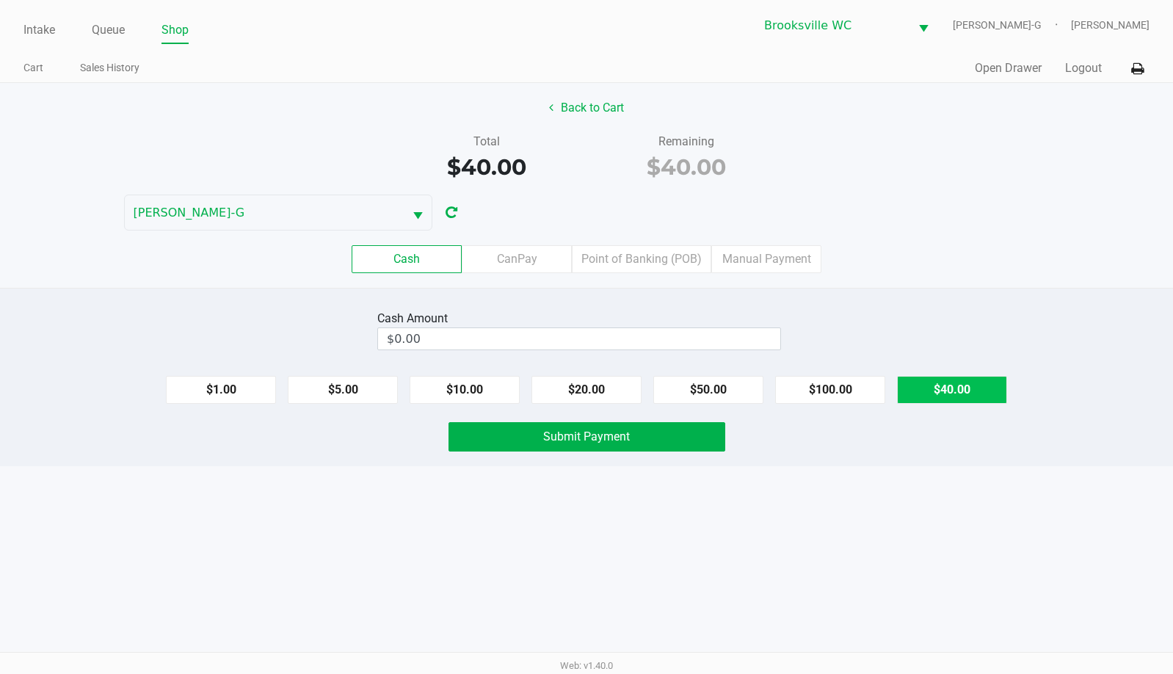
click at [935, 393] on button "$40.00" at bounding box center [952, 390] width 110 height 28
type input "$40.00"
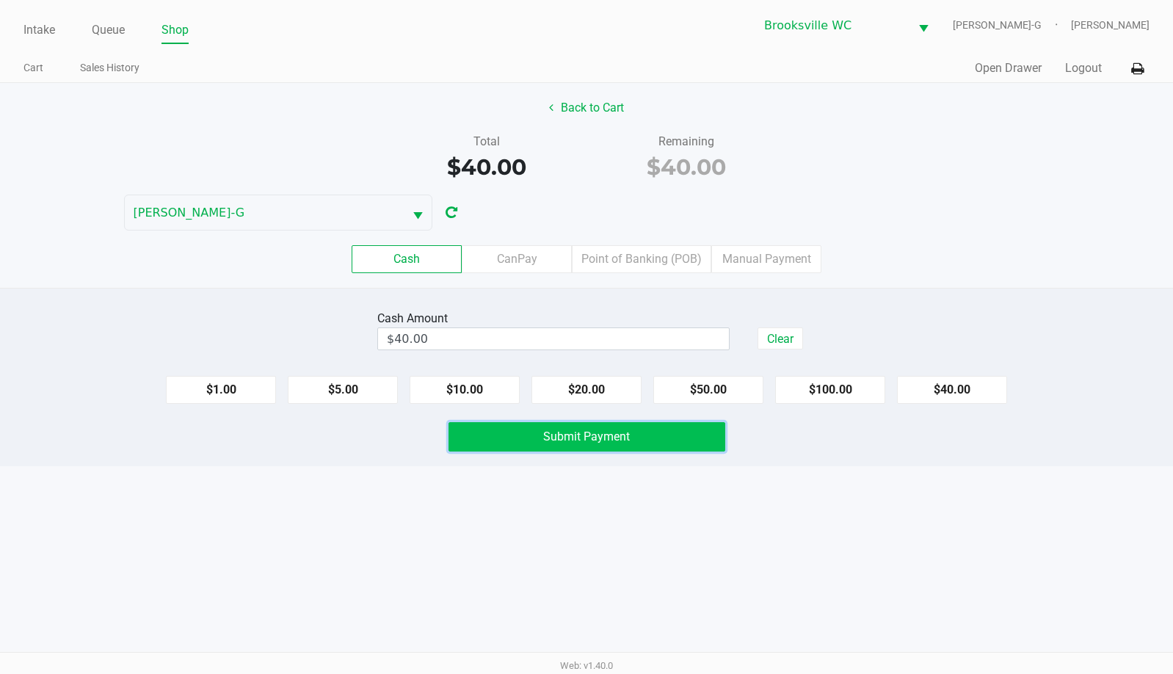
click at [601, 437] on span "Submit Payment" at bounding box center [586, 436] width 87 height 14
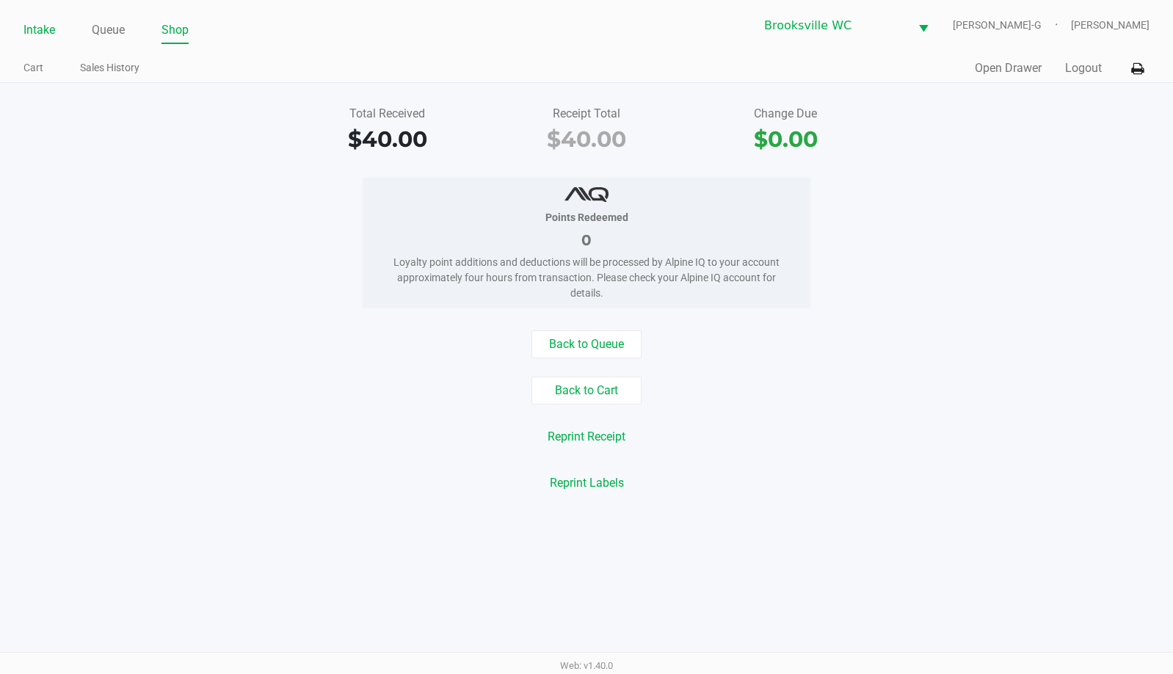
click at [31, 29] on link "Intake" at bounding box center [39, 30] width 32 height 21
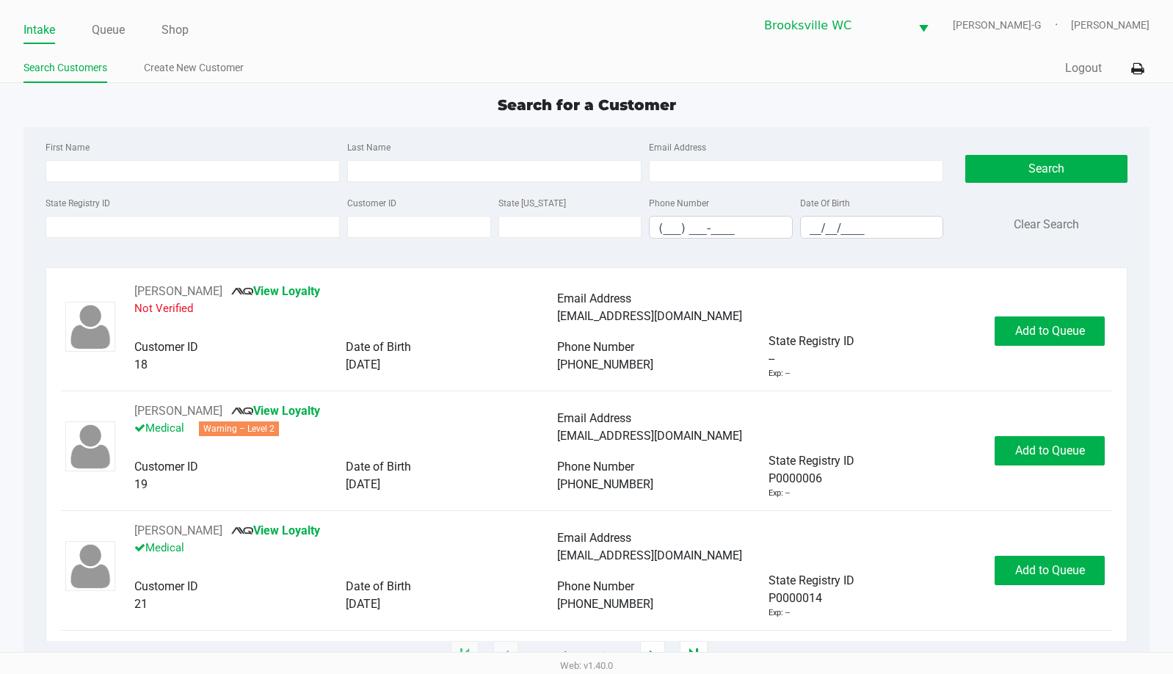
click at [1009, 118] on div "Search for a Customer First Name Last Name Email Address State Registry ID Cust…" at bounding box center [586, 375] width 1126 height 562
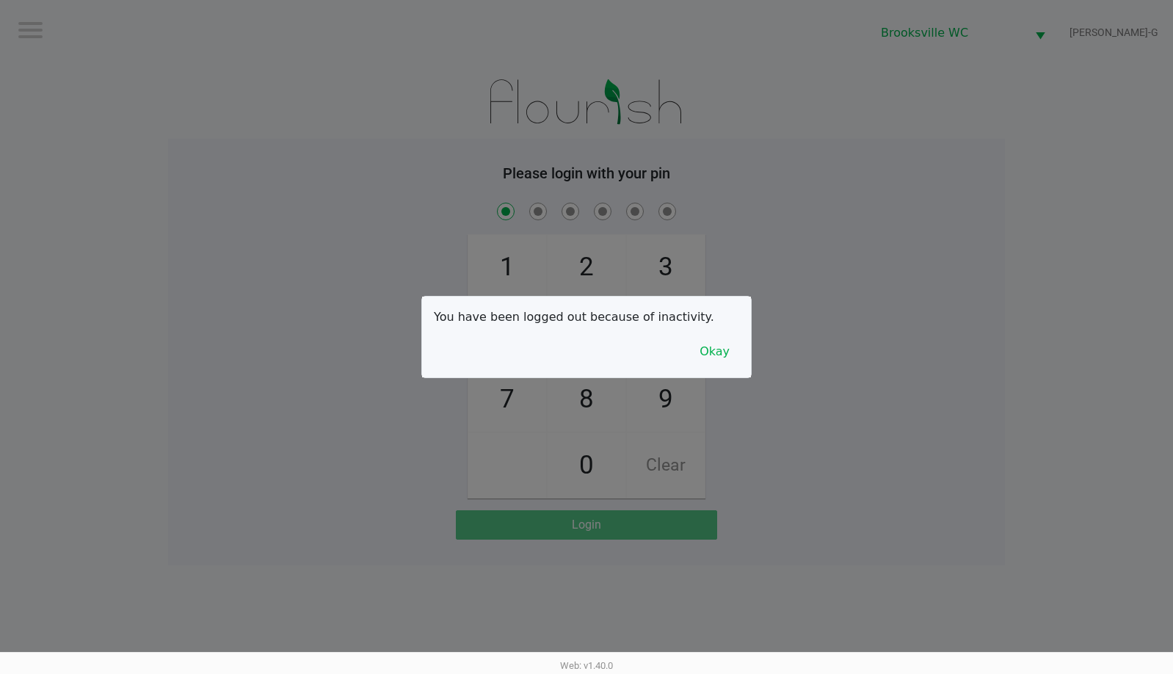
checkbox input "true"
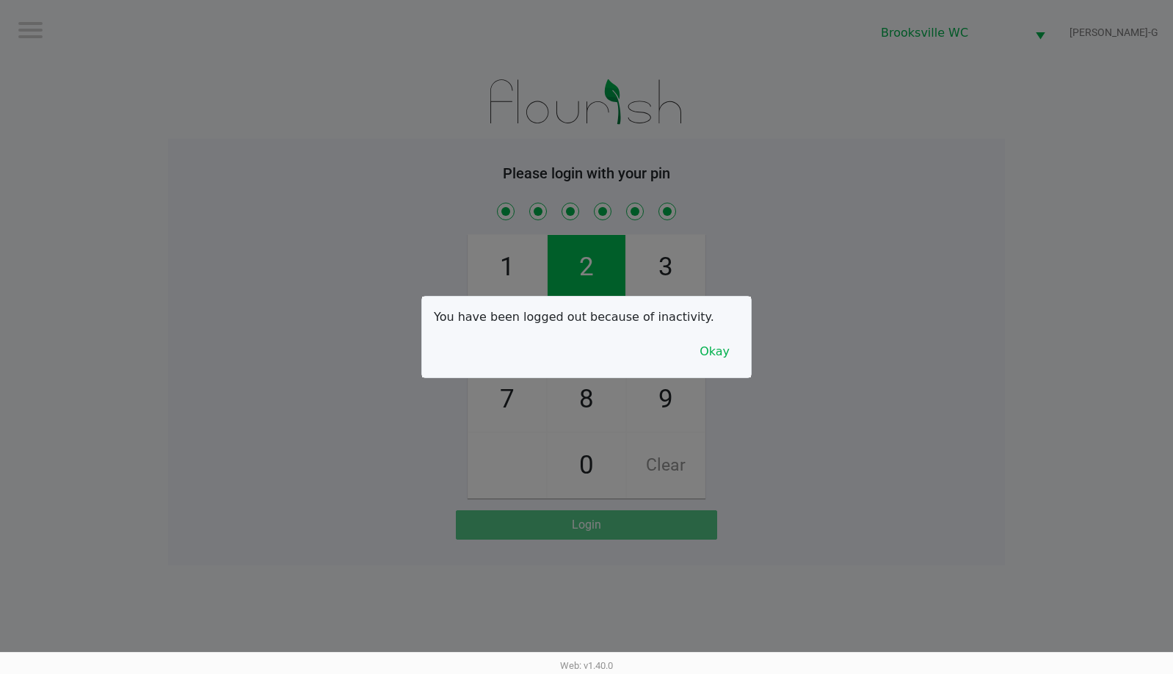
checkbox input "true"
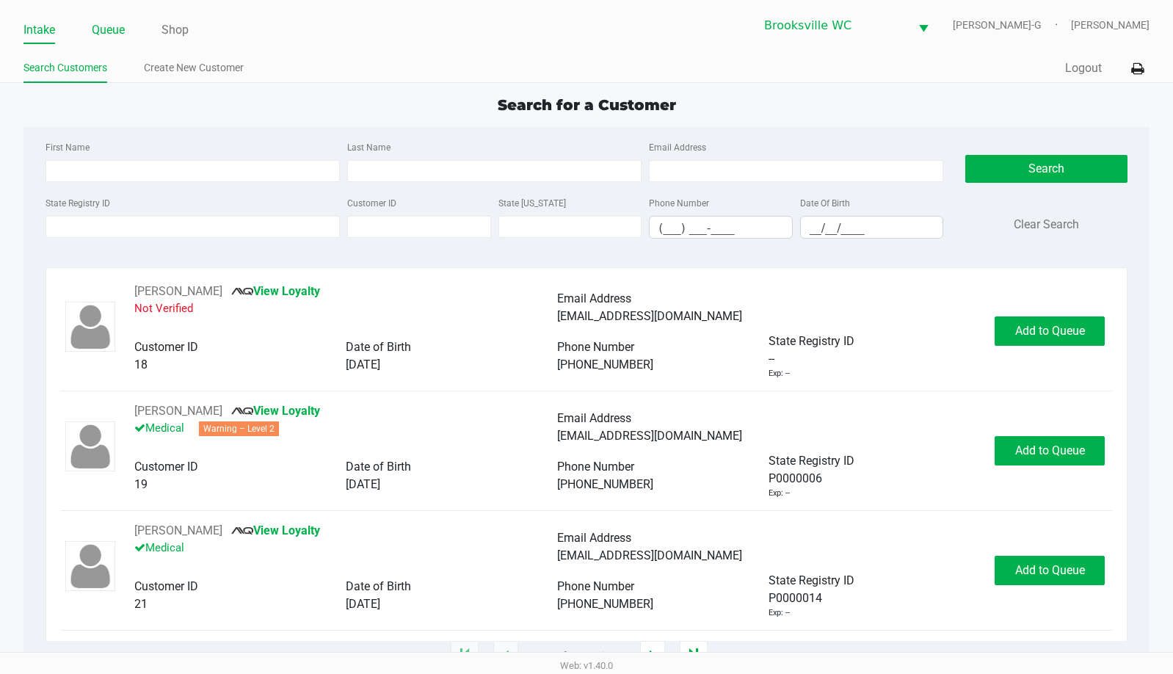
click at [98, 37] on link "Queue" at bounding box center [108, 30] width 33 height 21
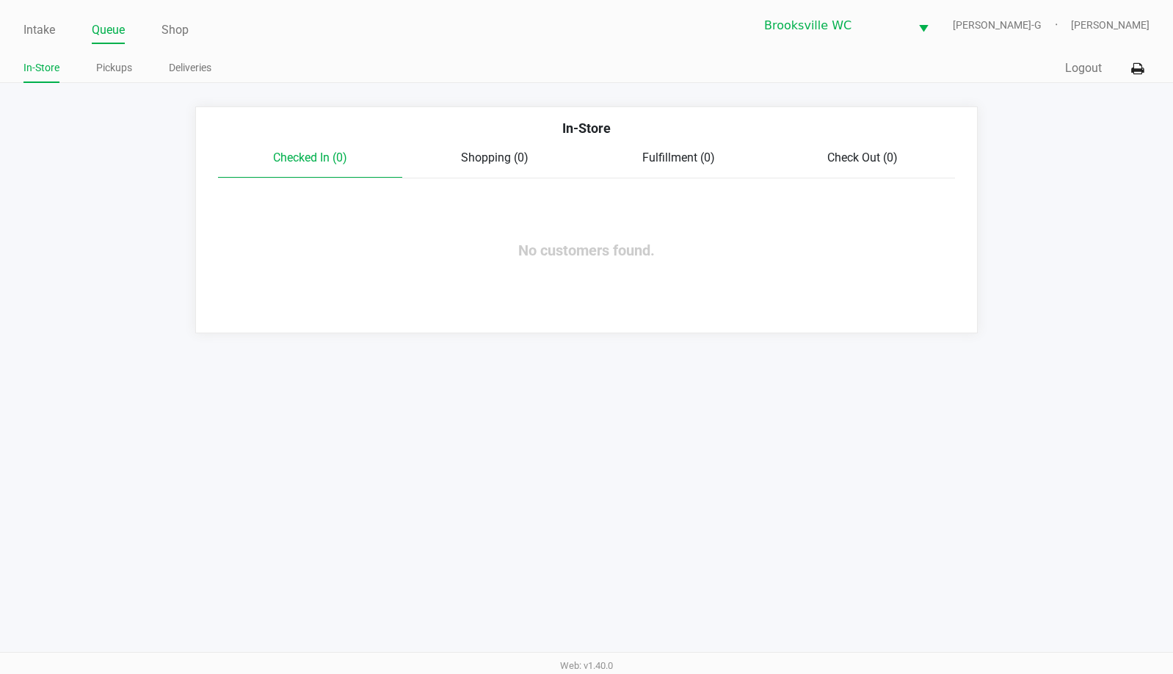
drag, startPoint x: 110, startPoint y: 64, endPoint x: 206, endPoint y: 94, distance: 100.1
click at [111, 64] on link "Pickups" at bounding box center [114, 68] width 36 height 18
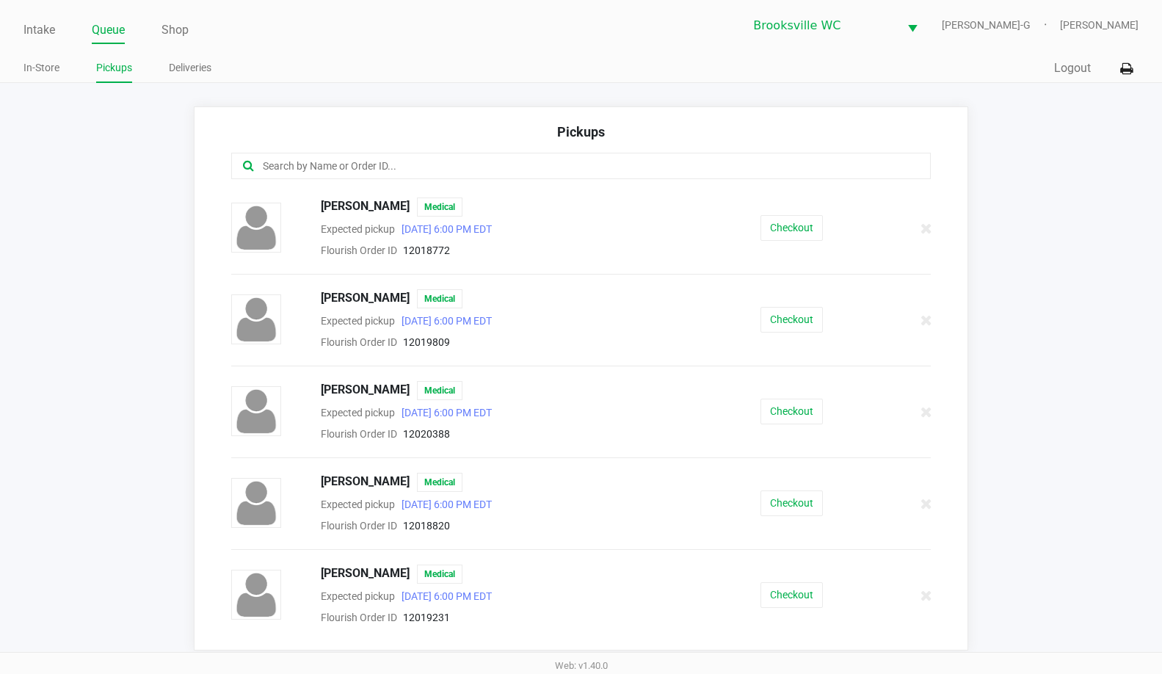
drag, startPoint x: 446, startPoint y: 170, endPoint x: 444, endPoint y: 161, distance: 9.8
click at [446, 170] on input "text" at bounding box center [565, 166] width 609 height 17
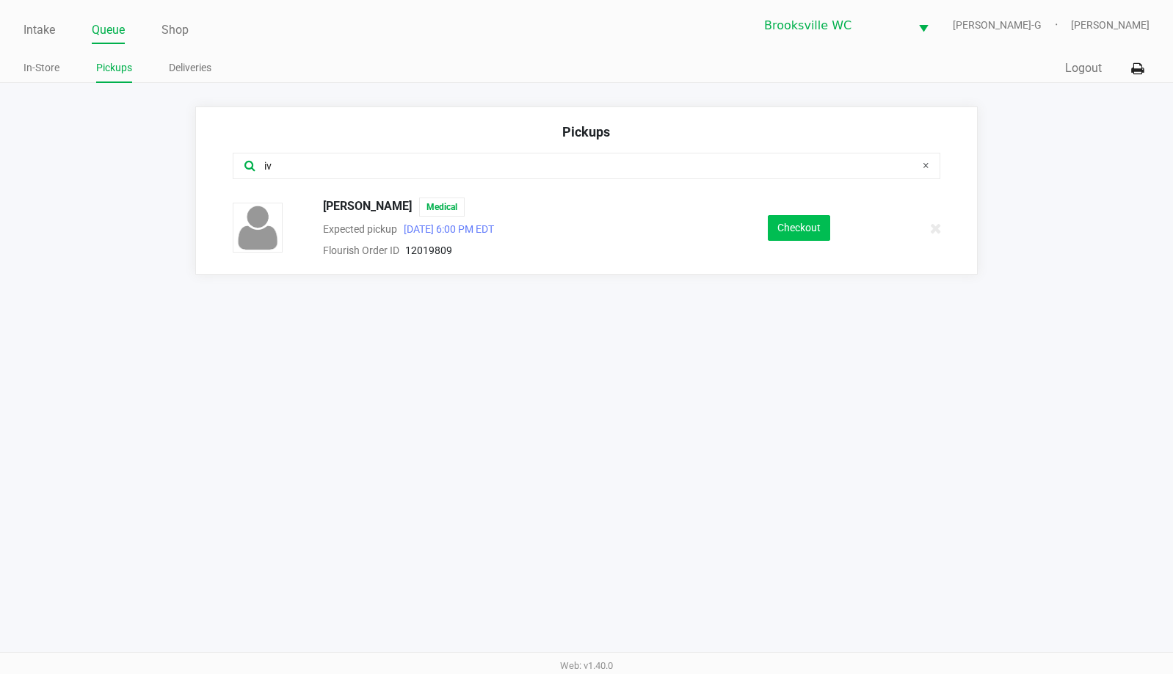
type input "iv"
click at [794, 222] on button "Checkout" at bounding box center [799, 228] width 62 height 26
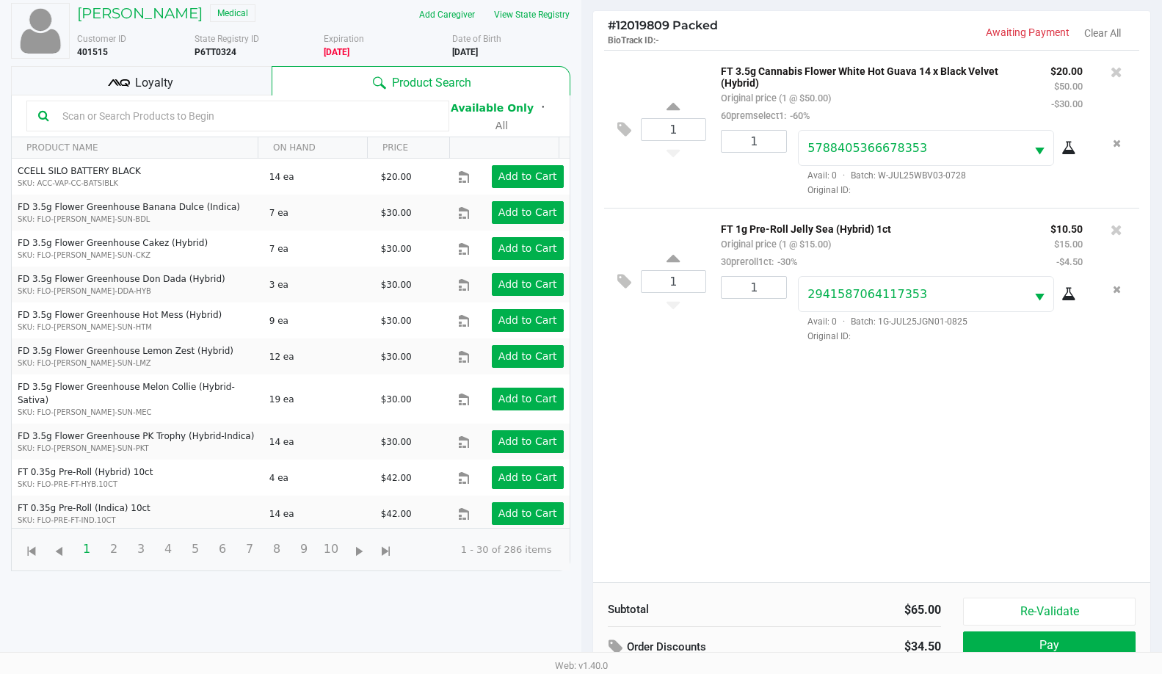
scroll to position [159, 0]
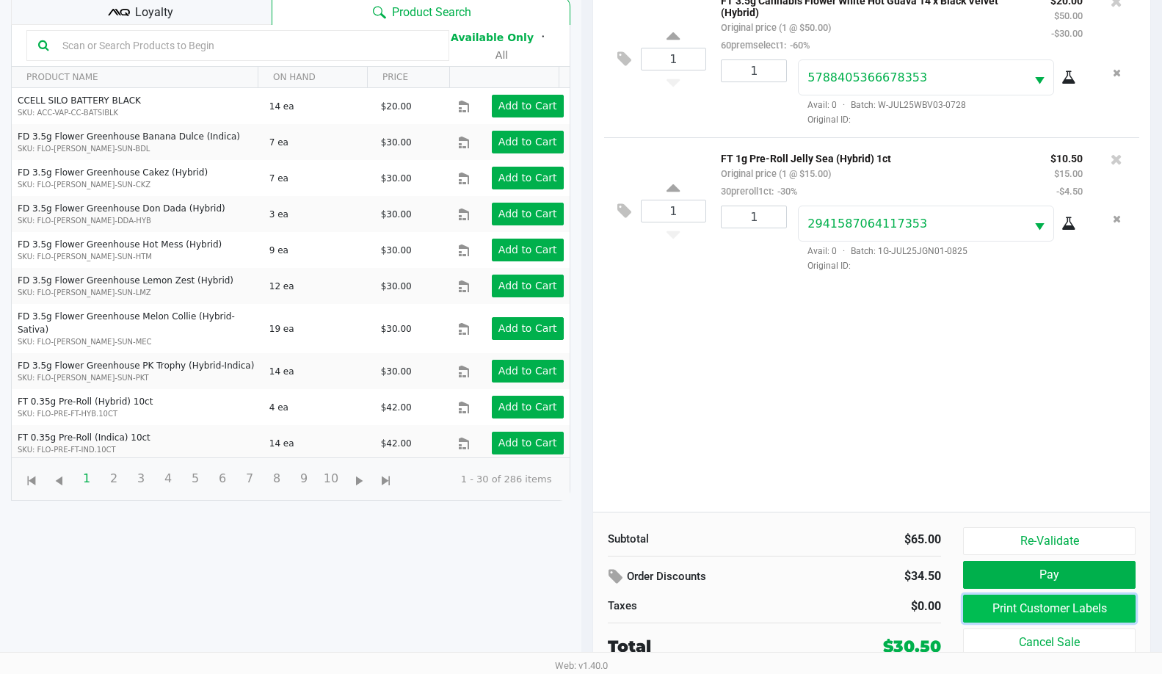
click at [1001, 608] on button "Print Customer Labels" at bounding box center [1049, 609] width 173 height 28
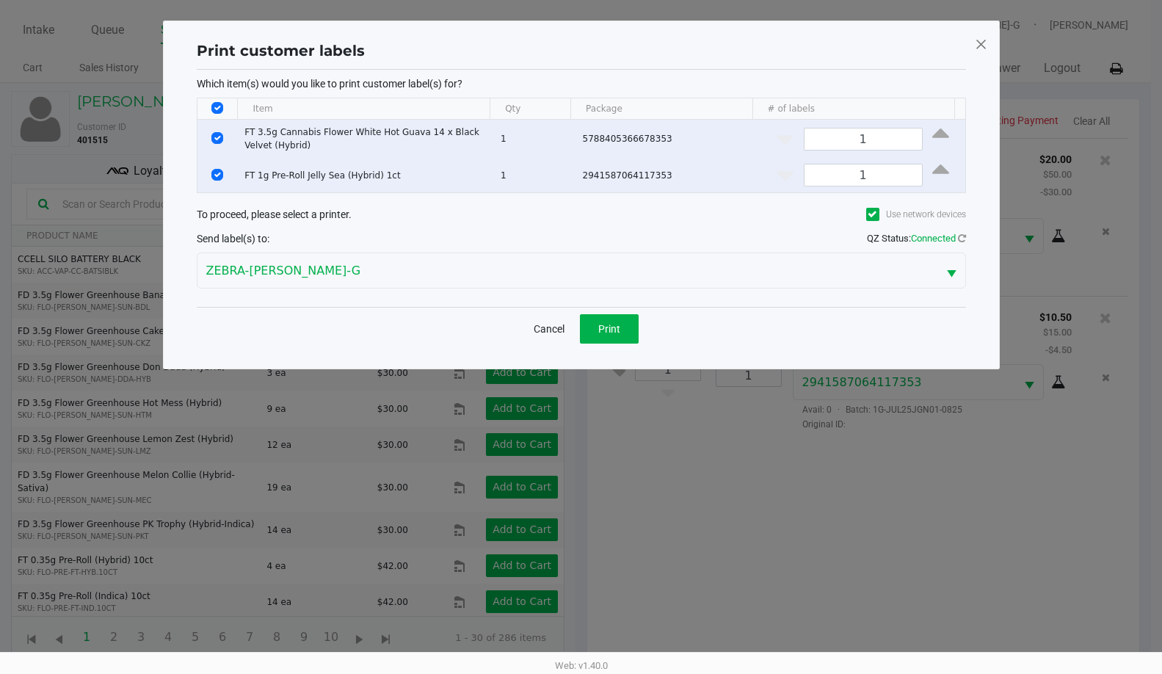
scroll to position [0, 0]
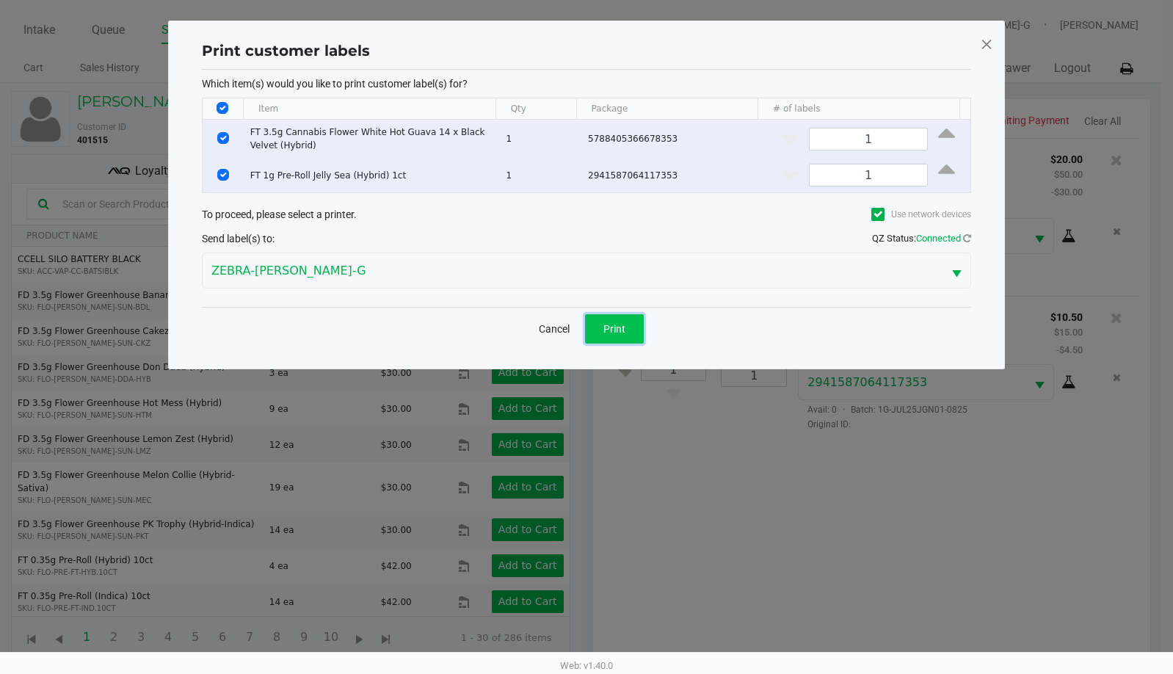
click at [631, 316] on button "Print" at bounding box center [614, 328] width 59 height 29
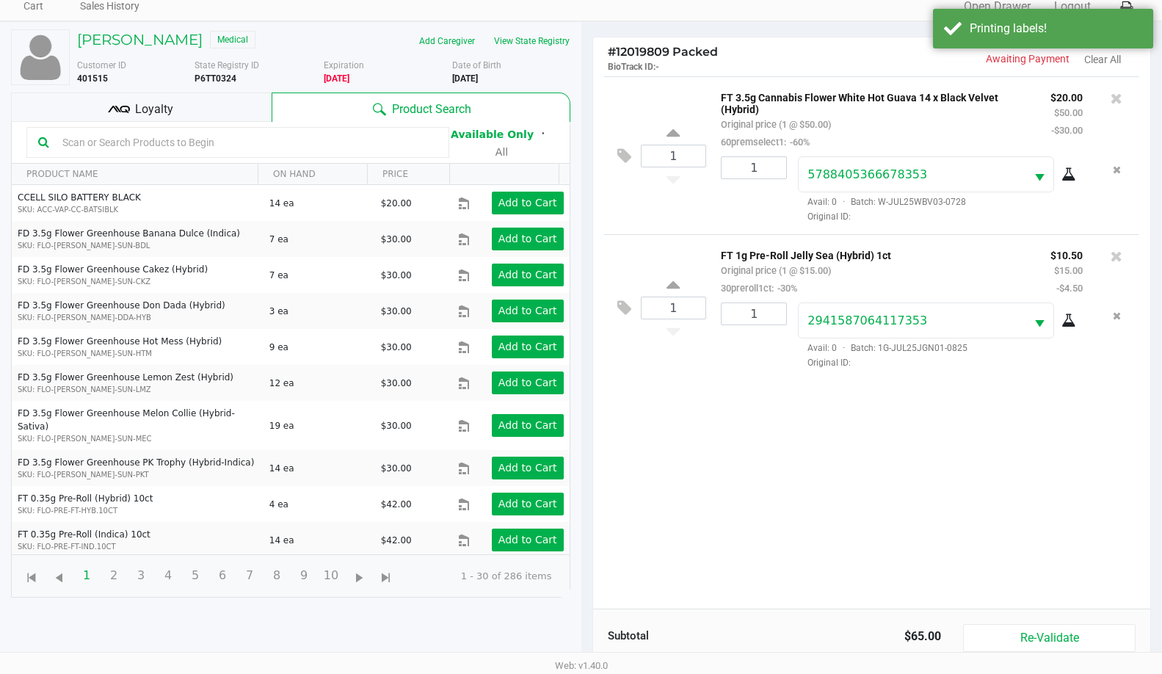
scroll to position [147, 0]
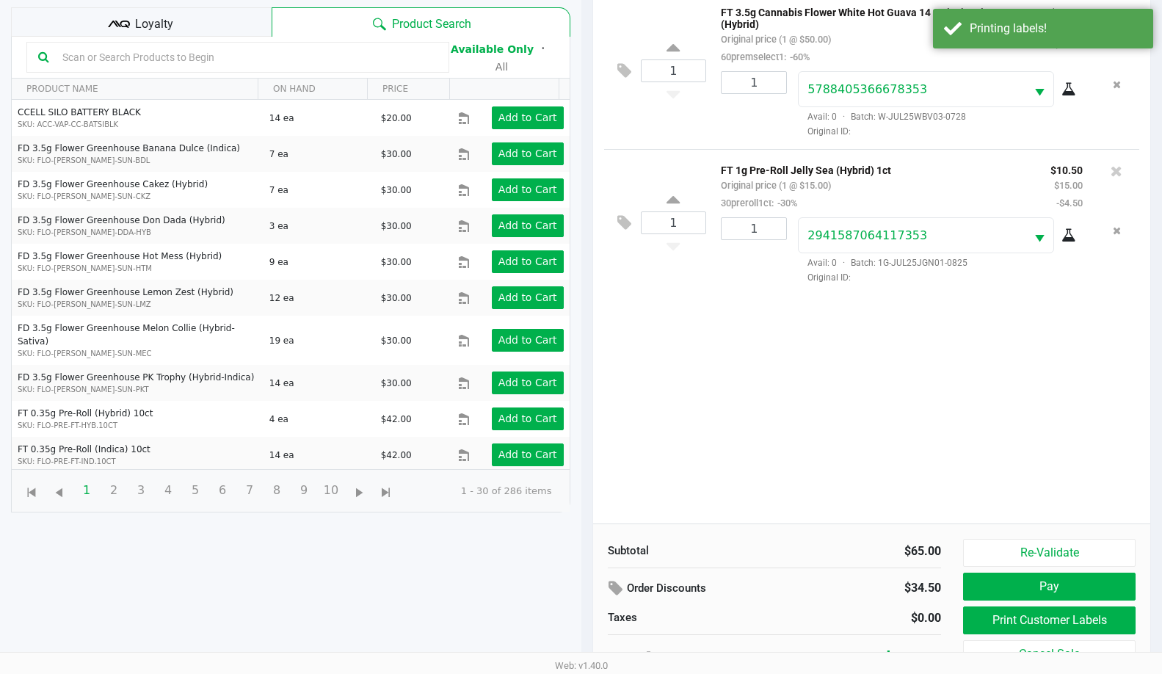
click at [200, 17] on div "Loyalty" at bounding box center [141, 21] width 261 height 29
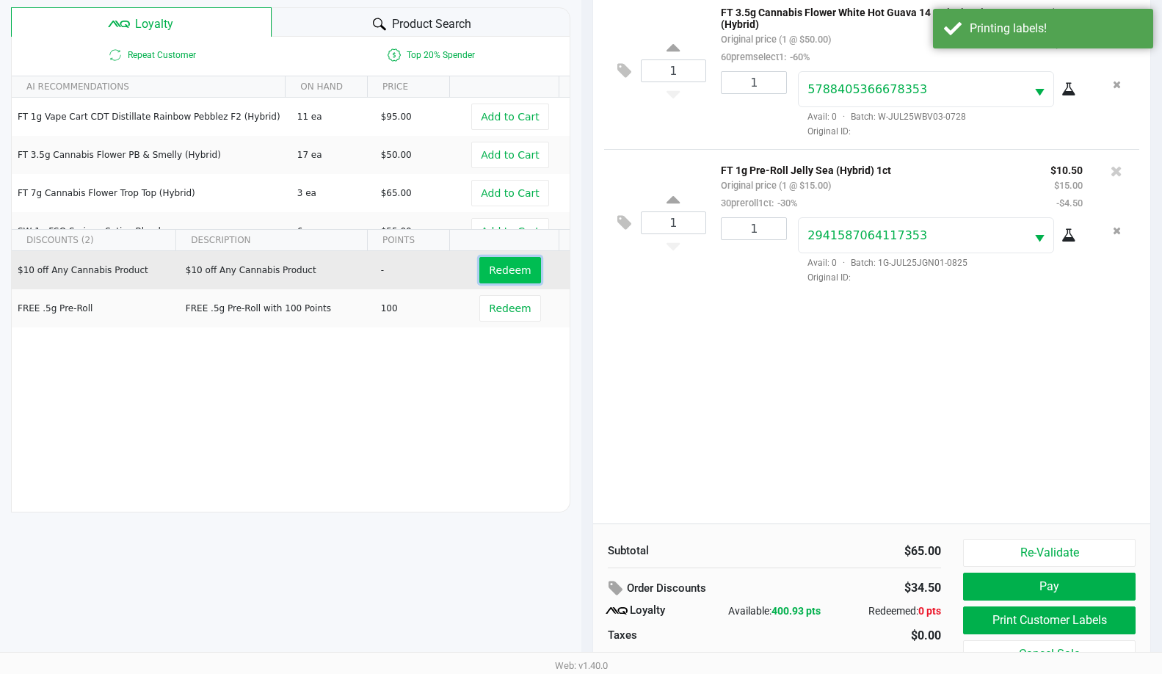
click at [500, 264] on span "Redeem" at bounding box center [510, 270] width 42 height 12
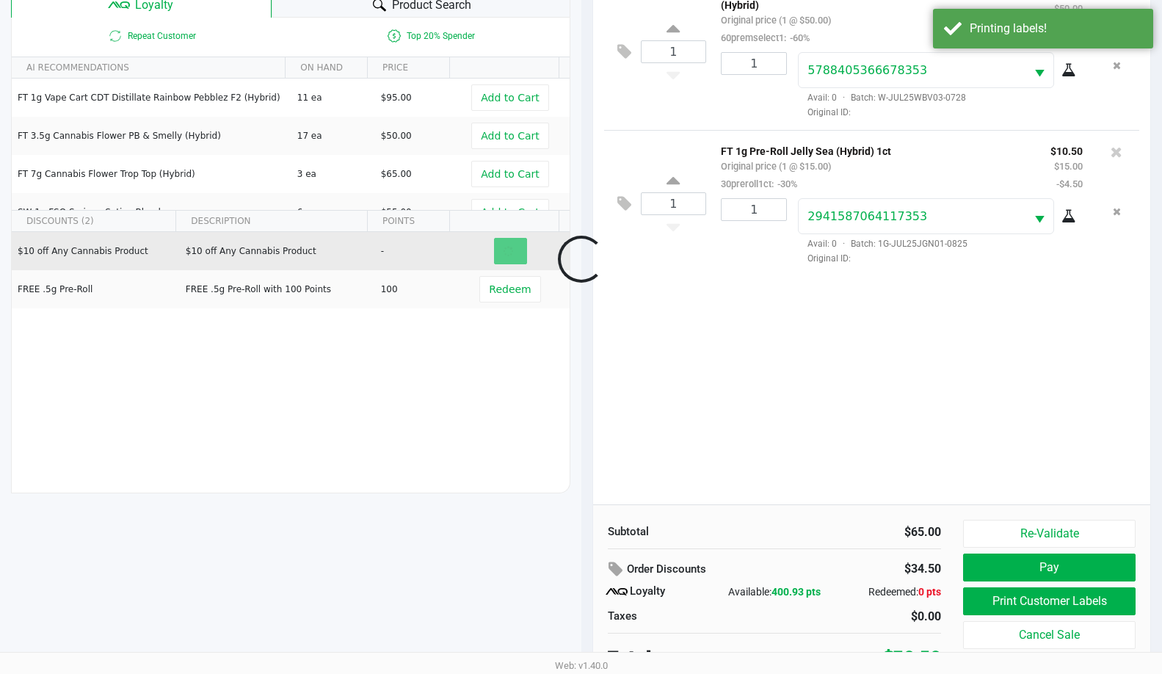
scroll to position [176, 0]
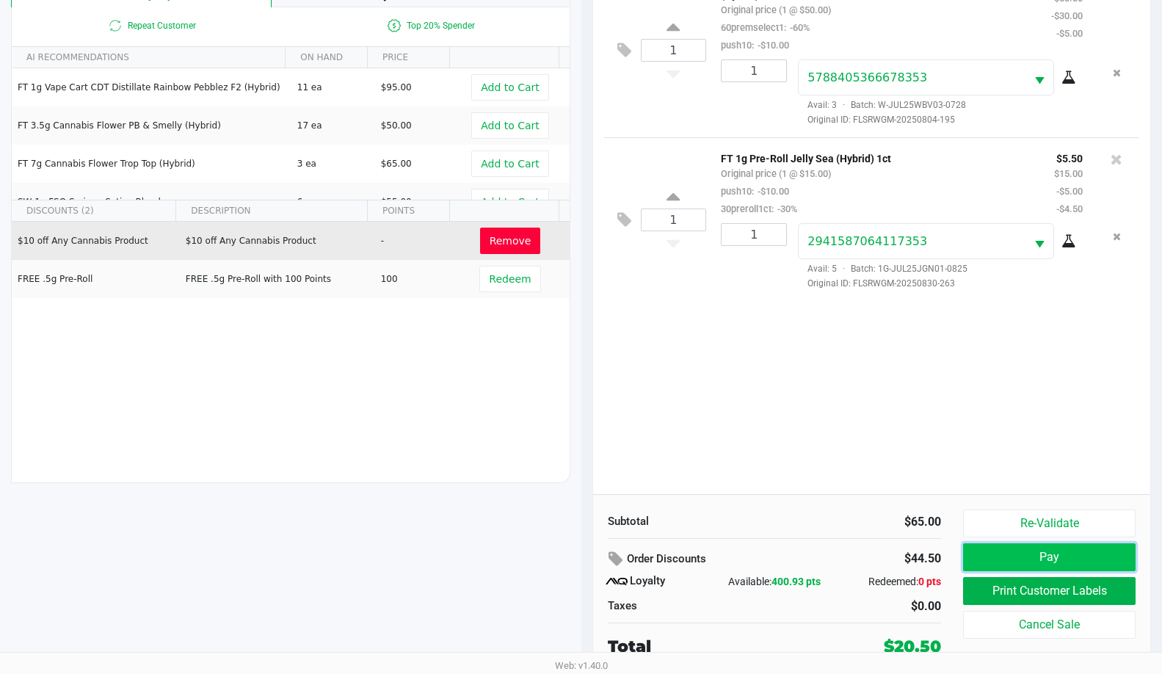
click at [1037, 552] on button "Pay" at bounding box center [1049, 557] width 173 height 28
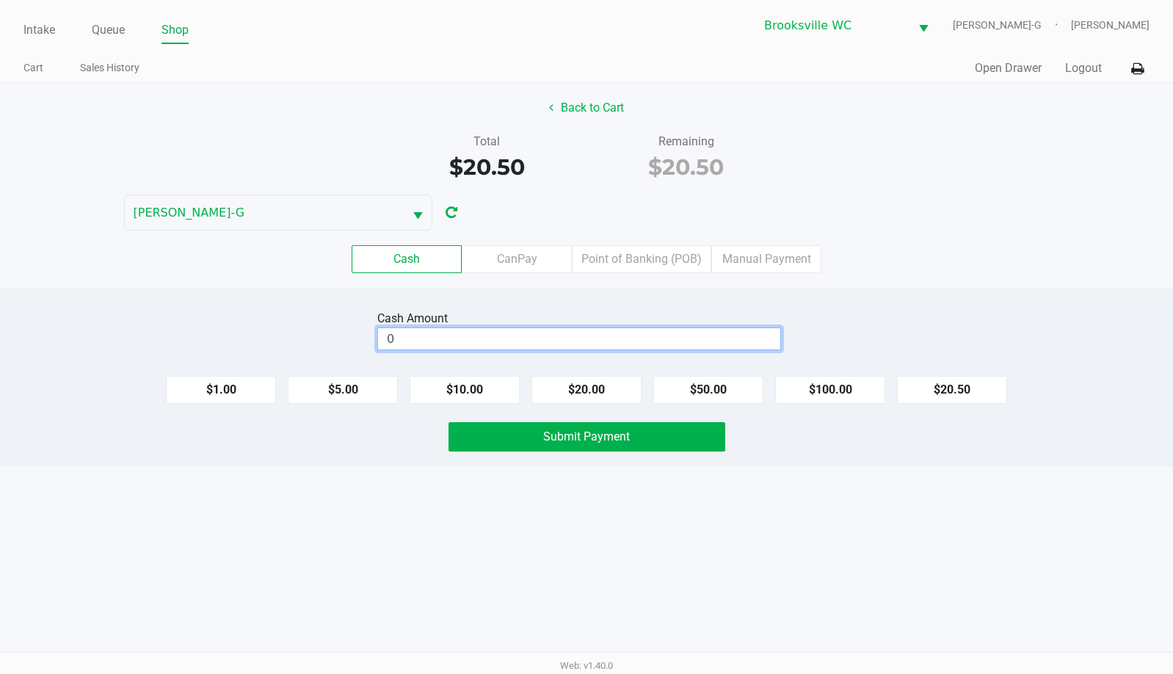
click at [555, 341] on input "0" at bounding box center [579, 338] width 402 height 21
type input "$21.00"
click at [576, 445] on button "Submit Payment" at bounding box center [587, 436] width 277 height 29
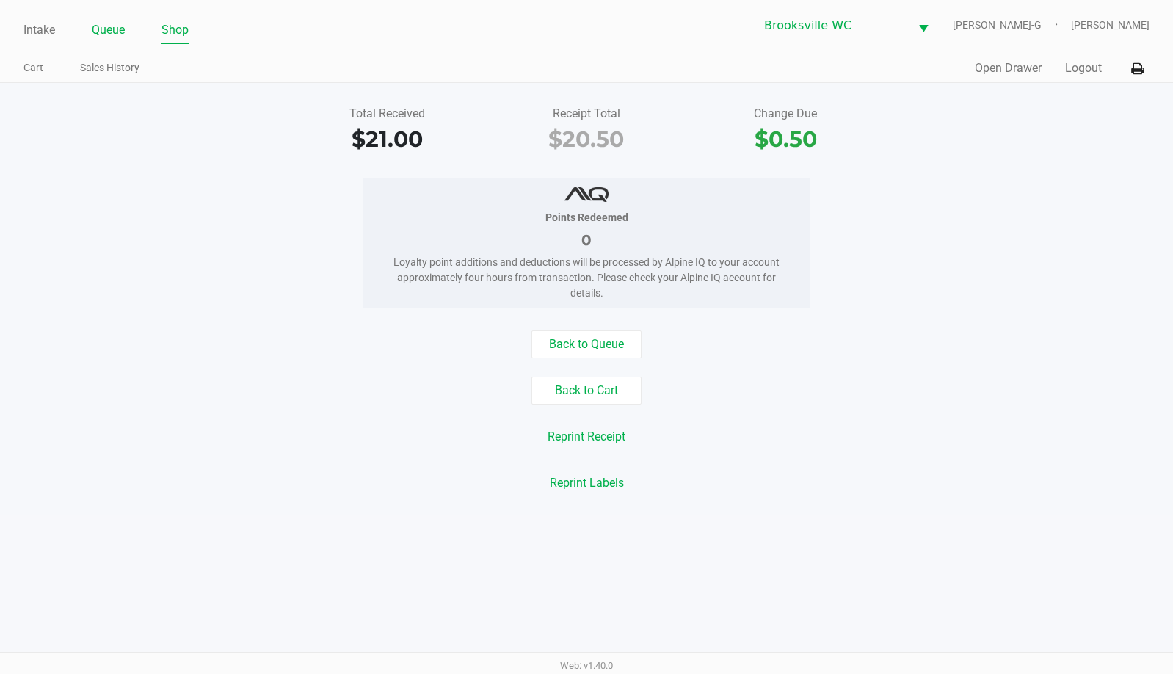
click at [116, 27] on link "Queue" at bounding box center [108, 30] width 33 height 21
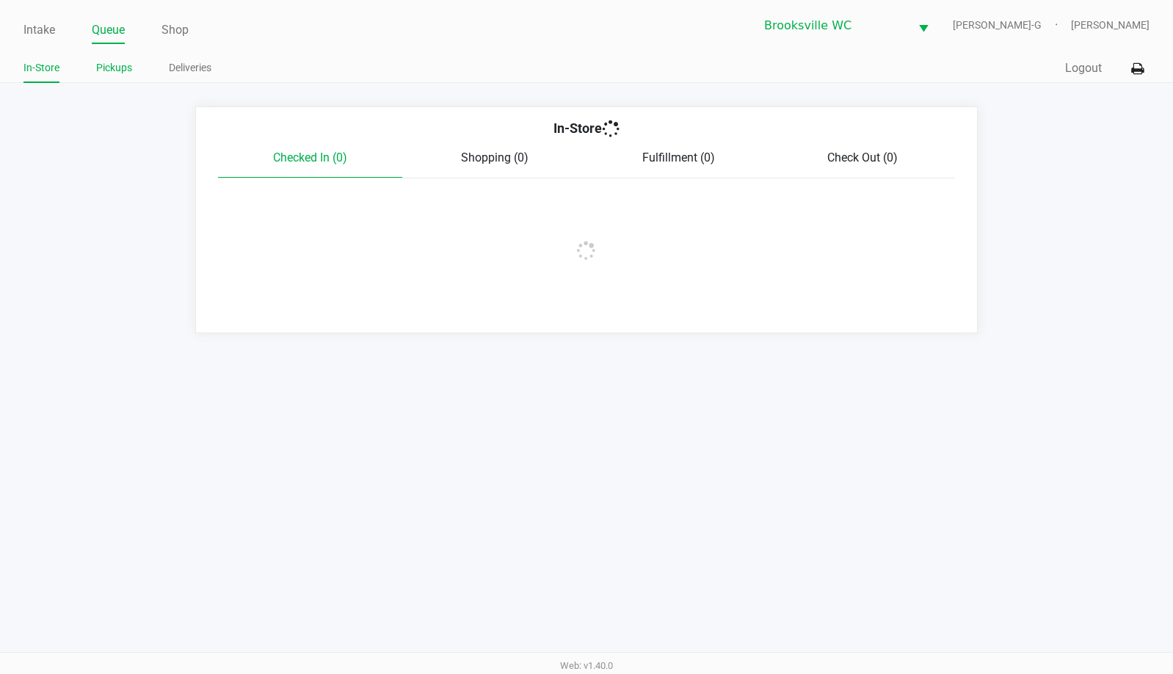
click at [119, 75] on link "Pickups" at bounding box center [114, 68] width 36 height 18
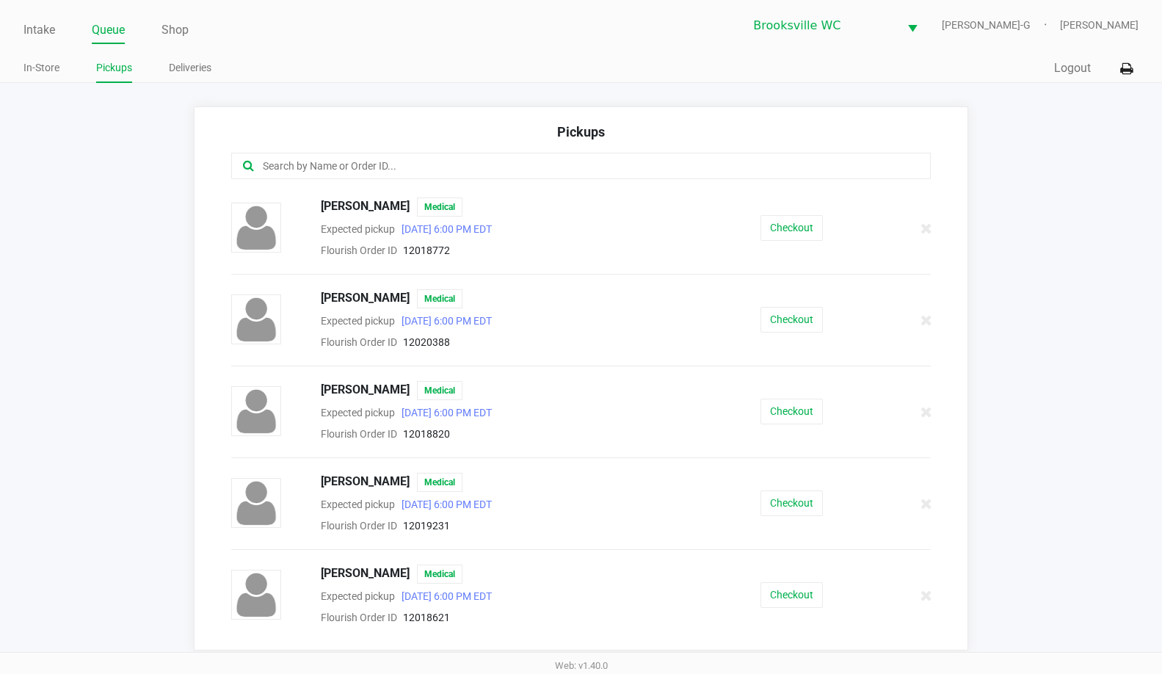
click at [407, 175] on div at bounding box center [581, 166] width 700 height 26
click at [418, 153] on div at bounding box center [581, 166] width 700 height 26
click at [415, 159] on input "text" at bounding box center [565, 166] width 609 height 17
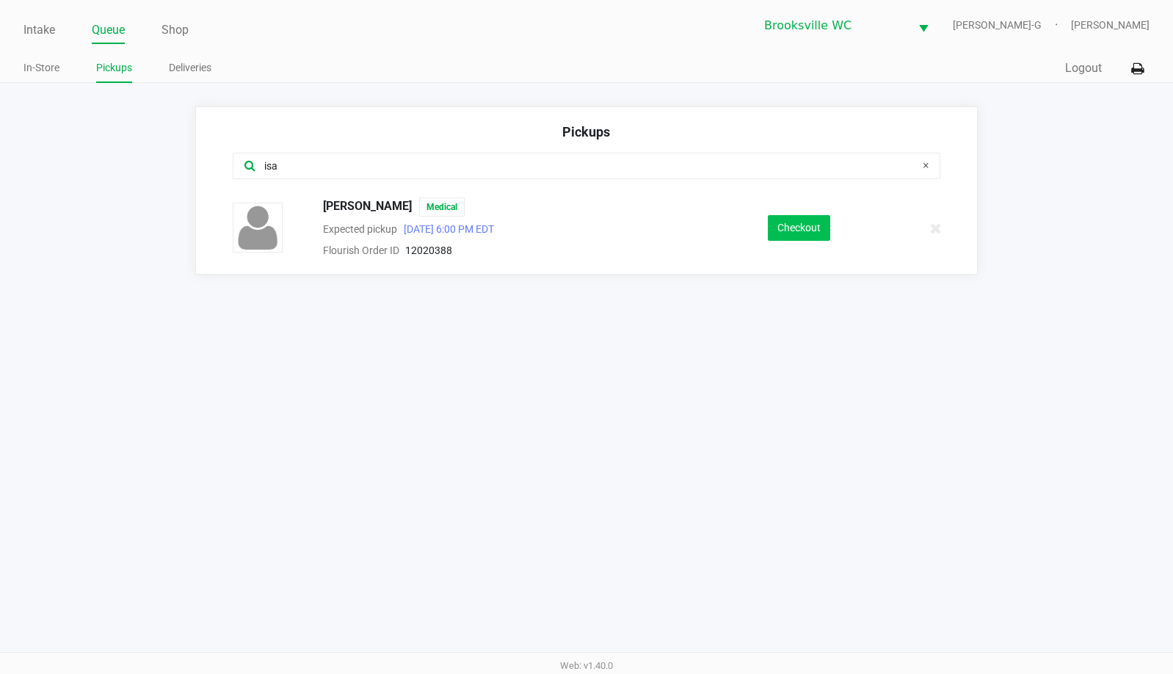
type input "isa"
click at [797, 220] on button "Checkout" at bounding box center [799, 228] width 62 height 26
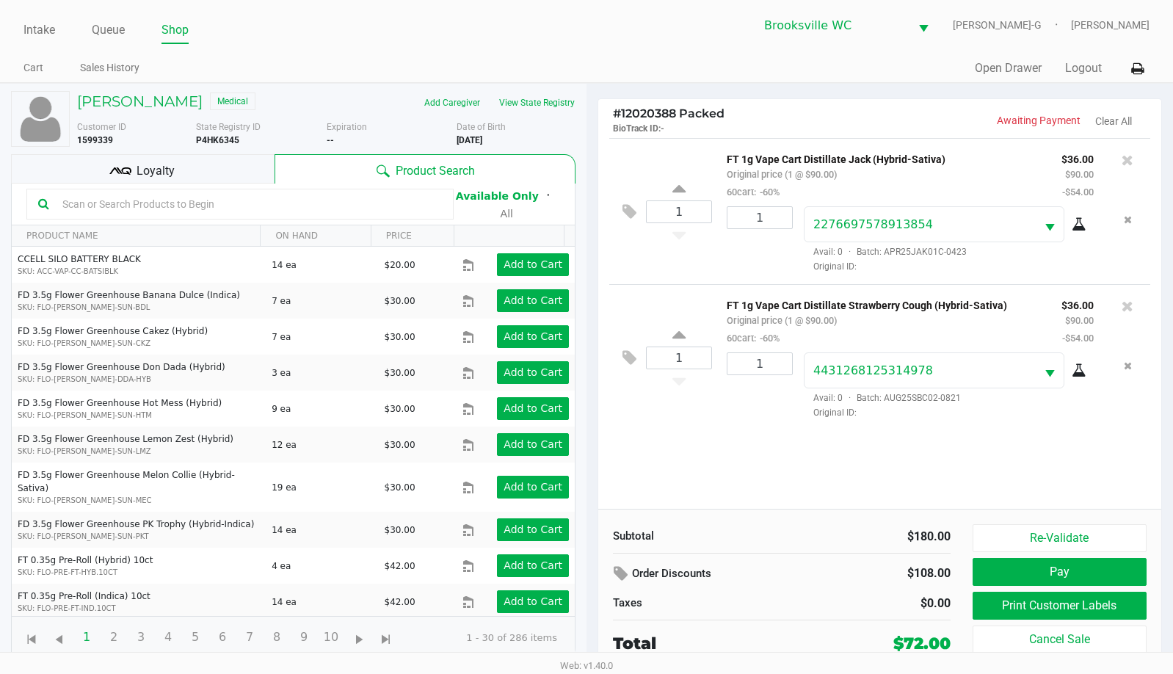
click at [173, 178] on span "Loyalty" at bounding box center [156, 171] width 38 height 18
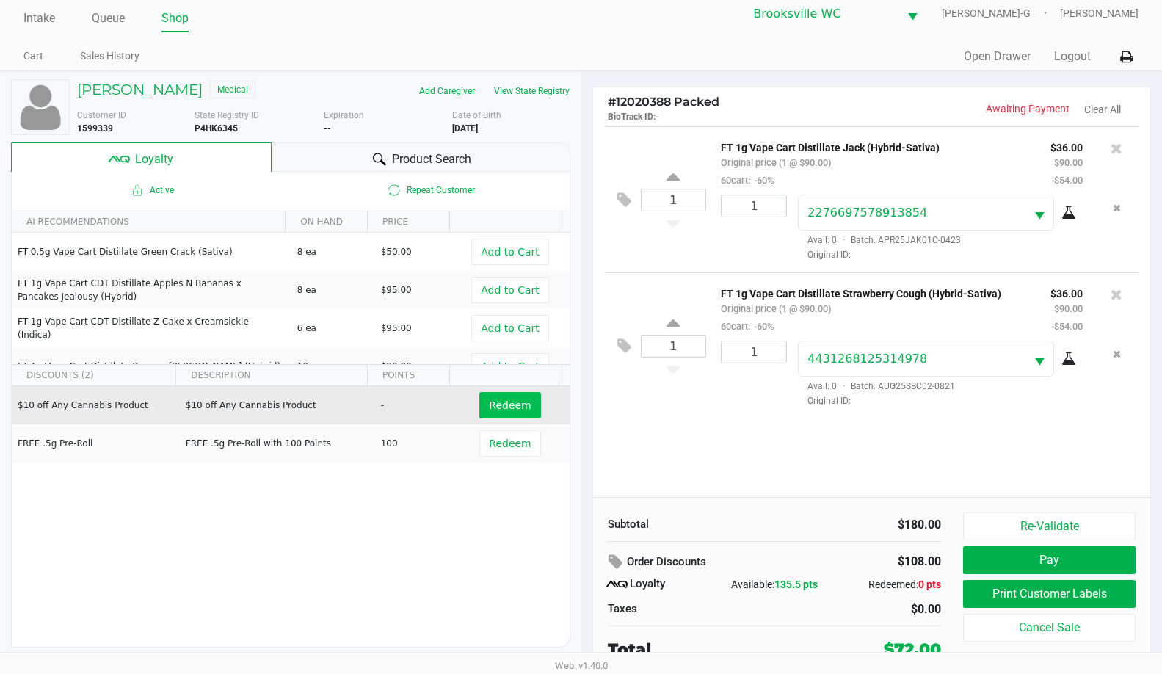
scroll to position [15, 0]
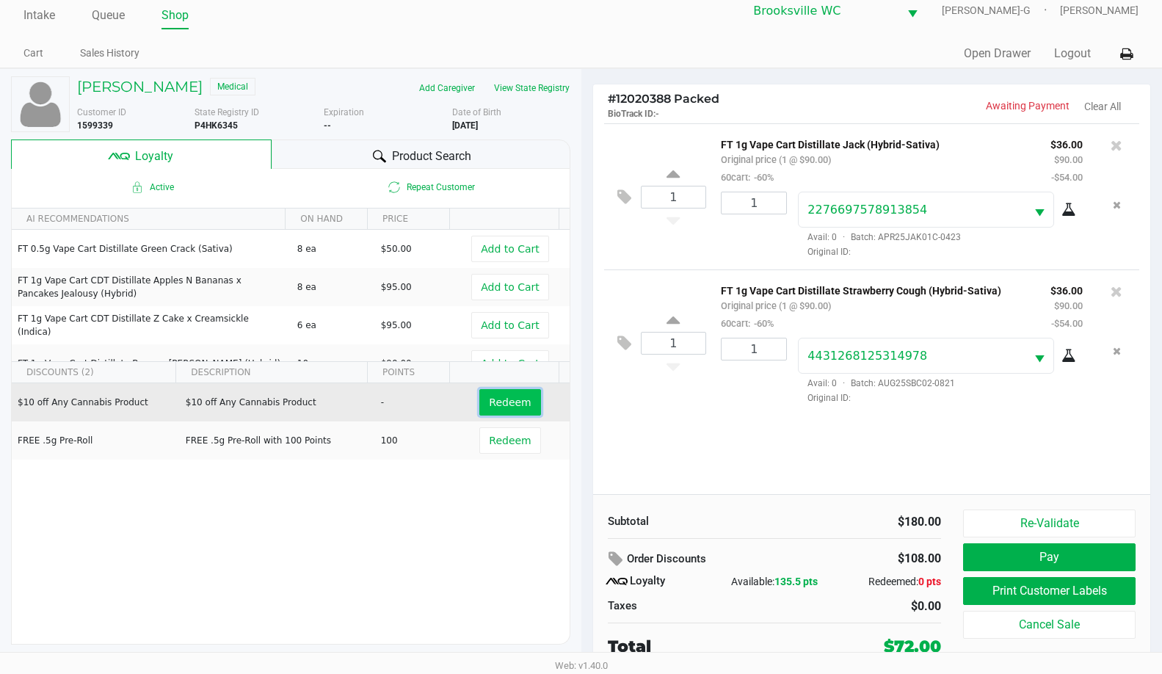
click at [506, 408] on span "Redeem" at bounding box center [510, 402] width 42 height 12
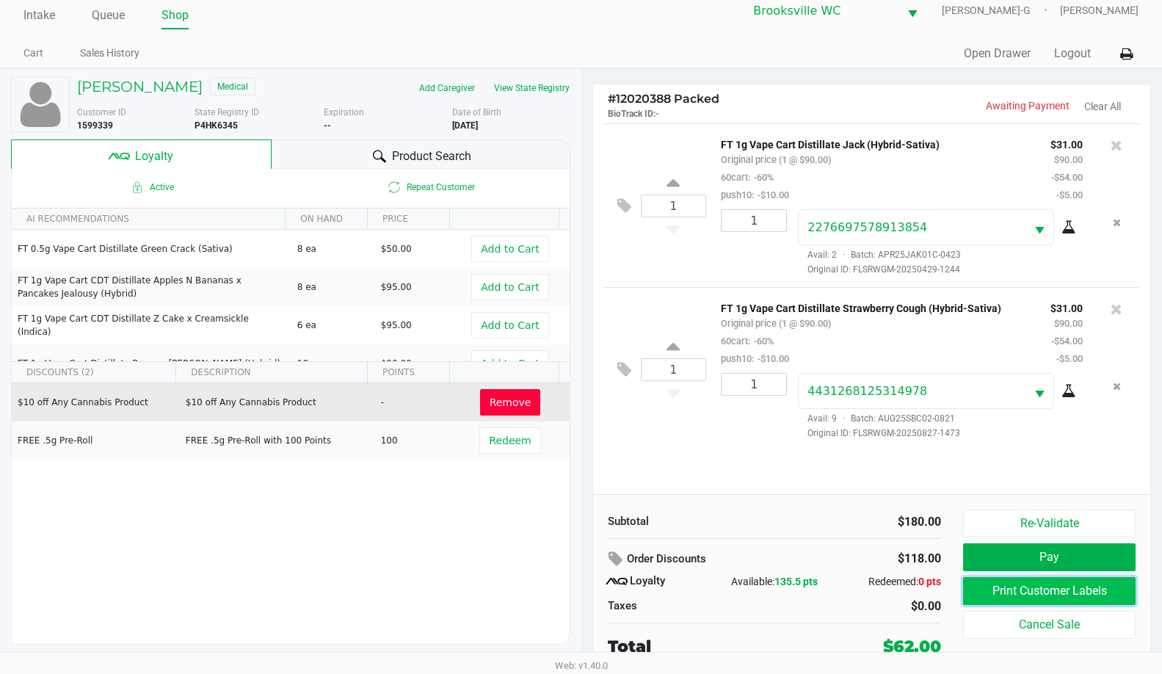
click at [1004, 587] on button "Print Customer Labels" at bounding box center [1049, 591] width 173 height 28
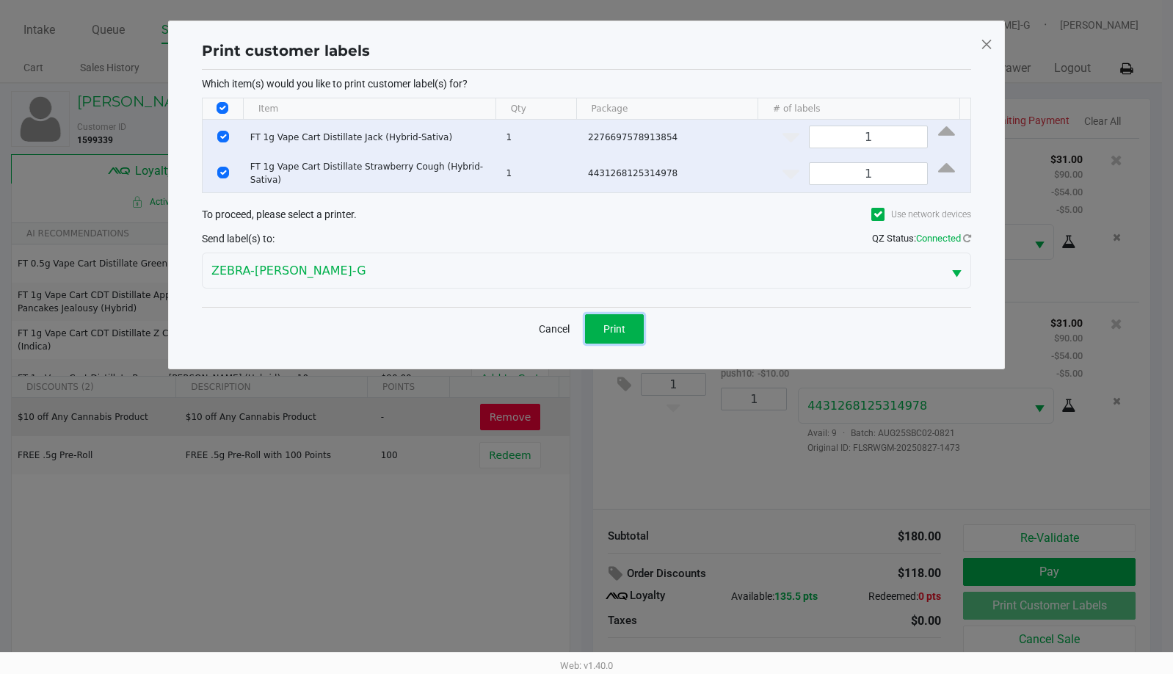
click at [605, 323] on span "Print" at bounding box center [614, 329] width 22 height 12
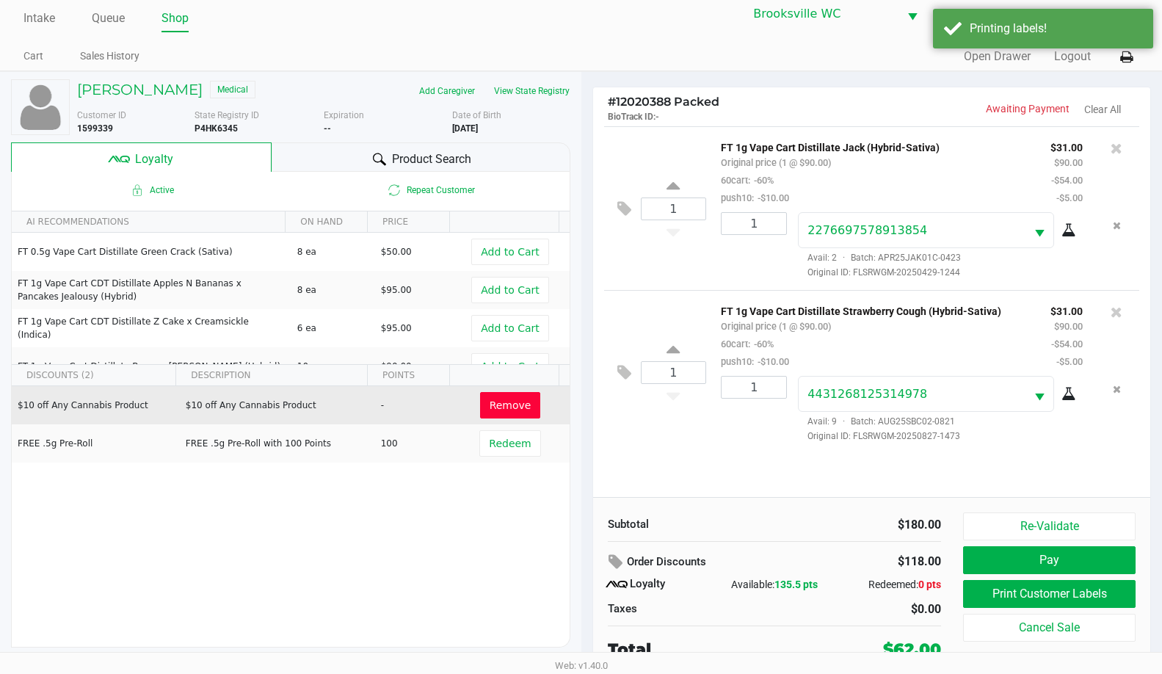
scroll to position [15, 0]
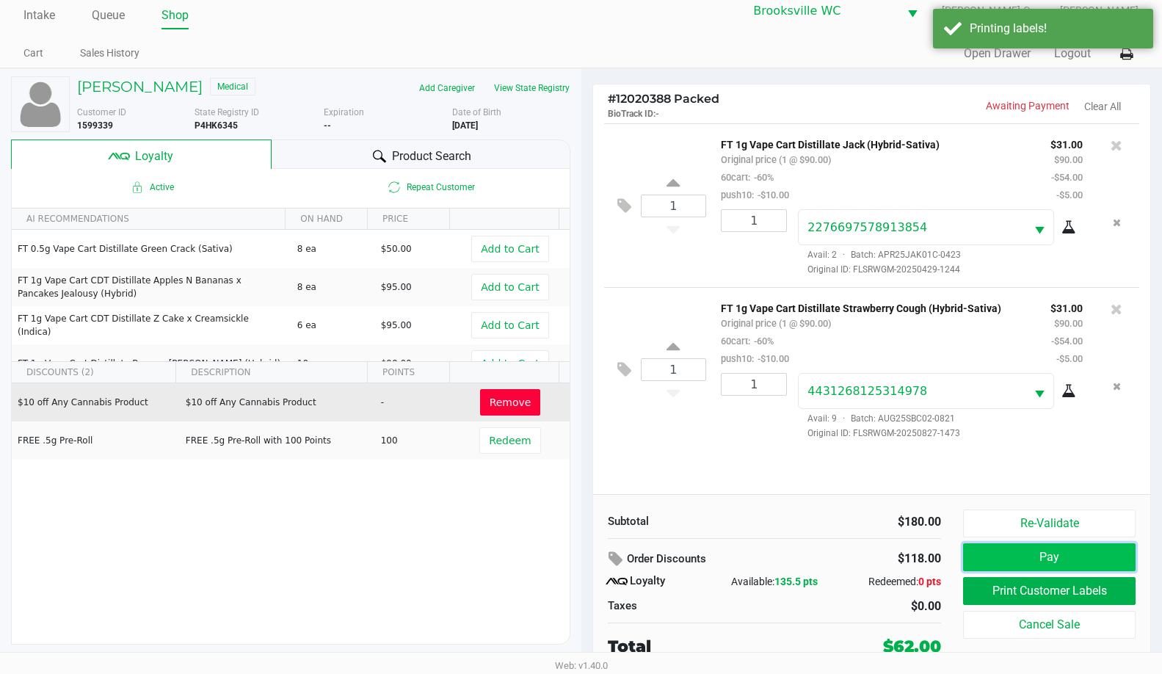
click at [1007, 553] on button "Pay" at bounding box center [1049, 557] width 173 height 28
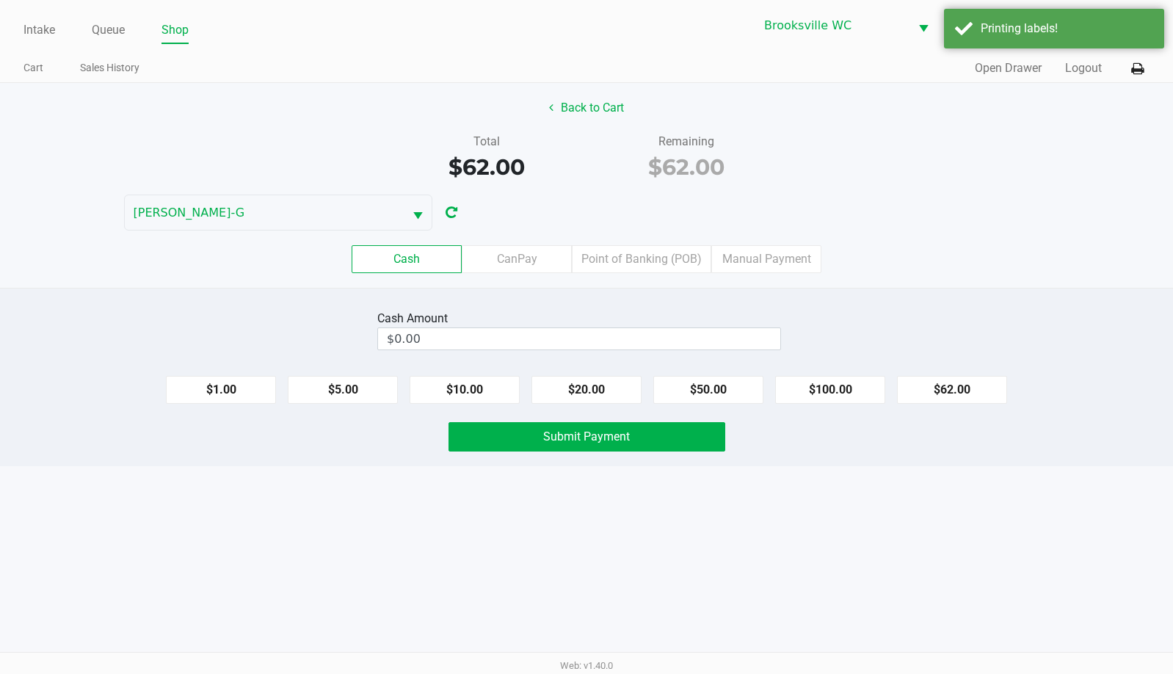
click at [840, 302] on div "Cash Amount $0.00 $1.00 $5.00 $10.00 $20.00 $50.00 $100.00 $62.00 Submit Payment" at bounding box center [586, 377] width 1173 height 178
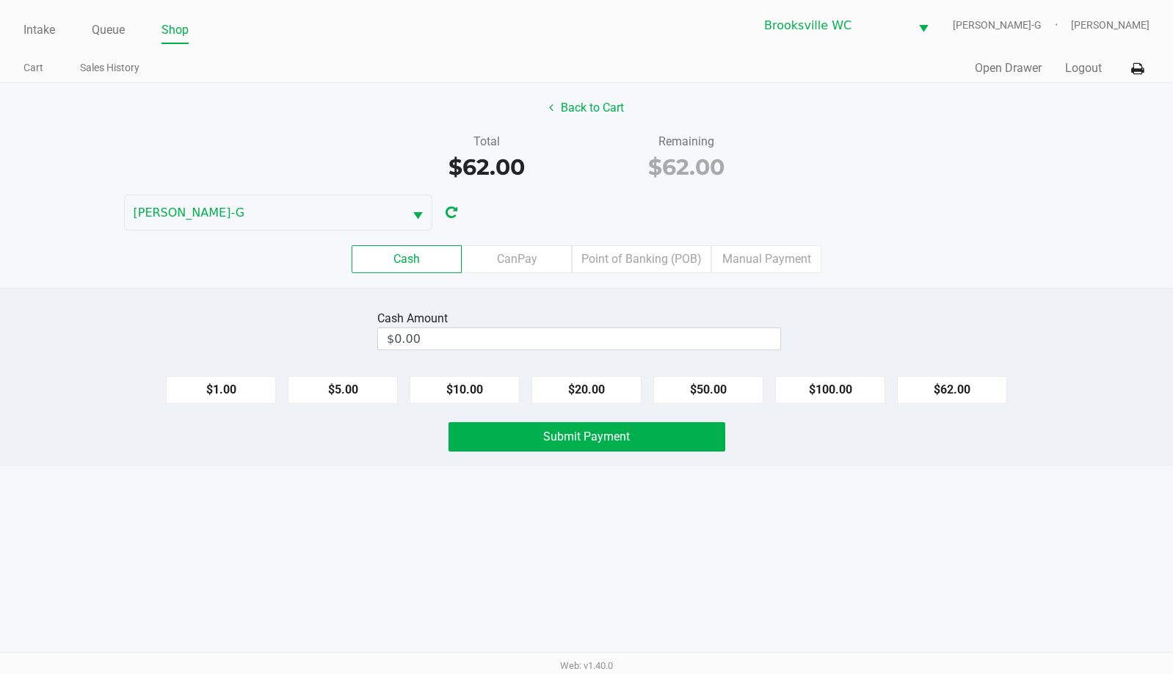
click at [660, 271] on label "Point of Banking (POB)" at bounding box center [641, 259] width 139 height 28
click at [0, 0] on 7 "Point of Banking (POB)" at bounding box center [0, 0] width 0 height 0
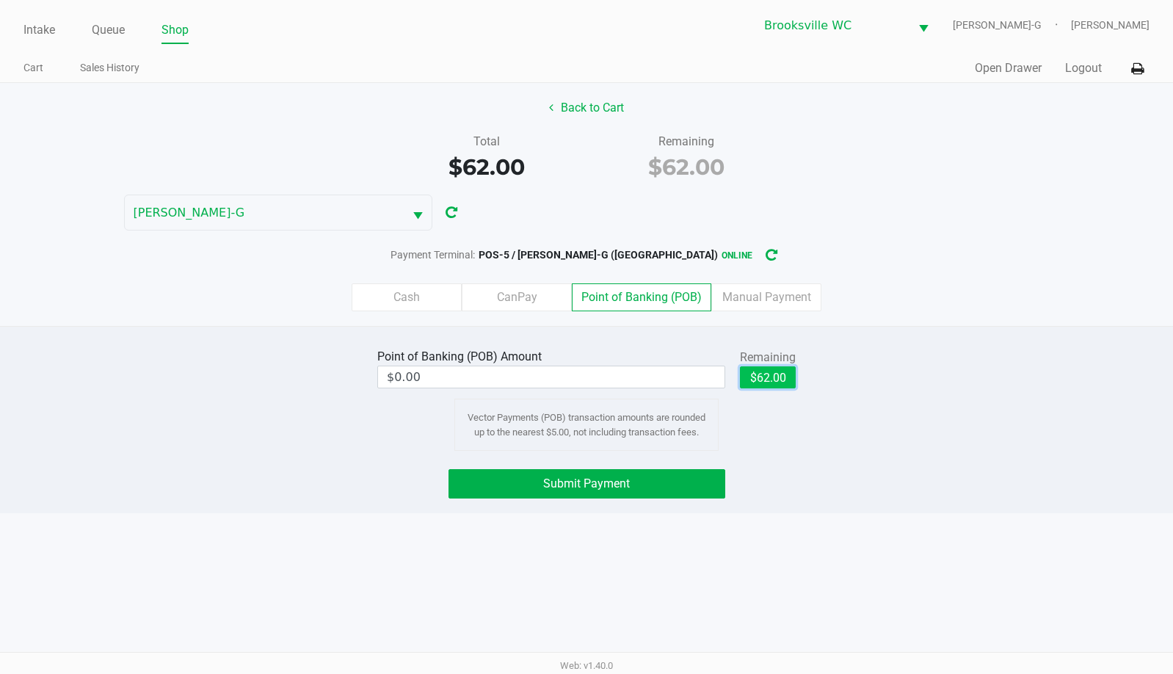
click at [766, 374] on button "$62.00" at bounding box center [768, 377] width 56 height 22
type input "$62.00"
click at [648, 474] on button "Submit Payment" at bounding box center [587, 483] width 277 height 29
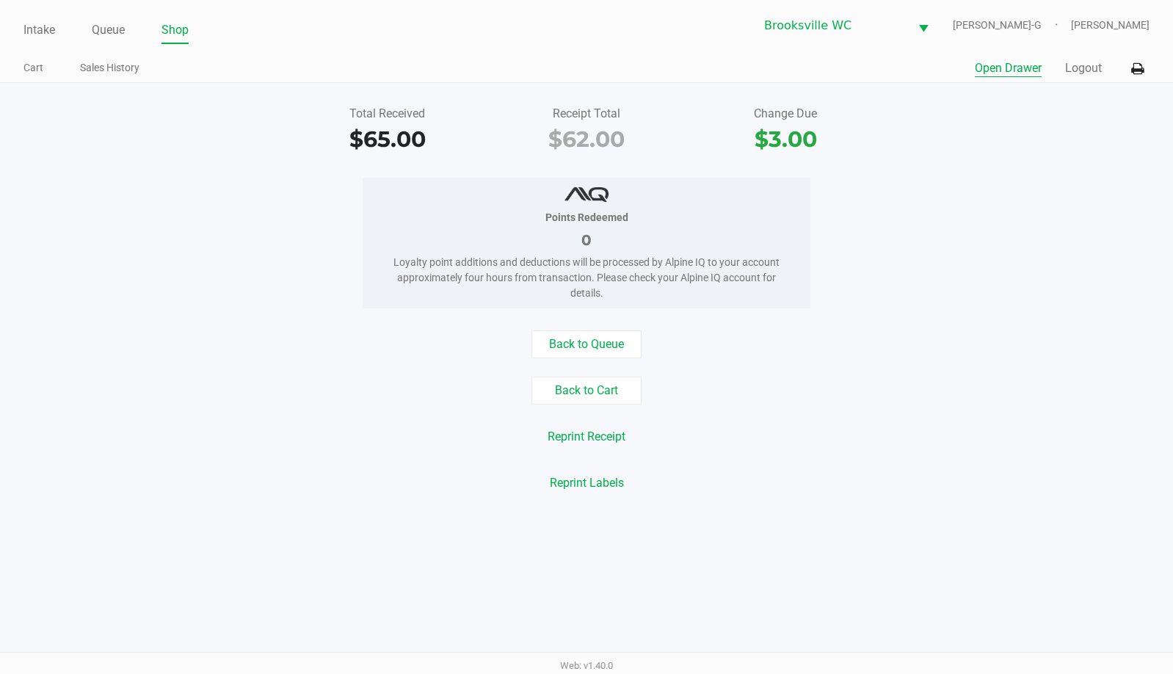
click at [998, 65] on button "Open Drawer" at bounding box center [1008, 68] width 67 height 18
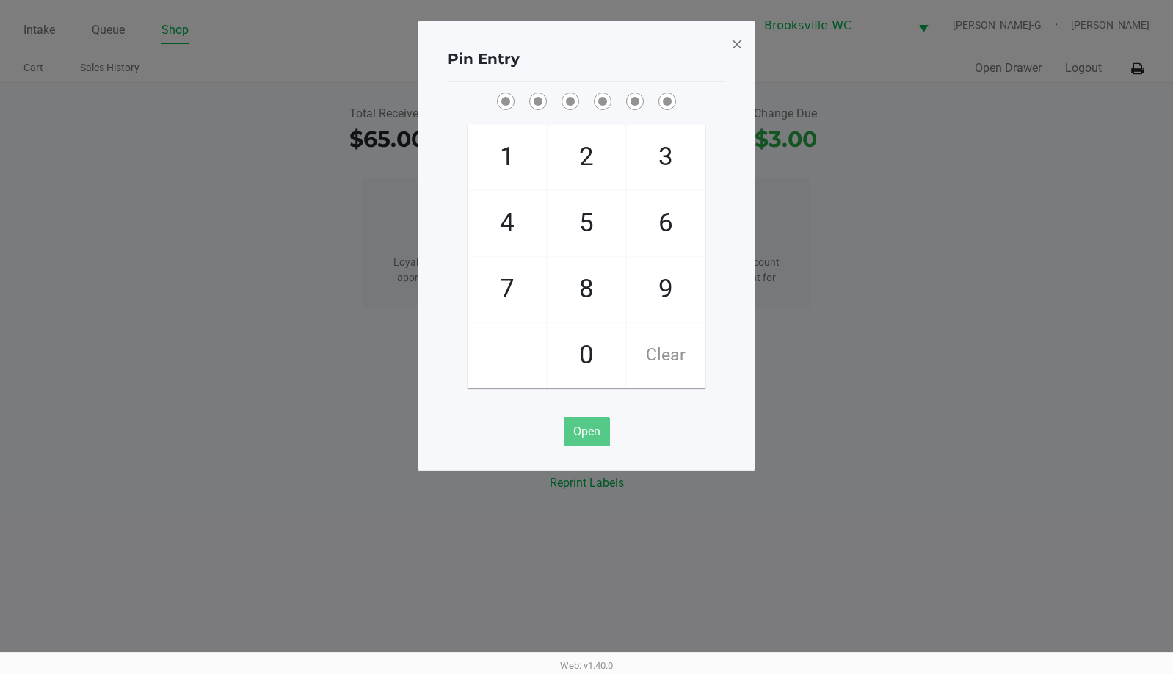
click at [738, 47] on span at bounding box center [737, 43] width 13 height 23
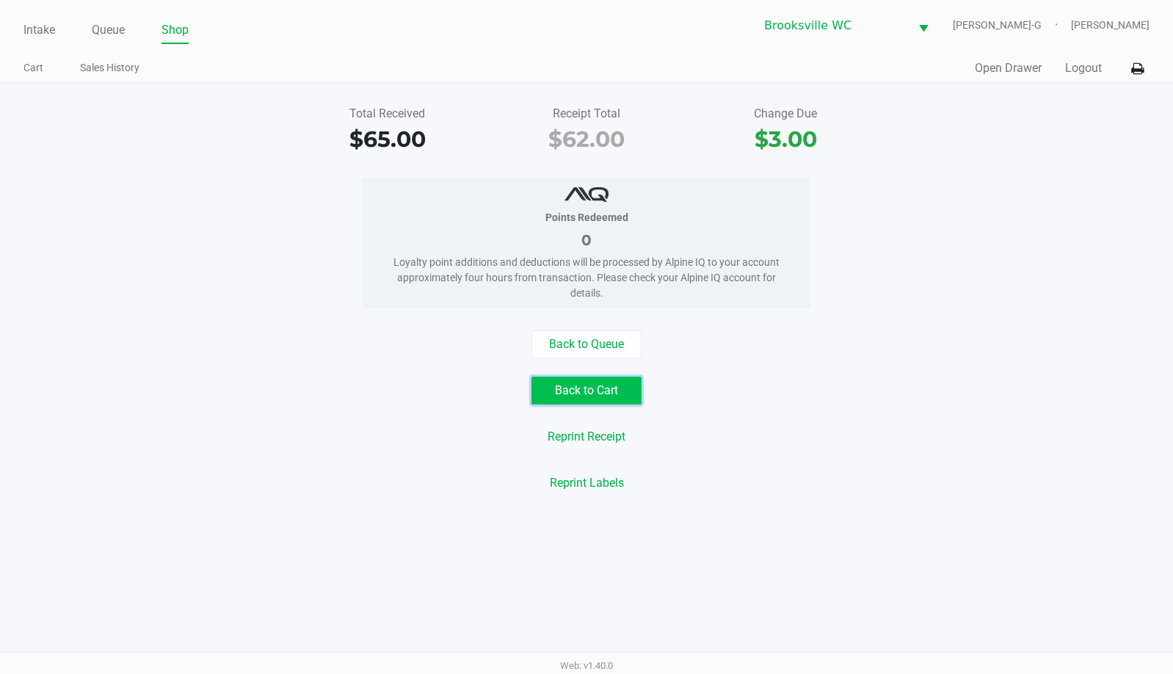
click at [587, 386] on button "Back to Cart" at bounding box center [587, 391] width 110 height 28
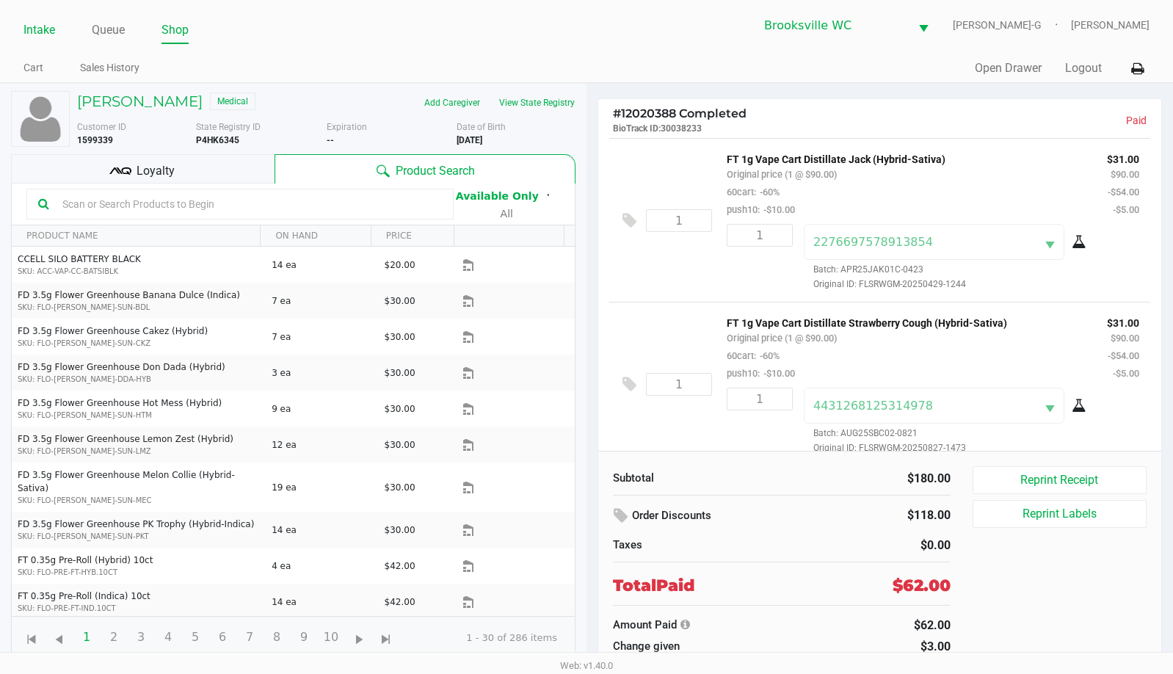
click at [32, 26] on link "Intake" at bounding box center [39, 30] width 32 height 21
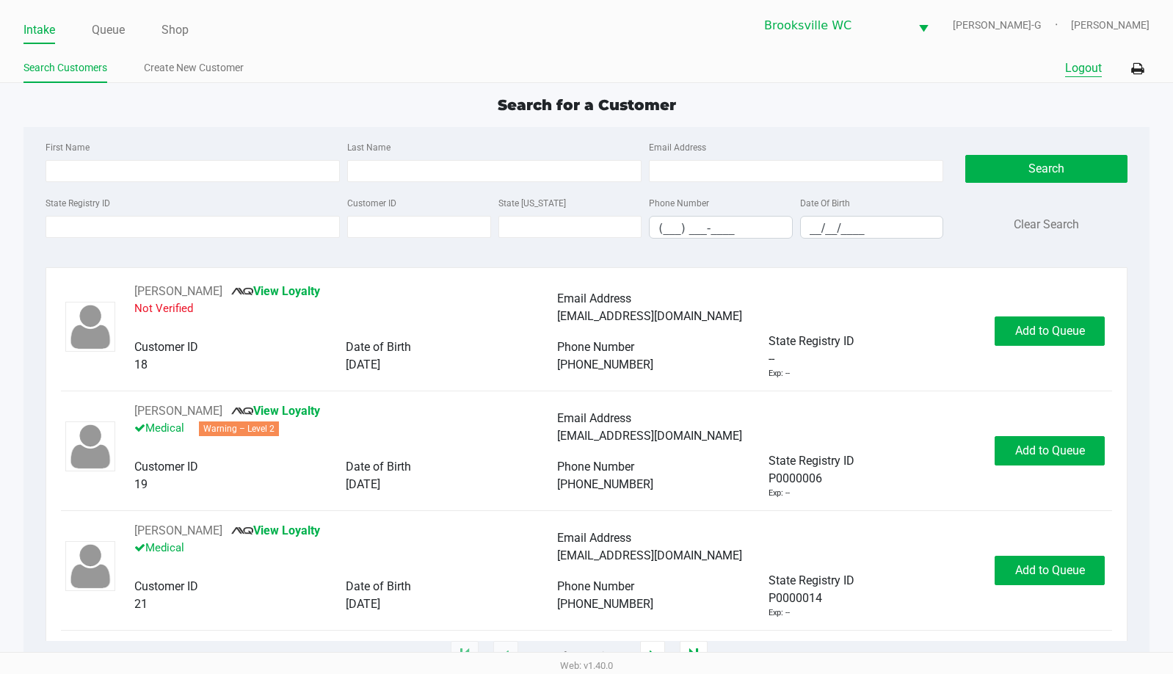
click at [1074, 68] on button "Logout" at bounding box center [1083, 68] width 37 height 18
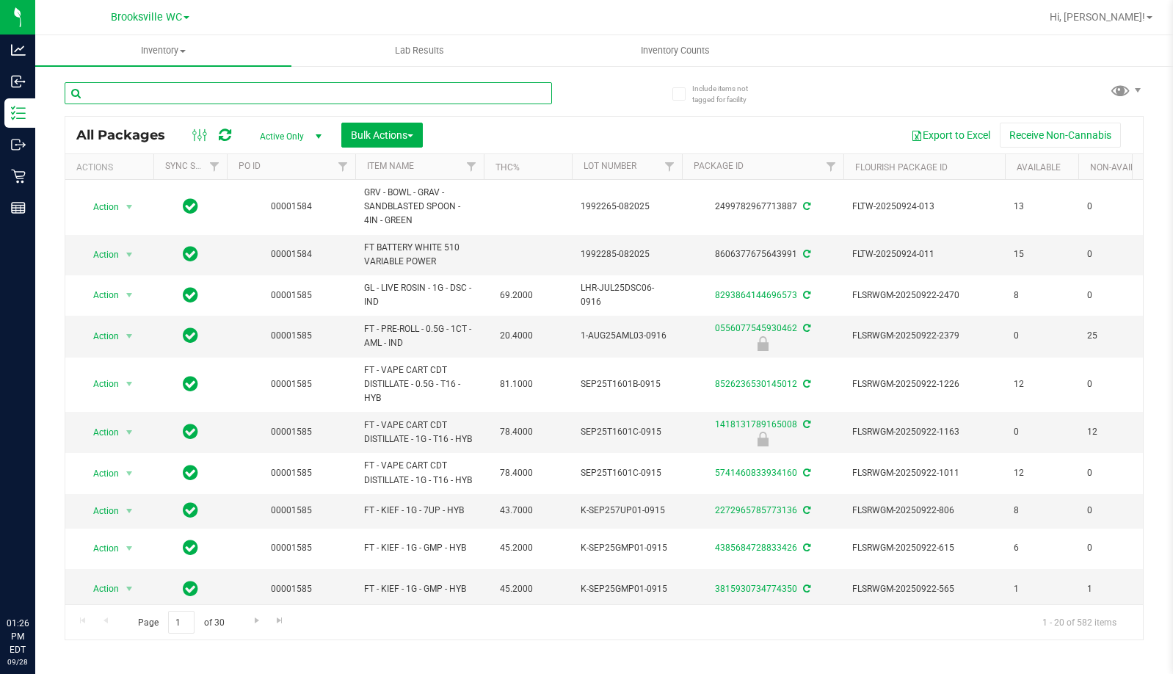
click at [258, 88] on input "text" at bounding box center [308, 93] width 487 height 22
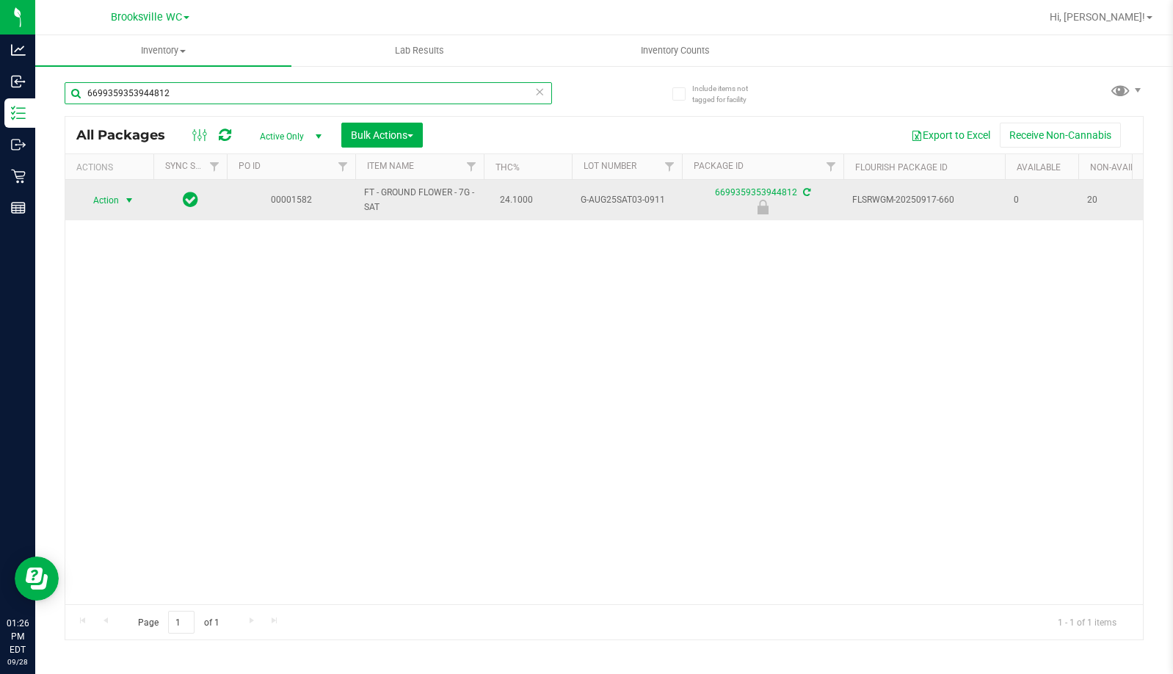
type input "6699359353944812"
click at [123, 202] on span "select" at bounding box center [129, 200] width 18 height 21
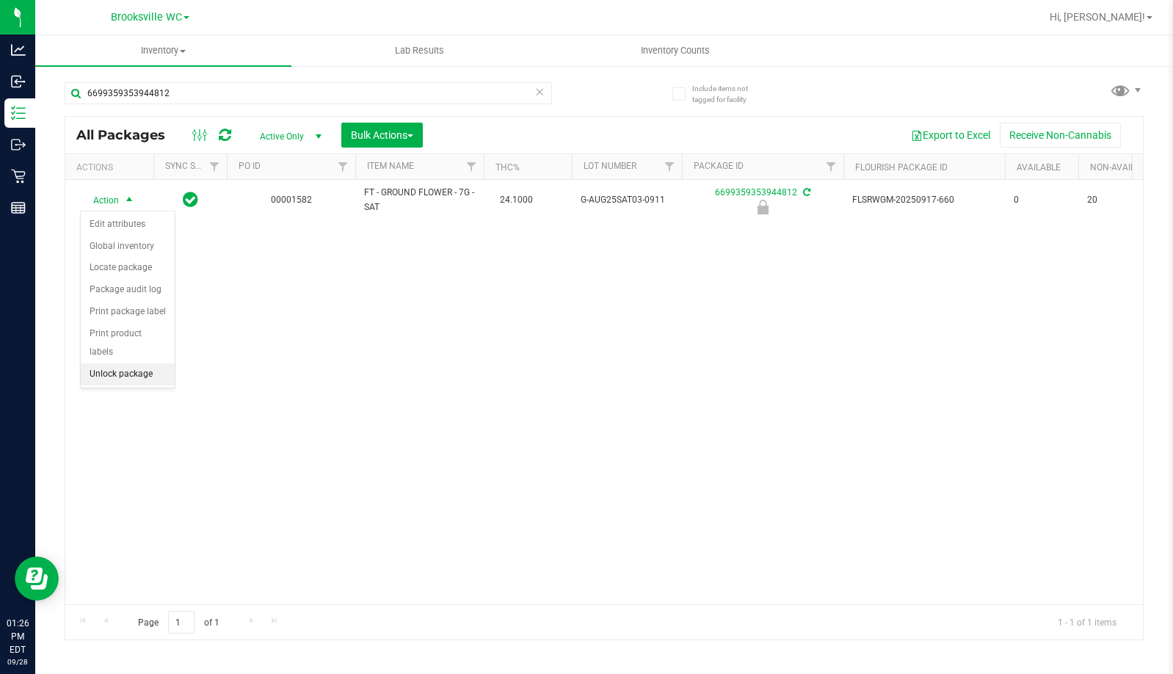
click at [125, 363] on li "Unlock package" at bounding box center [128, 374] width 94 height 22
click at [102, 319] on div "Action Action Adjust qty Create package Edit attributes Global inventory Locate…" at bounding box center [604, 392] width 1078 height 424
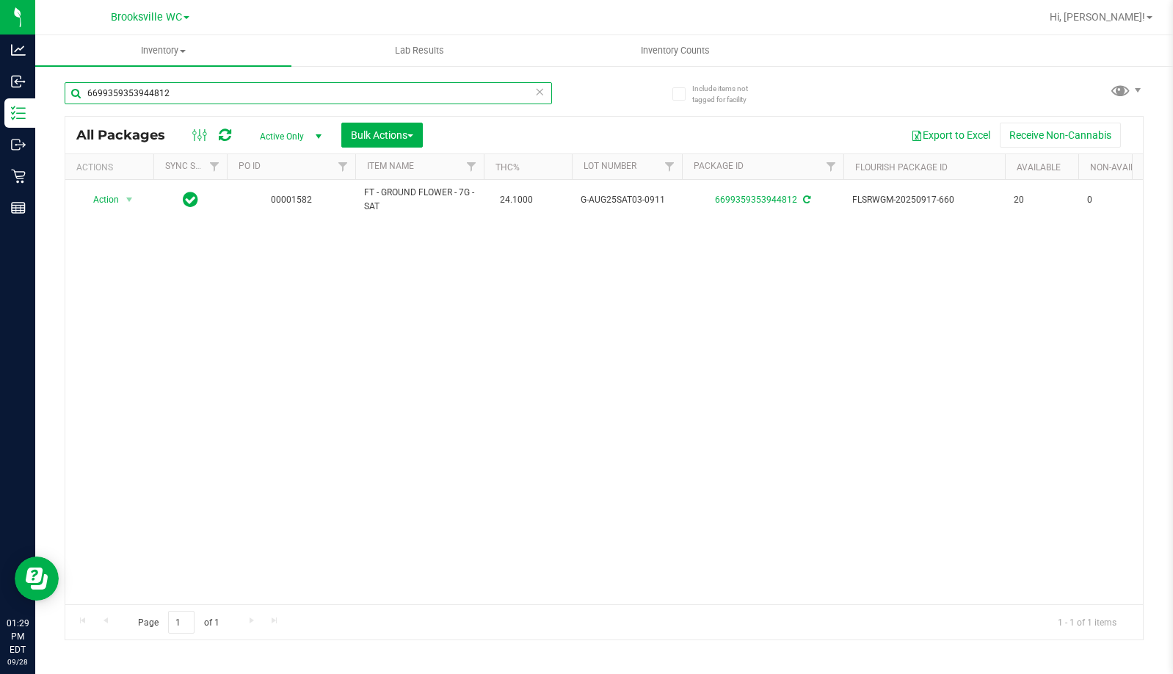
click at [161, 92] on input "6699359353944812" at bounding box center [308, 93] width 487 height 22
type input "lsn"
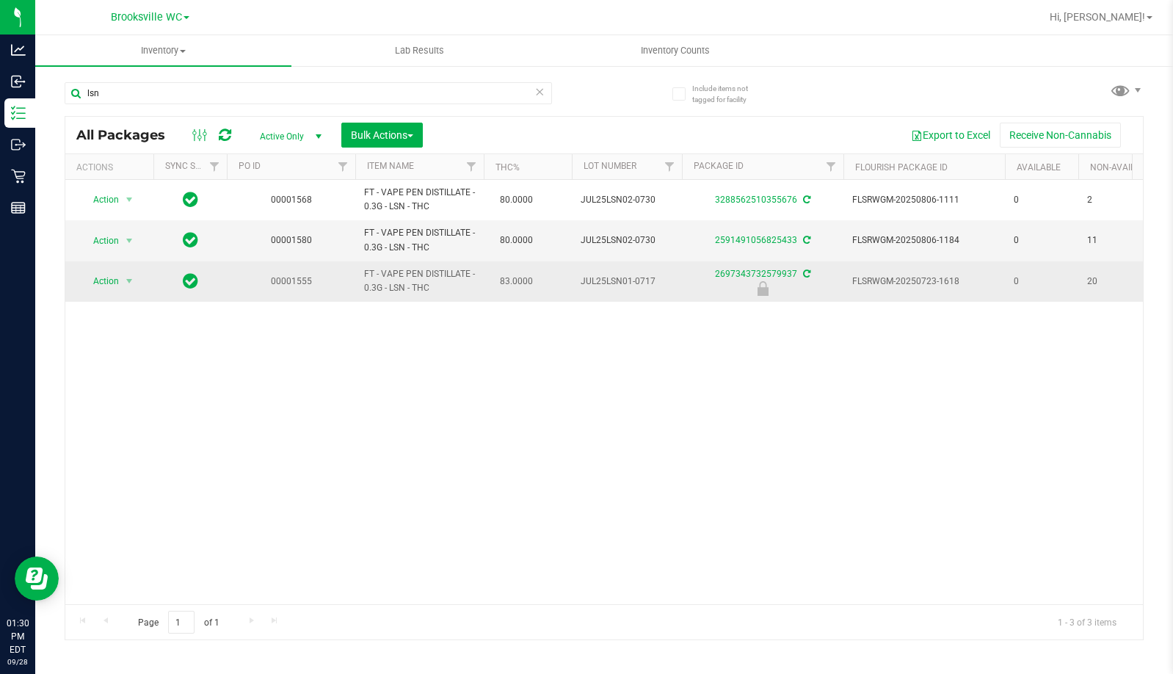
drag, startPoint x: 1085, startPoint y: 275, endPoint x: 1104, endPoint y: 288, distance: 23.2
click at [1104, 288] on td "20" at bounding box center [1115, 281] width 73 height 40
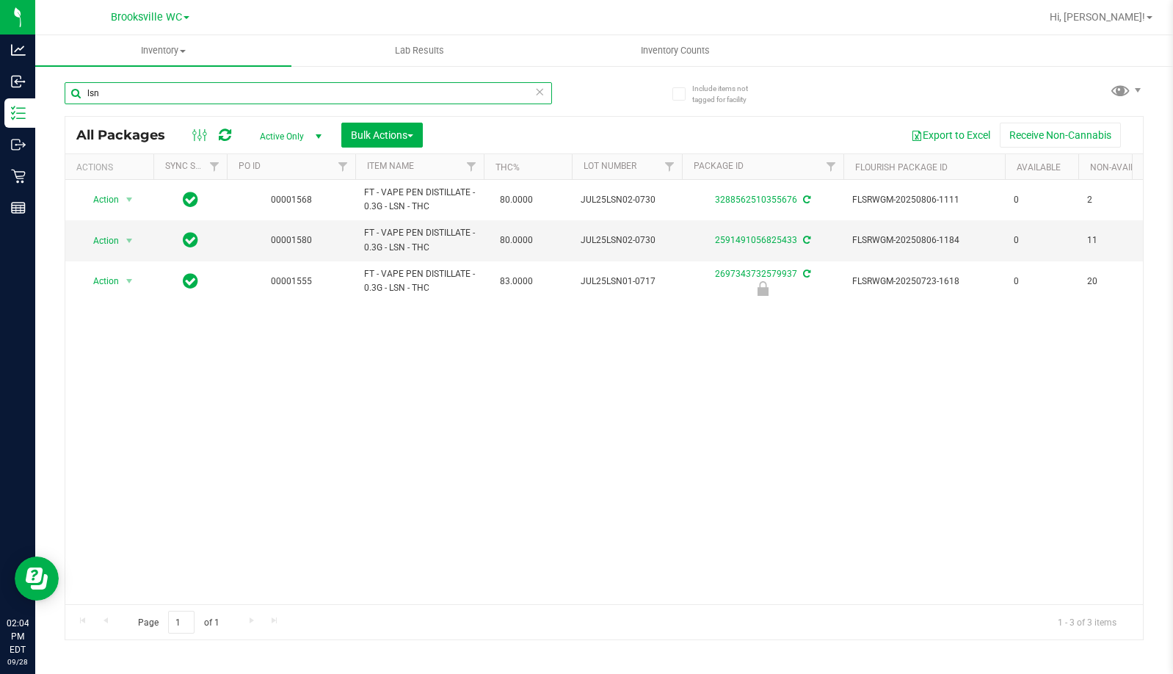
click at [189, 101] on input "lsn" at bounding box center [308, 93] width 487 height 22
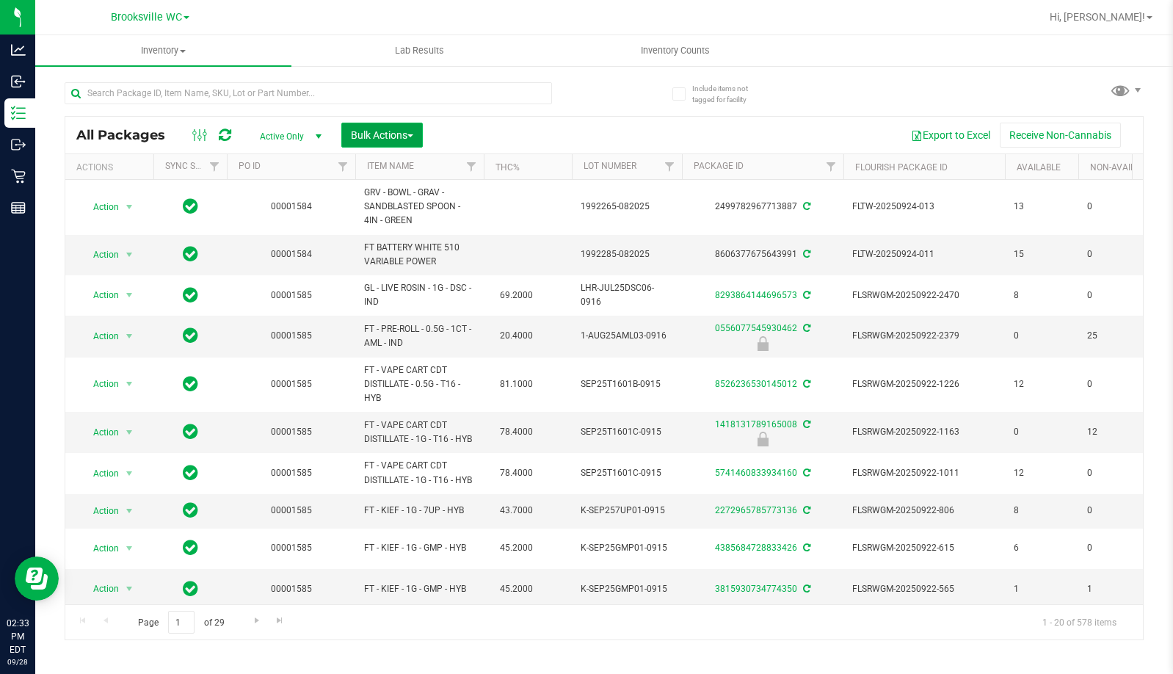
click at [384, 137] on span "Bulk Actions" at bounding box center [382, 135] width 62 height 12
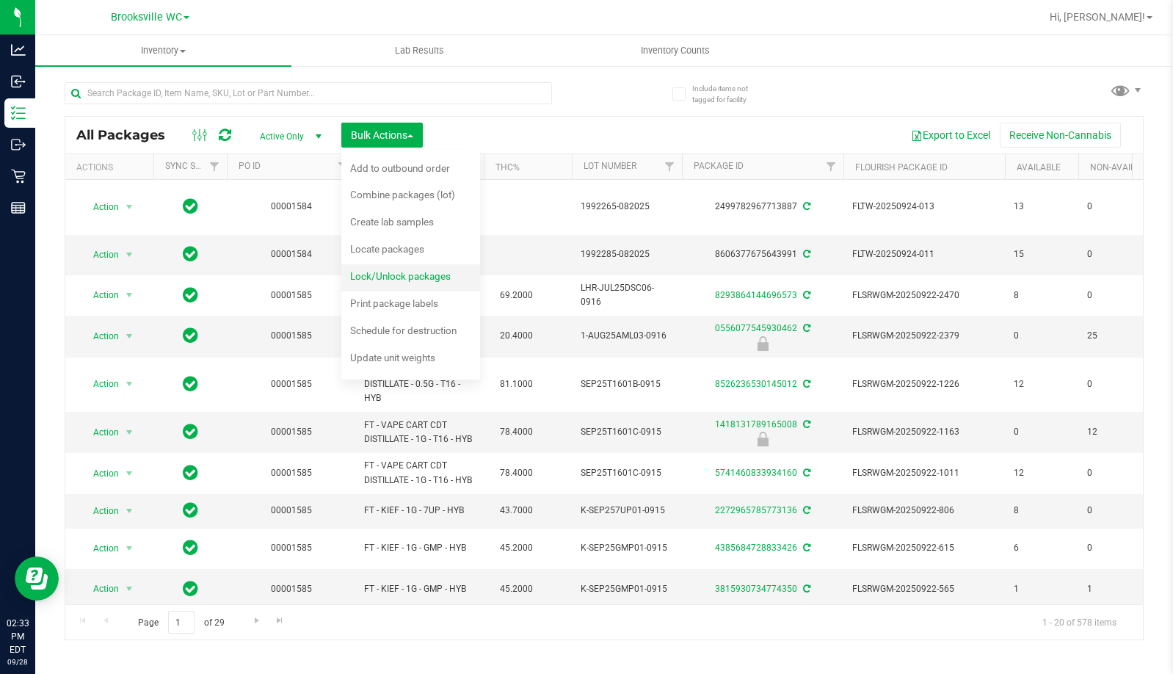
click at [409, 272] on span "Lock/Unlock packages" at bounding box center [400, 276] width 101 height 12
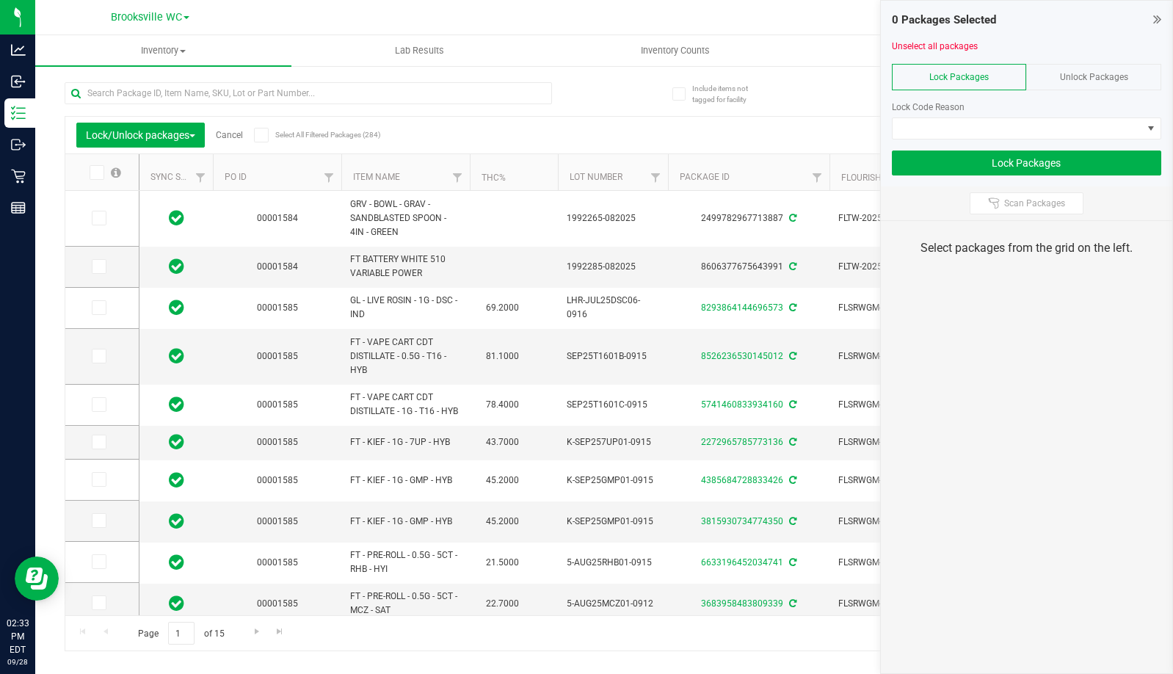
click at [1156, 21] on icon at bounding box center [1157, 19] width 8 height 15
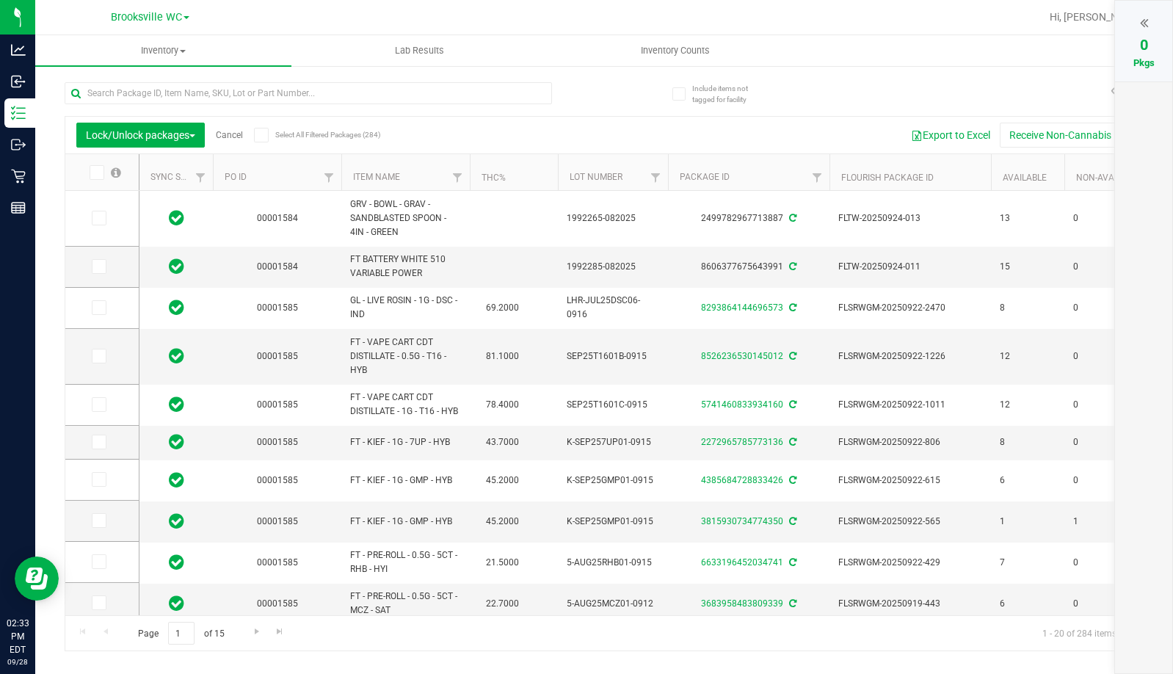
click at [440, 178] on th "Item Name" at bounding box center [405, 172] width 128 height 37
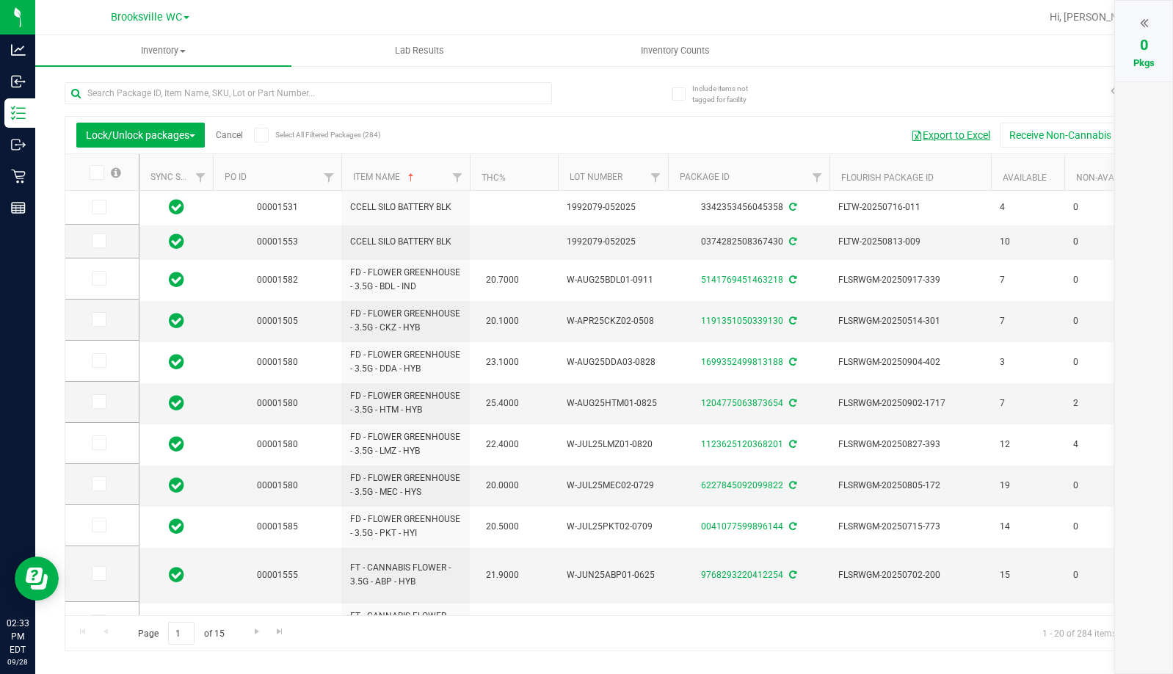
click at [958, 134] on button "Export to Excel" at bounding box center [951, 135] width 98 height 25
click at [229, 137] on link "Cancel" at bounding box center [229, 135] width 27 height 10
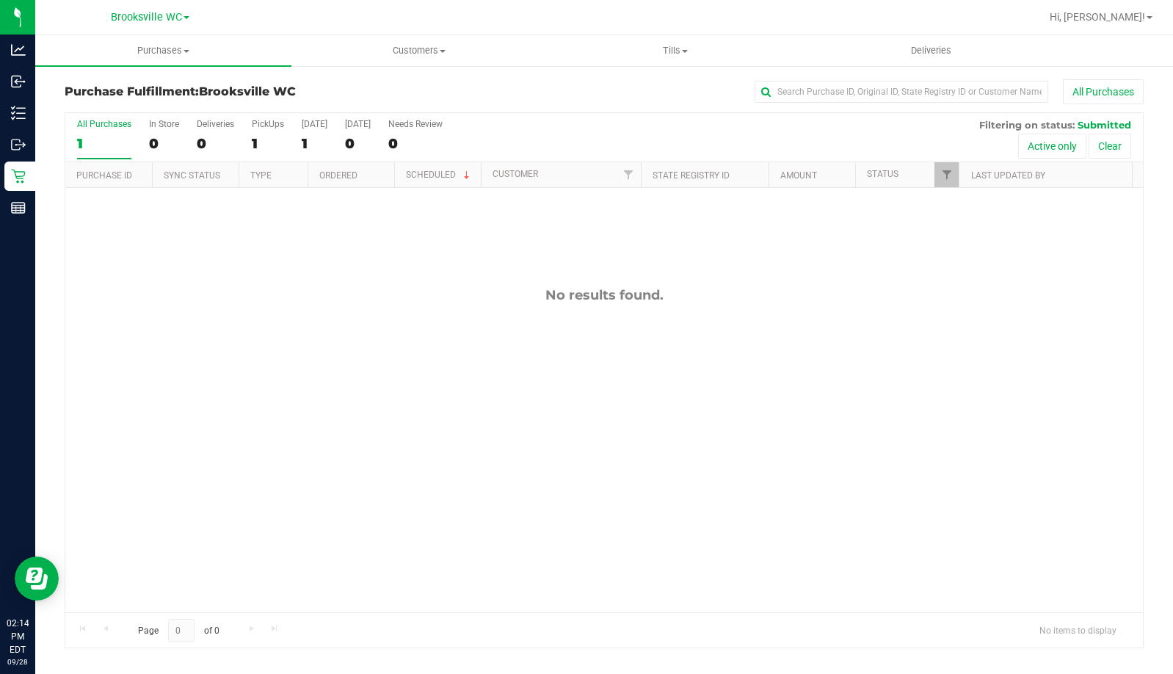
drag, startPoint x: 180, startPoint y: 289, endPoint x: 200, endPoint y: 235, distance: 57.8
click at [180, 289] on div "No results found." at bounding box center [604, 295] width 1078 height 16
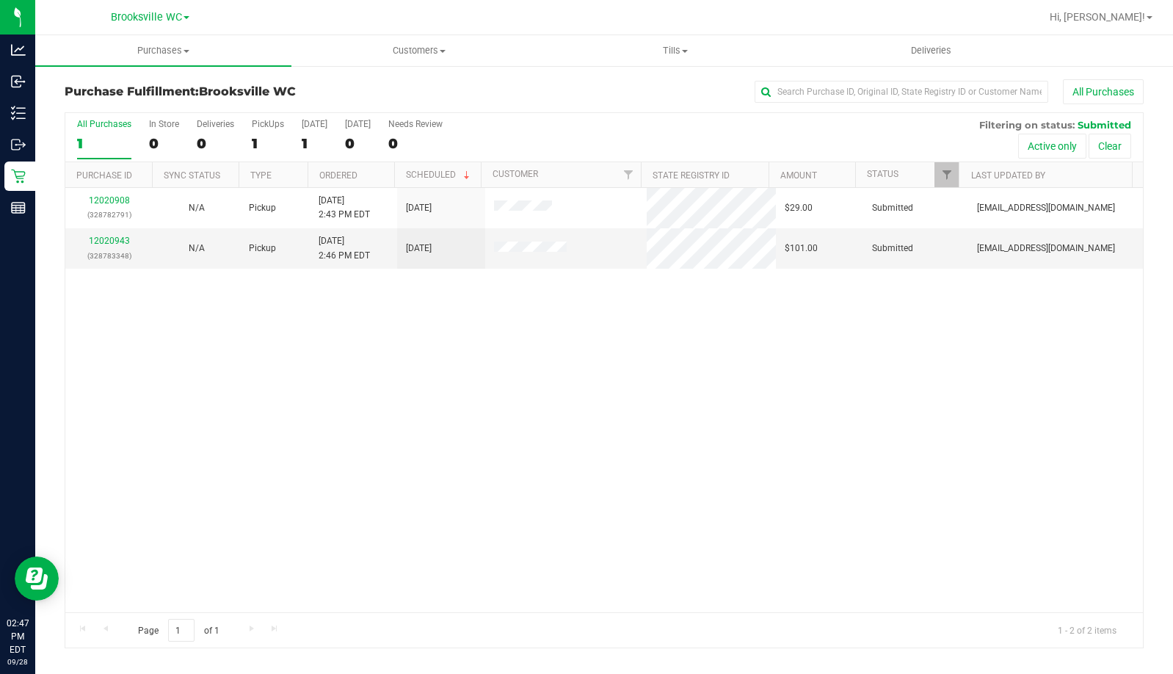
click at [149, 386] on div "12020908 (328782791) N/A Pickup 9/28/2025 2:43 PM EDT 9/28/2025 $29.00 Submitte…" at bounding box center [604, 400] width 1078 height 424
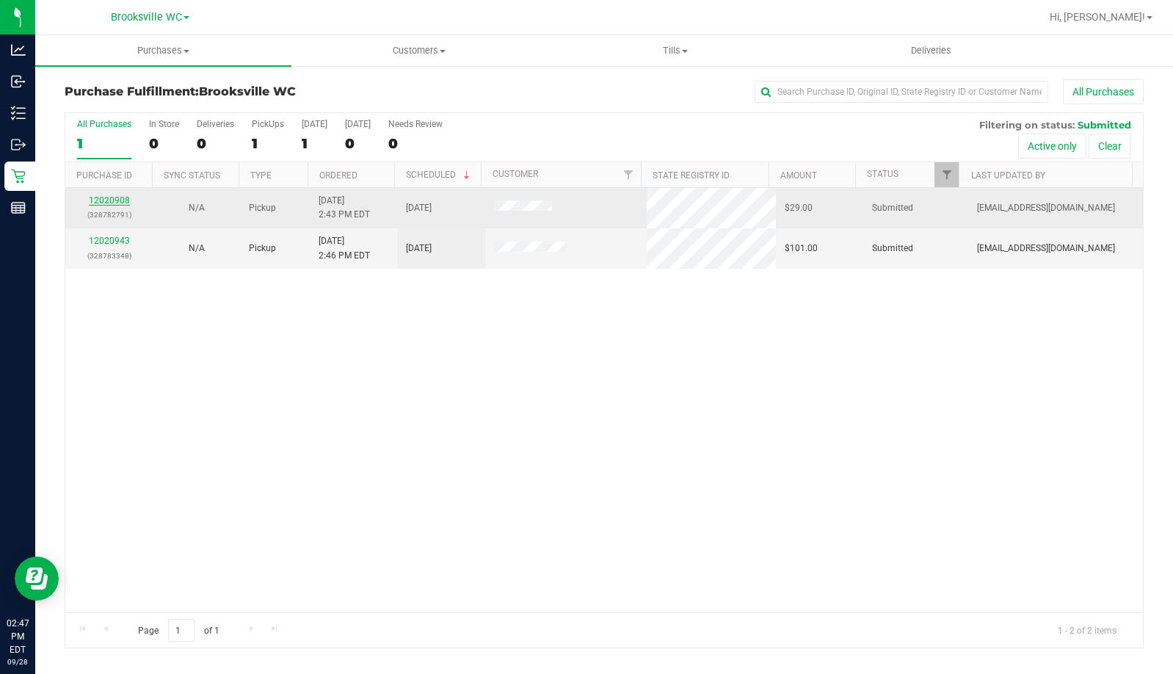
click at [114, 200] on link "12020908" at bounding box center [109, 200] width 41 height 10
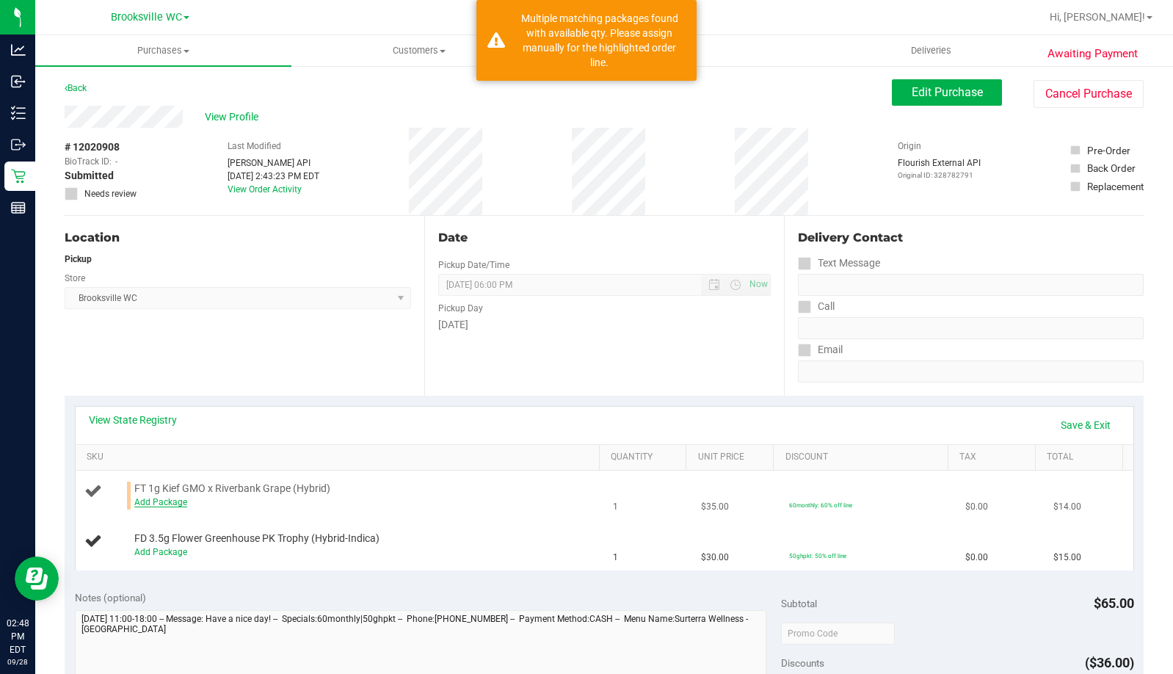
click at [165, 498] on link "Add Package" at bounding box center [160, 502] width 53 height 10
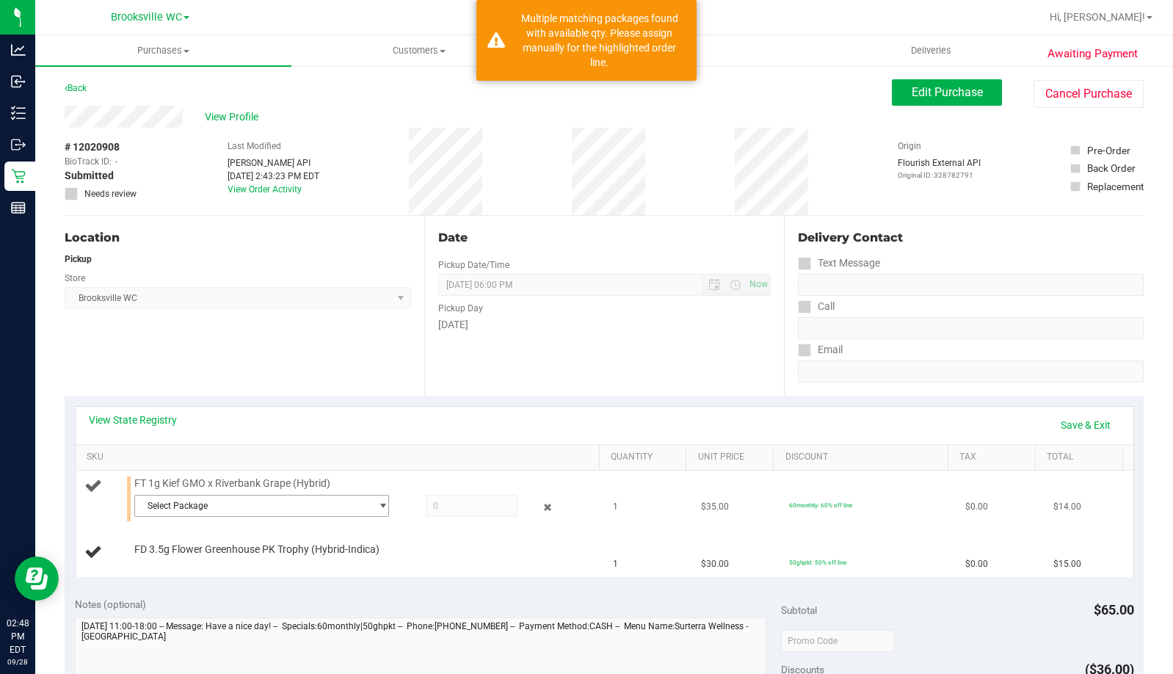
click at [263, 512] on span "Select Package" at bounding box center [252, 506] width 235 height 21
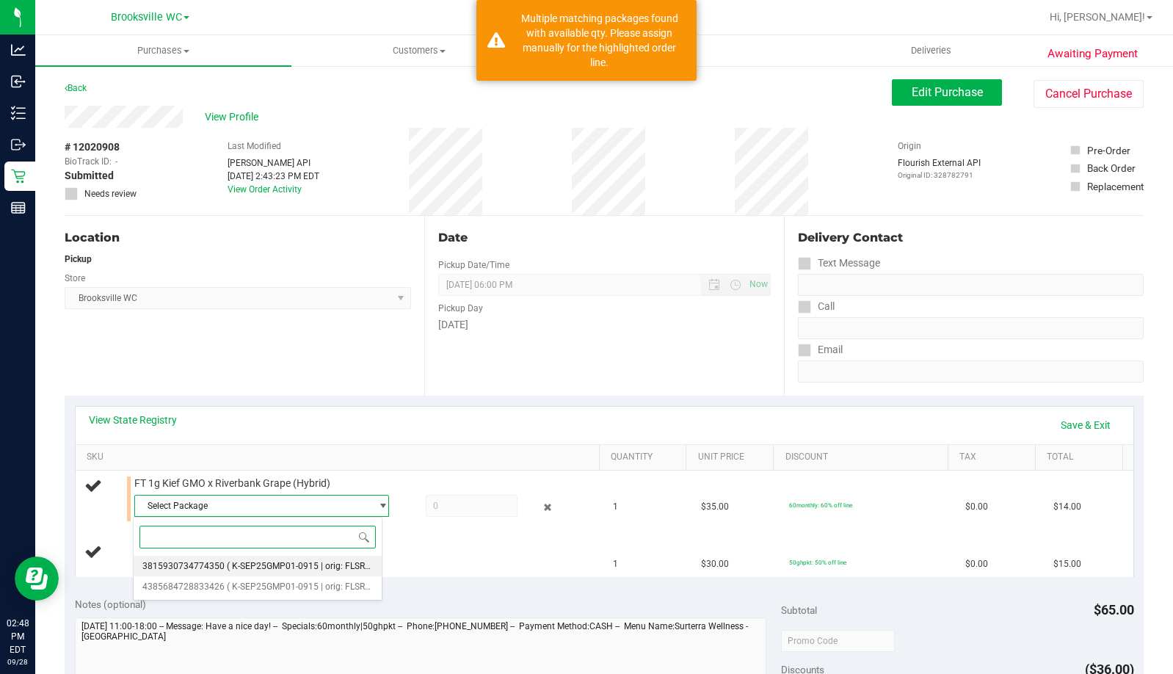
click at [273, 566] on span "( K-SEP25GMP01-0915 | orig: FLSRWGM-20250922-565 )" at bounding box center [339, 566] width 225 height 10
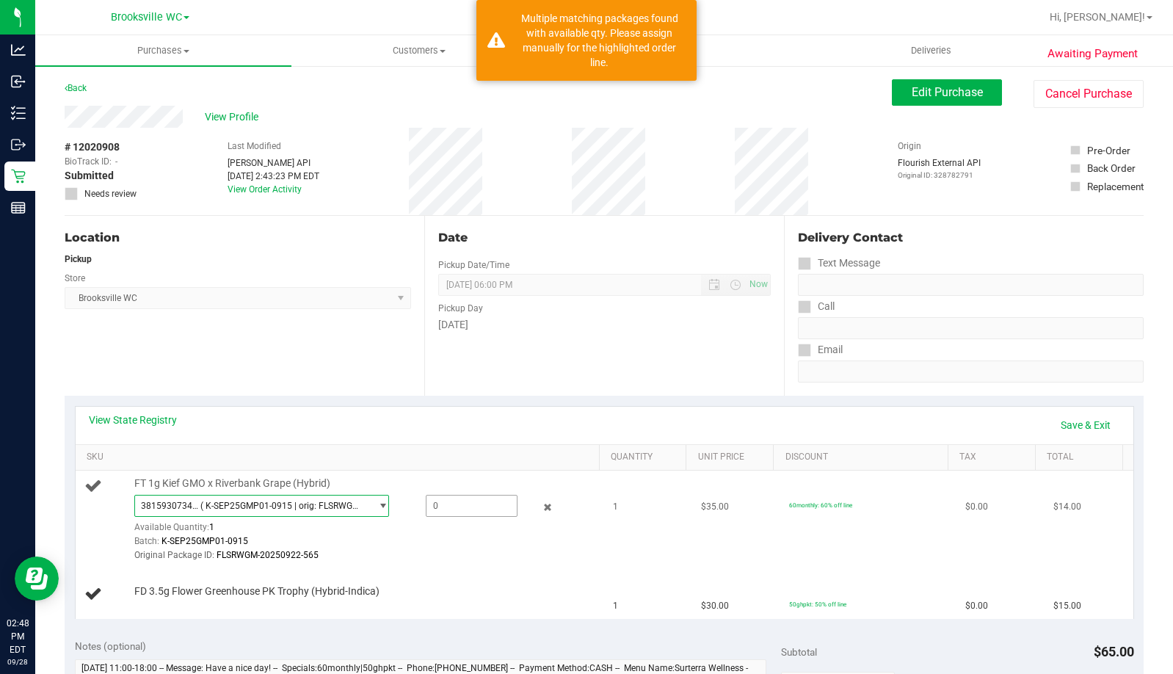
click at [441, 507] on span at bounding box center [472, 506] width 92 height 22
type input "1"
type input "1.0000"
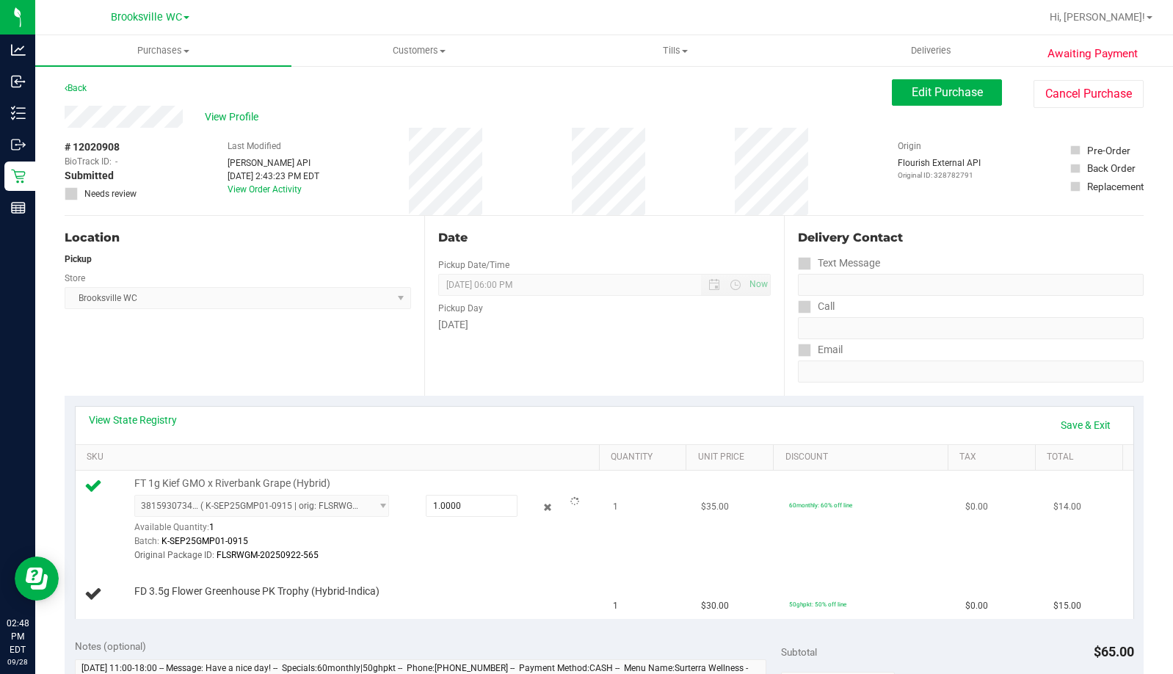
click at [613, 531] on td "1" at bounding box center [648, 520] width 88 height 99
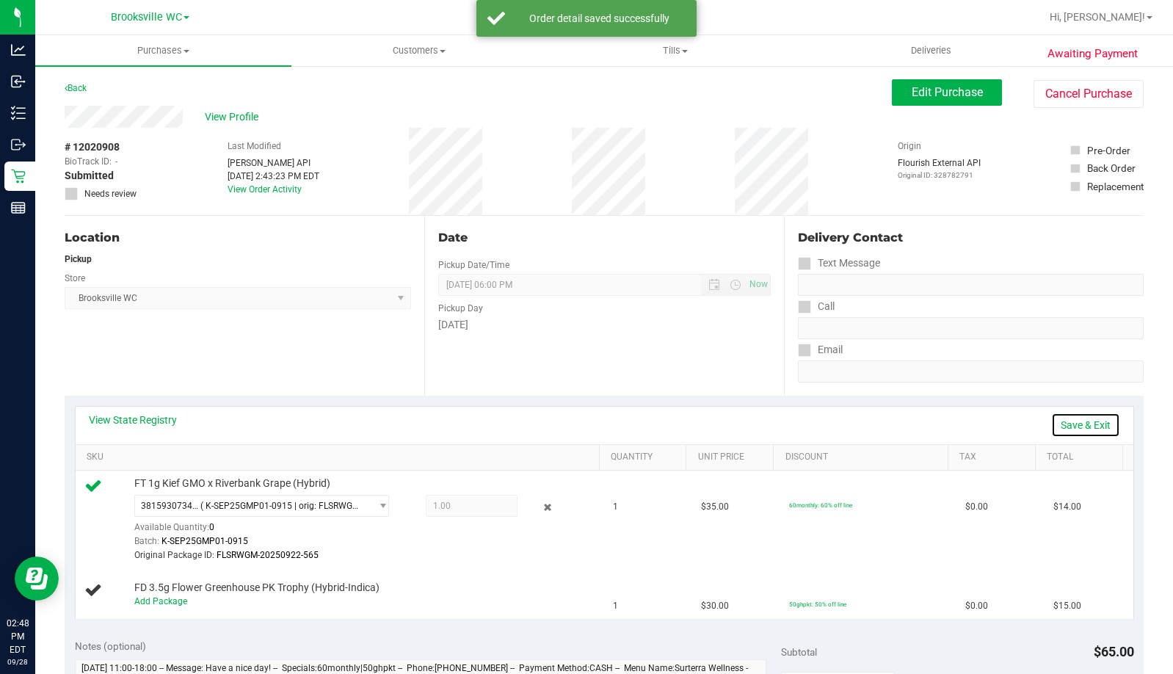
click at [1085, 426] on link "Save & Exit" at bounding box center [1085, 425] width 69 height 25
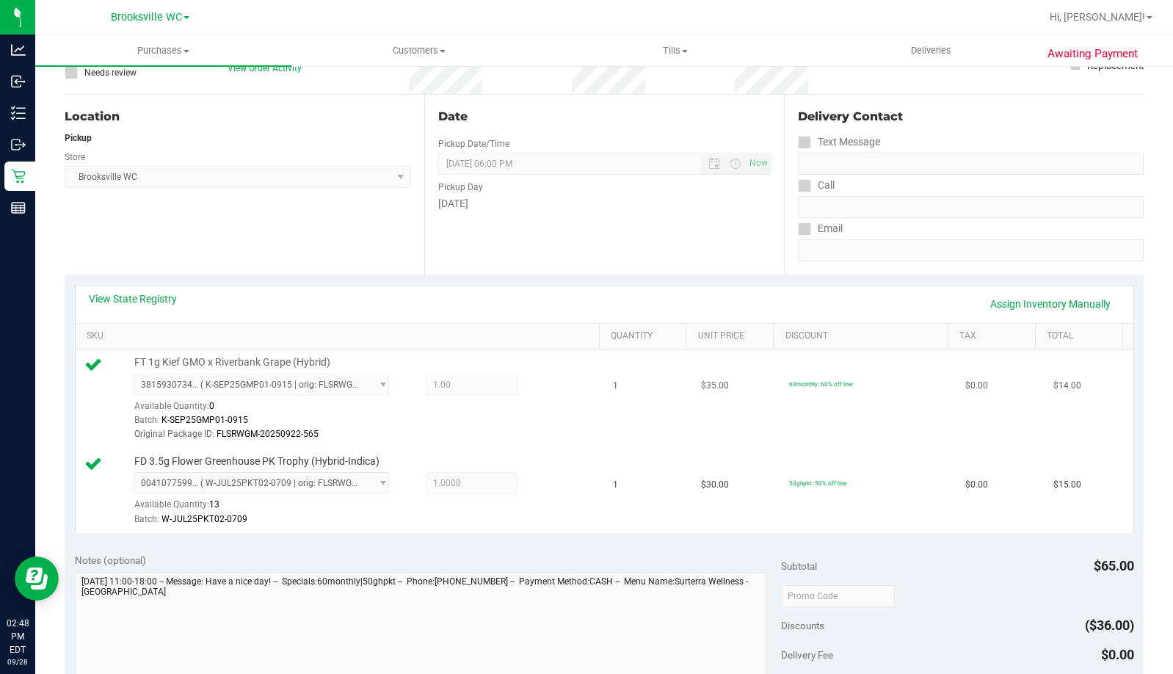
scroll to position [441, 0]
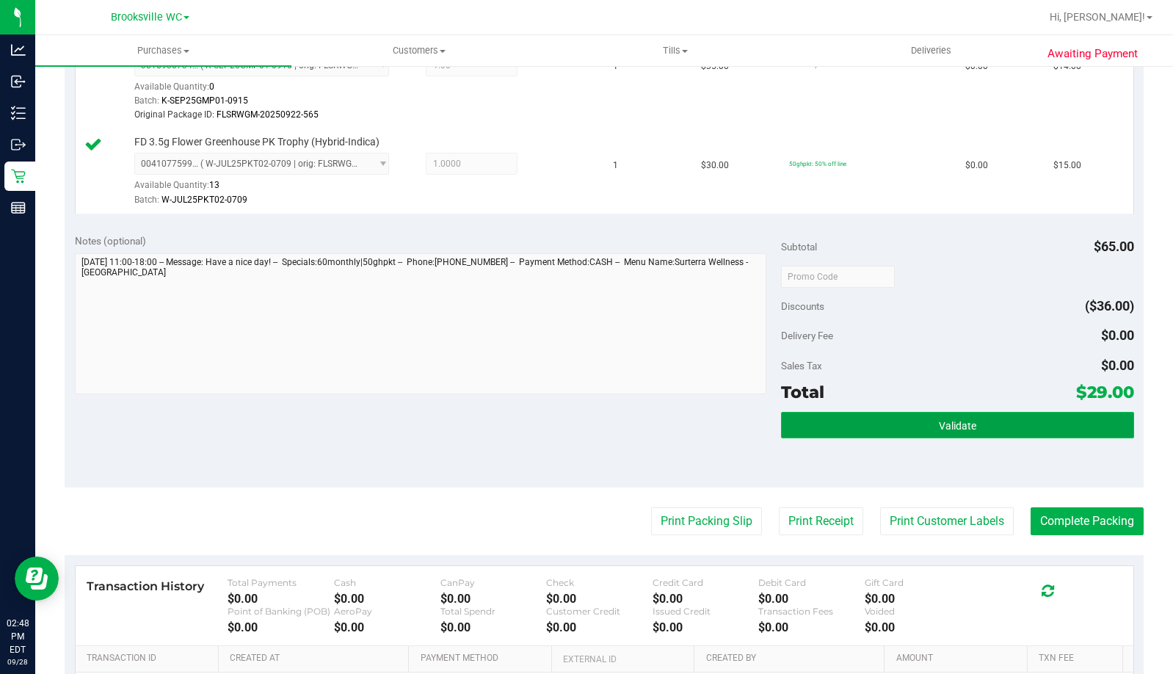
click at [900, 433] on button "Validate" at bounding box center [957, 425] width 353 height 26
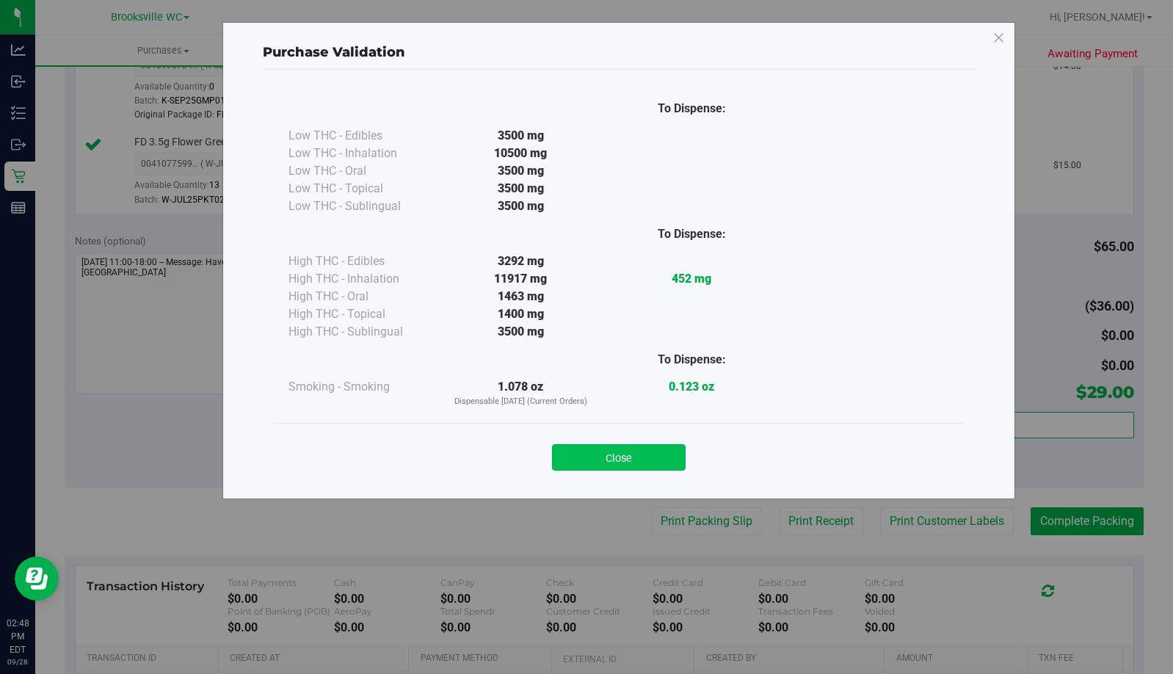
click at [653, 463] on button "Close" at bounding box center [619, 457] width 134 height 26
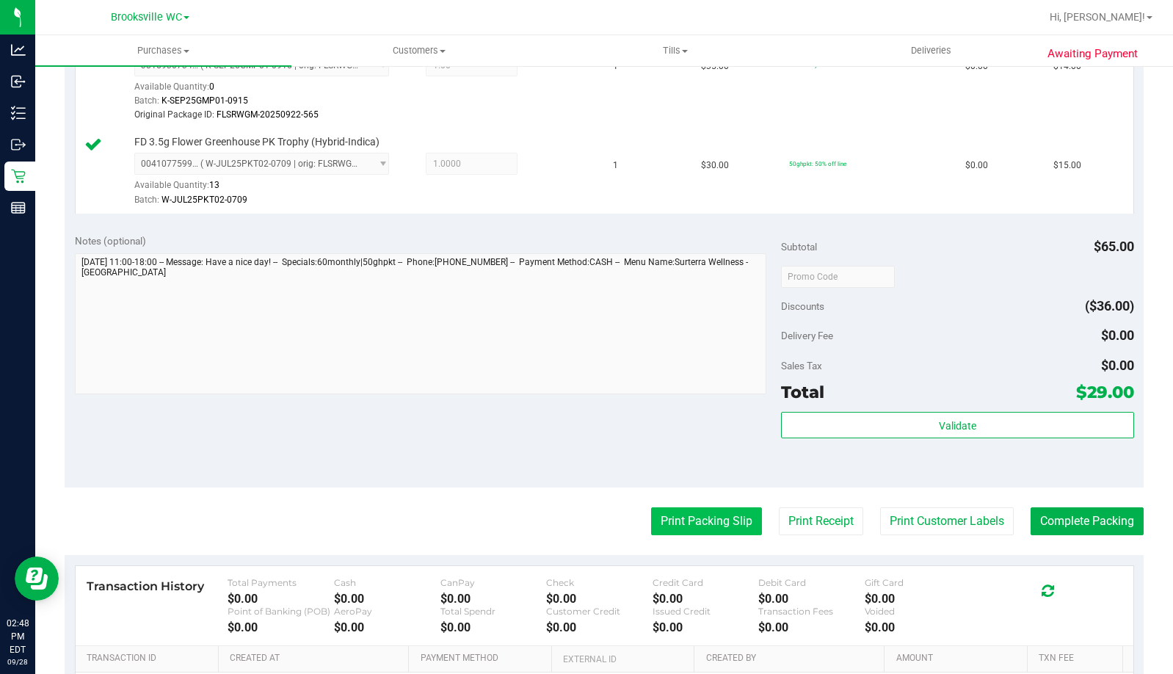
click at [659, 520] on button "Print Packing Slip" at bounding box center [706, 521] width 111 height 28
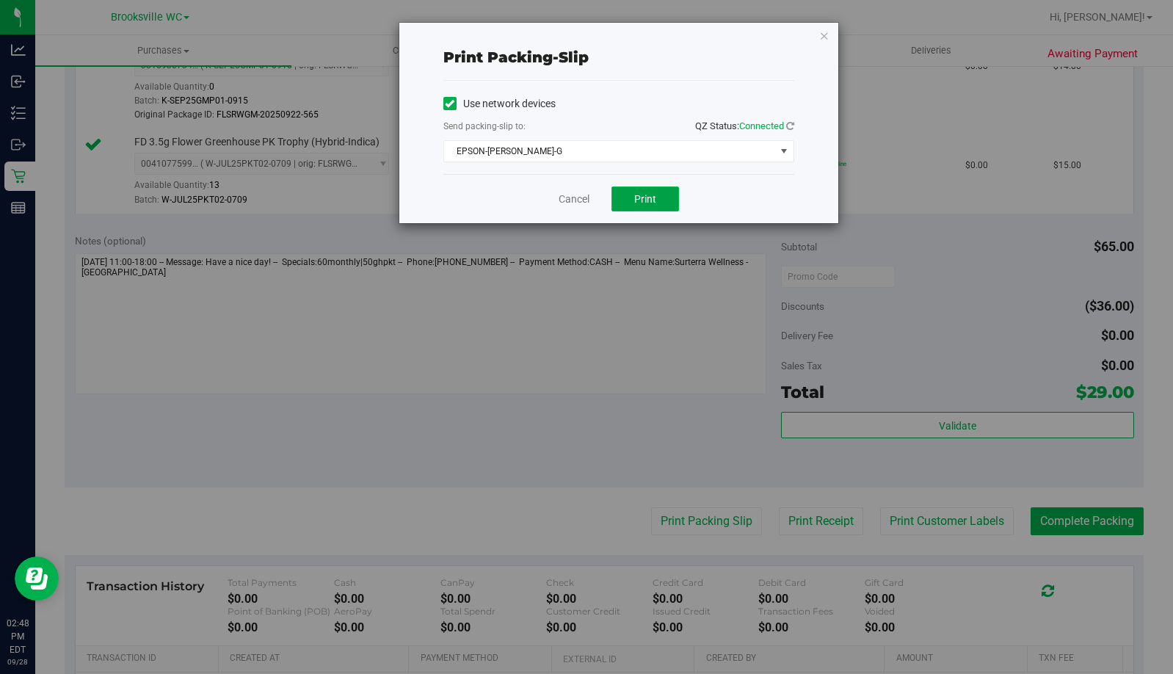
click at [639, 203] on span "Print" at bounding box center [645, 199] width 22 height 12
click at [826, 37] on icon "button" at bounding box center [824, 35] width 10 height 18
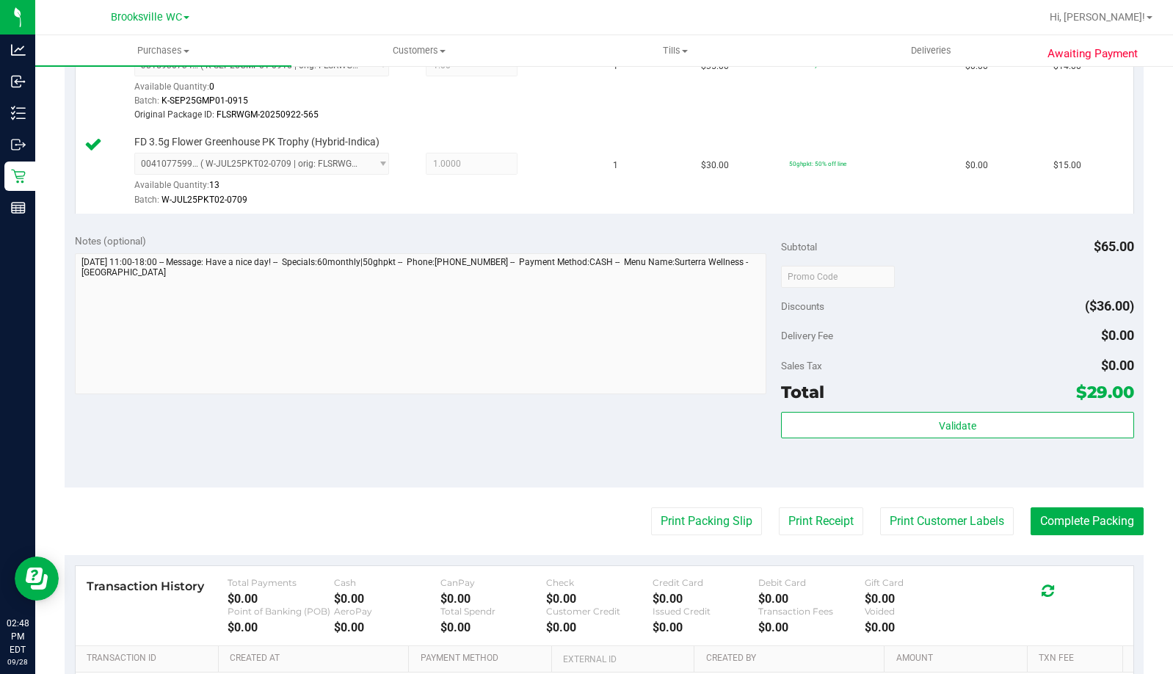
click at [813, 440] on div "Validate" at bounding box center [957, 445] width 353 height 66
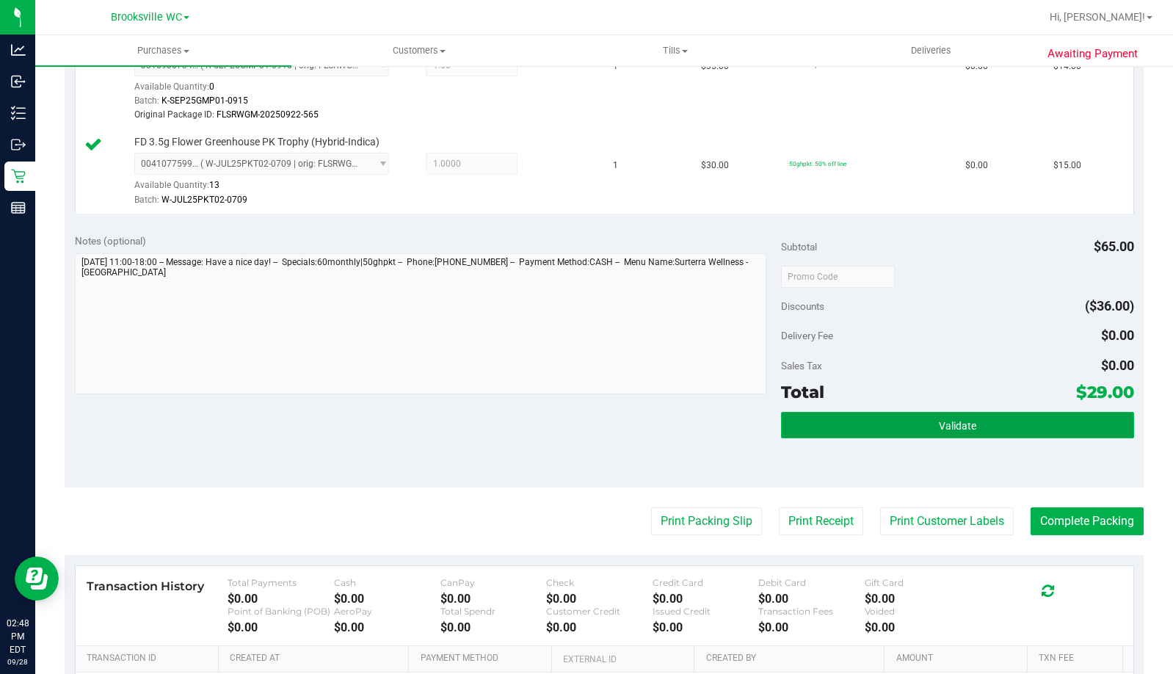
click at [810, 426] on button "Validate" at bounding box center [957, 425] width 353 height 26
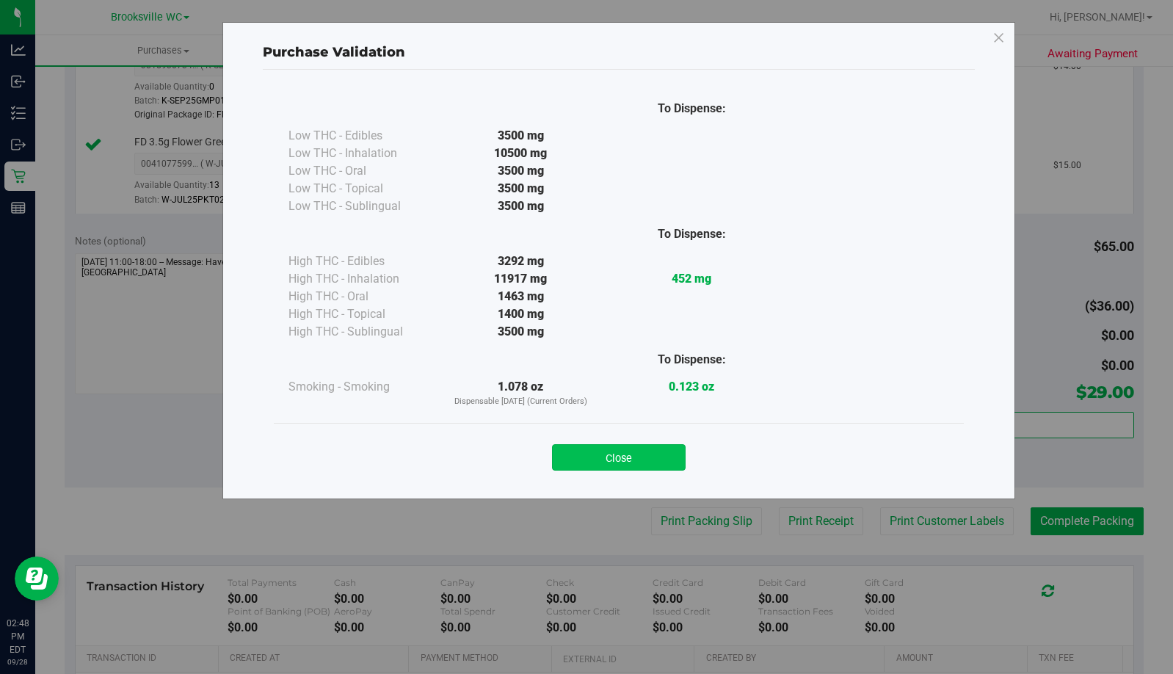
click at [614, 468] on button "Close" at bounding box center [619, 457] width 134 height 26
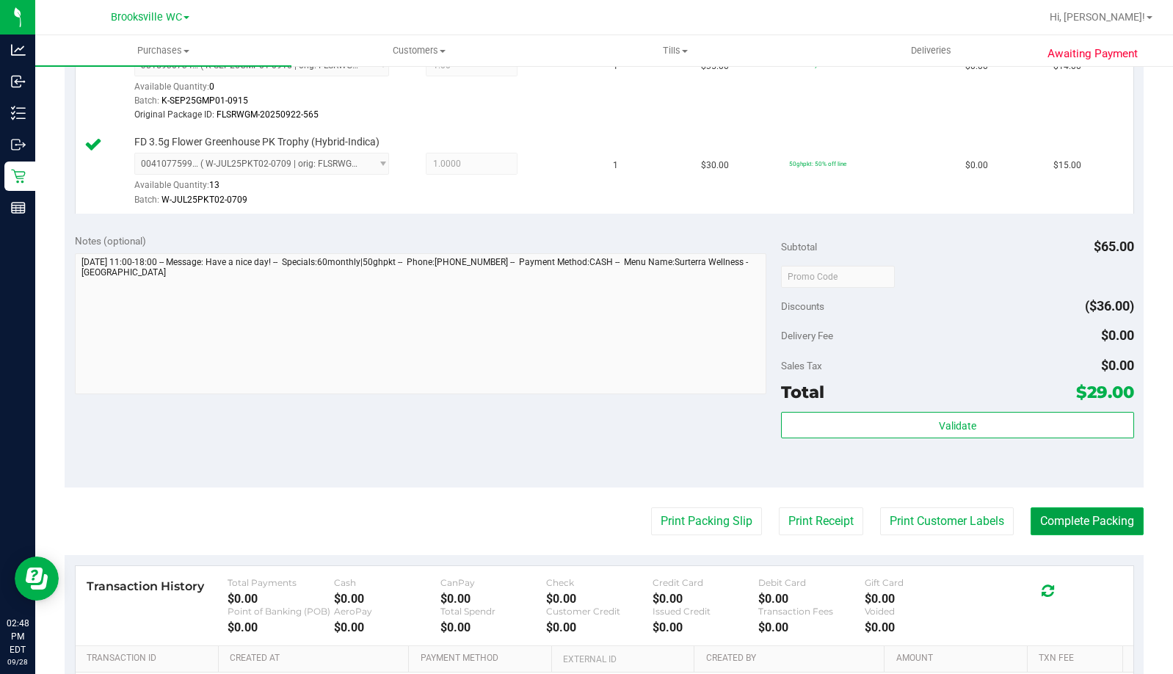
click at [1035, 517] on button "Complete Packing" at bounding box center [1087, 521] width 113 height 28
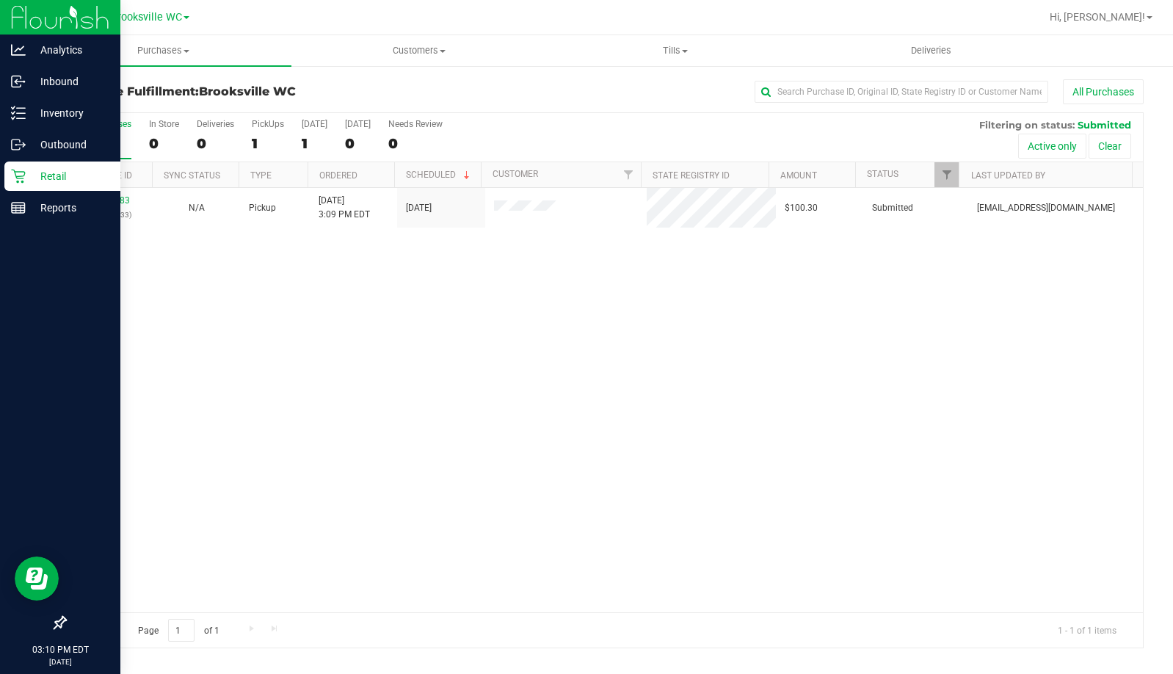
click at [81, 410] on div at bounding box center [60, 417] width 120 height 384
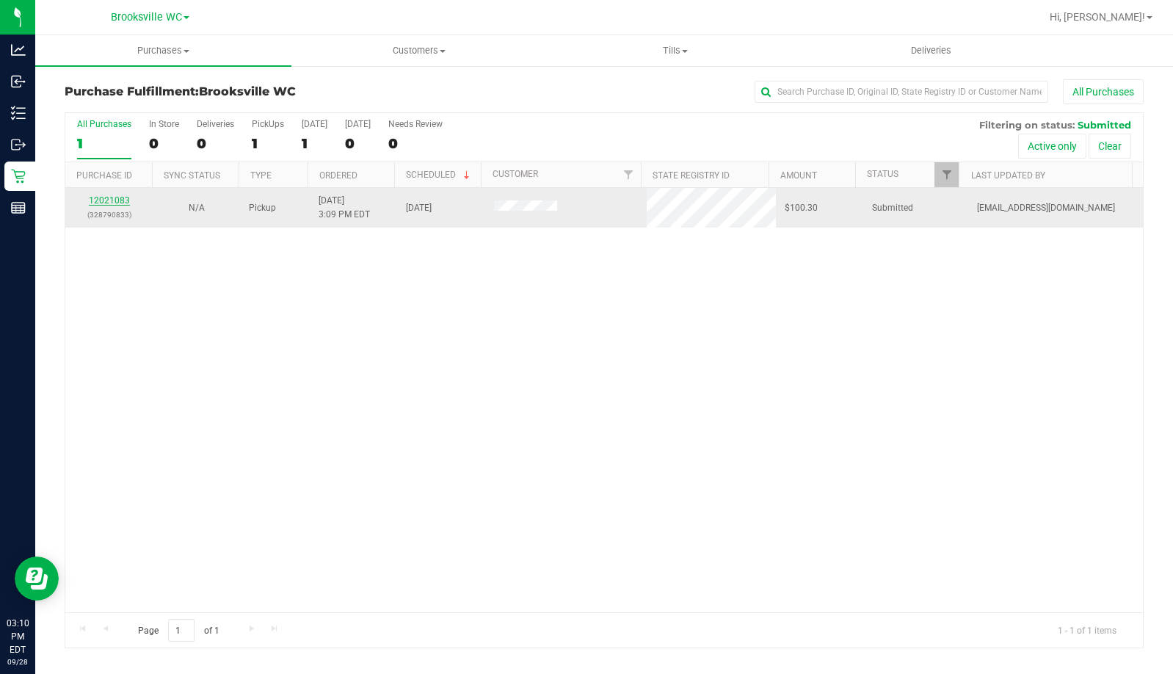
click at [98, 199] on link "12021083" at bounding box center [109, 200] width 41 height 10
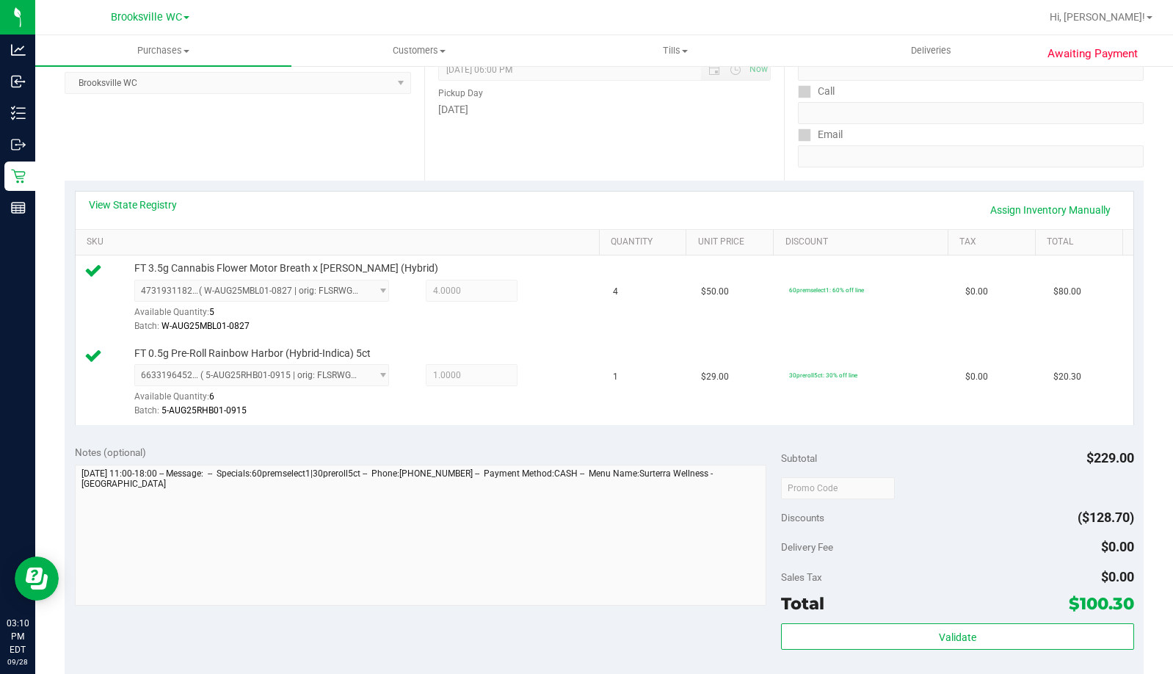
scroll to position [367, 0]
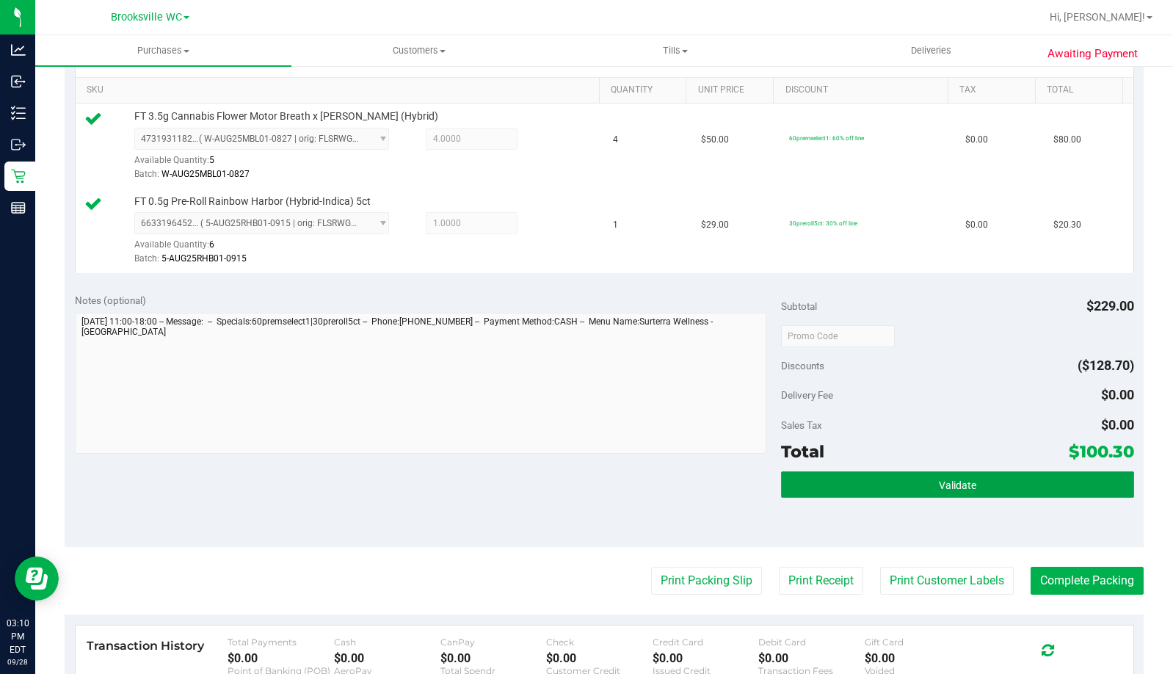
click at [863, 477] on button "Validate" at bounding box center [957, 484] width 353 height 26
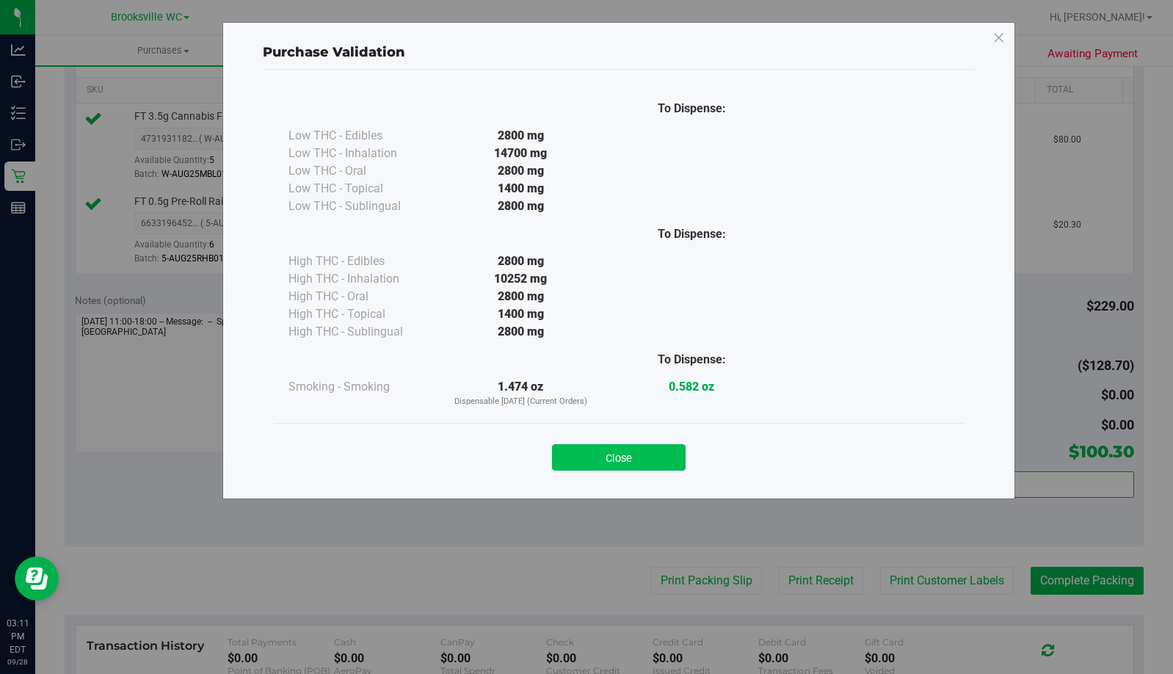
click at [644, 453] on button "Close" at bounding box center [619, 457] width 134 height 26
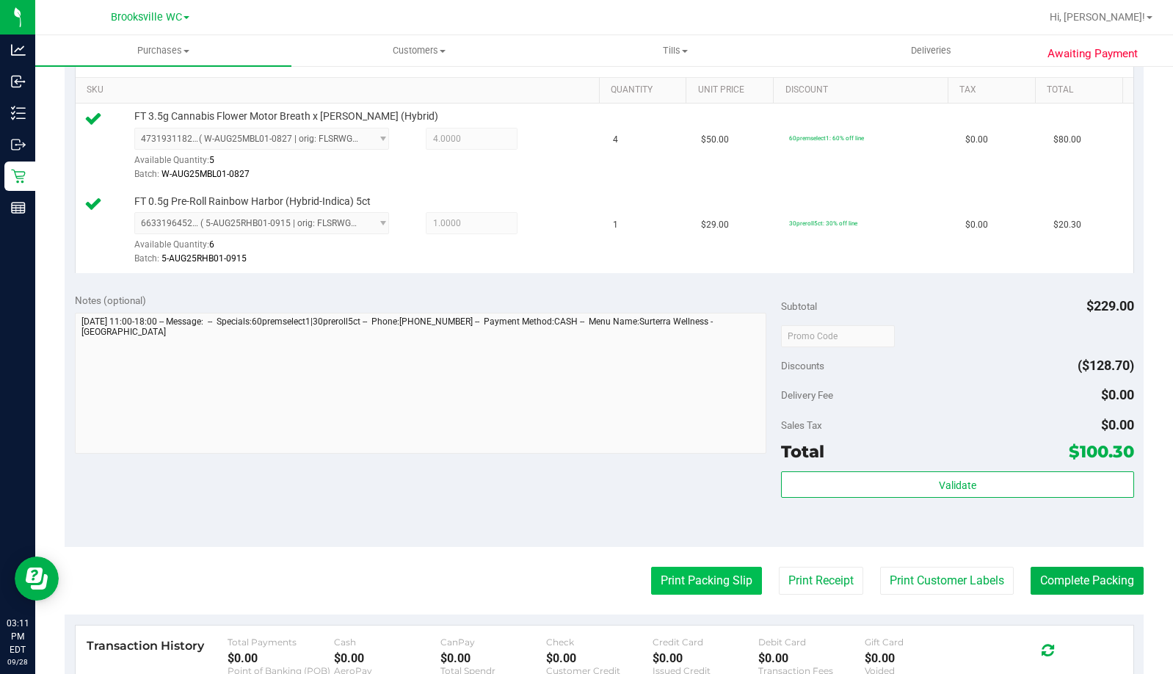
click at [671, 587] on button "Print Packing Slip" at bounding box center [706, 581] width 111 height 28
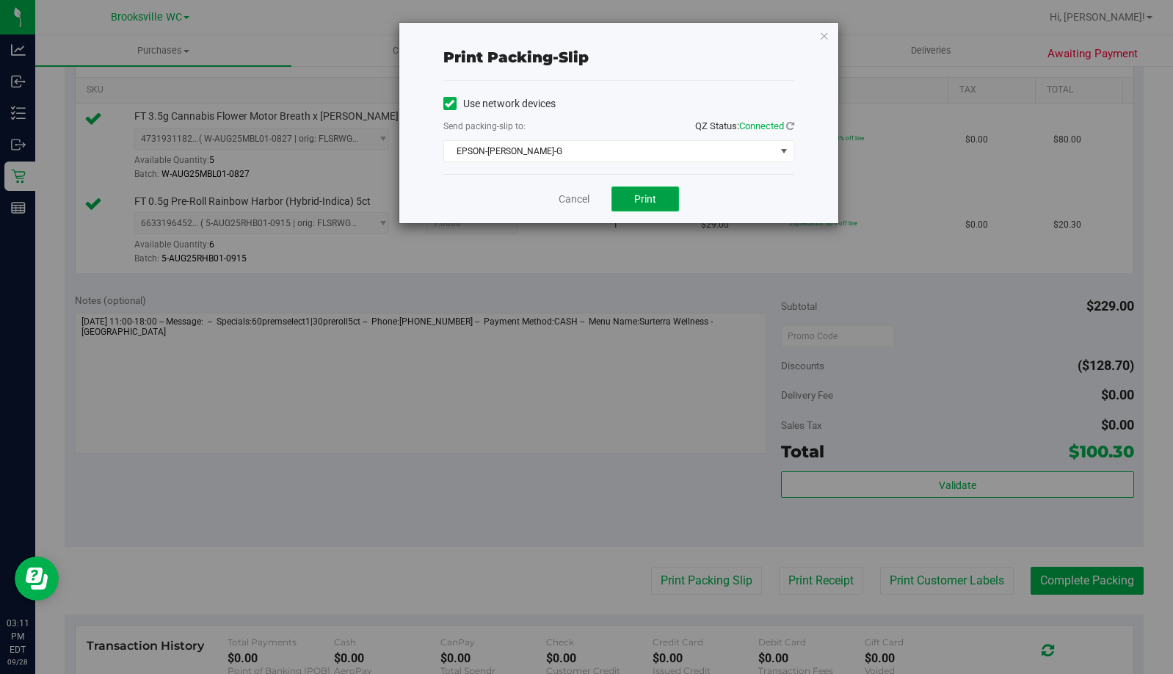
click at [637, 206] on button "Print" at bounding box center [646, 198] width 68 height 25
click at [821, 35] on icon "button" at bounding box center [824, 35] width 10 height 18
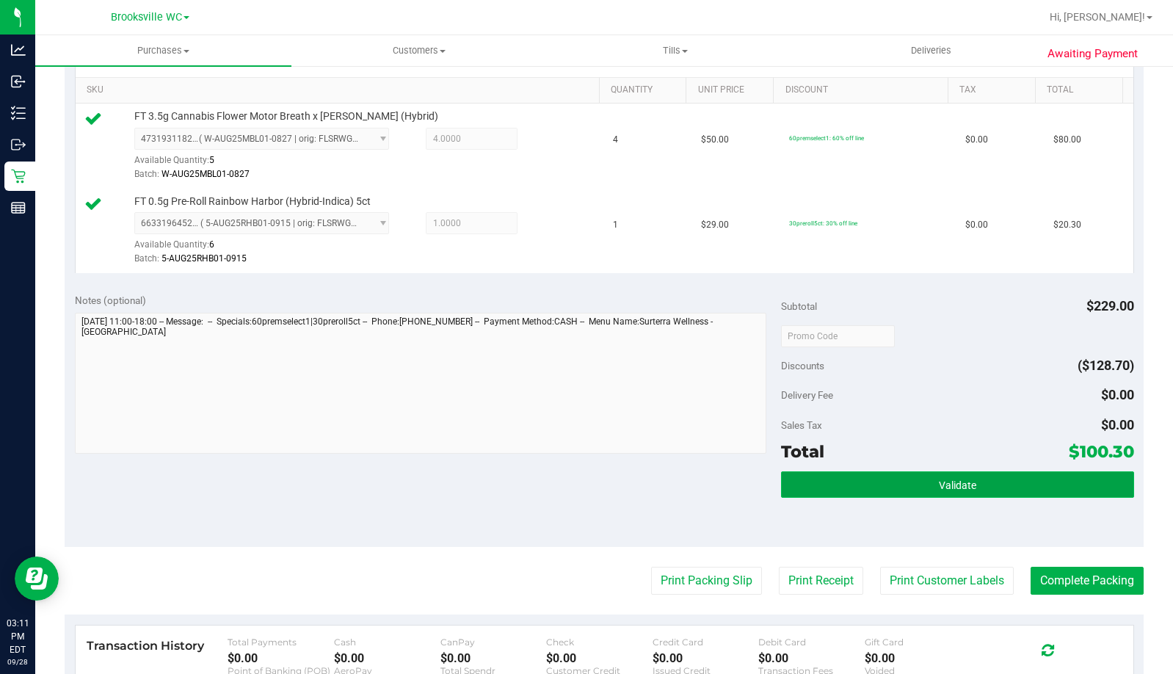
click at [976, 490] on button "Validate" at bounding box center [957, 484] width 353 height 26
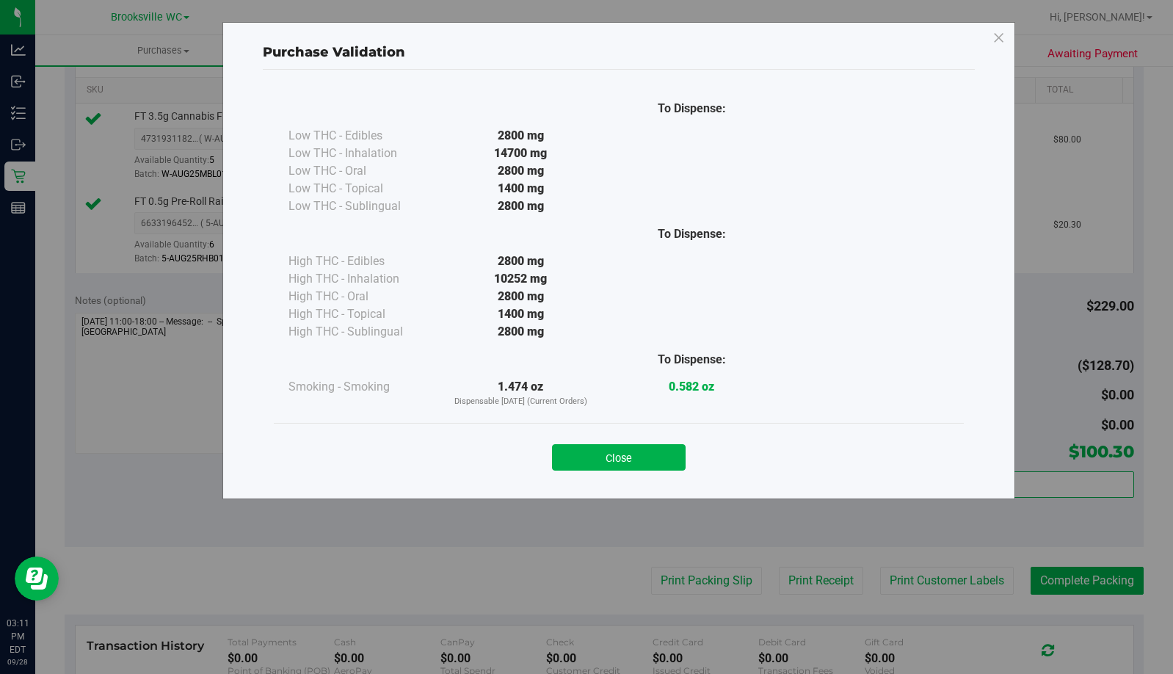
click at [648, 450] on button "Close" at bounding box center [619, 457] width 134 height 26
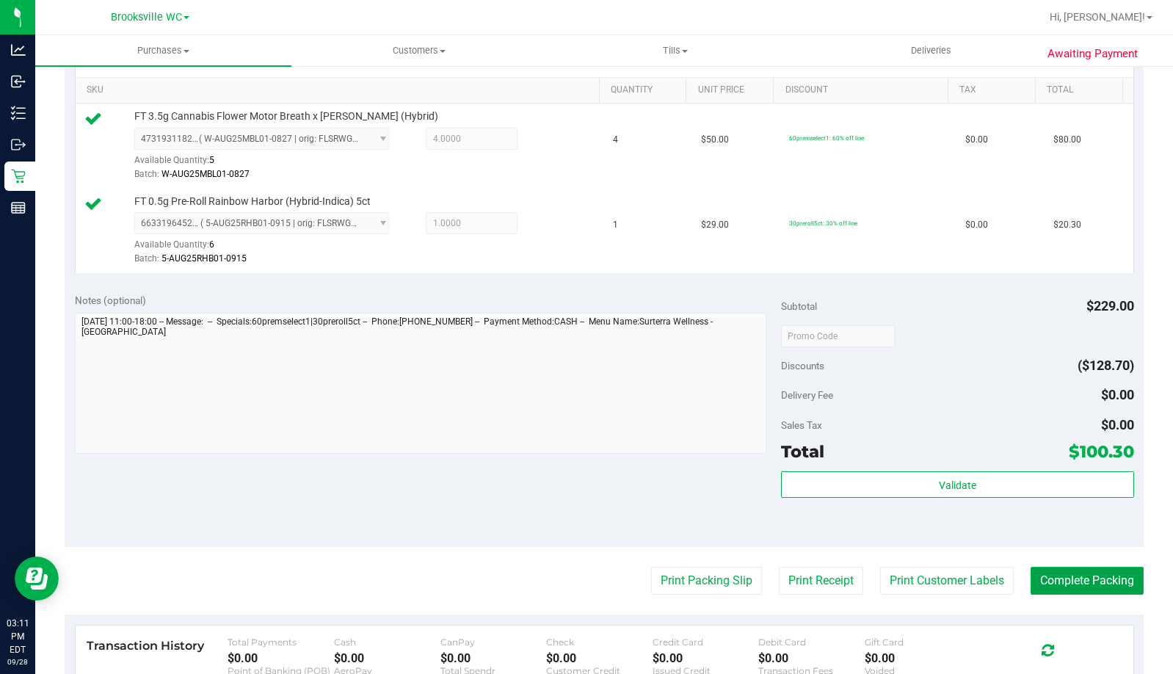
click at [1062, 580] on button "Complete Packing" at bounding box center [1087, 581] width 113 height 28
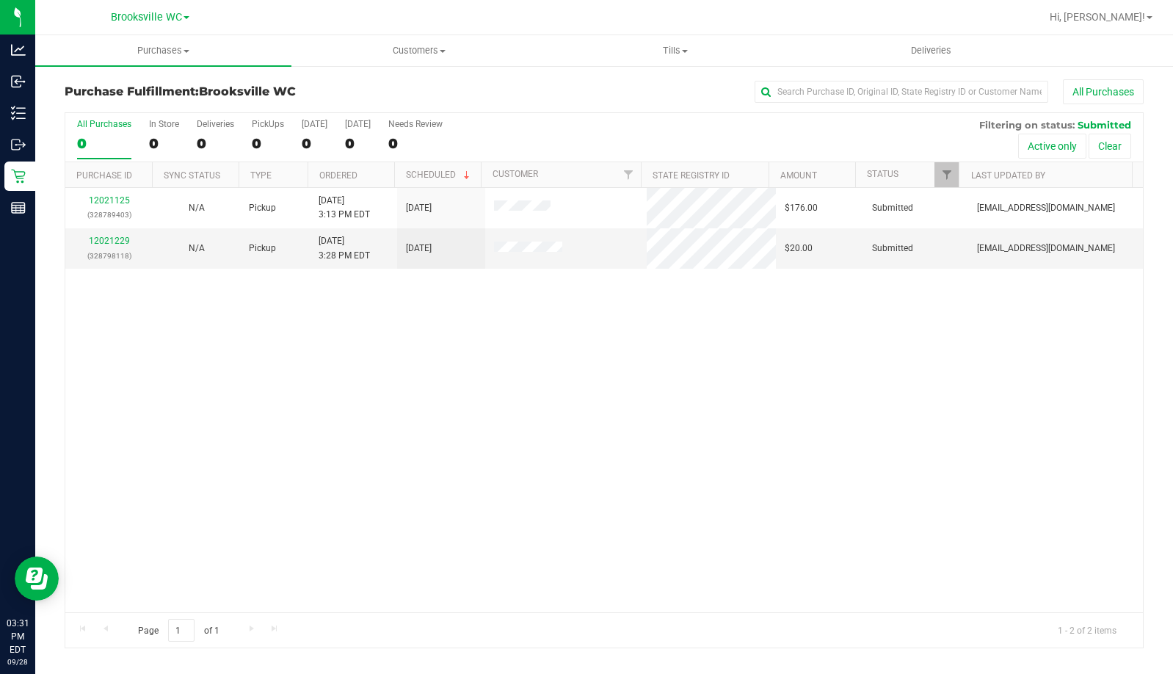
click at [128, 341] on div "12021125 (328789403) N/A Pickup 9/28/2025 3:13 PM EDT 9/28/2025 $176.00 Submitt…" at bounding box center [604, 400] width 1078 height 424
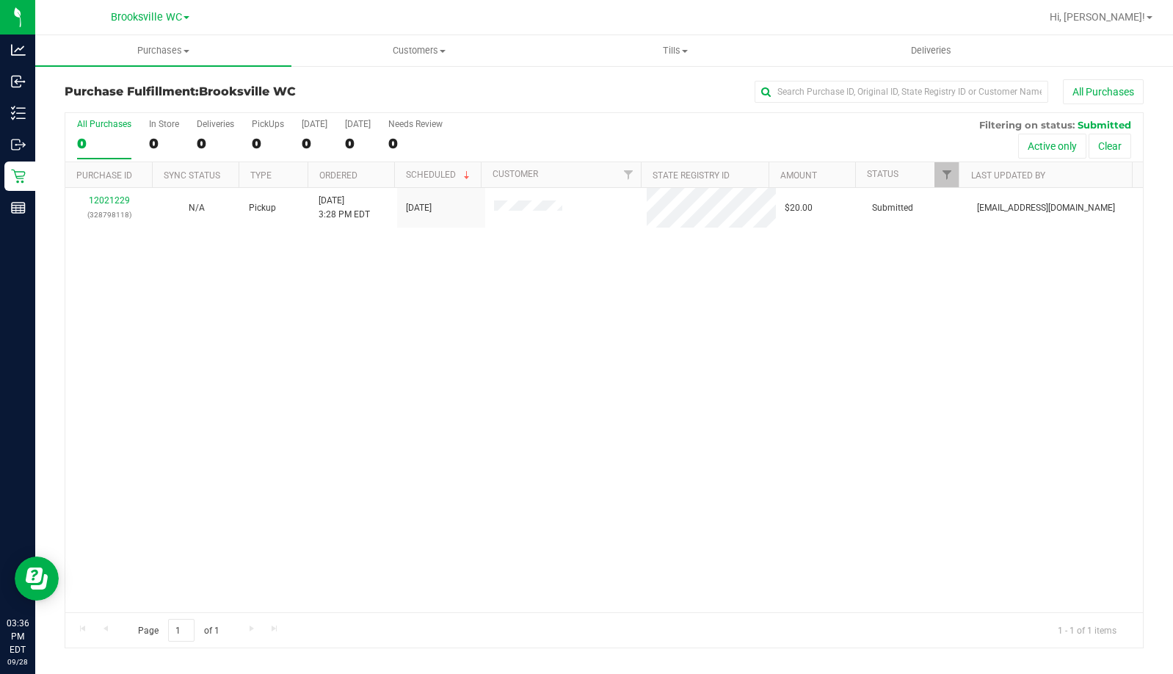
click at [121, 493] on div "12021229 (328798118) N/A Pickup 9/28/2025 3:28 PM EDT 9/28/2025 $20.00 Submitte…" at bounding box center [604, 400] width 1078 height 424
